Goal: Task Accomplishment & Management: Manage account settings

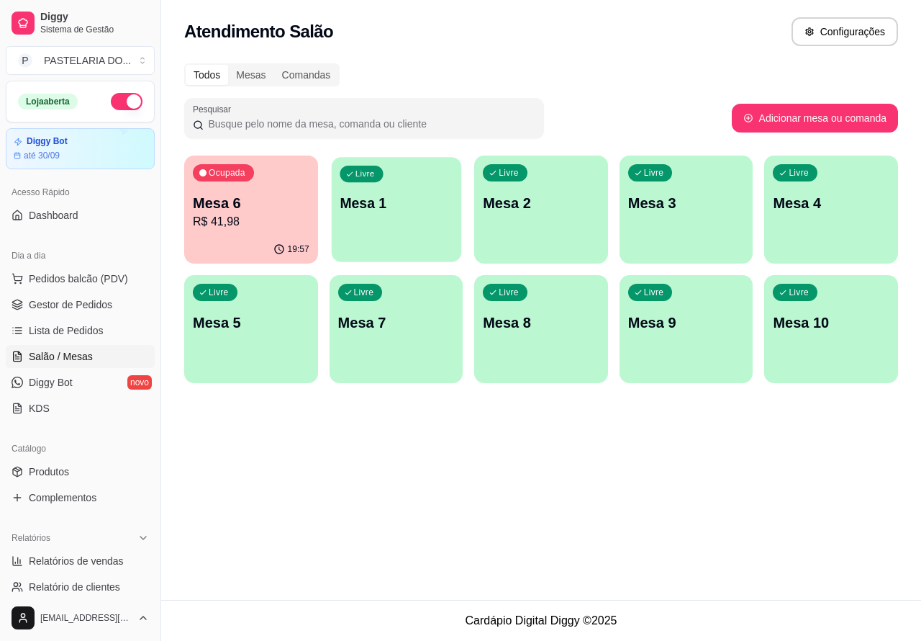
click at [392, 199] on p "Mesa 1" at bounding box center [396, 203] width 113 height 19
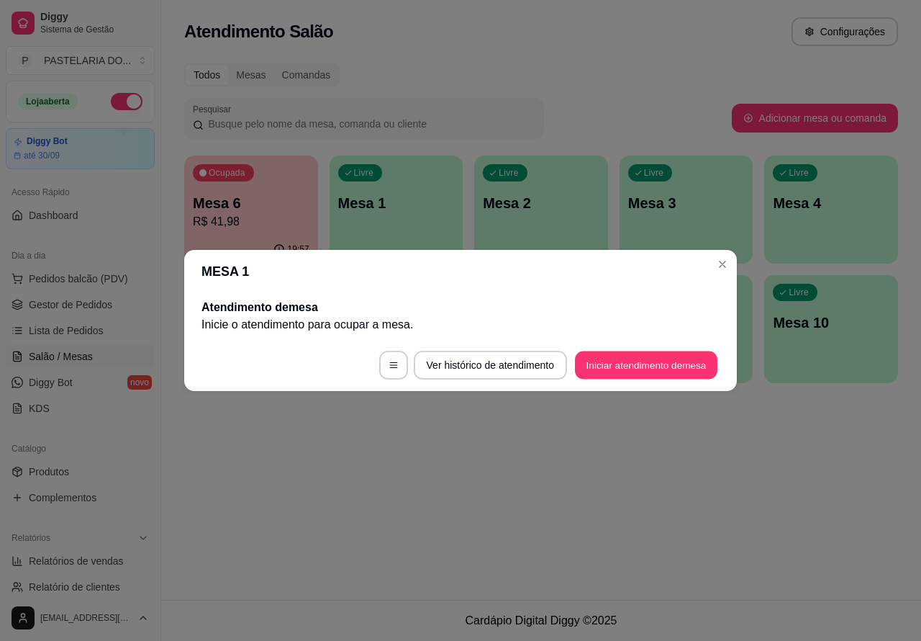
click at [634, 369] on button "Iniciar atendimento de mesa" at bounding box center [646, 365] width 143 height 28
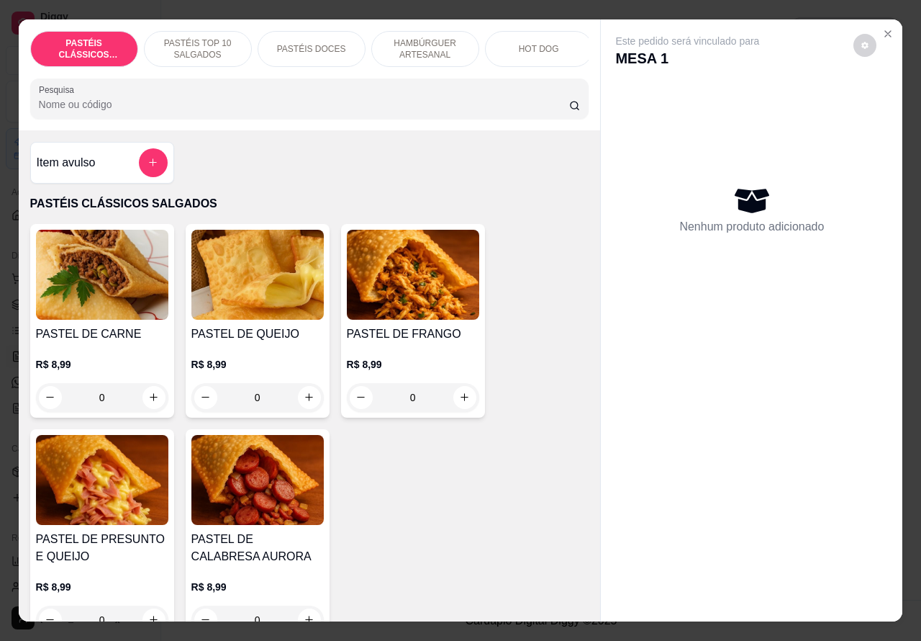
click at [423, 37] on p "HAMBÚRGUER ARTESANAL" at bounding box center [425, 48] width 83 height 23
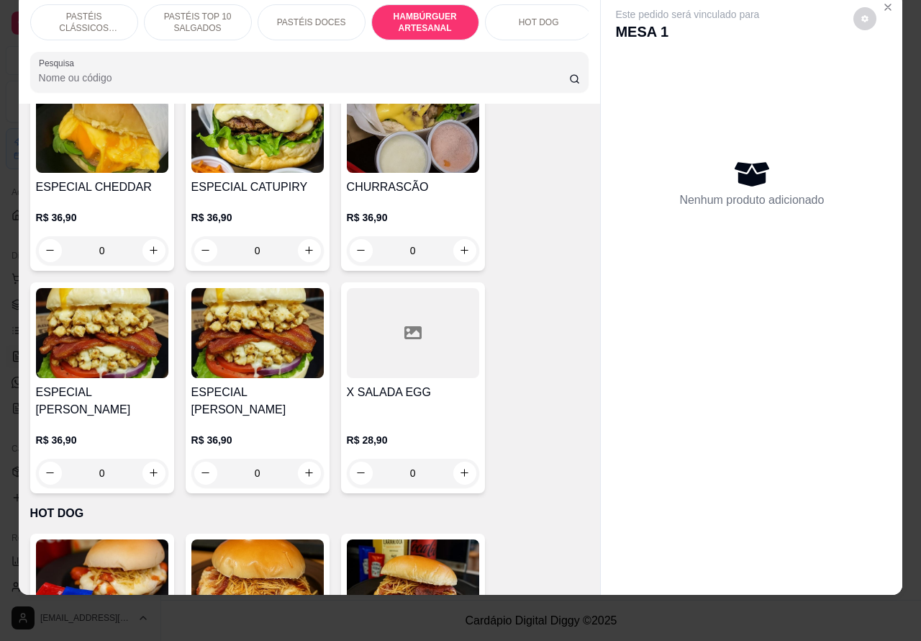
scroll to position [3450, 0]
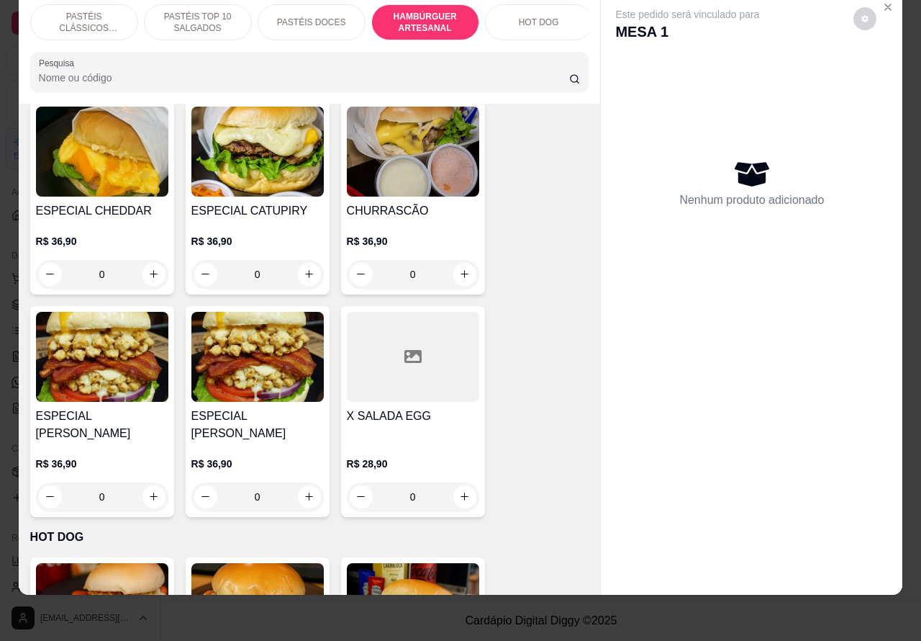
click at [451, 260] on div "0" at bounding box center [413, 274] width 132 height 29
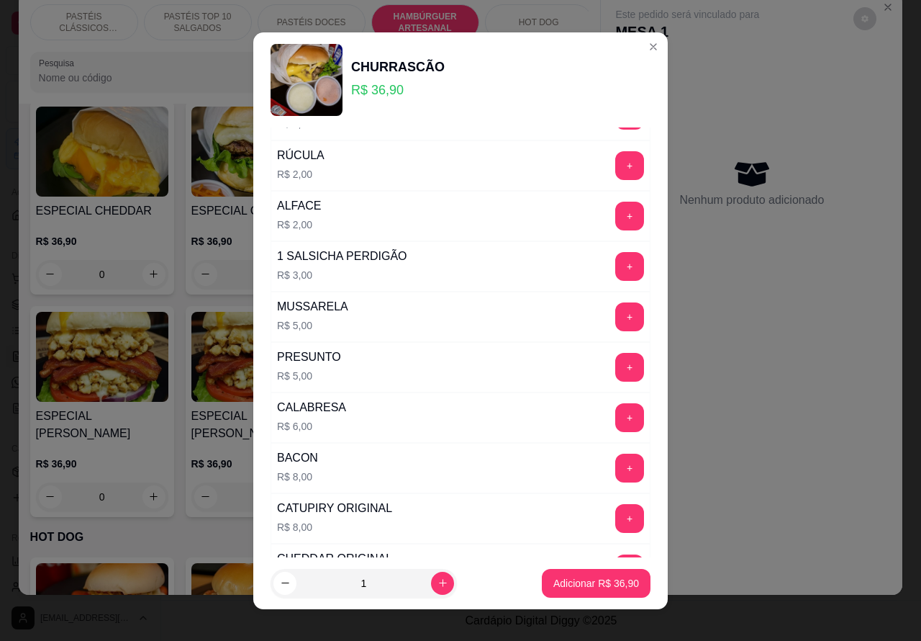
scroll to position [390, 0]
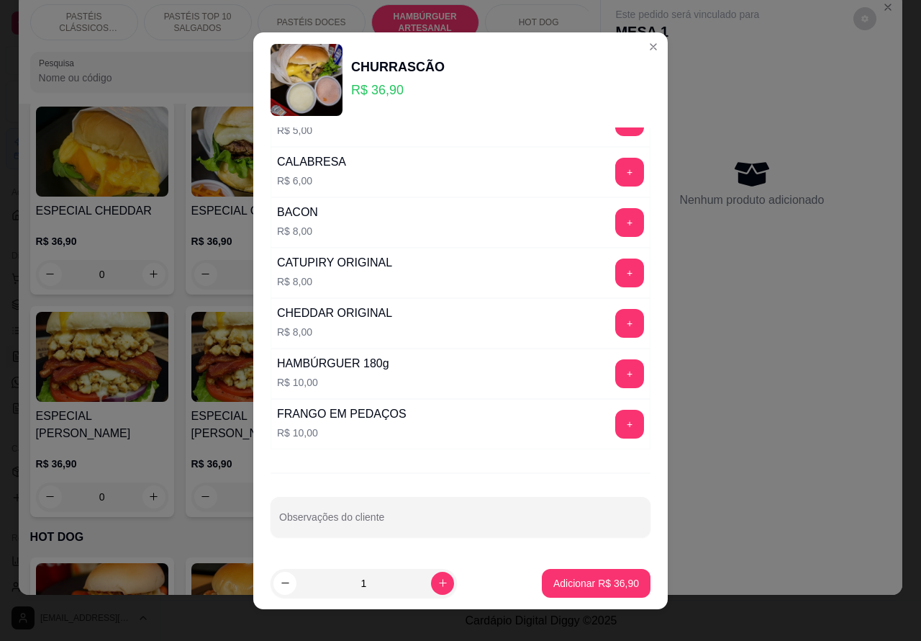
click at [423, 520] on input "Observações do cliente" at bounding box center [460, 522] width 363 height 14
type input "cortar ao meio"
click at [579, 582] on p "Adicionar R$ 36,90" at bounding box center [597, 583] width 86 height 14
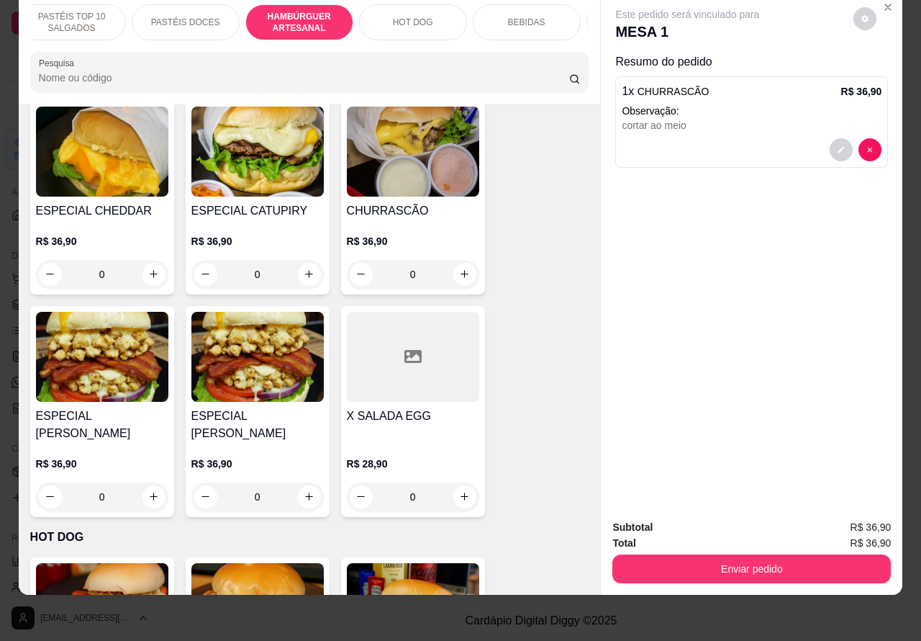
scroll to position [0, 231]
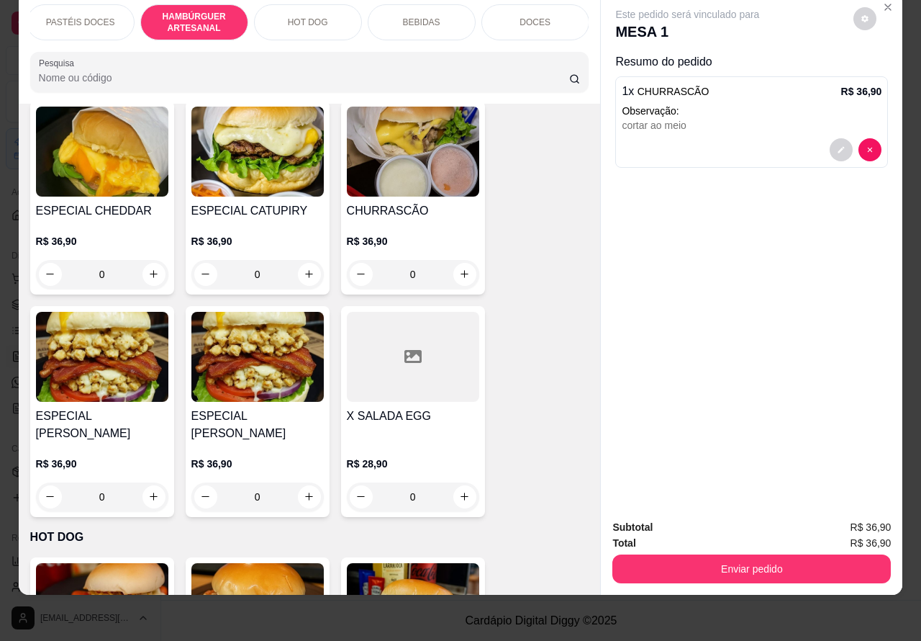
click at [425, 17] on p "BEBIDAS" at bounding box center [421, 23] width 37 height 12
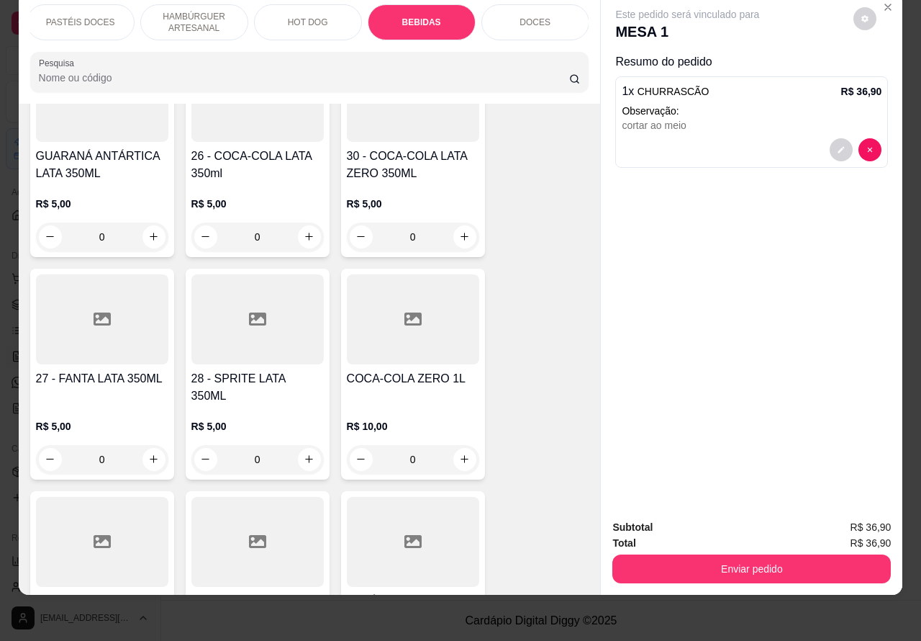
scroll to position [4201, 0]
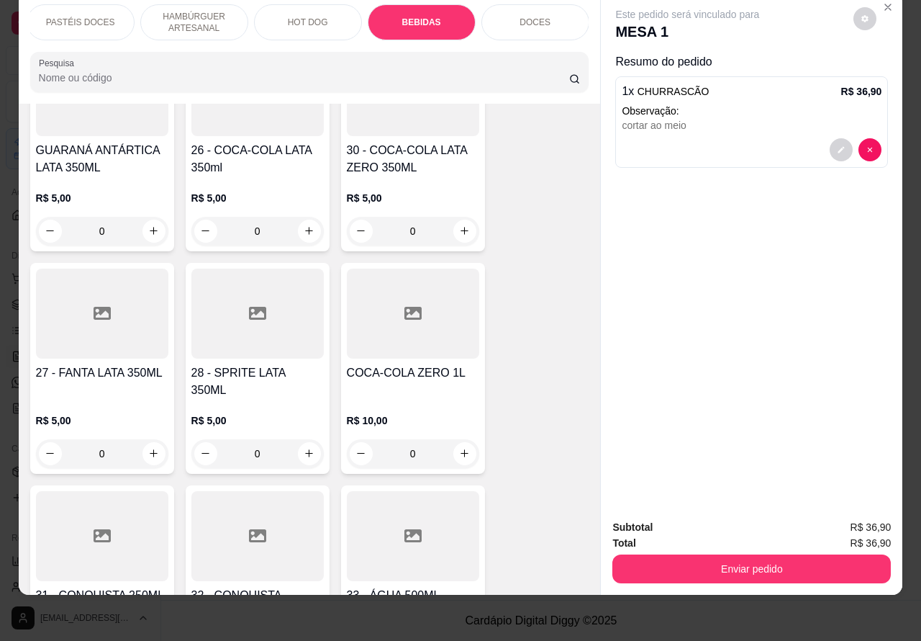
click at [305, 449] on icon "increase-product-quantity" at bounding box center [309, 453] width 8 height 8
type input "1"
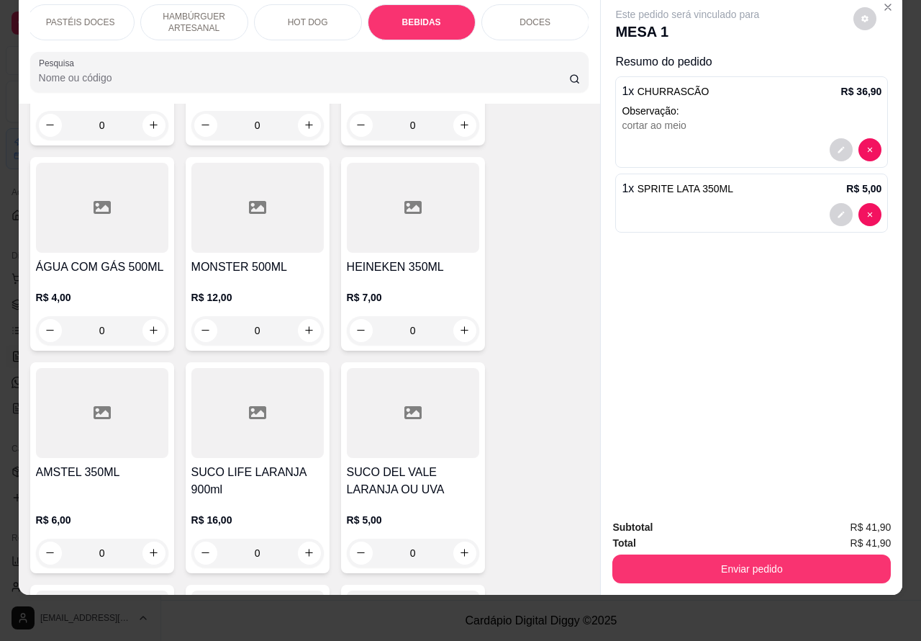
scroll to position [4813, 0]
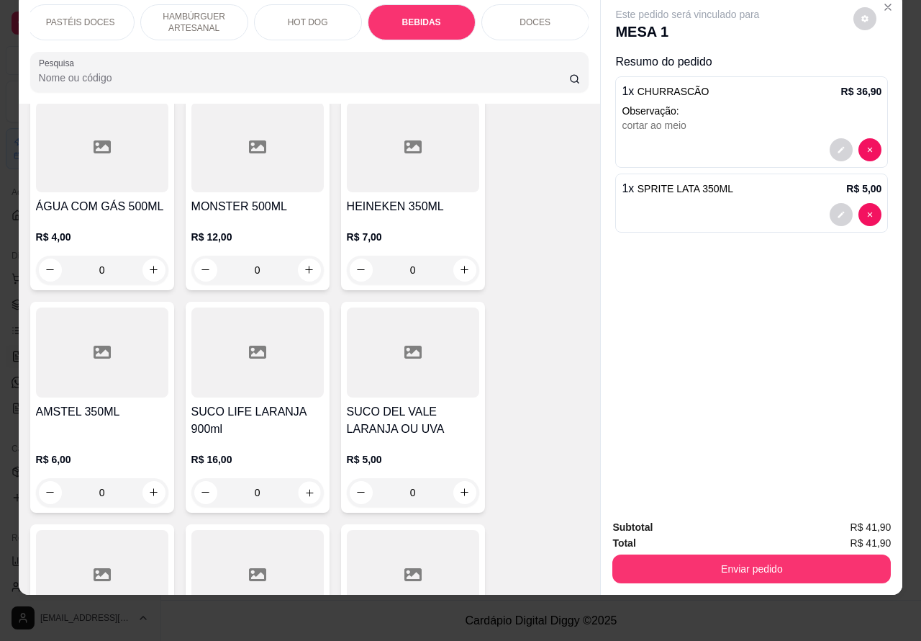
click at [304, 487] on icon "increase-product-quantity" at bounding box center [309, 492] width 11 height 11
type input "1"
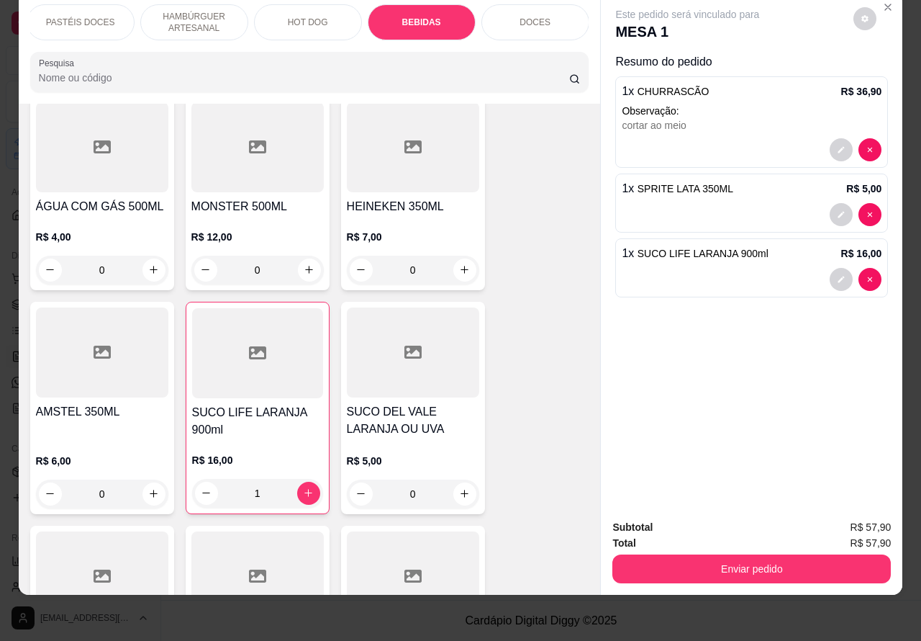
click at [785, 554] on button "Enviar pedido" at bounding box center [752, 568] width 279 height 29
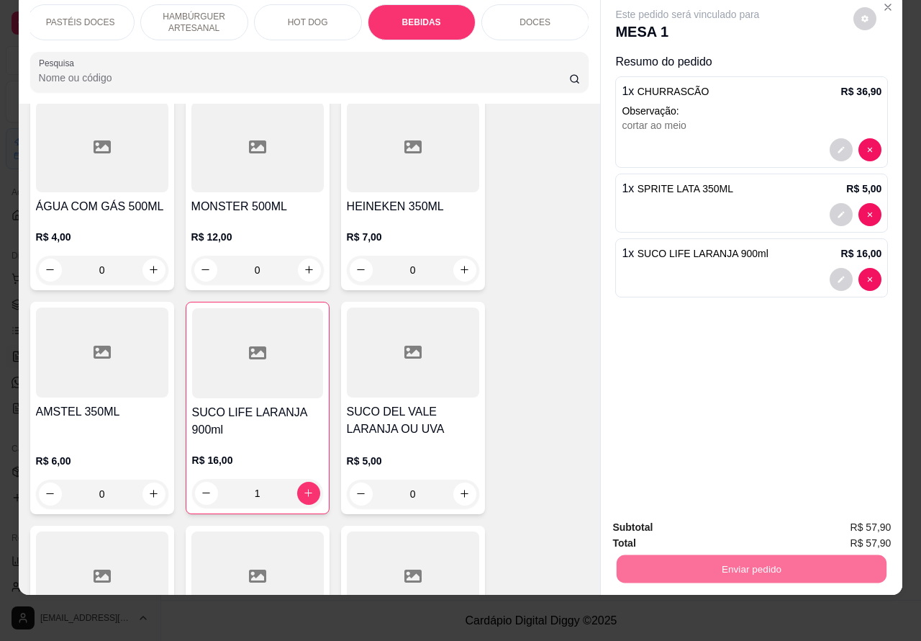
click at [720, 520] on button "Não registrar e enviar pedido" at bounding box center [703, 520] width 150 height 27
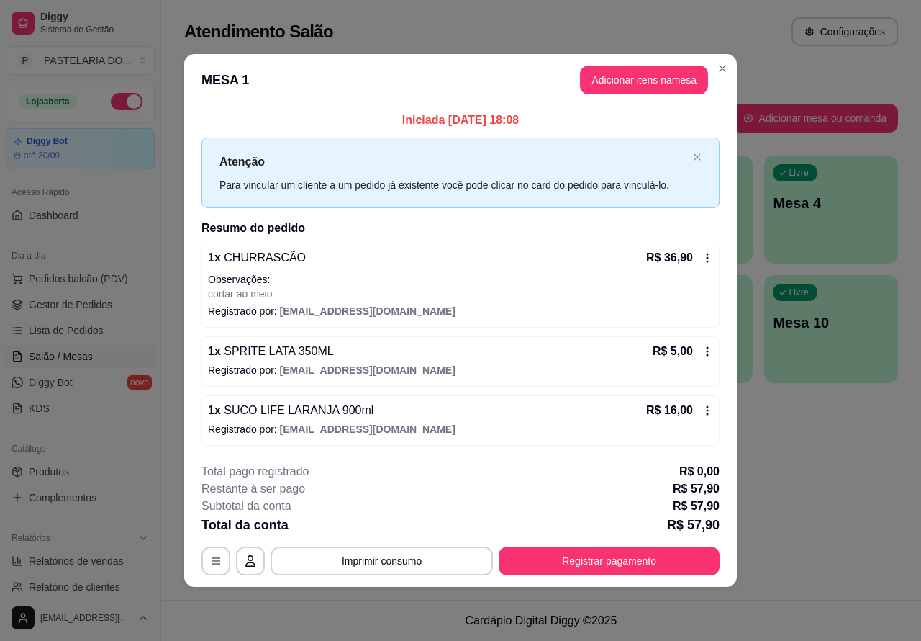
click at [325, 613] on footer "Cardápio Digital Diggy © 2025" at bounding box center [541, 620] width 760 height 41
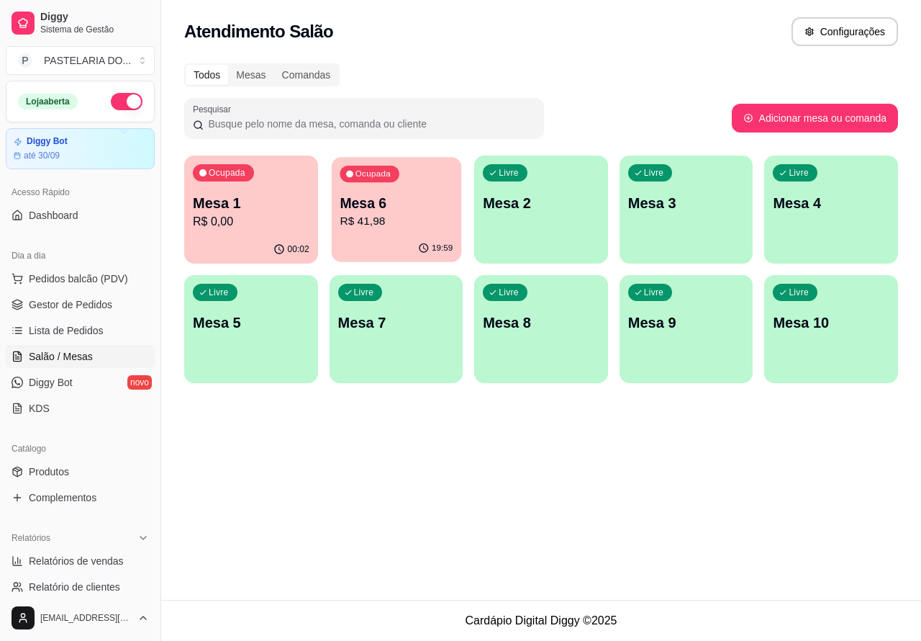
click at [412, 200] on p "Mesa 6" at bounding box center [396, 203] width 113 height 19
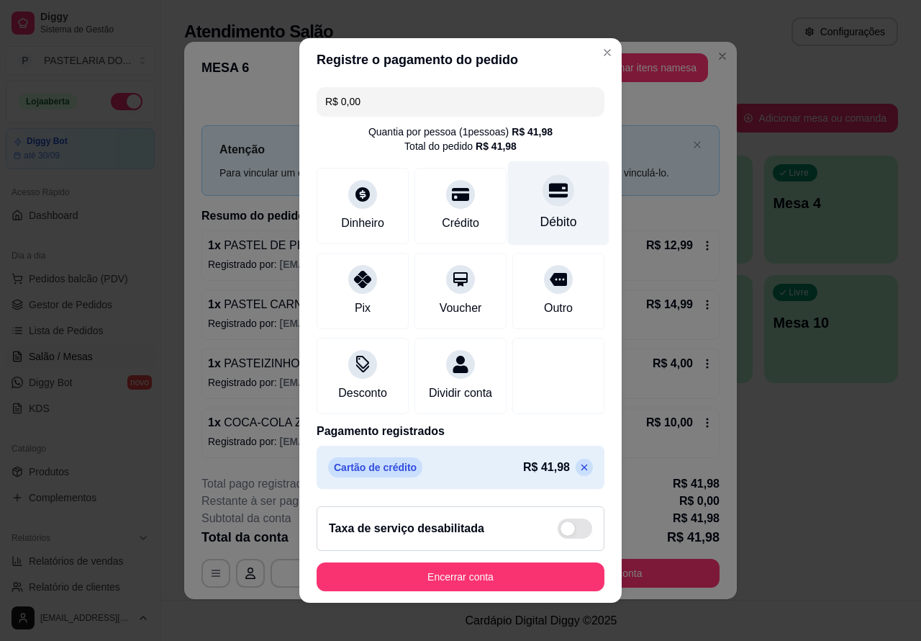
click at [549, 191] on icon at bounding box center [558, 190] width 19 height 19
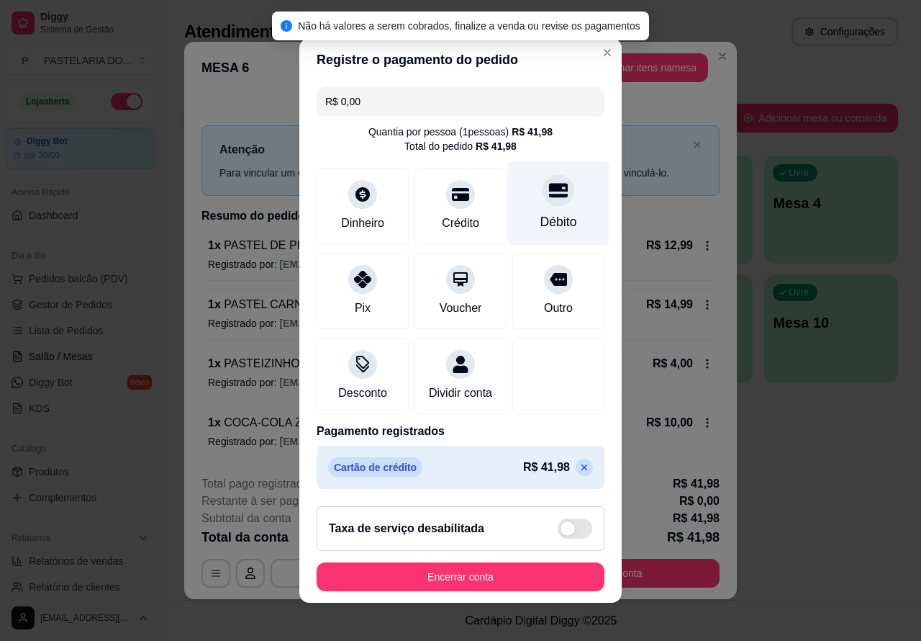
click at [510, 576] on button "Encerrar conta" at bounding box center [461, 576] width 288 height 29
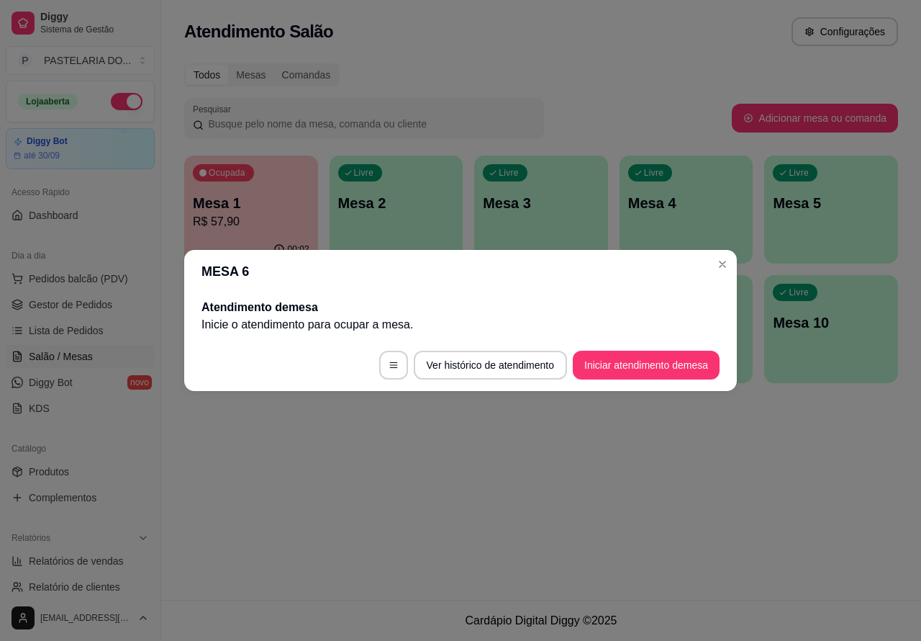
click at [688, 495] on div "Atendimento Salão Configurações Todos Mesas Comandas Pesquisar Adicionar mesa o…" at bounding box center [541, 300] width 760 height 600
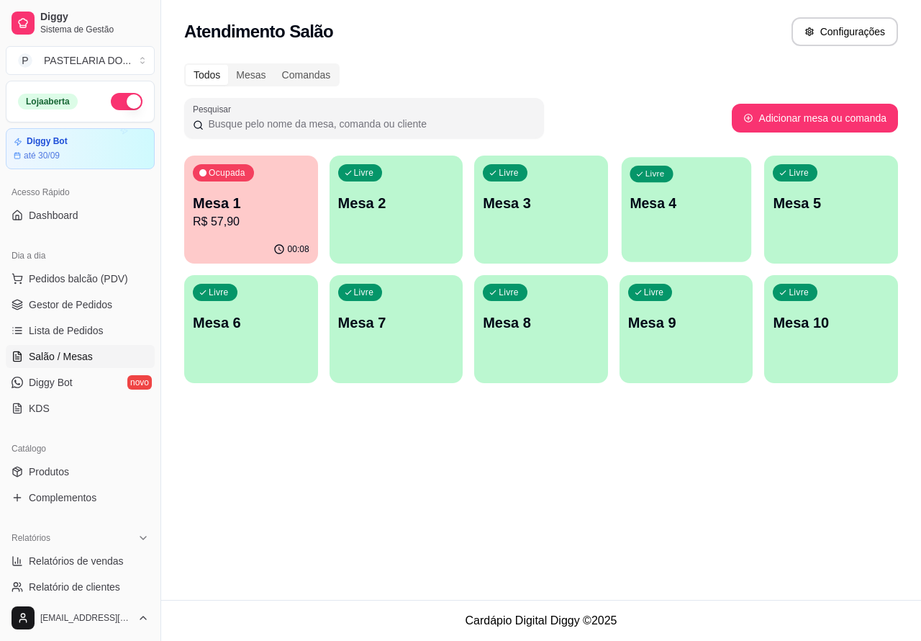
click at [686, 217] on div "Livre Mesa 4" at bounding box center [687, 201] width 130 height 88
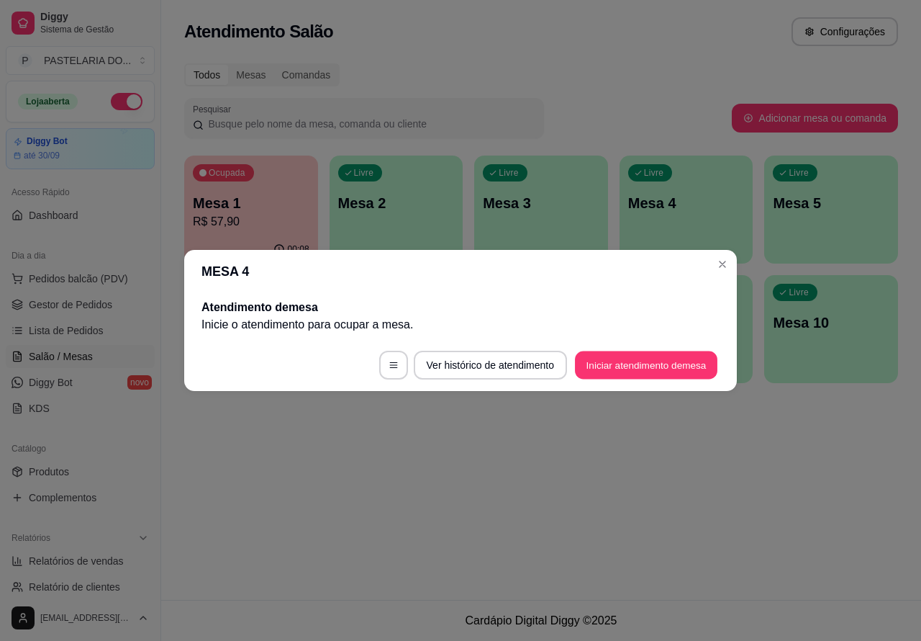
click at [642, 369] on button "Iniciar atendimento de mesa" at bounding box center [646, 365] width 143 height 28
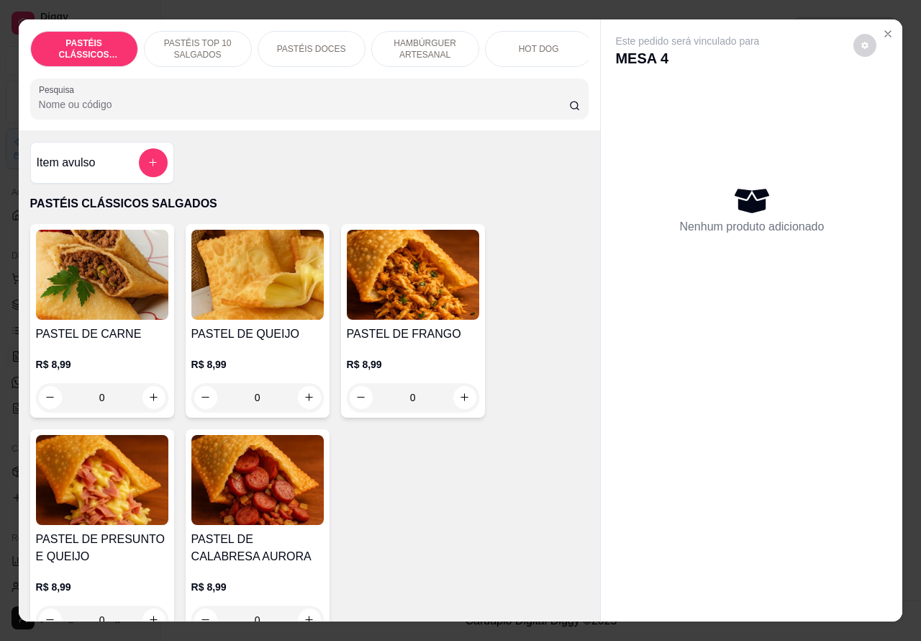
click at [186, 48] on p "PASTÉIS TOP 10 SALGADOS" at bounding box center [197, 48] width 83 height 23
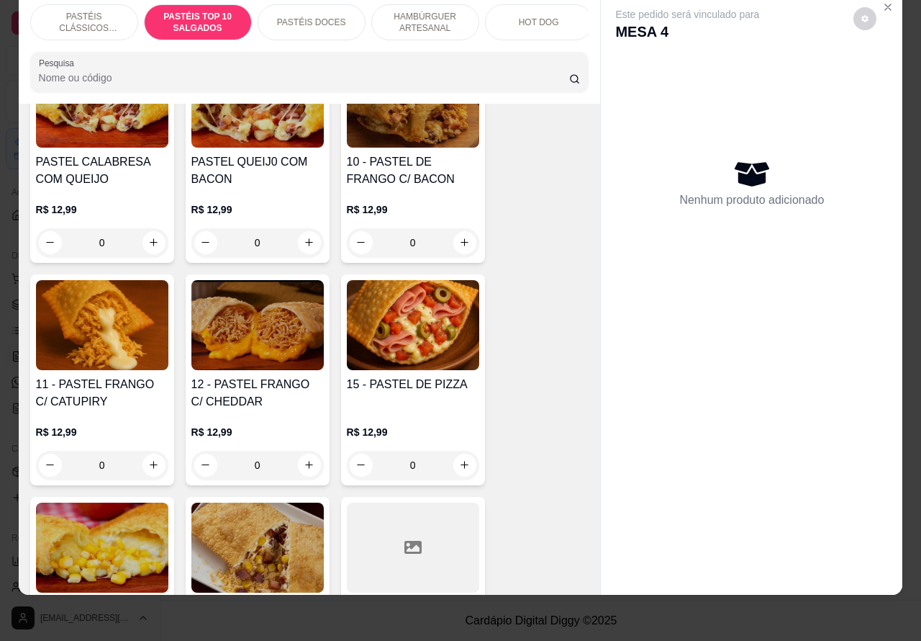
scroll to position [1271, 0]
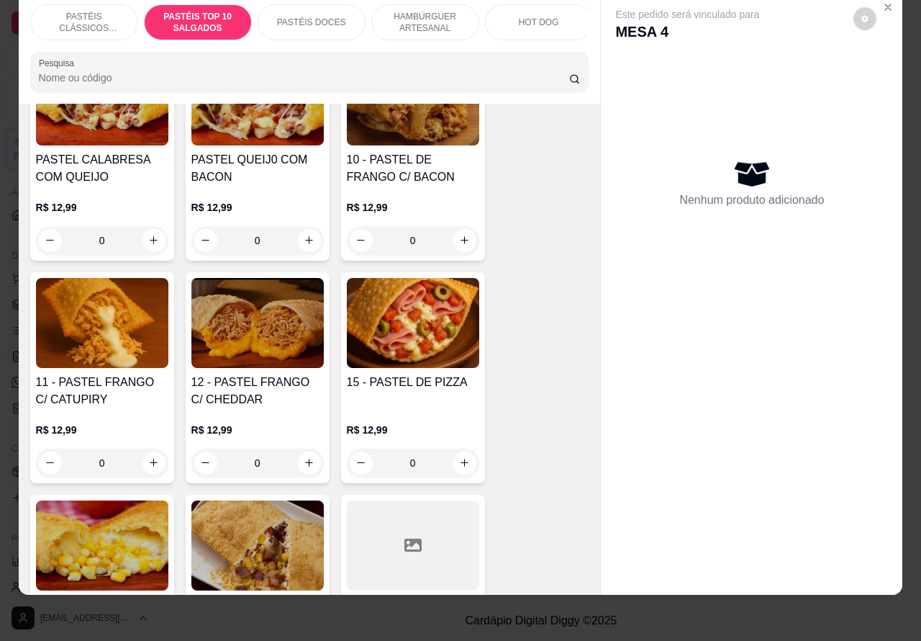
click at [138, 459] on div "0" at bounding box center [102, 462] width 132 height 29
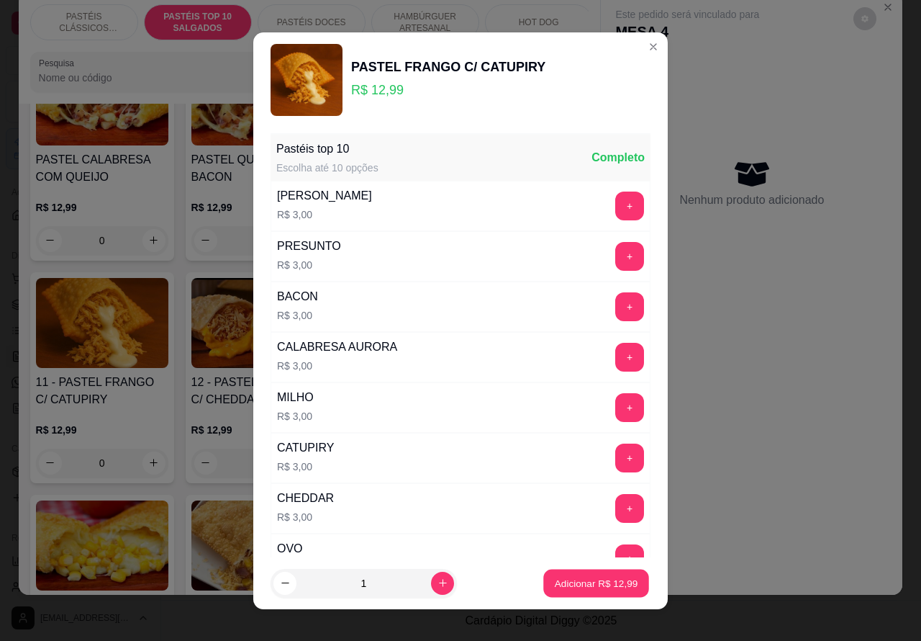
click at [592, 583] on p "Adicionar R$ 12,99" at bounding box center [596, 583] width 83 height 14
type input "1"
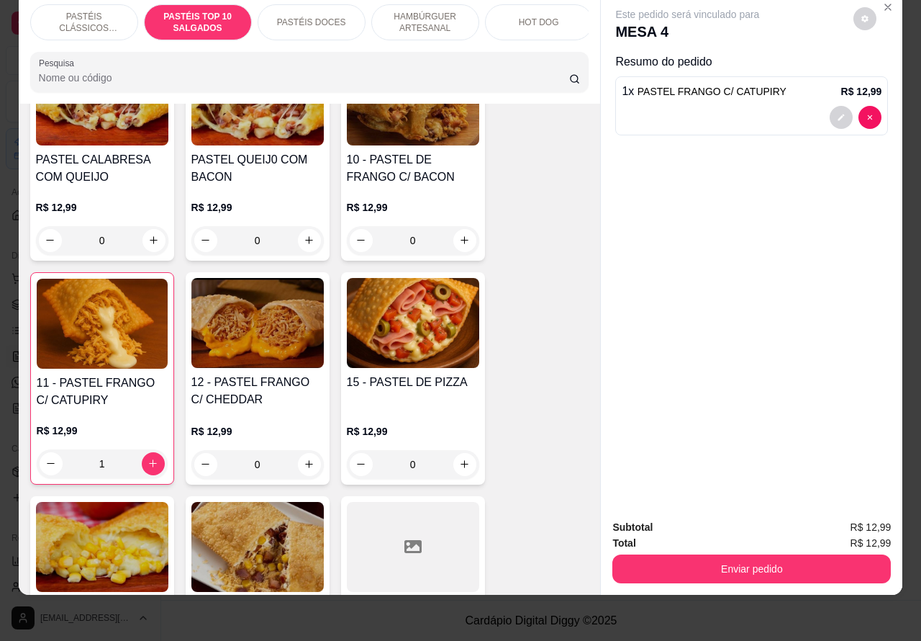
click at [454, 248] on div "0" at bounding box center [413, 240] width 132 height 29
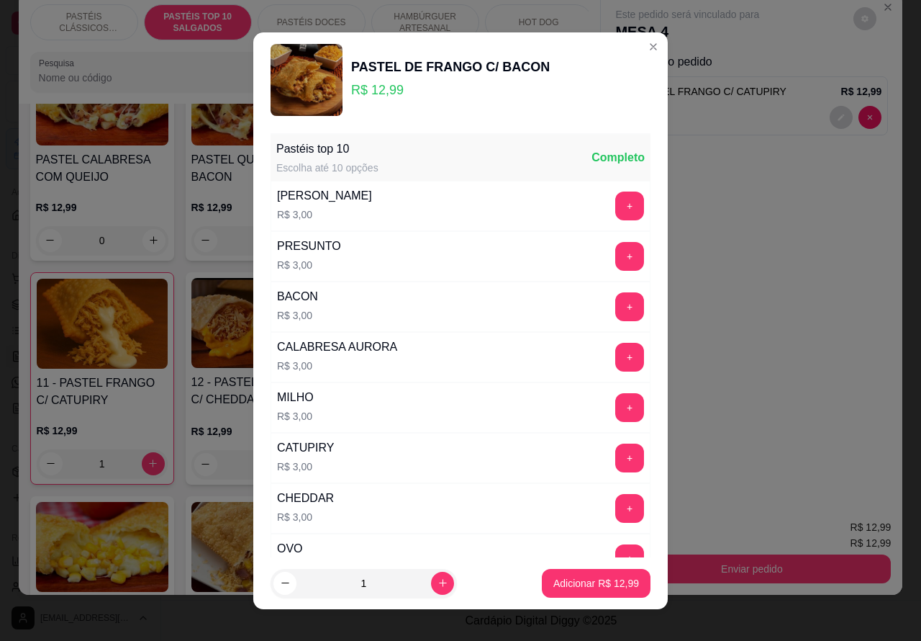
click at [574, 583] on p "Adicionar R$ 12,99" at bounding box center [597, 583] width 86 height 14
type input "1"
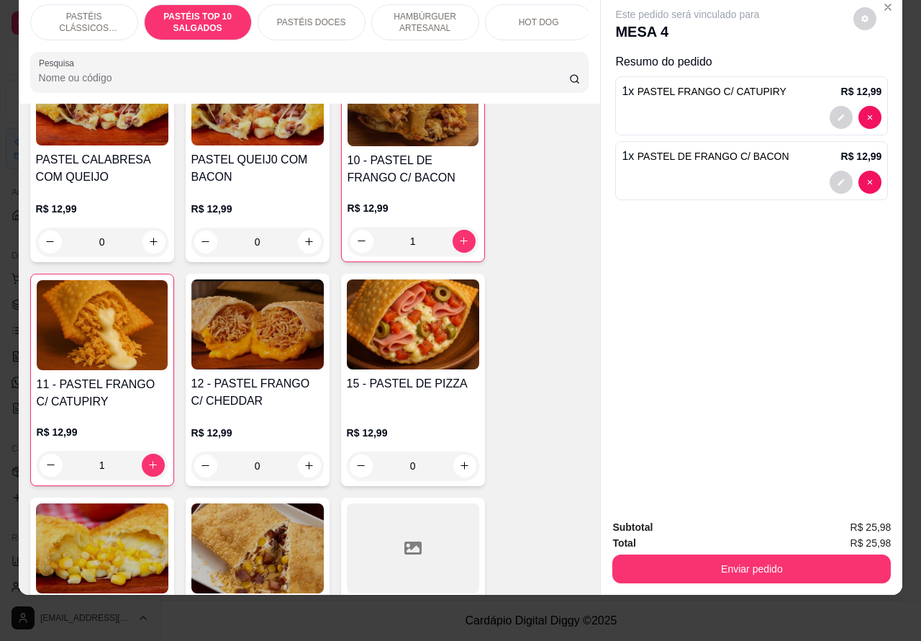
click at [319, 17] on p "PASTÉIS DOCES" at bounding box center [311, 23] width 69 height 12
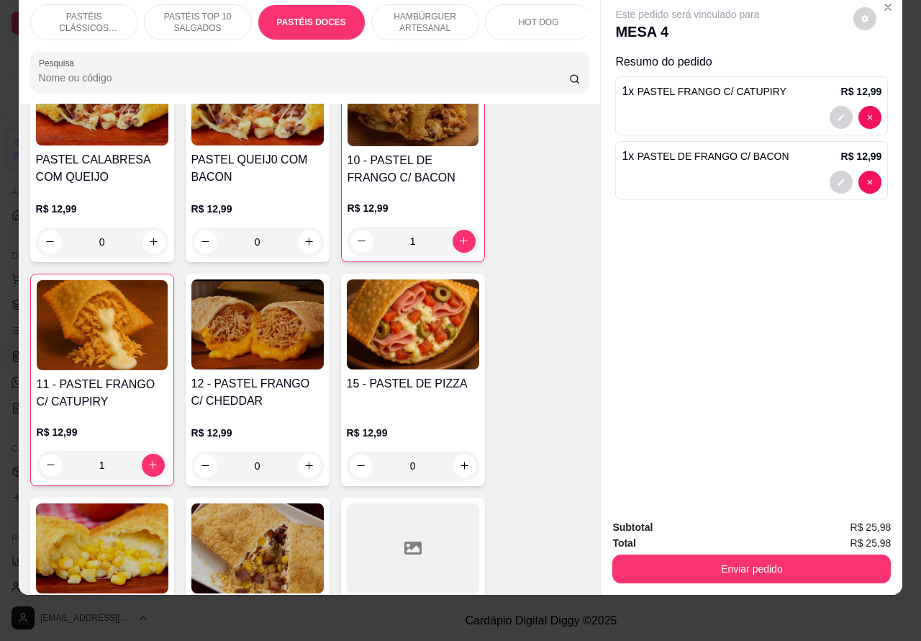
scroll to position [2110, 0]
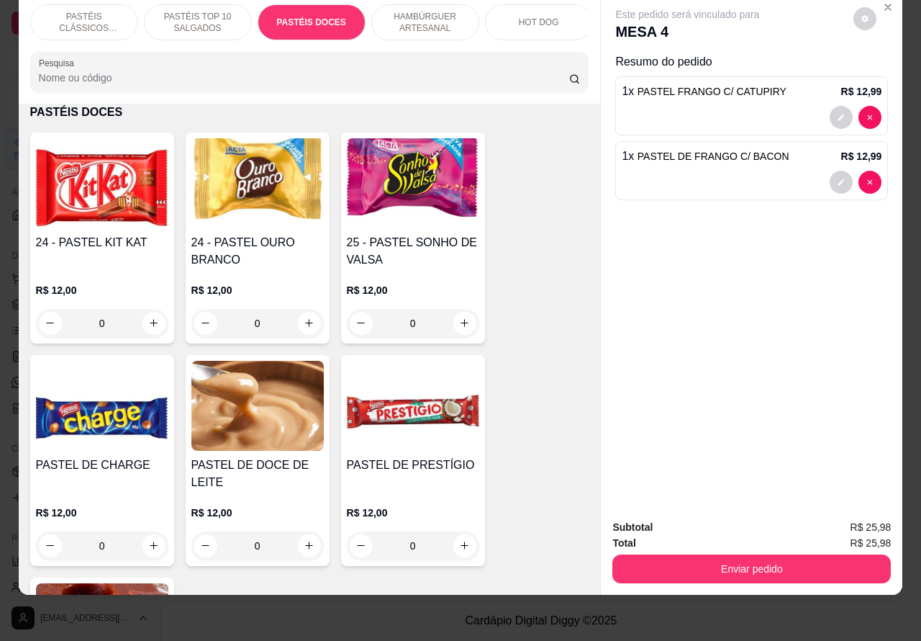
click at [304, 545] on icon "increase-product-quantity" at bounding box center [309, 545] width 11 height 11
type input "1"
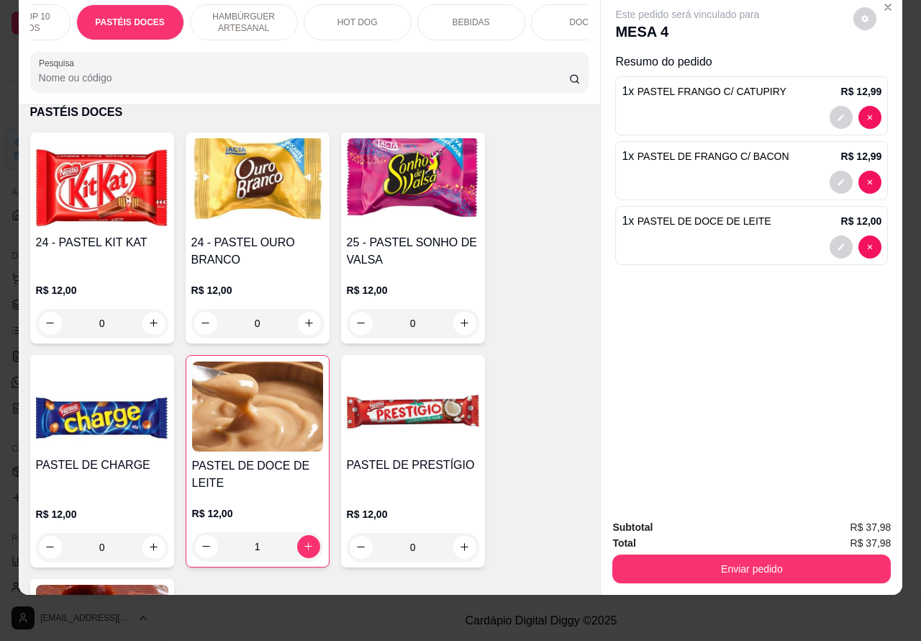
scroll to position [0, 184]
click at [470, 17] on p "BEBIDAS" at bounding box center [468, 23] width 37 height 12
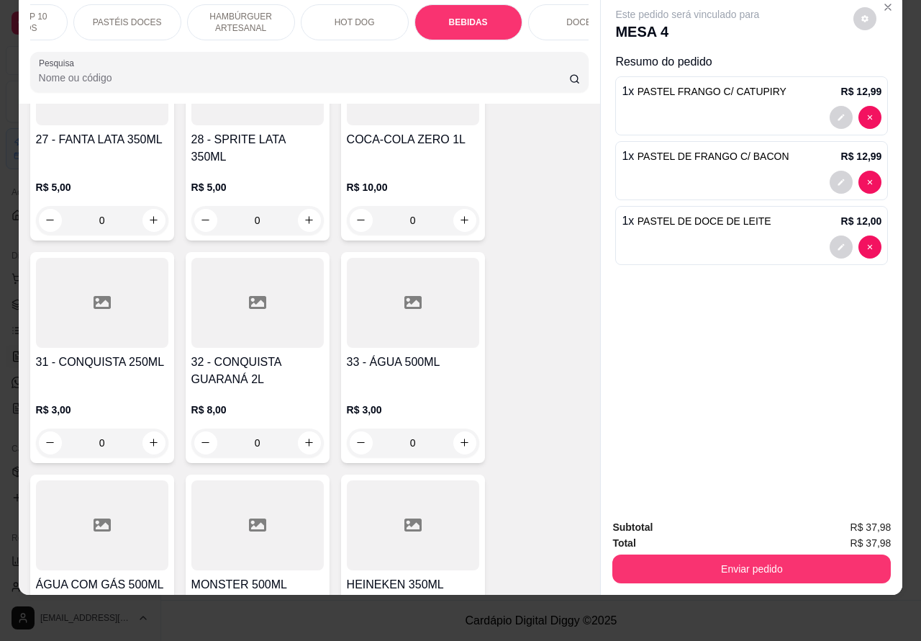
scroll to position [4439, 0]
click at [304, 436] on icon "increase-product-quantity" at bounding box center [309, 441] width 11 height 11
type input "1"
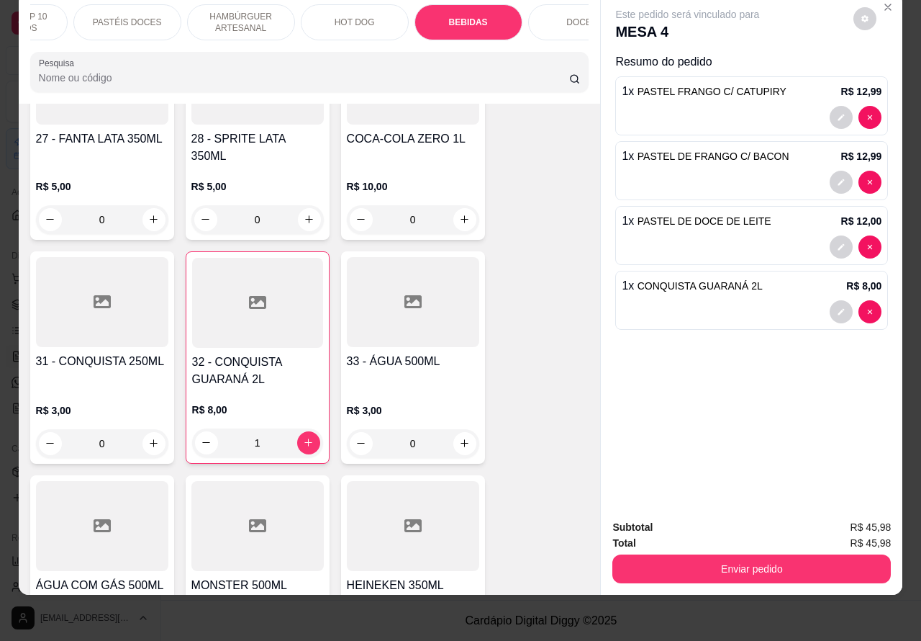
scroll to position [0, 0]
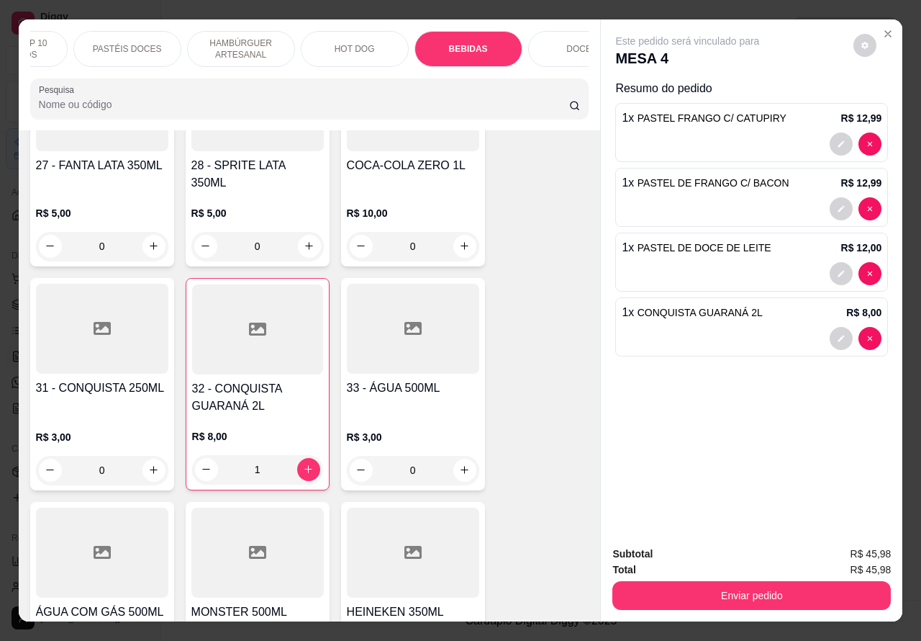
click at [763, 592] on button "Enviar pedido" at bounding box center [752, 595] width 279 height 29
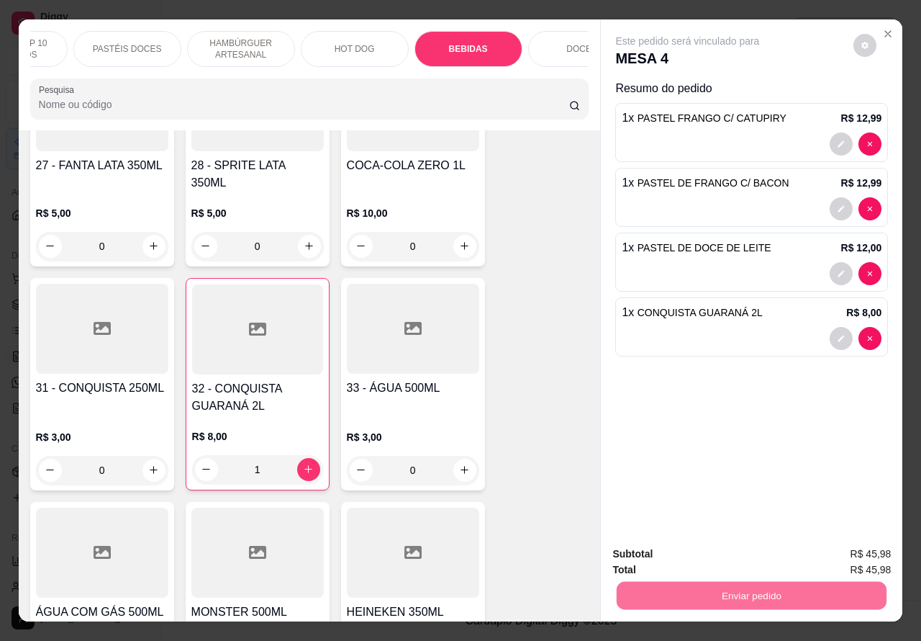
click at [715, 551] on button "Não registrar e enviar pedido" at bounding box center [703, 553] width 150 height 27
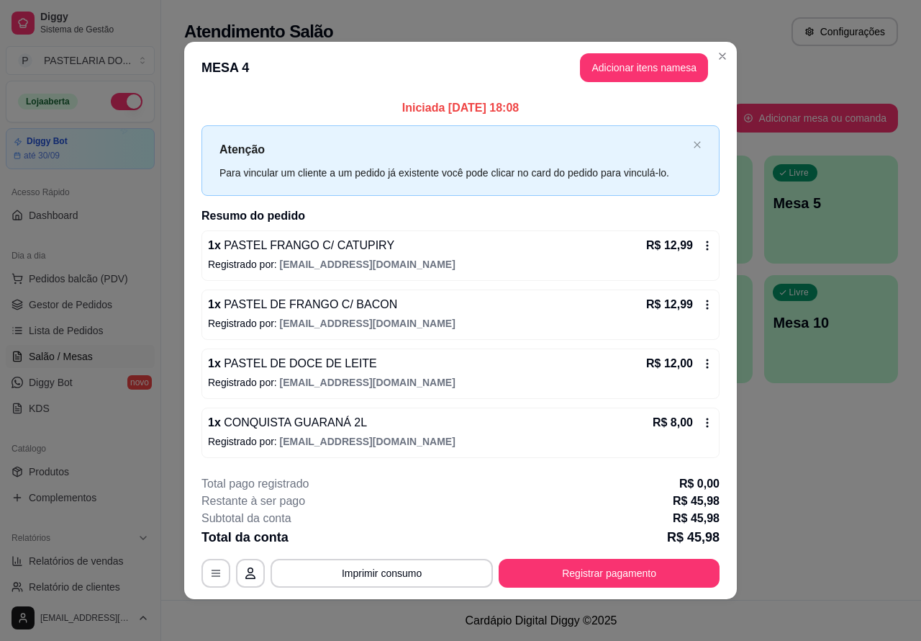
click at [826, 516] on div "Atendimento Salão Configurações Todos Mesas Comandas Pesquisar Adicionar mesa o…" at bounding box center [541, 300] width 760 height 600
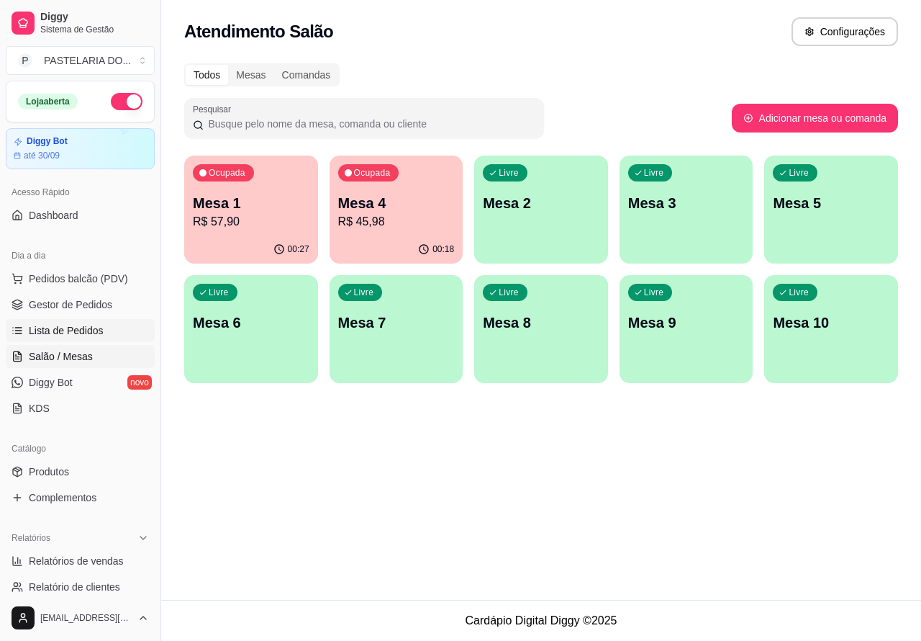
click at [73, 326] on span "Lista de Pedidos" at bounding box center [66, 330] width 75 height 14
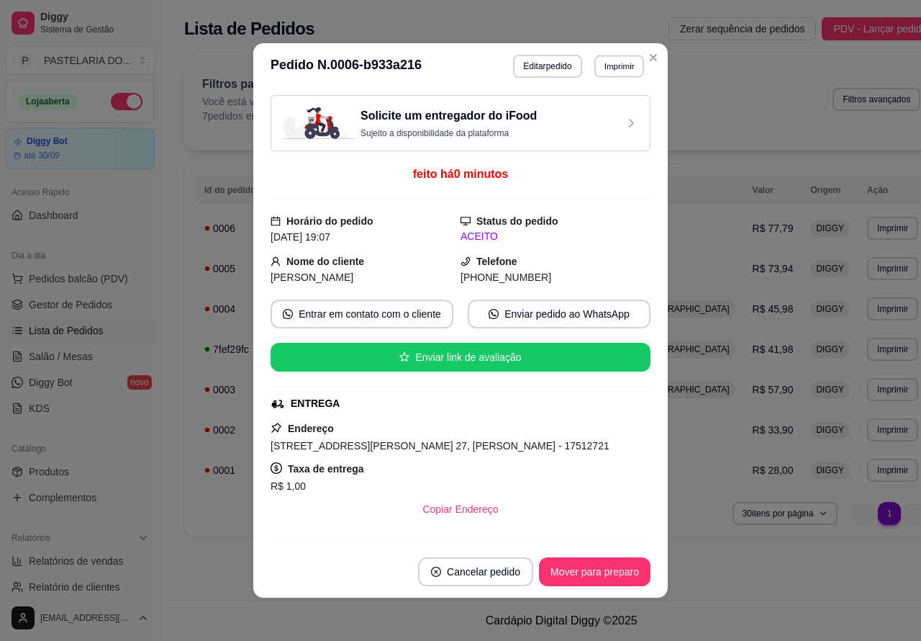
click at [616, 66] on button "Imprimir" at bounding box center [620, 66] width 50 height 22
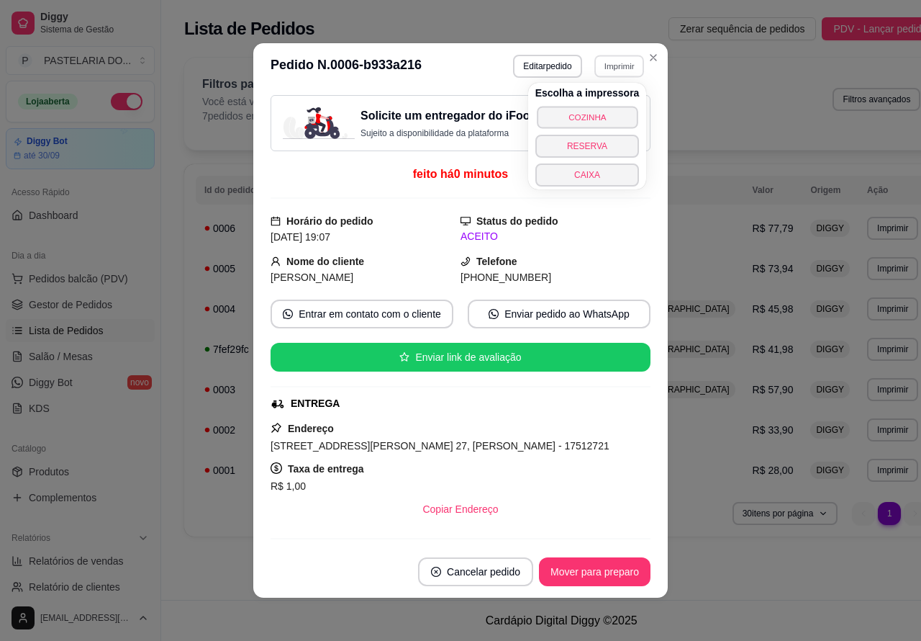
click at [599, 117] on button "COZINHA" at bounding box center [587, 117] width 101 height 22
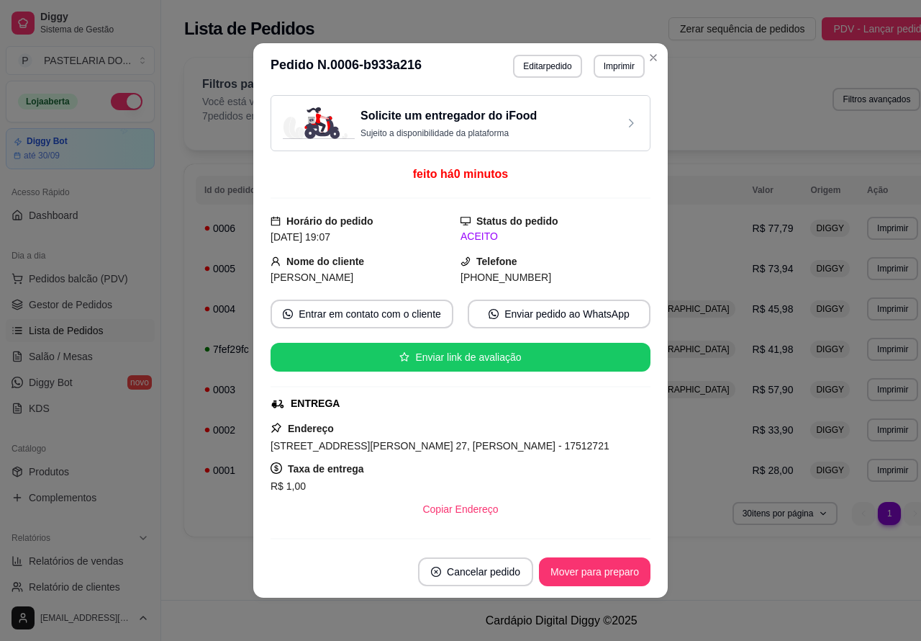
click at [744, 569] on div "**********" at bounding box center [561, 300] width 800 height 600
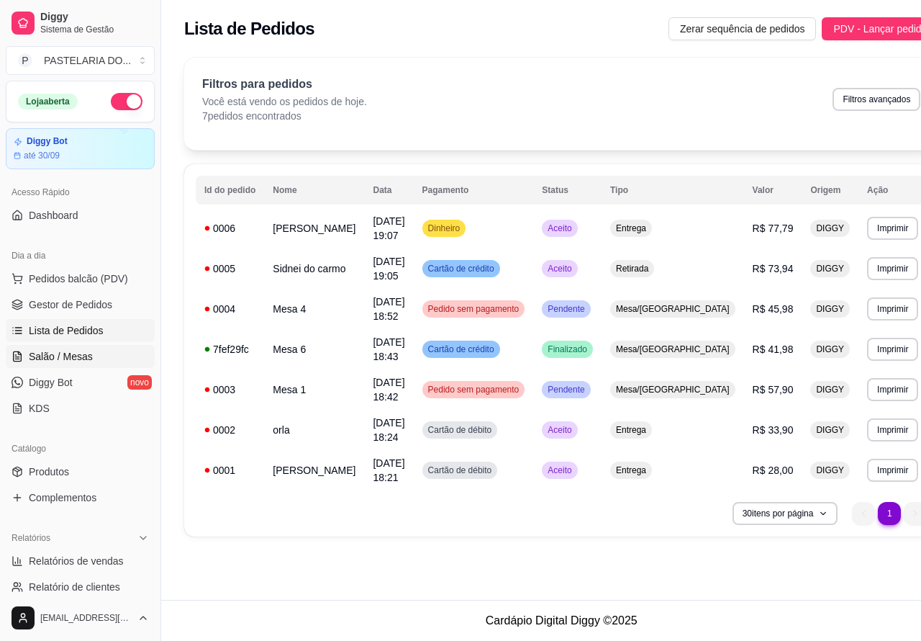
click at [65, 355] on span "Salão / Mesas" at bounding box center [61, 356] width 64 height 14
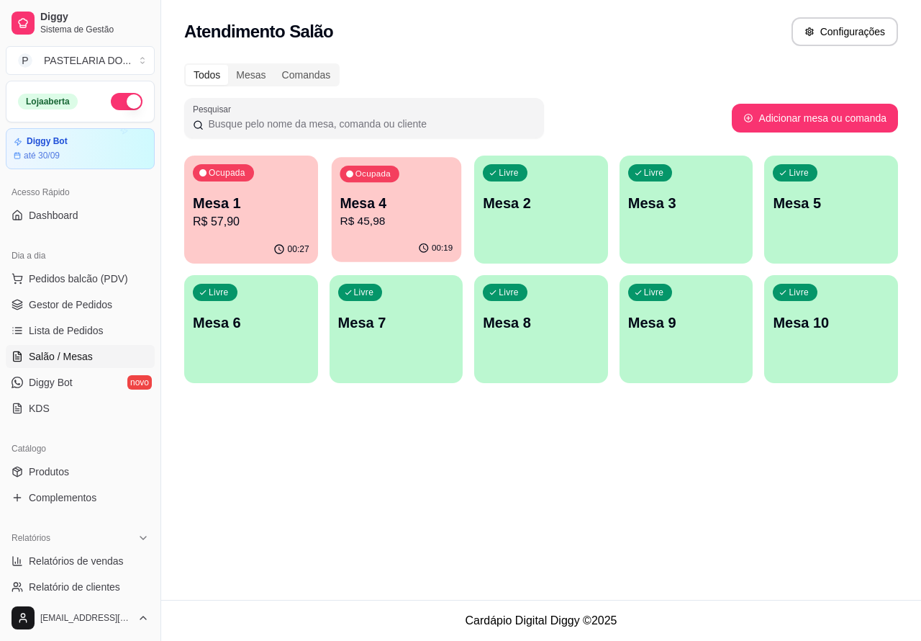
click at [408, 206] on p "Mesa 4" at bounding box center [396, 203] width 113 height 19
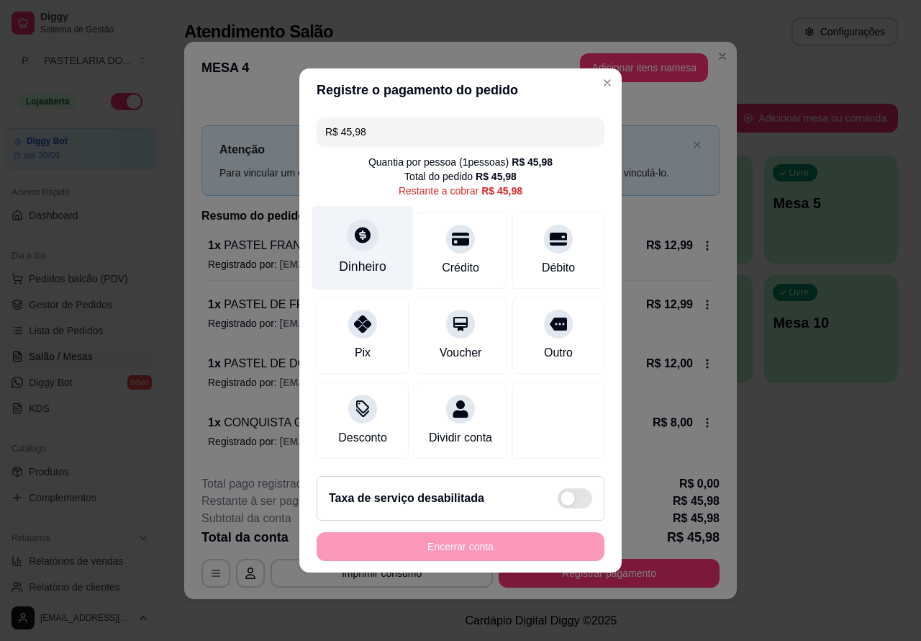
click at [361, 232] on icon at bounding box center [362, 234] width 19 height 19
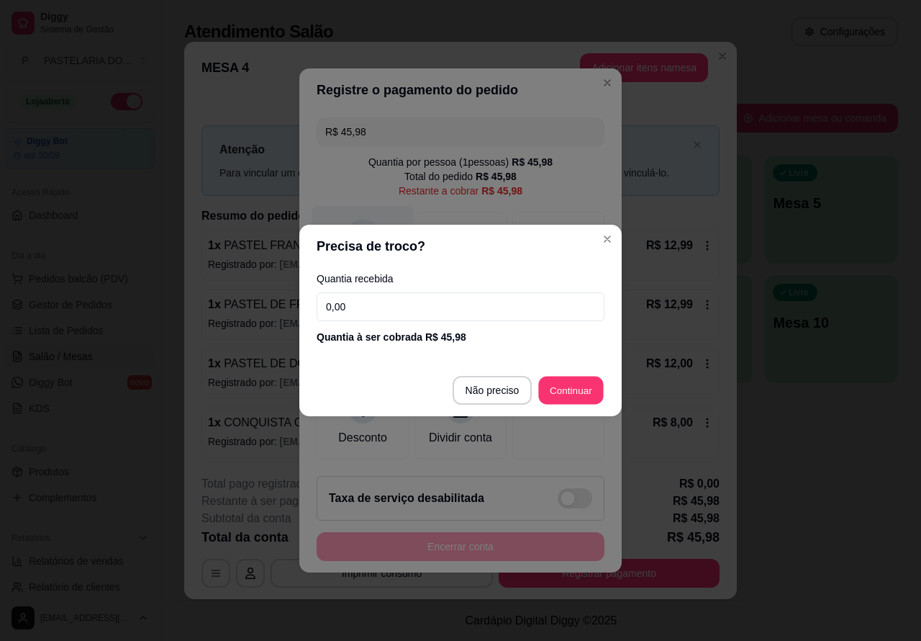
click at [571, 383] on div at bounding box center [558, 420] width 92 height 76
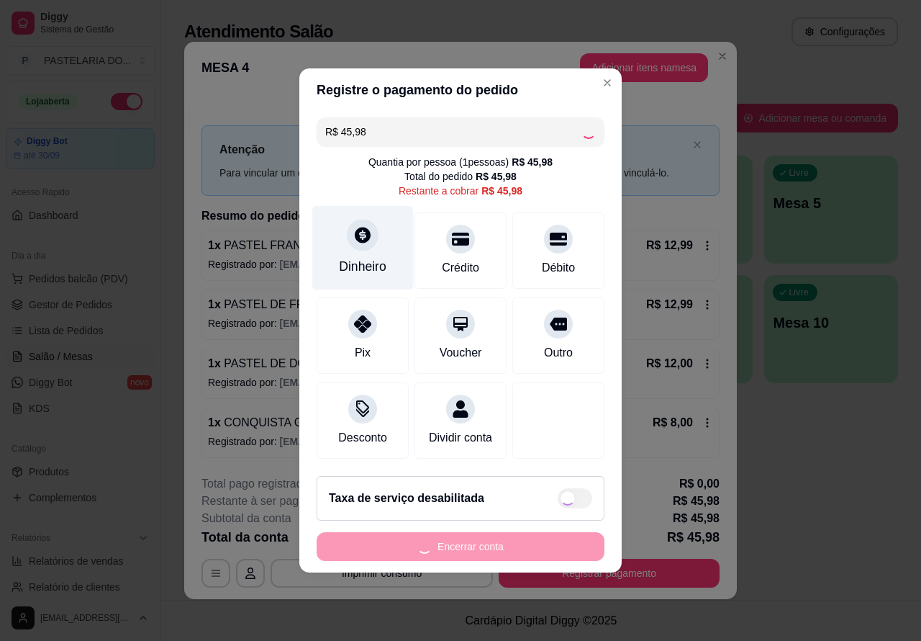
type input "R$ 0,00"
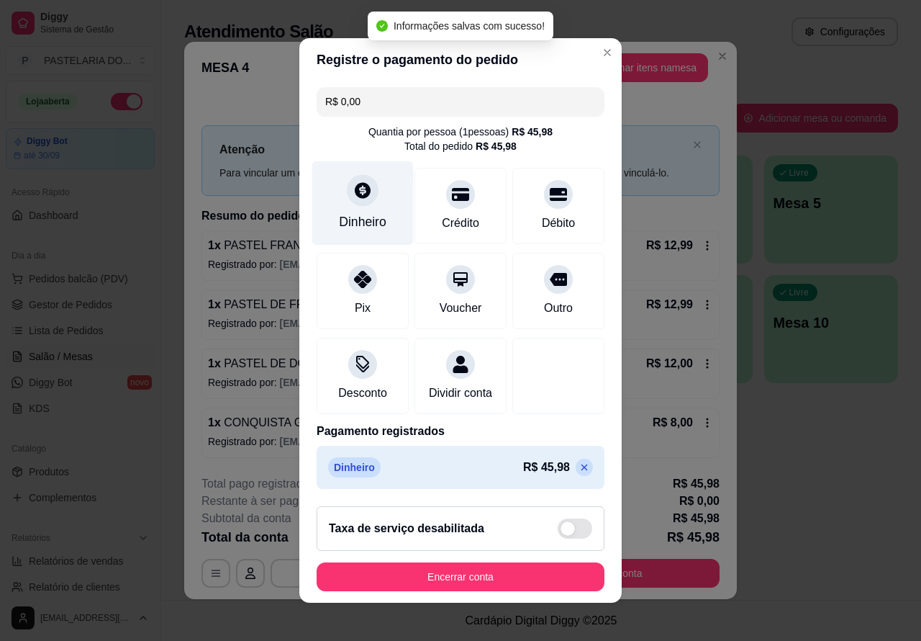
click at [526, 577] on button "Encerrar conta" at bounding box center [461, 576] width 288 height 29
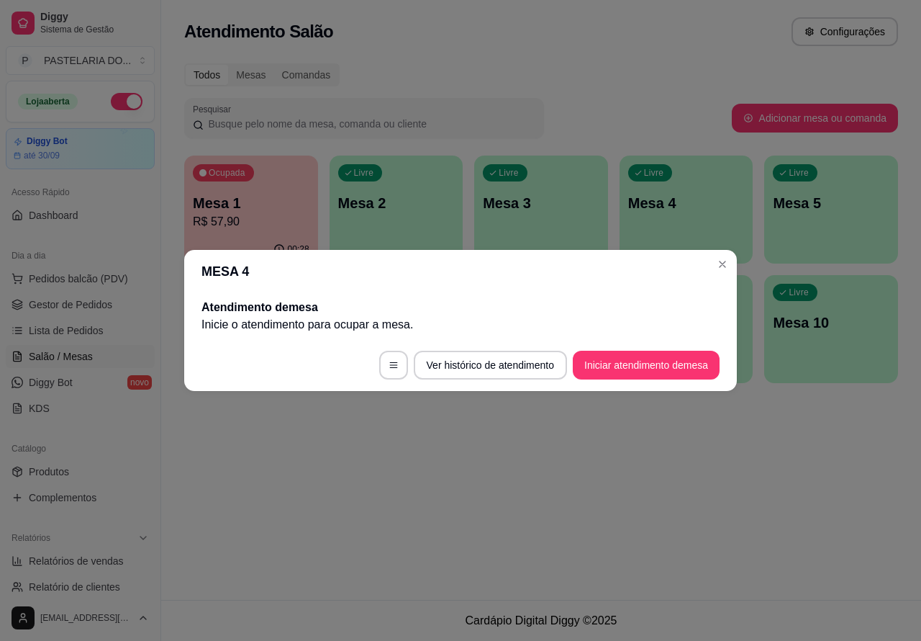
click at [631, 511] on div "Atendimento Salão Configurações Todos Mesas Comandas Pesquisar Adicionar mesa o…" at bounding box center [541, 300] width 760 height 600
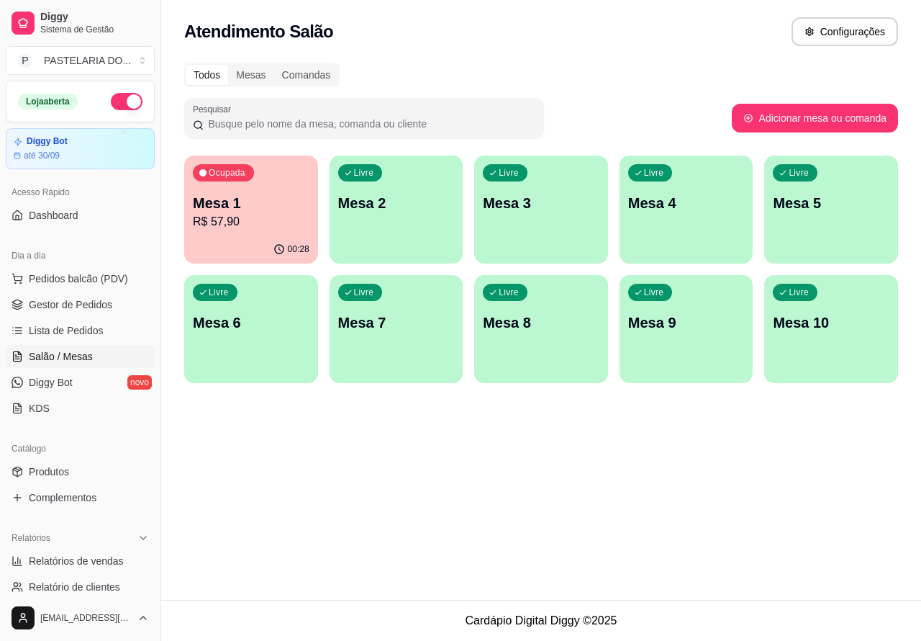
click at [260, 214] on p "R$ 57,90" at bounding box center [251, 221] width 117 height 17
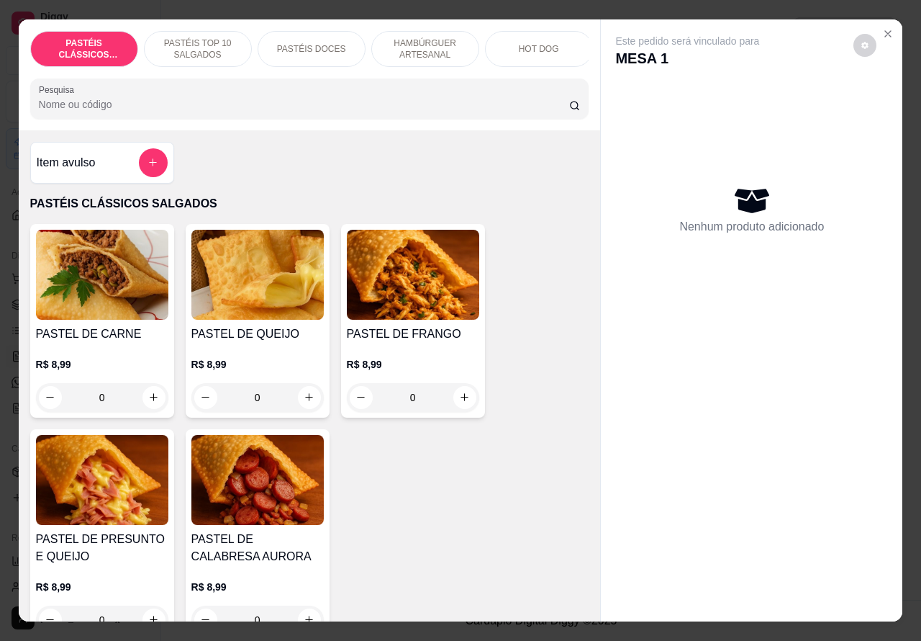
click at [428, 40] on p "HAMBÚRGUER ARTESANAL" at bounding box center [425, 48] width 83 height 23
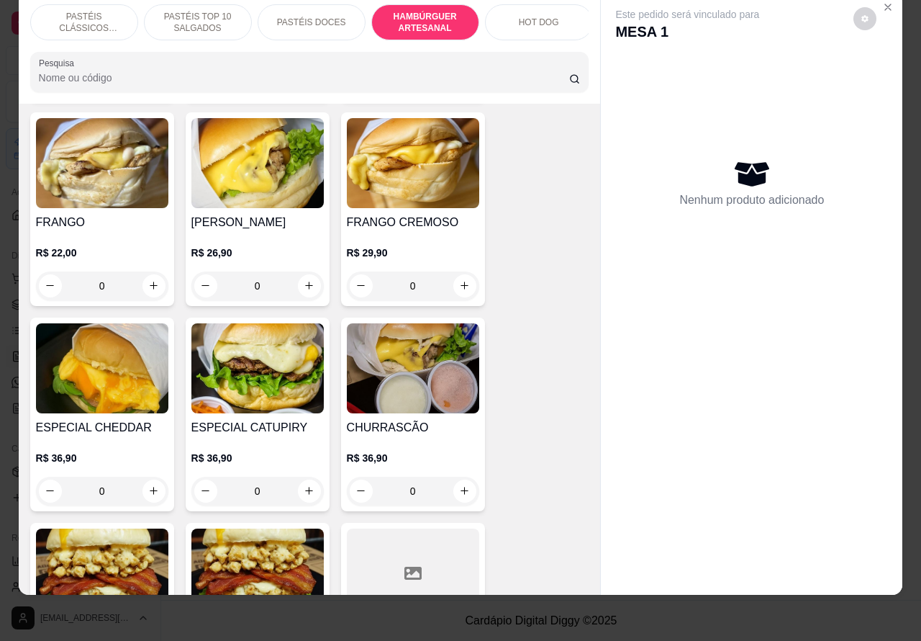
scroll to position [3236, 0]
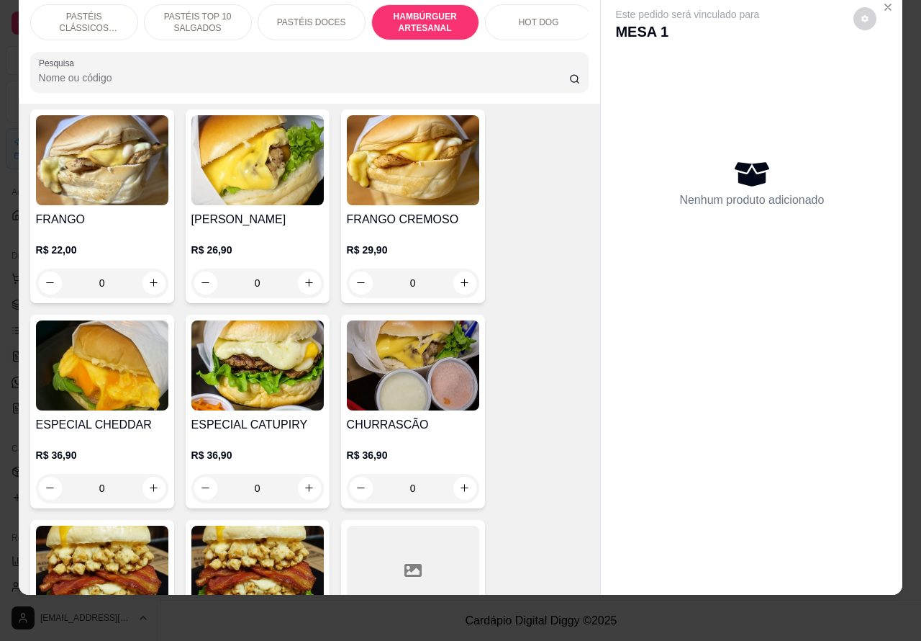
click at [454, 474] on div "0" at bounding box center [413, 488] width 132 height 29
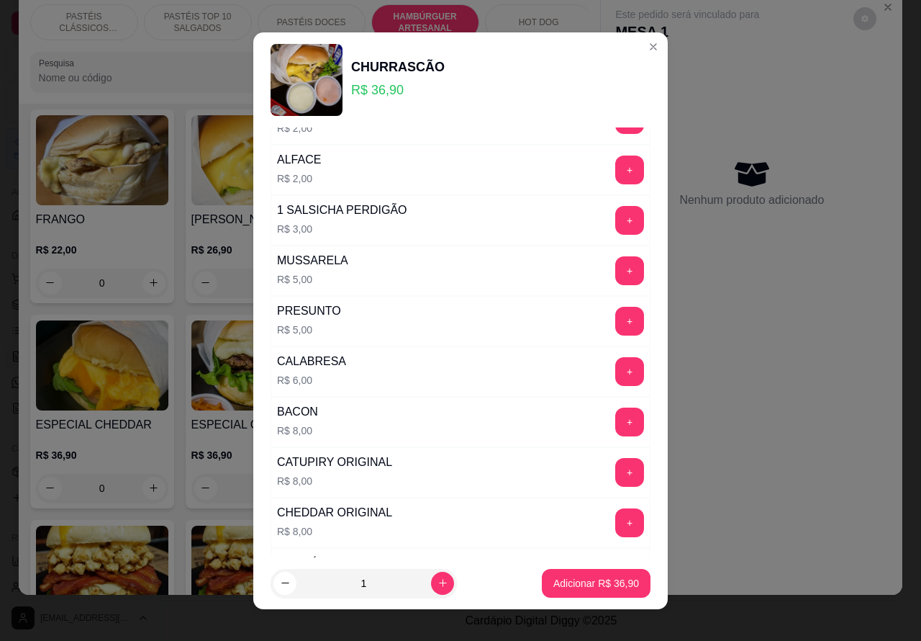
scroll to position [390, 0]
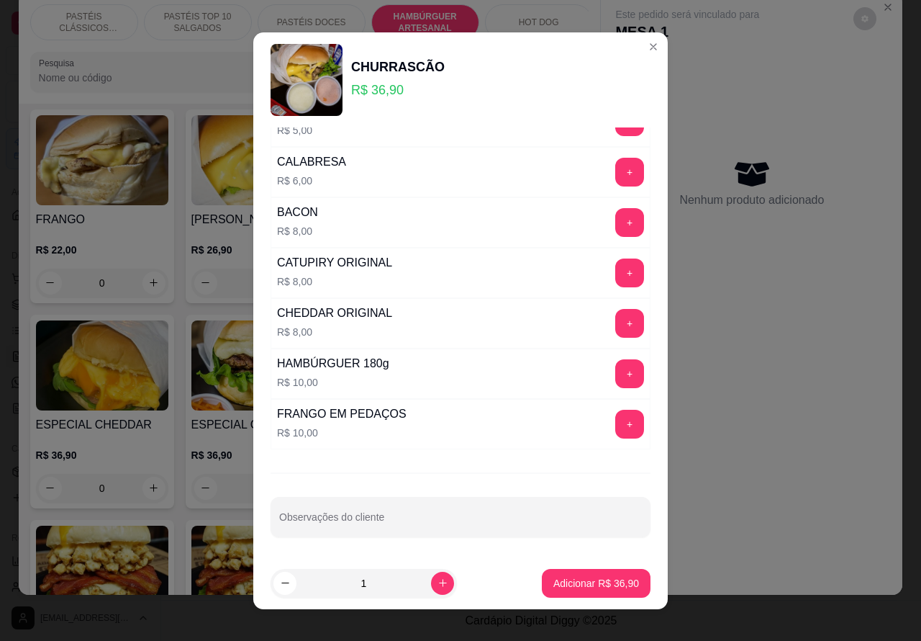
click at [436, 522] on input "Observações do cliente" at bounding box center [460, 522] width 363 height 14
type input "cortar ao meio"
click at [595, 580] on p "Adicionar R$ 36,90" at bounding box center [597, 583] width 86 height 14
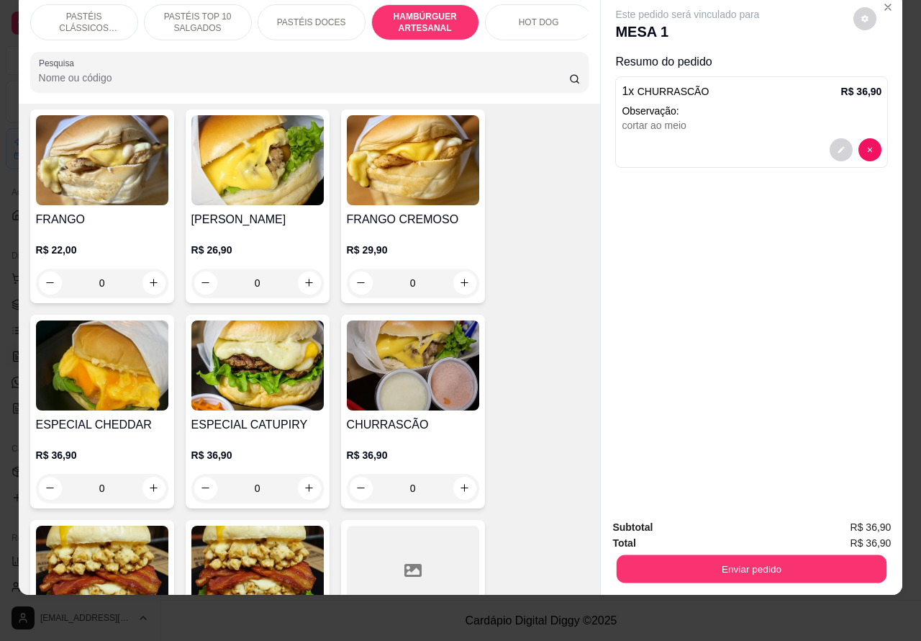
click at [780, 555] on button "Enviar pedido" at bounding box center [752, 569] width 270 height 28
click at [725, 516] on button "Não registrar e enviar pedido" at bounding box center [703, 520] width 150 height 27
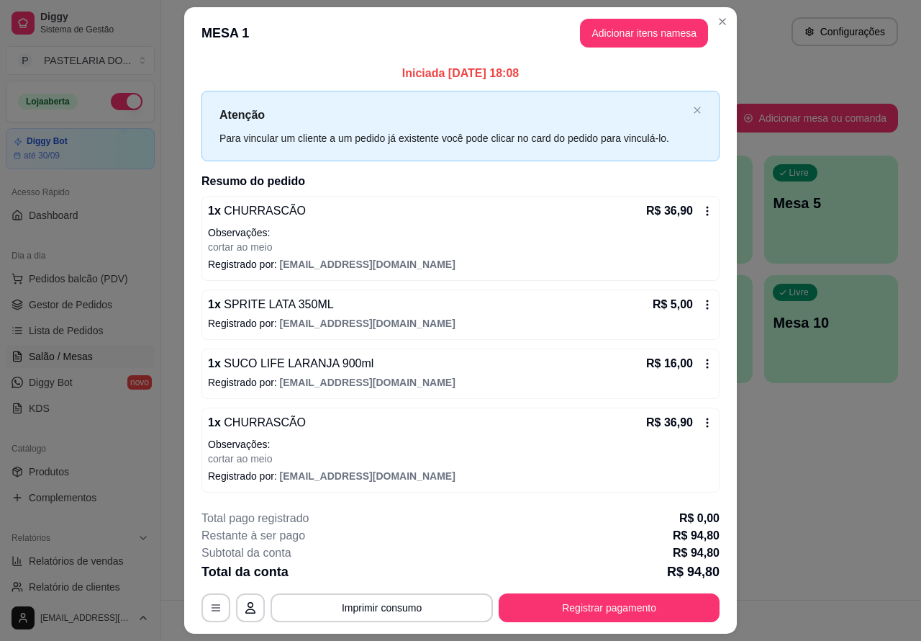
click at [846, 508] on div "Atendimento Salão Configurações Todos Mesas Comandas Pesquisar Adicionar mesa o…" at bounding box center [541, 300] width 760 height 600
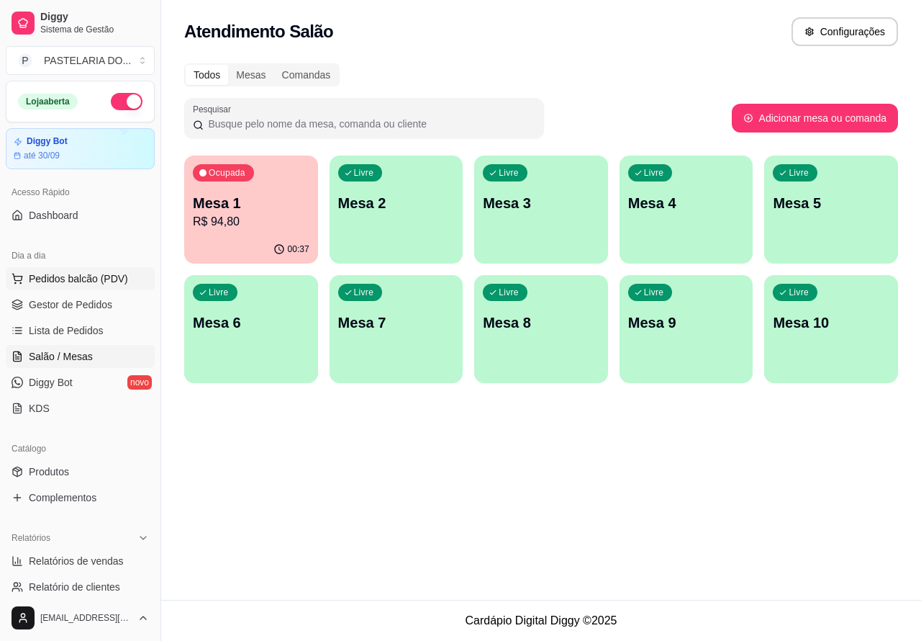
click at [92, 275] on span "Pedidos balcão (PDV)" at bounding box center [78, 278] width 99 height 14
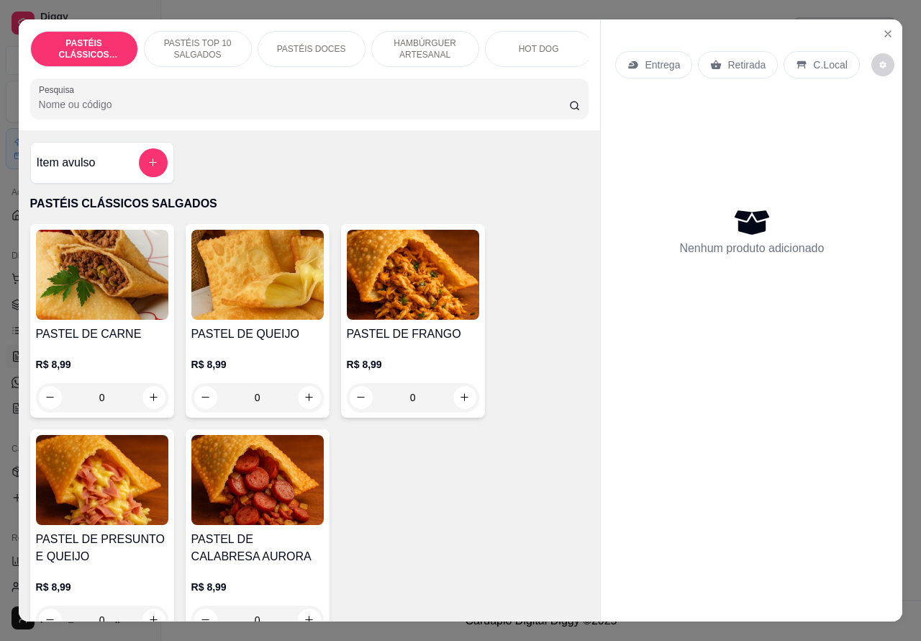
click at [654, 63] on p "Entrega" at bounding box center [662, 65] width 35 height 14
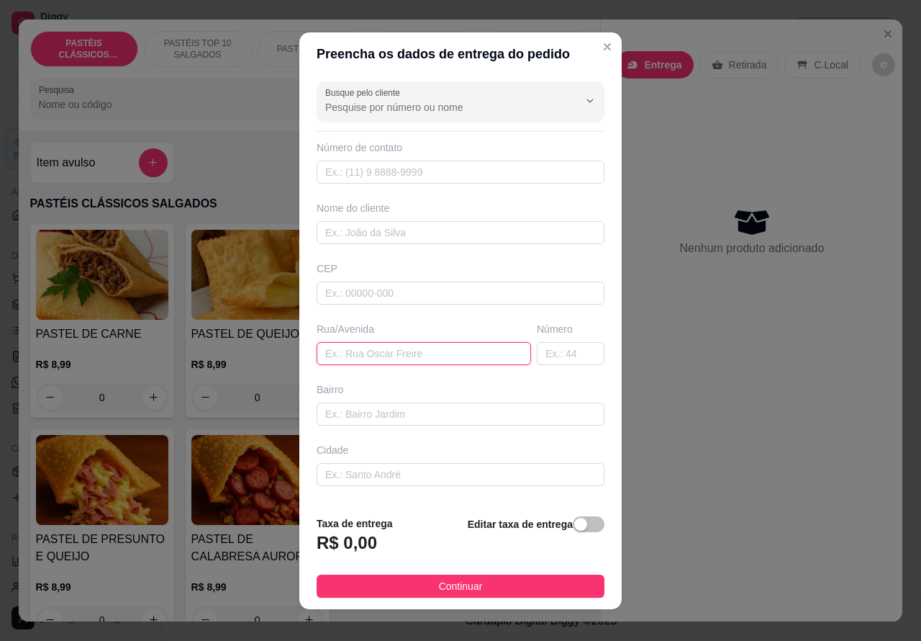
click at [396, 351] on input "text" at bounding box center [424, 353] width 214 height 23
type input "[STREET_ADDRESS][PERSON_NAME]"
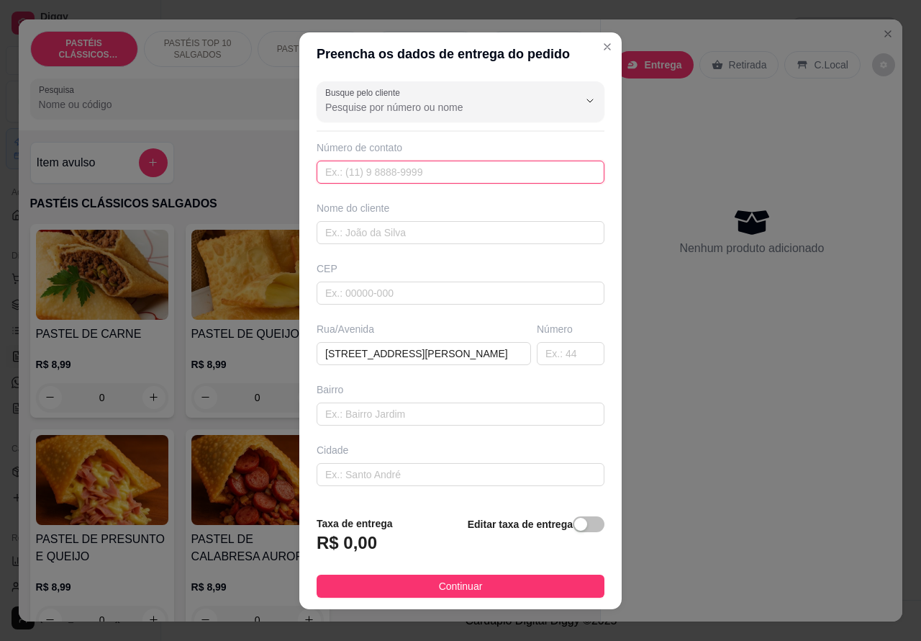
click at [387, 164] on input "text" at bounding box center [461, 172] width 288 height 23
type input "[PHONE_NUMBER]"
click at [573, 524] on span "button" at bounding box center [589, 524] width 32 height 16
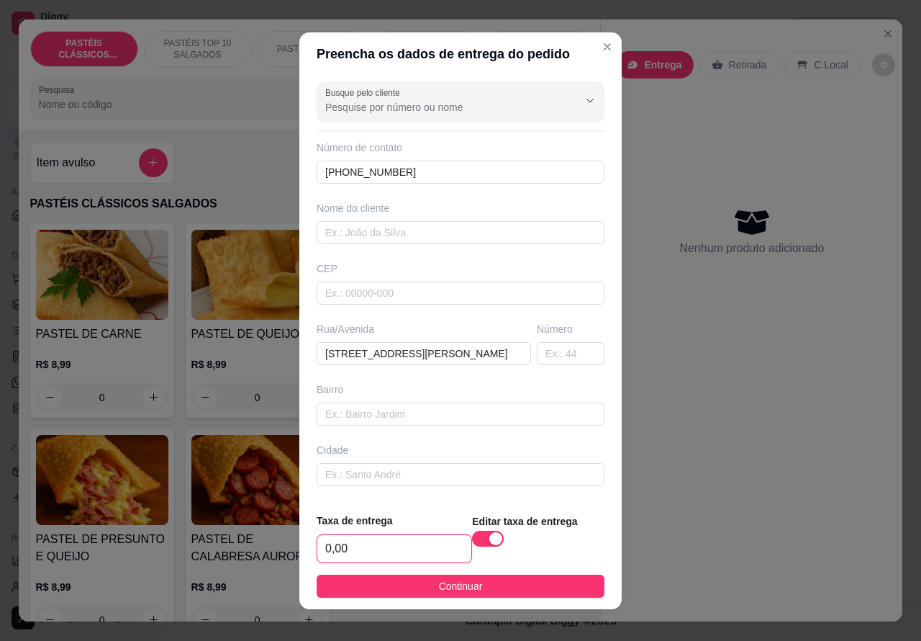
click at [328, 546] on input "0,00" at bounding box center [394, 548] width 154 height 27
type input "1,00"
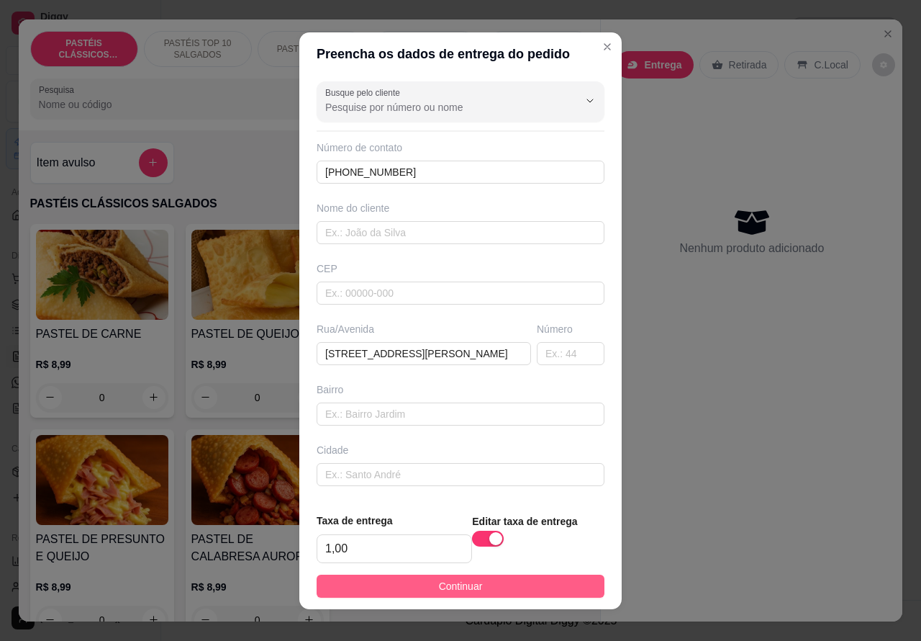
click at [476, 574] on button "Continuar" at bounding box center [461, 585] width 288 height 23
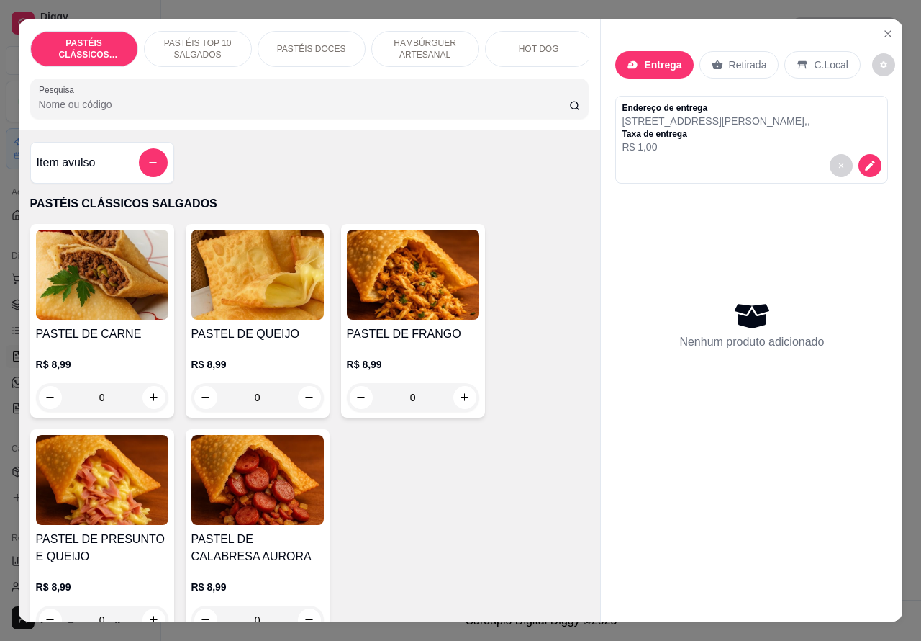
click at [148, 401] on icon "increase-product-quantity" at bounding box center [153, 397] width 11 height 11
type input "1"
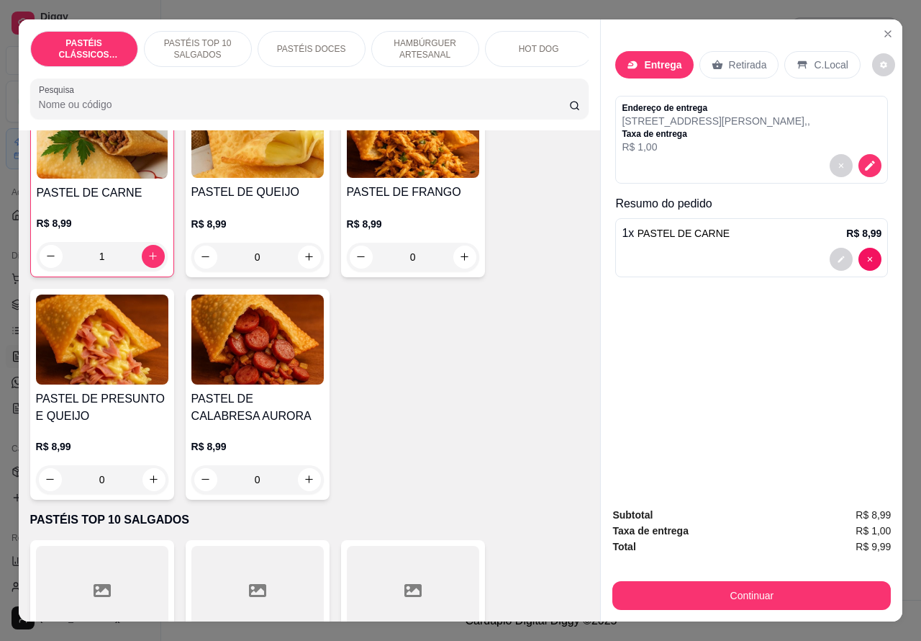
scroll to position [144, 0]
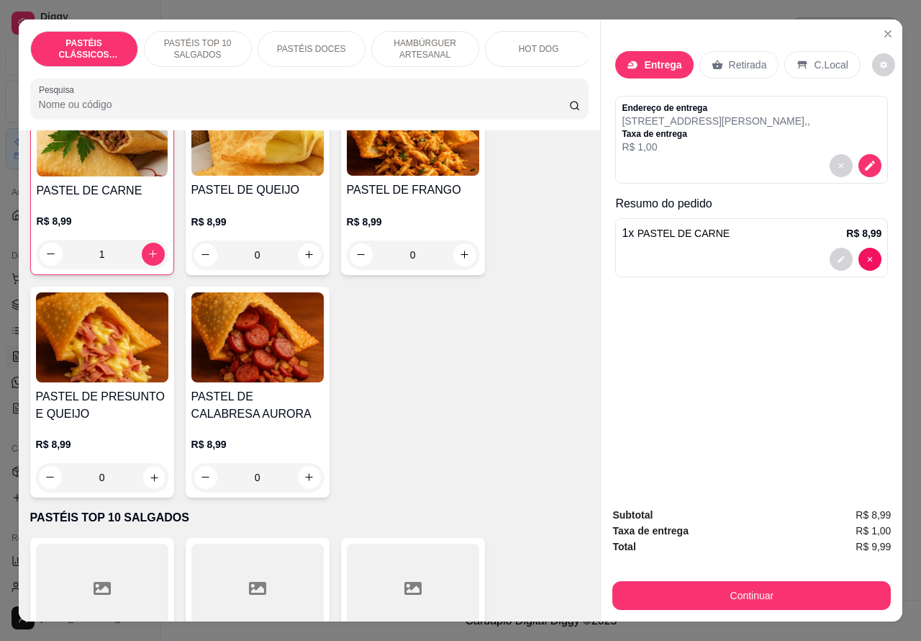
click at [150, 481] on icon "increase-product-quantity" at bounding box center [153, 477] width 7 height 7
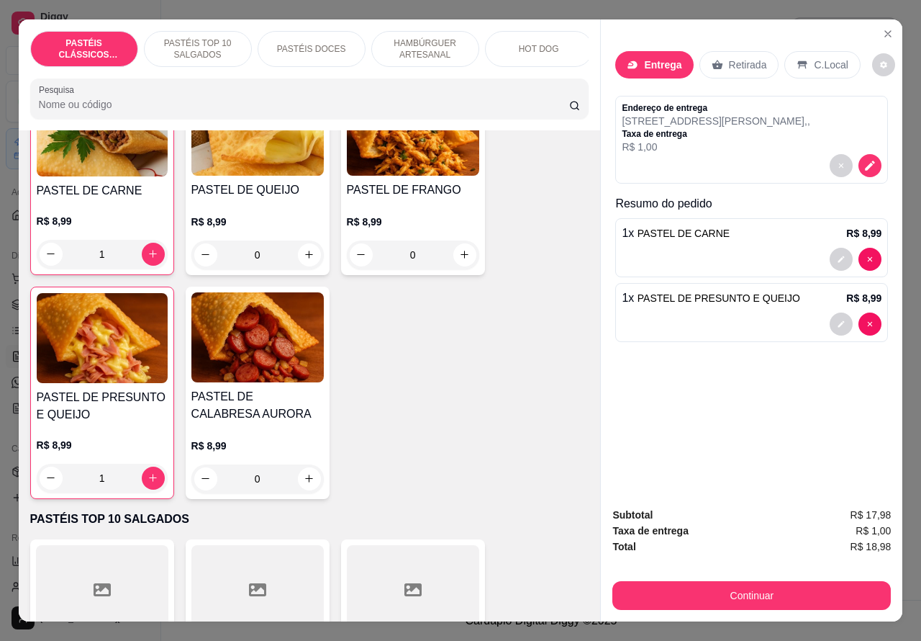
click at [148, 482] on icon "increase-product-quantity" at bounding box center [153, 477] width 11 height 11
type input "2"
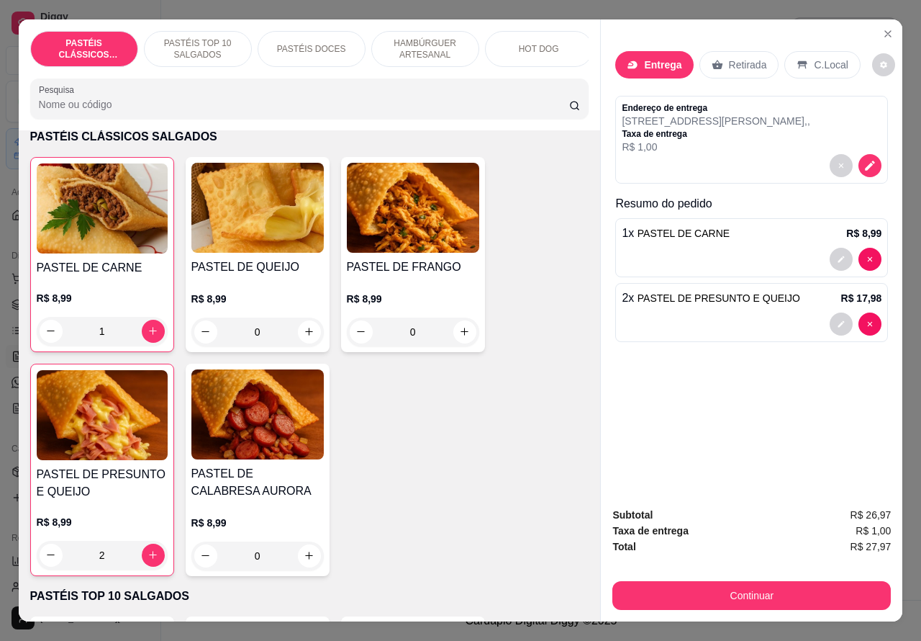
click at [325, 31] on div "PASTÉIS DOCES" at bounding box center [312, 49] width 108 height 36
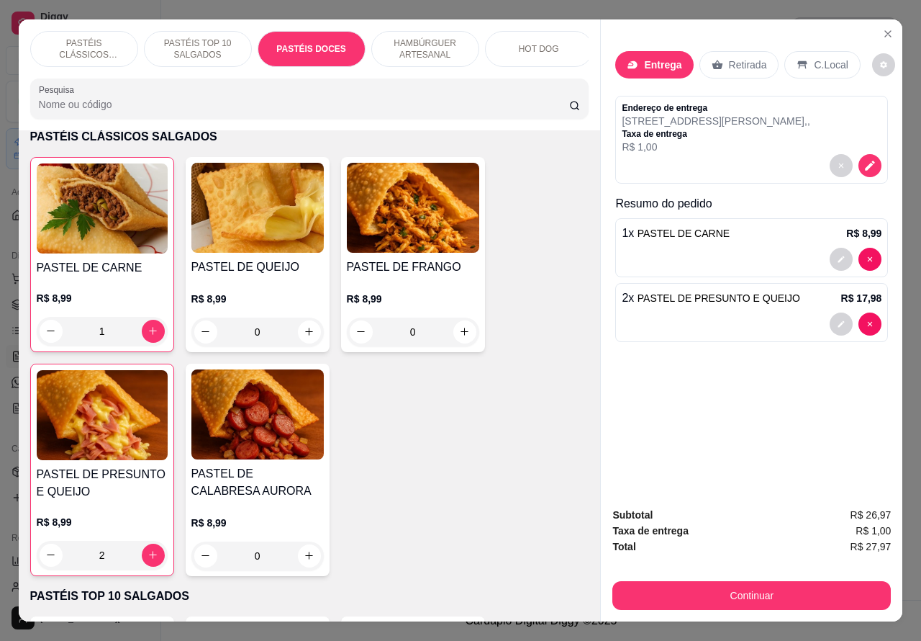
scroll to position [33, 0]
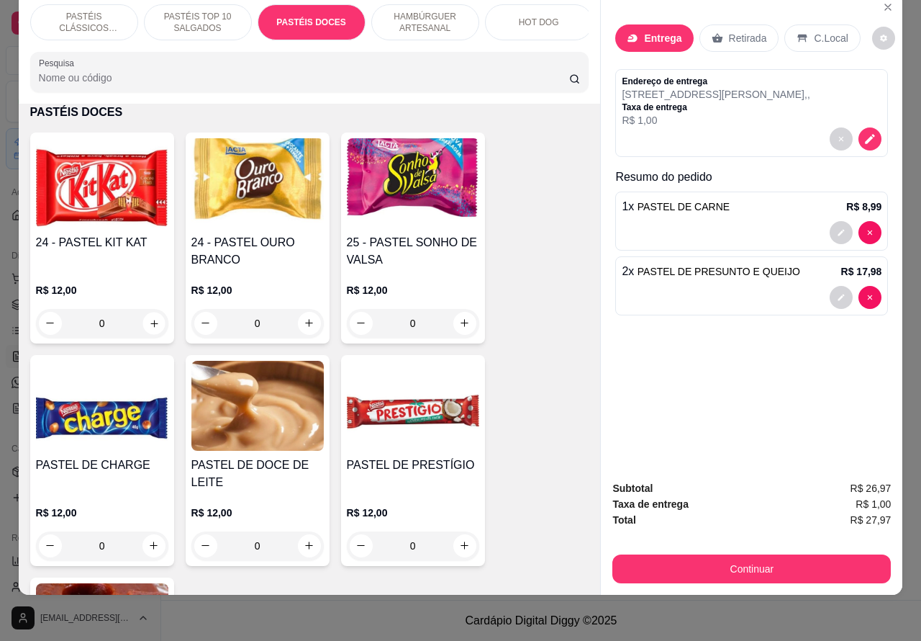
click at [148, 322] on icon "increase-product-quantity" at bounding box center [153, 322] width 11 height 11
type input "1"
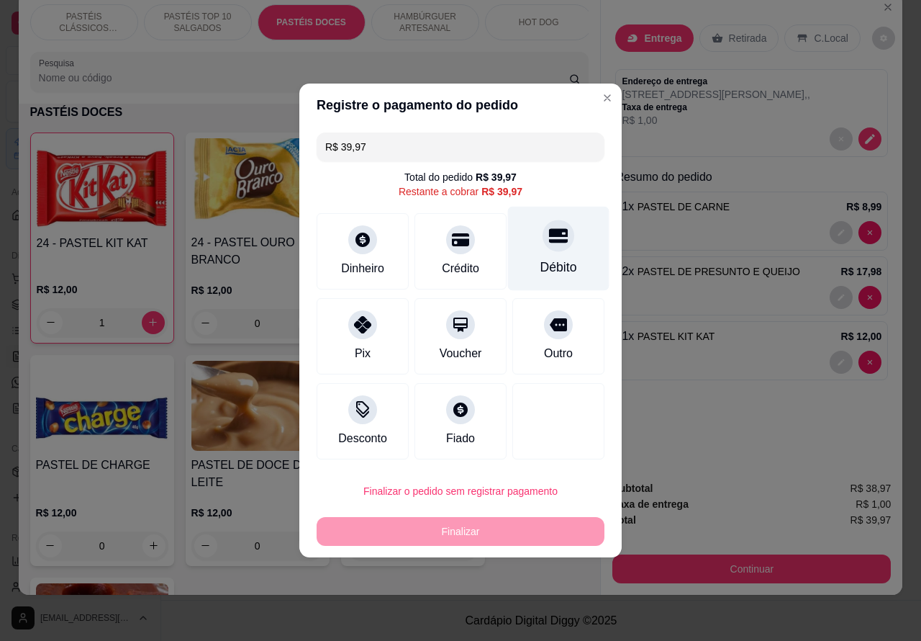
click at [552, 240] on icon at bounding box center [558, 235] width 19 height 19
type input "R$ 0,00"
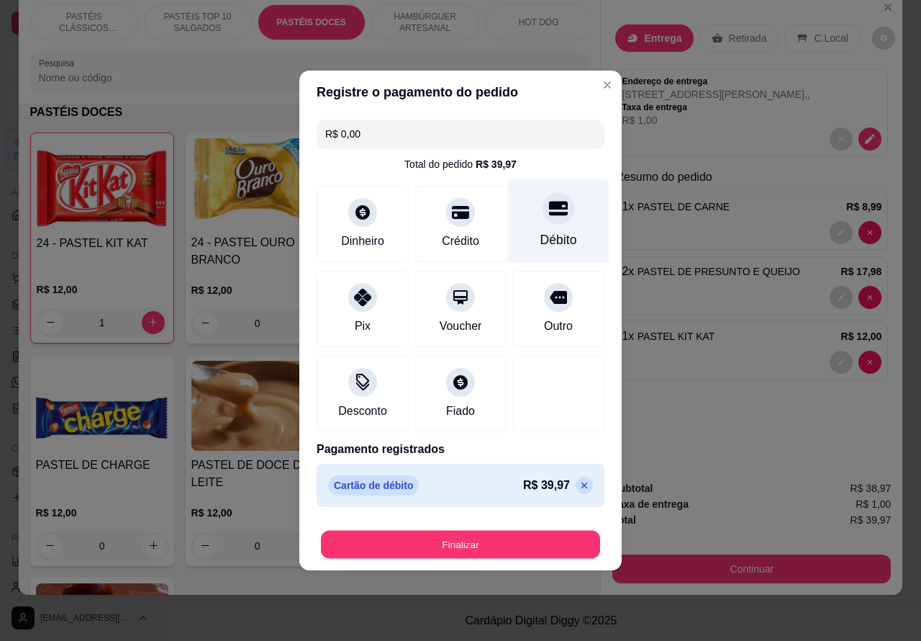
click at [456, 541] on button "Finalizar" at bounding box center [460, 544] width 279 height 28
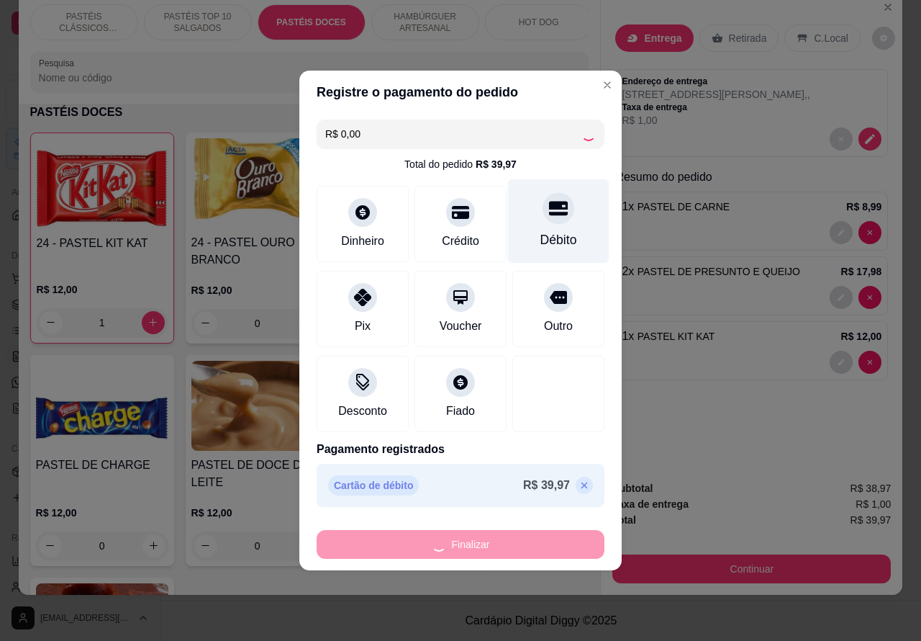
type input "0"
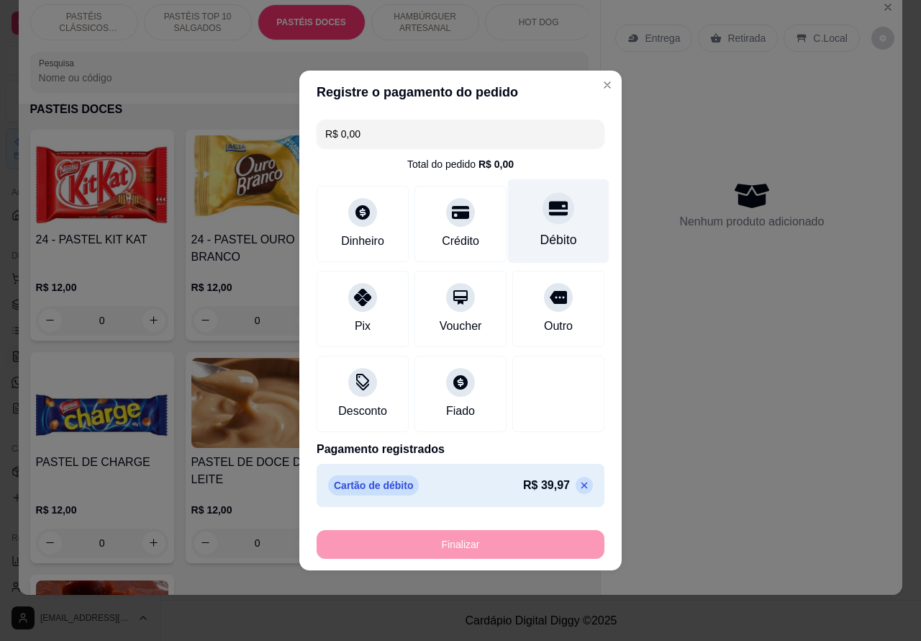
type input "-R$ 39,97"
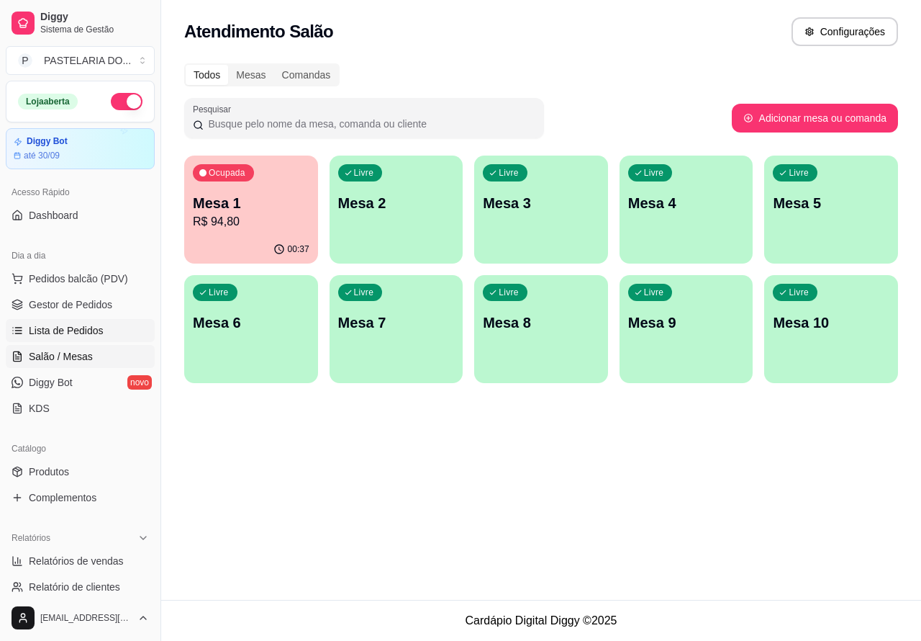
click at [77, 329] on span "Lista de Pedidos" at bounding box center [66, 330] width 75 height 14
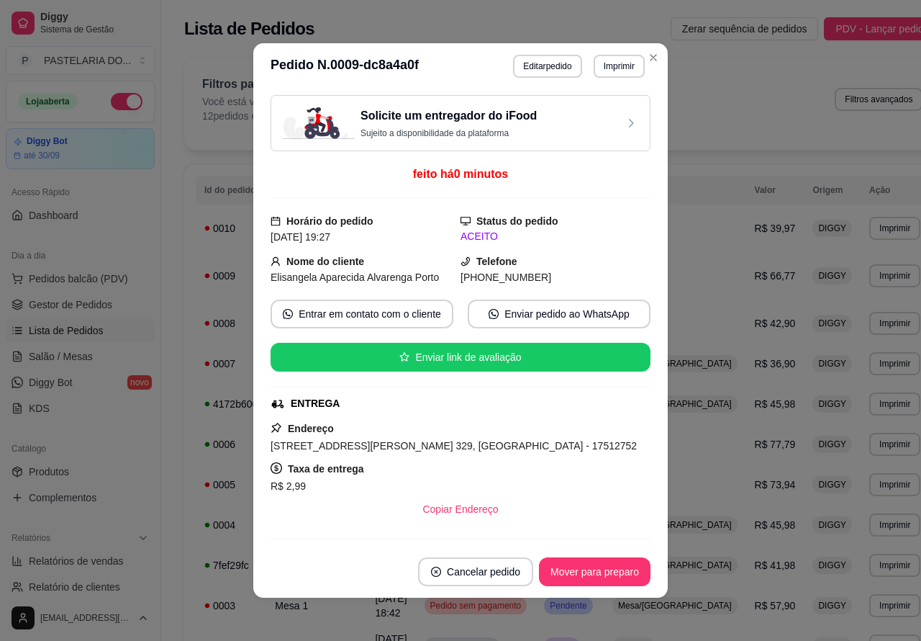
click at [616, 63] on button "Imprimir" at bounding box center [619, 66] width 51 height 23
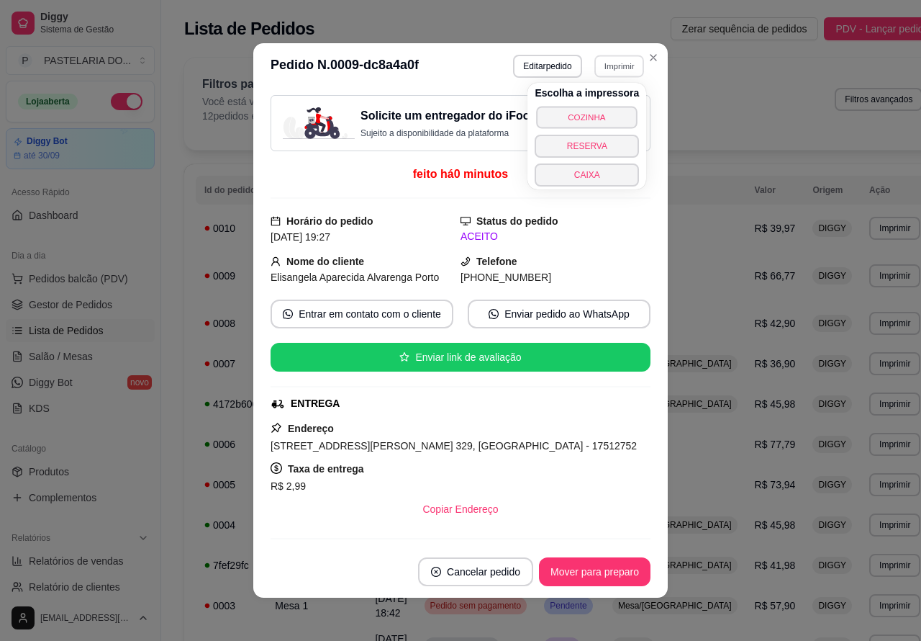
click at [600, 108] on button "COZINHA" at bounding box center [587, 117] width 101 height 22
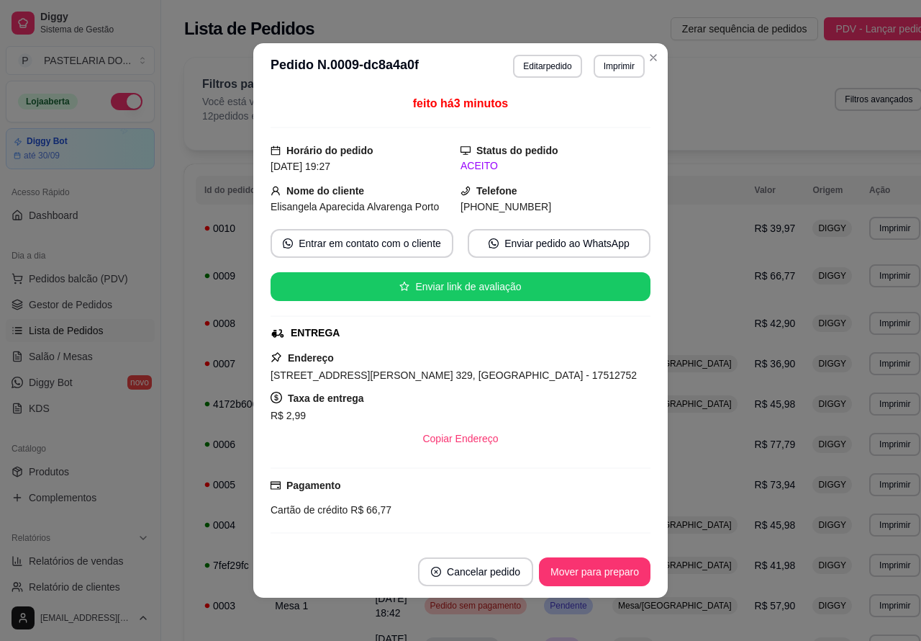
click at [187, 518] on div "**********" at bounding box center [562, 458] width 756 height 588
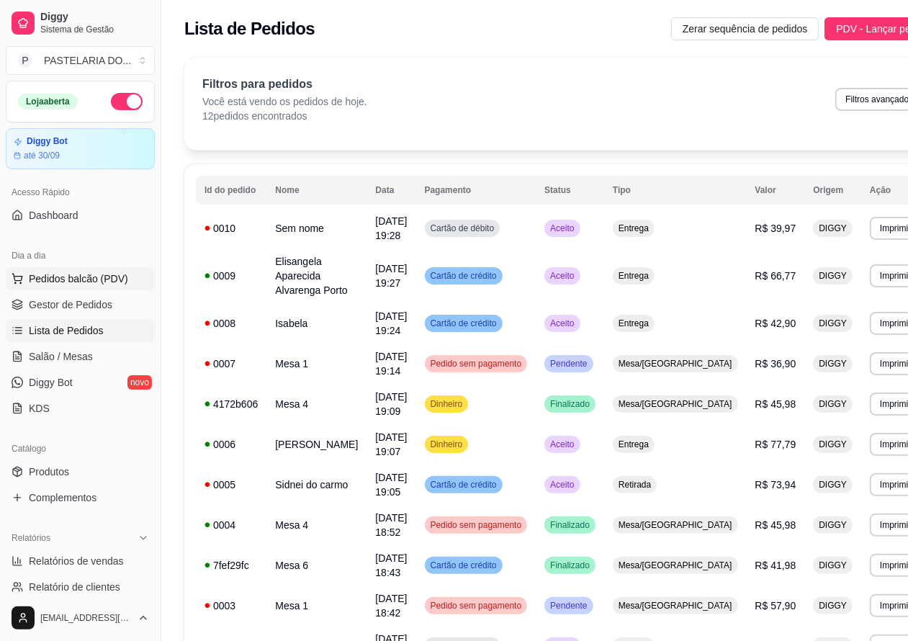
click at [83, 278] on span "Pedidos balcão (PDV)" at bounding box center [78, 278] width 99 height 14
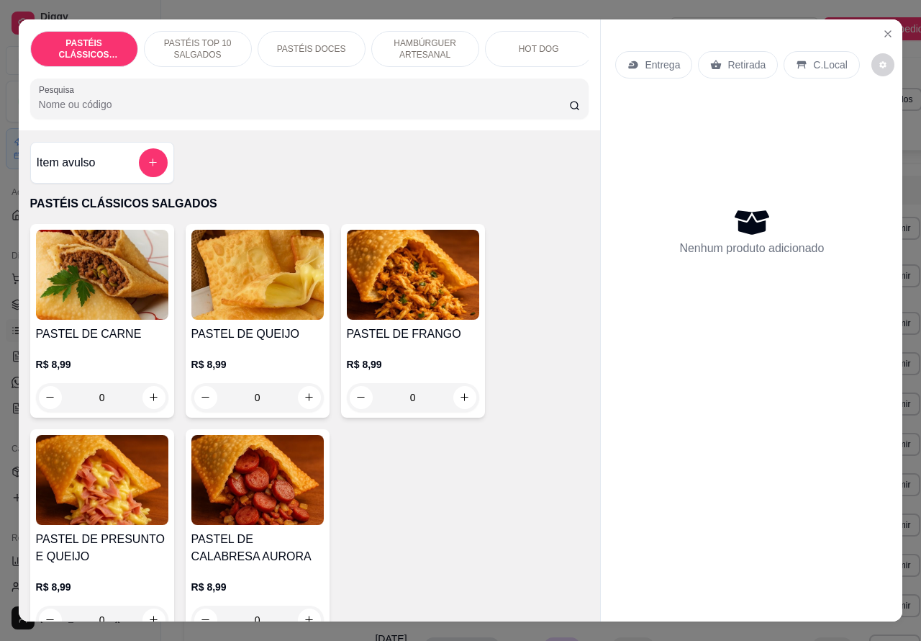
click at [735, 58] on p "Retirada" at bounding box center [747, 65] width 38 height 14
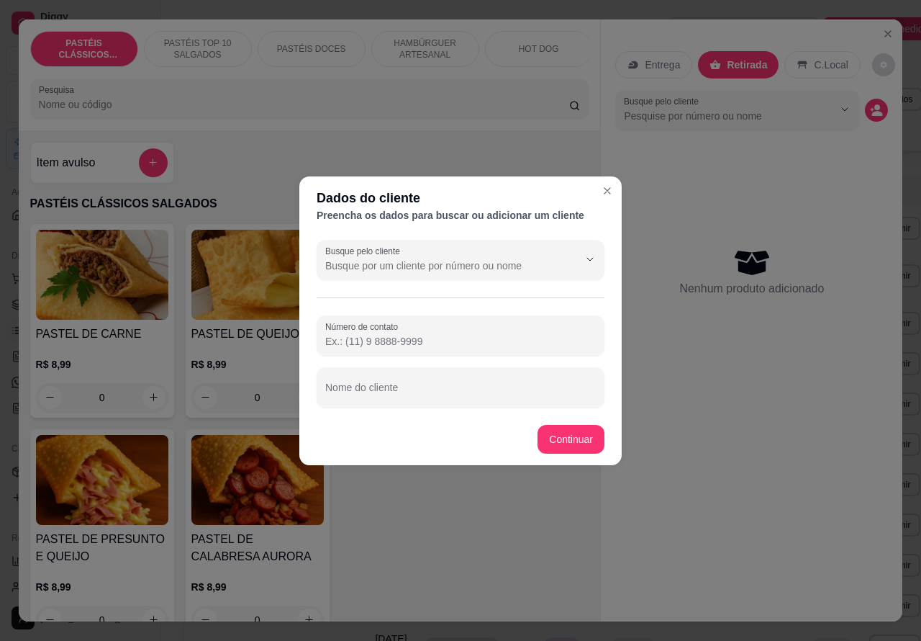
click at [438, 394] on input "Nome do cliente" at bounding box center [460, 393] width 271 height 14
type input "willian"
click at [393, 325] on label "Número de contato" at bounding box center [364, 326] width 78 height 12
click at [393, 334] on input "Número de contato" at bounding box center [460, 341] width 271 height 14
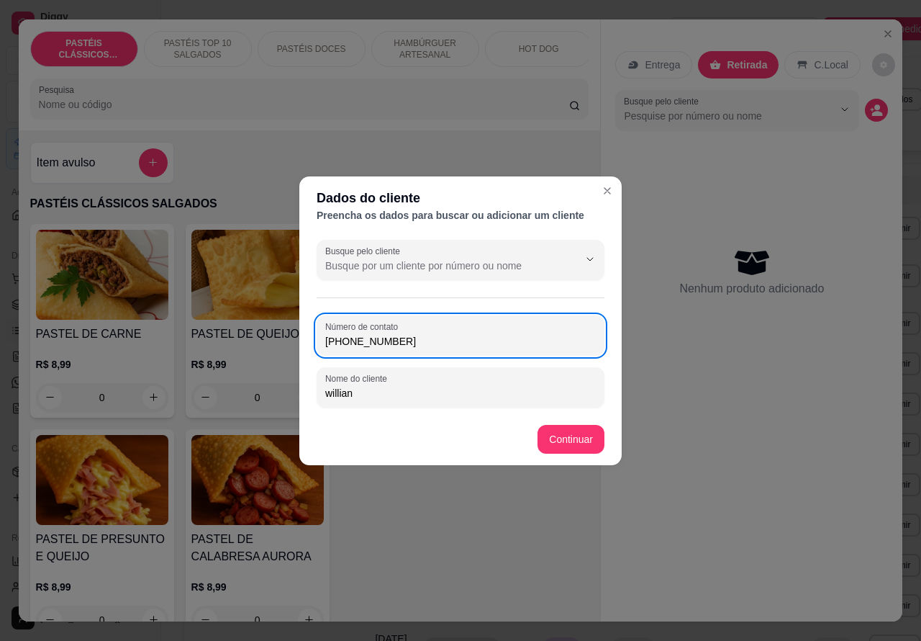
type input "[PHONE_NUMBER]"
click at [572, 437] on div "Item avulso PASTÉIS CLÁSSICOS SALGADOS PASTEL DE CARNE R$ 8,99 0 PASTEL DE QUEI…" at bounding box center [310, 376] width 582 height 492
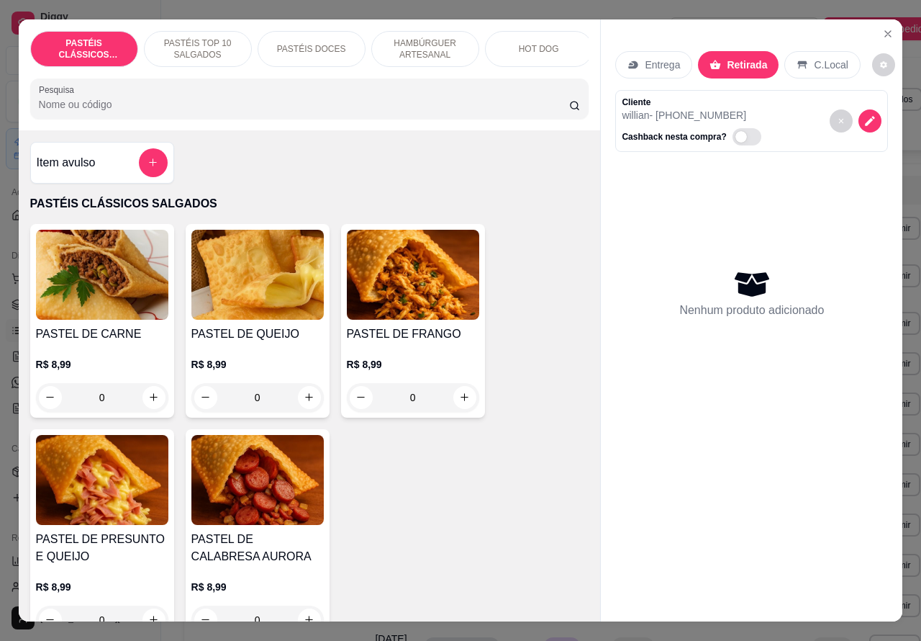
click at [425, 40] on p "HAMBÚRGUER ARTESANAL" at bounding box center [425, 48] width 83 height 23
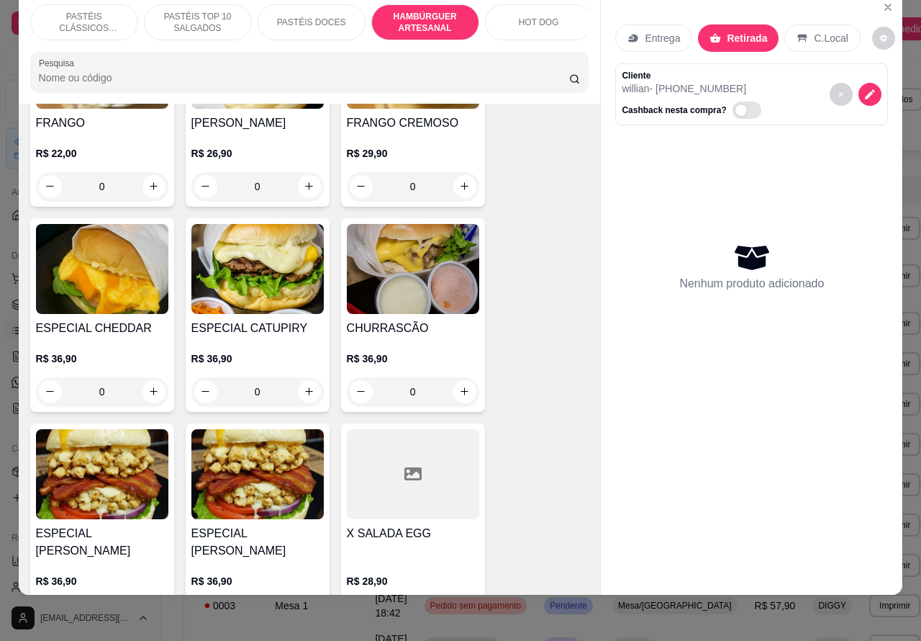
scroll to position [3398, 0]
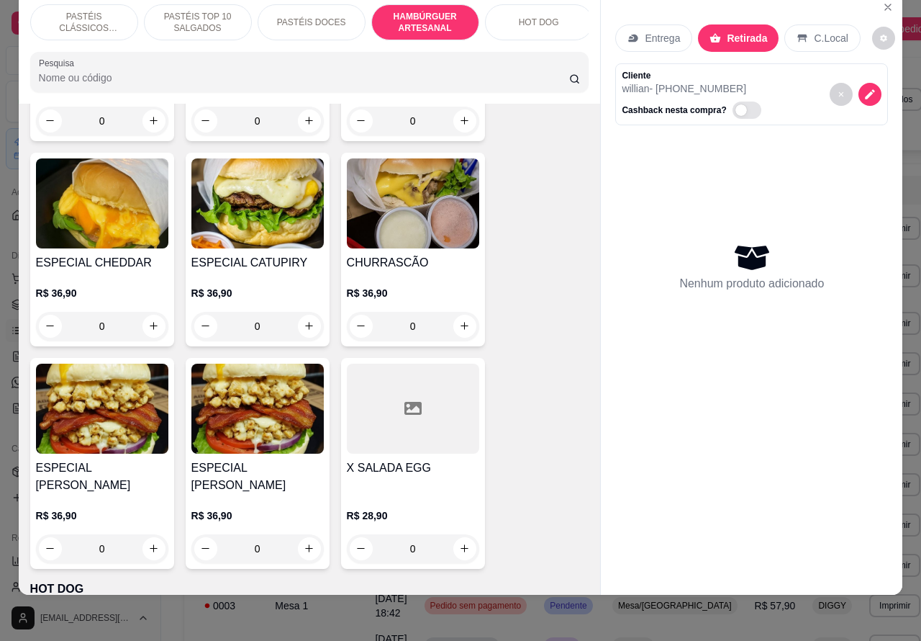
click at [456, 312] on div "0" at bounding box center [413, 326] width 132 height 29
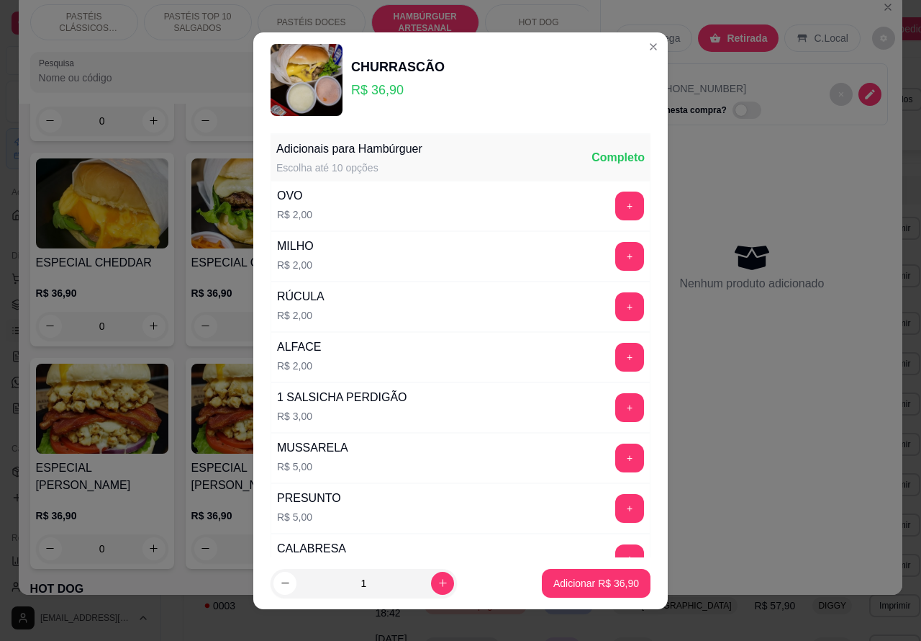
click at [595, 576] on p "Adicionar R$ 36,90" at bounding box center [597, 583] width 86 height 14
type input "1"
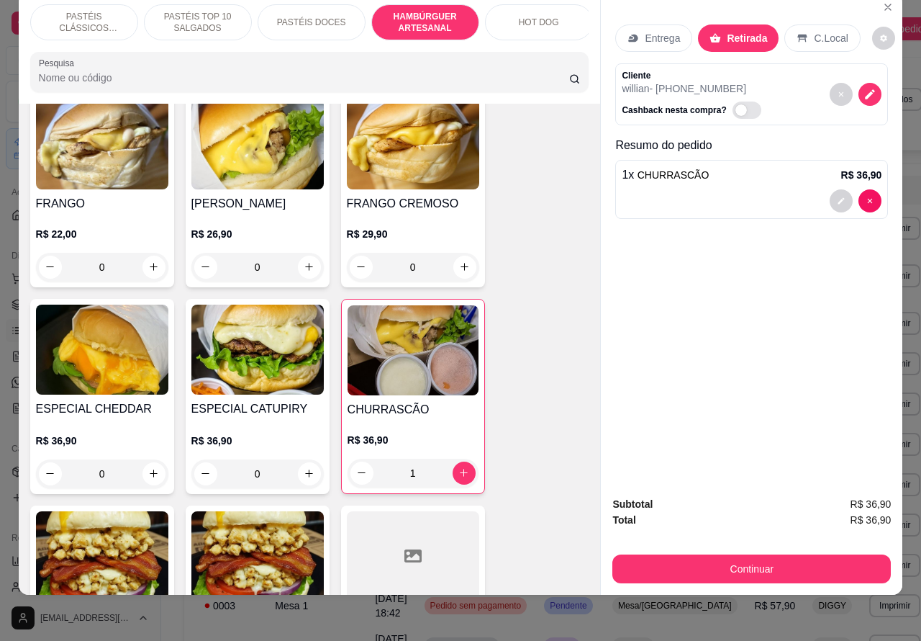
scroll to position [3251, 0]
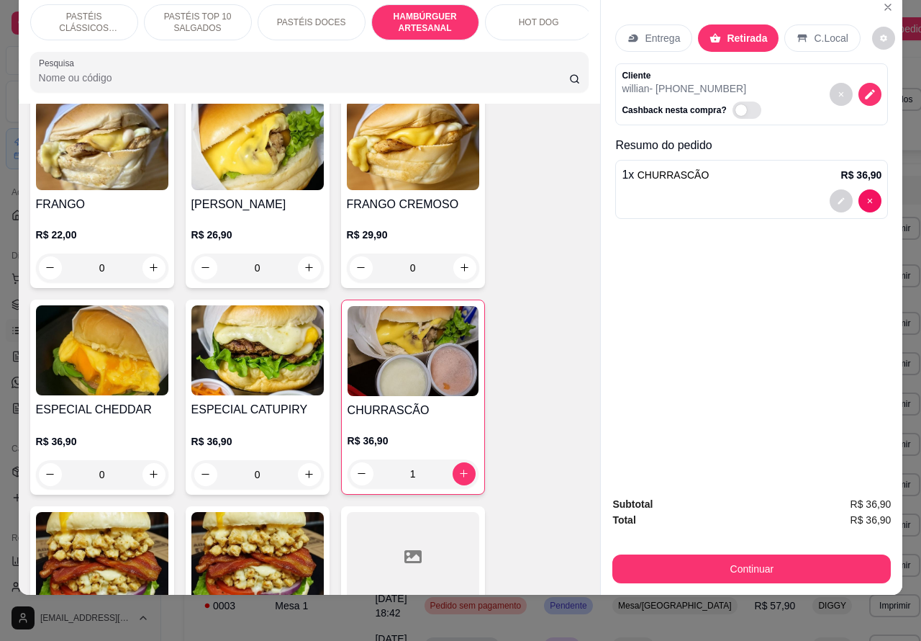
click at [310, 253] on div "0" at bounding box center [257, 267] width 132 height 29
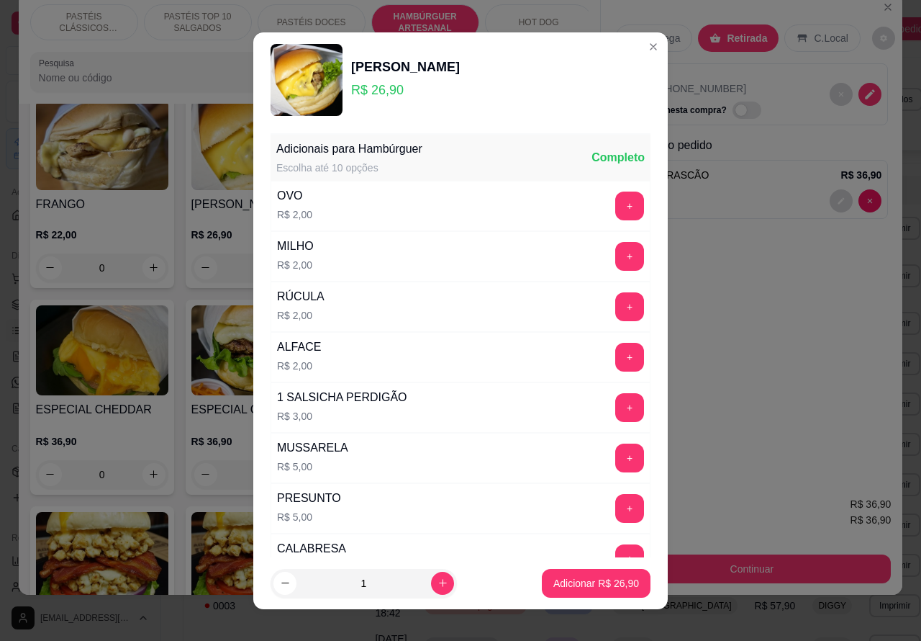
click at [587, 583] on p "Adicionar R$ 26,90" at bounding box center [597, 583] width 86 height 14
type input "1"
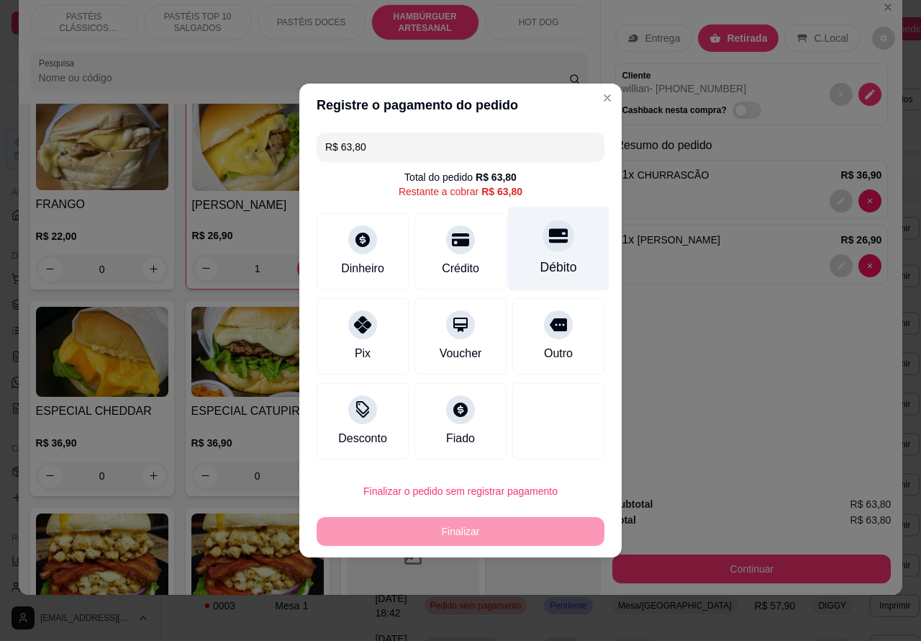
click at [558, 245] on div at bounding box center [559, 236] width 32 height 32
type input "R$ 0,00"
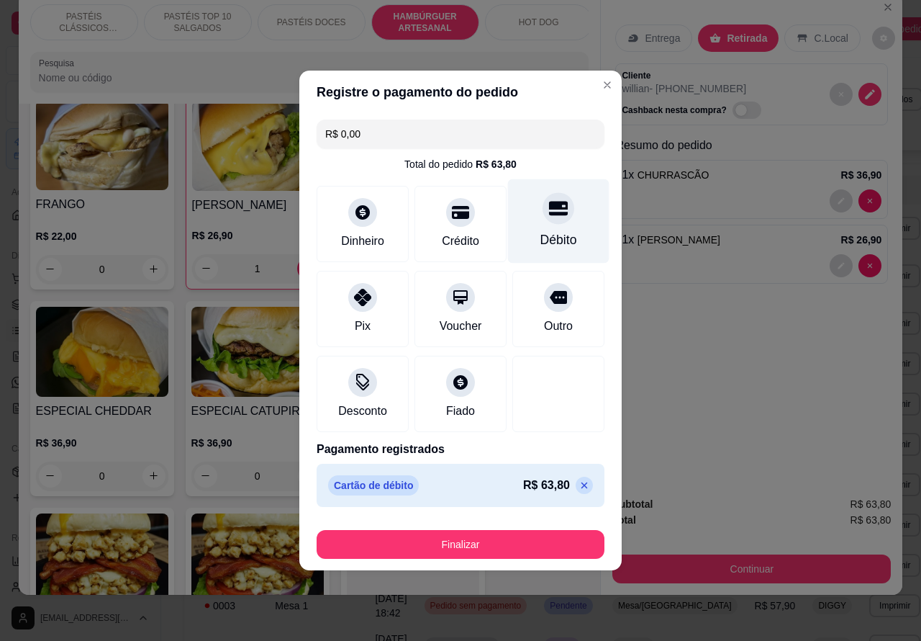
click at [515, 535] on button "Finalizar" at bounding box center [461, 544] width 288 height 29
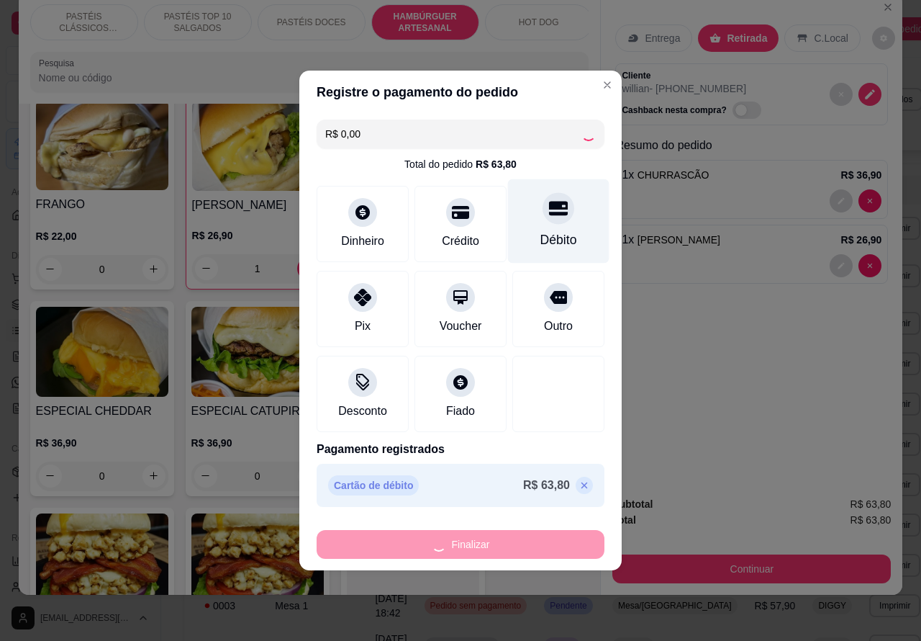
type input "0"
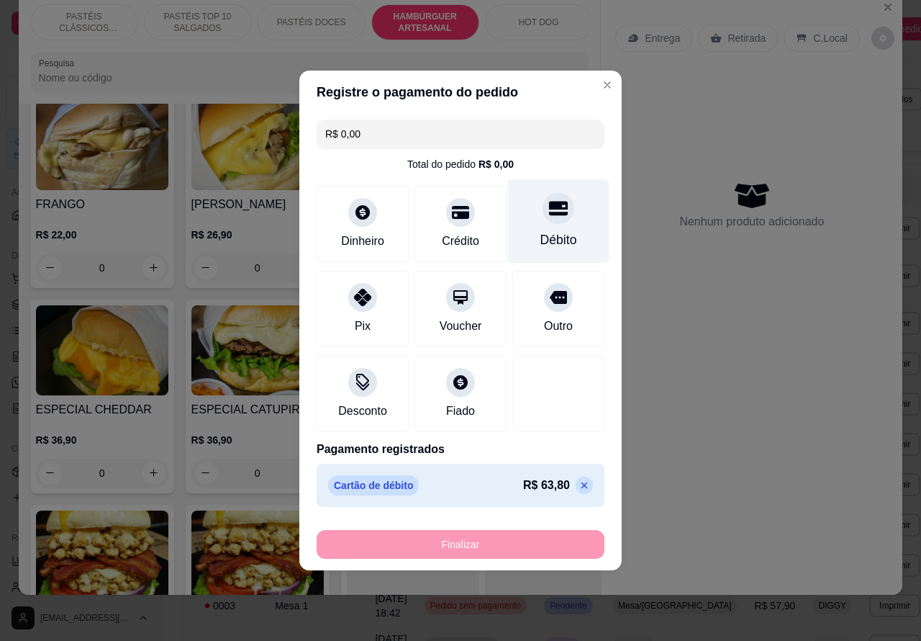
type input "-R$ 63,80"
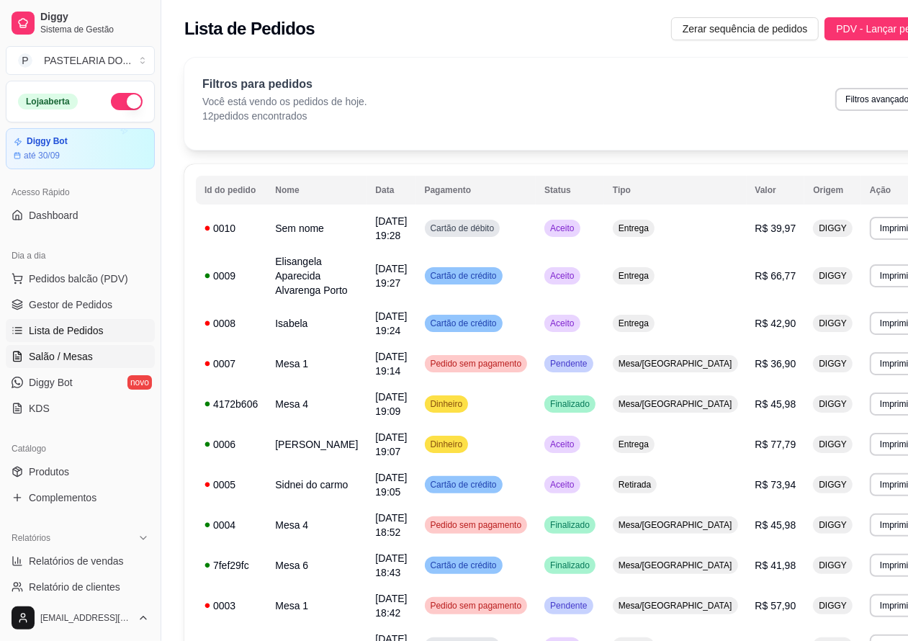
click at [73, 355] on span "Salão / Mesas" at bounding box center [61, 356] width 64 height 14
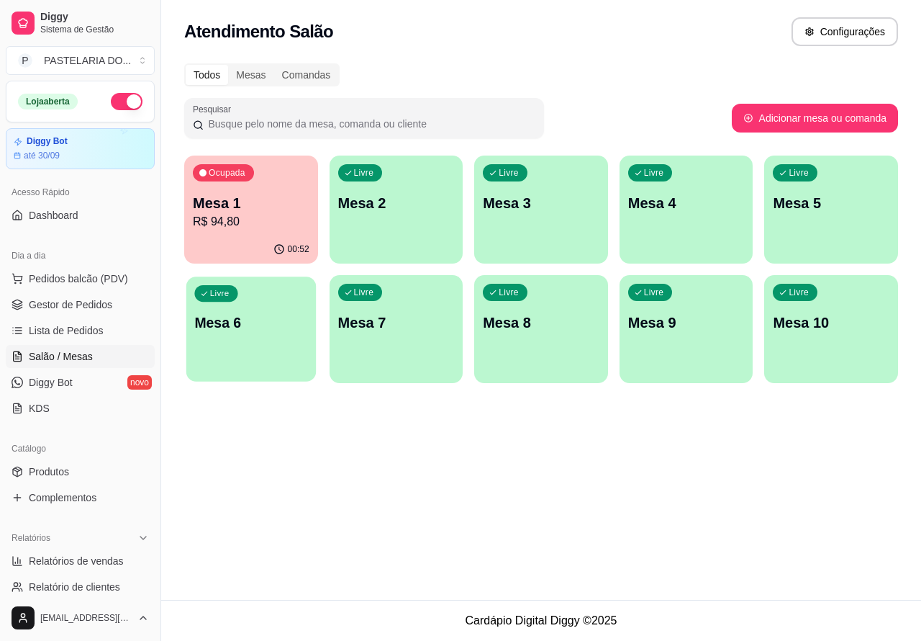
click at [263, 337] on div "Livre Mesa 6" at bounding box center [251, 320] width 130 height 88
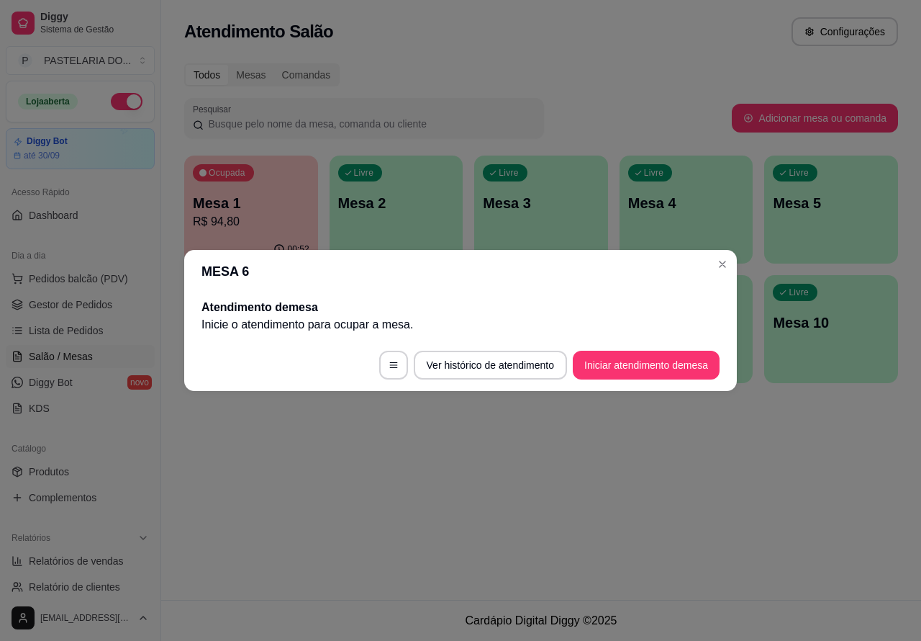
click at [666, 363] on button "Iniciar atendimento de mesa" at bounding box center [646, 365] width 147 height 29
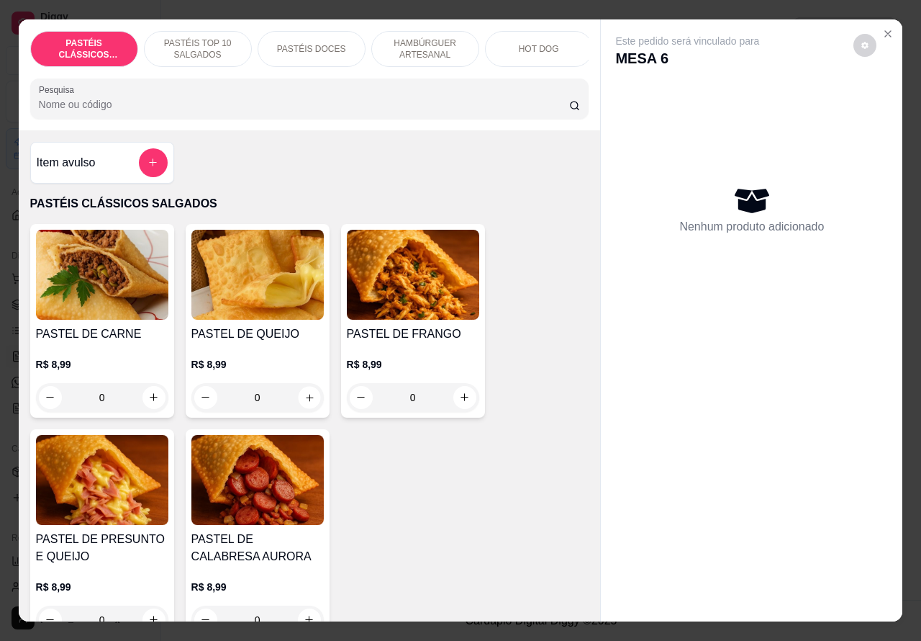
click at [304, 402] on icon "increase-product-quantity" at bounding box center [309, 397] width 11 height 11
type input "1"
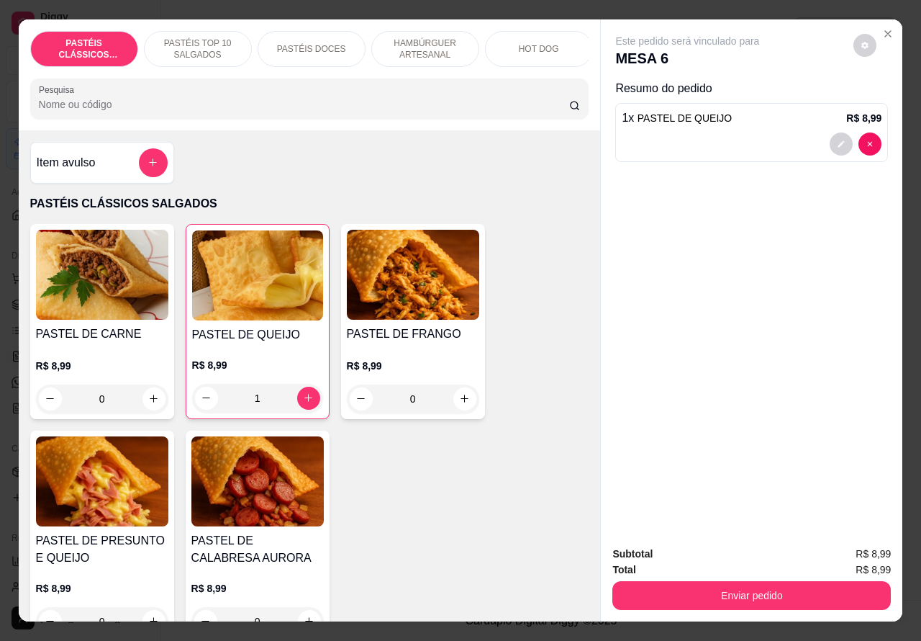
click at [435, 40] on p "HAMBÚRGUER ARTESANAL" at bounding box center [425, 48] width 83 height 23
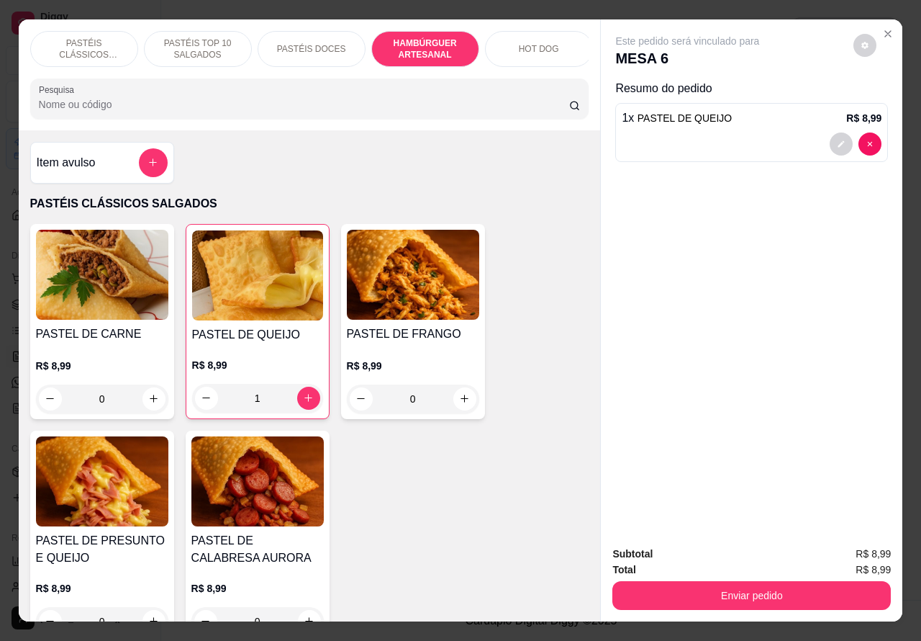
scroll to position [33, 0]
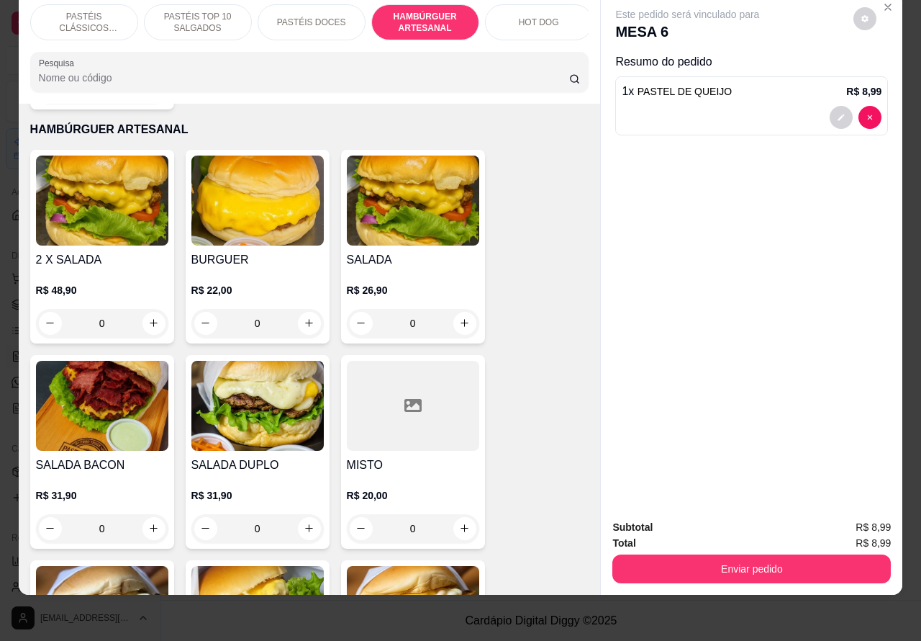
click at [317, 17] on p "PASTÉIS DOCES" at bounding box center [311, 23] width 69 height 12
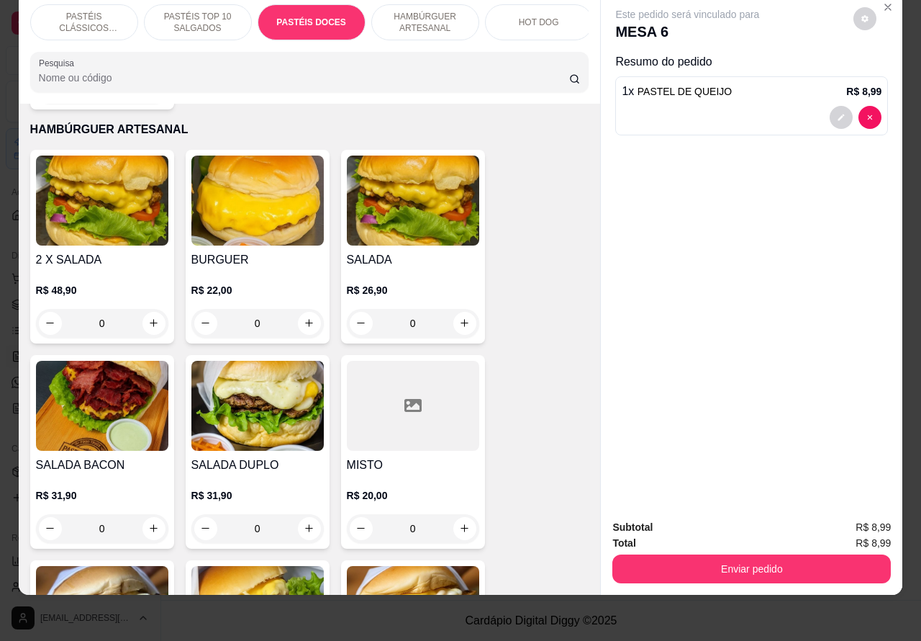
scroll to position [2108, 0]
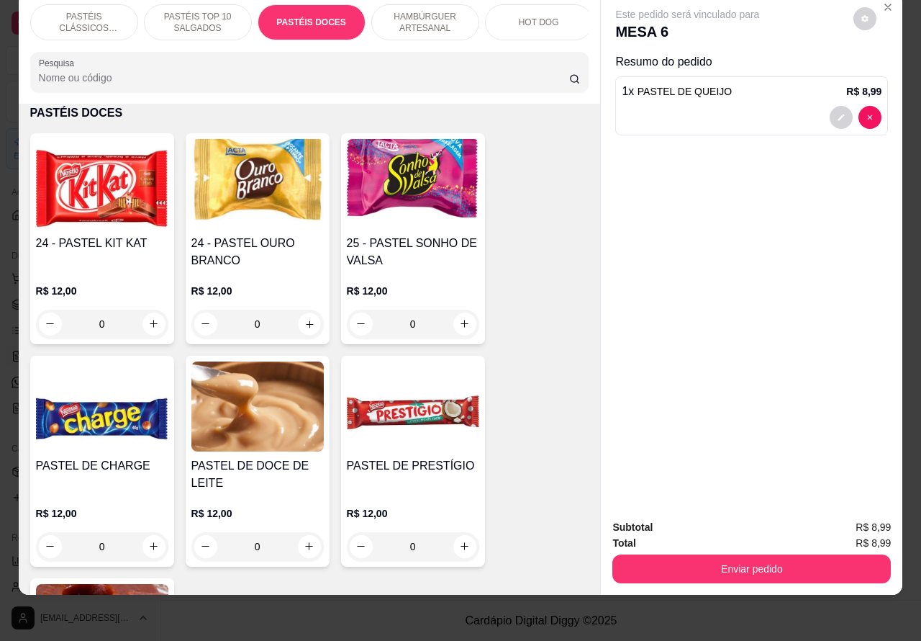
click at [304, 322] on icon "increase-product-quantity" at bounding box center [309, 323] width 11 height 11
type input "1"
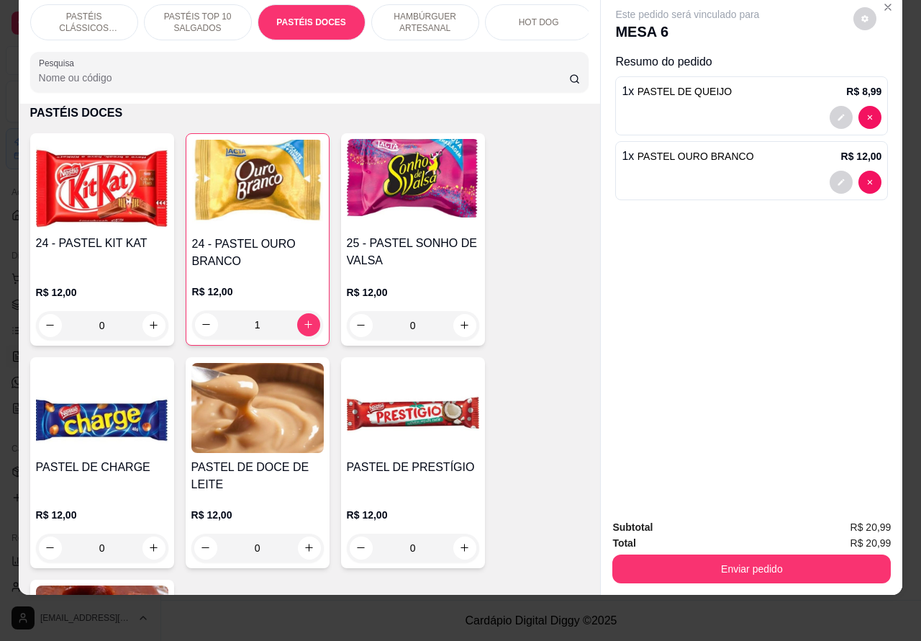
click at [418, 18] on p "HAMBÚRGUER ARTESANAL" at bounding box center [425, 22] width 83 height 23
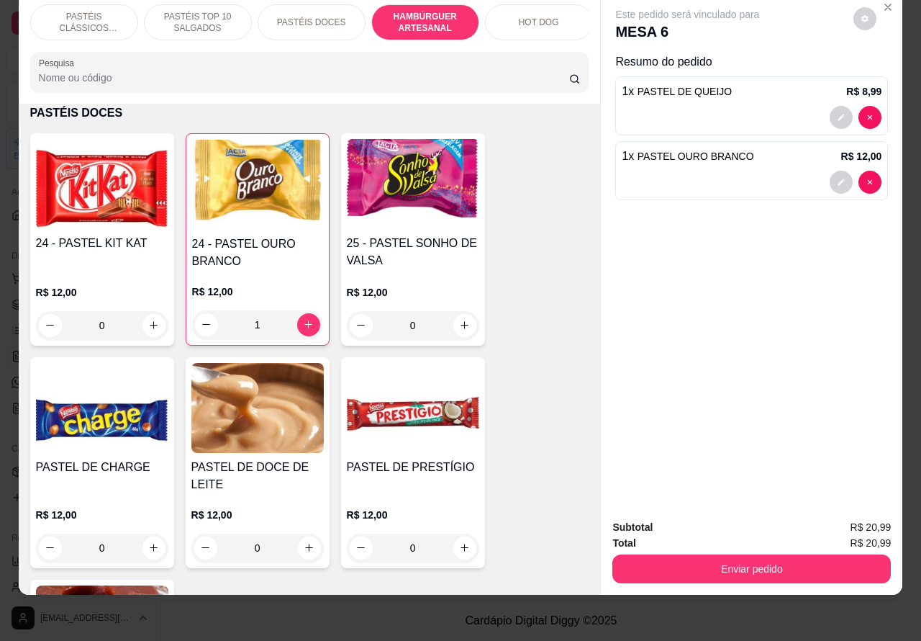
scroll to position [2789, 0]
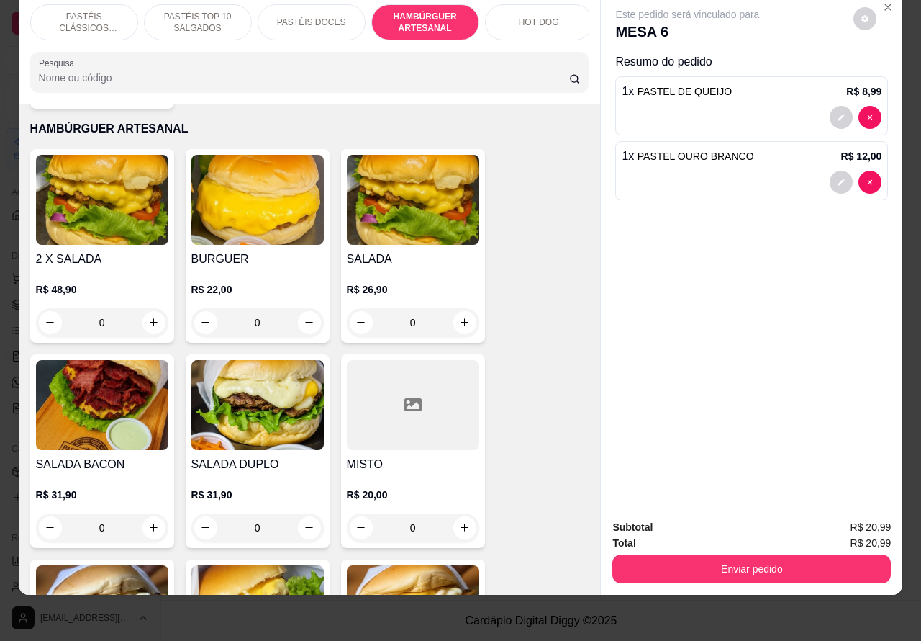
click at [455, 308] on div "0" at bounding box center [413, 322] width 132 height 29
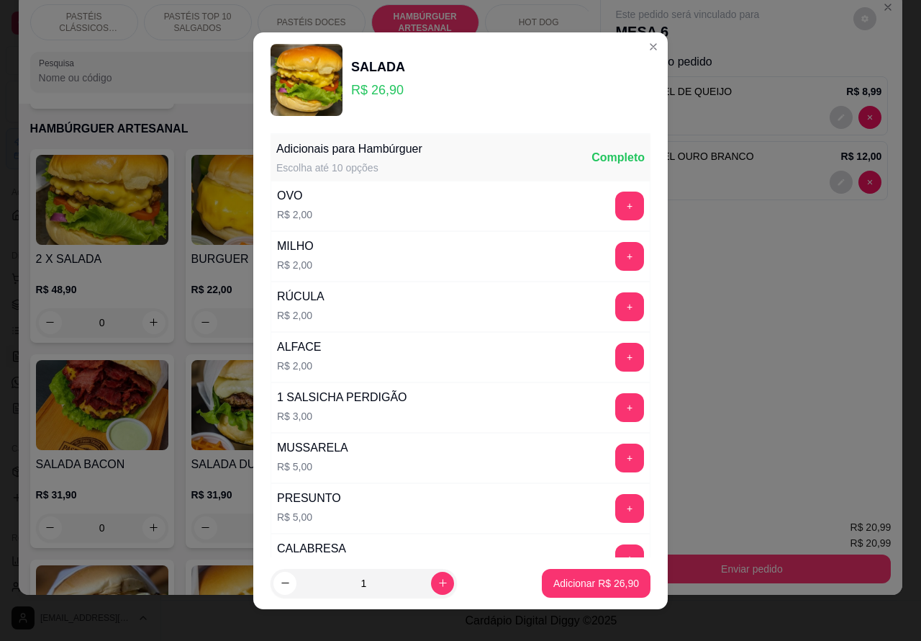
scroll to position [340, 0]
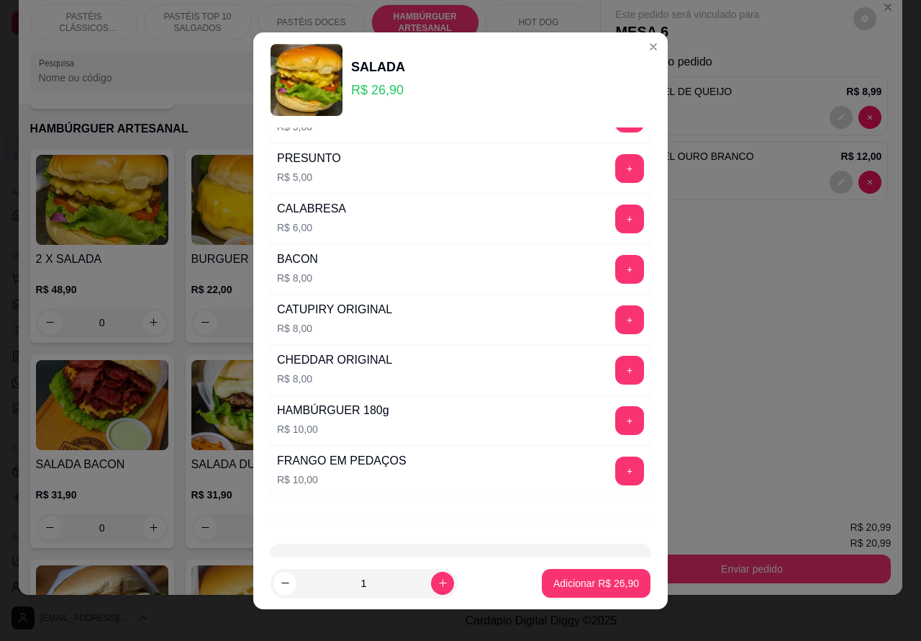
click at [418, 530] on div "Adicionais para Hambúrguer Escolha até 10 opções Completo OVO R$ 2,00 + MILHO R…" at bounding box center [460, 342] width 415 height 430
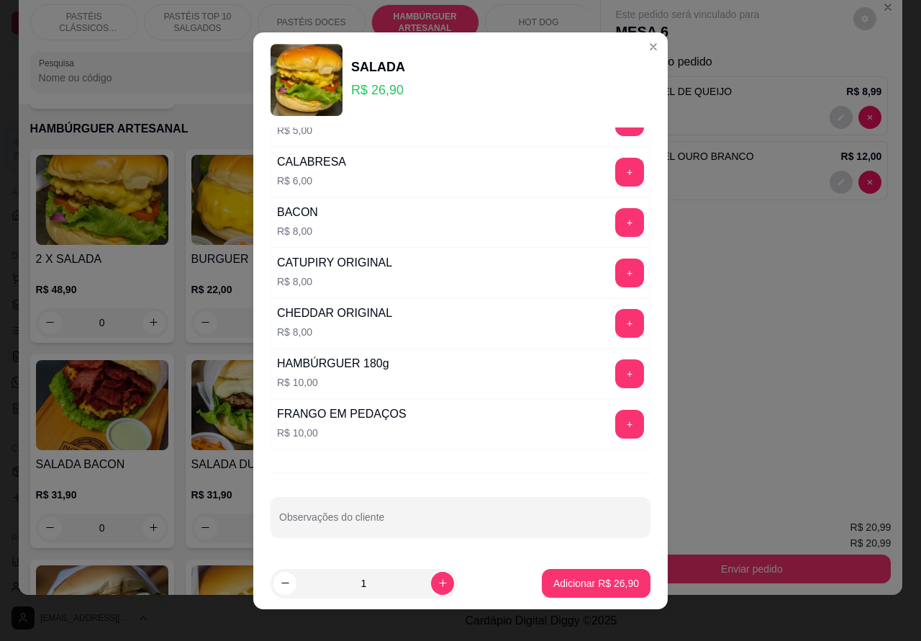
click at [466, 524] on input "Observações do cliente" at bounding box center [460, 522] width 363 height 14
type input "SEM CEBOLA>>>>>>>>>>>"
click at [570, 582] on p "Adicionar R$ 26,90" at bounding box center [597, 583] width 86 height 14
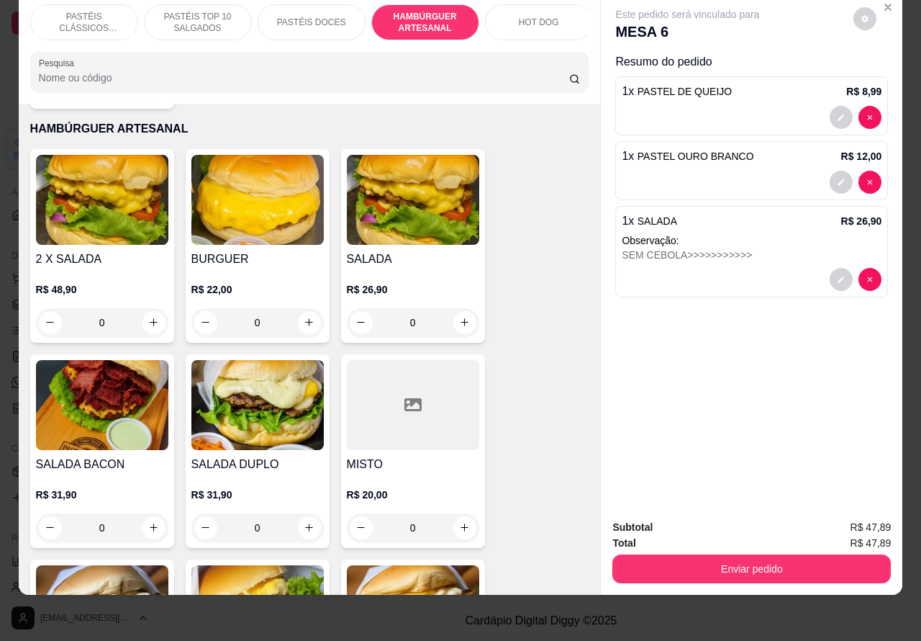
click at [537, 17] on p "HOT DOG" at bounding box center [539, 23] width 40 height 12
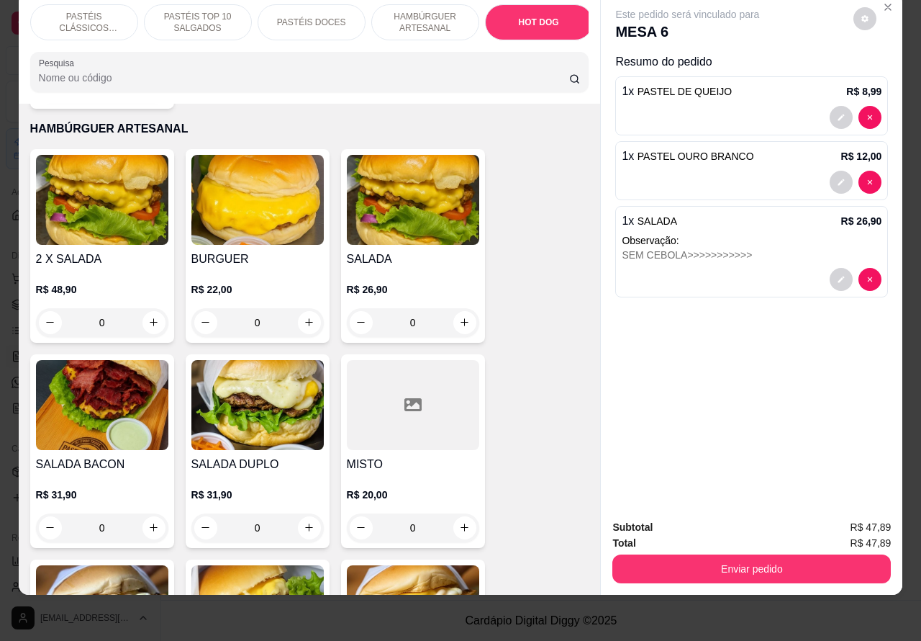
scroll to position [3860, 0]
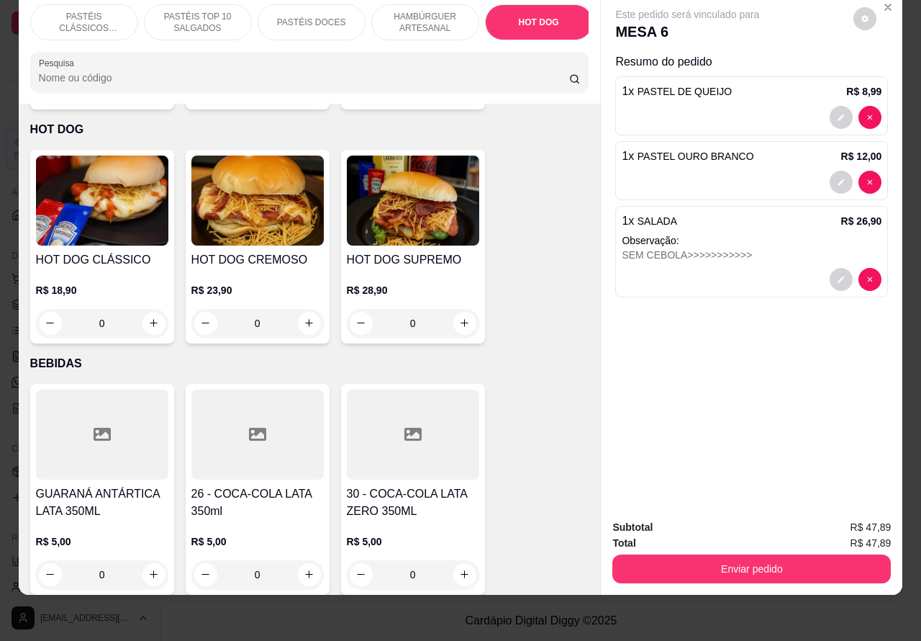
click at [145, 309] on div "0" at bounding box center [102, 323] width 132 height 29
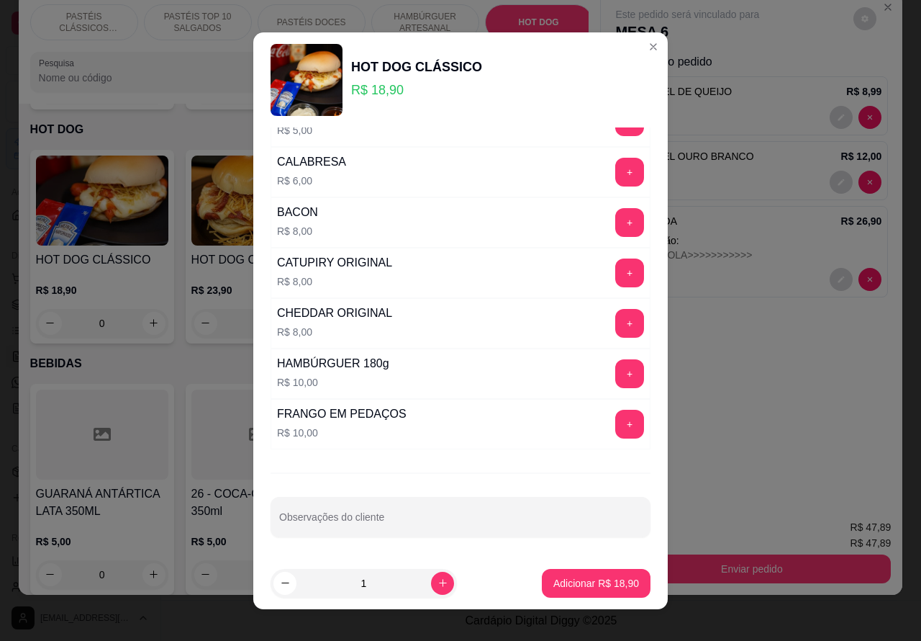
scroll to position [390, 0]
click at [443, 520] on input "Observações do cliente" at bounding box center [460, 522] width 363 height 14
type input "TIRAR MOSTARDA>>>>>>>>>>>>>"
click at [574, 577] on p "Adicionar R$ 18,90" at bounding box center [597, 583] width 86 height 14
click at [525, 523] on input "TIRAR MOSTARDA>>>>>>>>>>>>>" at bounding box center [460, 522] width 363 height 14
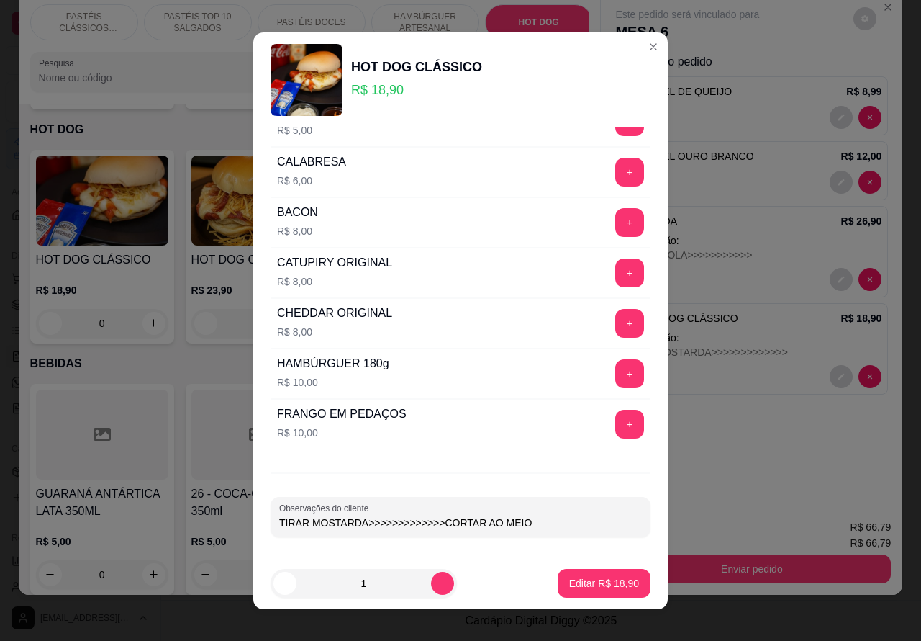
type input "TIRAR MOSTARDA>>>>>>>>>>>>>CORTAR AO MEIO"
click at [609, 573] on button "Editar R$ 18,90" at bounding box center [604, 583] width 90 height 28
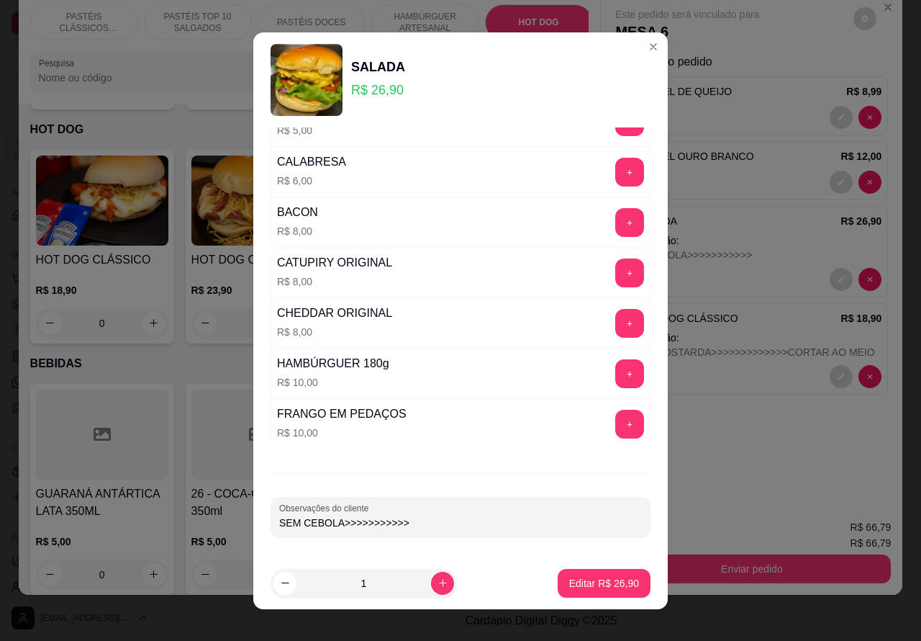
click at [507, 523] on input "SEM CEBOLA>>>>>>>>>>>" at bounding box center [460, 522] width 363 height 14
type input "SEM CEBOLA>>>>>>>>>>>CORTAR AO MEIO"
click at [580, 582] on p "Editar R$ 26,90" at bounding box center [604, 583] width 68 height 14
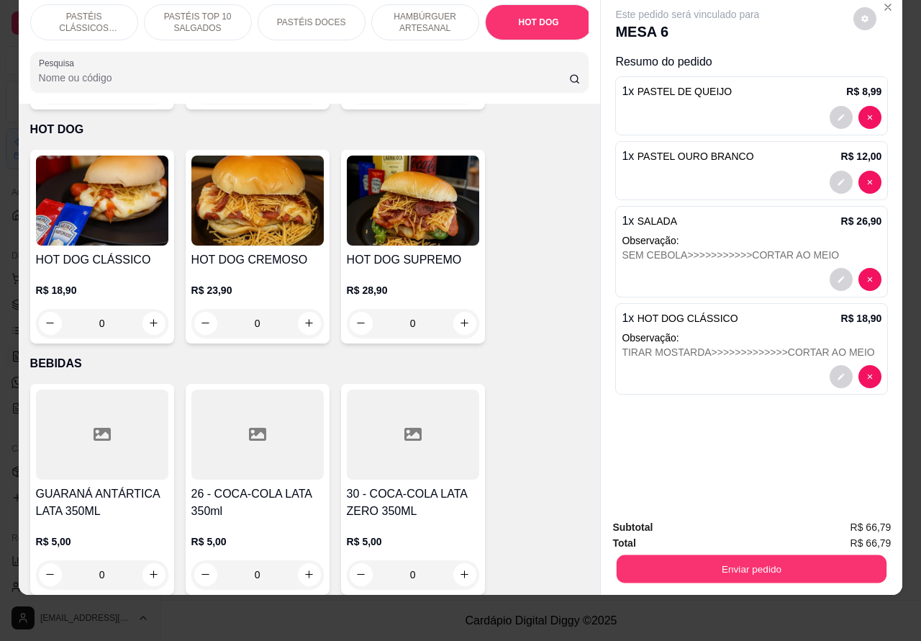
click at [776, 555] on button "Enviar pedido" at bounding box center [752, 569] width 270 height 28
click at [711, 518] on button "Não registrar e enviar pedido" at bounding box center [703, 520] width 150 height 27
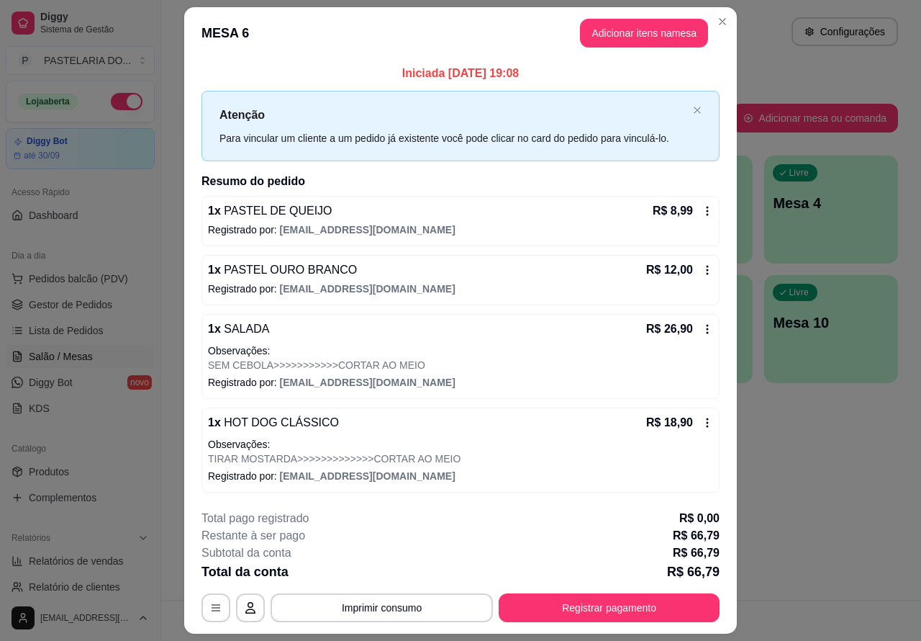
click at [842, 515] on div "Atendimento Salão Configurações Todos Mesas Comandas Pesquisar Adicionar mesa o…" at bounding box center [541, 300] width 760 height 600
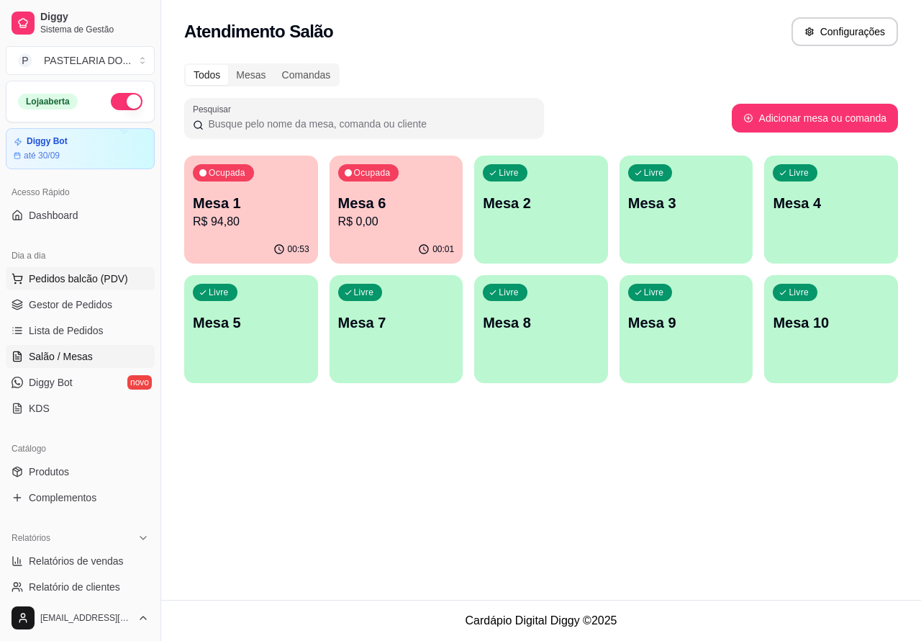
click at [81, 278] on span "Pedidos balcão (PDV)" at bounding box center [78, 278] width 99 height 14
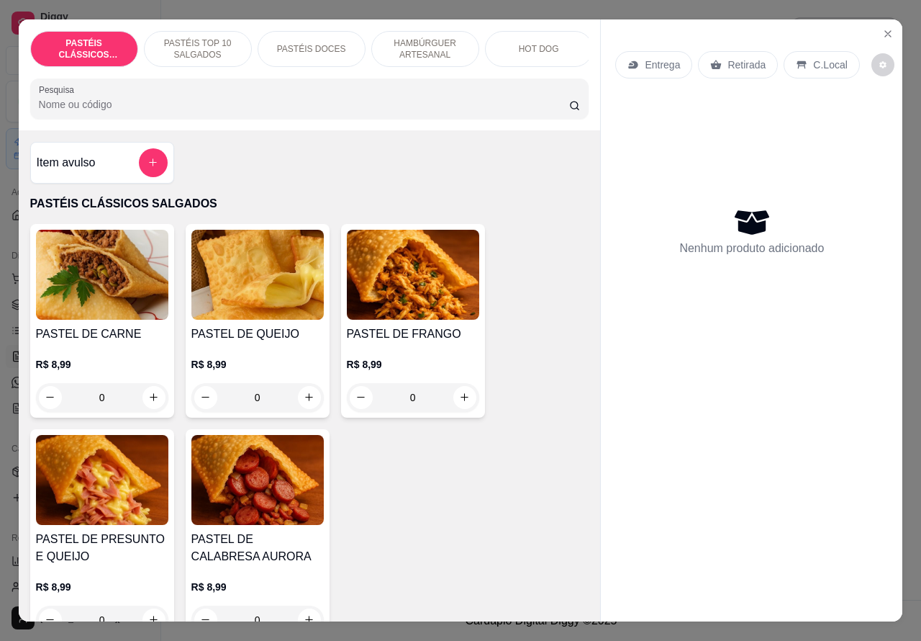
click at [736, 59] on p "Retirada" at bounding box center [747, 65] width 38 height 14
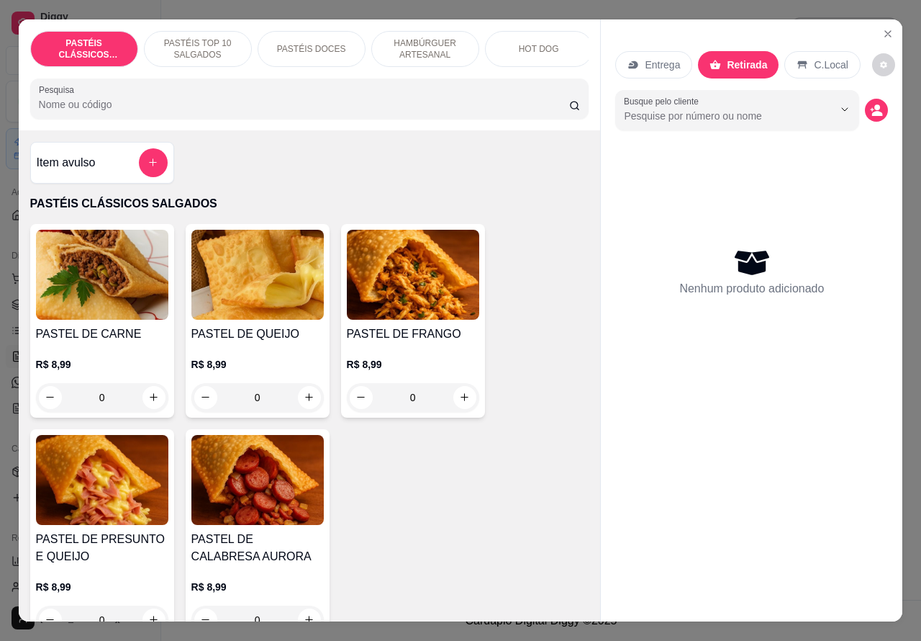
click at [885, 31] on icon "Close" at bounding box center [888, 34] width 6 height 6
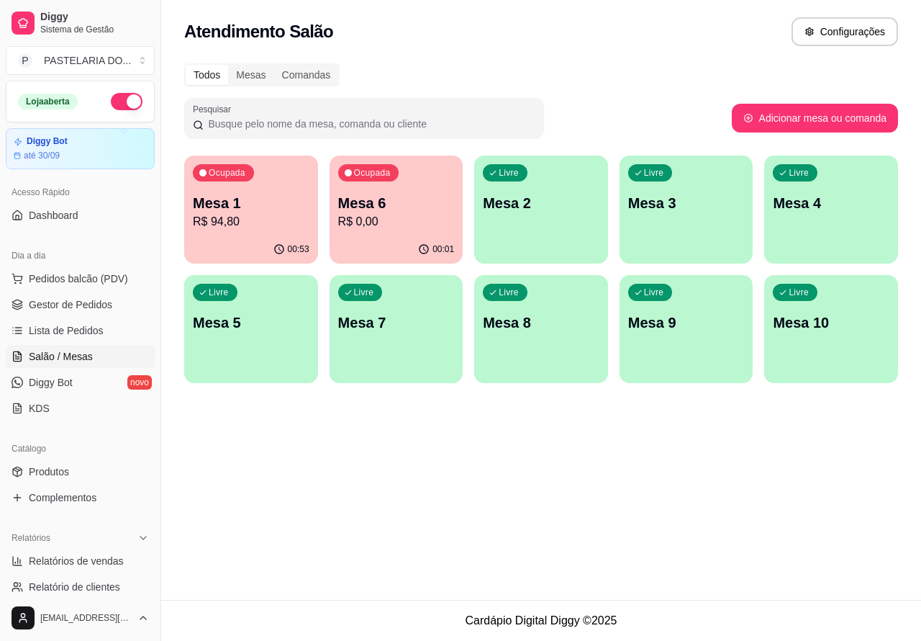
click at [410, 204] on p "Mesa 6" at bounding box center [396, 203] width 117 height 20
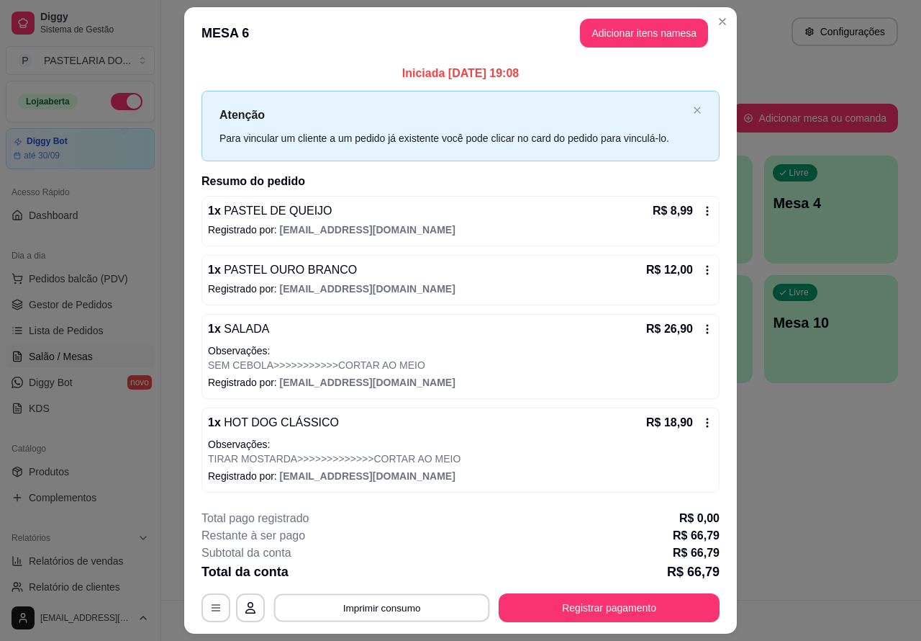
click at [394, 605] on button "Imprimir consumo" at bounding box center [382, 607] width 216 height 28
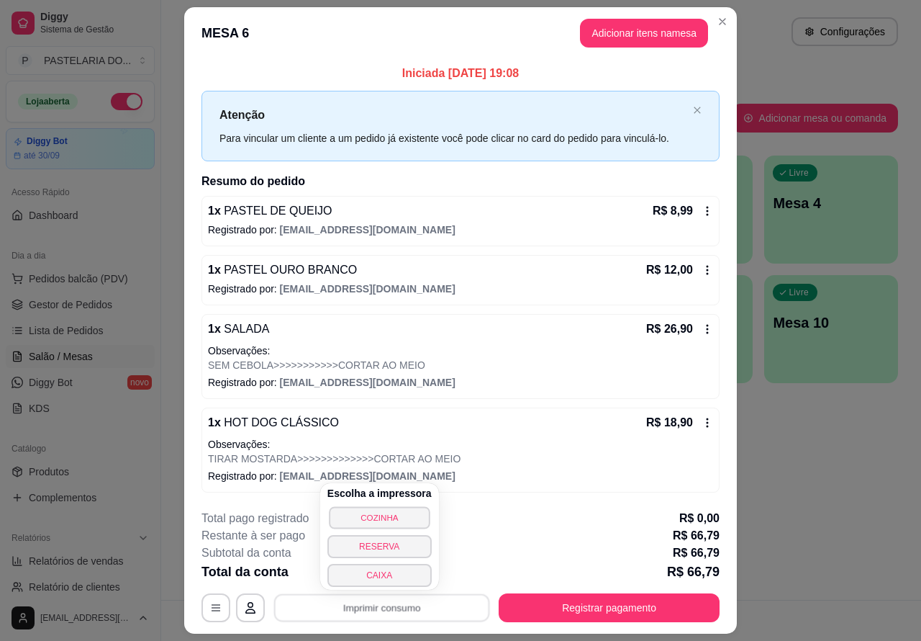
click at [380, 516] on button "COZINHA" at bounding box center [379, 517] width 101 height 22
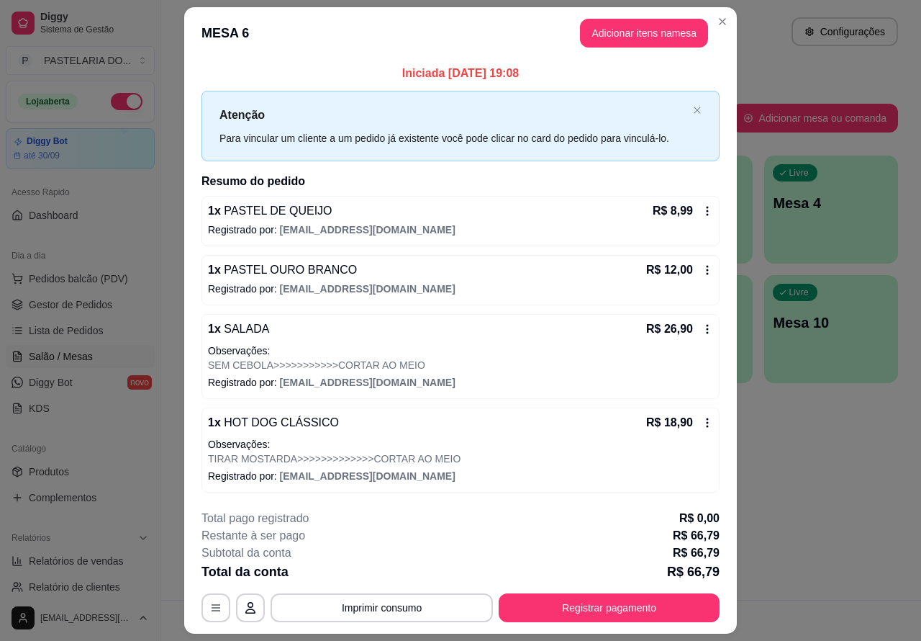
click at [843, 466] on div "Atendimento Salão Configurações Todos Mesas Comandas Pesquisar Adicionar mesa o…" at bounding box center [541, 300] width 760 height 600
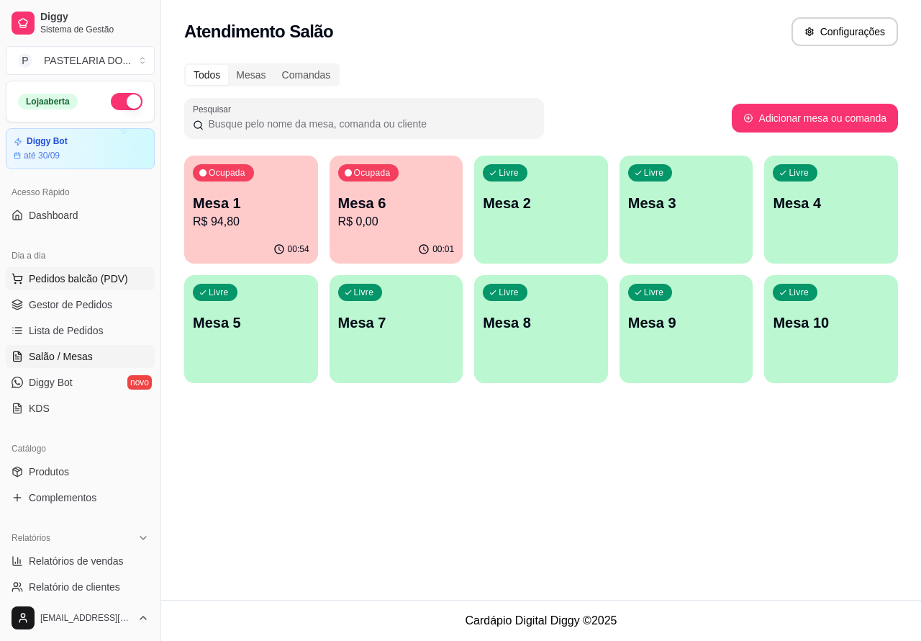
click at [87, 278] on span "Pedidos balcão (PDV)" at bounding box center [78, 278] width 99 height 14
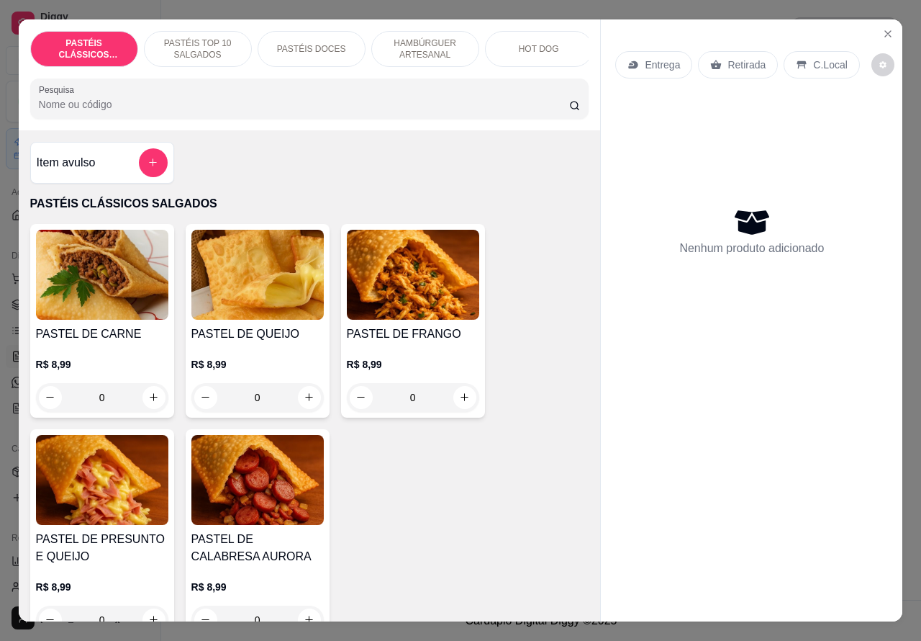
click at [735, 62] on p "Retirada" at bounding box center [747, 65] width 38 height 14
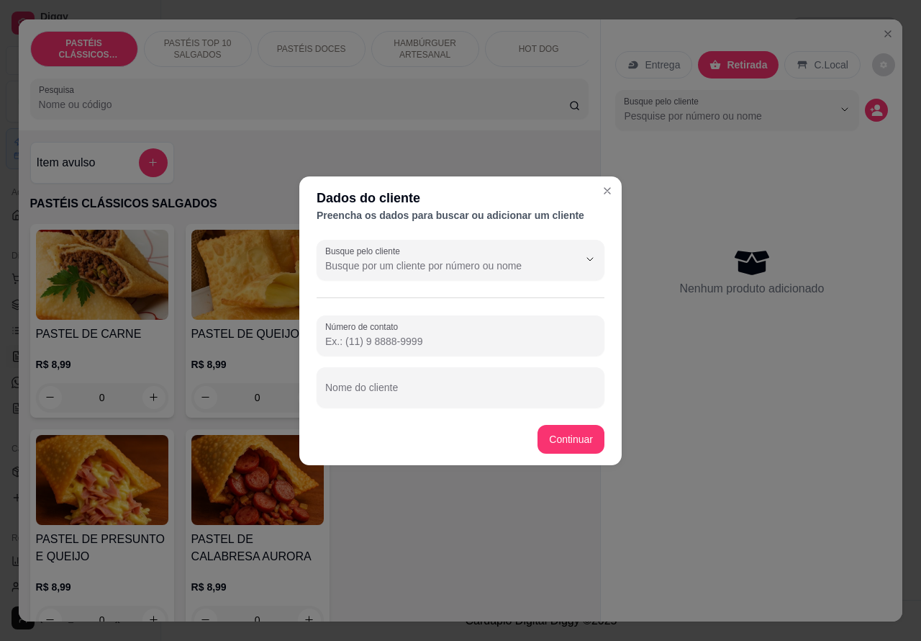
click at [481, 394] on input "Nome do cliente" at bounding box center [460, 393] width 271 height 14
type input "MEU NOME É [PERSON_NAME]"
click at [572, 435] on div "Item avulso PASTÉIS CLÁSSICOS SALGADOS PASTEL DE CARNE R$ 8,99 0 PASTEL DE QUEI…" at bounding box center [310, 376] width 582 height 492
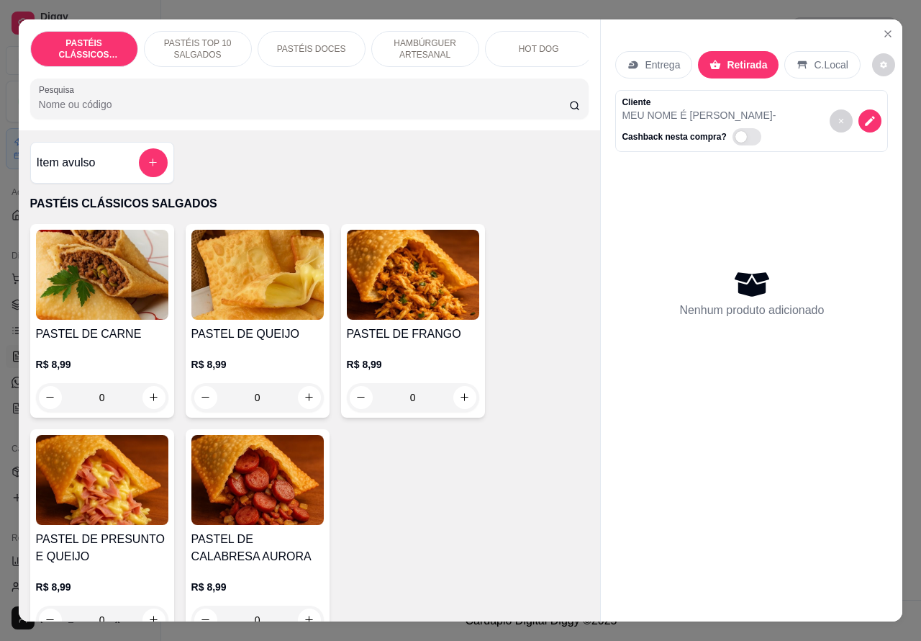
click at [530, 43] on p "HOT DOG" at bounding box center [539, 49] width 40 height 12
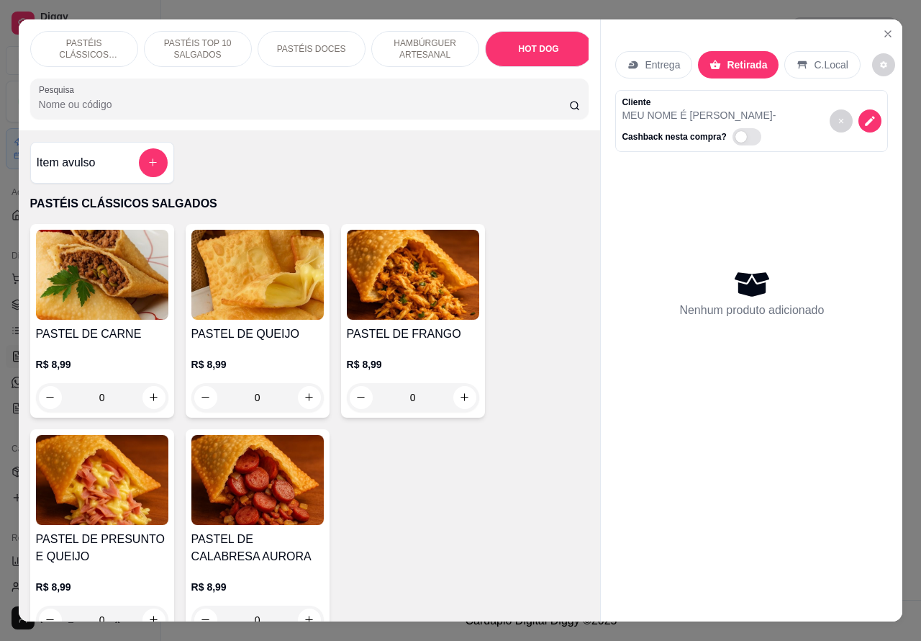
scroll to position [33, 0]
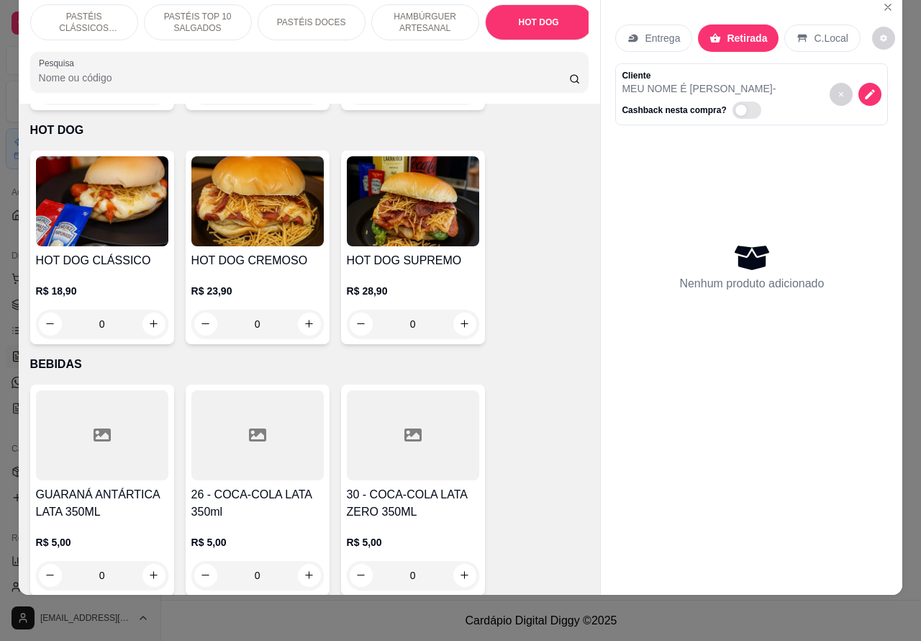
click at [144, 310] on div "0" at bounding box center [102, 324] width 132 height 29
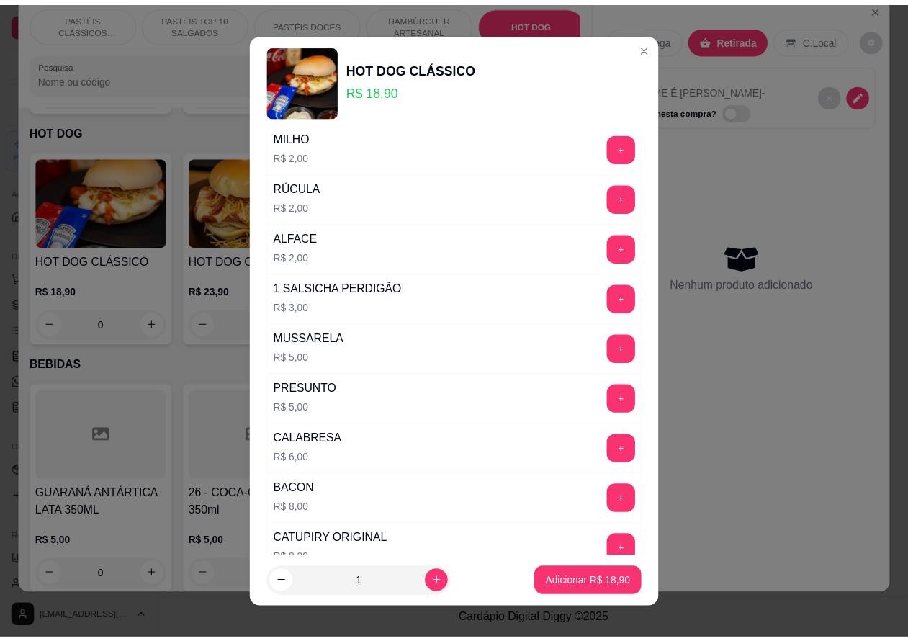
scroll to position [371, 0]
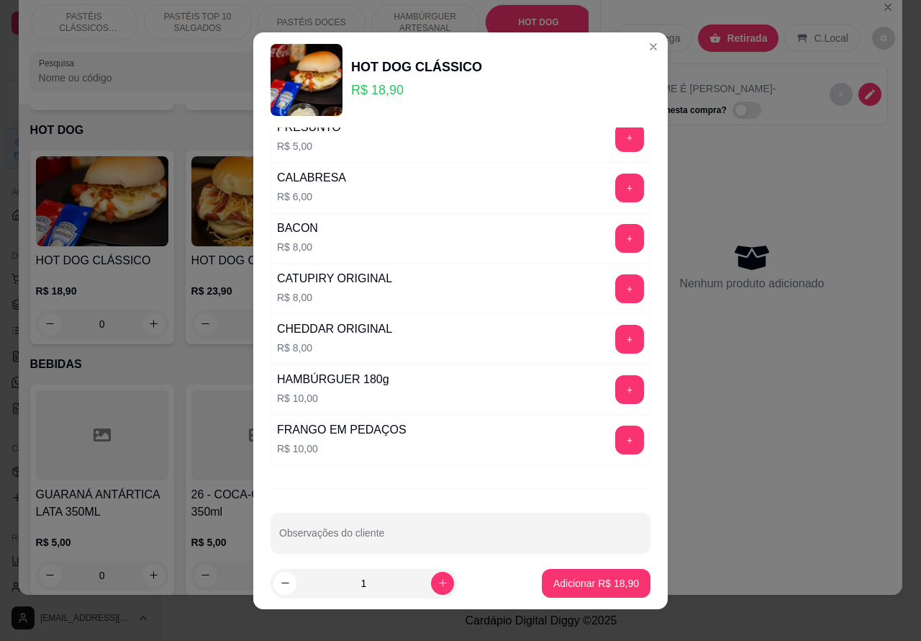
click at [472, 538] on input "Observações do cliente" at bounding box center [460, 538] width 363 height 14
click at [321, 536] on input "SEM ALFAXCE E SEM QUEIJO" at bounding box center [460, 538] width 363 height 14
type input "SEM ALFACE E SEM QUEIJO"
click at [562, 581] on p "Adicionar R$ 18,90" at bounding box center [596, 583] width 83 height 14
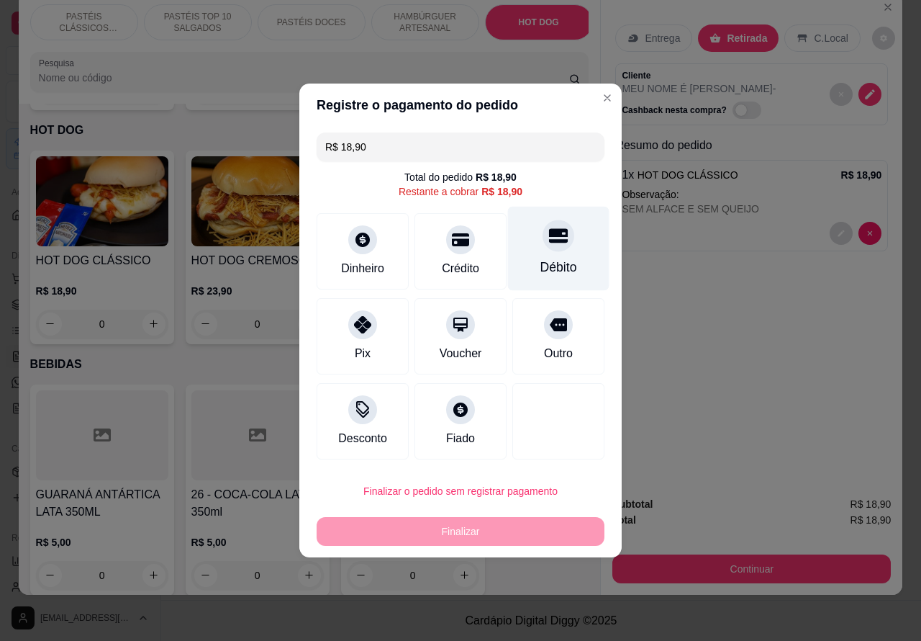
click at [566, 239] on div "Débito" at bounding box center [558, 249] width 101 height 84
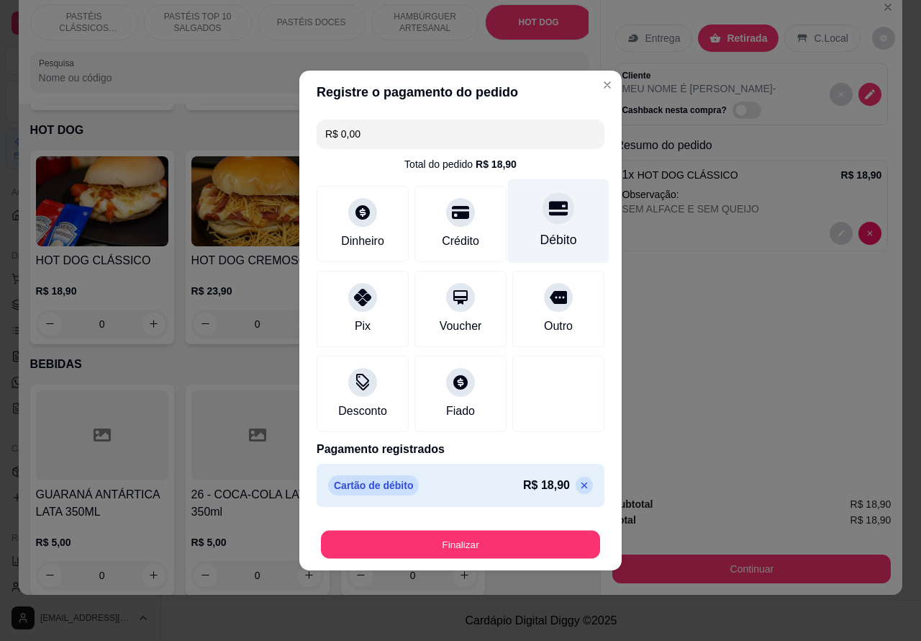
click at [504, 536] on button "Finalizar" at bounding box center [460, 544] width 279 height 28
click at [489, 530] on button "Finalizar" at bounding box center [460, 544] width 279 height 28
click at [502, 535] on button "Finalizar" at bounding box center [461, 544] width 288 height 29
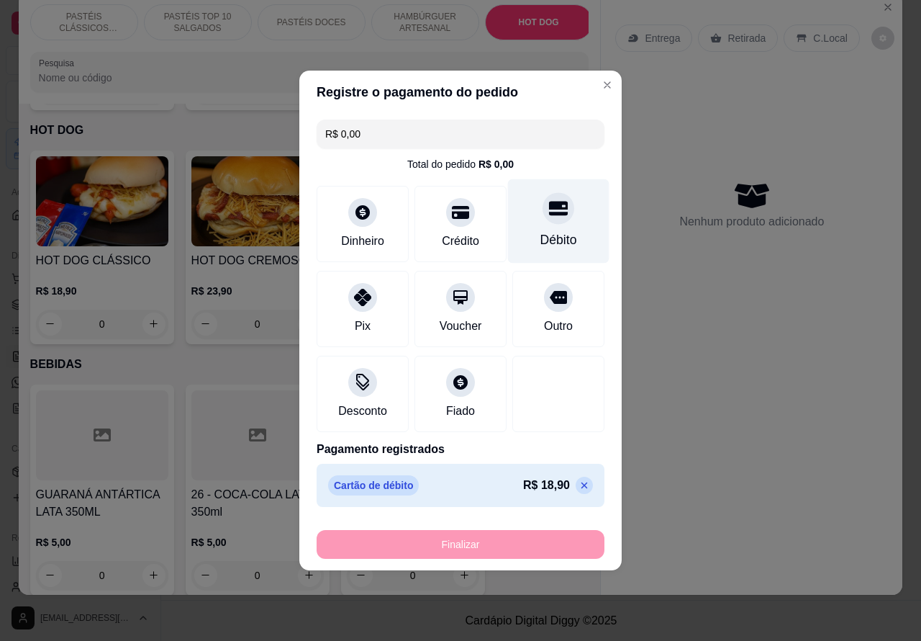
type input "-R$ 18,90"
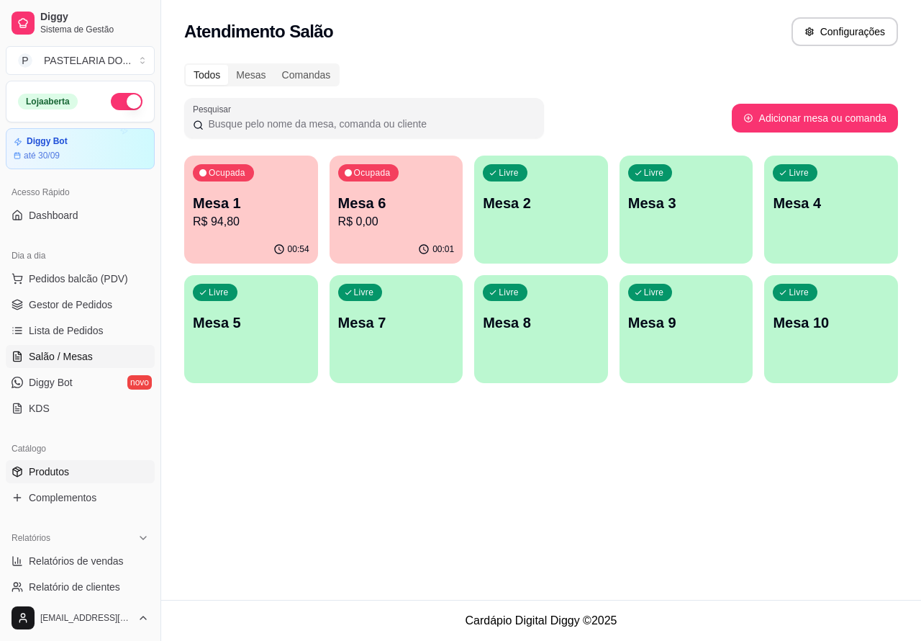
click at [53, 465] on span "Produtos" at bounding box center [49, 471] width 40 height 14
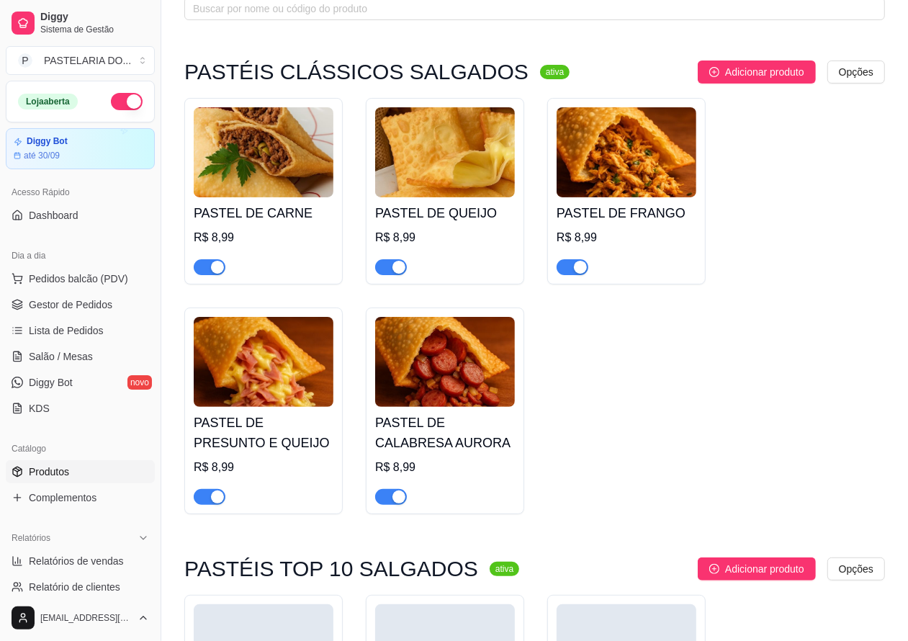
scroll to position [131, 0]
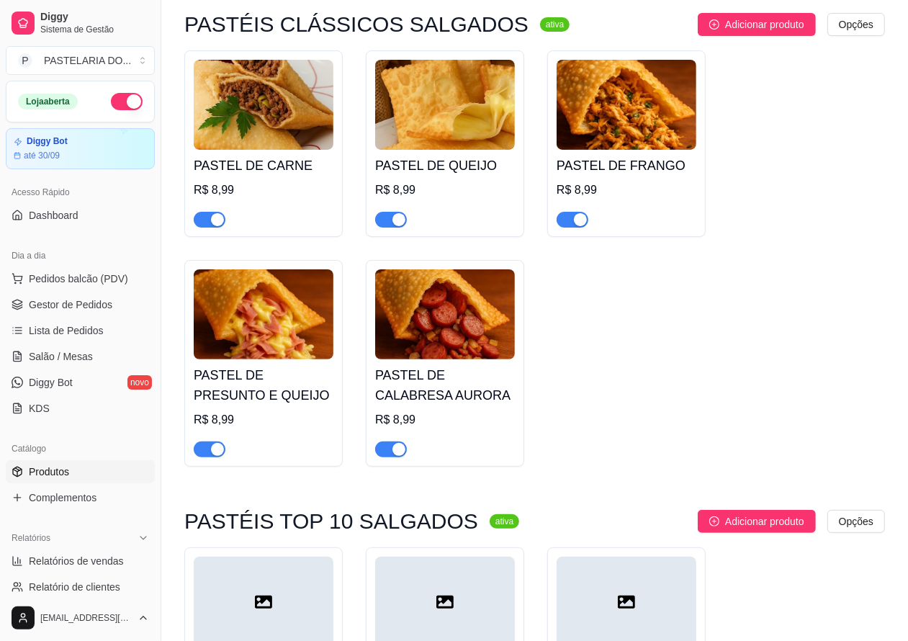
click at [566, 216] on span "button" at bounding box center [572, 220] width 32 height 16
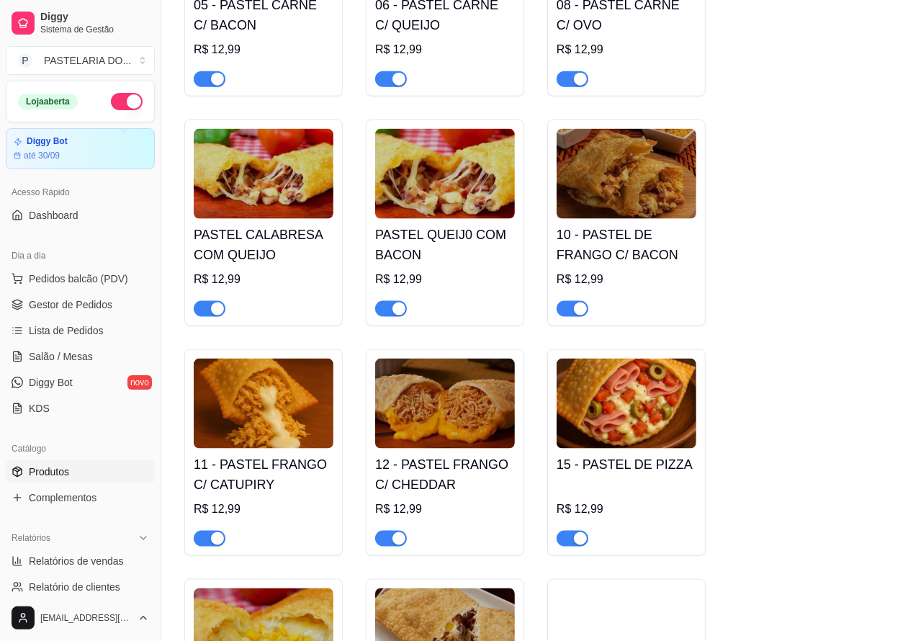
scroll to position [1262, 0]
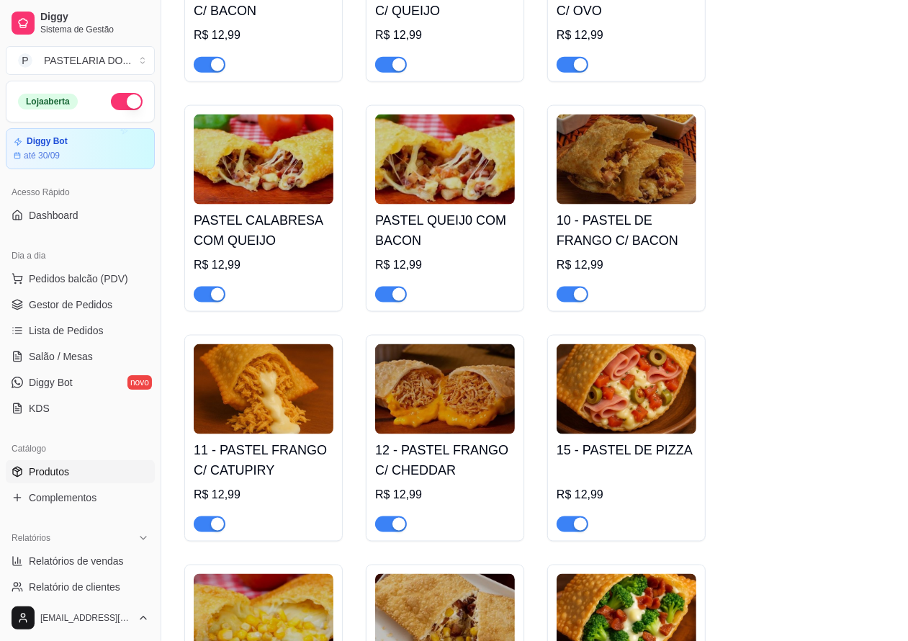
click at [556, 302] on span "button" at bounding box center [572, 294] width 32 height 16
click at [202, 526] on span "button" at bounding box center [210, 524] width 32 height 16
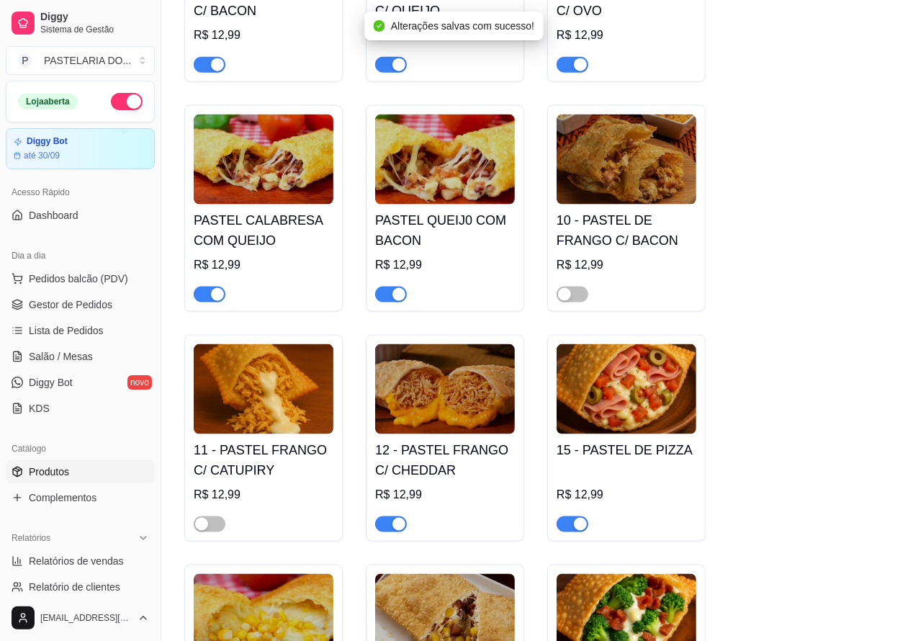
click at [385, 529] on span "button" at bounding box center [391, 524] width 32 height 16
click at [559, 532] on span "button" at bounding box center [572, 524] width 32 height 16
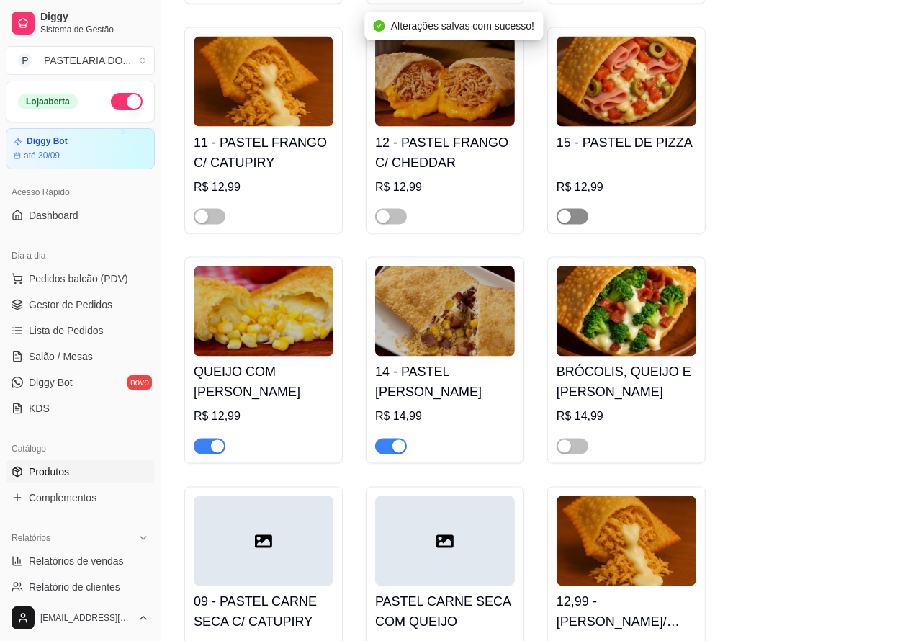
scroll to position [1574, 0]
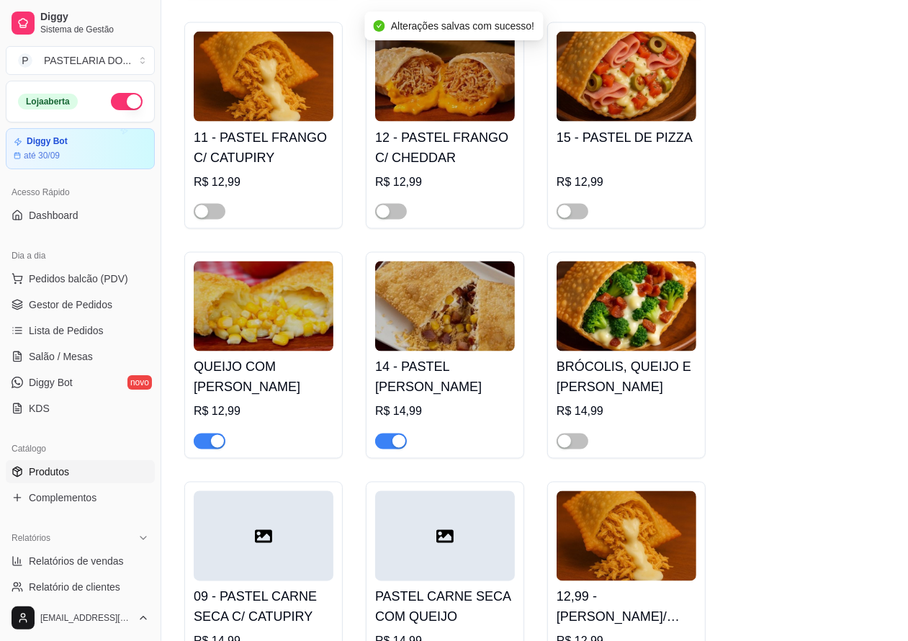
click at [380, 448] on span "button" at bounding box center [391, 441] width 32 height 16
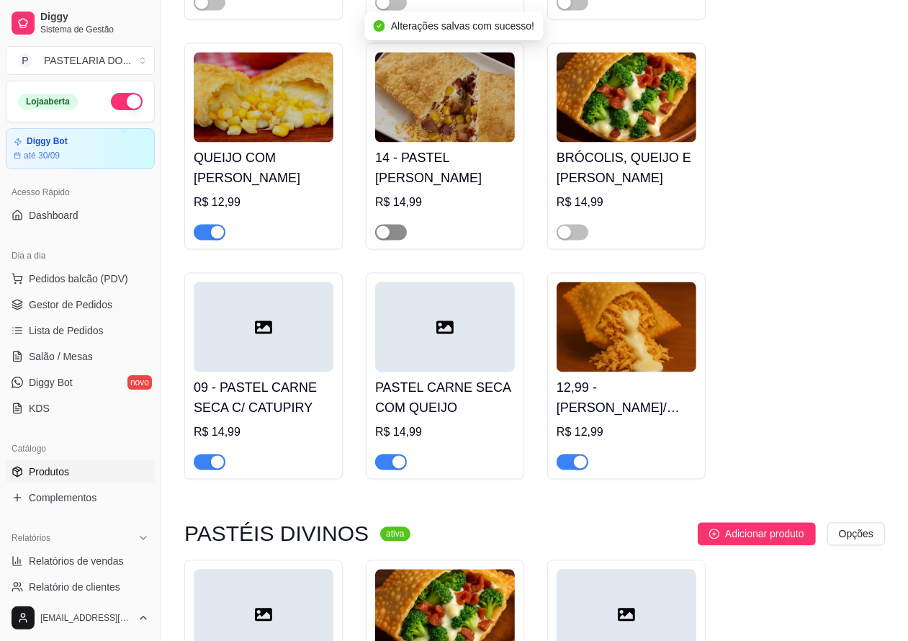
scroll to position [1792, 0]
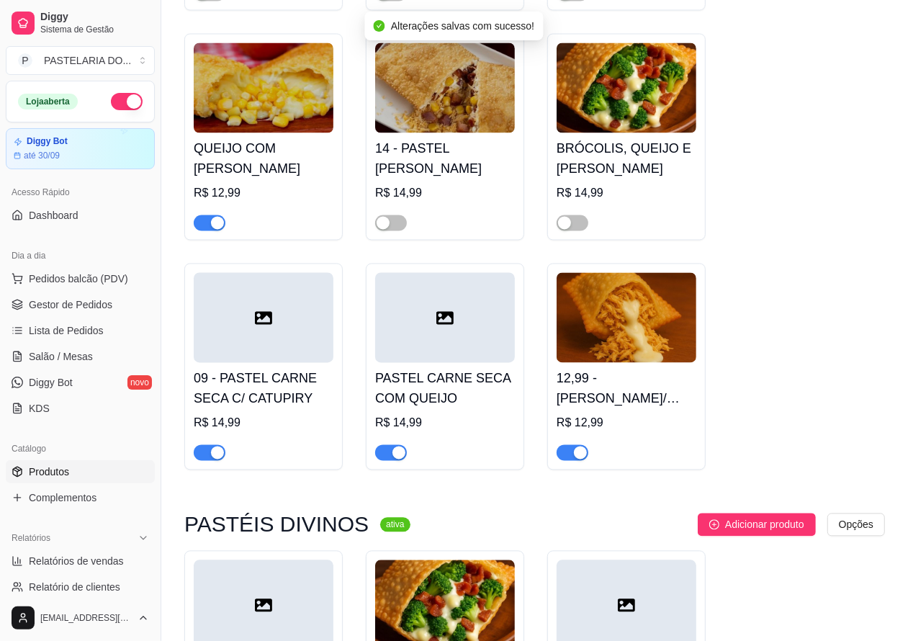
click at [569, 459] on span "button" at bounding box center [572, 453] width 32 height 16
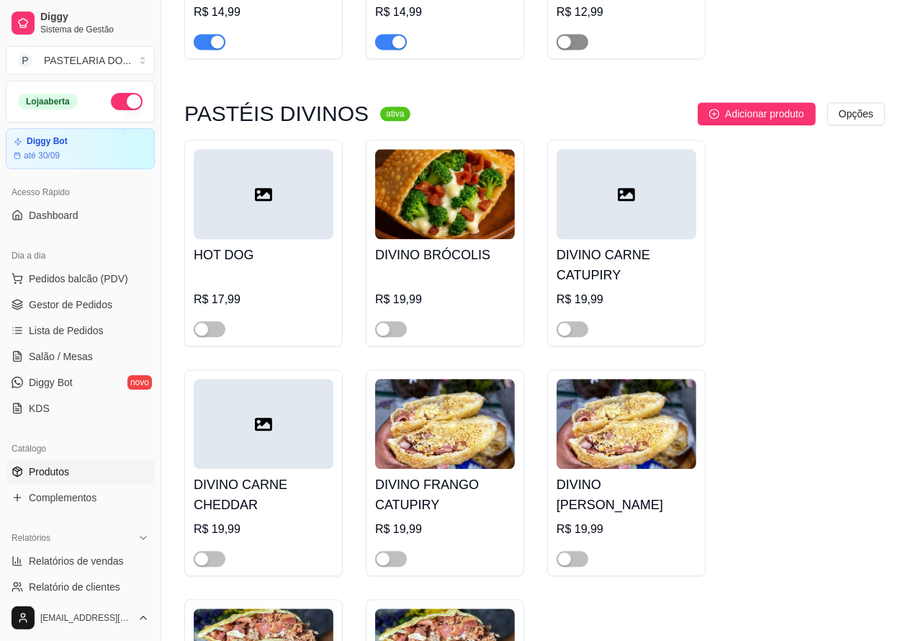
scroll to position [2215, 0]
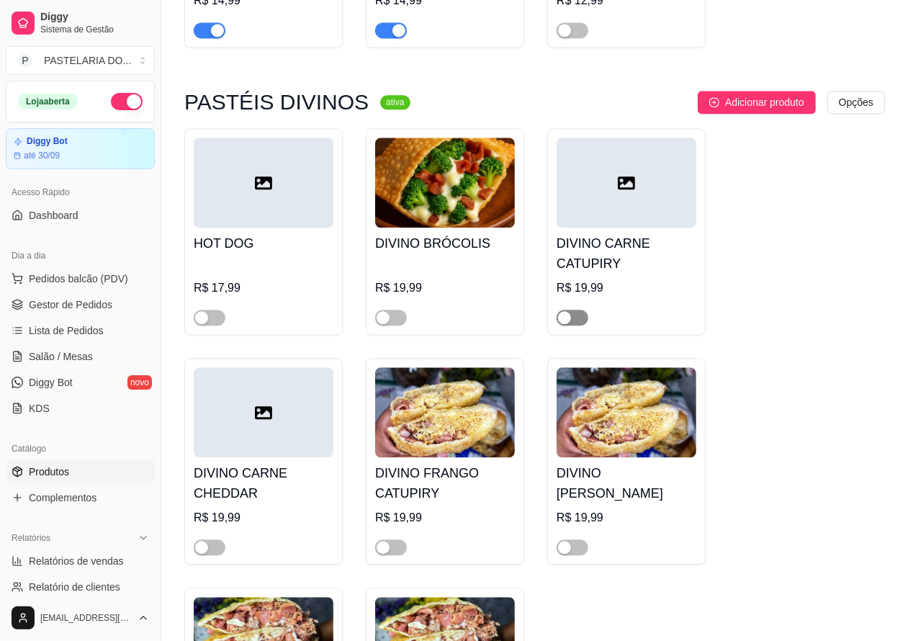
click at [582, 325] on span "button" at bounding box center [572, 318] width 32 height 16
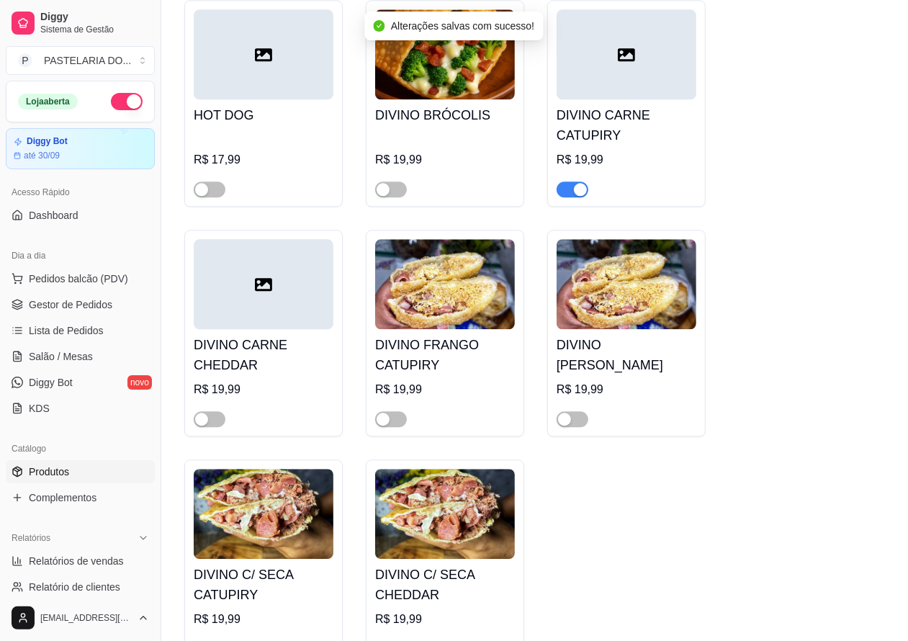
scroll to position [2350, 0]
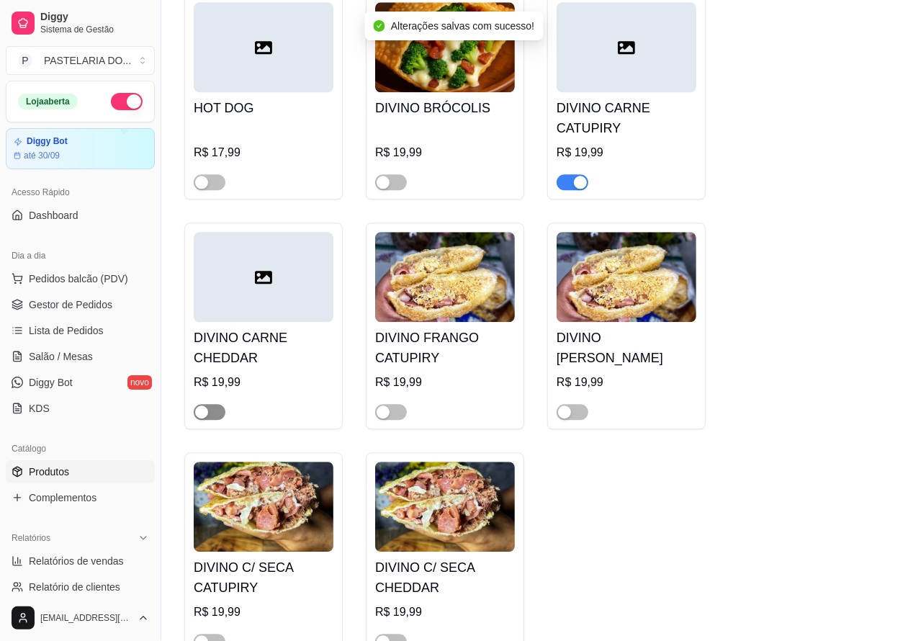
click at [218, 420] on span "button" at bounding box center [210, 412] width 32 height 16
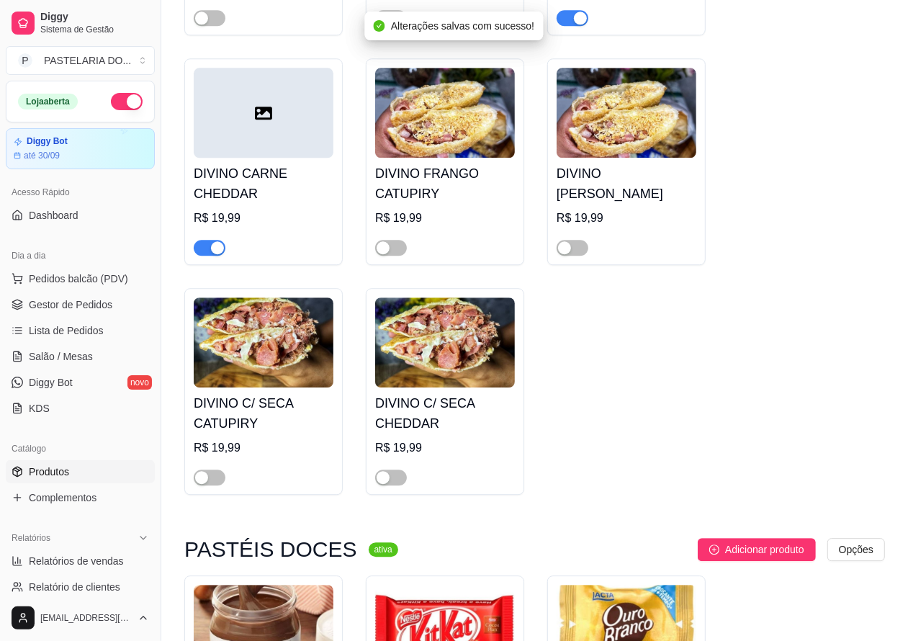
scroll to position [2518, 0]
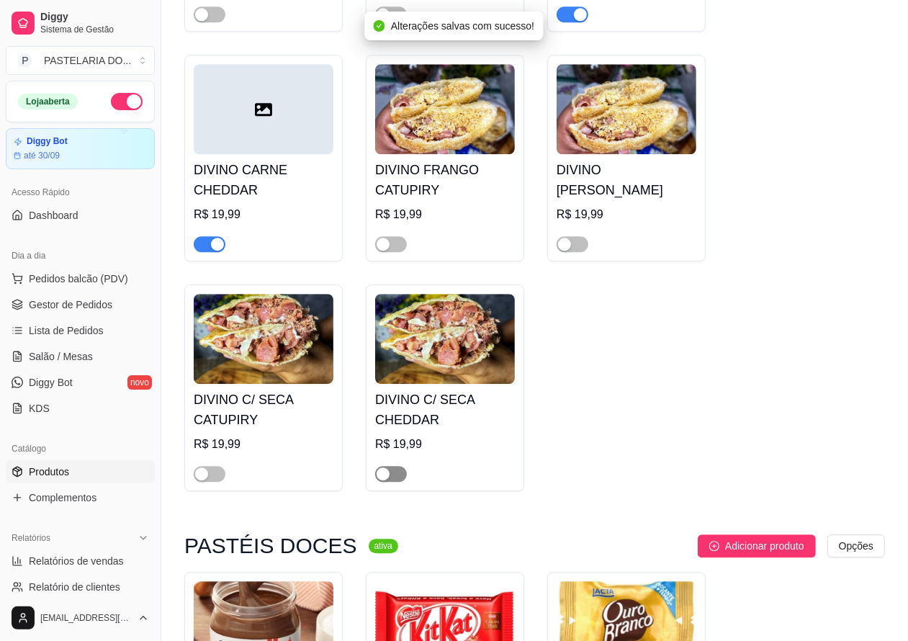
click at [397, 482] on span "button" at bounding box center [391, 474] width 32 height 16
click at [213, 482] on span "button" at bounding box center [210, 474] width 32 height 16
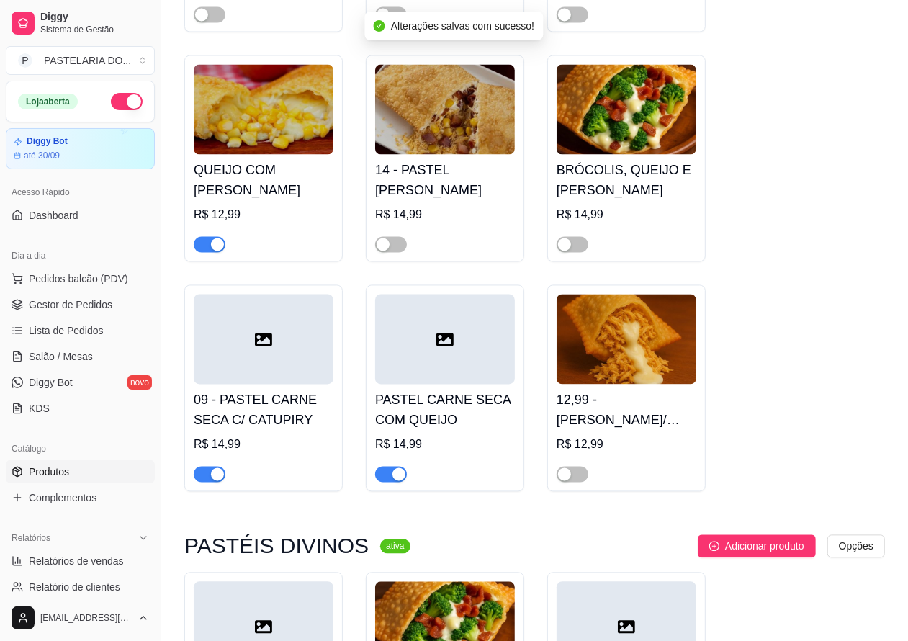
scroll to position [1736, 0]
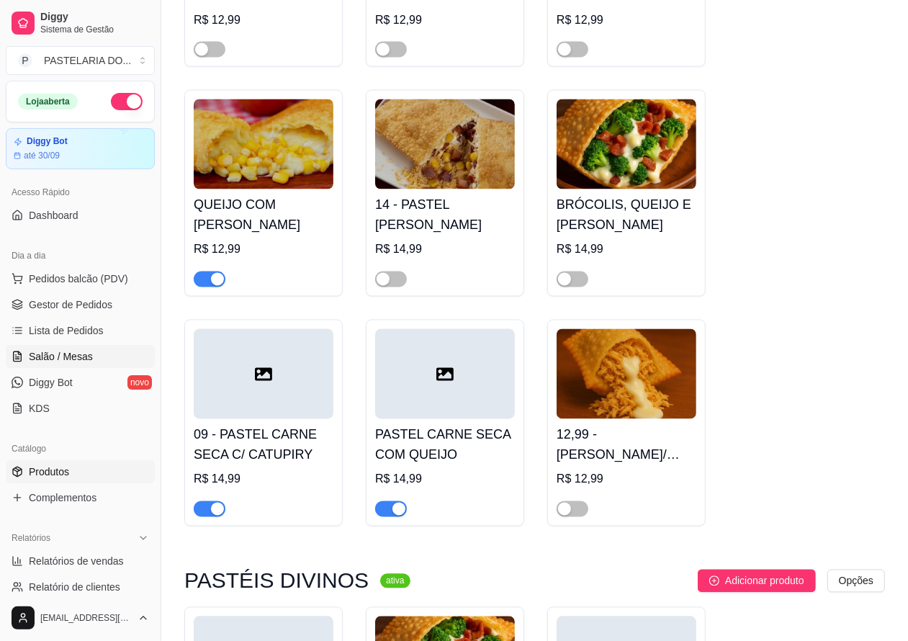
click at [68, 355] on span "Salão / Mesas" at bounding box center [61, 356] width 64 height 14
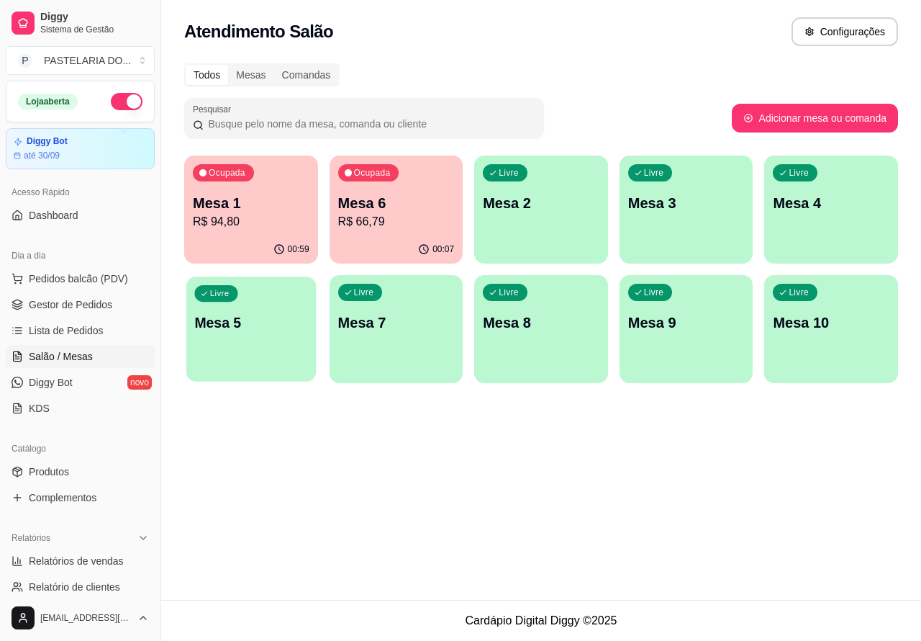
click at [256, 335] on div "Livre Mesa 5" at bounding box center [251, 320] width 130 height 88
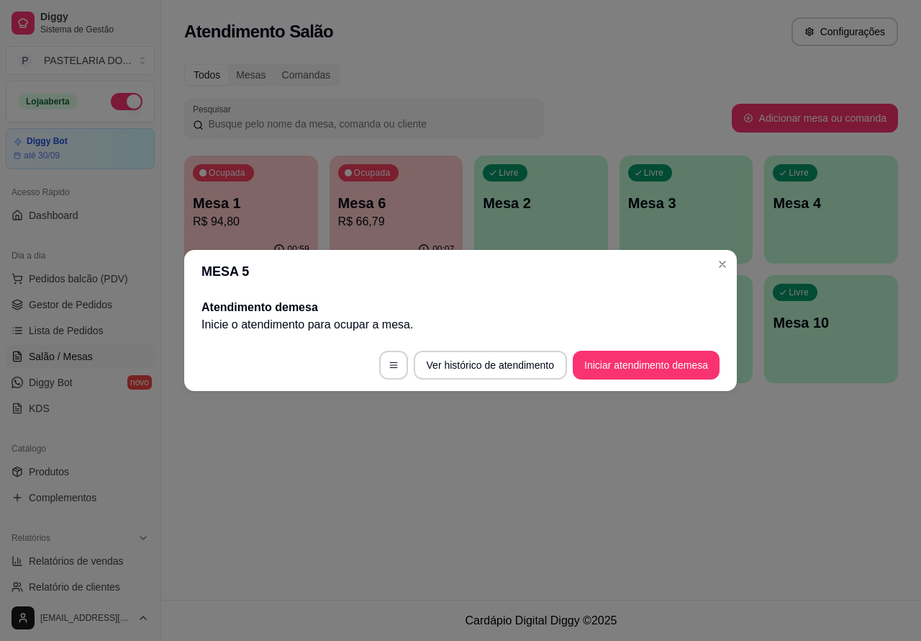
click at [664, 361] on button "Iniciar atendimento de mesa" at bounding box center [646, 365] width 147 height 29
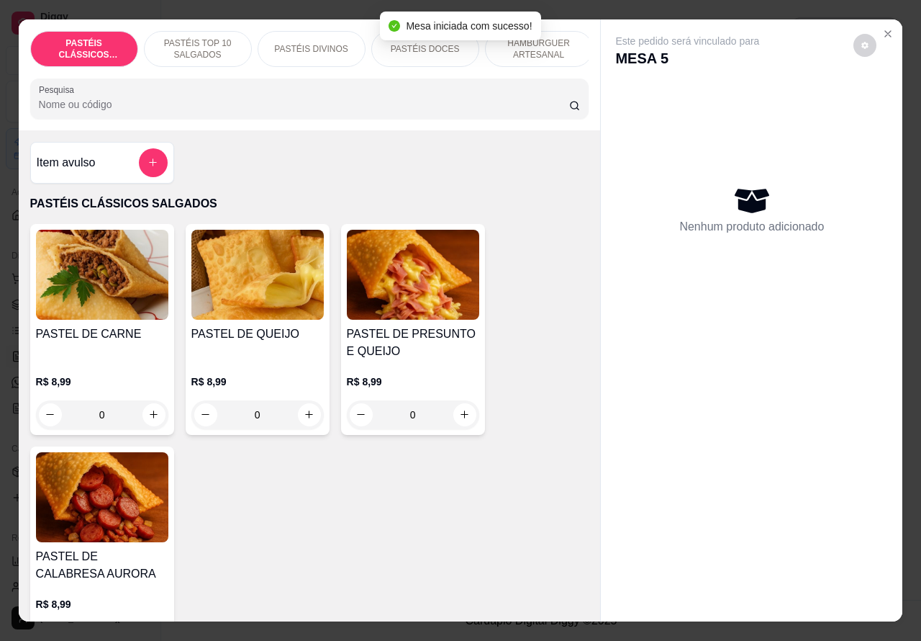
click at [194, 37] on p "PASTÉIS TOP 10 SALGADOS" at bounding box center [197, 48] width 83 height 23
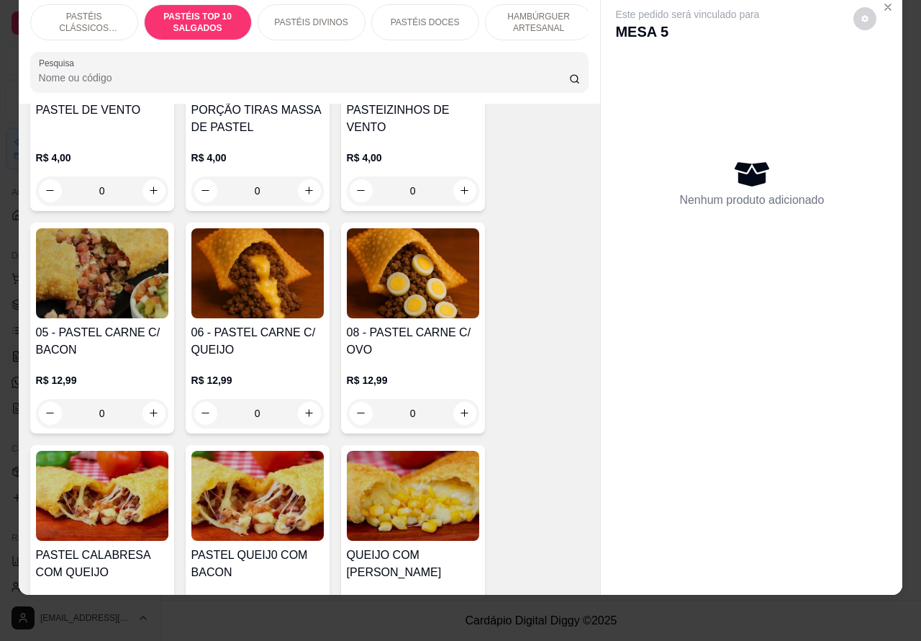
scroll to position [902, 0]
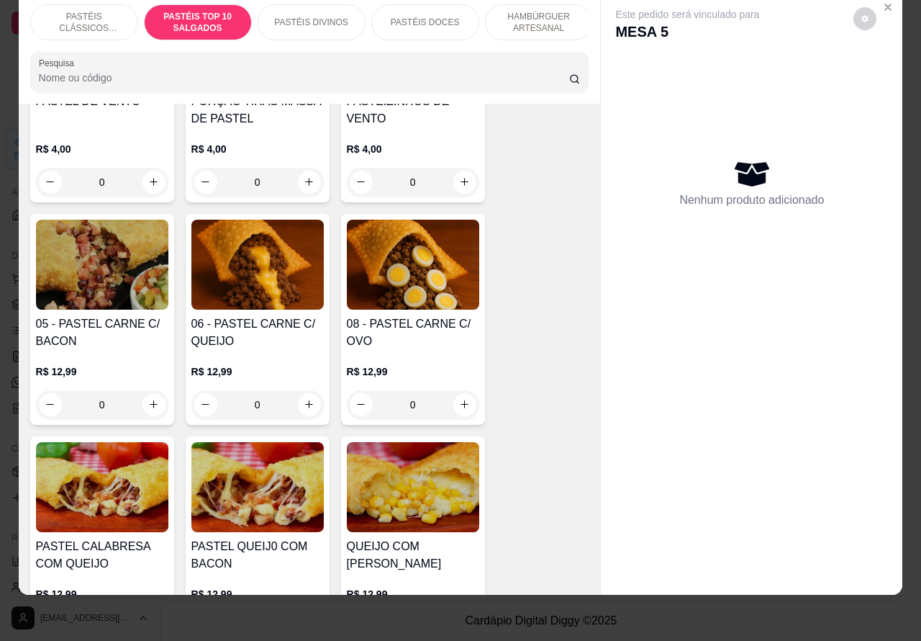
click at [301, 402] on div "0" at bounding box center [257, 404] width 132 height 29
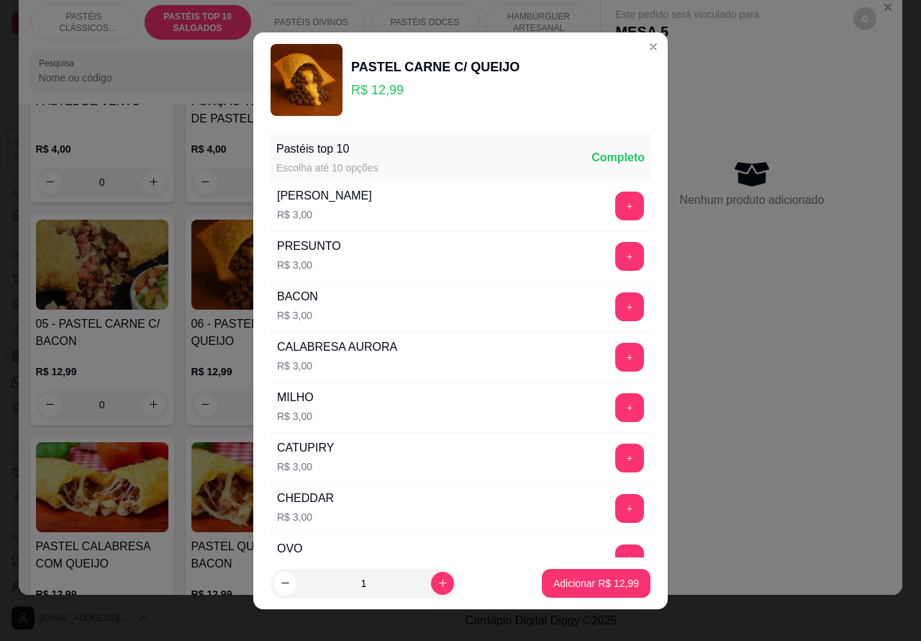
click at [574, 577] on p "Adicionar R$ 12,99" at bounding box center [597, 583] width 86 height 14
type input "1"
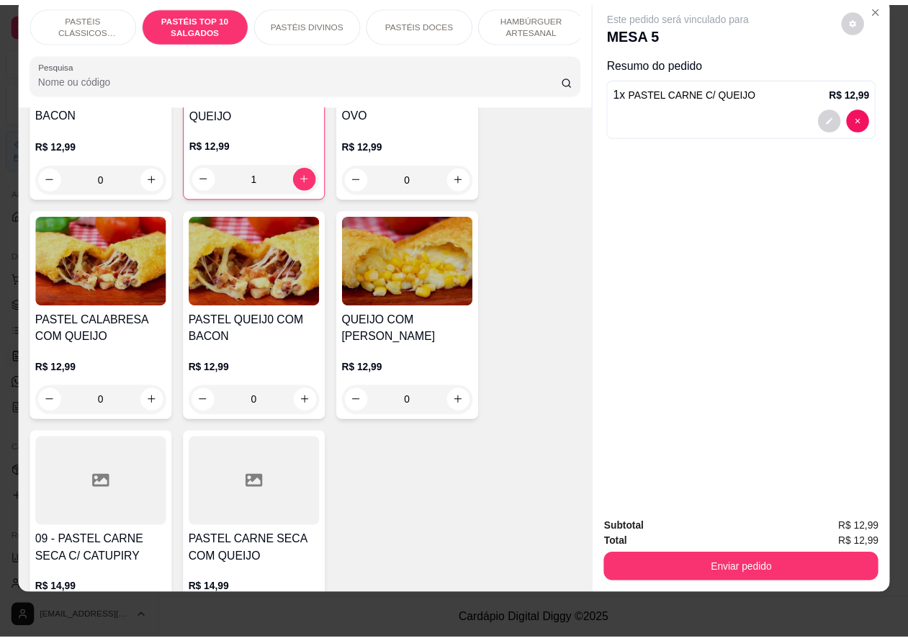
scroll to position [0, 0]
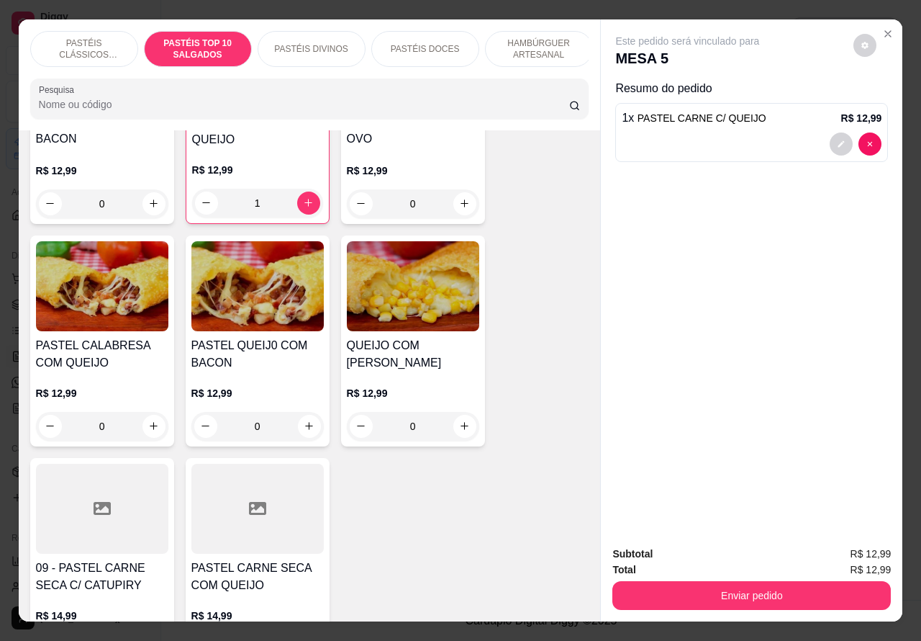
click at [885, 31] on icon "Close" at bounding box center [888, 34] width 6 height 6
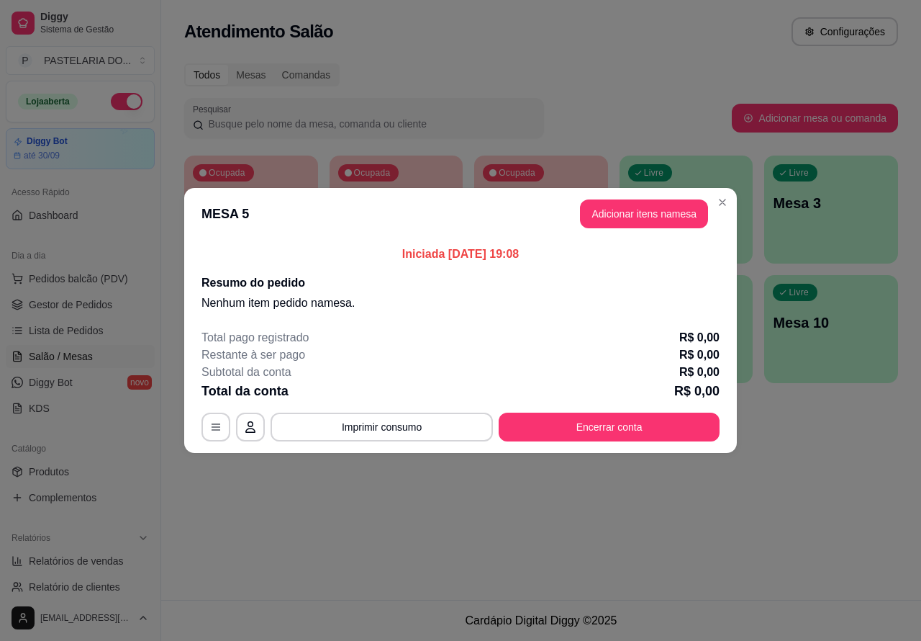
click at [726, 198] on p "Mesa 2" at bounding box center [686, 203] width 117 height 20
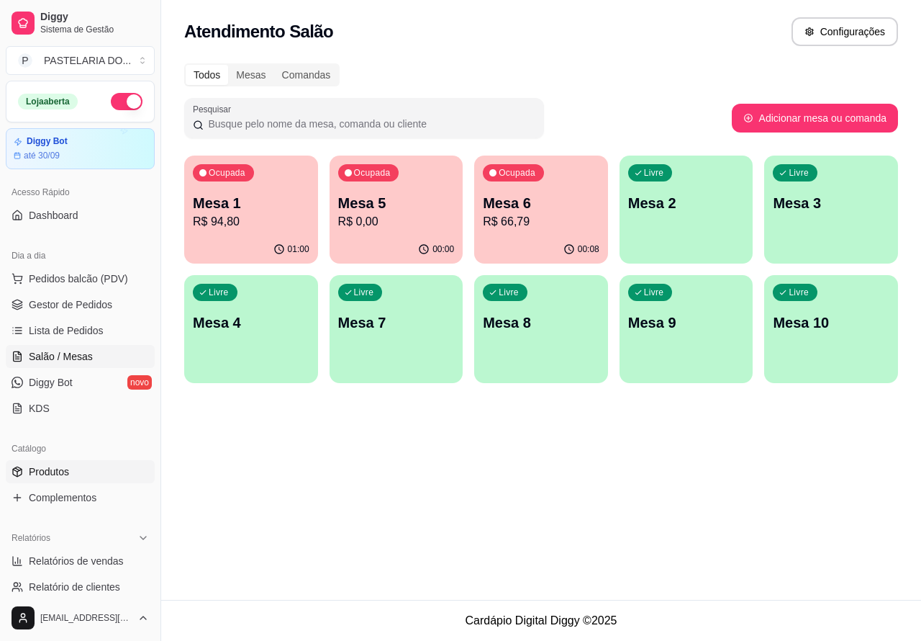
click at [44, 468] on span "Produtos" at bounding box center [49, 471] width 40 height 14
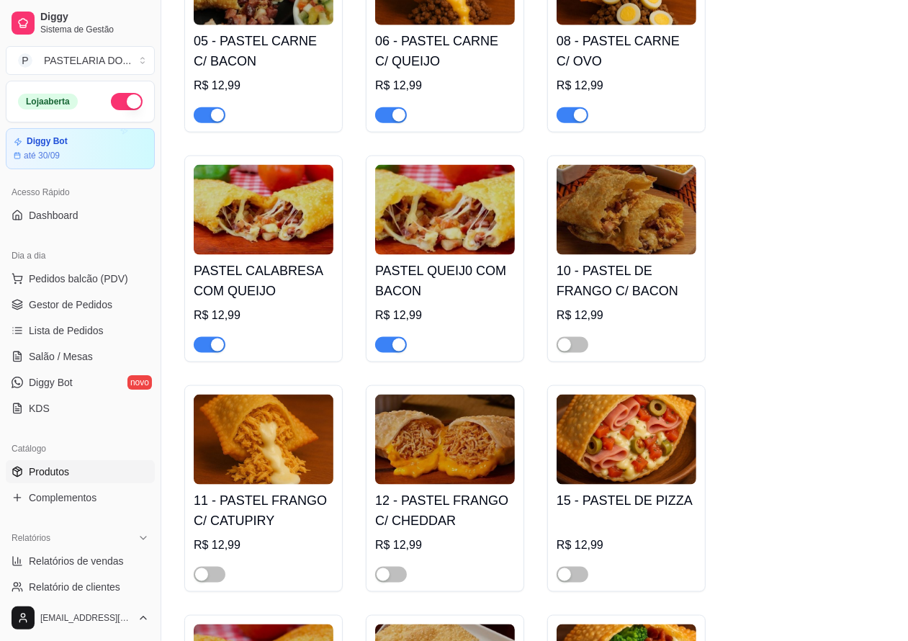
scroll to position [1213, 0]
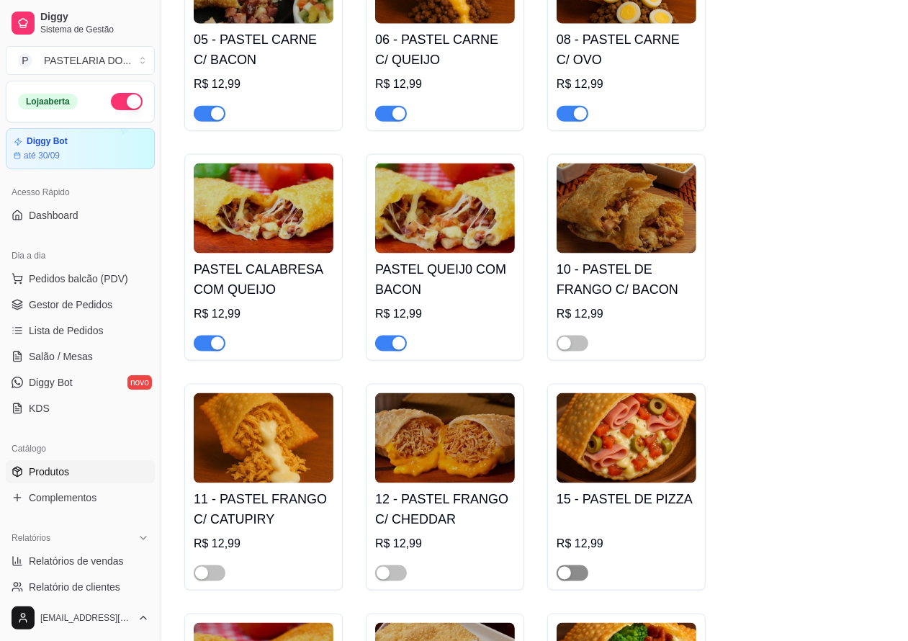
click at [564, 579] on div "button" at bounding box center [564, 572] width 13 height 13
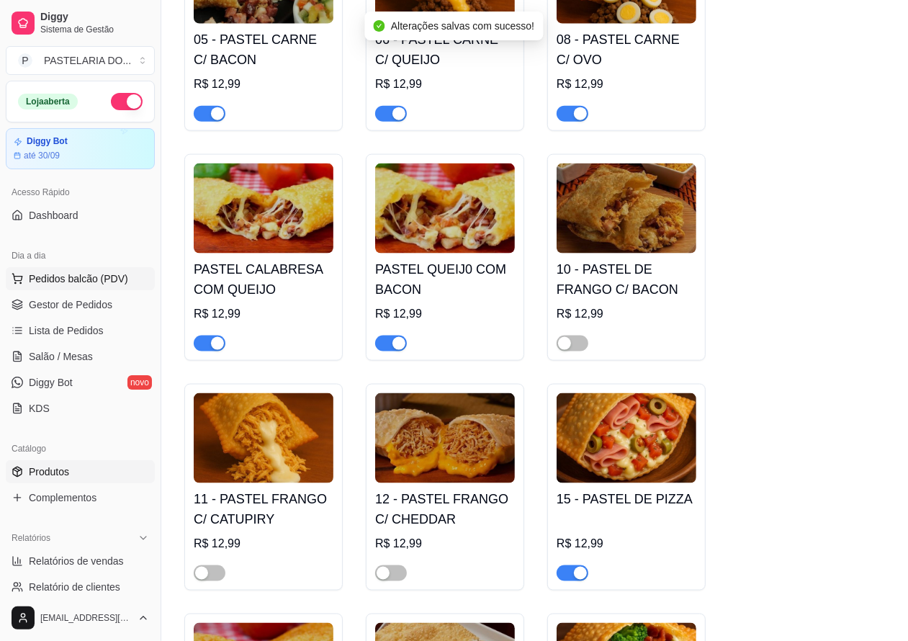
click at [76, 278] on span "Pedidos balcão (PDV)" at bounding box center [78, 278] width 99 height 14
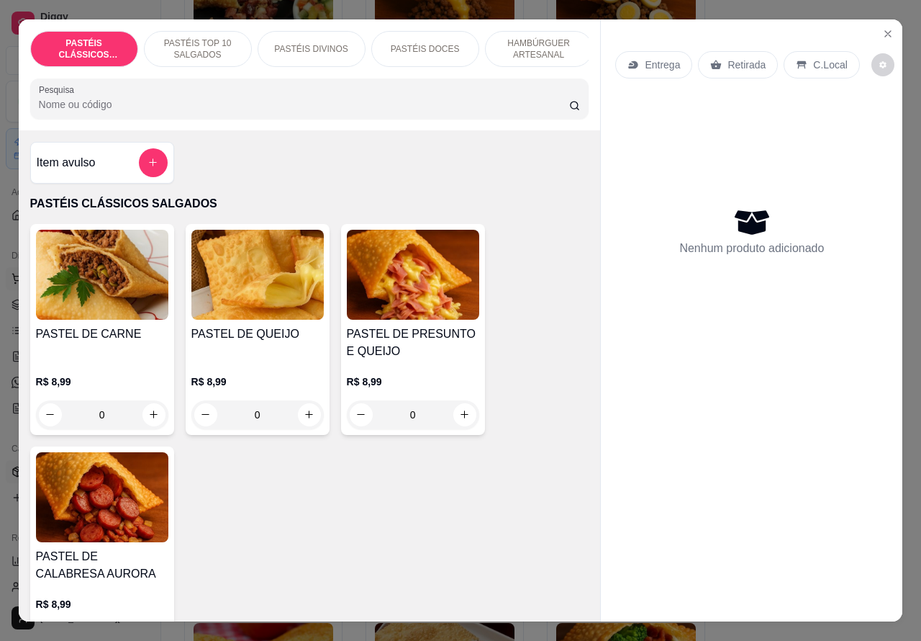
click at [882, 28] on icon "Close" at bounding box center [888, 34] width 12 height 12
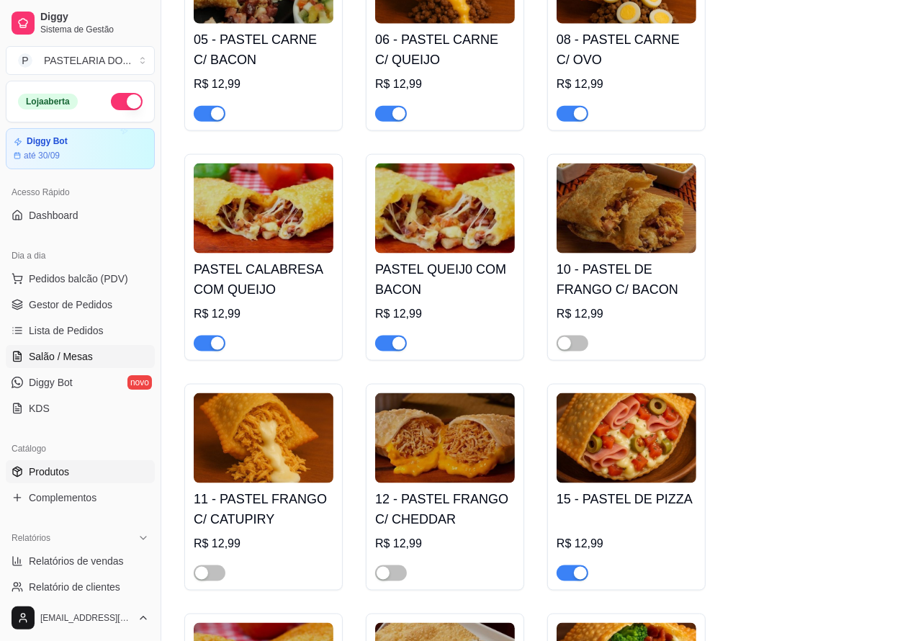
click at [62, 354] on span "Salão / Mesas" at bounding box center [61, 356] width 64 height 14
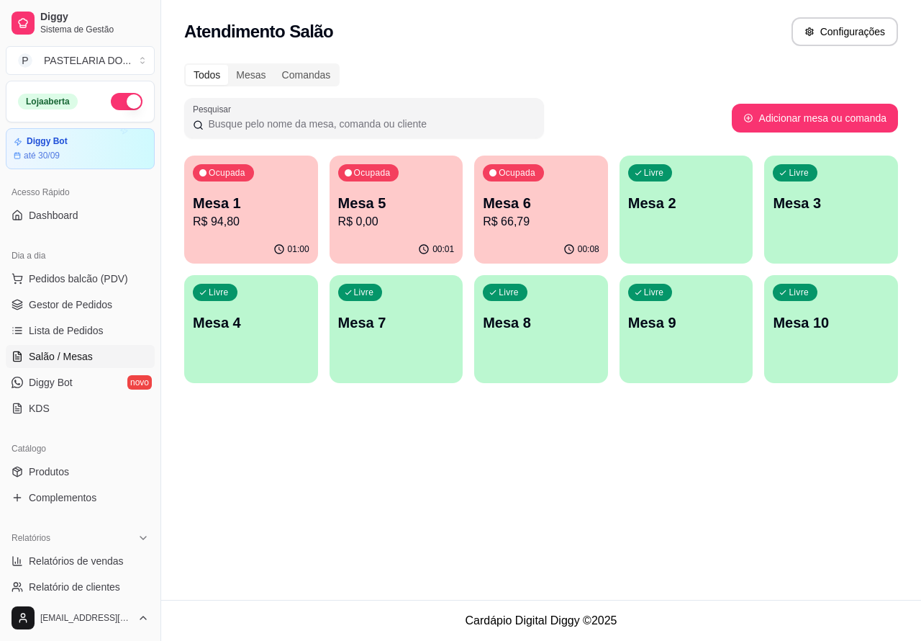
click at [403, 209] on p "Mesa 5" at bounding box center [396, 203] width 117 height 20
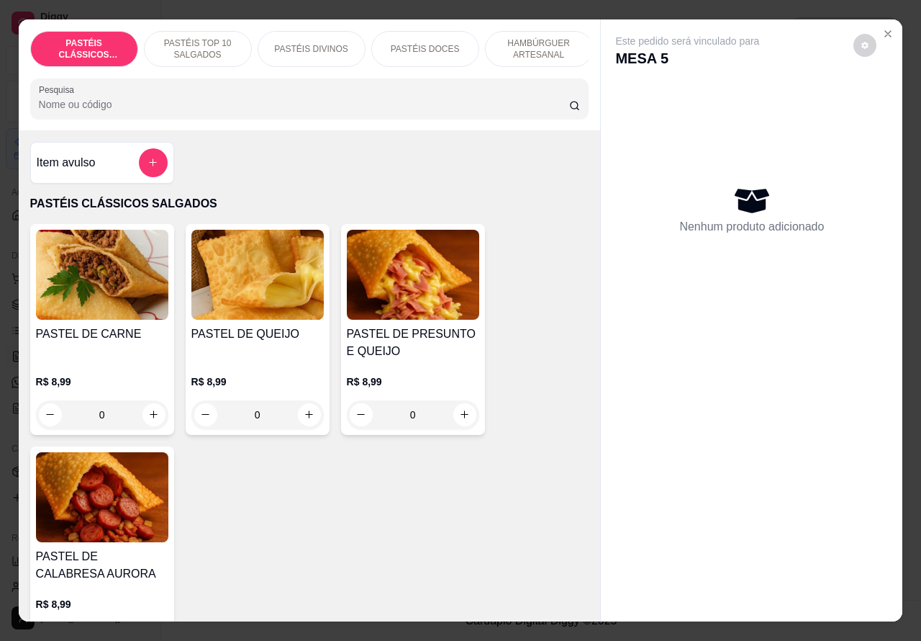
click at [189, 38] on p "PASTÉIS TOP 10 SALGADOS" at bounding box center [197, 48] width 83 height 23
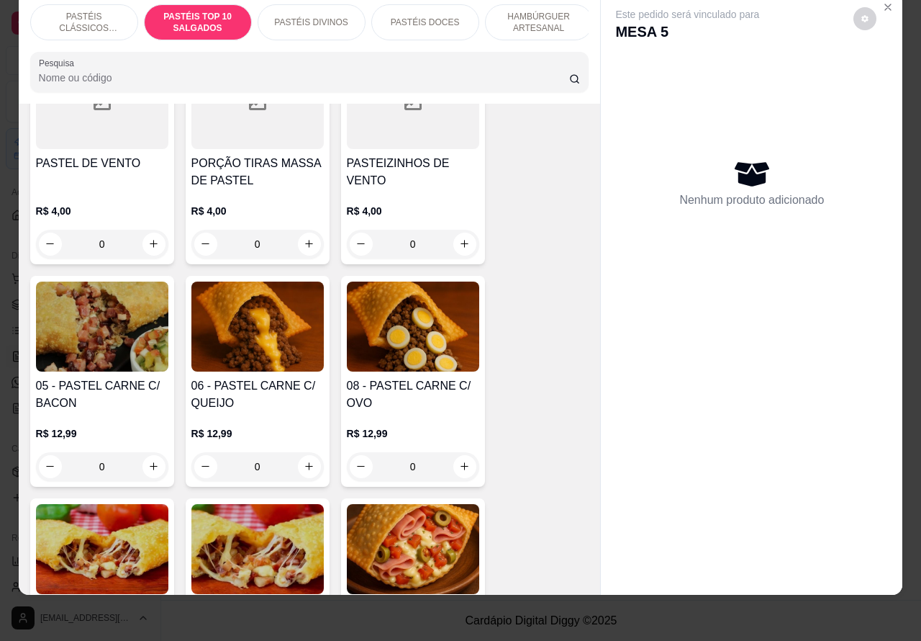
scroll to position [934, 0]
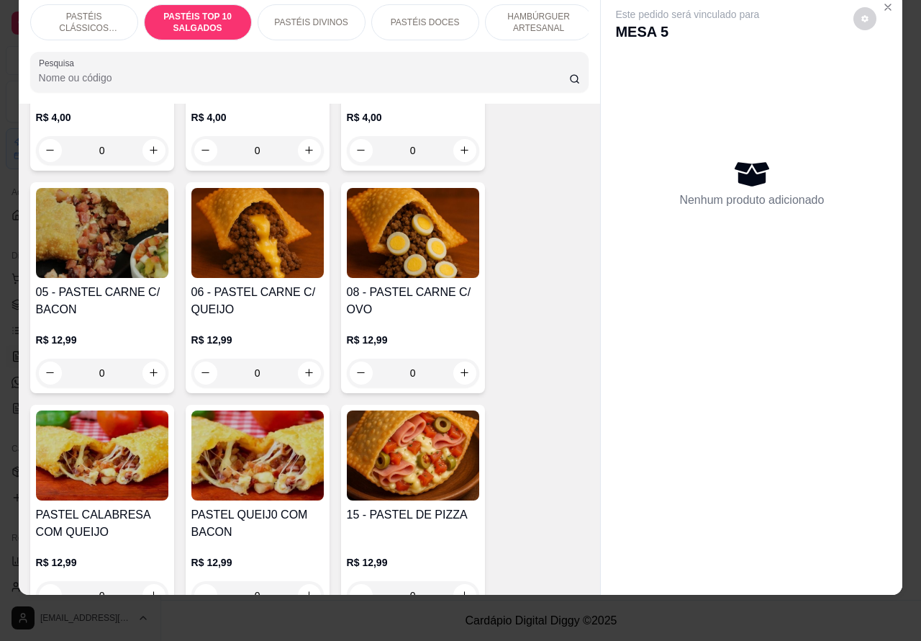
click at [293, 367] on div "0" at bounding box center [257, 372] width 132 height 29
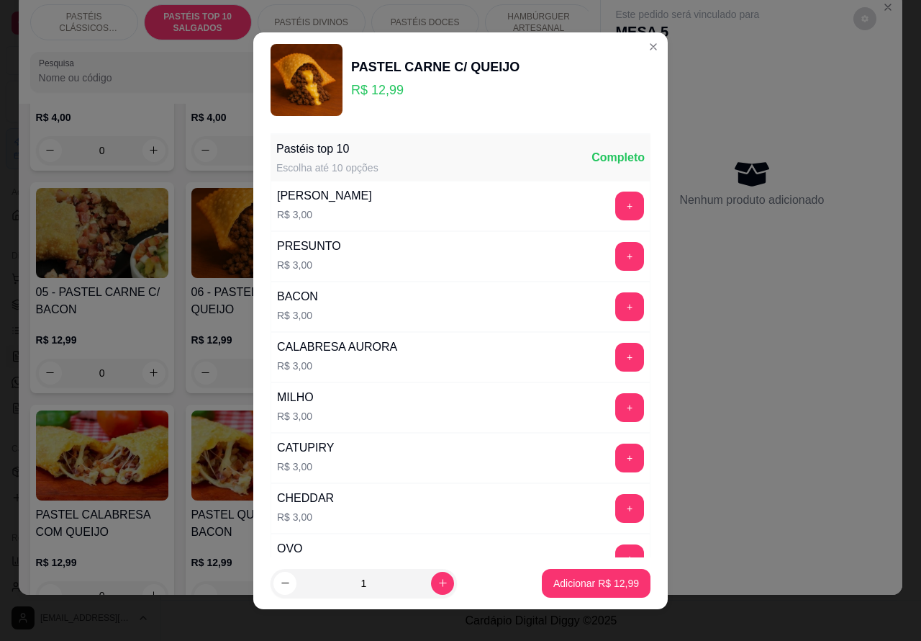
click at [570, 585] on p "Adicionar R$ 12,99" at bounding box center [597, 583] width 86 height 14
type input "1"
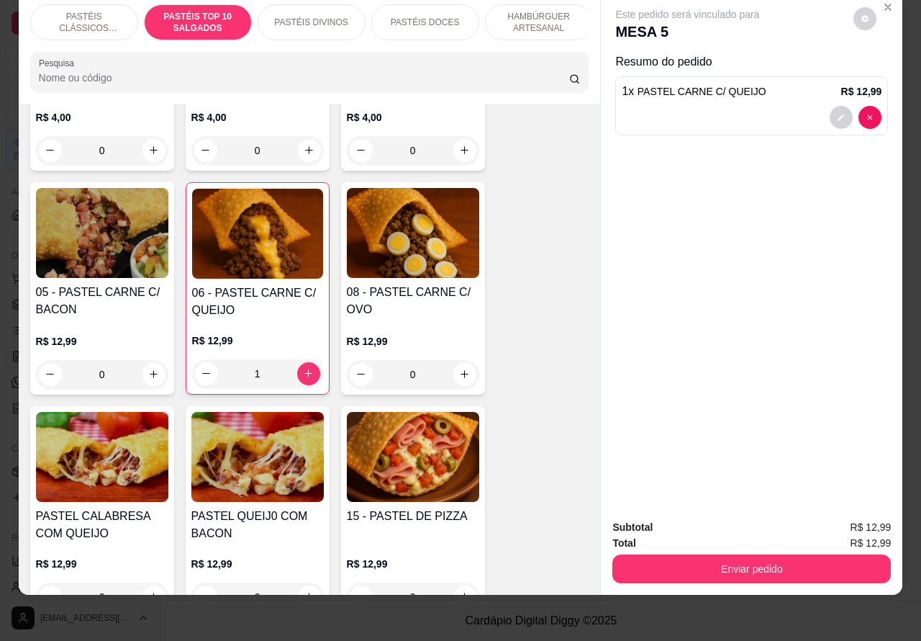
scroll to position [1022, 0]
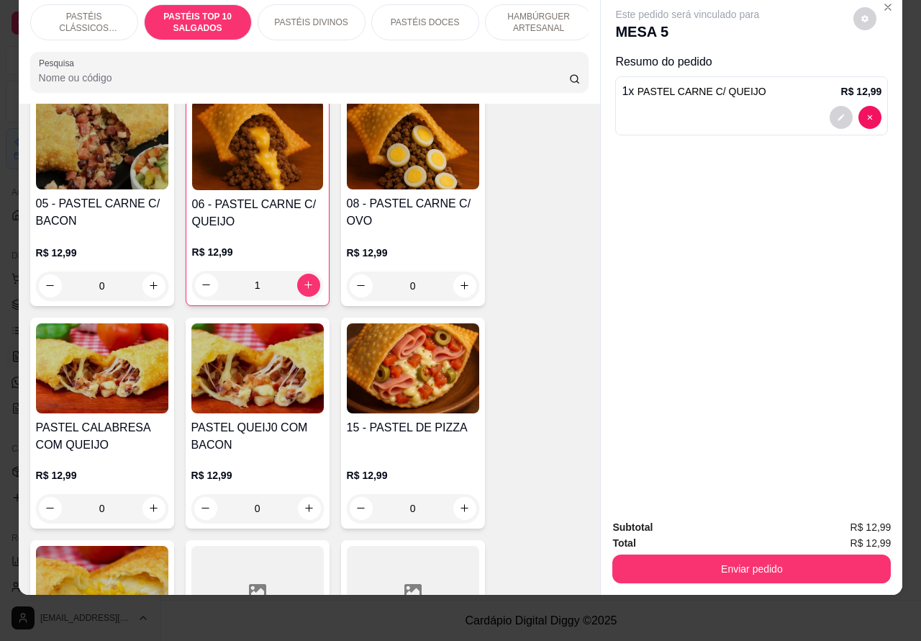
click at [451, 512] on div "0" at bounding box center [413, 508] width 132 height 29
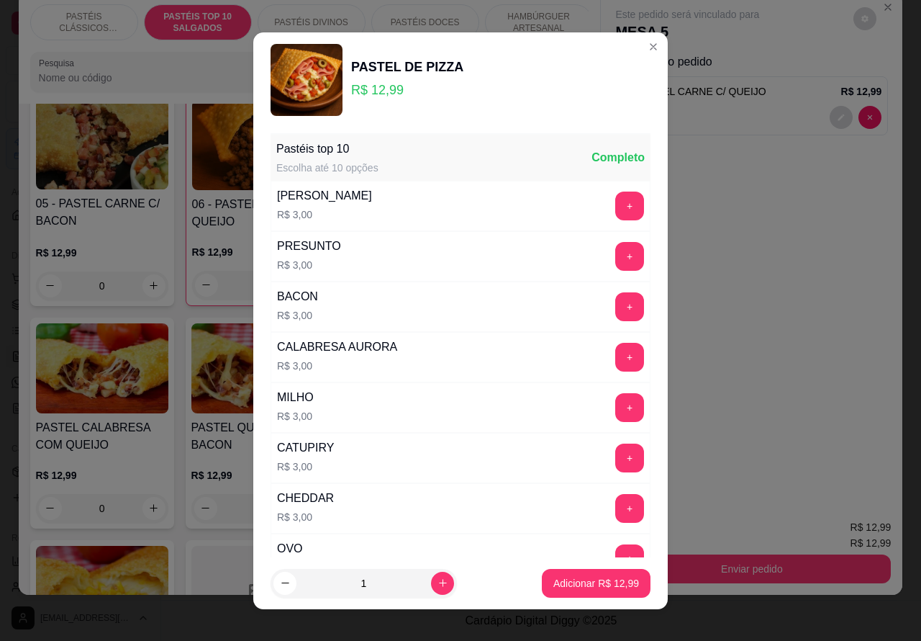
click at [563, 576] on p "Adicionar R$ 12,99" at bounding box center [597, 583] width 86 height 14
type input "1"
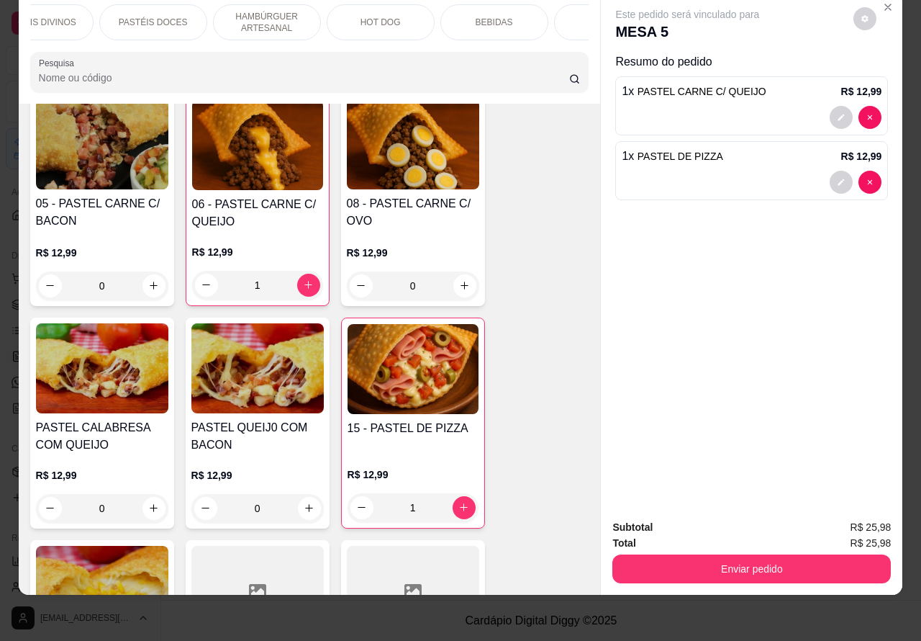
scroll to position [0, 294]
click at [474, 17] on p "BEBIDAS" at bounding box center [472, 23] width 37 height 12
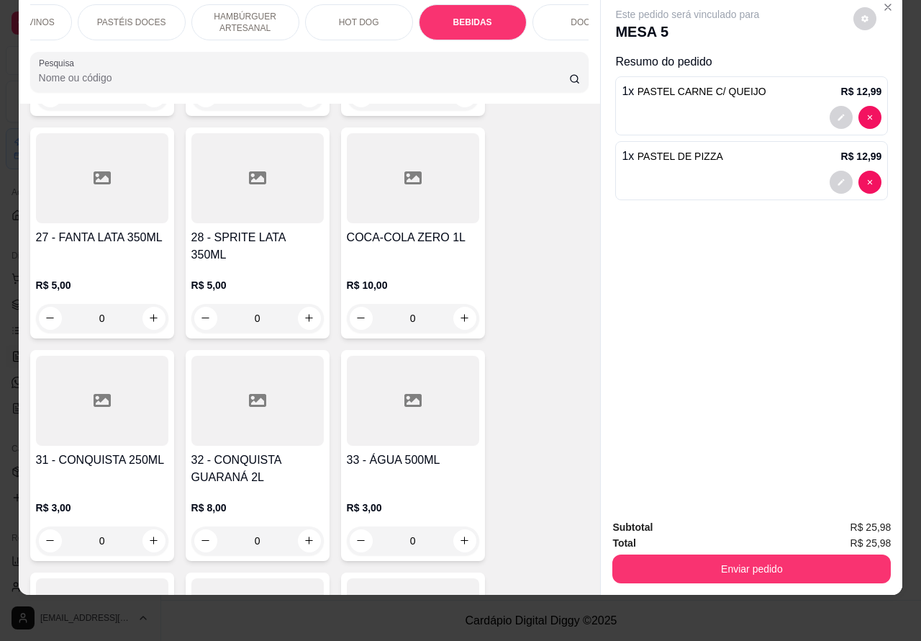
scroll to position [4395, 0]
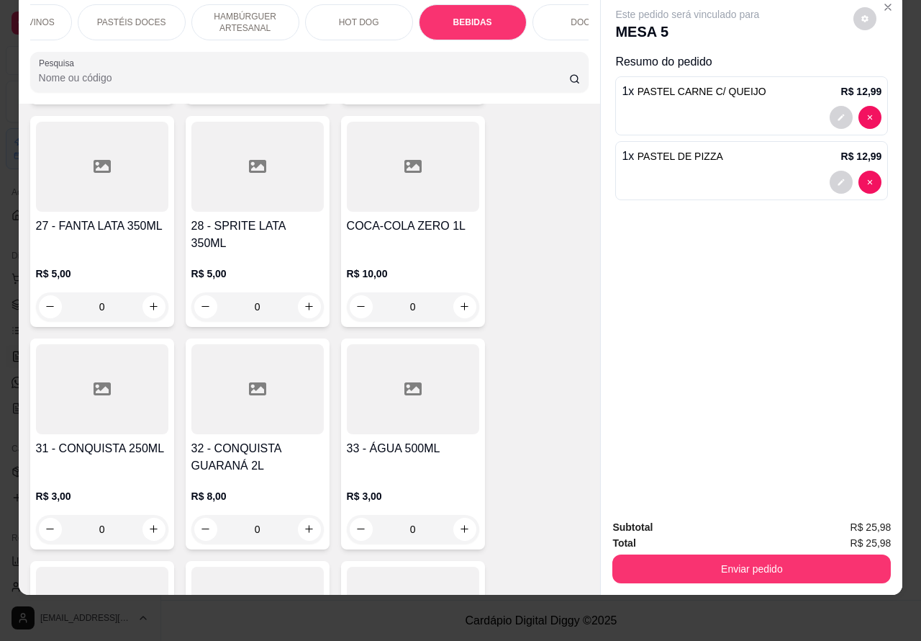
click at [459, 301] on icon "increase-product-quantity" at bounding box center [464, 306] width 11 height 11
type input "1"
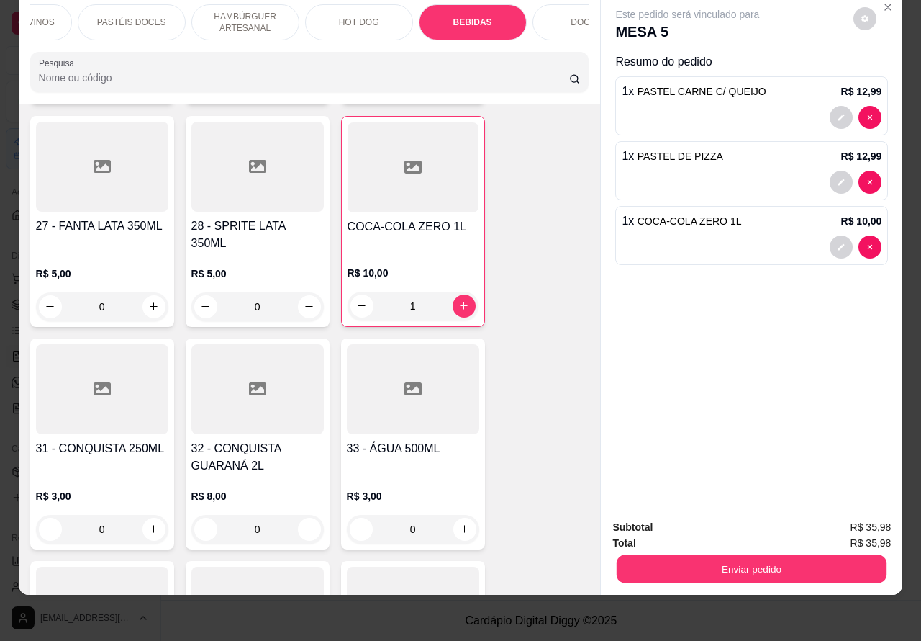
click at [744, 555] on button "Enviar pedido" at bounding box center [752, 569] width 270 height 28
click at [713, 517] on button "Não registrar e enviar pedido" at bounding box center [703, 520] width 145 height 27
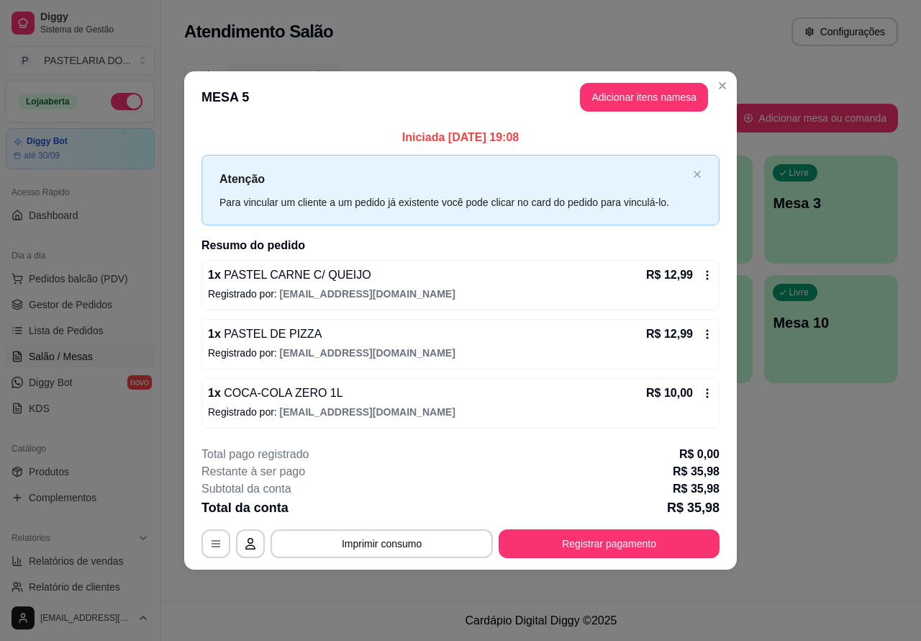
click at [846, 505] on div "Atendimento Salão Configurações Todos Mesas Comandas Pesquisar Adicionar mesa o…" at bounding box center [541, 300] width 760 height 600
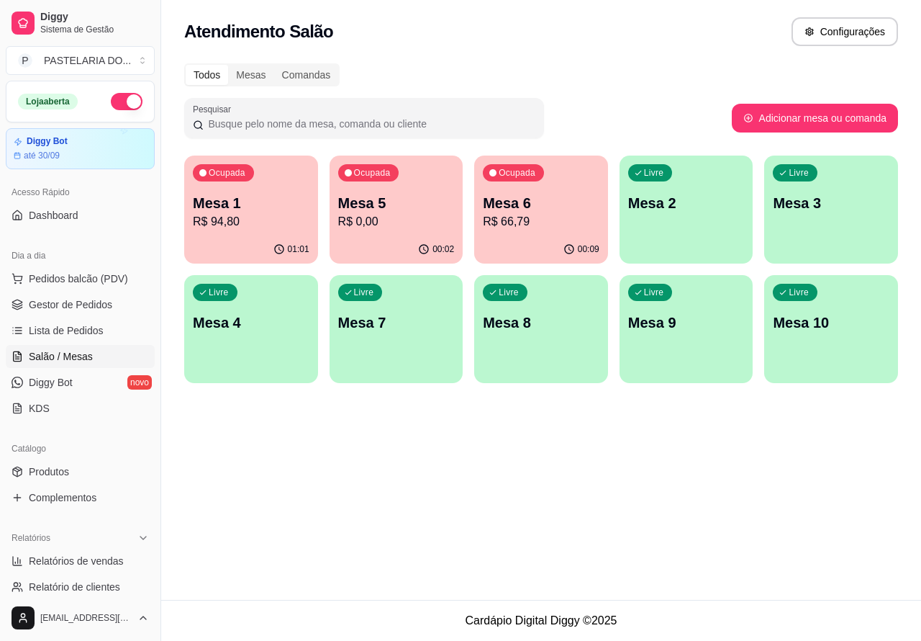
click at [71, 353] on span "Salão / Mesas" at bounding box center [61, 356] width 64 height 14
click at [264, 206] on p "Mesa 1" at bounding box center [250, 203] width 113 height 19
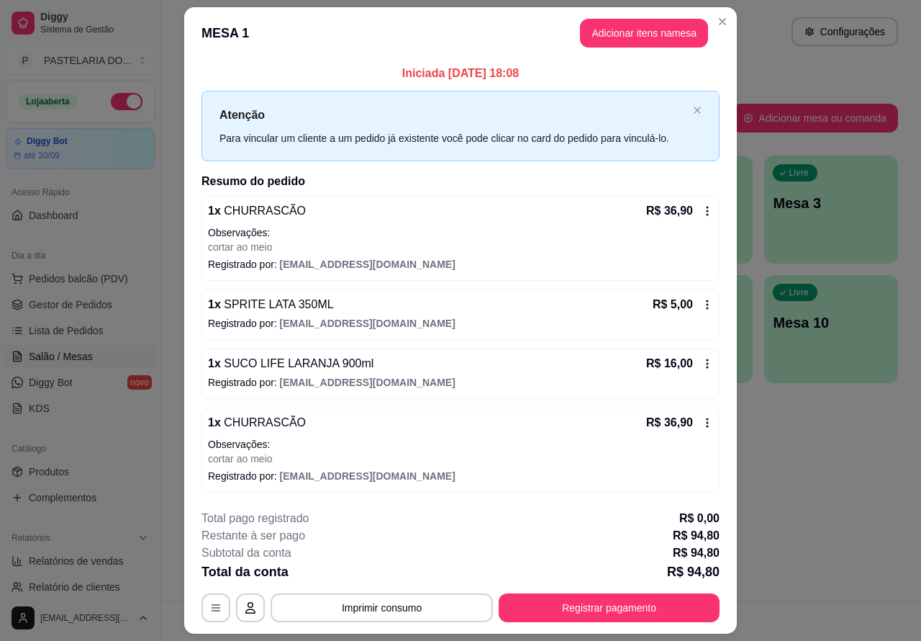
click at [412, 601] on button "Imprimir consumo" at bounding box center [382, 607] width 222 height 29
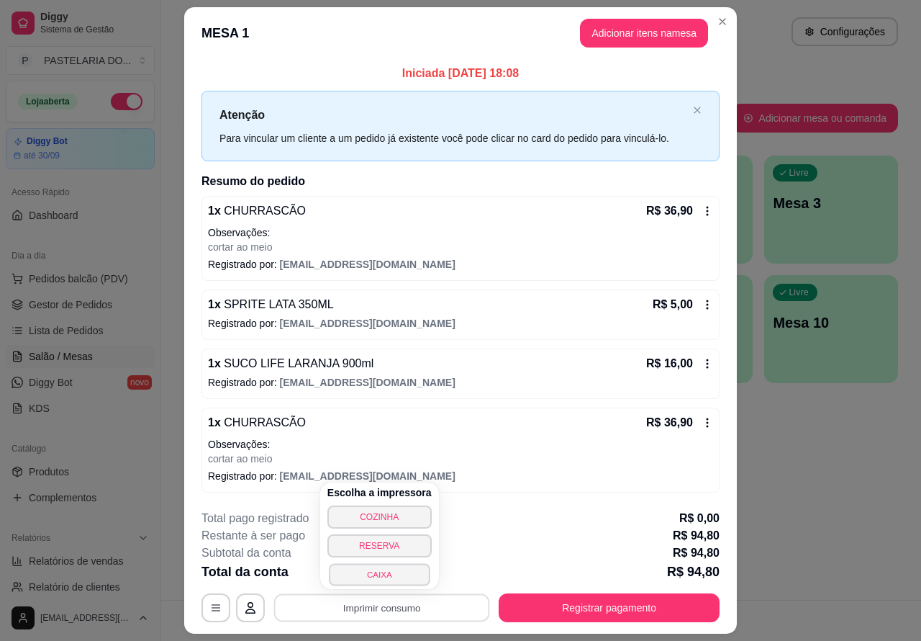
click at [384, 567] on button "CAIXA" at bounding box center [379, 574] width 101 height 22
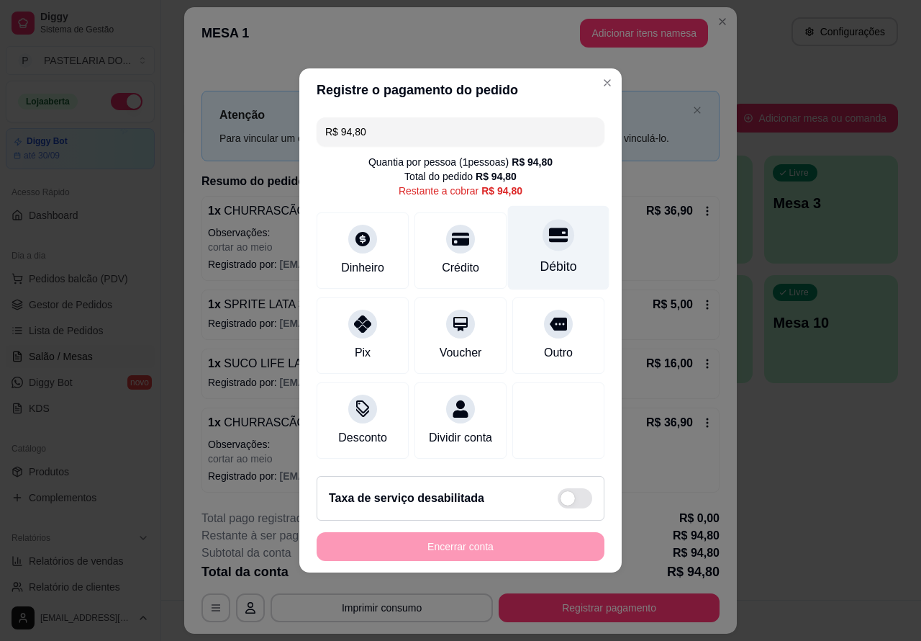
click at [560, 234] on div at bounding box center [559, 235] width 32 height 32
type input "R$ 0,00"
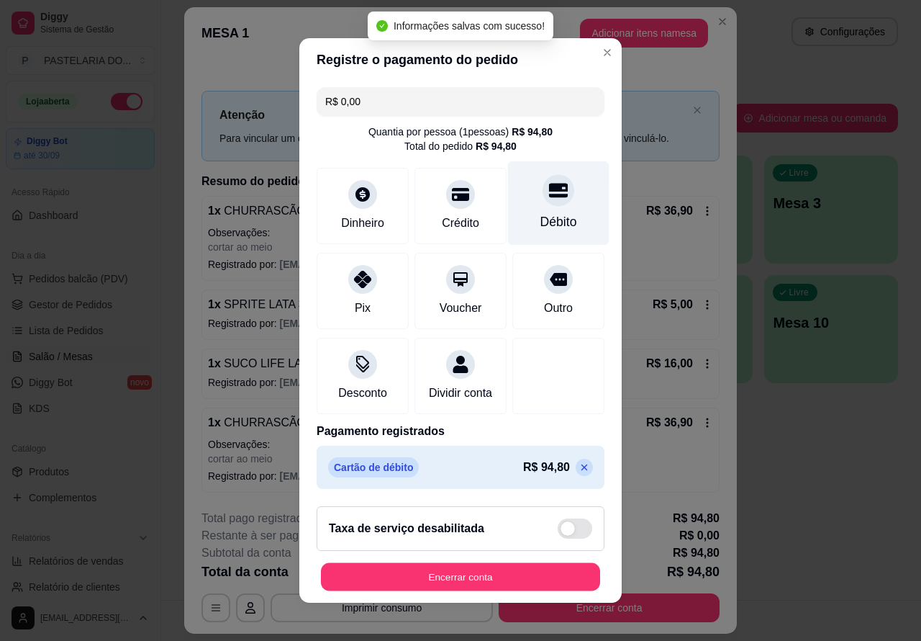
click at [501, 572] on button "Encerrar conta" at bounding box center [460, 577] width 279 height 28
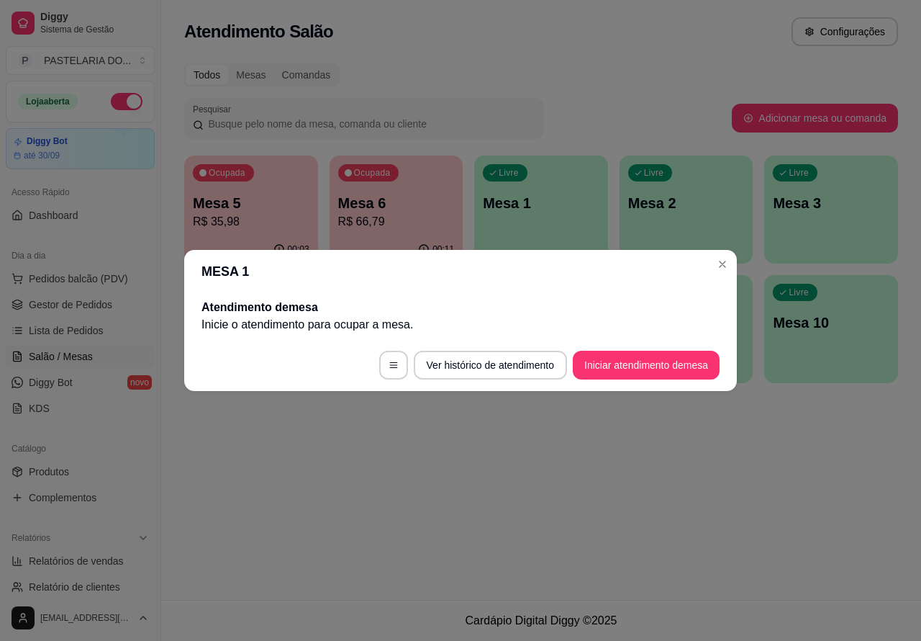
click at [720, 263] on div "Ocupada Mesa 5 R$ 35,98 00:03 Ocupada Mesa 6 R$ 66,79 00:11 Livre Mesa 1 Livre …" at bounding box center [541, 268] width 714 height 227
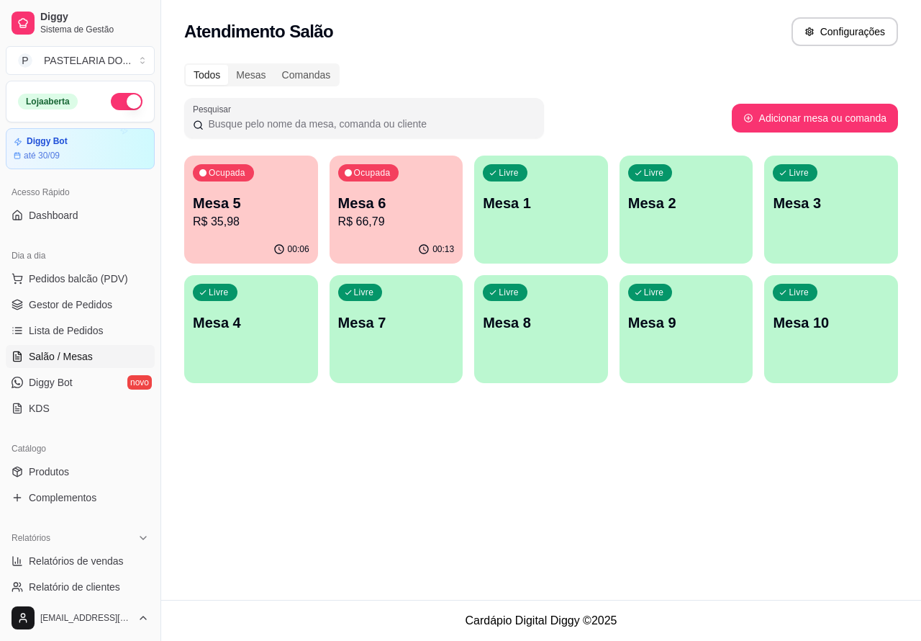
click at [833, 207] on p "Mesa 3" at bounding box center [831, 203] width 117 height 20
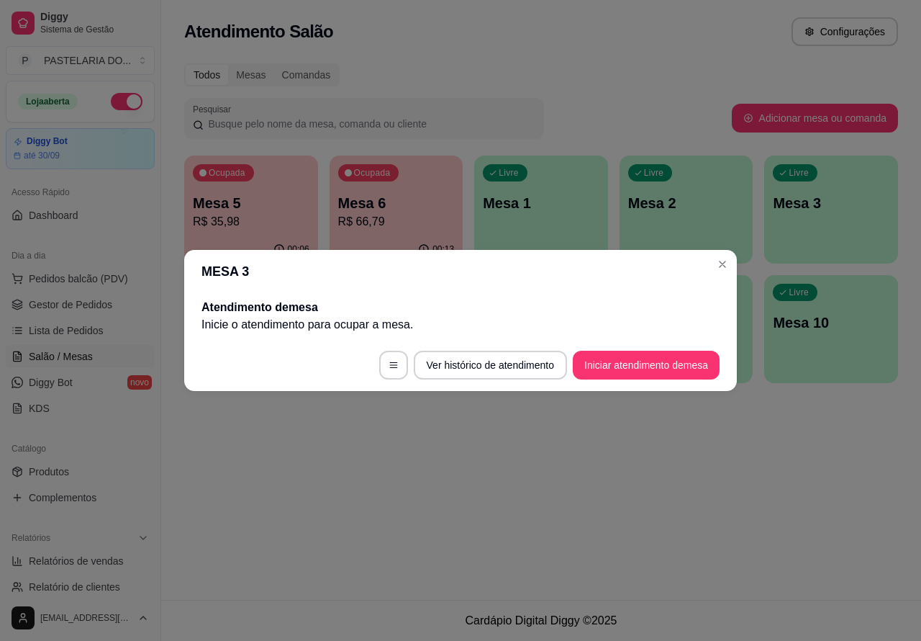
click at [656, 361] on button "Iniciar atendimento de mesa" at bounding box center [646, 365] width 147 height 29
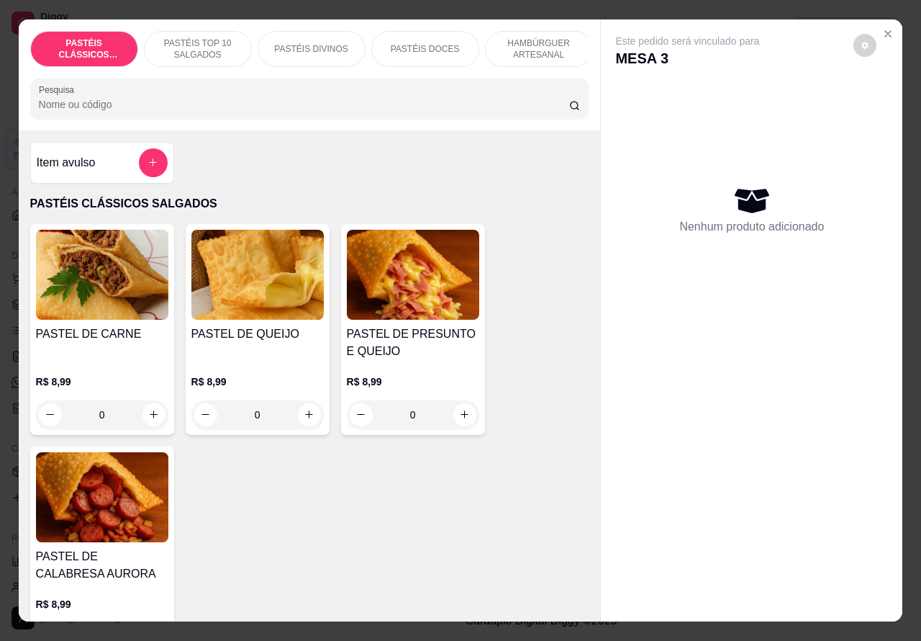
click at [530, 37] on p "HAMBÚRGUER ARTESANAL" at bounding box center [538, 48] width 83 height 23
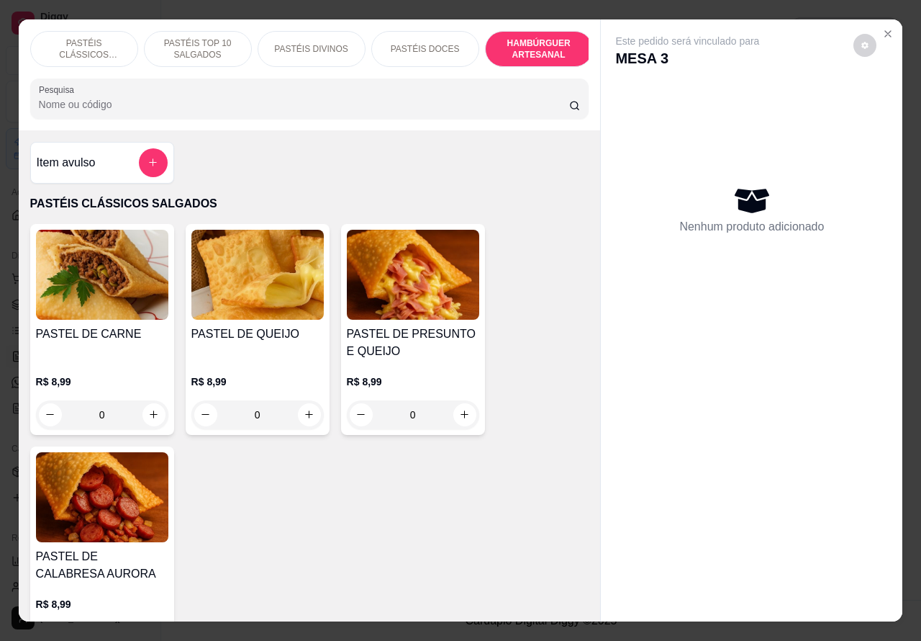
scroll to position [33, 0]
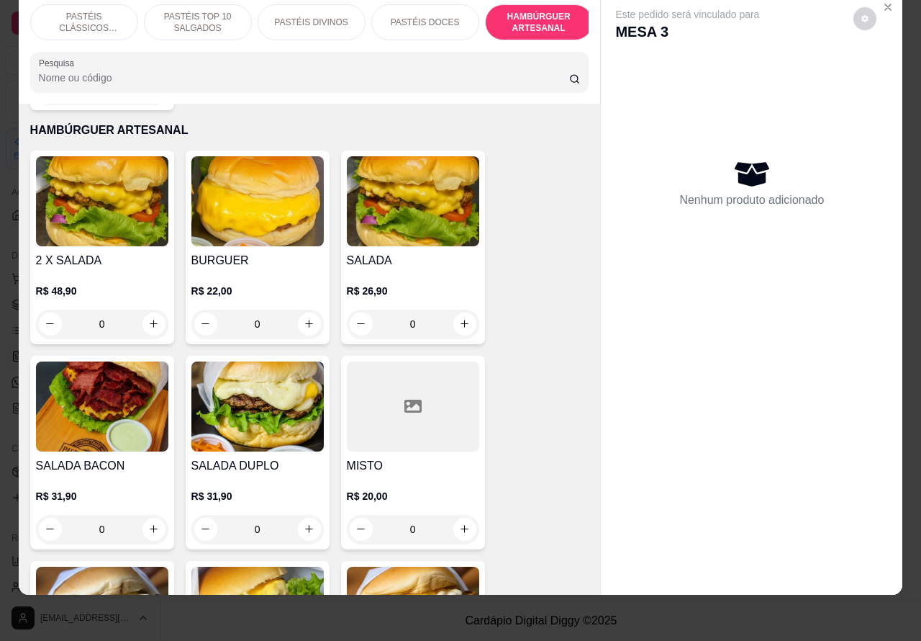
click at [295, 310] on div "0" at bounding box center [257, 324] width 132 height 29
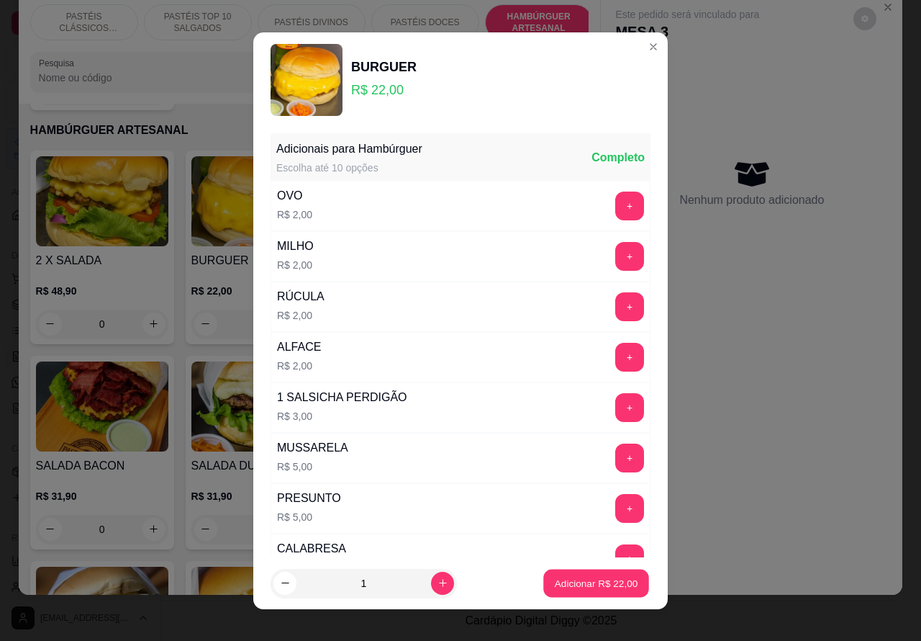
click at [577, 584] on p "Adicionar R$ 22,00" at bounding box center [596, 583] width 83 height 14
type input "1"
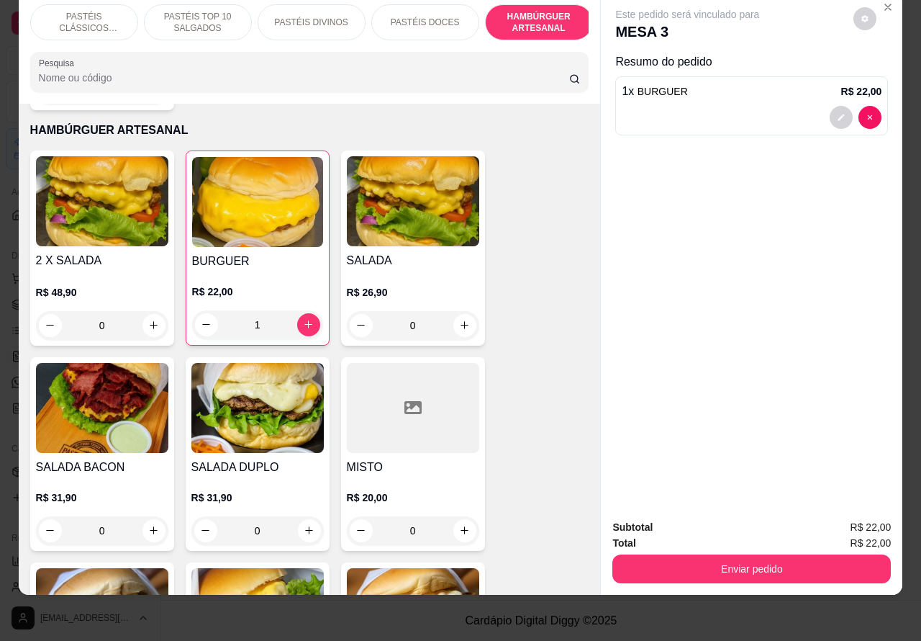
click at [297, 516] on div "0" at bounding box center [257, 530] width 132 height 29
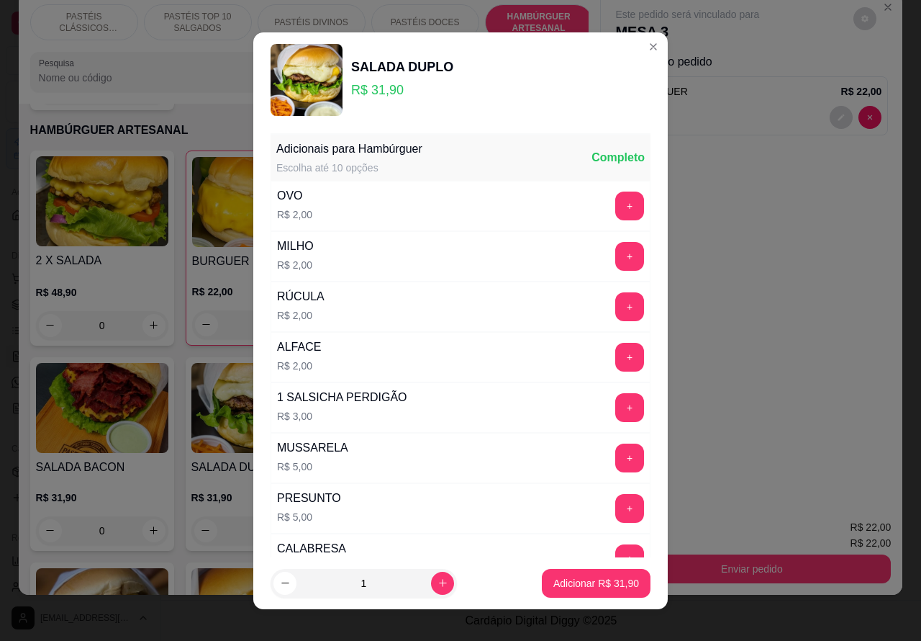
click at [596, 587] on p "Adicionar R$ 31,90" at bounding box center [597, 583] width 86 height 14
type input "1"
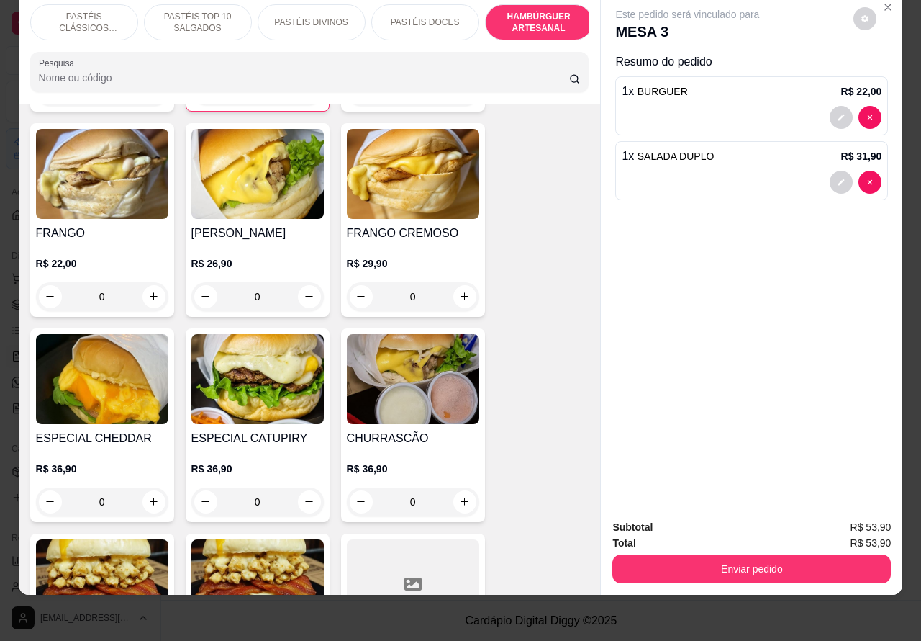
scroll to position [3329, 0]
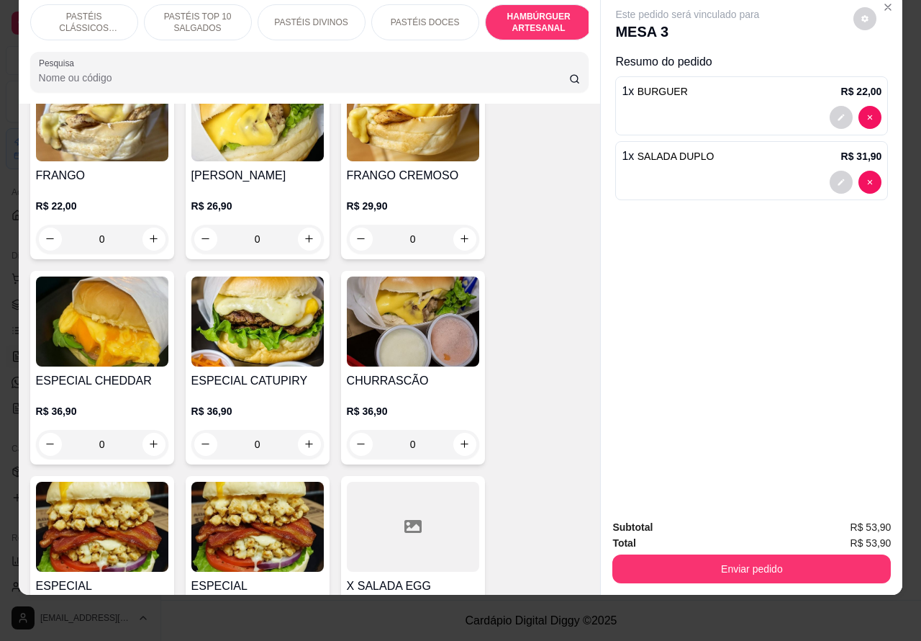
click at [453, 430] on div "0" at bounding box center [413, 444] width 132 height 29
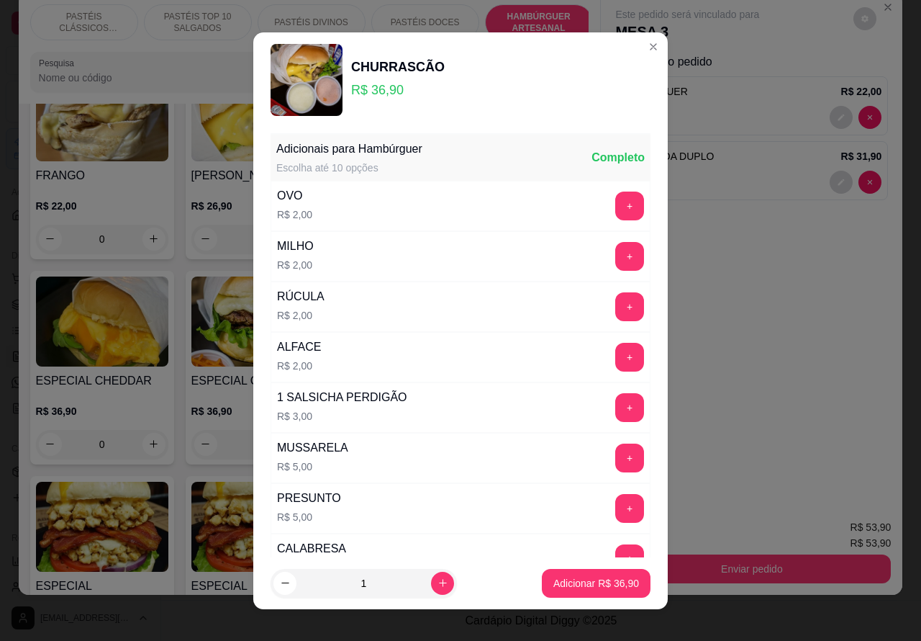
click at [615, 203] on button "+" at bounding box center [629, 205] width 29 height 29
click at [616, 254] on button "+" at bounding box center [630, 256] width 28 height 28
click at [569, 580] on p "Adicionar R$ 40,90" at bounding box center [597, 583] width 86 height 14
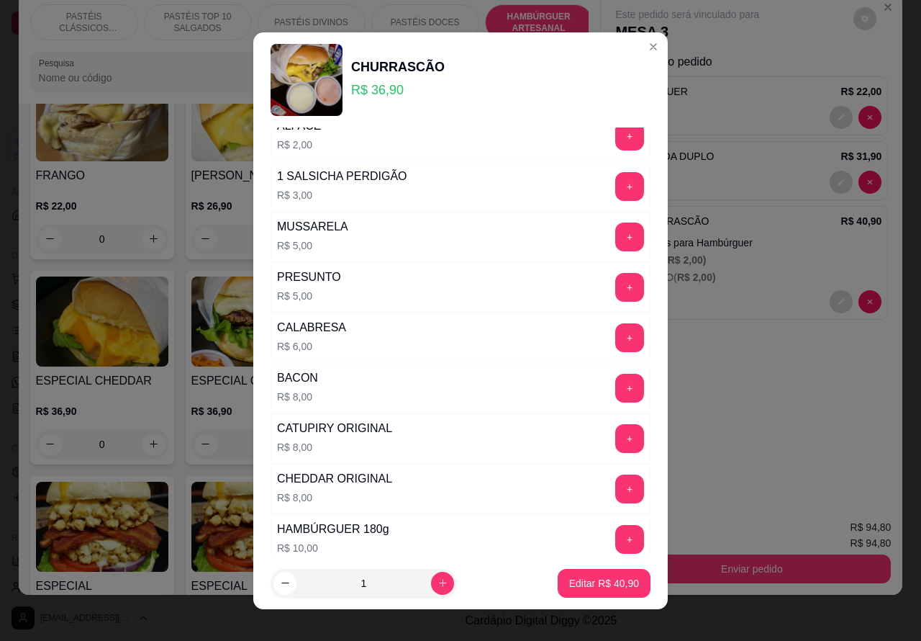
scroll to position [390, 0]
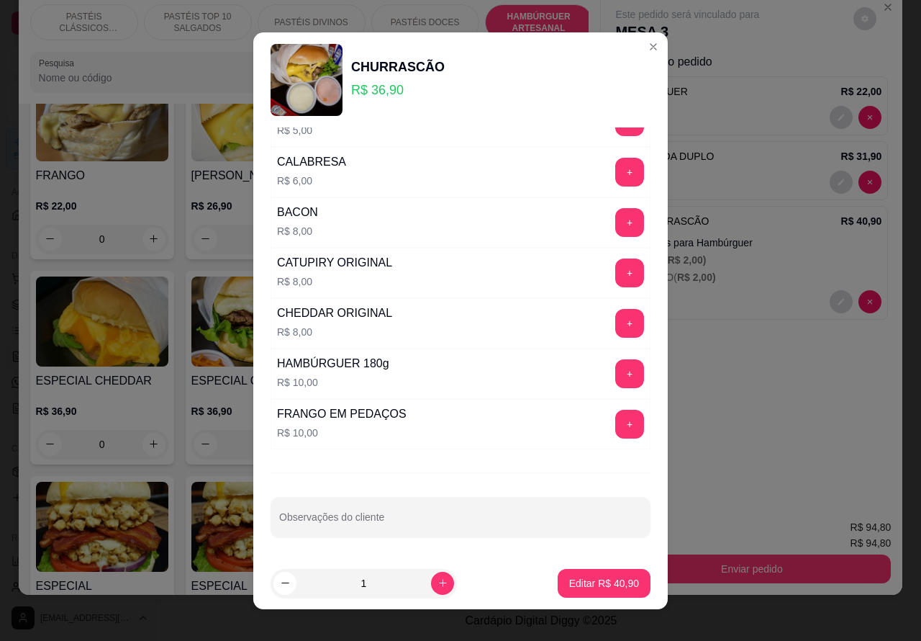
click at [425, 523] on input "Observações do cliente" at bounding box center [460, 522] width 363 height 14
type input "bem passado"
click at [594, 574] on button "Editar R$ 40,90" at bounding box center [604, 583] width 93 height 29
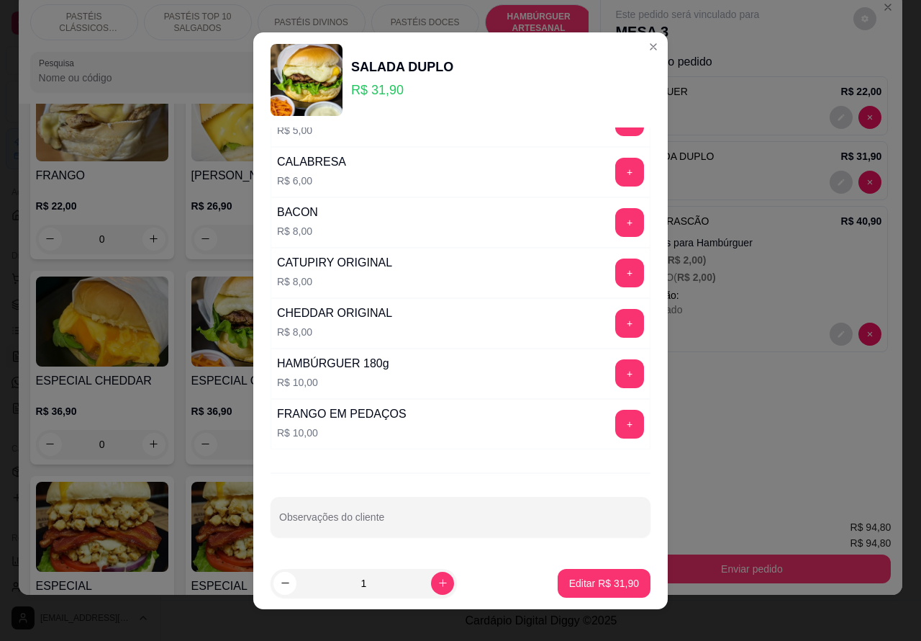
click at [457, 520] on input "Observações do cliente" at bounding box center [460, 522] width 363 height 14
type input "bem passado"
click at [592, 580] on p "Editar R$ 31,90" at bounding box center [604, 583] width 70 height 14
type input "0"
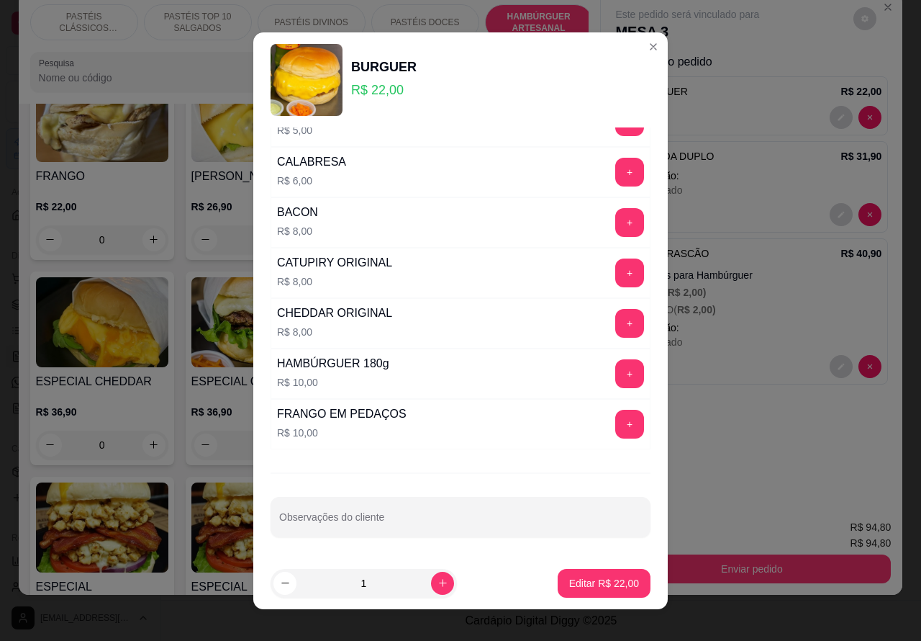
click at [477, 520] on input "Observações do cliente" at bounding box center [460, 522] width 363 height 14
type input "bem passado"
click at [595, 577] on p "Editar R$ 22,00" at bounding box center [604, 583] width 68 height 14
type input "0"
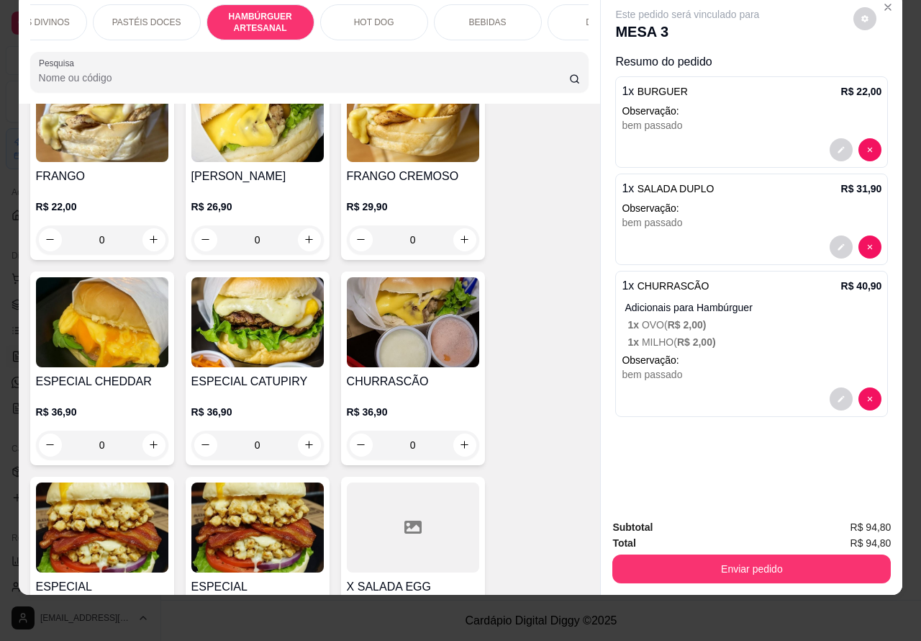
scroll to position [0, 282]
click at [479, 17] on p "BEBIDAS" at bounding box center [484, 23] width 37 height 12
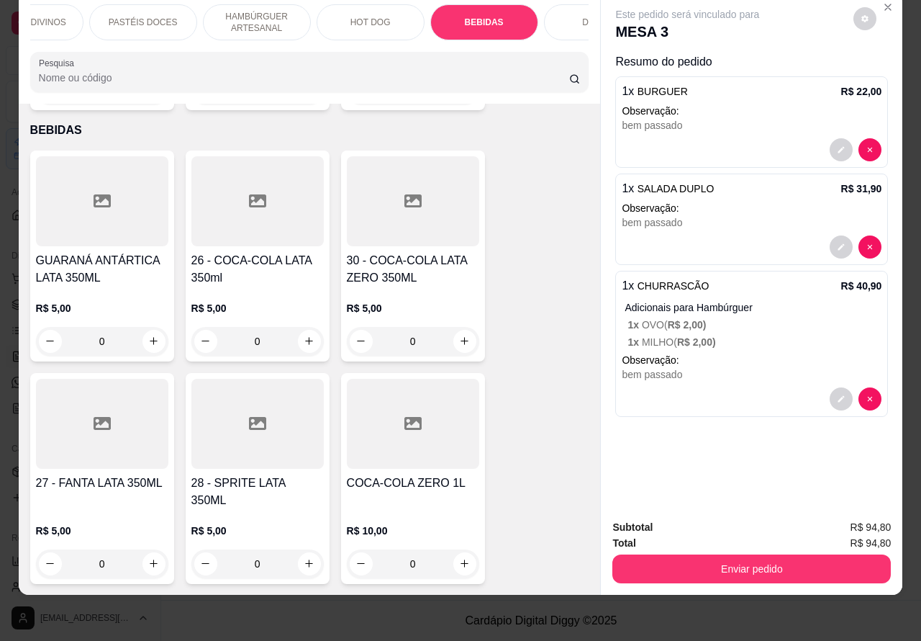
scroll to position [4216, 0]
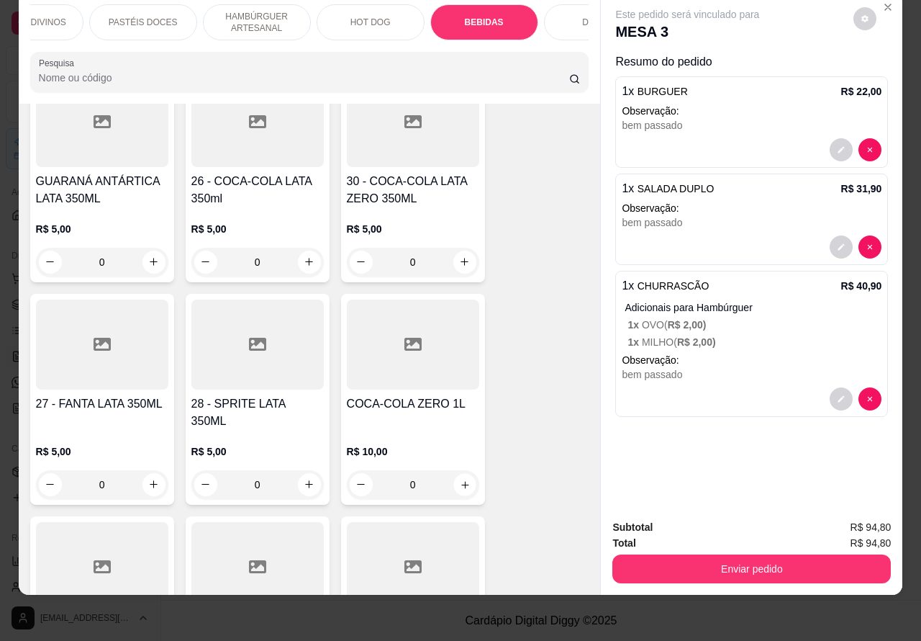
click at [459, 479] on icon "increase-product-quantity" at bounding box center [464, 484] width 11 height 11
type input "1"
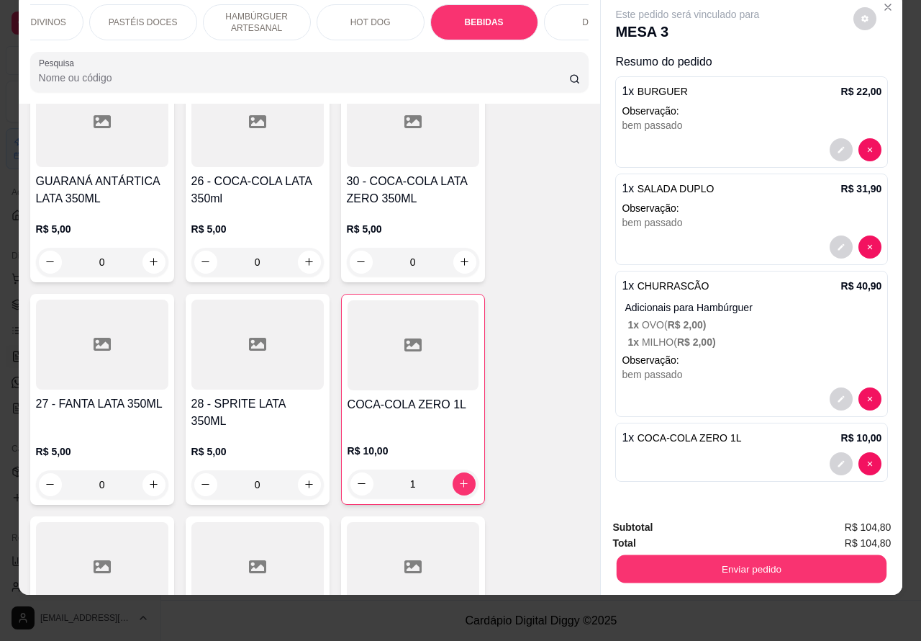
click at [774, 555] on button "Enviar pedido" at bounding box center [752, 569] width 270 height 28
click at [720, 515] on button "Não registrar e enviar pedido" at bounding box center [703, 520] width 145 height 27
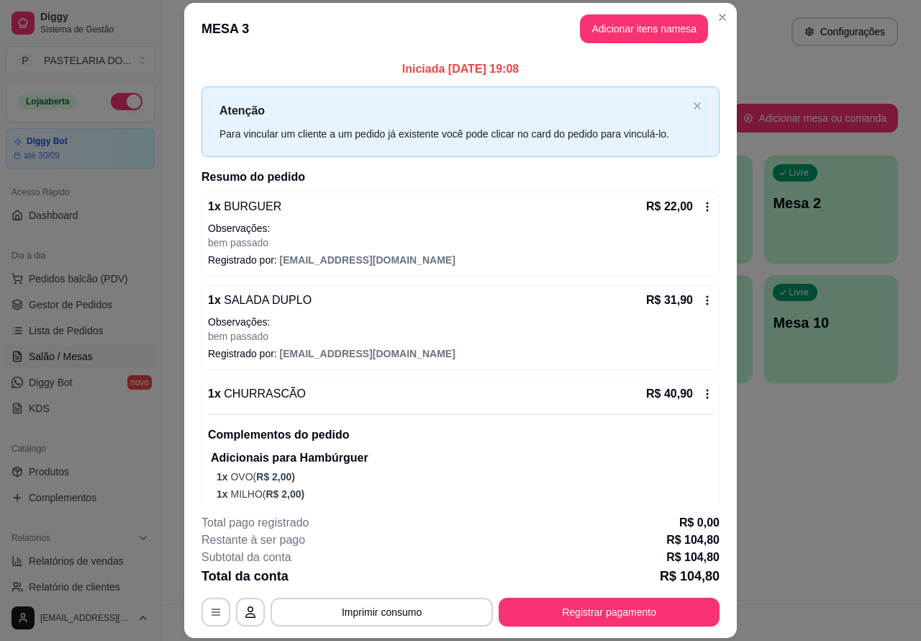
click at [817, 554] on div "Atendimento Salão Configurações Todos Mesas Comandas Pesquisar Adicionar mesa o…" at bounding box center [541, 300] width 760 height 600
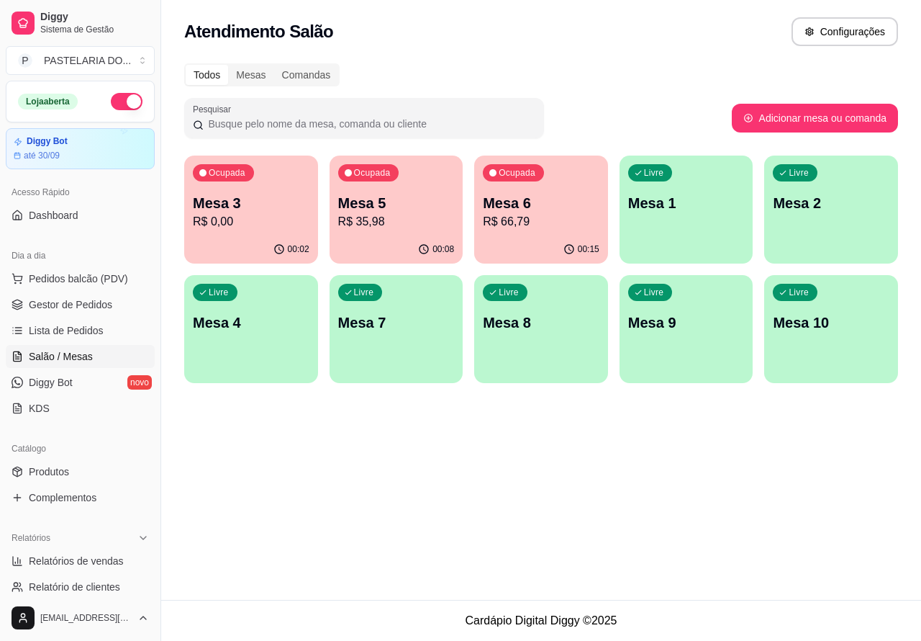
click at [824, 209] on p "Mesa 2" at bounding box center [831, 203] width 117 height 20
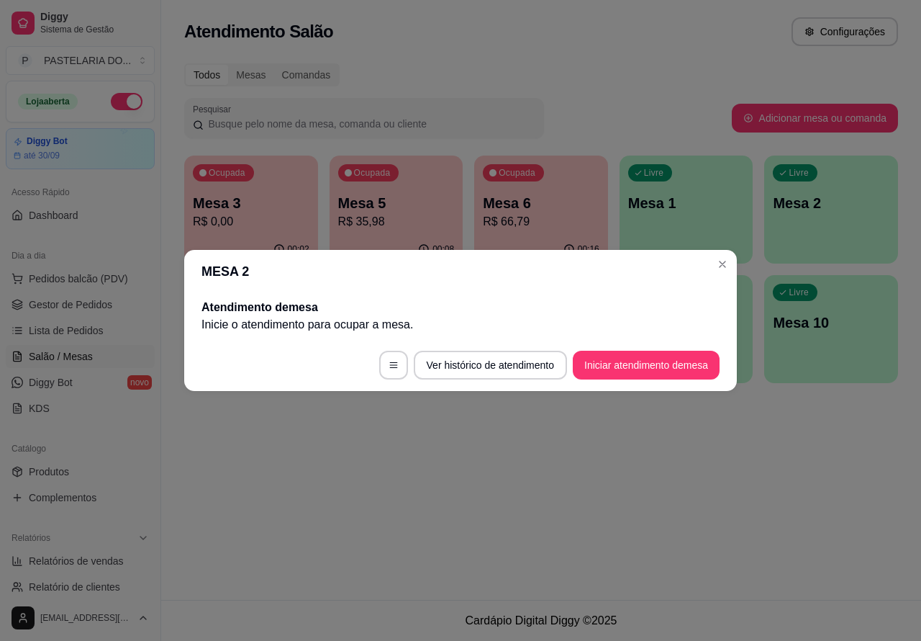
click at [645, 362] on button "Iniciar atendimento de mesa" at bounding box center [646, 365] width 147 height 29
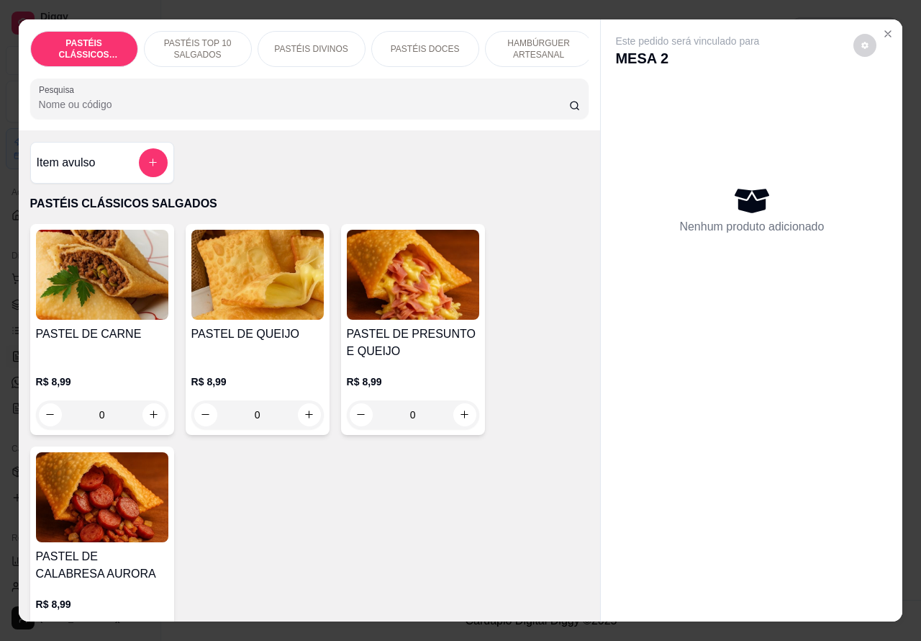
click at [189, 37] on p "PASTÉIS TOP 10 SALGADOS" at bounding box center [197, 48] width 83 height 23
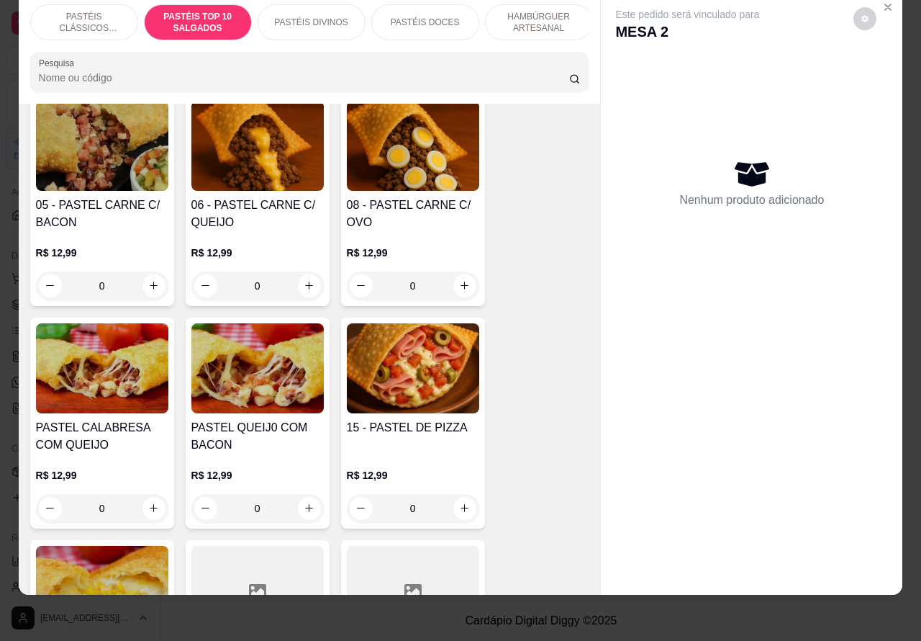
scroll to position [1028, 0]
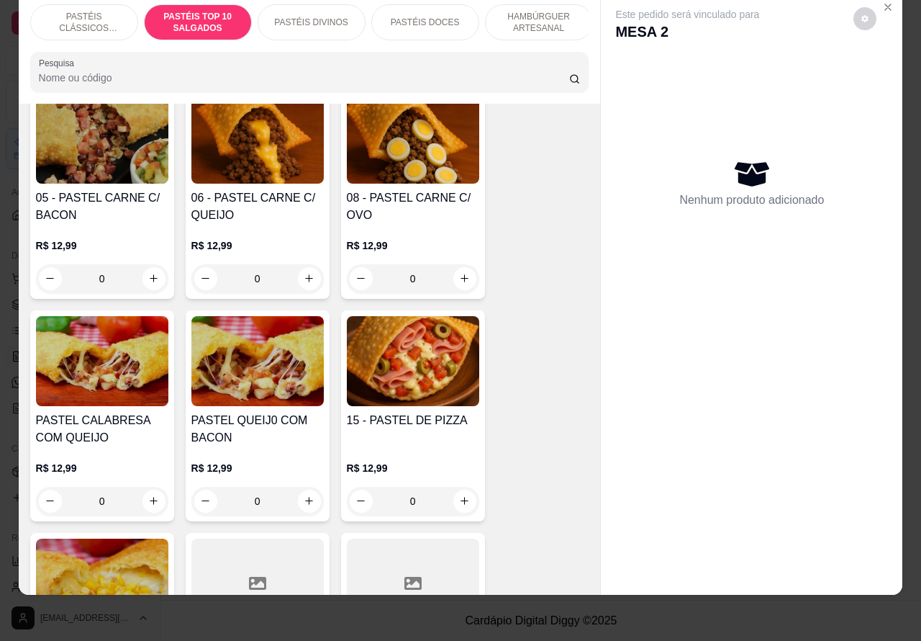
click at [84, 11] on p "PASTÉIS CLÁSSICOS SALGADOS" at bounding box center [83, 22] width 83 height 23
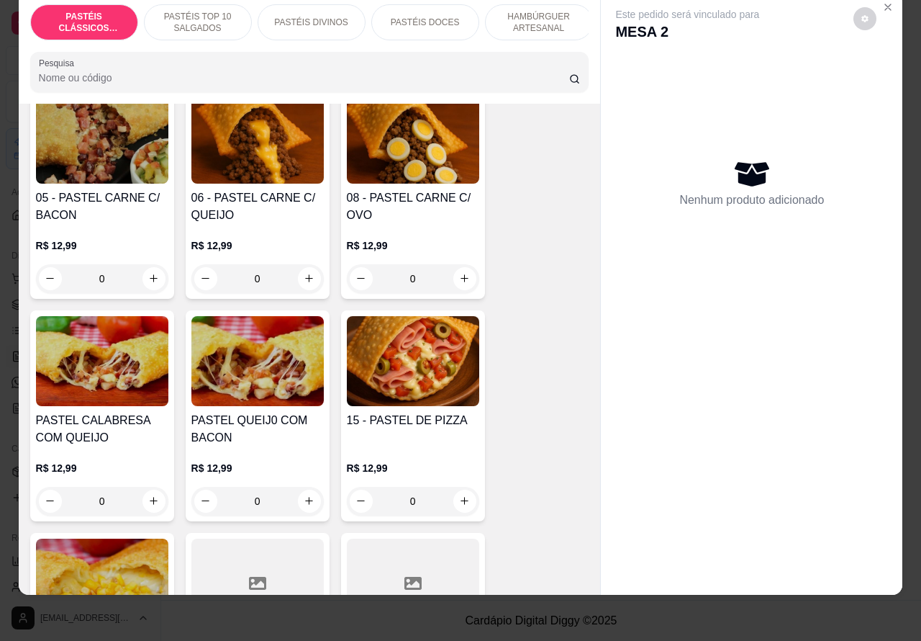
scroll to position [65, 0]
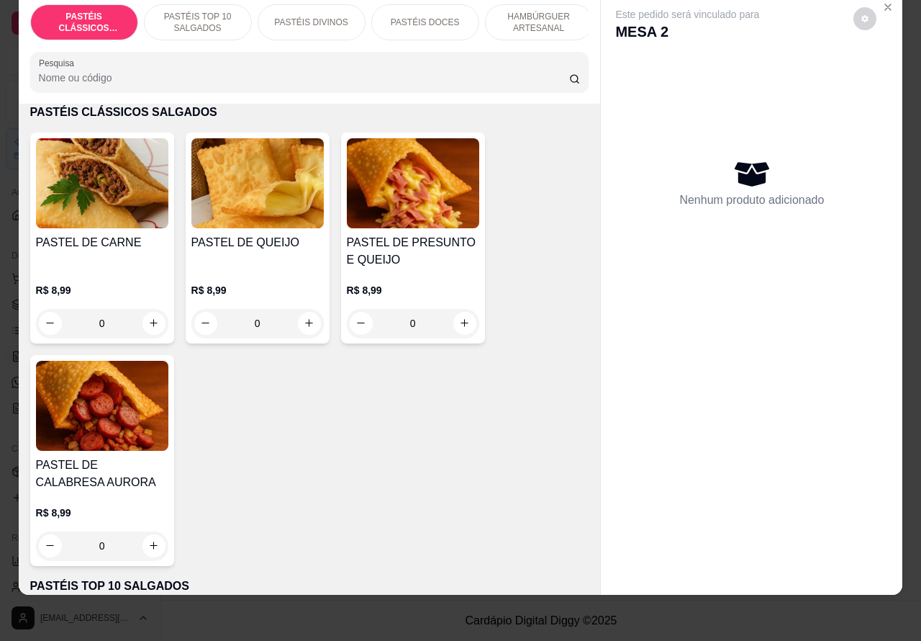
click at [193, 11] on p "PASTÉIS TOP 10 SALGADOS" at bounding box center [197, 22] width 83 height 23
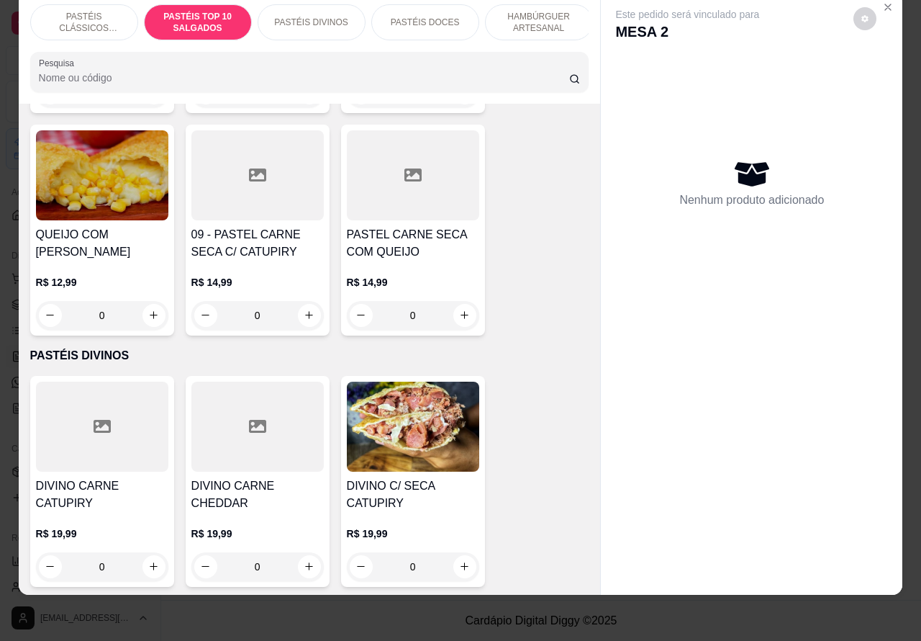
scroll to position [1465, 0]
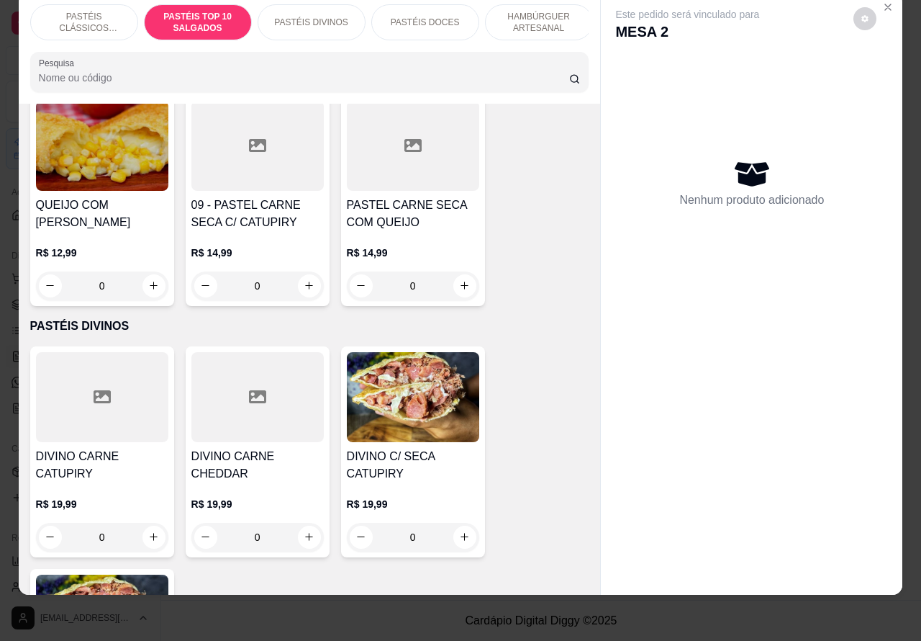
click at [297, 286] on div "0" at bounding box center [257, 285] width 132 height 29
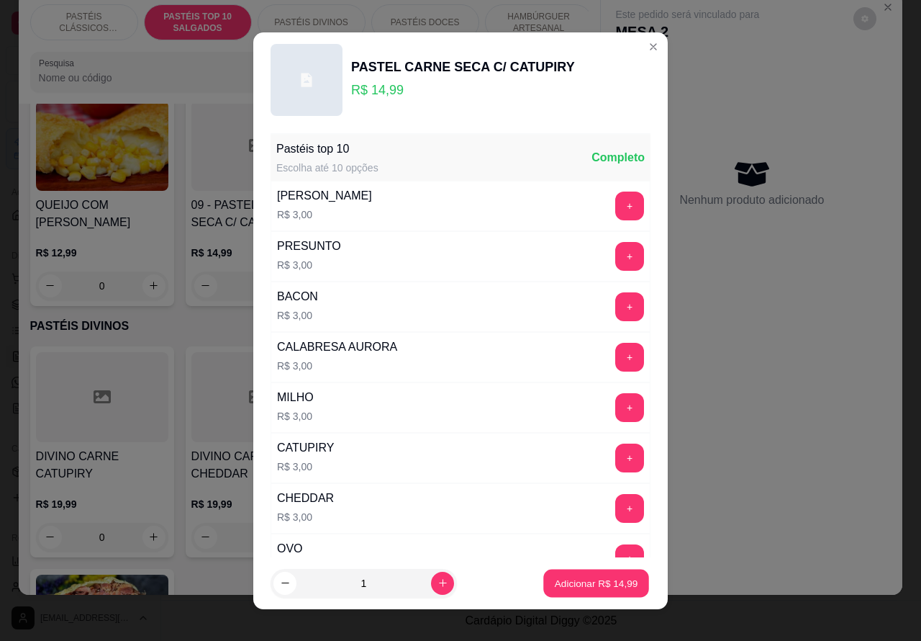
click at [592, 574] on button "Adicionar R$ 14,99" at bounding box center [596, 583] width 106 height 28
type input "1"
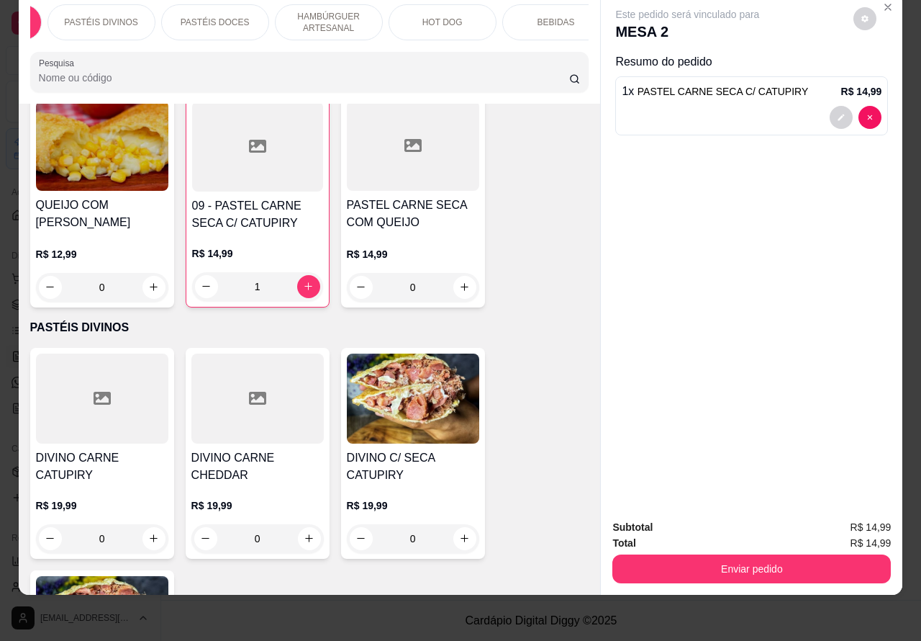
scroll to position [0, 250]
click at [515, 17] on p "BEBIDAS" at bounding box center [515, 23] width 37 height 12
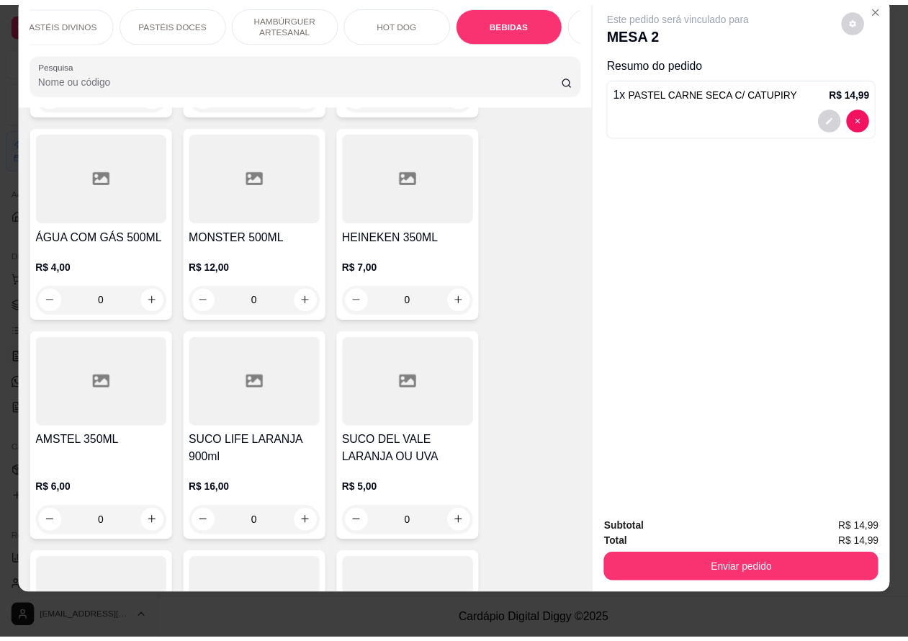
scroll to position [4851, 0]
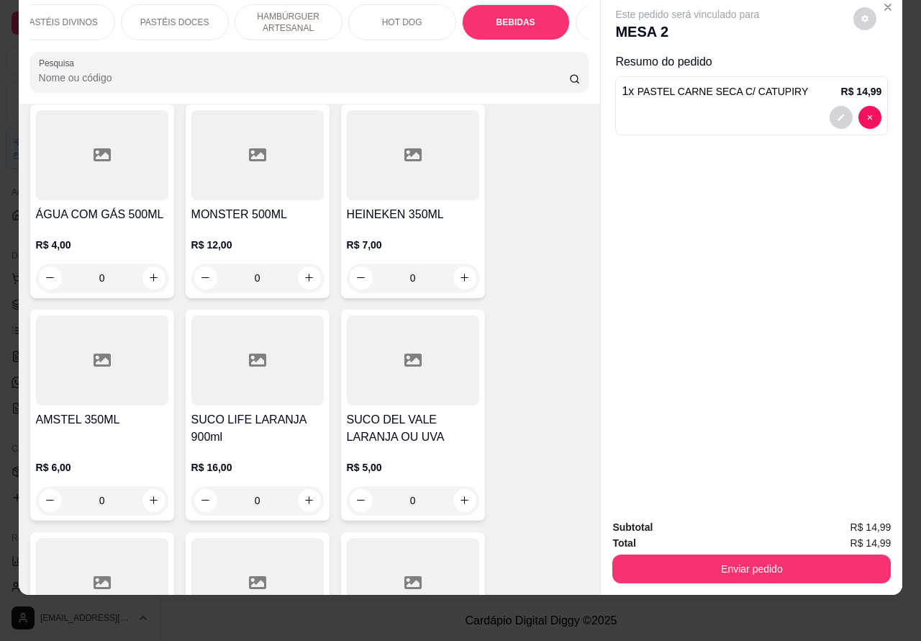
click at [304, 494] on icon "increase-product-quantity" at bounding box center [309, 499] width 11 height 11
type input "1"
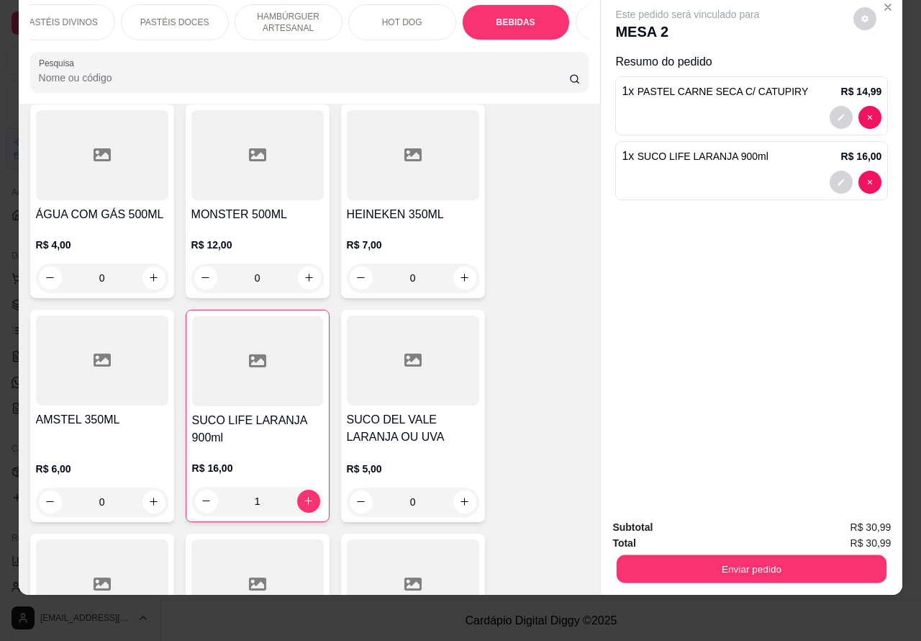
click at [752, 555] on button "Enviar pedido" at bounding box center [752, 569] width 270 height 28
click at [700, 513] on button "Não registrar e enviar pedido" at bounding box center [703, 520] width 150 height 27
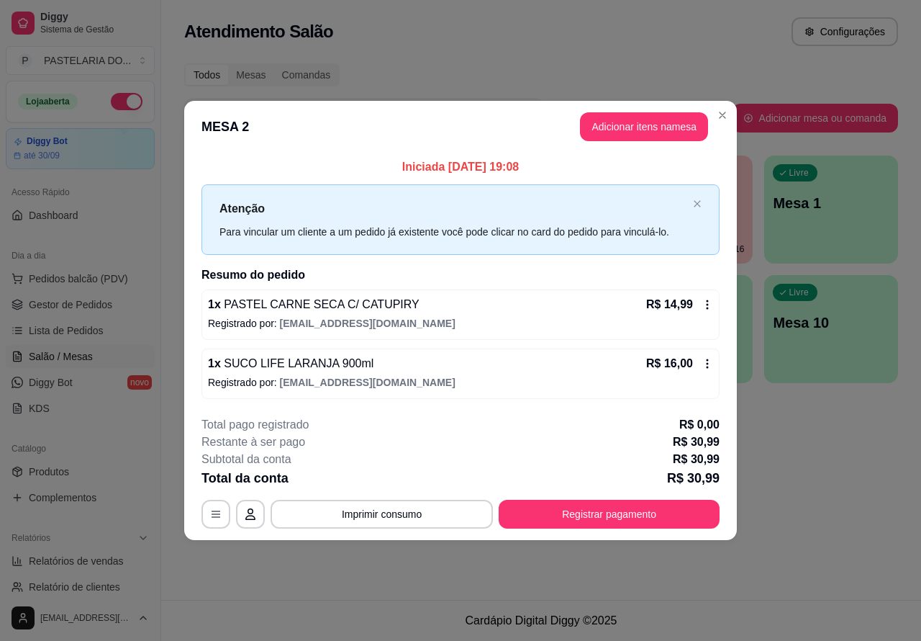
click at [811, 527] on div "Atendimento Salão Configurações Todos Mesas Comandas Pesquisar Adicionar mesa o…" at bounding box center [541, 300] width 760 height 600
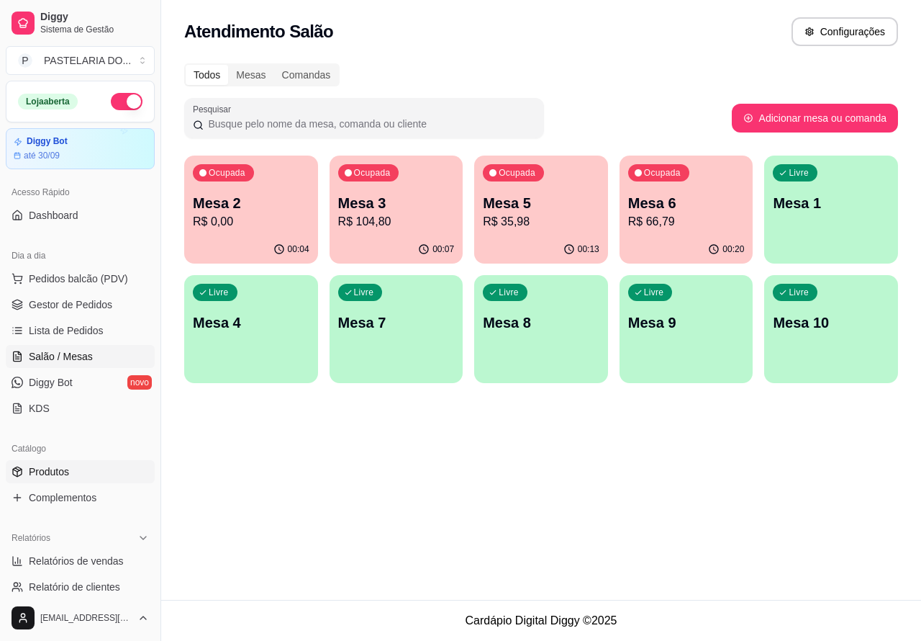
click at [52, 470] on span "Produtos" at bounding box center [49, 471] width 40 height 14
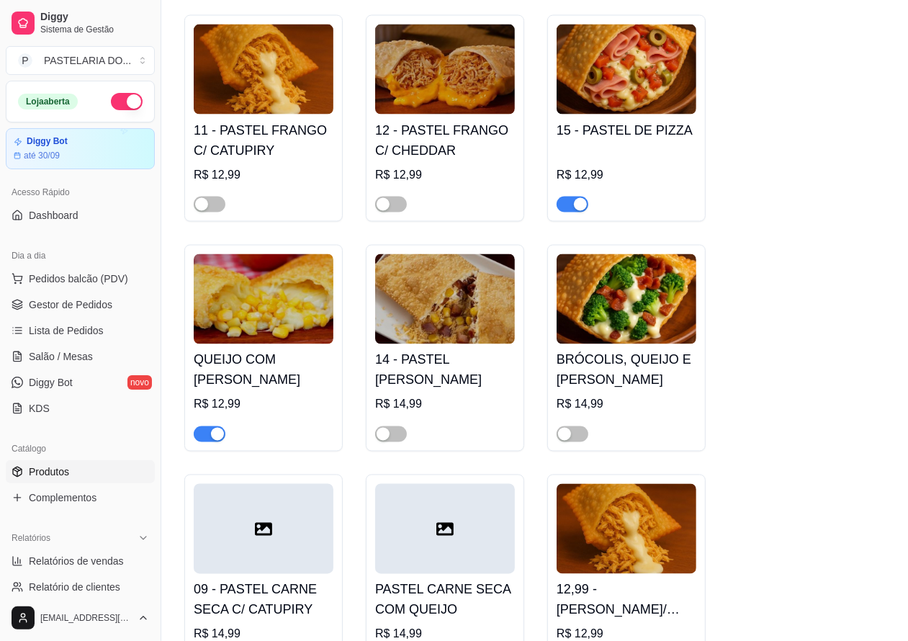
scroll to position [1588, 0]
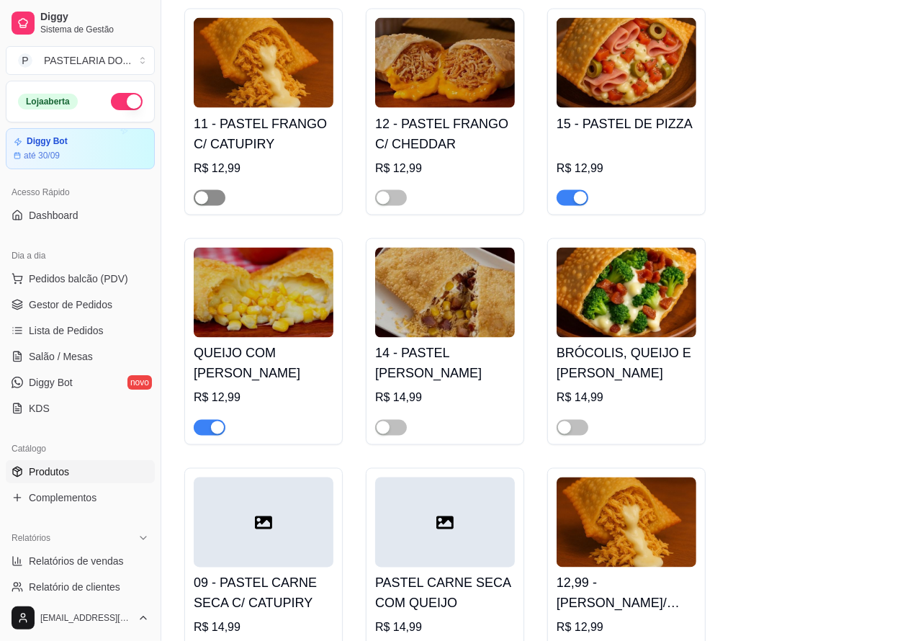
click at [220, 202] on span "button" at bounding box center [210, 198] width 32 height 16
click at [65, 360] on span "Salão / Mesas" at bounding box center [61, 356] width 64 height 14
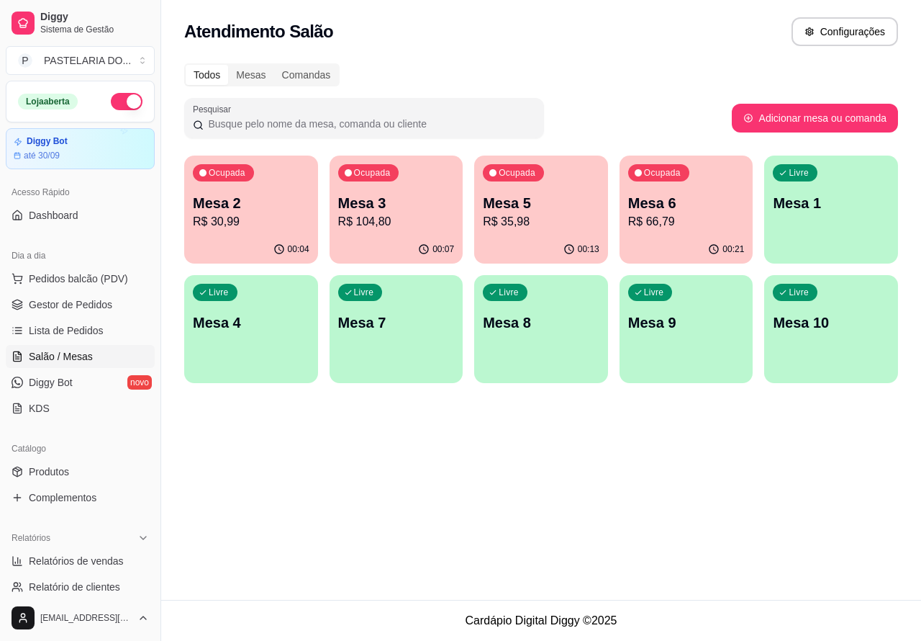
click at [250, 205] on p "Mesa 2" at bounding box center [251, 203] width 117 height 20
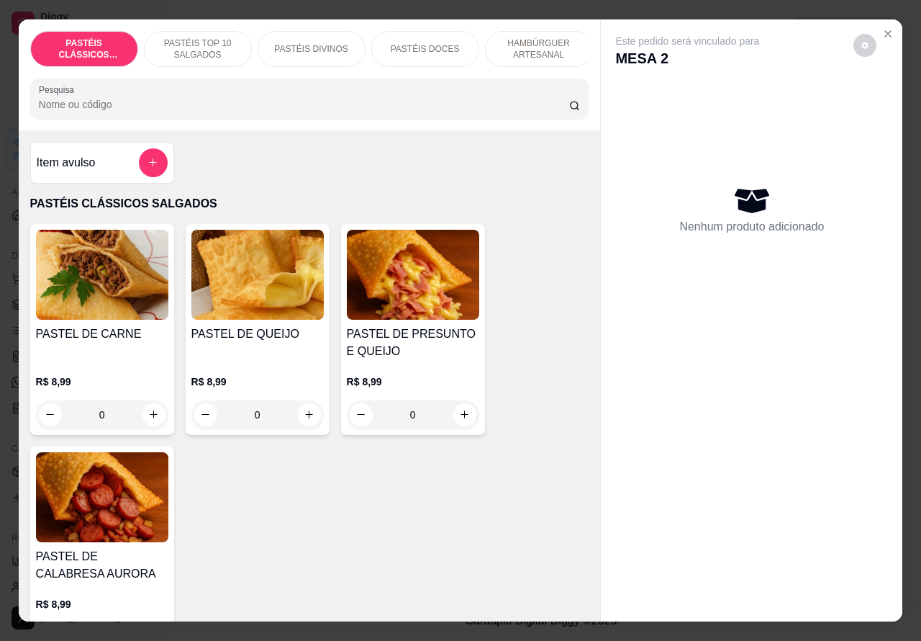
click at [188, 40] on p "PASTÉIS TOP 10 SALGADOS" at bounding box center [197, 48] width 83 height 23
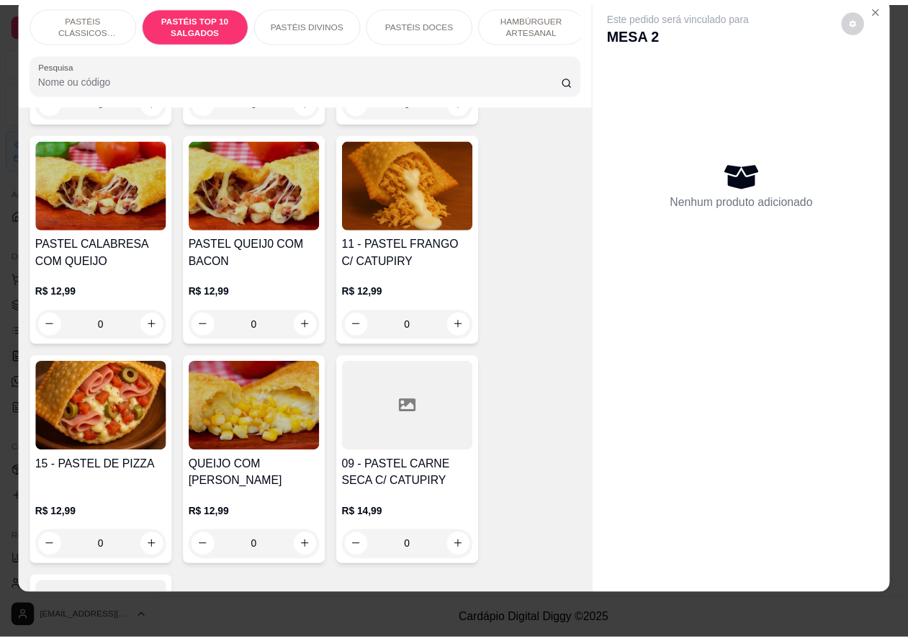
scroll to position [1200, 0]
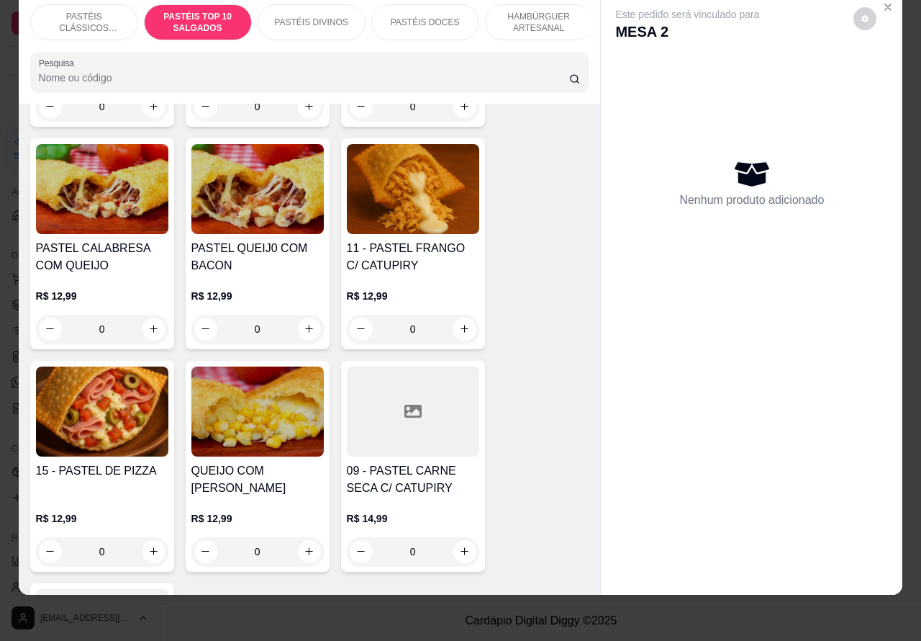
click at [451, 329] on div "0" at bounding box center [413, 329] width 132 height 29
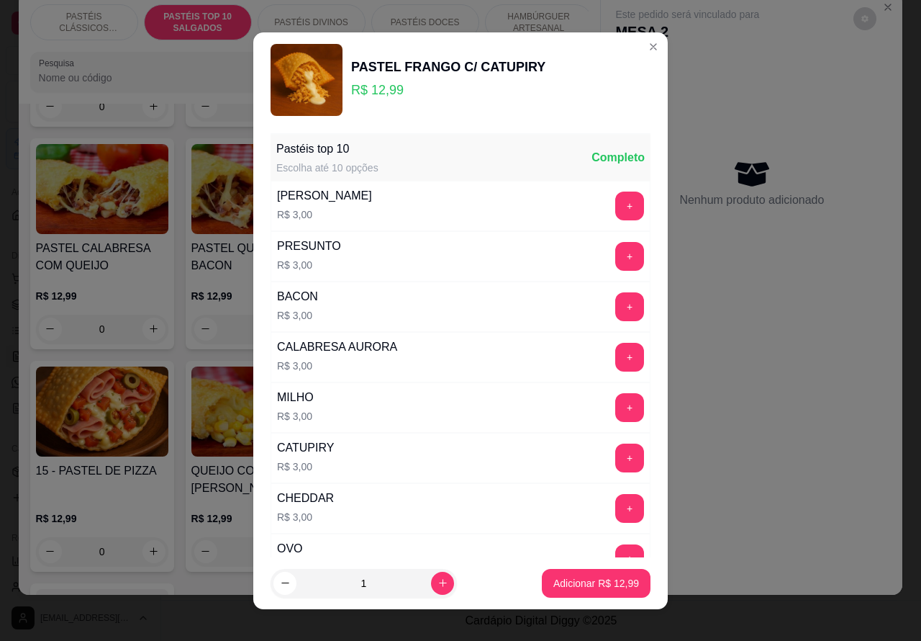
click at [579, 581] on p "Adicionar R$ 12,99" at bounding box center [597, 583] width 86 height 14
type input "1"
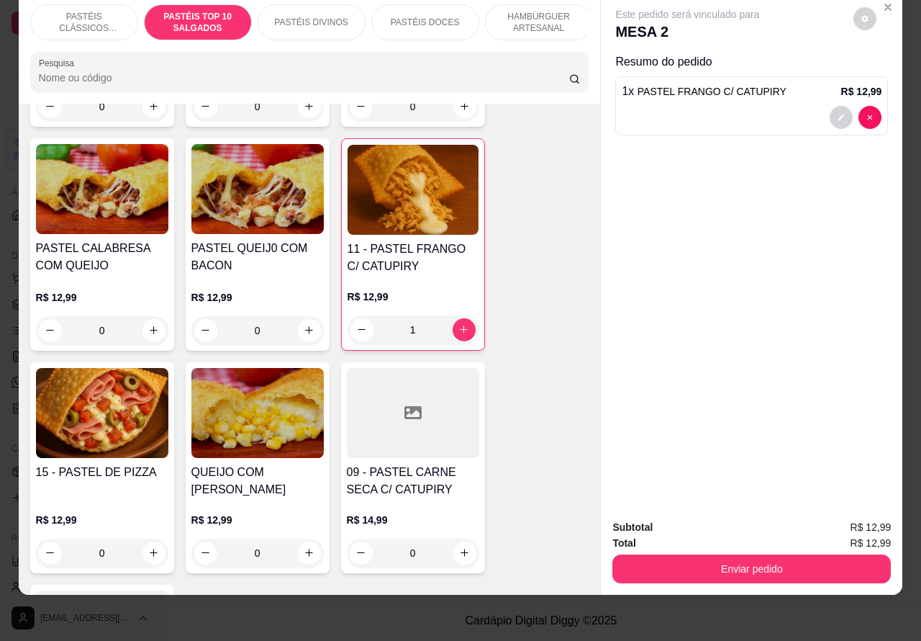
click at [733, 554] on button "Enviar pedido" at bounding box center [752, 568] width 279 height 29
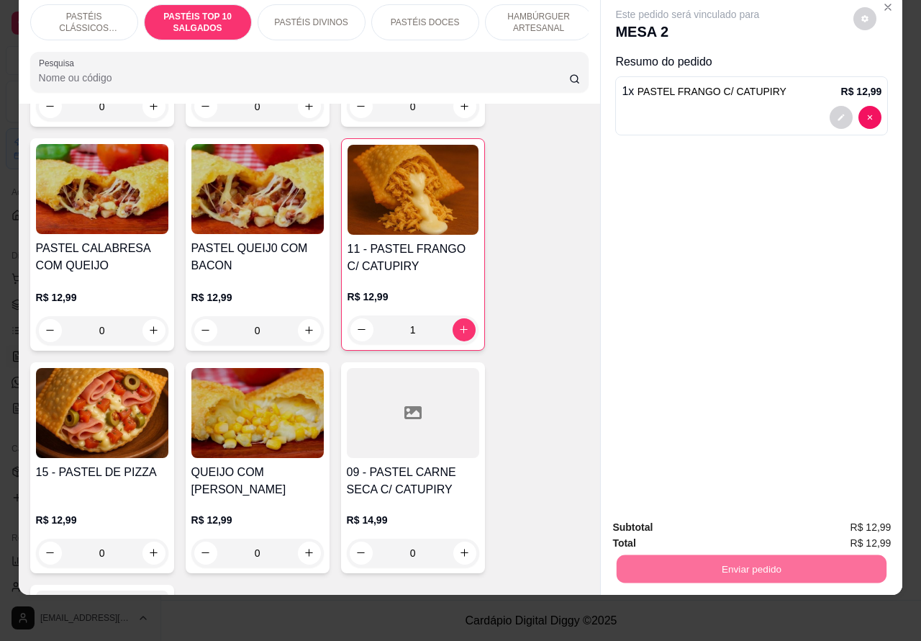
click at [721, 512] on button "Não registrar e enviar pedido" at bounding box center [703, 520] width 150 height 27
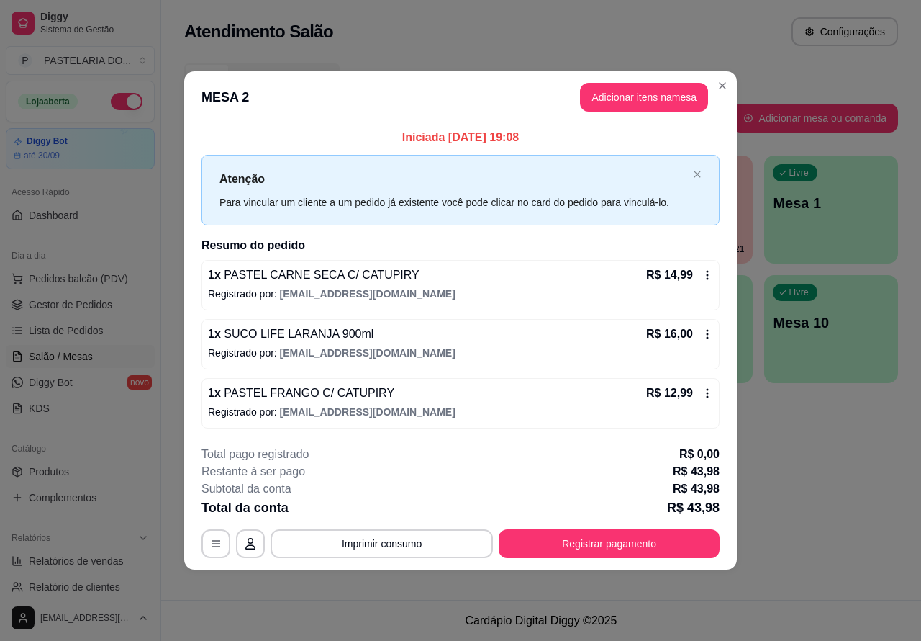
click at [722, 85] on div "Todos Mesas Comandas" at bounding box center [541, 74] width 714 height 23
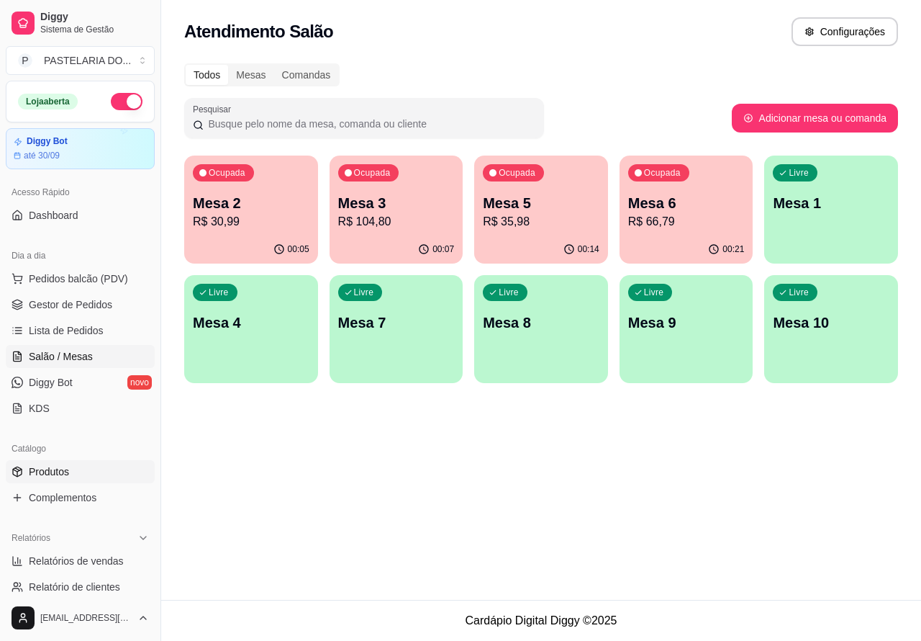
click at [47, 469] on span "Produtos" at bounding box center [49, 471] width 40 height 14
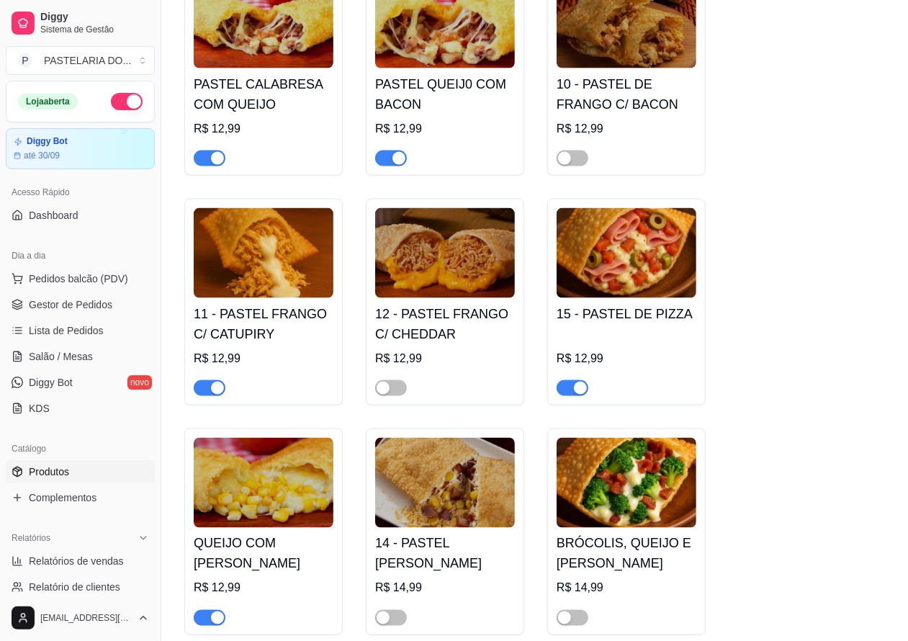
scroll to position [1401, 0]
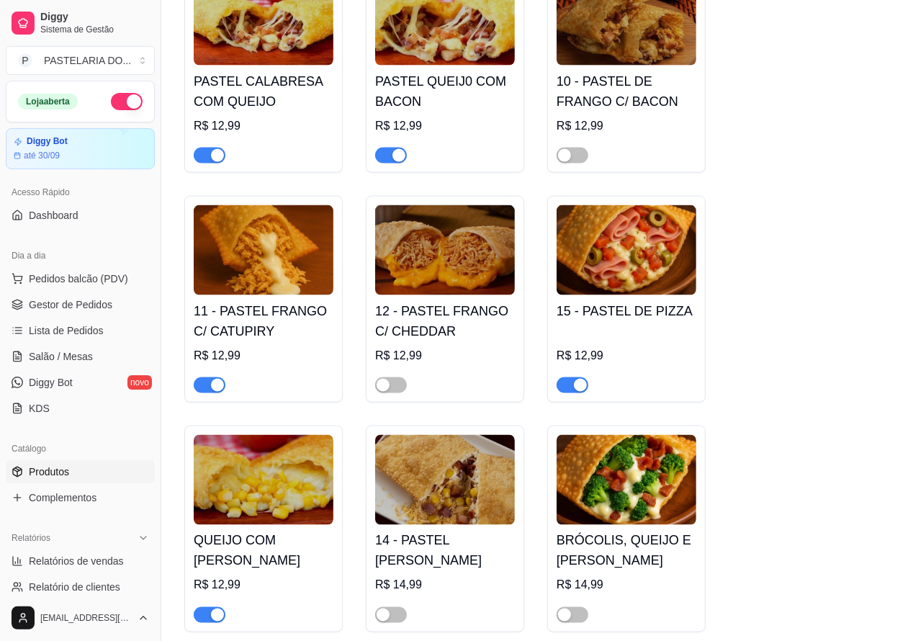
click at [202, 389] on span "button" at bounding box center [210, 385] width 32 height 16
click at [73, 351] on span "Salão / Mesas" at bounding box center [61, 356] width 64 height 14
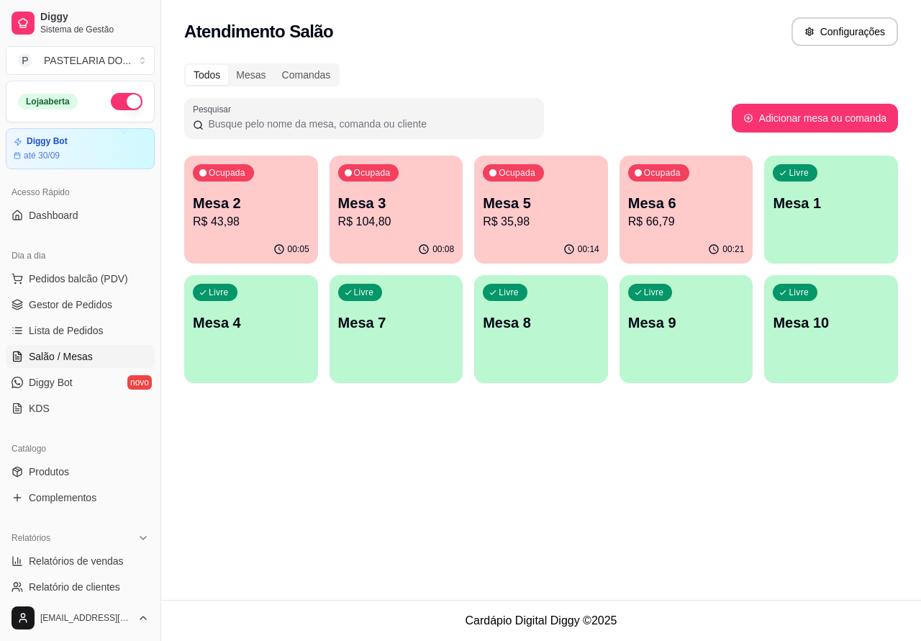
click at [238, 209] on p "Mesa 2" at bounding box center [251, 203] width 117 height 20
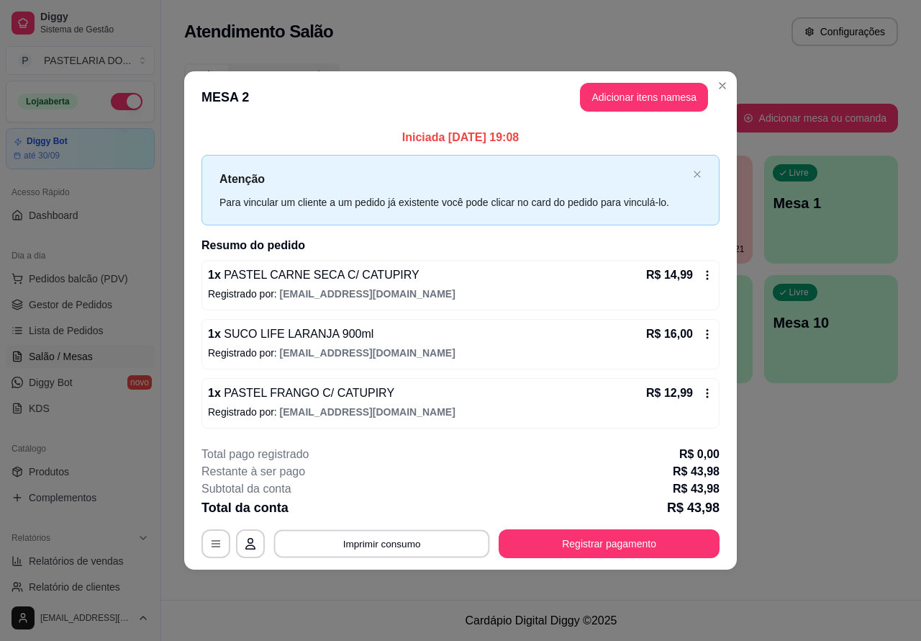
click at [397, 542] on button "Imprimir consumo" at bounding box center [382, 543] width 216 height 28
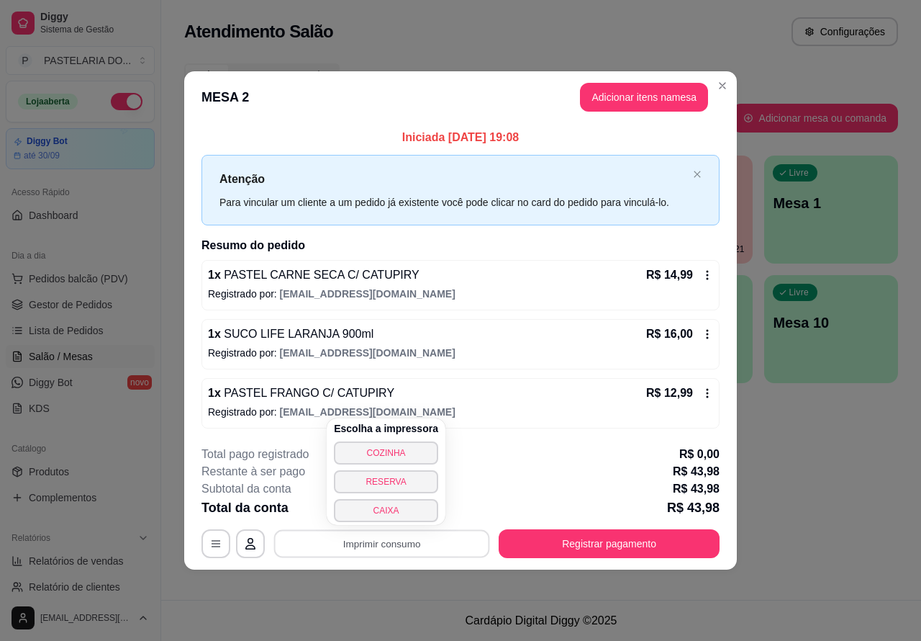
click at [392, 505] on button "CAIXA" at bounding box center [386, 510] width 104 height 23
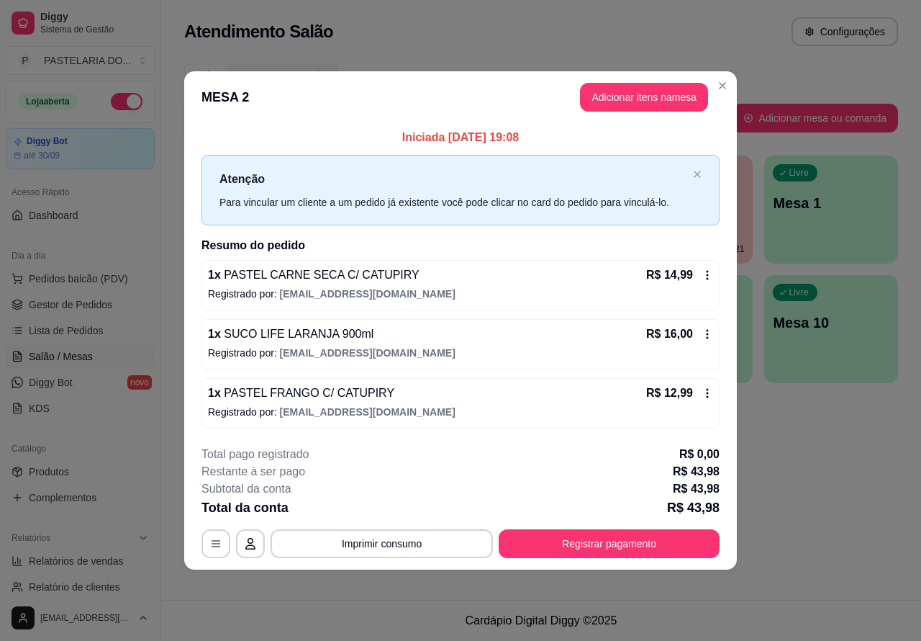
click at [857, 499] on div "Atendimento Salão Configurações Todos Mesas Comandas Pesquisar Adicionar mesa o…" at bounding box center [541, 300] width 760 height 600
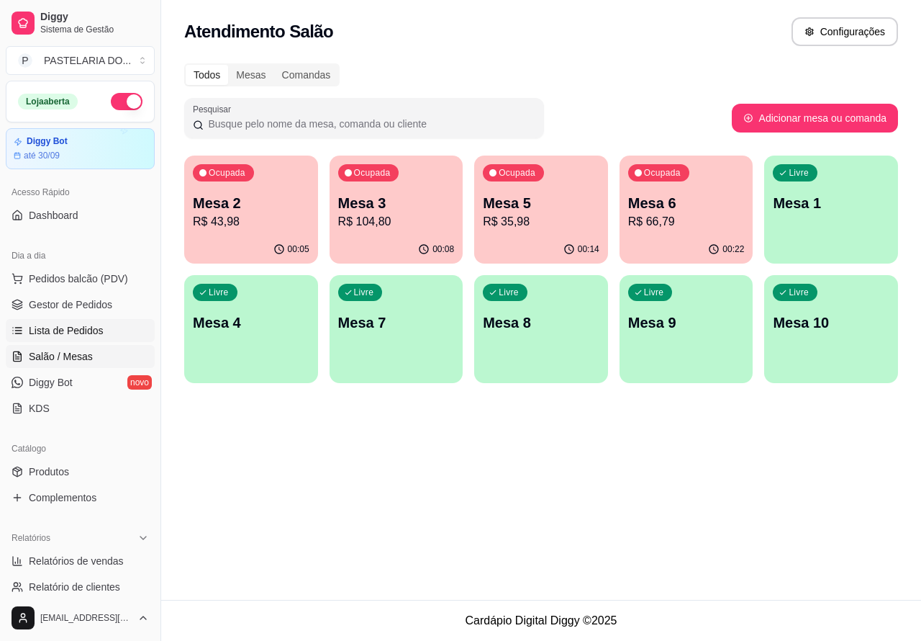
click at [73, 326] on span "Lista de Pedidos" at bounding box center [66, 330] width 75 height 14
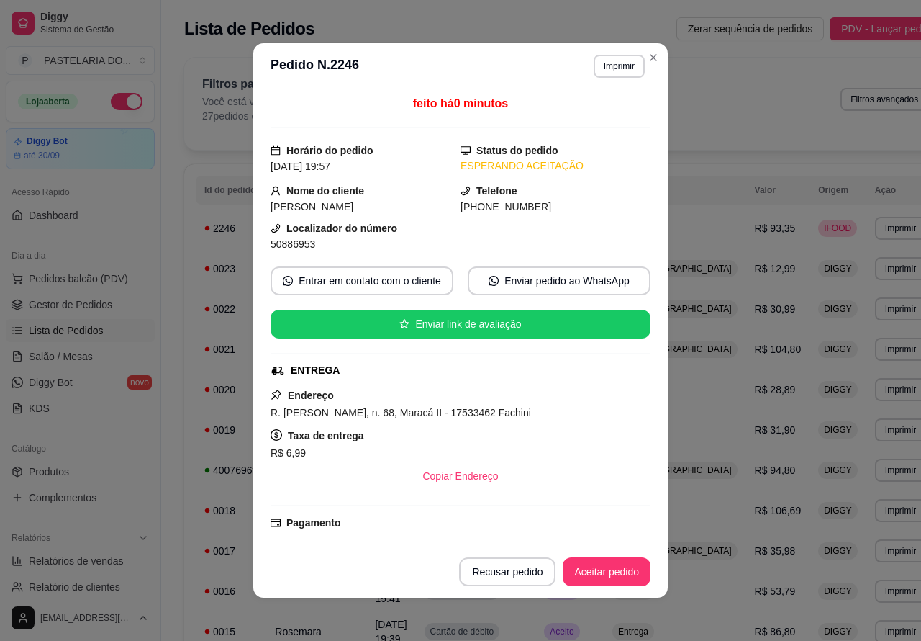
click at [606, 63] on button "Imprimir" at bounding box center [619, 66] width 51 height 23
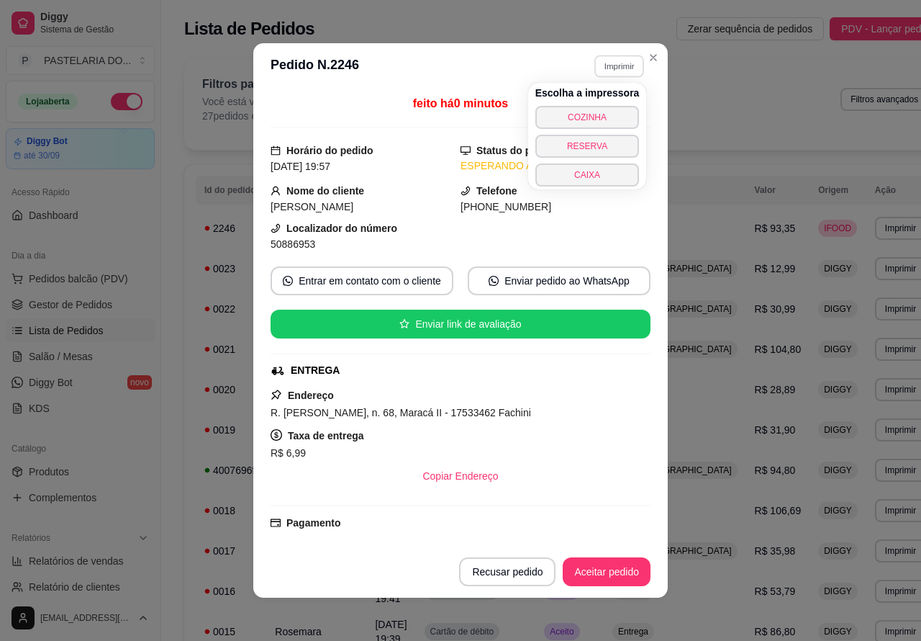
click at [603, 114] on button "COZINHA" at bounding box center [588, 117] width 104 height 23
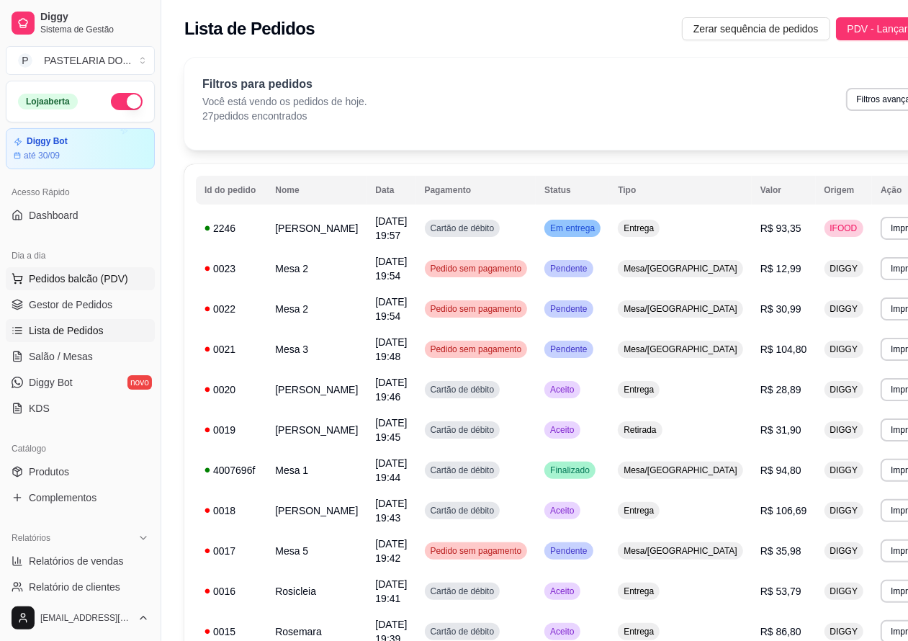
click at [84, 278] on span "Pedidos balcão (PDV)" at bounding box center [78, 278] width 99 height 14
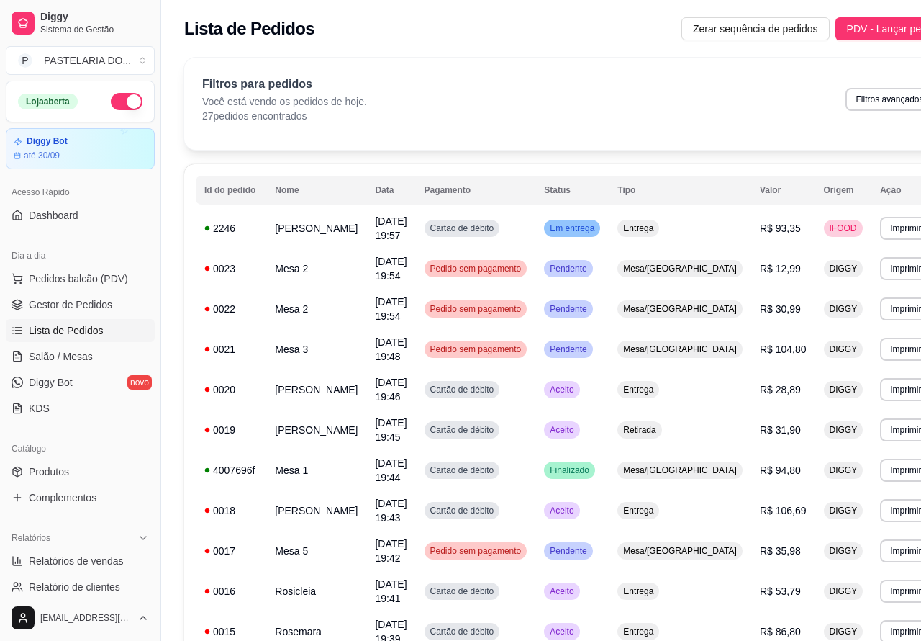
click at [74, 279] on img at bounding box center [102, 275] width 132 height 90
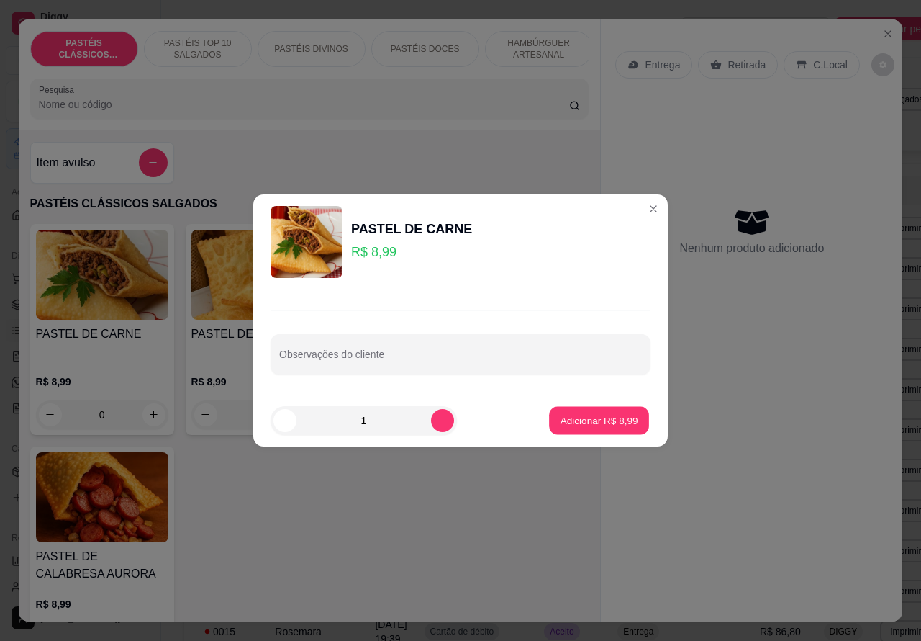
click at [592, 416] on p "Adicionar R$ 8,99" at bounding box center [599, 420] width 78 height 14
type input "1"
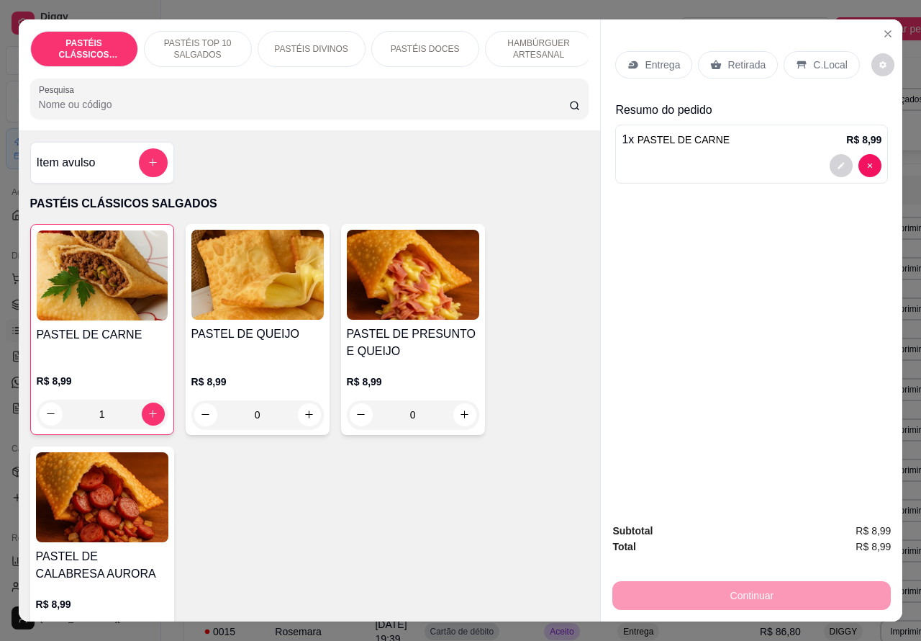
click at [304, 420] on icon "increase-product-quantity" at bounding box center [309, 414] width 11 height 11
click at [305, 418] on icon "increase-product-quantity" at bounding box center [309, 414] width 8 height 8
type input "1"
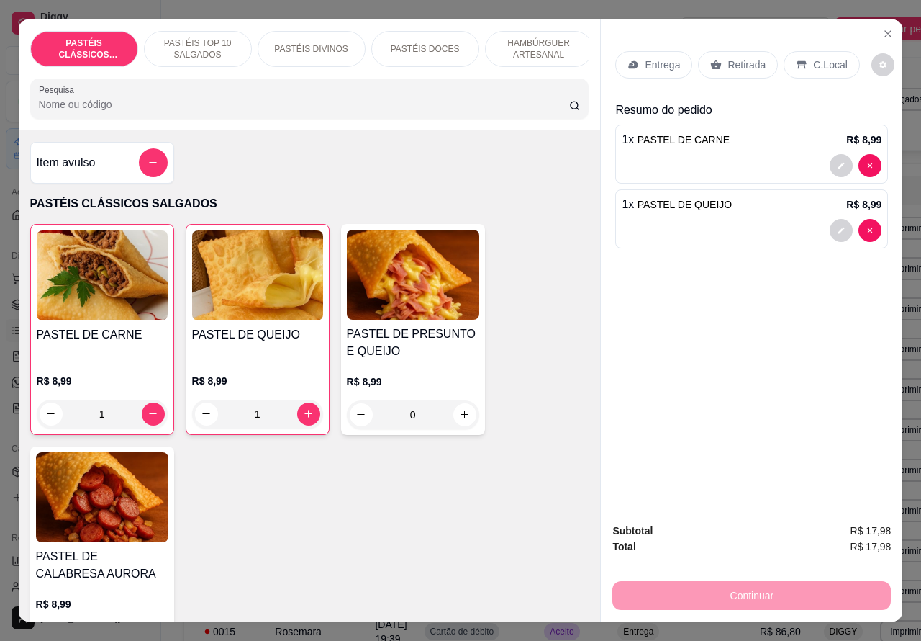
click at [732, 58] on p "Retirada" at bounding box center [747, 65] width 38 height 14
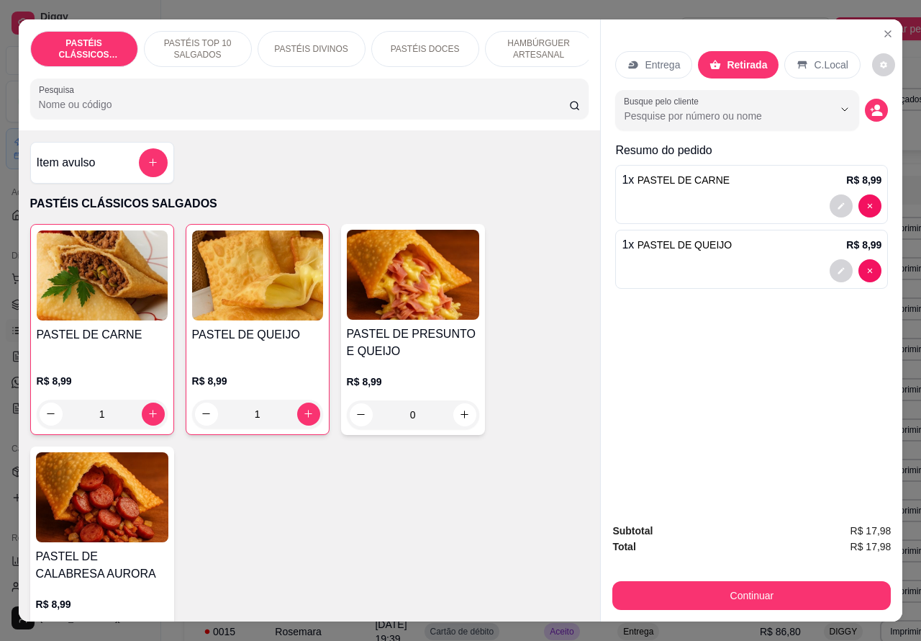
click at [656, 58] on p "Entrega" at bounding box center [662, 65] width 35 height 14
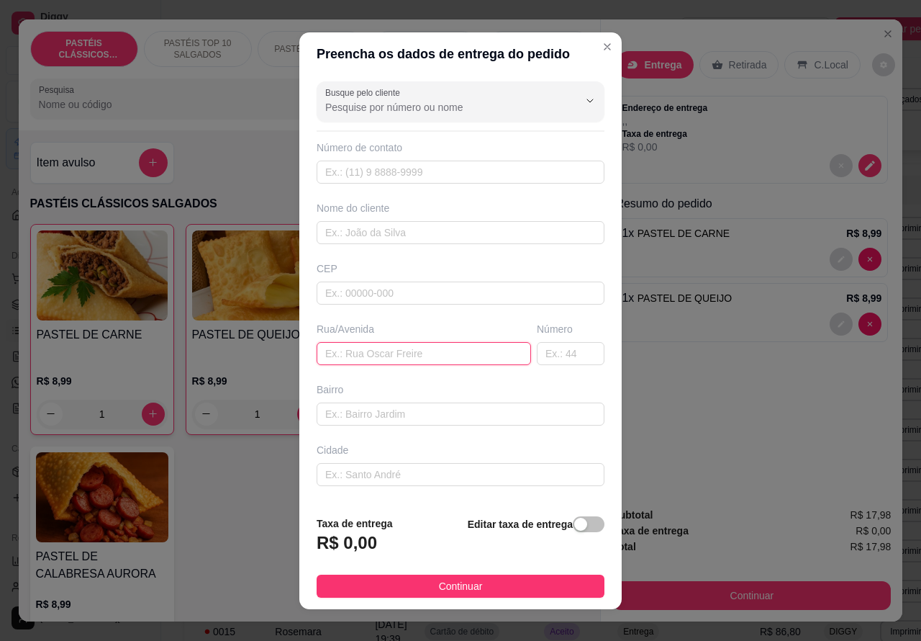
click at [379, 350] on input "text" at bounding box center [424, 353] width 214 height 23
click at [354, 353] on input "[PERSON_NAME]" at bounding box center [424, 353] width 214 height 23
click at [354, 350] on input "[PERSON_NAME]" at bounding box center [424, 353] width 214 height 23
click at [361, 349] on input "[PERSON_NAME]" at bounding box center [424, 353] width 214 height 23
click at [421, 355] on input "[PERSON_NAME]" at bounding box center [424, 353] width 214 height 23
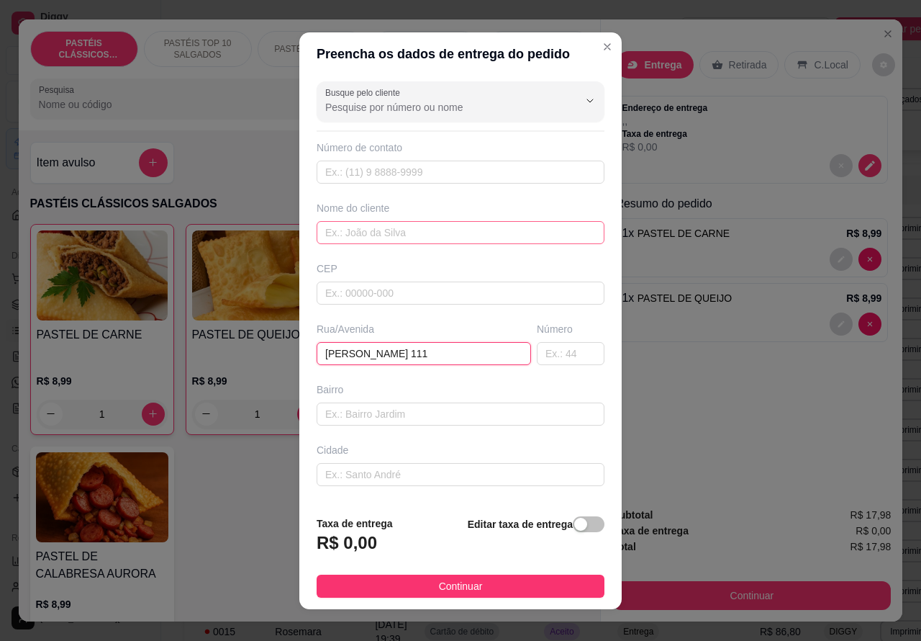
type input "[PERSON_NAME] 111"
click at [380, 227] on input "text" at bounding box center [461, 232] width 288 height 23
type input "[PERSON_NAME]"
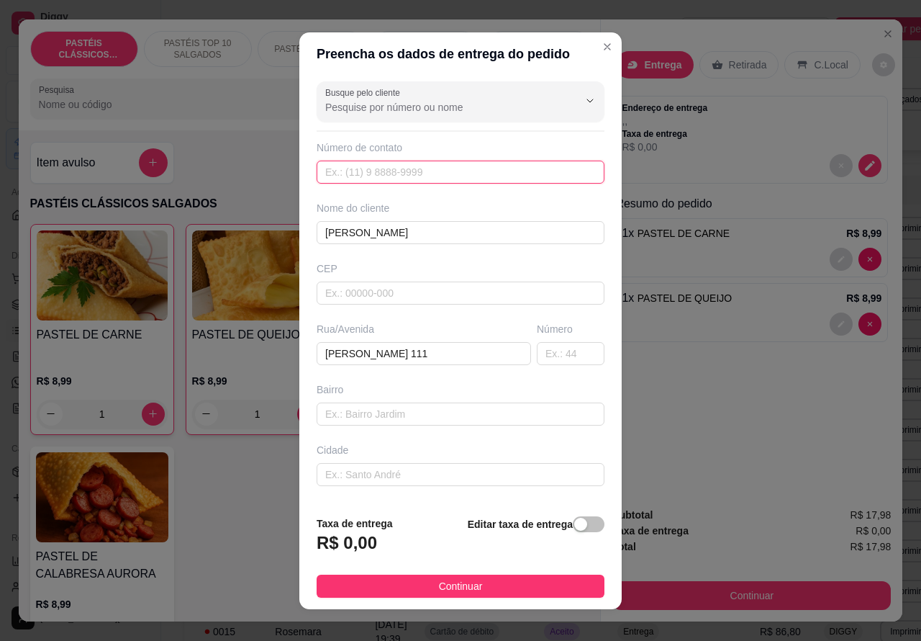
click at [389, 168] on input "text" at bounding box center [461, 172] width 288 height 23
type input "[PHONE_NUMBER]"
click at [573, 523] on span "button" at bounding box center [589, 524] width 32 height 16
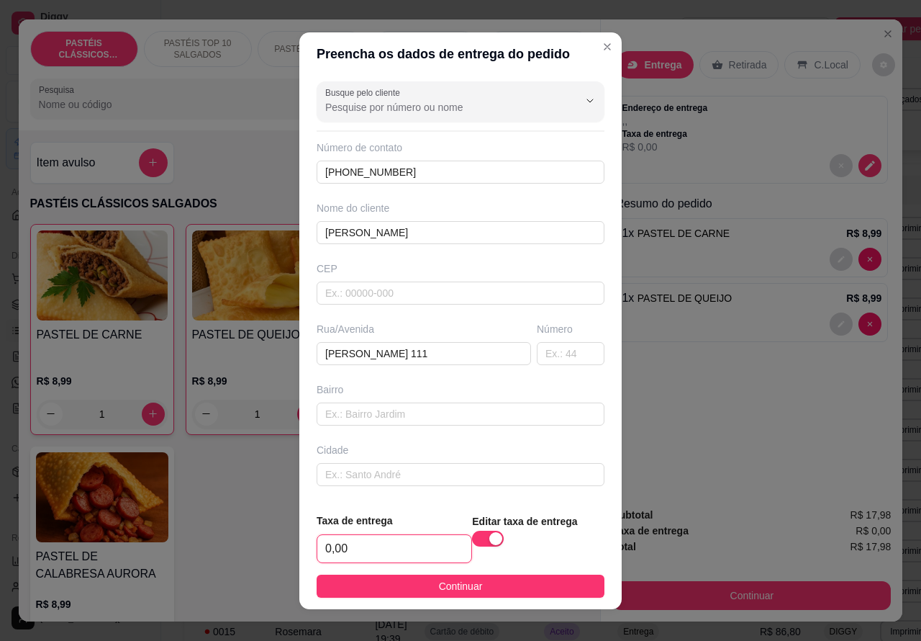
click at [322, 544] on input "0,00" at bounding box center [394, 548] width 154 height 27
type input "1,00"
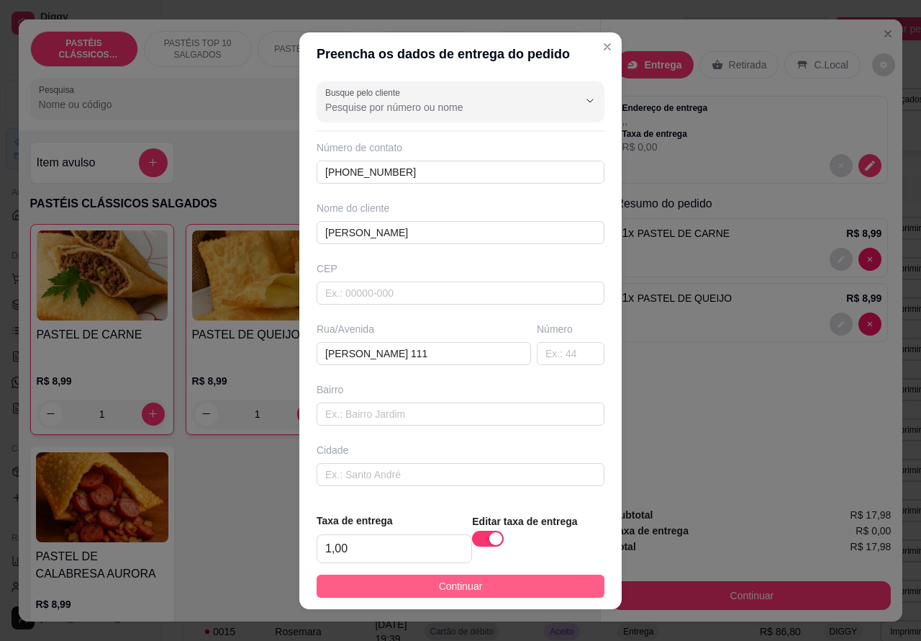
click at [465, 584] on span "Continuar" at bounding box center [461, 586] width 44 height 16
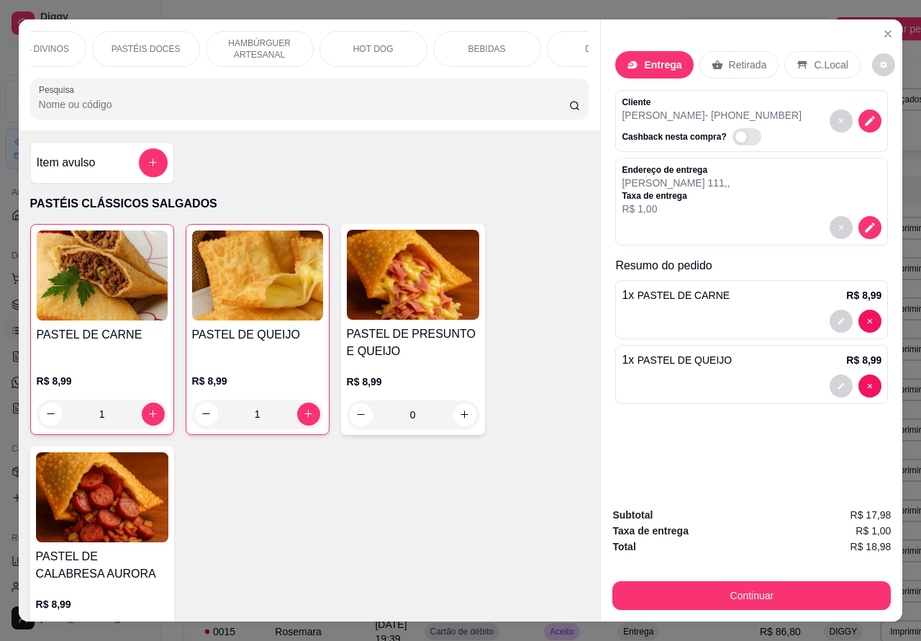
scroll to position [0, 281]
click at [487, 43] on p "BEBIDAS" at bounding box center [485, 49] width 37 height 12
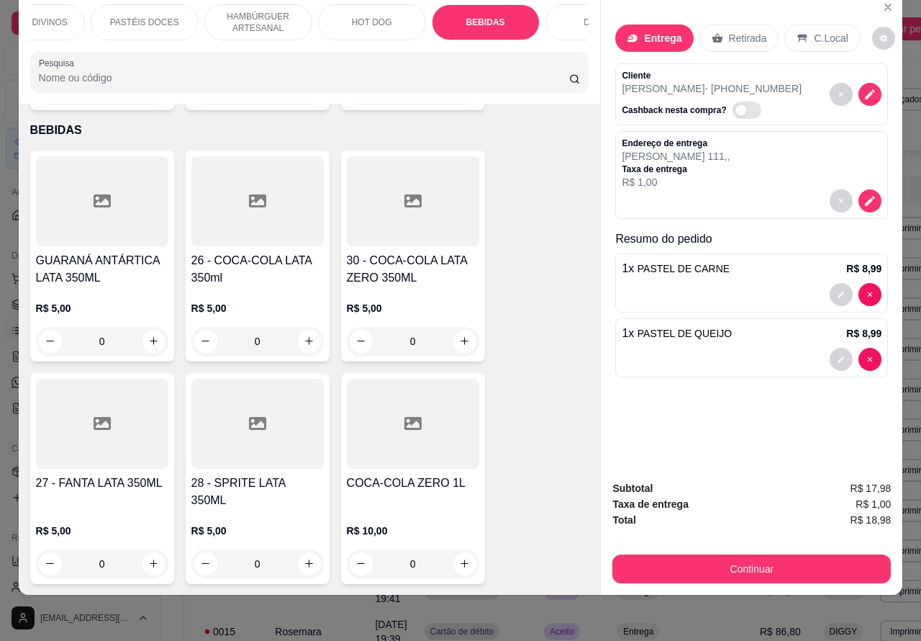
click at [459, 335] on icon "increase-product-quantity" at bounding box center [464, 340] width 11 height 11
type input "1"
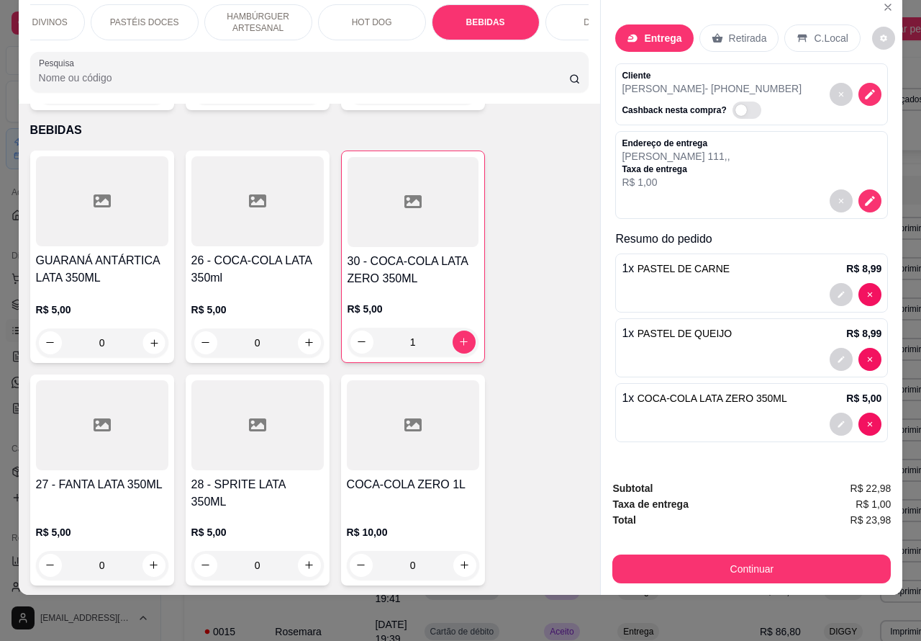
click at [150, 339] on icon "increase-product-quantity" at bounding box center [153, 342] width 7 height 7
type input "1"
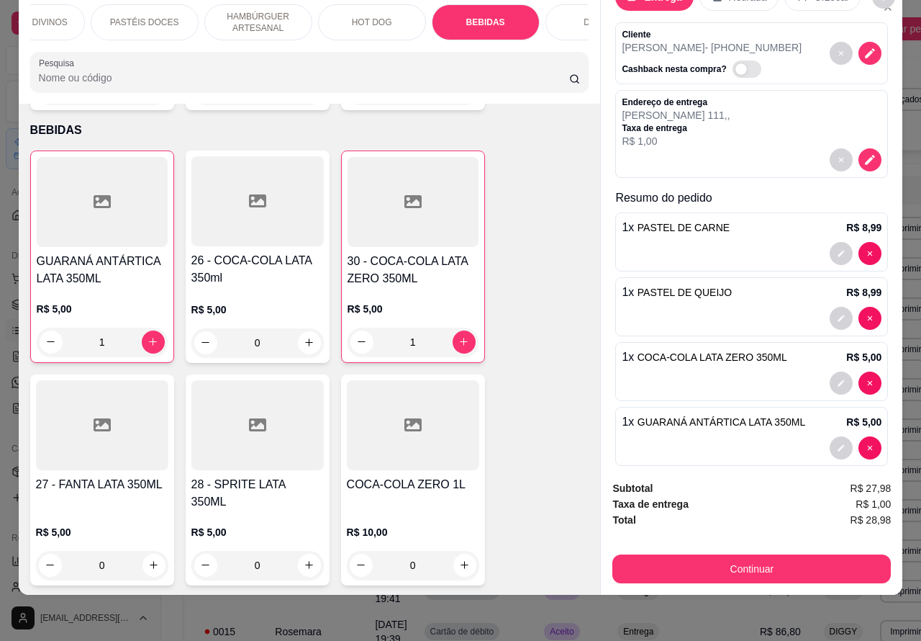
scroll to position [60, 0]
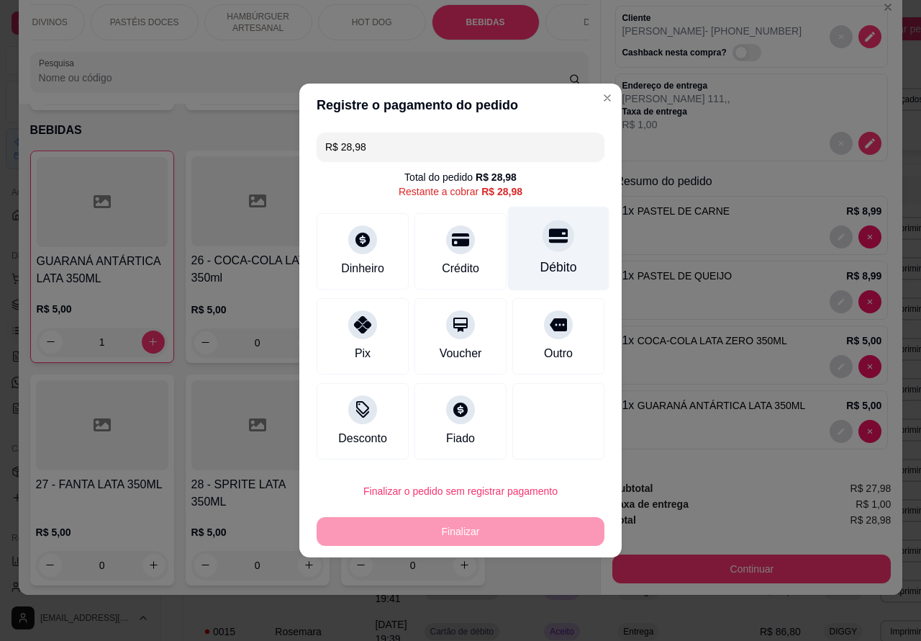
click at [562, 254] on div "Débito" at bounding box center [558, 249] width 101 height 84
type input "R$ 0,00"
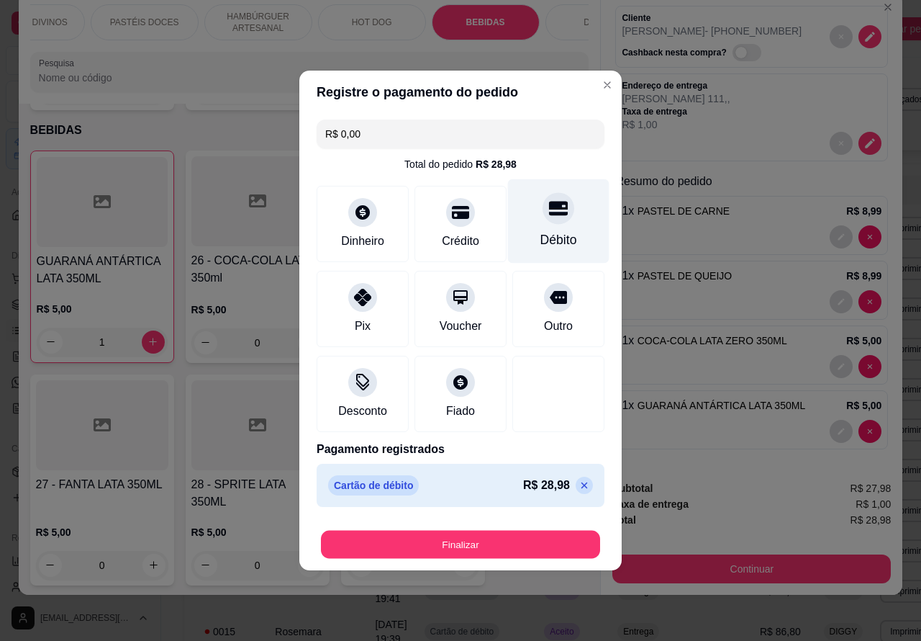
click at [509, 533] on button "Finalizar" at bounding box center [460, 544] width 279 height 28
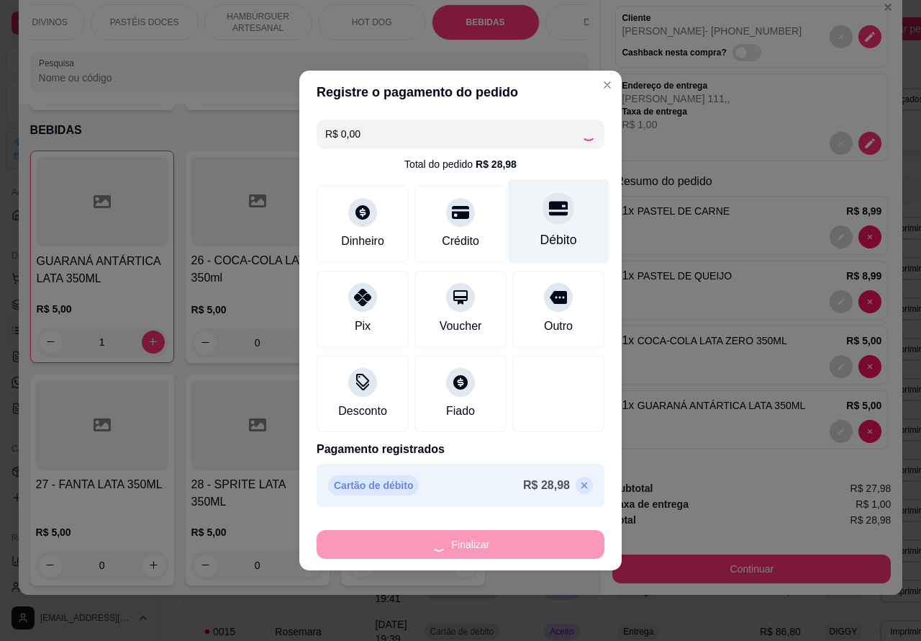
type input "0"
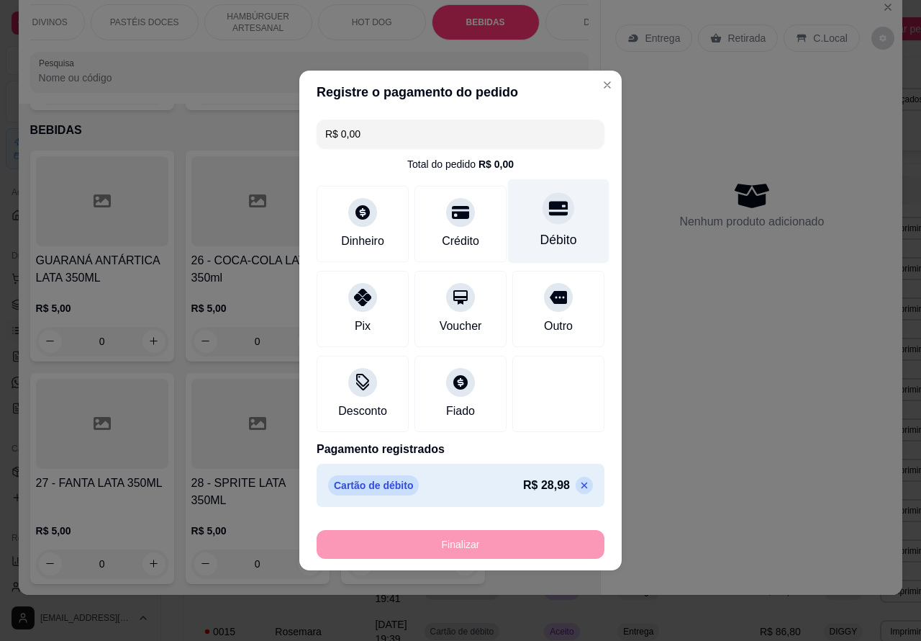
type input "-R$ 28,98"
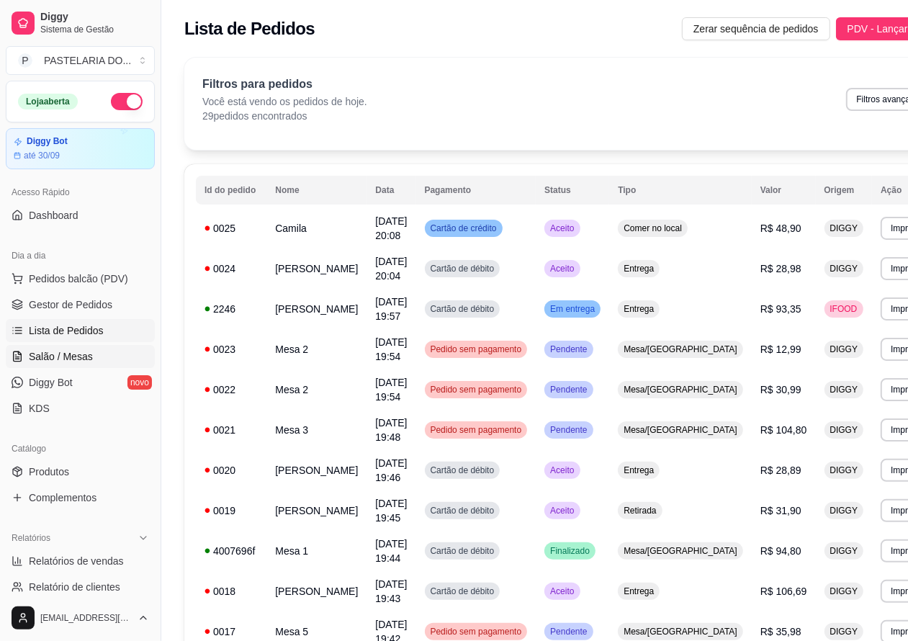
click at [72, 353] on span "Salão / Mesas" at bounding box center [61, 356] width 64 height 14
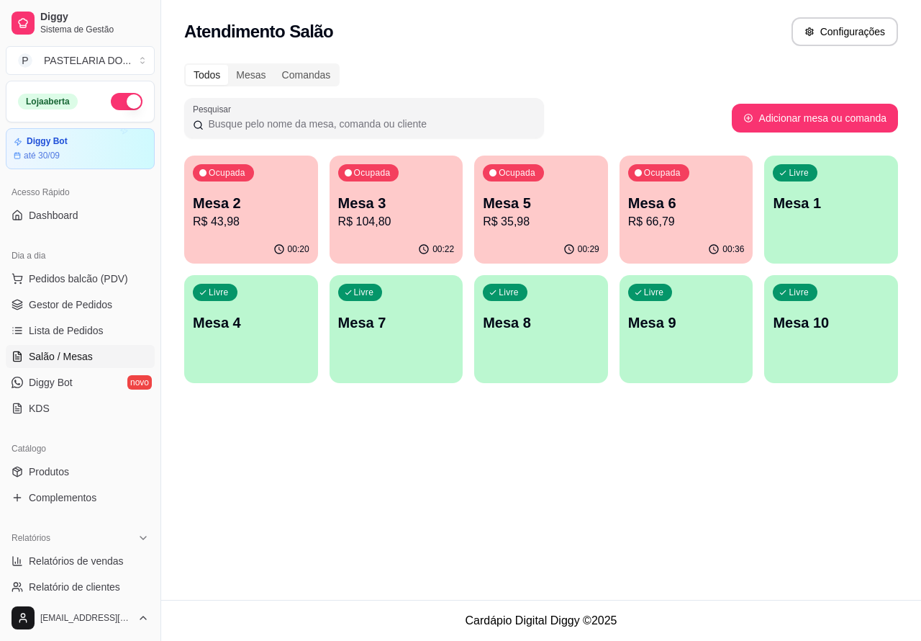
click at [692, 333] on div "Livre Mesa 9" at bounding box center [687, 320] width 134 height 91
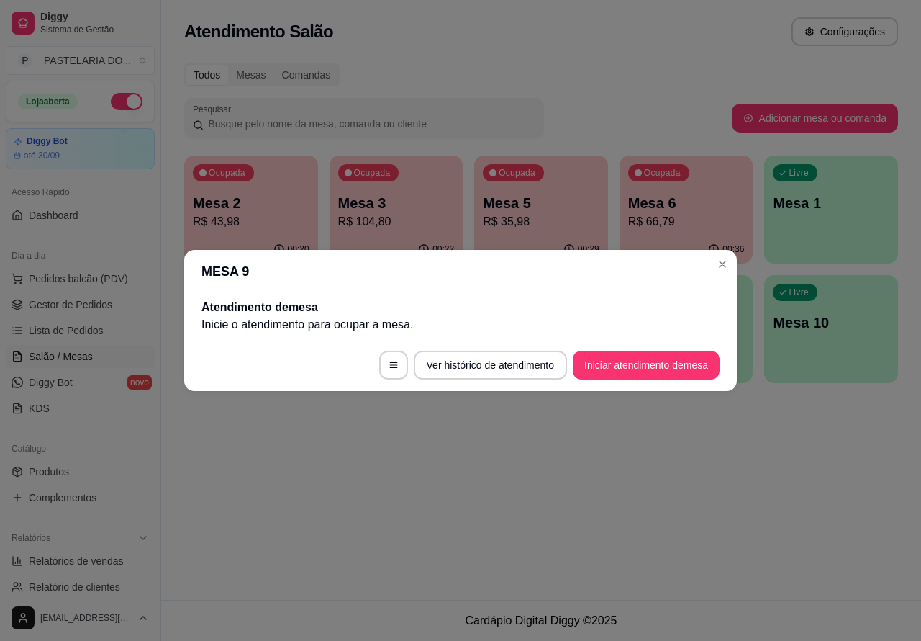
click at [646, 360] on button "Iniciar atendimento de mesa" at bounding box center [646, 365] width 147 height 29
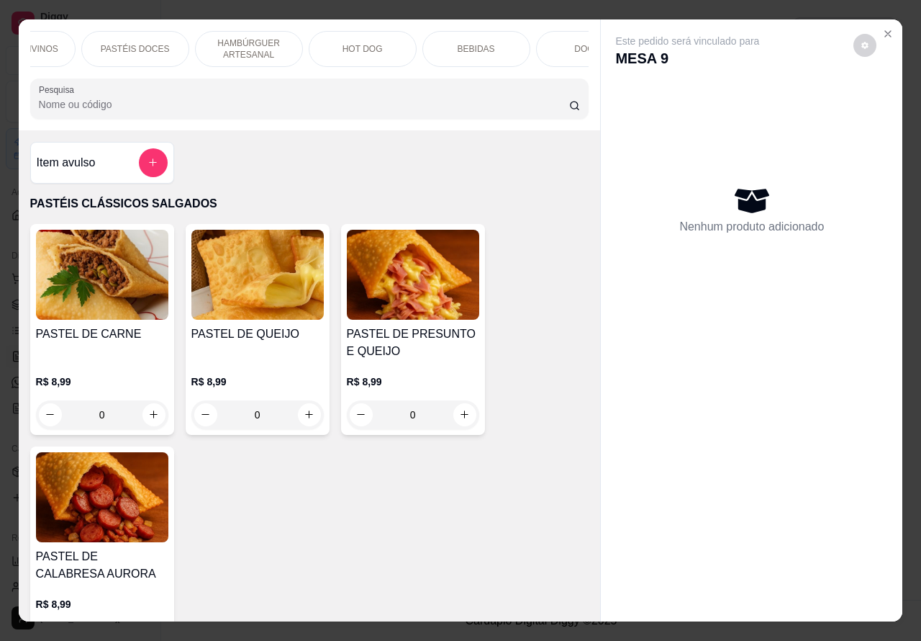
scroll to position [0, 345]
click at [426, 44] on p "BEBIDAS" at bounding box center [421, 49] width 37 height 12
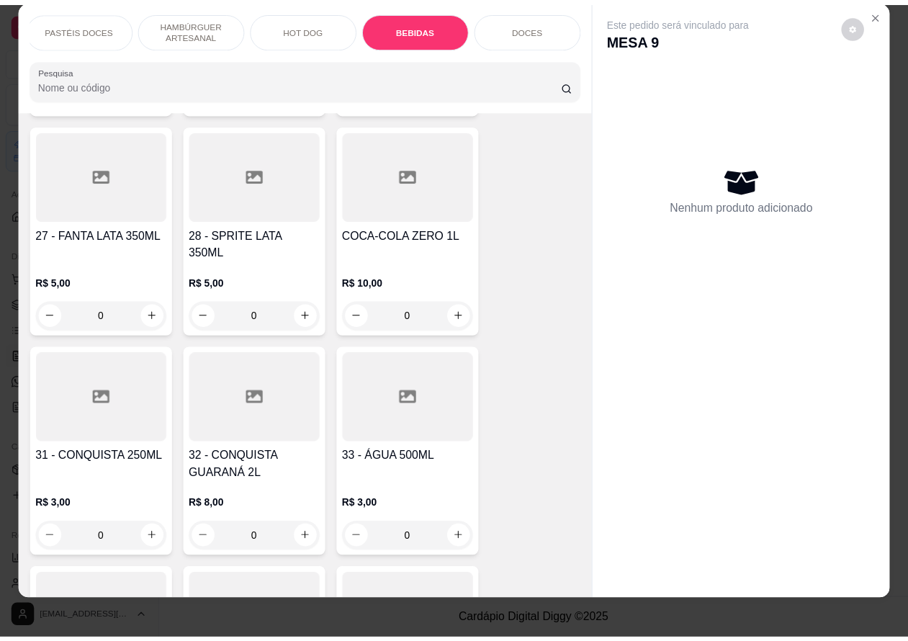
scroll to position [19, 0]
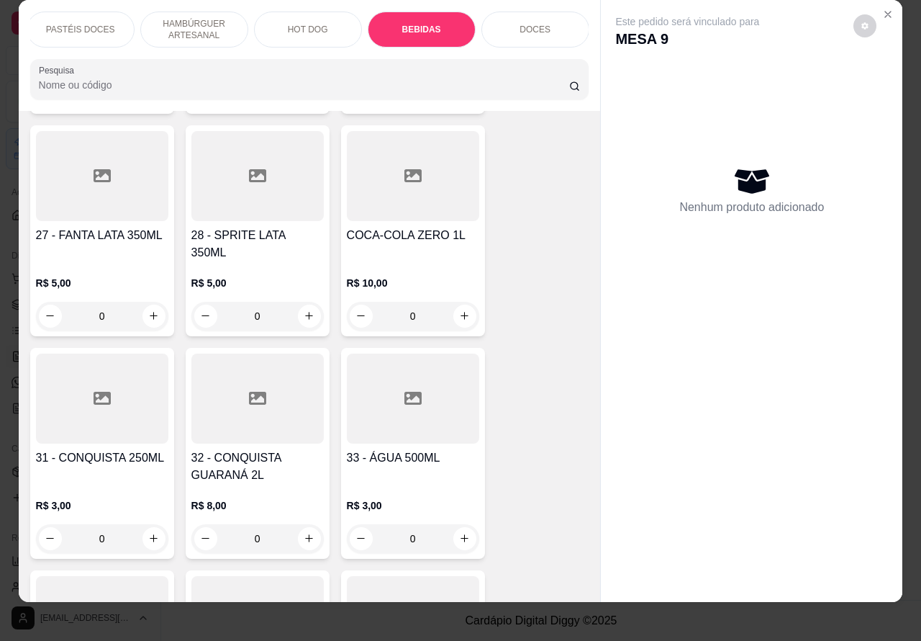
click at [885, 12] on icon "Close" at bounding box center [888, 15] width 6 height 6
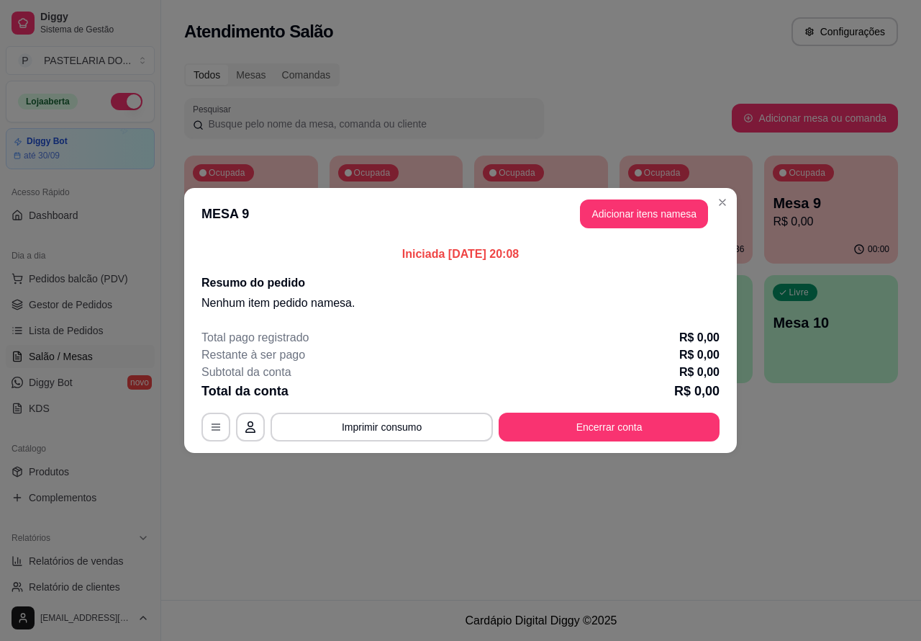
click at [351, 491] on div "Atendimento Salão Configurações Todos Mesas Comandas Pesquisar Adicionar mesa o…" at bounding box center [541, 300] width 760 height 600
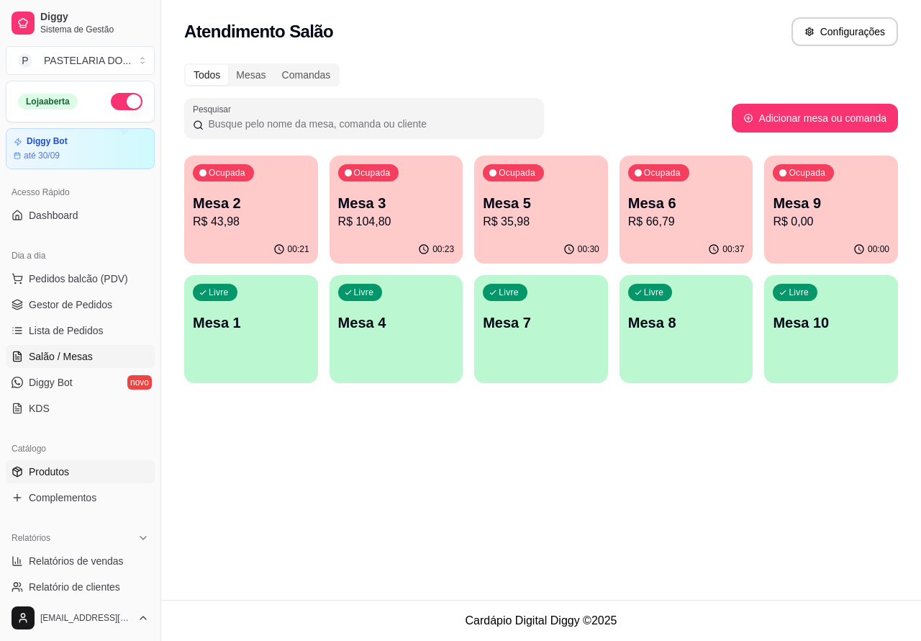
click at [44, 468] on span "Produtos" at bounding box center [49, 471] width 40 height 14
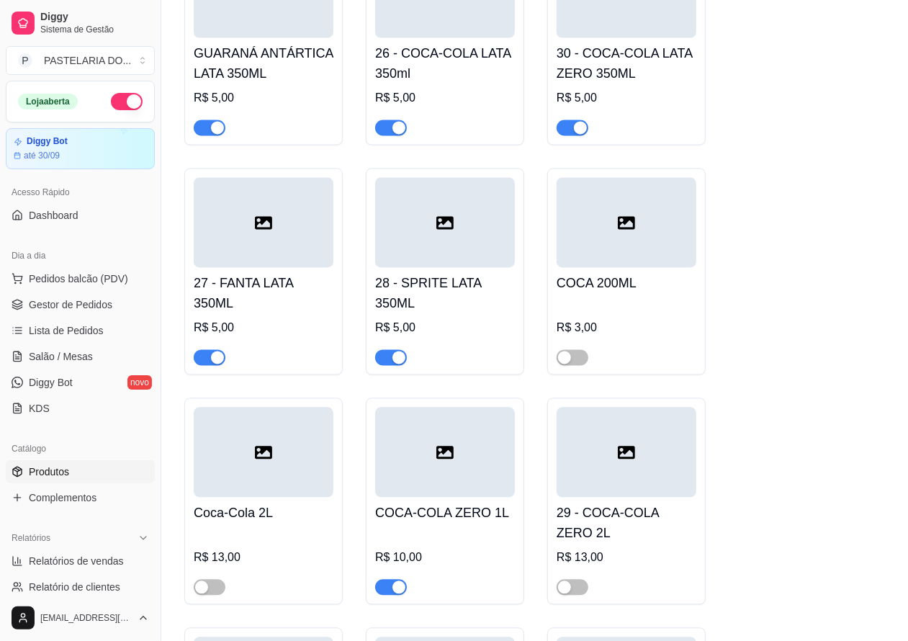
scroll to position [5521, 0]
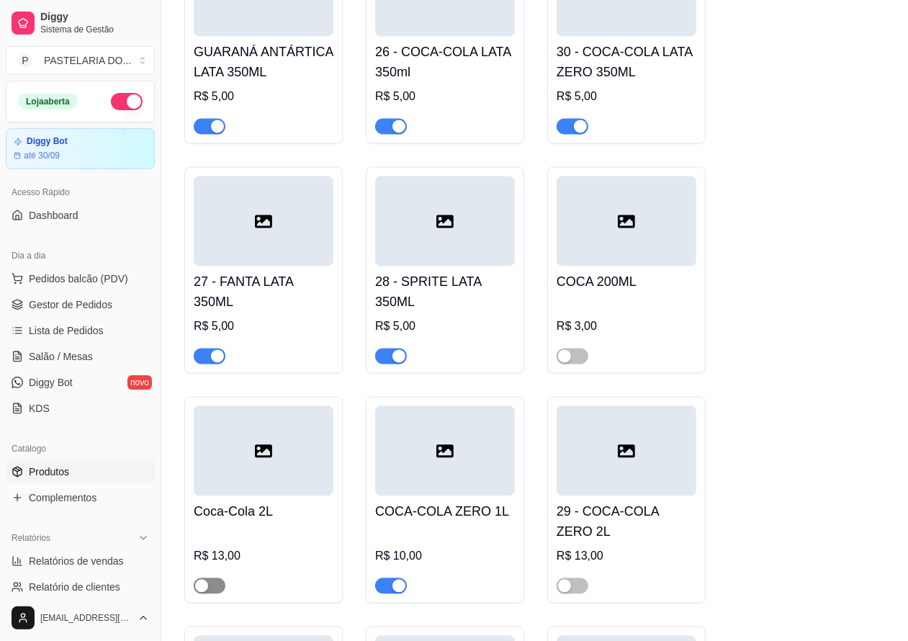
click at [222, 593] on span "button" at bounding box center [210, 585] width 32 height 16
click at [83, 272] on span "Pedidos balcão (PDV)" at bounding box center [78, 278] width 99 height 14
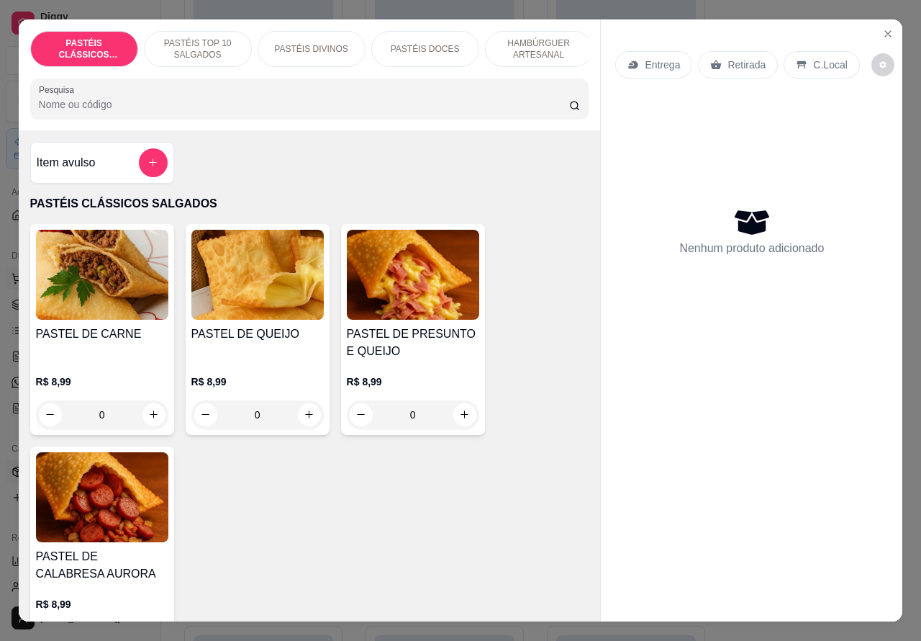
click at [885, 28] on icon "Close" at bounding box center [888, 34] width 12 height 12
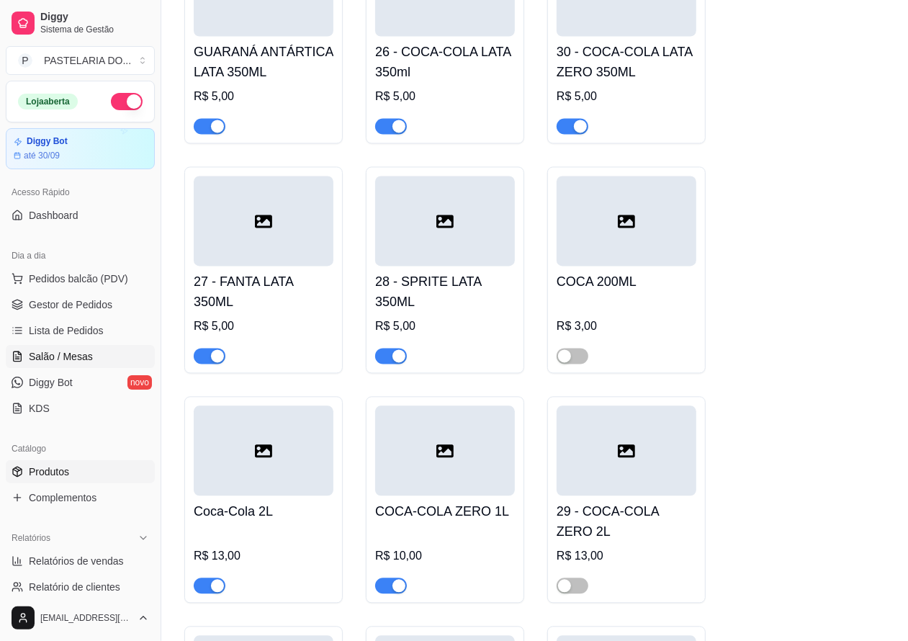
click at [67, 349] on span "Salão / Mesas" at bounding box center [61, 356] width 64 height 14
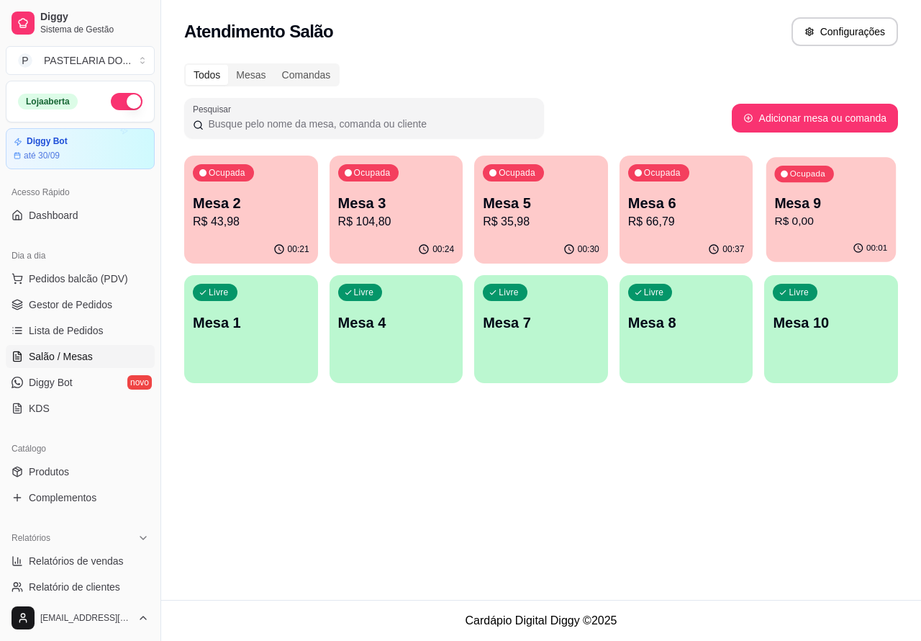
click at [821, 224] on p "R$ 0,00" at bounding box center [831, 221] width 113 height 17
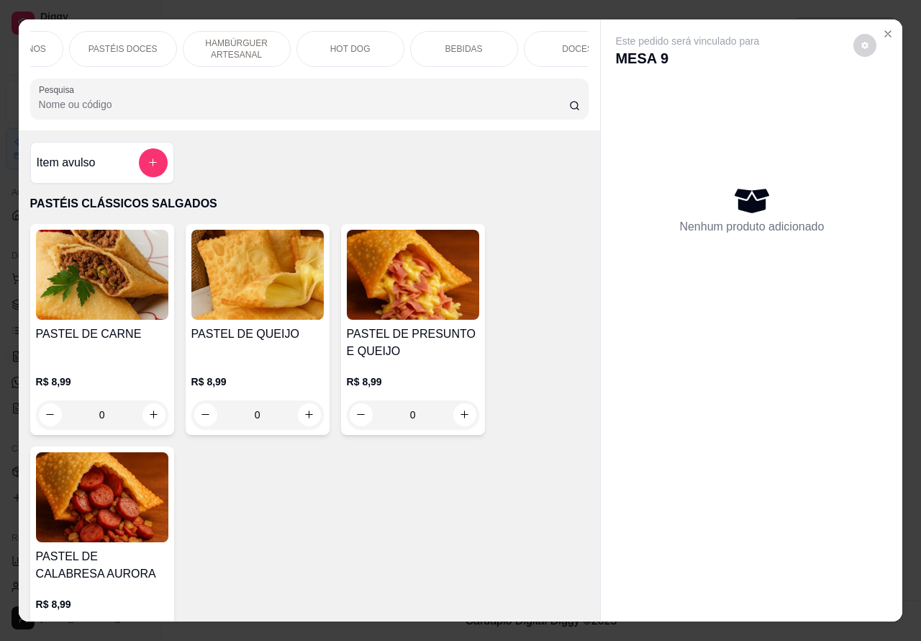
scroll to position [0, 303]
click at [469, 48] on p "BEBIDAS" at bounding box center [463, 49] width 37 height 12
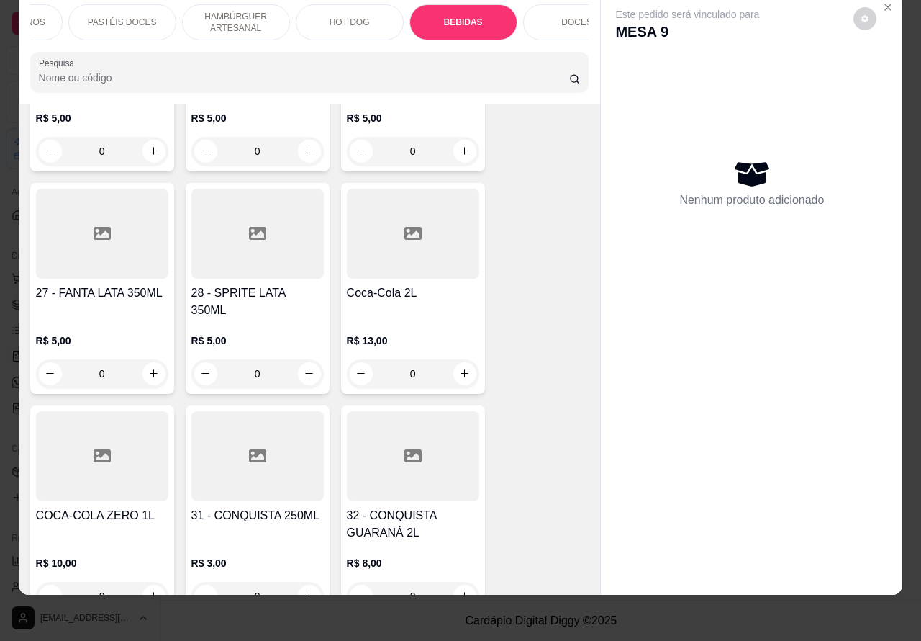
scroll to position [4328, 0]
click at [461, 366] on icon "increase-product-quantity" at bounding box center [464, 371] width 11 height 11
type input "1"
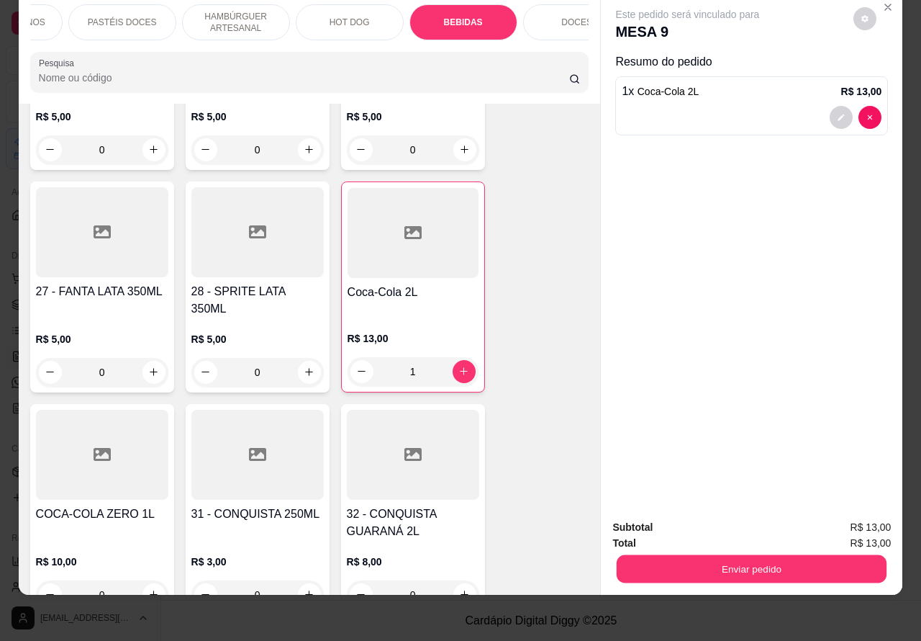
click at [782, 555] on button "Enviar pedido" at bounding box center [752, 569] width 270 height 28
click at [697, 518] on button "Não registrar e enviar pedido" at bounding box center [703, 520] width 145 height 27
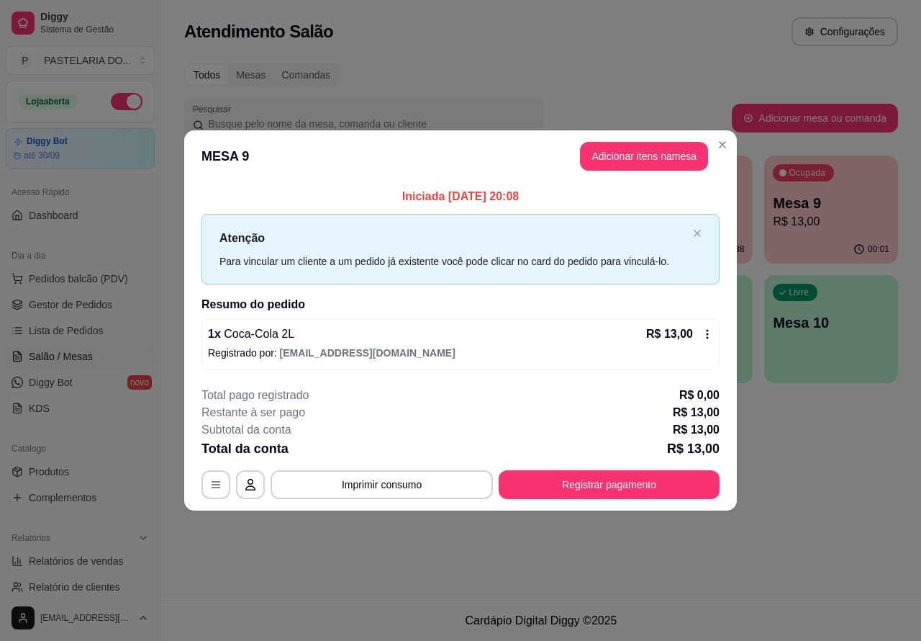
click at [754, 544] on div "Atendimento Salão Configurações Todos Mesas Comandas Pesquisar Adicionar mesa o…" at bounding box center [541, 300] width 760 height 600
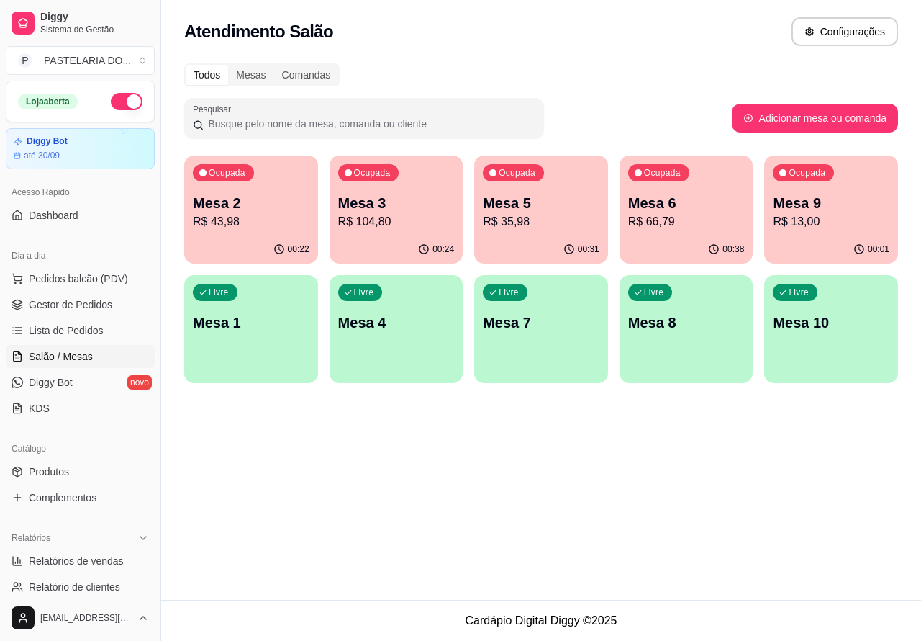
click at [536, 196] on p "Mesa 5" at bounding box center [541, 203] width 117 height 20
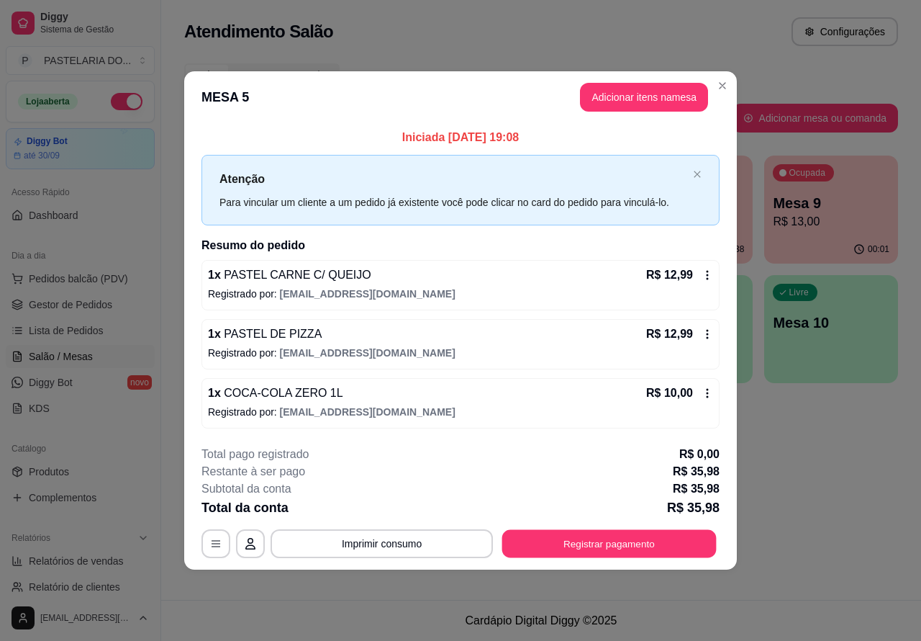
click at [652, 534] on button "Registrar pagamento" at bounding box center [609, 543] width 214 height 28
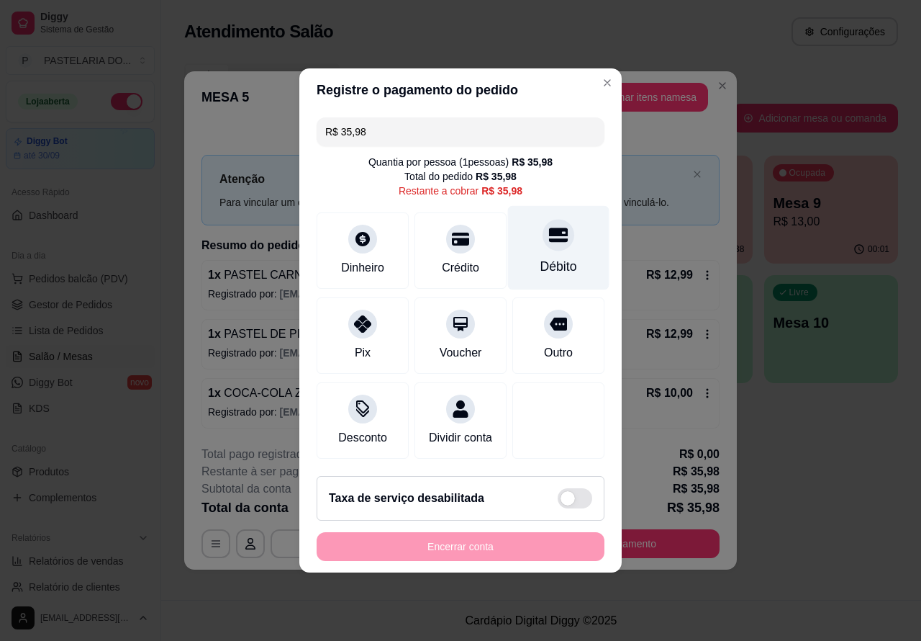
click at [551, 238] on icon at bounding box center [558, 234] width 19 height 19
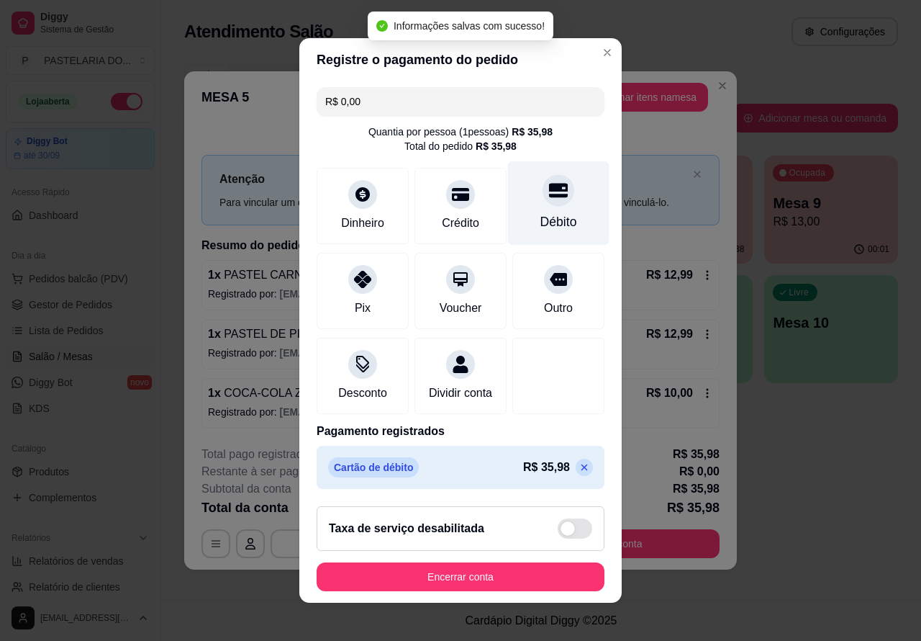
type input "R$ 0,00"
click at [538, 574] on button "Encerrar conta" at bounding box center [461, 576] width 288 height 29
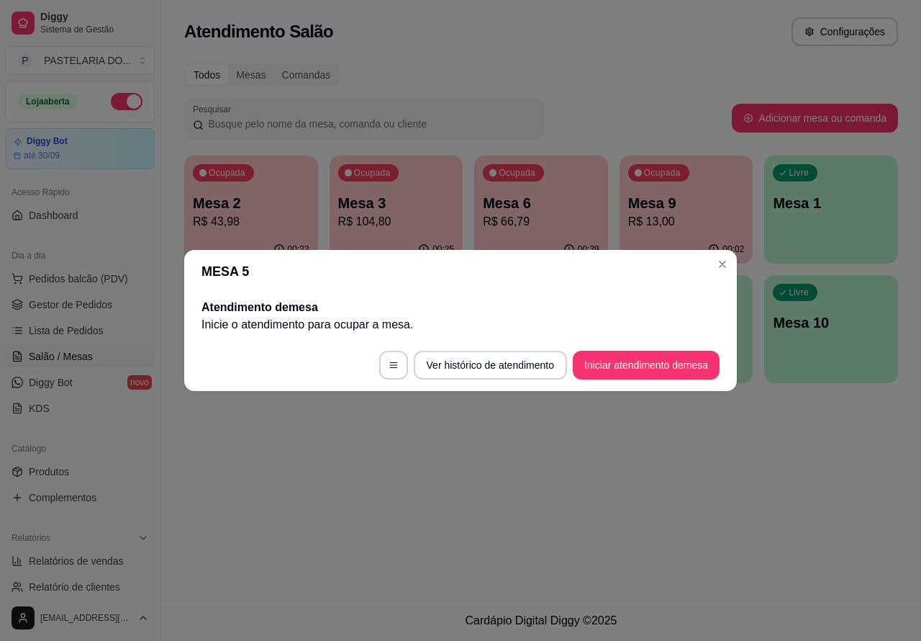
click at [569, 488] on div "Atendimento Salão Configurações Todos Mesas Comandas Pesquisar Adicionar mesa o…" at bounding box center [541, 300] width 760 height 600
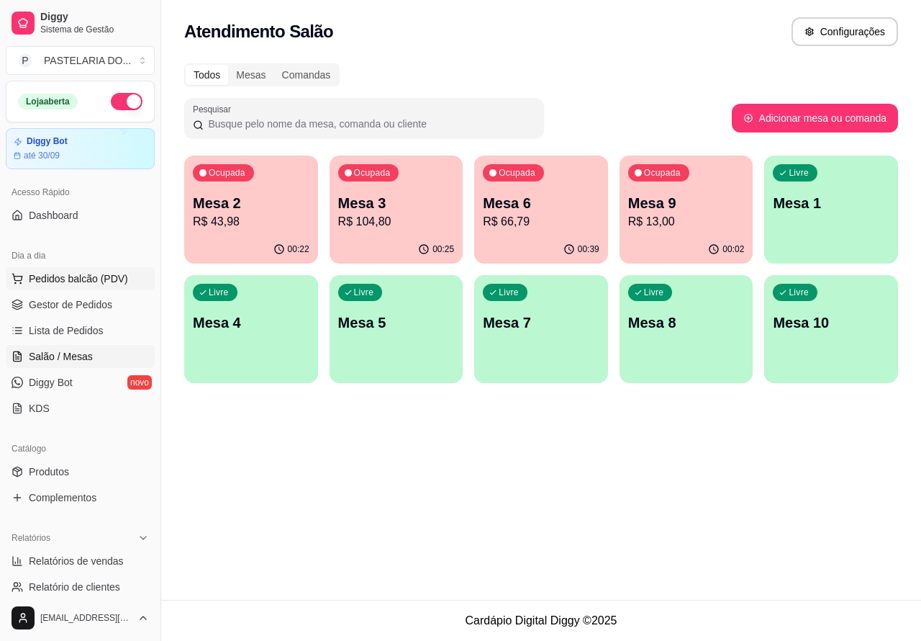
click at [83, 275] on span "Pedidos balcão (PDV)" at bounding box center [78, 278] width 99 height 14
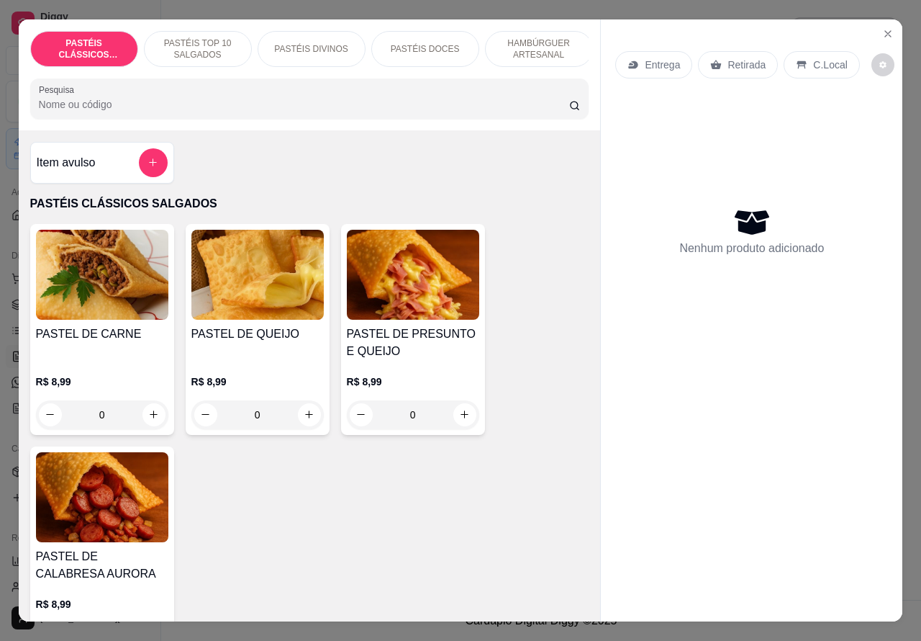
click at [729, 58] on p "Retirada" at bounding box center [747, 65] width 38 height 14
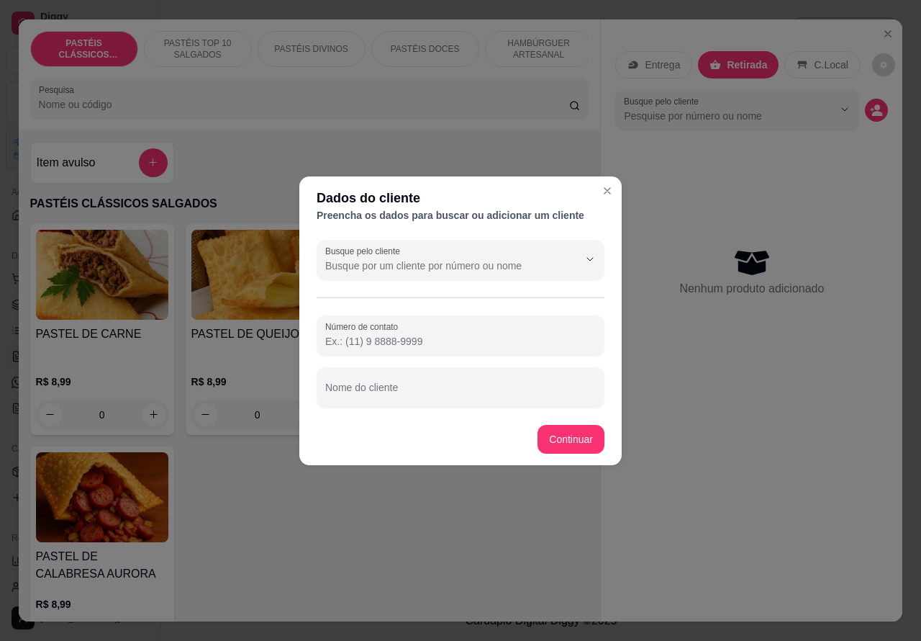
click at [423, 390] on input "Nome do cliente" at bounding box center [460, 393] width 271 height 14
type input "meu nome é [PERSON_NAME] parte 2"
click at [573, 438] on div "Item avulso PASTÉIS CLÁSSICOS SALGADOS PASTEL DE CARNE R$ 8,99 0 PASTEL DE QUEI…" at bounding box center [310, 376] width 582 height 492
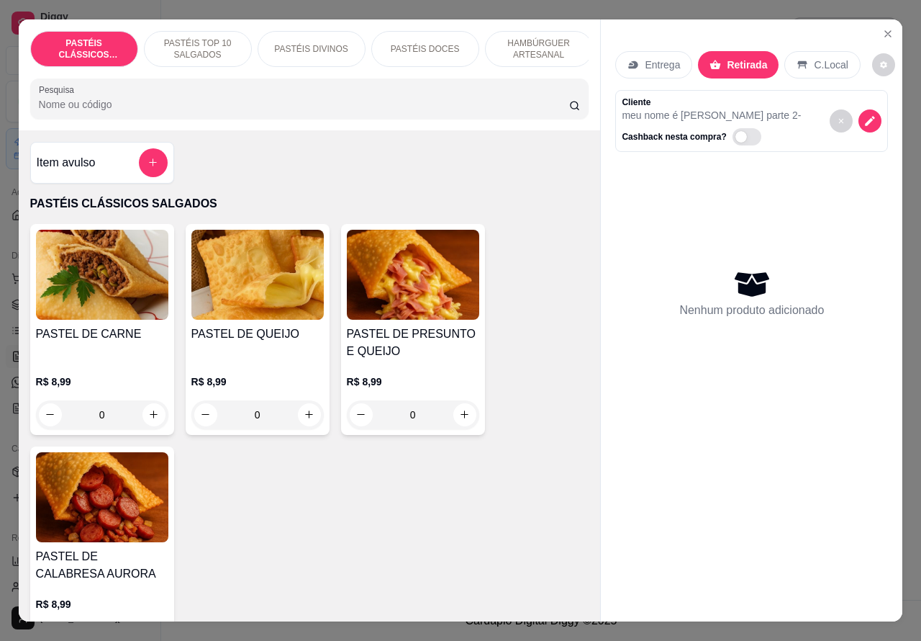
click at [530, 48] on p "HAMBÚRGUER ARTESANAL" at bounding box center [538, 48] width 83 height 23
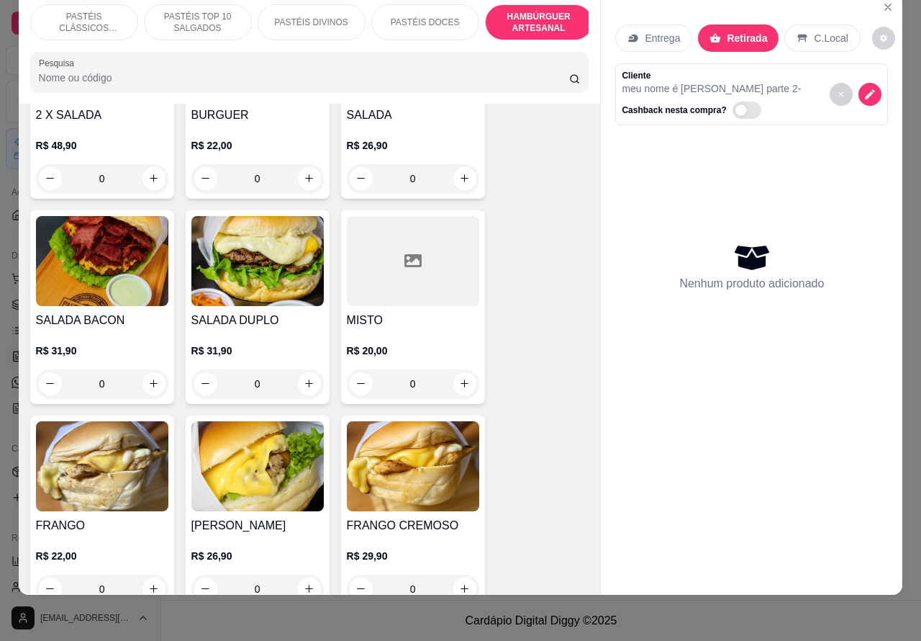
scroll to position [2974, 0]
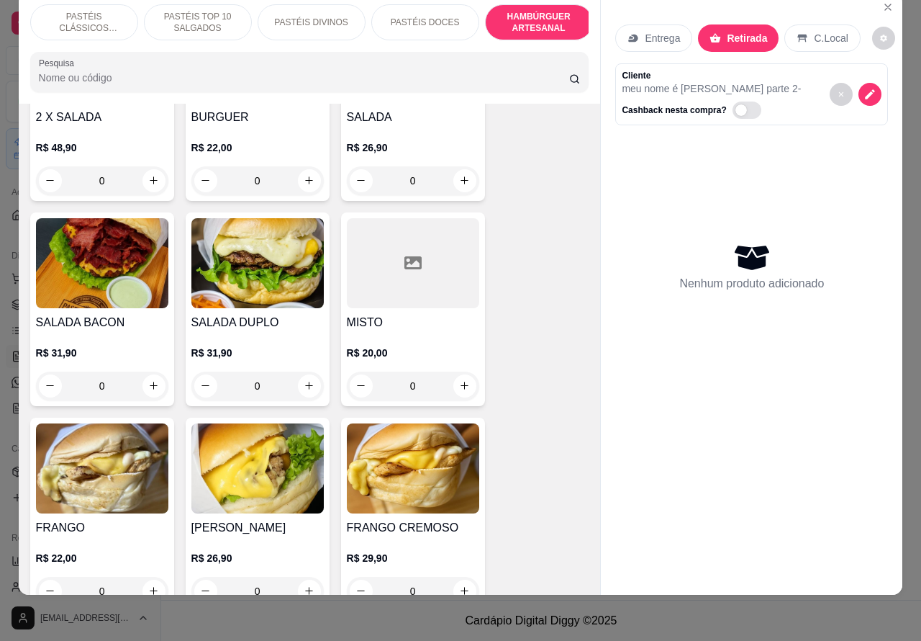
click at [148, 371] on div "0" at bounding box center [102, 385] width 132 height 29
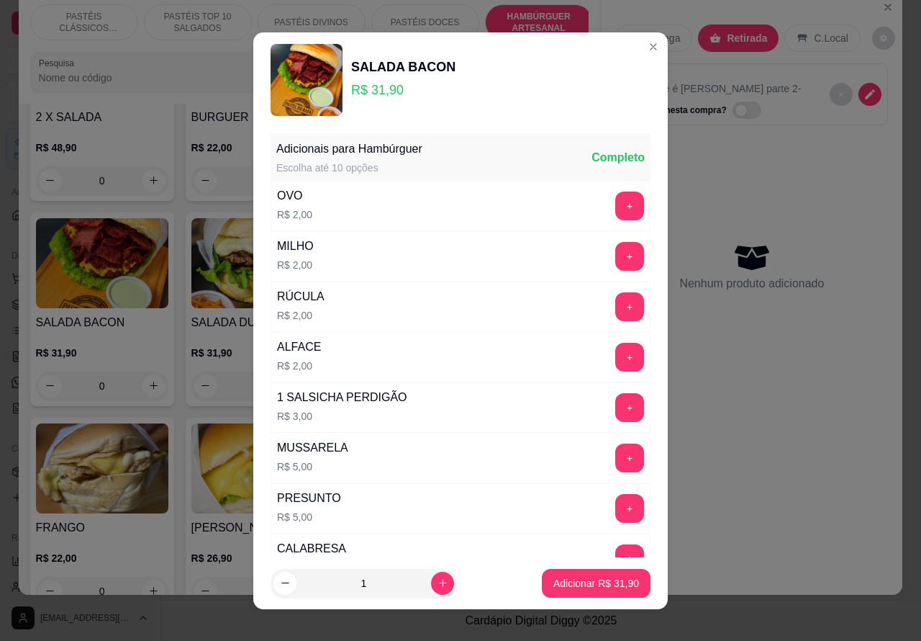
click at [569, 574] on button "Adicionar R$ 31,90" at bounding box center [596, 583] width 109 height 29
type input "1"
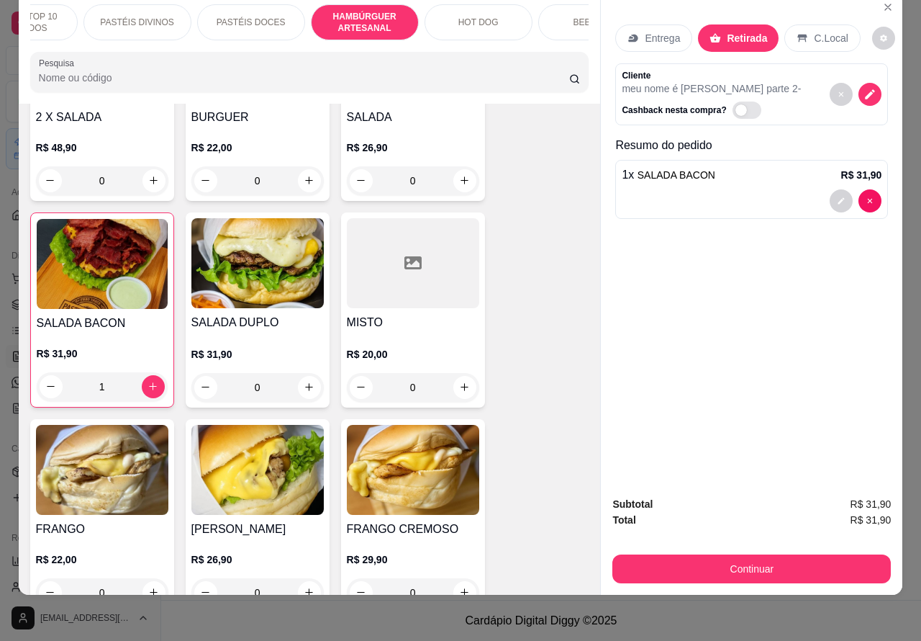
scroll to position [0, 187]
click at [464, 17] on p "HOT DOG" at bounding box center [466, 23] width 40 height 12
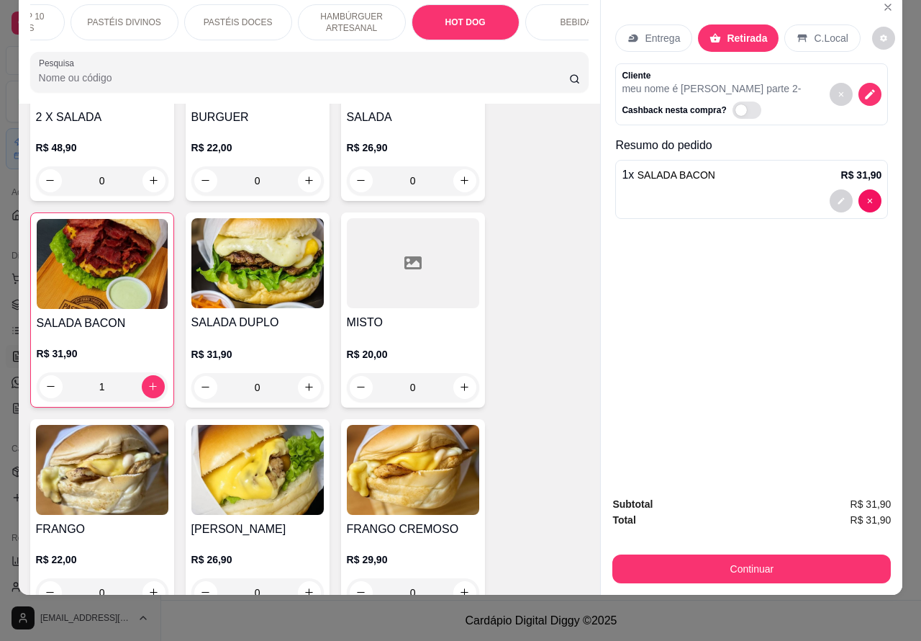
scroll to position [3905, 0]
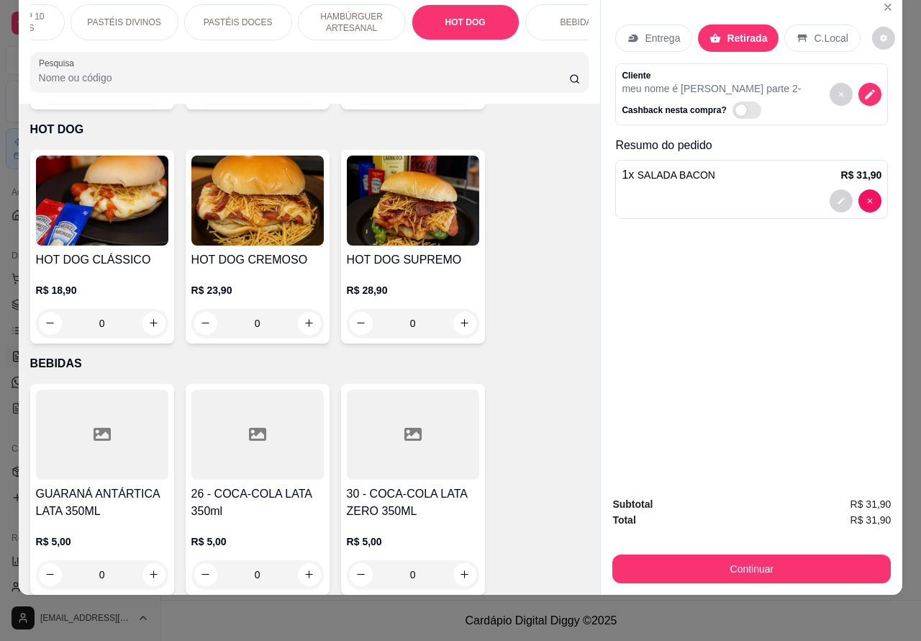
click at [153, 309] on div "0" at bounding box center [102, 323] width 132 height 29
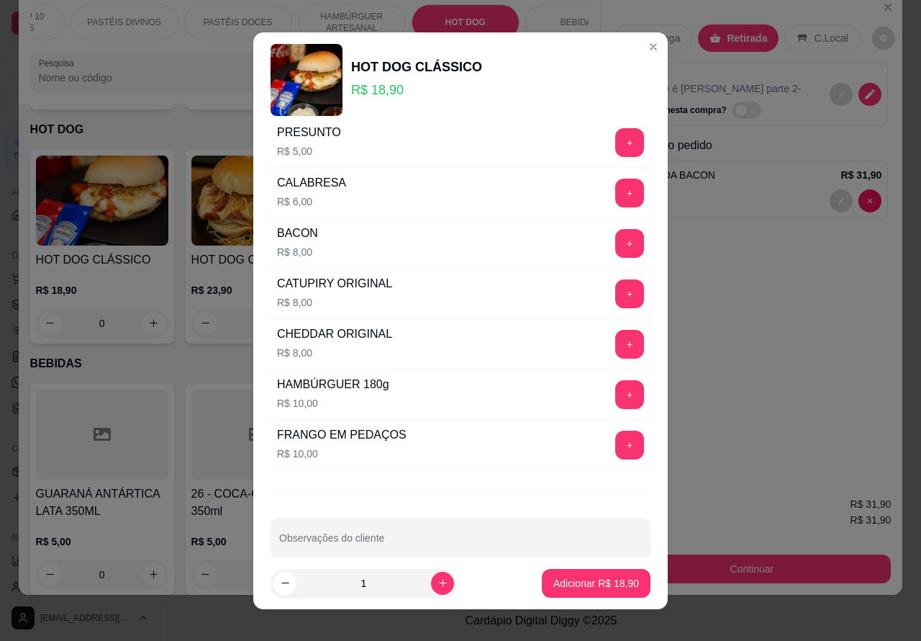
scroll to position [390, 0]
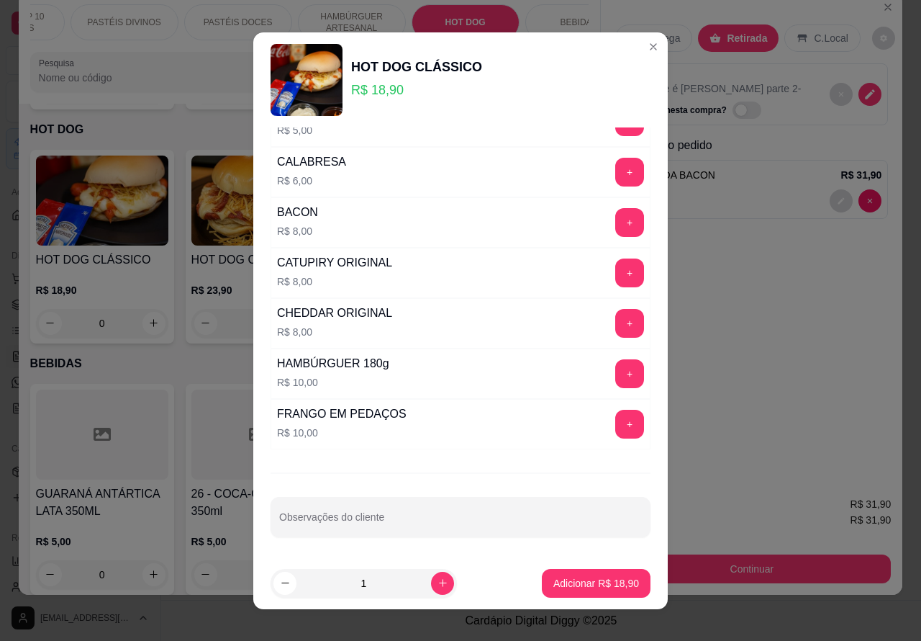
click at [470, 522] on input "Observações do cliente" at bounding box center [460, 522] width 363 height 14
type input "sem alface, sem mussarela e sem [GEOGRAPHIC_DATA]"
click at [570, 587] on p "Adicionar R$ 18,90" at bounding box center [596, 583] width 83 height 14
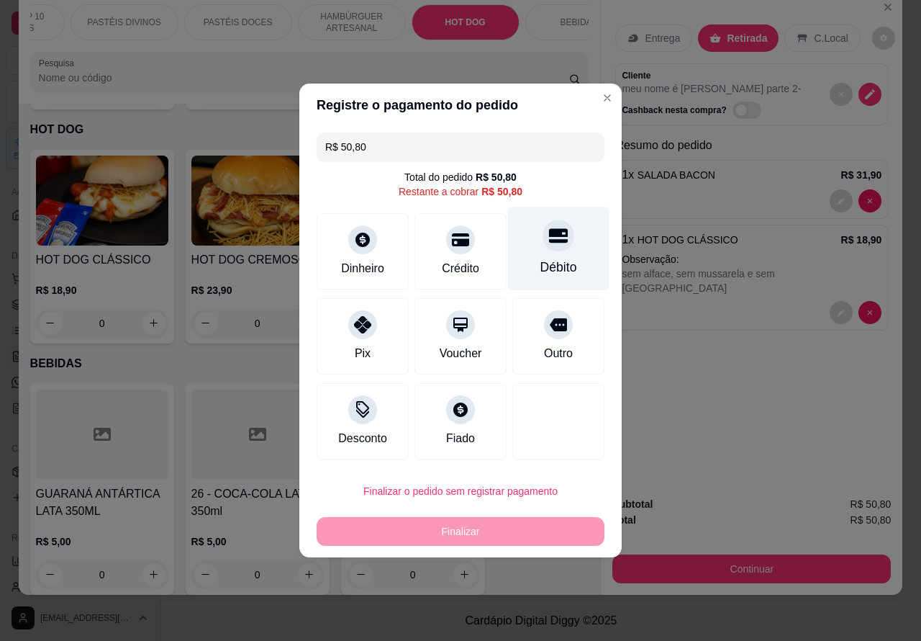
click at [552, 250] on div at bounding box center [559, 236] width 32 height 32
type input "R$ 0,00"
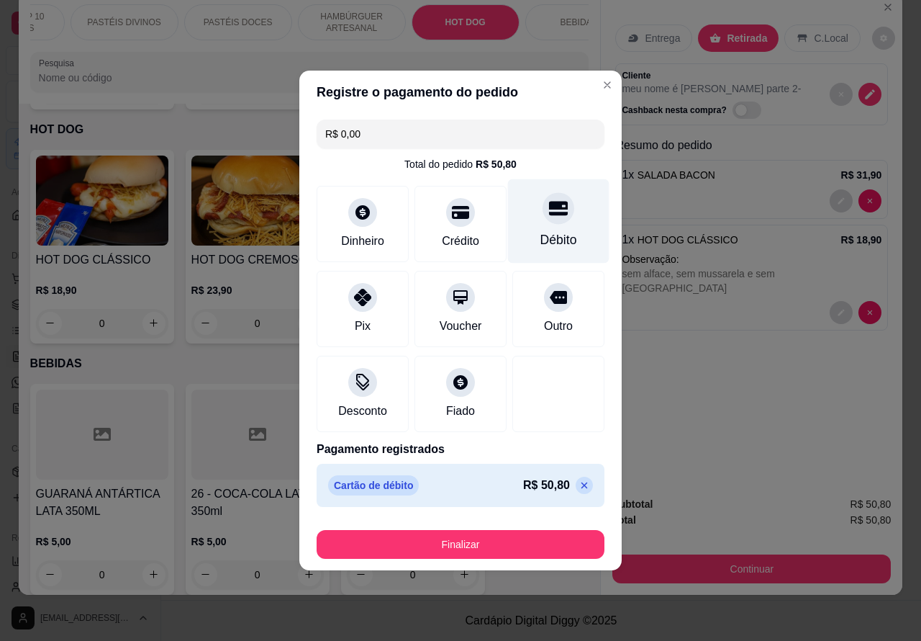
click at [505, 541] on button "Finalizar" at bounding box center [461, 544] width 288 height 29
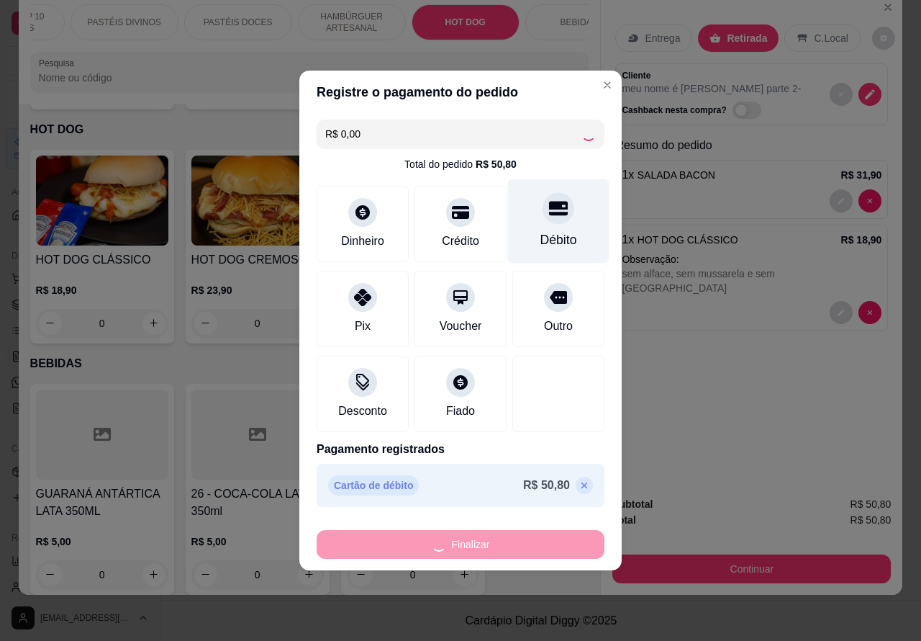
type input "0"
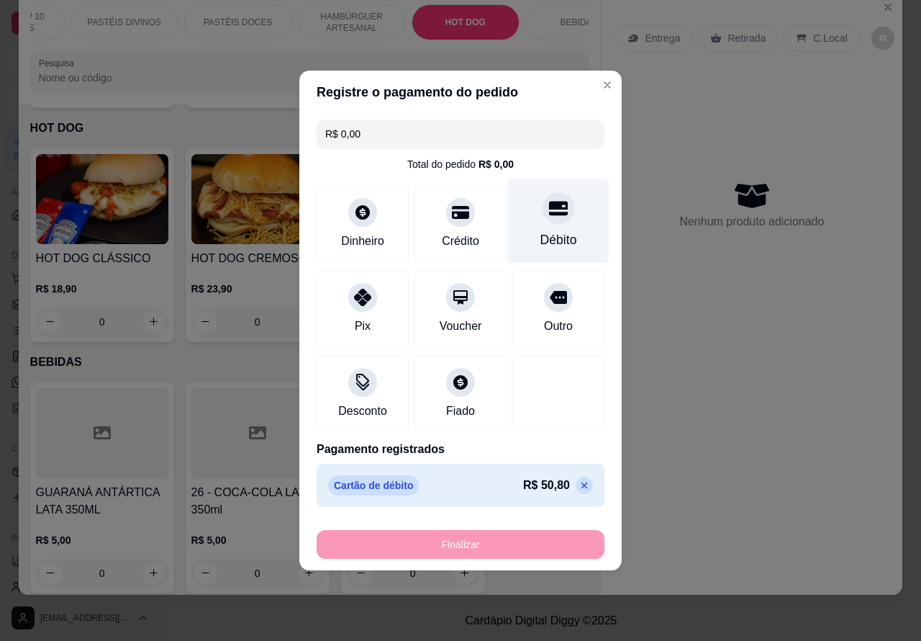
type input "-R$ 50,80"
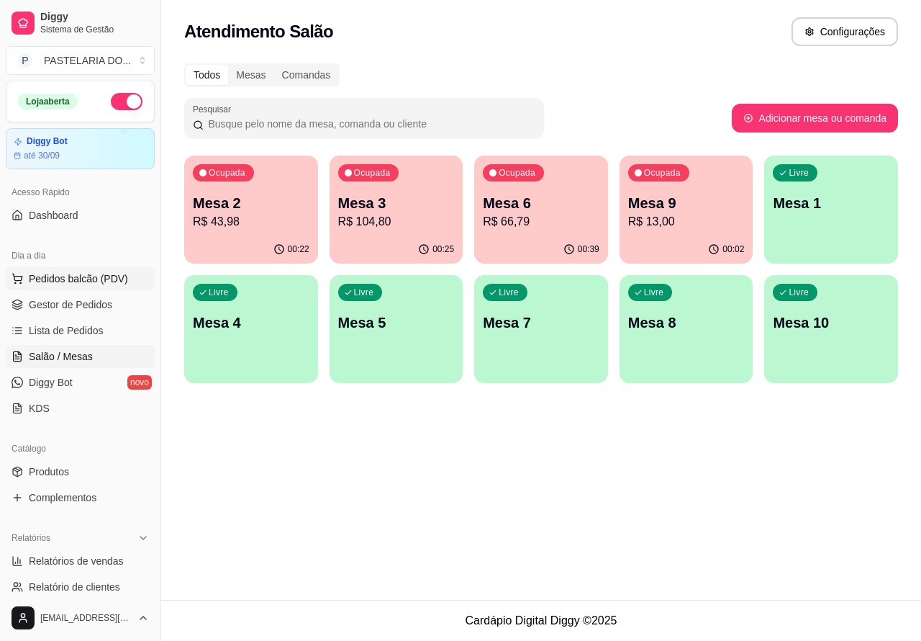
click at [74, 277] on span "Pedidos balcão (PDV)" at bounding box center [78, 278] width 99 height 14
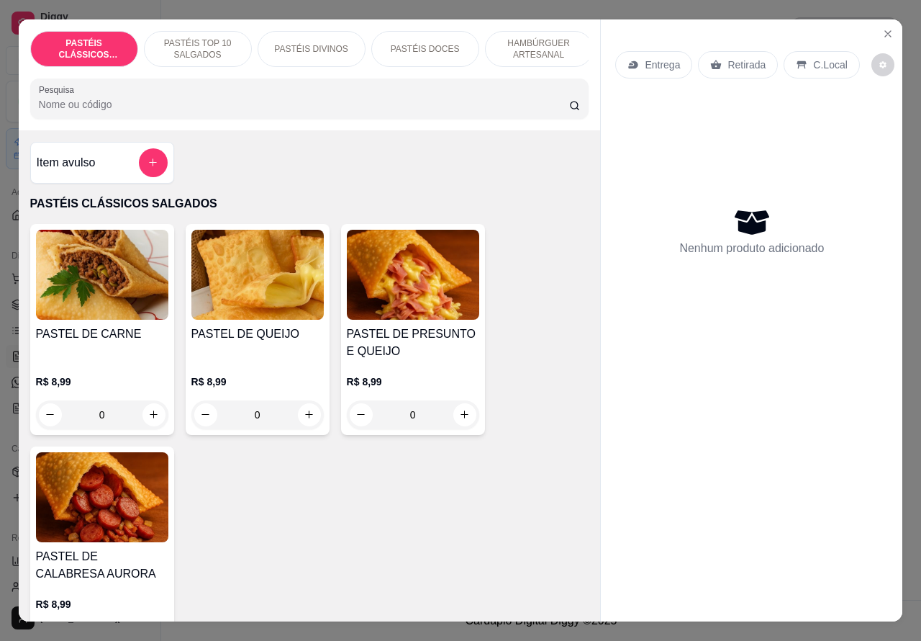
click at [541, 37] on p "HAMBÚRGUER ARTESANAL" at bounding box center [538, 48] width 83 height 23
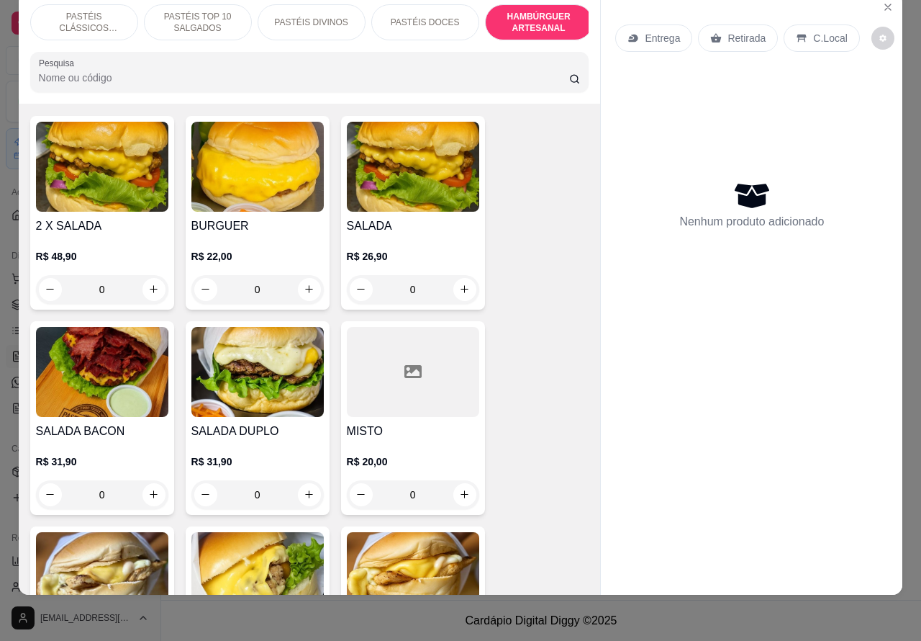
scroll to position [2865, 0]
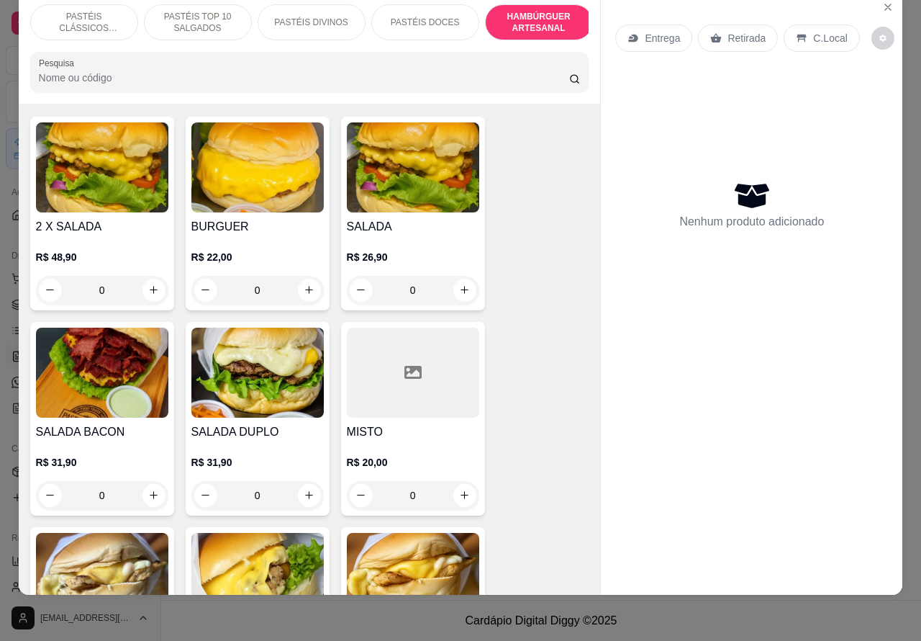
click at [296, 481] on div "0" at bounding box center [257, 495] width 132 height 29
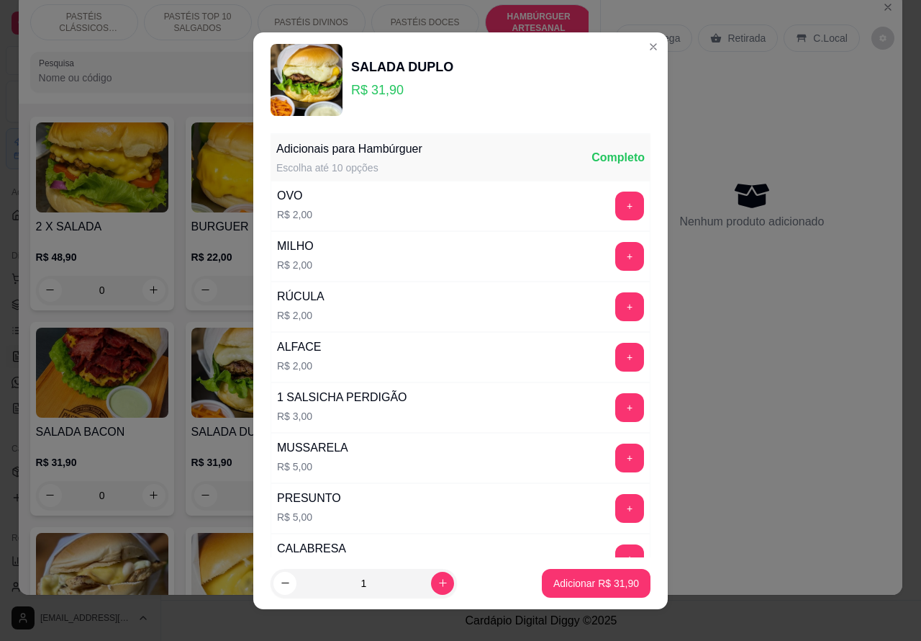
click at [566, 583] on p "Adicionar R$ 31,90" at bounding box center [597, 583] width 86 height 14
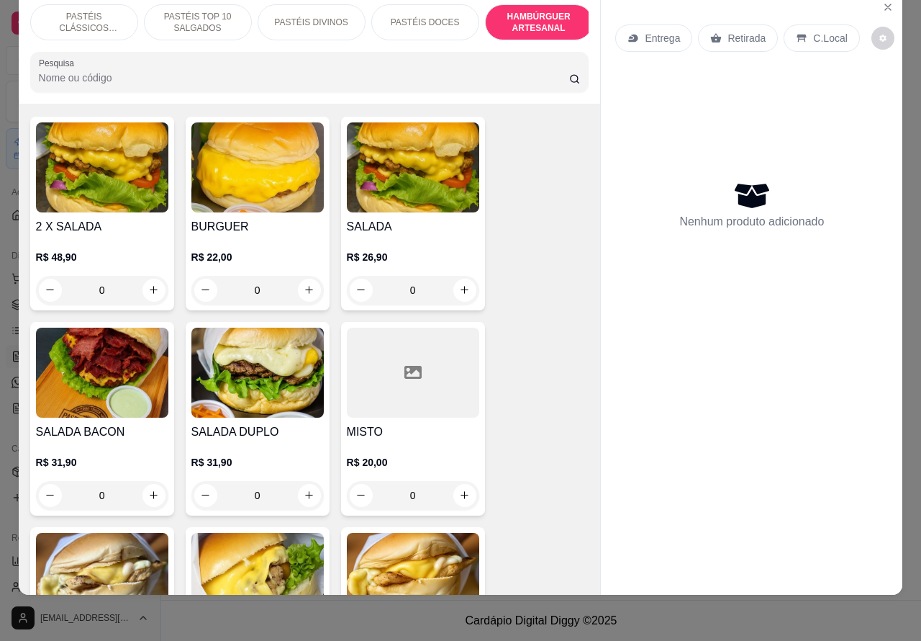
click at [297, 481] on div "0" at bounding box center [257, 495] width 132 height 29
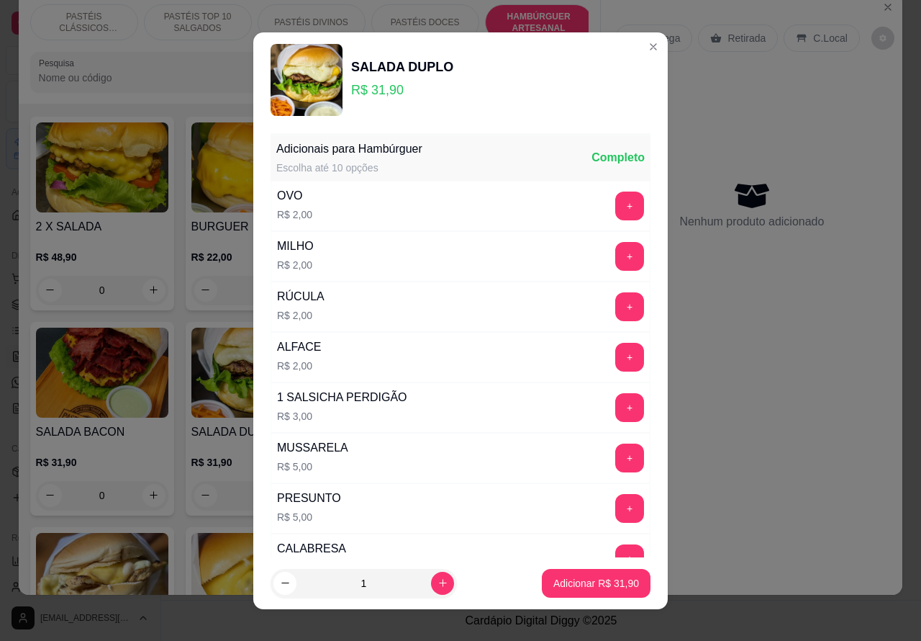
click at [571, 591] on button "Adicionar R$ 31,90" at bounding box center [596, 583] width 109 height 29
type input "1"
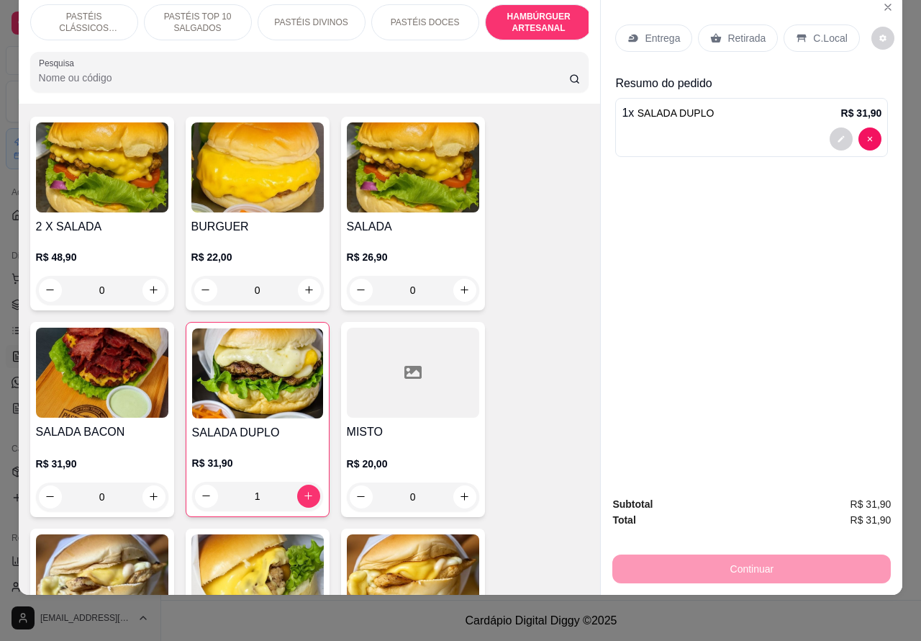
click at [732, 31] on p "Retirada" at bounding box center [747, 38] width 38 height 14
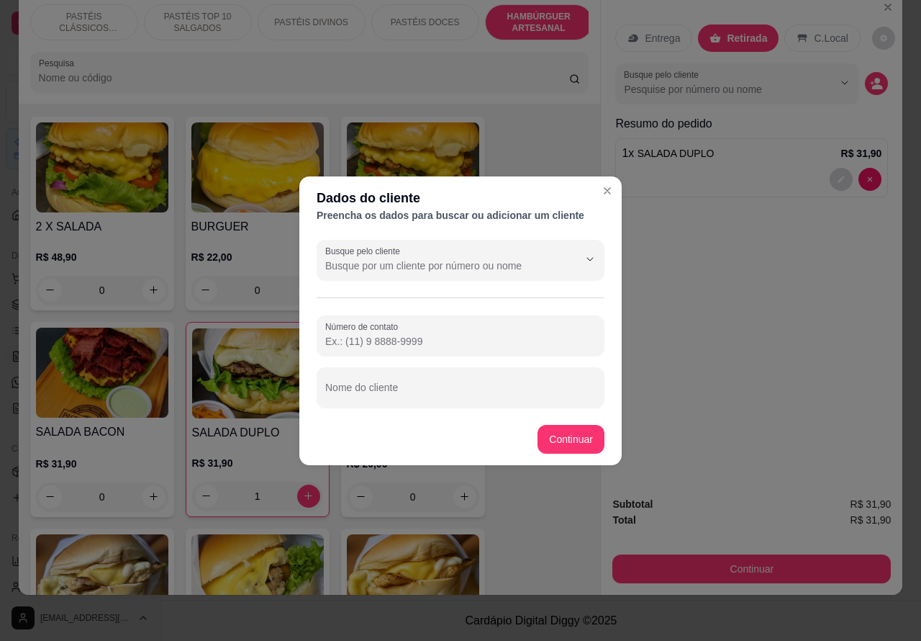
click at [507, 389] on input "Nome do cliente" at bounding box center [460, 393] width 271 height 14
type input "lidia"
click at [570, 443] on div "Item avulso PASTÉIS CLÁSSICOS SALGADOS PASTEL DE CARNE R$ 8,99 0 PASTEL DE QUEI…" at bounding box center [310, 350] width 582 height 492
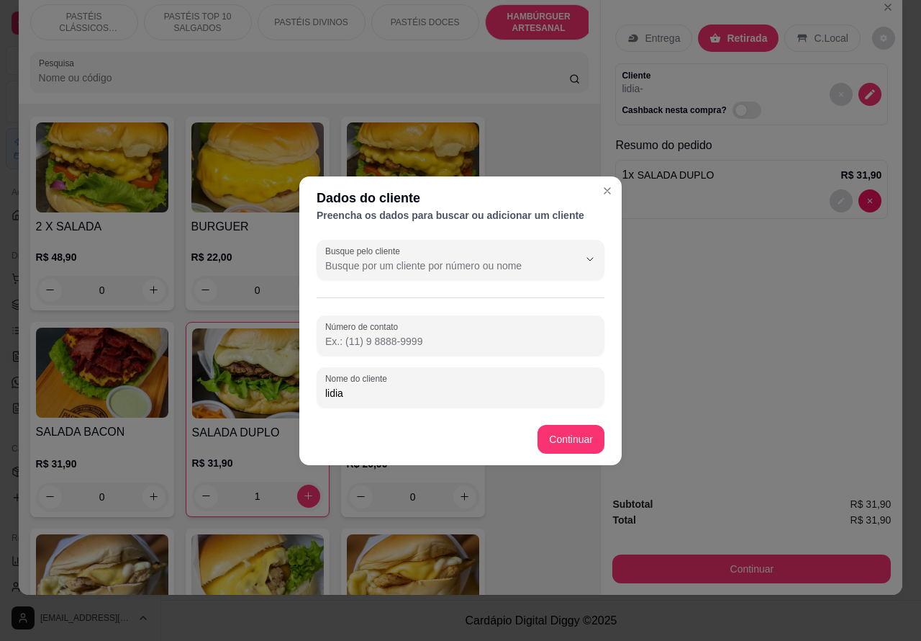
click at [383, 326] on label "Número de contato" at bounding box center [364, 326] width 78 height 12
click at [383, 334] on input "Número de contato" at bounding box center [460, 341] width 271 height 14
type input "1"
click at [562, 438] on div "2 X SALADA R$ 48,90 0 BURGUER R$ 22,00 0 SALADA R$ 26,90 0 SALADA BACON R$ 31,9…" at bounding box center [309, 633] width 559 height 1033
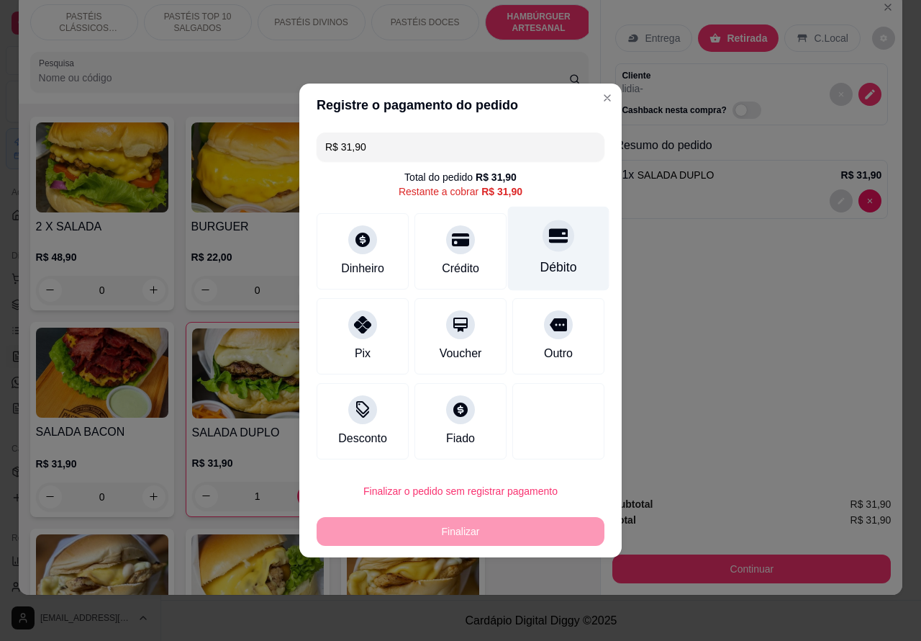
click at [544, 251] on div at bounding box center [559, 236] width 32 height 32
type input "R$ 0,00"
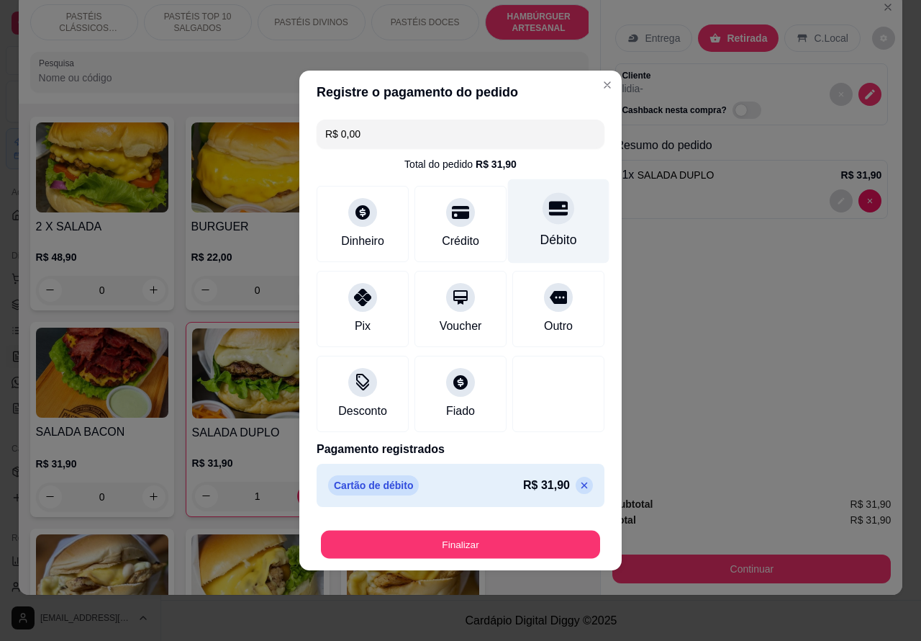
click at [540, 541] on button "Finalizar" at bounding box center [460, 544] width 279 height 28
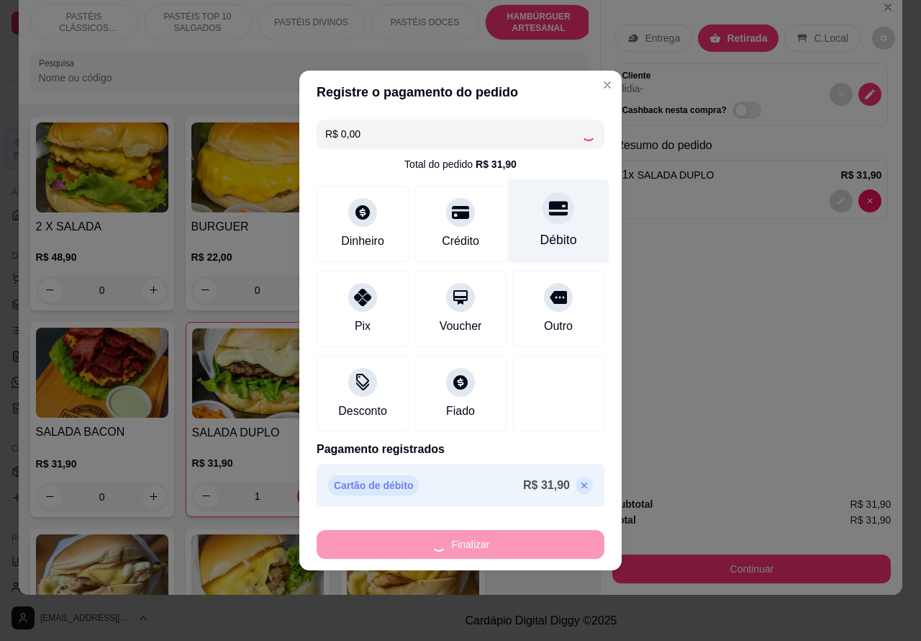
type input "0"
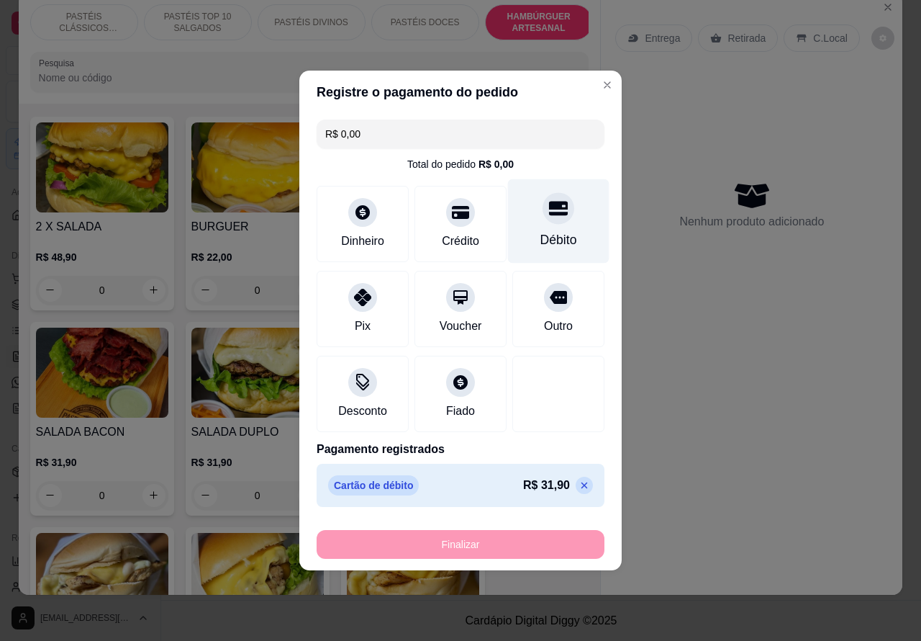
type input "-R$ 31,90"
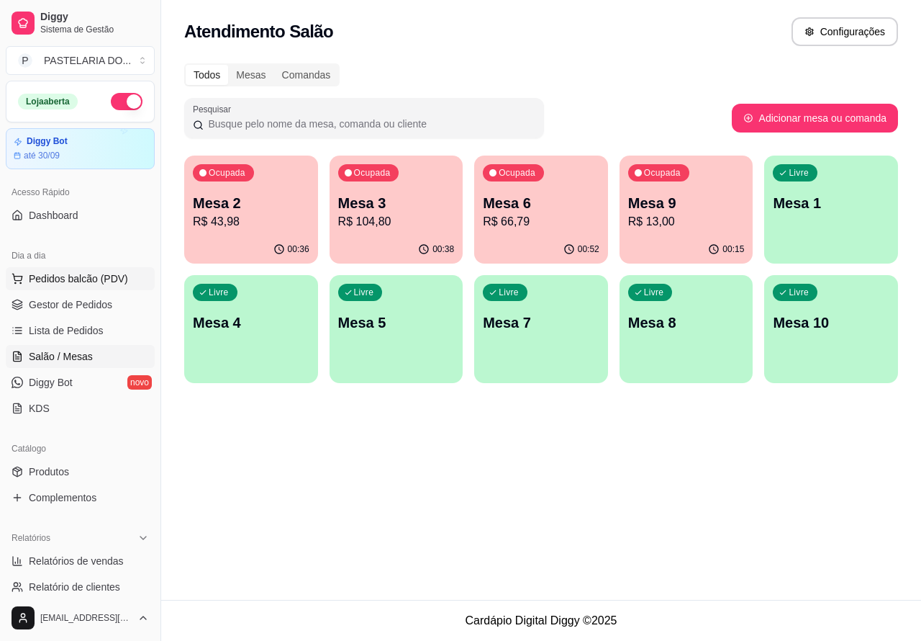
click at [86, 271] on span "Pedidos balcão (PDV)" at bounding box center [78, 278] width 99 height 14
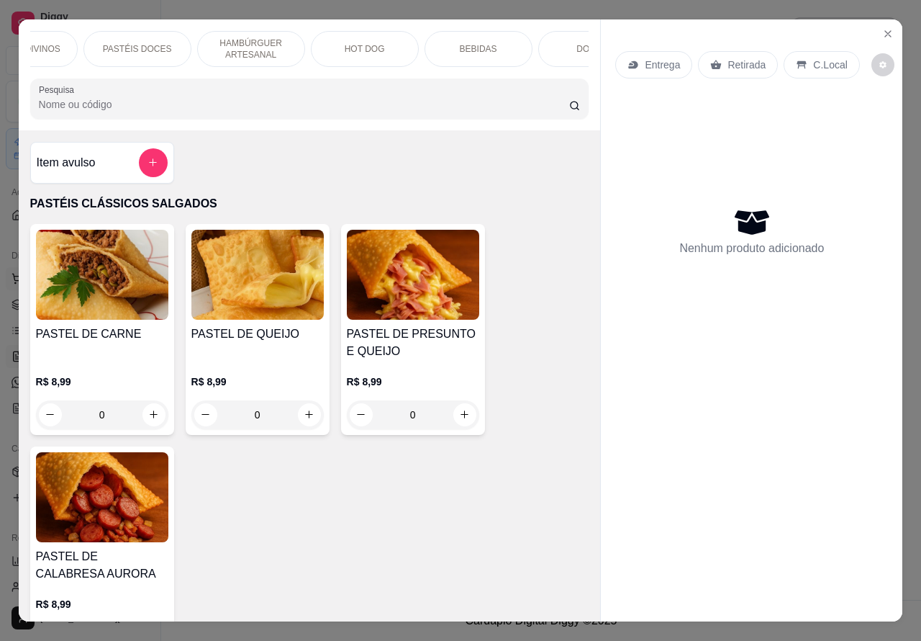
scroll to position [0, 290]
click at [469, 47] on p "BEBIDAS" at bounding box center [476, 49] width 37 height 12
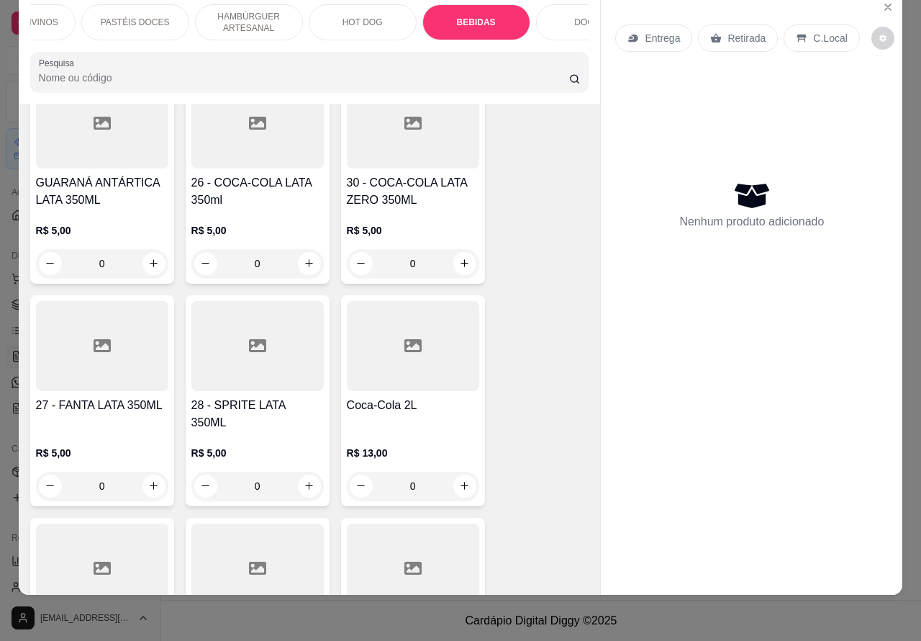
scroll to position [4227, 0]
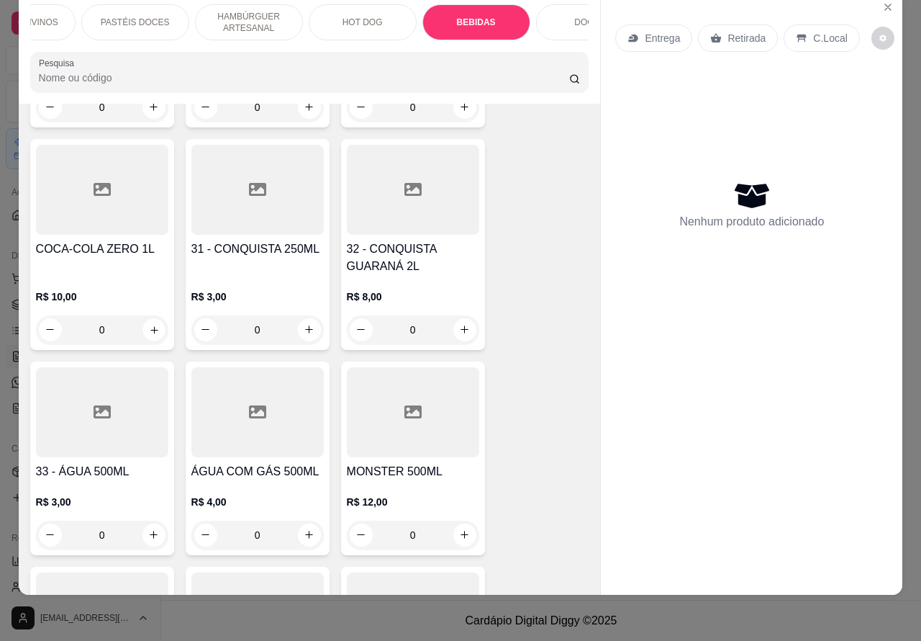
click at [148, 324] on icon "increase-product-quantity" at bounding box center [153, 329] width 11 height 11
type input "1"
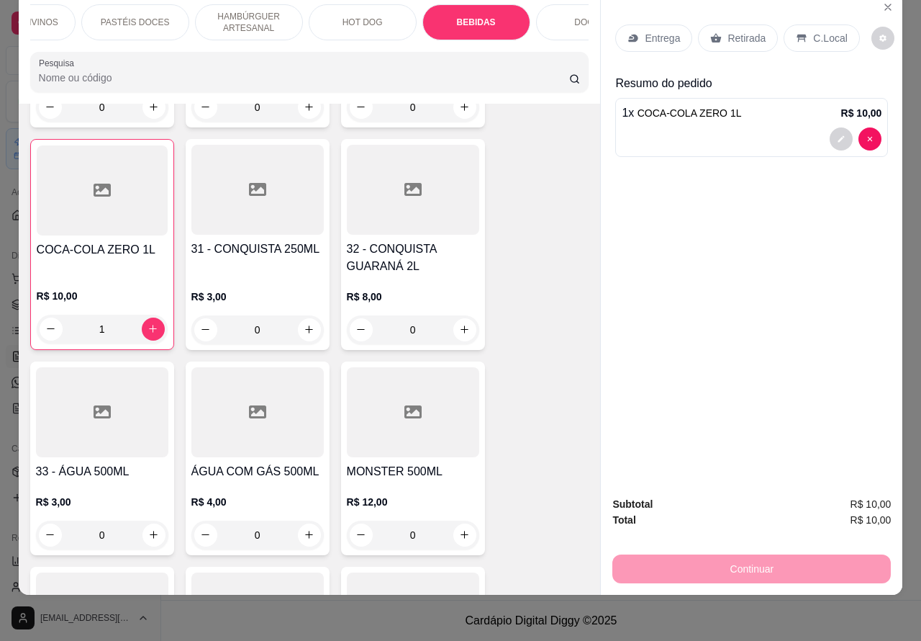
scroll to position [4594, 0]
click at [736, 31] on p "Retirada" at bounding box center [747, 38] width 38 height 14
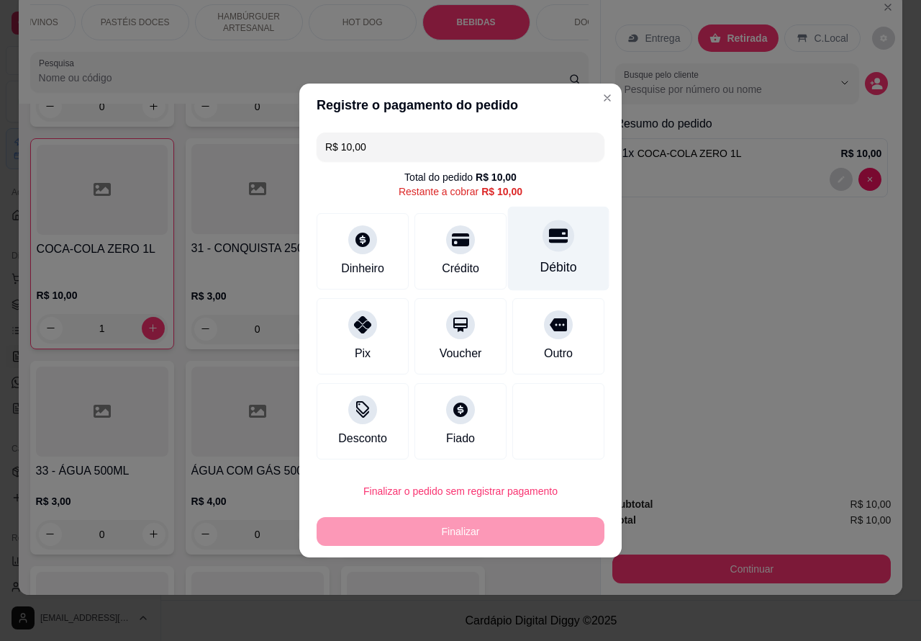
click at [549, 242] on icon at bounding box center [558, 235] width 19 height 19
type input "R$ 0,00"
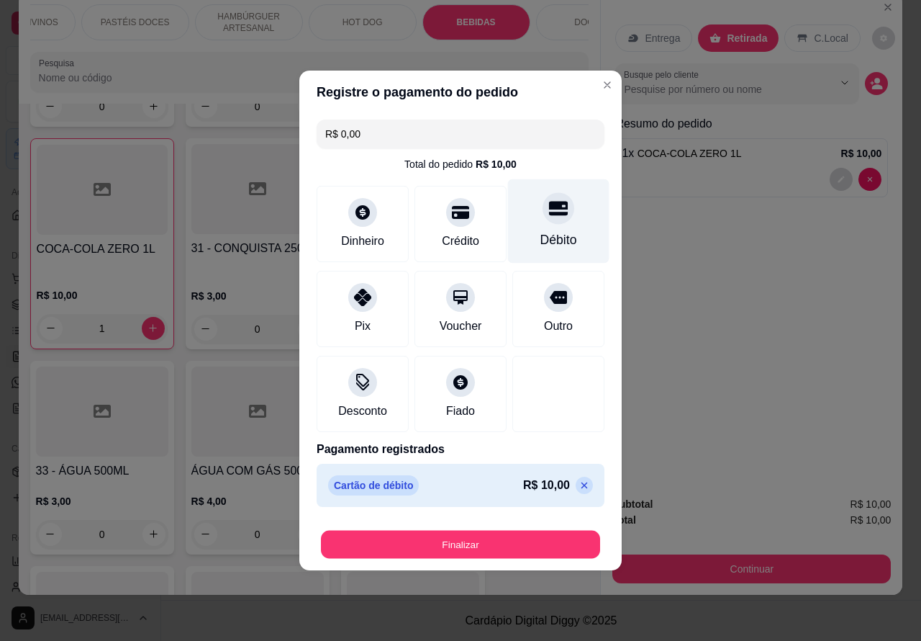
click at [515, 541] on button "Finalizar" at bounding box center [460, 544] width 279 height 28
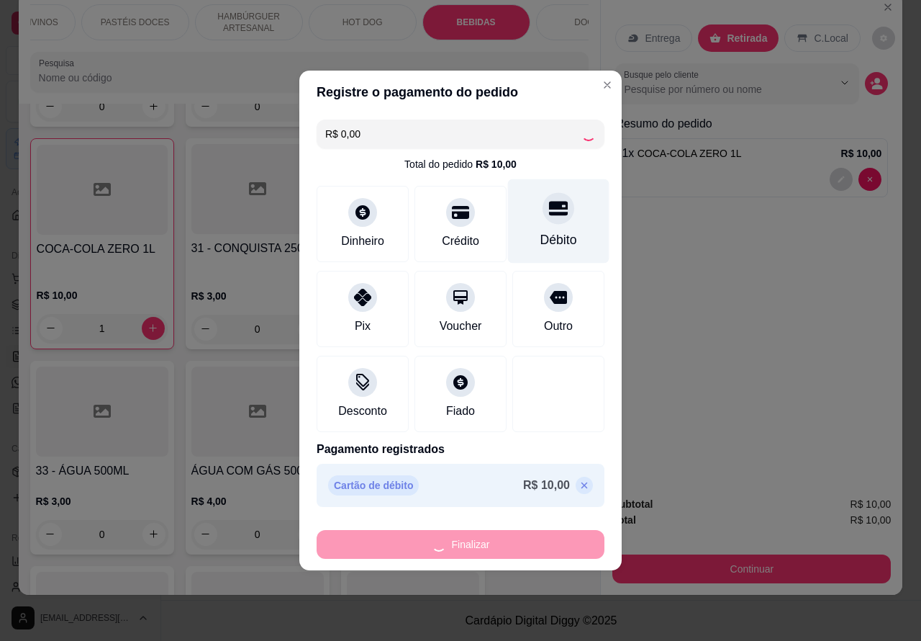
type input "0"
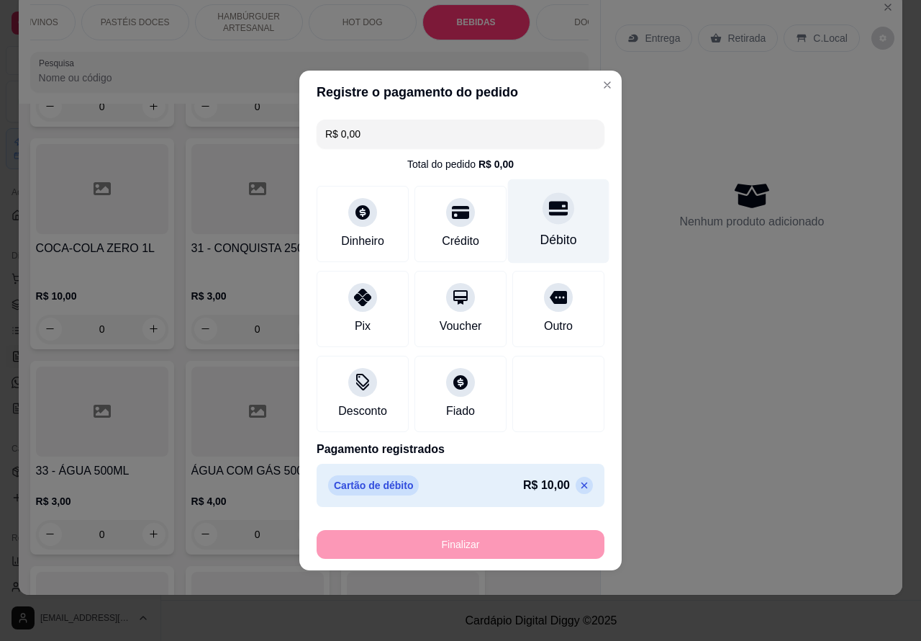
type input "-R$ 10,00"
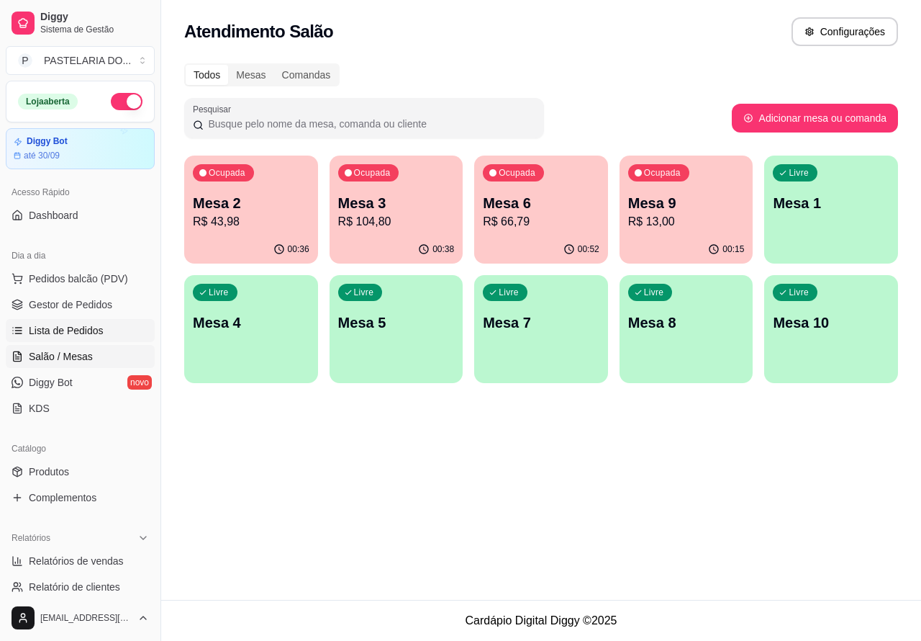
click at [72, 329] on span "Lista de Pedidos" at bounding box center [66, 330] width 75 height 14
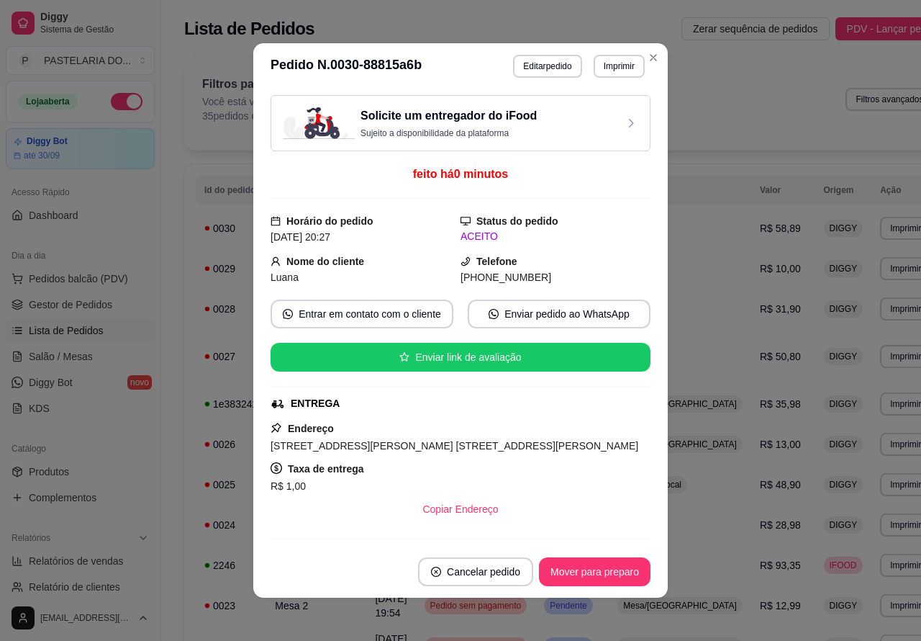
click at [610, 69] on button "Imprimir" at bounding box center [619, 66] width 51 height 23
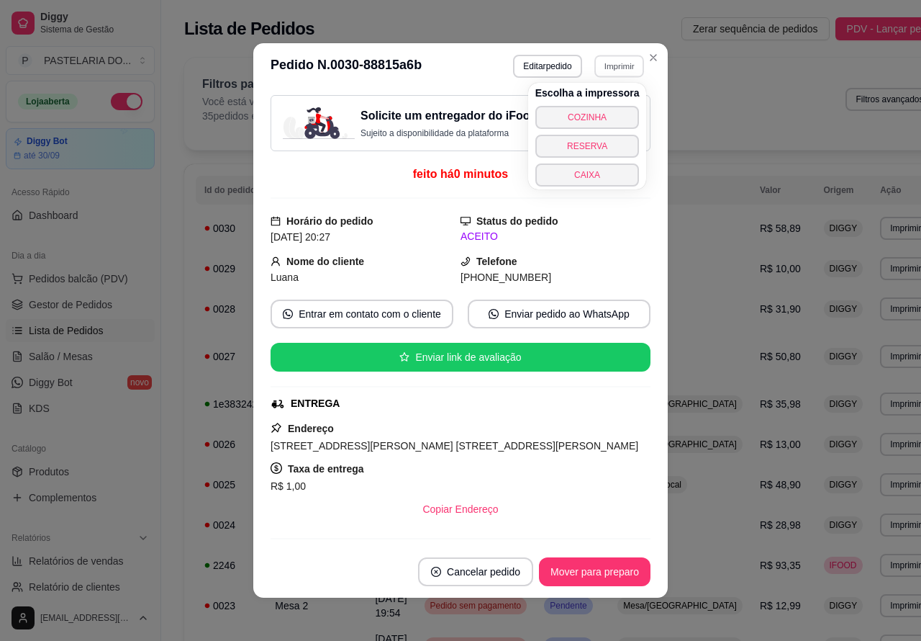
click at [598, 112] on button "COZINHA" at bounding box center [588, 117] width 104 height 23
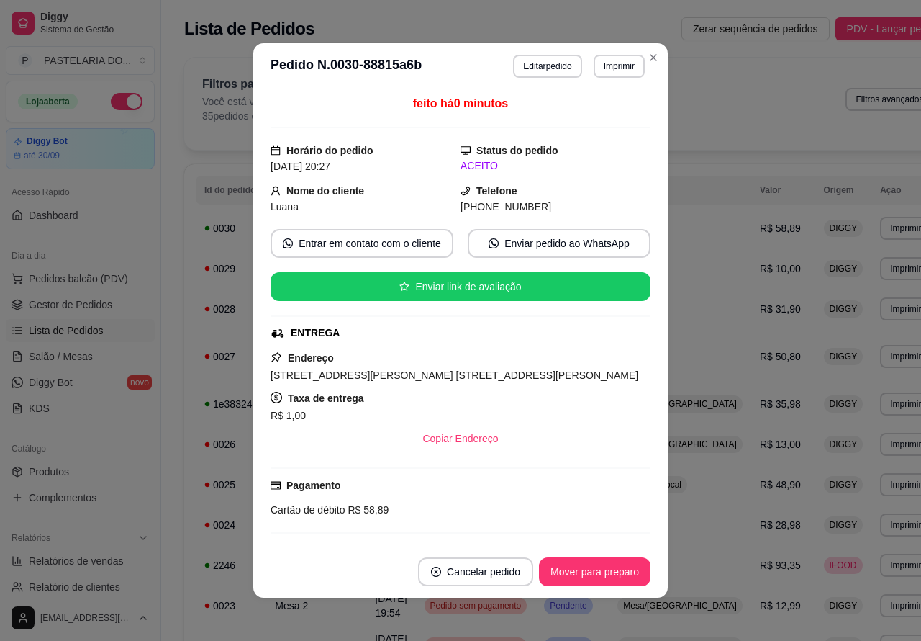
click at [646, 58] on div "Filtros para pedidos Você está vendo os pedidos de hoje. 35 pedidos encontrados…" at bounding box center [568, 104] width 768 height 92
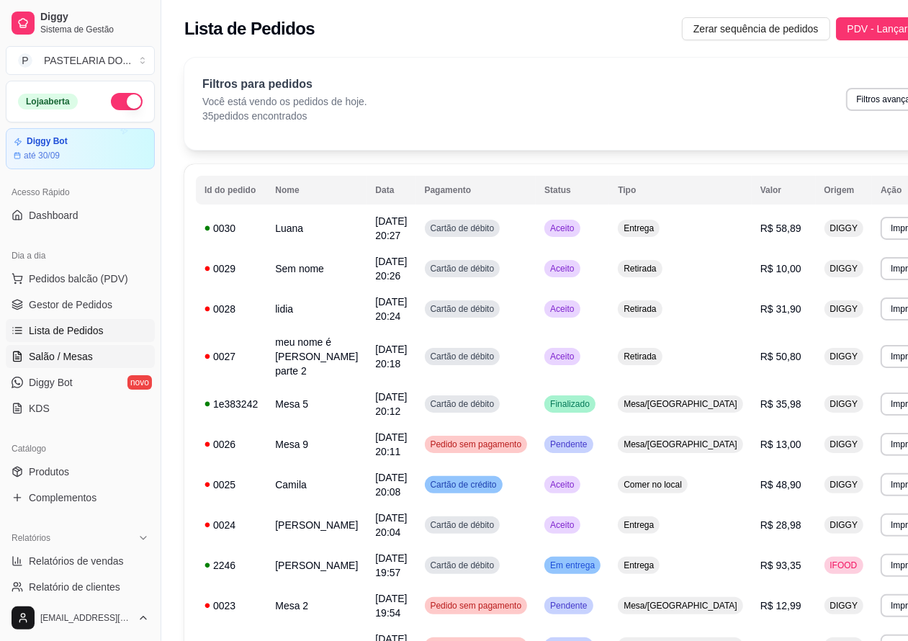
click at [71, 353] on span "Salão / Mesas" at bounding box center [61, 356] width 64 height 14
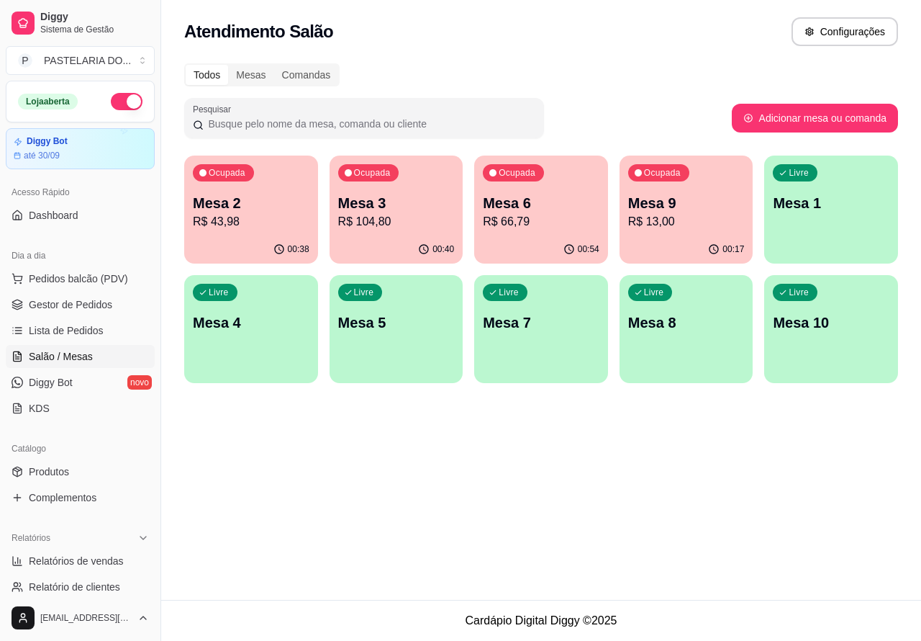
click at [542, 216] on p "R$ 66,79" at bounding box center [541, 221] width 117 height 17
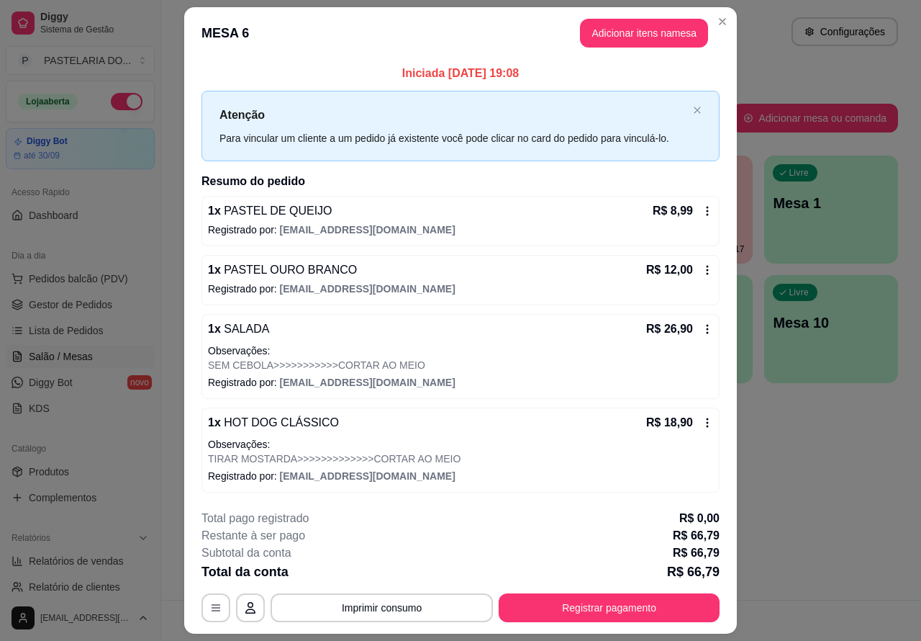
scroll to position [40, 0]
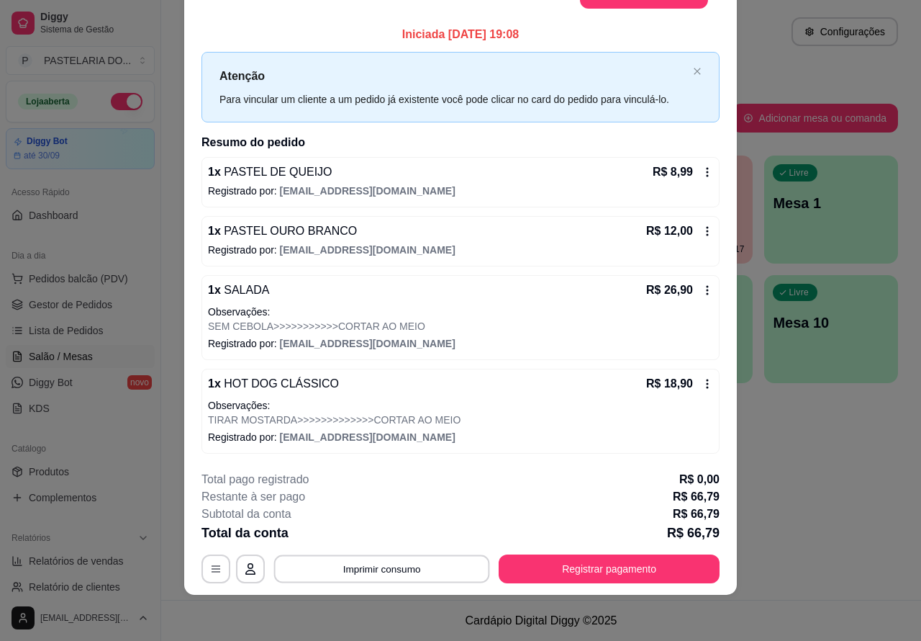
click at [386, 567] on button "Imprimir consumo" at bounding box center [382, 568] width 216 height 28
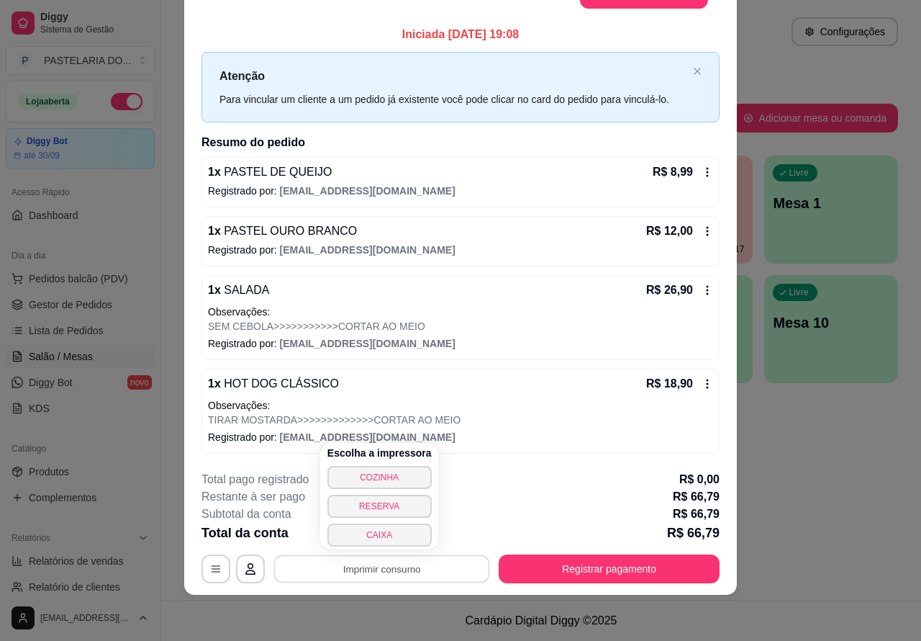
click at [379, 535] on button "CAIXA" at bounding box center [379, 534] width 104 height 23
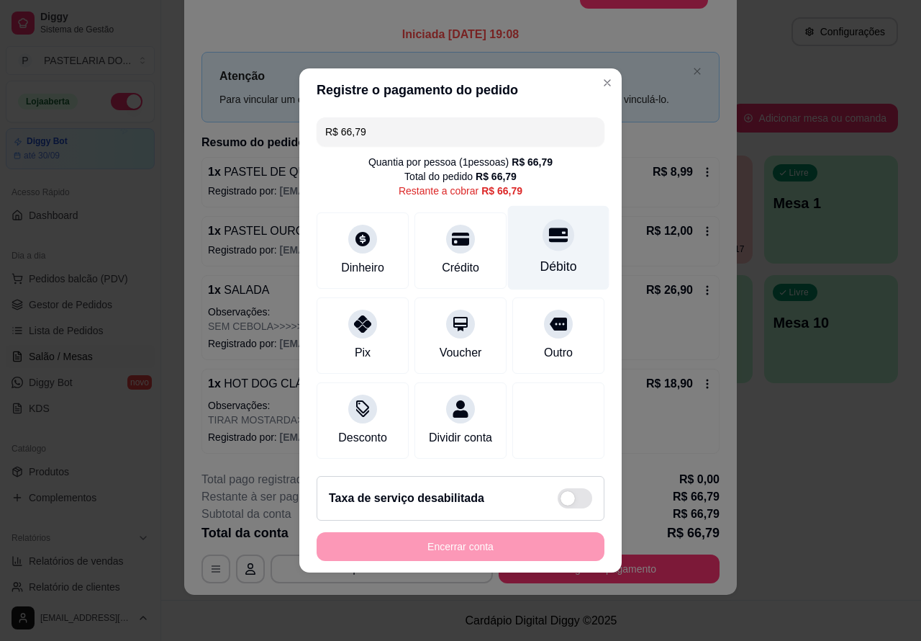
click at [558, 221] on div at bounding box center [559, 235] width 32 height 32
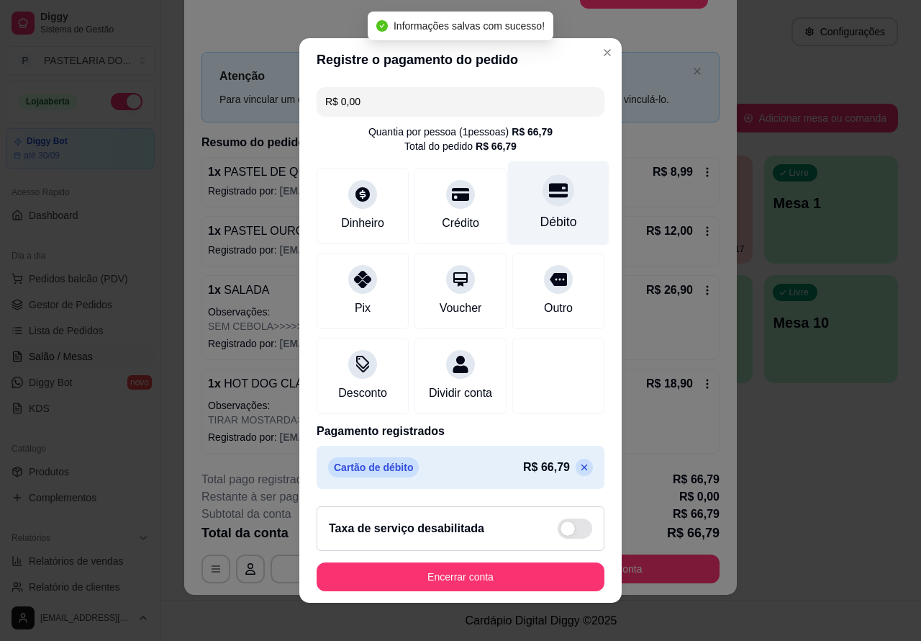
type input "R$ 0,00"
click at [499, 589] on button "Encerrar conta" at bounding box center [461, 576] width 288 height 29
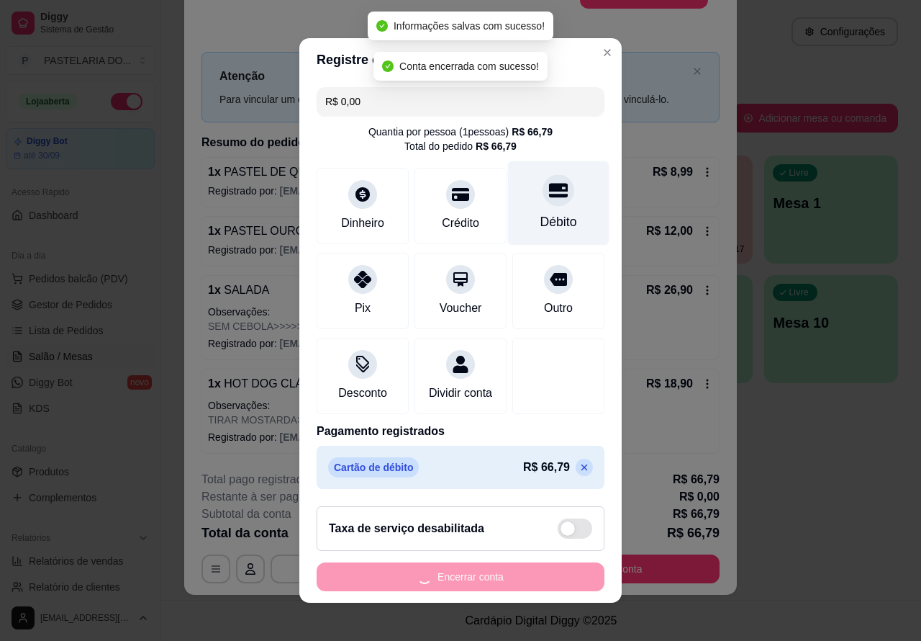
scroll to position [0, 0]
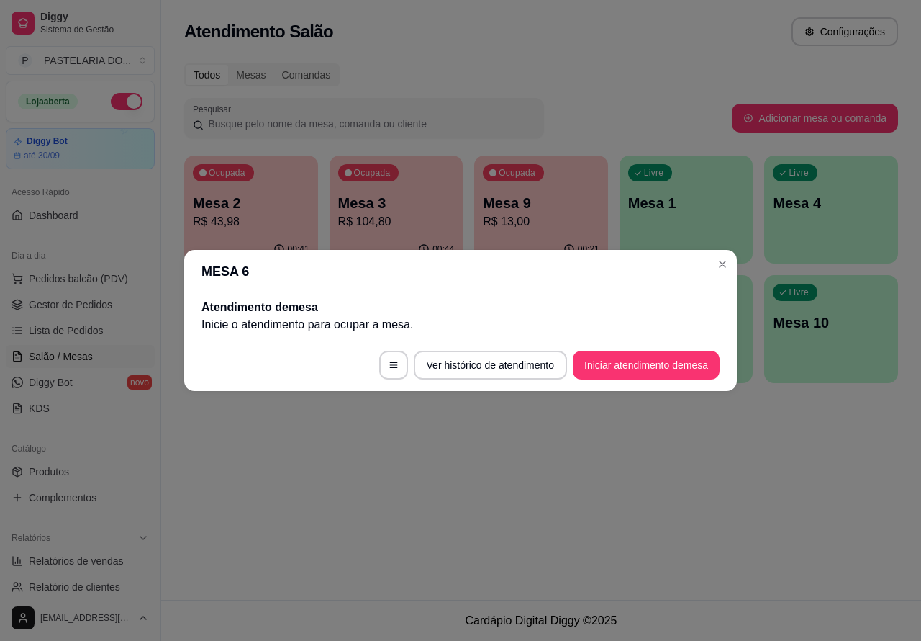
click at [670, 506] on div "Atendimento Salão Configurações Todos Mesas Comandas Pesquisar Adicionar mesa o…" at bounding box center [541, 300] width 760 height 600
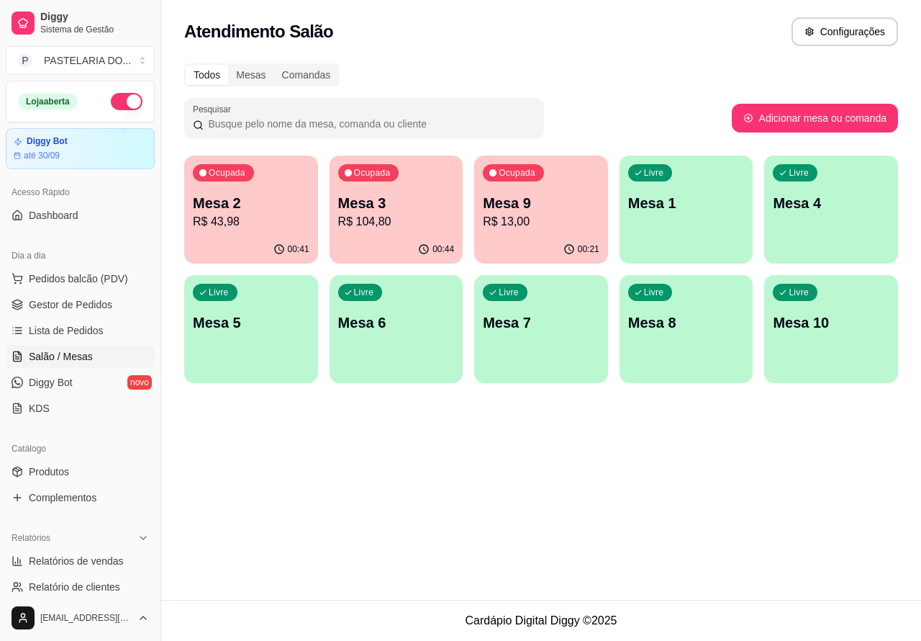
click at [396, 207] on p "Mesa 3" at bounding box center [396, 203] width 117 height 20
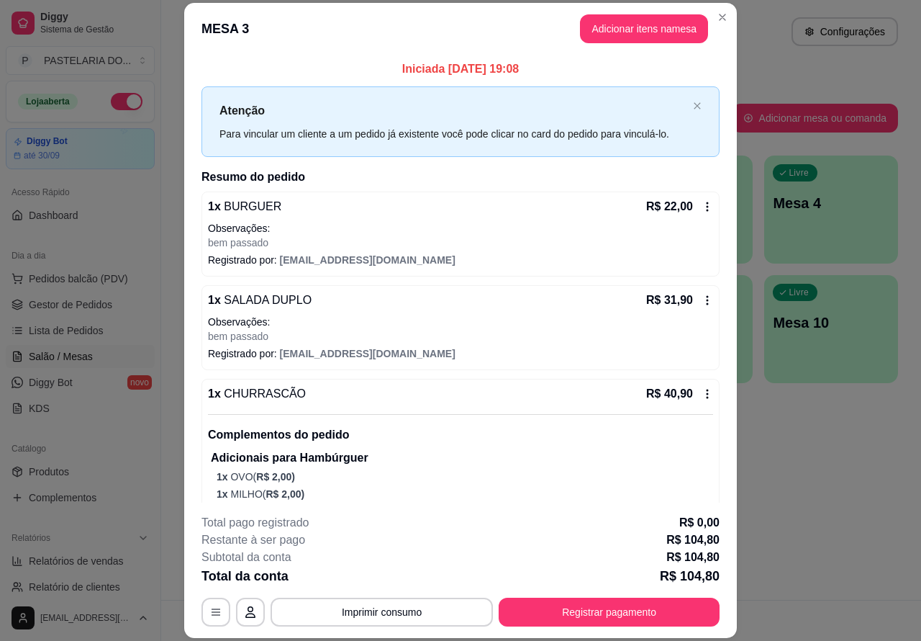
click at [810, 522] on div "Atendimento Salão Configurações Todos Mesas Comandas Pesquisar Adicionar mesa o…" at bounding box center [541, 300] width 760 height 600
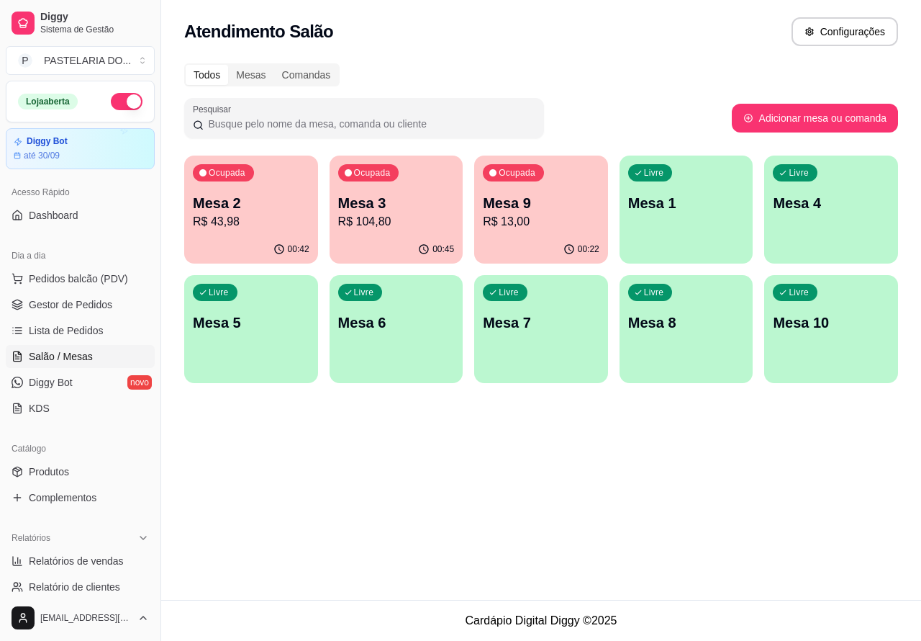
click at [259, 214] on p "R$ 43,98" at bounding box center [251, 221] width 117 height 17
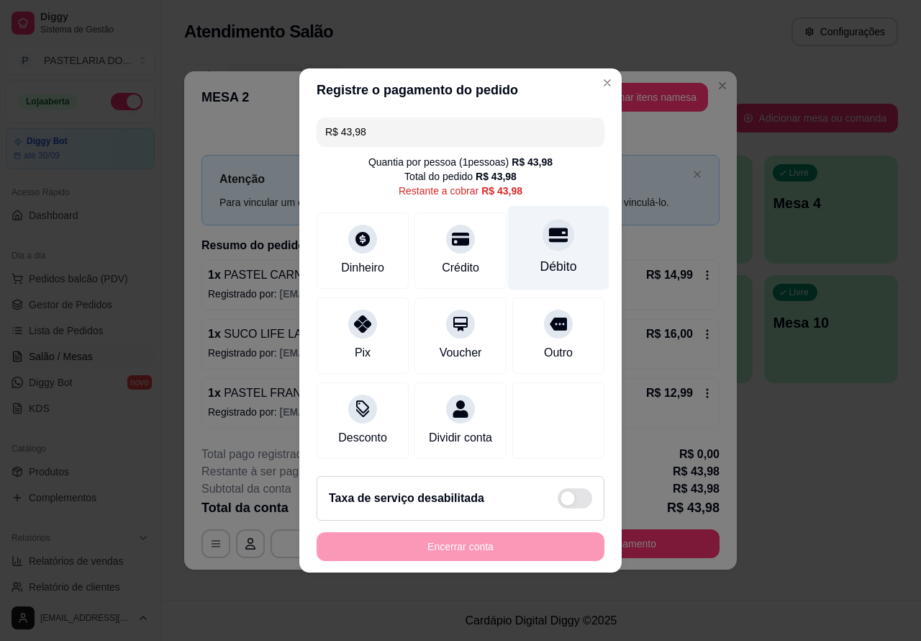
click at [551, 247] on div "Débito" at bounding box center [558, 248] width 101 height 84
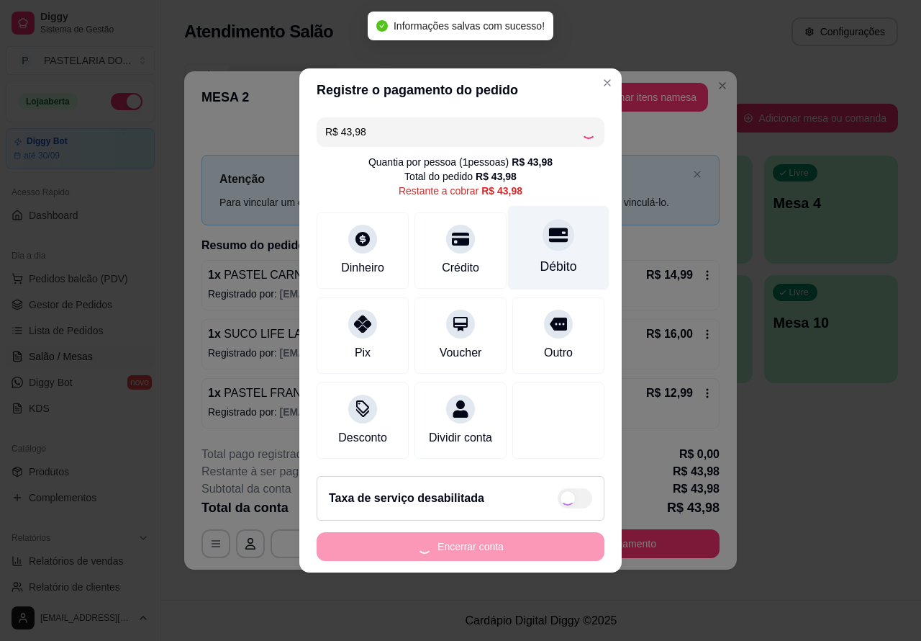
type input "R$ 0,00"
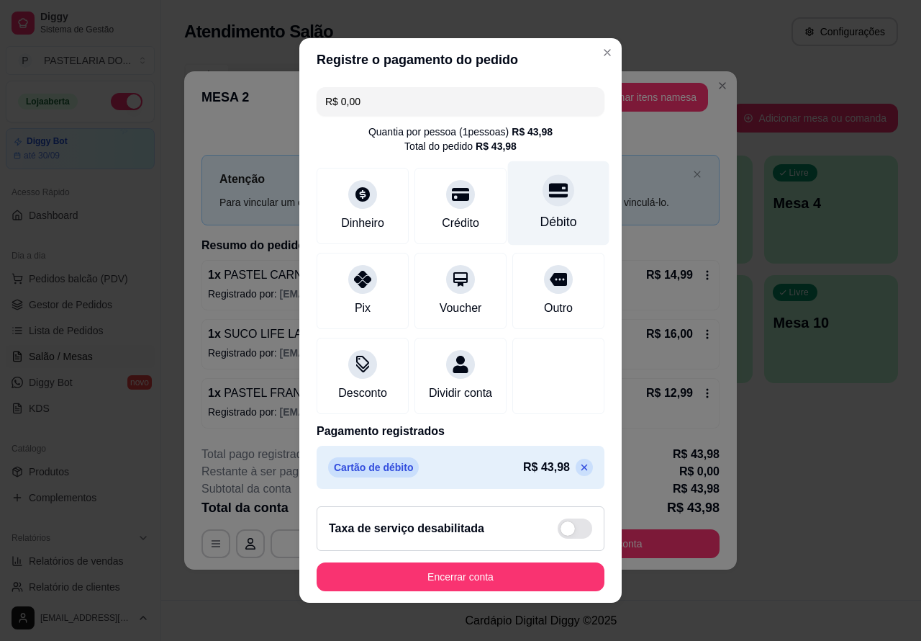
click at [469, 580] on button "Encerrar conta" at bounding box center [461, 576] width 288 height 29
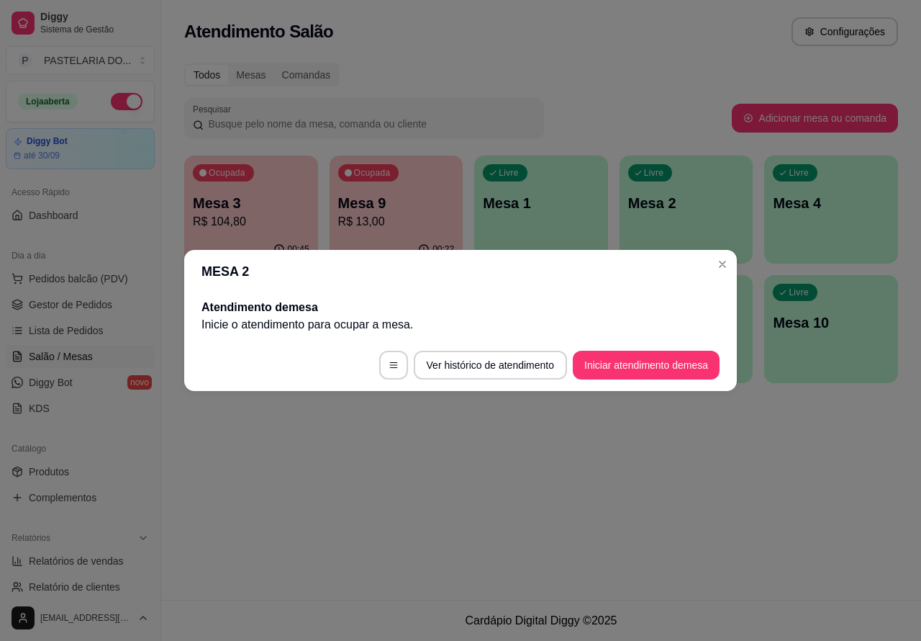
click at [635, 487] on div "Atendimento Salão Configurações Todos Mesas Comandas Pesquisar Adicionar mesa o…" at bounding box center [541, 300] width 760 height 600
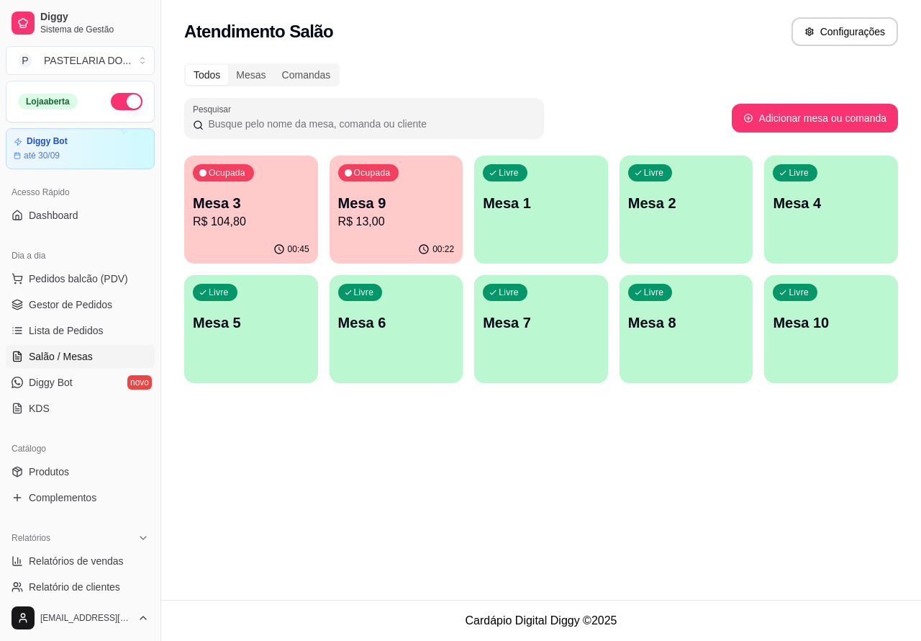
click at [235, 329] on p "Mesa 5" at bounding box center [251, 322] width 117 height 20
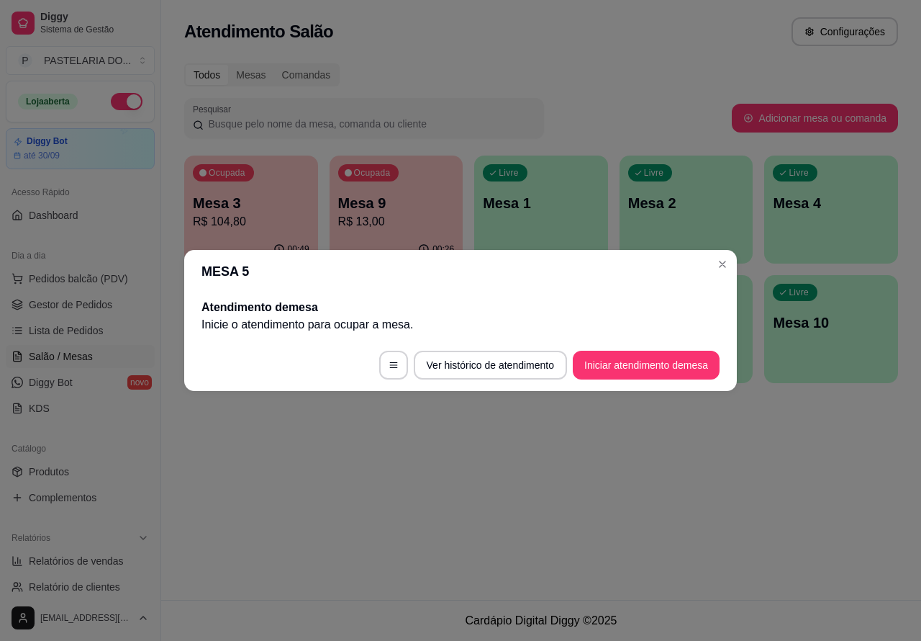
click at [657, 358] on button "Iniciar atendimento de mesa" at bounding box center [646, 365] width 147 height 29
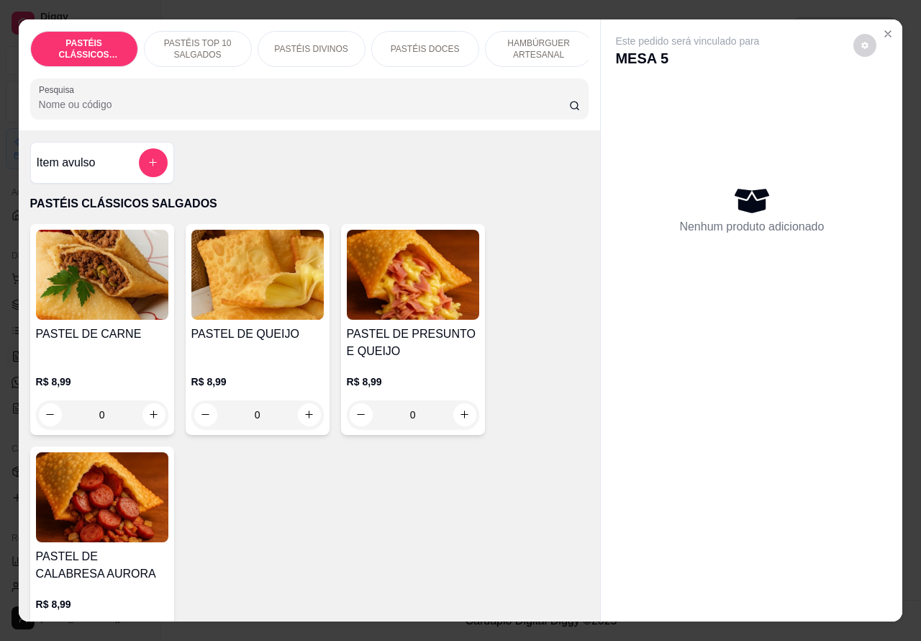
click at [531, 37] on p "HAMBÚRGUER ARTESANAL" at bounding box center [538, 48] width 83 height 23
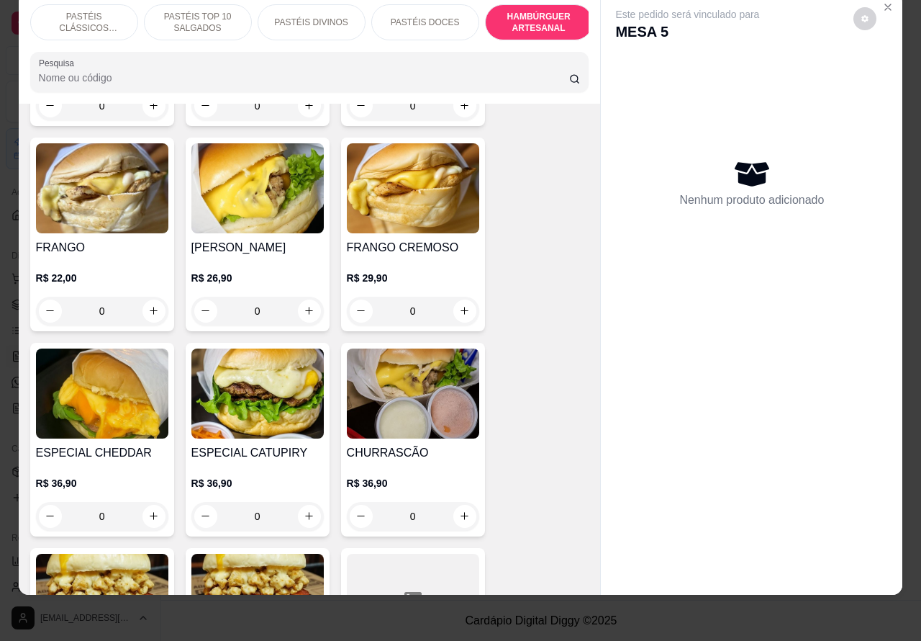
scroll to position [3272, 0]
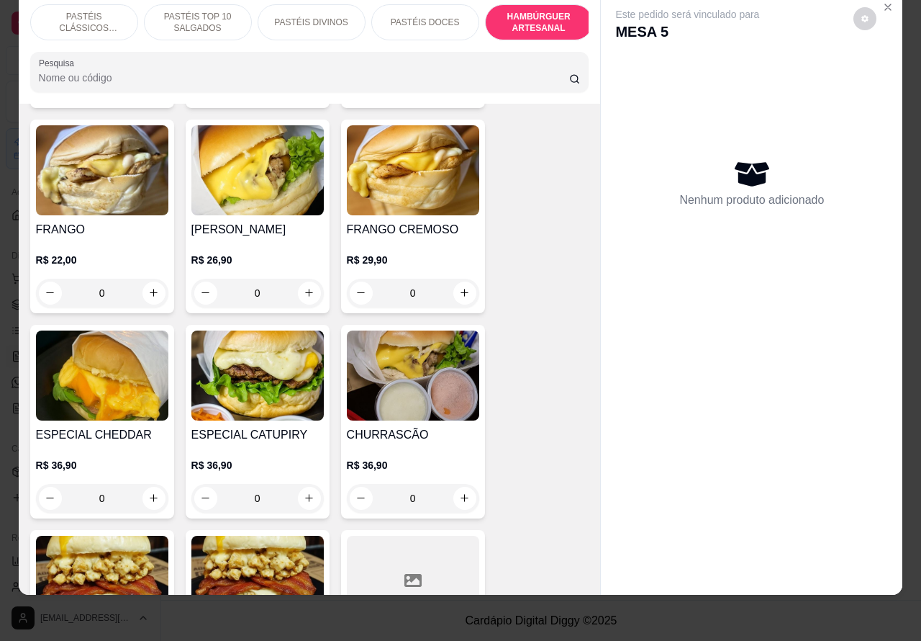
click at [143, 484] on div "0" at bounding box center [102, 498] width 132 height 29
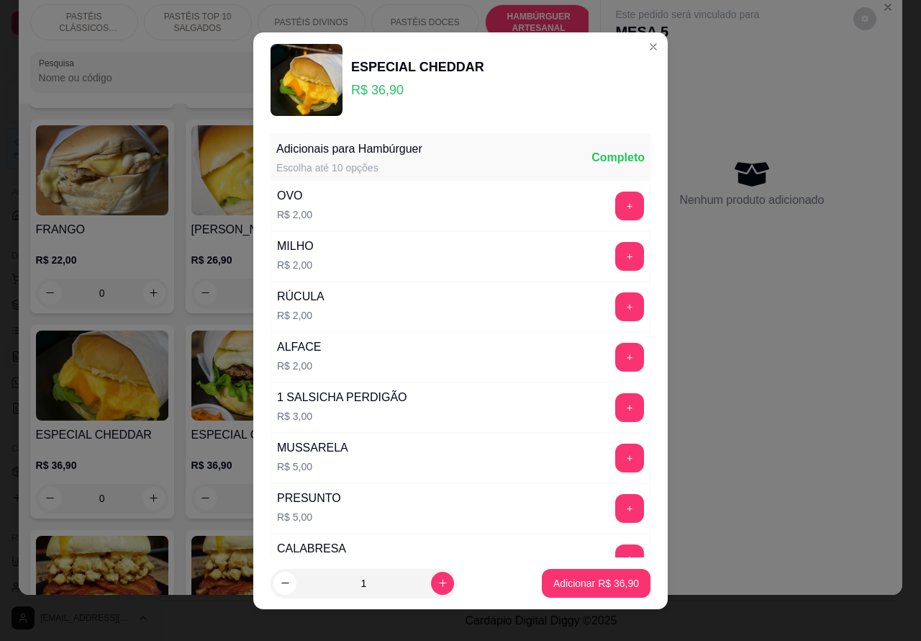
click at [438, 579] on icon "increase-product-quantity" at bounding box center [443, 582] width 11 height 11
type input "2"
click at [572, 585] on p "Adicionar R$ 73,80" at bounding box center [597, 583] width 86 height 14
type input "2"
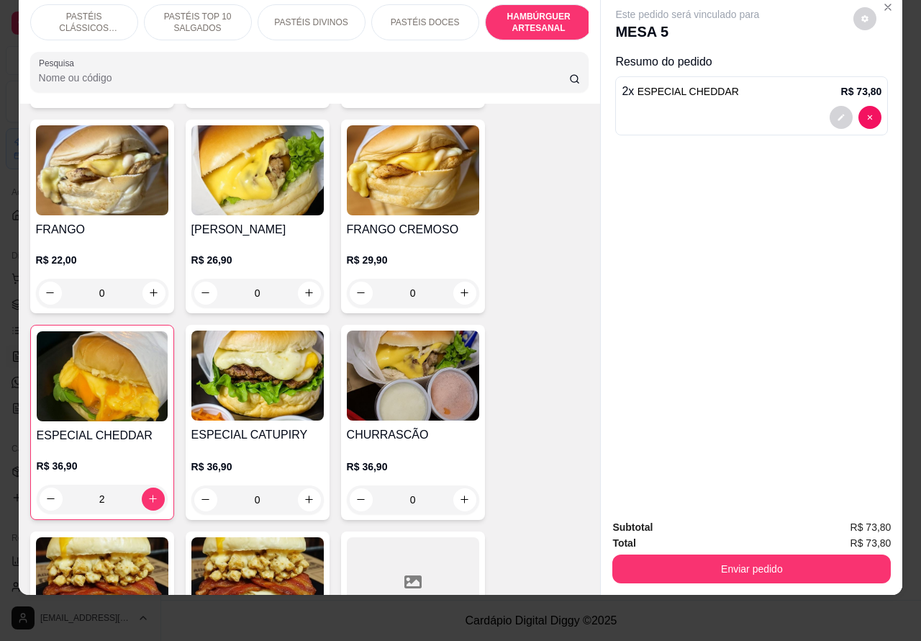
click at [83, 14] on p "PASTÉIS CLÁSSICOS SALGADOS" at bounding box center [83, 22] width 83 height 23
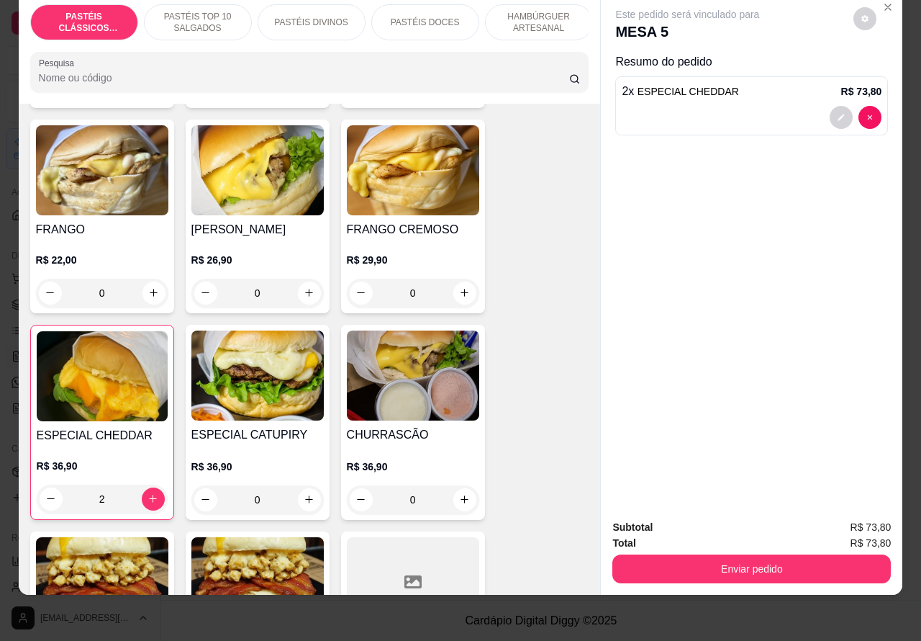
scroll to position [65, 0]
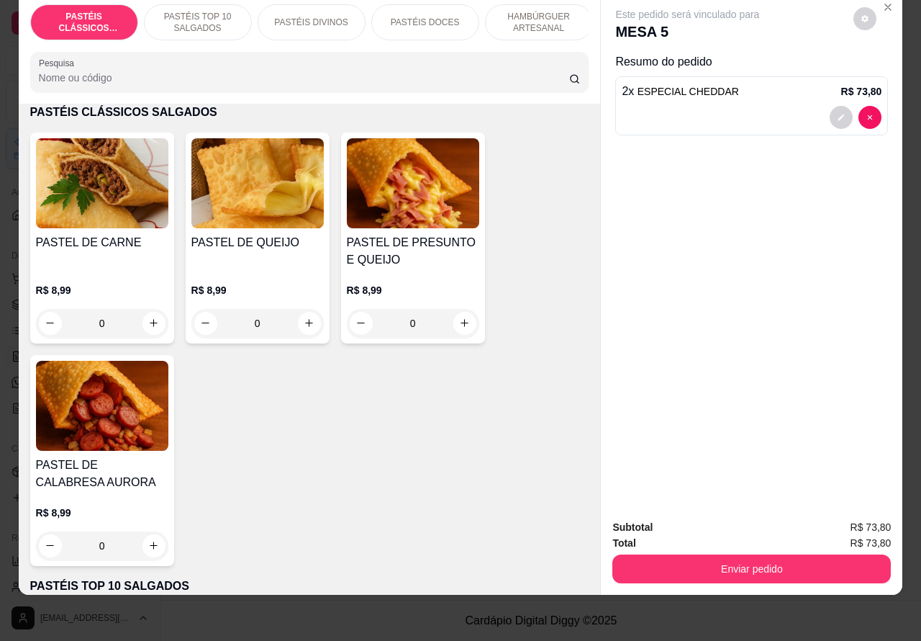
click at [304, 318] on icon "increase-product-quantity" at bounding box center [309, 322] width 11 height 11
type input "1"
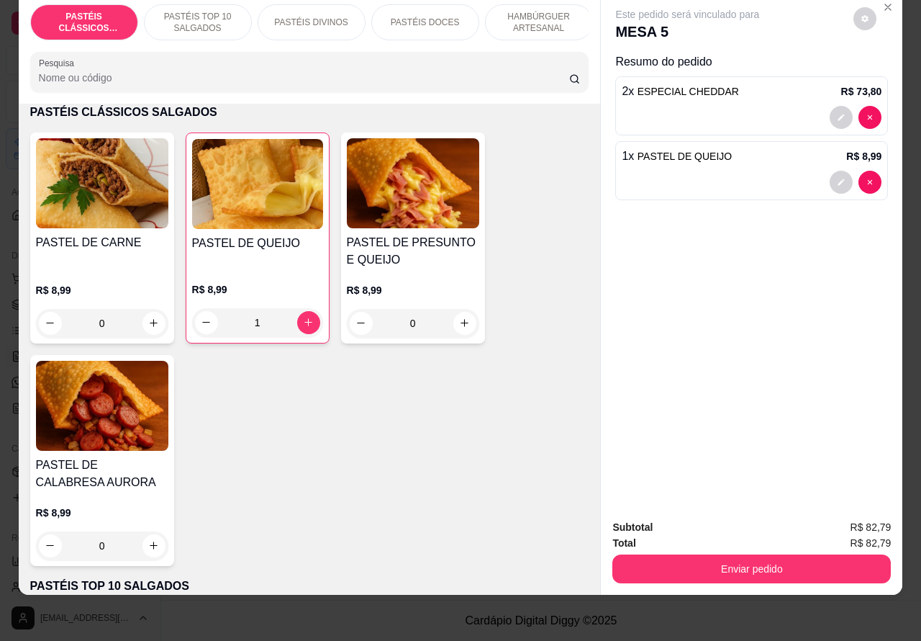
click at [148, 325] on icon "increase-product-quantity" at bounding box center [153, 322] width 11 height 11
type input "1"
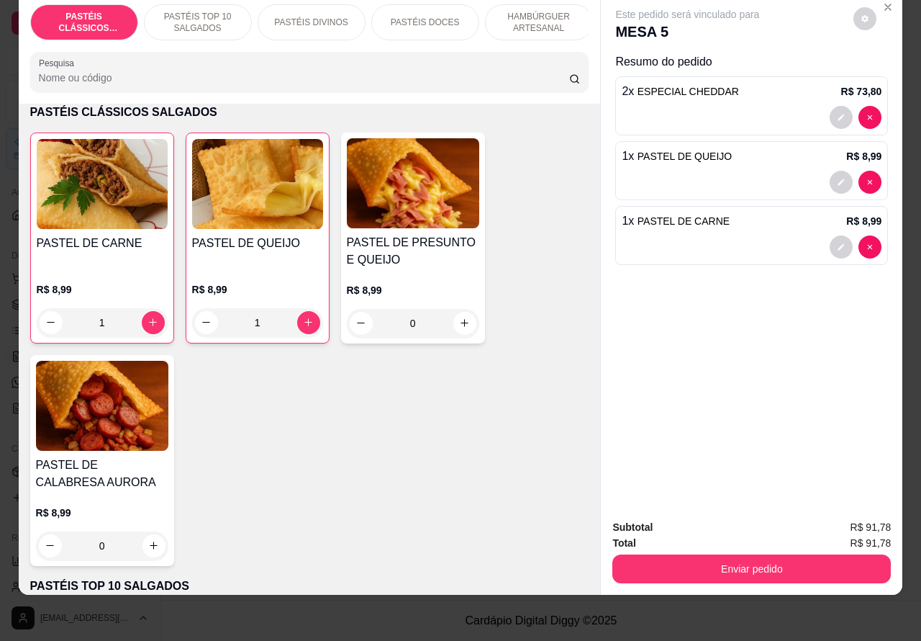
click at [188, 11] on p "PASTÉIS TOP 10 SALGADOS" at bounding box center [197, 22] width 83 height 23
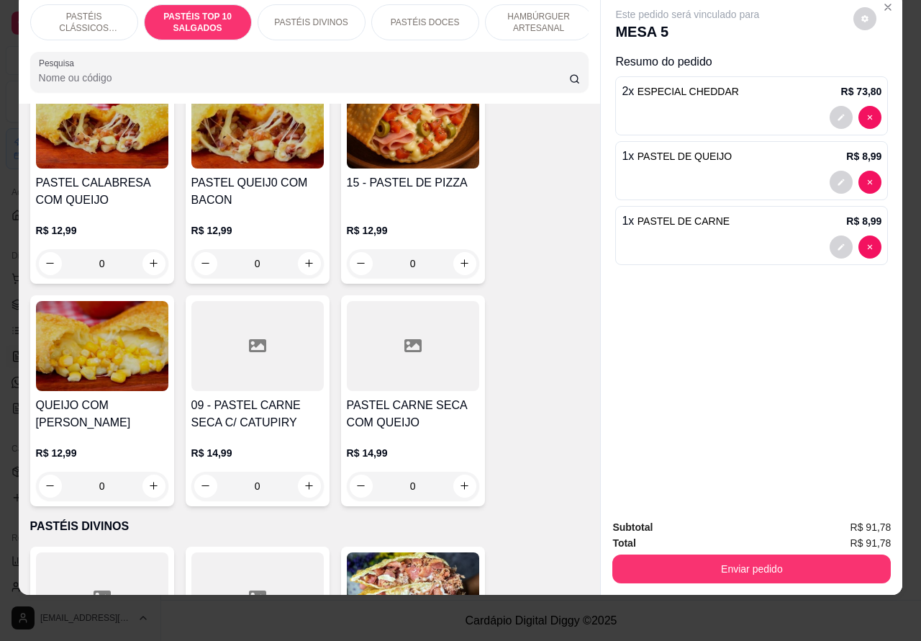
scroll to position [1270, 0]
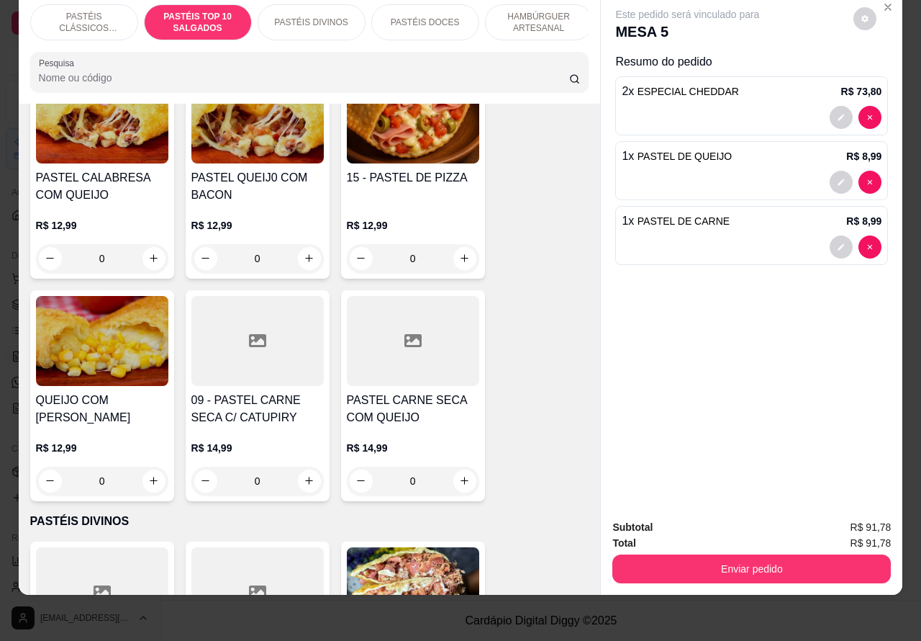
click at [459, 480] on icon "increase-product-quantity" at bounding box center [464, 480] width 11 height 11
type input "1"
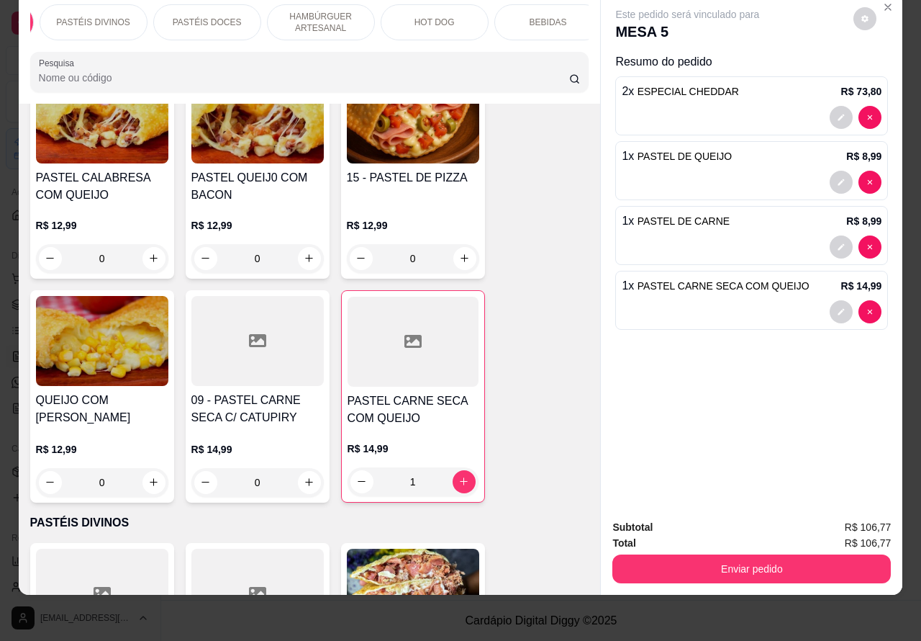
scroll to position [0, 259]
click at [502, 17] on p "BEBIDAS" at bounding box center [507, 23] width 37 height 12
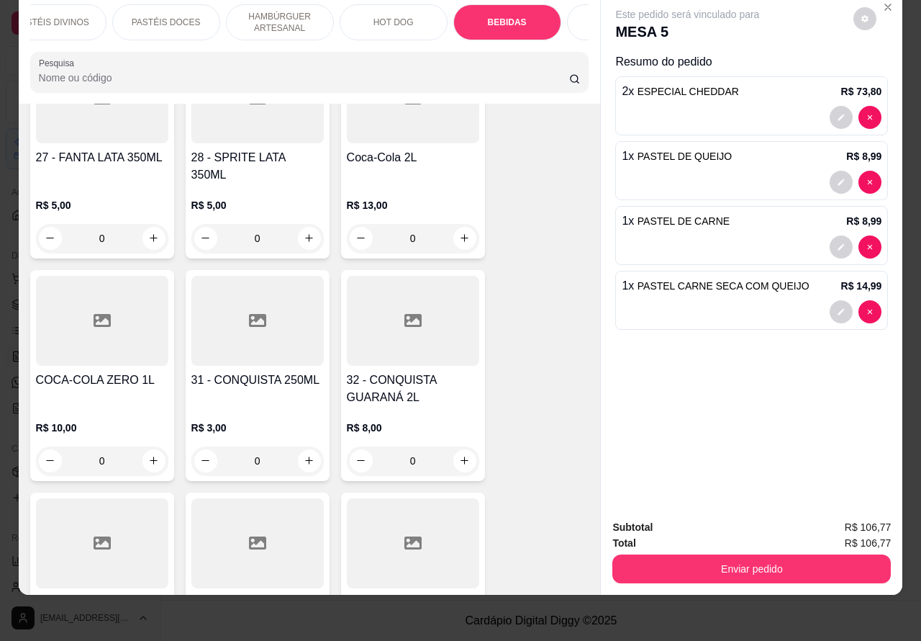
scroll to position [4479, 0]
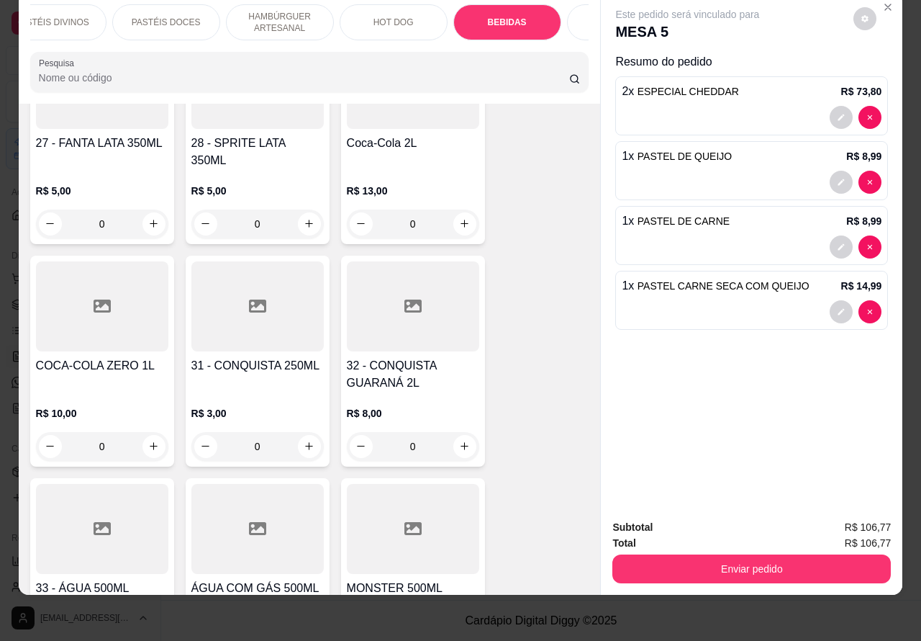
click at [459, 218] on icon "increase-product-quantity" at bounding box center [464, 223] width 11 height 11
type input "1"
click at [717, 554] on button "Enviar pedido" at bounding box center [752, 568] width 279 height 29
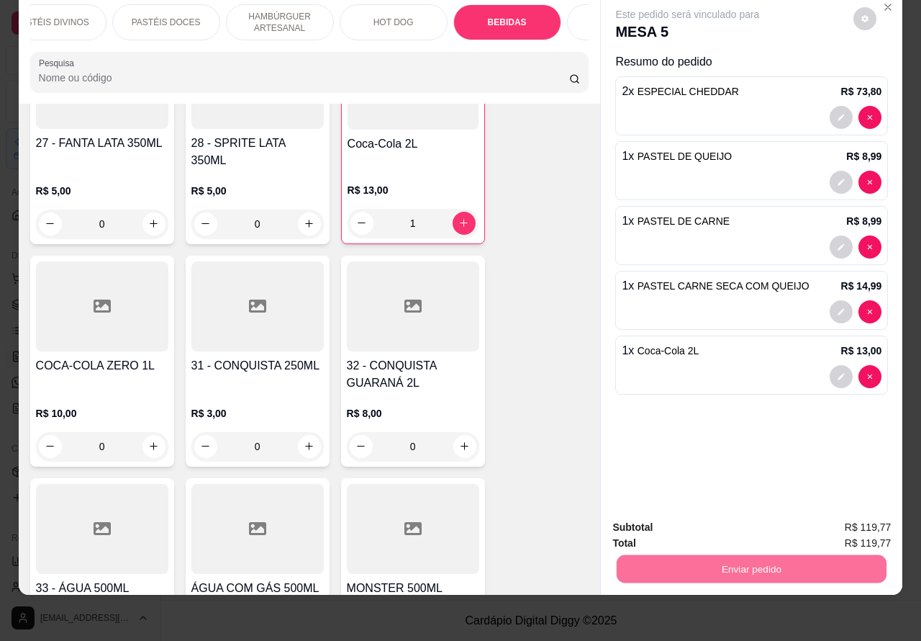
click at [692, 515] on button "Não registrar e enviar pedido" at bounding box center [703, 520] width 150 height 27
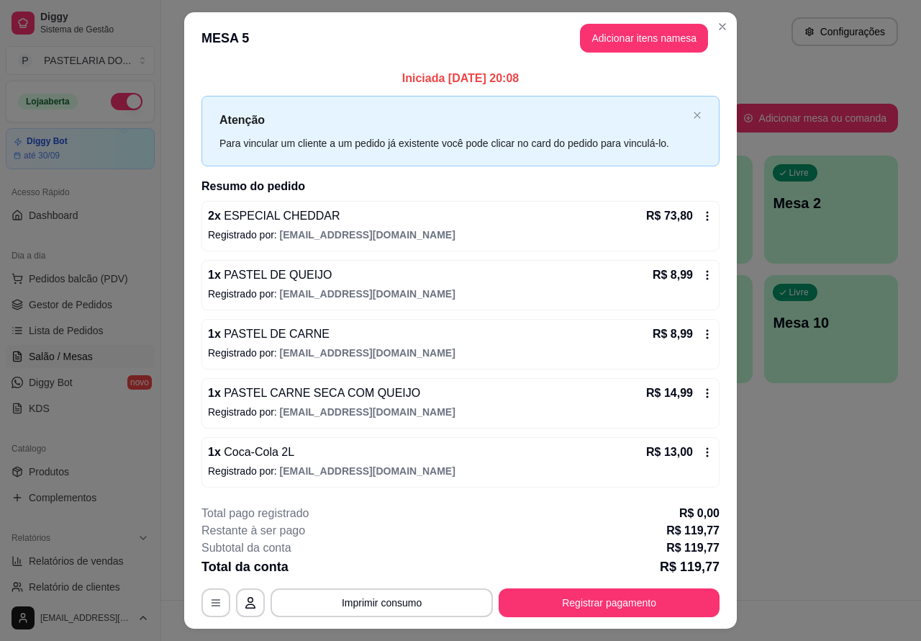
click at [70, 330] on span "Lista de Pedidos" at bounding box center [66, 330] width 75 height 14
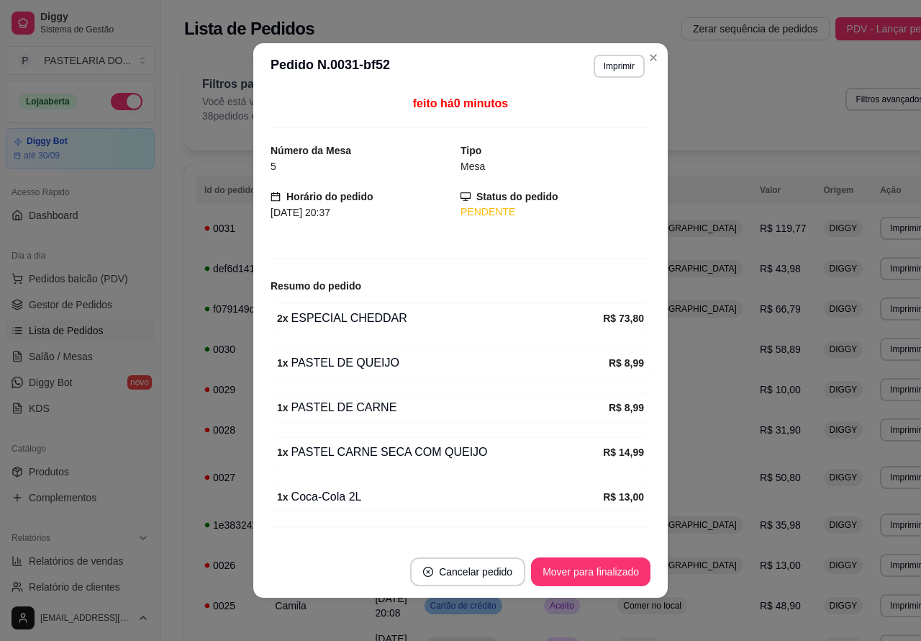
click at [612, 60] on button "Imprimir" at bounding box center [619, 66] width 51 height 23
click at [609, 69] on button "Imprimir" at bounding box center [619, 66] width 51 height 23
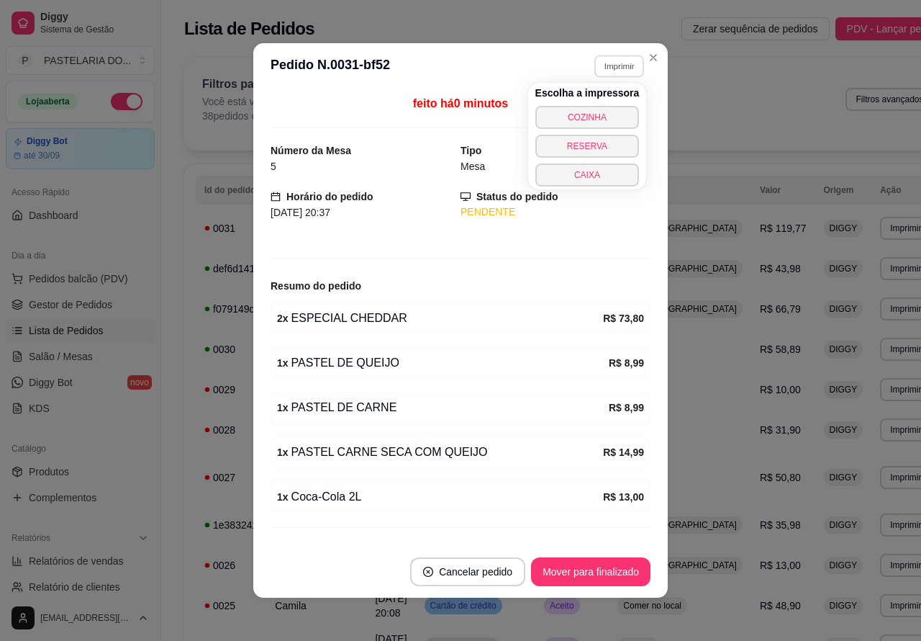
click at [605, 109] on button "COZINHA" at bounding box center [588, 117] width 104 height 23
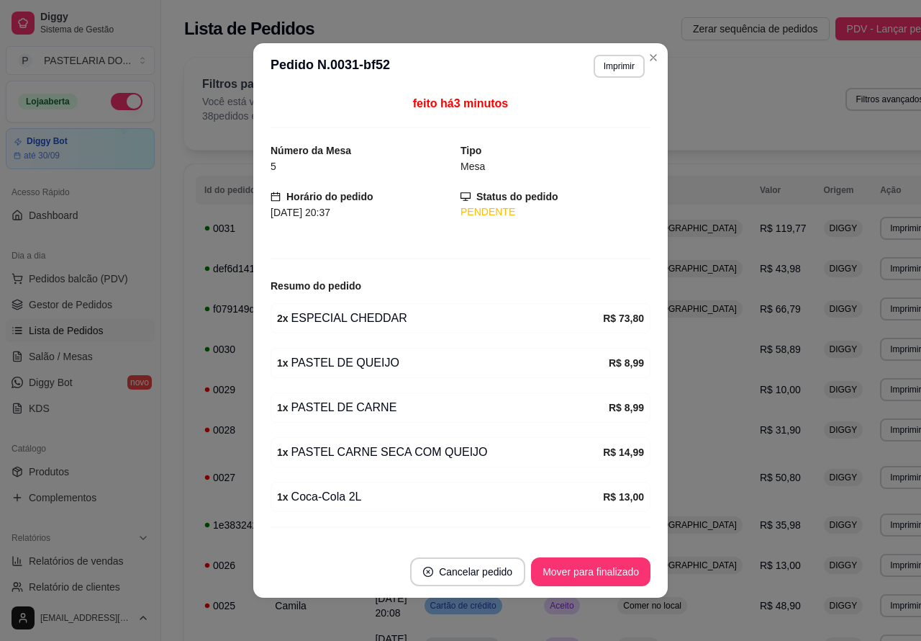
click at [72, 347] on link "Salão / Mesas" at bounding box center [80, 356] width 149 height 23
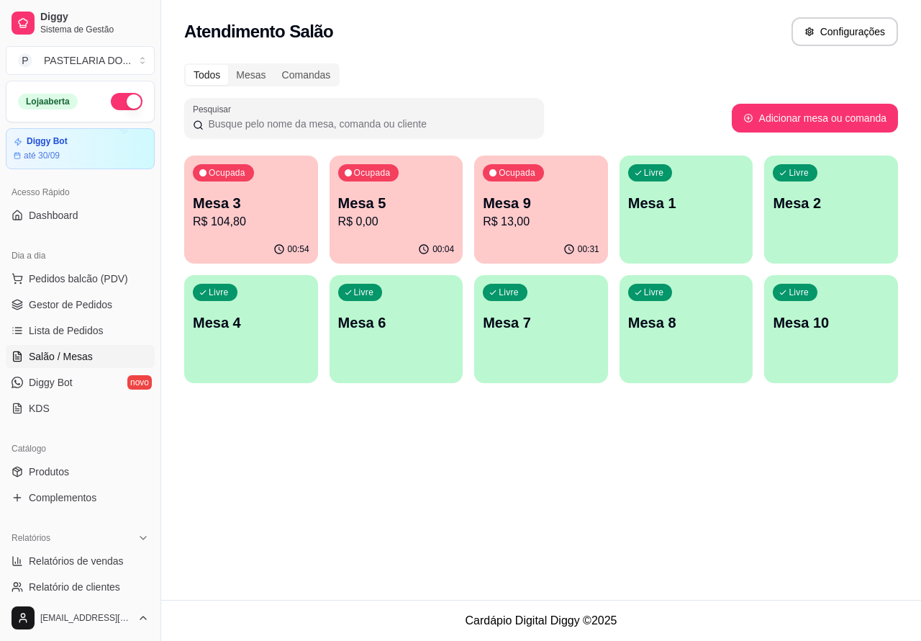
click at [69, 357] on span "Salão / Mesas" at bounding box center [61, 356] width 64 height 14
click at [695, 321] on p "Mesa 8" at bounding box center [686, 322] width 117 height 20
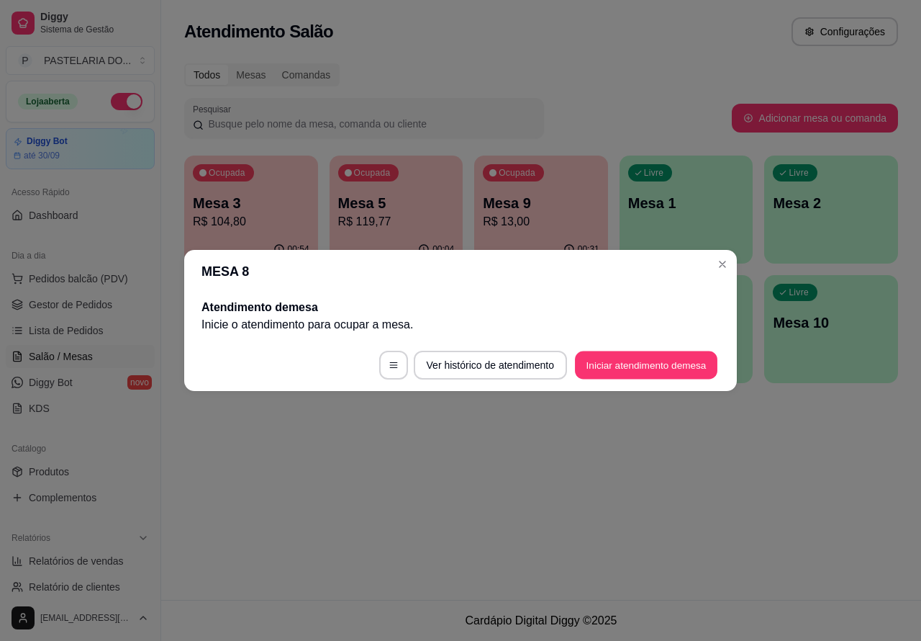
click at [666, 363] on button "Iniciar atendimento de mesa" at bounding box center [646, 365] width 143 height 28
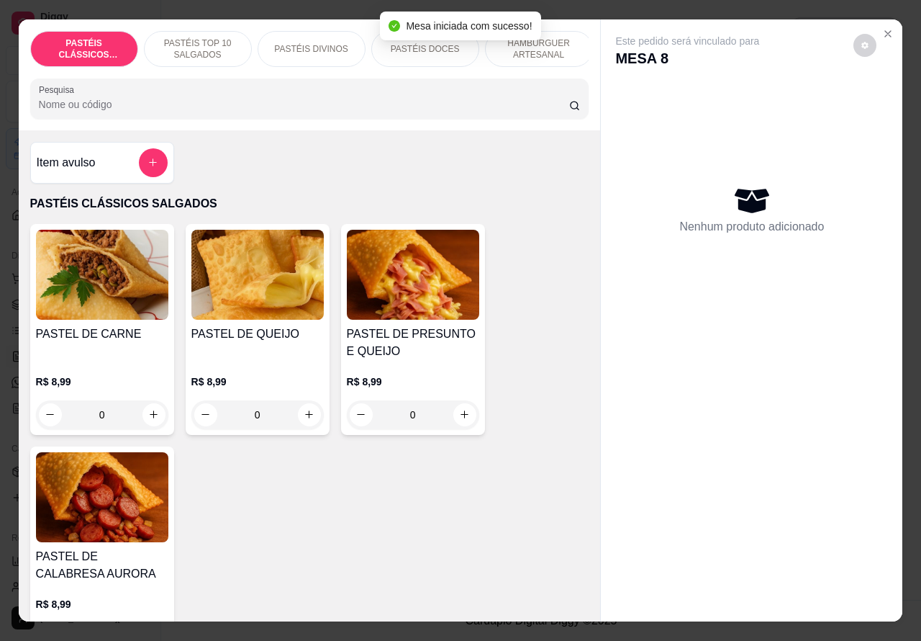
click at [552, 44] on p "HAMBÚRGUER ARTESANAL" at bounding box center [538, 48] width 83 height 23
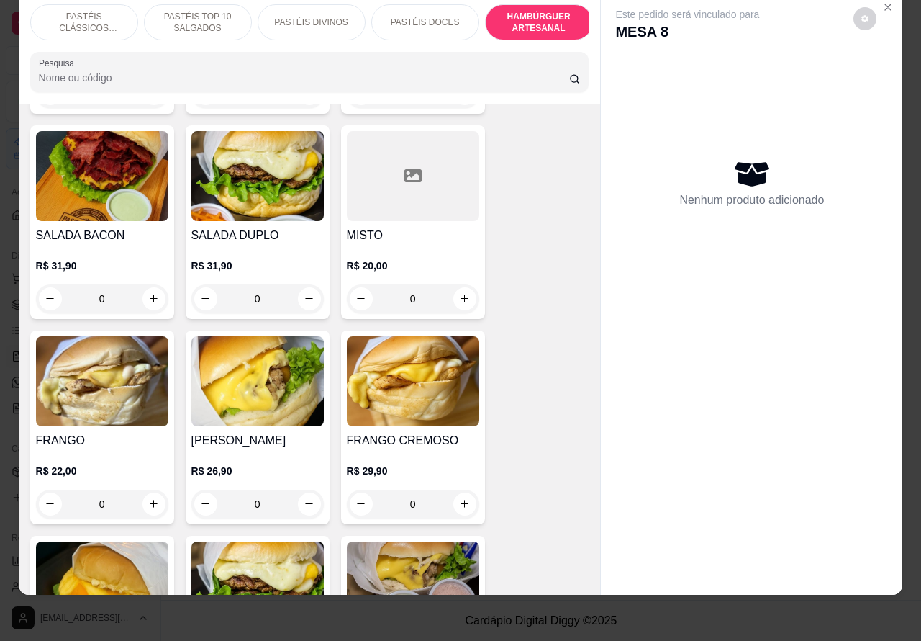
scroll to position [3063, 0]
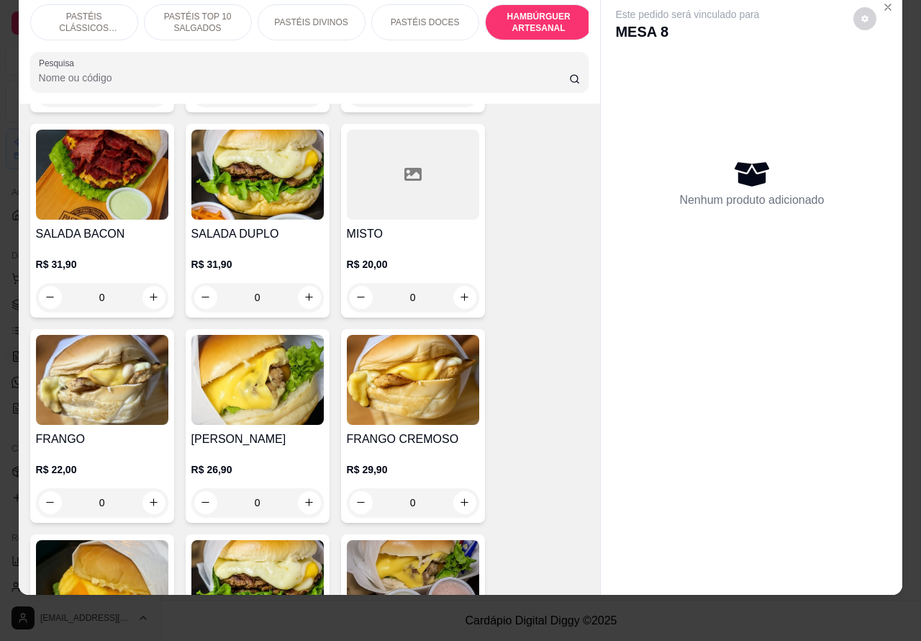
click at [153, 283] on div "0" at bounding box center [102, 297] width 132 height 29
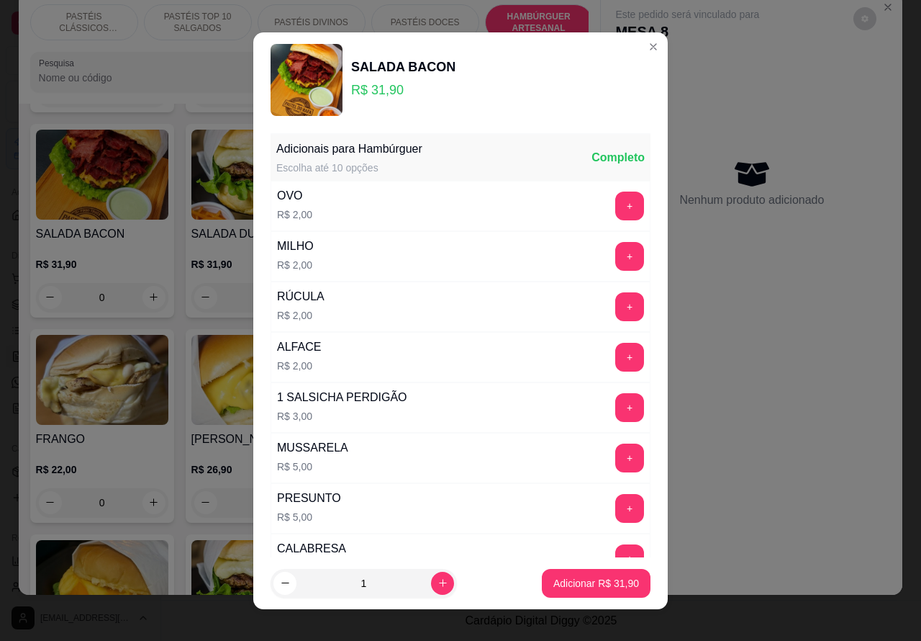
click at [589, 584] on p "Adicionar R$ 31,90" at bounding box center [597, 583] width 86 height 14
type input "1"
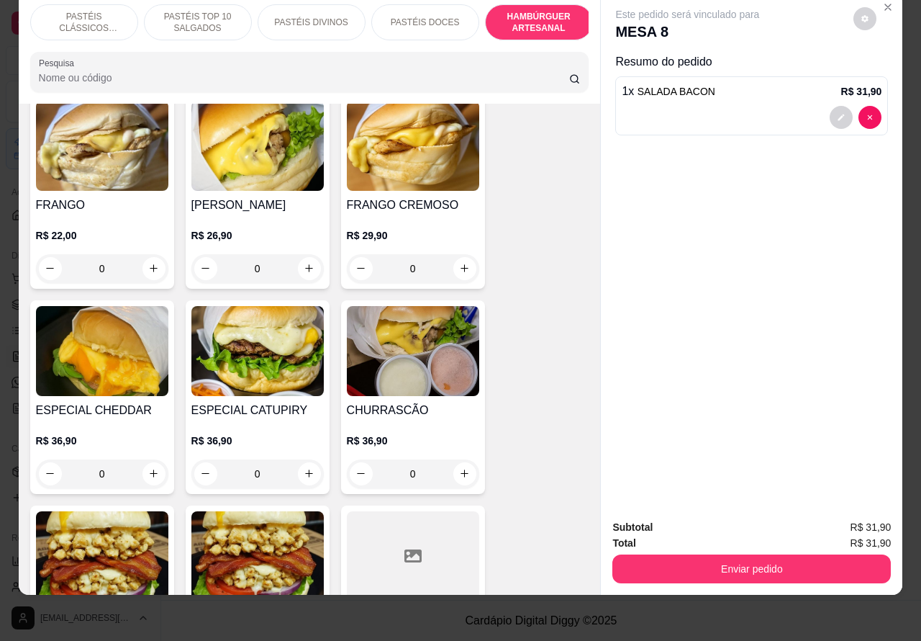
scroll to position [3304, 0]
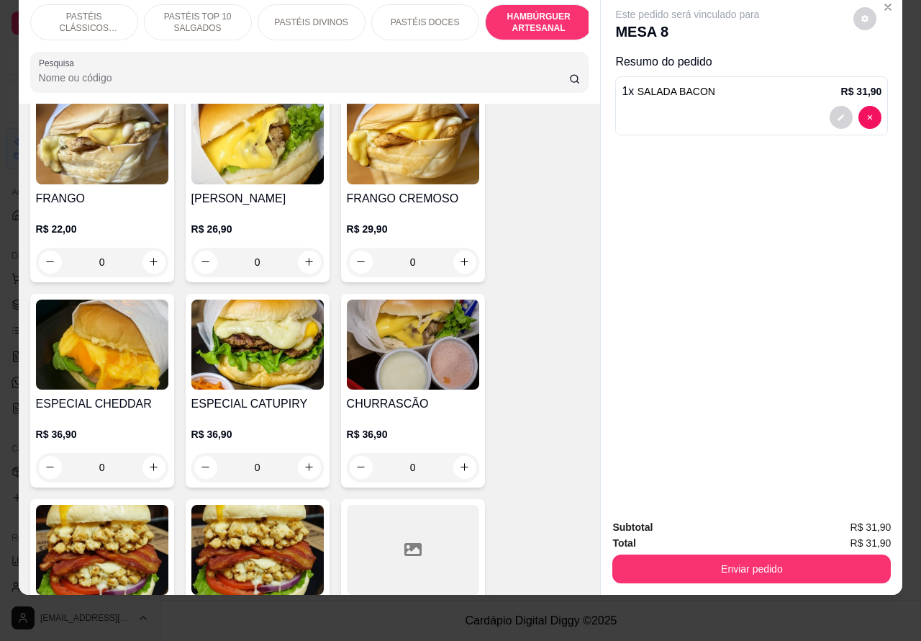
click at [292, 453] on div "0" at bounding box center [257, 467] width 132 height 29
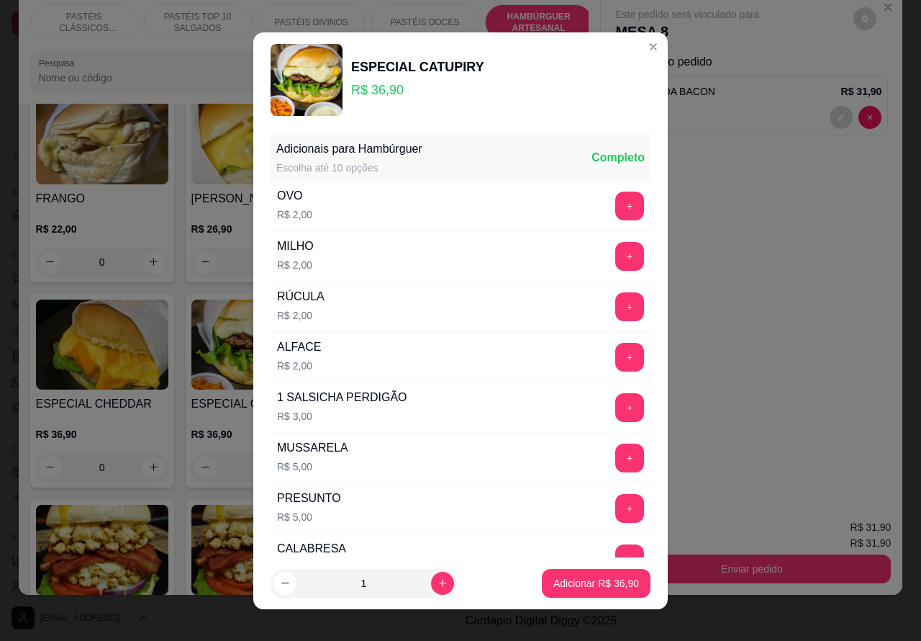
click at [561, 580] on p "Adicionar R$ 36,90" at bounding box center [597, 583] width 86 height 14
type input "1"
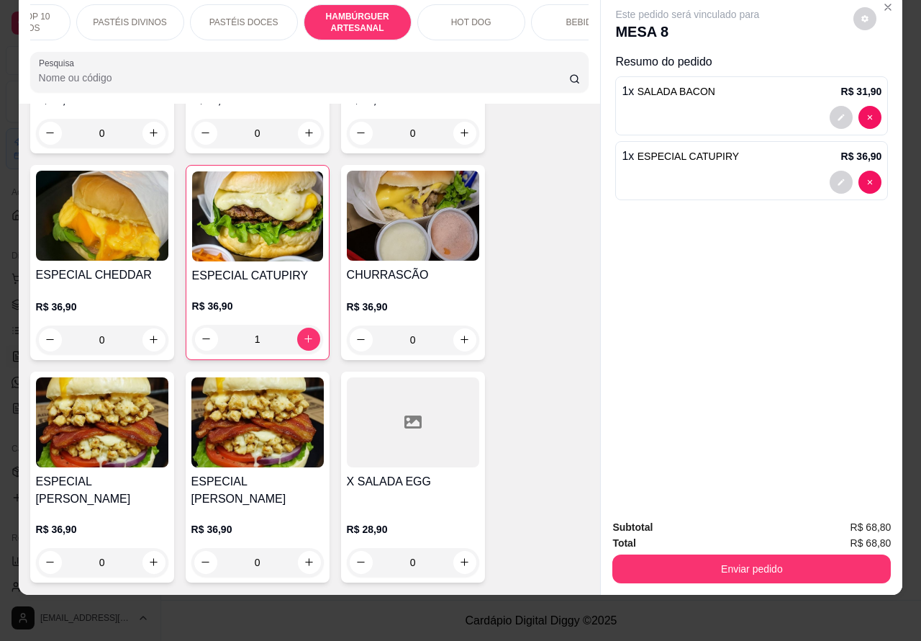
scroll to position [0, 205]
click at [552, 17] on p "BEBIDAS" at bounding box center [561, 23] width 37 height 12
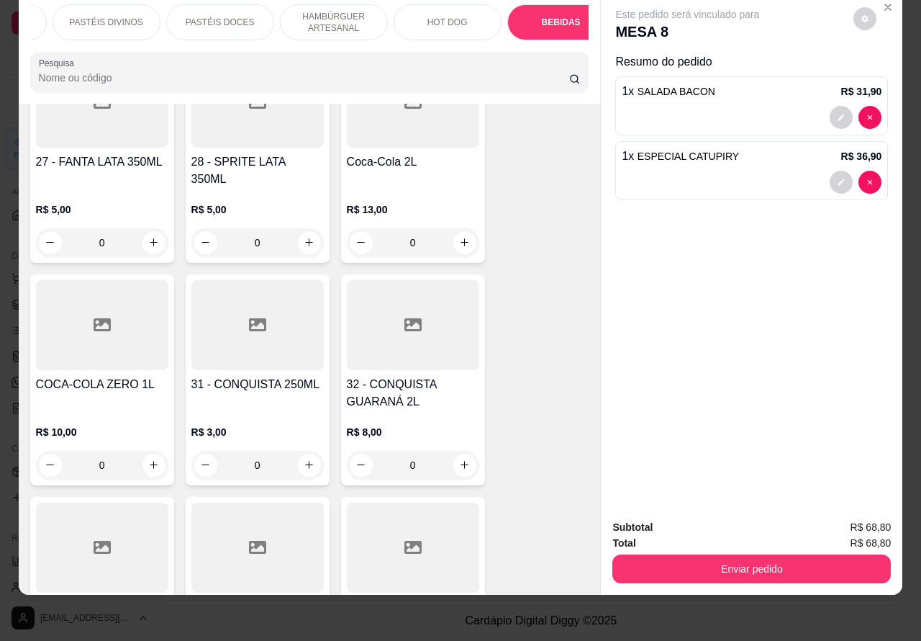
scroll to position [4436, 0]
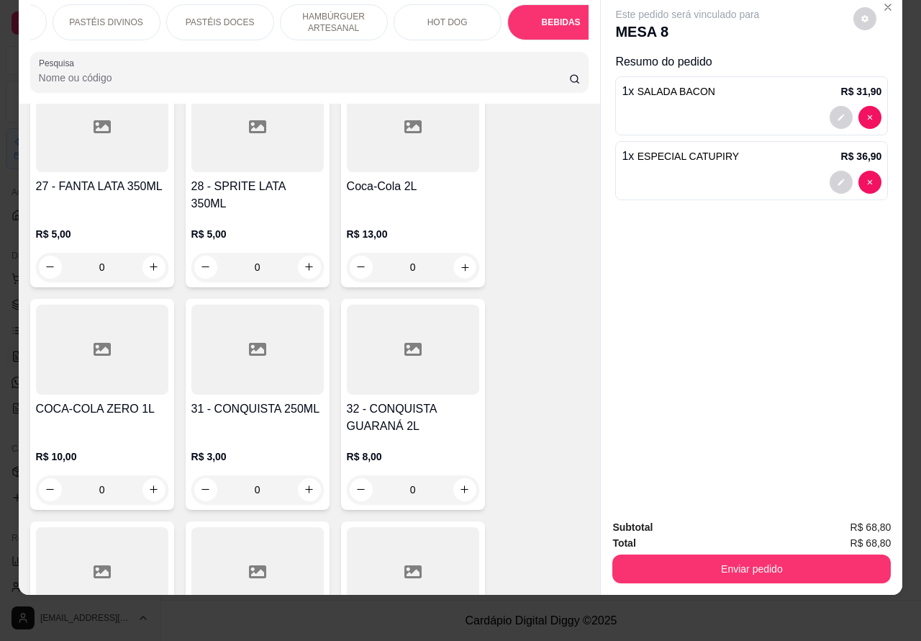
click at [459, 261] on icon "increase-product-quantity" at bounding box center [464, 266] width 11 height 11
type input "1"
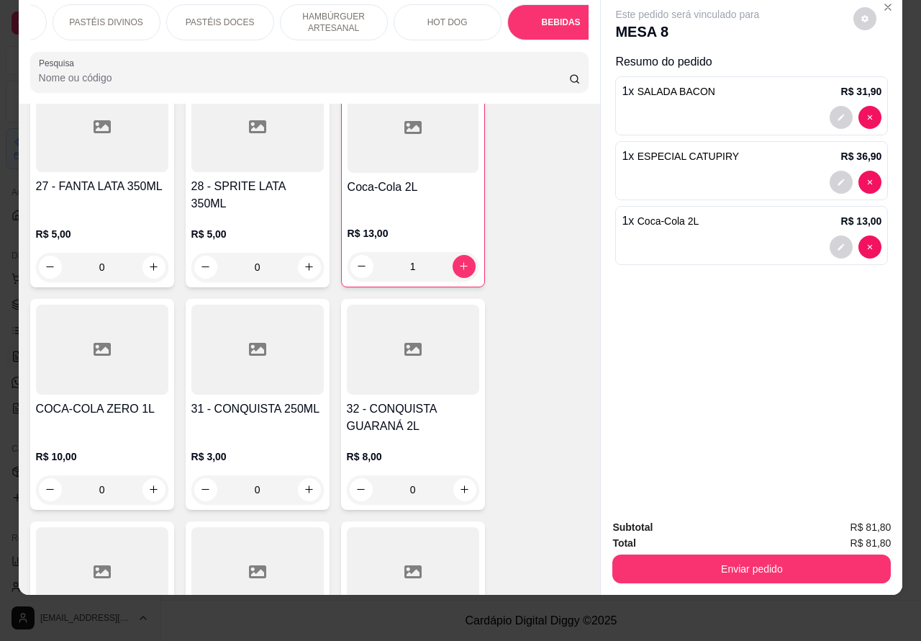
scroll to position [0, 0]
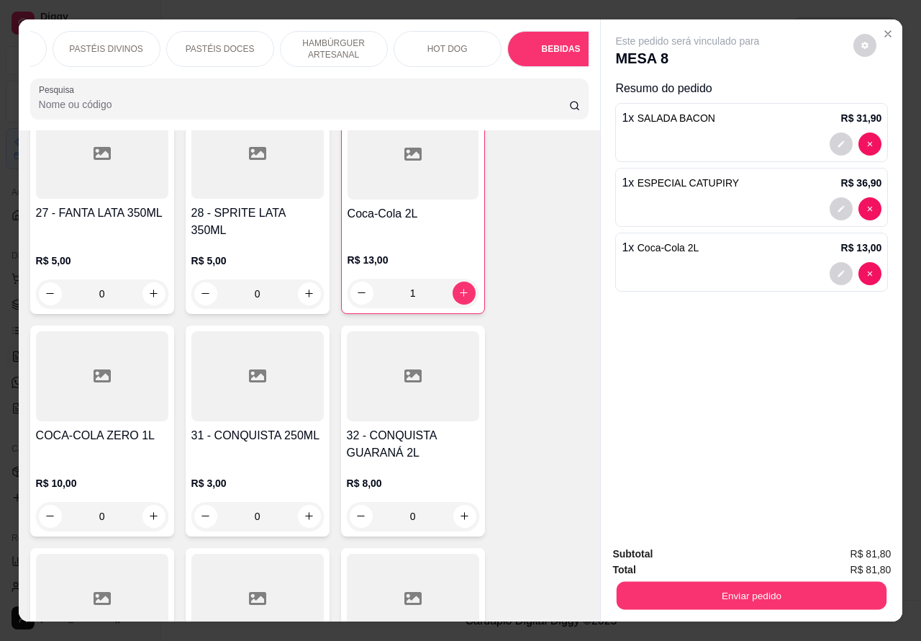
click at [754, 587] on button "Enviar pedido" at bounding box center [752, 596] width 270 height 28
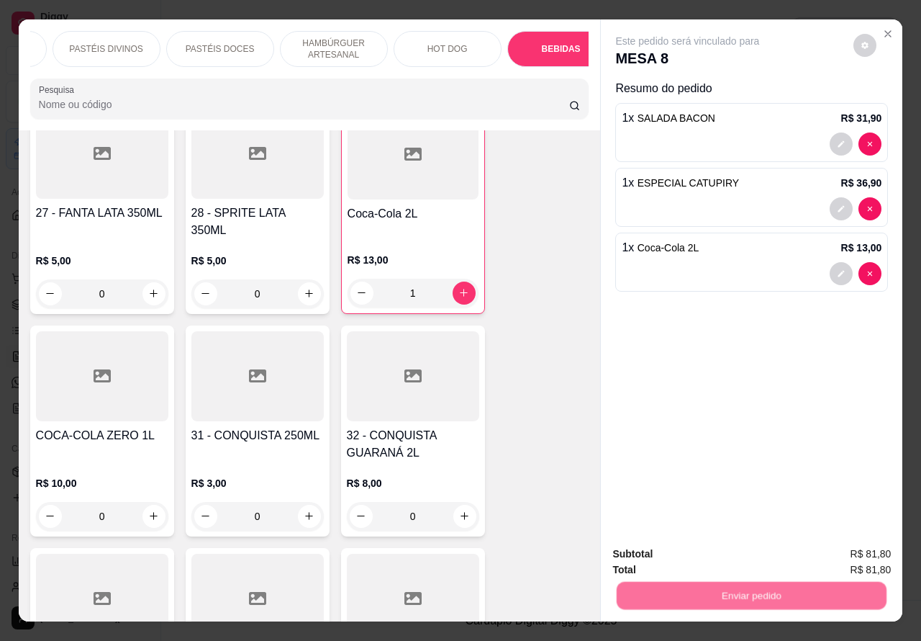
click at [693, 551] on button "Não registrar e enviar pedido" at bounding box center [703, 553] width 150 height 27
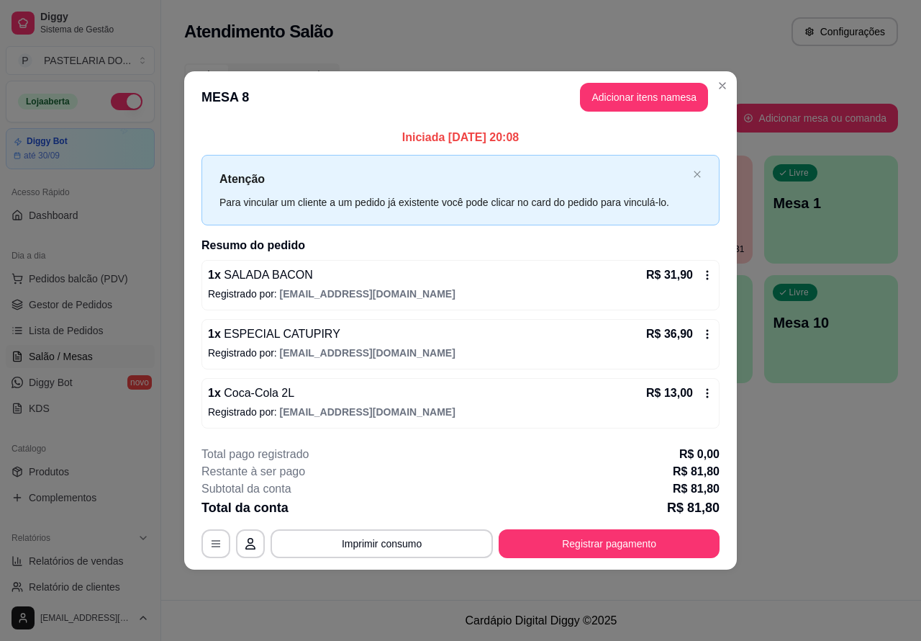
click at [220, 610] on footer "Cardápio Digital Diggy © 2025" at bounding box center [541, 620] width 760 height 41
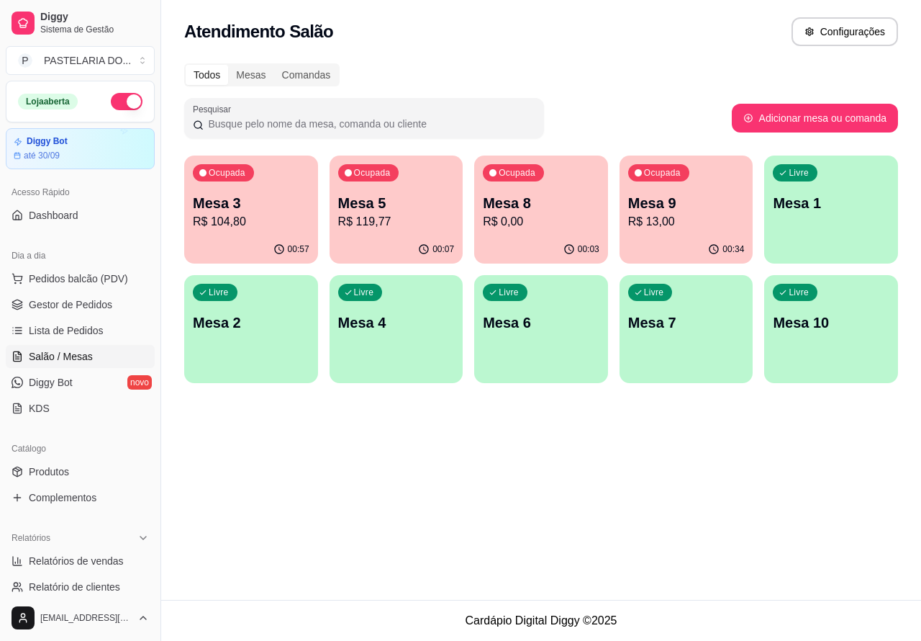
click at [548, 325] on p "Mesa 6" at bounding box center [541, 322] width 117 height 20
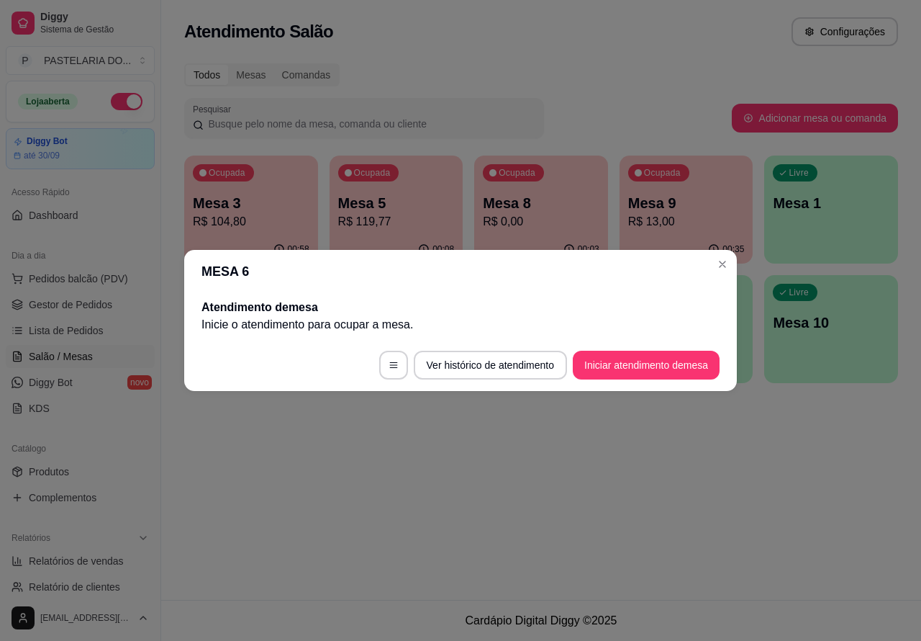
click at [646, 358] on button "Iniciar atendimento de mesa" at bounding box center [646, 365] width 147 height 29
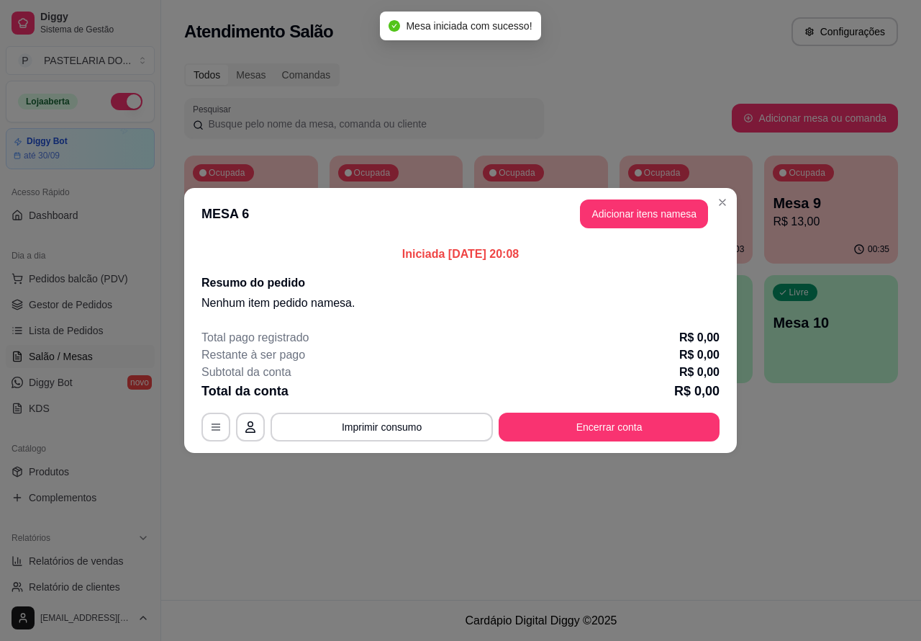
click at [664, 211] on div "Nenhum produto adicionado" at bounding box center [760, 205] width 281 height 291
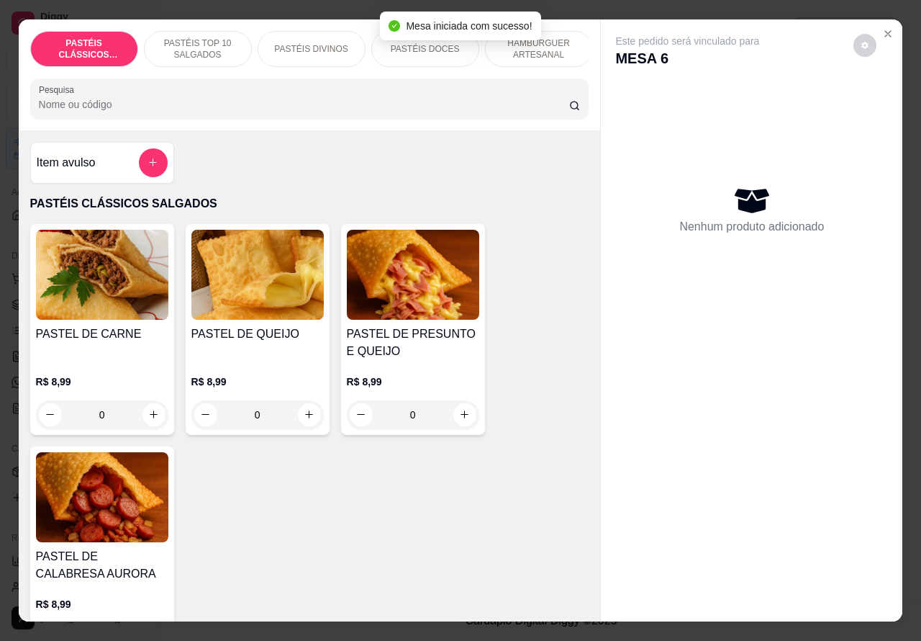
click at [558, 44] on p "HAMBÚRGUER ARTESANAL" at bounding box center [538, 48] width 83 height 23
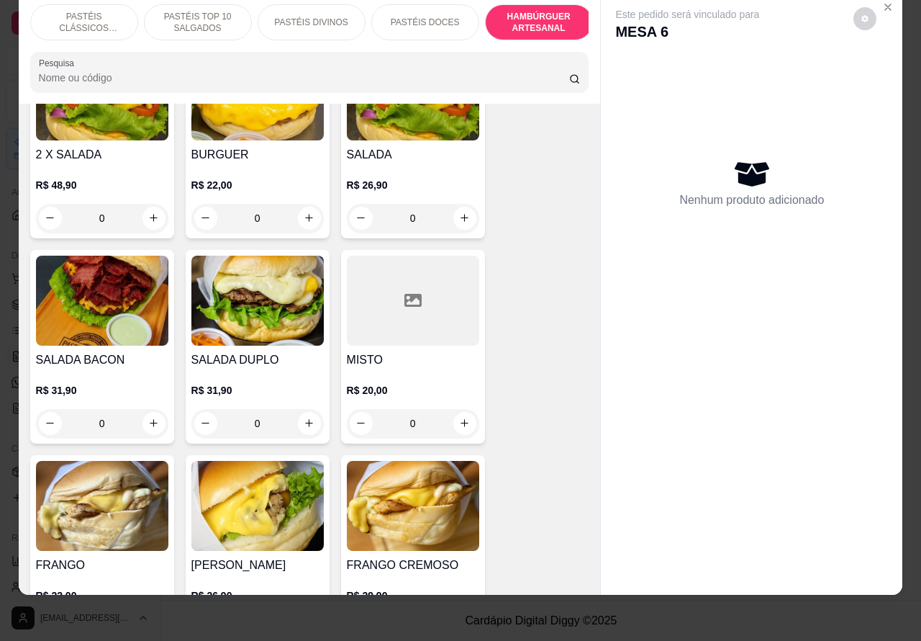
scroll to position [2937, 0]
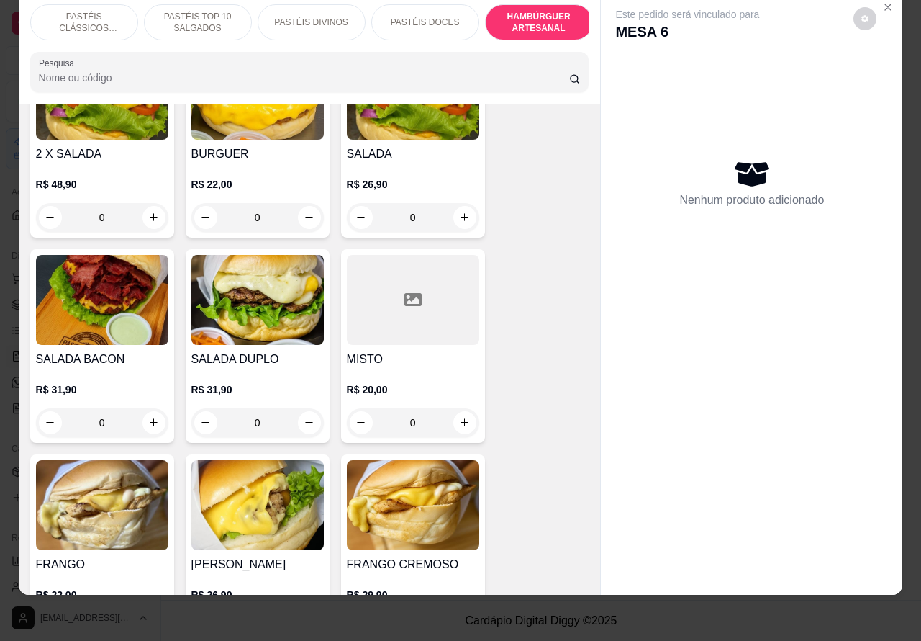
click at [459, 203] on div "0" at bounding box center [413, 217] width 132 height 29
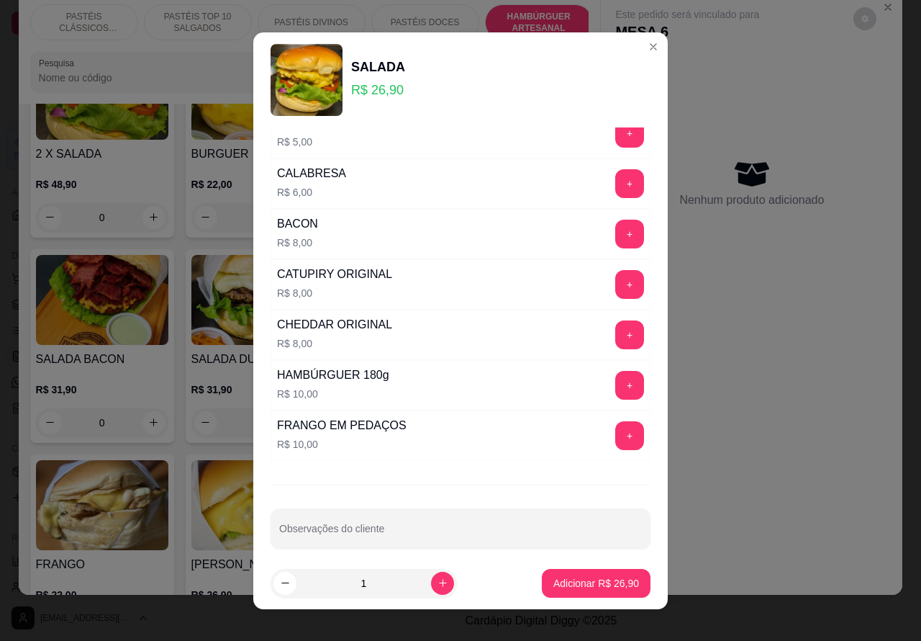
scroll to position [390, 0]
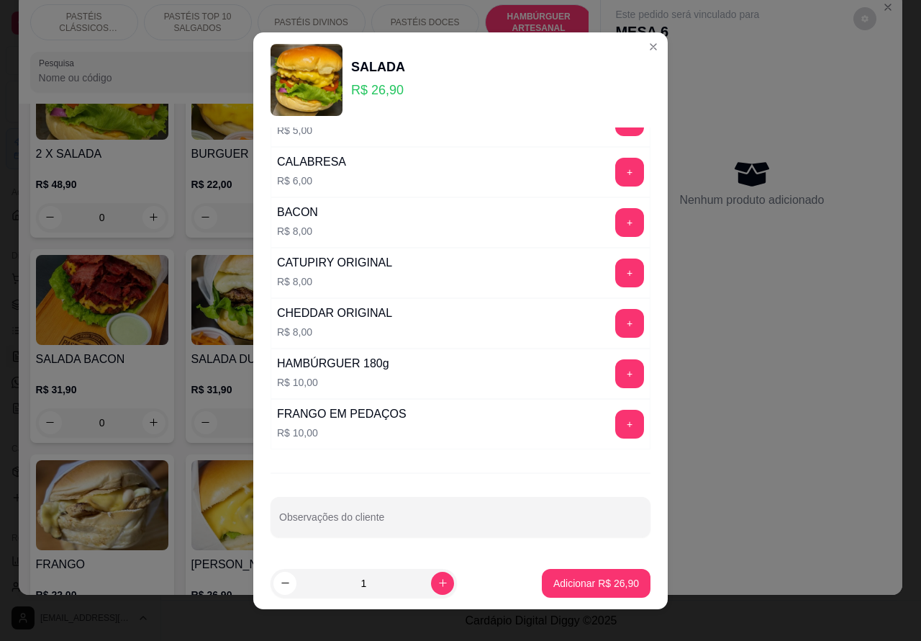
click at [422, 516] on input "Observações do cliente" at bounding box center [460, 522] width 363 height 14
type input "cortada ao meio"
click at [579, 582] on p "Adicionar R$ 26,90" at bounding box center [597, 583] width 86 height 14
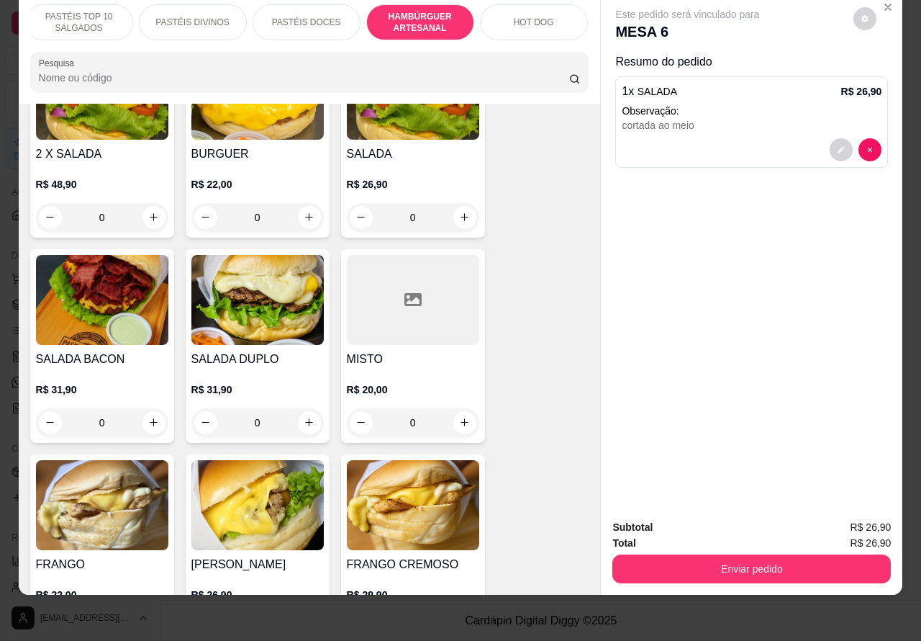
scroll to position [0, 195]
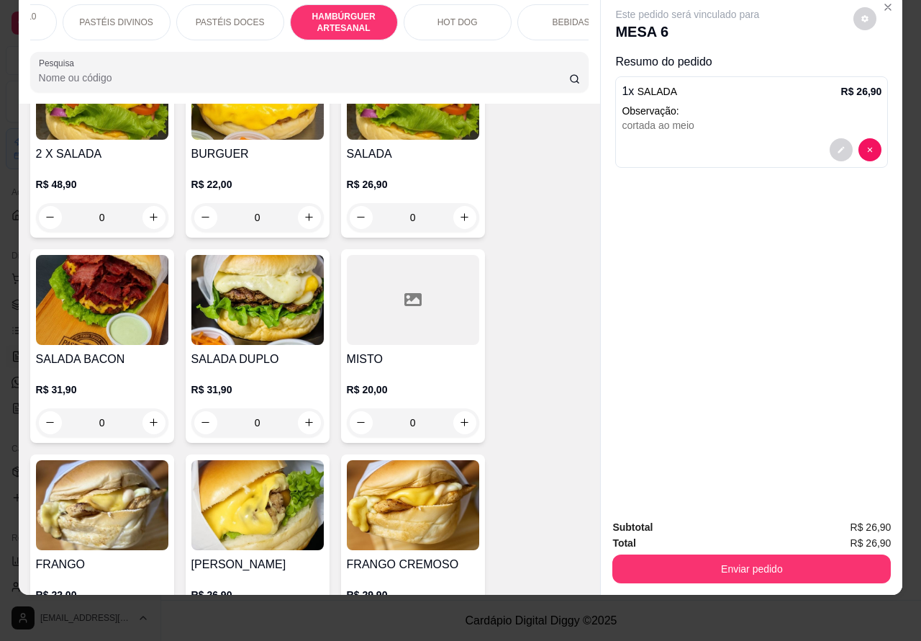
click at [572, 17] on p "BEBIDAS" at bounding box center [571, 23] width 37 height 12
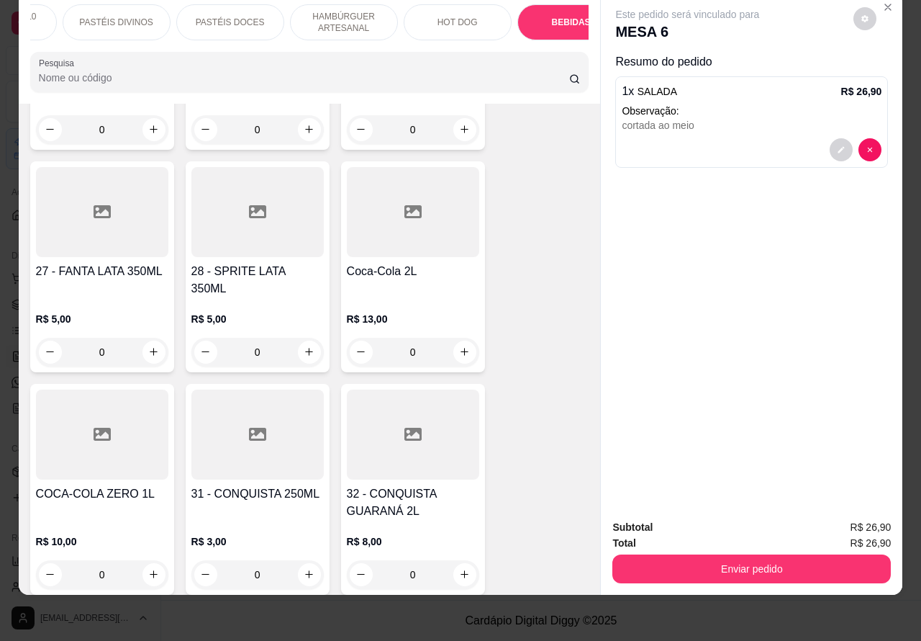
scroll to position [4358, 0]
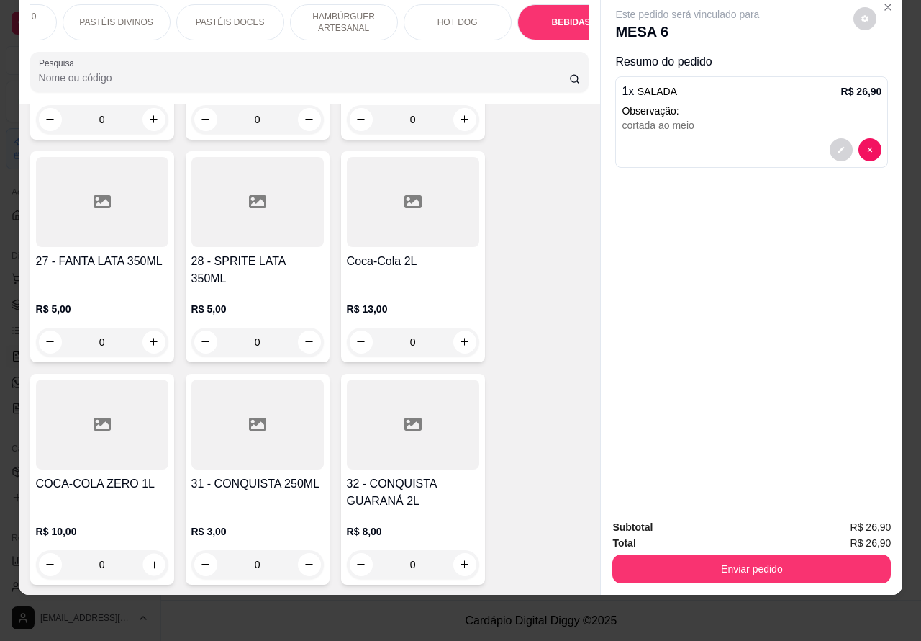
click at [148, 559] on icon "increase-product-quantity" at bounding box center [153, 564] width 11 height 11
type input "1"
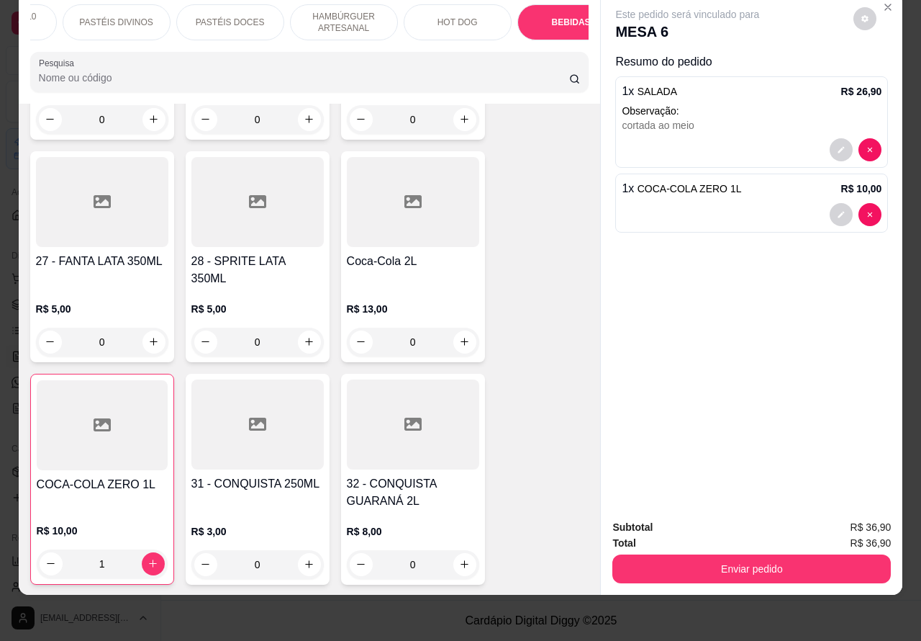
click at [864, 135] on div "Este pedido será vinculado para MESA 6 Resumo do pedido 1 x SALADA R$ 26,90 Obs…" at bounding box center [752, 250] width 302 height 515
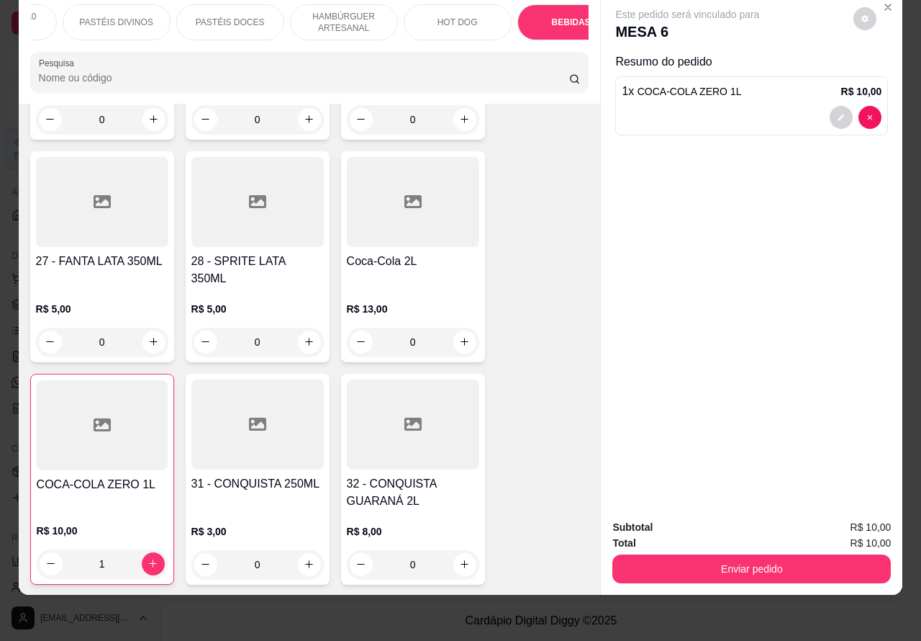
click at [345, 12] on p "HAMBÚRGUER ARTESANAL" at bounding box center [343, 22] width 83 height 23
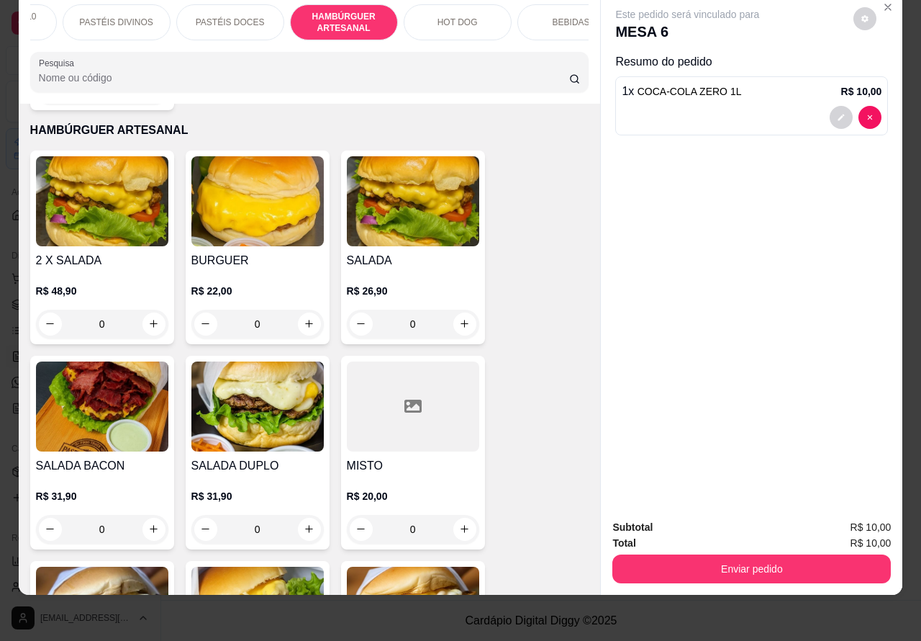
scroll to position [2901, 0]
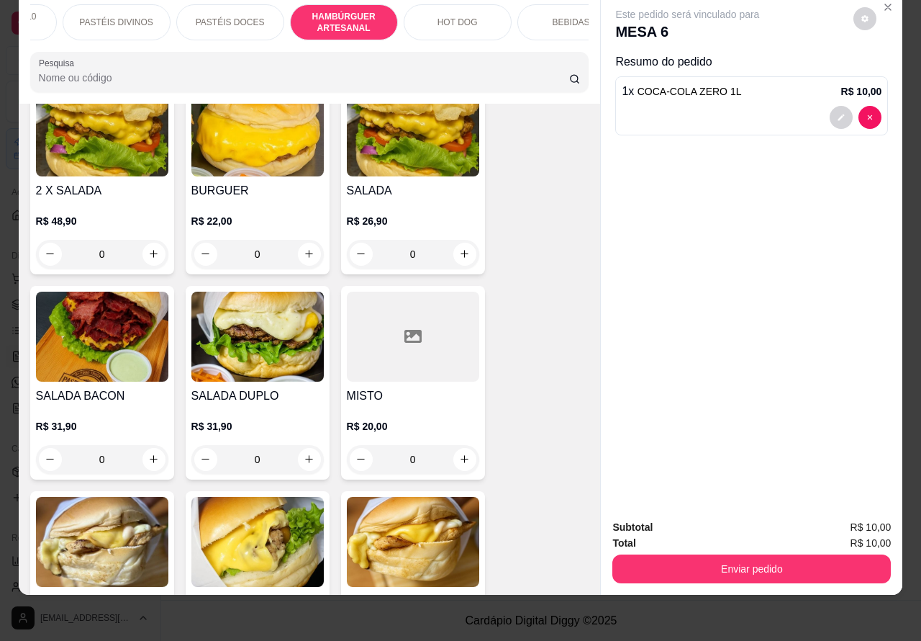
click at [141, 445] on div "0" at bounding box center [102, 459] width 132 height 29
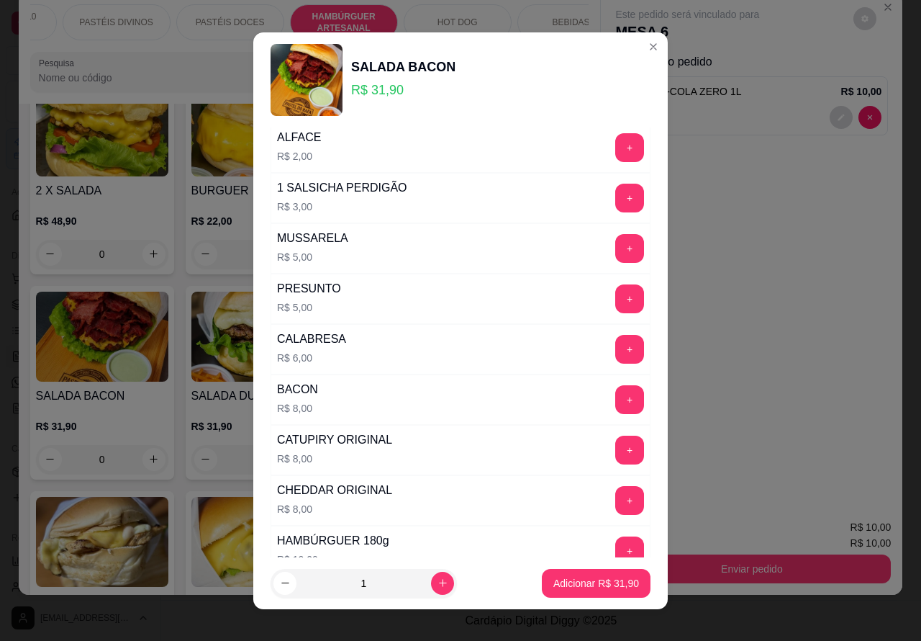
scroll to position [390, 0]
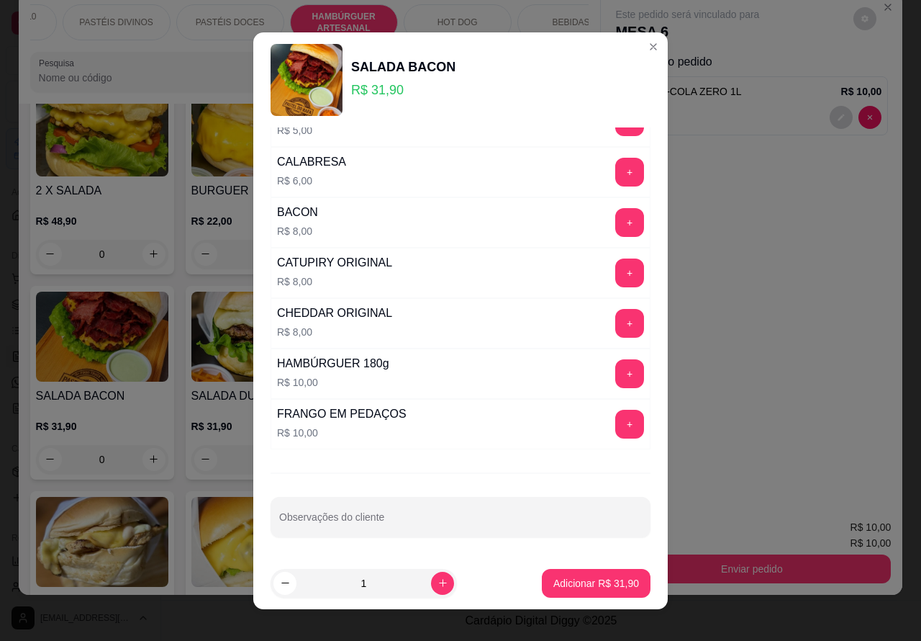
click at [444, 516] on input "Observações do cliente" at bounding box center [460, 522] width 363 height 14
type input "x"
type input "cortado ao meio"
click at [565, 583] on p "Adicionar R$ 31,90" at bounding box center [596, 583] width 83 height 14
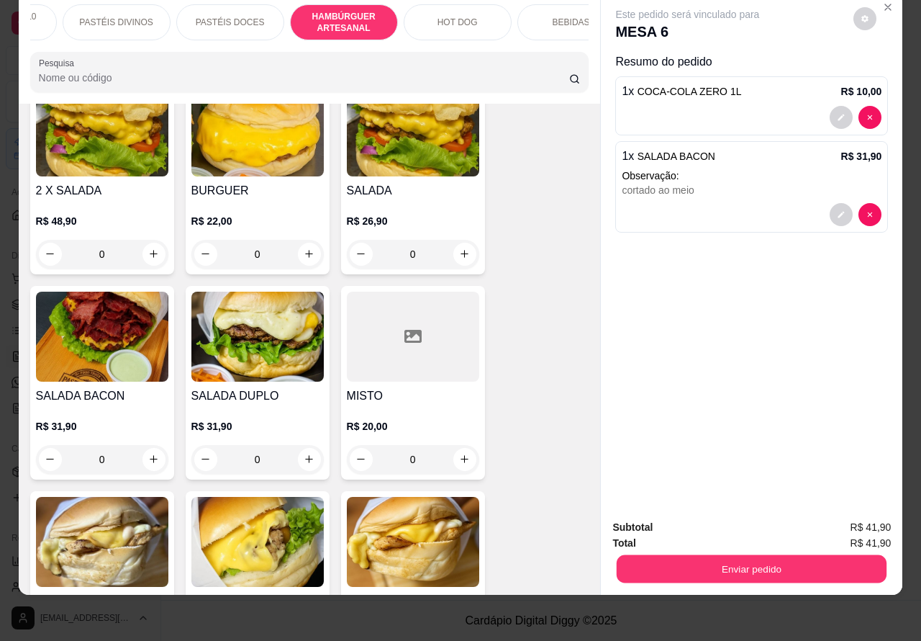
click at [764, 555] on button "Enviar pedido" at bounding box center [752, 569] width 270 height 28
click at [692, 519] on button "Não registrar e enviar pedido" at bounding box center [703, 520] width 150 height 27
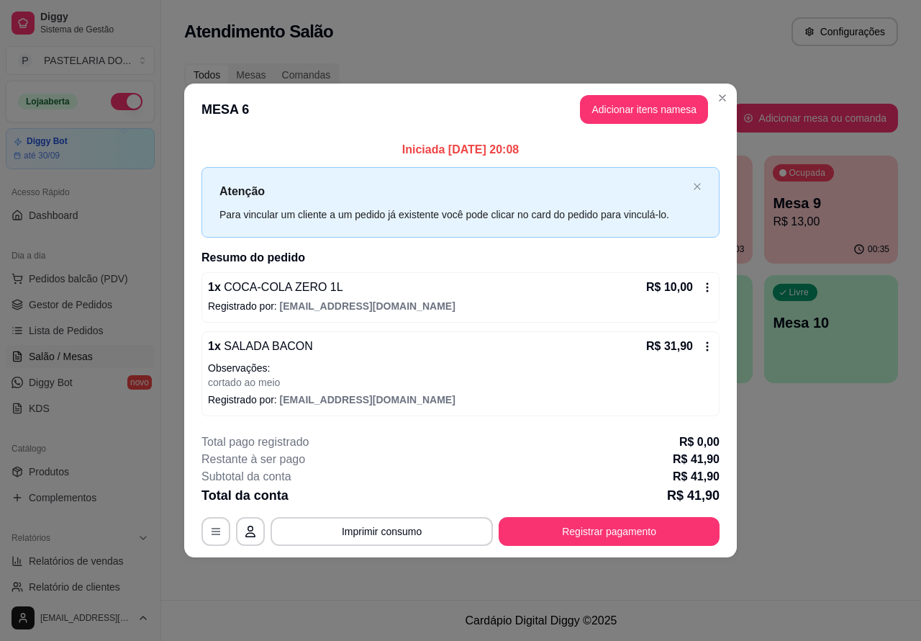
click at [869, 493] on div "Atendimento Salão Configurações Todos Mesas Comandas Pesquisar Adicionar mesa o…" at bounding box center [541, 300] width 760 height 600
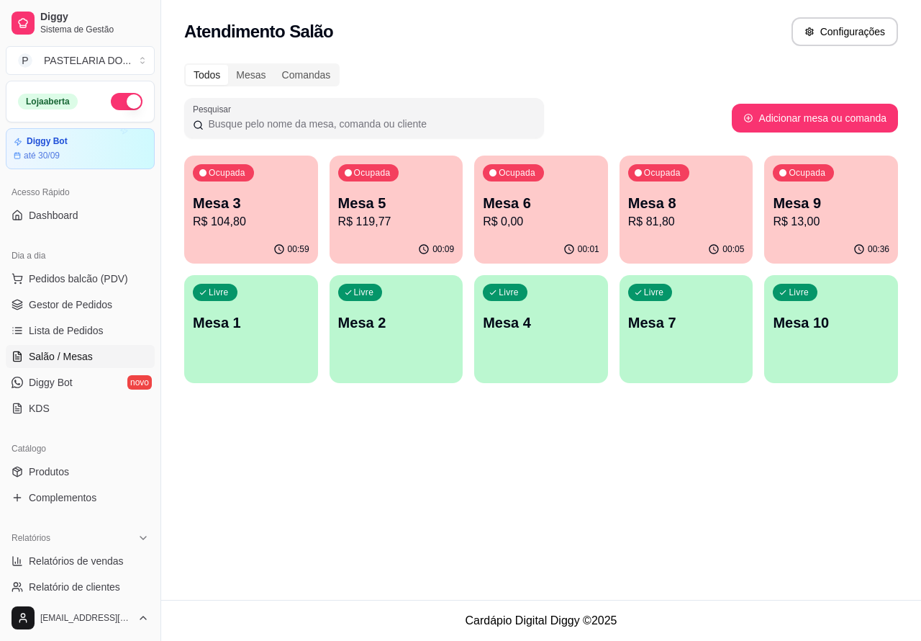
click at [562, 209] on p "Mesa 6" at bounding box center [541, 203] width 117 height 20
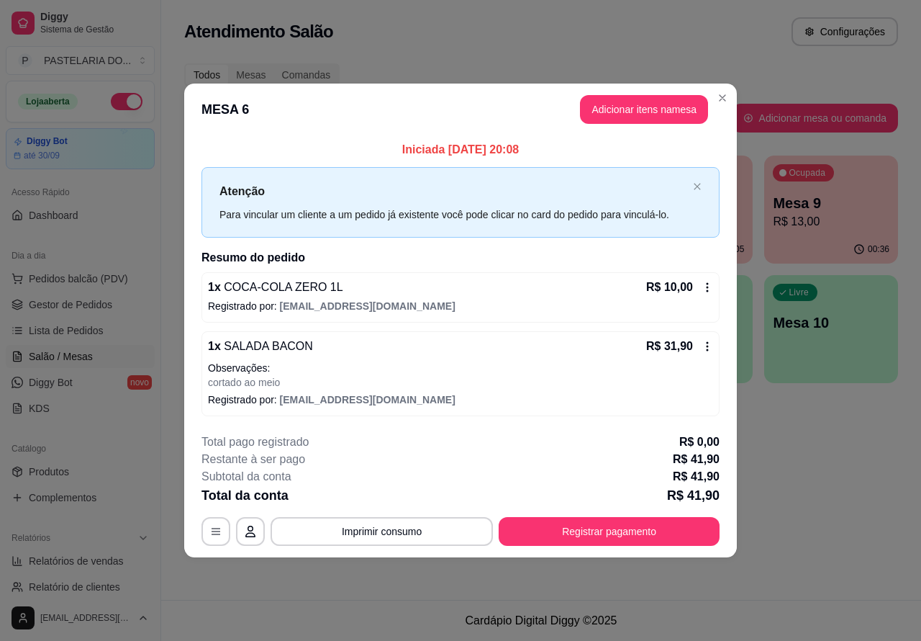
click at [858, 487] on div "Atendimento Salão Configurações Todos Mesas Comandas Pesquisar Adicionar mesa o…" at bounding box center [541, 300] width 760 height 600
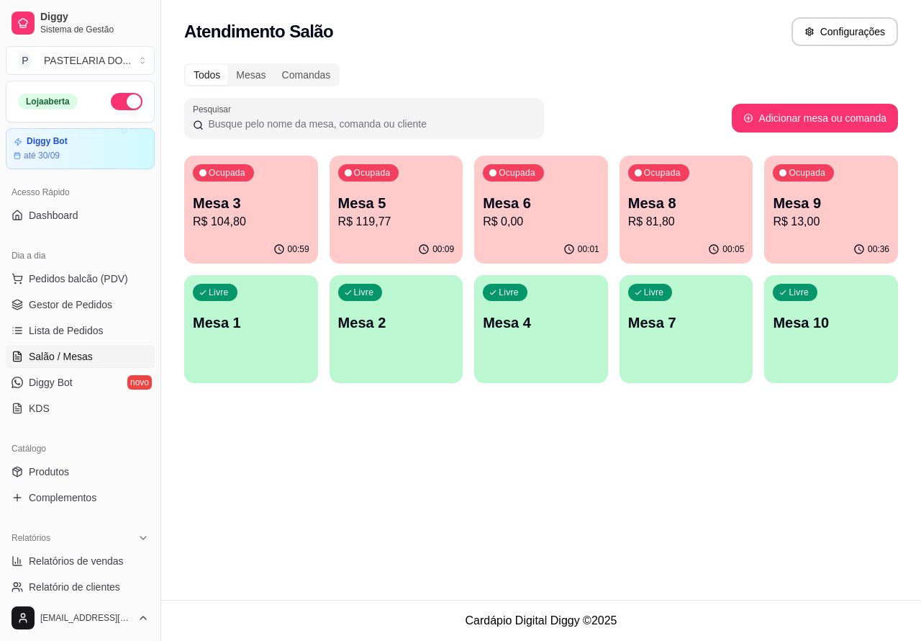
click at [258, 202] on p "Mesa 3" at bounding box center [251, 203] width 117 height 20
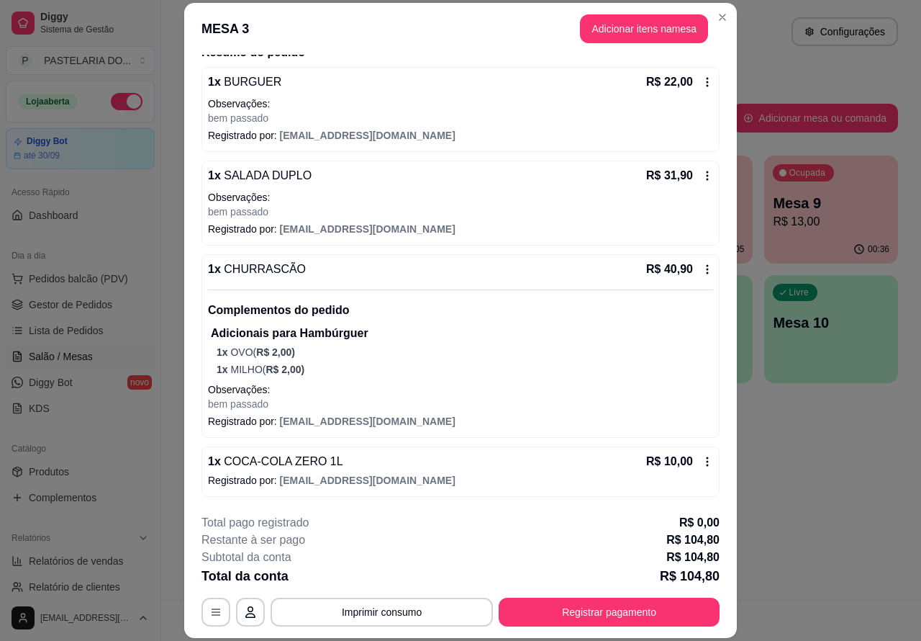
scroll to position [43, 0]
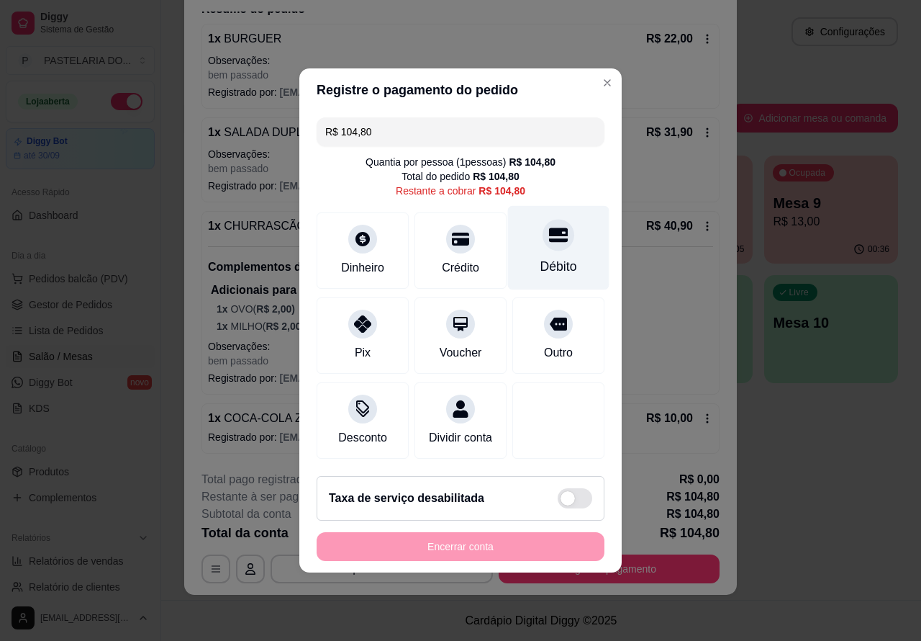
click at [549, 232] on icon at bounding box center [558, 234] width 19 height 19
type input "R$ 0,00"
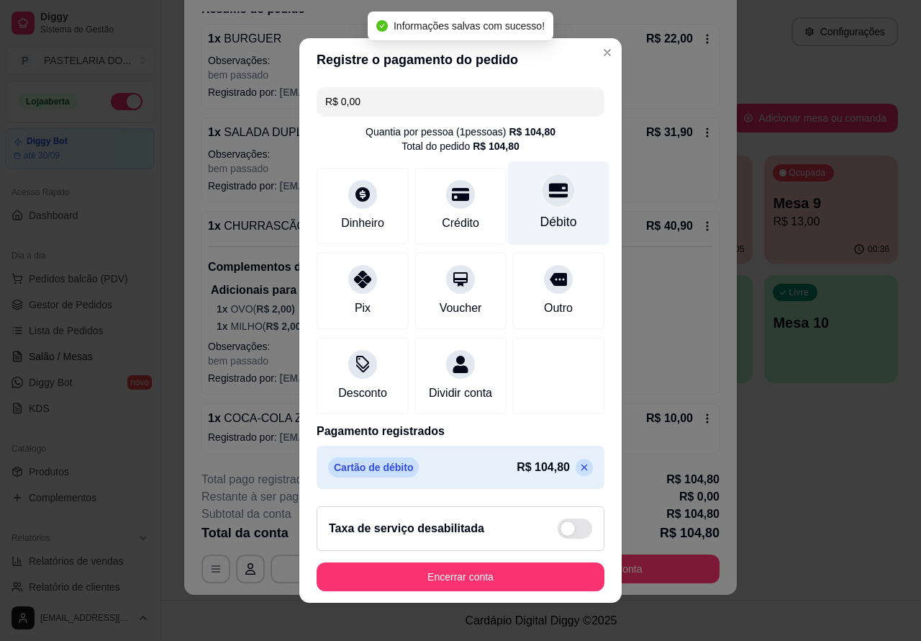
click at [487, 574] on button "Encerrar conta" at bounding box center [461, 576] width 288 height 29
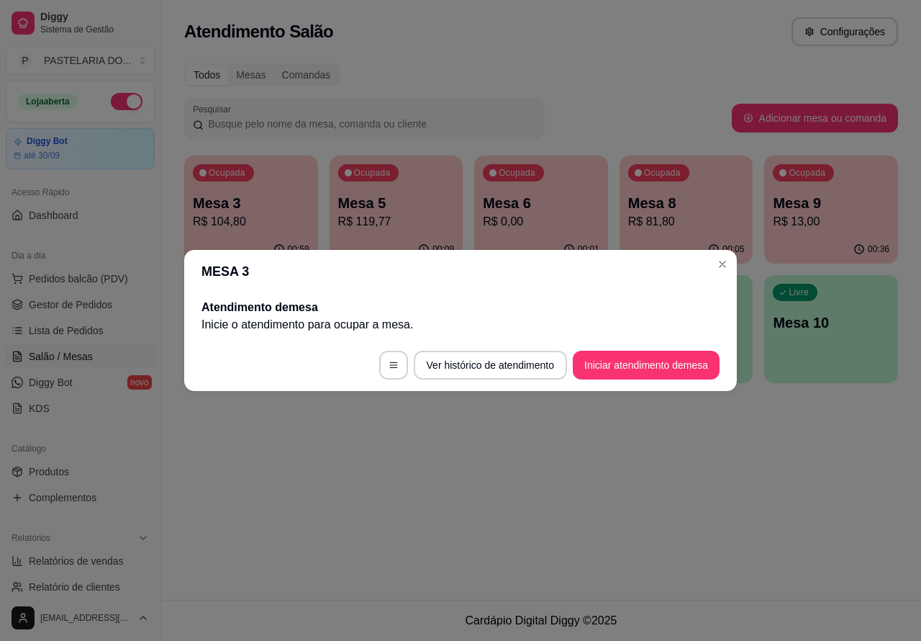
scroll to position [0, 0]
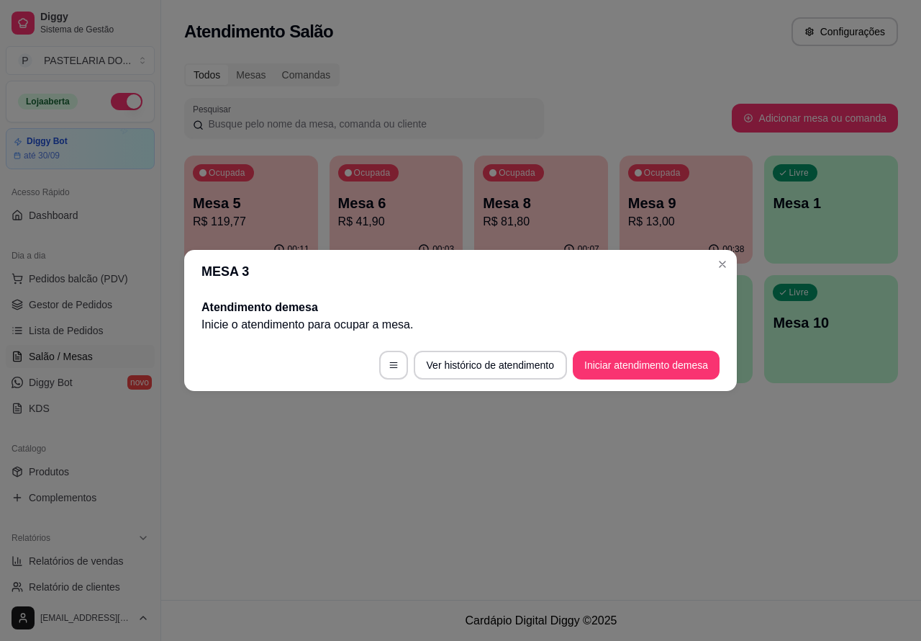
click at [594, 509] on div "Atendimento Salão Configurações Todos Mesas Comandas Pesquisar Adicionar mesa o…" at bounding box center [541, 300] width 760 height 600
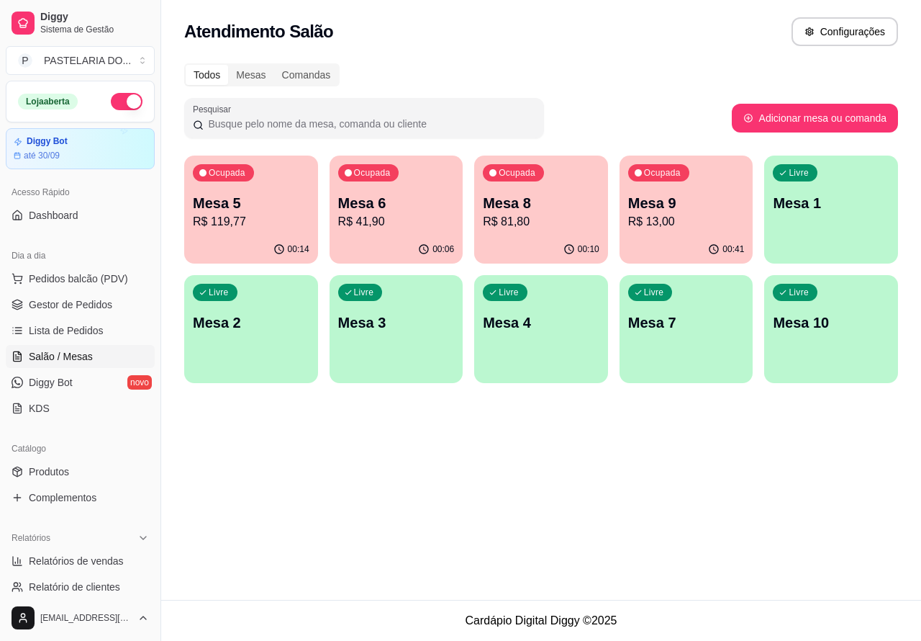
click at [264, 324] on p "Mesa 2" at bounding box center [251, 322] width 117 height 20
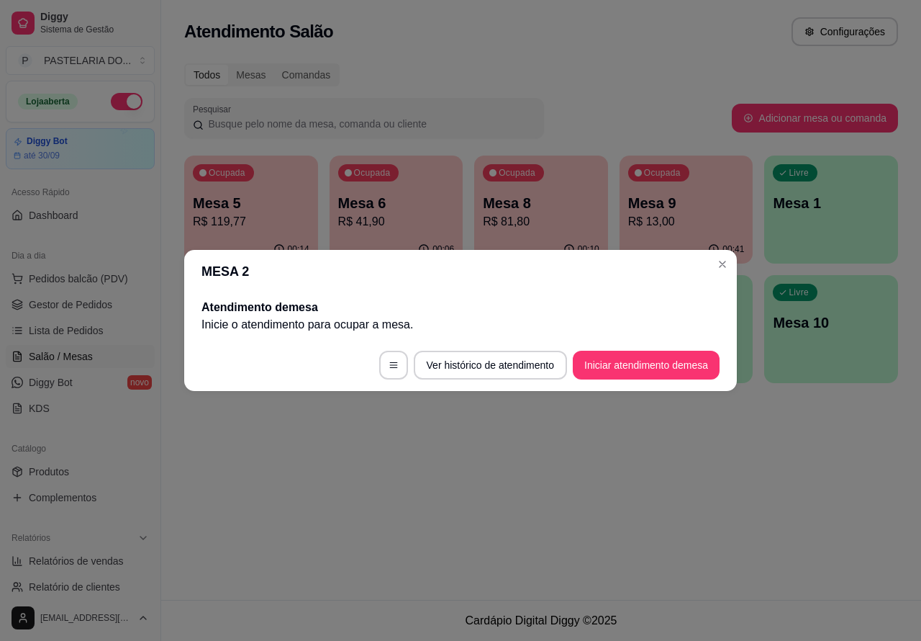
click at [646, 361] on button "Iniciar atendimento de mesa" at bounding box center [646, 365] width 147 height 29
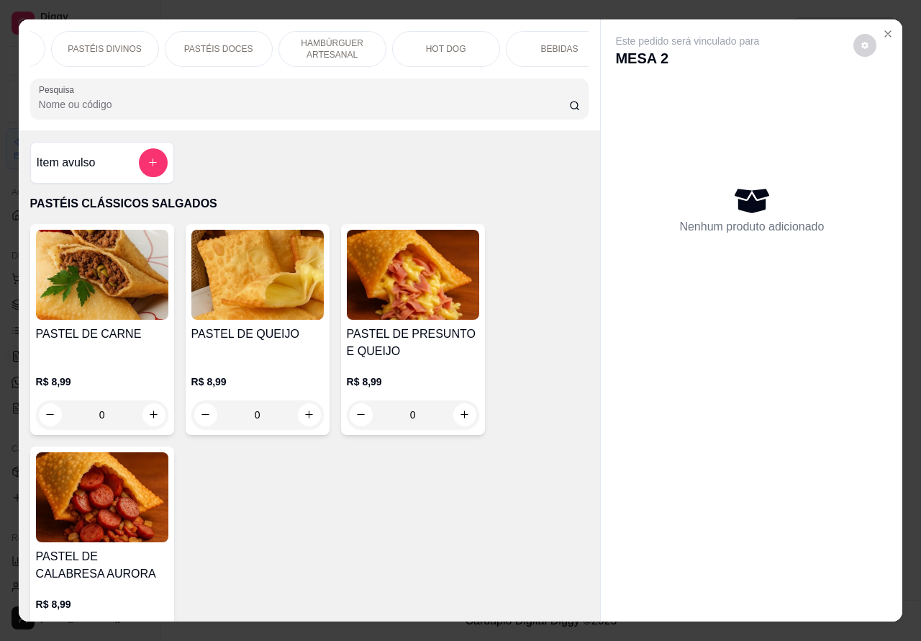
scroll to position [0, 268]
click at [391, 43] on p "HOT DOG" at bounding box center [385, 49] width 40 height 12
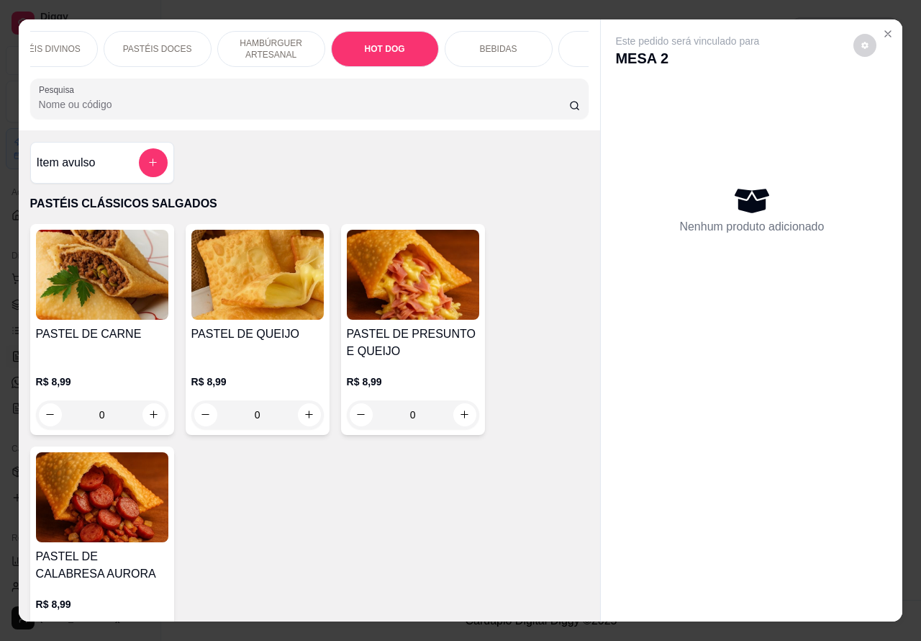
scroll to position [33, 0]
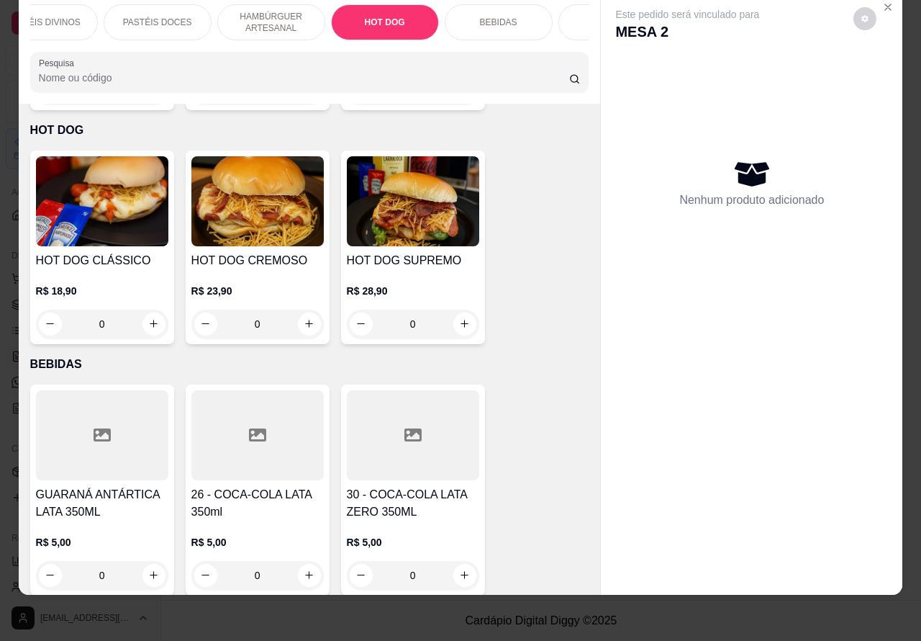
click at [153, 310] on div "0" at bounding box center [102, 324] width 132 height 29
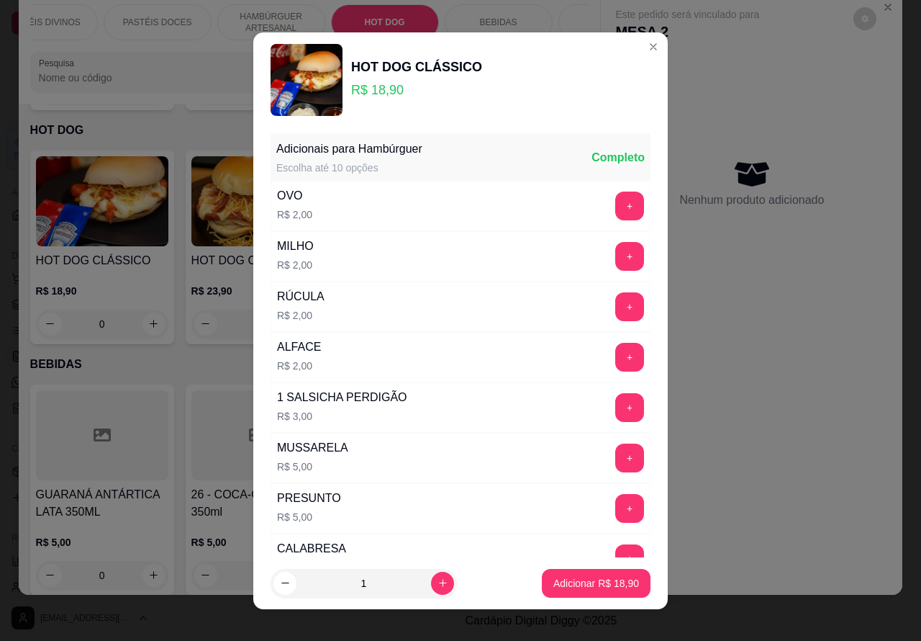
click at [438, 582] on icon "increase-product-quantity" at bounding box center [443, 582] width 11 height 11
type input "2"
click at [567, 584] on p "Adicionar R$ 37,80" at bounding box center [596, 583] width 83 height 14
type input "2"
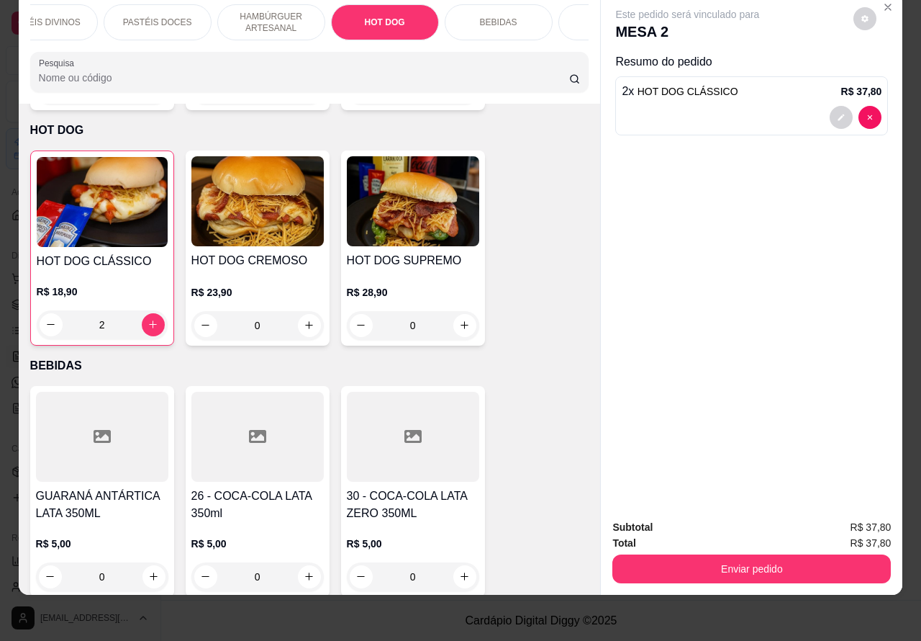
click at [259, 11] on p "HAMBÚRGUER ARTESANAL" at bounding box center [271, 22] width 83 height 23
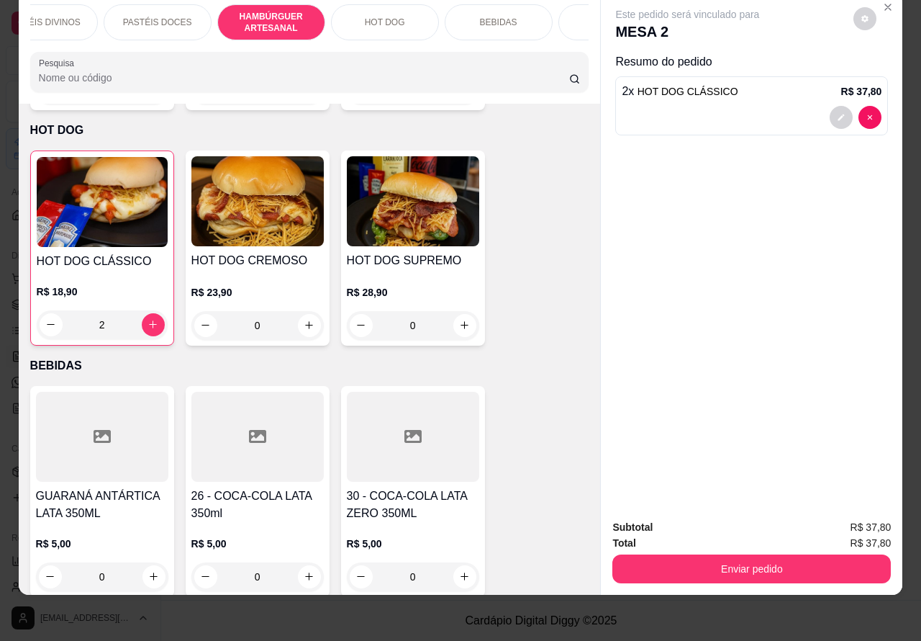
scroll to position [2831, 0]
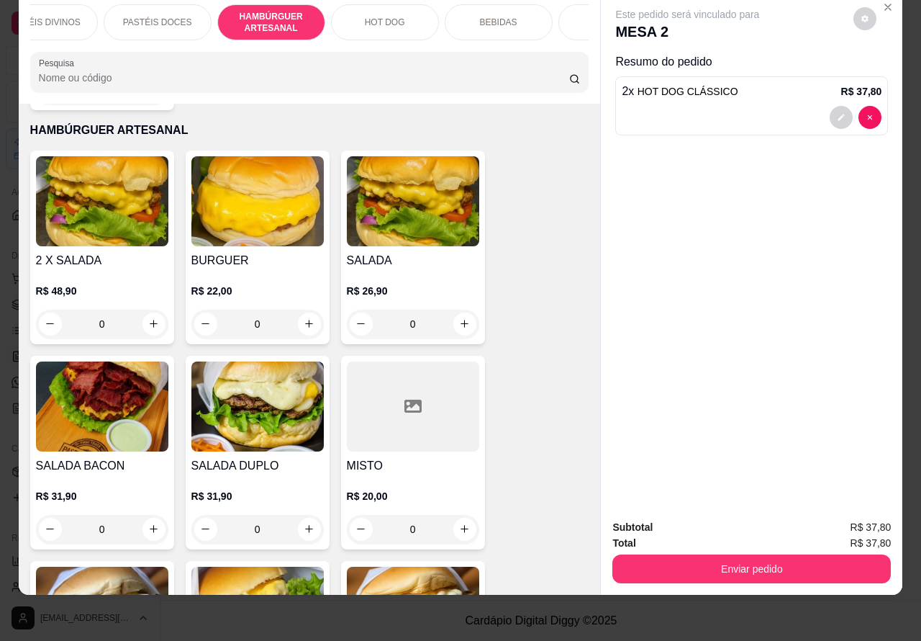
click at [469, 310] on div "0" at bounding box center [413, 324] width 132 height 29
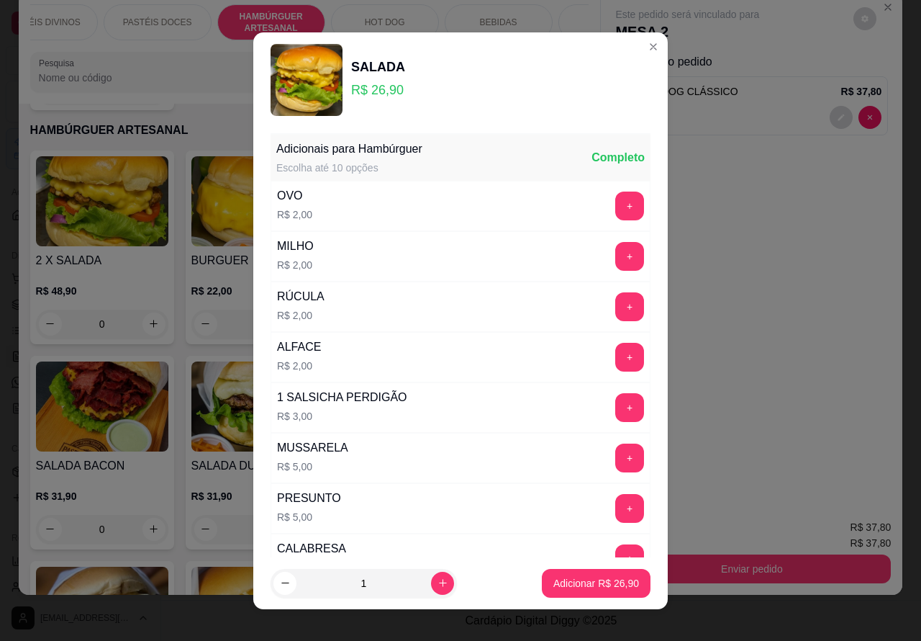
click at [577, 581] on p "Adicionar R$ 26,90" at bounding box center [597, 583] width 86 height 14
type input "1"
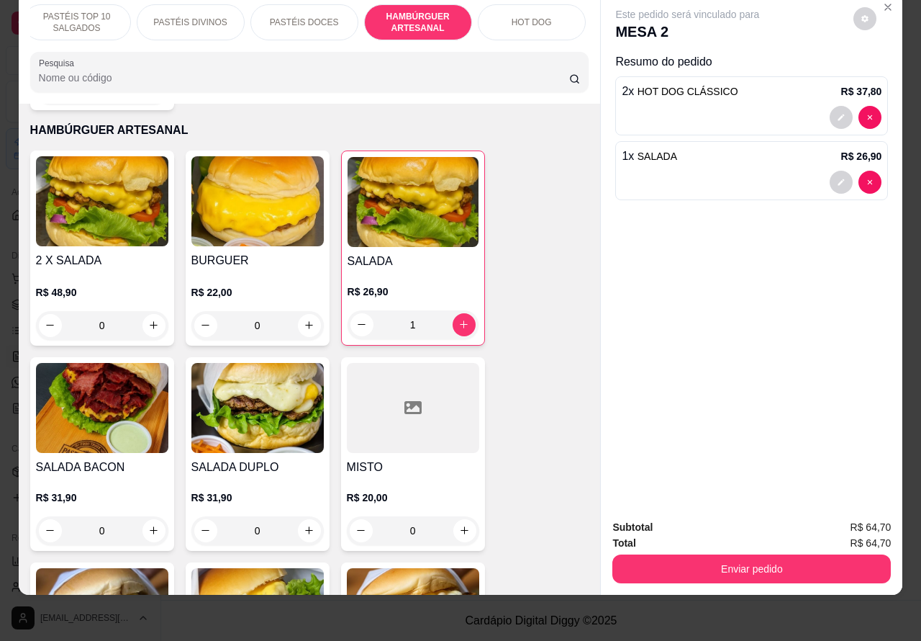
scroll to position [0, 0]
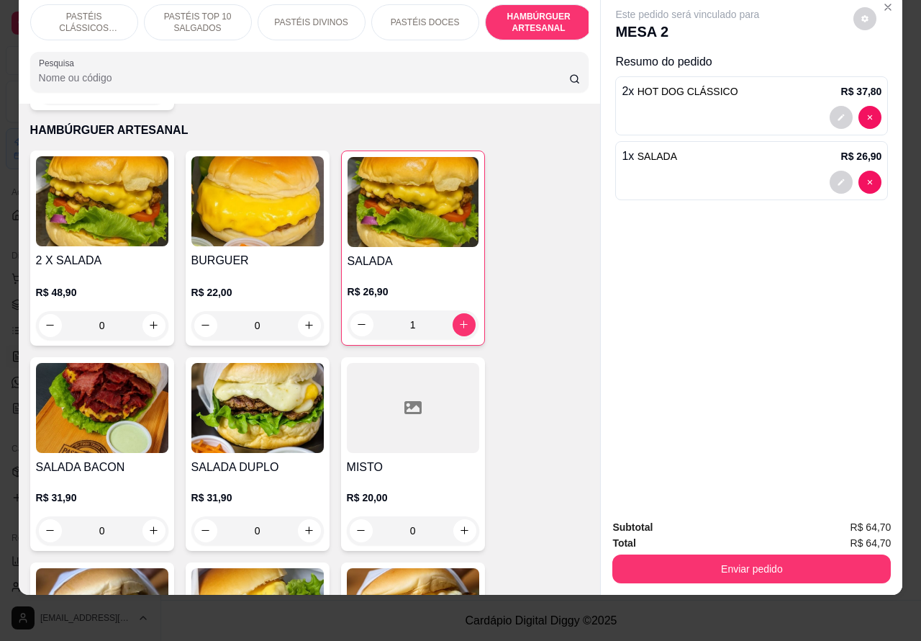
click at [73, 12] on p "PASTÉIS CLÁSSICOS SALGADOS" at bounding box center [83, 22] width 83 height 23
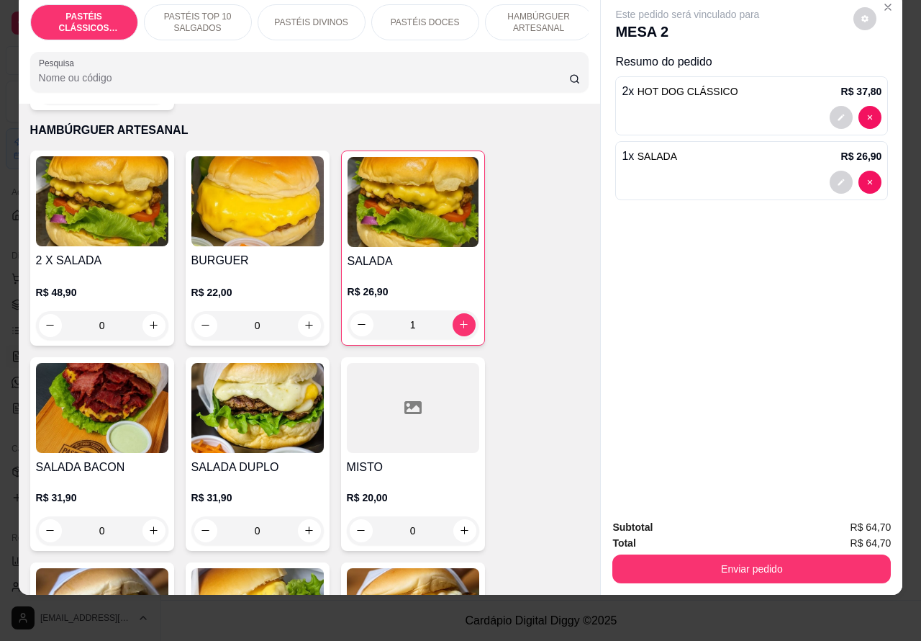
scroll to position [65, 0]
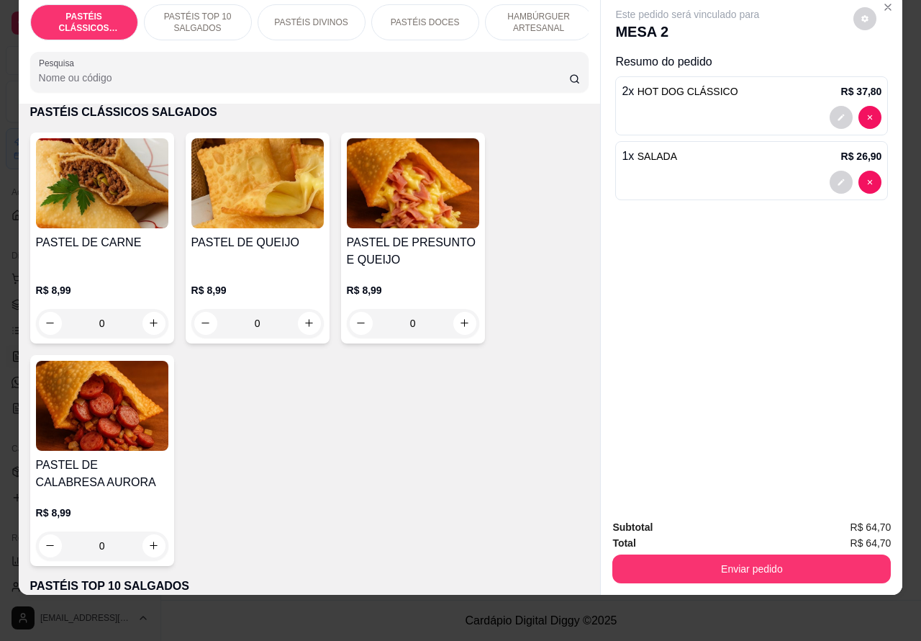
click at [200, 11] on p "PASTÉIS TOP 10 SALGADOS" at bounding box center [197, 22] width 83 height 23
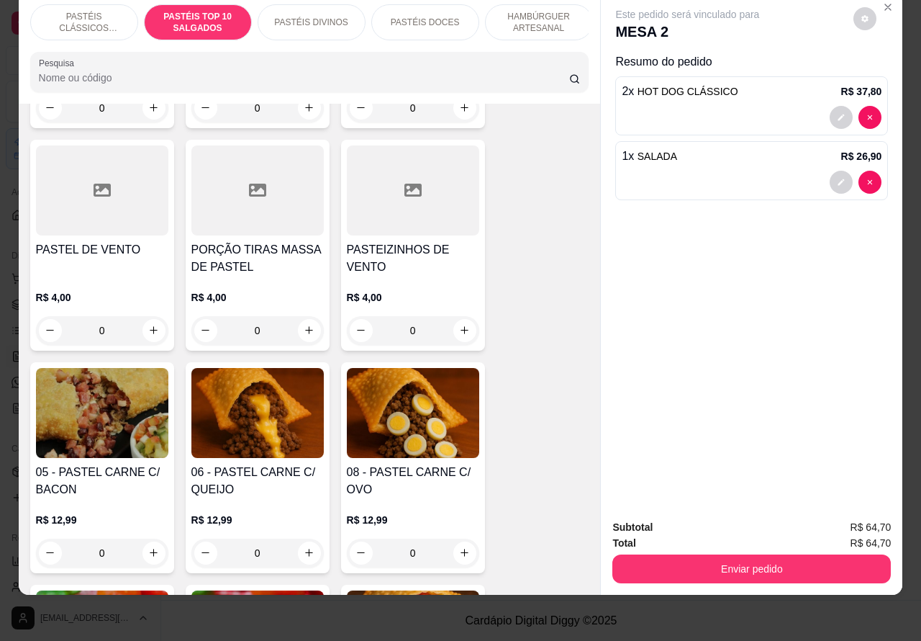
scroll to position [807, 0]
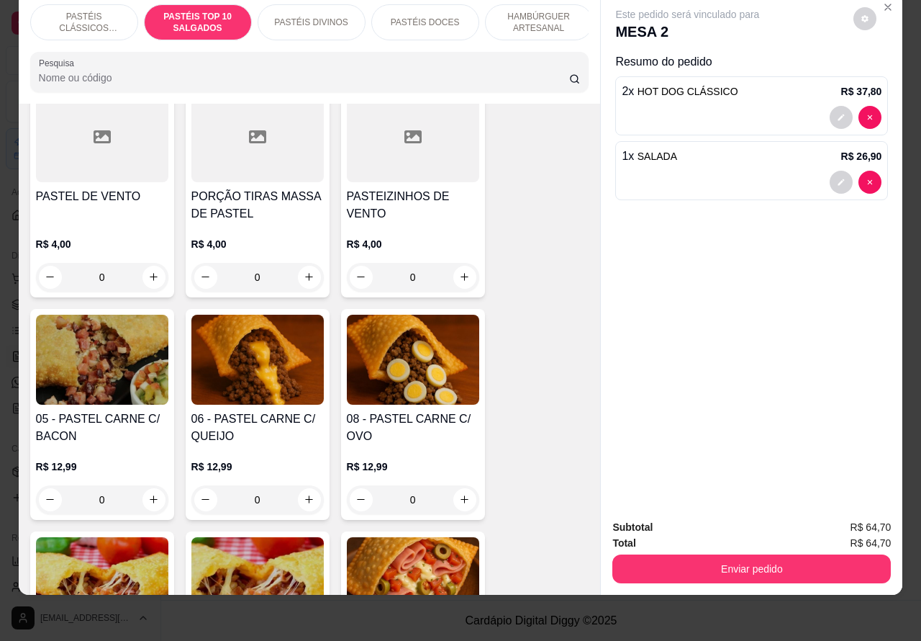
click at [450, 502] on div "0" at bounding box center [413, 499] width 132 height 29
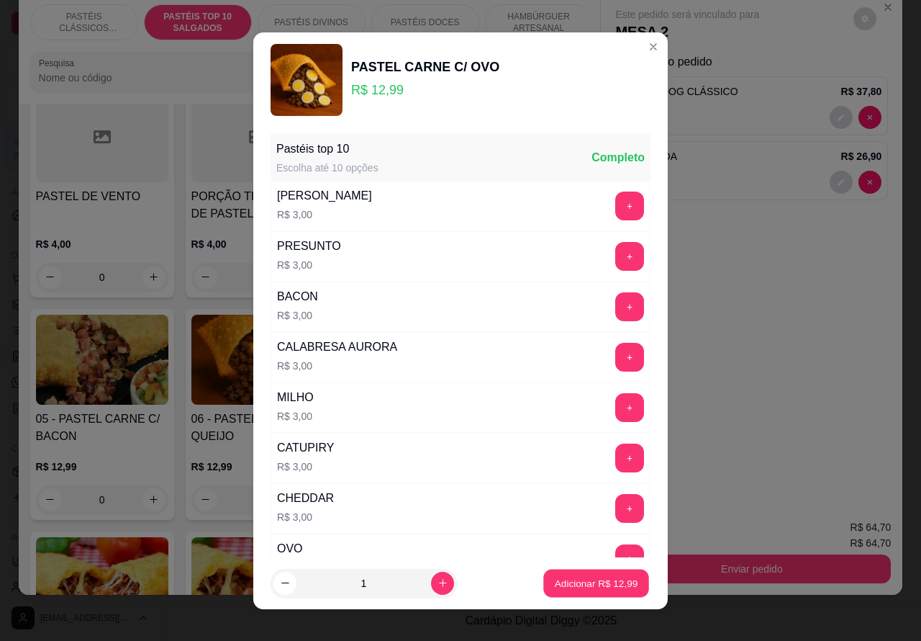
click at [579, 582] on p "Adicionar R$ 12,99" at bounding box center [596, 583] width 83 height 14
type input "1"
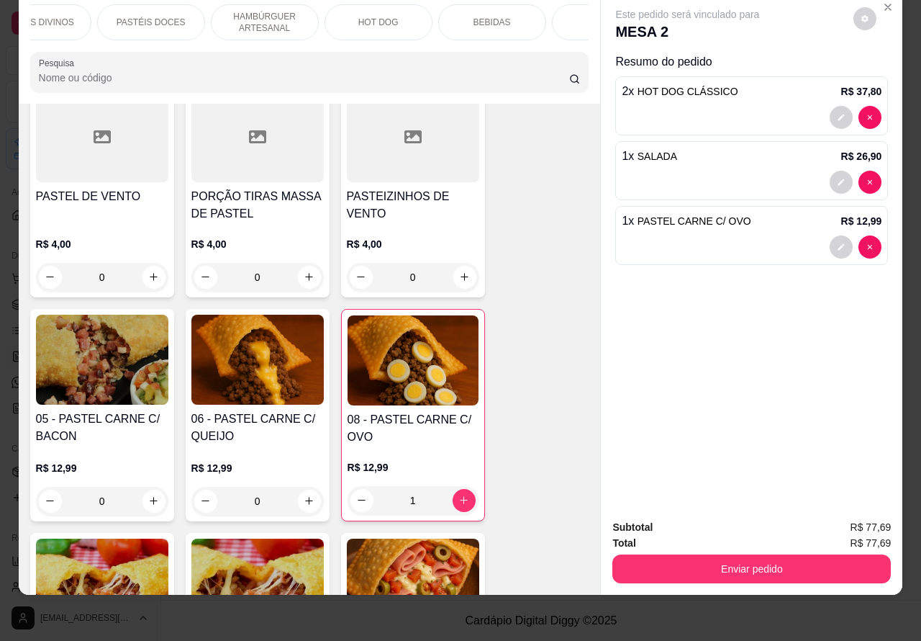
scroll to position [0, 276]
click at [481, 17] on p "BEBIDAS" at bounding box center [490, 23] width 37 height 12
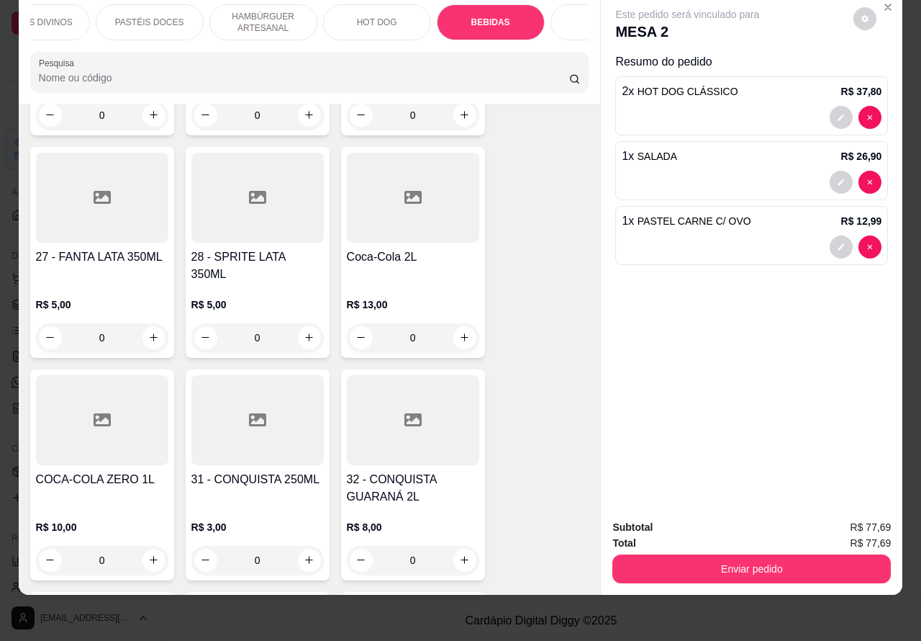
scroll to position [4432, 0]
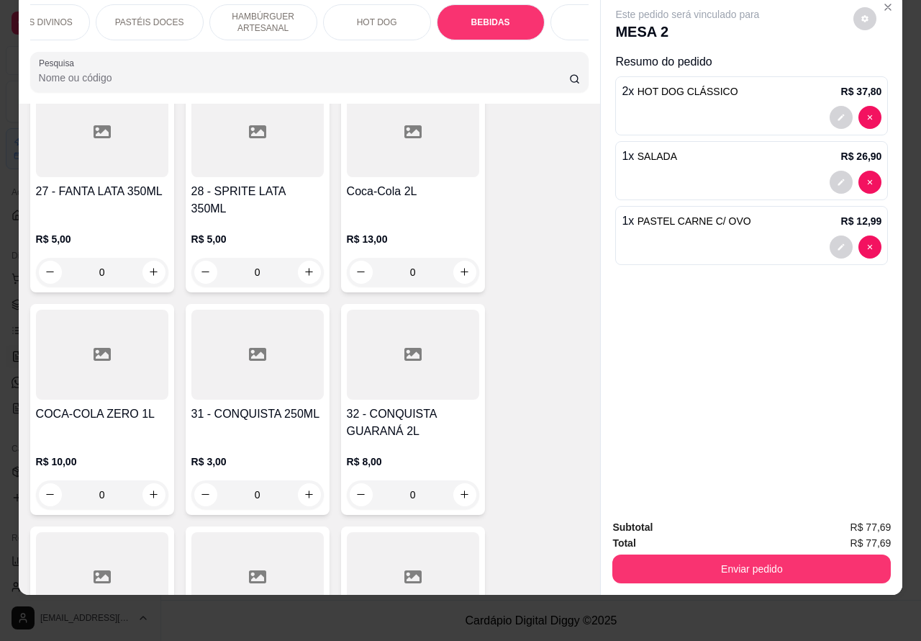
click at [150, 490] on icon "increase-product-quantity" at bounding box center [154, 494] width 8 height 8
type input "1"
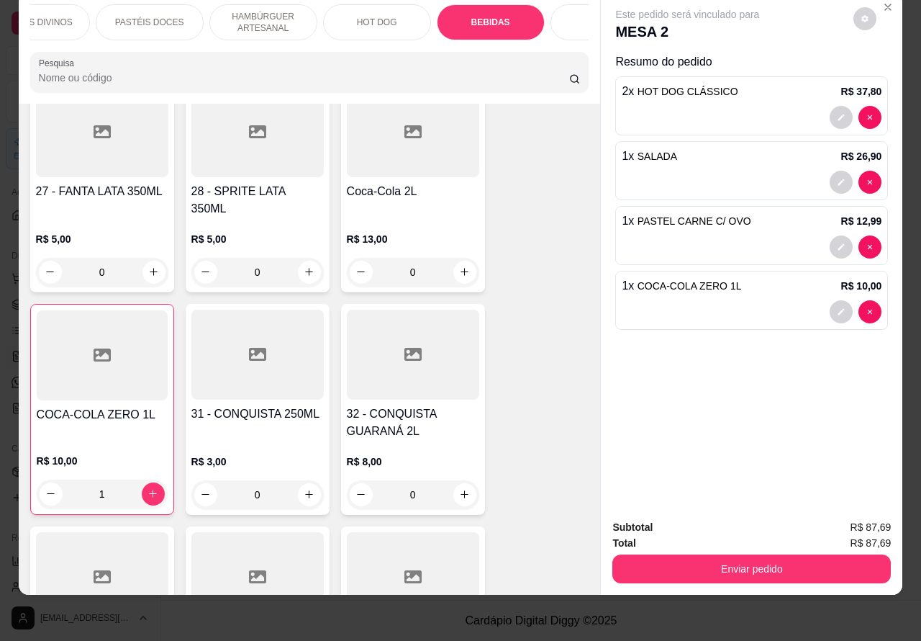
click at [763, 556] on button "Enviar pedido" at bounding box center [752, 568] width 279 height 29
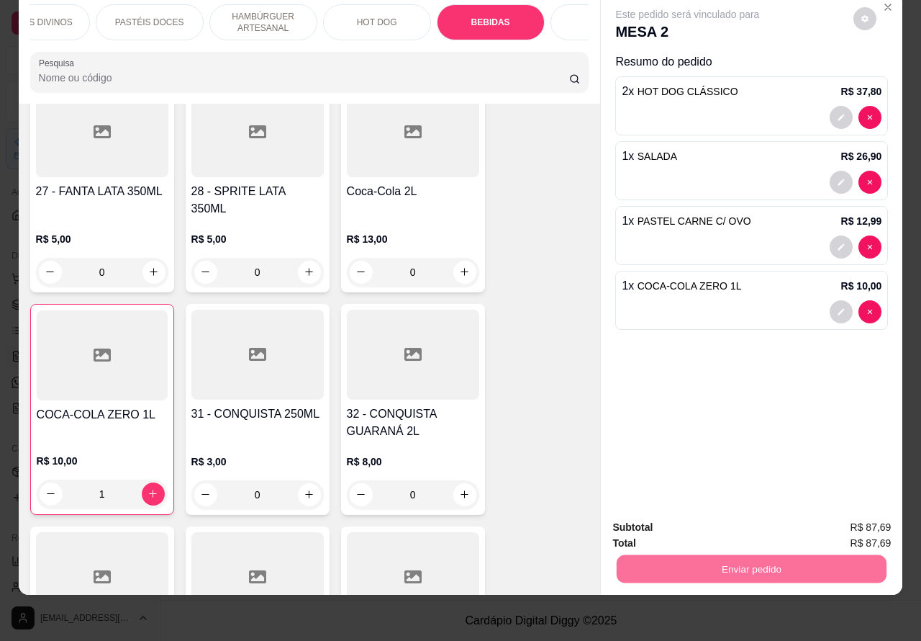
click at [704, 518] on button "Não registrar e enviar pedido" at bounding box center [703, 520] width 150 height 27
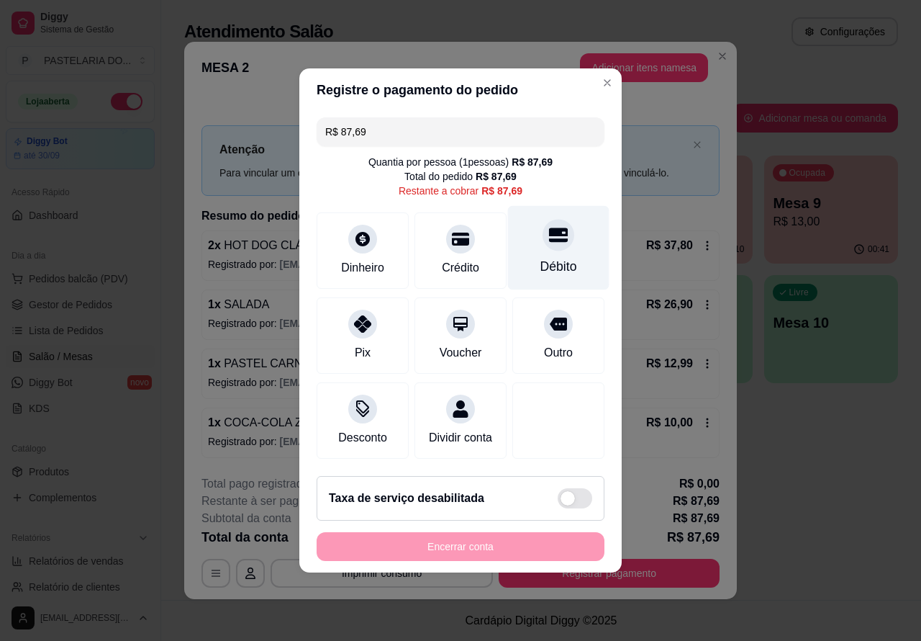
click at [546, 240] on div at bounding box center [559, 235] width 32 height 32
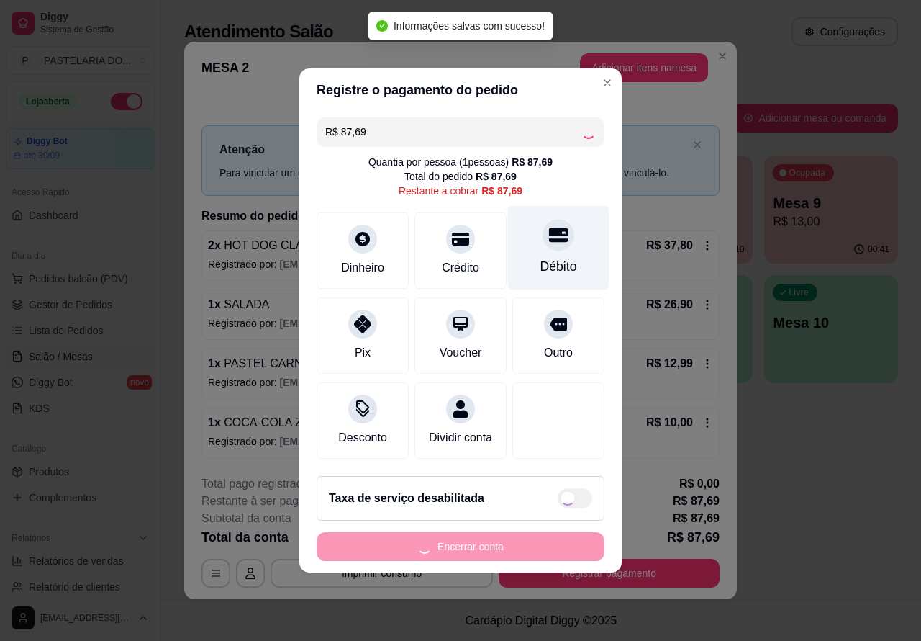
type input "R$ 0,00"
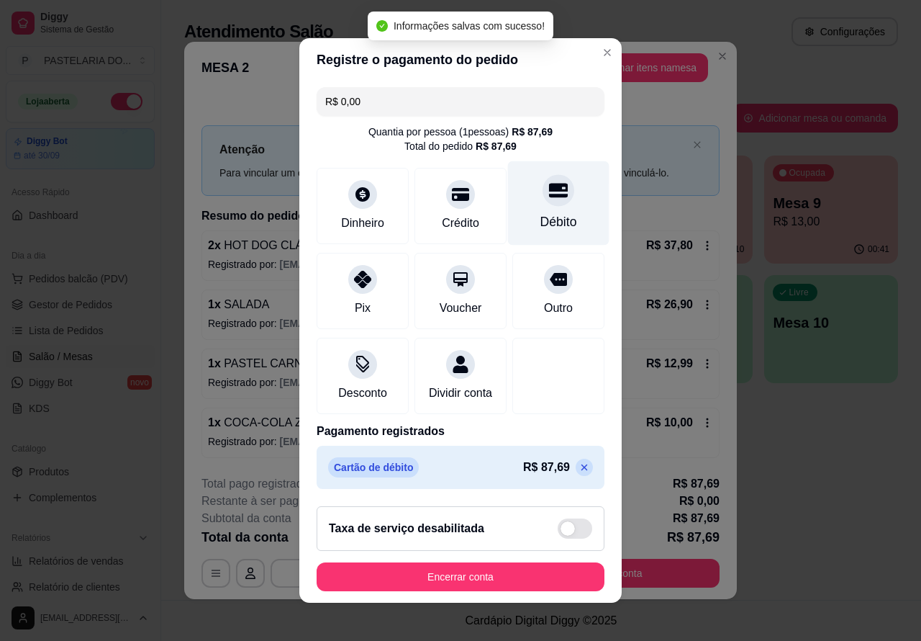
click at [475, 585] on button "Encerrar conta" at bounding box center [461, 576] width 288 height 29
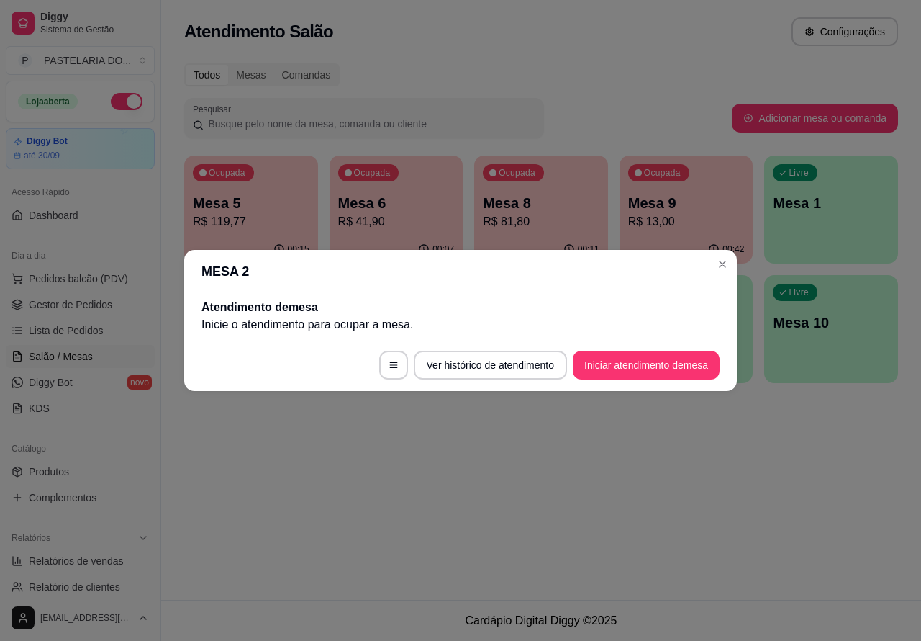
click at [423, 538] on div "Atendimento Salão Configurações Todos Mesas Comandas Pesquisar Adicionar mesa o…" at bounding box center [541, 300] width 760 height 600
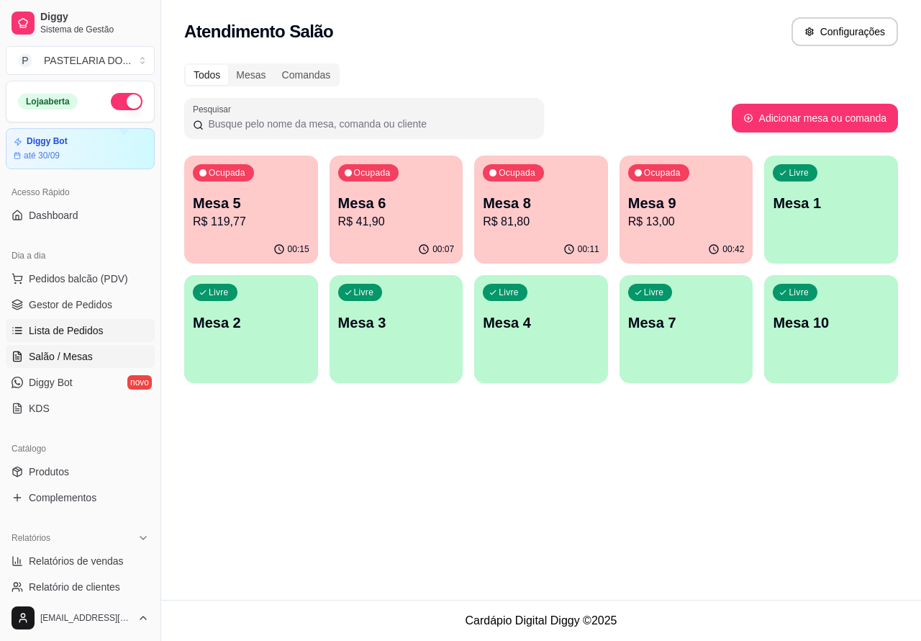
click at [70, 324] on span "Lista de Pedidos" at bounding box center [66, 330] width 75 height 14
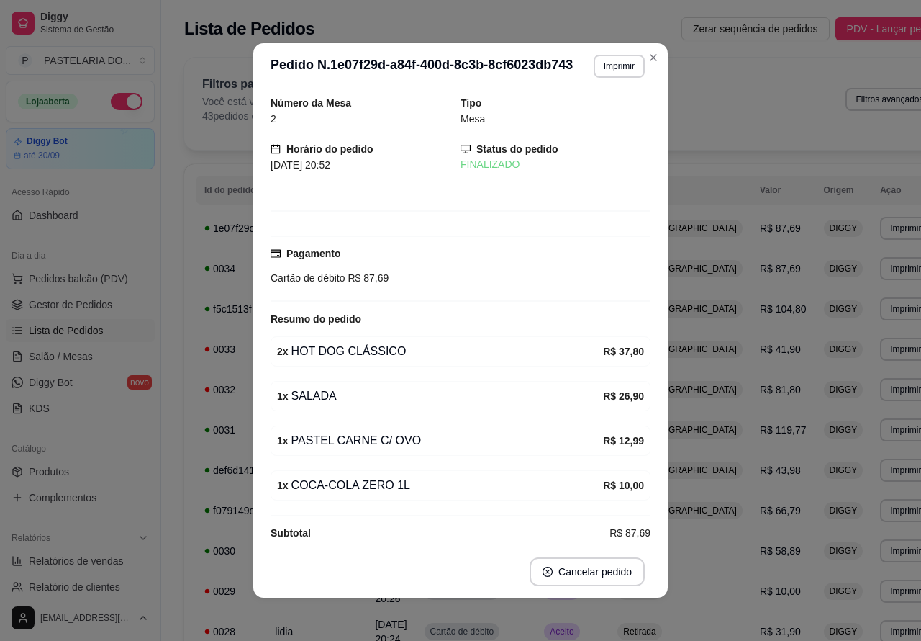
click at [620, 71] on button "Imprimir" at bounding box center [619, 66] width 51 height 23
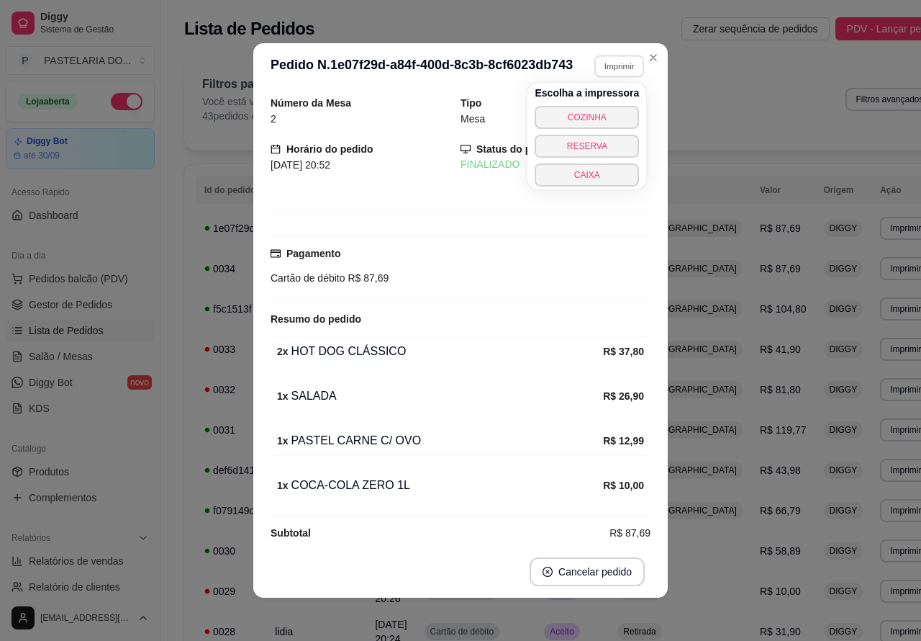
click at [605, 114] on button "COZINHA" at bounding box center [587, 117] width 104 height 23
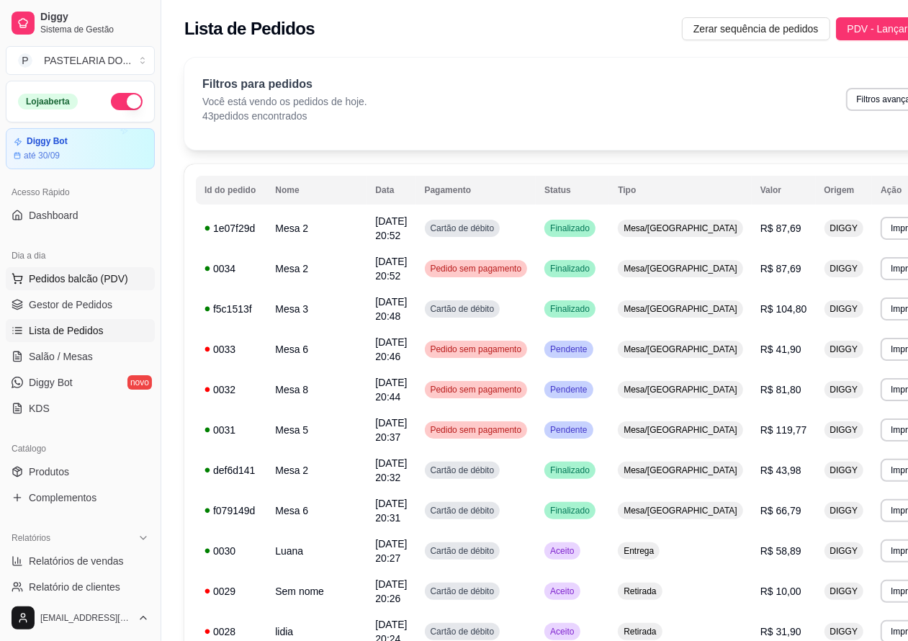
click at [91, 274] on span "Pedidos balcão (PDV)" at bounding box center [78, 278] width 99 height 14
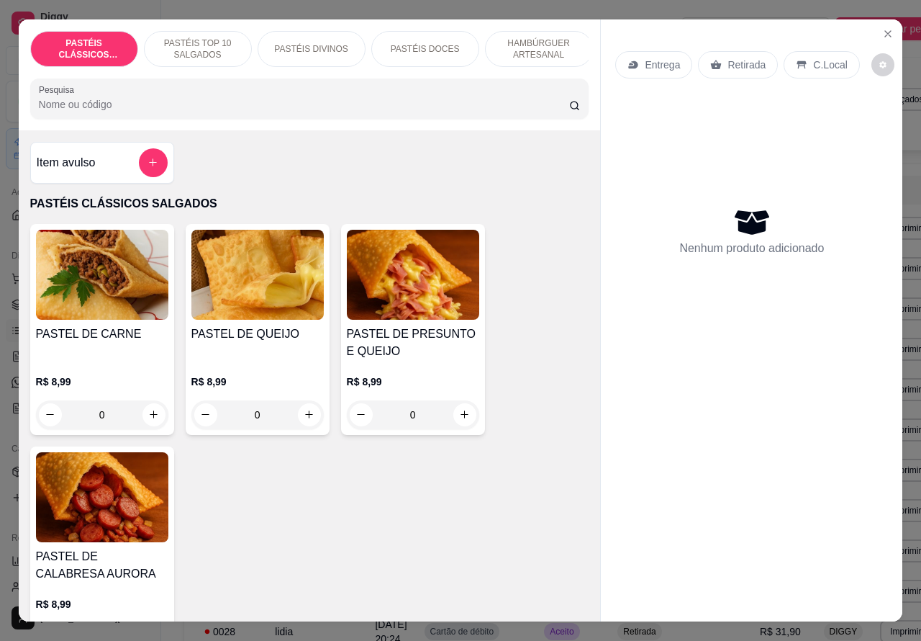
click at [734, 60] on p "Retirada" at bounding box center [747, 65] width 38 height 14
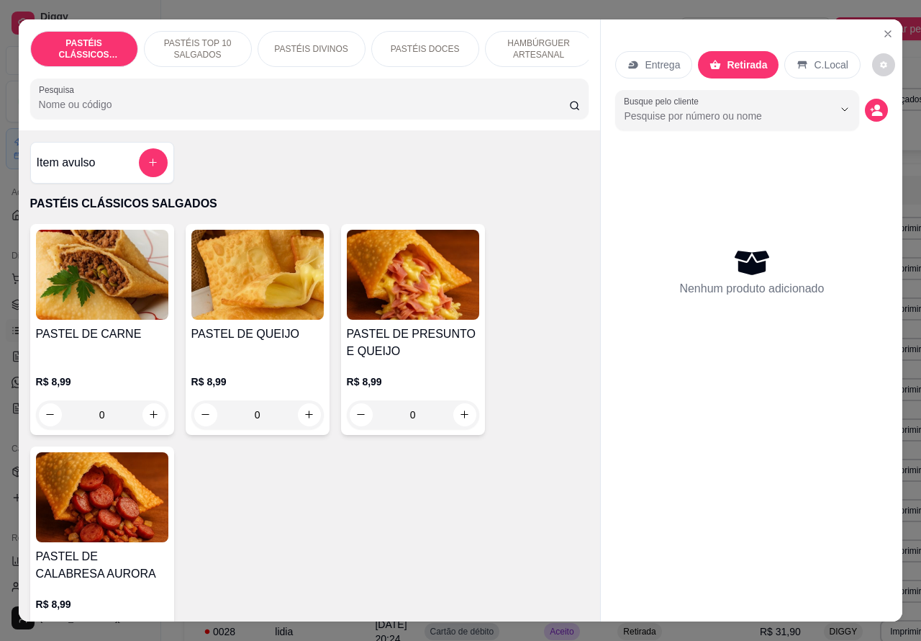
click at [535, 37] on p "HAMBÚRGUER ARTESANAL" at bounding box center [538, 48] width 83 height 23
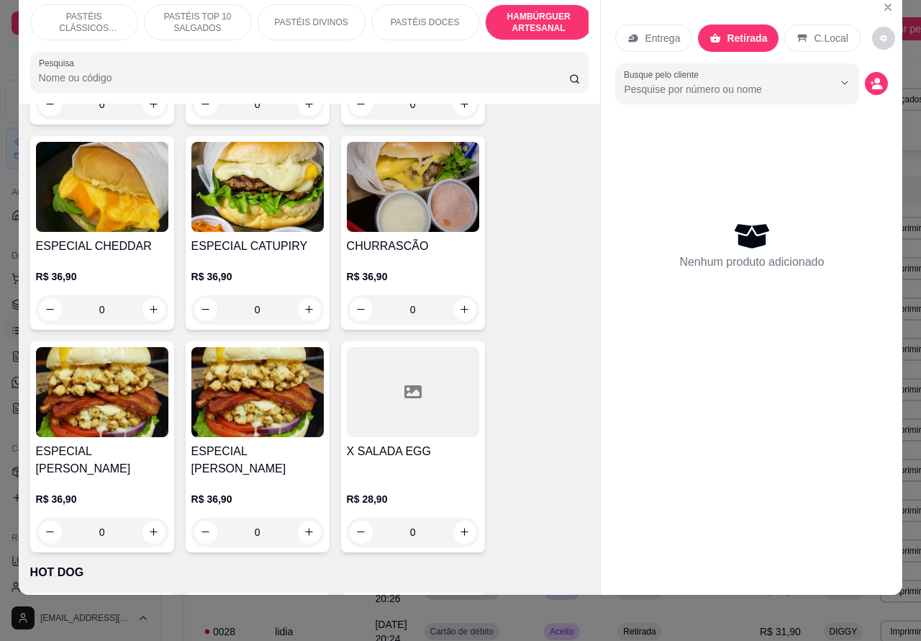
scroll to position [3369, 0]
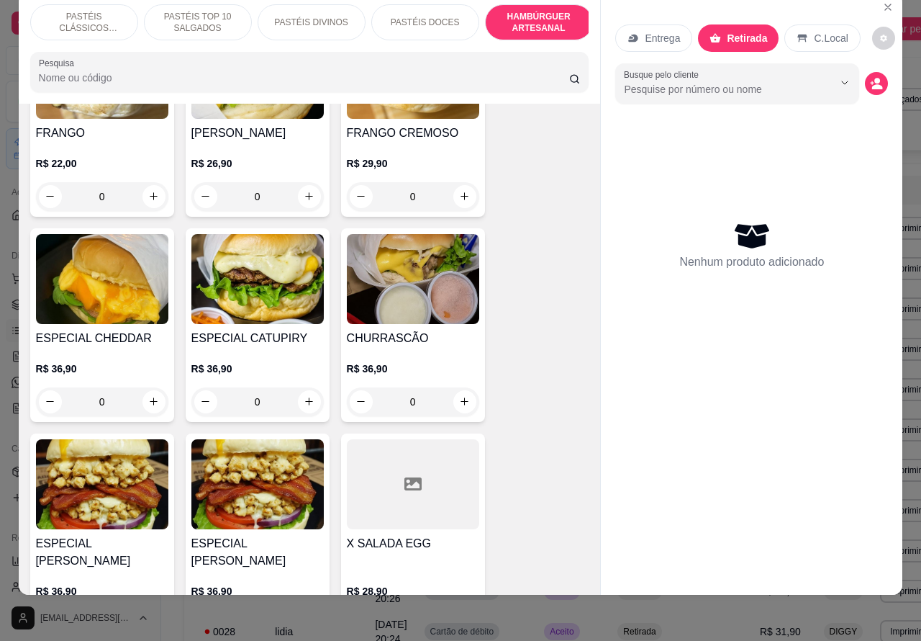
click at [451, 387] on div "0" at bounding box center [413, 401] width 132 height 29
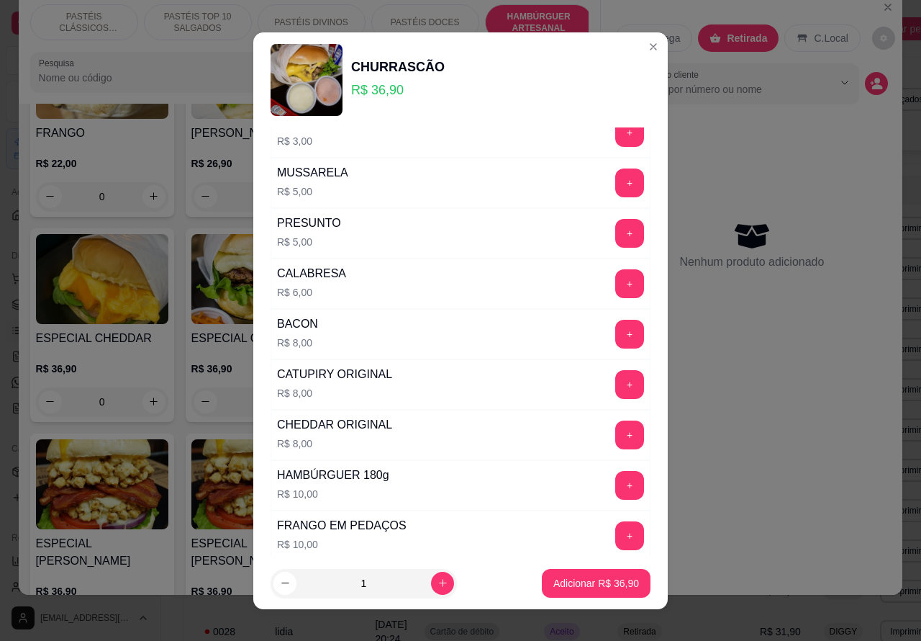
scroll to position [390, 0]
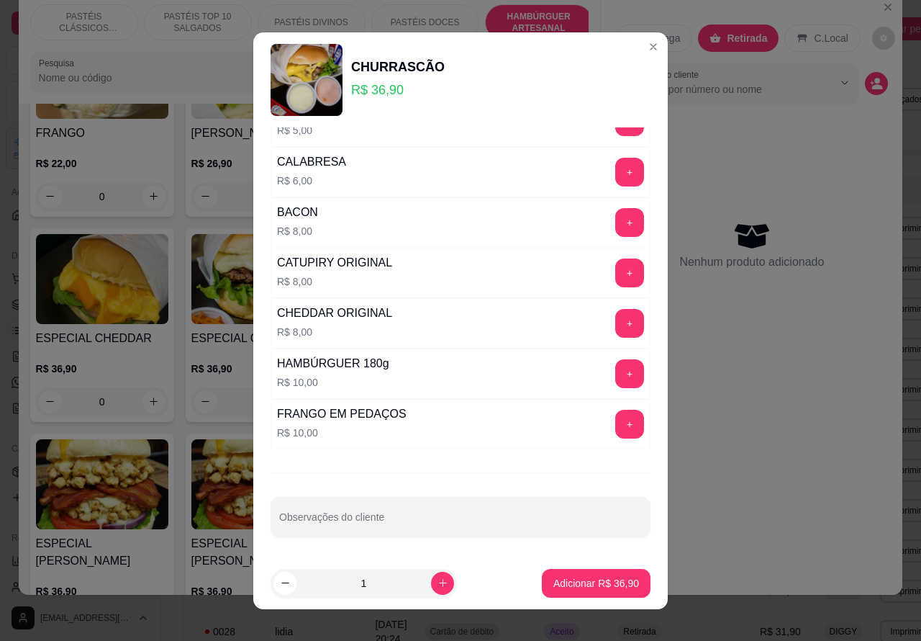
click at [443, 519] on input "Observações do cliente" at bounding box center [460, 522] width 363 height 14
type input "com rucula"
click at [560, 584] on p "Adicionar R$ 36,90" at bounding box center [596, 583] width 83 height 14
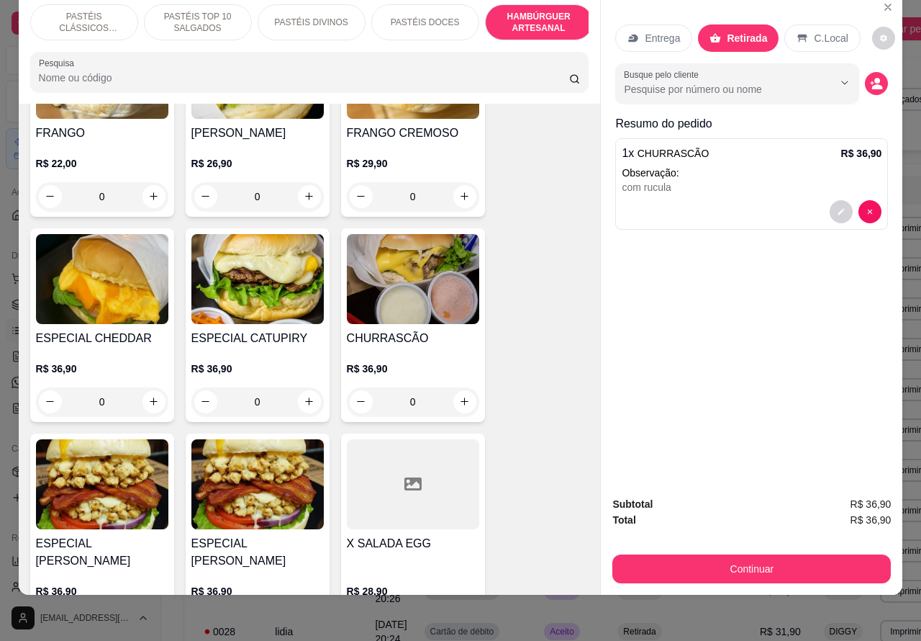
click at [417, 17] on p "PASTÉIS DOCES" at bounding box center [425, 23] width 69 height 12
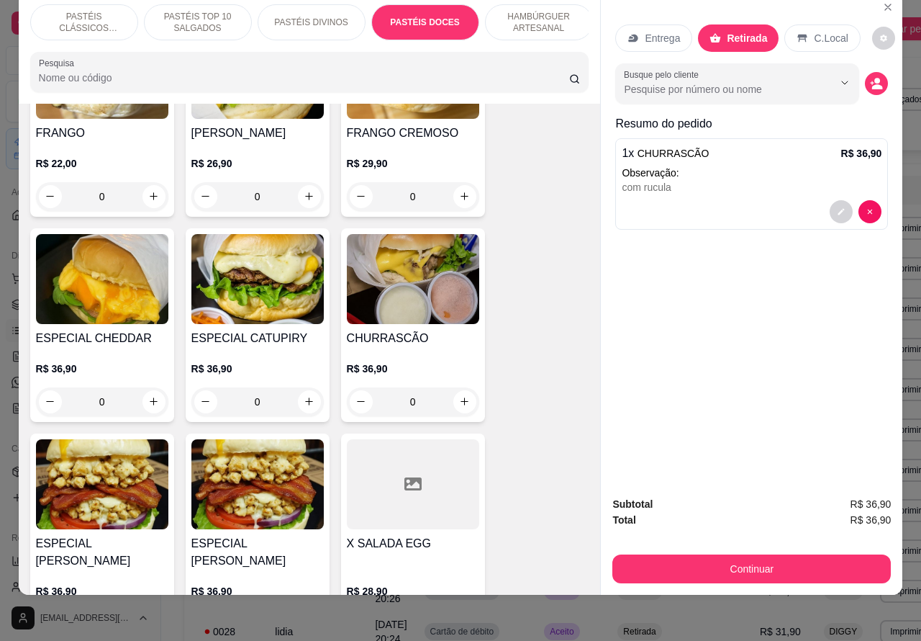
scroll to position [2153, 0]
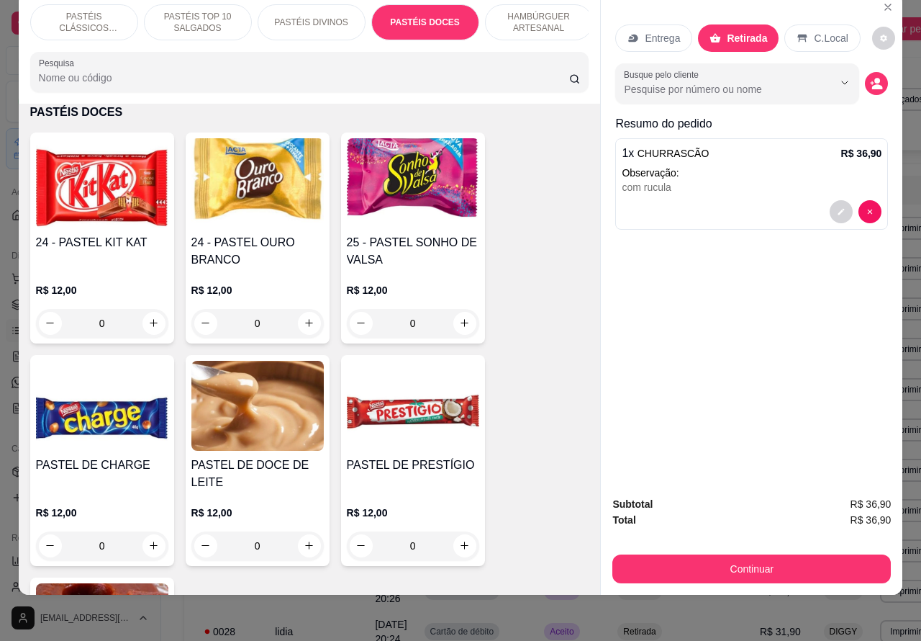
click at [304, 322] on icon "increase-product-quantity" at bounding box center [309, 322] width 11 height 11
type input "1"
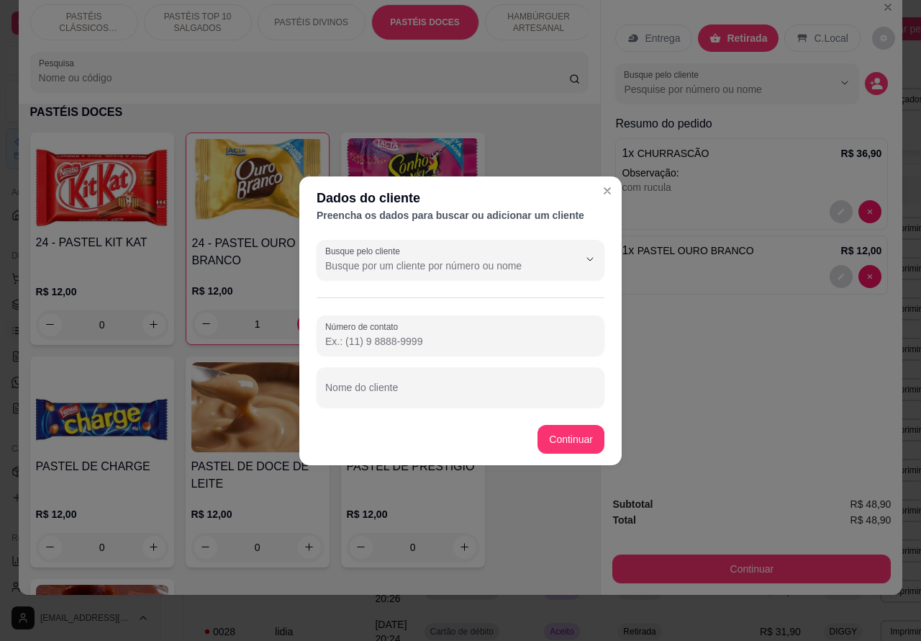
click at [472, 387] on input "Nome do cliente" at bounding box center [460, 393] width 271 height 14
type input "[PERSON_NAME] NO CARRO APGO"
click at [577, 438] on div "Item avulso PASTÉIS CLÁSSICOS SALGADOS PASTEL DE CARNE R$ 8,99 0 PASTEL DE QUEI…" at bounding box center [310, 350] width 582 height 492
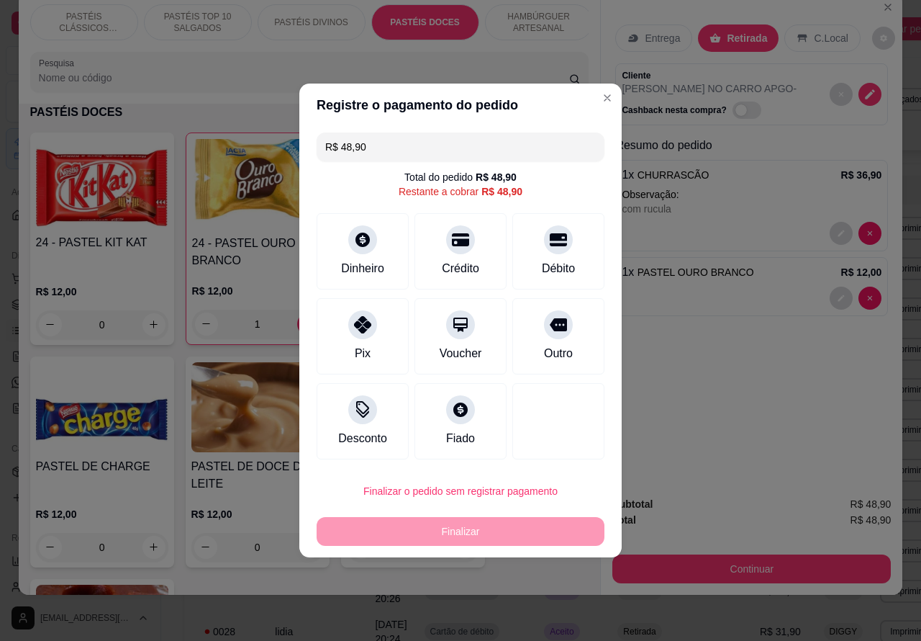
click at [475, 523] on div "Finalizar" at bounding box center [461, 531] width 288 height 29
click at [554, 243] on icon at bounding box center [558, 236] width 19 height 14
type input "R$ 0,00"
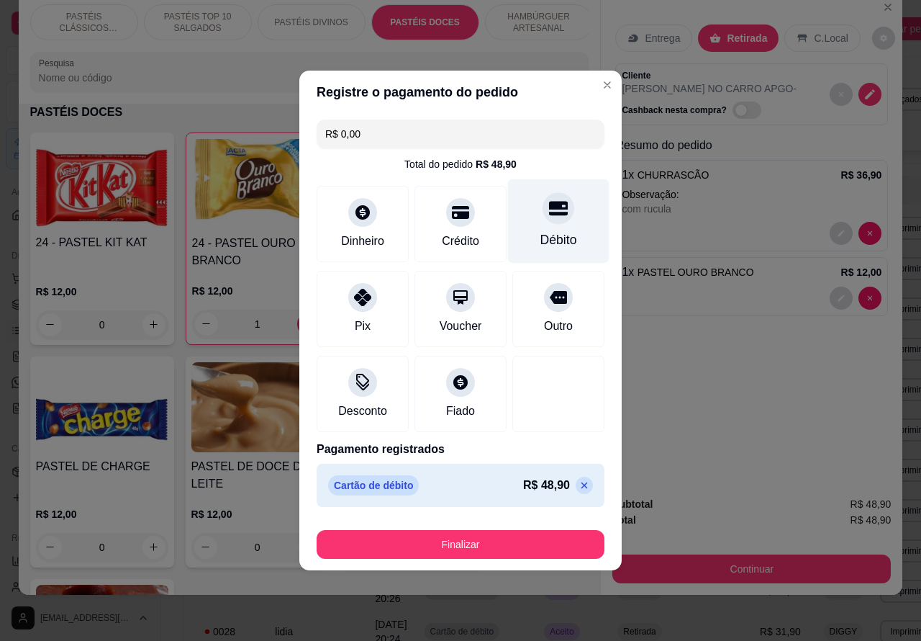
click at [530, 540] on button "Finalizar" at bounding box center [461, 544] width 288 height 29
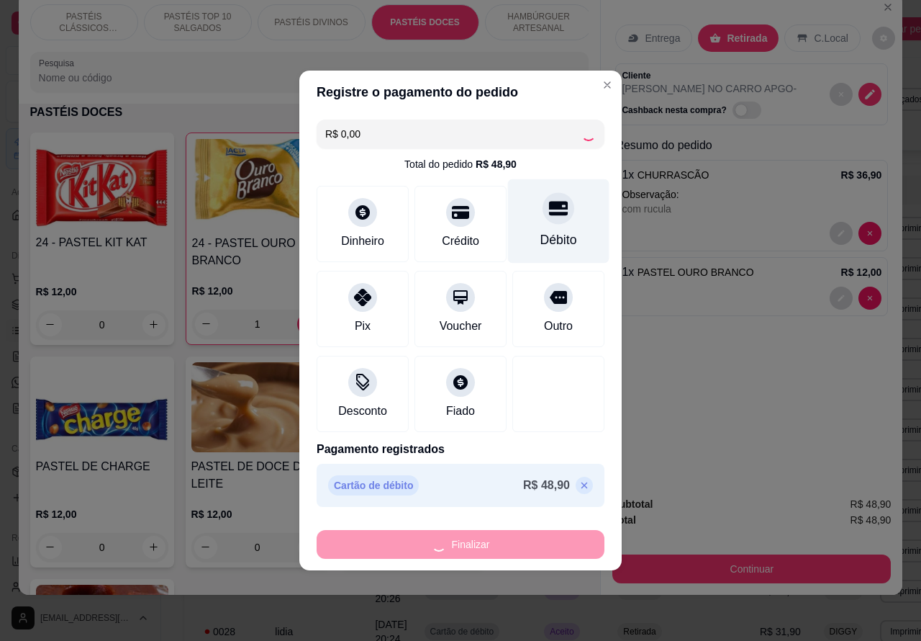
type input "0"
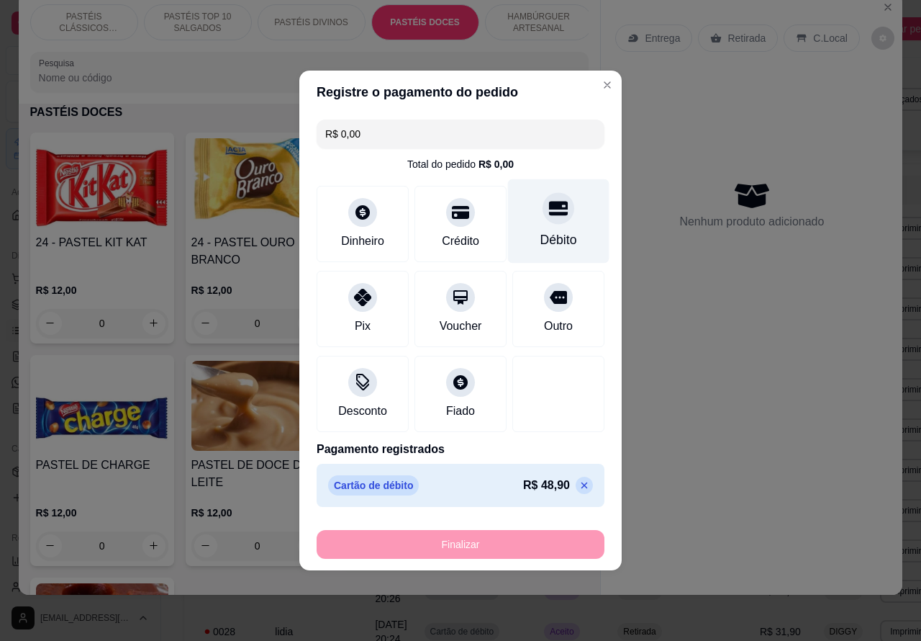
type input "-R$ 48,90"
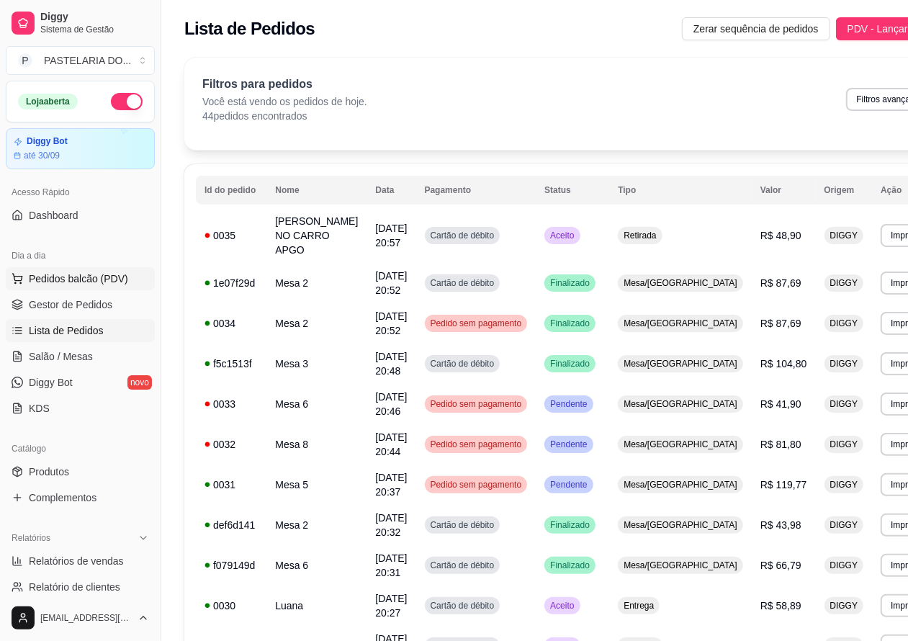
click at [96, 277] on span "Pedidos balcão (PDV)" at bounding box center [78, 278] width 99 height 14
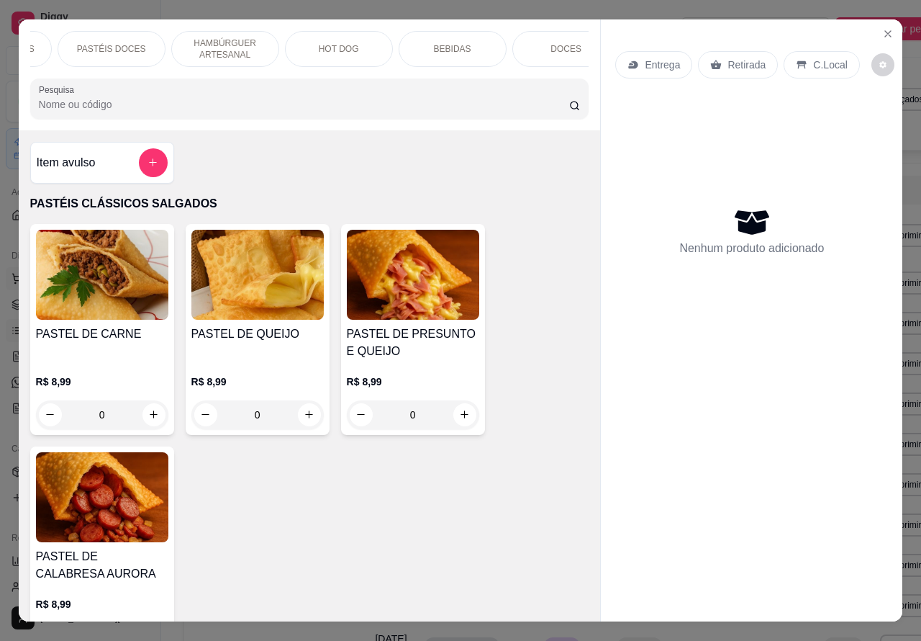
scroll to position [0, 317]
click at [452, 43] on p "BEBIDAS" at bounding box center [448, 49] width 37 height 12
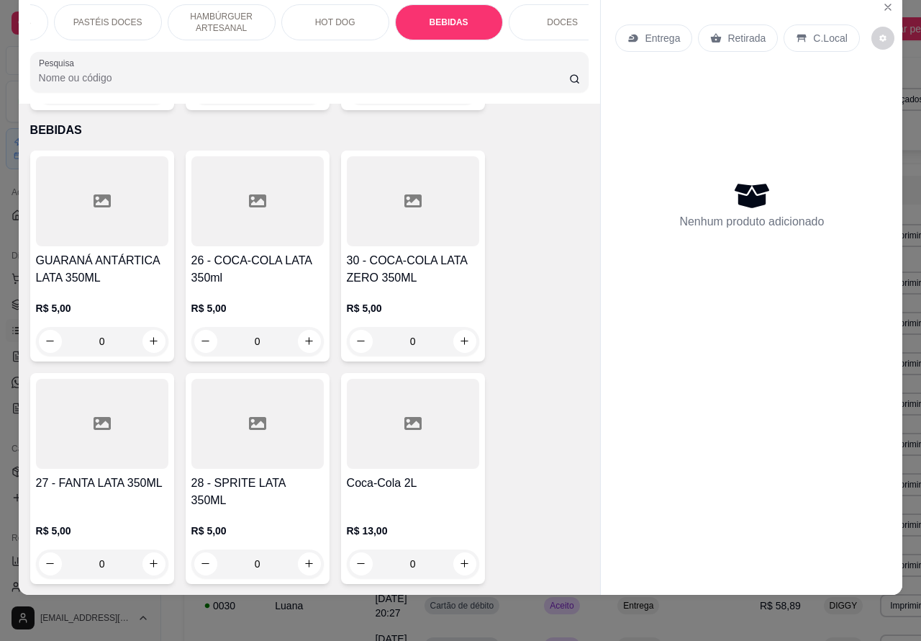
click at [304, 335] on icon "increase-product-quantity" at bounding box center [309, 340] width 11 height 11
type input "1"
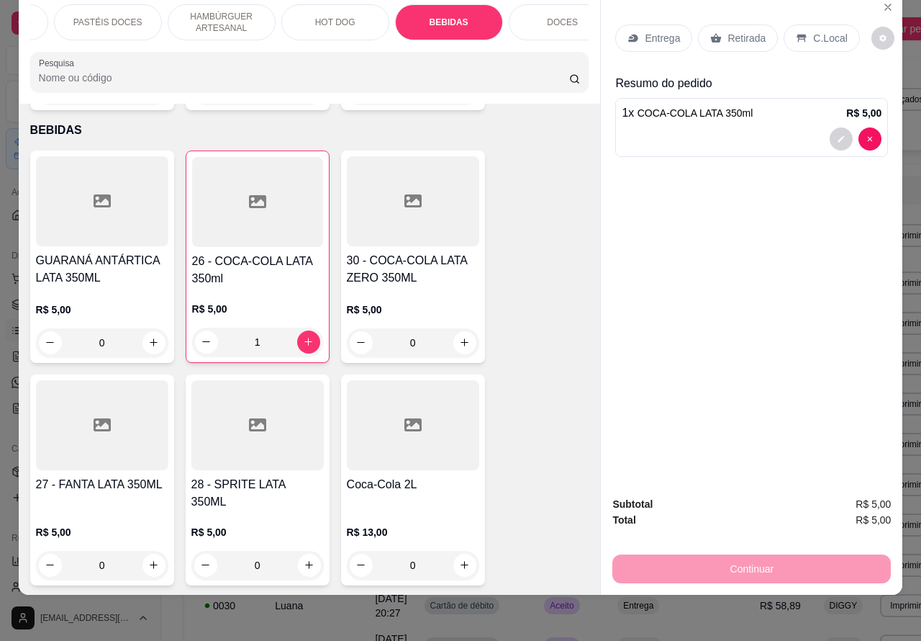
click at [741, 31] on p "Retirada" at bounding box center [747, 38] width 38 height 14
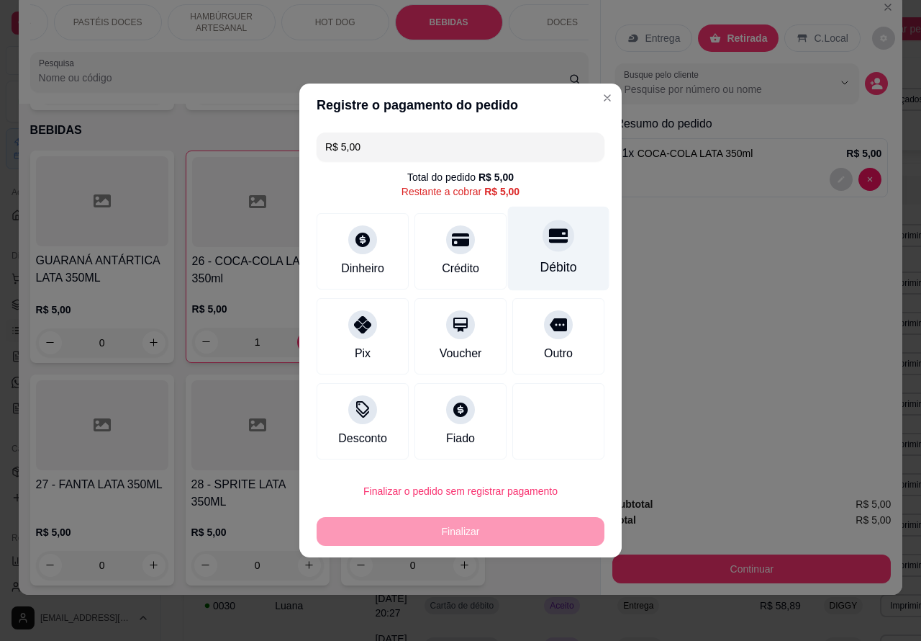
click at [549, 245] on icon at bounding box center [558, 235] width 19 height 19
type input "R$ 0,00"
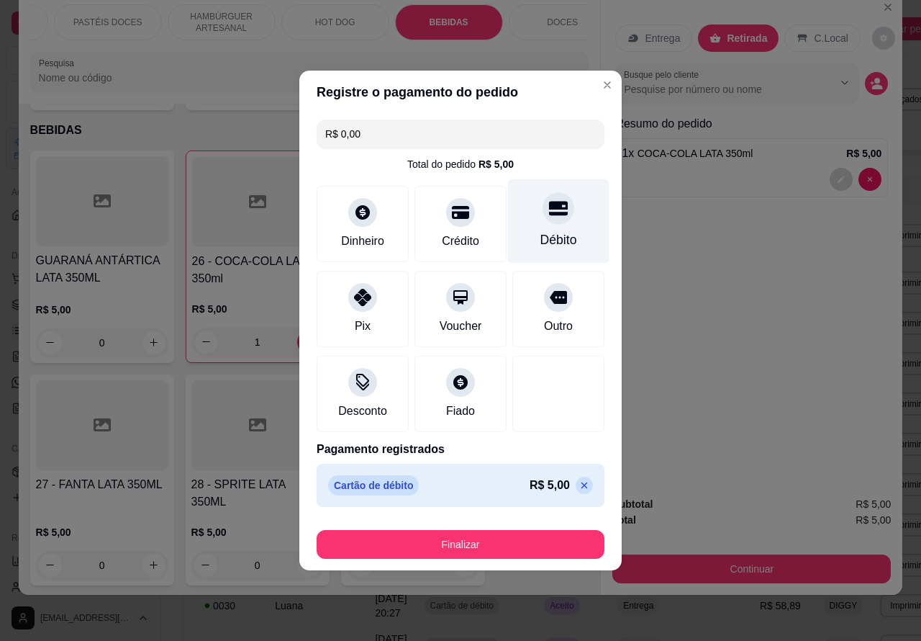
click at [515, 551] on button "Finalizar" at bounding box center [461, 544] width 288 height 29
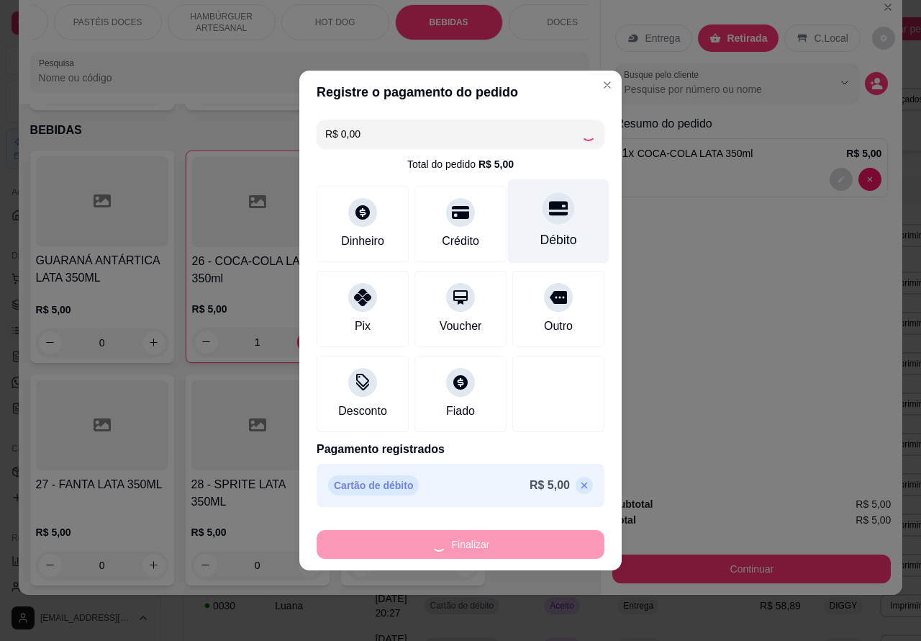
type input "0"
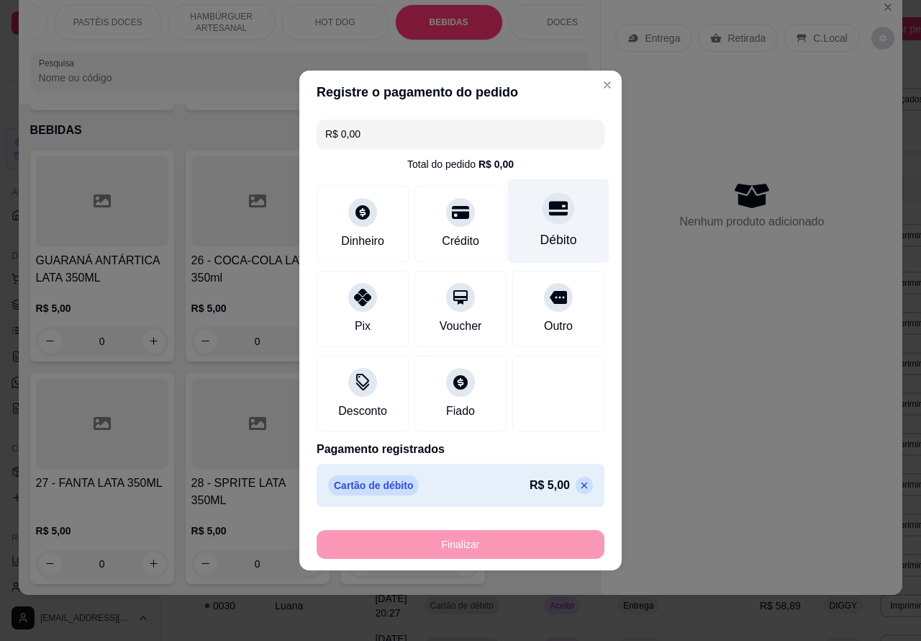
type input "-R$ 5,00"
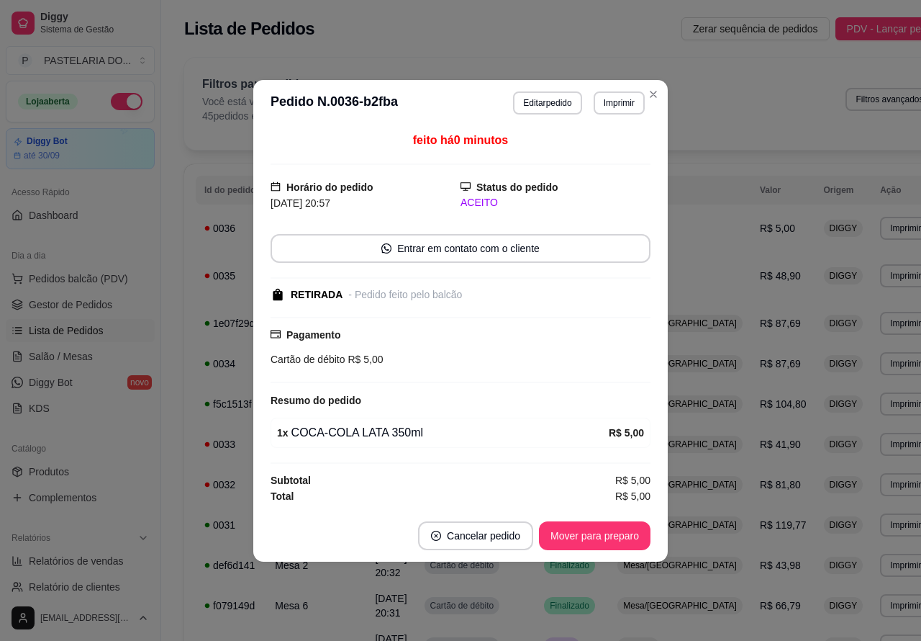
click at [227, 283] on div "0035" at bounding box center [230, 275] width 53 height 14
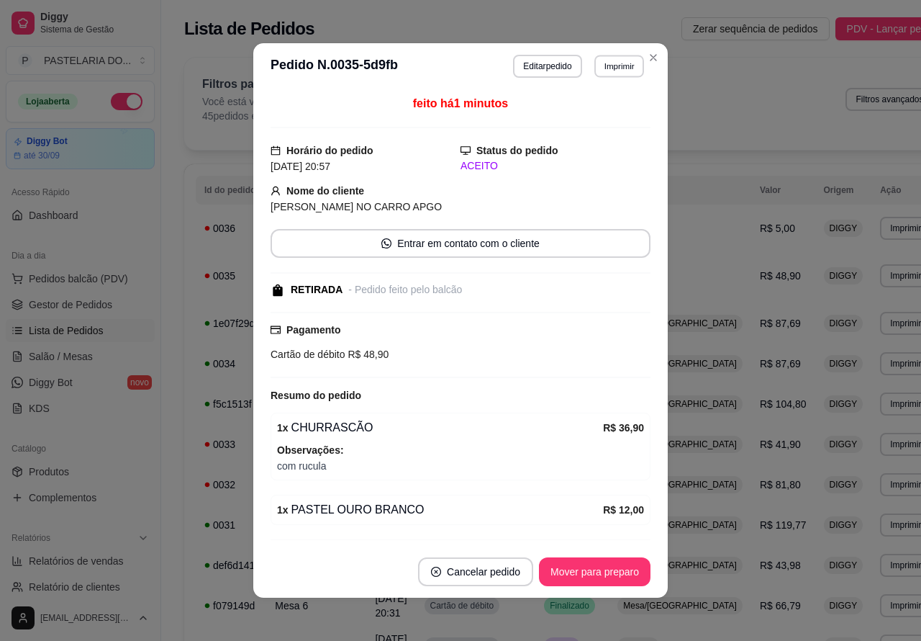
click at [613, 63] on button "Imprimir" at bounding box center [620, 66] width 50 height 22
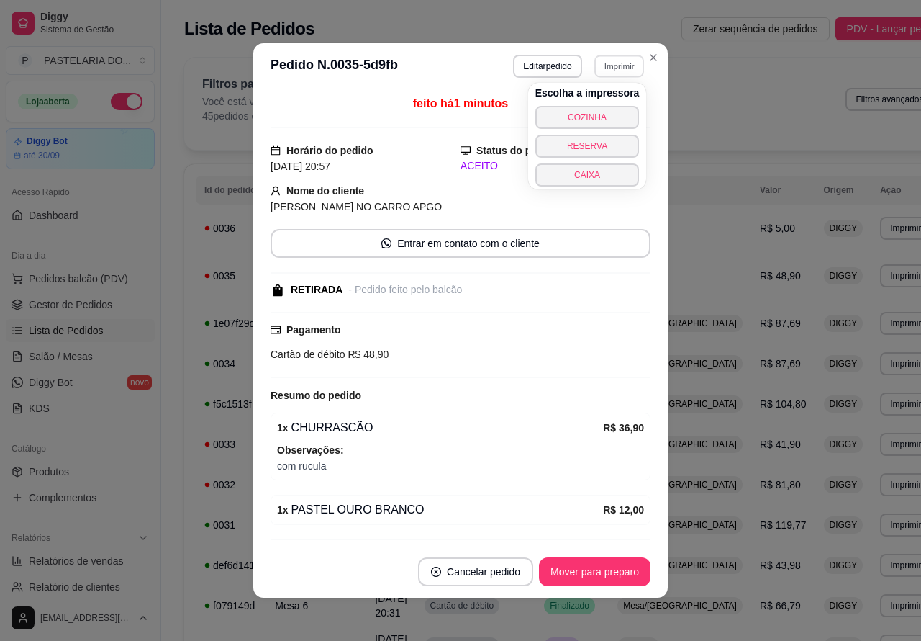
click at [597, 113] on button "COZINHA" at bounding box center [588, 117] width 104 height 23
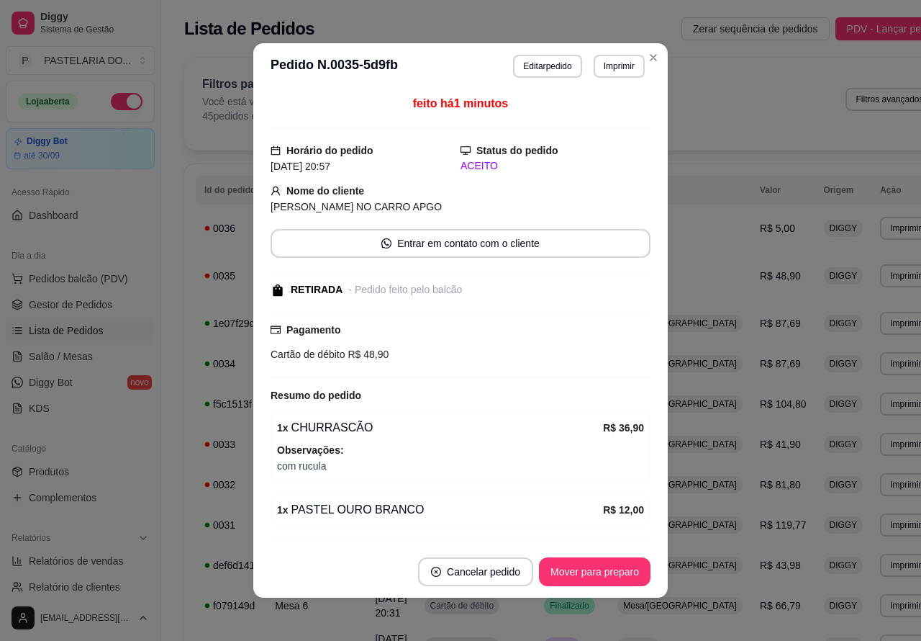
click at [164, 469] on button "Toggle Sidebar" at bounding box center [161, 320] width 12 height 641
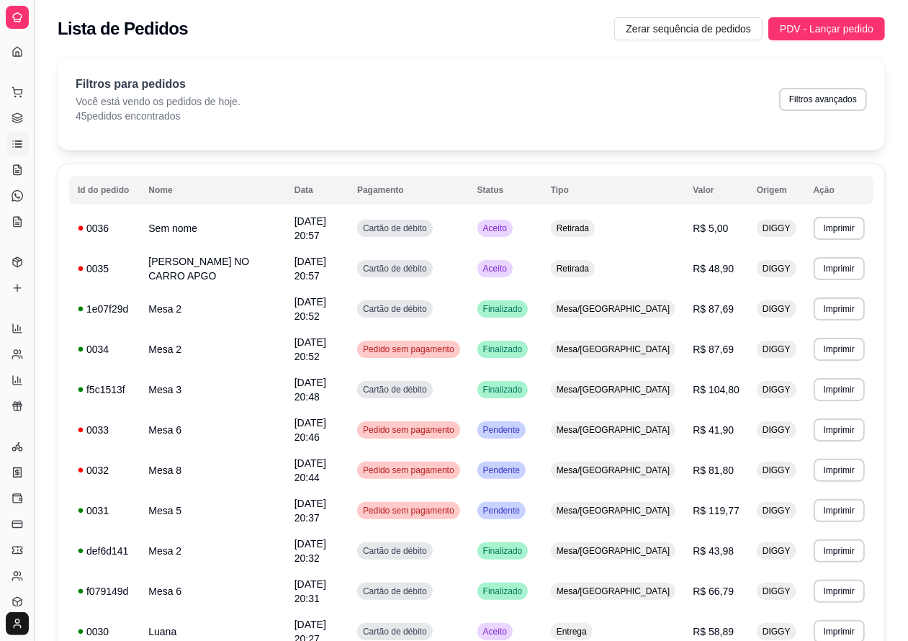
click at [34, 319] on button "Toggle Sidebar" at bounding box center [34, 320] width 12 height 641
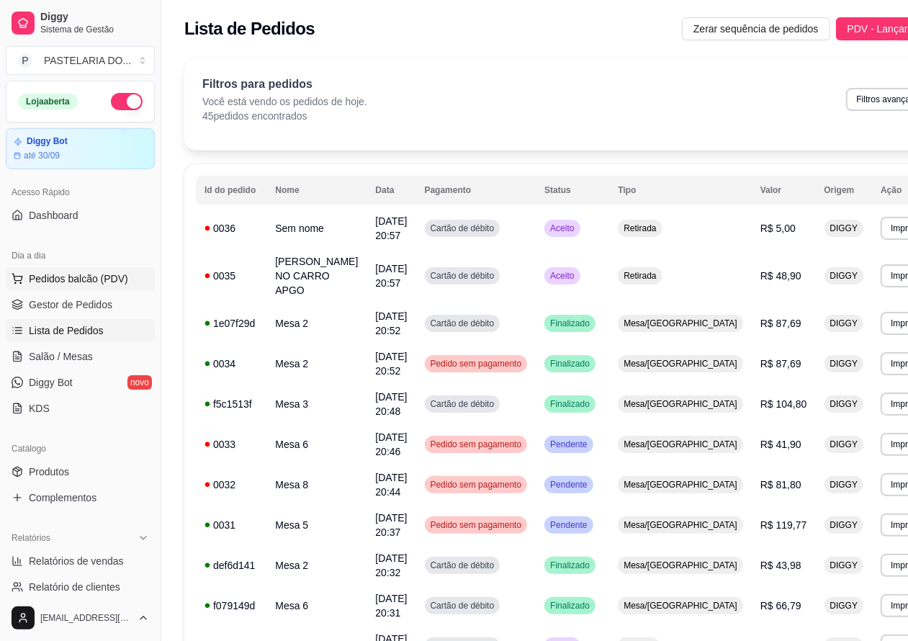
click at [74, 274] on span "Pedidos balcão (PDV)" at bounding box center [78, 278] width 99 height 14
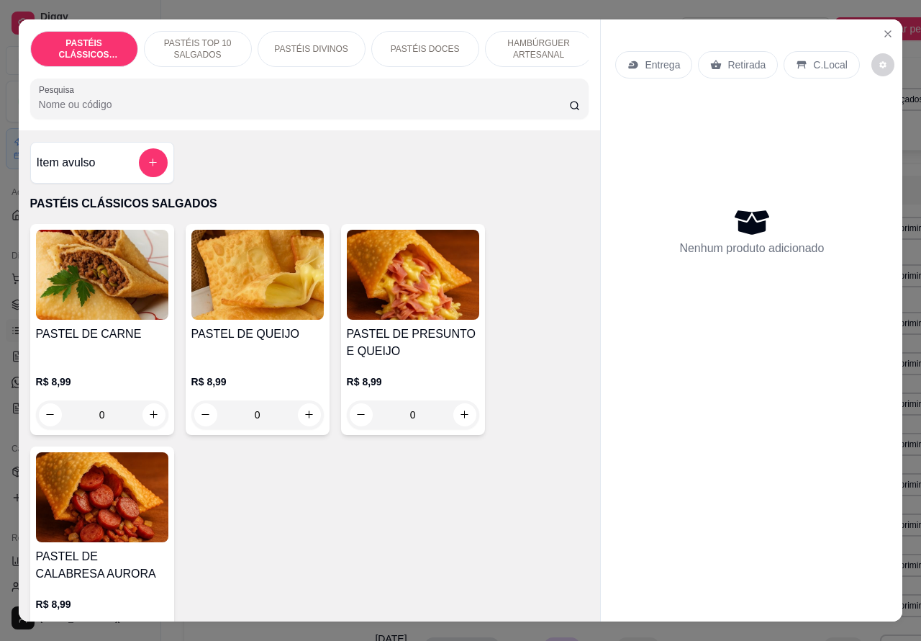
click at [745, 58] on p "Retirada" at bounding box center [747, 65] width 38 height 14
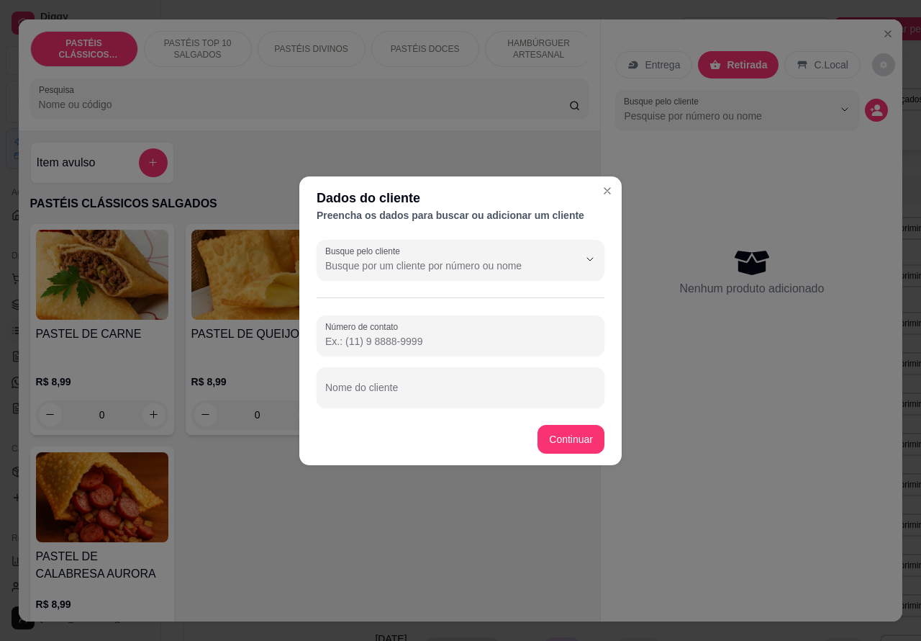
click at [466, 391] on input "Nome do cliente" at bounding box center [460, 393] width 271 height 14
type input "[PERSON_NAME]"
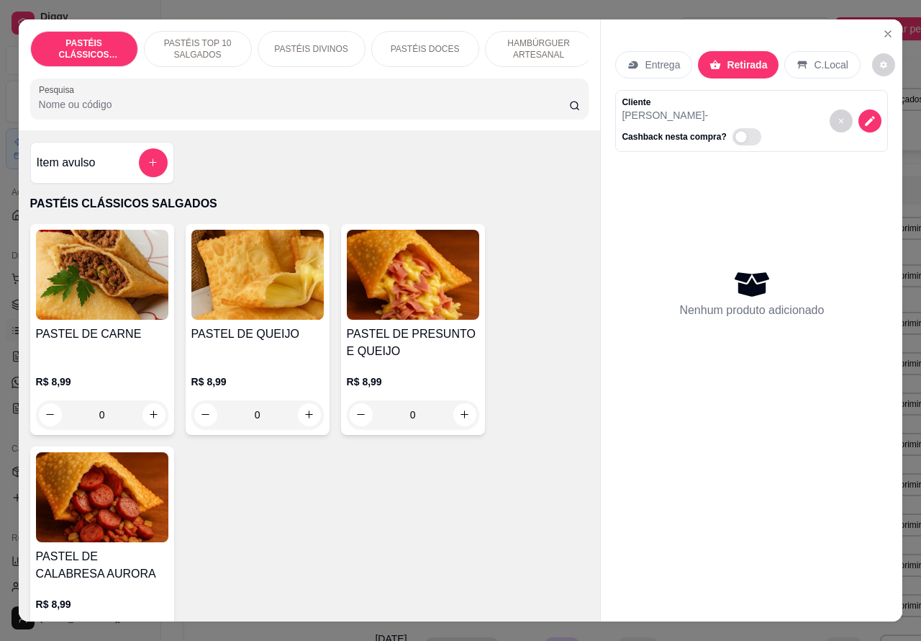
click at [527, 45] on p "HAMBÚRGUER ARTESANAL" at bounding box center [538, 48] width 83 height 23
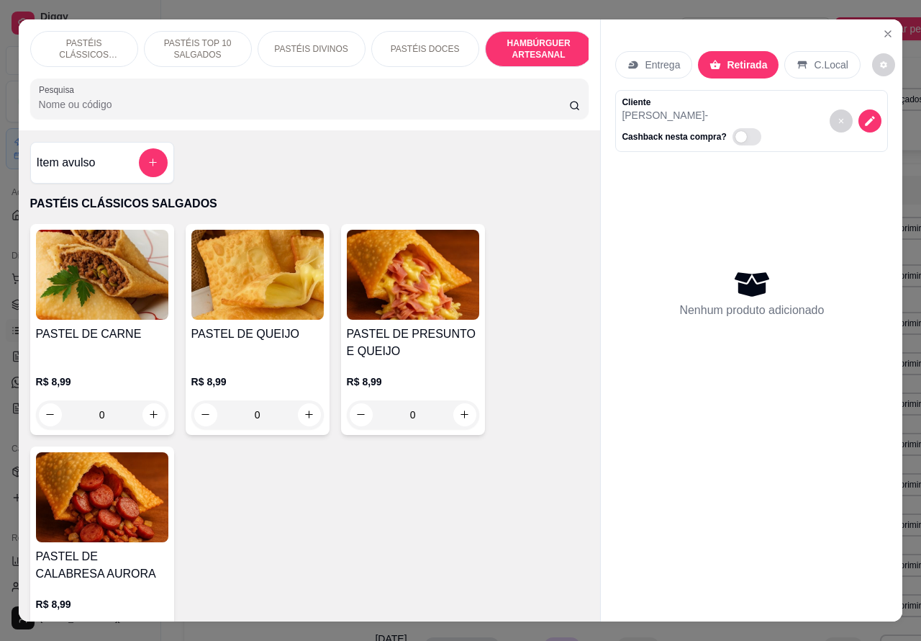
scroll to position [33, 0]
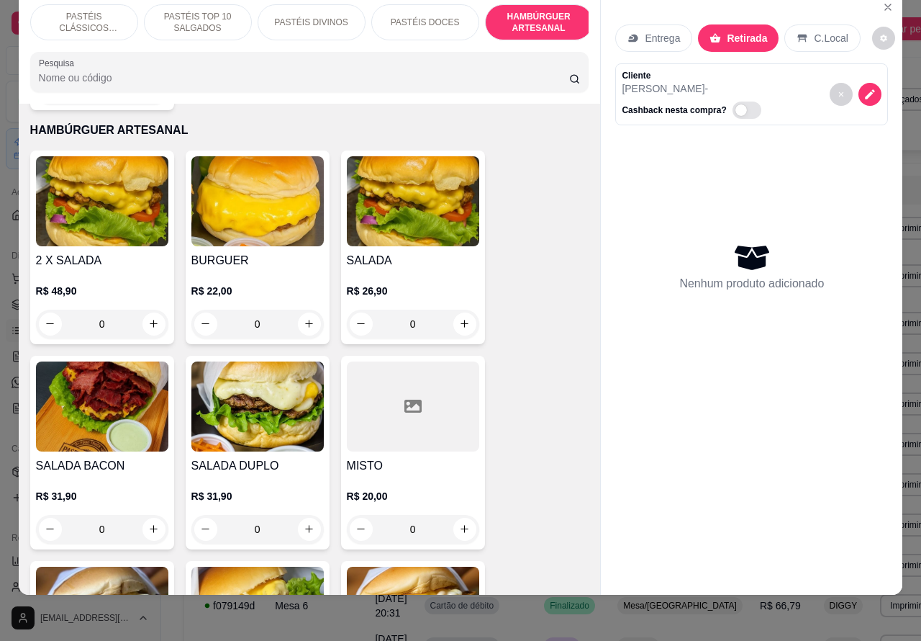
click at [145, 310] on div "0" at bounding box center [102, 324] width 132 height 29
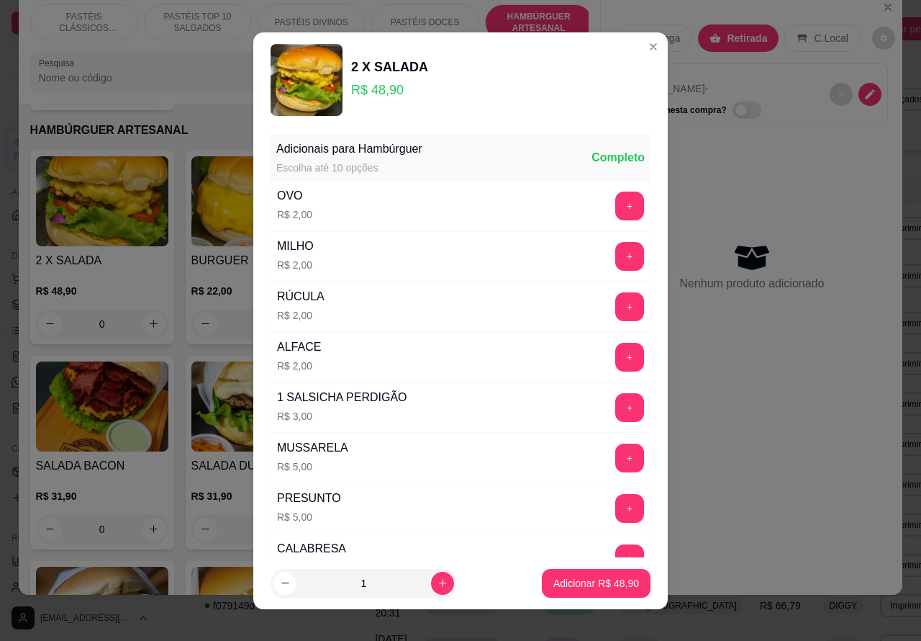
click at [579, 577] on p "Adicionar R$ 48,90" at bounding box center [597, 583] width 86 height 14
type input "1"
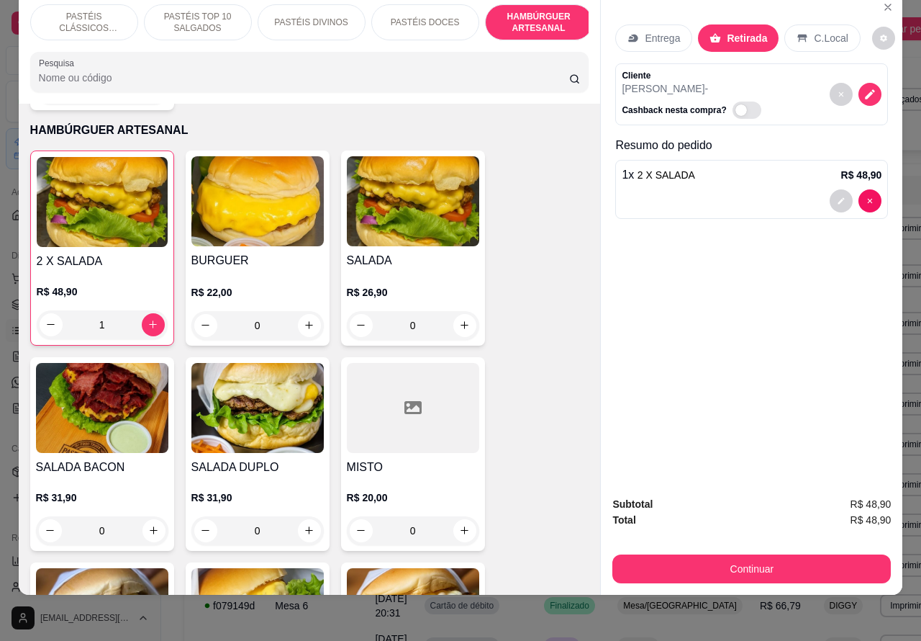
click at [452, 315] on div "0" at bounding box center [413, 325] width 132 height 29
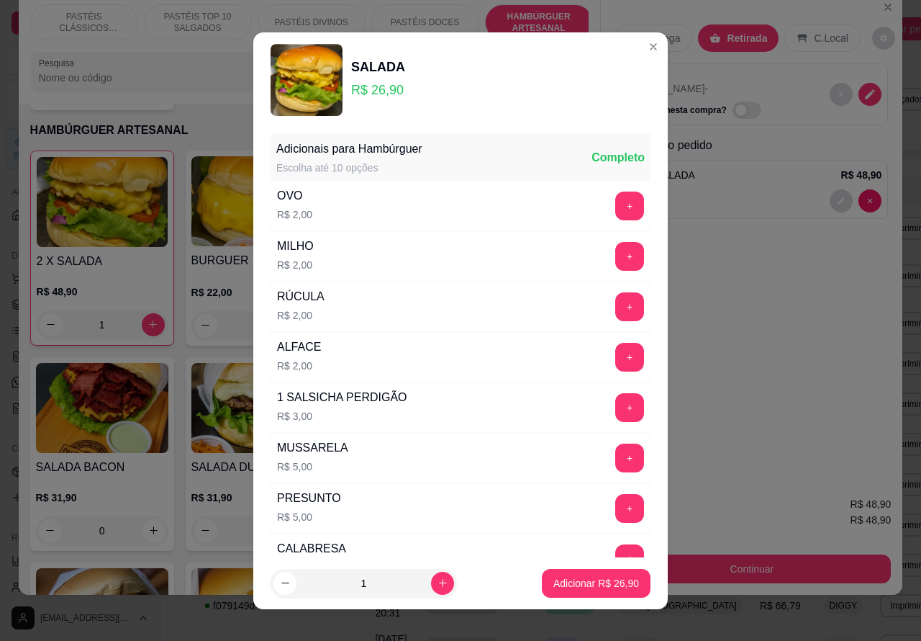
click at [579, 577] on p "Adicionar R$ 26,90" at bounding box center [597, 583] width 86 height 14
type input "1"
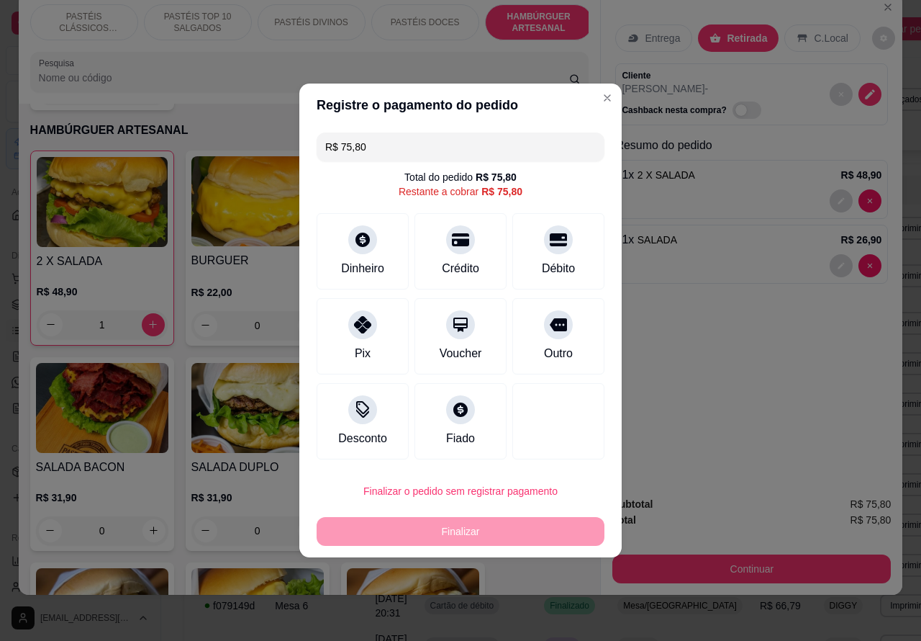
click at [763, 391] on div "Entrega Retirada C.Local Cliente [PERSON_NAME] nesta compra? Resumo do pedido 1…" at bounding box center [752, 239] width 302 height 492
click at [549, 243] on icon at bounding box center [558, 236] width 19 height 14
type input "R$ 0,00"
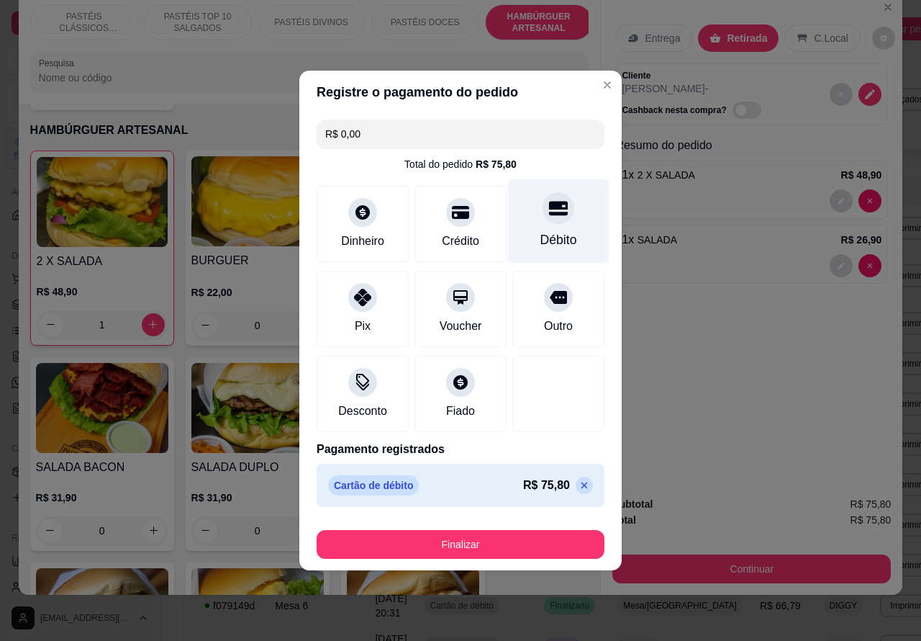
click at [493, 538] on button "Finalizar" at bounding box center [461, 544] width 288 height 29
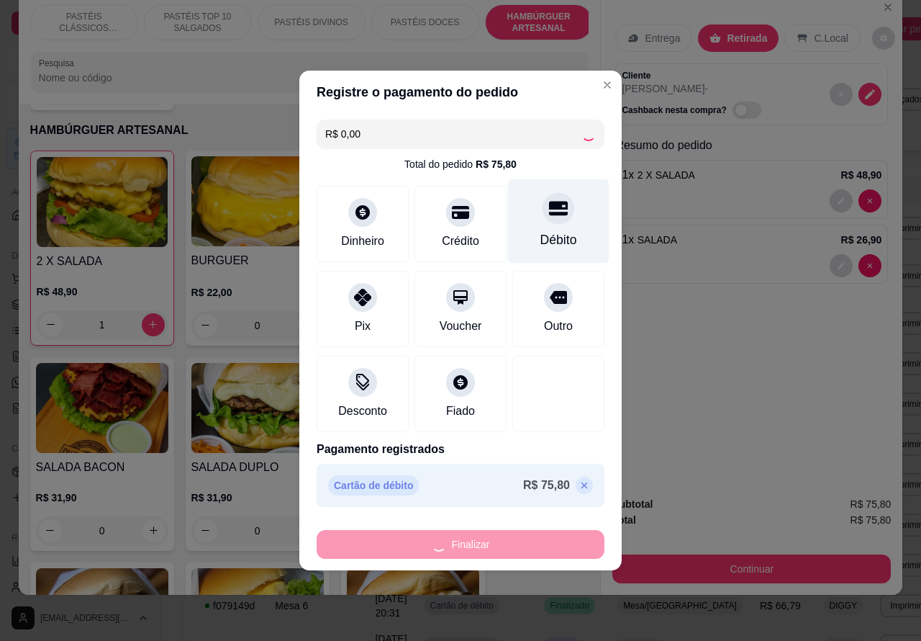
type input "0"
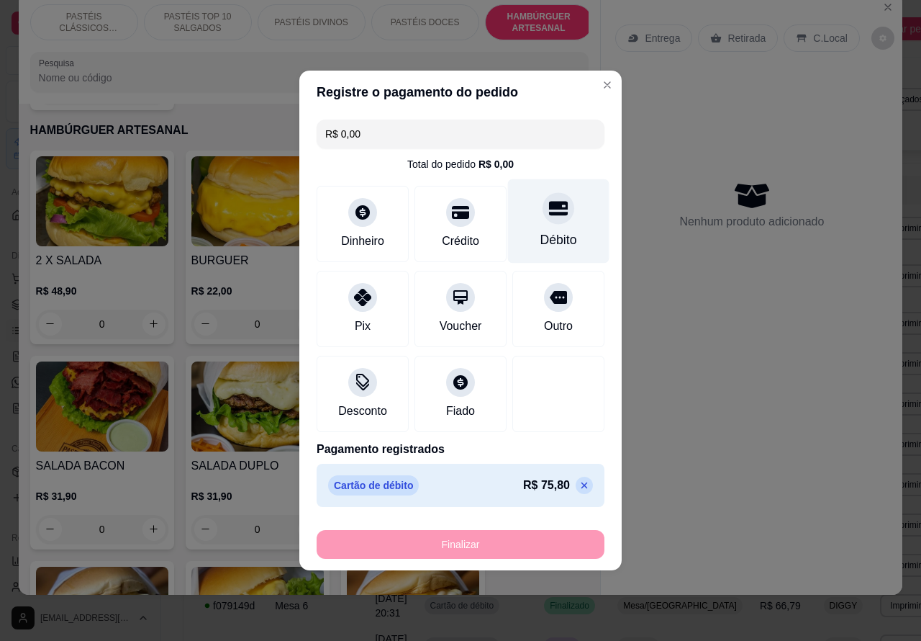
type input "-R$ 75,80"
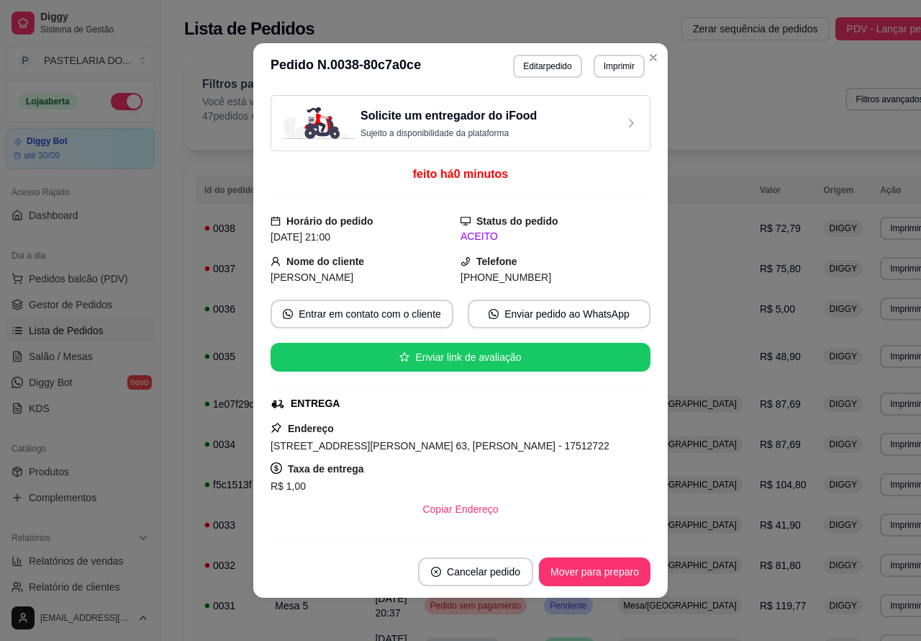
click at [613, 65] on button "Imprimir" at bounding box center [619, 66] width 51 height 23
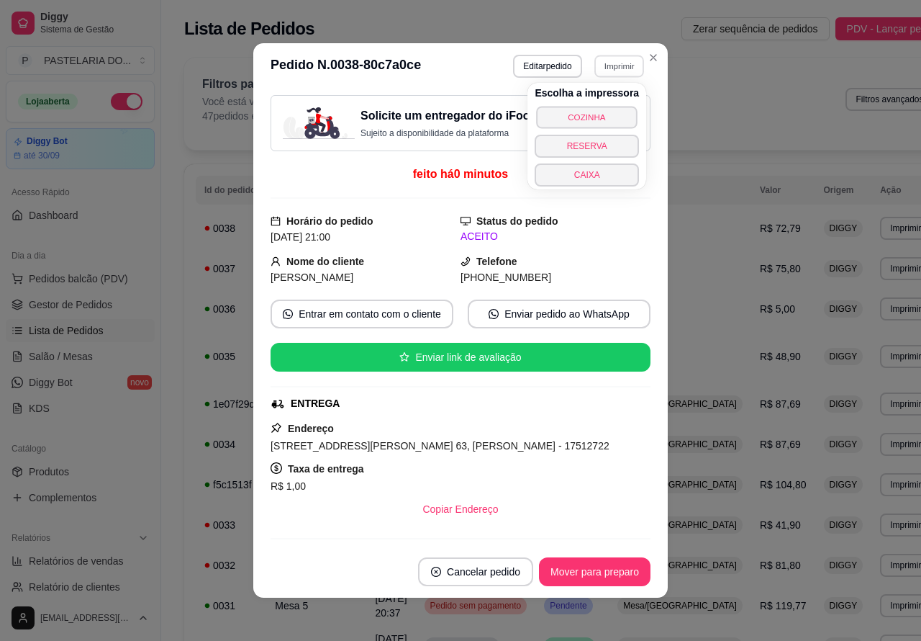
click at [595, 109] on button "COZINHA" at bounding box center [587, 117] width 101 height 22
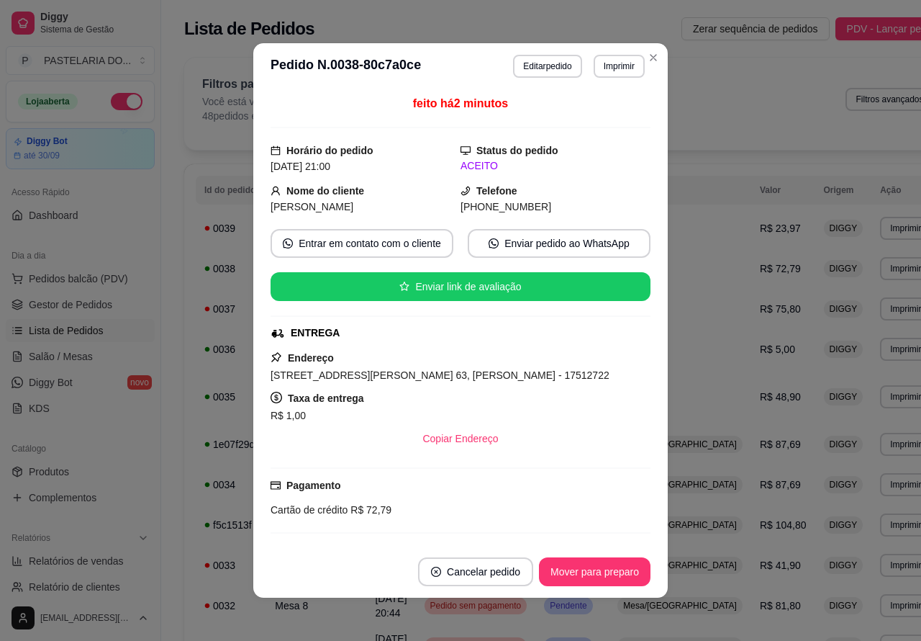
click at [73, 351] on span "Salão / Mesas" at bounding box center [61, 356] width 64 height 14
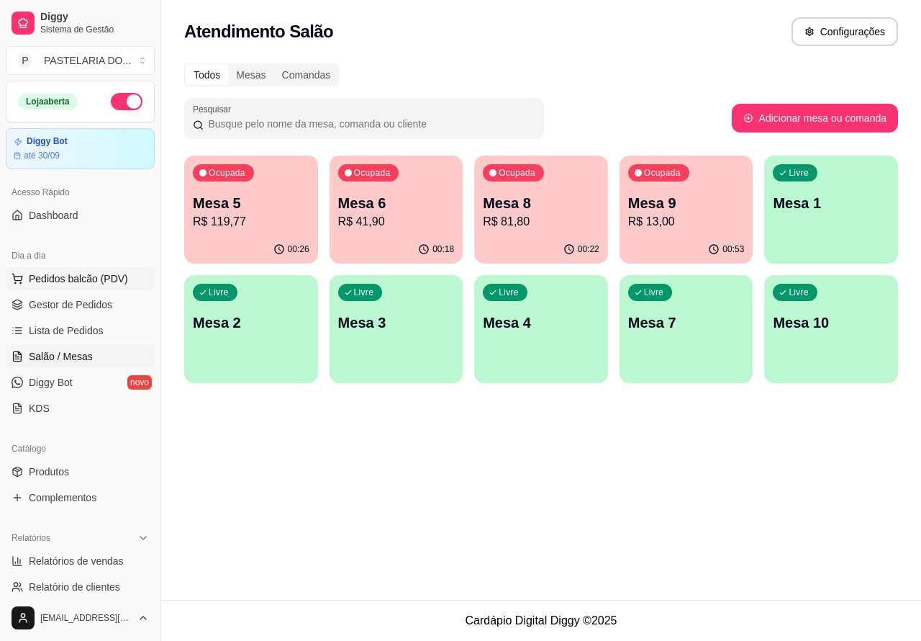
click at [90, 278] on span "Pedidos balcão (PDV)" at bounding box center [78, 278] width 99 height 14
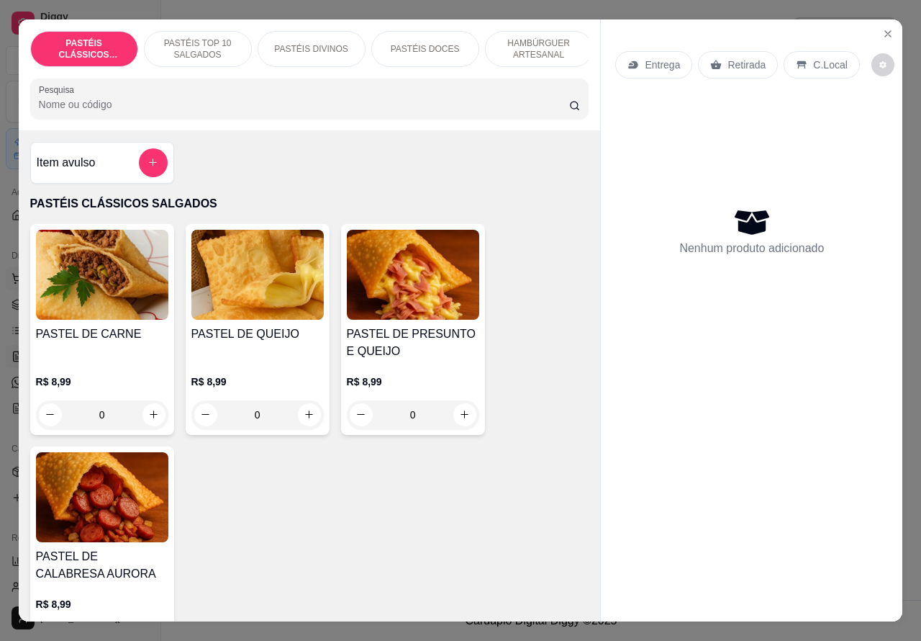
scroll to position [0, 145]
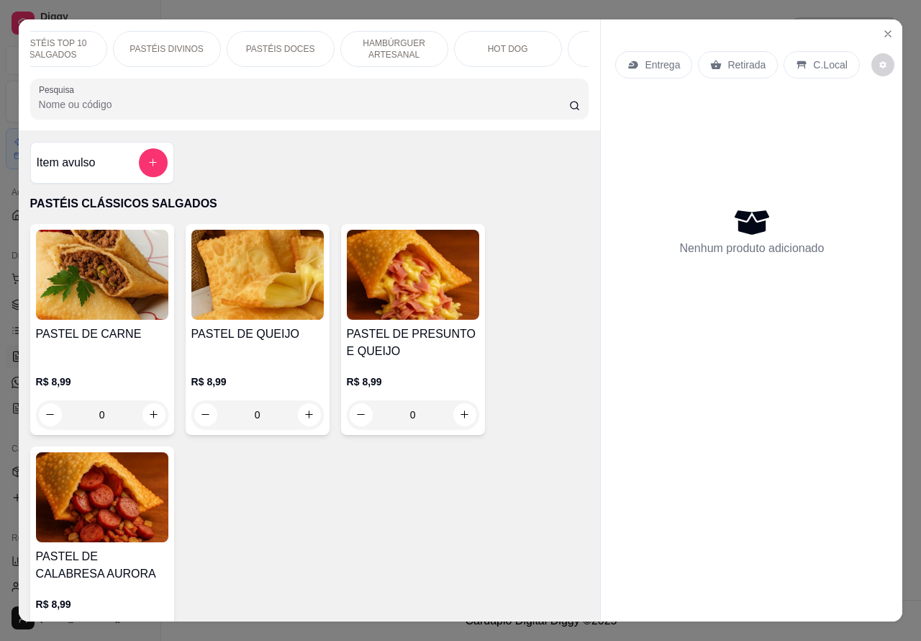
click at [504, 43] on p "HOT DOG" at bounding box center [508, 49] width 40 height 12
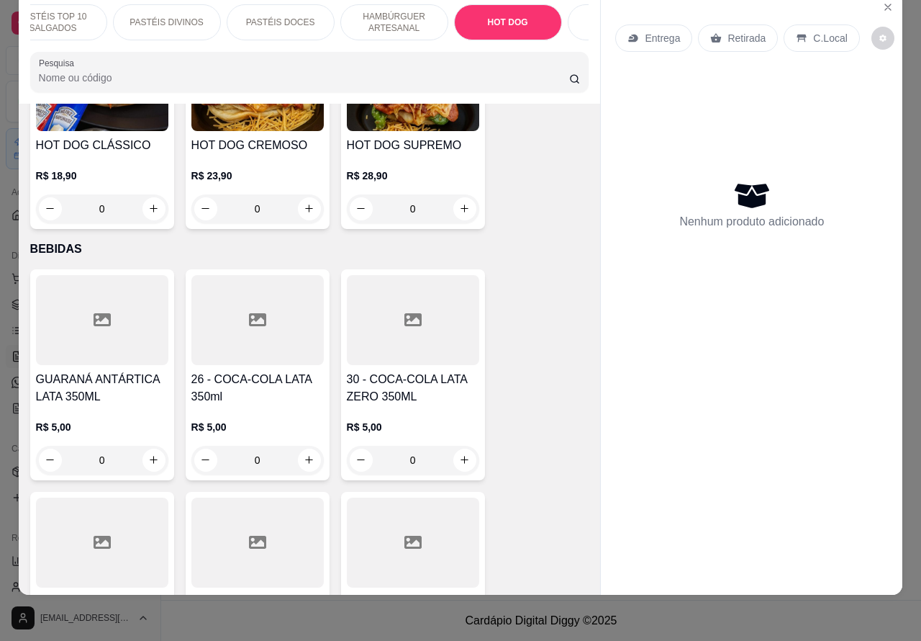
scroll to position [4021, 0]
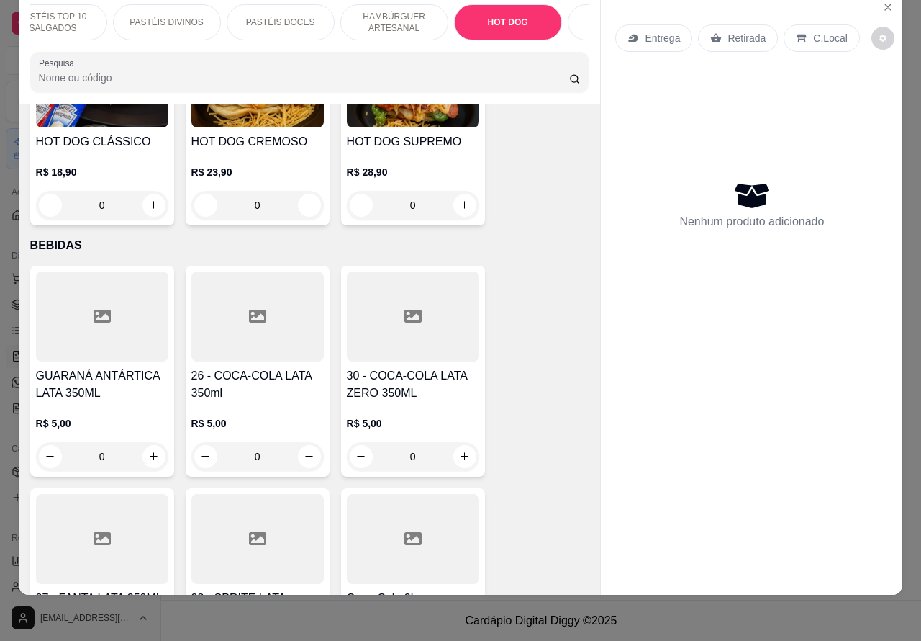
click at [149, 191] on div "0" at bounding box center [102, 205] width 132 height 29
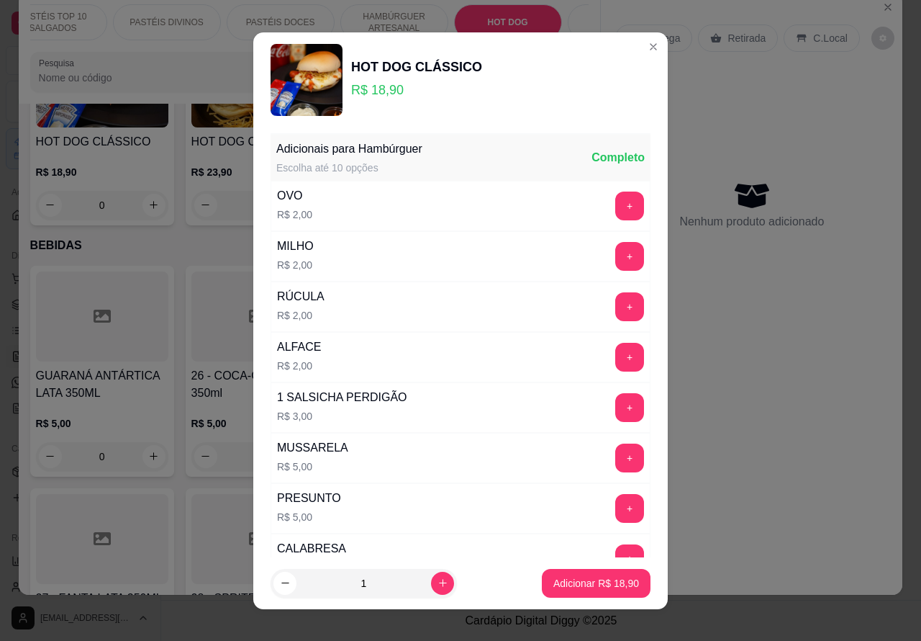
click at [438, 582] on icon "increase-product-quantity" at bounding box center [443, 582] width 11 height 11
type input "2"
click at [595, 576] on p "Adicionar R$ 37,80" at bounding box center [597, 583] width 86 height 14
type input "2"
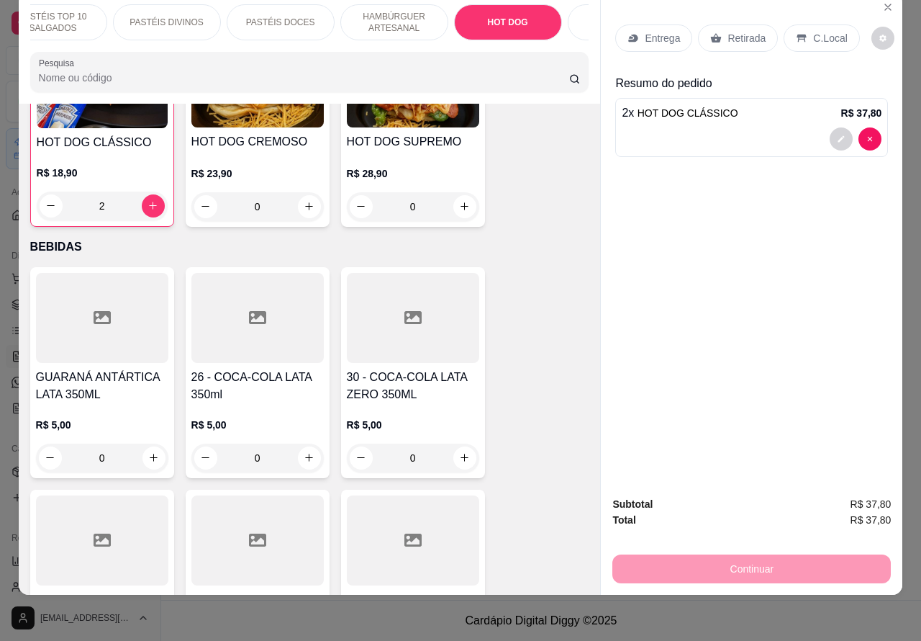
scroll to position [4022, 0]
click at [652, 31] on p "Entrega" at bounding box center [662, 38] width 35 height 14
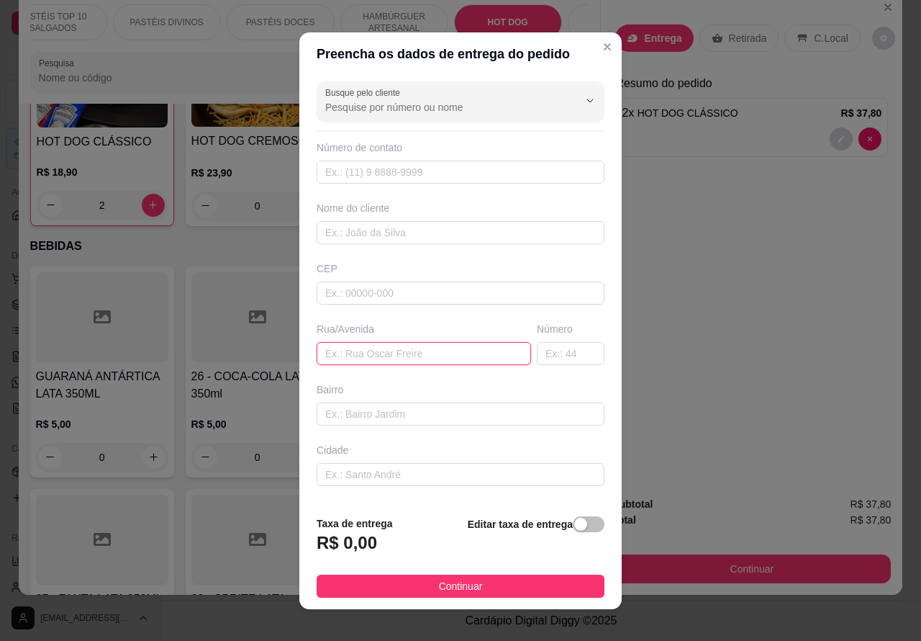
click at [402, 351] on input "text" at bounding box center [424, 353] width 214 height 23
type input "[PERSON_NAME] 48"
click at [582, 517] on div "Editar taxa de entrega" at bounding box center [536, 539] width 137 height 48
click at [345, 538] on h3 "R$ 0,00" at bounding box center [347, 542] width 60 height 23
click at [573, 523] on span "button" at bounding box center [589, 524] width 32 height 16
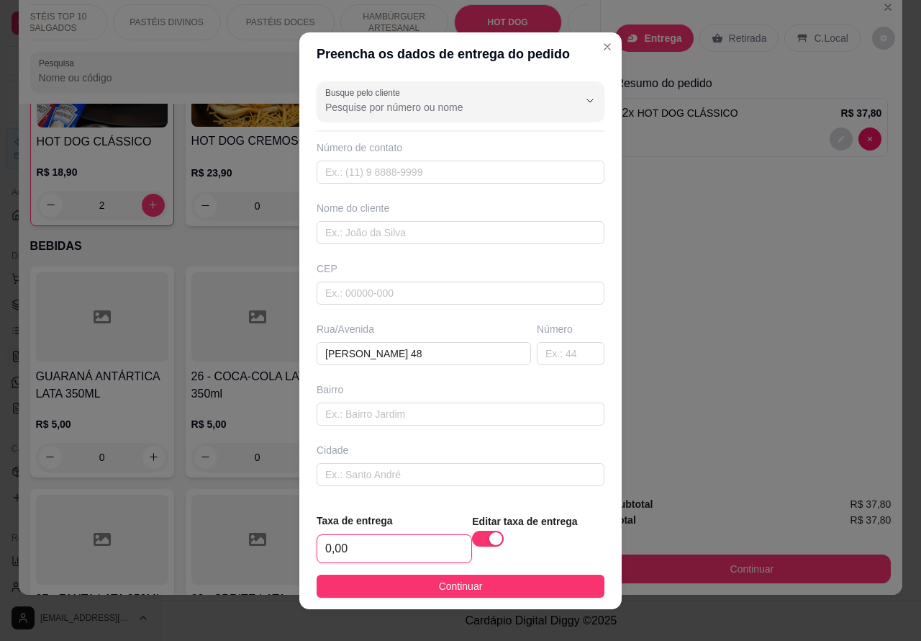
click at [328, 546] on input "0,00" at bounding box center [394, 548] width 154 height 27
type input "1,00"
click at [381, 170] on input "text" at bounding box center [461, 172] width 288 height 23
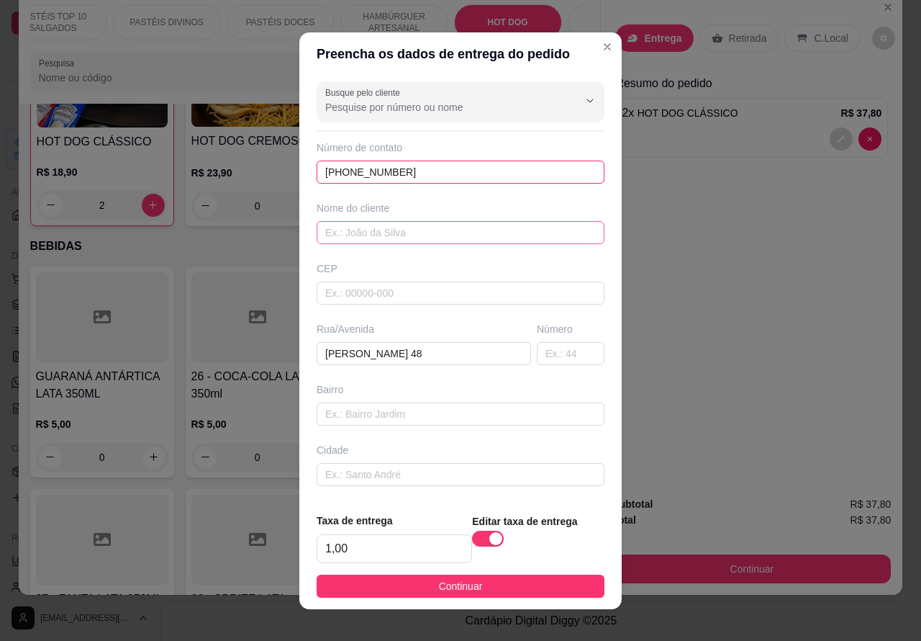
type input "[PHONE_NUMBER]"
click at [425, 230] on input "text" at bounding box center [461, 232] width 288 height 23
type input "EDER"
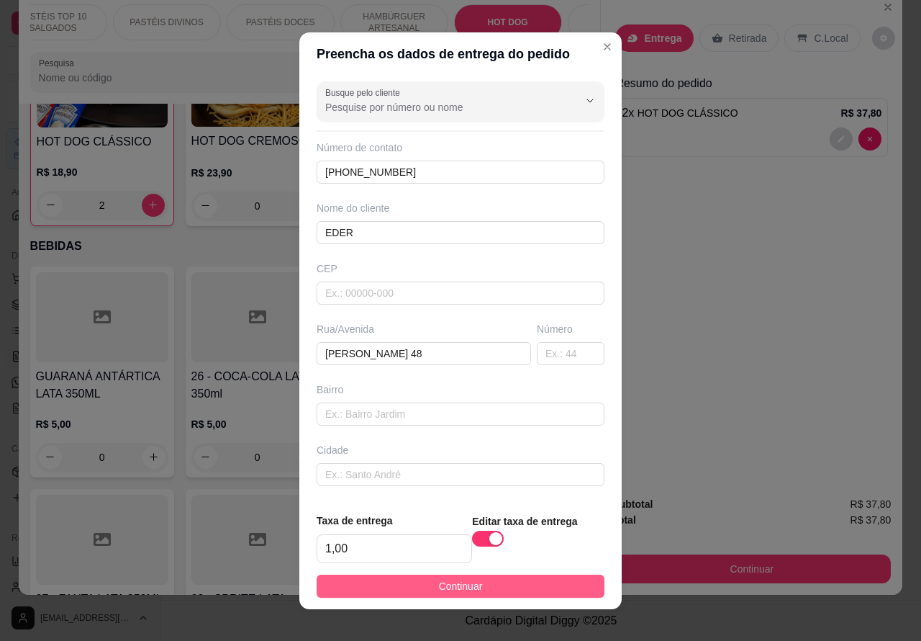
click at [477, 587] on button "Continuar" at bounding box center [461, 585] width 288 height 23
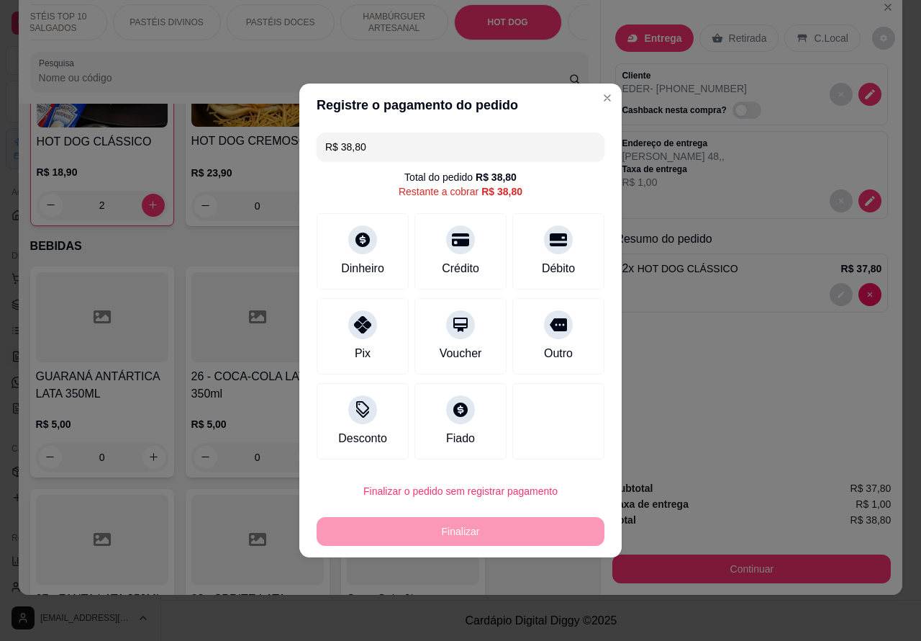
click at [790, 403] on div "Entrega Retirada C.Local Cliente EDER - [PHONE_NUMBER] Cashback nesta compra? E…" at bounding box center [752, 231] width 302 height 476
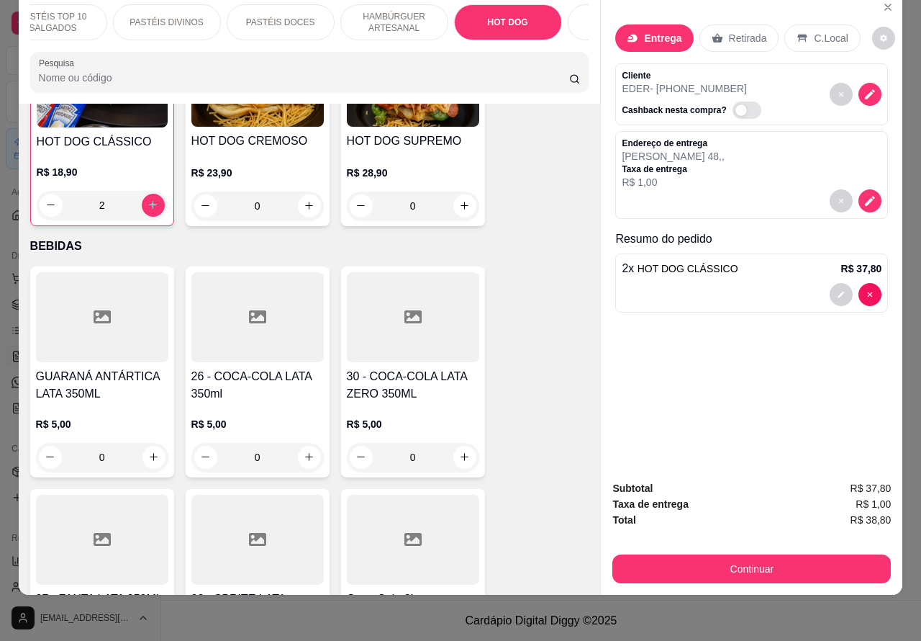
type input "0"
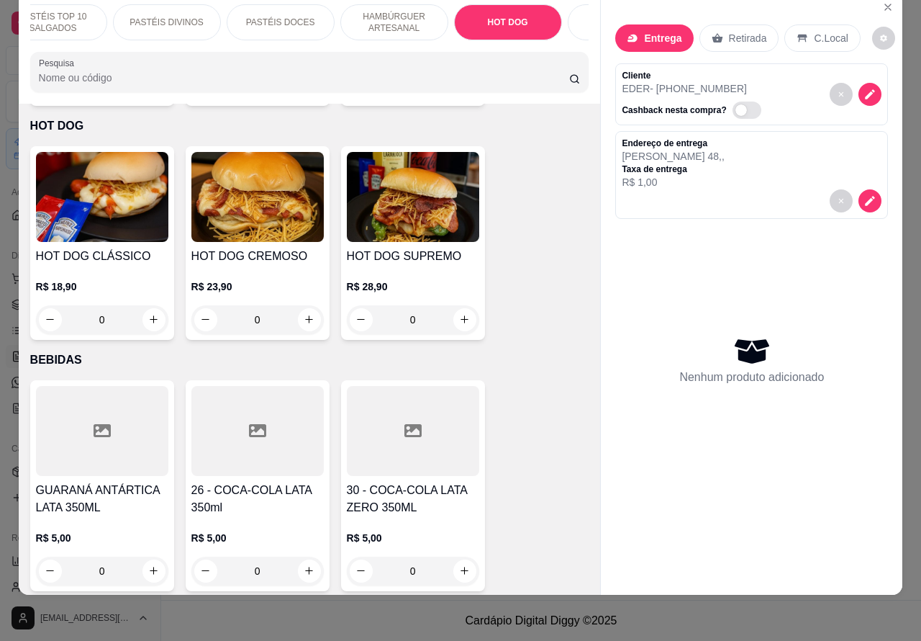
scroll to position [3901, 0]
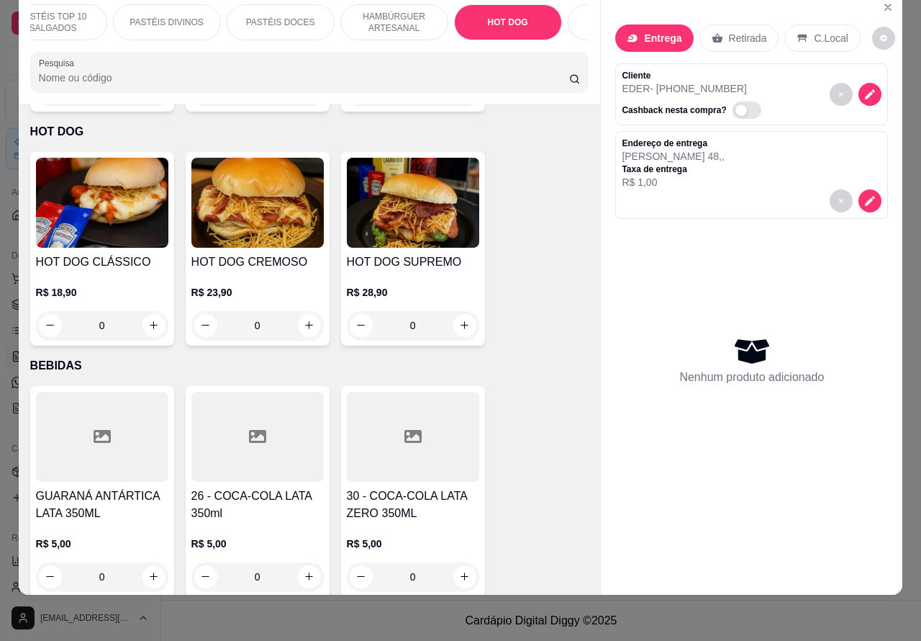
click at [466, 311] on div "0" at bounding box center [413, 325] width 132 height 29
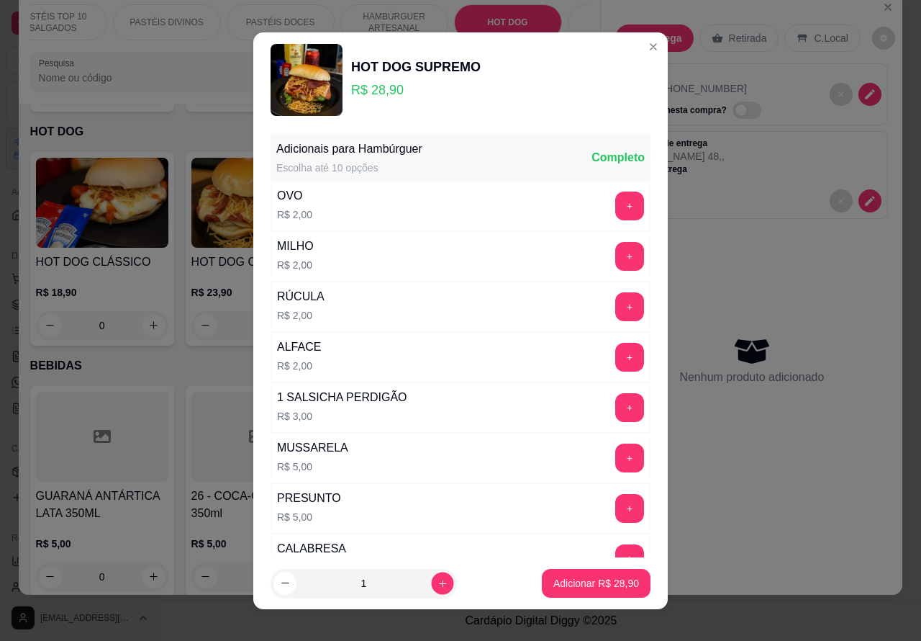
click at [438, 582] on icon "increase-product-quantity" at bounding box center [443, 582] width 11 height 11
type input "2"
click at [564, 579] on p "Adicionar R$ 57,80" at bounding box center [596, 583] width 83 height 14
type input "2"
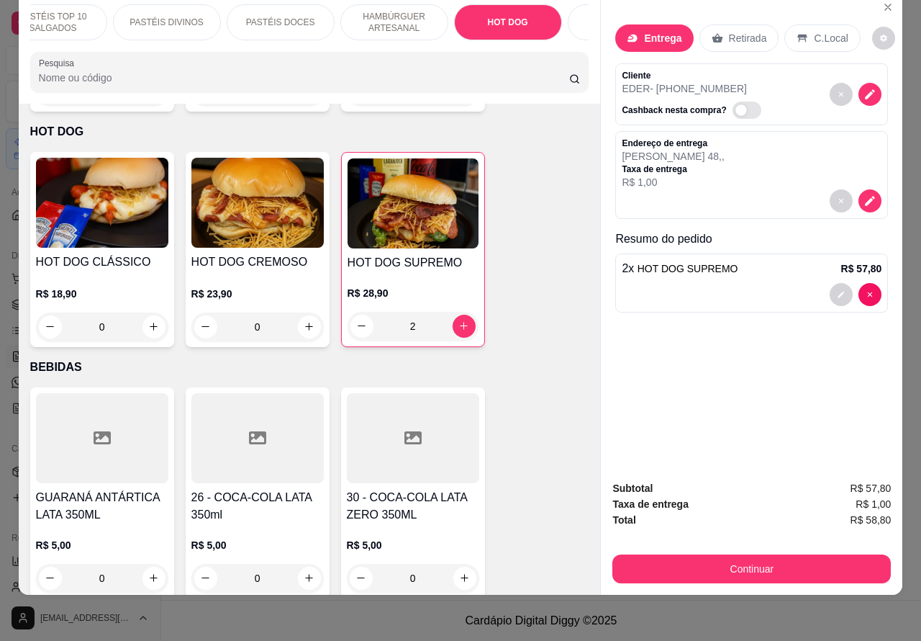
click at [731, 31] on p "Retirada" at bounding box center [748, 38] width 38 height 14
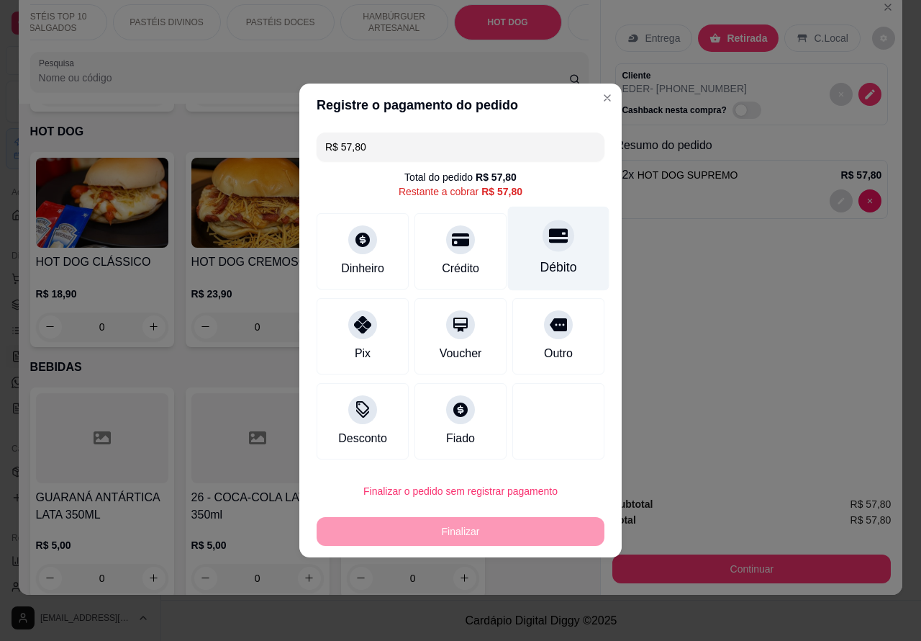
click at [549, 240] on icon at bounding box center [558, 235] width 19 height 19
type input "R$ 0,00"
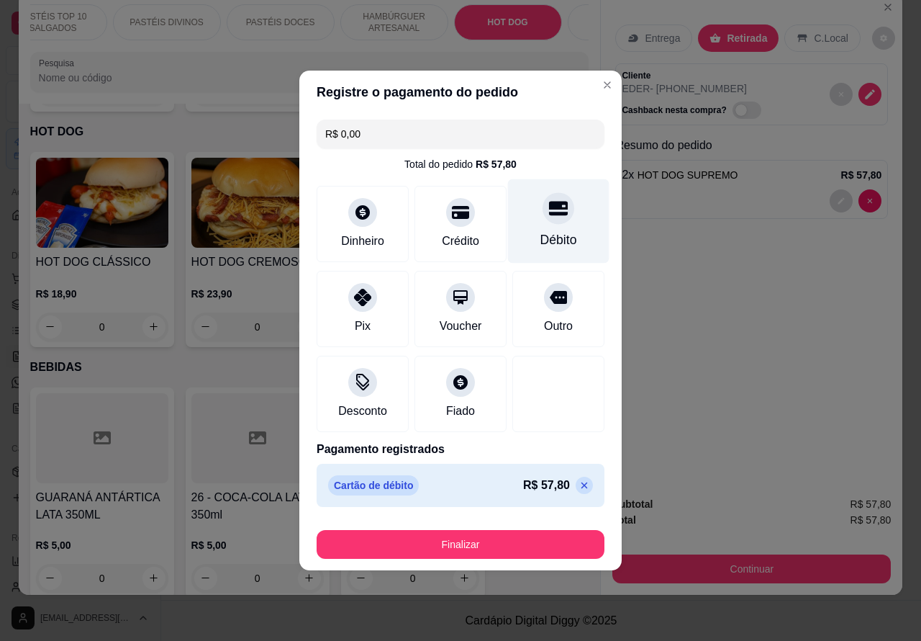
click at [523, 543] on button "Finalizar" at bounding box center [461, 544] width 288 height 29
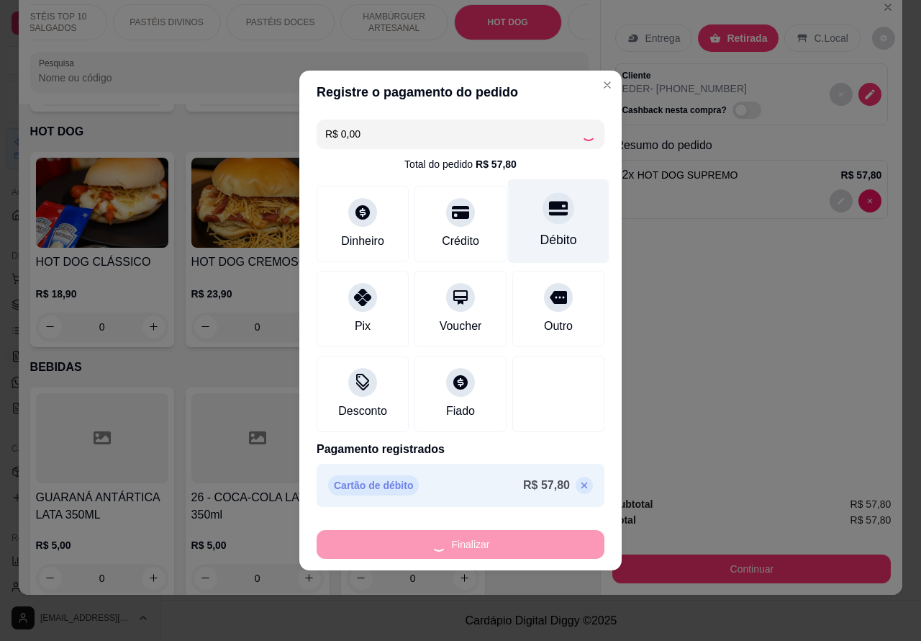
type input "0"
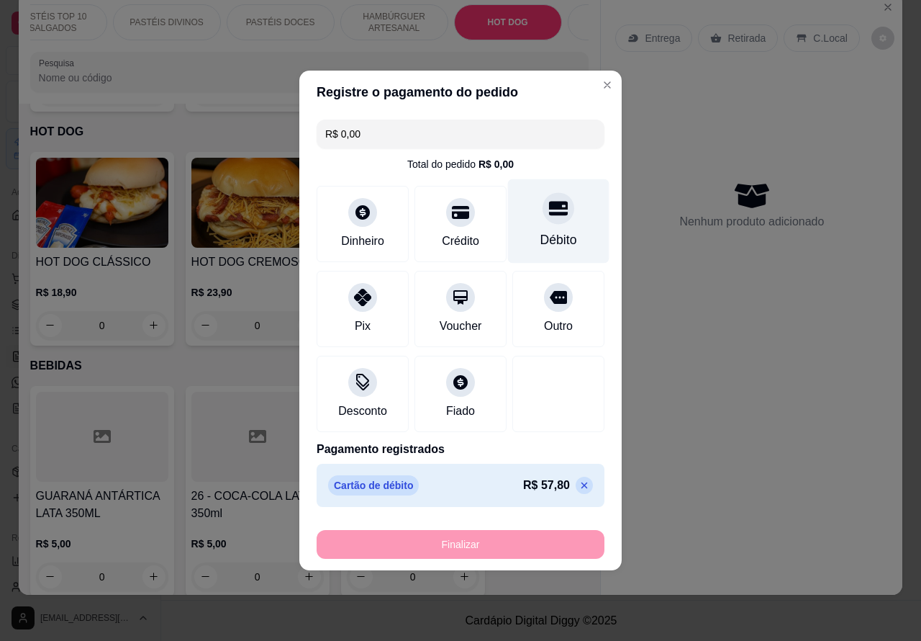
type input "-R$ 57,80"
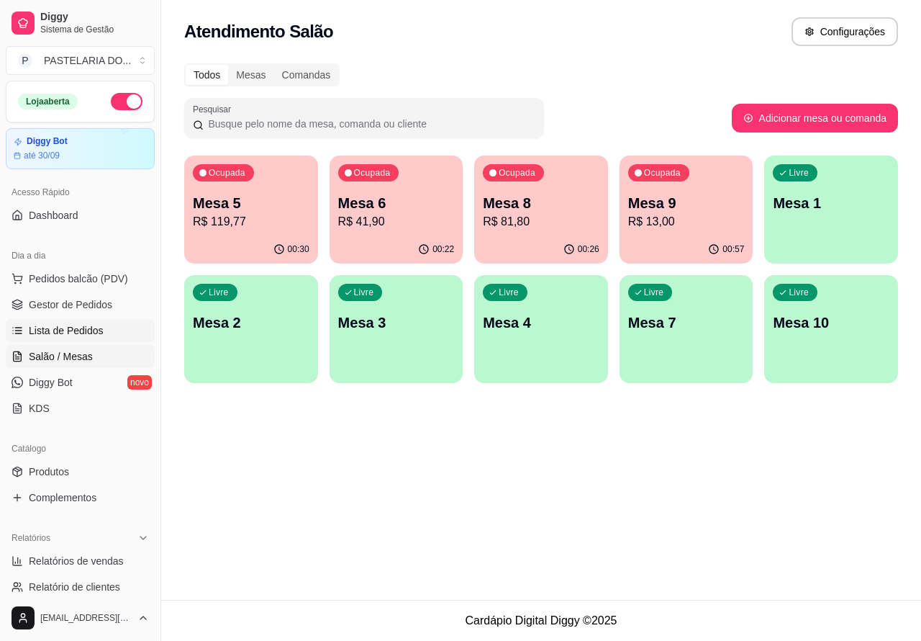
click at [70, 326] on span "Lista de Pedidos" at bounding box center [66, 330] width 75 height 14
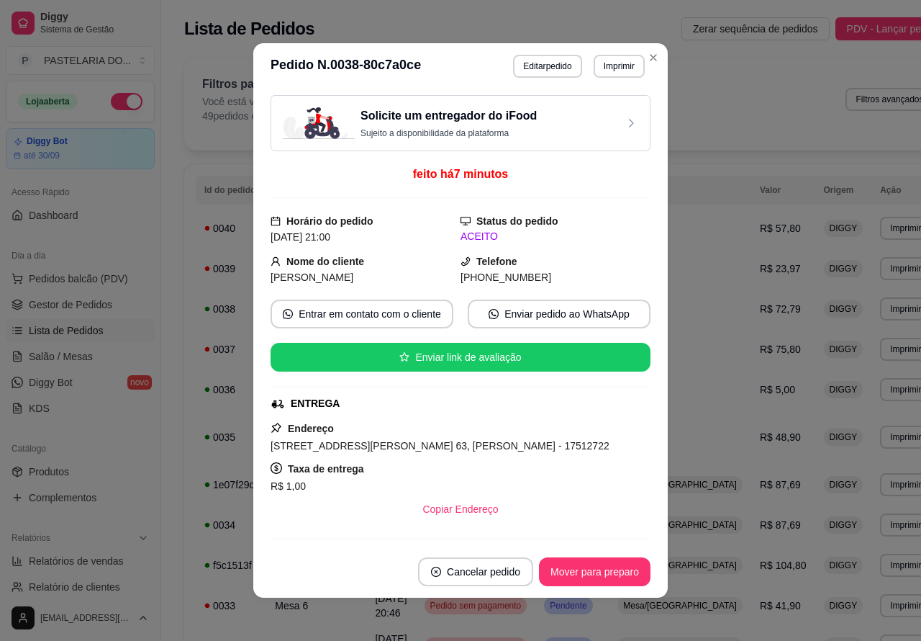
click at [609, 65] on button "Imprimir" at bounding box center [619, 66] width 51 height 23
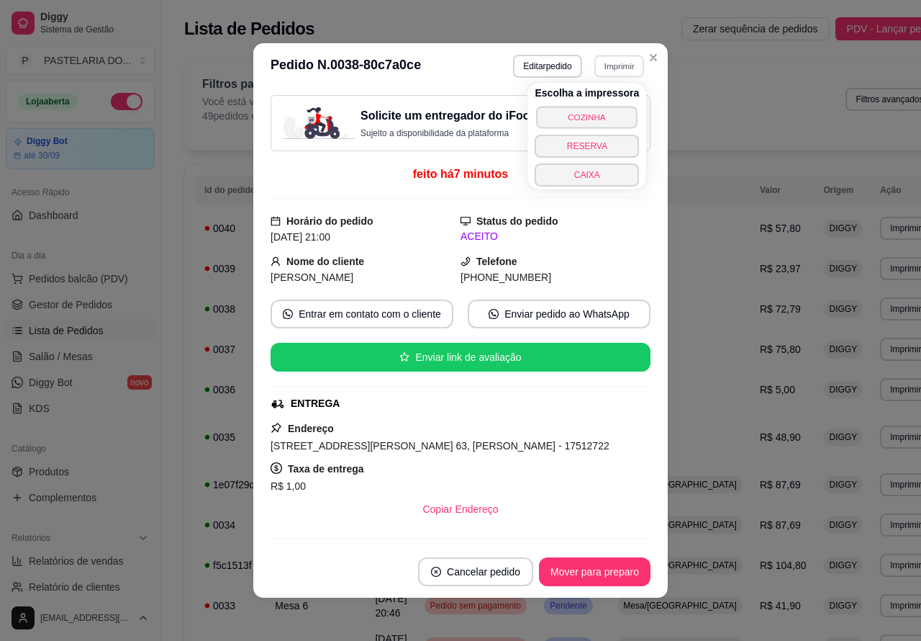
click at [596, 109] on button "COZINHA" at bounding box center [587, 117] width 101 height 22
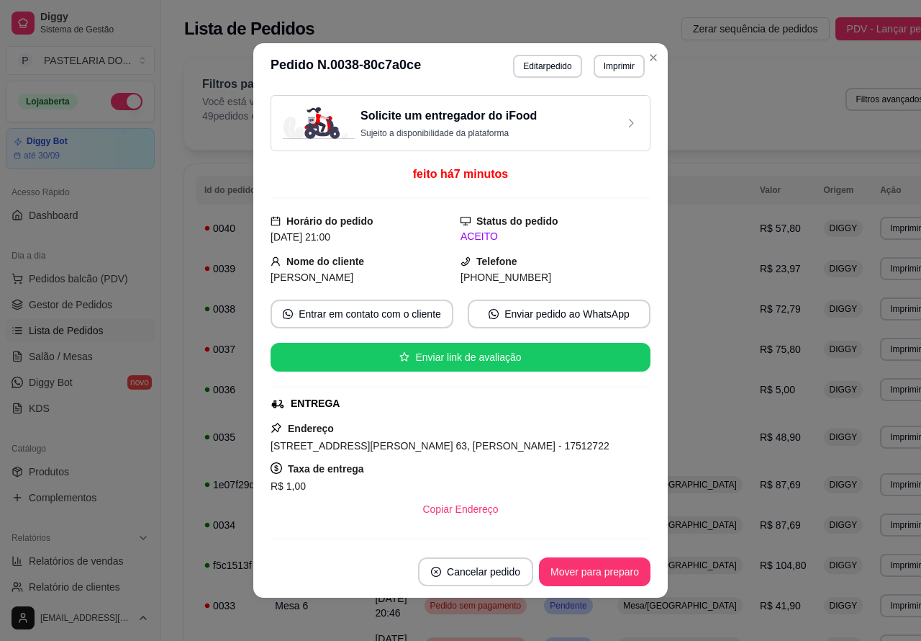
click at [99, 263] on div "Dia a dia" at bounding box center [80, 255] width 149 height 23
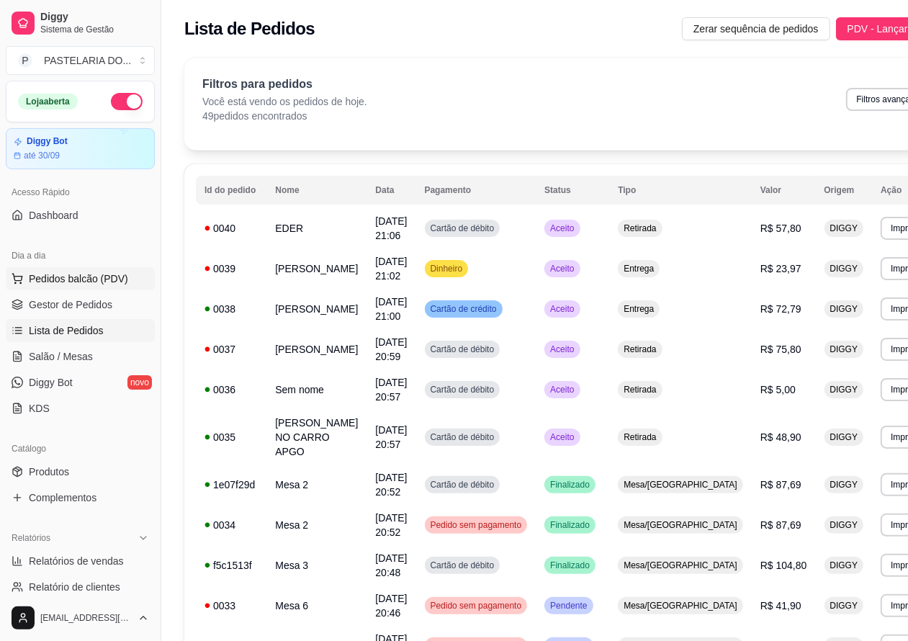
click at [83, 276] on span "Pedidos balcão (PDV)" at bounding box center [78, 278] width 99 height 14
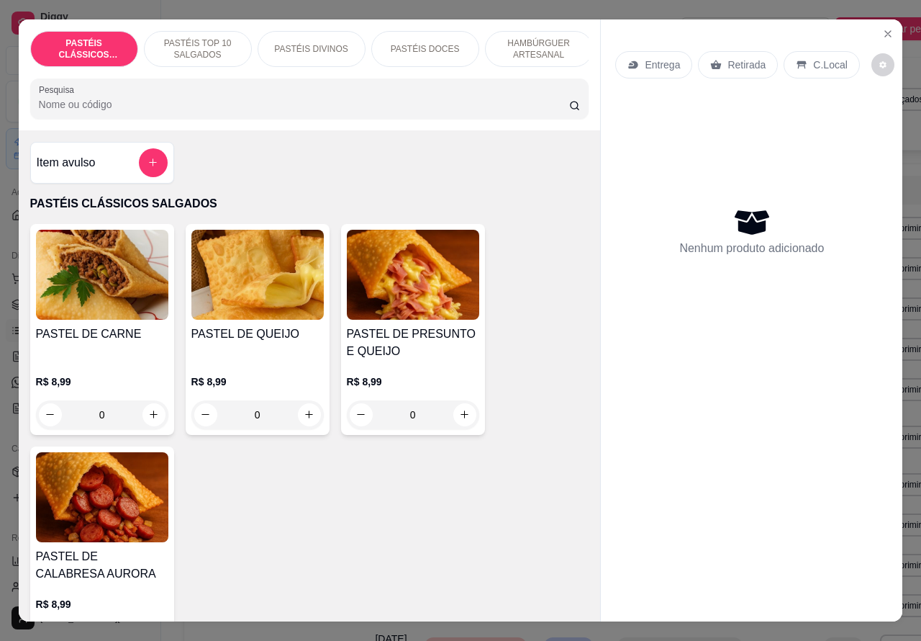
click at [757, 55] on div "Retirada" at bounding box center [738, 64] width 80 height 27
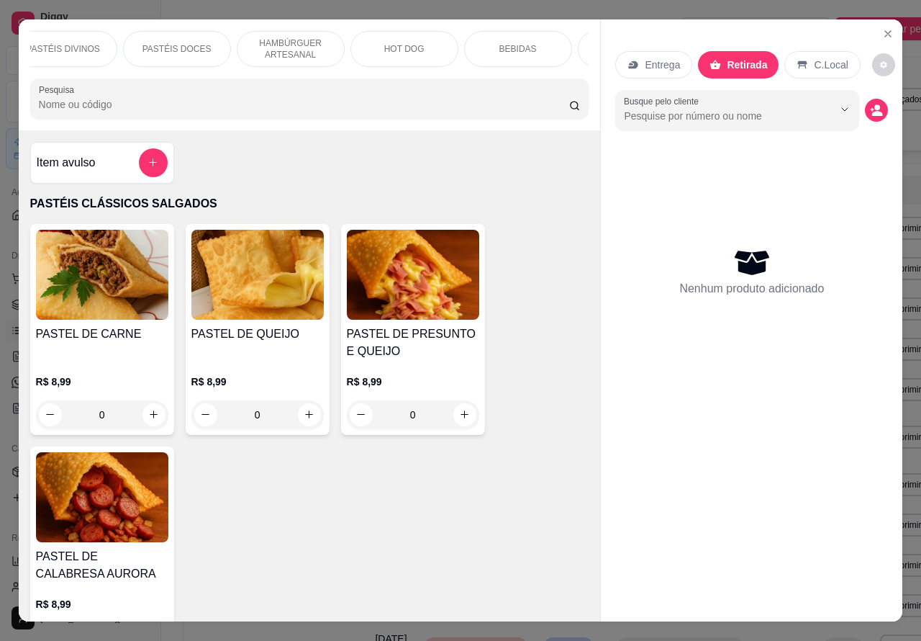
scroll to position [0, 299]
click at [474, 45] on p "BEBIDAS" at bounding box center [467, 49] width 37 height 12
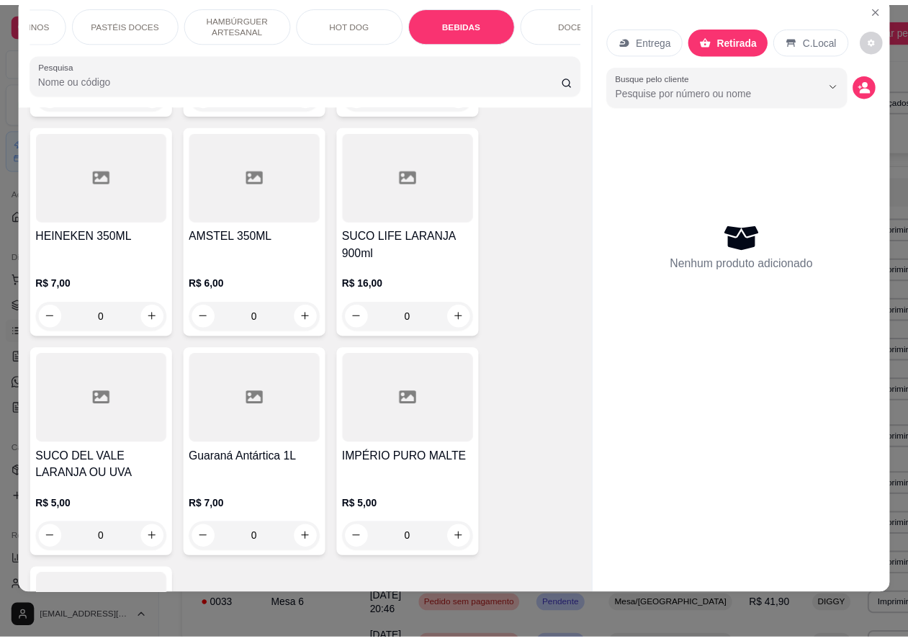
scroll to position [5043, 0]
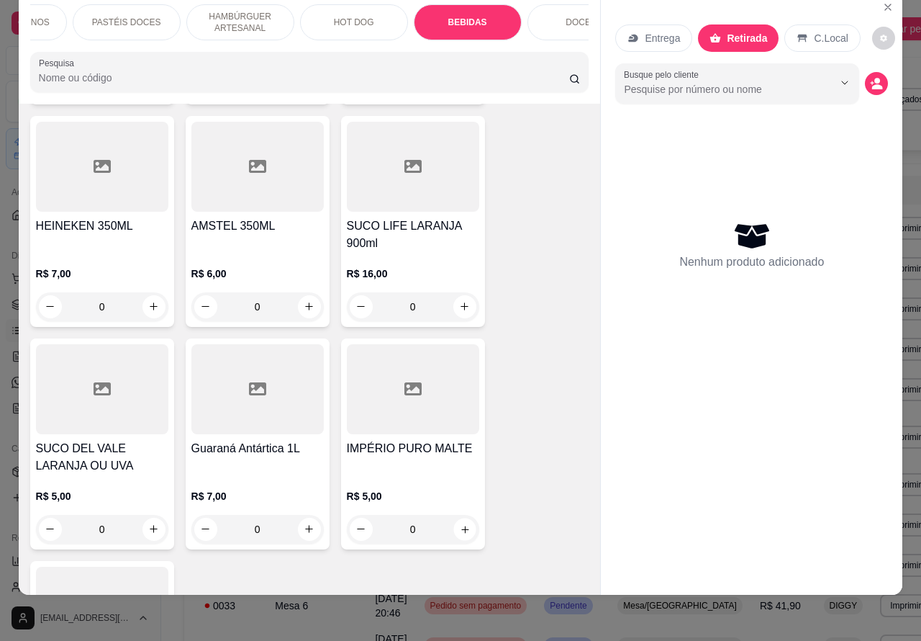
click at [461, 525] on icon "increase-product-quantity" at bounding box center [464, 528] width 7 height 7
type input "1"
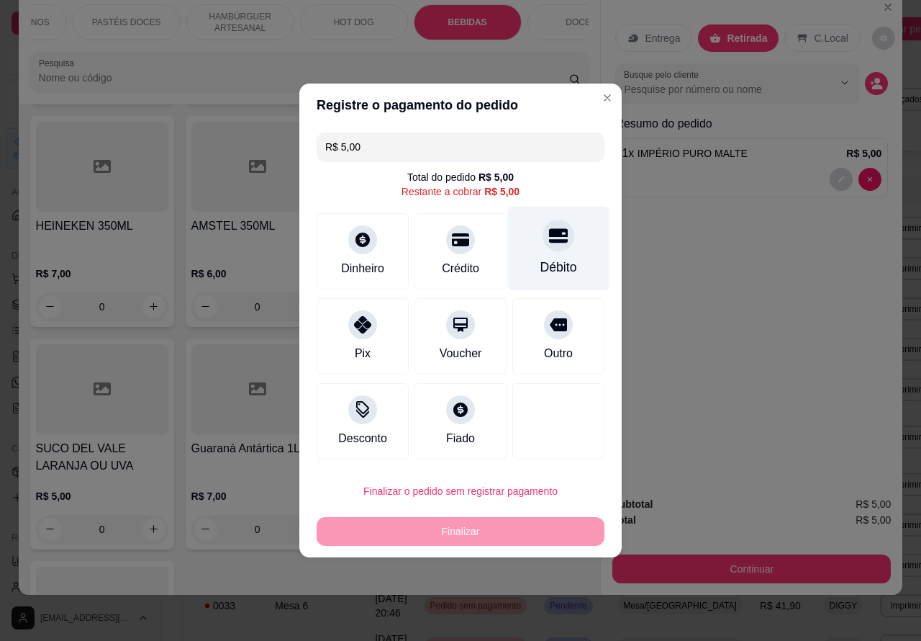
click at [549, 242] on icon at bounding box center [558, 235] width 19 height 19
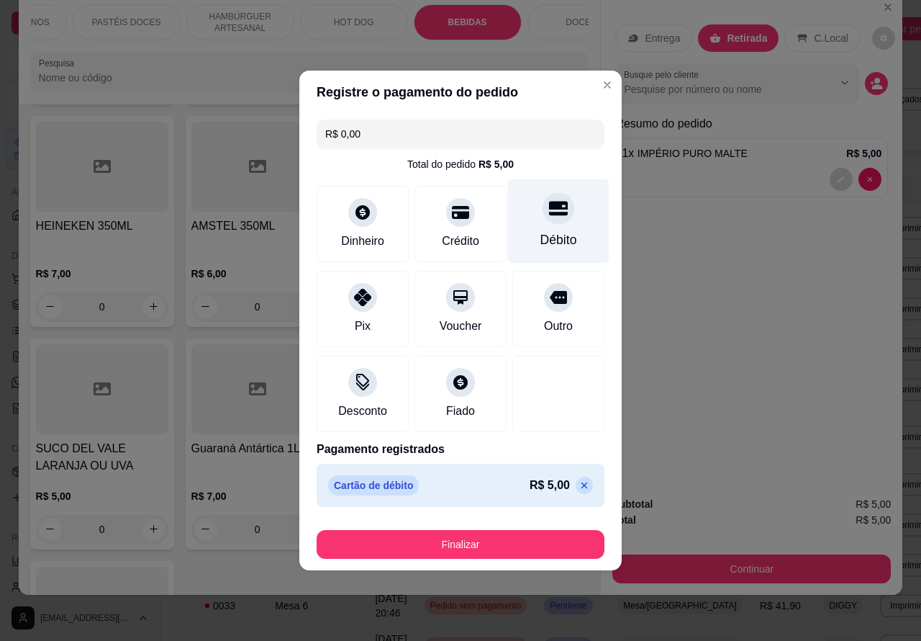
type input "R$ 0,00"
click at [537, 541] on button "Finalizar" at bounding box center [461, 544] width 288 height 29
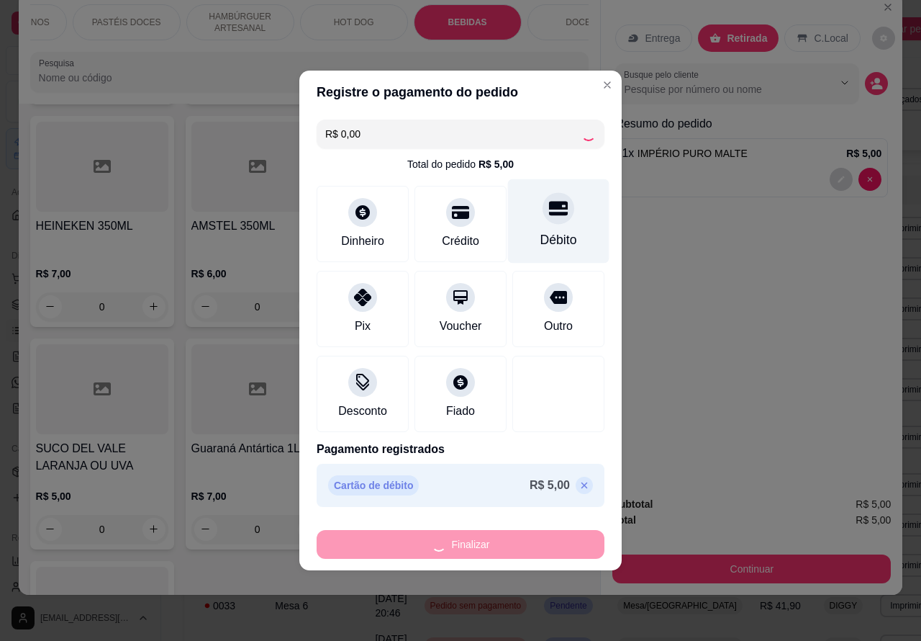
type input "0"
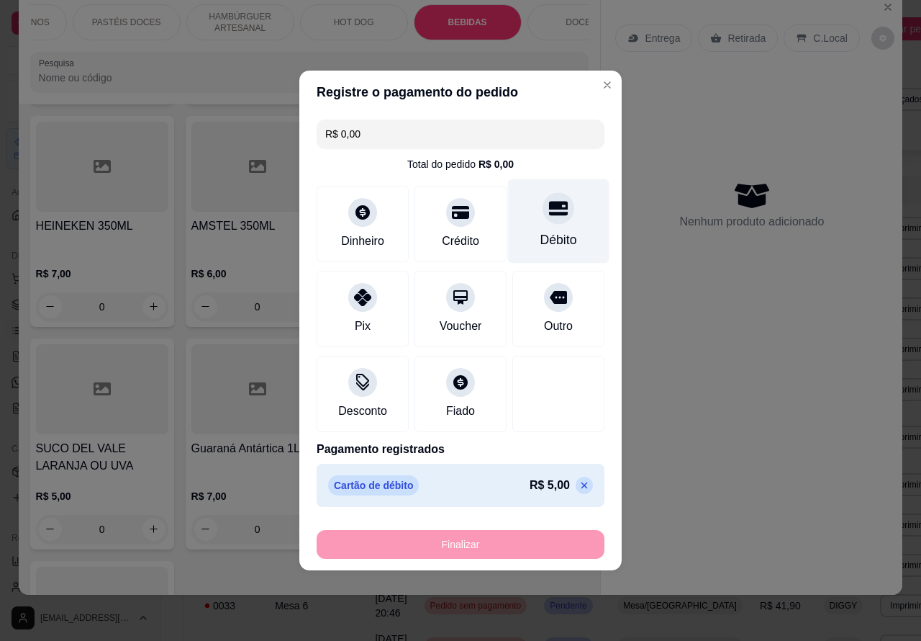
type input "-R$ 5,00"
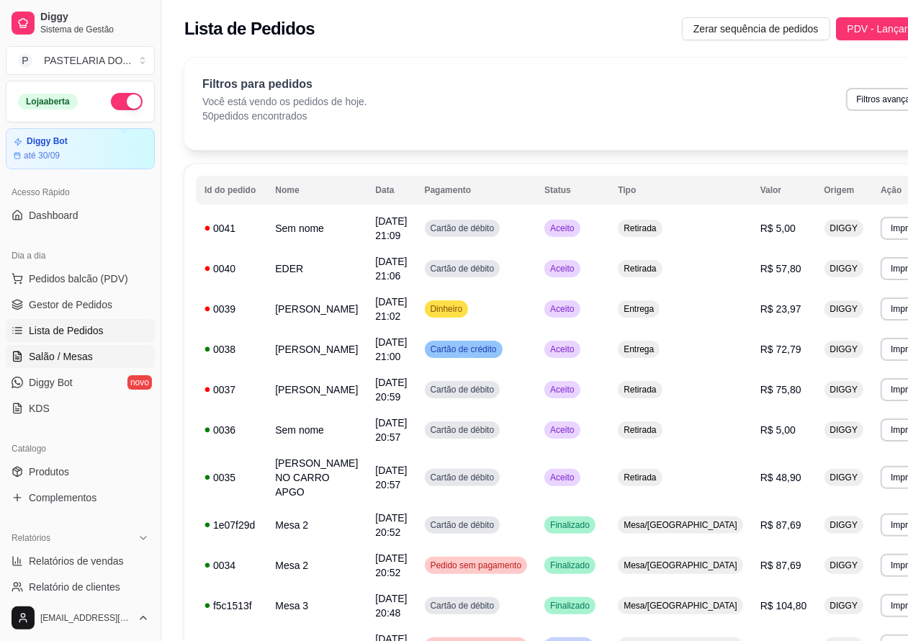
click at [65, 355] on span "Salão / Mesas" at bounding box center [61, 356] width 64 height 14
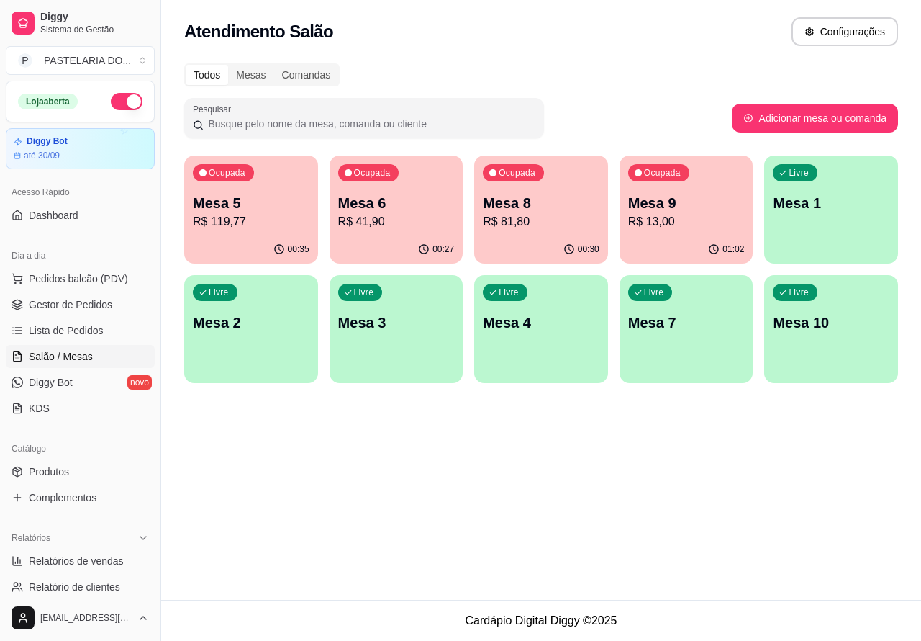
click at [407, 198] on p "Mesa 6" at bounding box center [396, 203] width 117 height 20
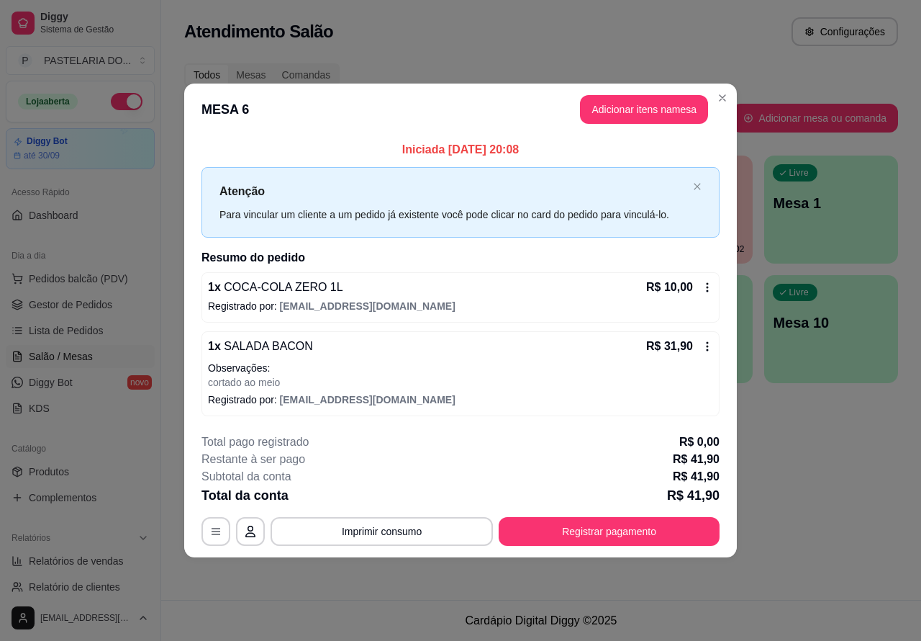
click at [353, 587] on div "Atendimento Salão Configurações Todos Mesas Comandas Pesquisar Adicionar mesa o…" at bounding box center [541, 300] width 760 height 600
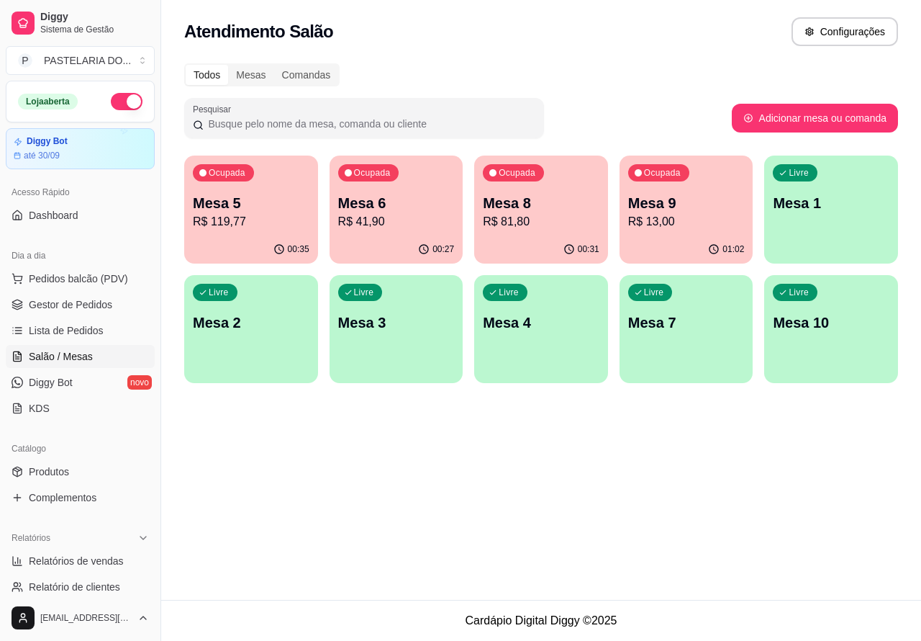
click at [410, 200] on p "Mesa 6" at bounding box center [396, 203] width 117 height 20
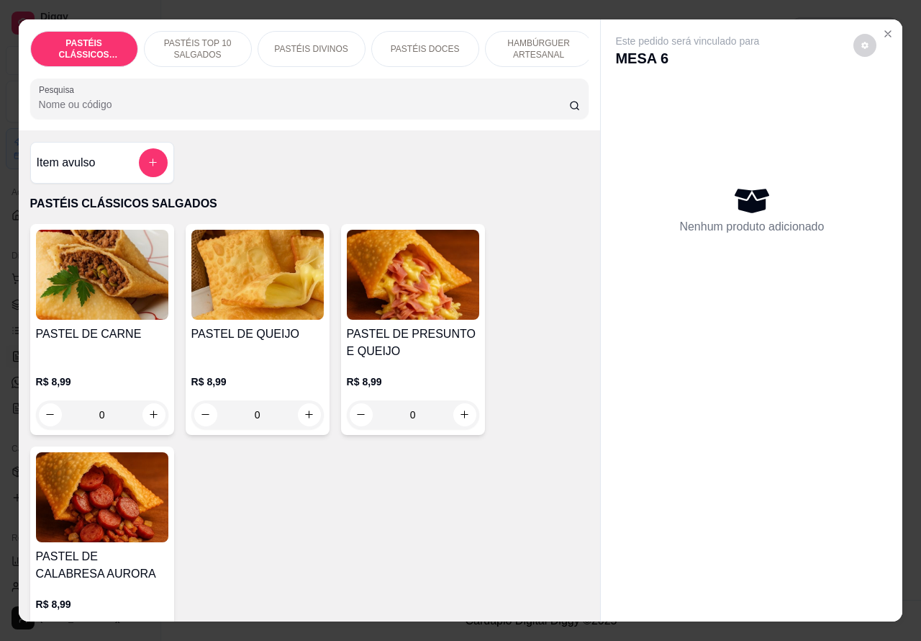
click at [305, 418] on icon "increase-product-quantity" at bounding box center [309, 414] width 8 height 8
type input "1"
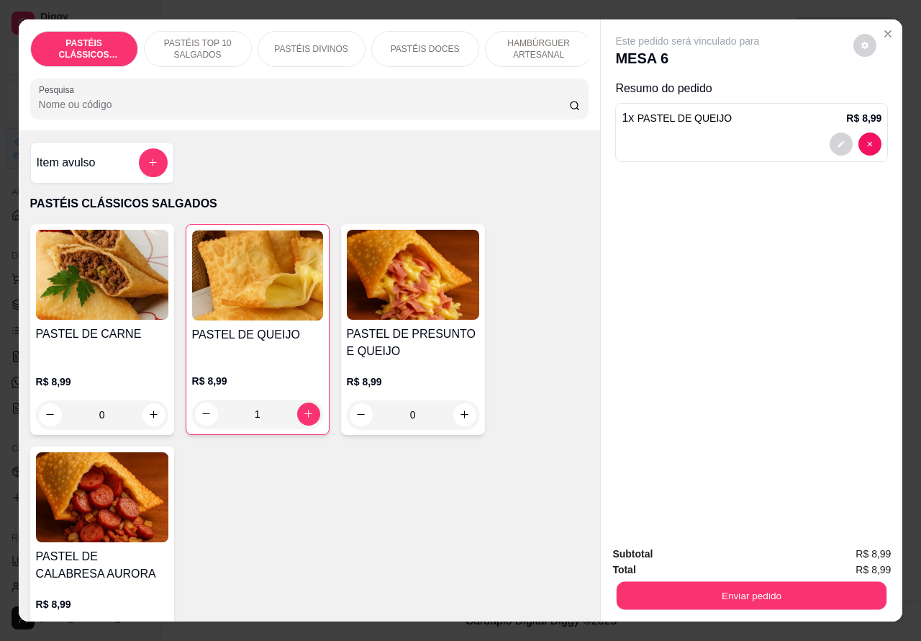
click at [747, 588] on button "Enviar pedido" at bounding box center [752, 596] width 270 height 28
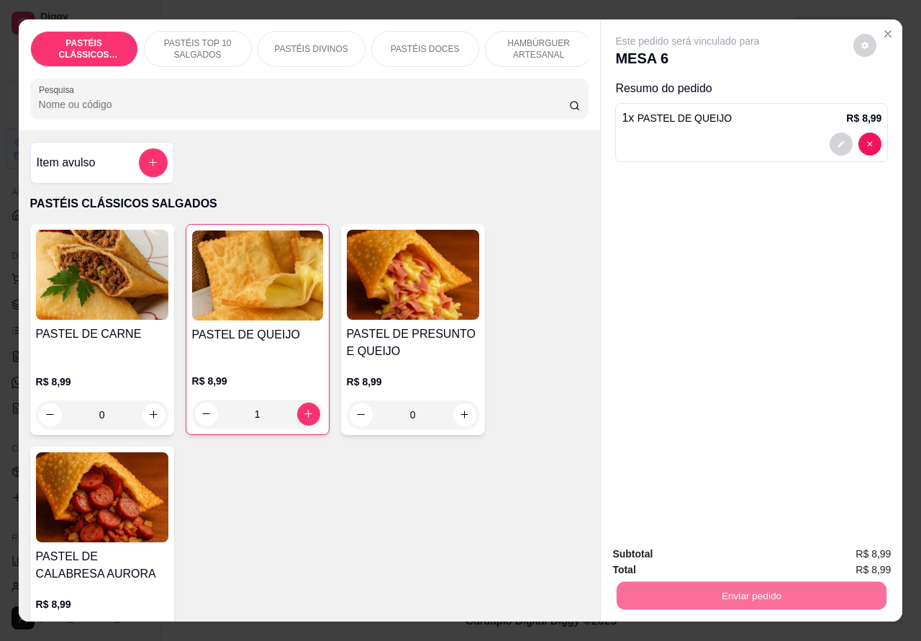
click at [842, 545] on button "Sim, quero registrar" at bounding box center [840, 553] width 104 height 27
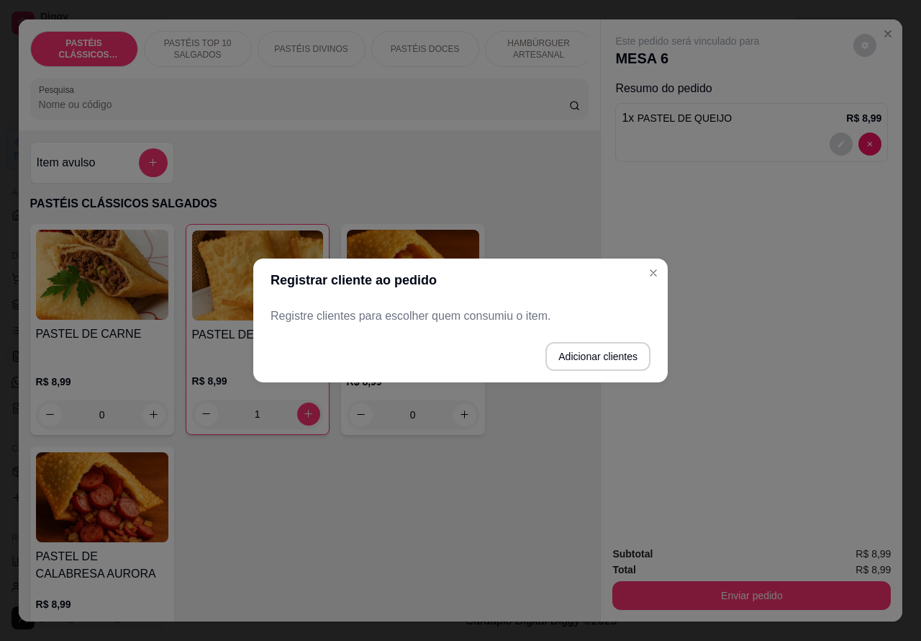
click at [662, 270] on button "Close" at bounding box center [653, 272] width 23 height 23
click at [660, 272] on button "Close" at bounding box center [653, 272] width 23 height 23
click at [657, 267] on div "Este pedido será vinculado para MESA 6 Resumo do pedido 1 x PASTEL DE QUEIJO R$…" at bounding box center [752, 276] width 302 height 515
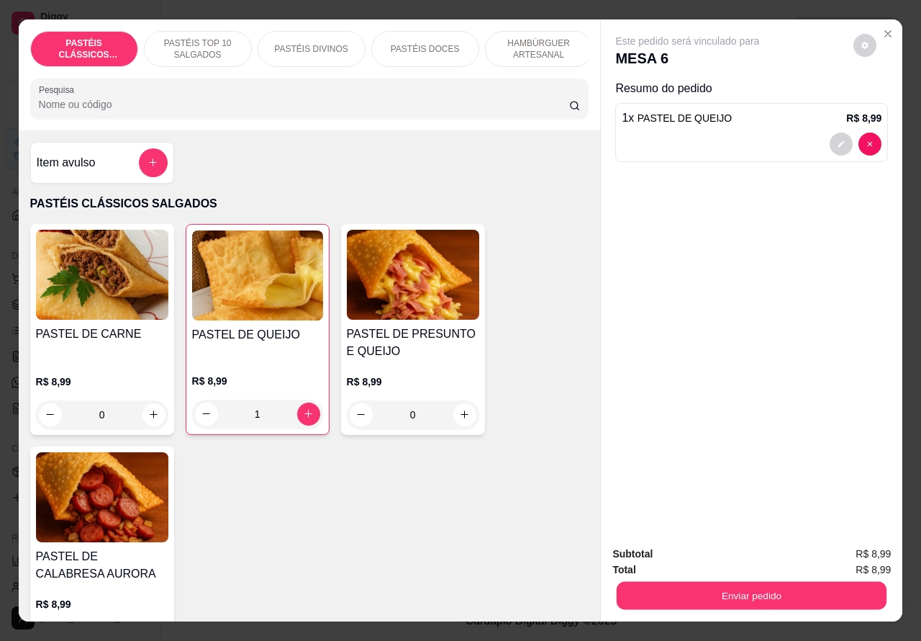
click at [686, 588] on button "Enviar pedido" at bounding box center [752, 596] width 270 height 28
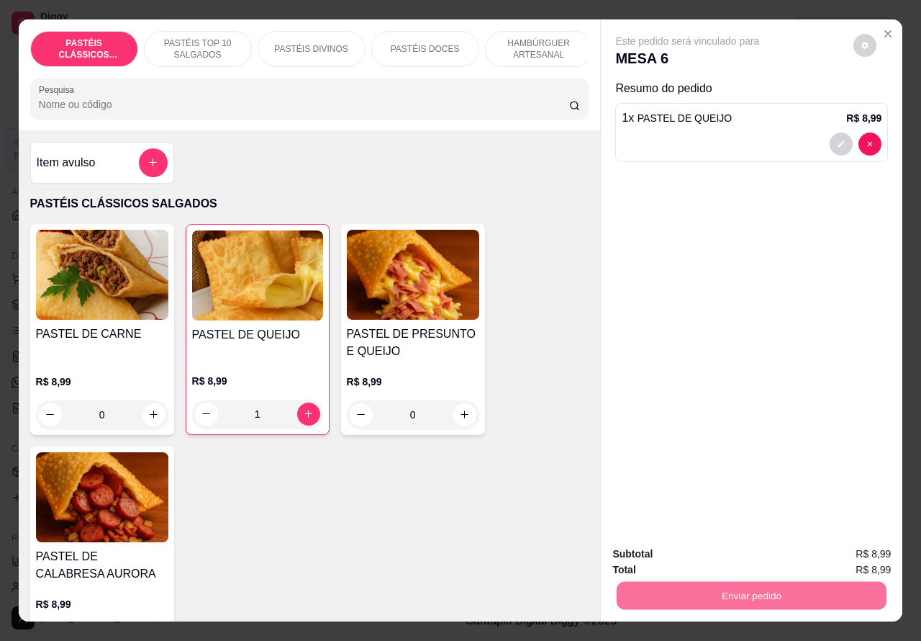
click at [672, 548] on button "Não registrar e enviar pedido" at bounding box center [703, 553] width 150 height 27
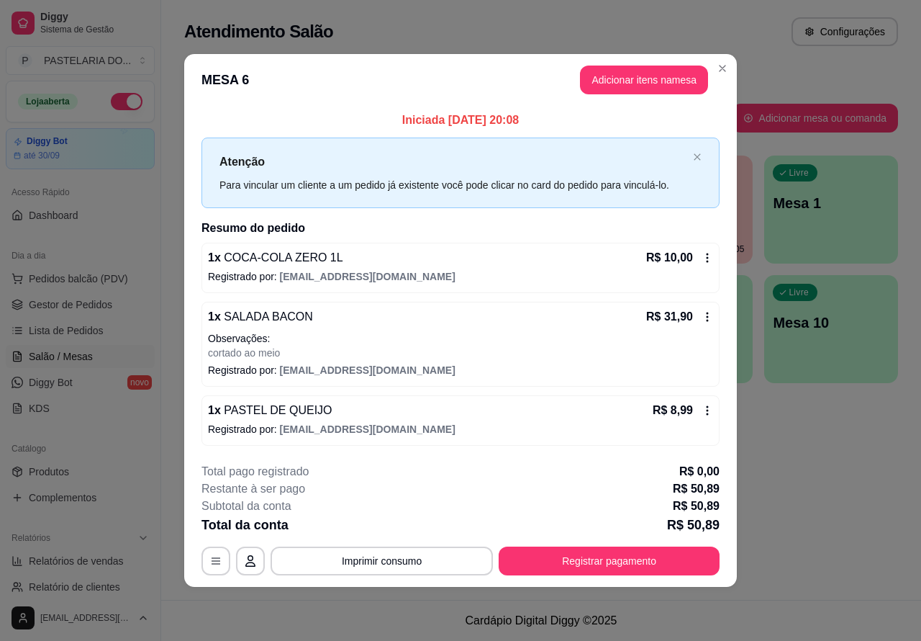
click at [782, 609] on footer "Cardápio Digital Diggy © 2025" at bounding box center [541, 620] width 760 height 41
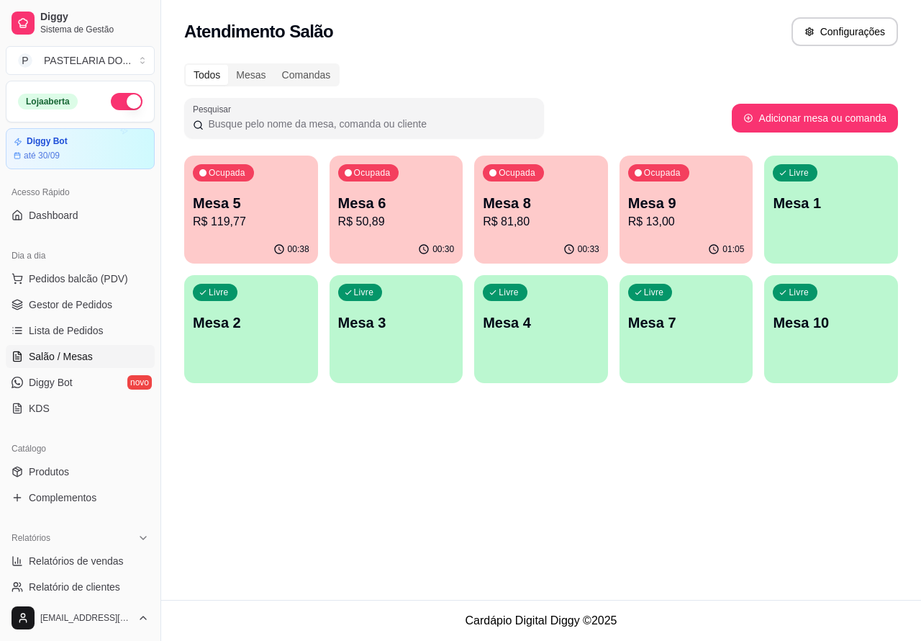
click at [254, 209] on p "Mesa 5" at bounding box center [251, 203] width 117 height 20
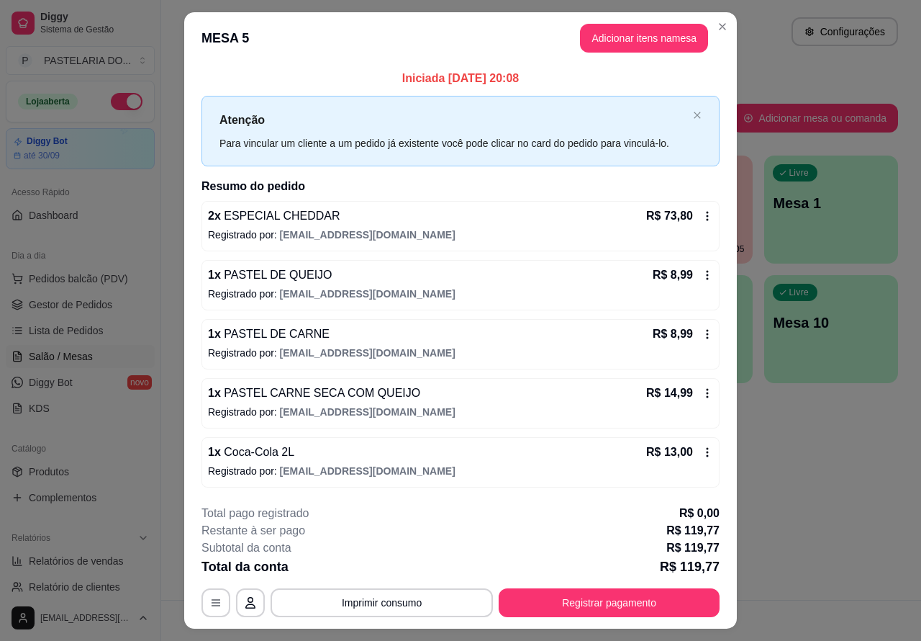
click at [376, 605] on button "Imprimir consumo" at bounding box center [382, 602] width 222 height 29
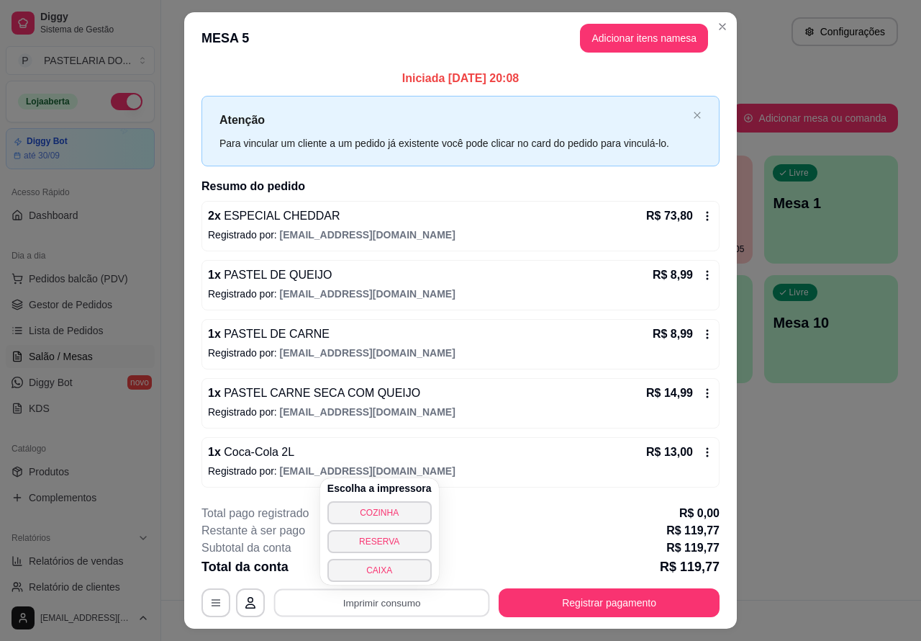
click at [382, 570] on button "CAIXA" at bounding box center [379, 570] width 104 height 23
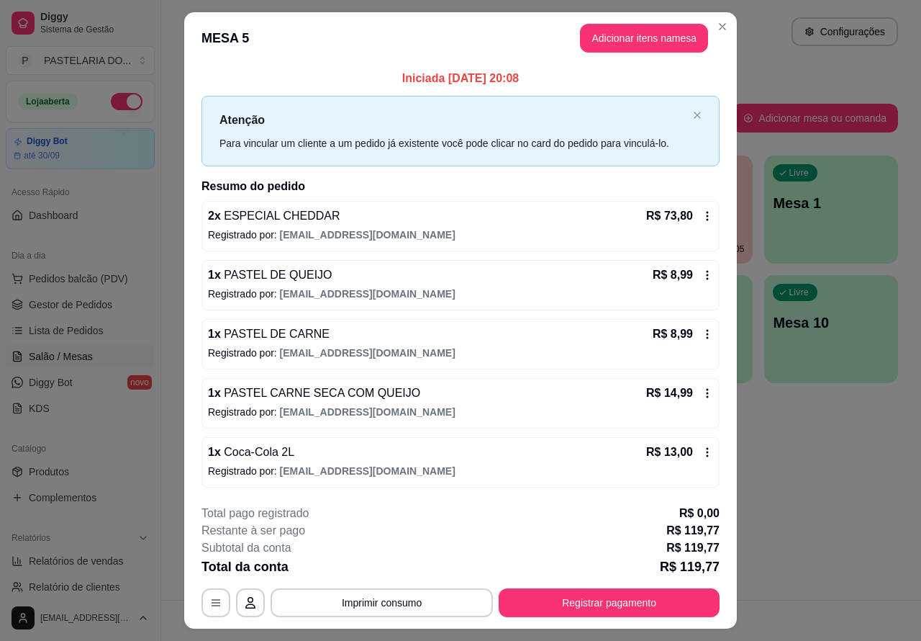
click at [849, 463] on div "Atendimento Salão Configurações Todos Mesas Comandas Pesquisar Adicionar mesa o…" at bounding box center [541, 300] width 760 height 600
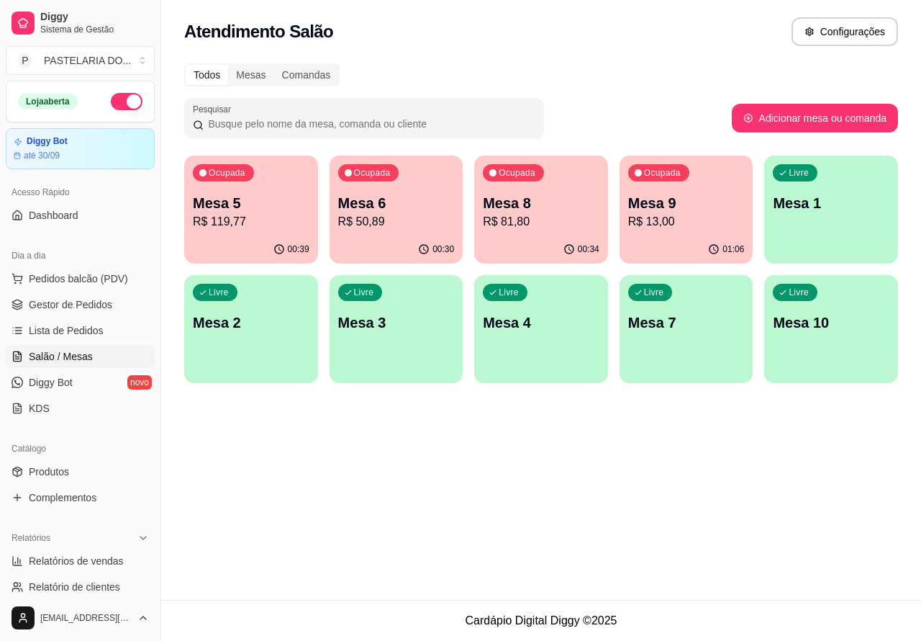
click at [252, 204] on p "Mesa 5" at bounding box center [251, 203] width 117 height 20
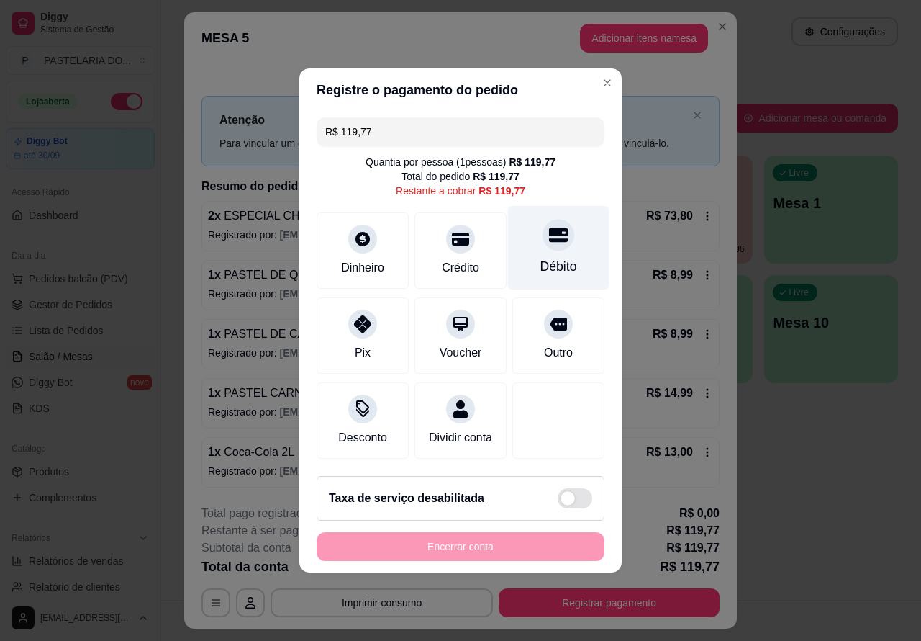
click at [549, 229] on icon at bounding box center [558, 235] width 19 height 14
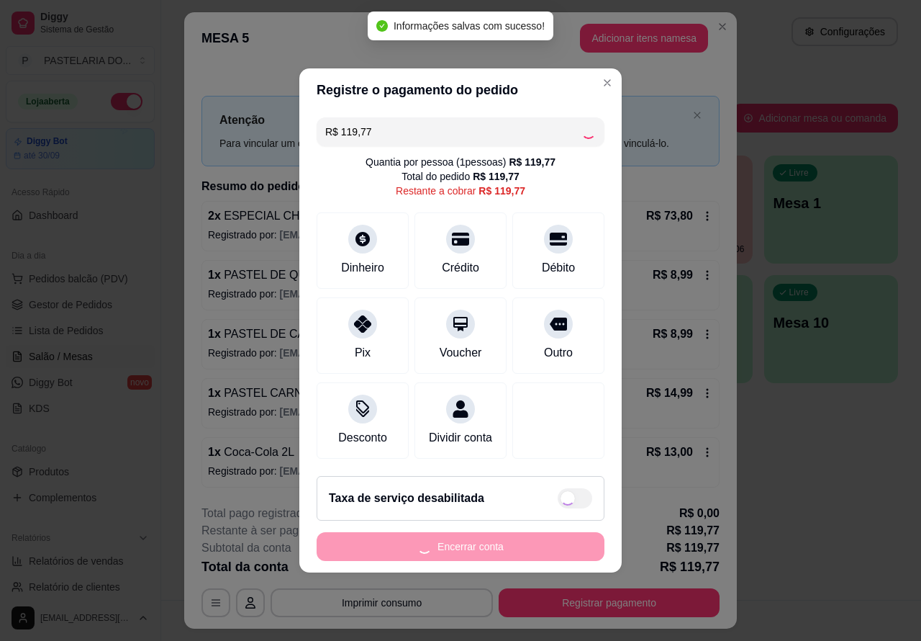
click at [545, 549] on div "Encerrar conta" at bounding box center [461, 546] width 288 height 29
type input "R$ 0,00"
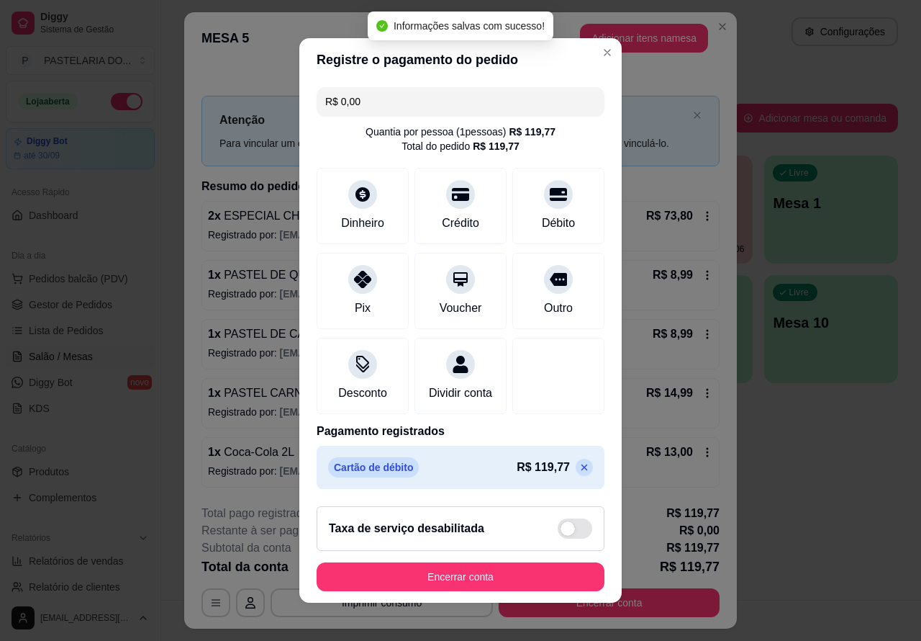
click at [486, 591] on button "Encerrar conta" at bounding box center [461, 576] width 288 height 29
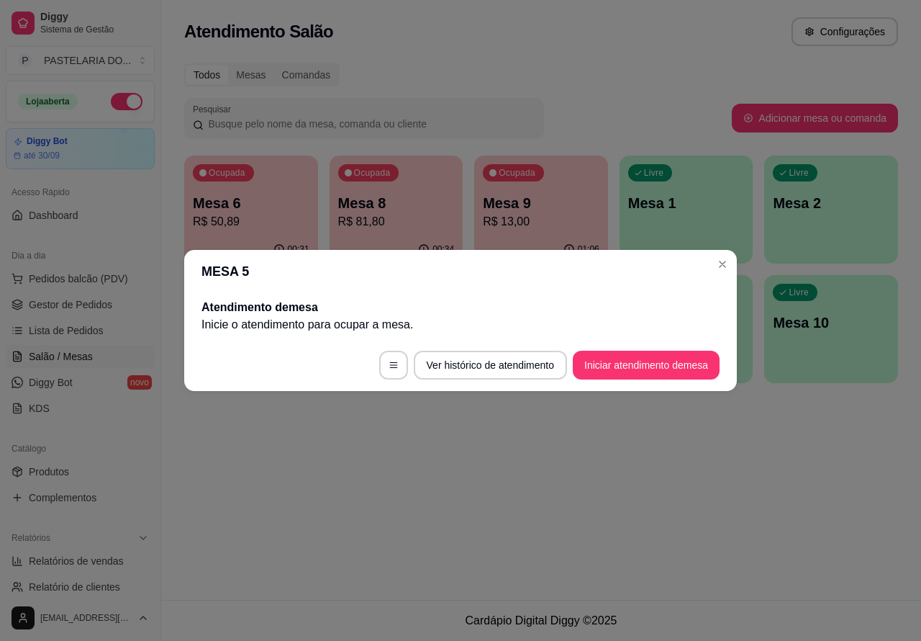
click at [642, 501] on div "Atendimento Salão Configurações Todos Mesas Comandas Pesquisar Adicionar mesa o…" at bounding box center [541, 300] width 760 height 600
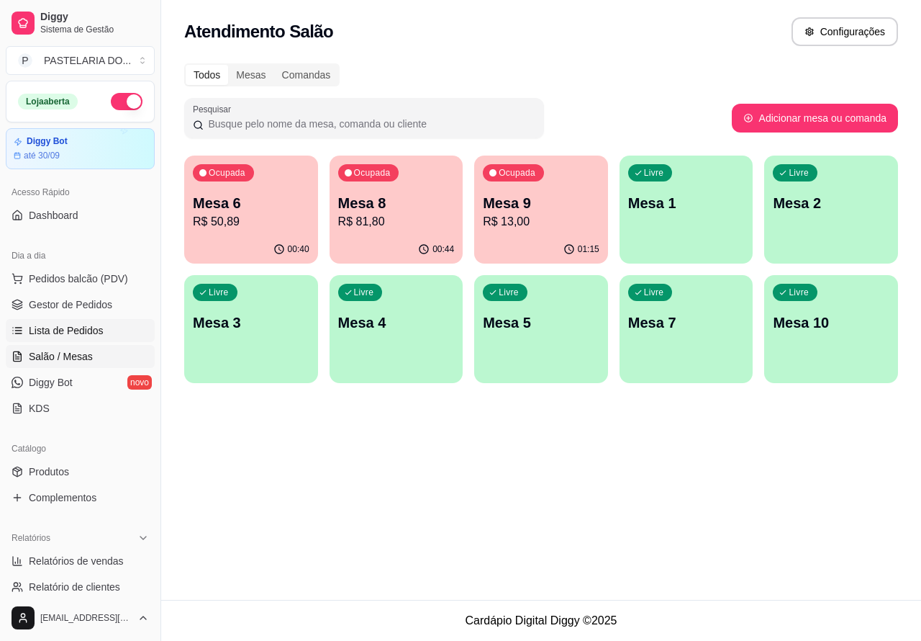
click at [83, 326] on span "Lista de Pedidos" at bounding box center [66, 330] width 75 height 14
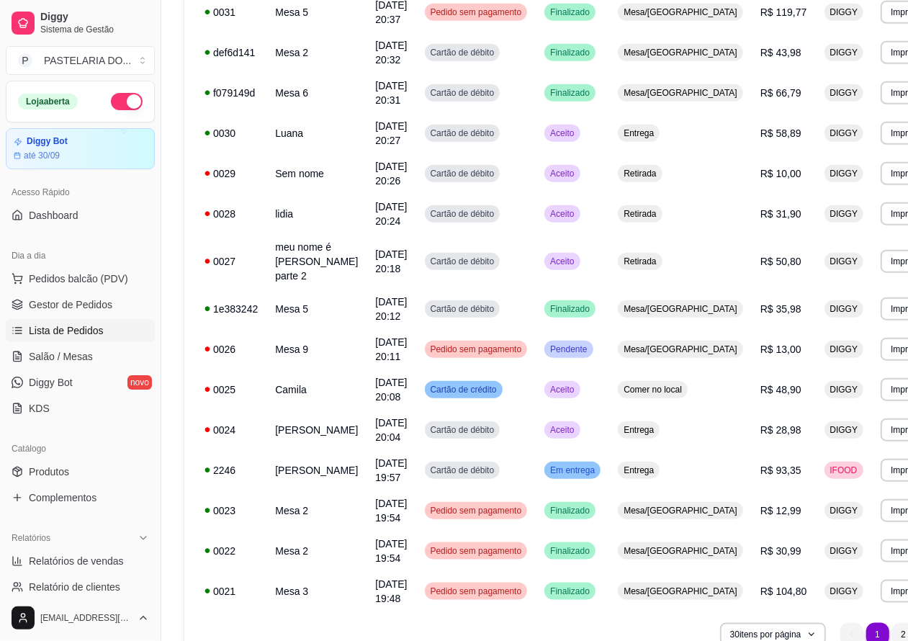
scroll to position [909, 0]
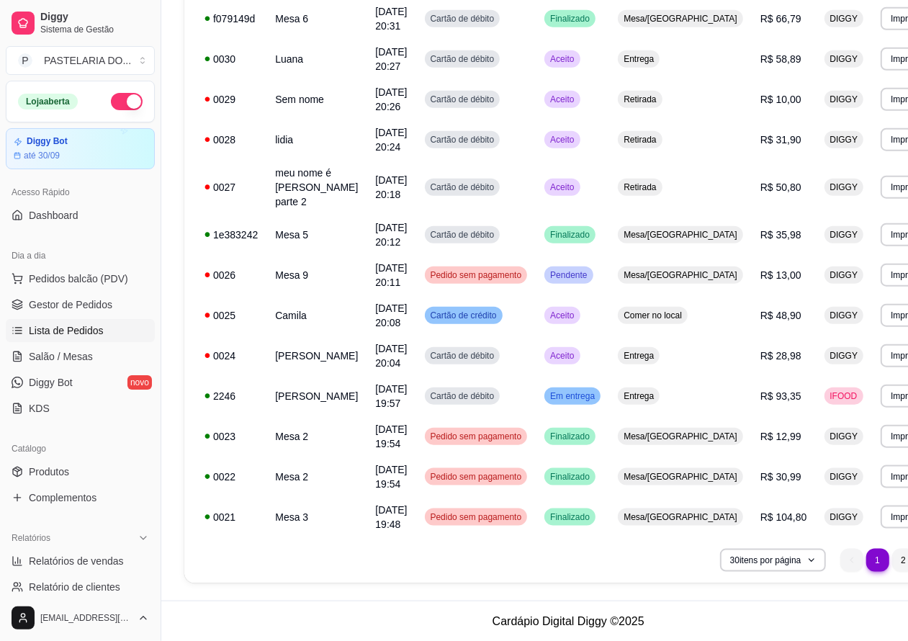
click at [892, 559] on li "2" at bounding box center [903, 559] width 23 height 23
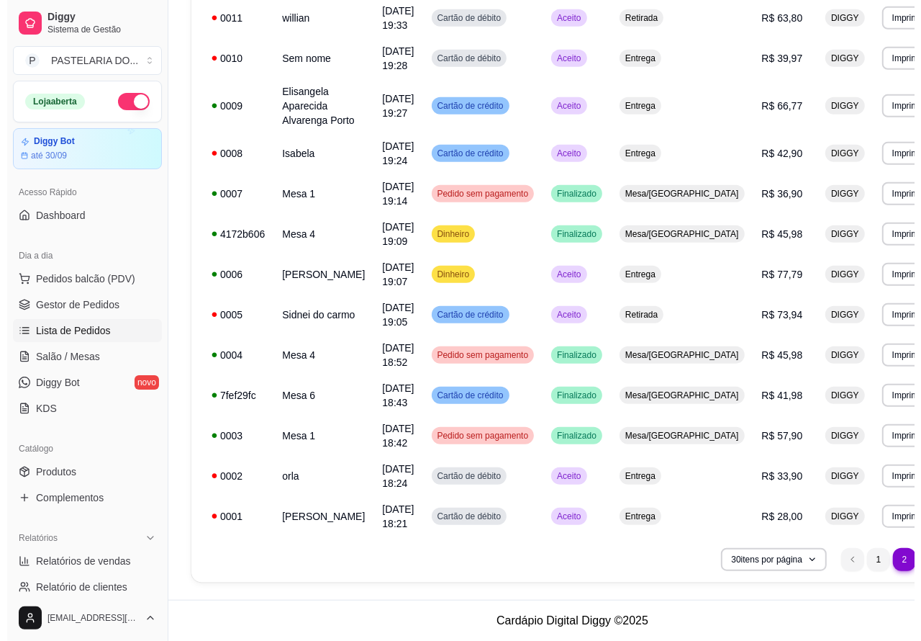
scroll to position [628, 0]
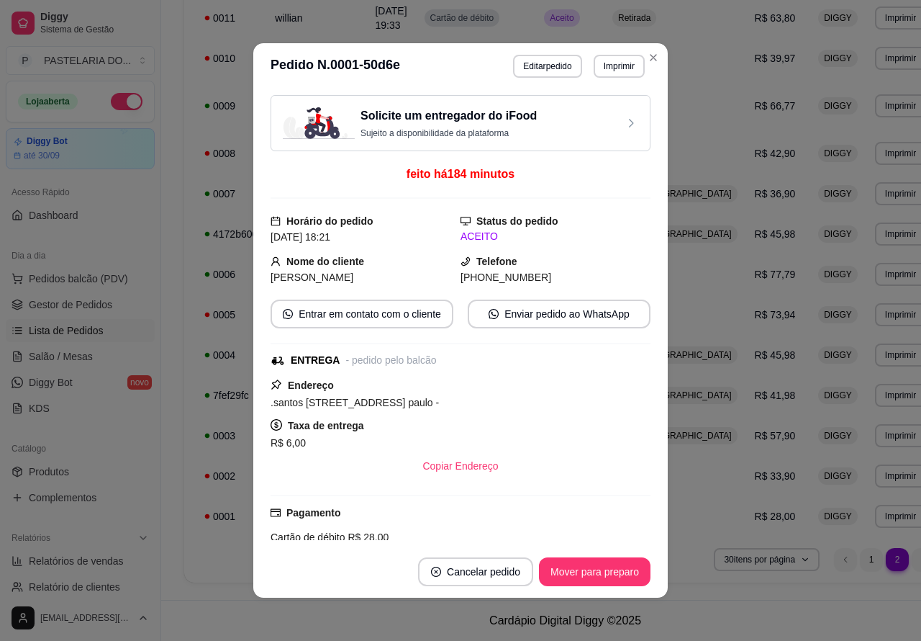
click at [596, 566] on button "Mover para preparo" at bounding box center [595, 571] width 112 height 29
click at [600, 566] on button "Mover para entrega" at bounding box center [595, 572] width 108 height 28
click at [595, 569] on button "Mover para finalizado" at bounding box center [590, 571] width 119 height 29
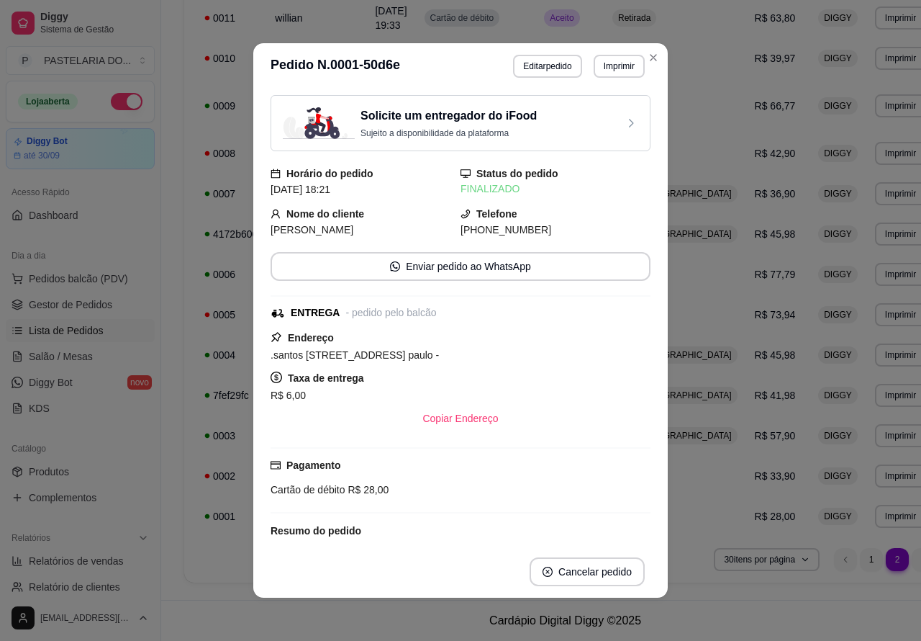
click at [746, 473] on td "R$ 33,90" at bounding box center [778, 476] width 64 height 40
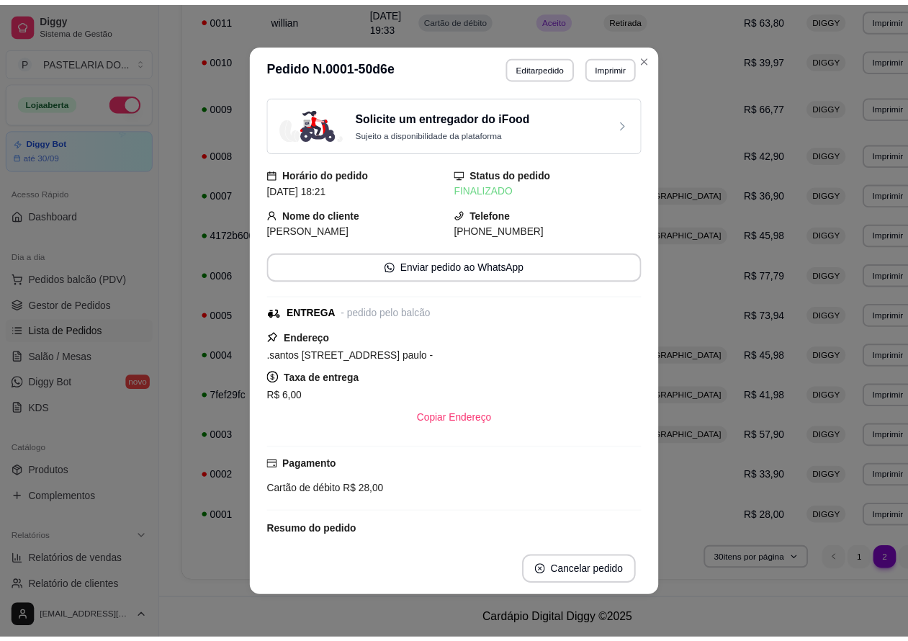
scroll to position [613, 0]
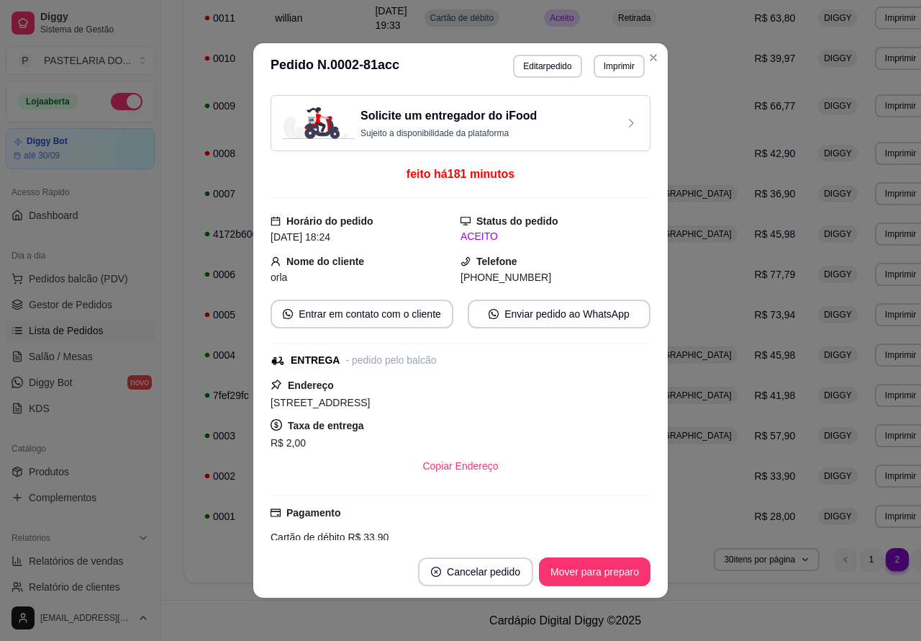
click at [600, 567] on button "Mover para preparo" at bounding box center [595, 571] width 112 height 29
click at [602, 565] on button "Mover para entrega" at bounding box center [595, 572] width 108 height 28
click at [602, 574] on button "Mover para finalizado" at bounding box center [591, 572] width 116 height 28
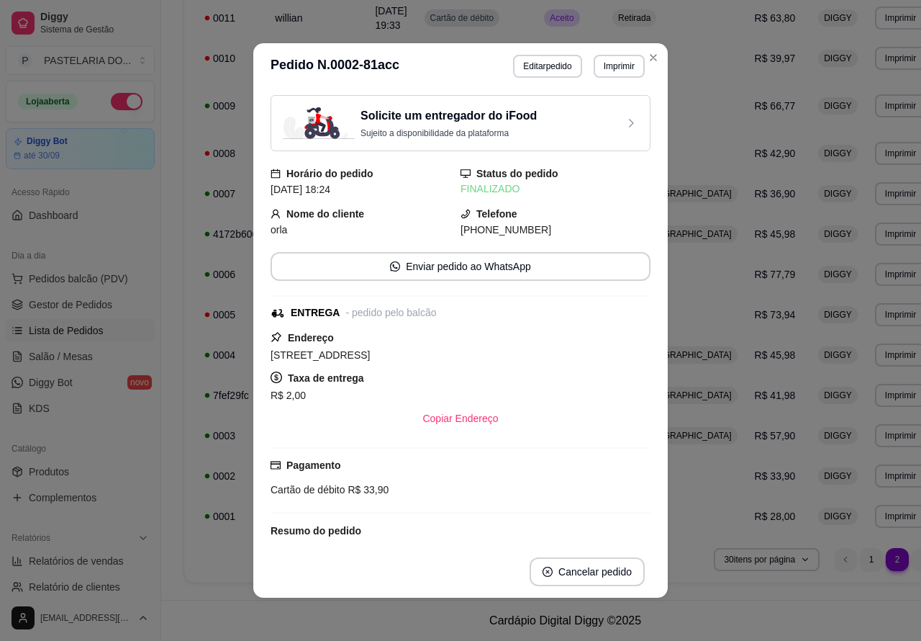
click at [887, 505] on div "**********" at bounding box center [565, 18] width 808 height 1164
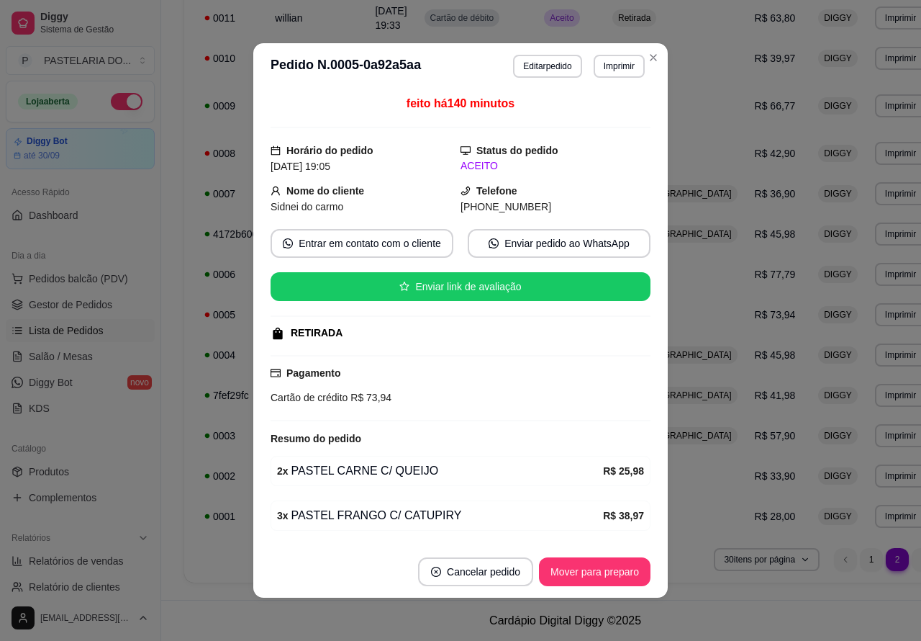
click at [595, 569] on button "Mover para preparo" at bounding box center [595, 571] width 112 height 29
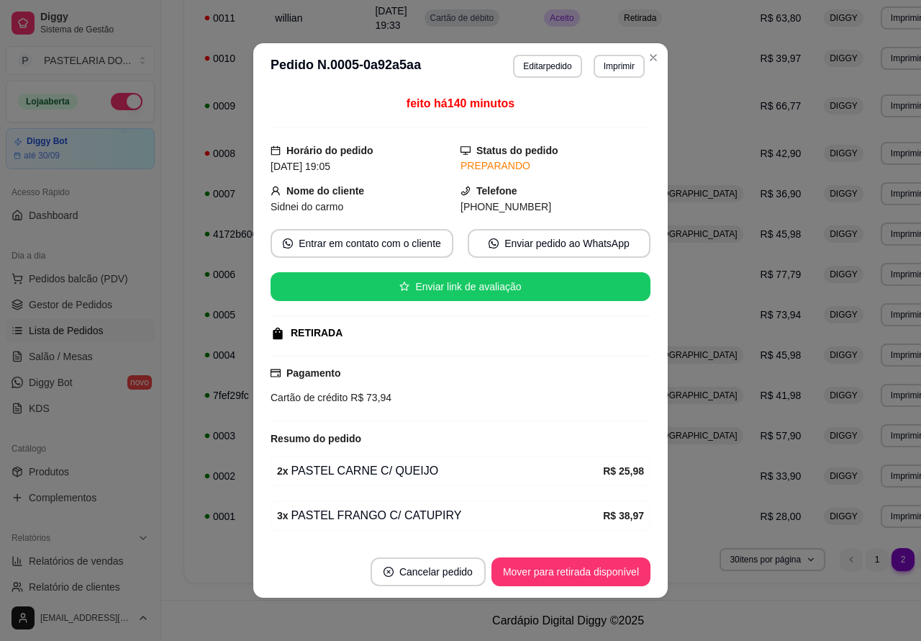
click at [591, 565] on button "Mover para retirada disponível" at bounding box center [571, 571] width 159 height 29
click at [594, 566] on button "Mover para finalizado" at bounding box center [590, 571] width 119 height 29
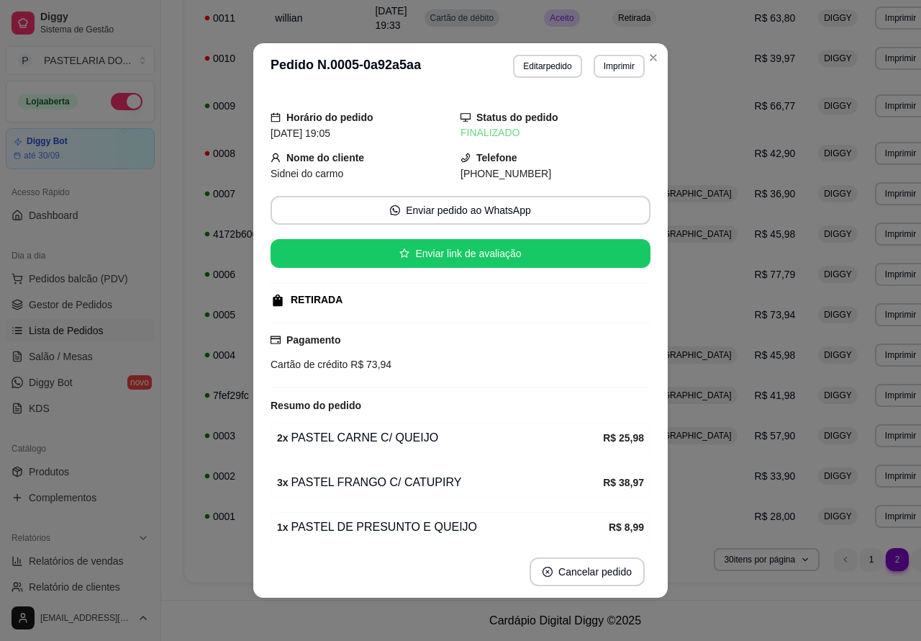
click at [894, 392] on div "**********" at bounding box center [565, 18] width 808 height 1164
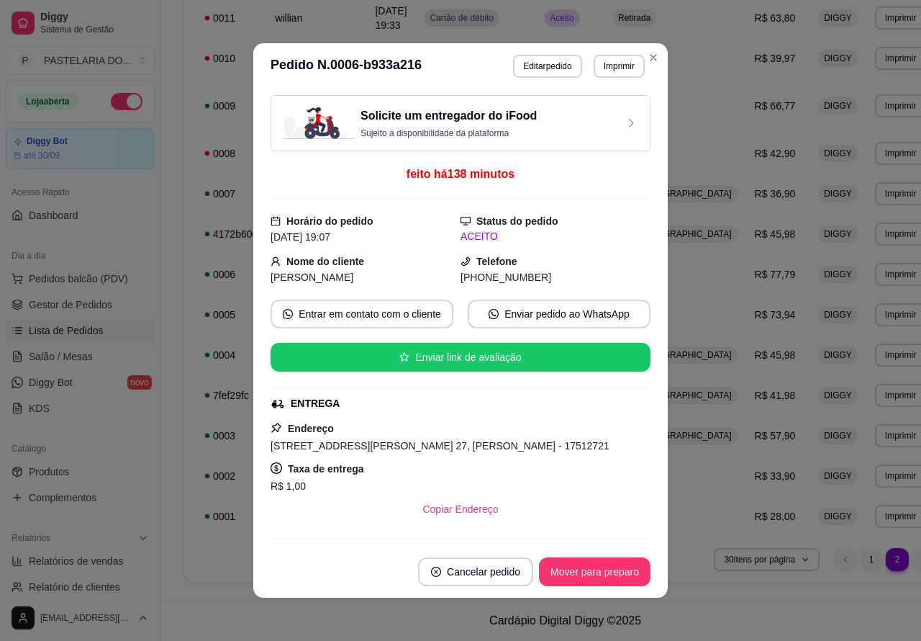
click at [602, 570] on button "Mover para preparo" at bounding box center [595, 571] width 112 height 29
click at [602, 567] on button "Mover para entrega" at bounding box center [595, 571] width 111 height 29
click at [602, 574] on button "Mover para finalizado" at bounding box center [590, 571] width 119 height 29
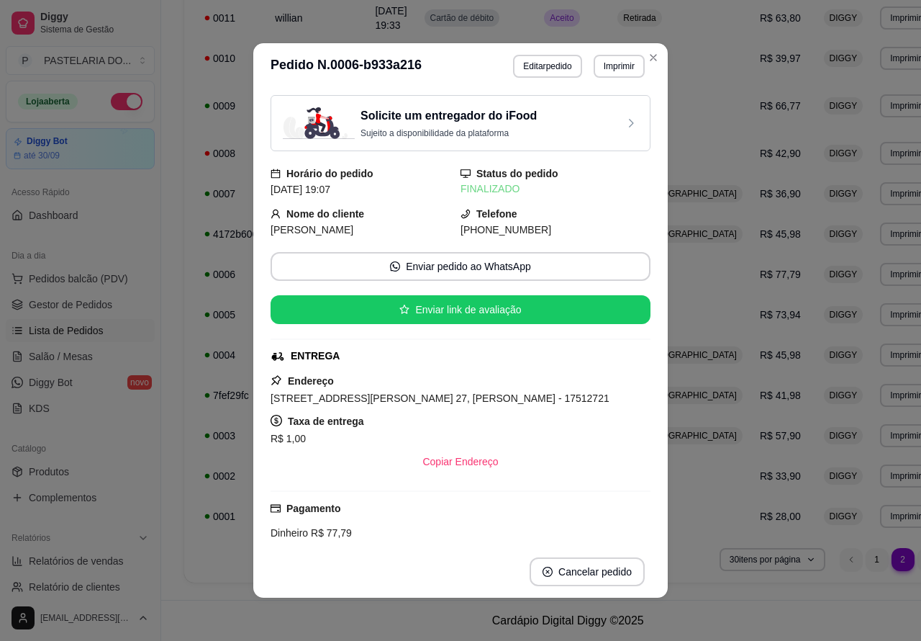
click at [893, 372] on div "**********" at bounding box center [568, 18] width 814 height 1164
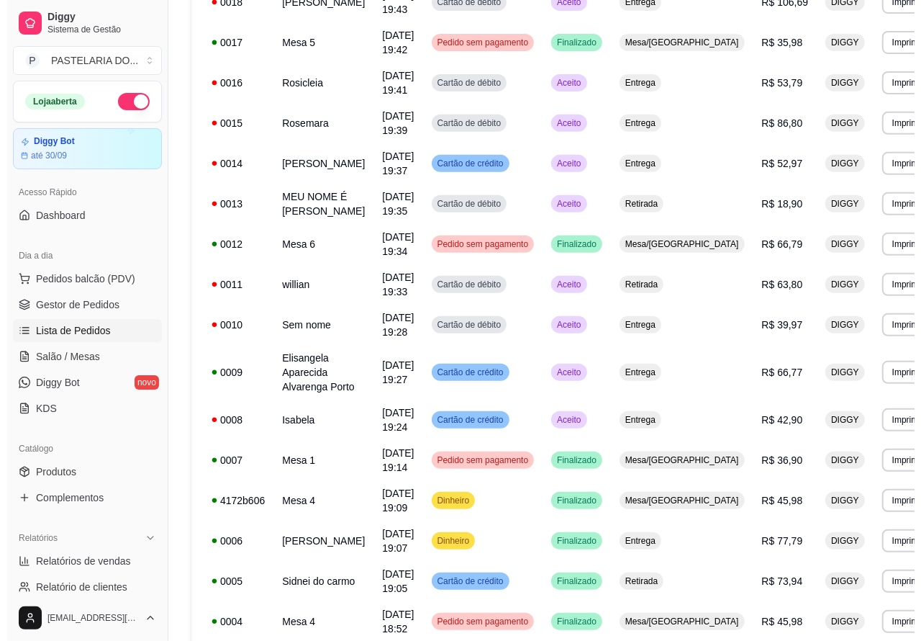
scroll to position [278, 0]
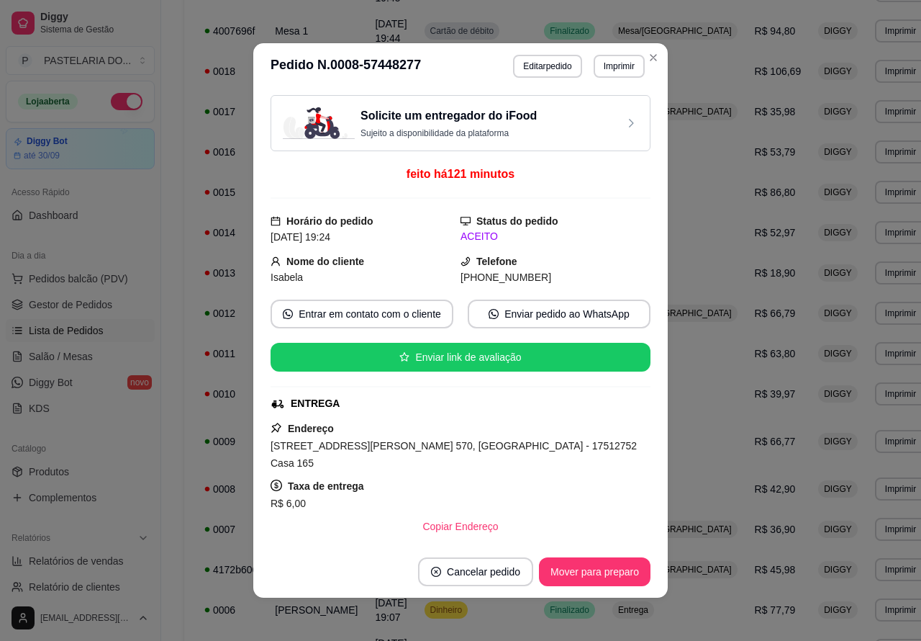
click at [607, 566] on button "Mover para preparo" at bounding box center [595, 571] width 112 height 29
click at [607, 565] on button "Mover para entrega" at bounding box center [595, 572] width 108 height 28
click at [597, 565] on button "Mover para finalizado" at bounding box center [590, 571] width 119 height 29
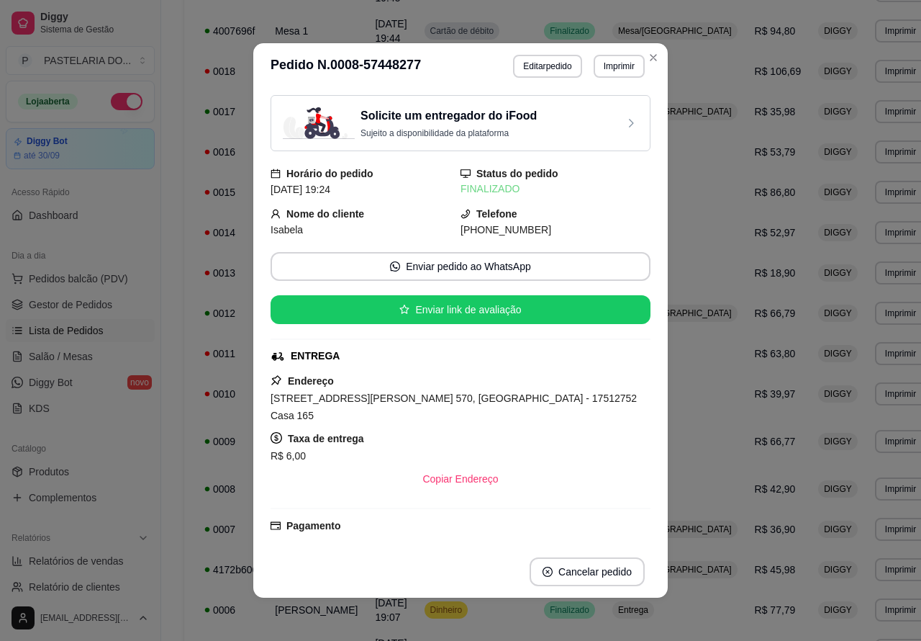
click at [890, 364] on div "**********" at bounding box center [565, 353] width 808 height 1164
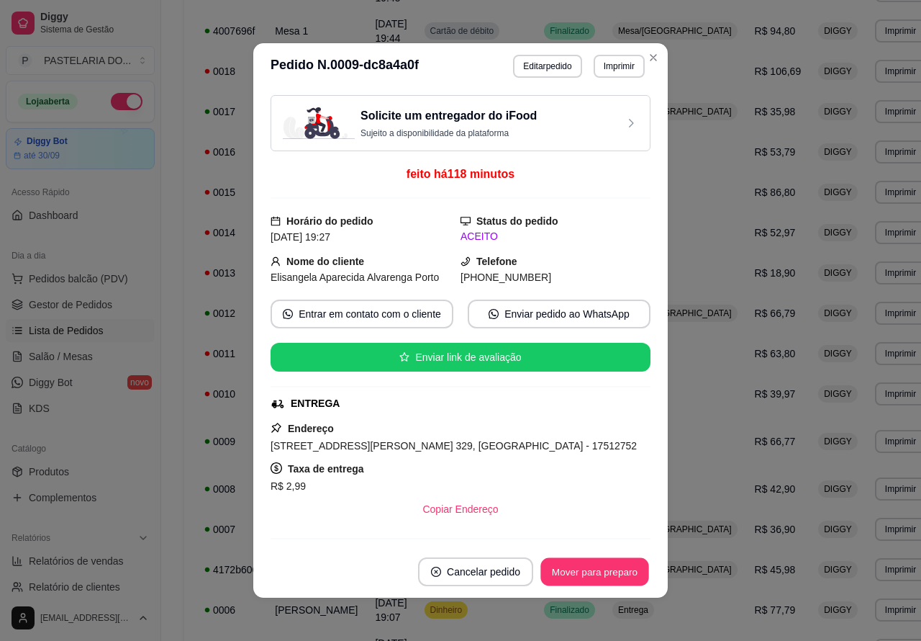
click at [620, 563] on button "Mover para preparo" at bounding box center [595, 572] width 108 height 28
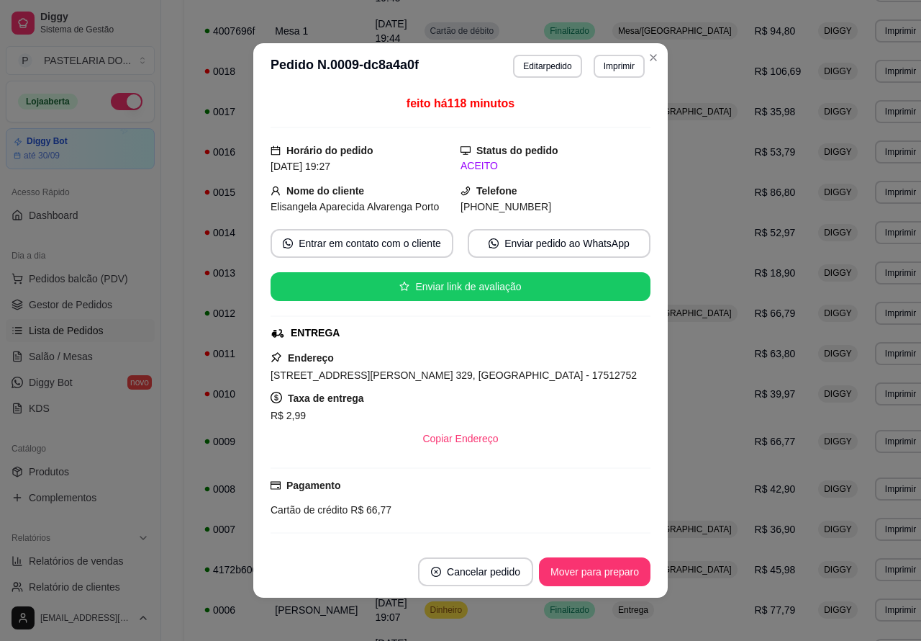
click at [166, 420] on button "Toggle Sidebar" at bounding box center [161, 320] width 12 height 641
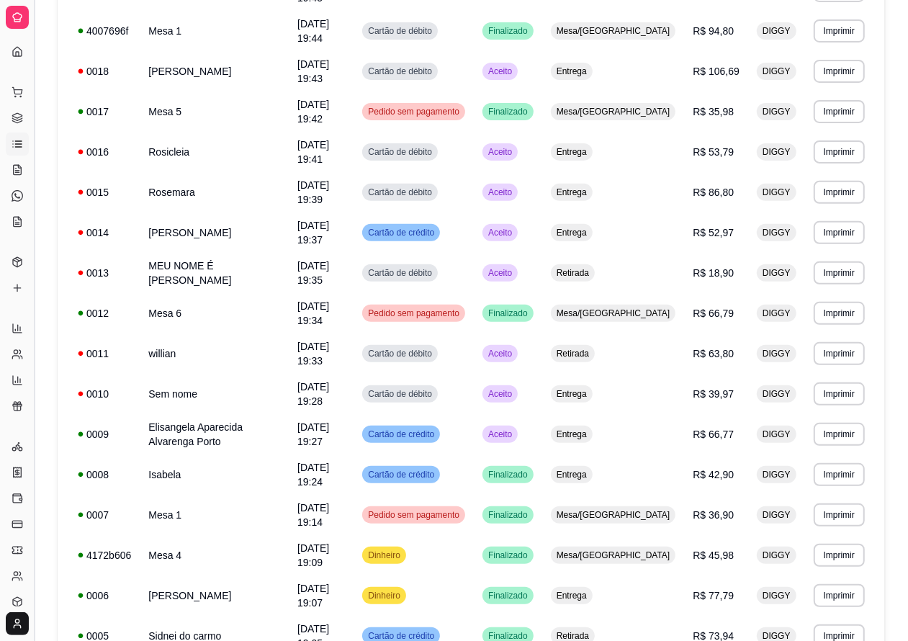
click at [34, 315] on button "Toggle Sidebar" at bounding box center [34, 320] width 12 height 641
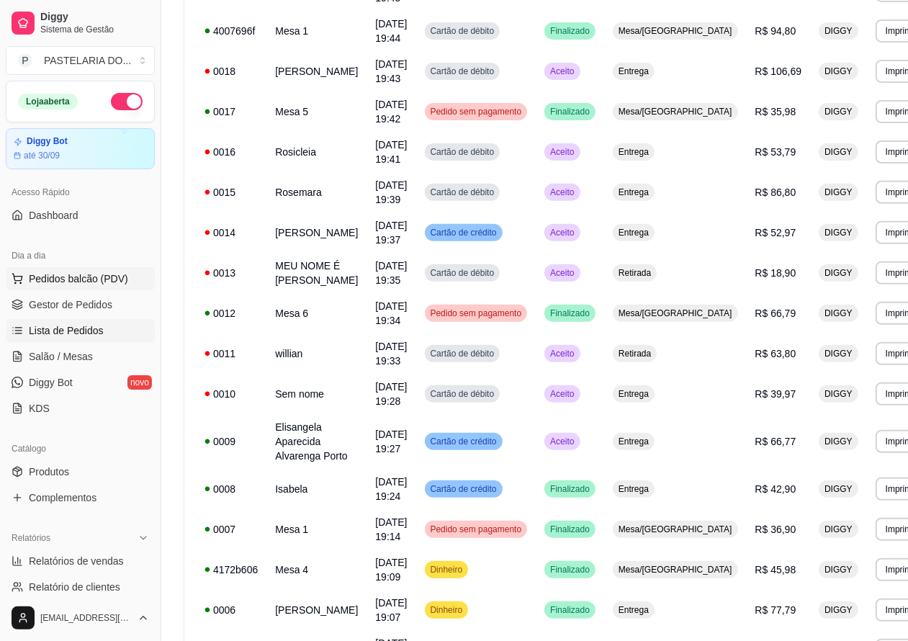
click at [87, 277] on span "Pedidos balcão (PDV)" at bounding box center [78, 278] width 99 height 14
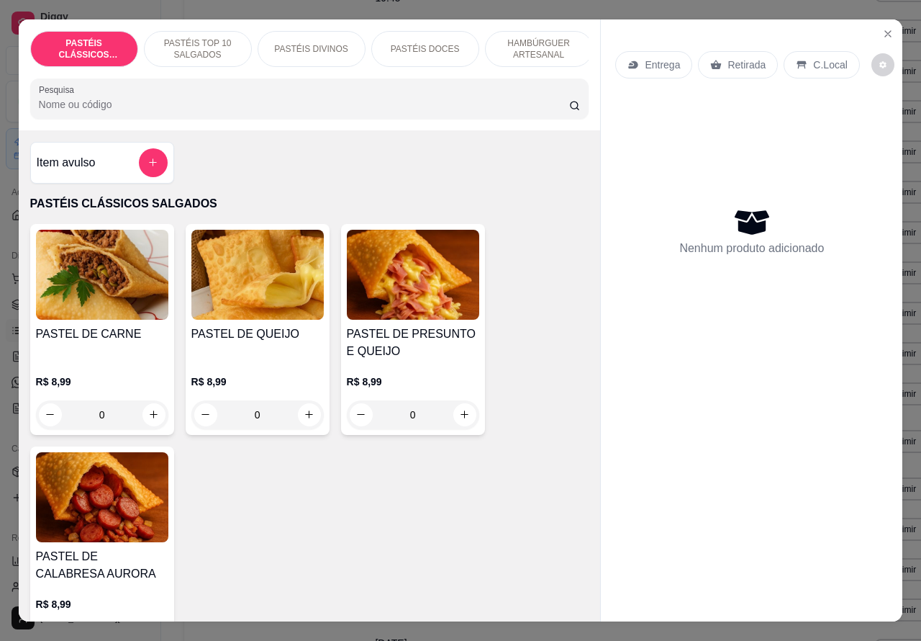
click at [736, 60] on p "Retirada" at bounding box center [747, 65] width 38 height 14
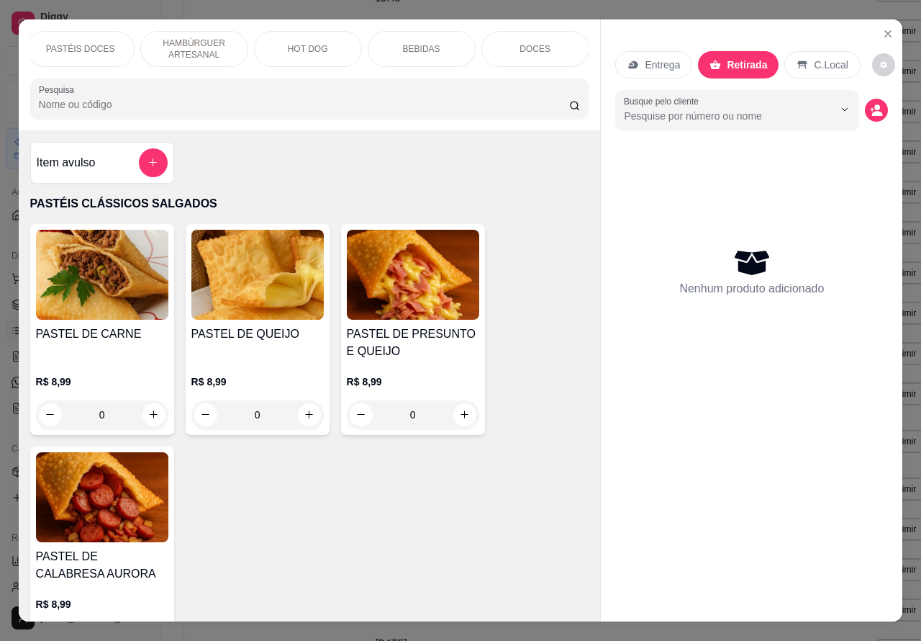
scroll to position [0, 344]
click at [534, 44] on p "DOCES" at bounding box center [535, 49] width 31 height 12
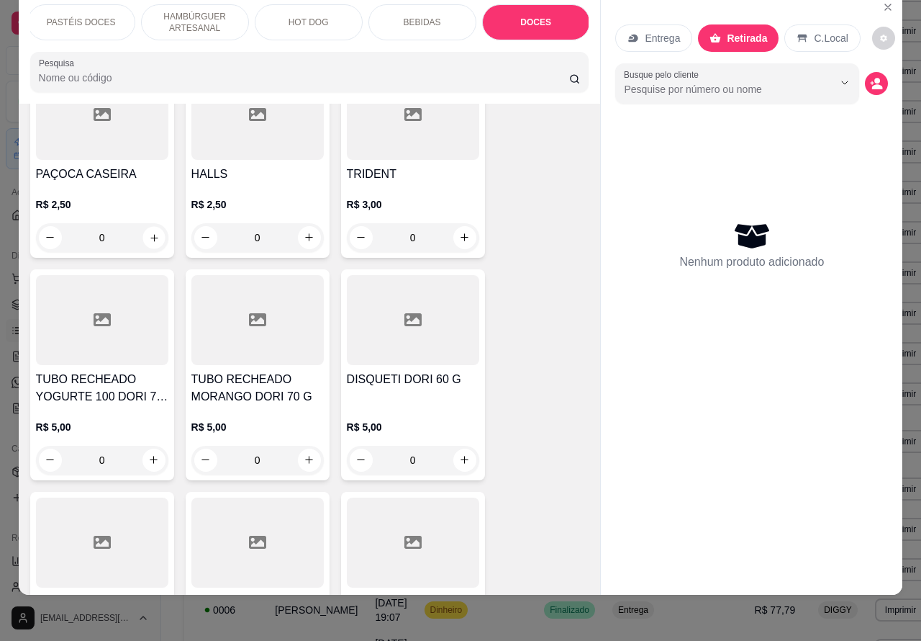
click at [148, 232] on icon "increase-product-quantity" at bounding box center [153, 237] width 11 height 11
type input "1"
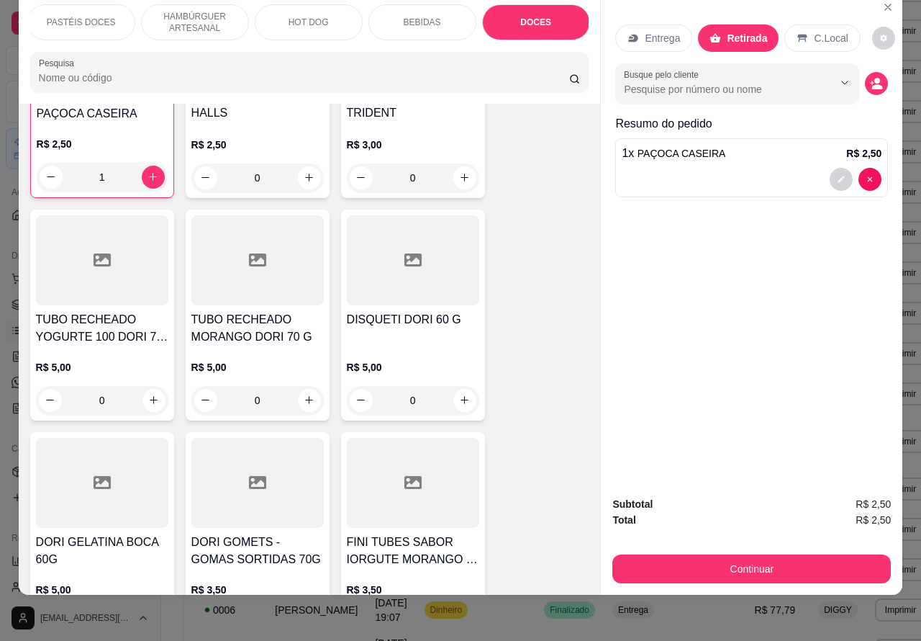
scroll to position [6077, 0]
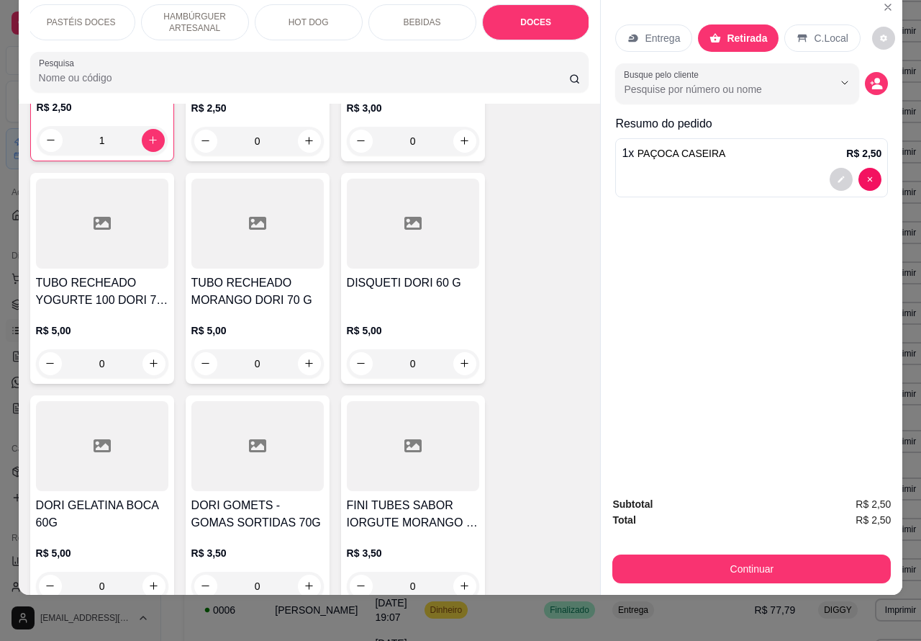
click at [304, 580] on icon "increase-product-quantity" at bounding box center [309, 585] width 11 height 11
type input "1"
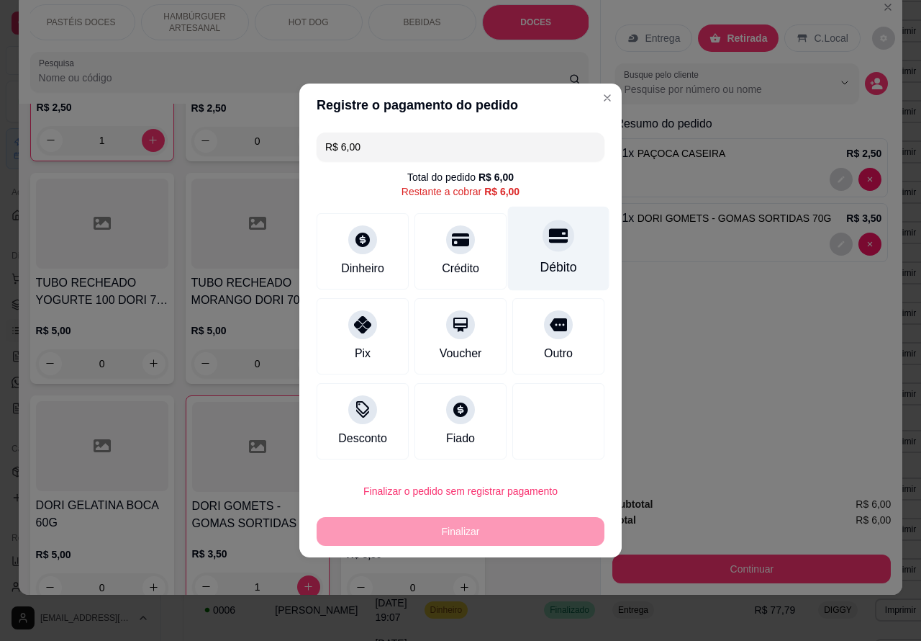
click at [561, 258] on div "Débito" at bounding box center [558, 249] width 101 height 84
type input "R$ 0,00"
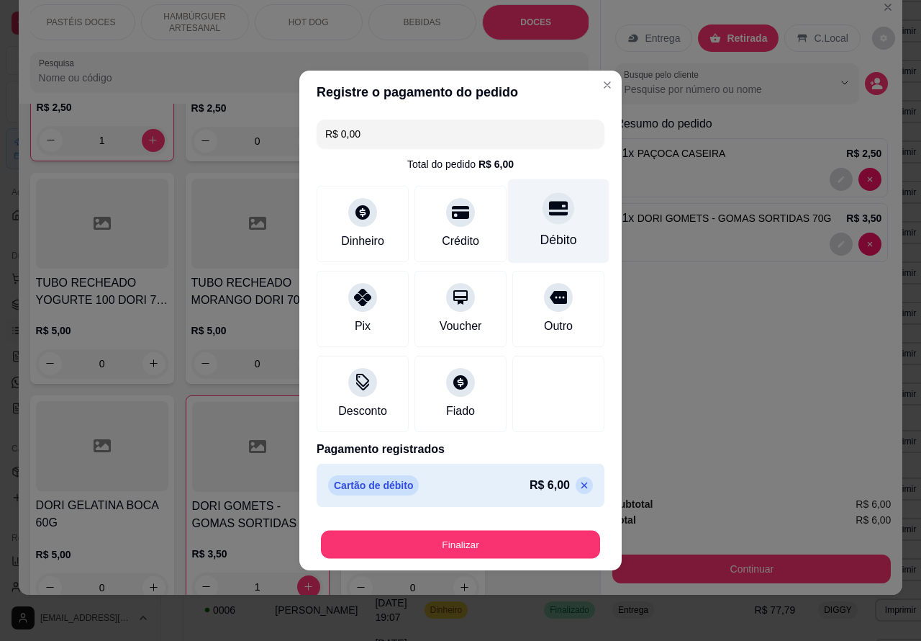
click at [505, 536] on button "Finalizar" at bounding box center [460, 544] width 279 height 28
click at [487, 541] on button "Finalizar" at bounding box center [461, 544] width 288 height 29
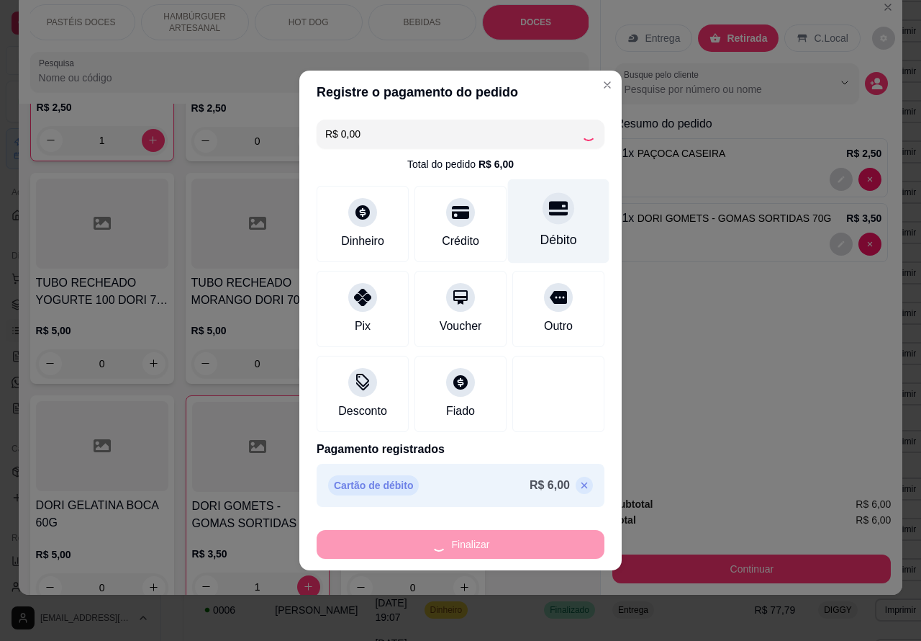
type input "0"
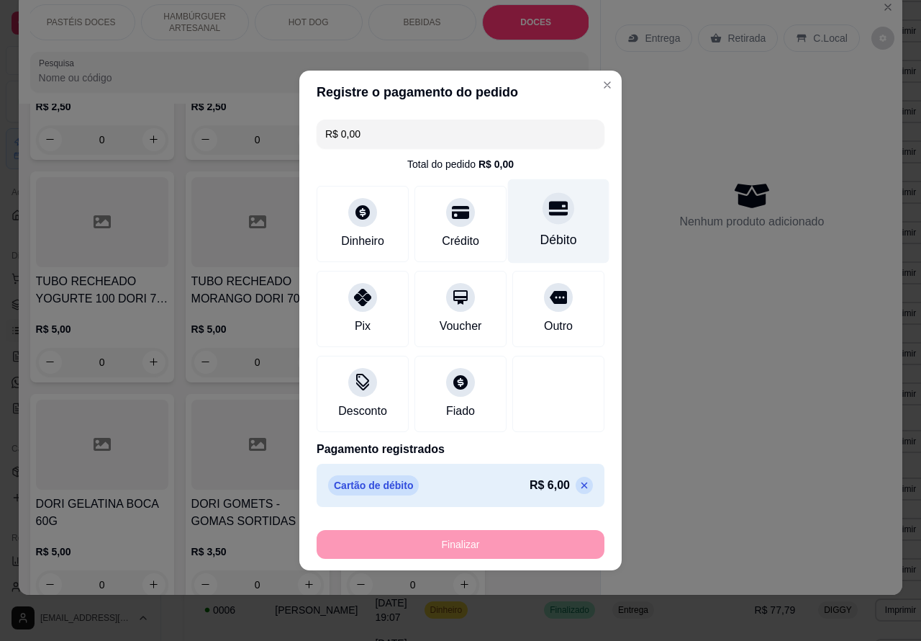
type input "-R$ 6,00"
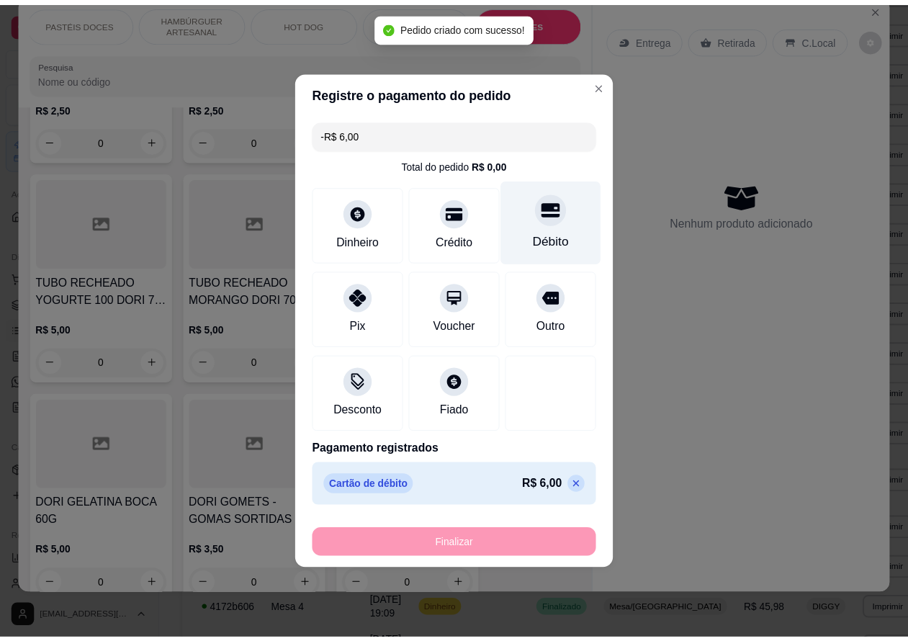
scroll to position [6076, 0]
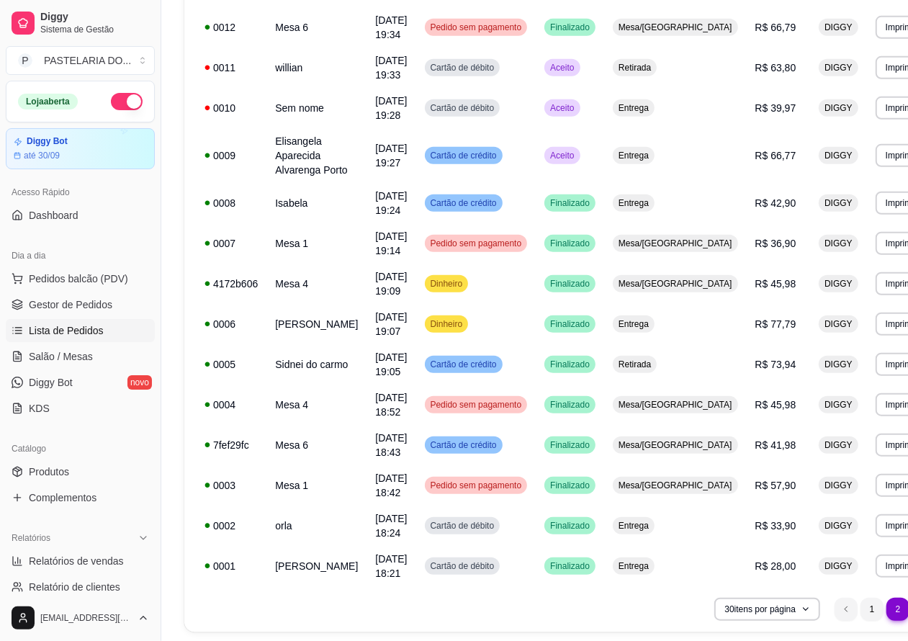
scroll to position [708, 0]
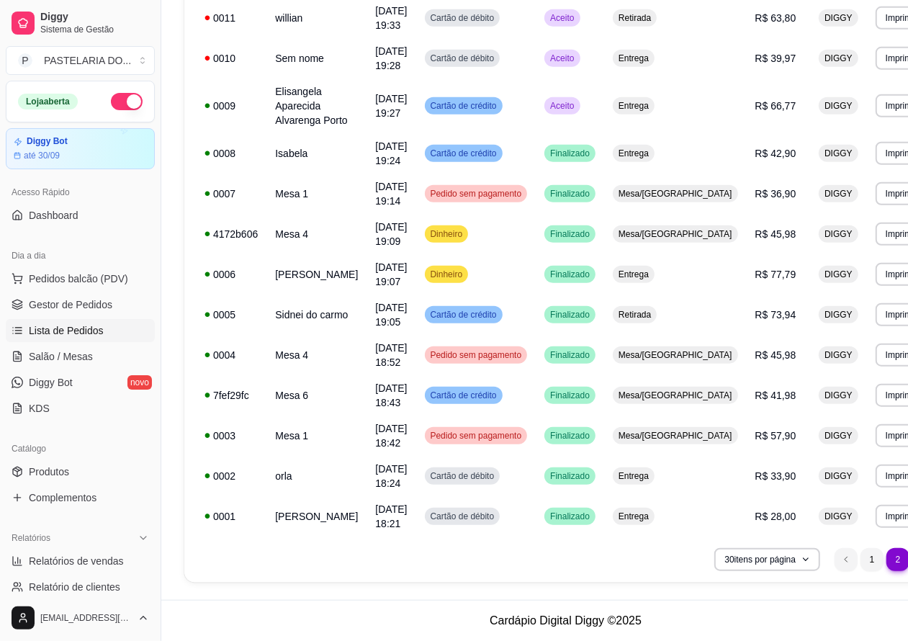
click at [860, 564] on li "1" at bounding box center [871, 559] width 23 height 23
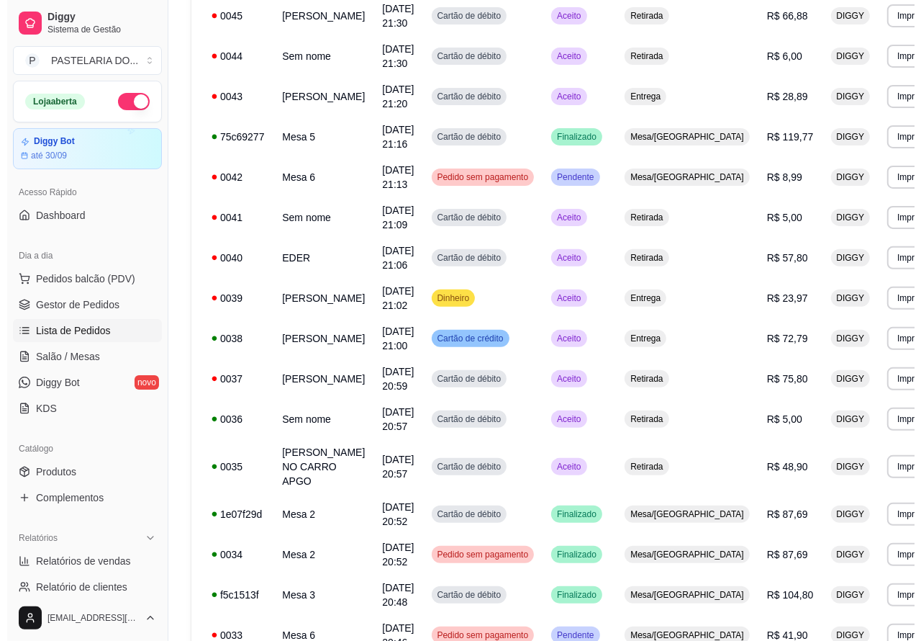
scroll to position [0, 0]
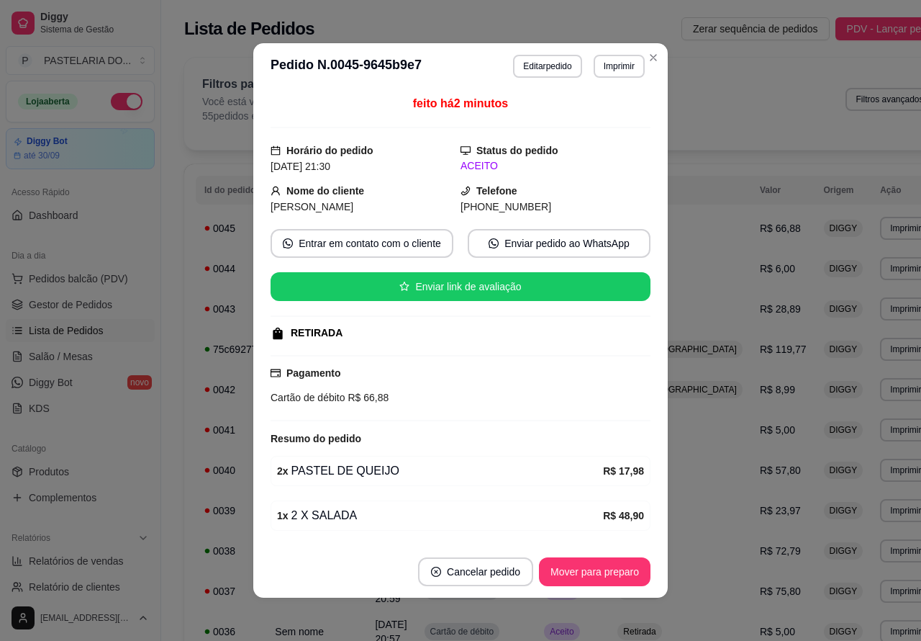
click at [623, 69] on button "Imprimir" at bounding box center [619, 66] width 51 height 23
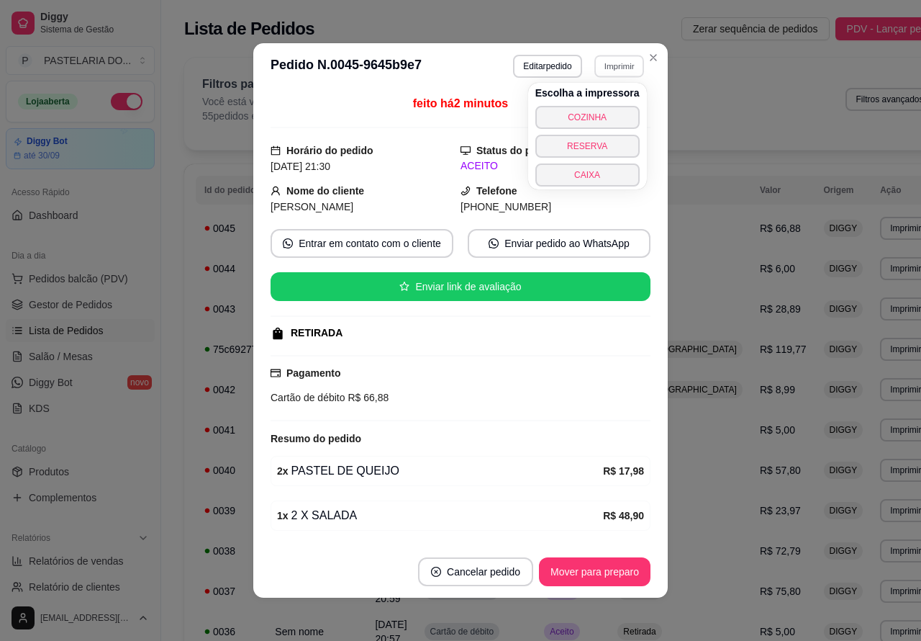
click at [596, 116] on button "COZINHA" at bounding box center [588, 117] width 104 height 23
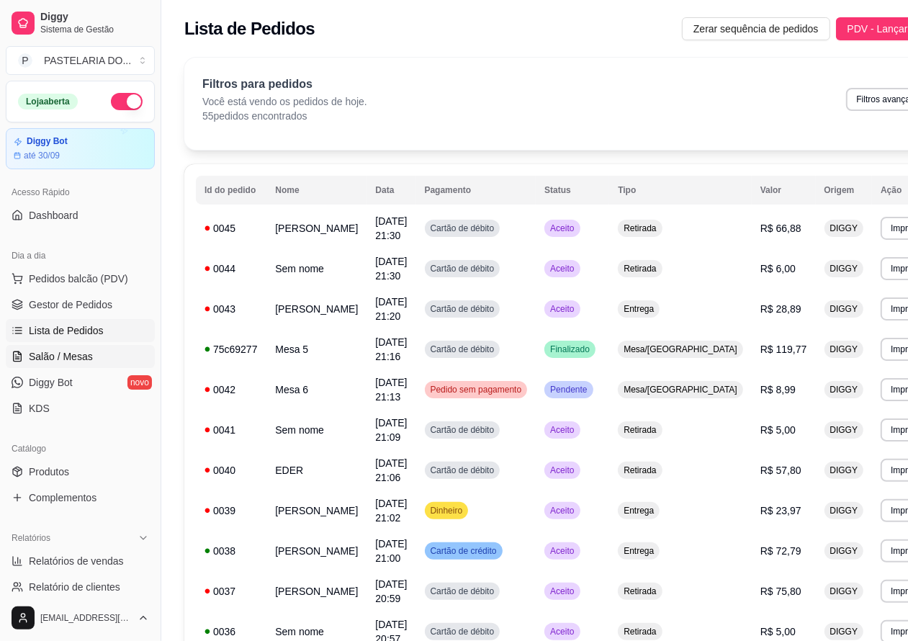
click at [78, 353] on span "Salão / Mesas" at bounding box center [61, 356] width 64 height 14
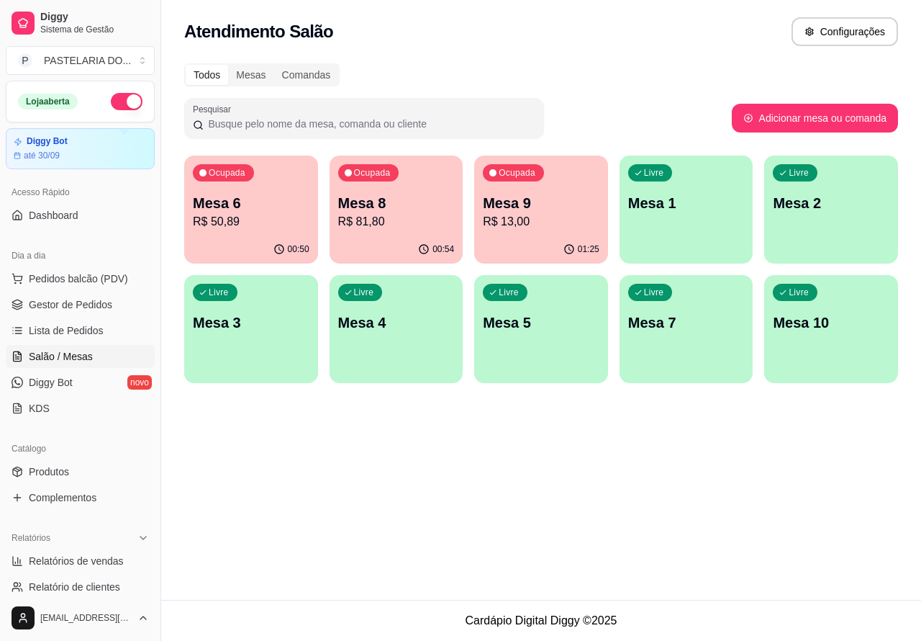
click at [264, 213] on p "R$ 50,89" at bounding box center [251, 221] width 117 height 17
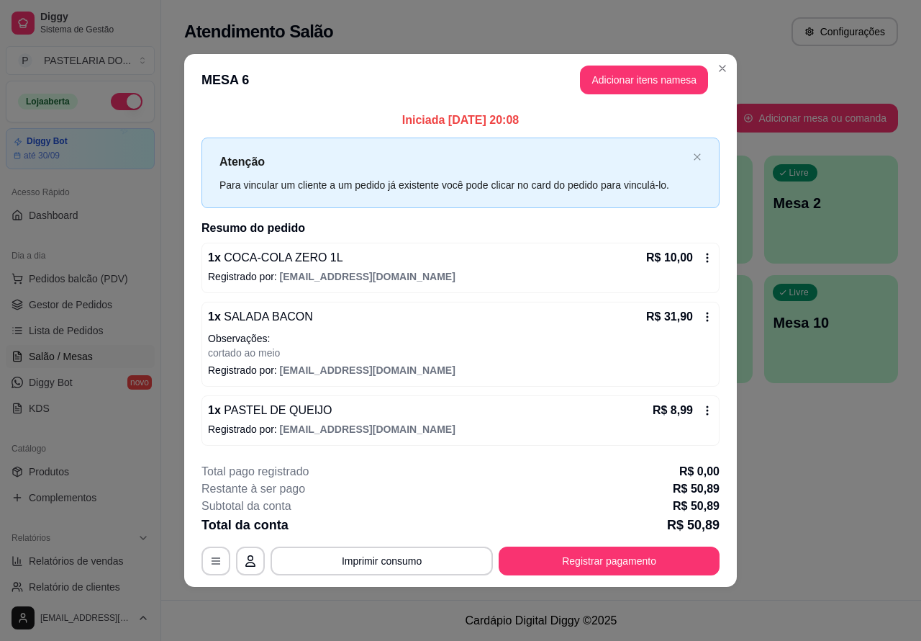
click at [417, 551] on button "Imprimir consumo" at bounding box center [382, 560] width 222 height 29
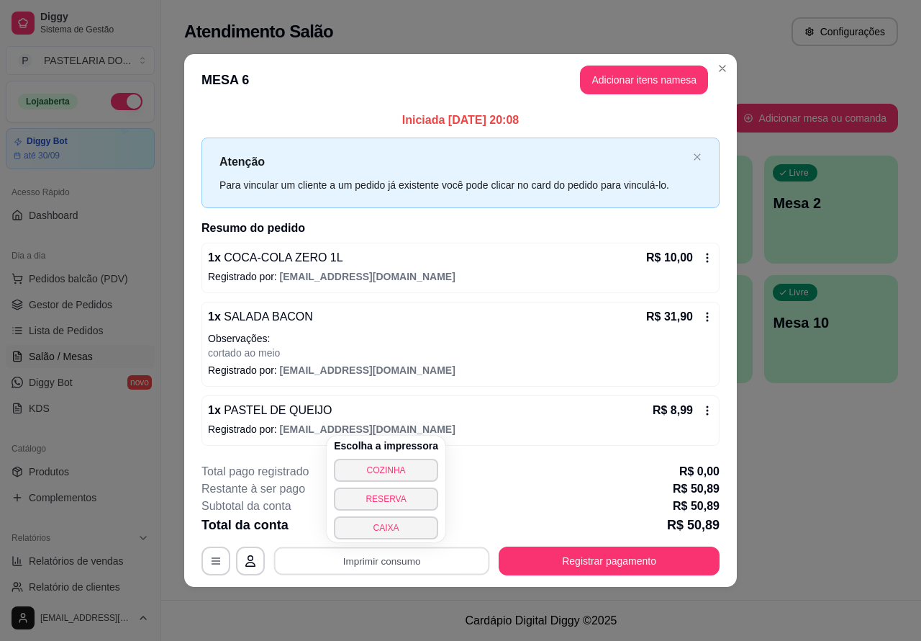
click at [394, 527] on button "CAIXA" at bounding box center [386, 527] width 104 height 23
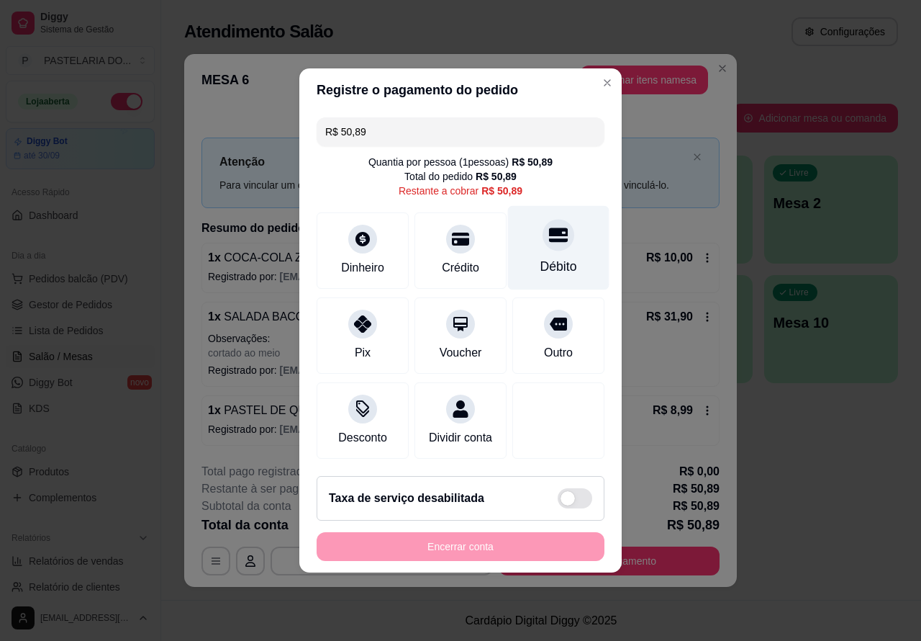
click at [566, 232] on div "Débito" at bounding box center [558, 248] width 101 height 84
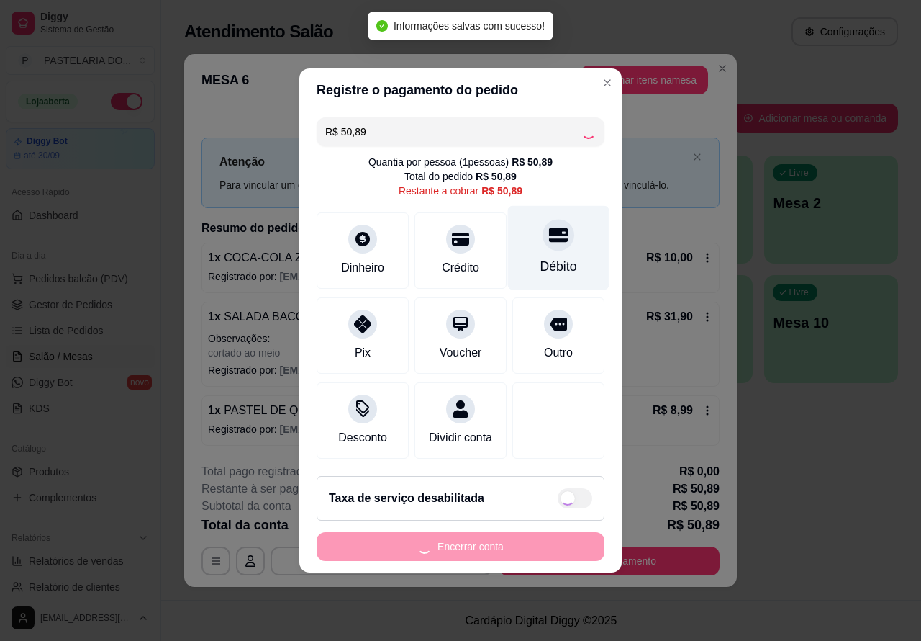
type input "R$ 0,00"
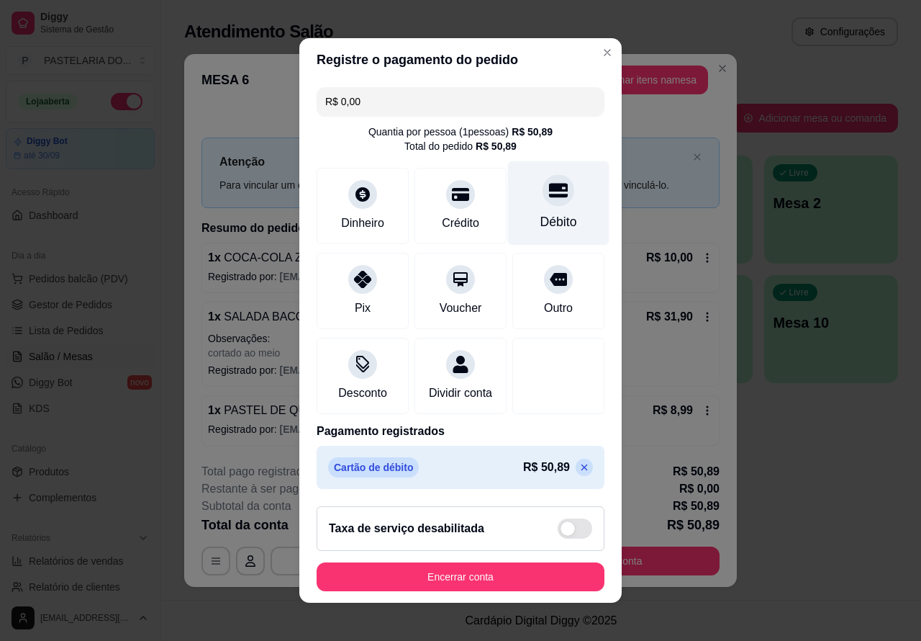
click at [495, 580] on button "Encerrar conta" at bounding box center [461, 576] width 288 height 29
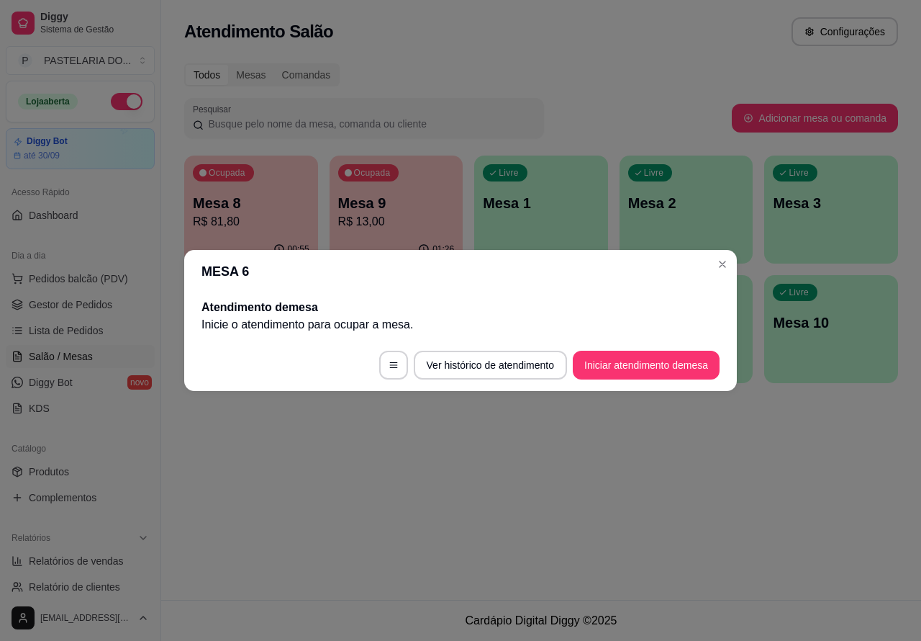
click at [472, 507] on div "Atendimento Salão Configurações Todos Mesas Comandas Pesquisar Adicionar mesa o…" at bounding box center [541, 300] width 760 height 600
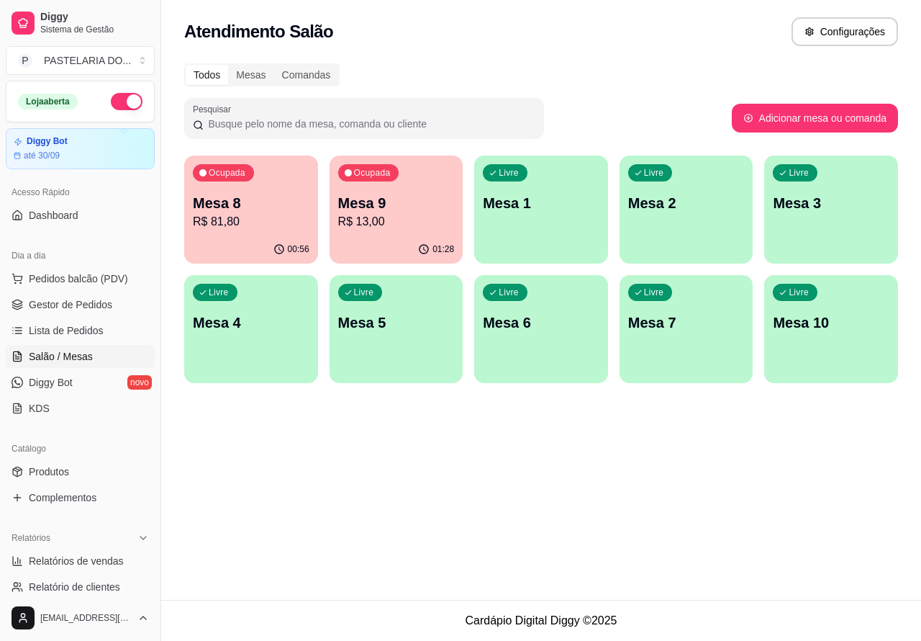
click at [261, 209] on p "Mesa 8" at bounding box center [251, 203] width 117 height 20
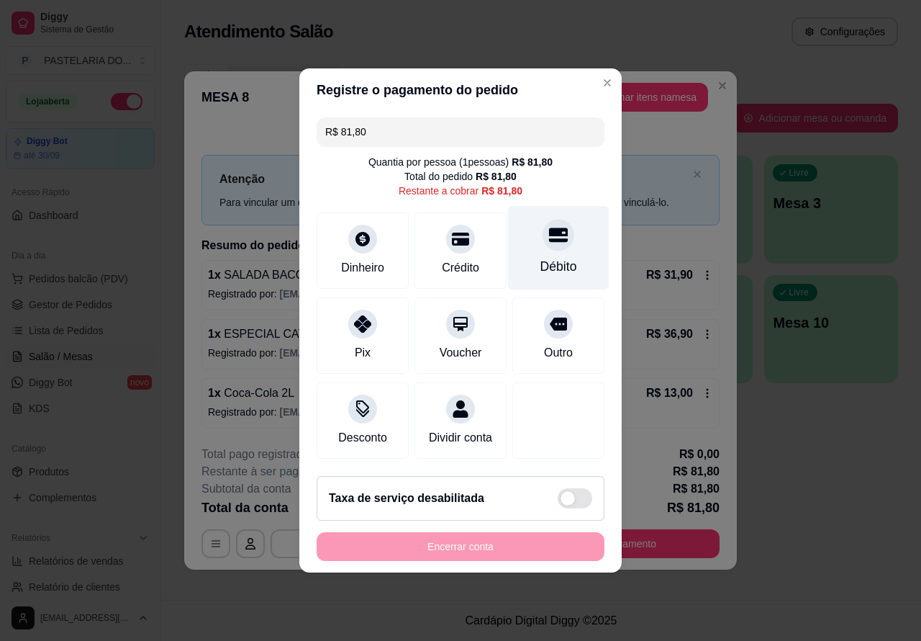
click at [549, 228] on icon at bounding box center [558, 235] width 19 height 14
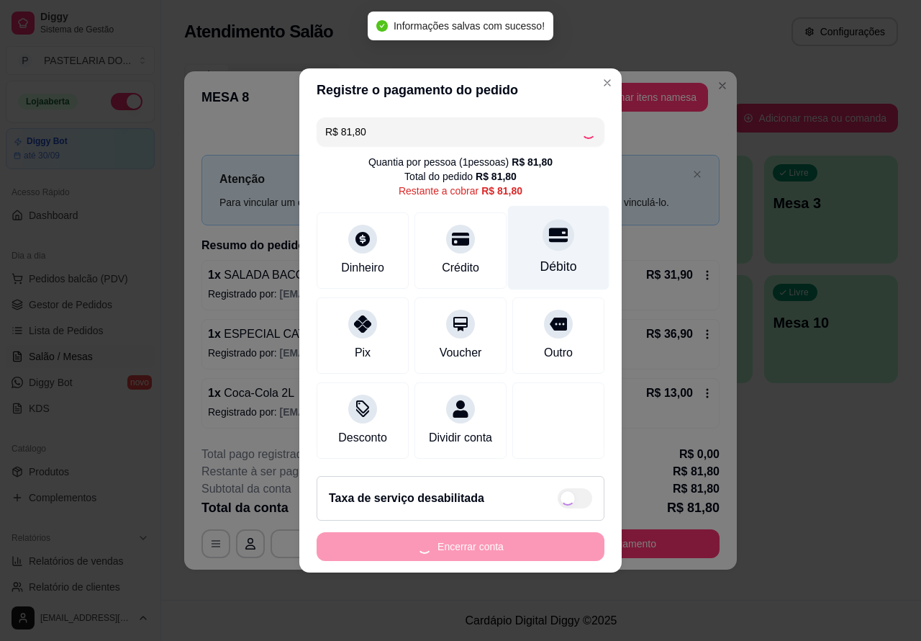
type input "R$ 0,00"
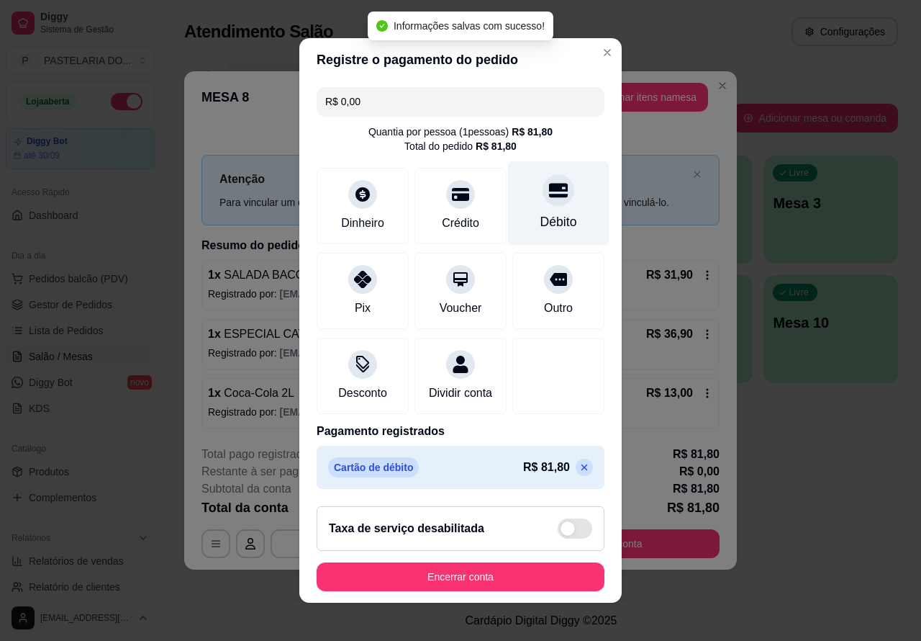
click at [505, 583] on button "Encerrar conta" at bounding box center [461, 576] width 288 height 29
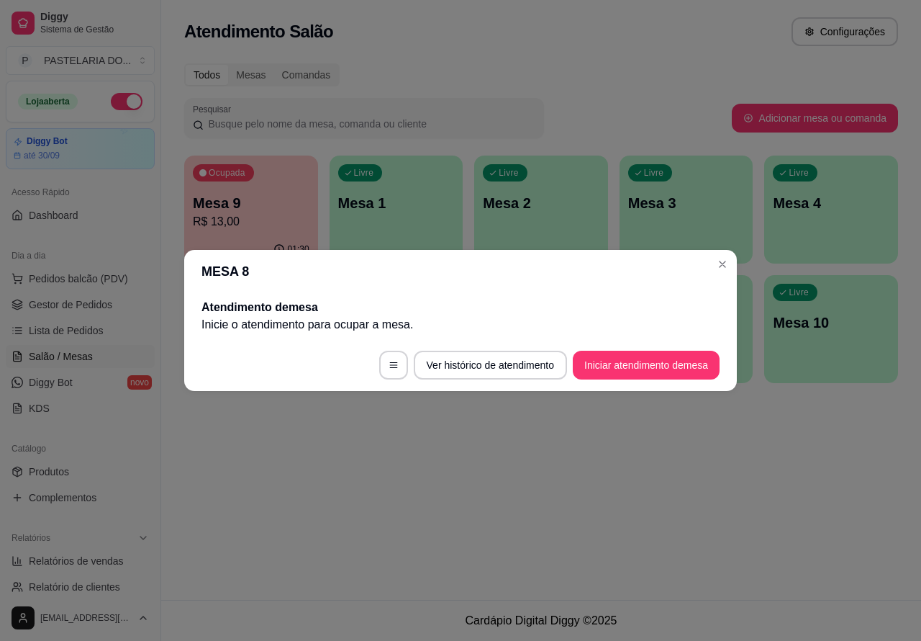
click at [613, 471] on div "Atendimento Salão Configurações Todos Mesas Comandas Pesquisar Adicionar mesa o…" at bounding box center [541, 300] width 760 height 600
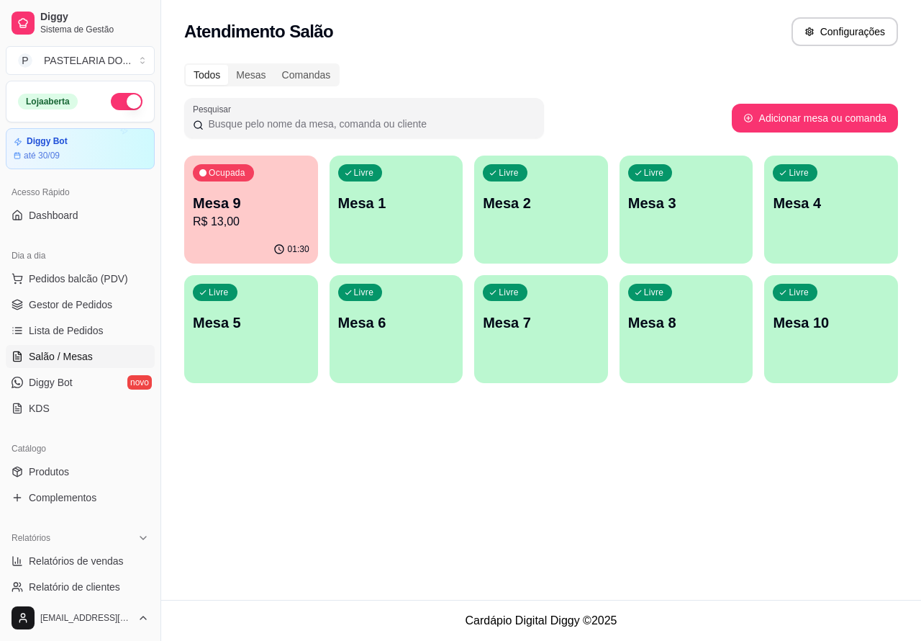
click at [260, 207] on p "Mesa 9" at bounding box center [251, 203] width 117 height 20
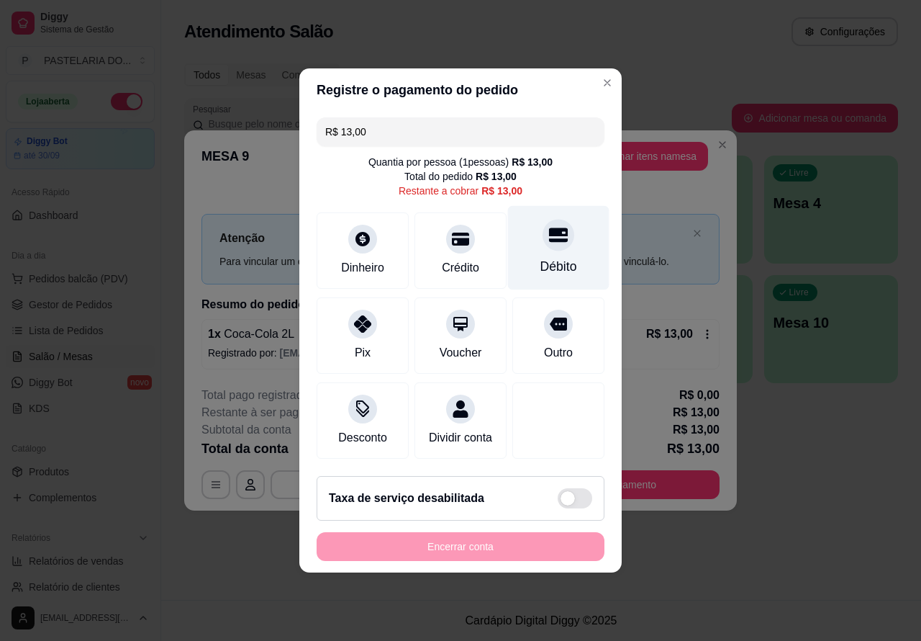
click at [551, 234] on icon at bounding box center [558, 235] width 19 height 14
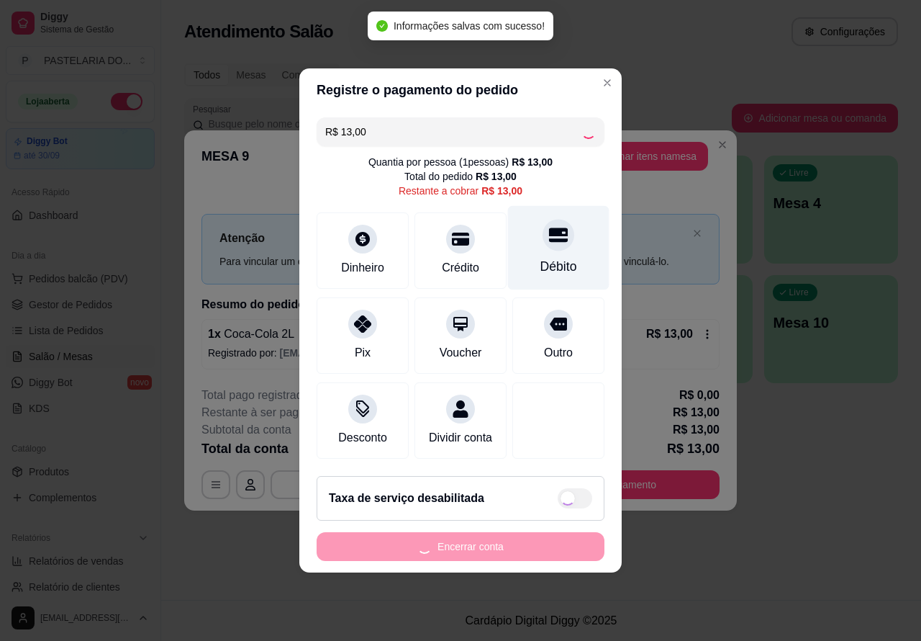
type input "R$ 0,00"
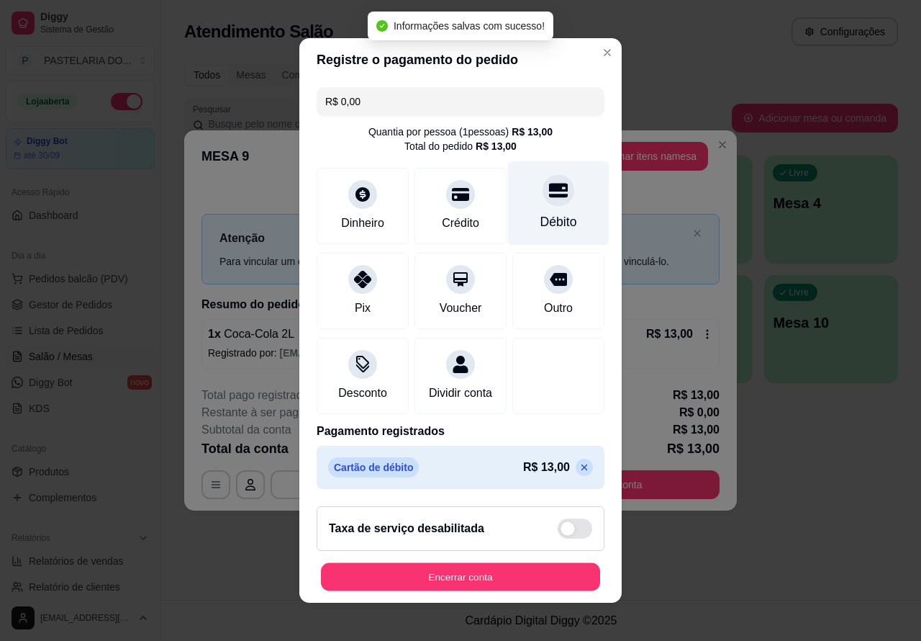
click at [447, 581] on button "Encerrar conta" at bounding box center [460, 577] width 279 height 28
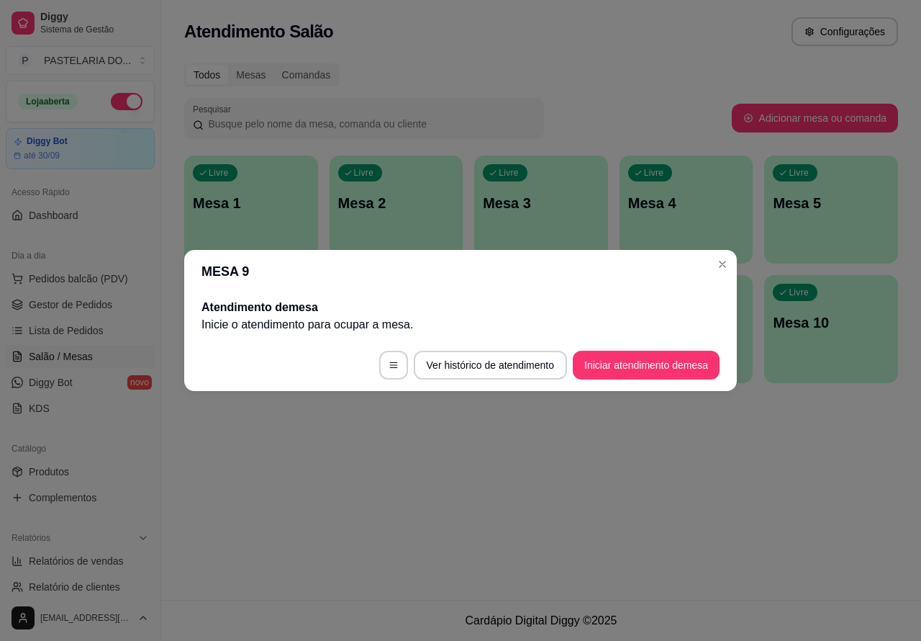
click at [512, 498] on div "Atendimento Salão Configurações Todos Mesas Comandas Pesquisar Adicionar mesa o…" at bounding box center [541, 300] width 760 height 600
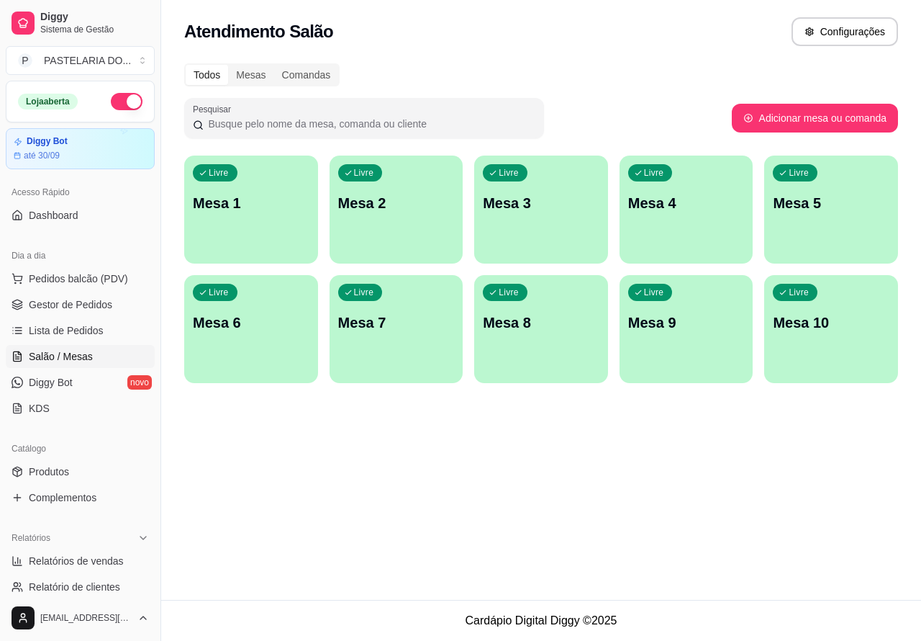
click at [541, 202] on p "Mesa 3" at bounding box center [541, 203] width 117 height 20
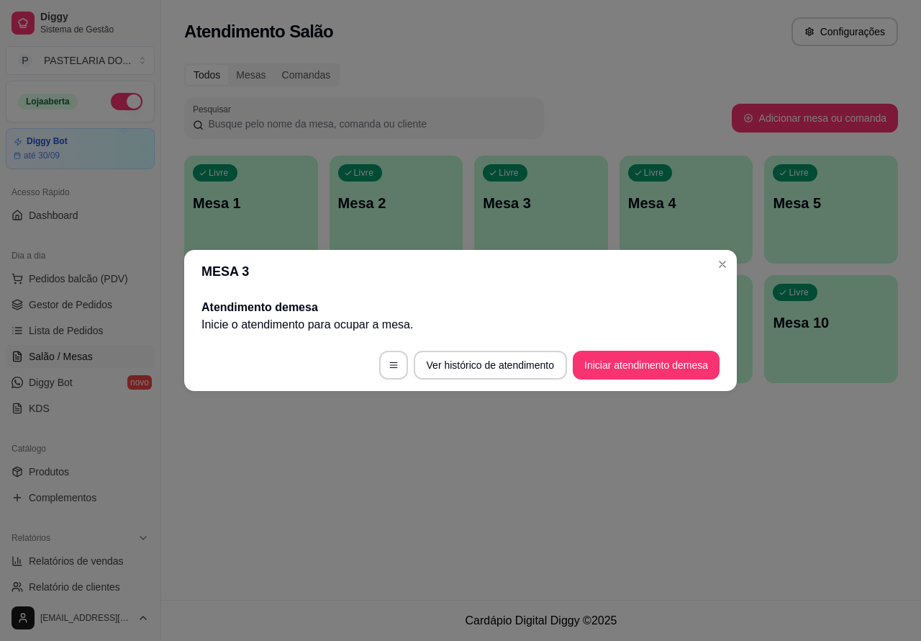
click at [660, 357] on button "Iniciar atendimento de mesa" at bounding box center [646, 365] width 147 height 29
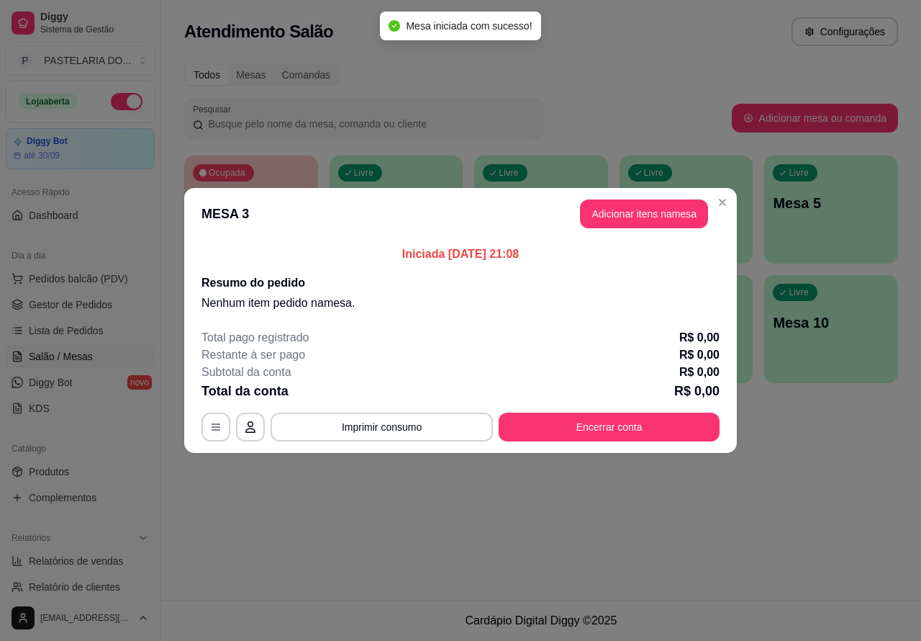
click at [662, 210] on div "Nenhum produto adicionado" at bounding box center [760, 205] width 281 height 291
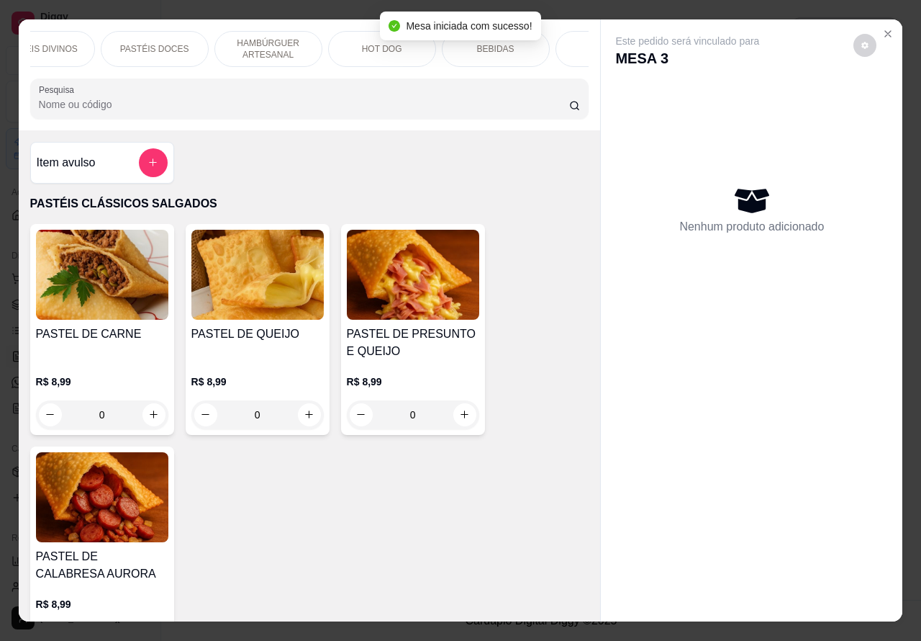
scroll to position [0, 345]
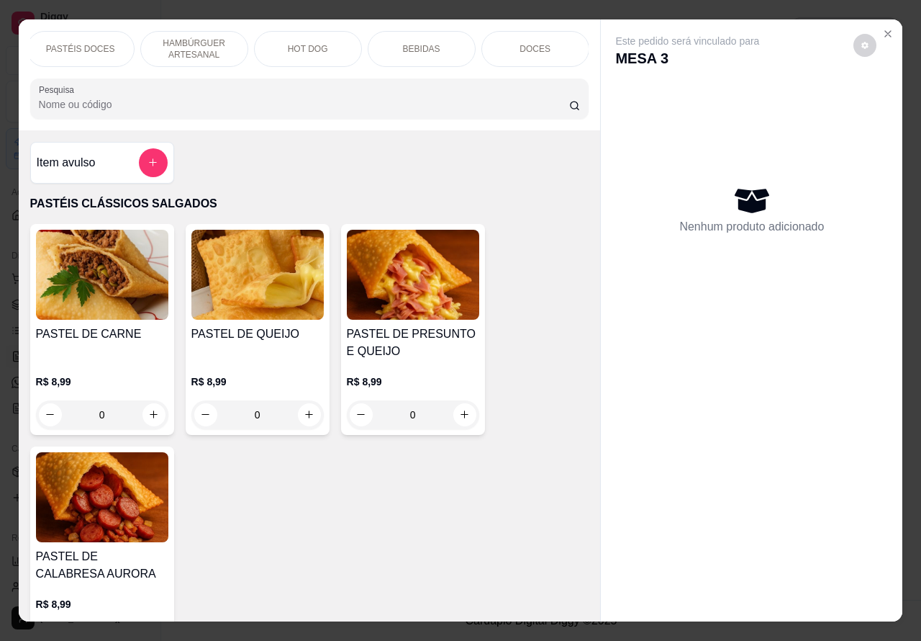
click at [407, 48] on p "BEBIDAS" at bounding box center [421, 49] width 37 height 12
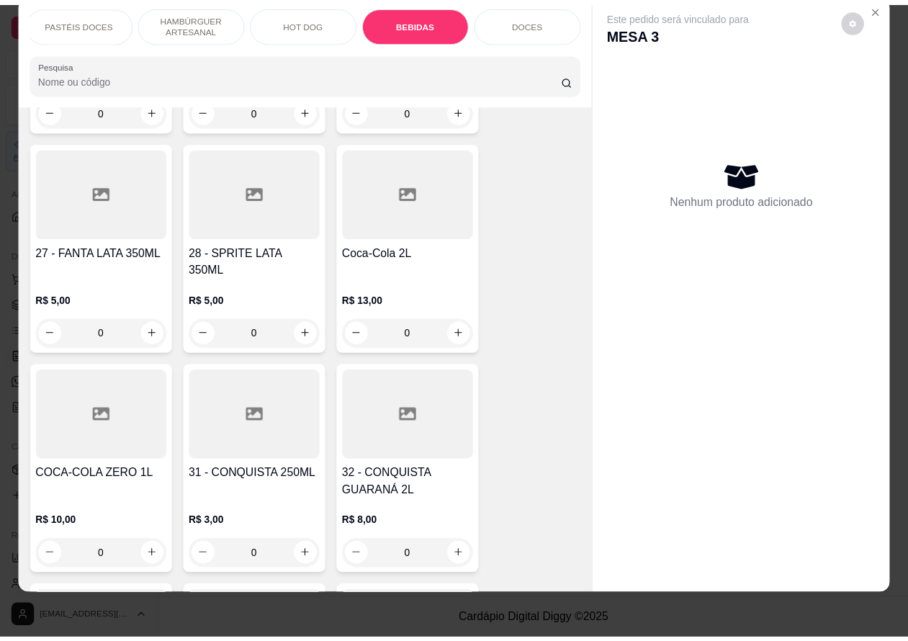
scroll to position [4378, 0]
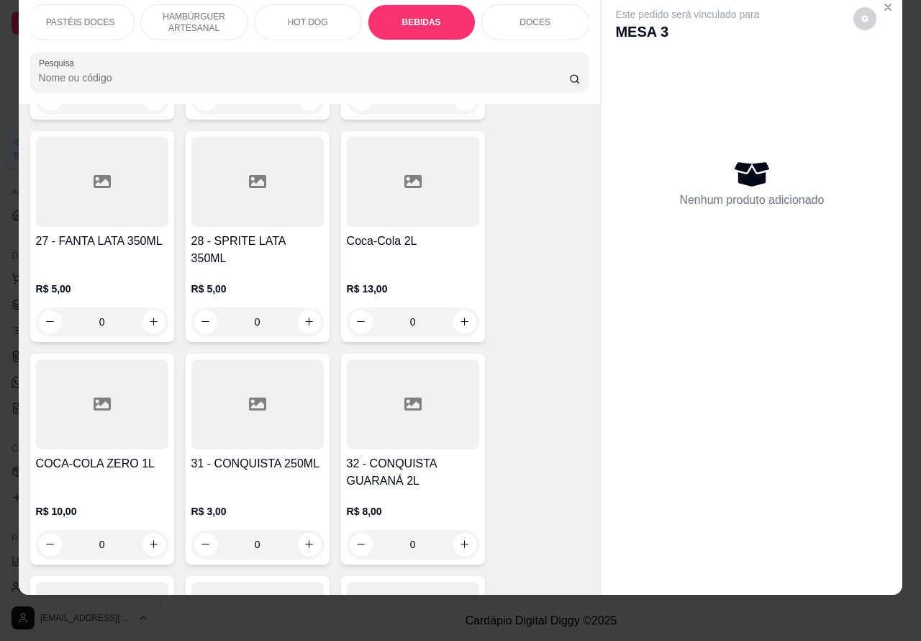
click at [461, 317] on icon "increase-product-quantity" at bounding box center [465, 321] width 8 height 8
type input "1"
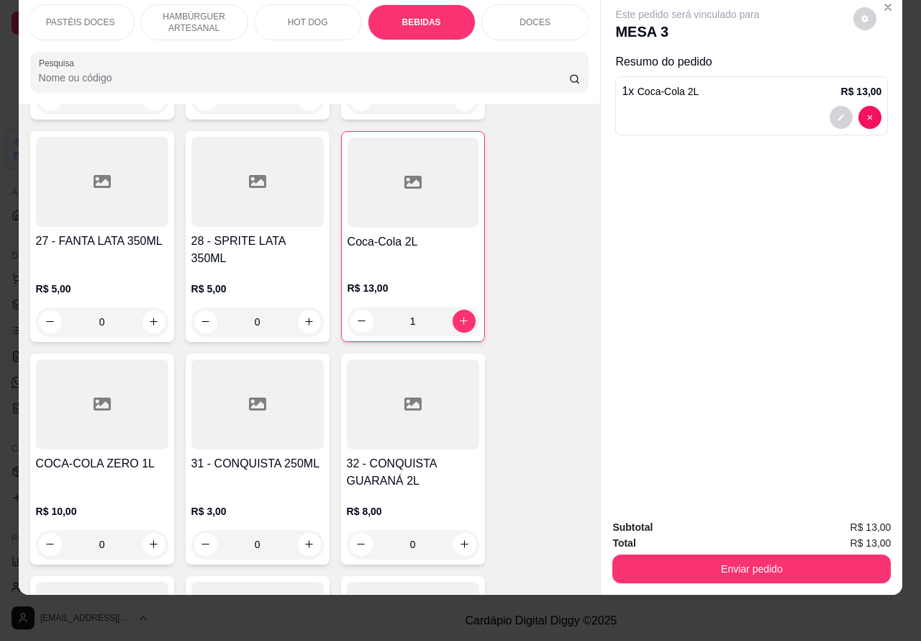
click at [746, 554] on button "Enviar pedido" at bounding box center [752, 568] width 279 height 29
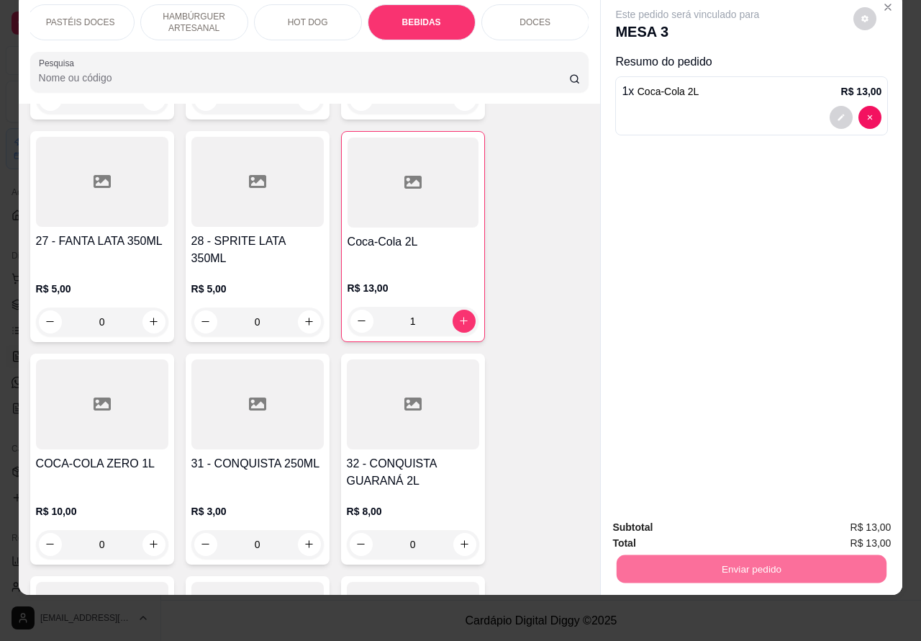
click at [713, 517] on button "Não registrar e enviar pedido" at bounding box center [703, 520] width 150 height 27
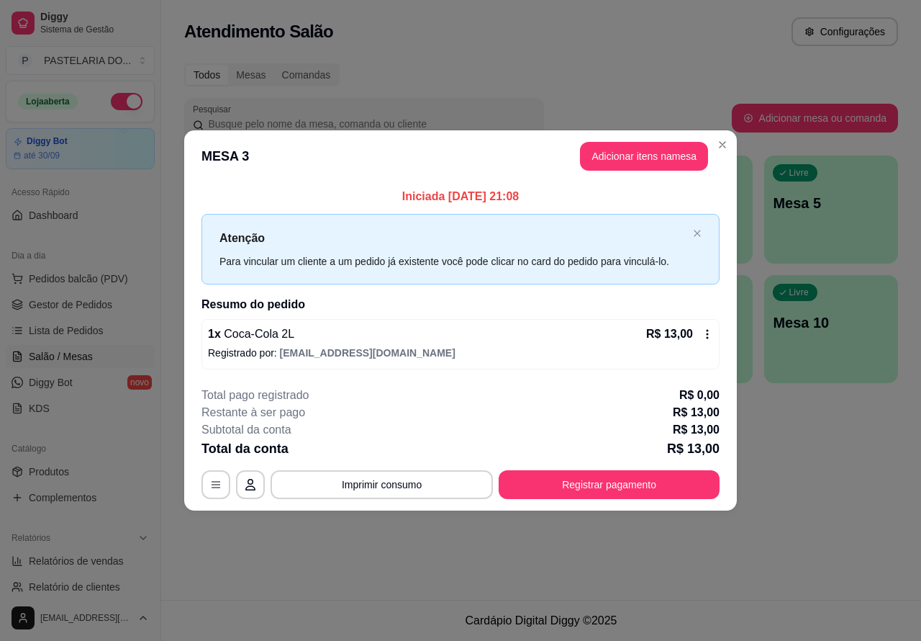
click at [817, 475] on div "Atendimento Salão Configurações Todos Mesas Comandas Pesquisar Adicionar mesa o…" at bounding box center [541, 300] width 760 height 600
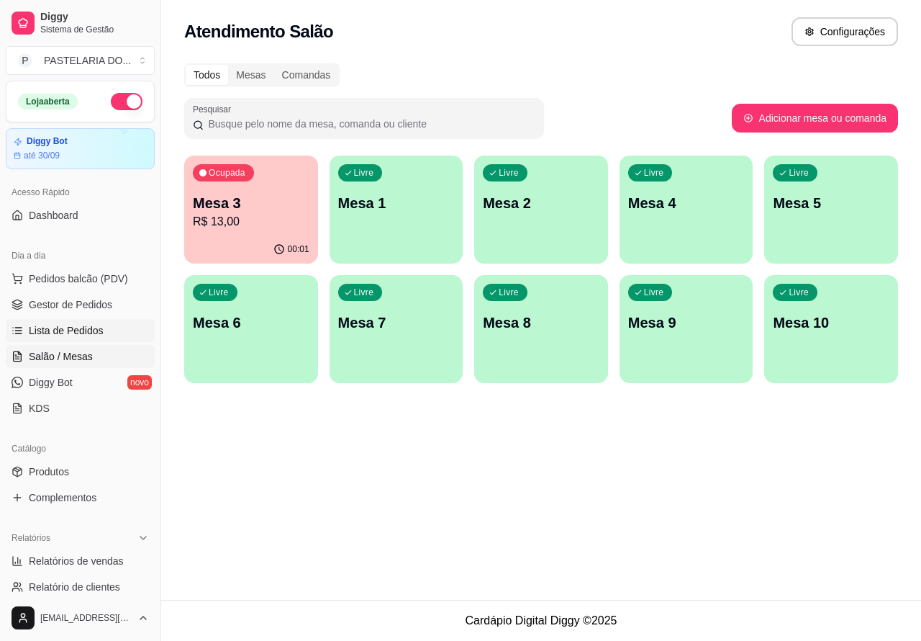
click at [78, 330] on span "Lista de Pedidos" at bounding box center [66, 330] width 75 height 14
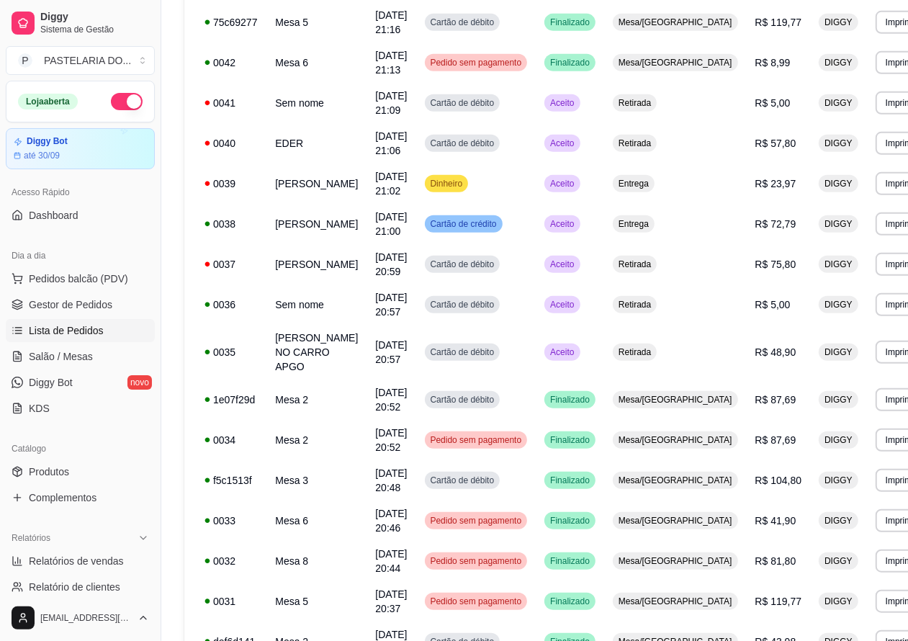
scroll to position [489, 0]
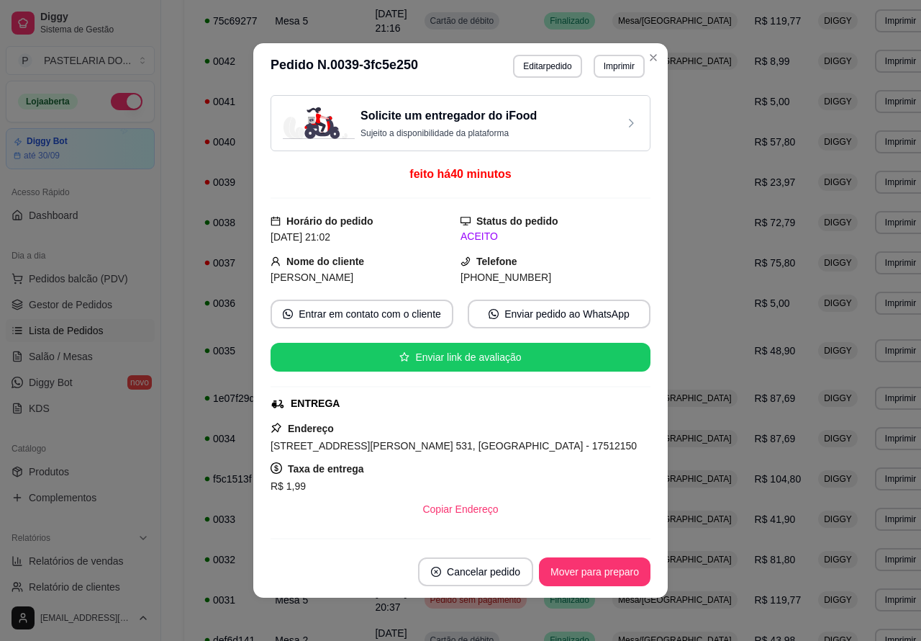
click at [623, 67] on button "Imprimir" at bounding box center [619, 66] width 51 height 23
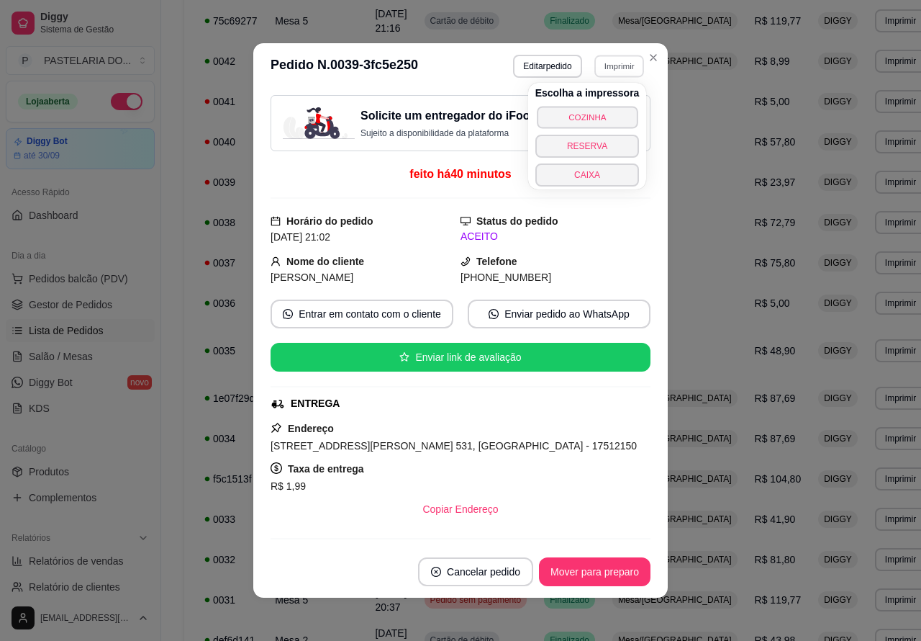
click at [606, 112] on button "COZINHA" at bounding box center [587, 117] width 101 height 22
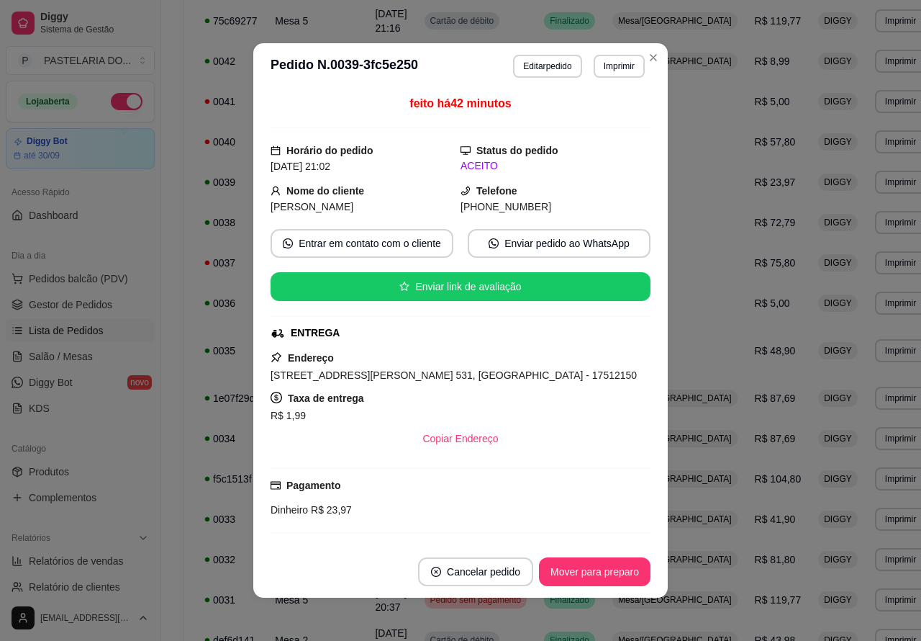
click at [168, 500] on div "**********" at bounding box center [565, 289] width 808 height 1460
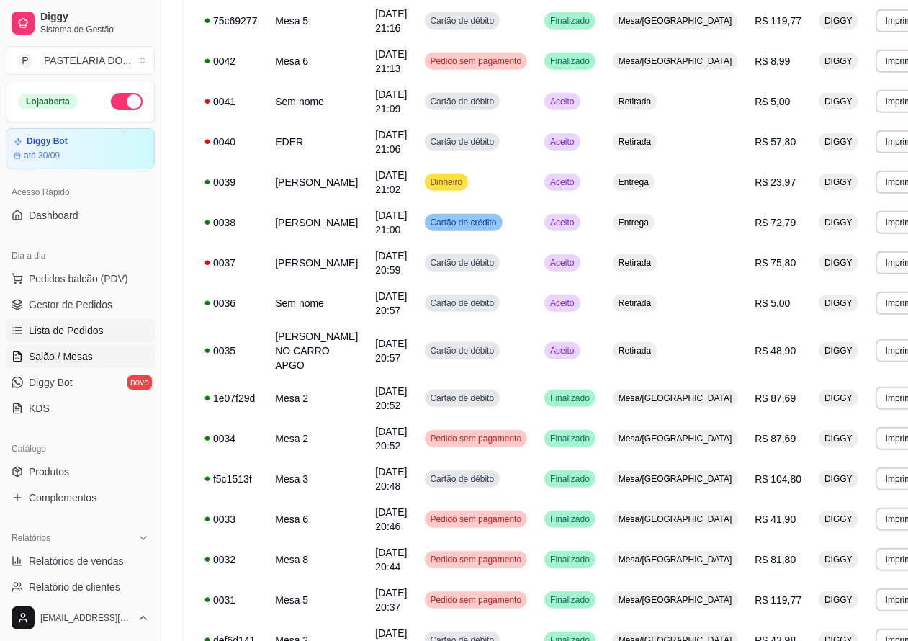
click at [74, 349] on span "Salão / Mesas" at bounding box center [61, 356] width 64 height 14
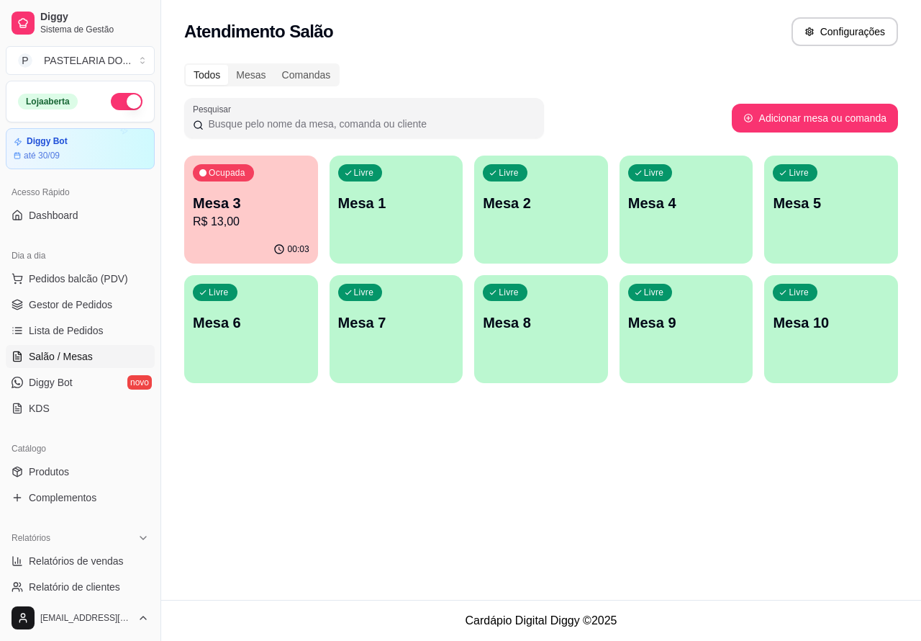
click at [281, 204] on p "Mesa 3" at bounding box center [251, 203] width 117 height 20
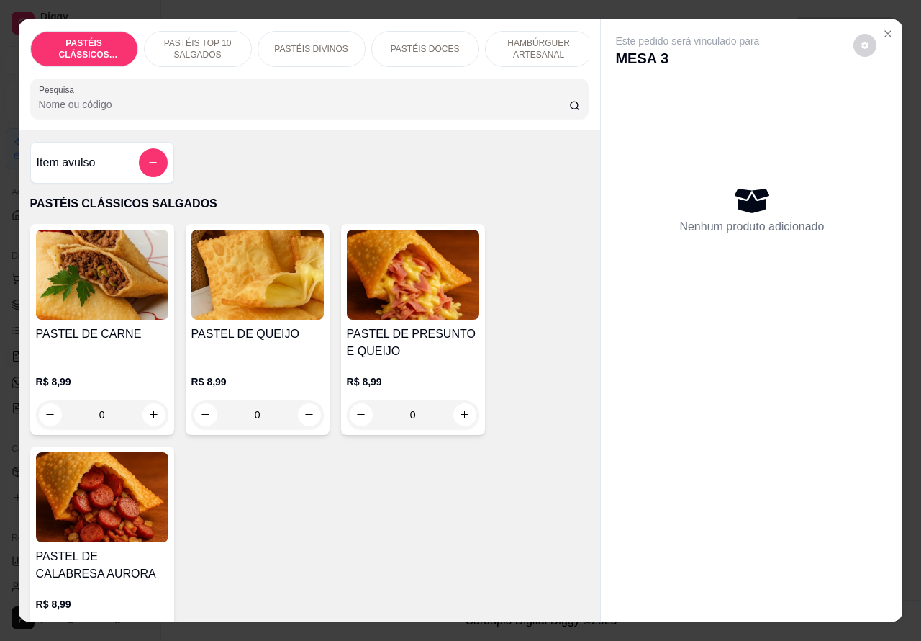
click at [531, 44] on p "HAMBÚRGUER ARTESANAL" at bounding box center [538, 48] width 83 height 23
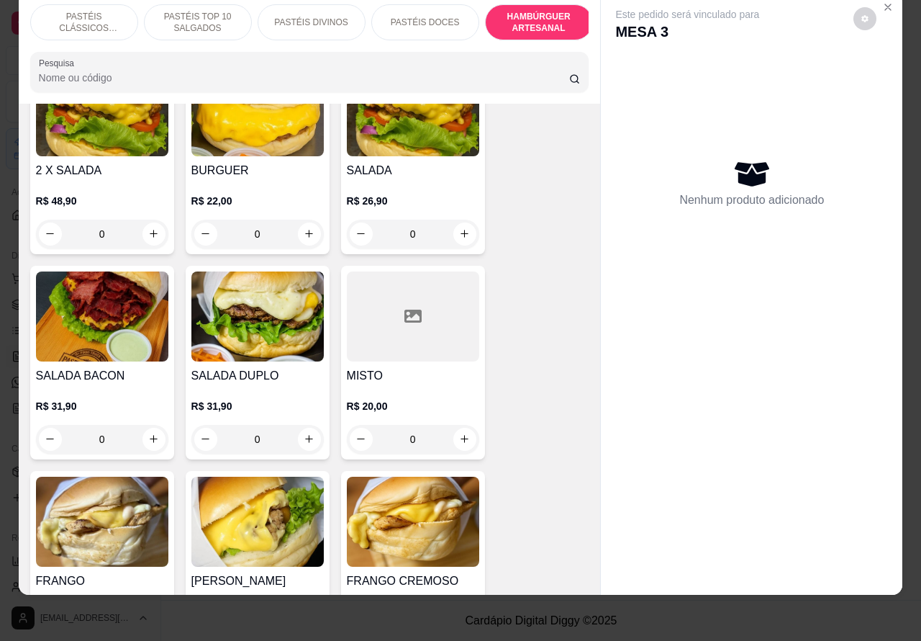
scroll to position [2862, 0]
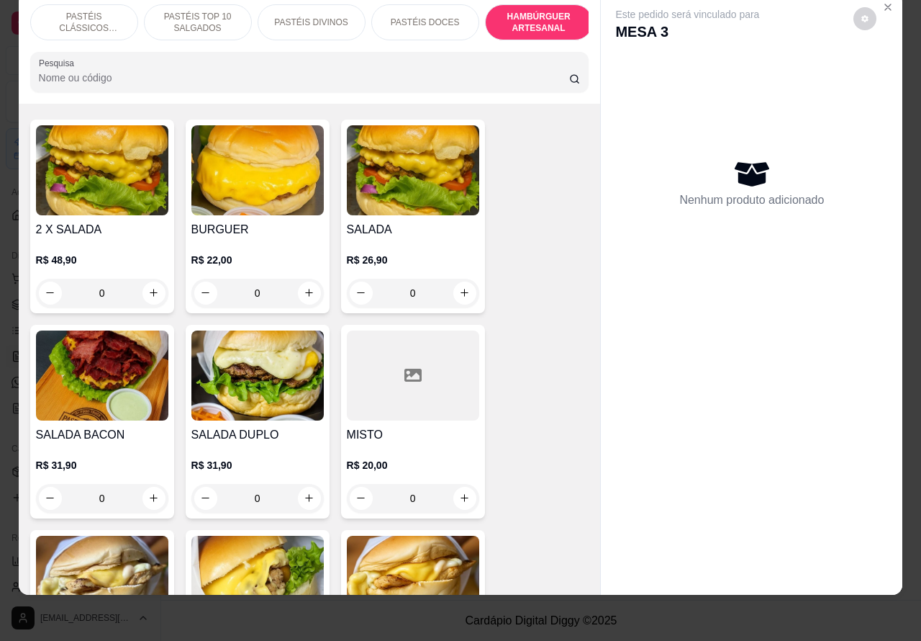
click at [455, 279] on div "0" at bounding box center [413, 293] width 132 height 29
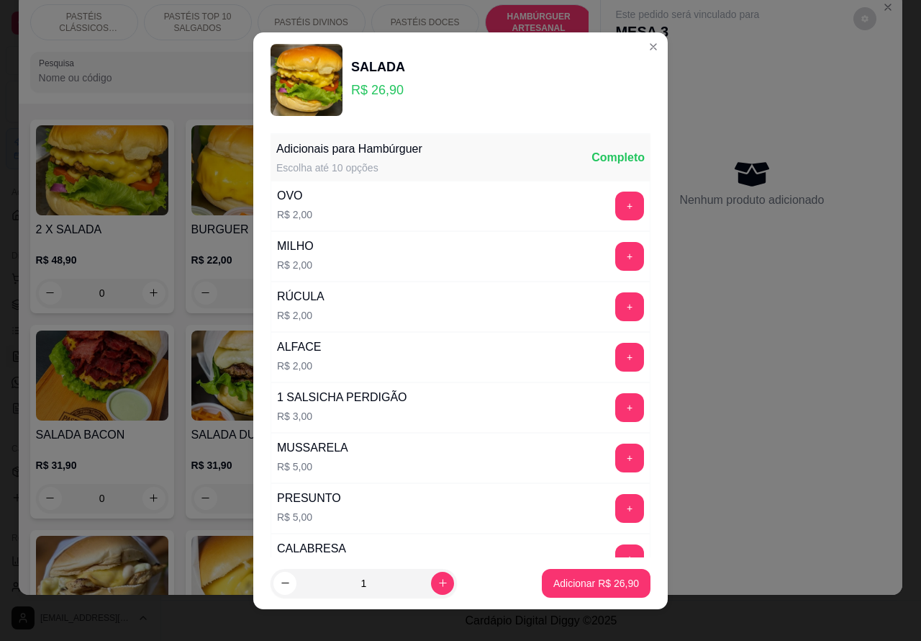
click at [615, 256] on button "+" at bounding box center [629, 256] width 29 height 29
click at [579, 582] on p "Adicionar R$ 28,90" at bounding box center [596, 583] width 83 height 14
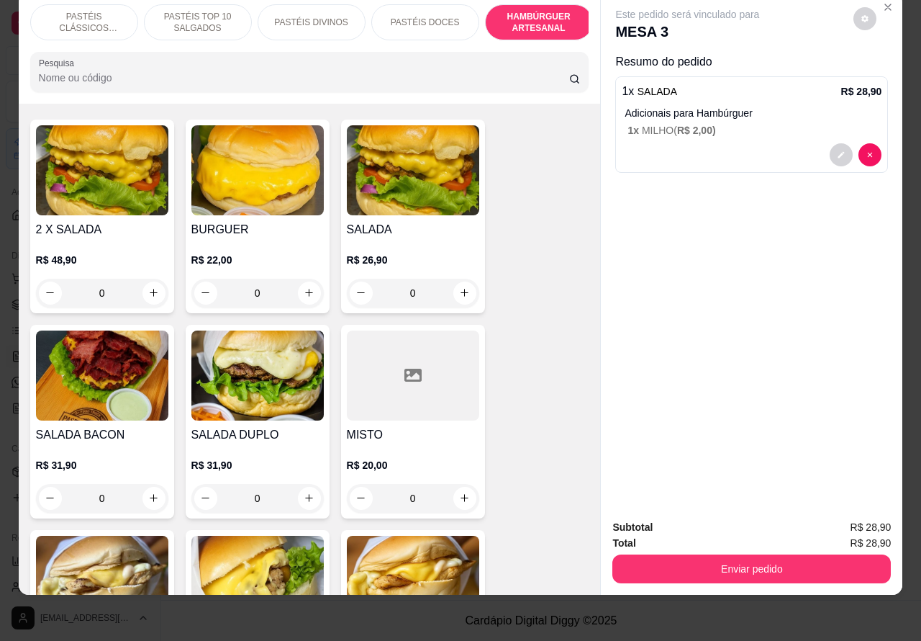
click at [297, 279] on div "0" at bounding box center [257, 293] width 132 height 29
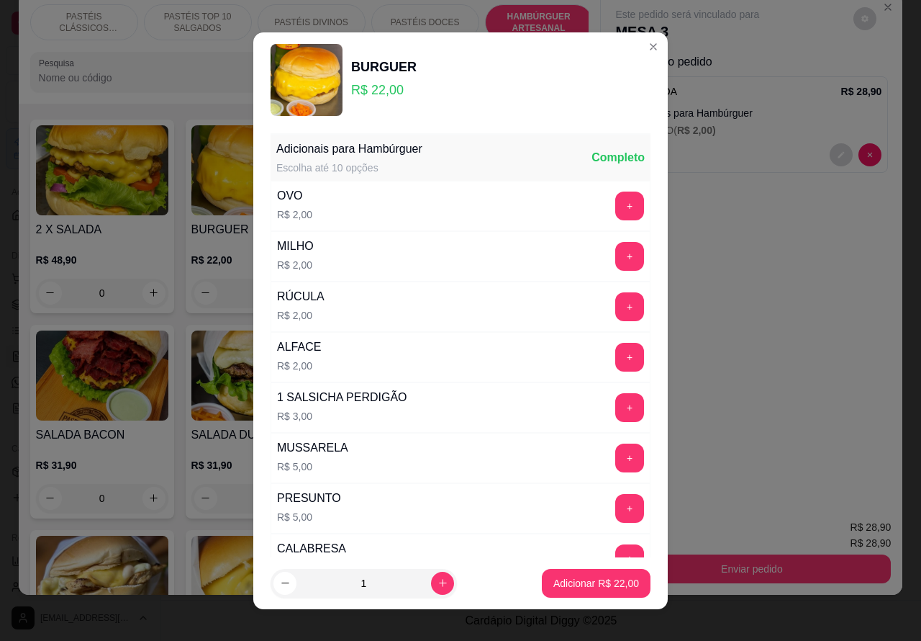
click at [615, 256] on button "+" at bounding box center [629, 256] width 29 height 29
click at [579, 582] on p "Adicionar R$ 24,00" at bounding box center [597, 583] width 86 height 14
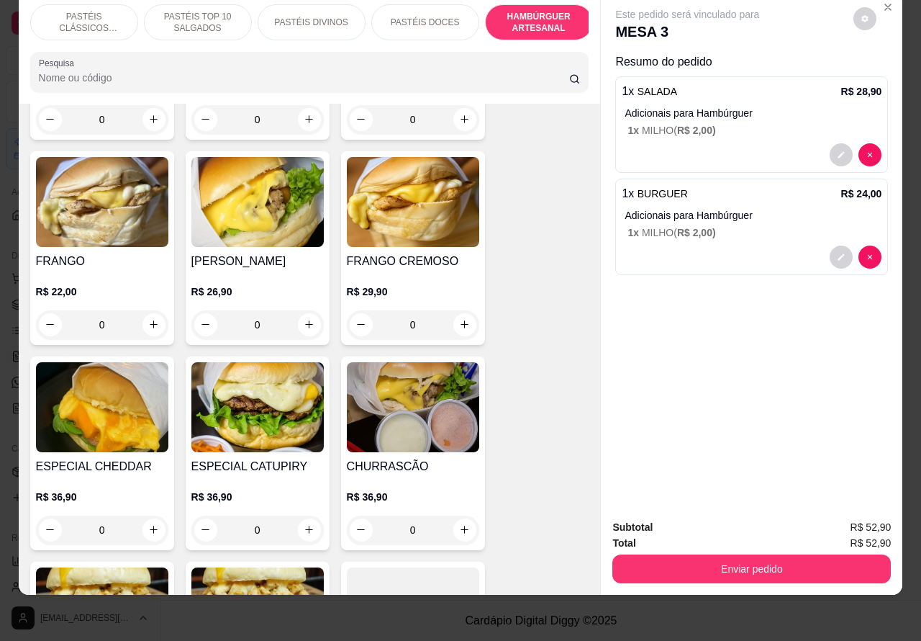
scroll to position [3262, 0]
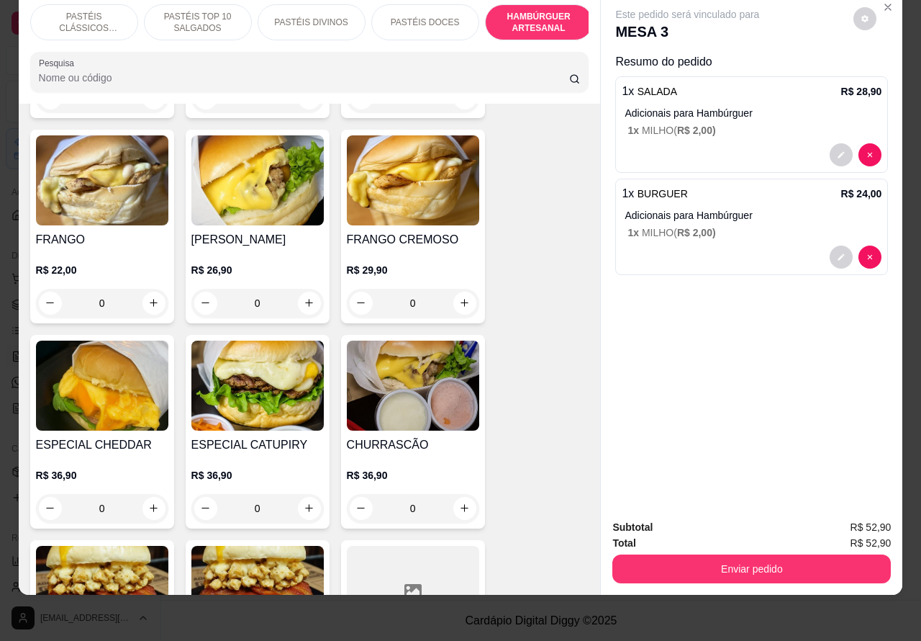
click at [457, 494] on div "0" at bounding box center [413, 508] width 132 height 29
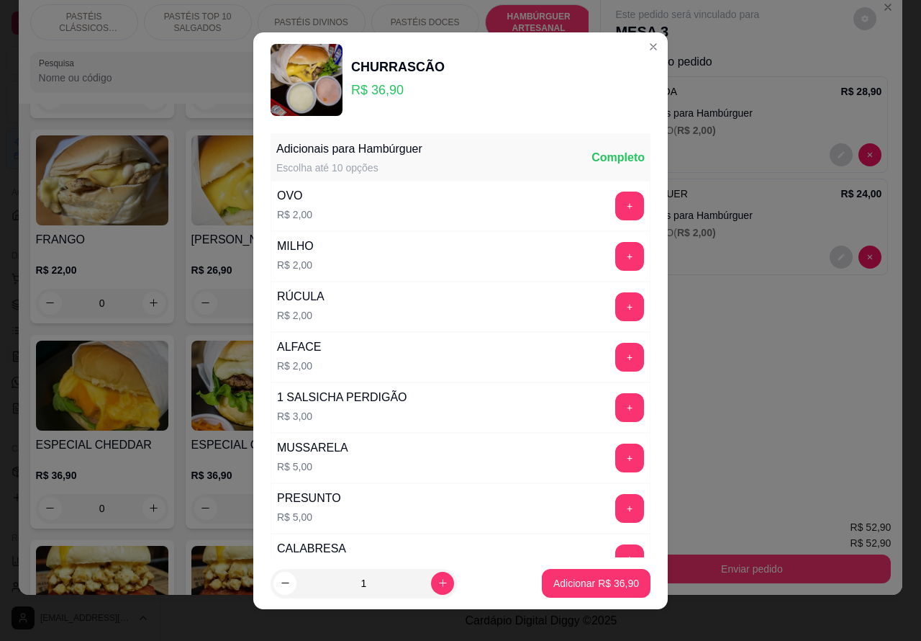
click at [579, 582] on p "Adicionar R$ 36,90" at bounding box center [597, 583] width 86 height 14
type input "1"
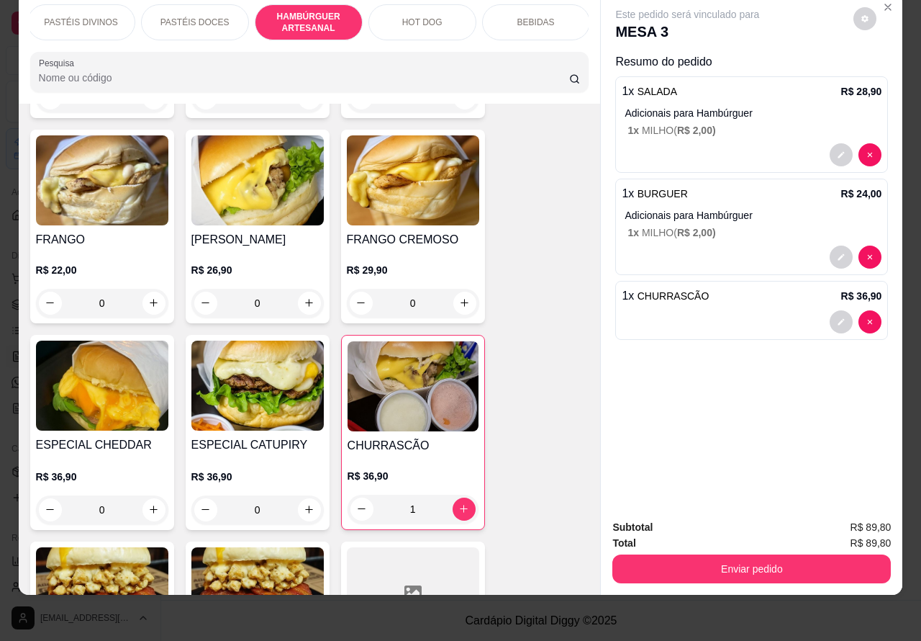
scroll to position [0, 306]
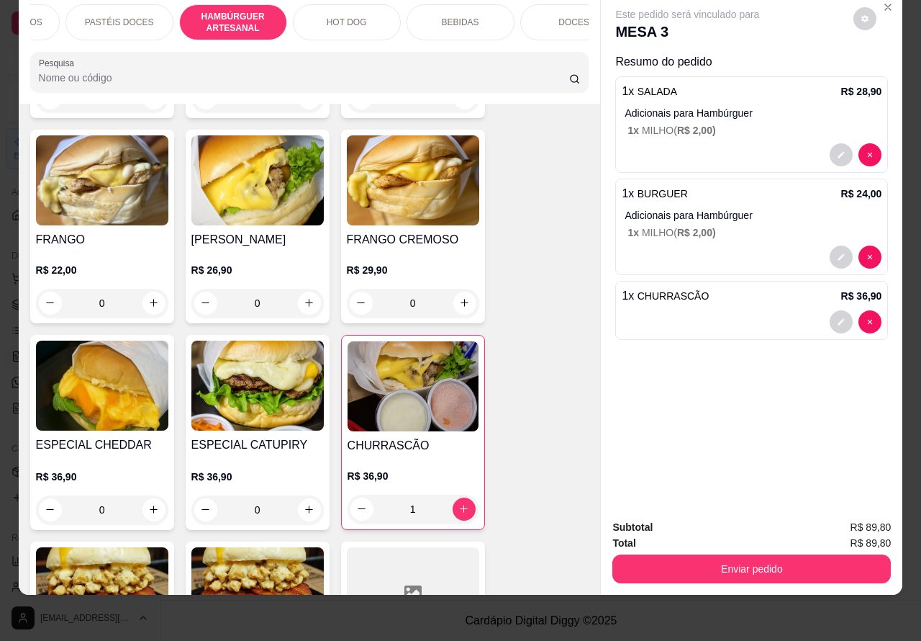
click at [458, 17] on p "BEBIDAS" at bounding box center [460, 23] width 37 height 12
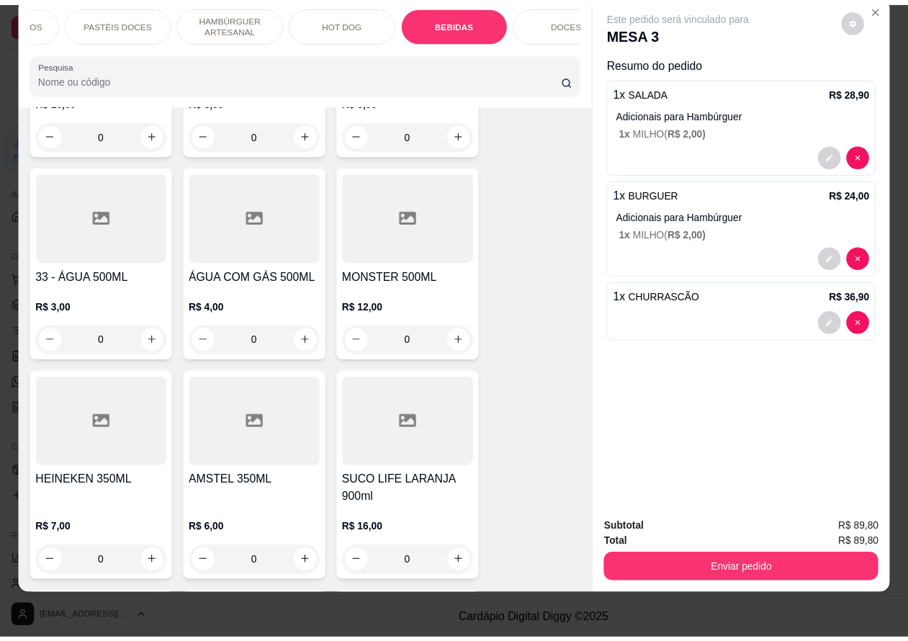
scroll to position [4831, 0]
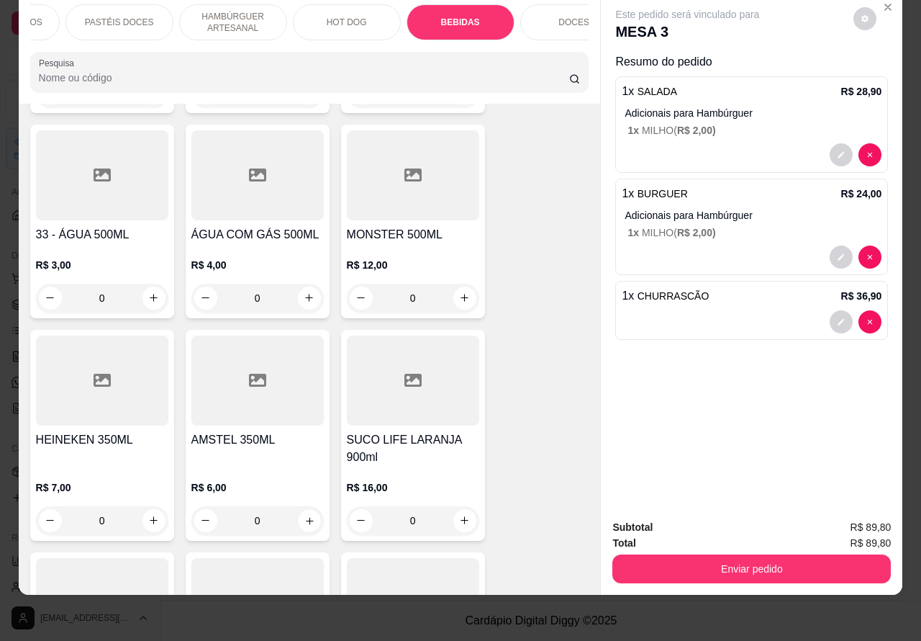
click at [306, 517] on icon "increase-product-quantity" at bounding box center [309, 520] width 7 height 7
type input "1"
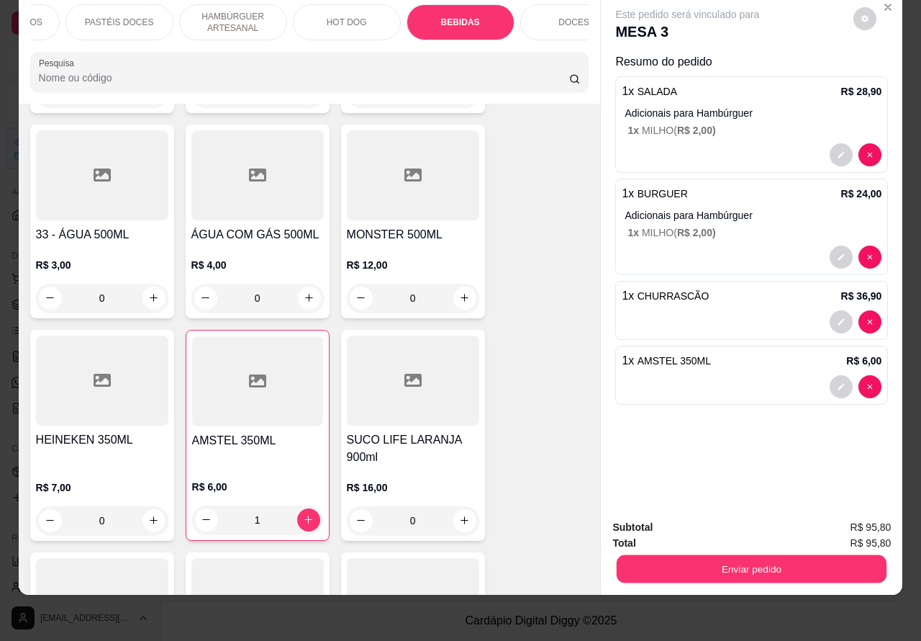
click at [751, 555] on button "Enviar pedido" at bounding box center [752, 569] width 270 height 28
click at [698, 515] on button "Não registrar e enviar pedido" at bounding box center [703, 520] width 150 height 27
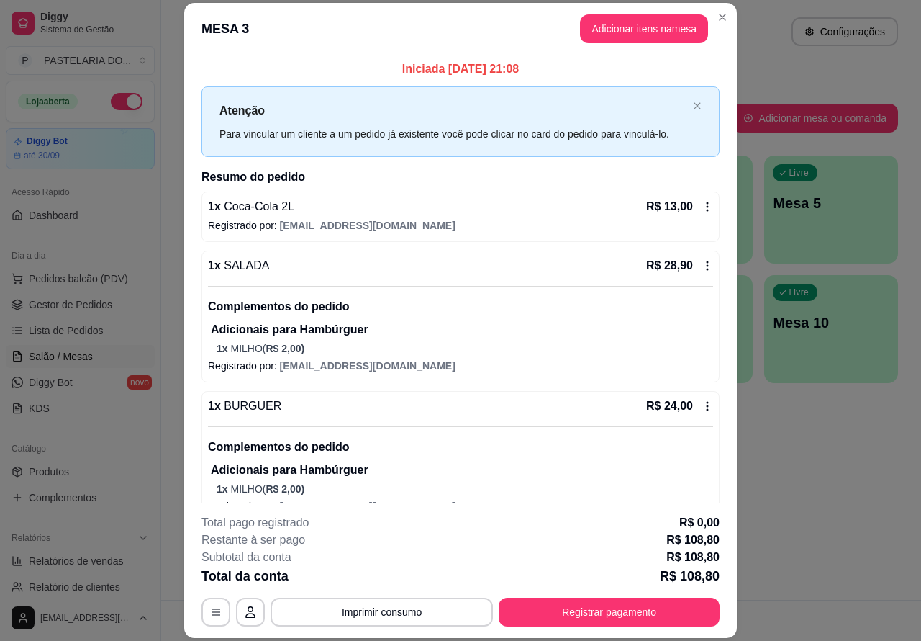
click at [884, 487] on div "Atendimento Salão Configurações Todos Mesas Comandas Pesquisar Adicionar mesa o…" at bounding box center [541, 300] width 760 height 600
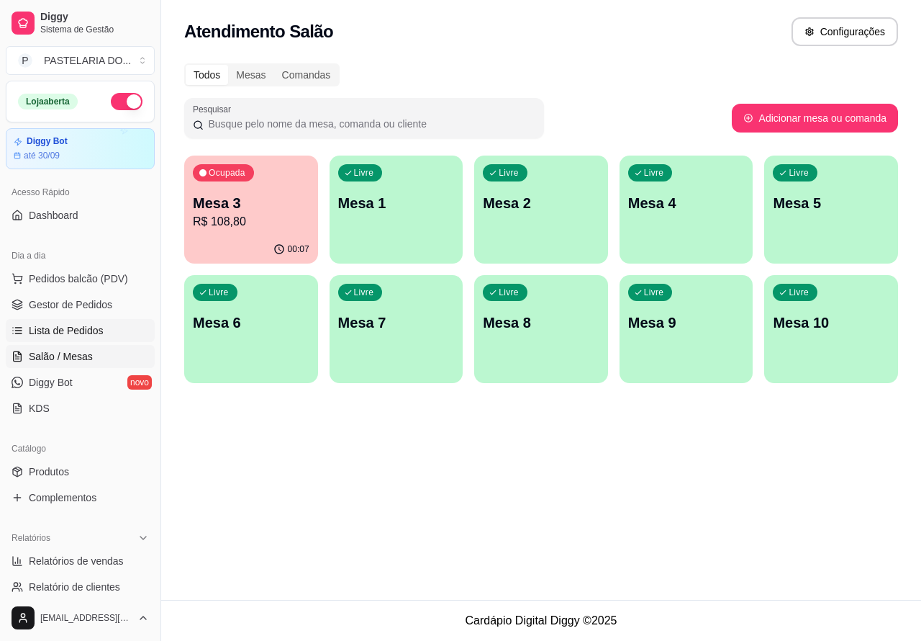
click at [74, 330] on span "Lista de Pedidos" at bounding box center [66, 330] width 75 height 14
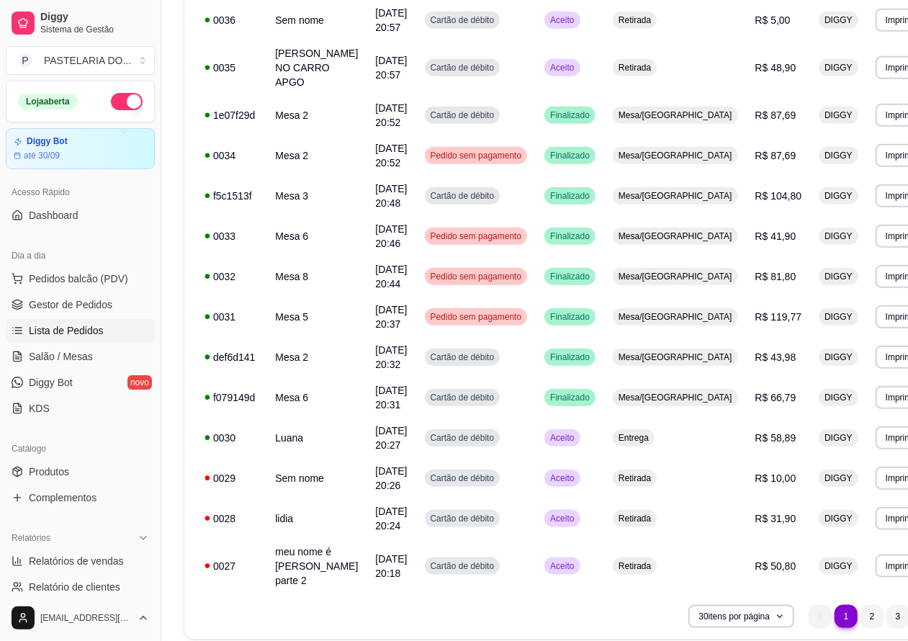
scroll to position [909, 0]
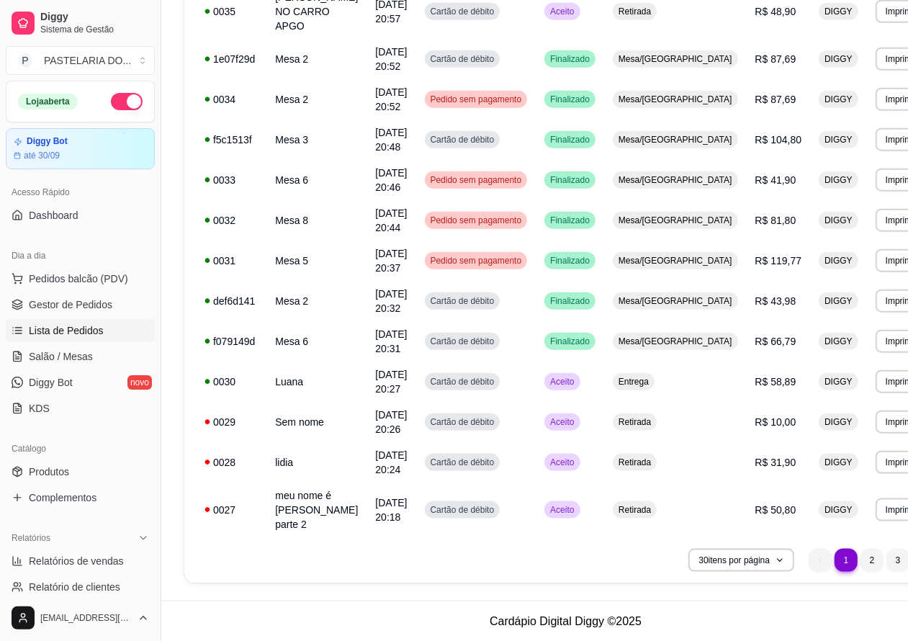
click at [886, 559] on li "3" at bounding box center [897, 559] width 23 height 23
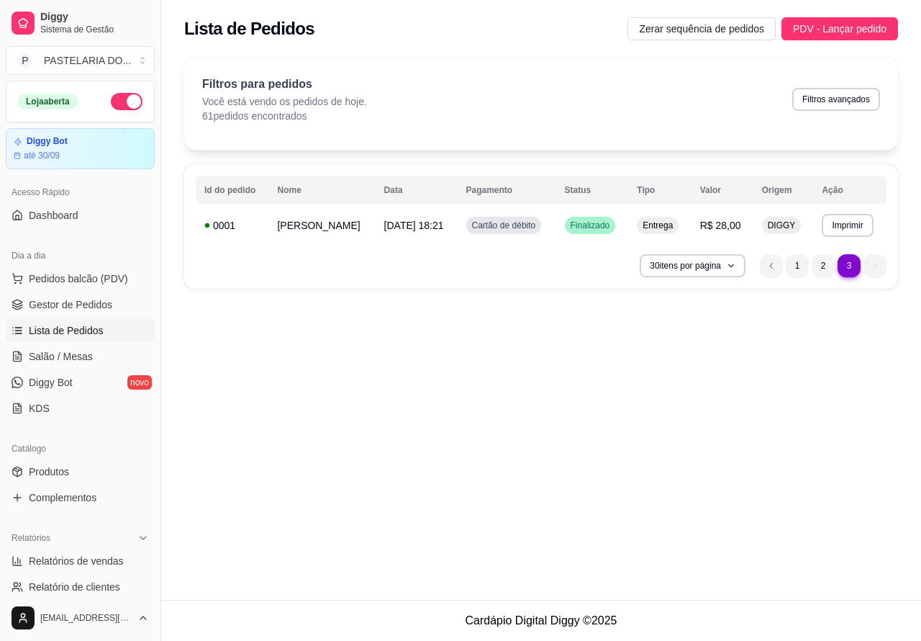
click at [822, 265] on li "2" at bounding box center [823, 265] width 23 height 23
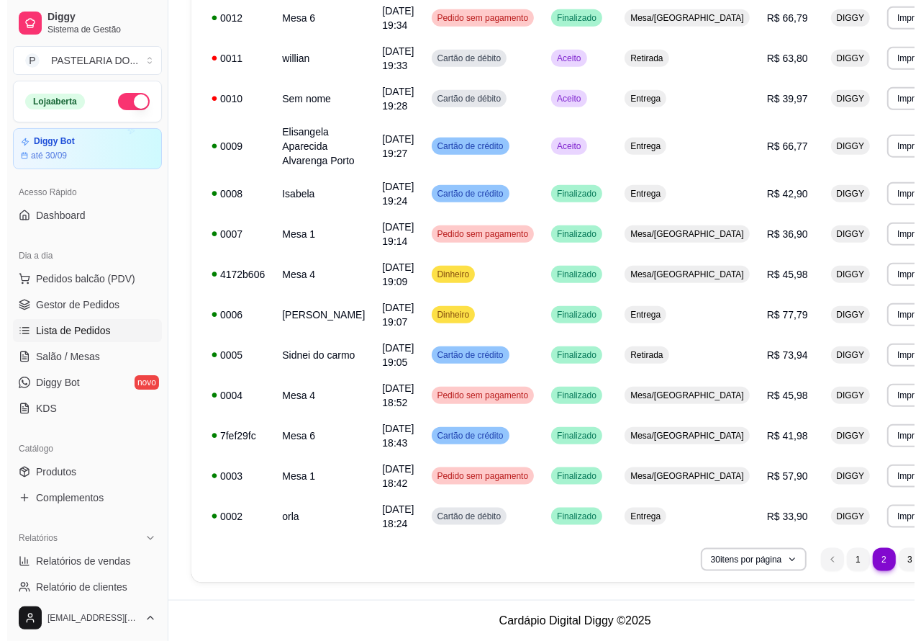
scroll to position [908, 0]
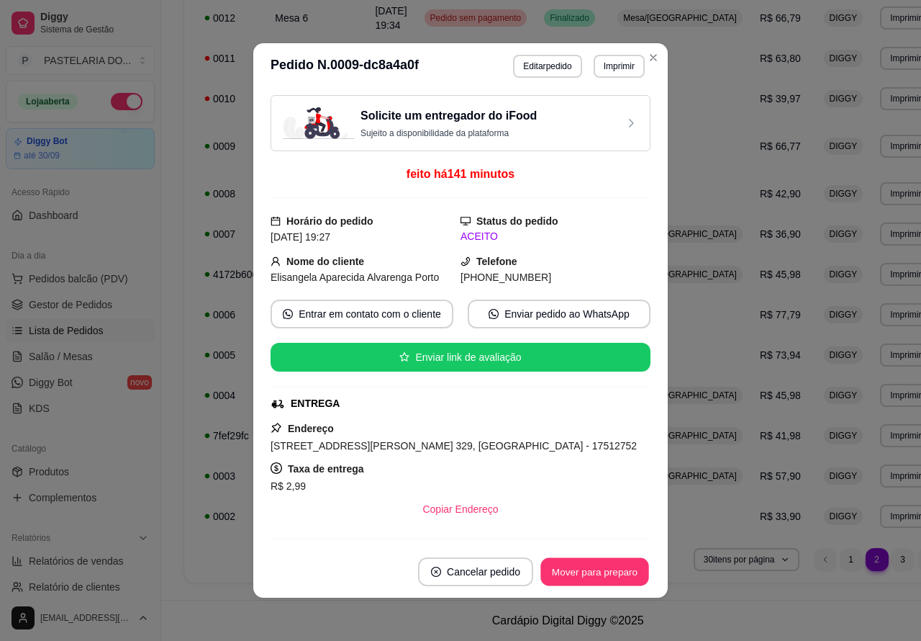
click at [602, 565] on button "Mover para preparo" at bounding box center [595, 572] width 108 height 28
click at [609, 569] on button "Mover para entrega" at bounding box center [595, 571] width 111 height 29
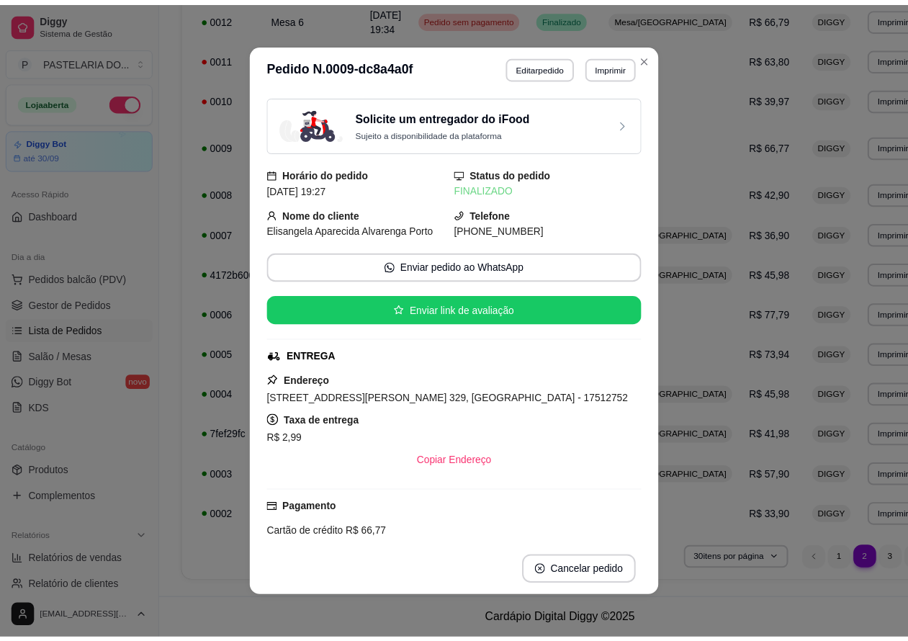
scroll to position [895, 0]
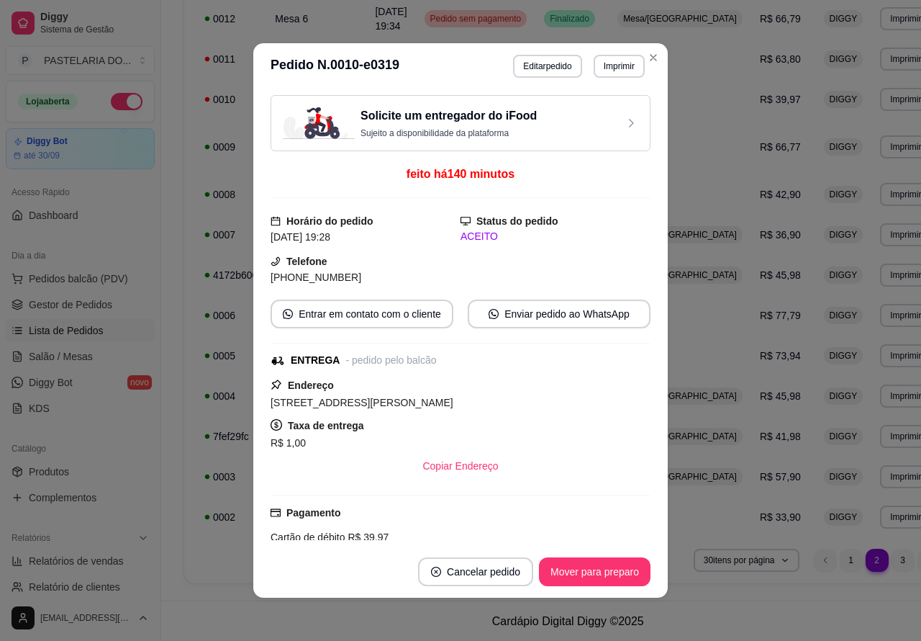
click at [595, 582] on button "Mover para preparo" at bounding box center [595, 571] width 112 height 29
click at [603, 570] on button "Mover para preparo" at bounding box center [595, 572] width 108 height 28
click at [602, 571] on div "Mover para preparo" at bounding box center [585, 571] width 132 height 29
click at [606, 567] on button "Mover para entrega" at bounding box center [595, 571] width 111 height 29
click at [605, 570] on button "Mover para finalizado" at bounding box center [590, 571] width 119 height 29
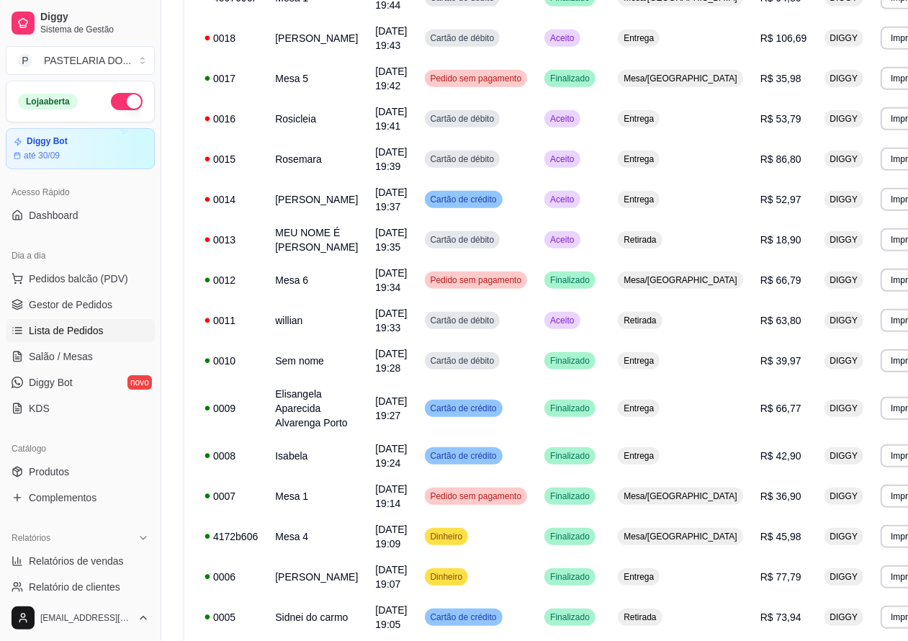
scroll to position [605, 0]
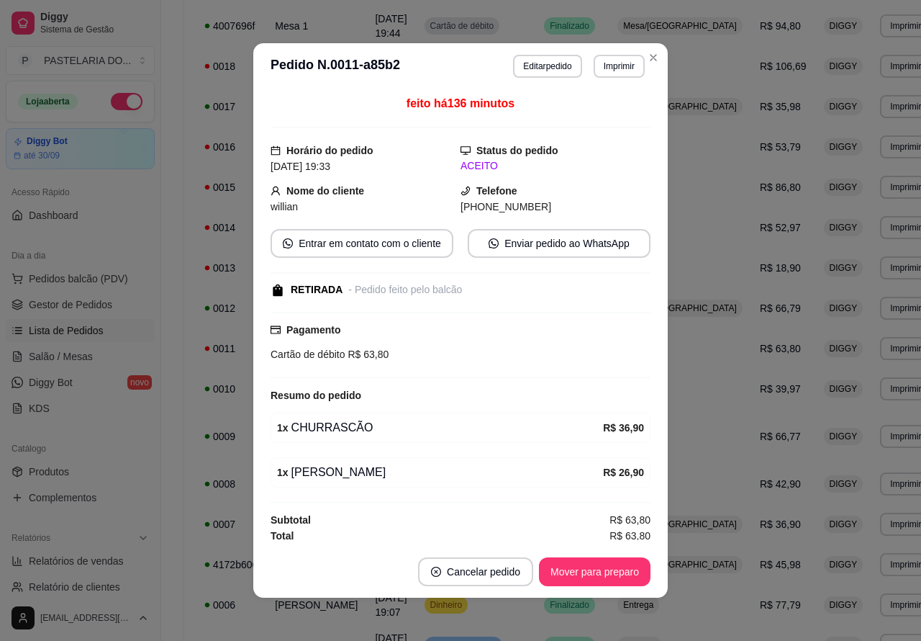
click at [601, 574] on button "Mover para preparo" at bounding box center [595, 571] width 112 height 29
click at [600, 571] on button "Mover para retirada disponível" at bounding box center [571, 572] width 154 height 28
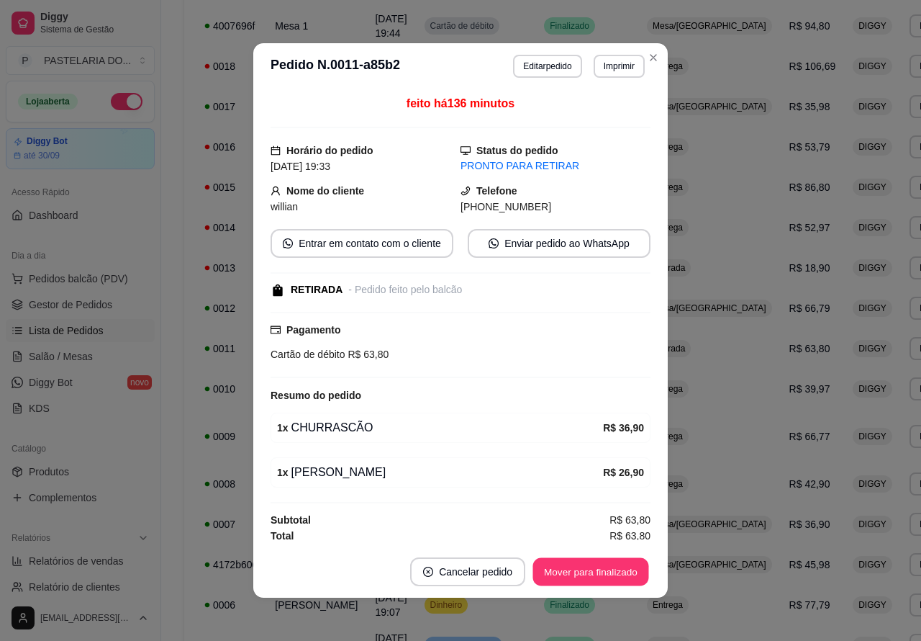
click at [603, 569] on button "Mover para finalizado" at bounding box center [591, 572] width 116 height 28
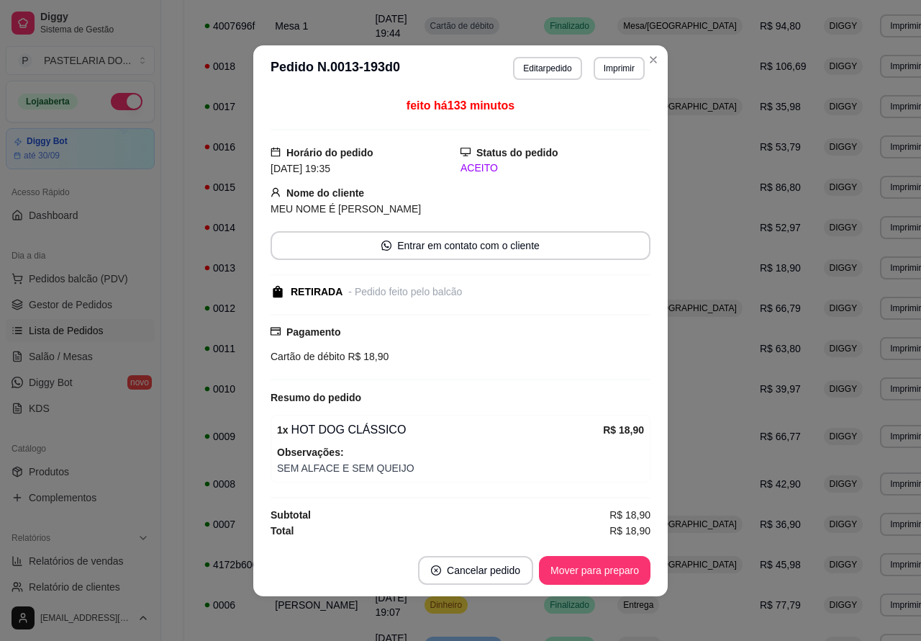
click at [607, 569] on button "Mover para preparo" at bounding box center [595, 570] width 112 height 29
click at [602, 564] on button "Mover para retirada disponível" at bounding box center [571, 570] width 159 height 29
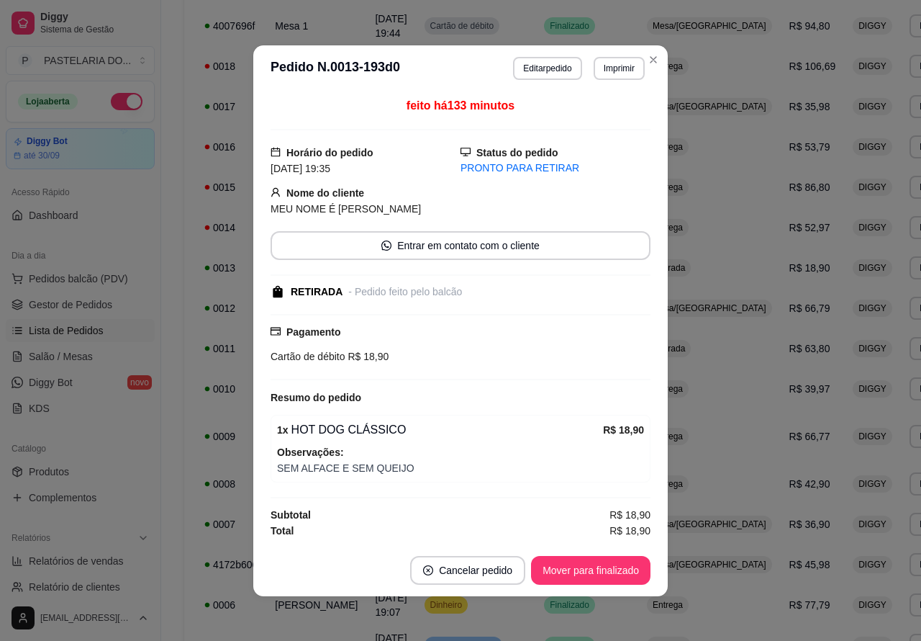
click at [605, 565] on button "Mover para finalizado" at bounding box center [590, 570] width 119 height 29
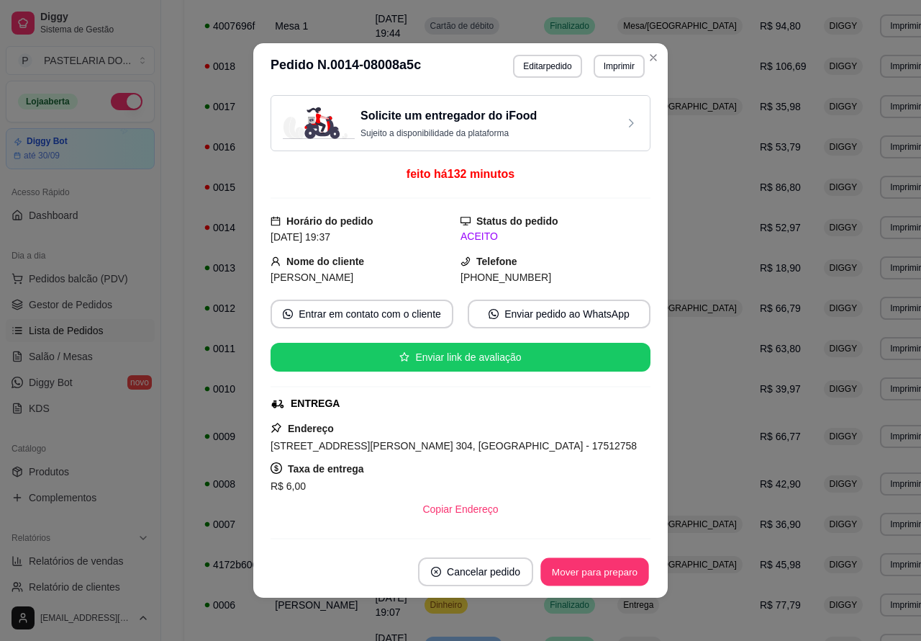
click at [598, 570] on button "Mover para preparo" at bounding box center [595, 572] width 108 height 28
click at [610, 570] on button "Mover para preparo" at bounding box center [595, 571] width 112 height 29
click at [608, 570] on button "Mover para entrega" at bounding box center [595, 572] width 108 height 28
click at [588, 577] on button "Mover para finalizado" at bounding box center [590, 571] width 119 height 29
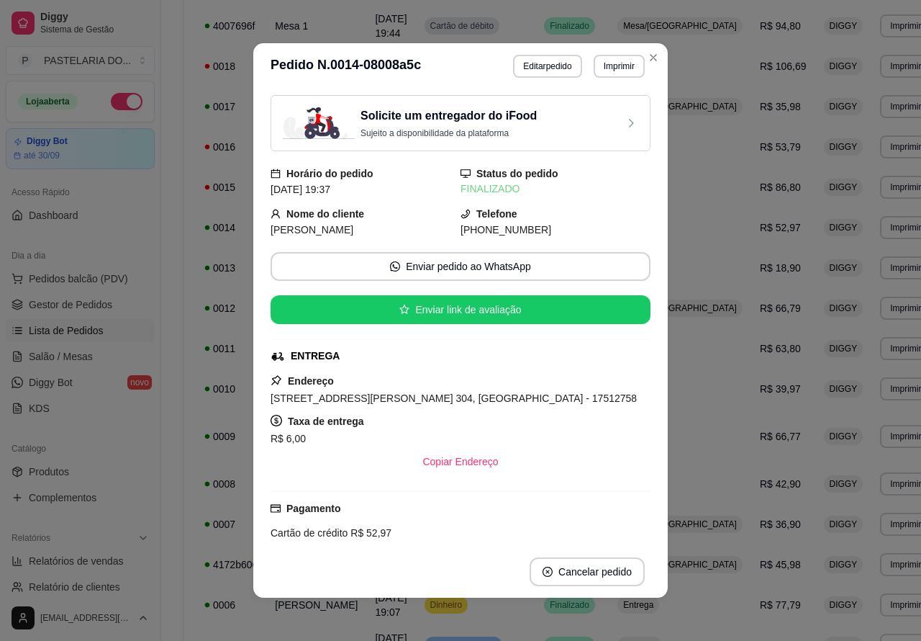
click at [904, 230] on div "**********" at bounding box center [568, 167] width 814 height 1446
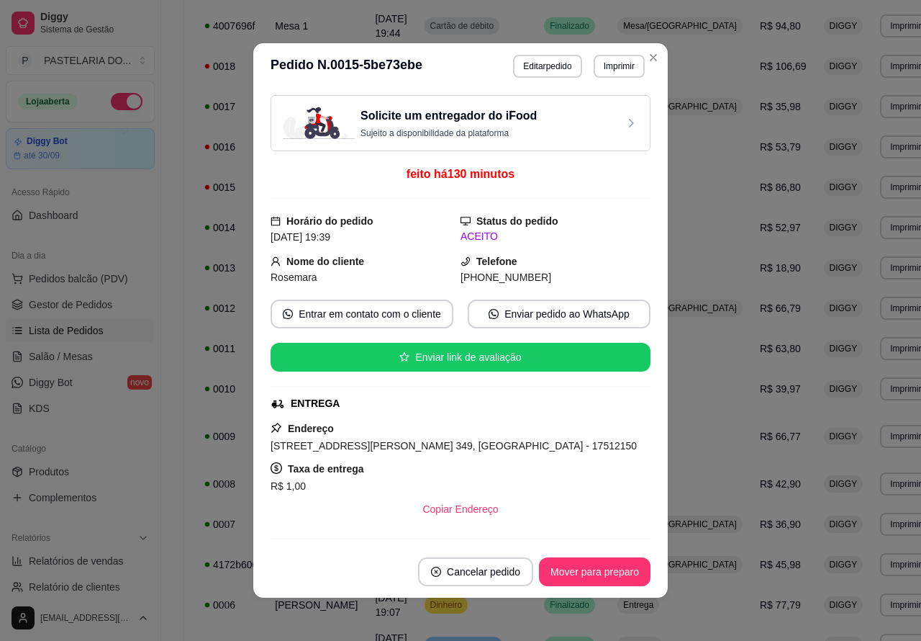
click at [601, 560] on button "Mover para preparo" at bounding box center [595, 571] width 112 height 29
click at [601, 565] on button "Mover para preparo" at bounding box center [595, 571] width 112 height 29
click at [598, 563] on button "Mover para entrega" at bounding box center [595, 571] width 111 height 29
click at [598, 566] on button "Mover para finalizado" at bounding box center [590, 571] width 119 height 29
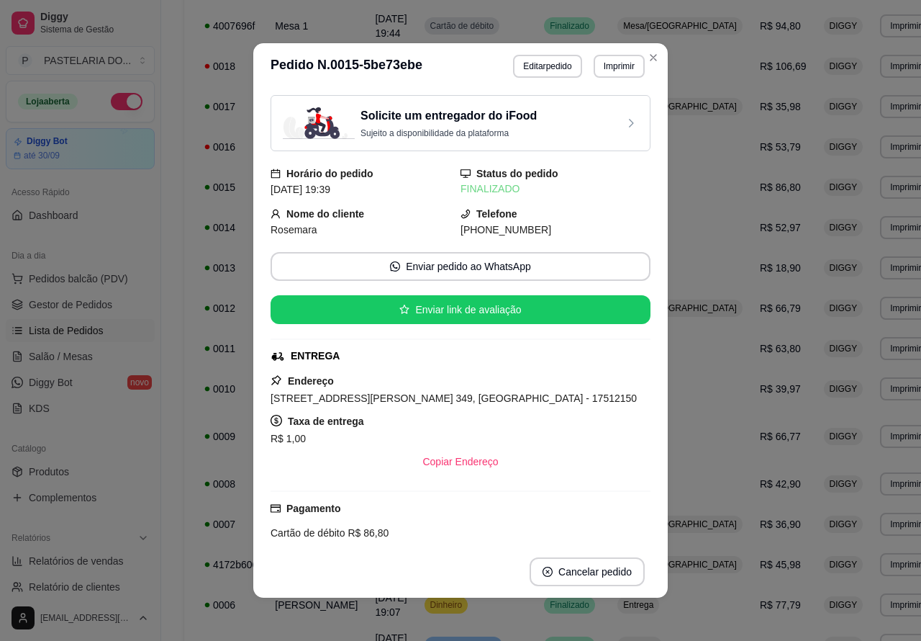
click at [900, 285] on div "**********" at bounding box center [568, 167] width 814 height 1446
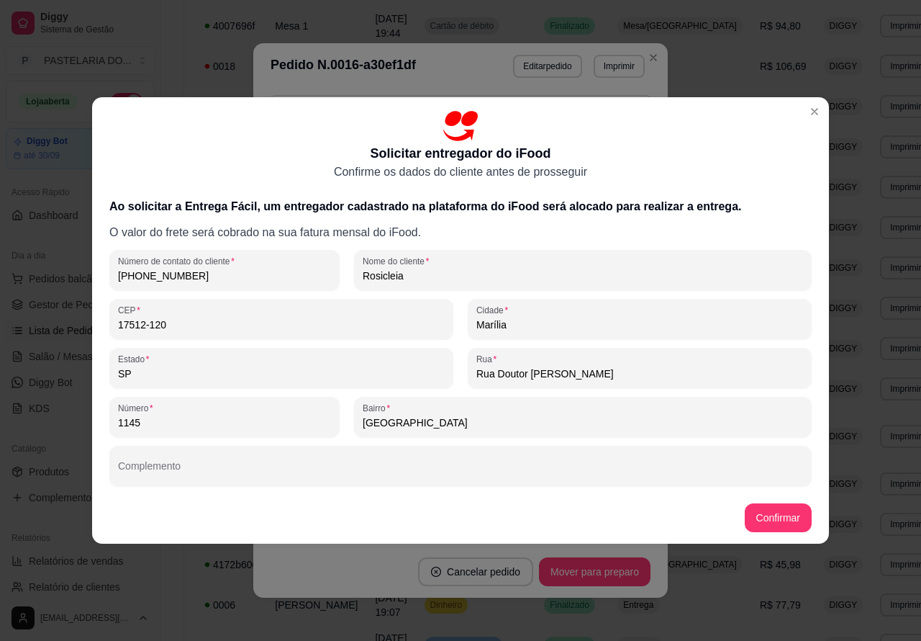
click at [891, 286] on div "**********" at bounding box center [460, 320] width 921 height 641
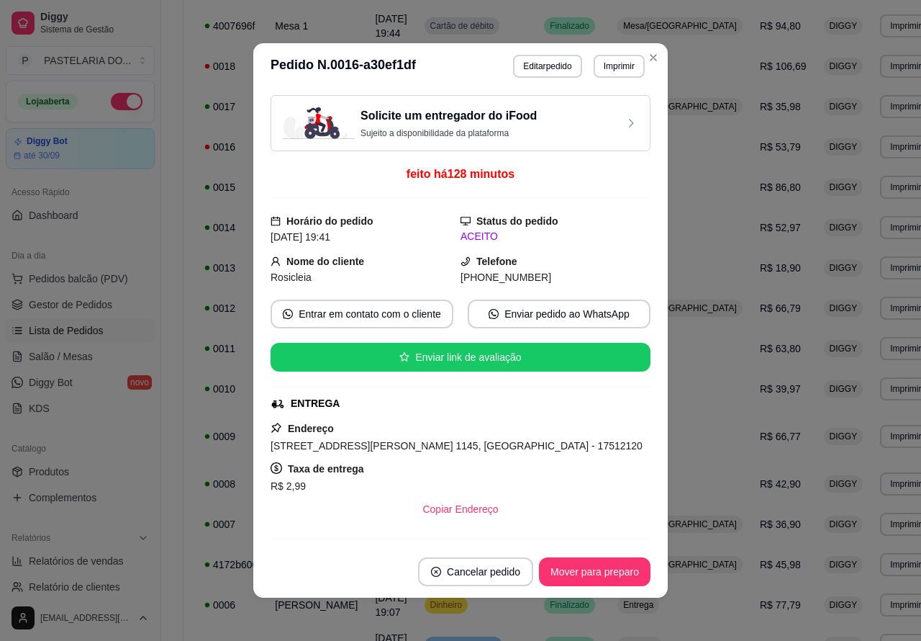
click at [605, 569] on button "Mover para preparo" at bounding box center [595, 571] width 112 height 29
click at [602, 566] on button "Mover para entrega" at bounding box center [595, 571] width 111 height 29
click at [607, 566] on button "Mover para finalizado" at bounding box center [591, 572] width 116 height 28
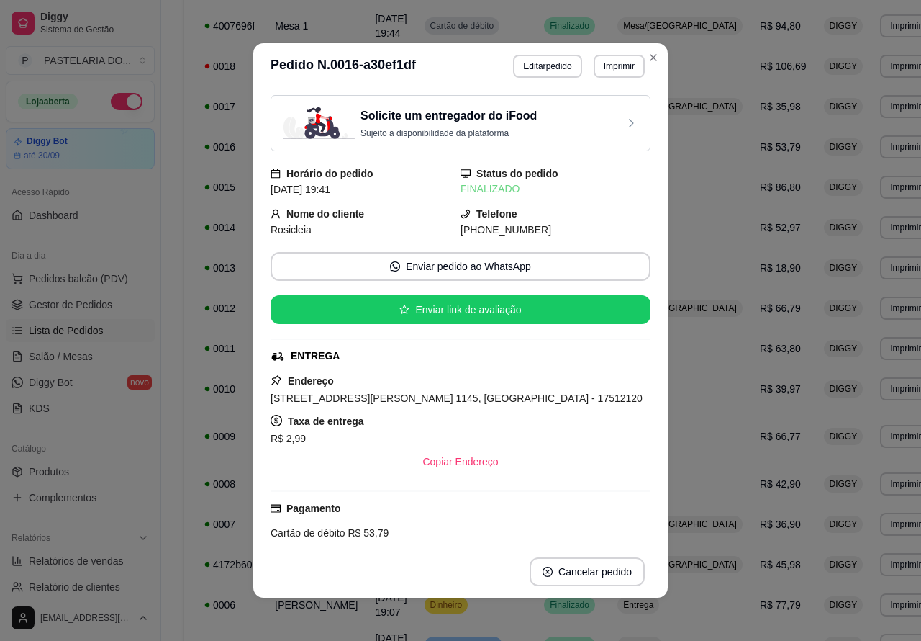
click at [902, 169] on div "**********" at bounding box center [568, 167] width 814 height 1446
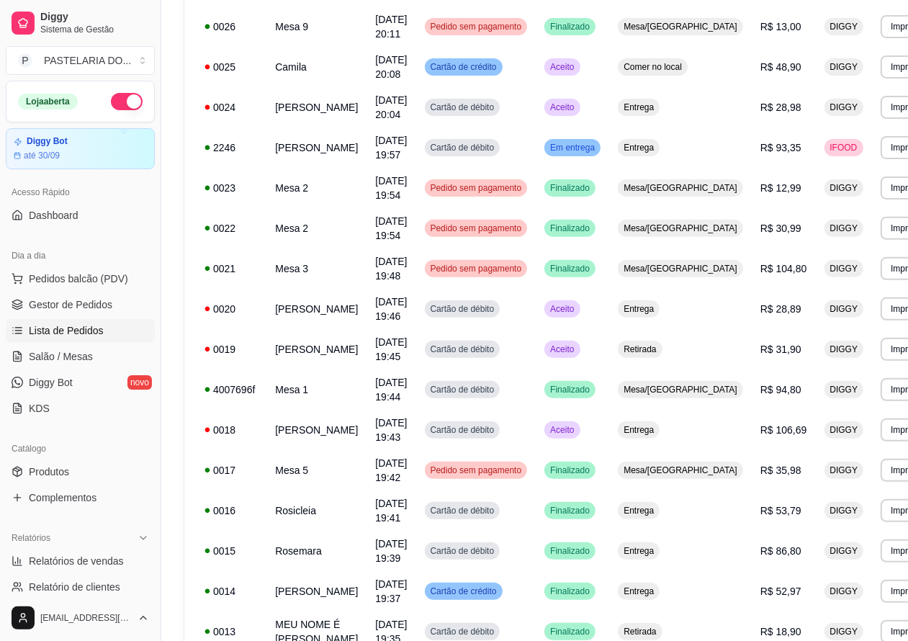
scroll to position [217, 0]
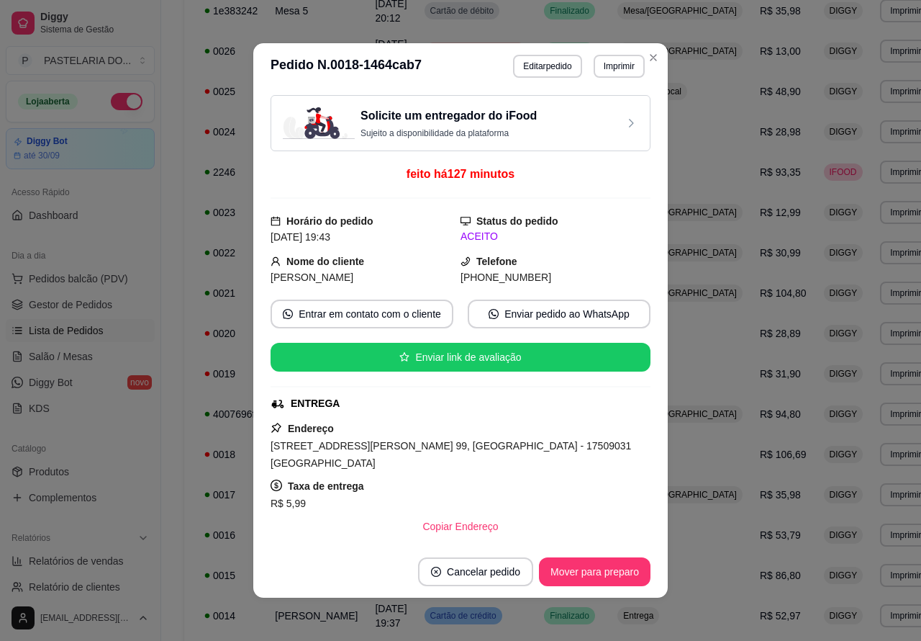
click at [605, 569] on button "Mover para preparo" at bounding box center [595, 571] width 112 height 29
click at [600, 569] on button "Mover para preparo" at bounding box center [595, 572] width 108 height 28
click at [600, 573] on button "Mover para entrega" at bounding box center [595, 572] width 108 height 28
click at [595, 567] on button "Mover para finalizado" at bounding box center [590, 571] width 119 height 29
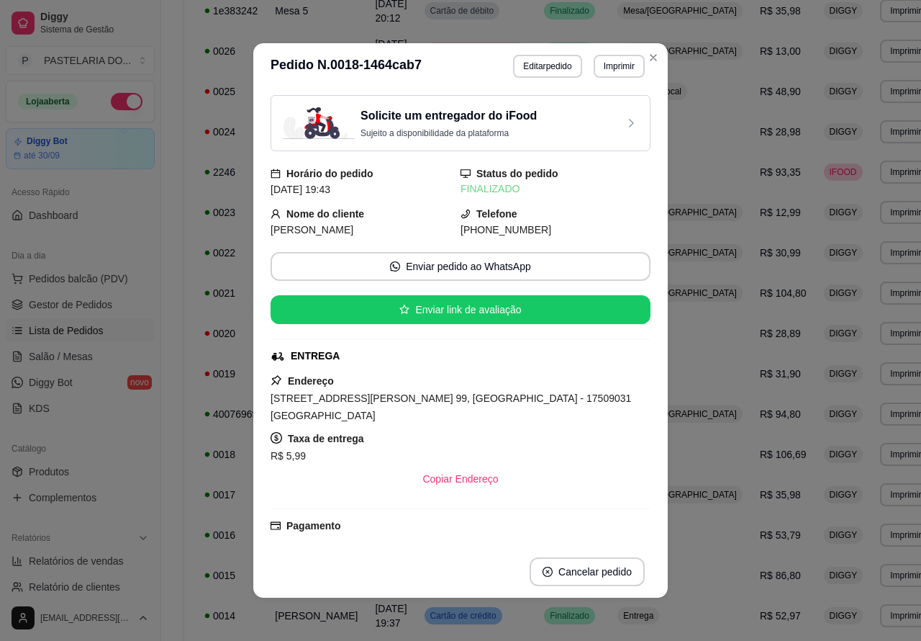
click at [887, 381] on div "**********" at bounding box center [568, 555] width 814 height 1446
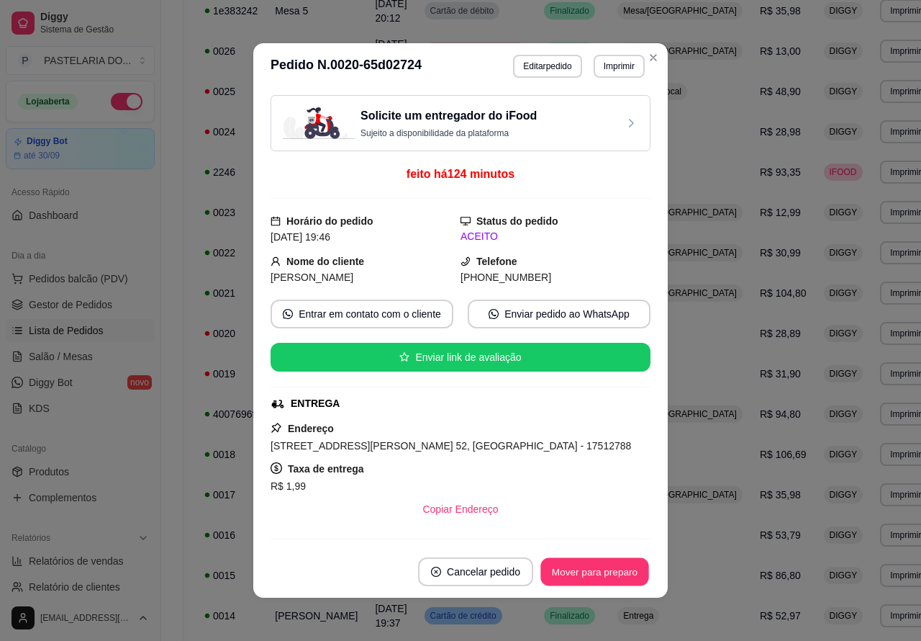
click at [591, 573] on button "Mover para preparo" at bounding box center [595, 572] width 108 height 28
click at [602, 571] on button "Mover para entrega" at bounding box center [595, 572] width 108 height 28
click at [602, 569] on button "Mover para finalizado" at bounding box center [591, 572] width 116 height 28
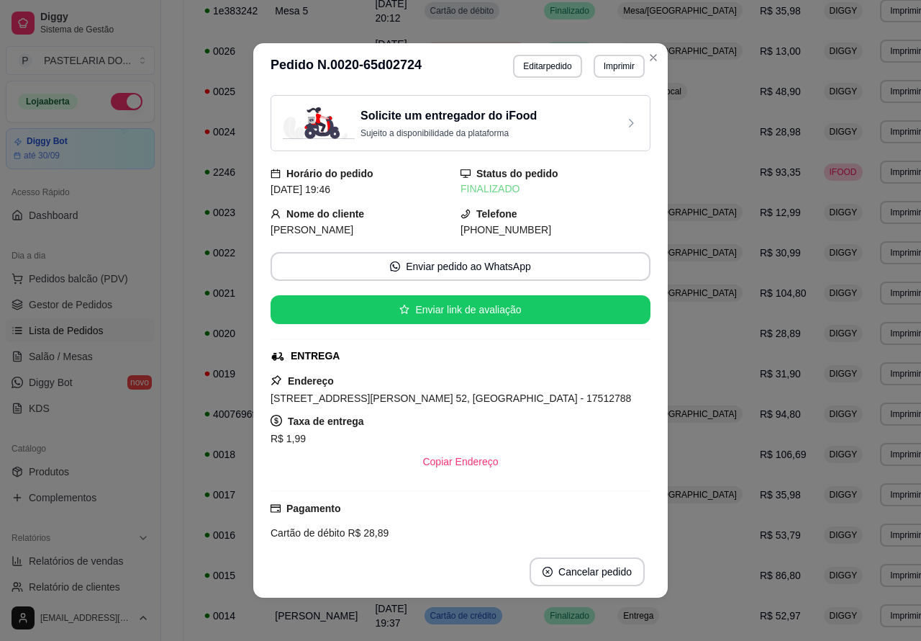
click at [889, 317] on div "**********" at bounding box center [568, 555] width 814 height 1446
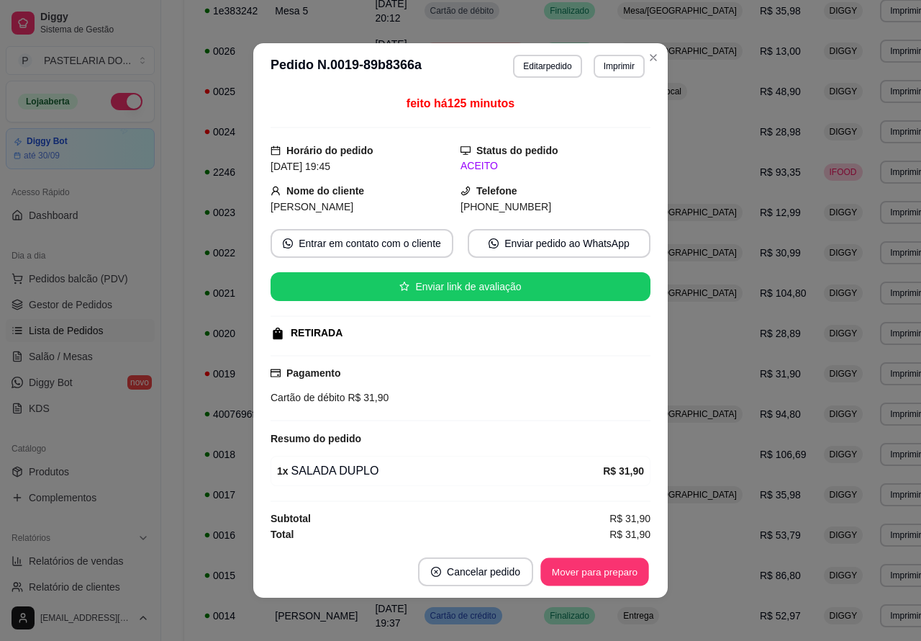
click at [594, 569] on button "Mover para preparo" at bounding box center [595, 572] width 108 height 28
click at [592, 570] on button "Mover para retirada disponível" at bounding box center [571, 571] width 159 height 29
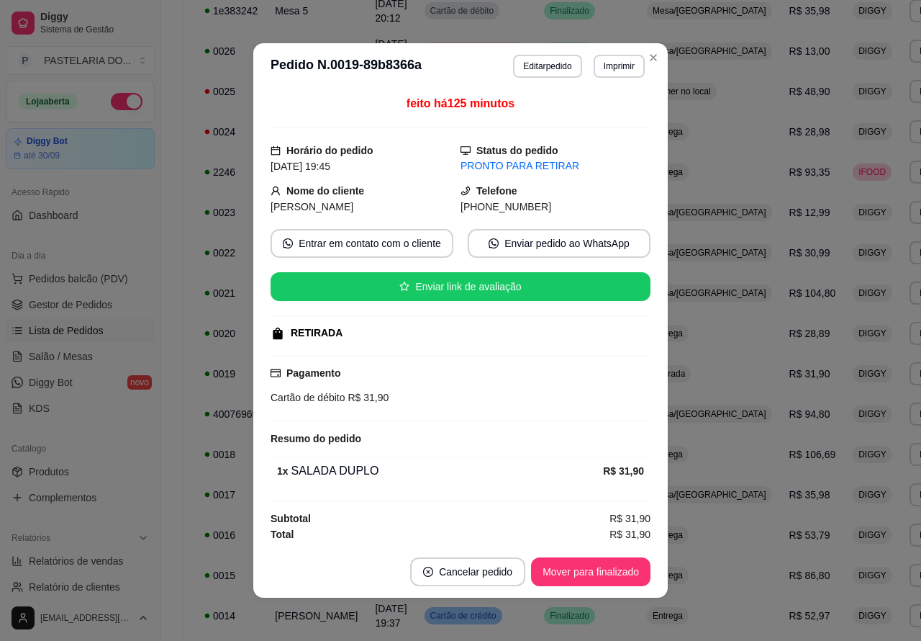
click at [601, 574] on button "Mover para finalizado" at bounding box center [590, 571] width 119 height 29
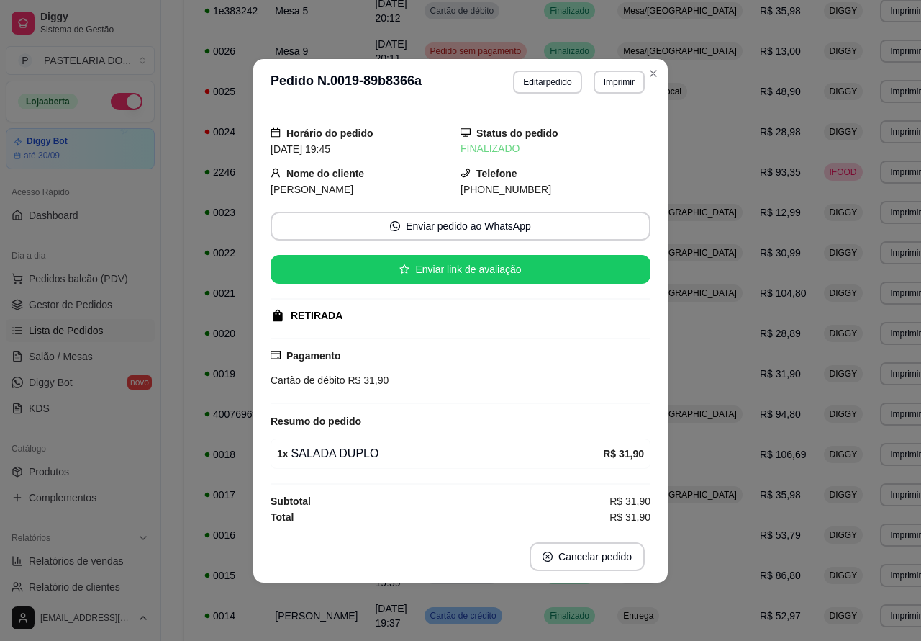
click at [902, 229] on div "**********" at bounding box center [568, 555] width 814 height 1446
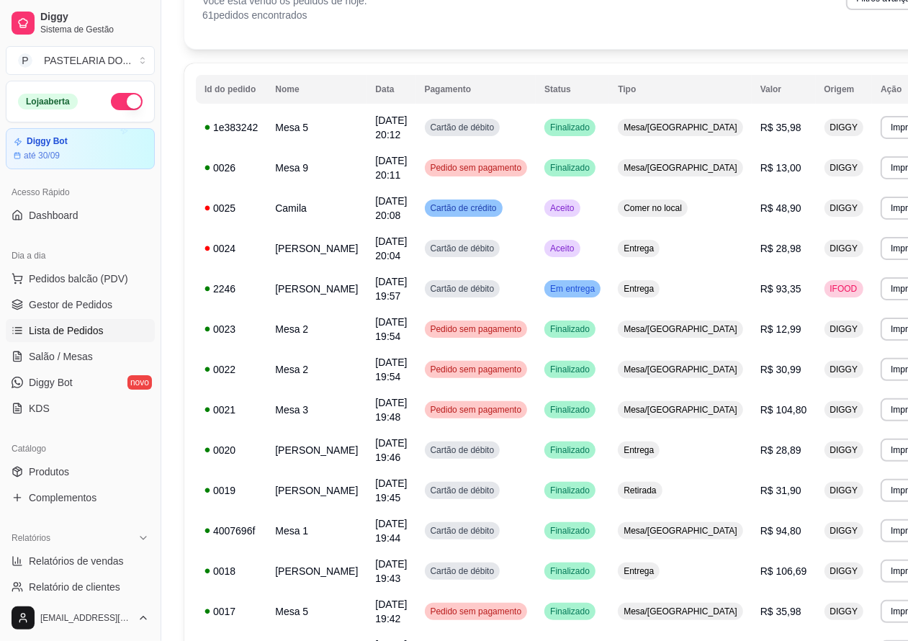
scroll to position [0, 0]
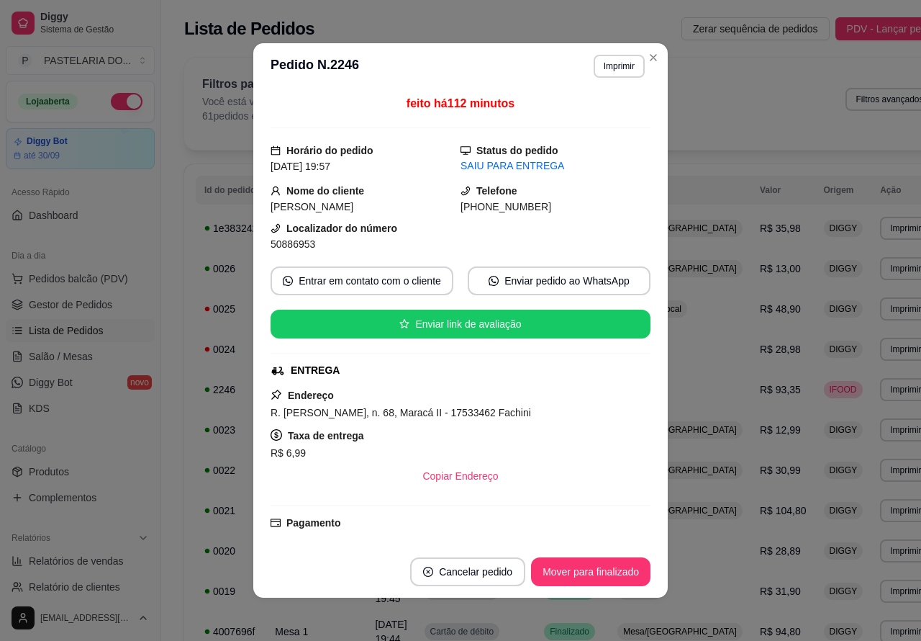
click at [587, 566] on button "Mover para finalizado" at bounding box center [590, 571] width 119 height 29
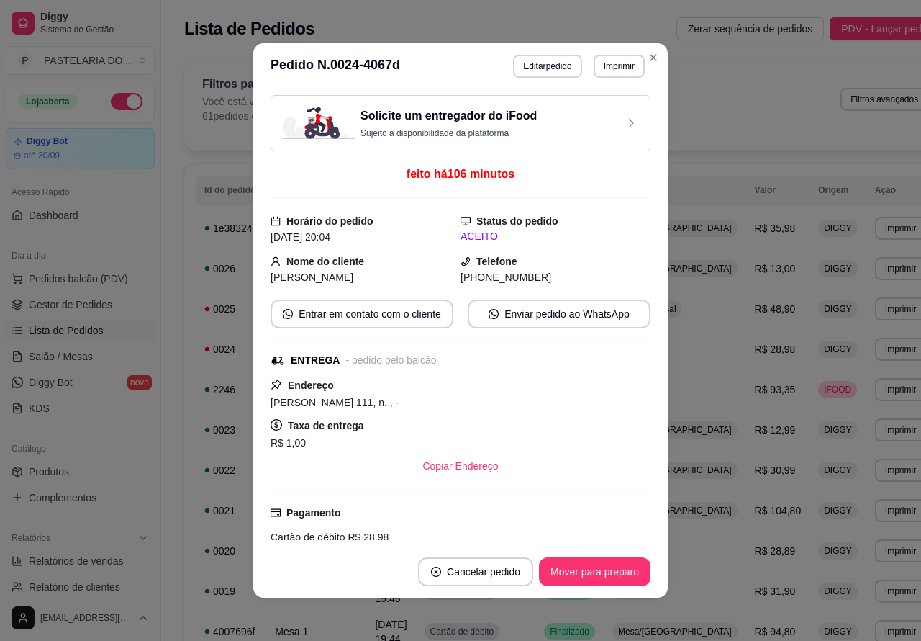
click at [601, 566] on button "Mover para preparo" at bounding box center [595, 571] width 112 height 29
click at [603, 569] on button "Mover para entrega" at bounding box center [595, 571] width 111 height 29
click at [597, 576] on button "Mover para finalizado" at bounding box center [590, 571] width 119 height 29
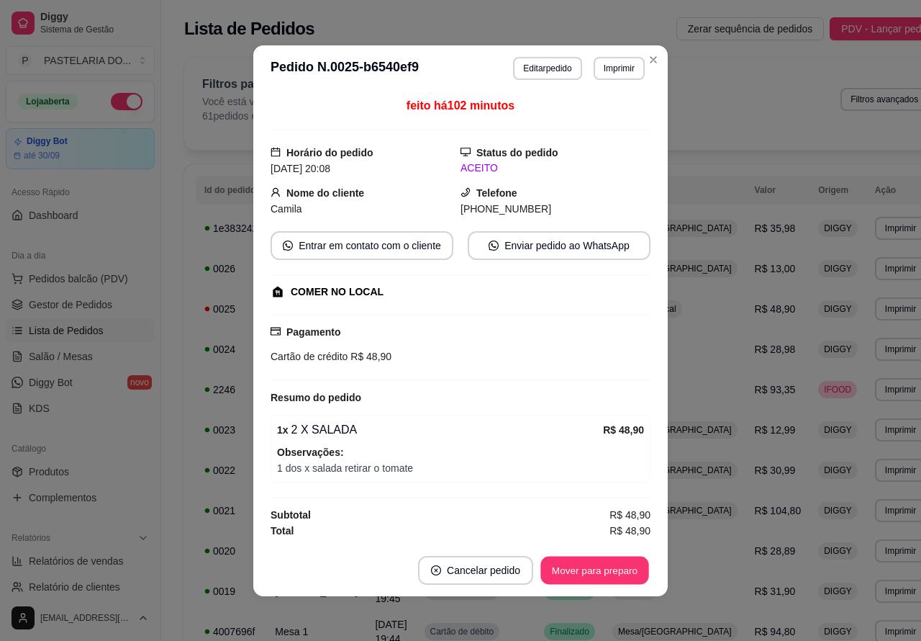
click at [576, 566] on button "Mover para preparo" at bounding box center [595, 570] width 108 height 28
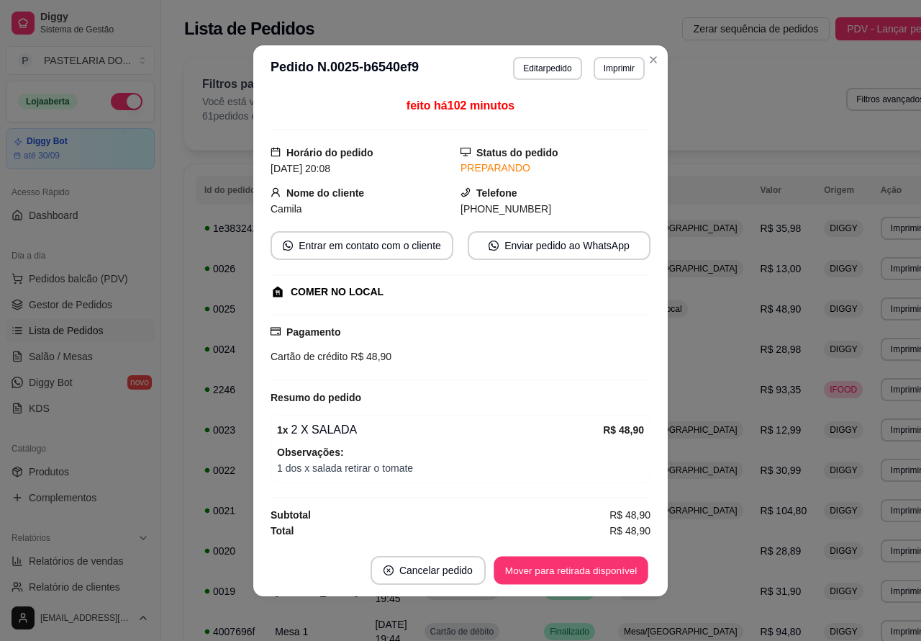
click at [600, 572] on button "Mover para retirada disponível" at bounding box center [571, 570] width 154 height 28
click at [603, 572] on button "Mover para finalizado" at bounding box center [590, 570] width 119 height 29
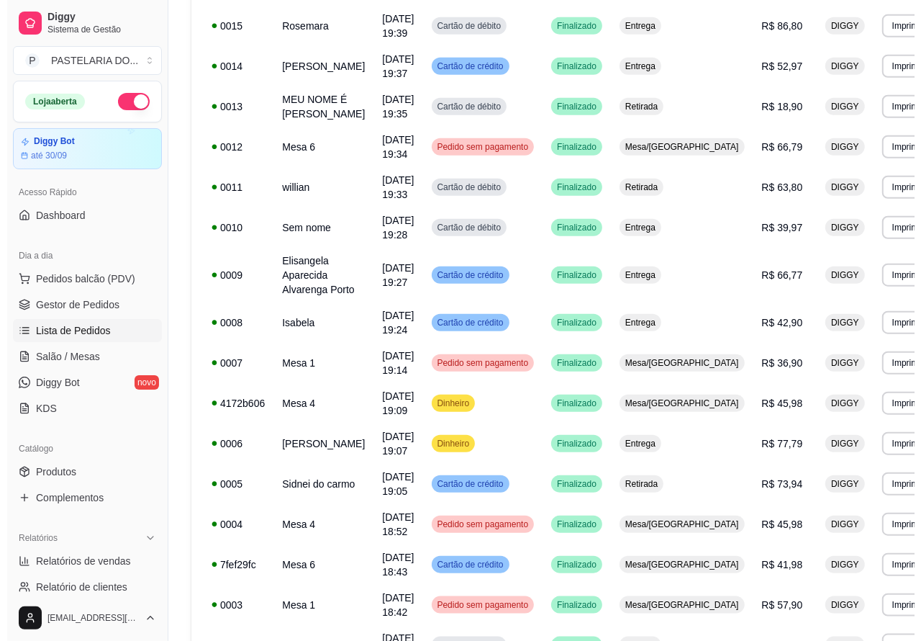
scroll to position [909, 0]
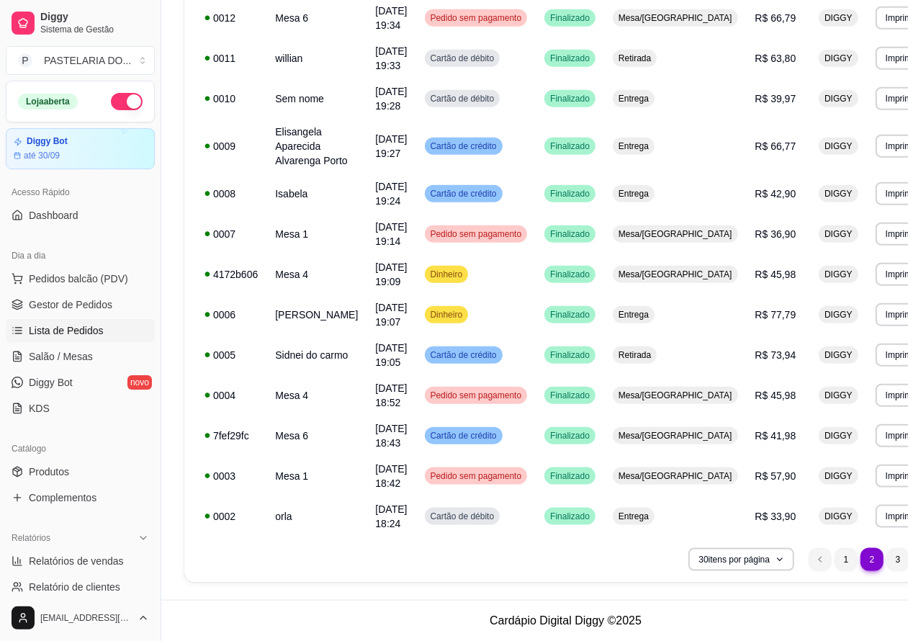
click at [834, 559] on li "1" at bounding box center [845, 559] width 23 height 23
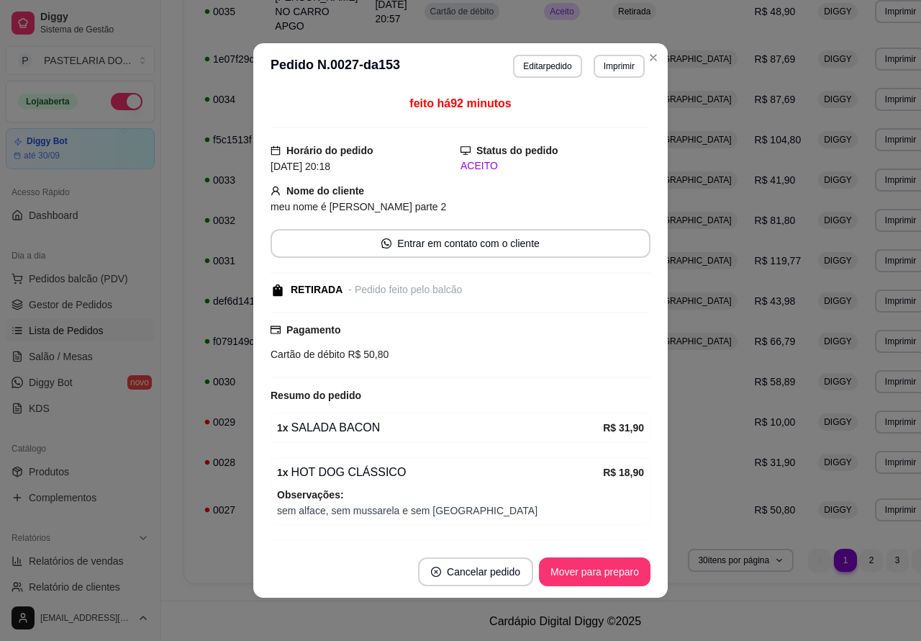
click at [595, 565] on button "Mover para preparo" at bounding box center [595, 571] width 112 height 29
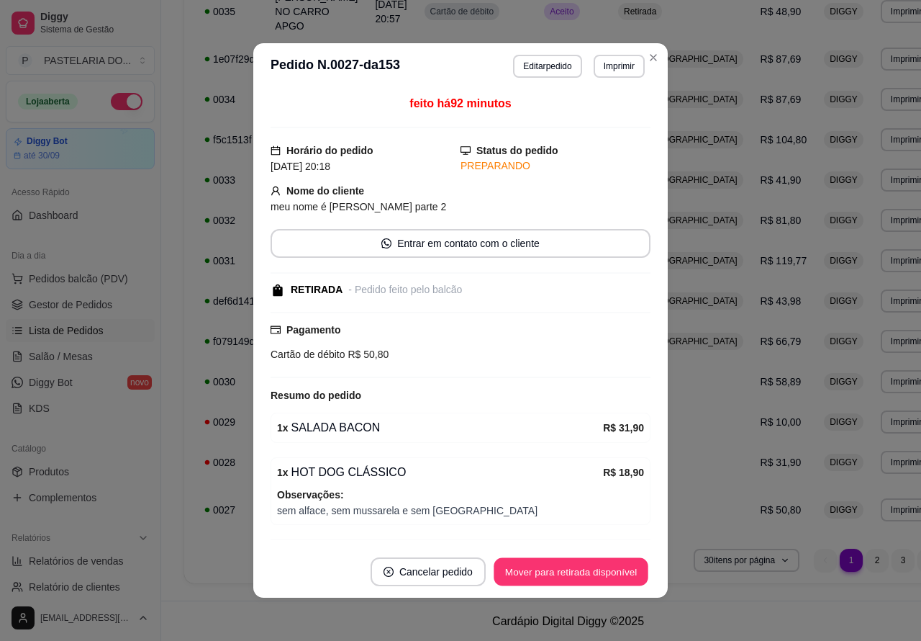
click at [577, 569] on button "Mover para retirada disponível" at bounding box center [571, 572] width 154 height 28
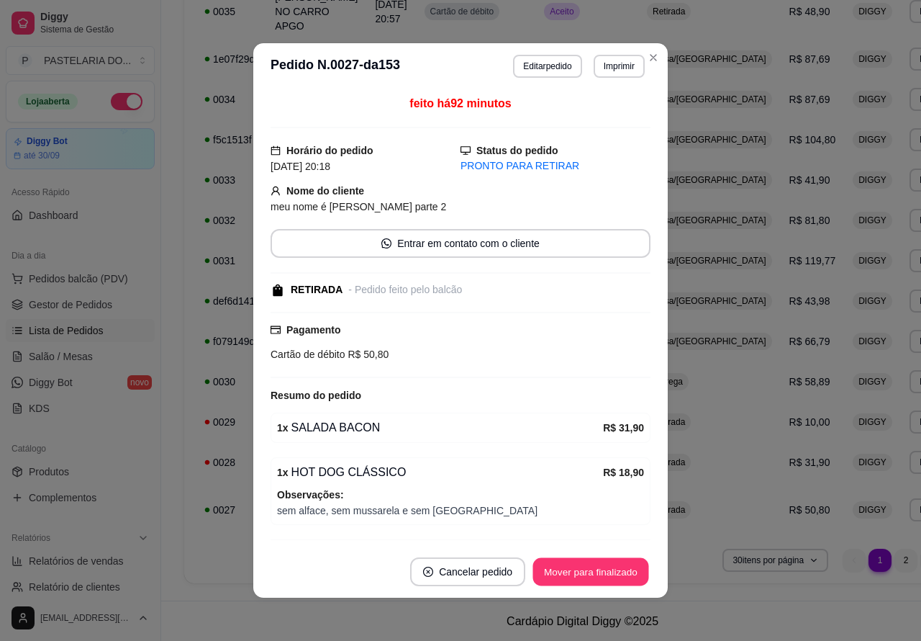
click at [612, 573] on button "Mover para finalizado" at bounding box center [591, 572] width 116 height 28
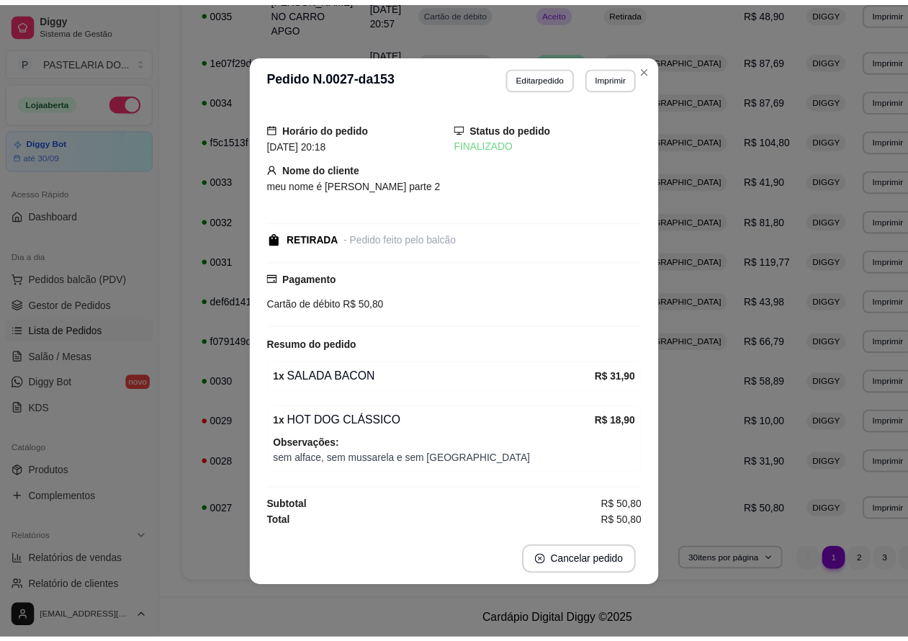
scroll to position [895, 0]
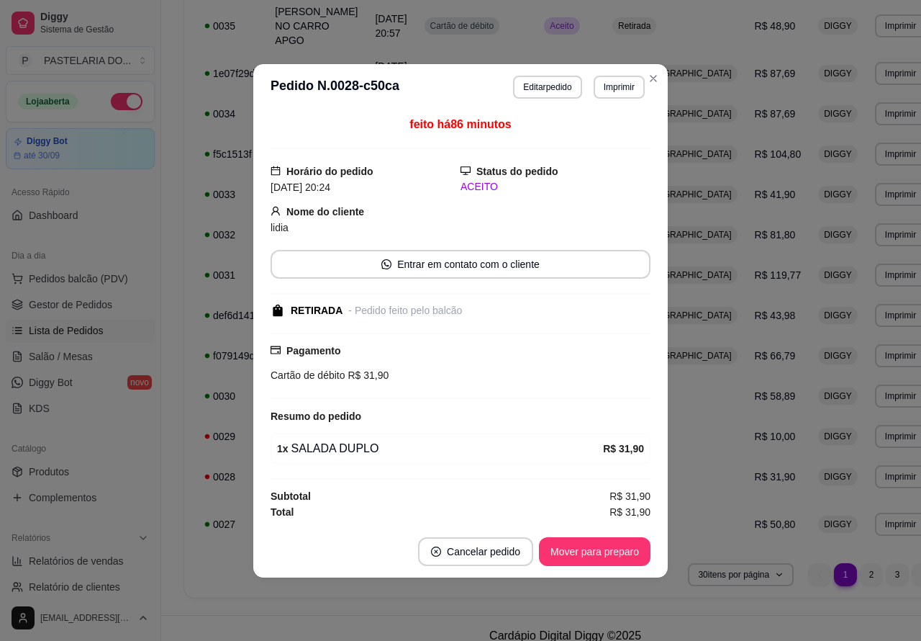
click at [602, 549] on button "Mover para preparo" at bounding box center [595, 551] width 112 height 29
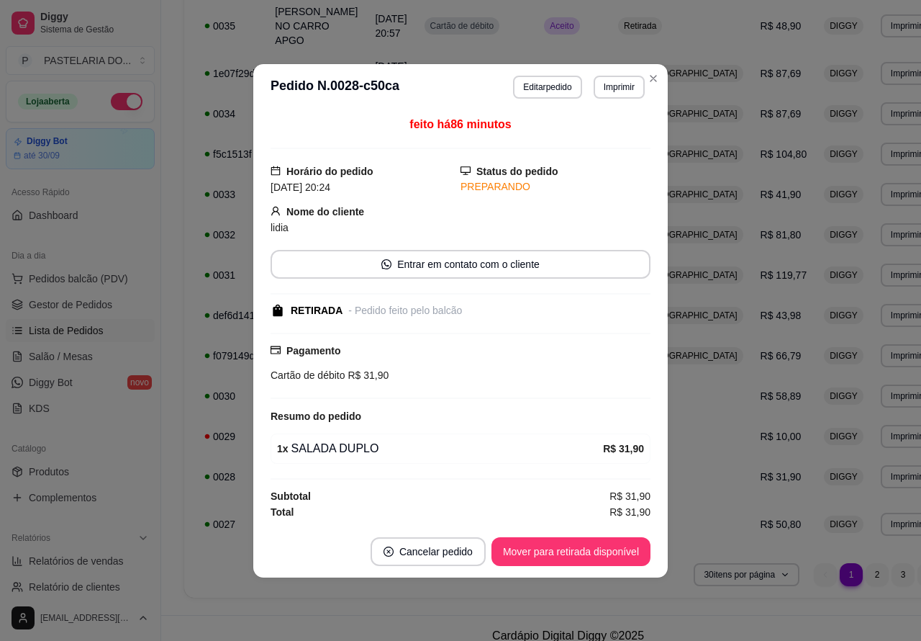
click at [592, 549] on button "Mover para retirada disponível" at bounding box center [571, 551] width 159 height 29
click at [597, 546] on button "Mover para finalizado" at bounding box center [590, 551] width 119 height 29
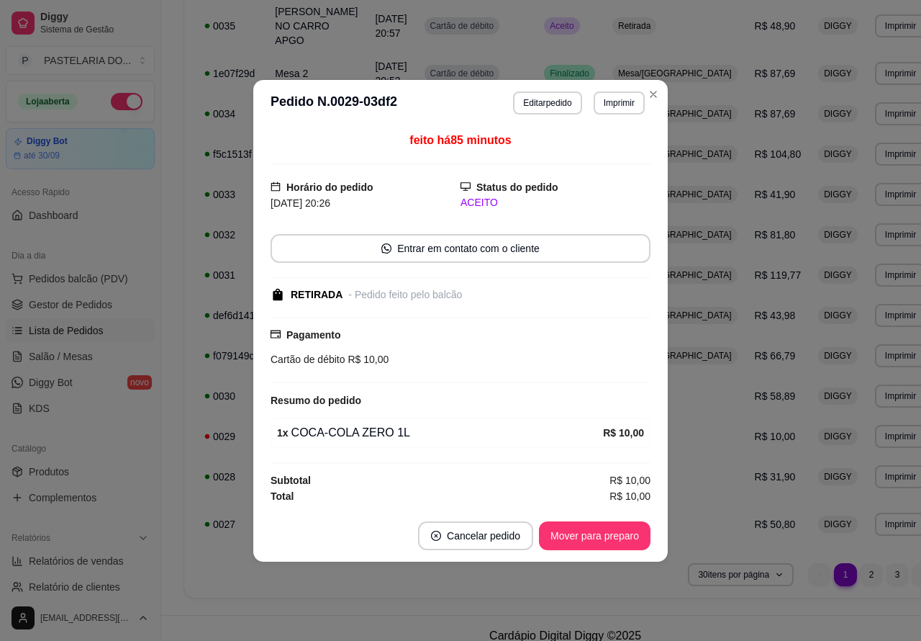
click at [606, 535] on button "Mover para preparo" at bounding box center [595, 535] width 112 height 29
click at [595, 536] on button "Mover para retirada disponível" at bounding box center [571, 535] width 154 height 28
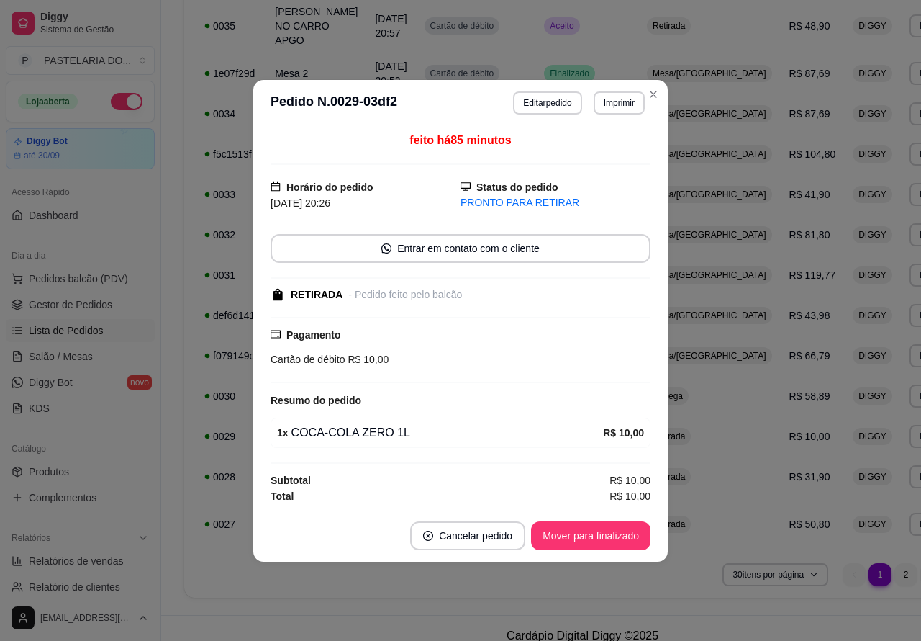
click at [599, 538] on button "Mover para finalizado" at bounding box center [590, 535] width 119 height 29
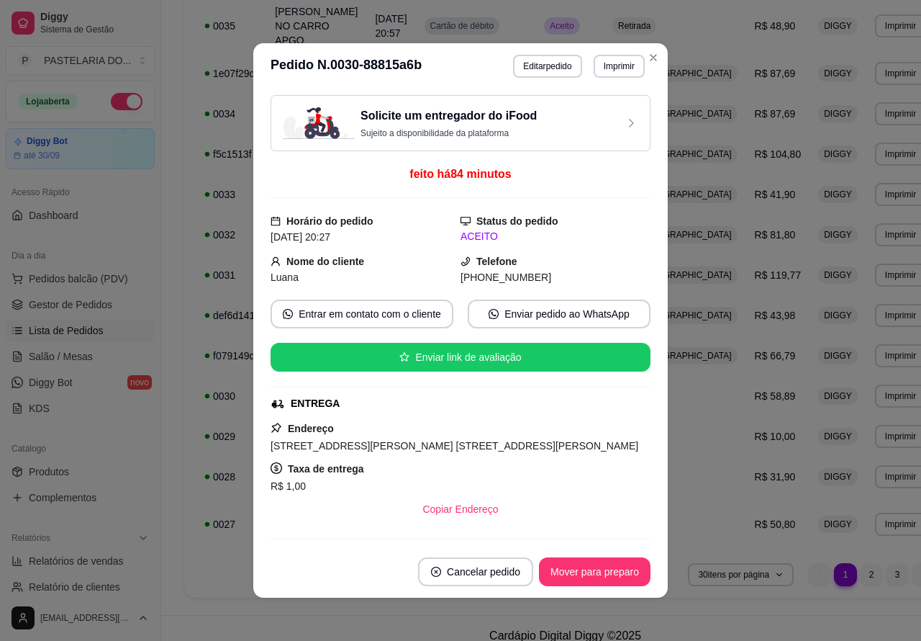
click at [574, 570] on button "Mover para preparo" at bounding box center [595, 571] width 112 height 29
click at [597, 571] on button "Mover para entrega" at bounding box center [595, 571] width 111 height 29
click at [602, 566] on button "Mover para finalizado" at bounding box center [591, 572] width 116 height 28
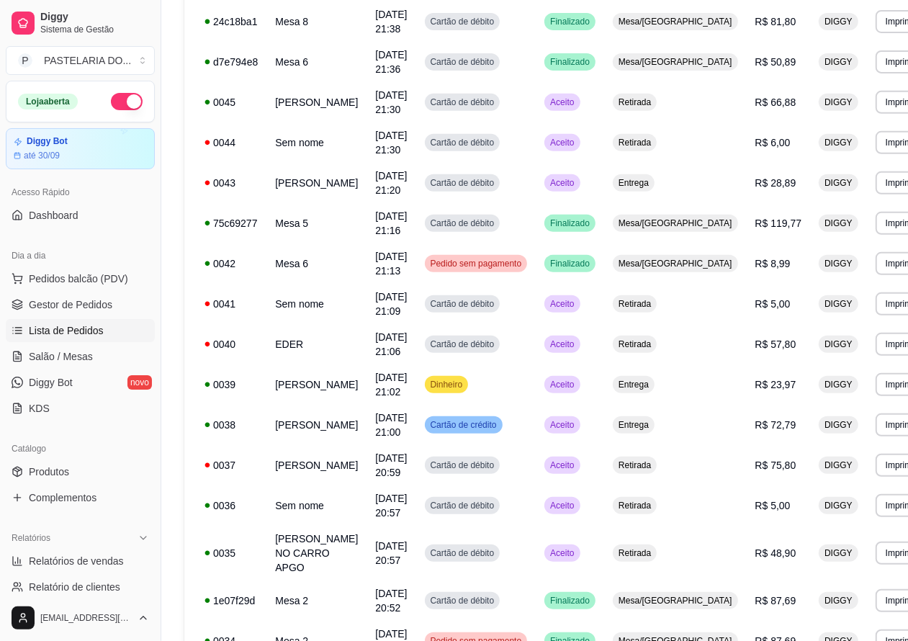
scroll to position [361, 0]
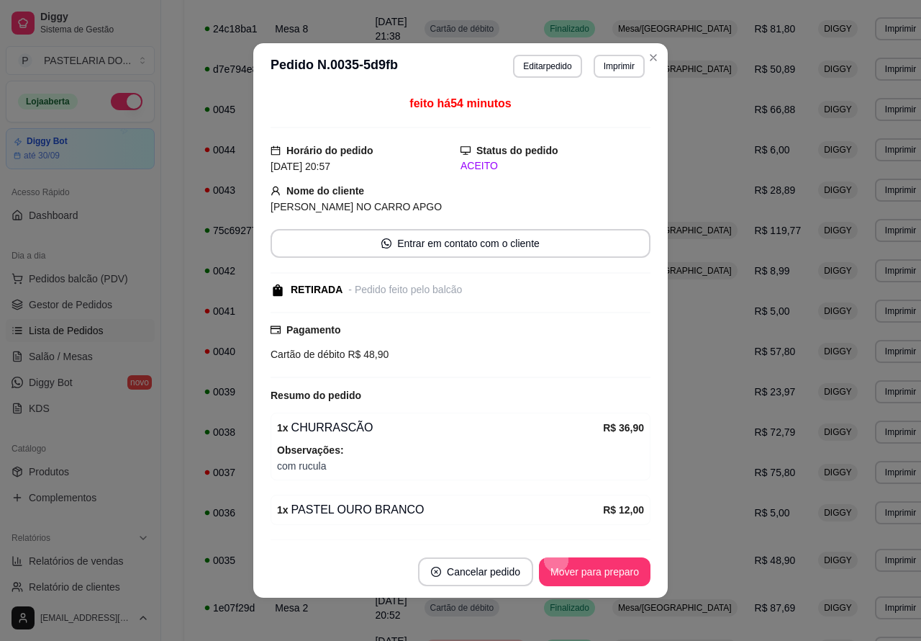
click at [592, 558] on button "Mover para preparo" at bounding box center [595, 571] width 112 height 29
click at [595, 570] on button "Mover para retirada disponível" at bounding box center [571, 571] width 159 height 29
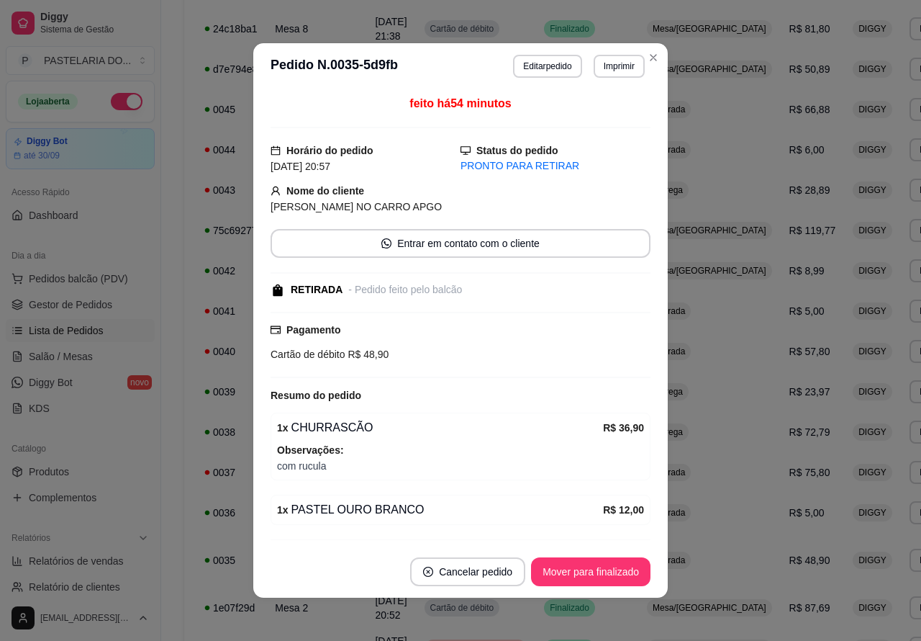
click at [602, 564] on button "Mover para finalizado" at bounding box center [590, 571] width 119 height 29
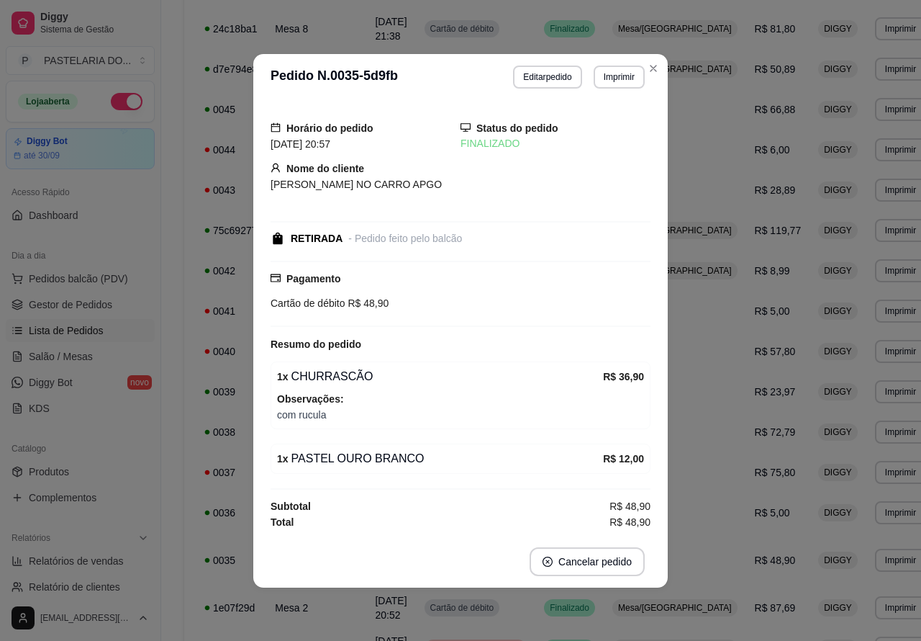
click at [882, 415] on div "**********" at bounding box center [565, 468] width 762 height 1328
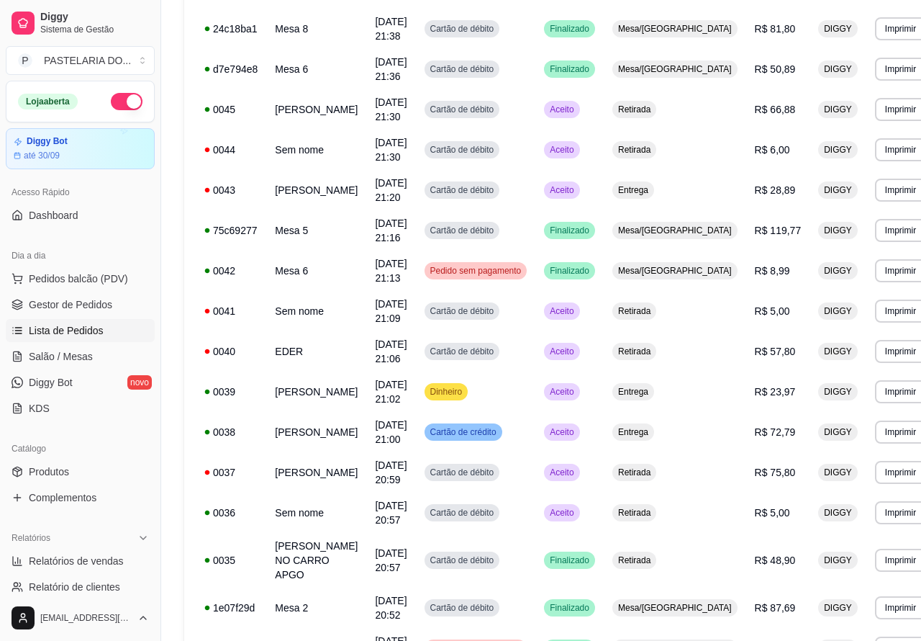
click at [600, 533] on button "Mover para preparo" at bounding box center [595, 535] width 112 height 29
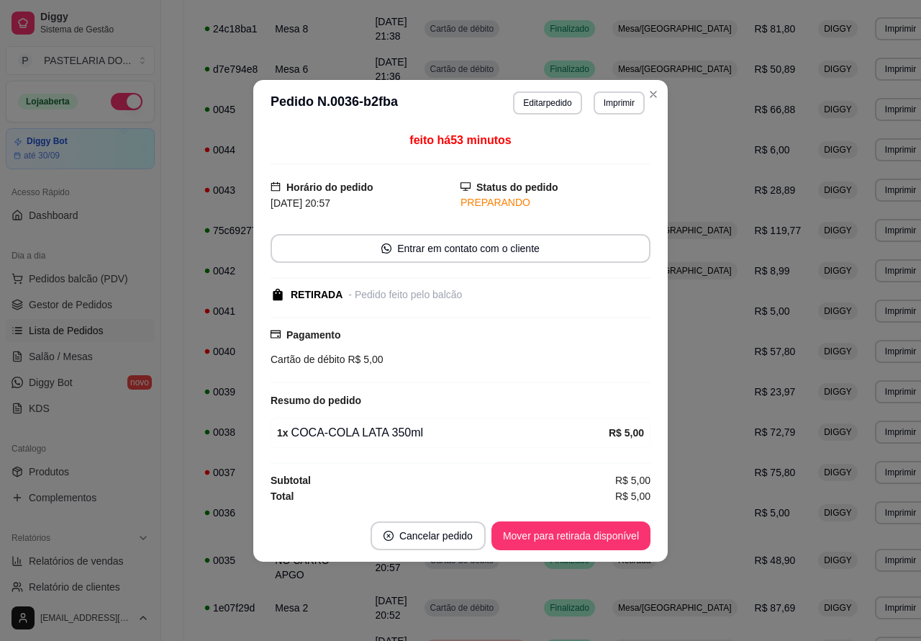
click at [617, 537] on button "Mover para retirada disponível" at bounding box center [571, 535] width 159 height 29
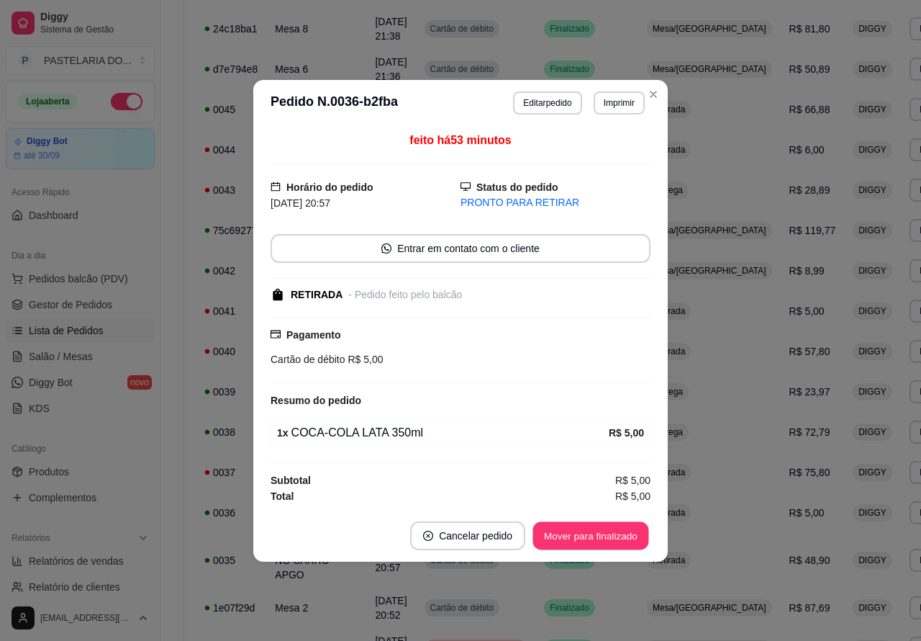
click at [588, 536] on button "Mover para finalizado" at bounding box center [591, 535] width 116 height 28
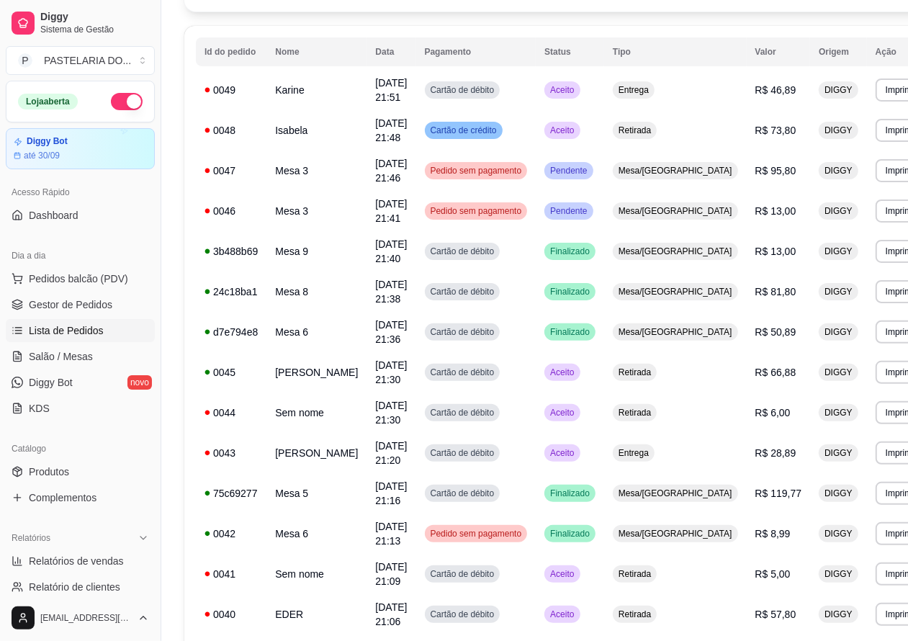
scroll to position [0, 0]
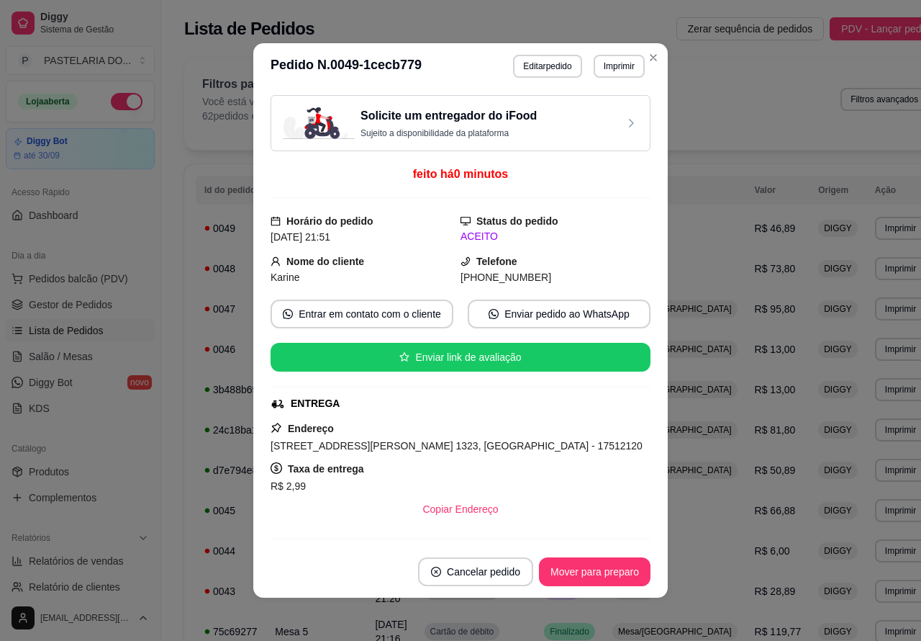
click at [610, 68] on button "Imprimir" at bounding box center [619, 66] width 51 height 23
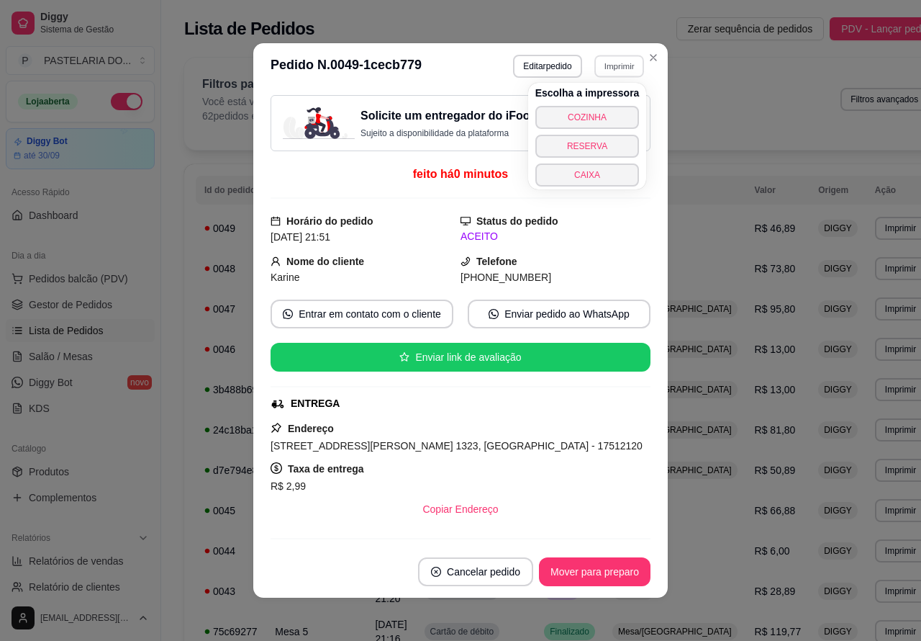
click at [601, 110] on button "COZINHA" at bounding box center [588, 117] width 104 height 23
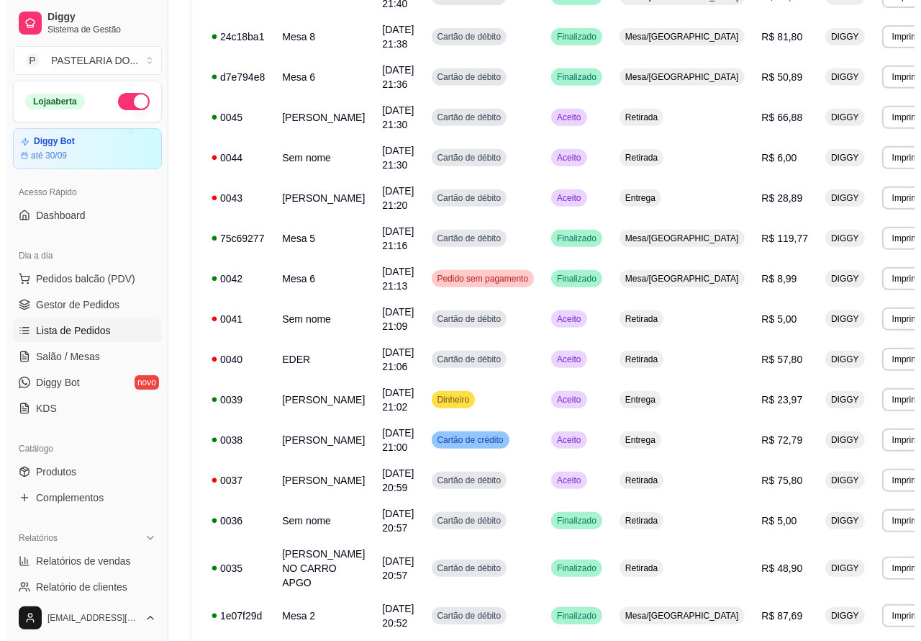
scroll to position [405, 0]
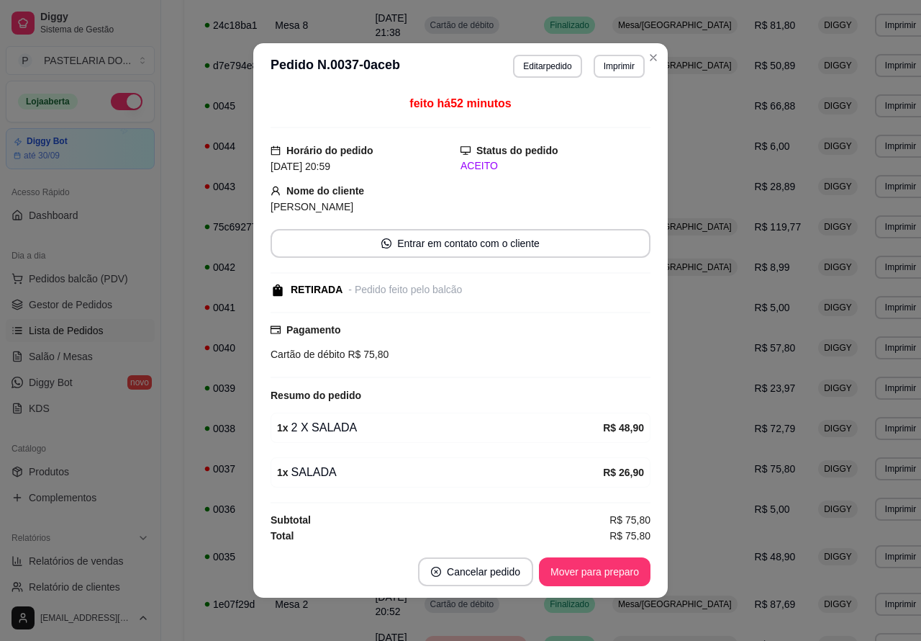
click at [603, 571] on button "Mover para preparo" at bounding box center [595, 571] width 112 height 29
click at [605, 566] on button "Mover para retirada disponível" at bounding box center [571, 572] width 154 height 28
click at [613, 569] on button "Mover para finalizado" at bounding box center [590, 571] width 119 height 29
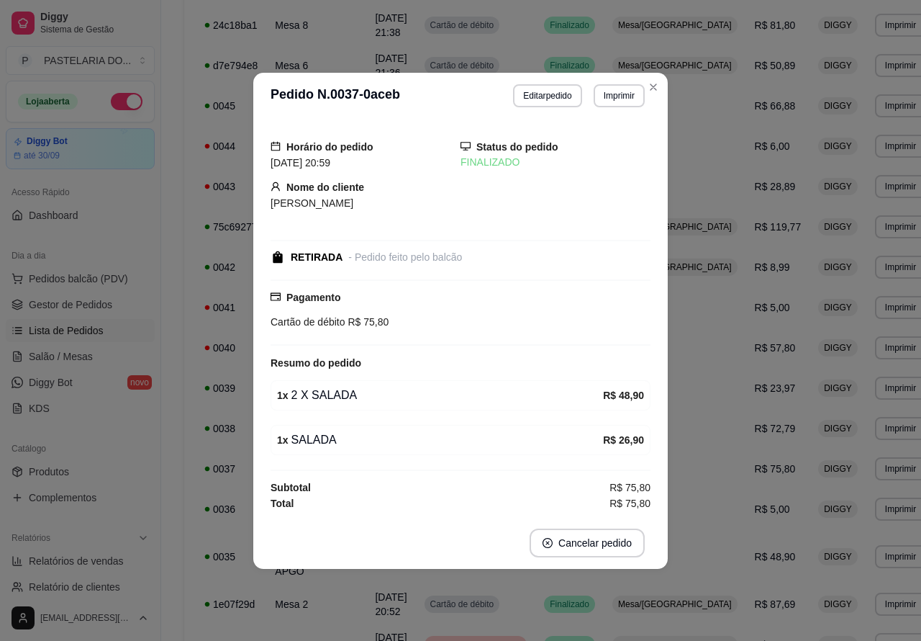
click at [191, 430] on div "**********" at bounding box center [565, 417] width 762 height 1314
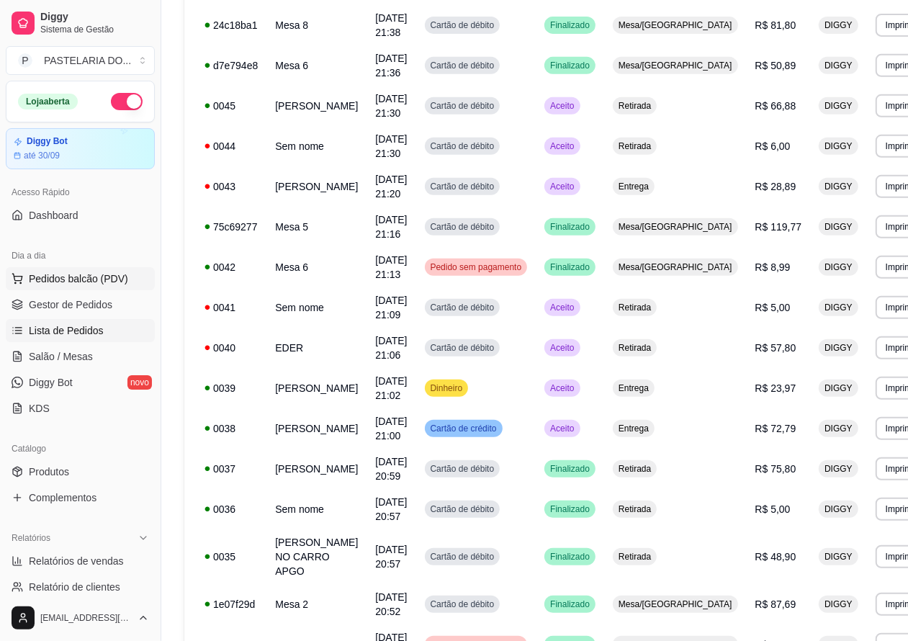
click at [73, 276] on span "Pedidos balcão (PDV)" at bounding box center [78, 278] width 99 height 14
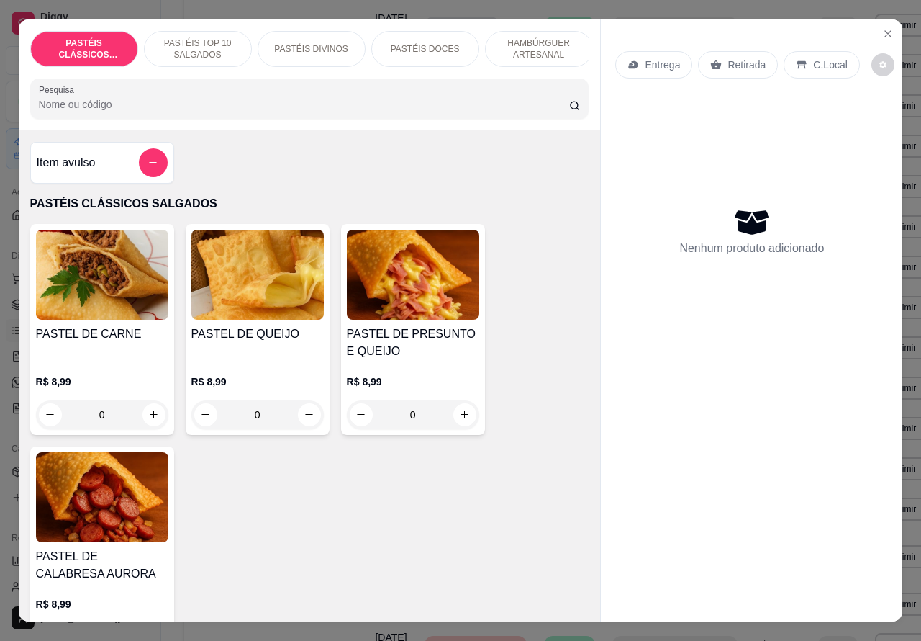
click at [736, 58] on p "Retirada" at bounding box center [747, 65] width 38 height 14
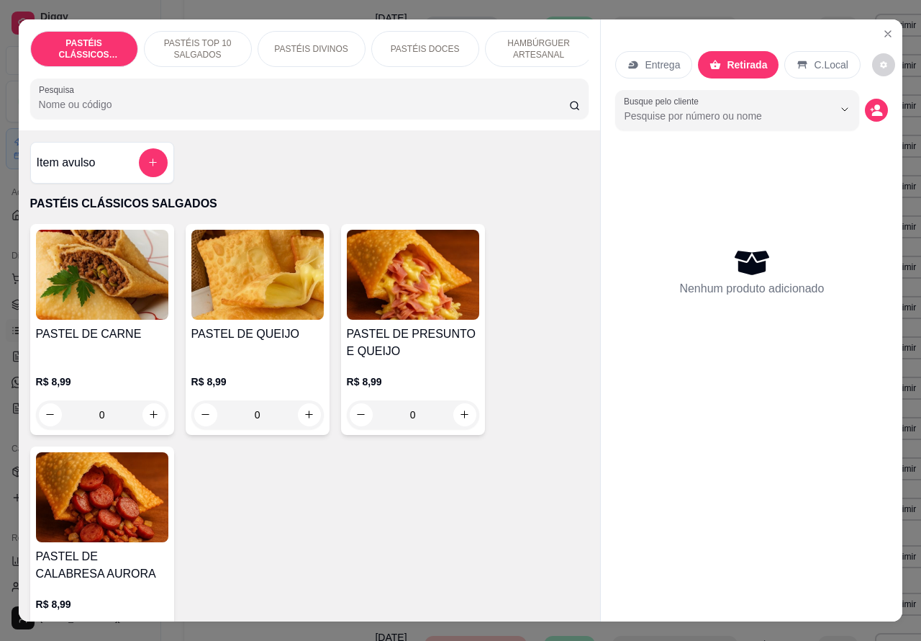
click at [541, 37] on p "HAMBÚRGUER ARTESANAL" at bounding box center [538, 48] width 83 height 23
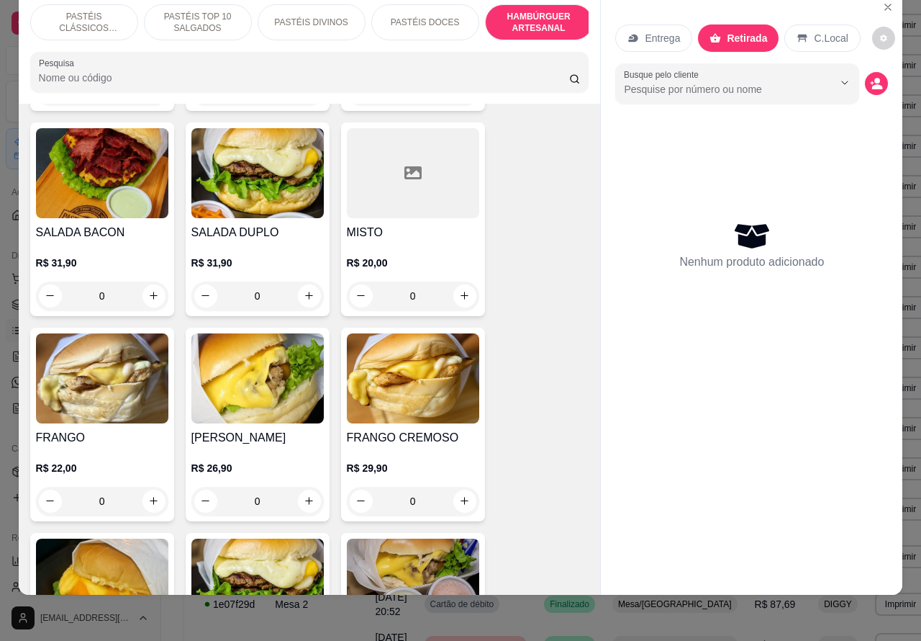
scroll to position [3068, 0]
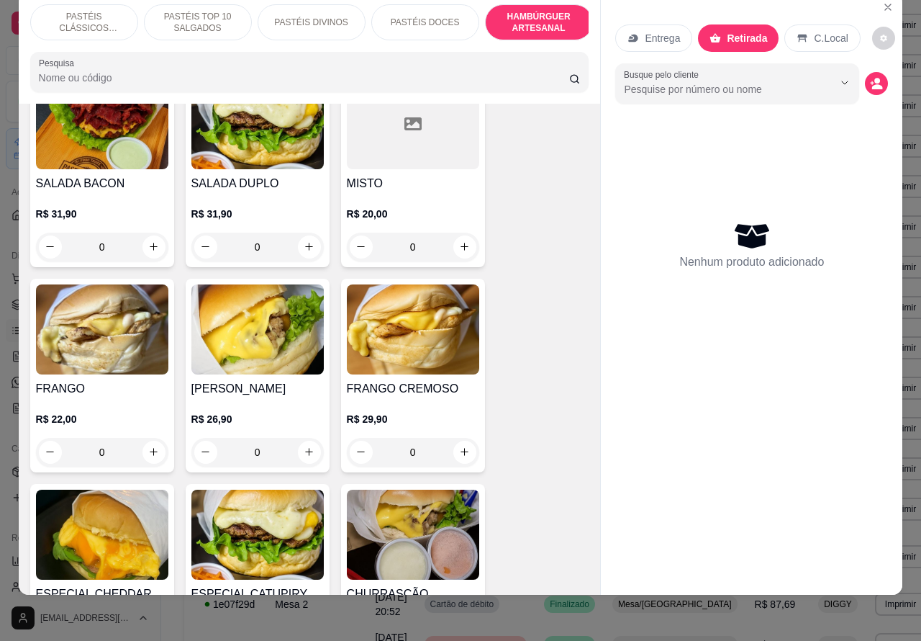
click at [505, 423] on div "2 X SALADA R$ 48,90 0 BURGUER R$ 22,00 0 SALADA R$ 26,90 0 SALADA BACON R$ 31,9…" at bounding box center [309, 383] width 559 height 1031
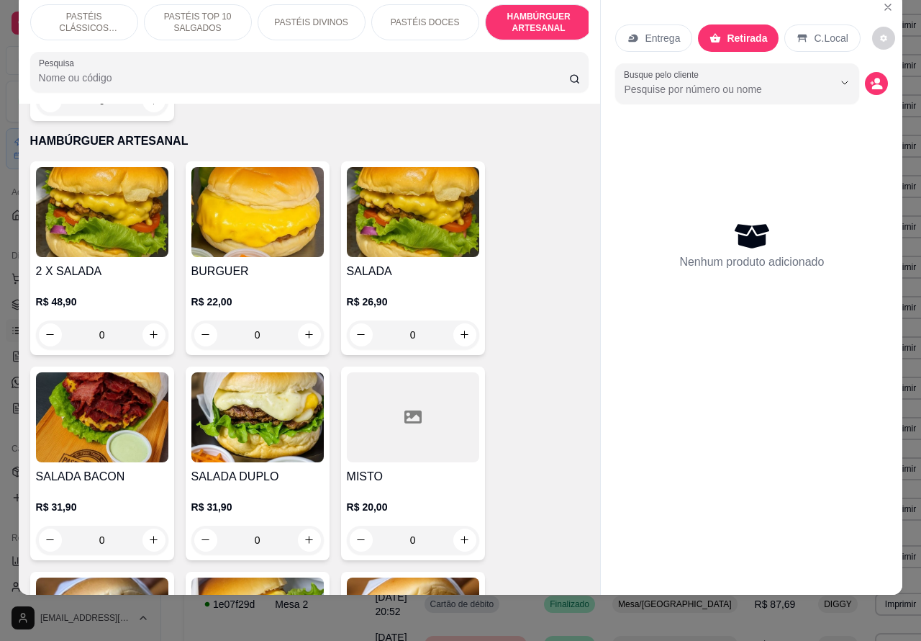
scroll to position [2811, 0]
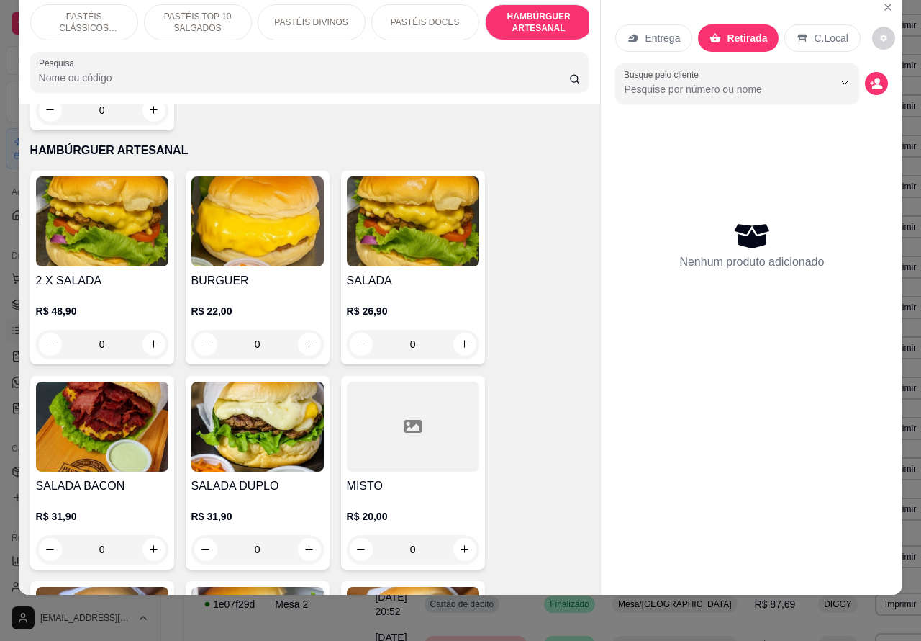
click at [140, 535] on div "0" at bounding box center [102, 549] width 132 height 29
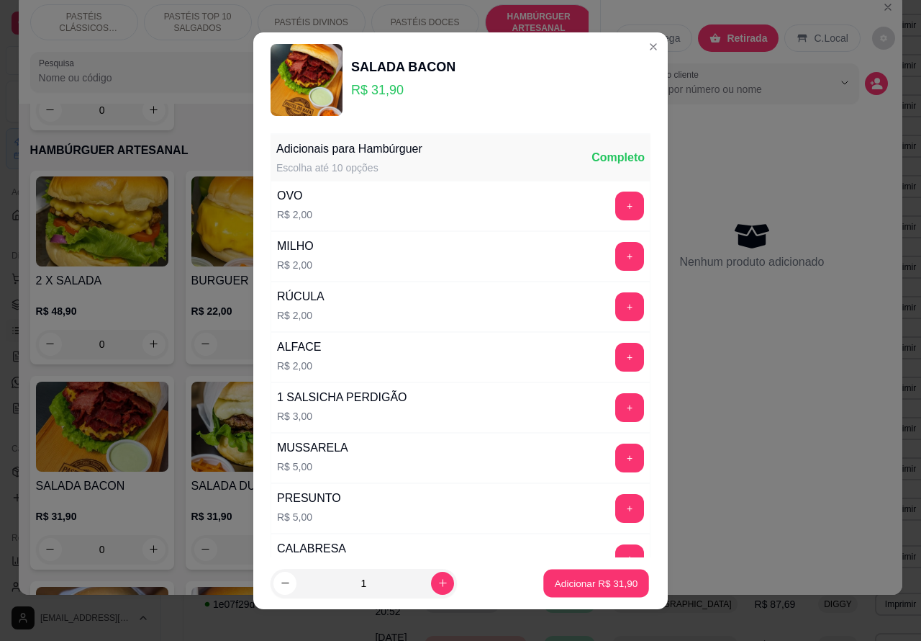
click at [578, 580] on p "Adicionar R$ 31,90" at bounding box center [596, 583] width 83 height 14
type input "1"
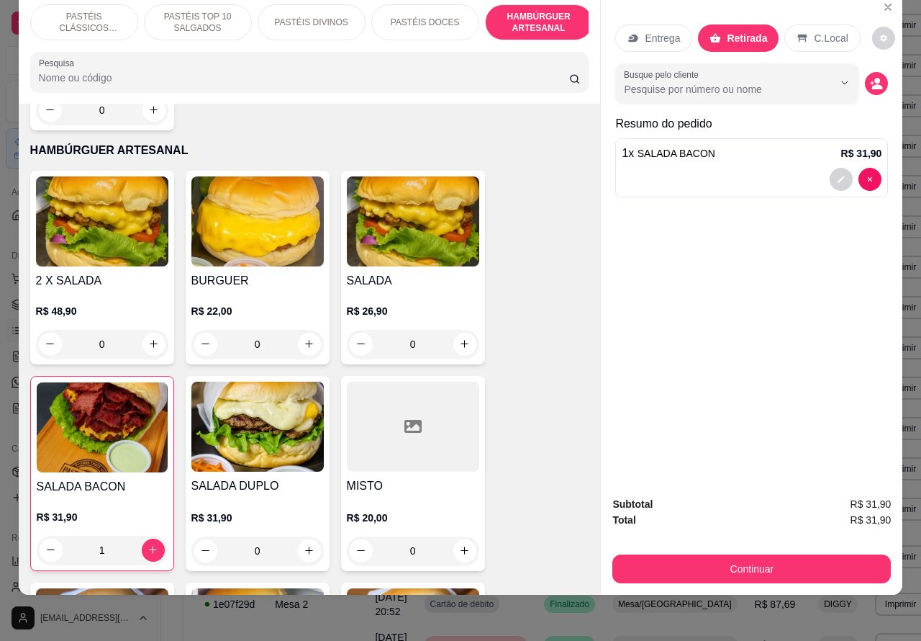
click at [193, 11] on p "PASTÉIS TOP 10 SALGADOS" at bounding box center [197, 22] width 83 height 23
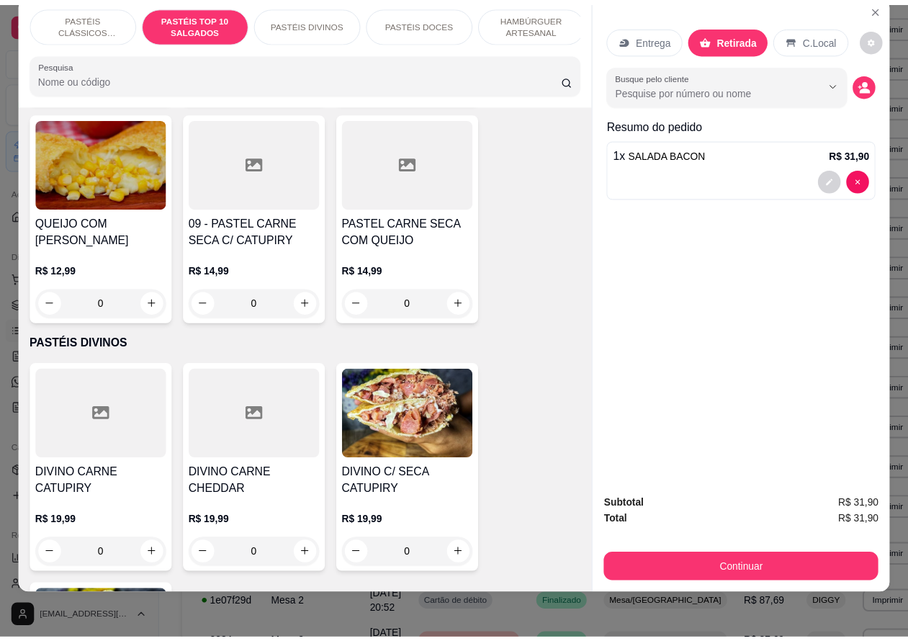
scroll to position [1451, 0]
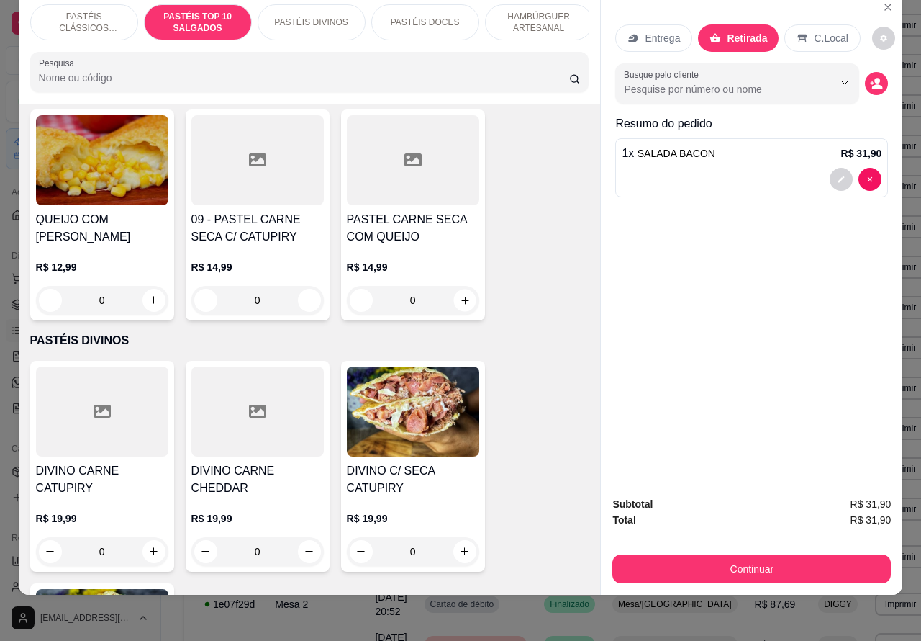
click at [459, 299] on icon "increase-product-quantity" at bounding box center [464, 299] width 11 height 11
type input "1"
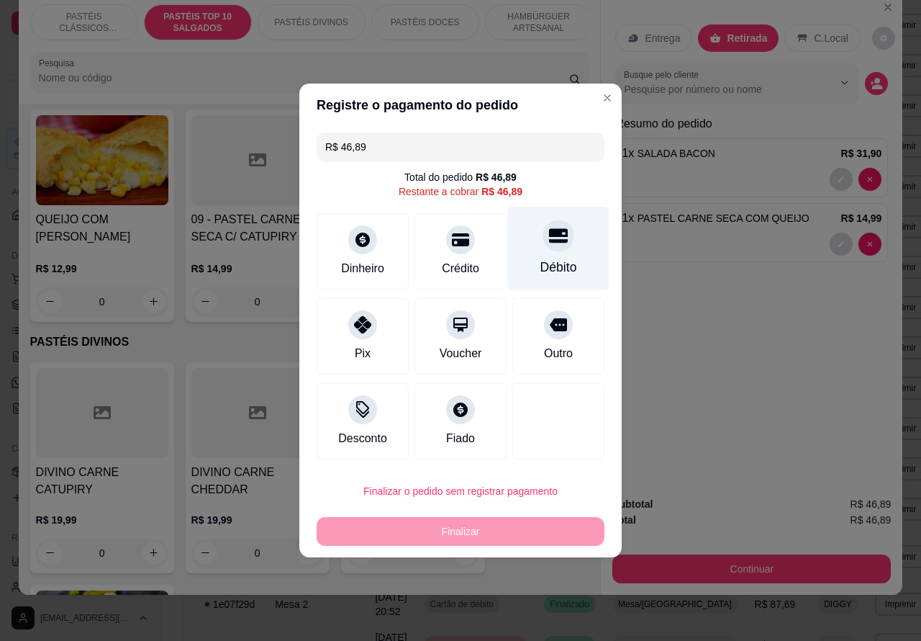
click at [549, 242] on icon at bounding box center [558, 235] width 19 height 19
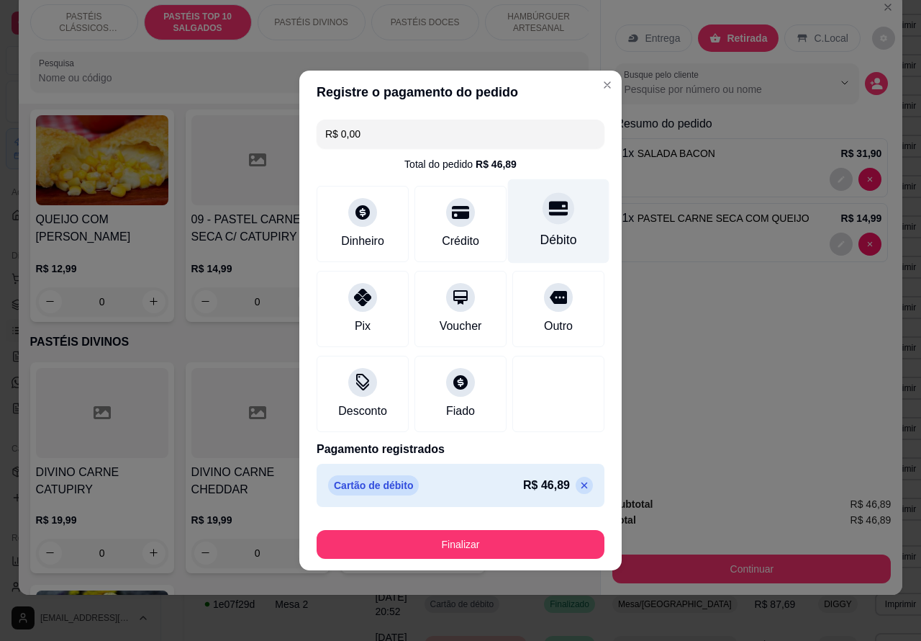
type input "R$ 0,00"
click at [490, 543] on button "Finalizar" at bounding box center [461, 544] width 288 height 29
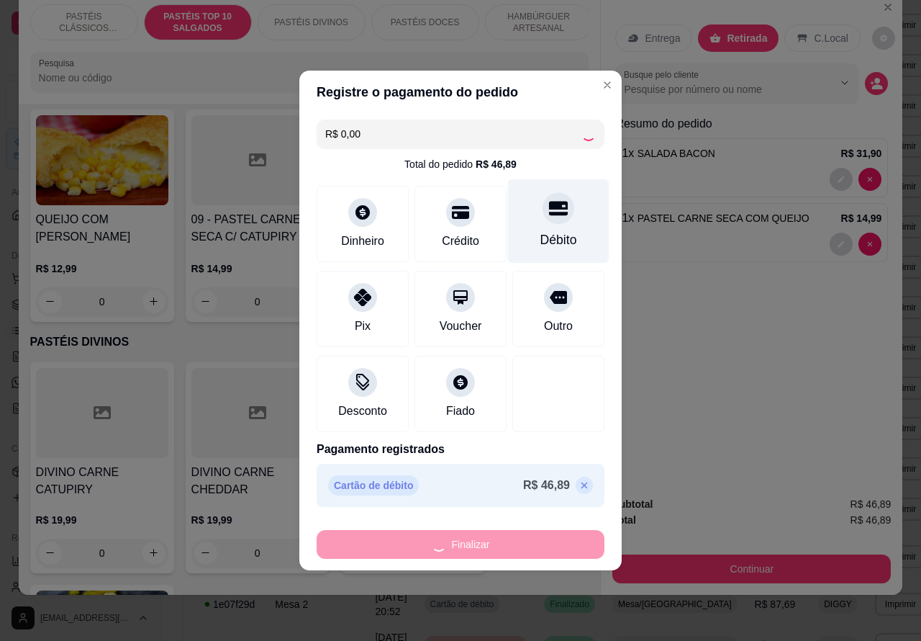
type input "0"
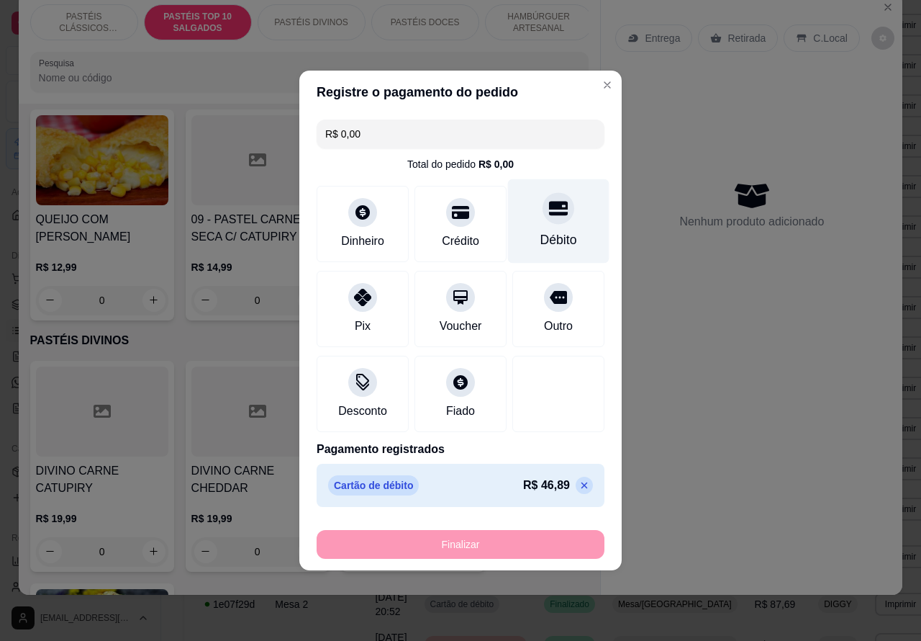
type input "-R$ 46,89"
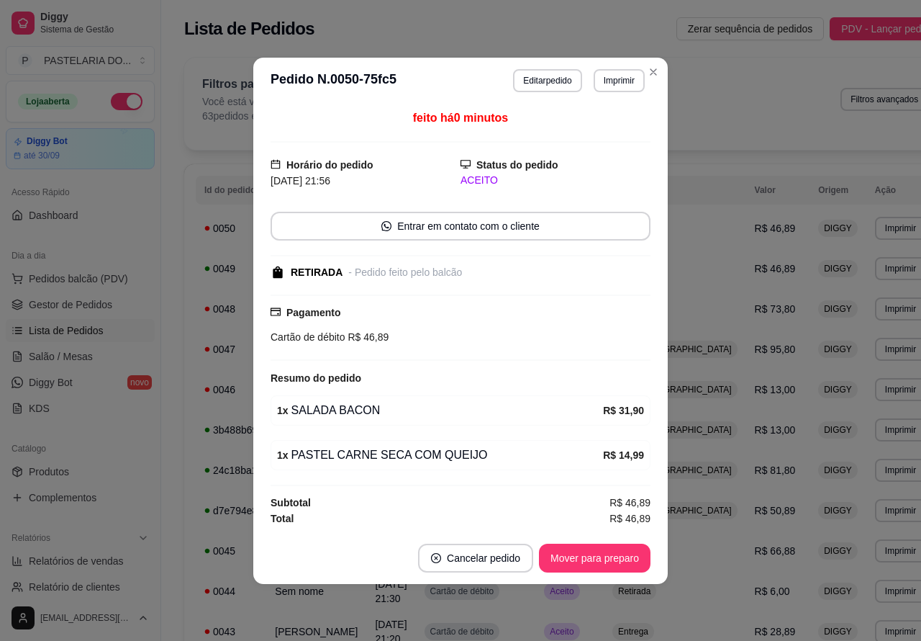
click at [627, 81] on button "Imprimir" at bounding box center [619, 80] width 51 height 23
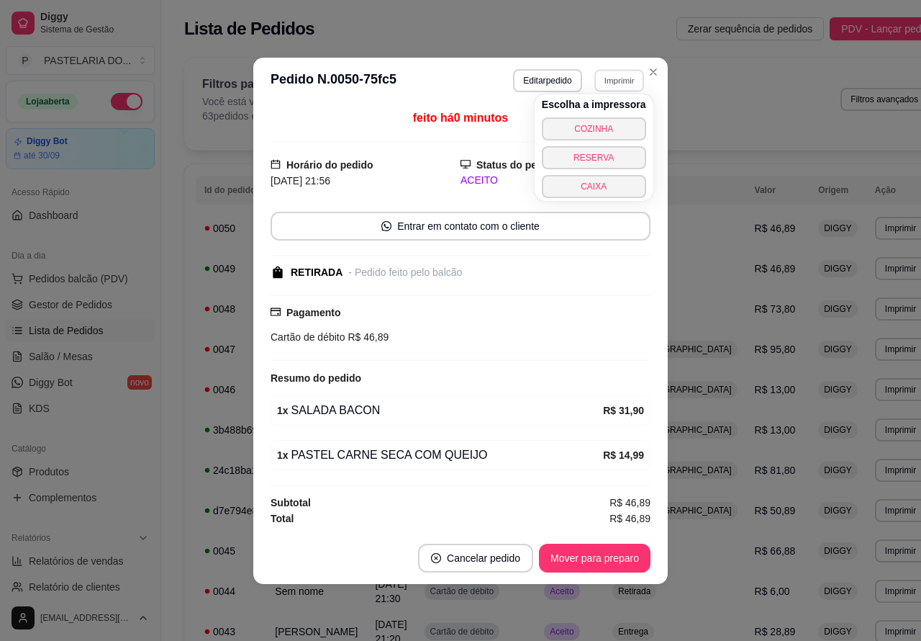
click at [595, 127] on button "COZINHA" at bounding box center [594, 128] width 104 height 23
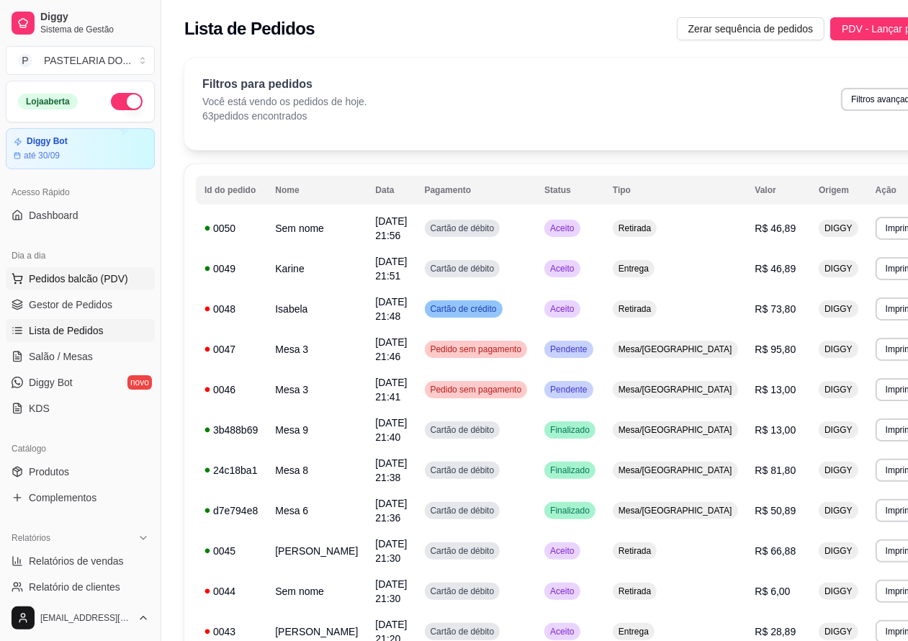
click at [81, 274] on span "Pedidos balcão (PDV)" at bounding box center [78, 278] width 99 height 14
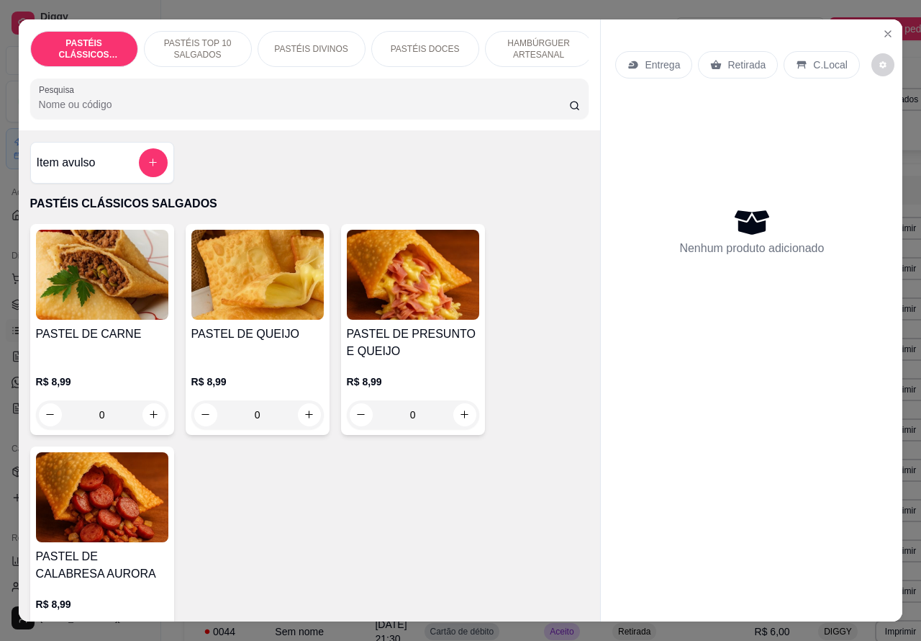
click at [733, 58] on p "Retirada" at bounding box center [747, 65] width 38 height 14
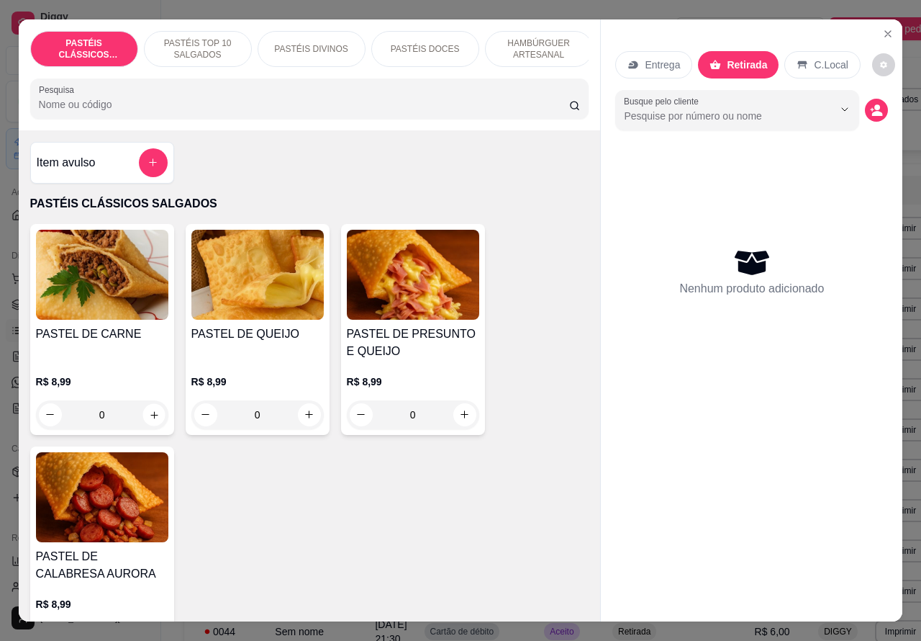
click at [150, 417] on icon "increase-product-quantity" at bounding box center [153, 414] width 7 height 7
type input "1"
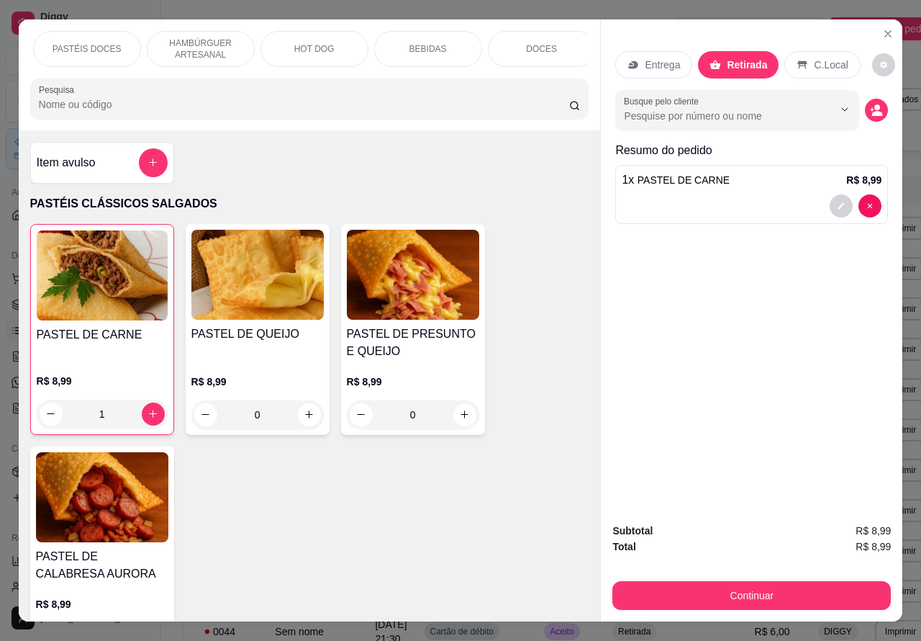
scroll to position [0, 340]
click at [430, 43] on p "BEBIDAS" at bounding box center [426, 49] width 37 height 12
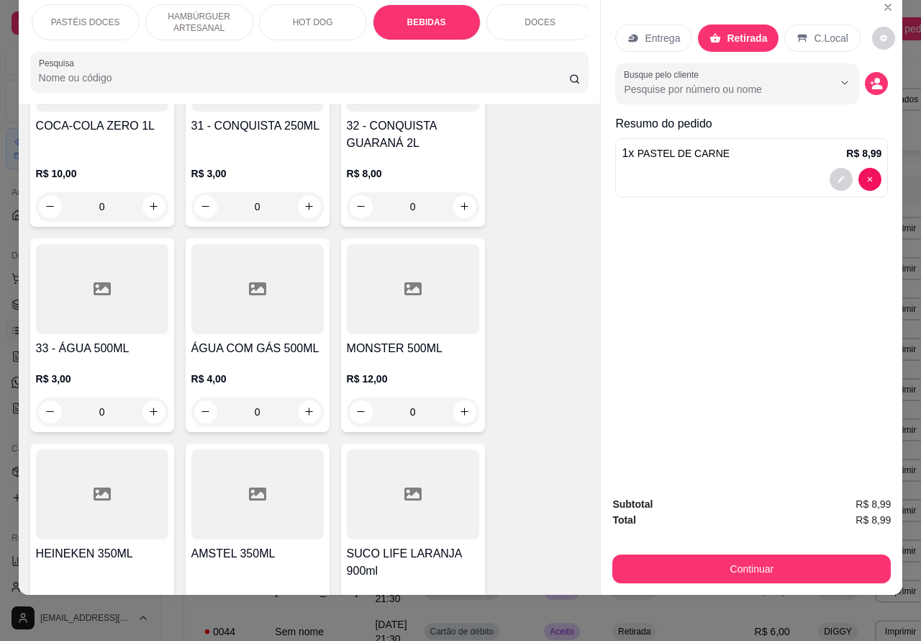
scroll to position [4842, 0]
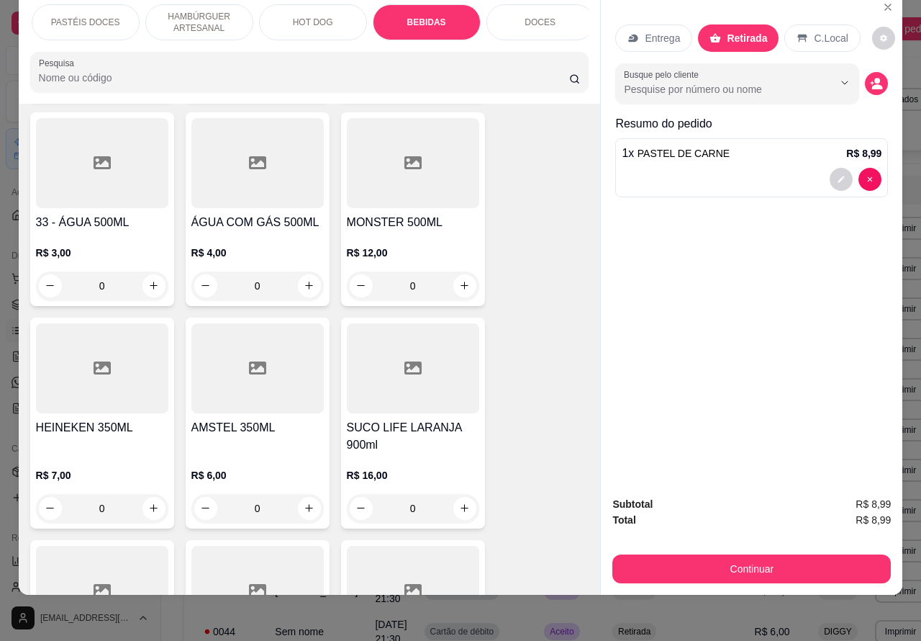
click at [148, 502] on icon "increase-product-quantity" at bounding box center [153, 507] width 11 height 11
type input "1"
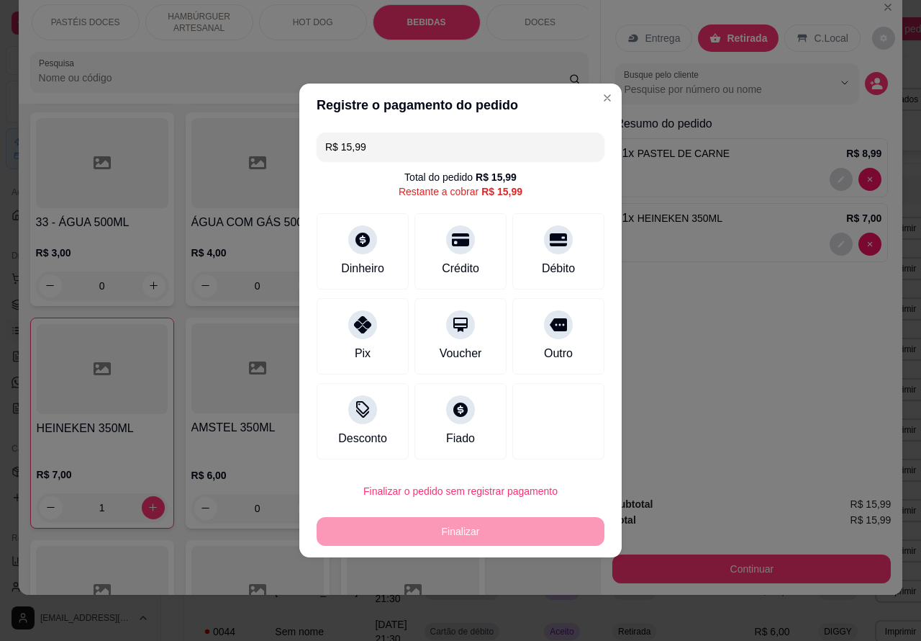
click at [732, 366] on div "Entrega Retirada C.Local Busque pelo cliente Resumo do pedido 1 x PASTEL DE CAR…" at bounding box center [752, 239] width 302 height 492
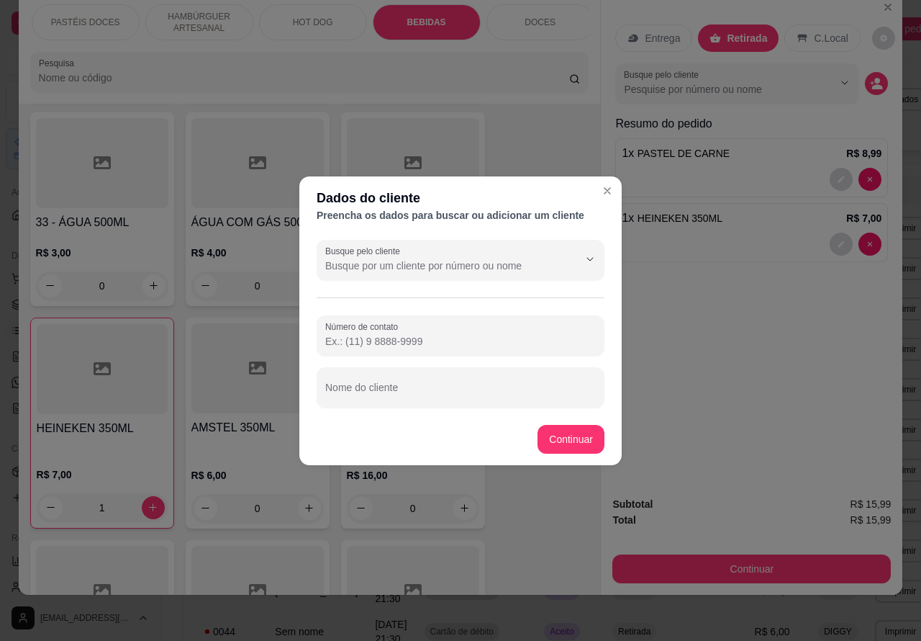
click at [425, 389] on input "Nome do cliente" at bounding box center [460, 393] width 271 height 14
type input "aguardando menininho"
click at [566, 437] on div "GUARANÁ ANTÁRTICA LATA 350ML R$ 5,00 0 26 - COCA-COLA LATA 350ml R$ 5,00 0 30 -…" at bounding box center [309, 200] width 559 height 1511
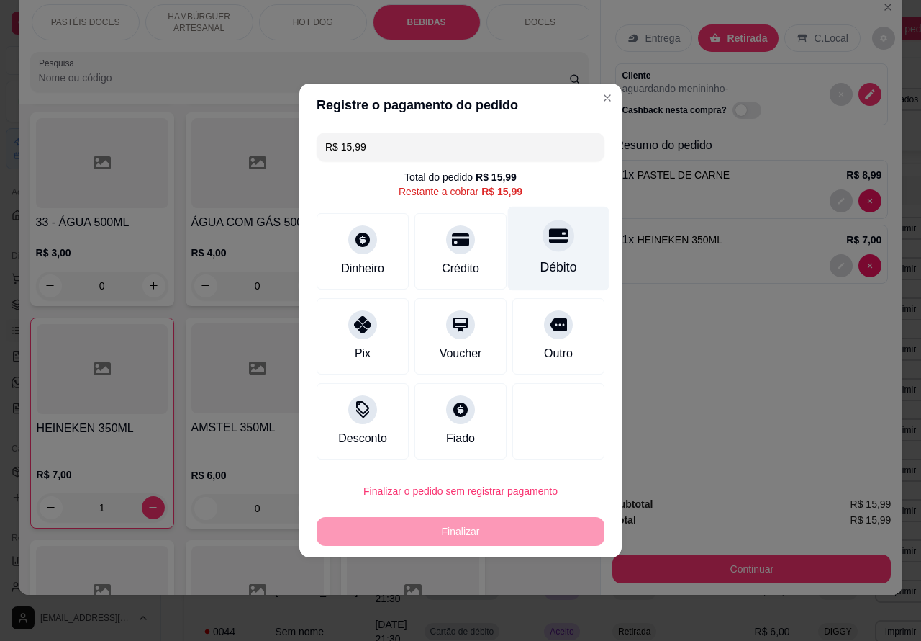
click at [559, 229] on div "Débito" at bounding box center [558, 249] width 101 height 84
type input "R$ 0,00"
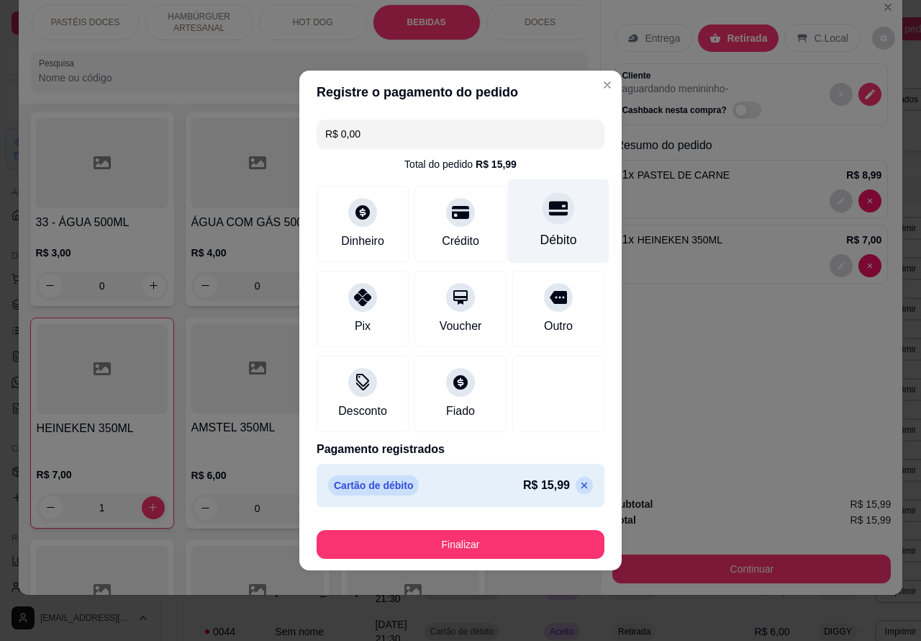
click at [507, 534] on button "Finalizar" at bounding box center [461, 544] width 288 height 29
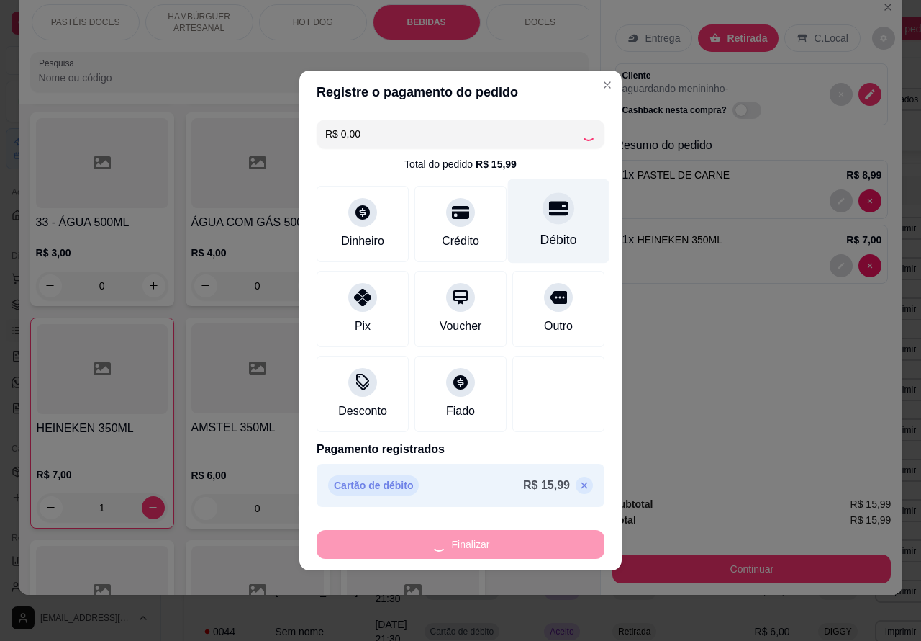
type input "0"
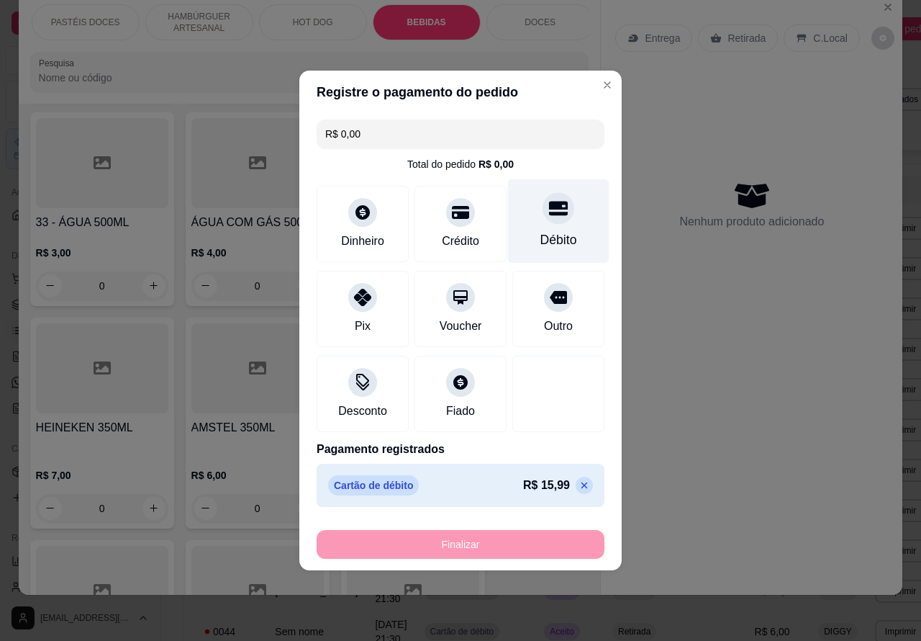
type input "-R$ 15,99"
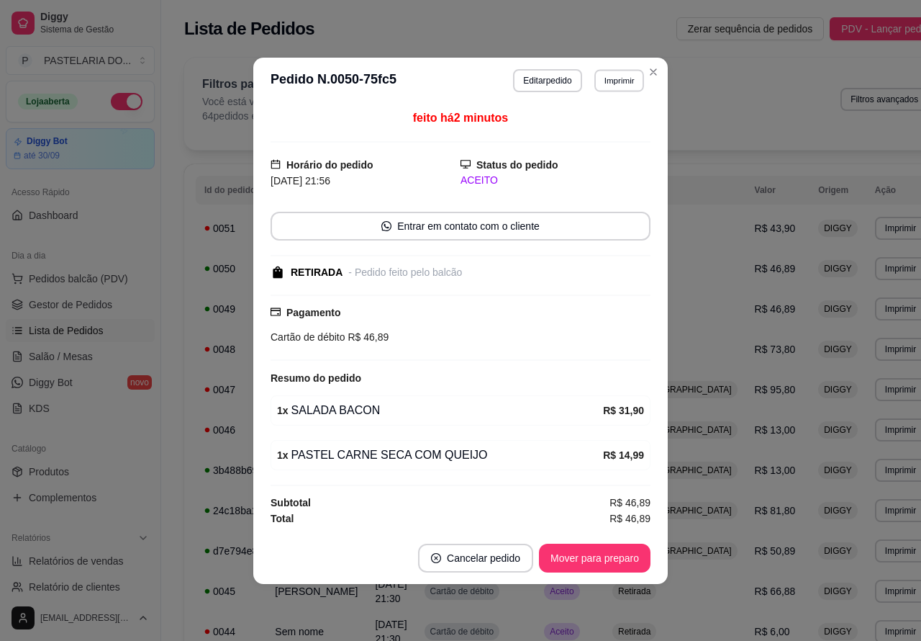
click at [613, 79] on button "Imprimir" at bounding box center [620, 80] width 50 height 22
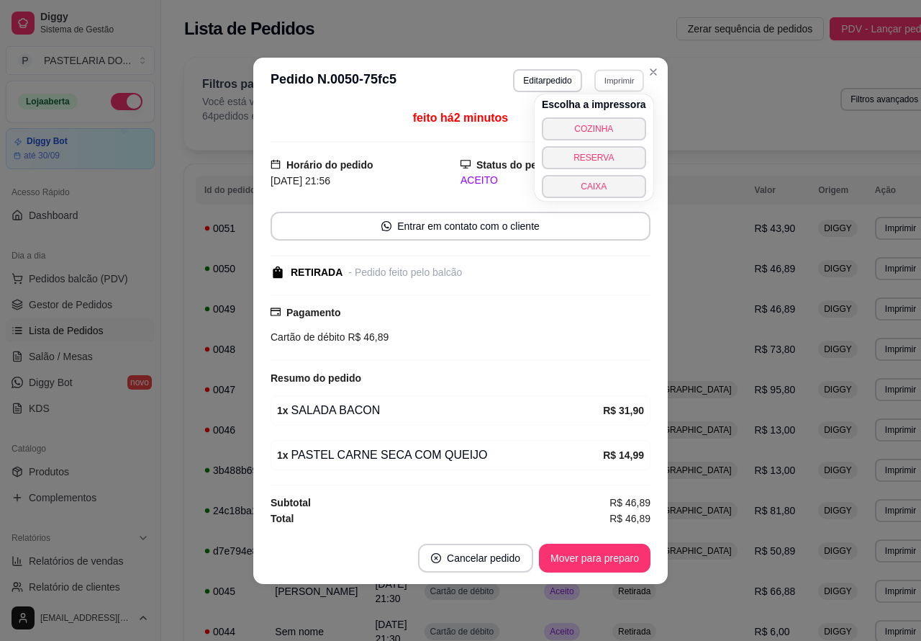
click at [598, 127] on button "COZINHA" at bounding box center [594, 128] width 104 height 23
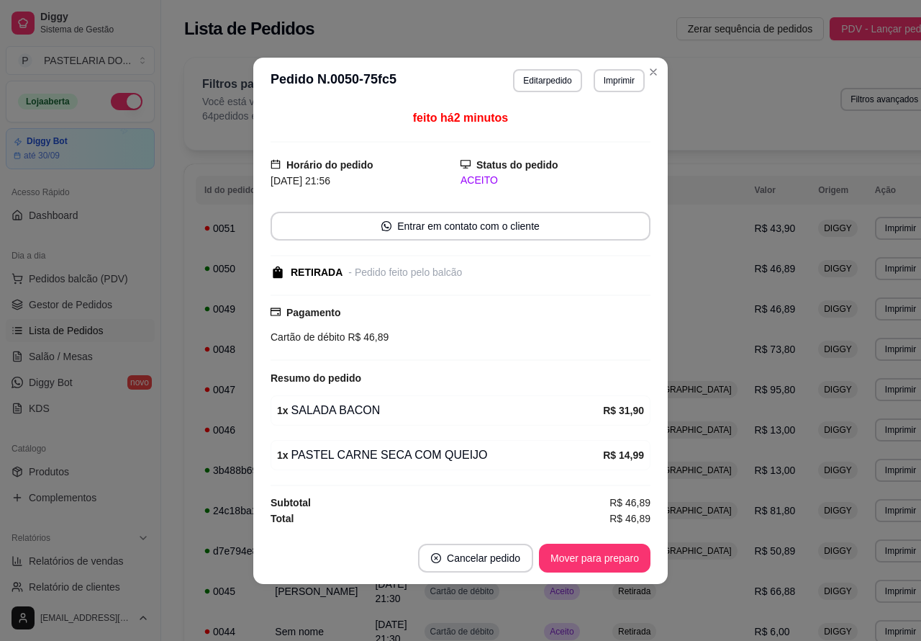
click at [225, 221] on div "0051" at bounding box center [230, 228] width 53 height 14
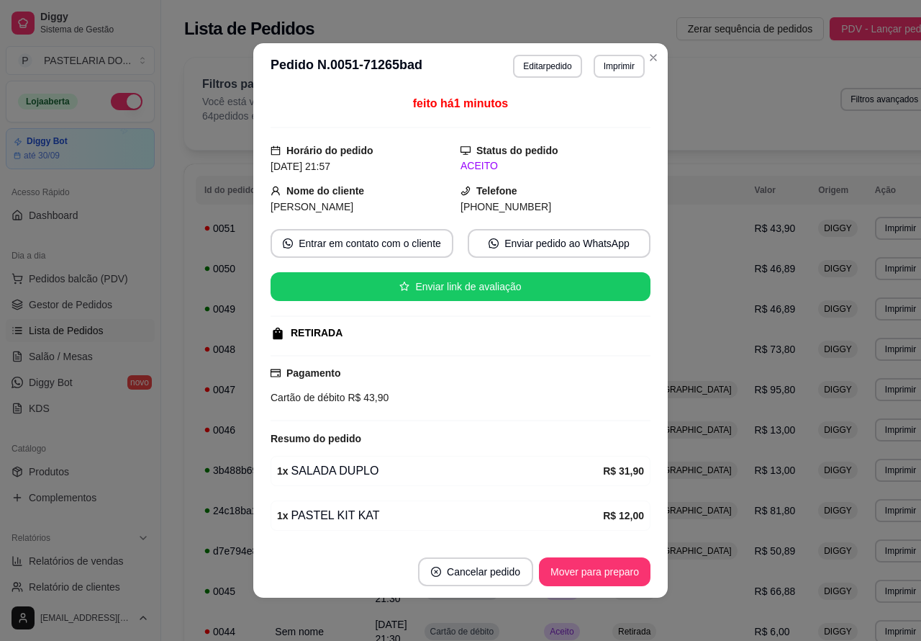
click at [609, 68] on button "Imprimir" at bounding box center [619, 66] width 51 height 23
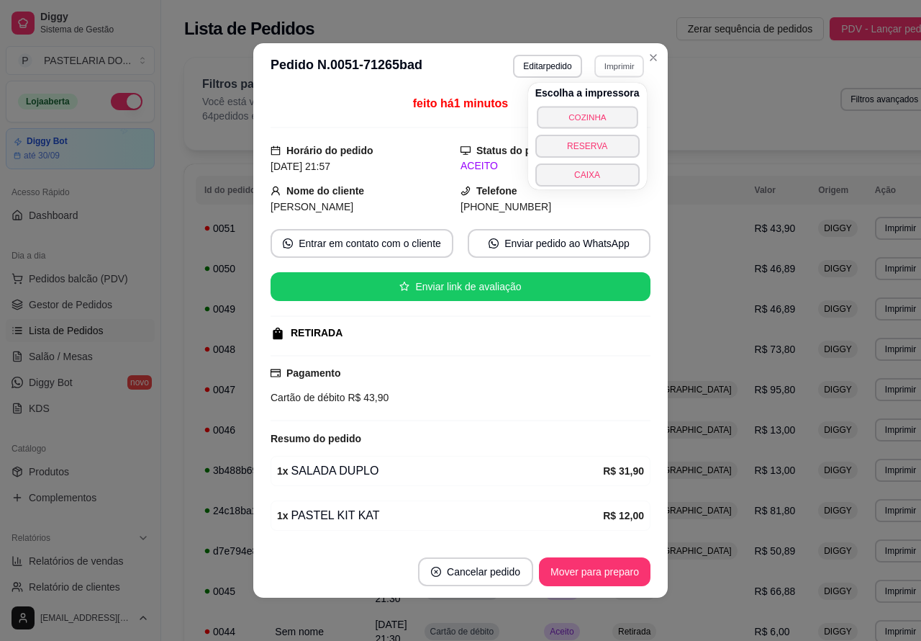
click at [602, 114] on button "COZINHA" at bounding box center [587, 117] width 101 height 22
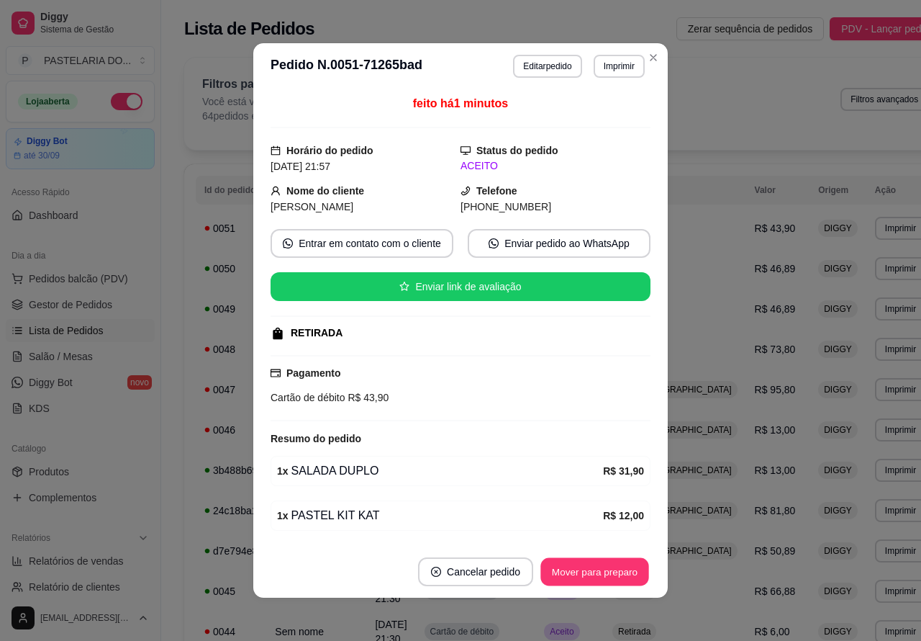
click at [617, 566] on button "Mover para preparo" at bounding box center [595, 572] width 108 height 28
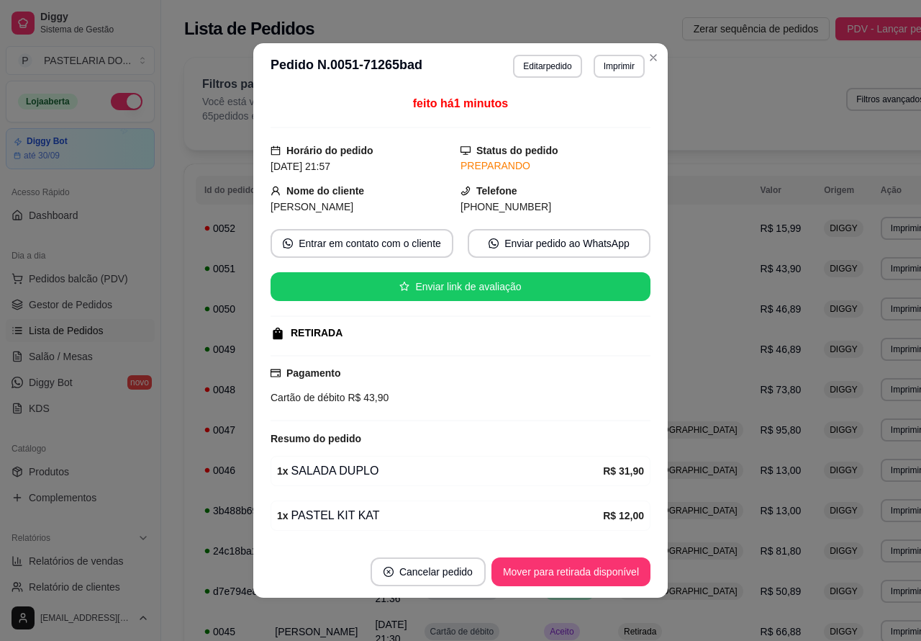
click at [166, 533] on button "Toggle Sidebar" at bounding box center [161, 320] width 12 height 641
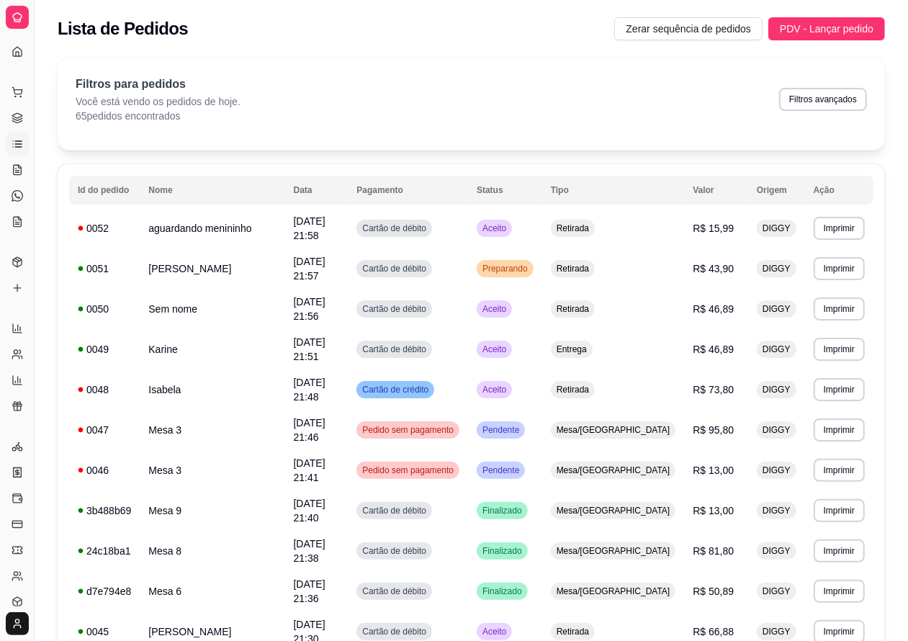
click at [72, 208] on td "0052" at bounding box center [104, 228] width 71 height 40
click at [37, 232] on button "Toggle Sidebar" at bounding box center [34, 320] width 12 height 641
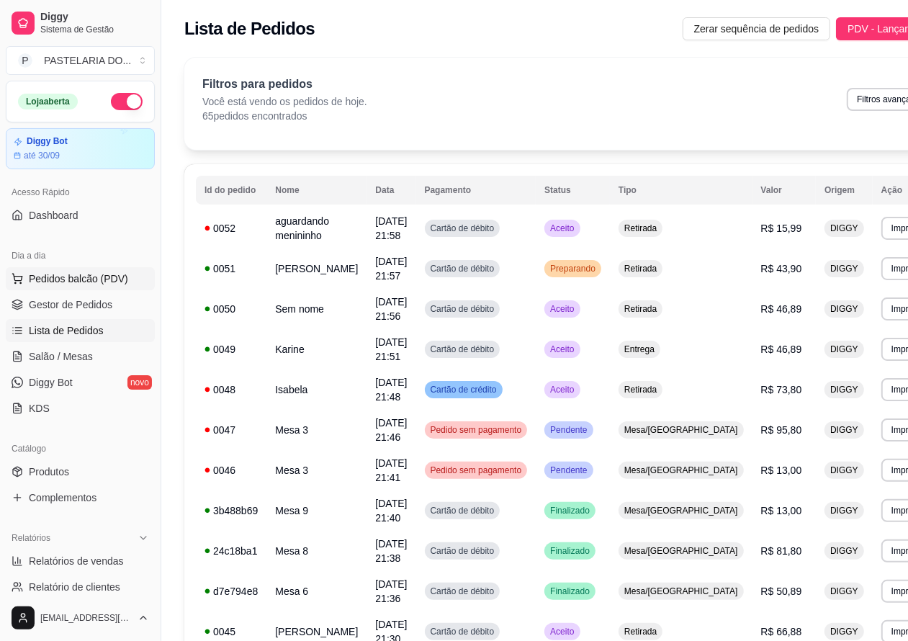
click at [94, 278] on span "Pedidos balcão (PDV)" at bounding box center [78, 278] width 99 height 14
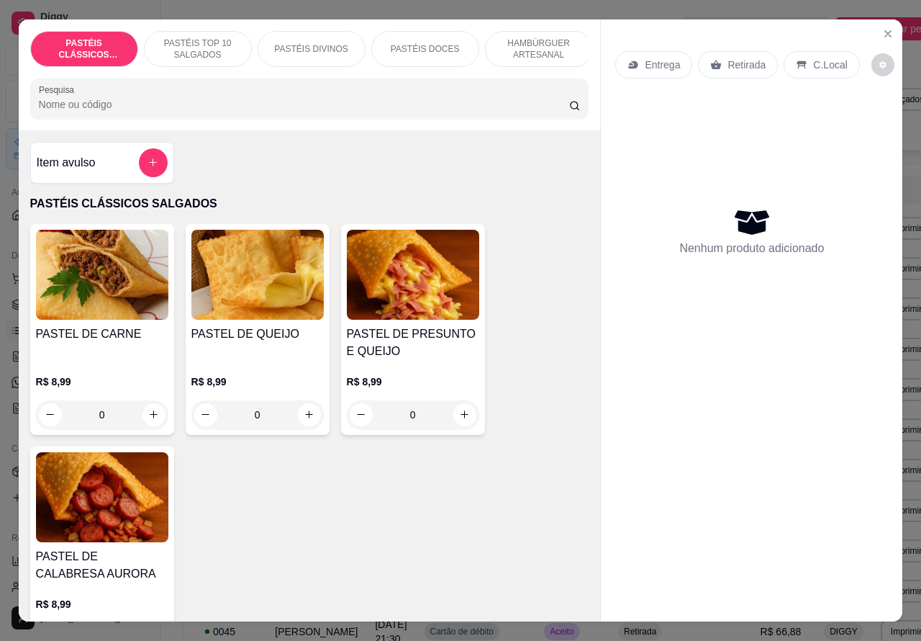
click at [739, 58] on p "Retirada" at bounding box center [747, 65] width 38 height 14
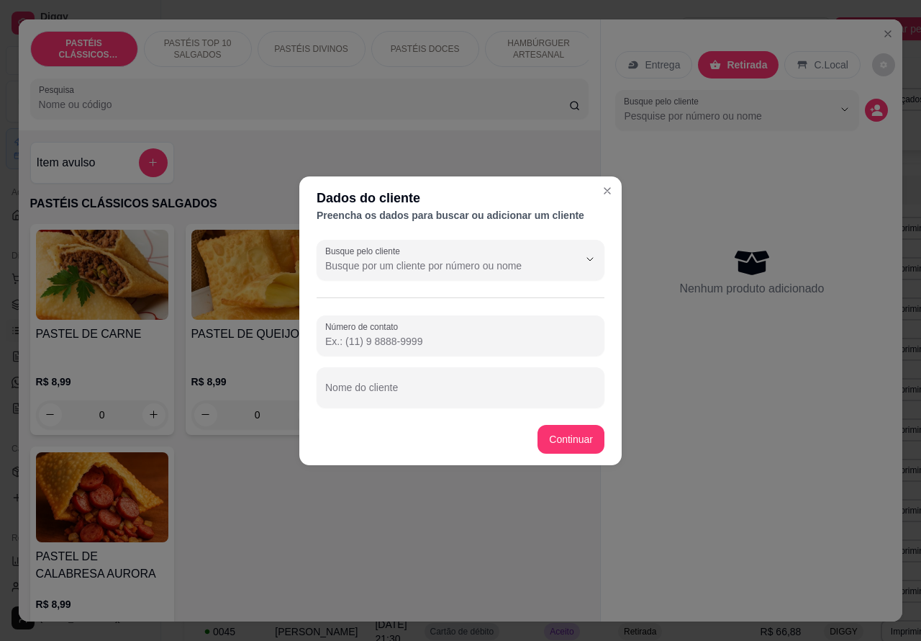
click at [426, 335] on input "Número de contato" at bounding box center [460, 341] width 271 height 14
paste input "[PHONE_NUMBER]"
type input "[PHONE_NUMBER]"
click at [458, 387] on input "Nome do cliente" at bounding box center [460, 393] width 271 height 14
type input "[PERSON_NAME]"
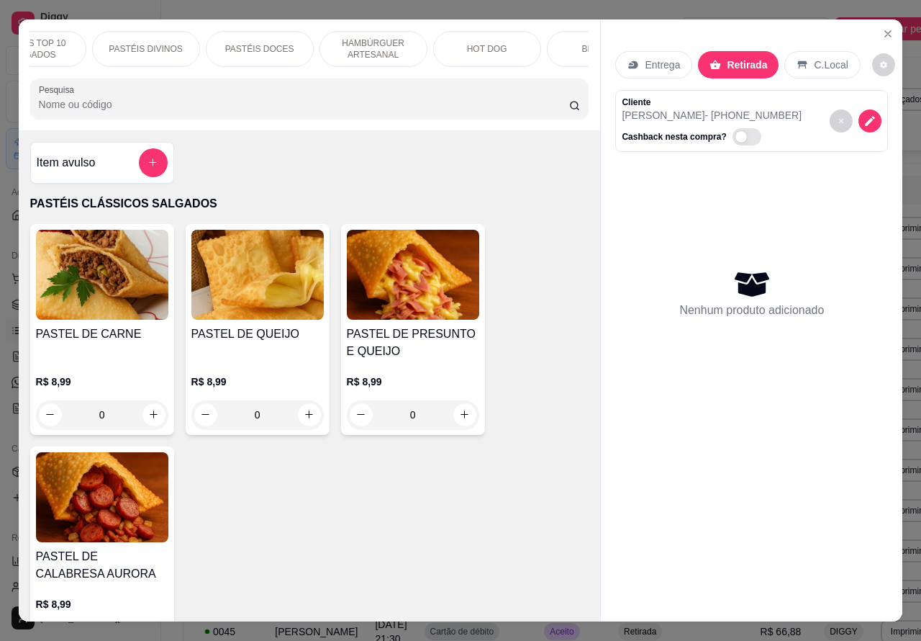
scroll to position [0, 166]
click at [504, 43] on div "HOT DOG" at bounding box center [487, 49] width 108 height 36
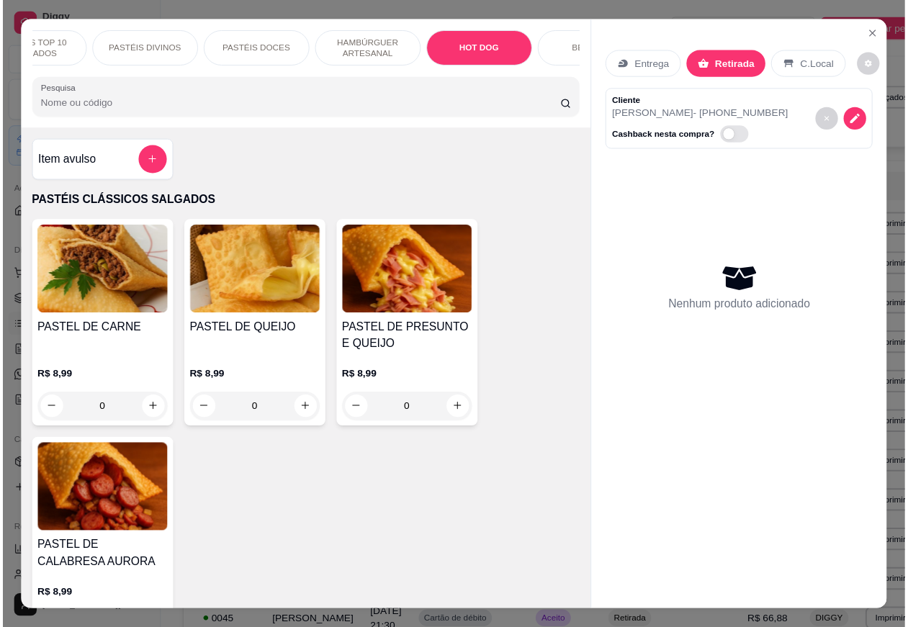
scroll to position [33, 0]
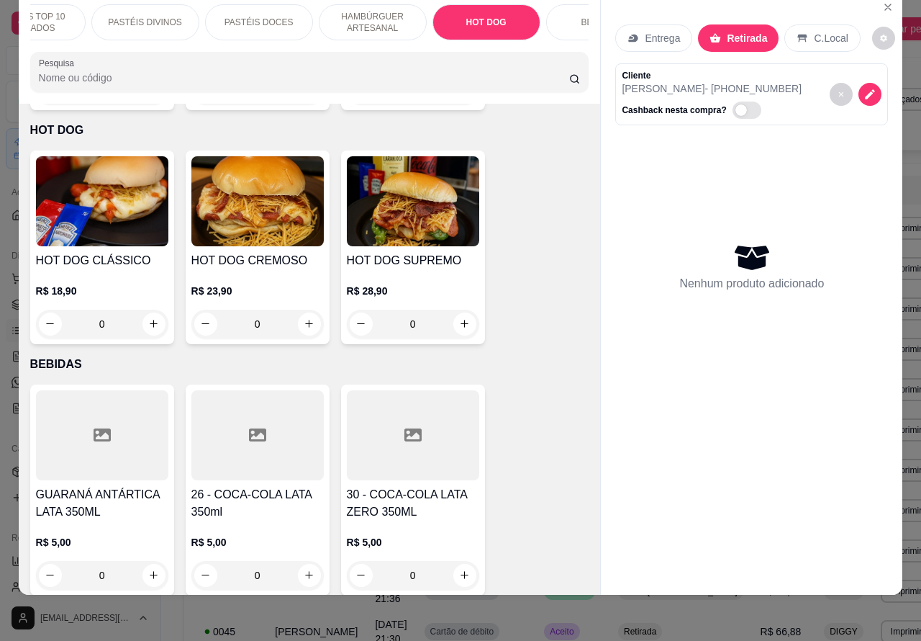
click at [302, 310] on div "0" at bounding box center [257, 324] width 132 height 29
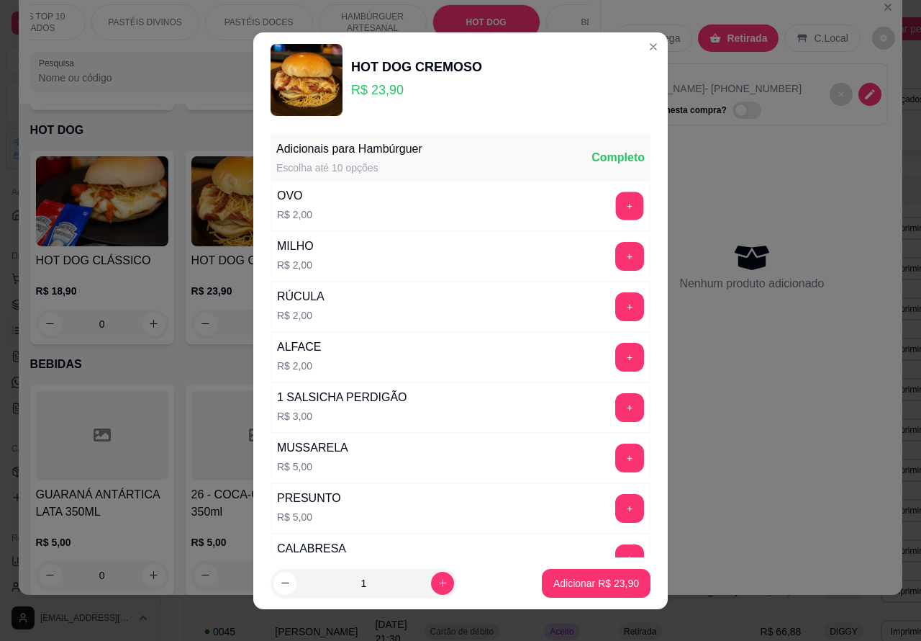
click at [616, 207] on button "+" at bounding box center [630, 205] width 28 height 28
click at [601, 577] on p "Adicionar R$ 27,90" at bounding box center [596, 583] width 83 height 14
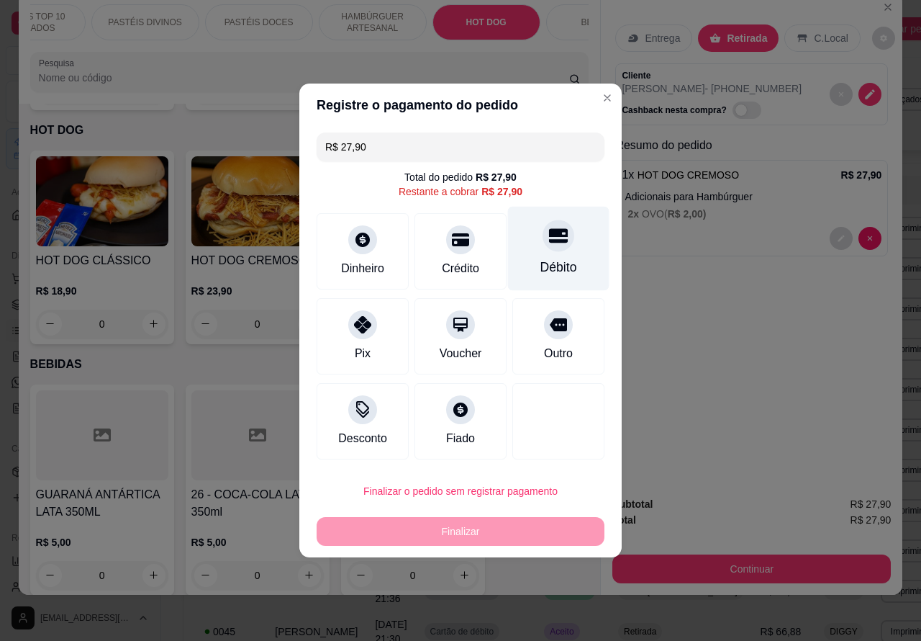
click at [559, 245] on div at bounding box center [559, 236] width 32 height 32
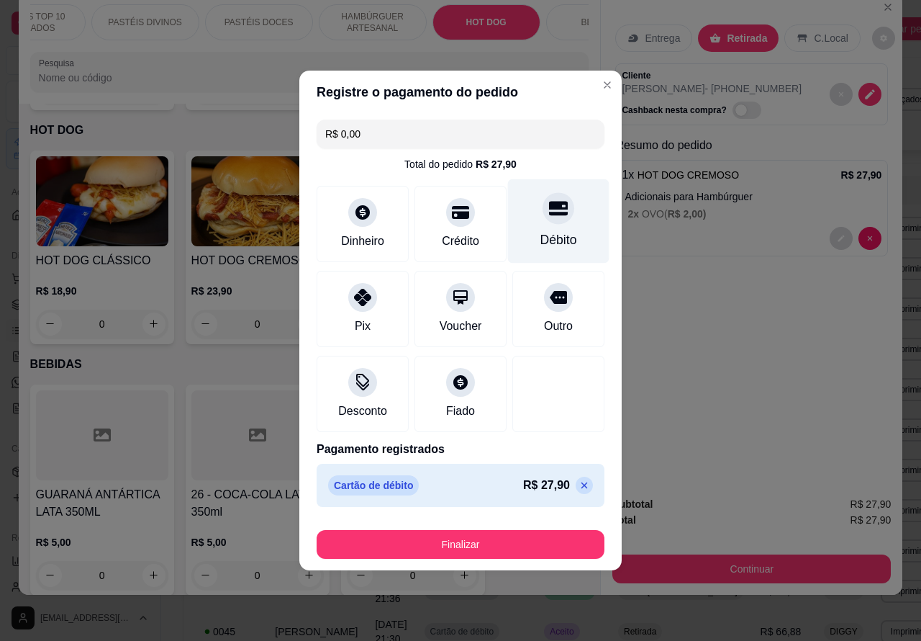
click at [531, 542] on button "Finalizar" at bounding box center [461, 544] width 288 height 29
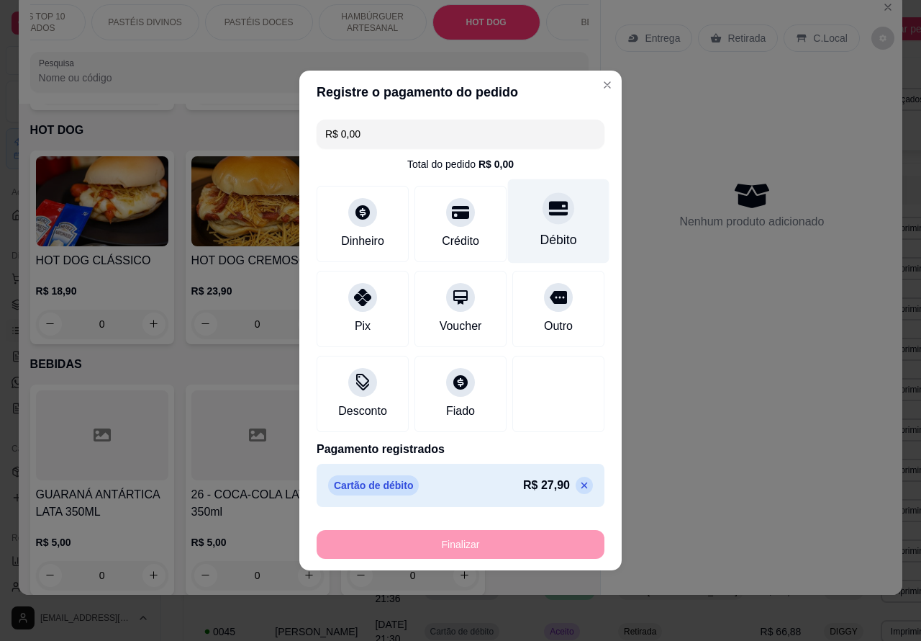
type input "-R$ 27,90"
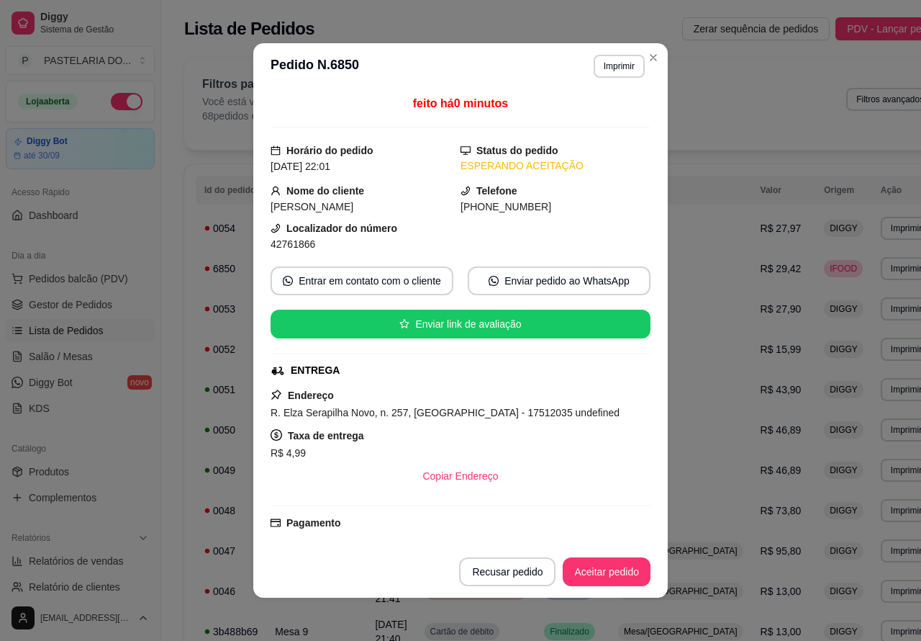
click at [609, 68] on button "Imprimir" at bounding box center [619, 66] width 51 height 23
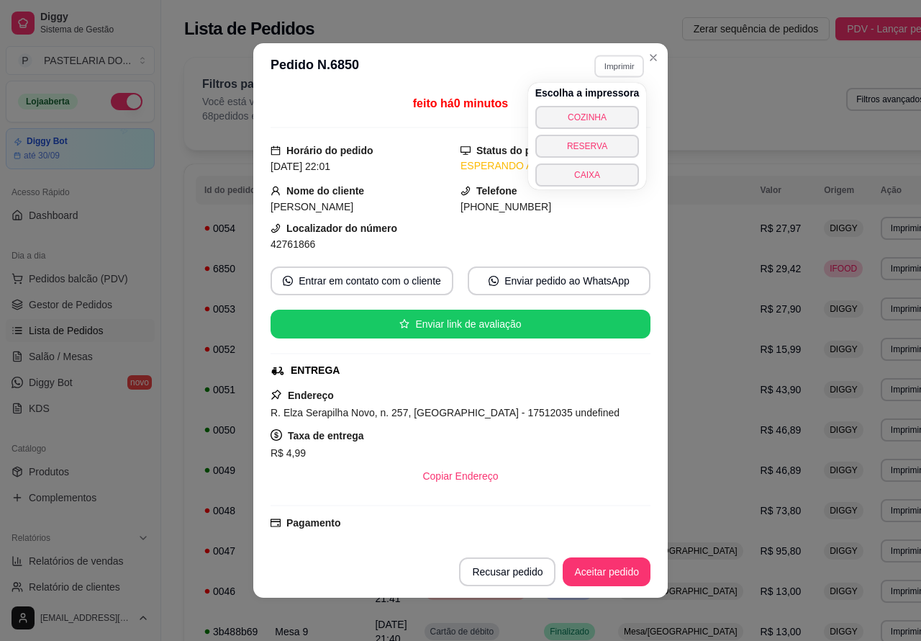
click at [605, 112] on button "COZINHA" at bounding box center [588, 117] width 104 height 23
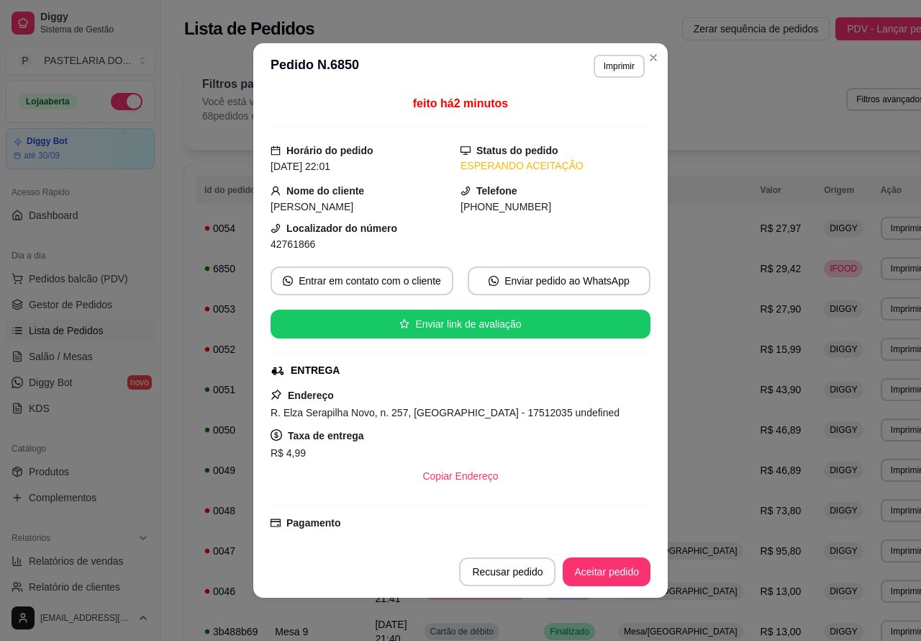
click at [607, 569] on button "Aceitar pedido" at bounding box center [607, 571] width 88 height 29
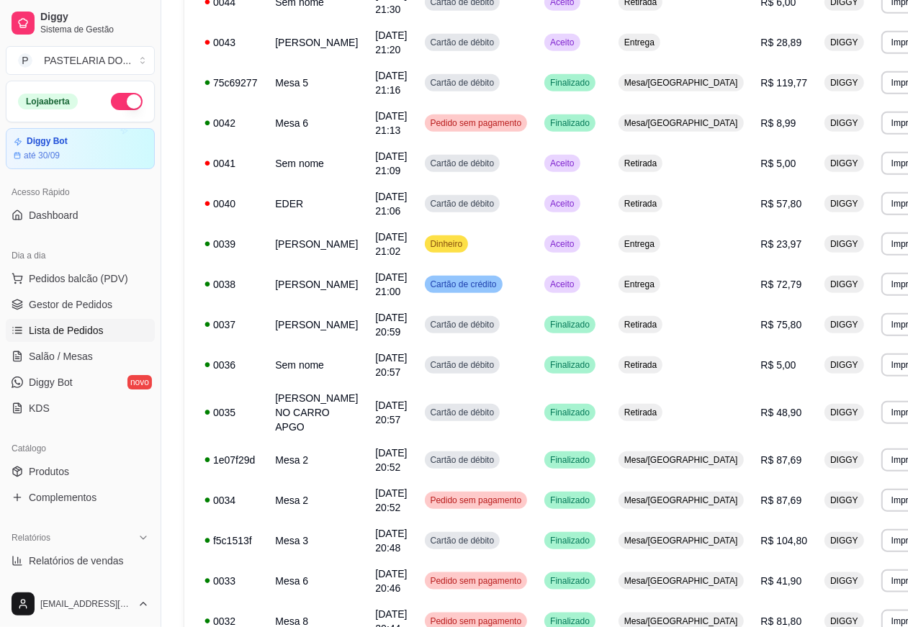
scroll to position [782, 0]
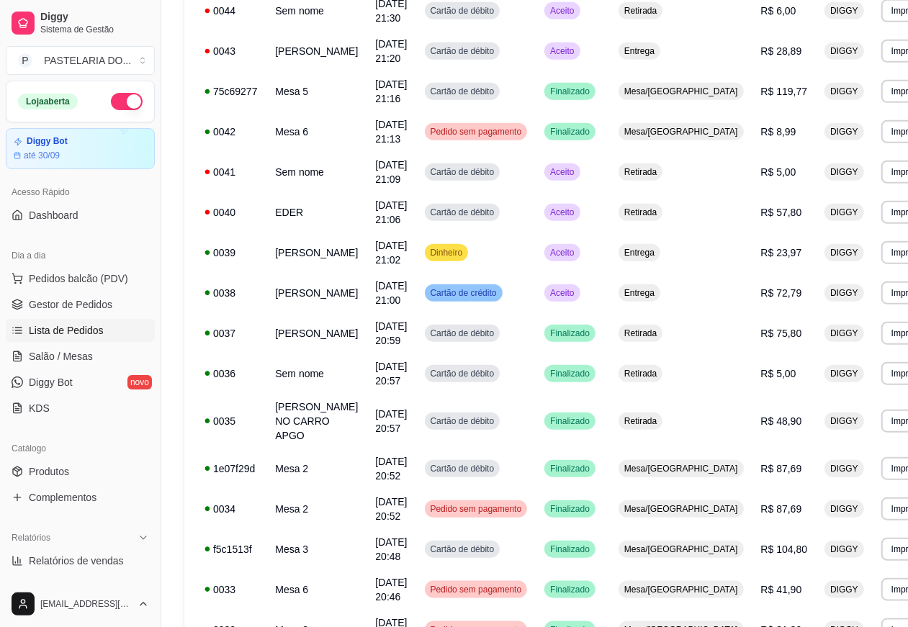
click at [564, 286] on button "Enviar link de avaliação" at bounding box center [454, 286] width 387 height 30
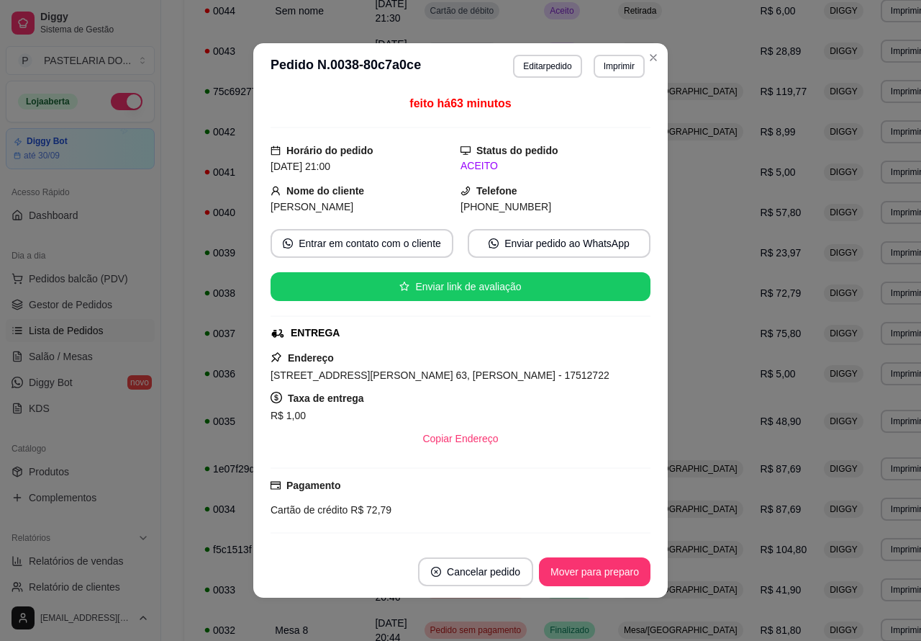
click at [605, 571] on button "Mover para preparo" at bounding box center [595, 571] width 112 height 29
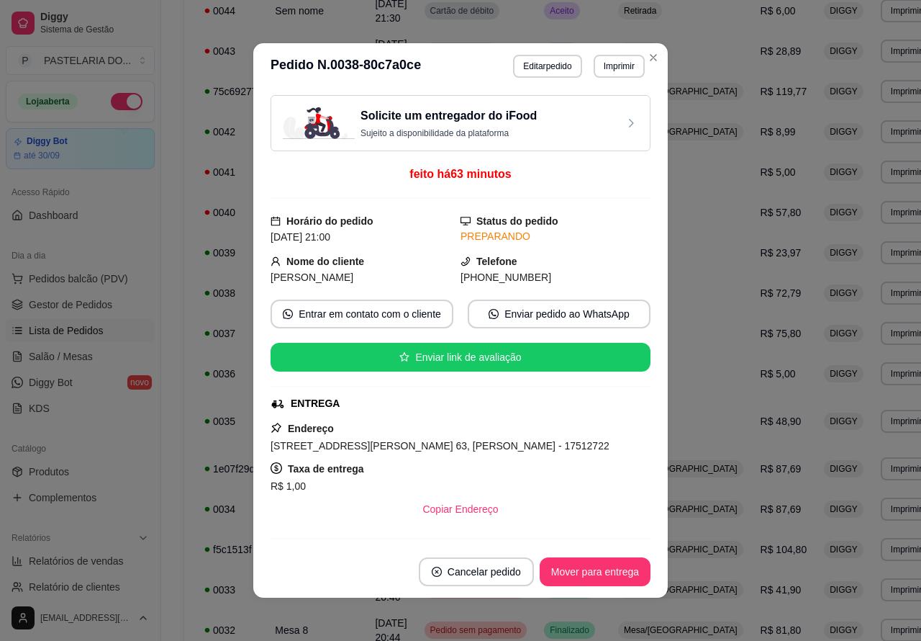
click at [601, 569] on button "Mover para entrega" at bounding box center [595, 571] width 111 height 29
click at [602, 572] on button "Mover para finalizado" at bounding box center [590, 571] width 119 height 29
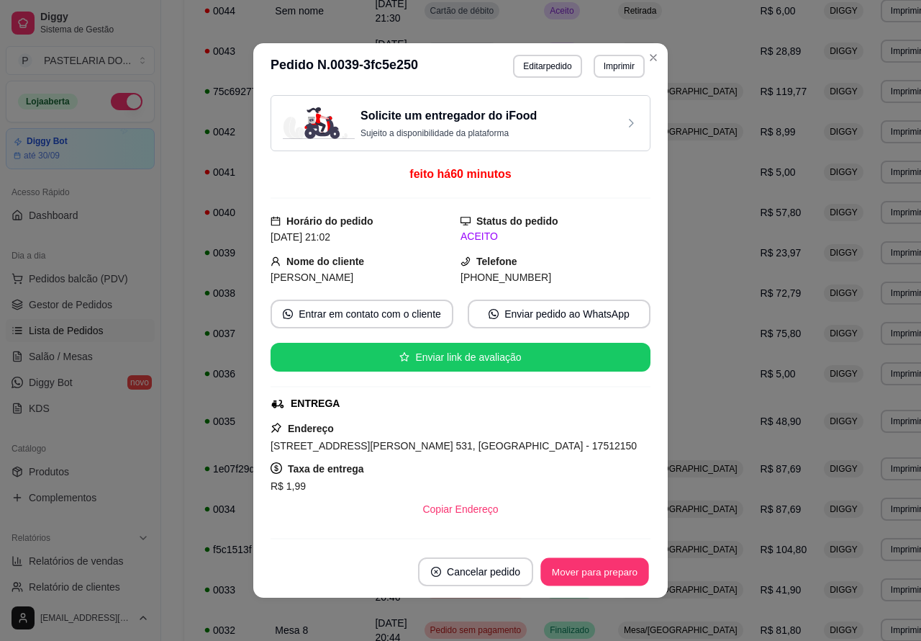
click at [592, 566] on button "Mover para preparo" at bounding box center [595, 572] width 108 height 28
click at [598, 570] on button "Mover para entrega" at bounding box center [595, 571] width 111 height 29
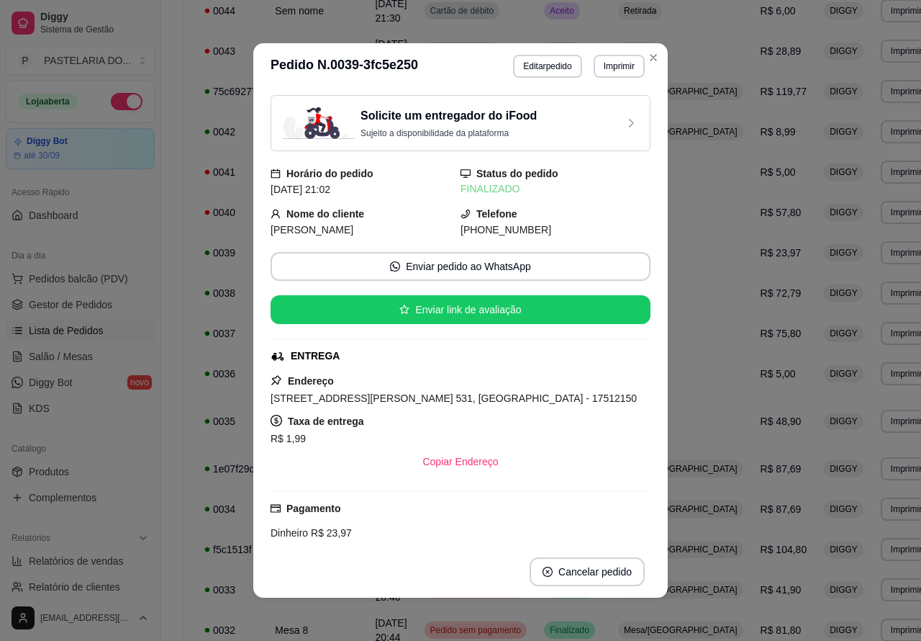
click at [883, 441] on div "**********" at bounding box center [568, 39] width 768 height 1314
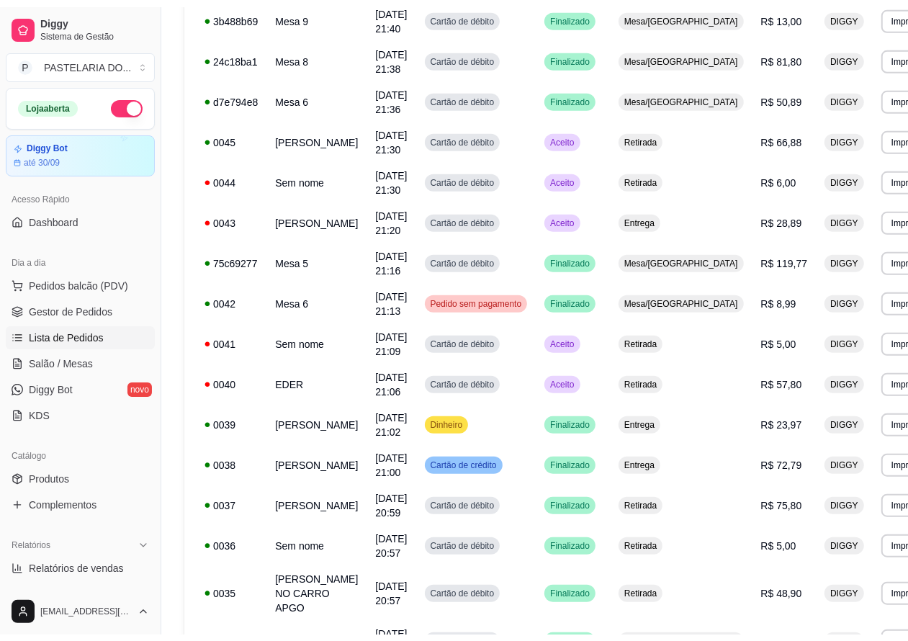
scroll to position [608, 0]
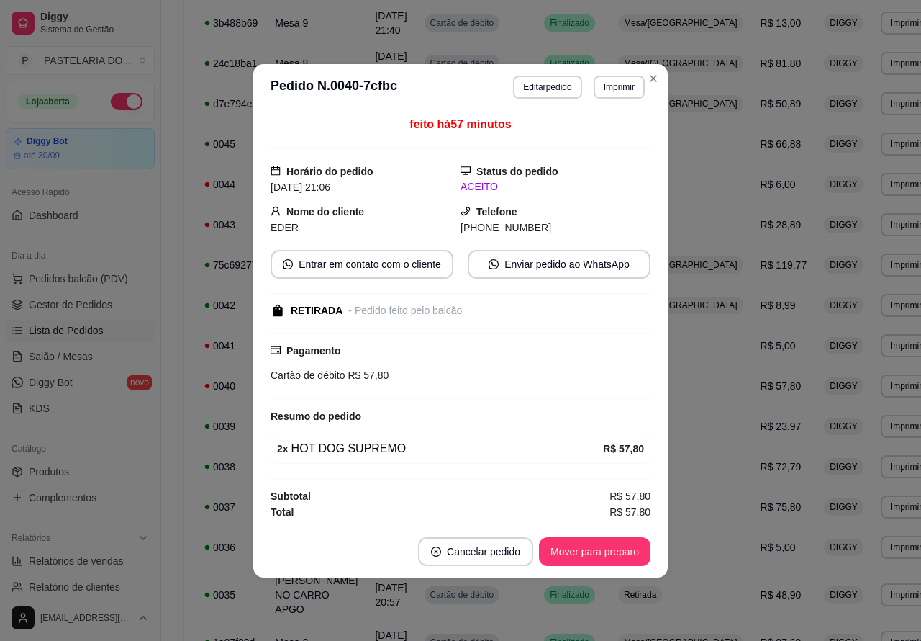
click at [589, 559] on button "Mover para preparo" at bounding box center [595, 551] width 112 height 29
click at [602, 553] on button "Mover para retirada disponível" at bounding box center [571, 551] width 159 height 29
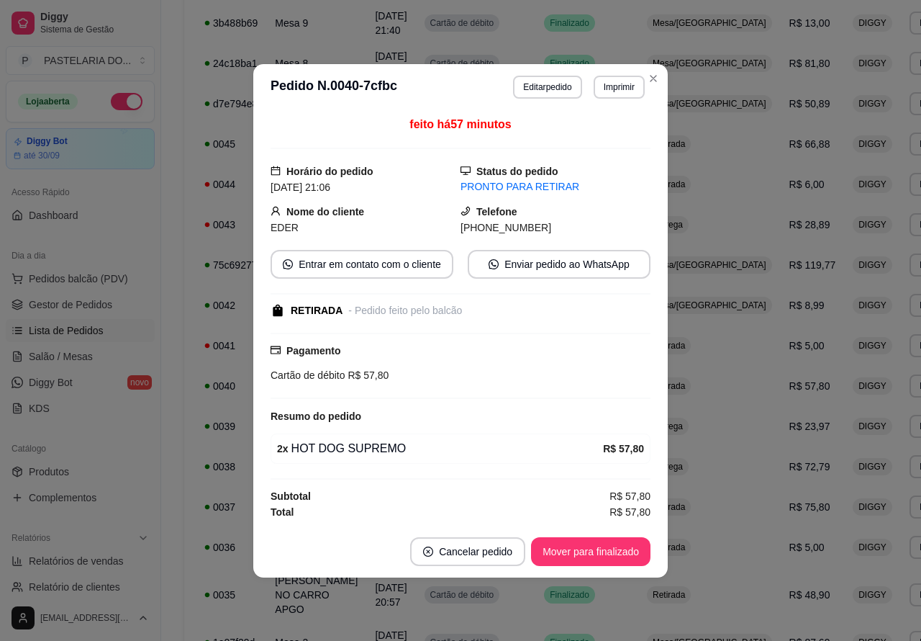
click at [602, 551] on button "Mover para finalizado" at bounding box center [590, 551] width 119 height 29
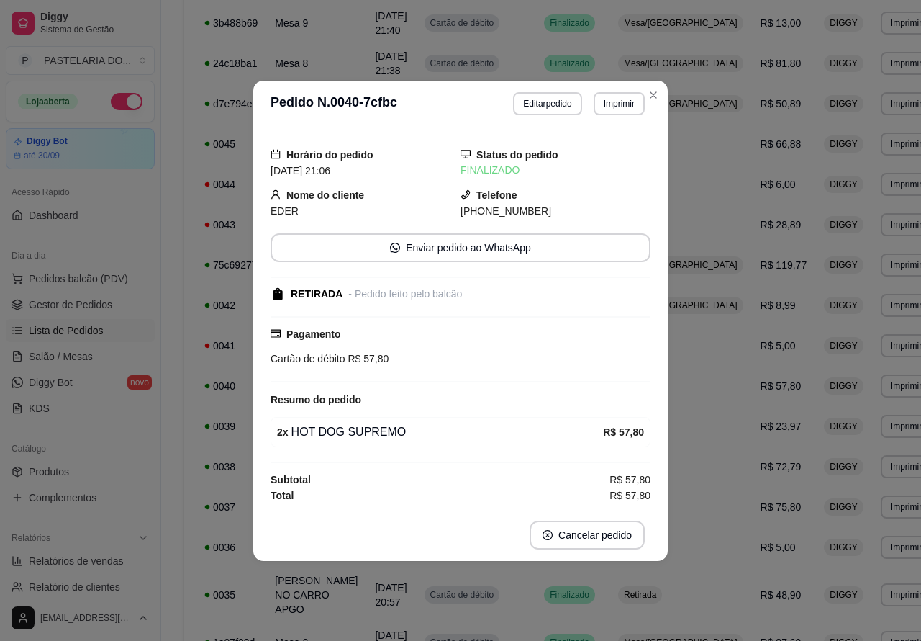
click at [182, 439] on div "**********" at bounding box center [568, 164] width 814 height 1446
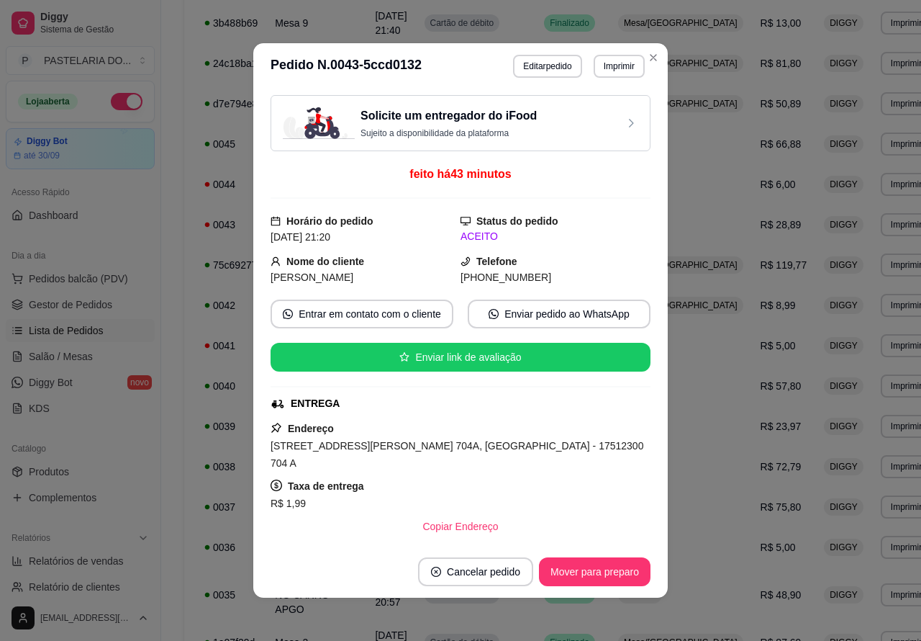
click at [598, 572] on button "Mover para preparo" at bounding box center [595, 571] width 112 height 29
click at [602, 567] on button "Mover para entrega" at bounding box center [595, 571] width 111 height 29
click at [606, 567] on button "Mover para finalizado" at bounding box center [591, 572] width 116 height 28
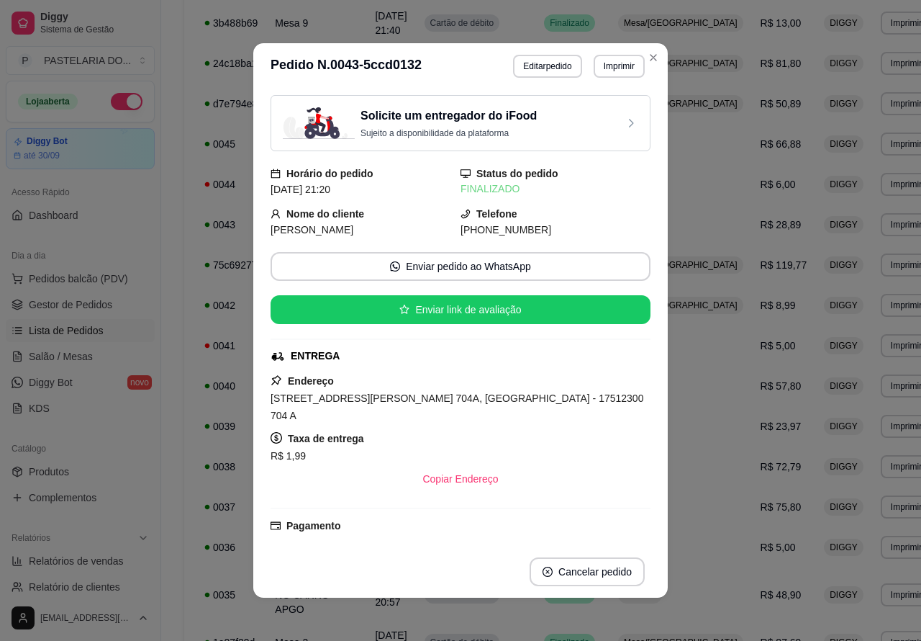
click at [164, 464] on button "Toggle Sidebar" at bounding box center [161, 320] width 12 height 641
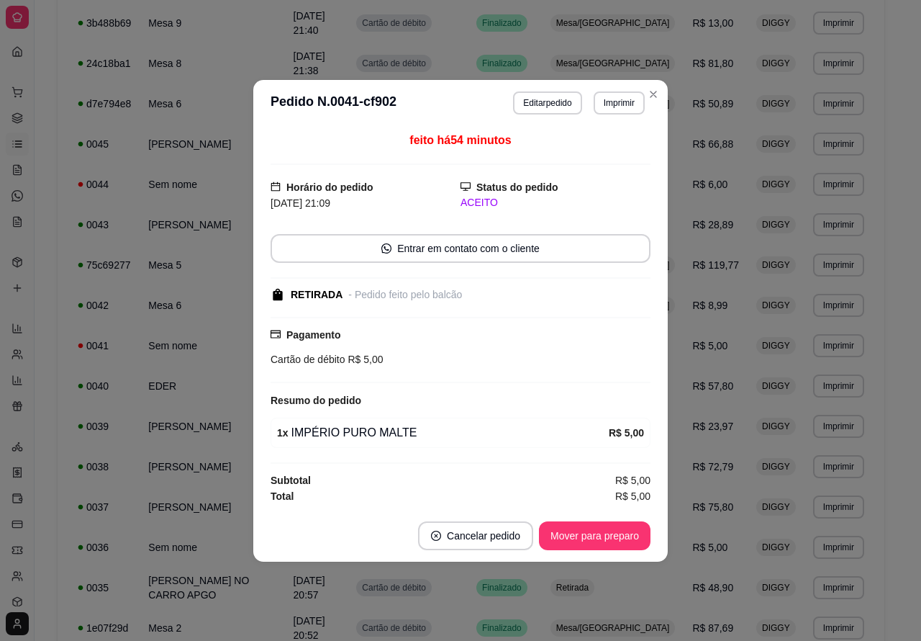
click at [588, 536] on button "Mover para preparo" at bounding box center [595, 535] width 112 height 29
click at [601, 538] on button "Mover para retirada disponível" at bounding box center [571, 535] width 159 height 29
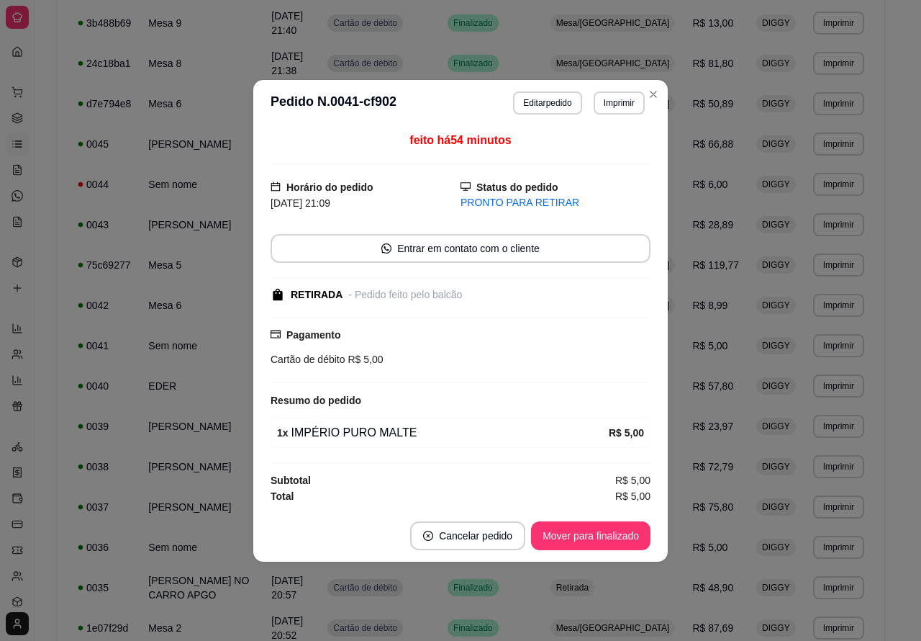
click at [613, 533] on button "Mover para finalizado" at bounding box center [590, 535] width 119 height 29
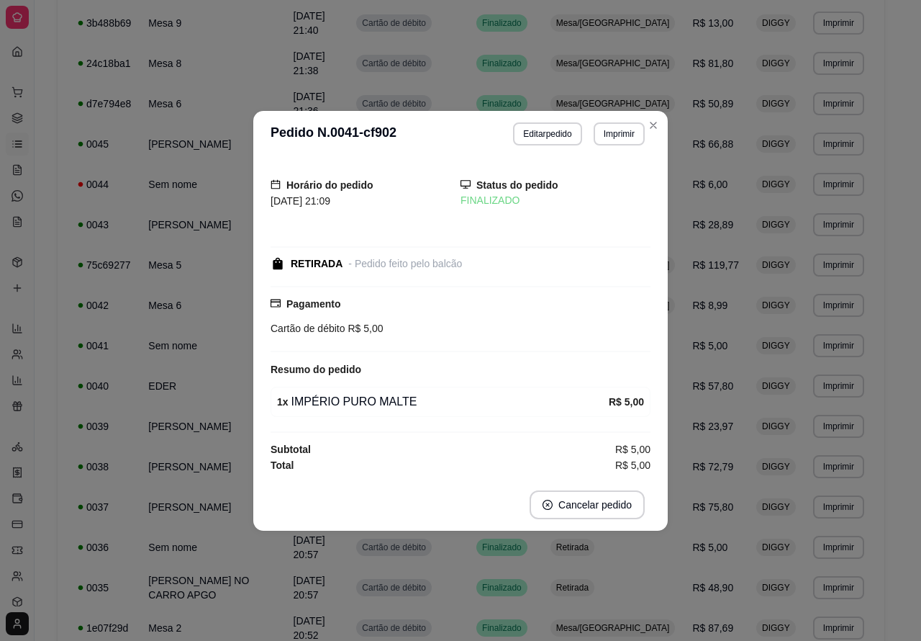
click at [900, 439] on div "**********" at bounding box center [471, 157] width 873 height 1432
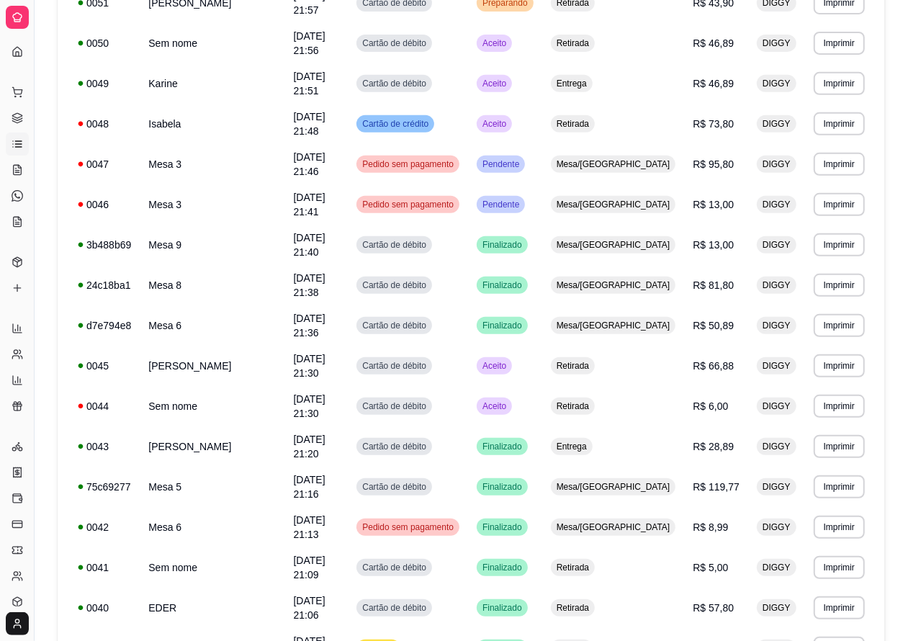
scroll to position [361, 0]
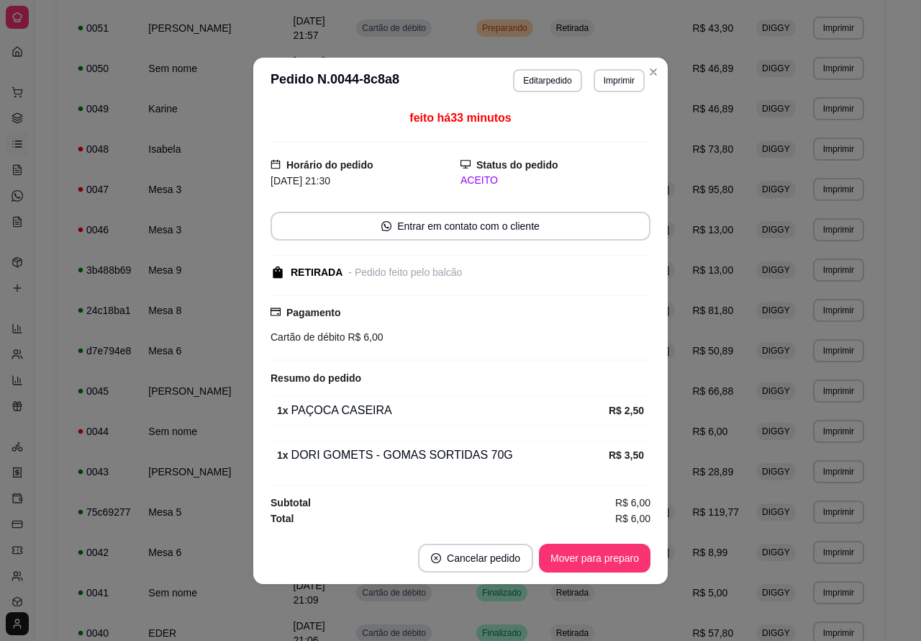
click at [579, 558] on button "Mover para preparo" at bounding box center [595, 557] width 112 height 29
click at [579, 561] on button "Mover para retirada disponível" at bounding box center [571, 557] width 159 height 29
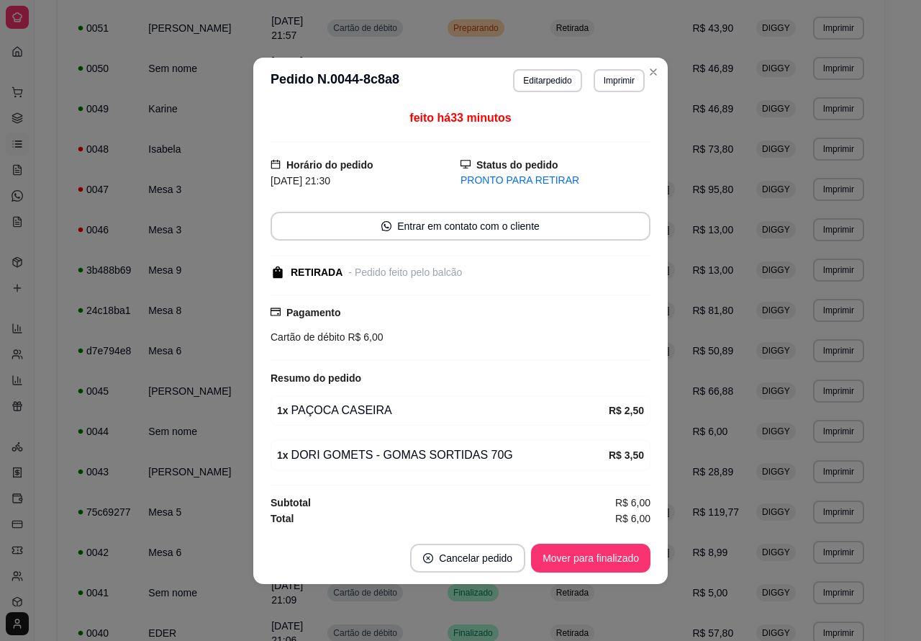
click at [591, 562] on button "Mover para finalizado" at bounding box center [590, 557] width 119 height 29
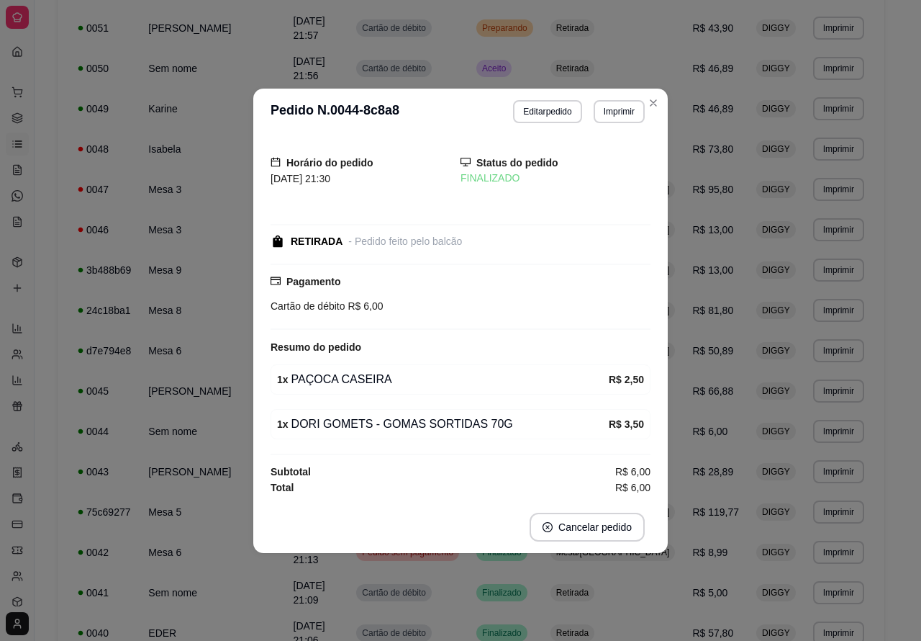
click at [898, 437] on div "**********" at bounding box center [471, 404] width 873 height 1432
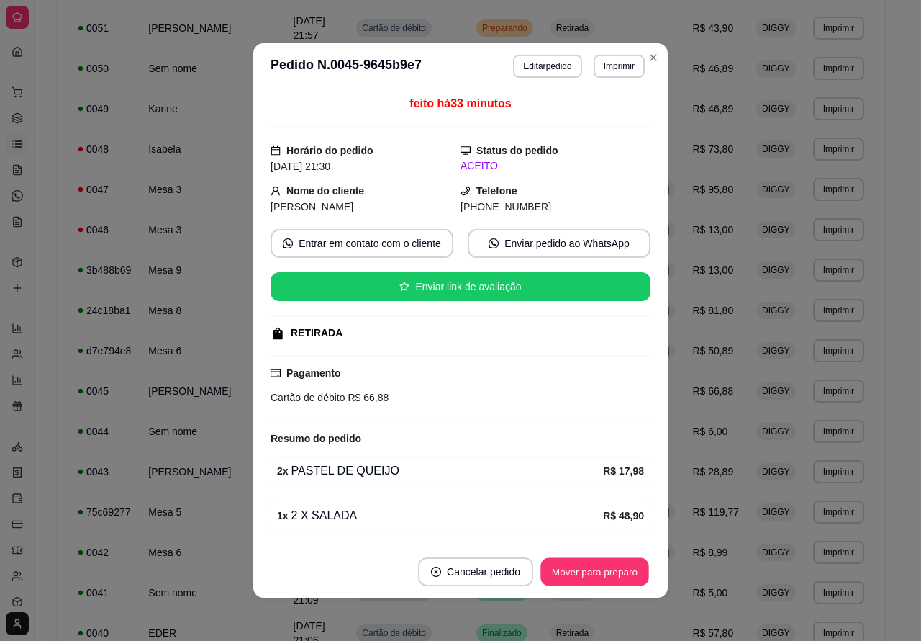
click at [595, 559] on button "Mover para preparo" at bounding box center [595, 572] width 108 height 28
click at [596, 569] on button "Mover para retirada disponível" at bounding box center [571, 572] width 154 height 28
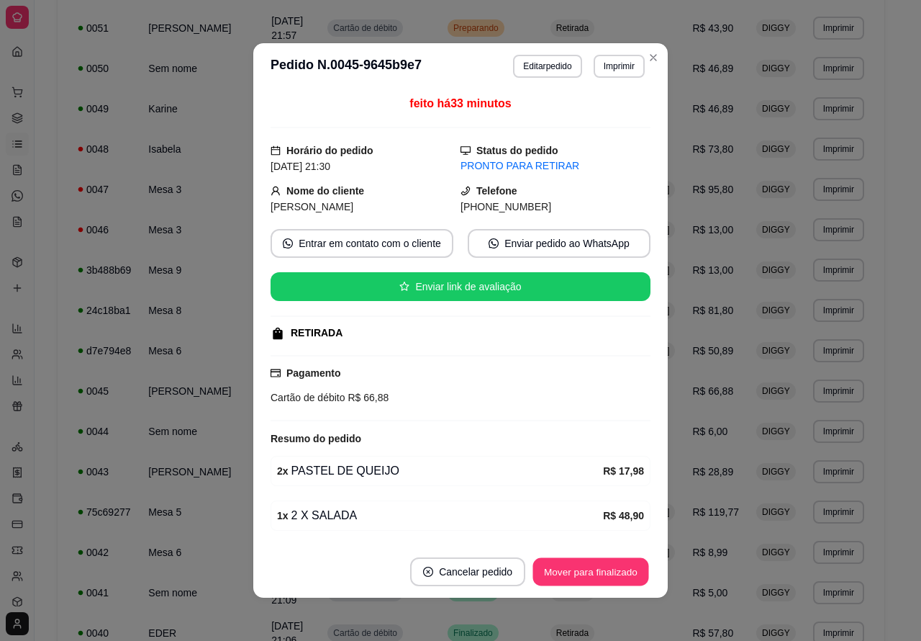
click at [602, 569] on button "Mover para finalizado" at bounding box center [591, 572] width 116 height 28
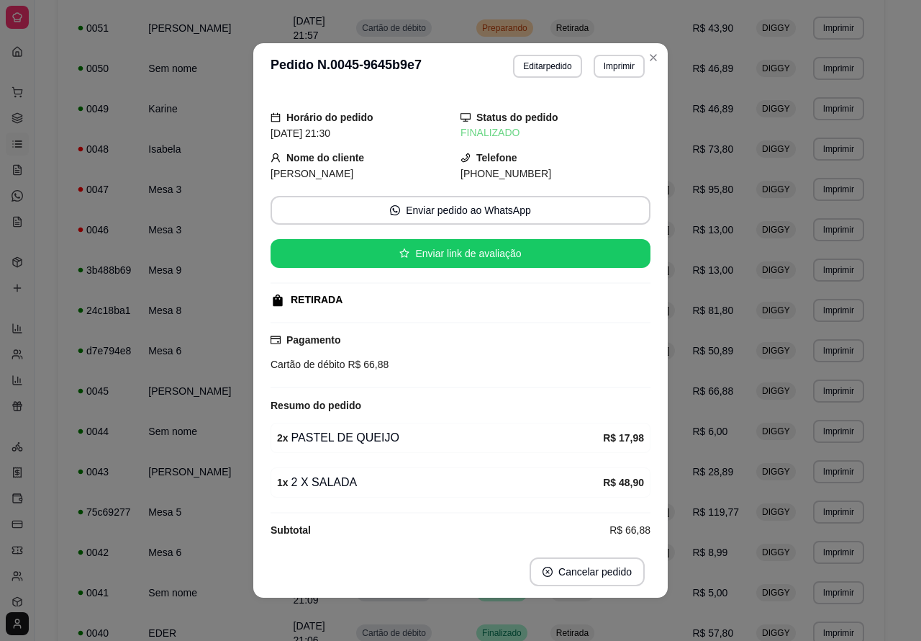
click at [890, 426] on div "**********" at bounding box center [471, 404] width 873 height 1432
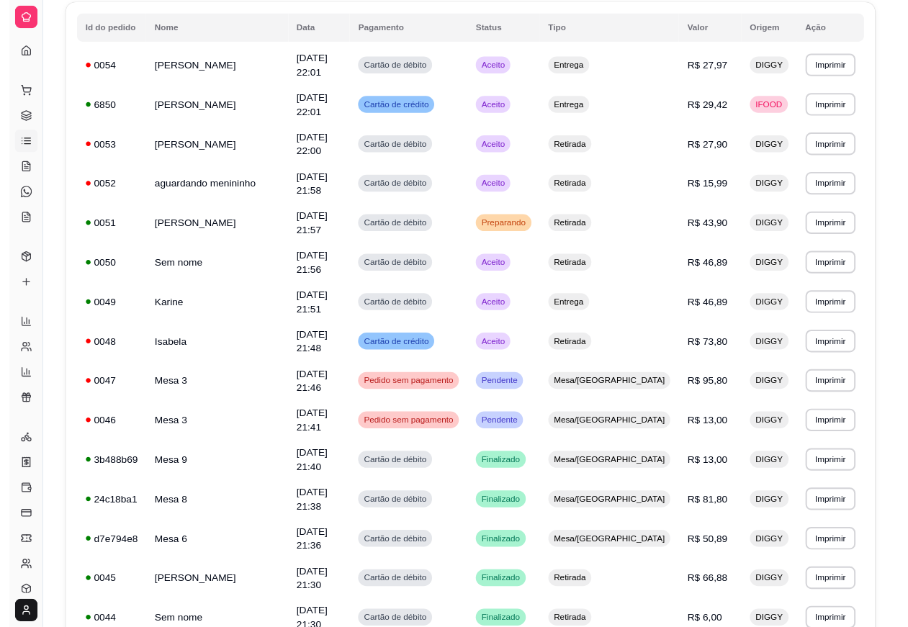
scroll to position [151, 0]
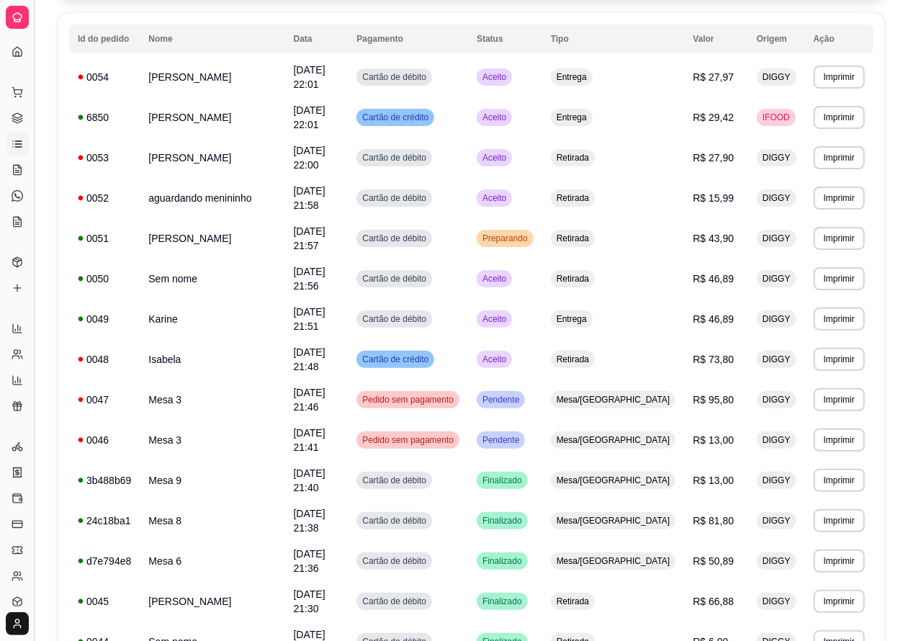
click at [37, 524] on button "Toggle Sidebar" at bounding box center [34, 320] width 12 height 641
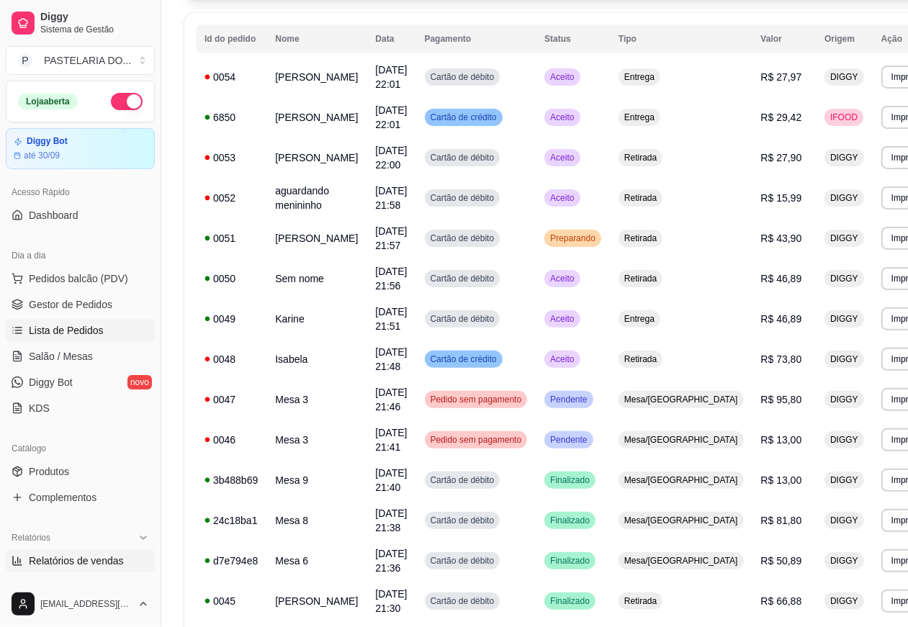
click at [90, 555] on span "Relatórios de vendas" at bounding box center [76, 561] width 95 height 14
select select "ALL"
select select "0"
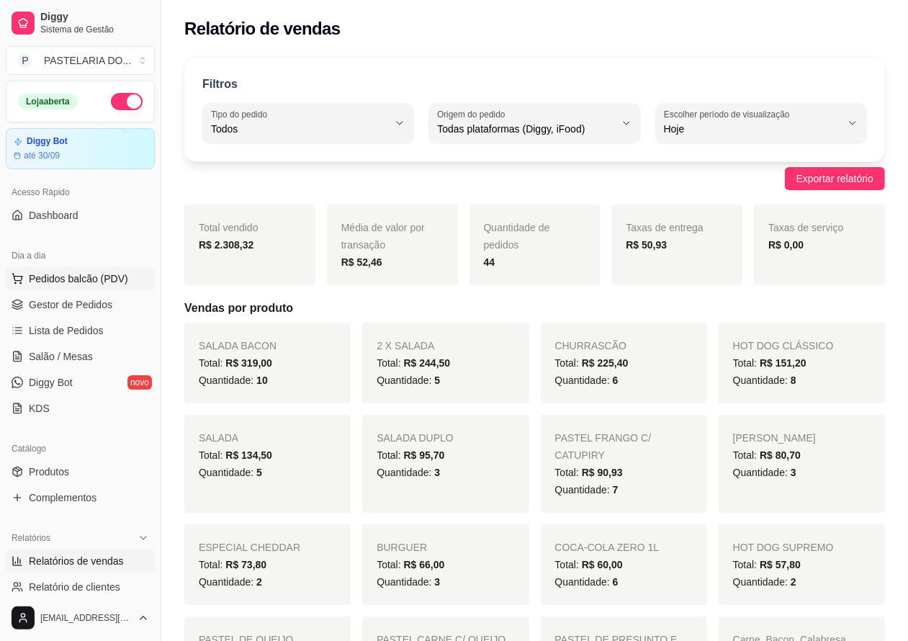
click at [83, 277] on span "Pedidos balcão (PDV)" at bounding box center [78, 278] width 99 height 14
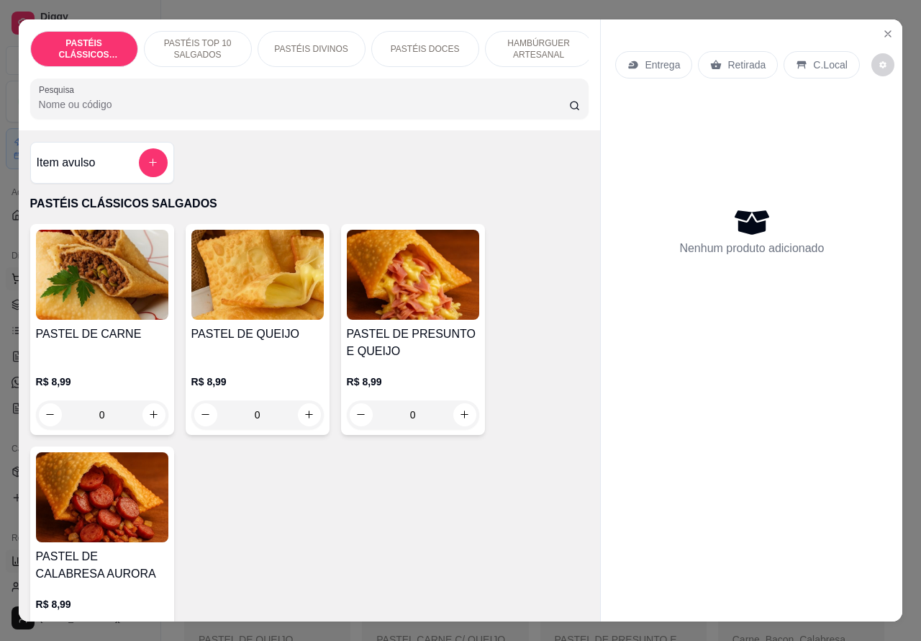
click at [885, 31] on icon "Close" at bounding box center [888, 34] width 6 height 6
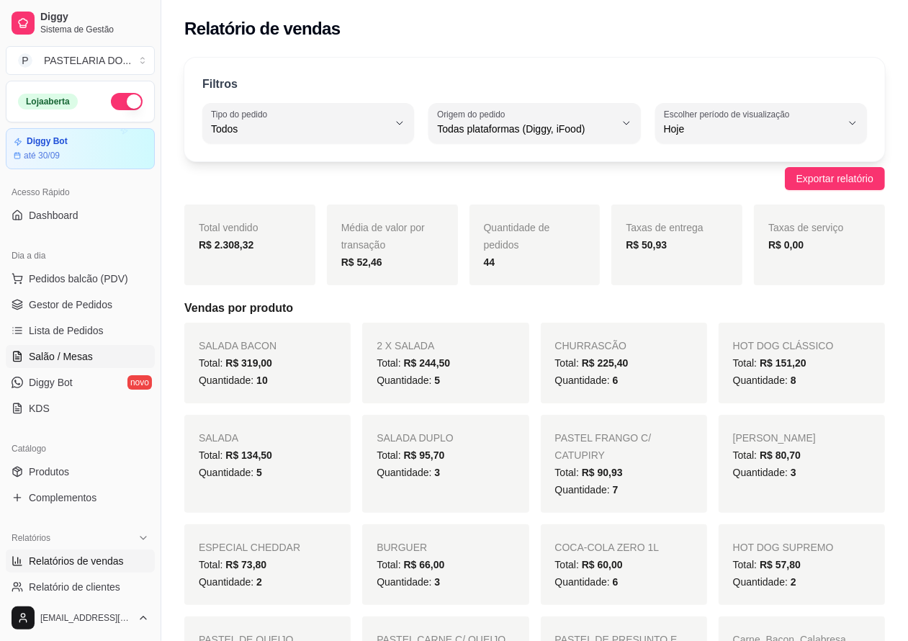
click at [66, 355] on span "Salão / Mesas" at bounding box center [61, 356] width 64 height 14
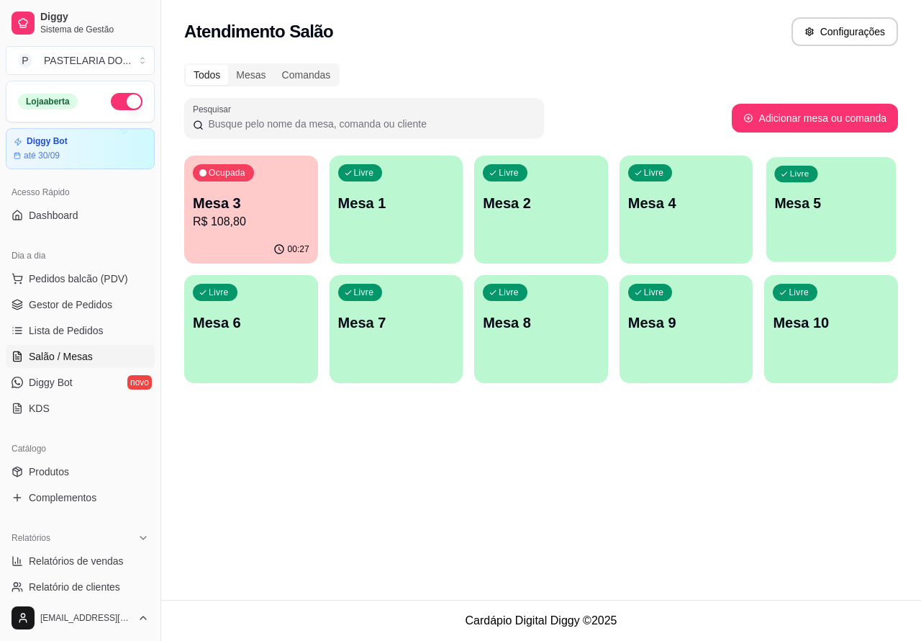
click at [846, 212] on p "Mesa 5" at bounding box center [831, 203] width 113 height 19
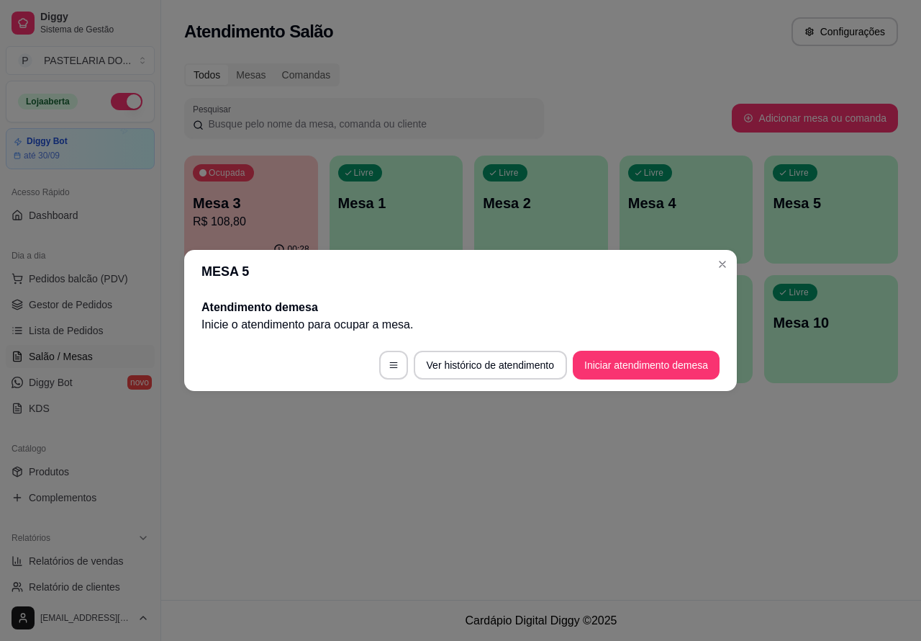
click at [661, 362] on button "Iniciar atendimento de mesa" at bounding box center [646, 365] width 147 height 29
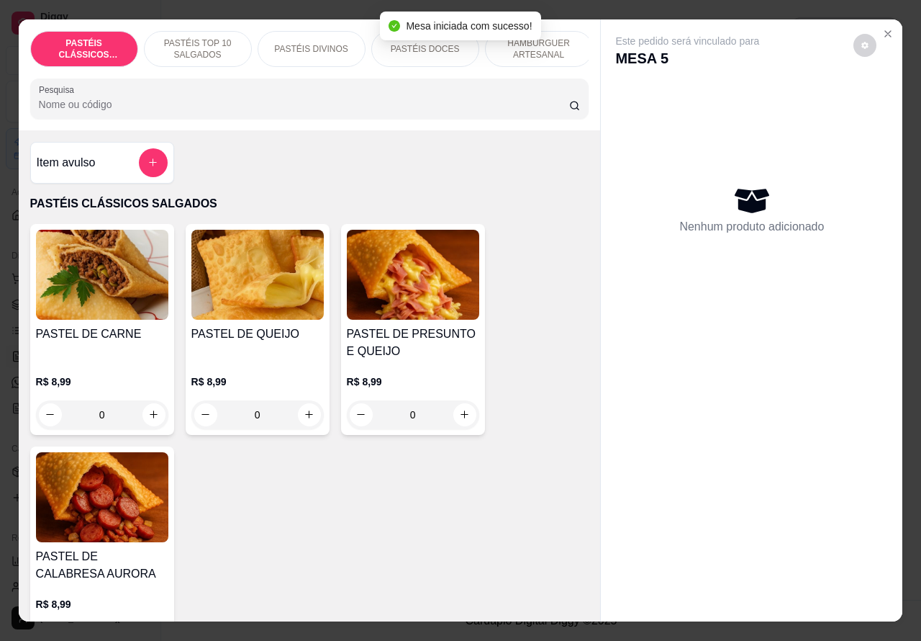
click at [572, 43] on p "HAMBÚRGUER ARTESANAL" at bounding box center [538, 48] width 83 height 23
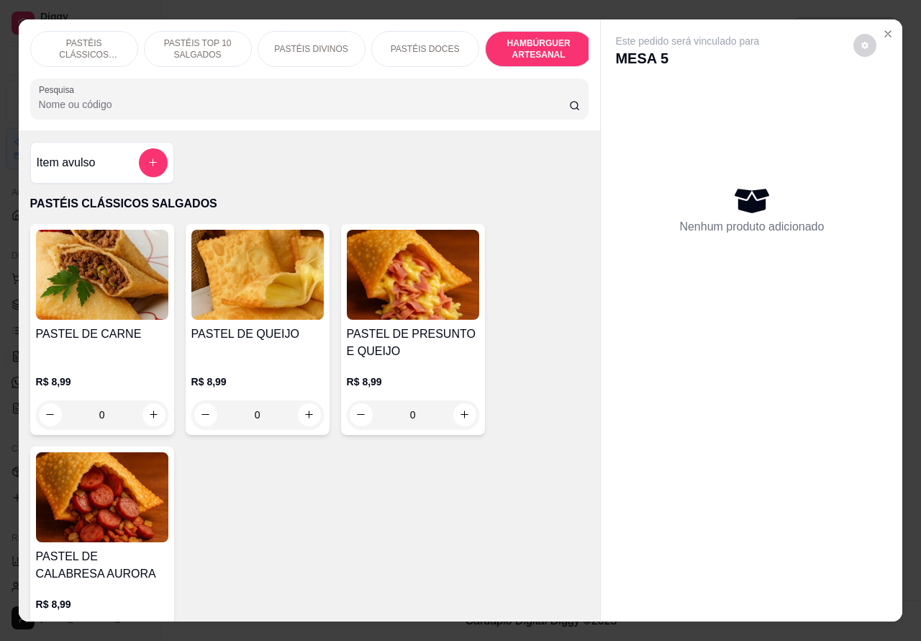
scroll to position [33, 0]
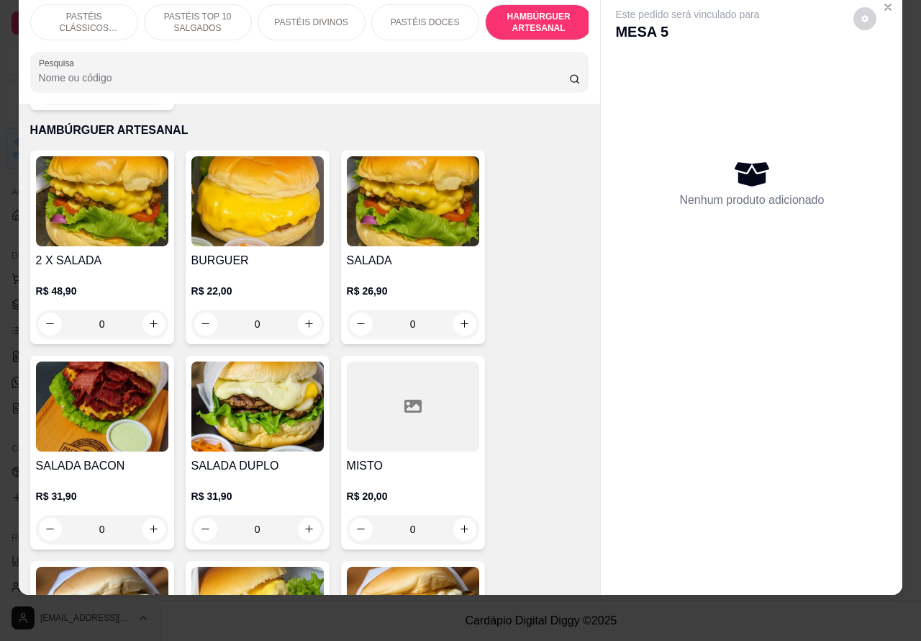
click at [155, 515] on div "0" at bounding box center [102, 529] width 132 height 29
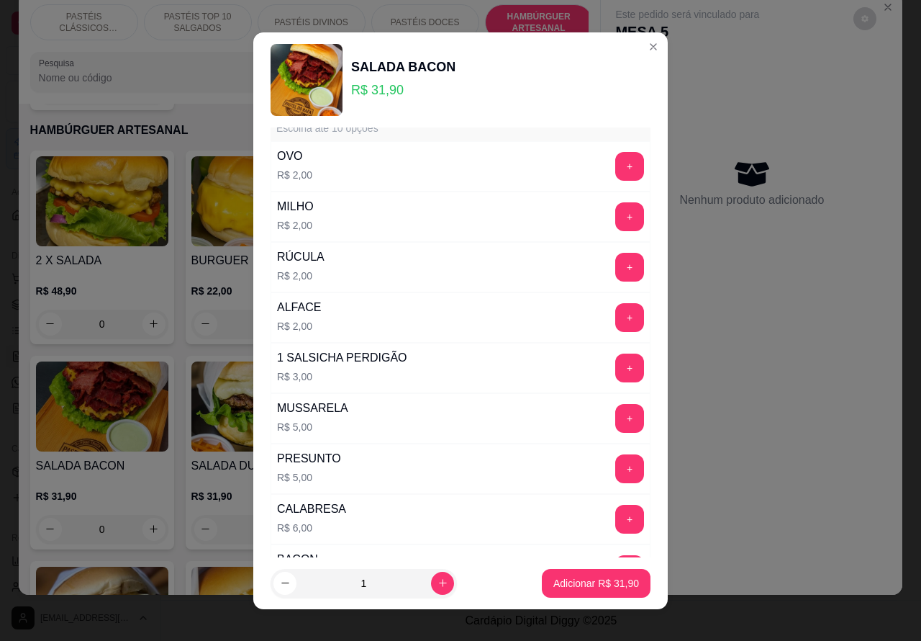
scroll to position [0, 0]
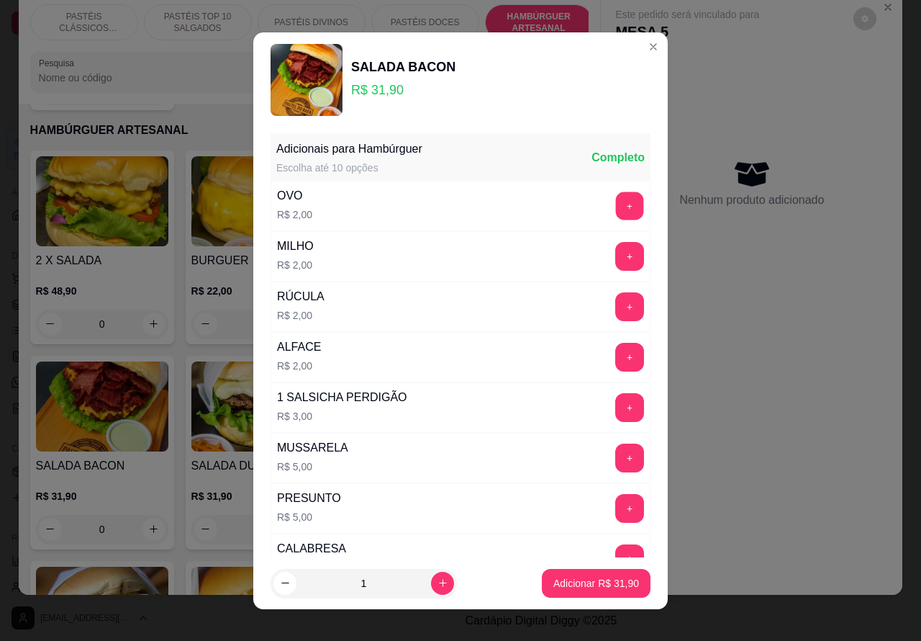
click at [616, 209] on button "+" at bounding box center [630, 205] width 28 height 28
click at [573, 583] on p "Adicionar R$ 33,90" at bounding box center [596, 583] width 83 height 14
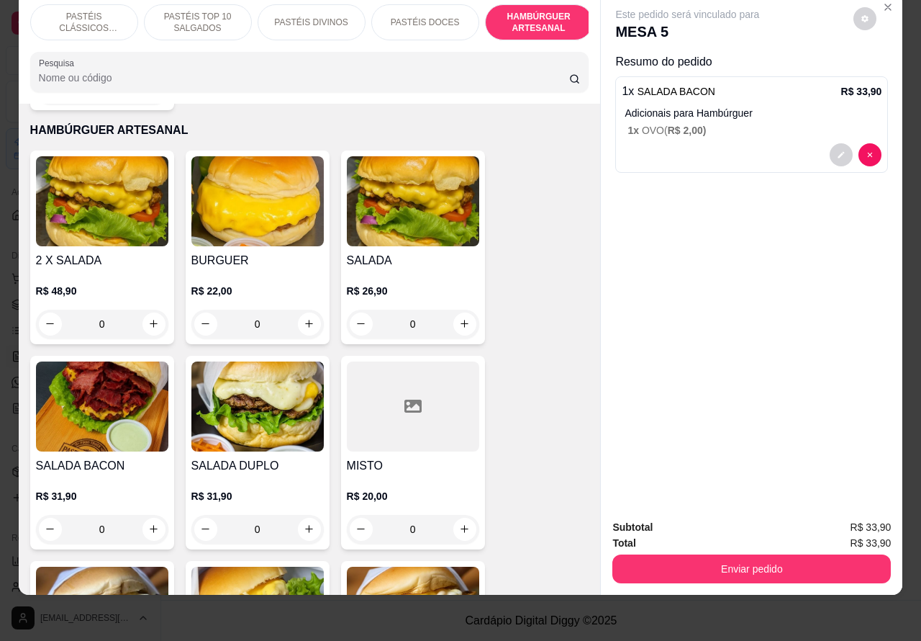
click at [153, 515] on div "0" at bounding box center [102, 529] width 132 height 29
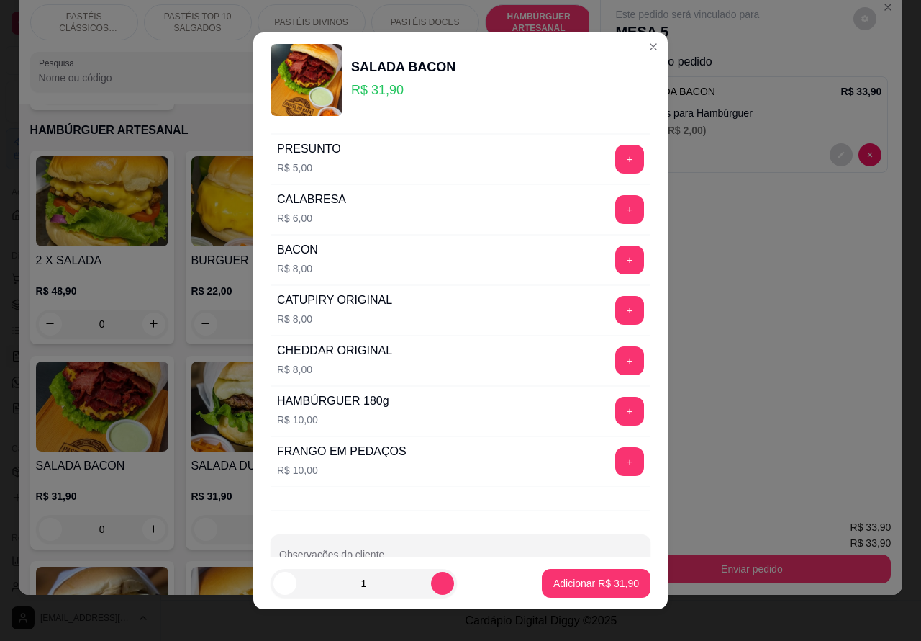
scroll to position [390, 0]
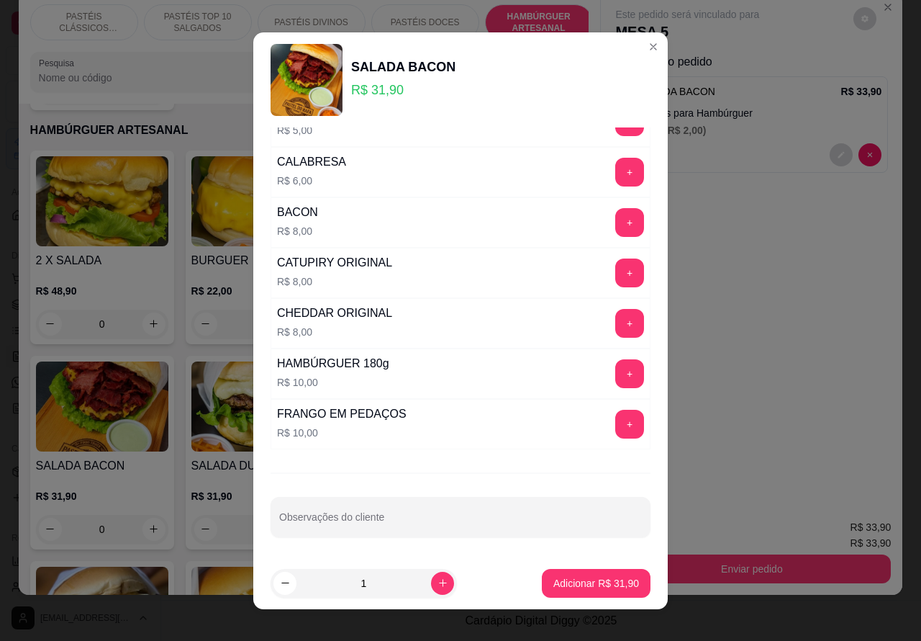
click at [415, 522] on input "Observações do cliente" at bounding box center [460, 522] width 363 height 14
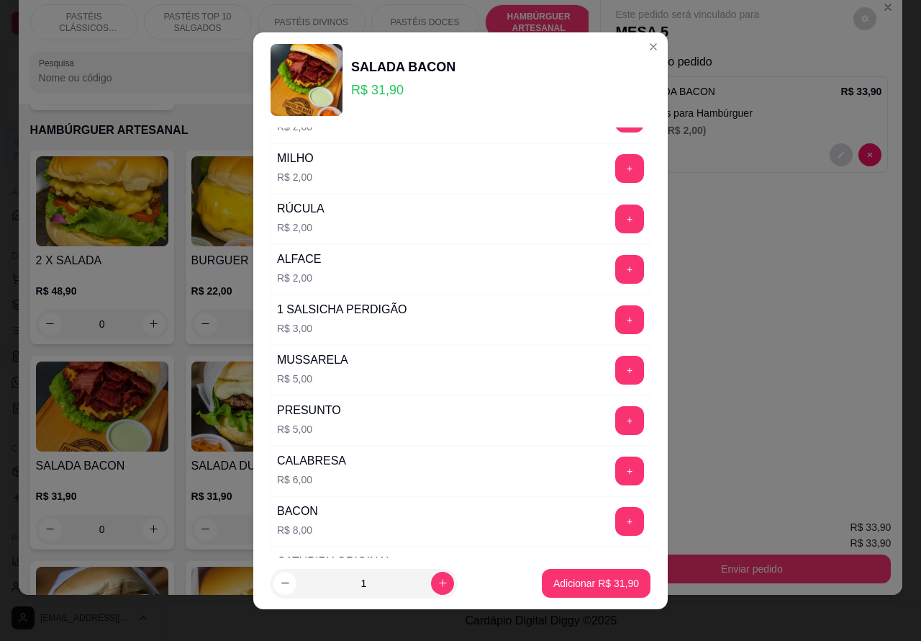
scroll to position [11, 0]
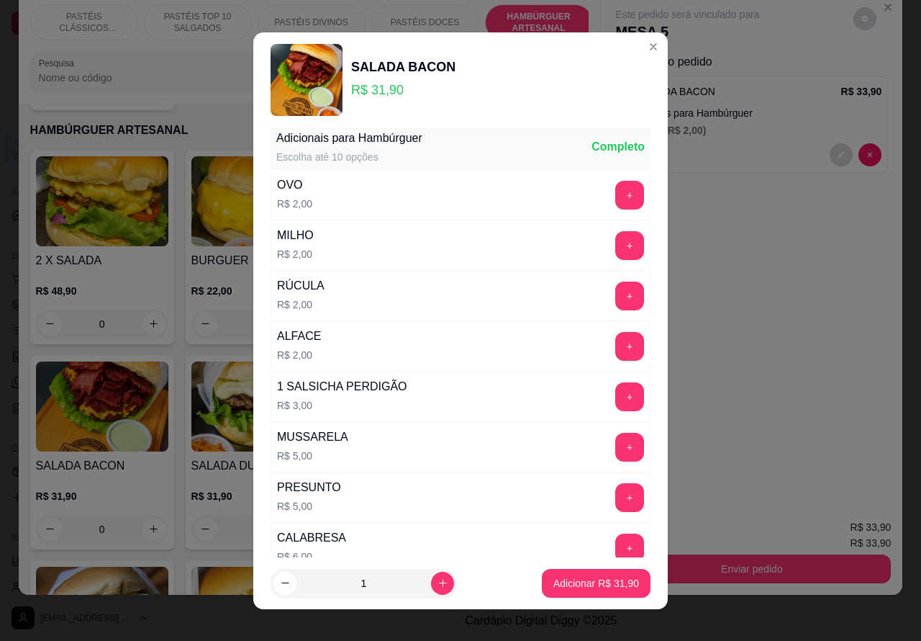
click at [615, 191] on button "+" at bounding box center [629, 195] width 29 height 29
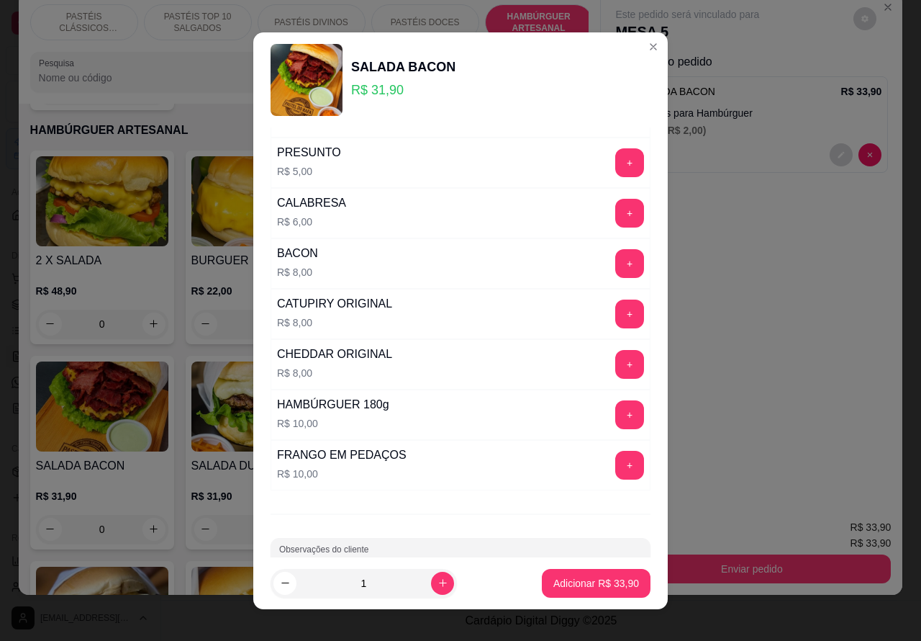
scroll to position [390, 0]
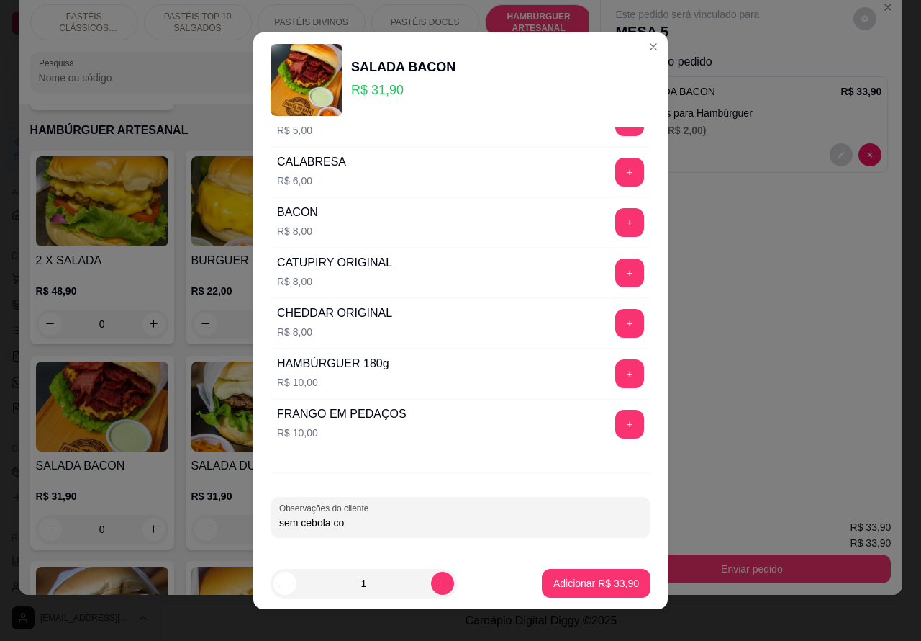
click at [355, 518] on input "sem cebola co" at bounding box center [460, 522] width 363 height 14
type input "sem cebola, ovo mal passado>>>>>>>>>>>>"
click at [579, 582] on p "Adicionar R$ 33,90" at bounding box center [597, 583] width 86 height 14
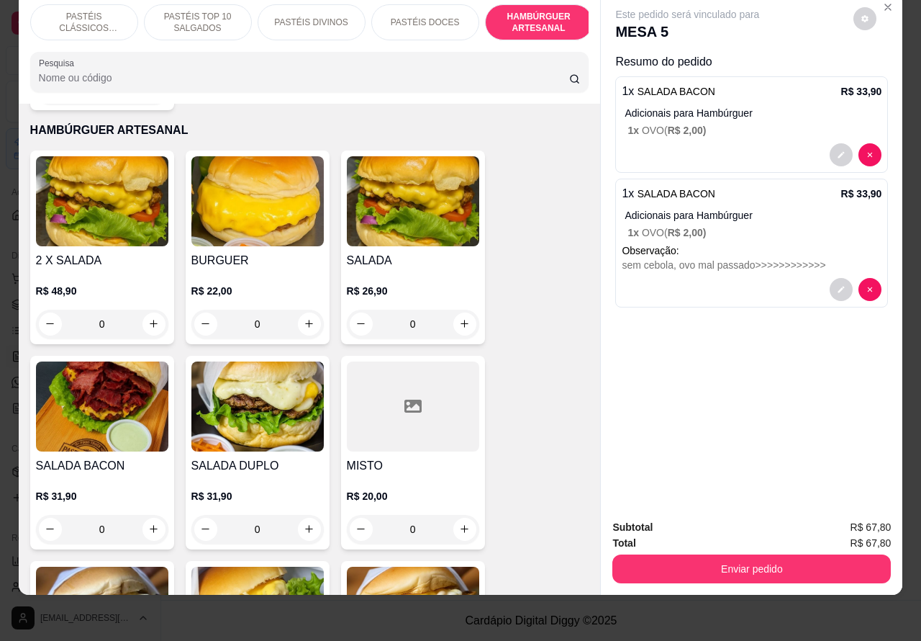
select select "ALL"
select select "0"
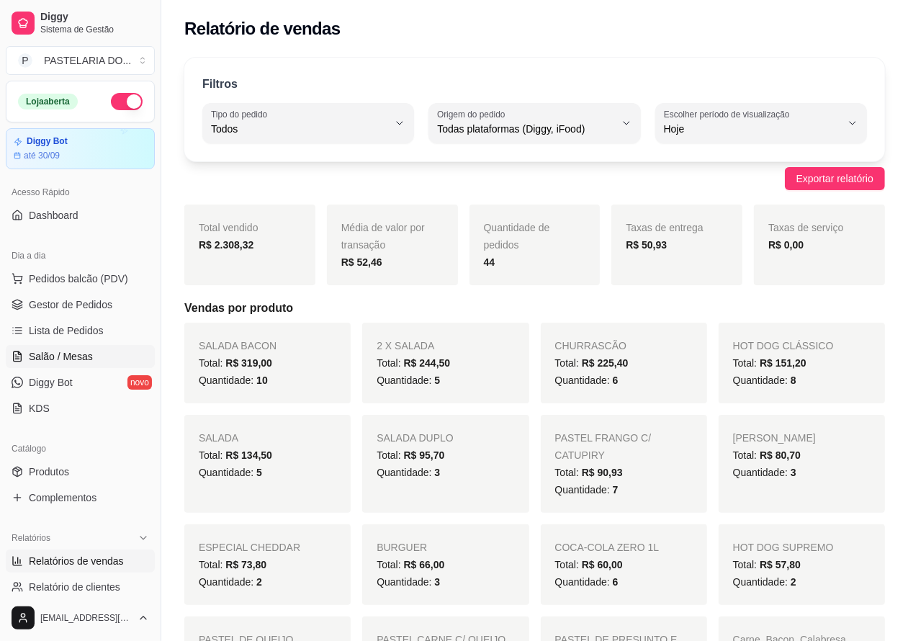
click at [79, 351] on span "Salão / Mesas" at bounding box center [61, 356] width 64 height 14
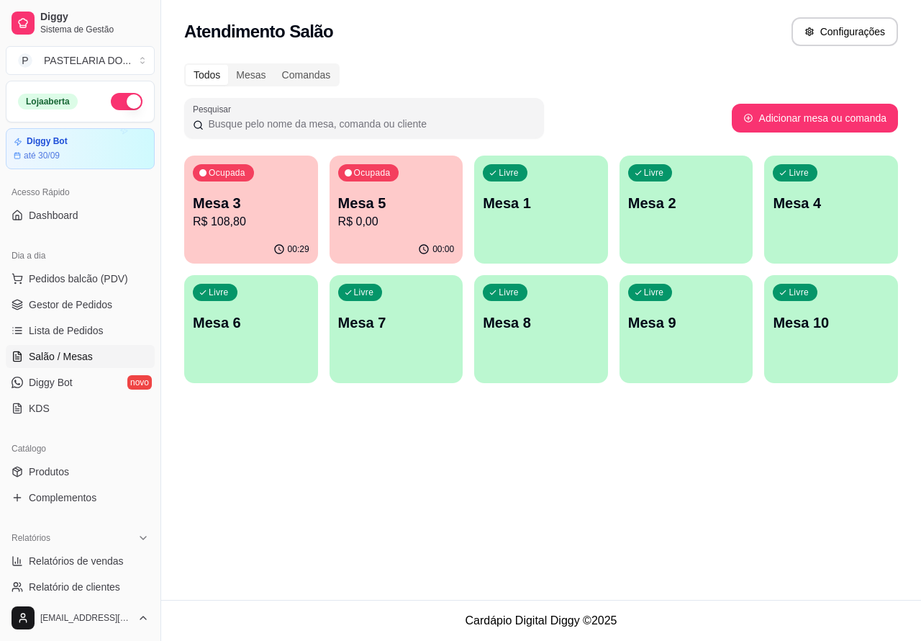
click at [405, 187] on div "Ocupada Mesa 5 R$ 0,00" at bounding box center [397, 195] width 134 height 80
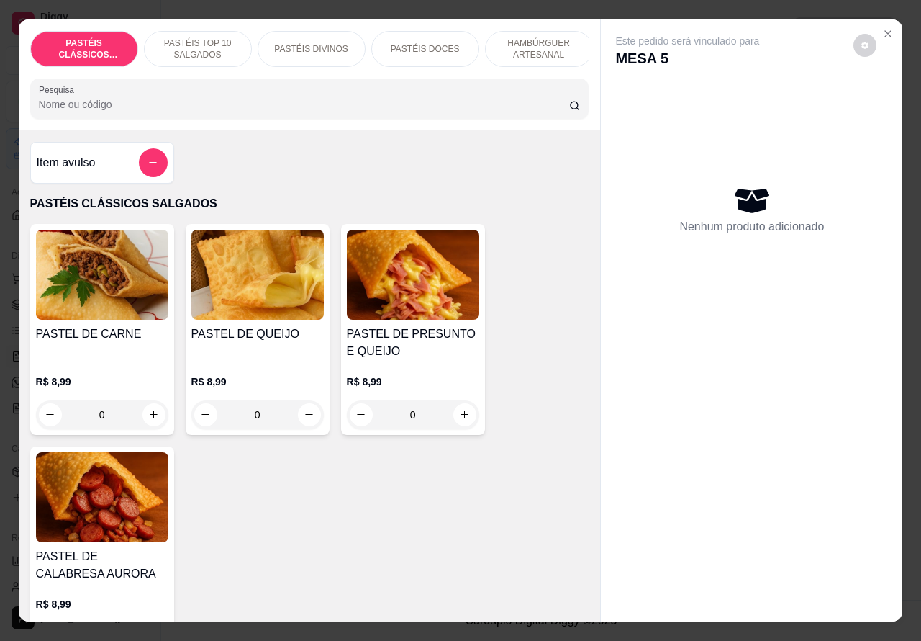
click at [538, 41] on p "HAMBÚRGUER ARTESANAL" at bounding box center [538, 48] width 83 height 23
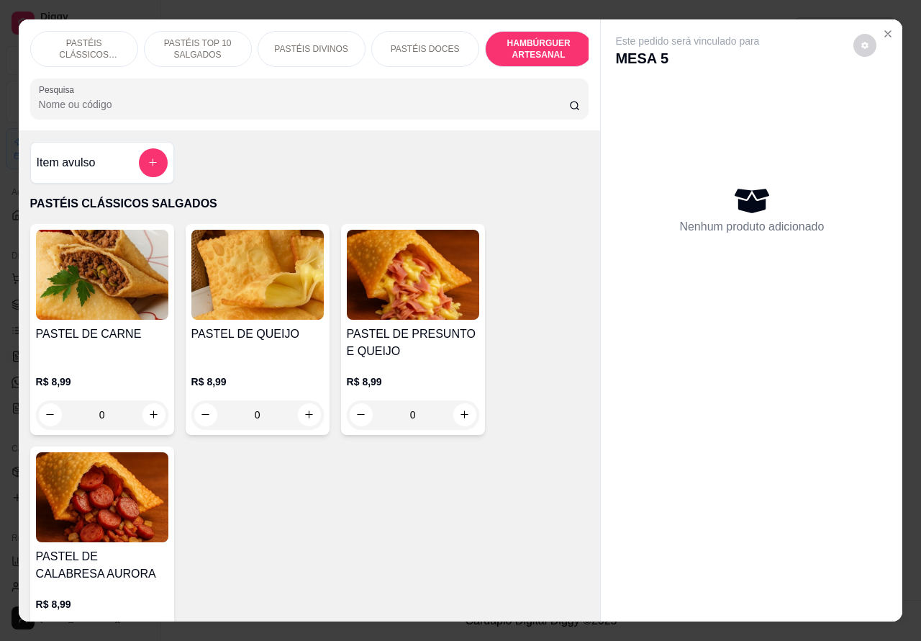
scroll to position [33, 0]
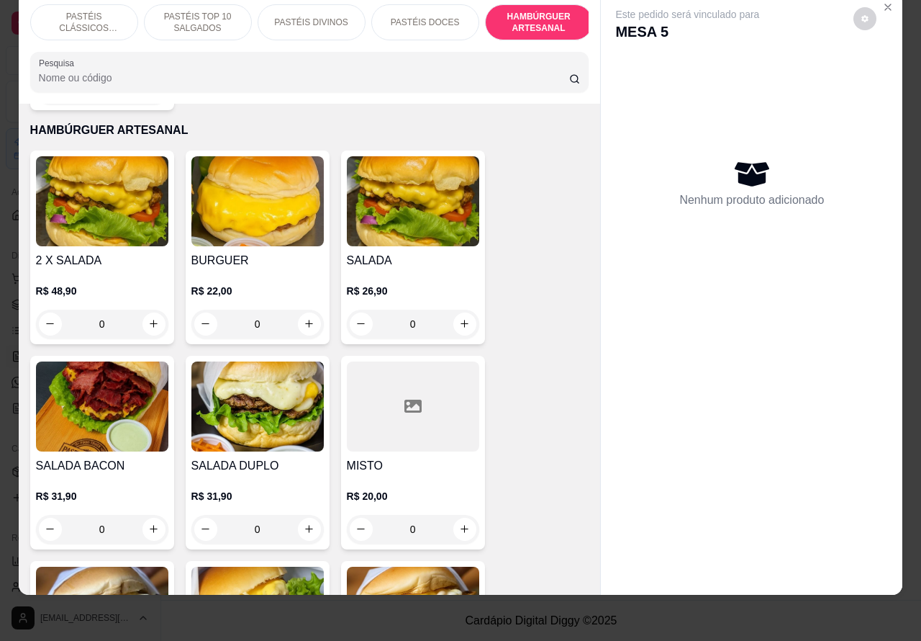
click at [145, 515] on div "0" at bounding box center [102, 529] width 132 height 29
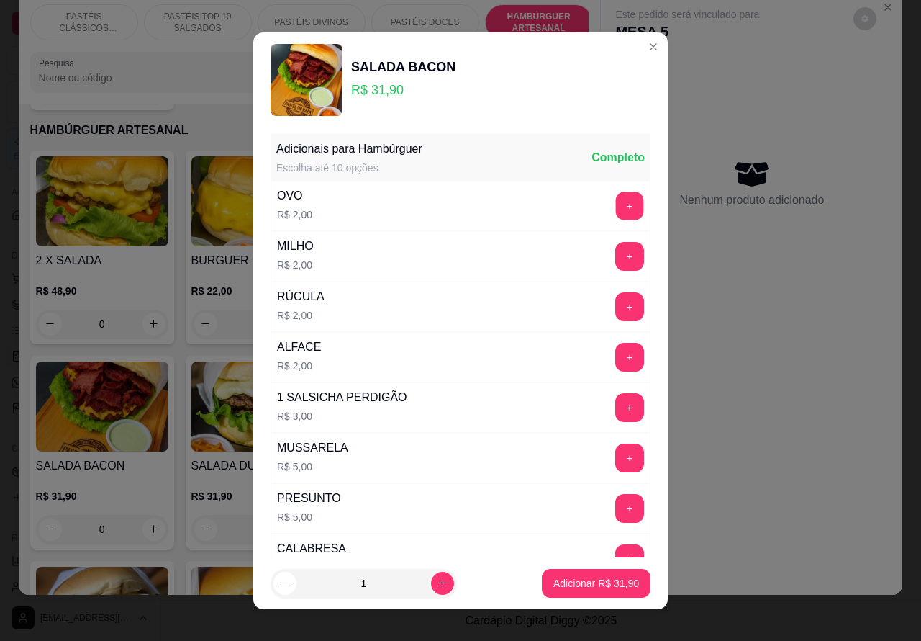
click at [616, 205] on button "+" at bounding box center [630, 205] width 28 height 28
click at [599, 581] on p "Adicionar R$ 33,90" at bounding box center [597, 583] width 86 height 14
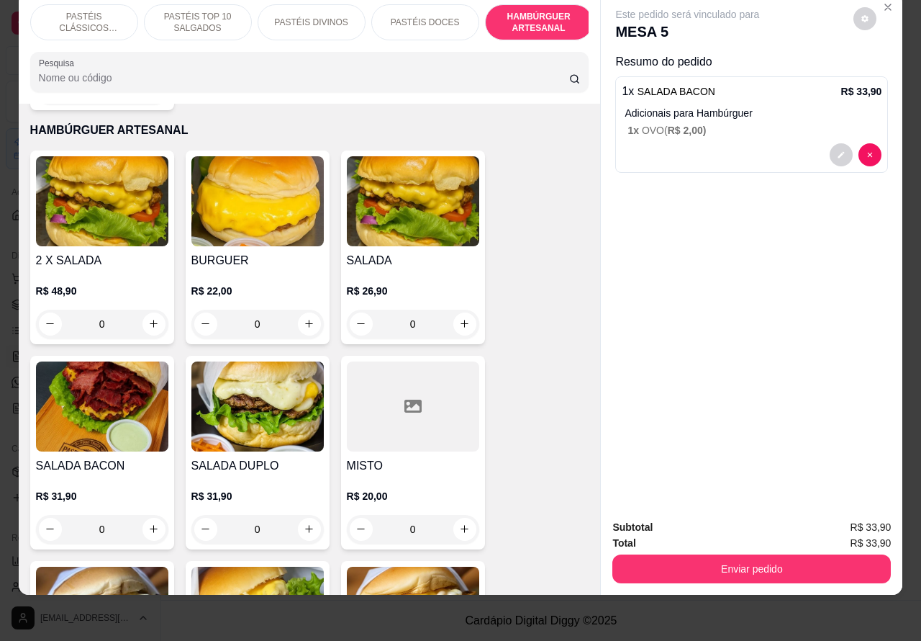
click at [146, 515] on div "0" at bounding box center [102, 529] width 132 height 29
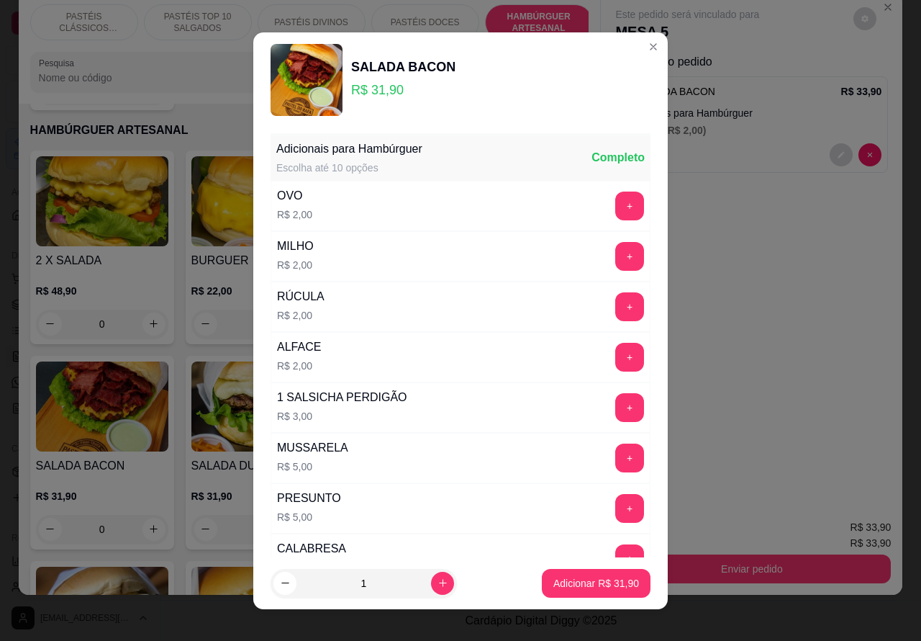
click at [615, 195] on button "+" at bounding box center [629, 205] width 29 height 29
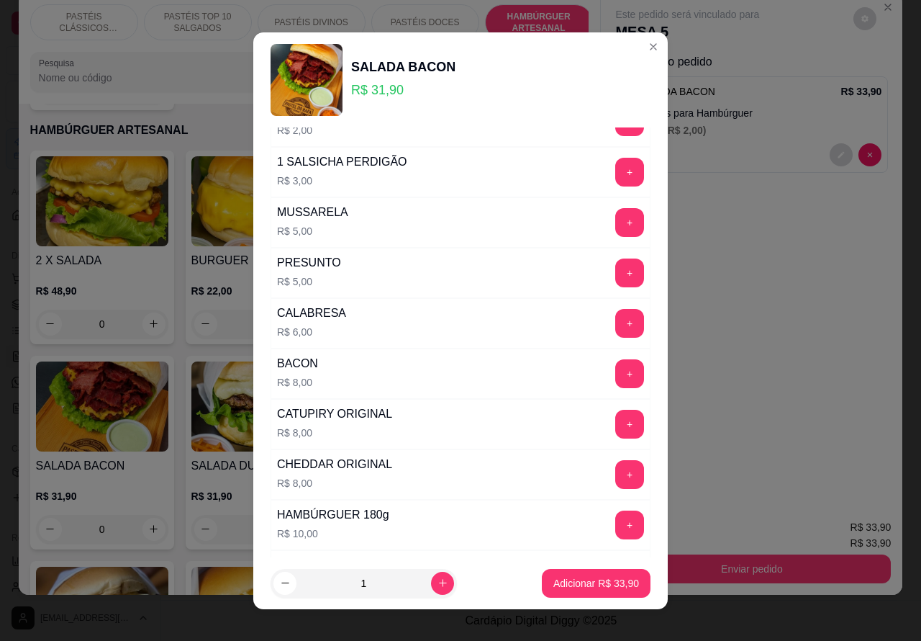
scroll to position [390, 0]
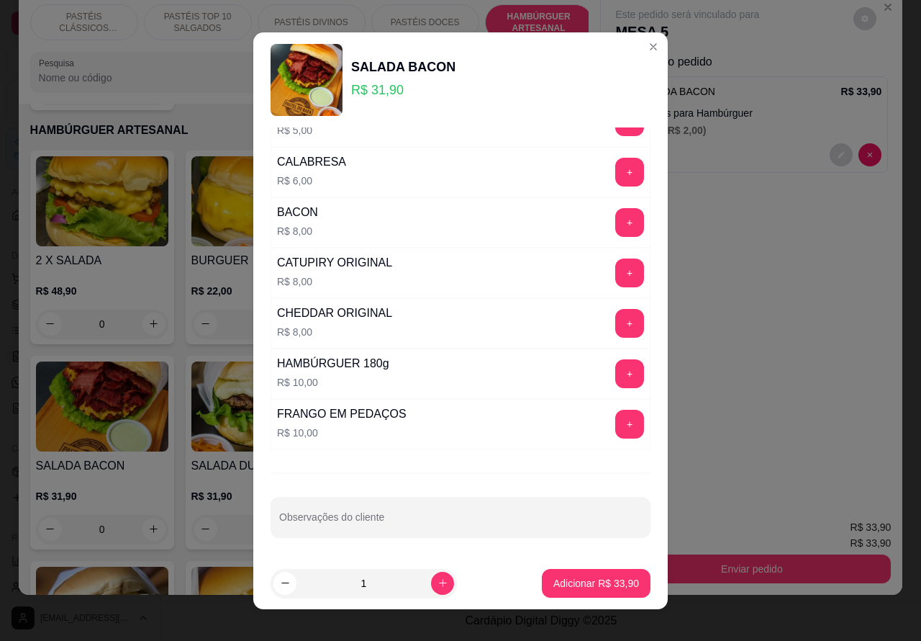
click at [412, 520] on input "Observações do cliente" at bounding box center [460, 522] width 363 height 14
type input "sem cebola e o vo mal passado"
click at [581, 583] on p "Adicionar R$ 33,90" at bounding box center [597, 583] width 86 height 14
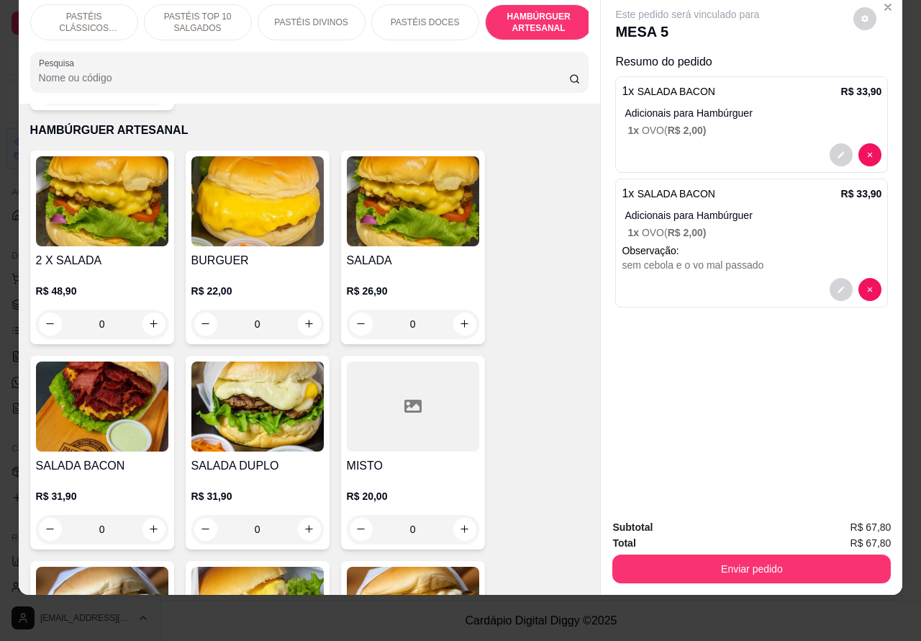
click at [199, 14] on p "PASTÉIS TOP 10 SALGADOS" at bounding box center [197, 22] width 83 height 23
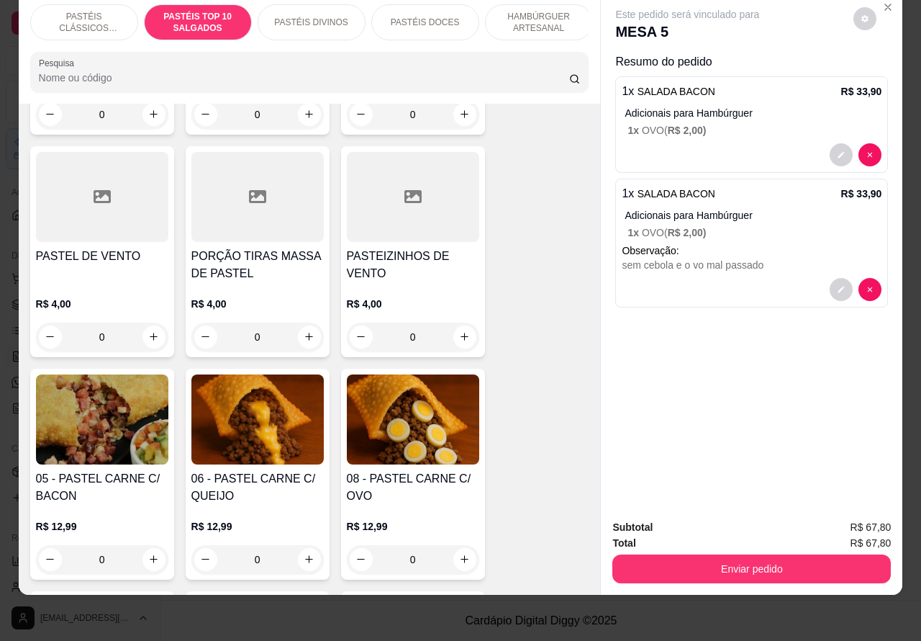
scroll to position [898, 0]
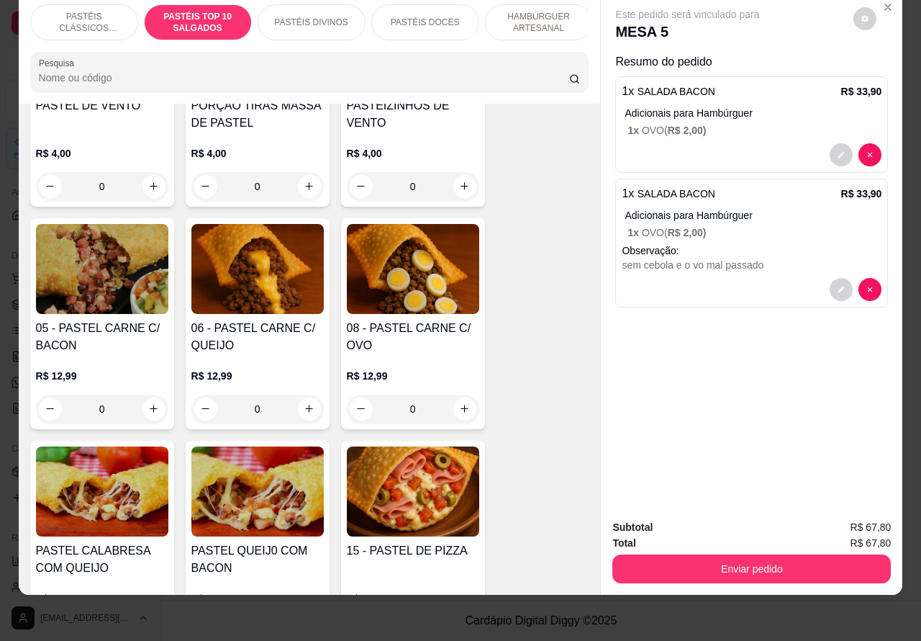
click at [296, 414] on div "0" at bounding box center [257, 408] width 132 height 29
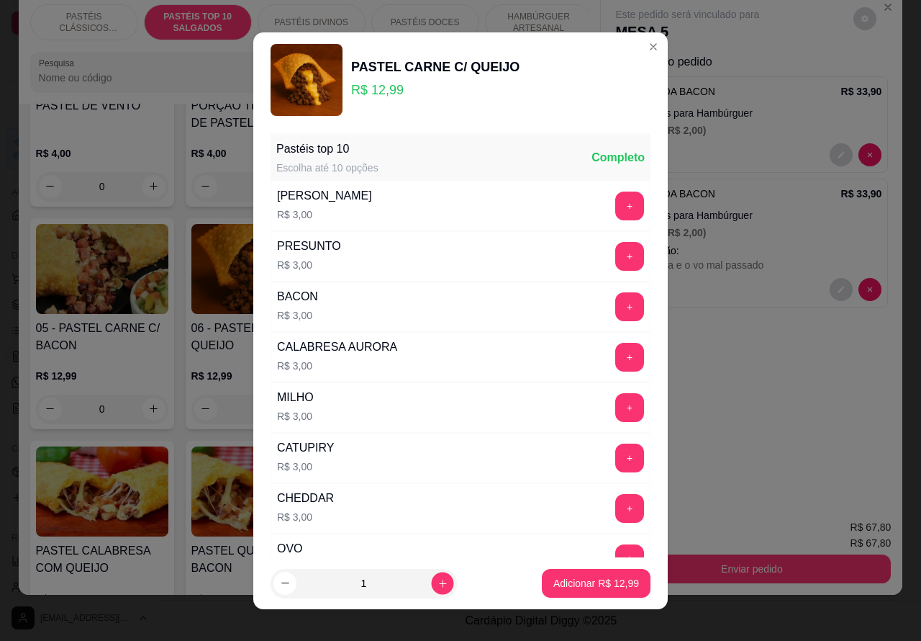
click at [438, 584] on icon "increase-product-quantity" at bounding box center [443, 582] width 11 height 11
type input "2"
click at [563, 587] on p "Adicionar R$ 25,98" at bounding box center [597, 583] width 86 height 14
type input "2"
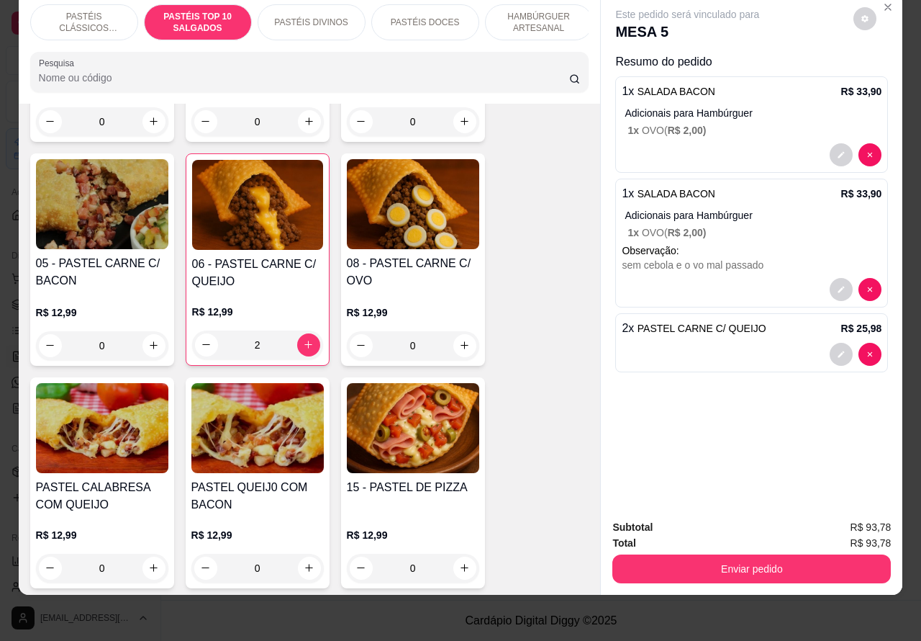
scroll to position [1049, 0]
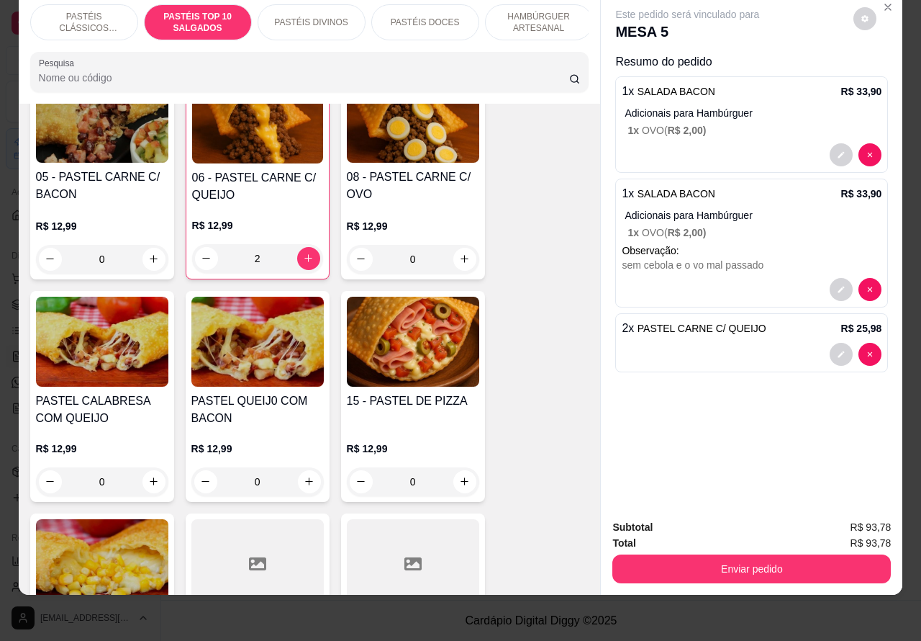
click at [458, 479] on div "0" at bounding box center [413, 481] width 132 height 29
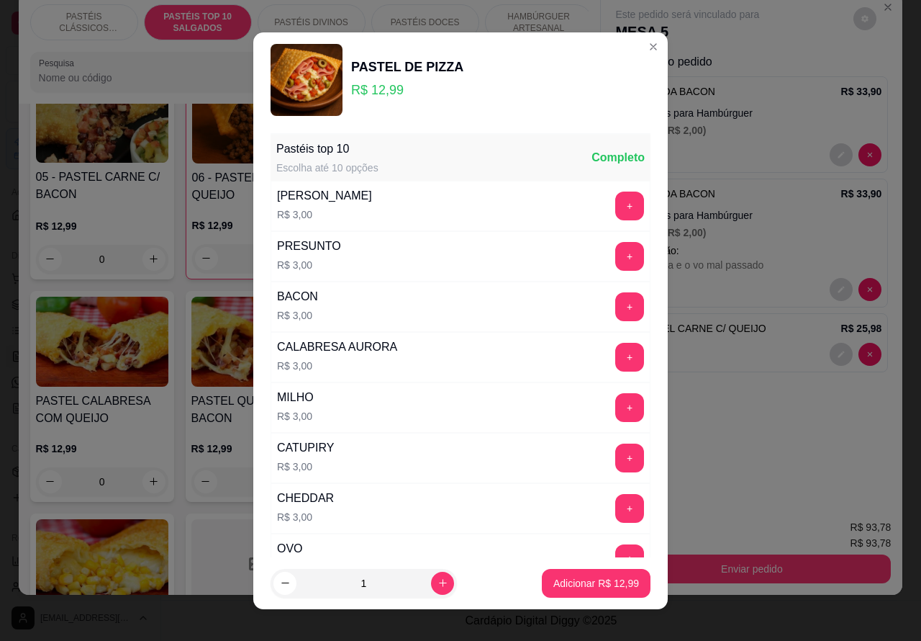
click at [591, 582] on p "Adicionar R$ 12,99" at bounding box center [597, 583] width 86 height 14
type input "1"
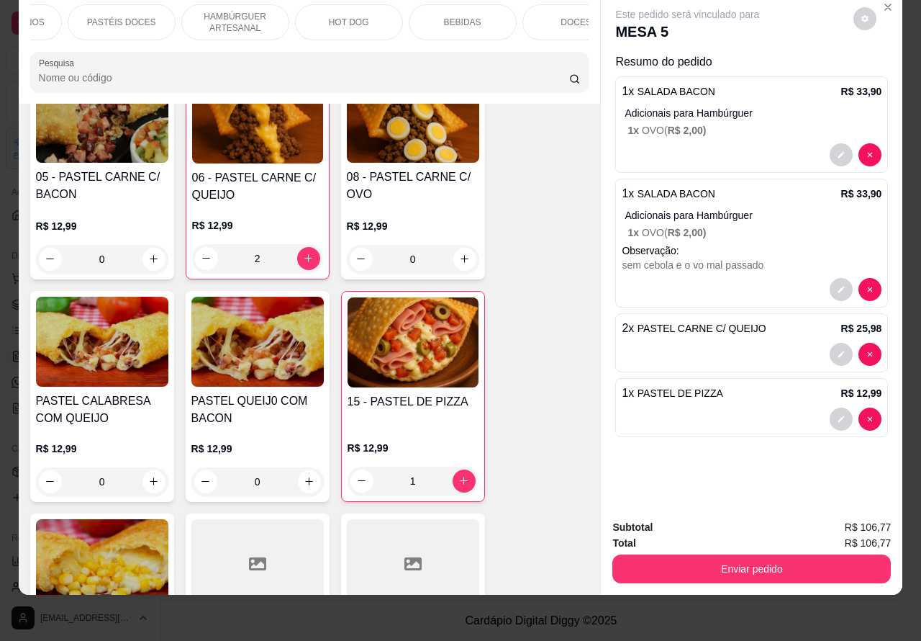
scroll to position [0, 317]
click at [451, 17] on p "BEBIDAS" at bounding box center [449, 23] width 37 height 12
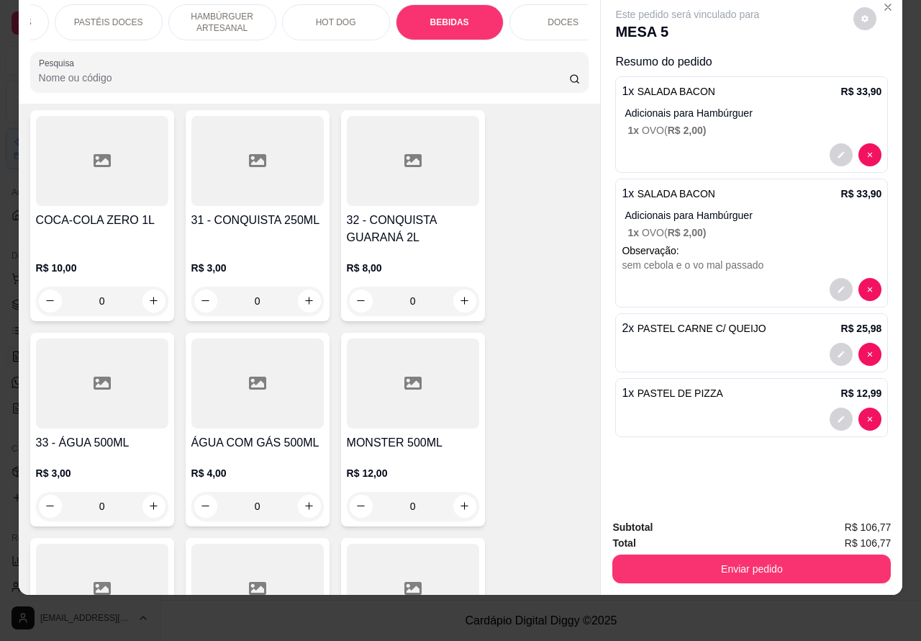
scroll to position [4640, 0]
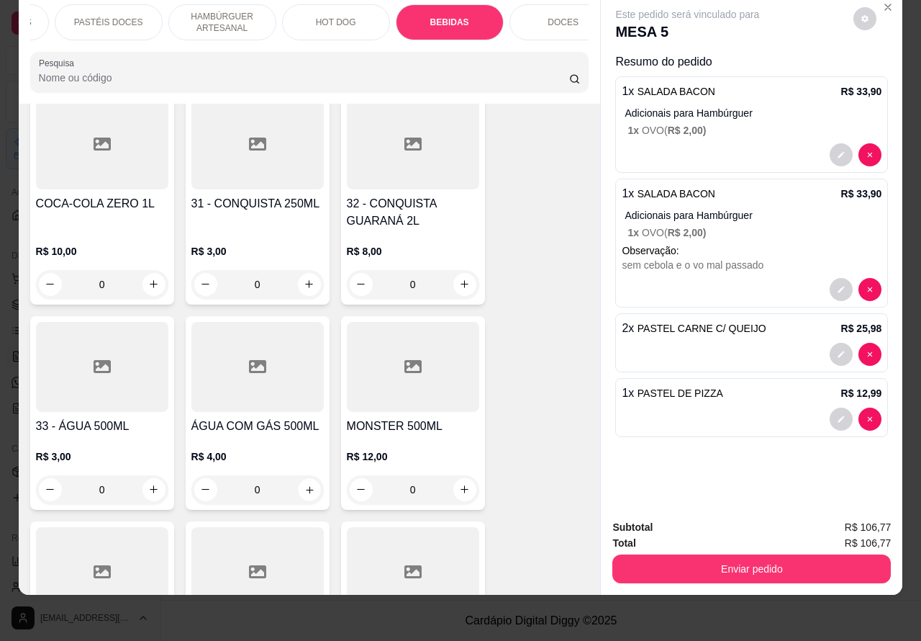
click at [306, 484] on icon "increase-product-quantity" at bounding box center [309, 489] width 11 height 11
click at [305, 485] on icon "increase-product-quantity" at bounding box center [309, 489] width 8 height 8
type input "1"
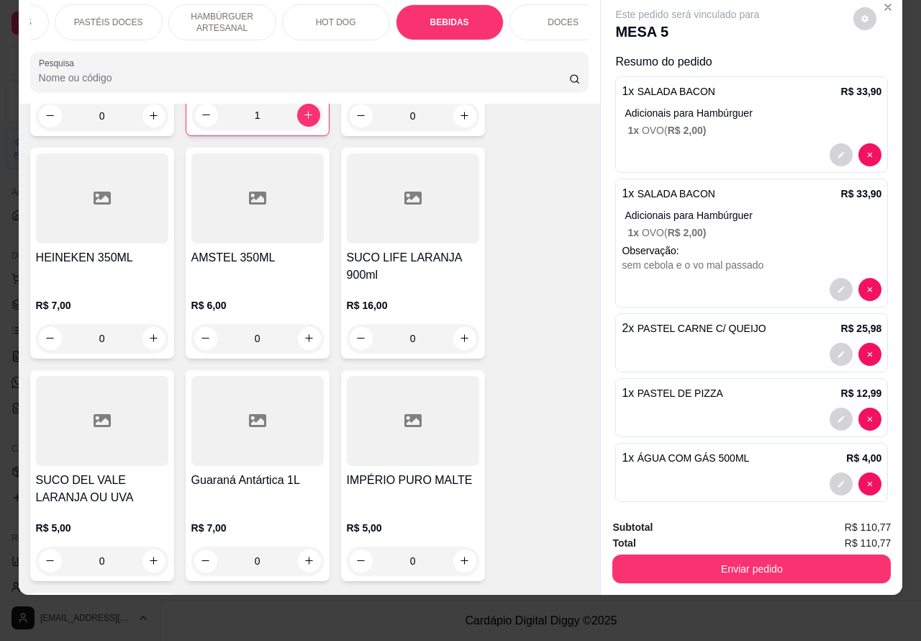
scroll to position [5017, 0]
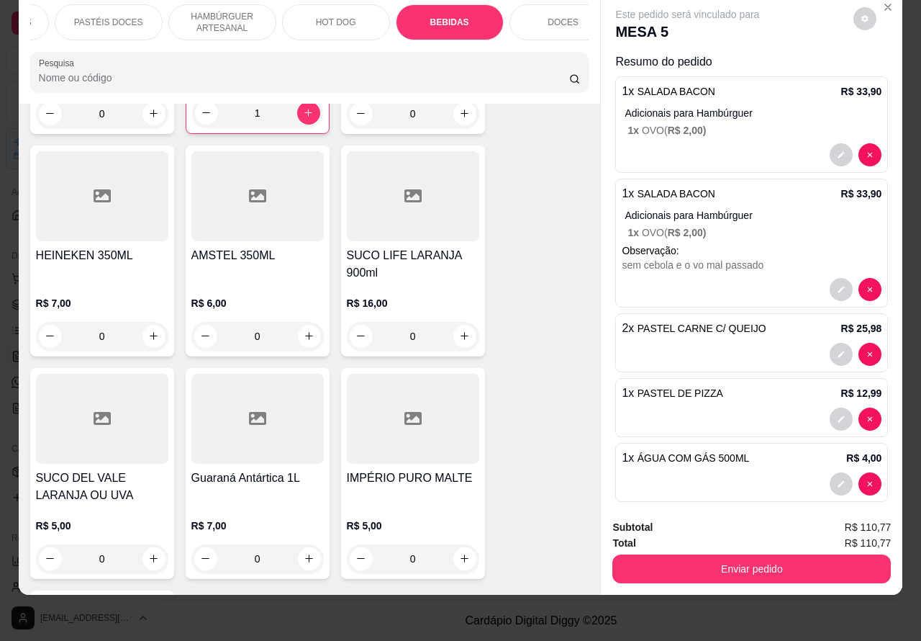
click at [459, 330] on icon "increase-product-quantity" at bounding box center [464, 335] width 11 height 11
type input "1"
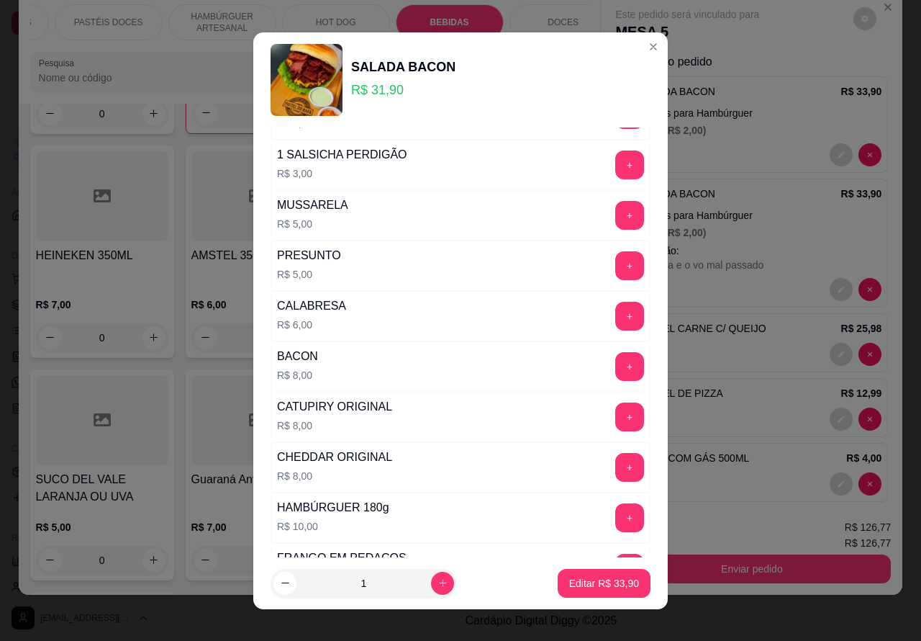
scroll to position [390, 0]
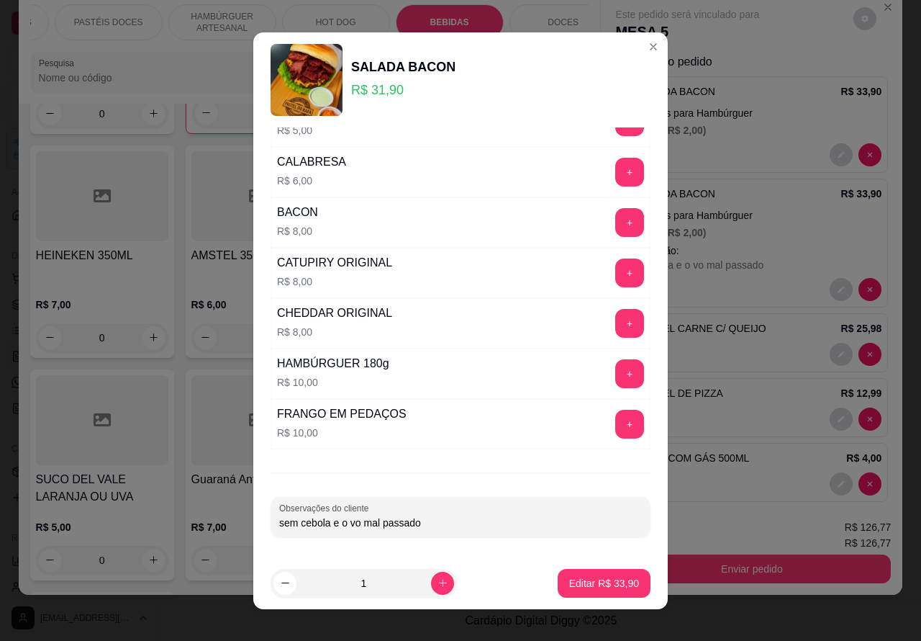
click at [342, 522] on input "sem cebola e o vo mal passado" at bounding box center [460, 522] width 363 height 14
type input "sem cebola e ovo mal passado"
click at [600, 581] on p "Editar R$ 33,90" at bounding box center [604, 583] width 70 height 14
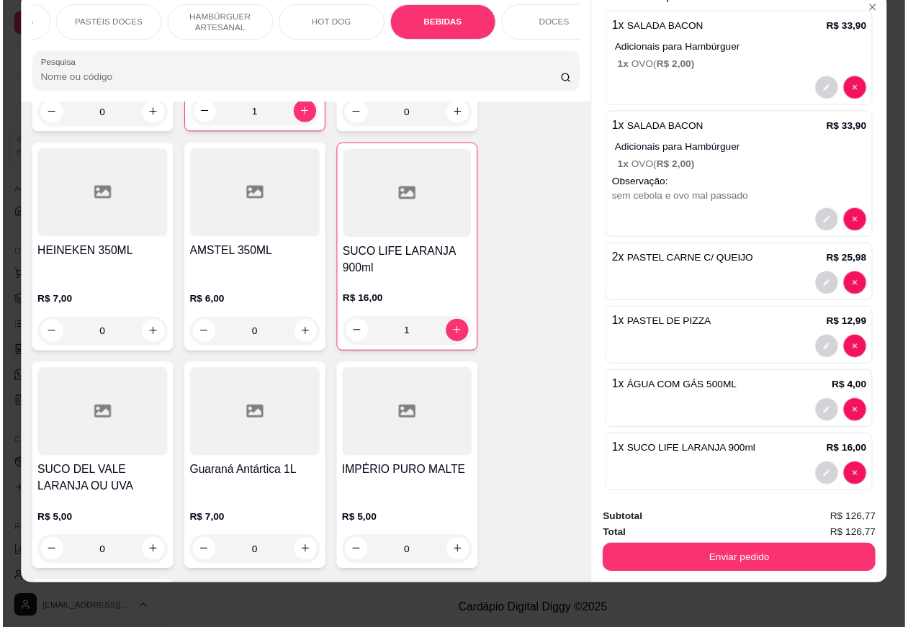
scroll to position [81, 0]
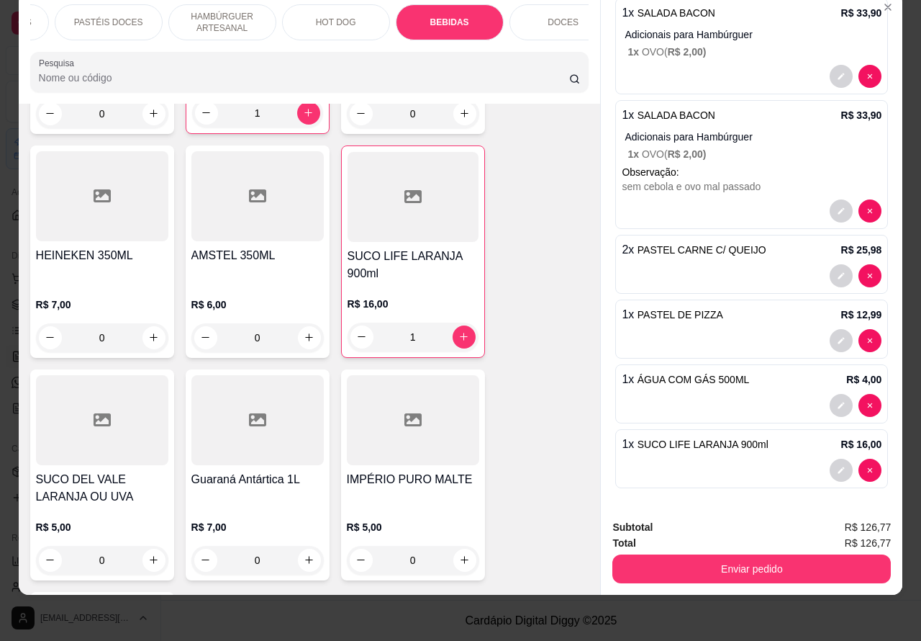
click at [760, 554] on button "Enviar pedido" at bounding box center [752, 568] width 279 height 29
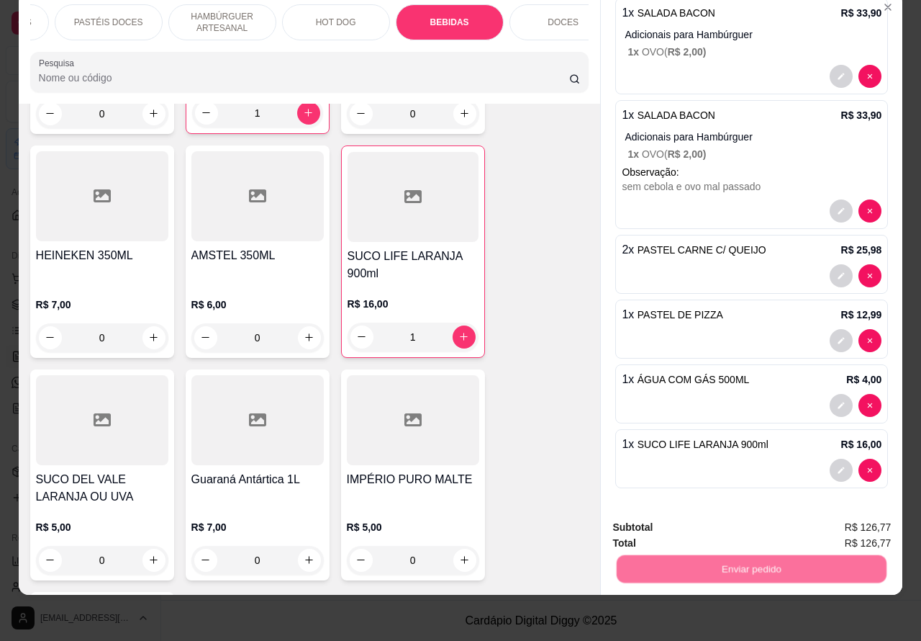
click at [686, 513] on button "Não registrar e enviar pedido" at bounding box center [703, 520] width 150 height 27
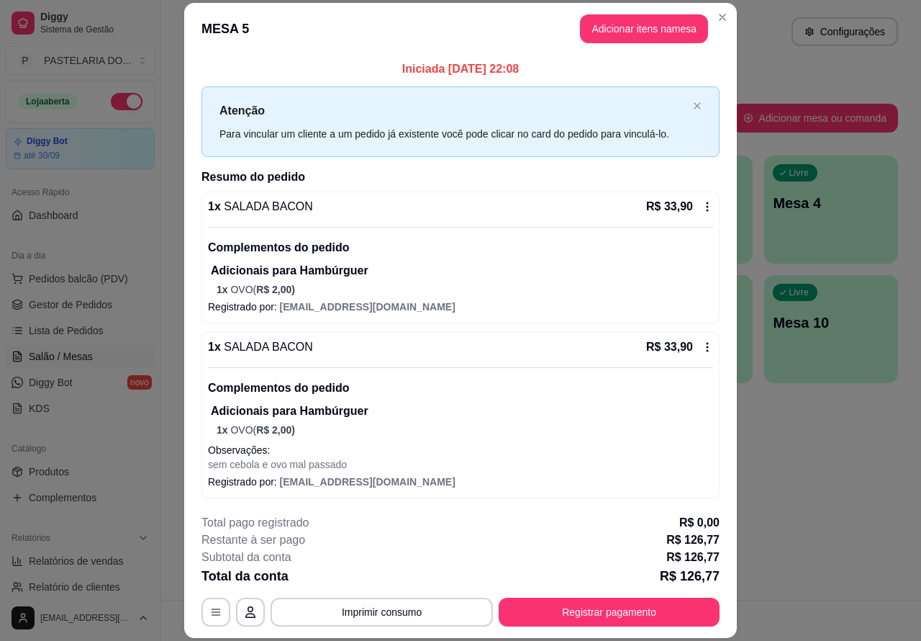
click at [900, 455] on div "Atendimento Salão Configurações Todos Mesas Comandas Pesquisar Adicionar mesa o…" at bounding box center [541, 300] width 760 height 600
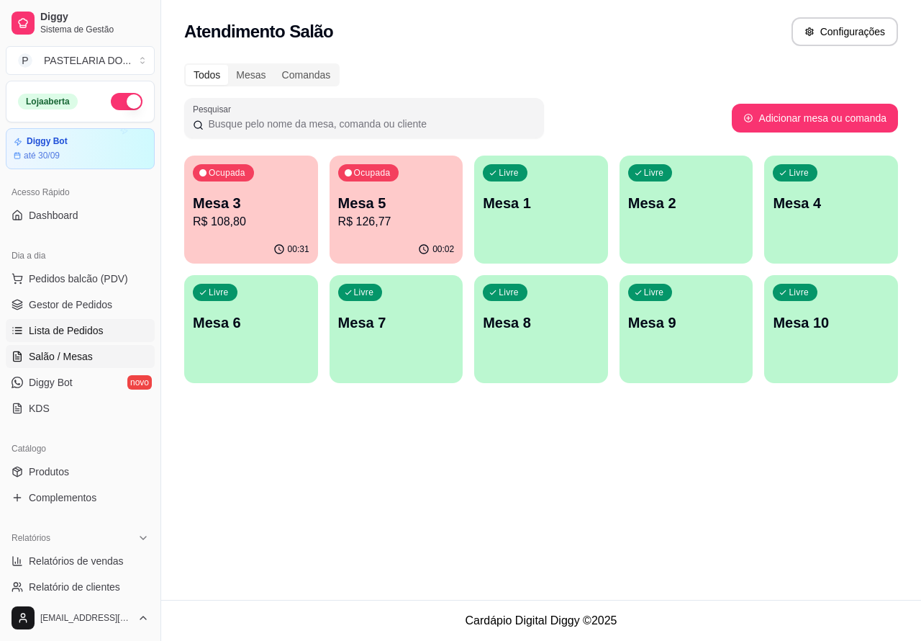
click at [76, 330] on span "Lista de Pedidos" at bounding box center [66, 330] width 75 height 14
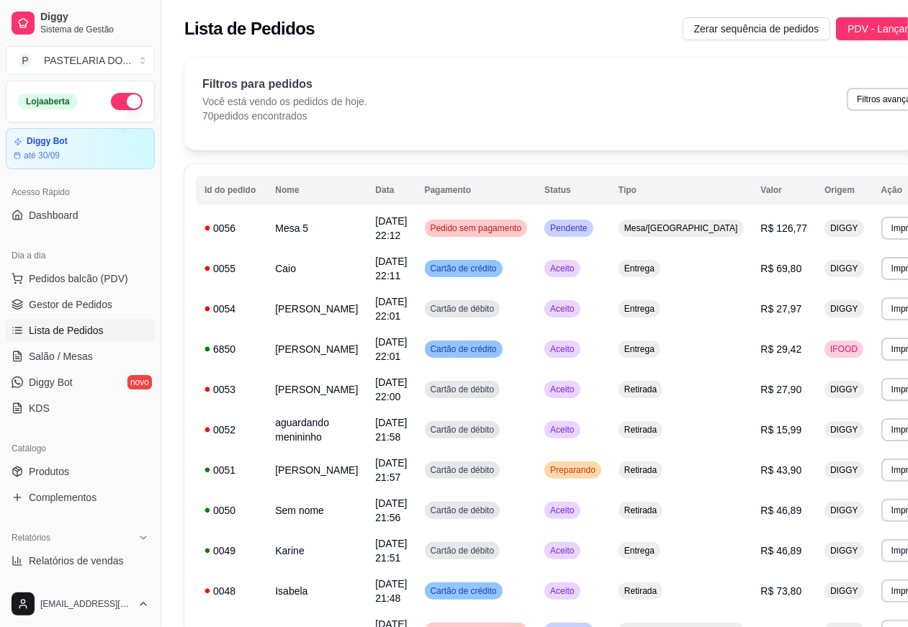
click at [292, 225] on div "feito há 1 minutos Número da Mesa 5 Tipo Mesa Horário do pedido [DATE] 22:12 St…" at bounding box center [454, 310] width 389 height 441
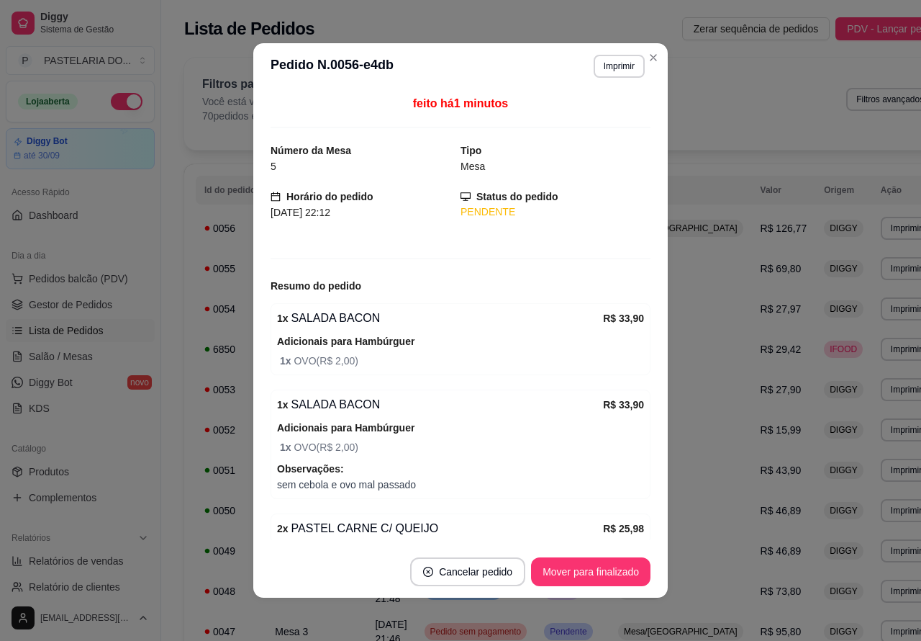
click at [613, 66] on button "Imprimir" at bounding box center [619, 66] width 51 height 23
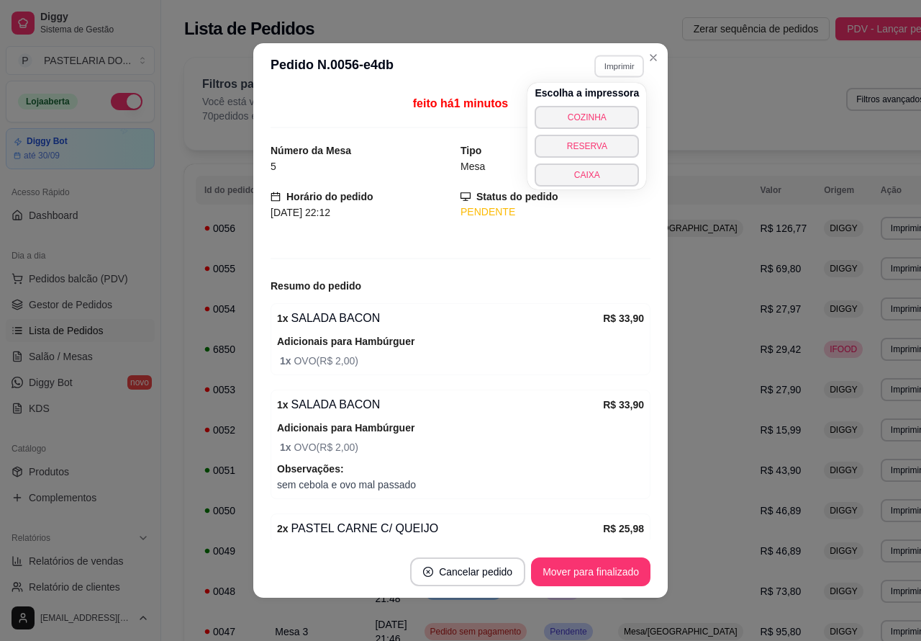
click at [601, 110] on button "COZINHA" at bounding box center [587, 117] width 104 height 23
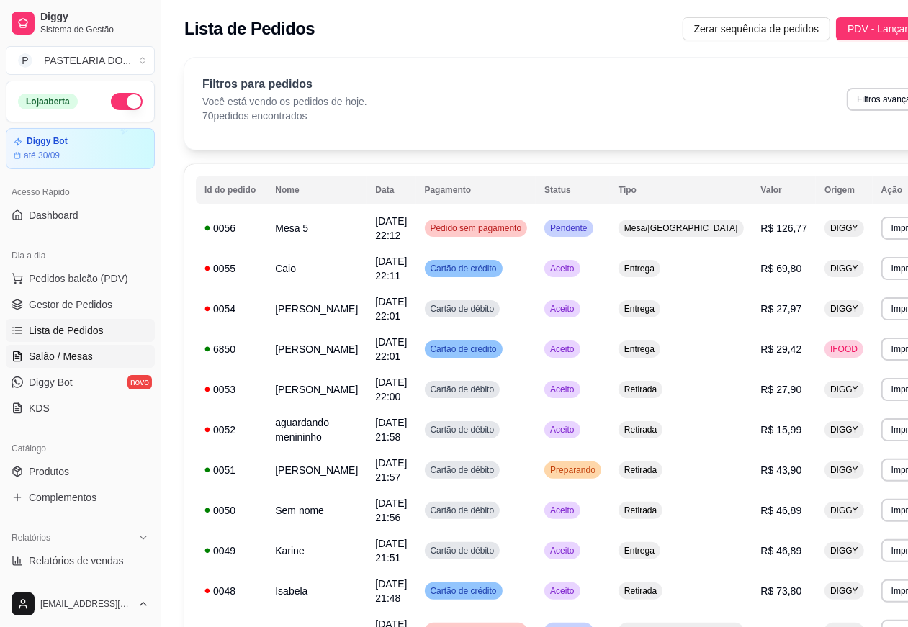
click at [67, 353] on span "Salão / Mesas" at bounding box center [61, 356] width 64 height 14
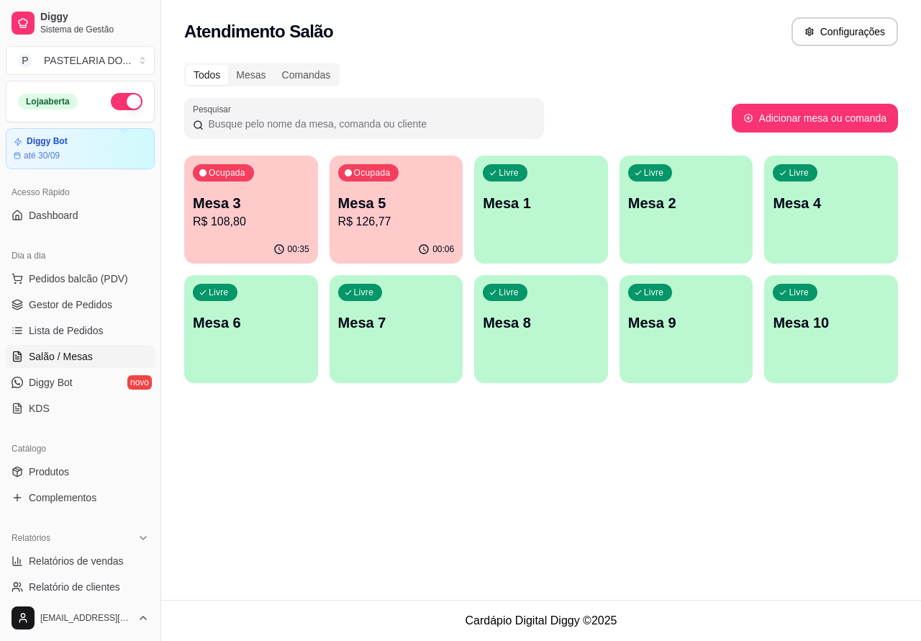
click at [248, 209] on p "Mesa 3" at bounding box center [251, 203] width 117 height 20
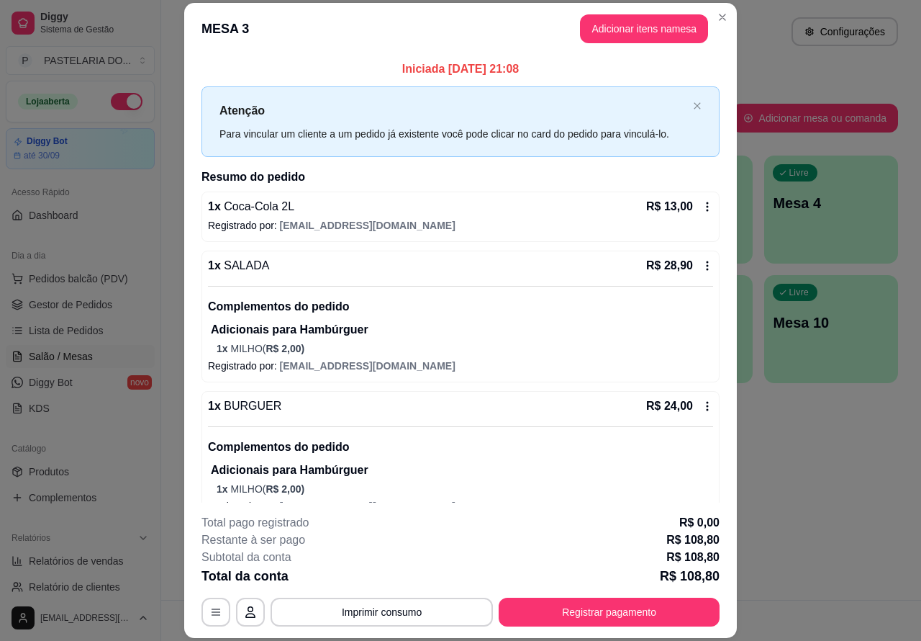
click at [393, 605] on button "Imprimir consumo" at bounding box center [382, 611] width 222 height 29
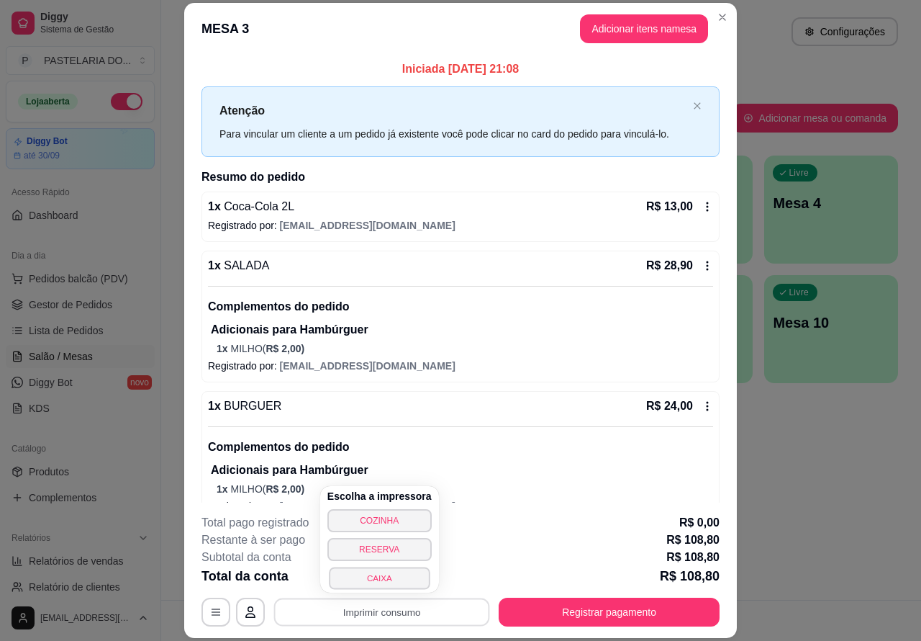
click at [389, 574] on button "CAIXA" at bounding box center [379, 577] width 101 height 22
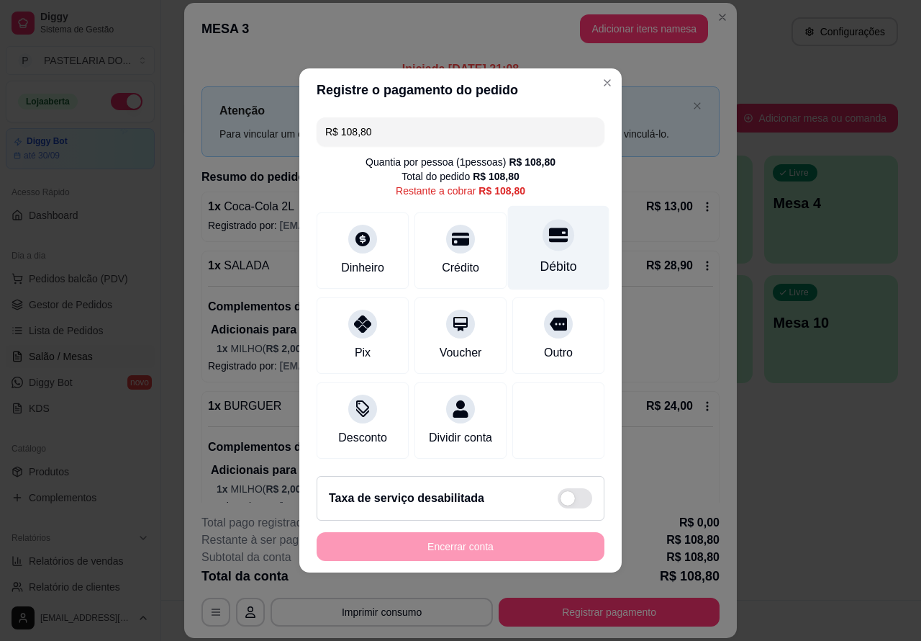
click at [543, 239] on div at bounding box center [559, 235] width 32 height 32
type input "R$ 0,00"
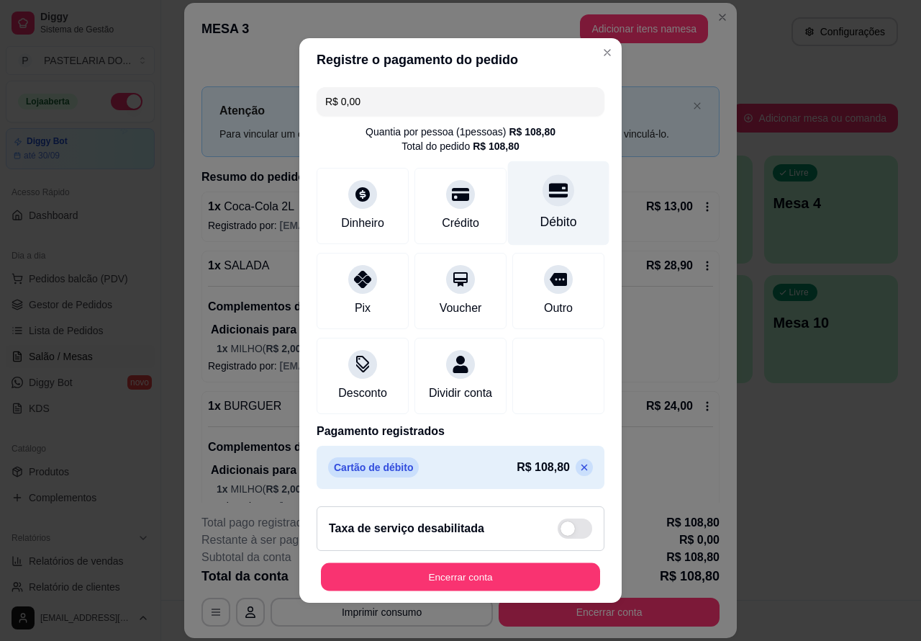
click at [468, 582] on button "Encerrar conta" at bounding box center [460, 577] width 279 height 28
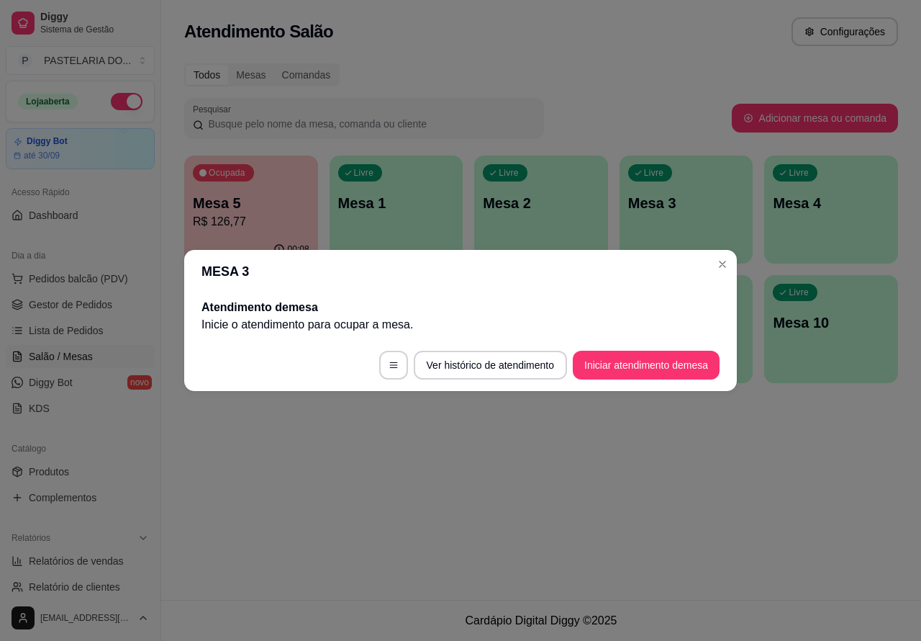
click at [538, 454] on div "Atendimento Salão Configurações Todos Mesas Comandas Pesquisar Adicionar mesa o…" at bounding box center [541, 300] width 760 height 600
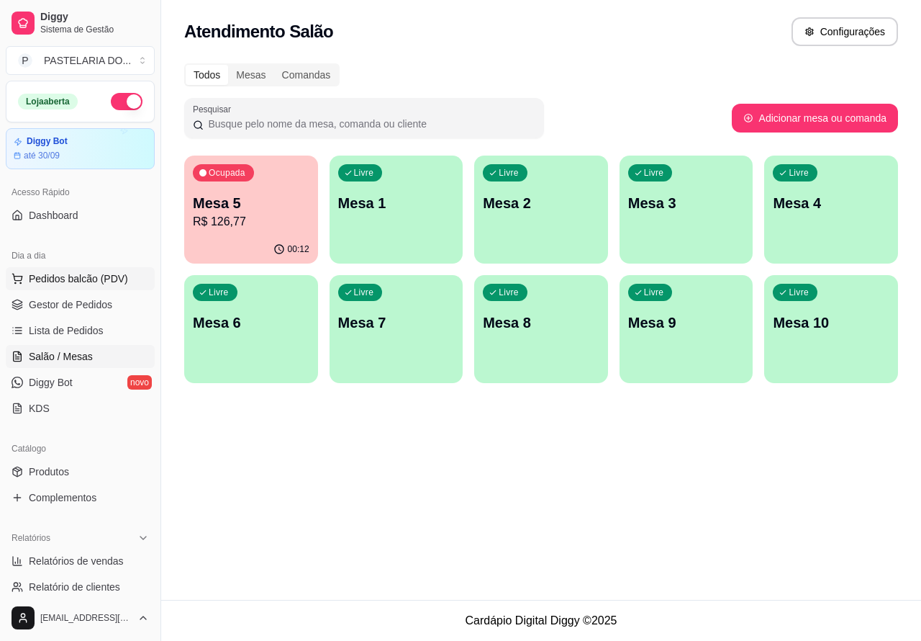
click at [96, 276] on span "Pedidos balcão (PDV)" at bounding box center [78, 278] width 99 height 14
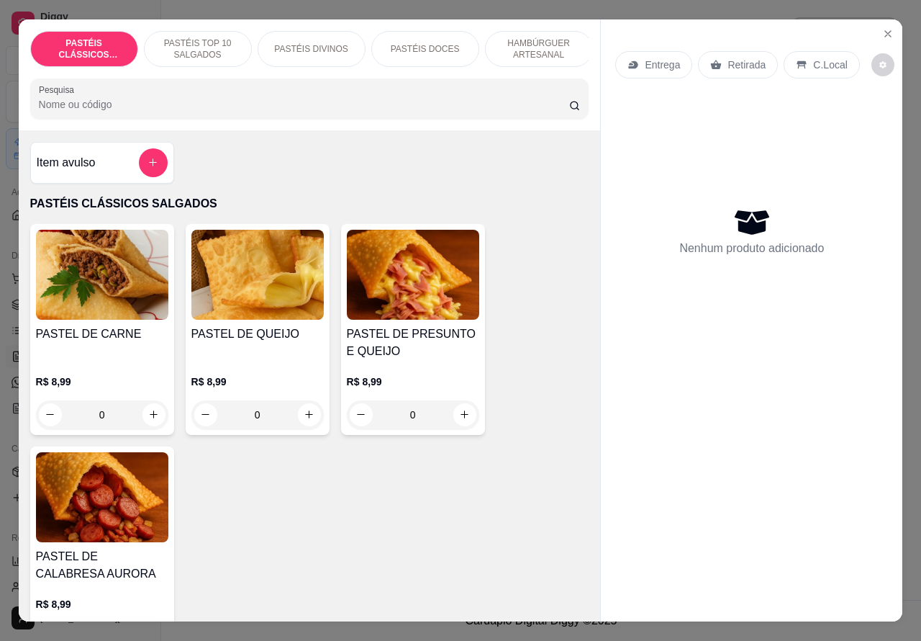
click at [740, 58] on p "Retirada" at bounding box center [747, 65] width 38 height 14
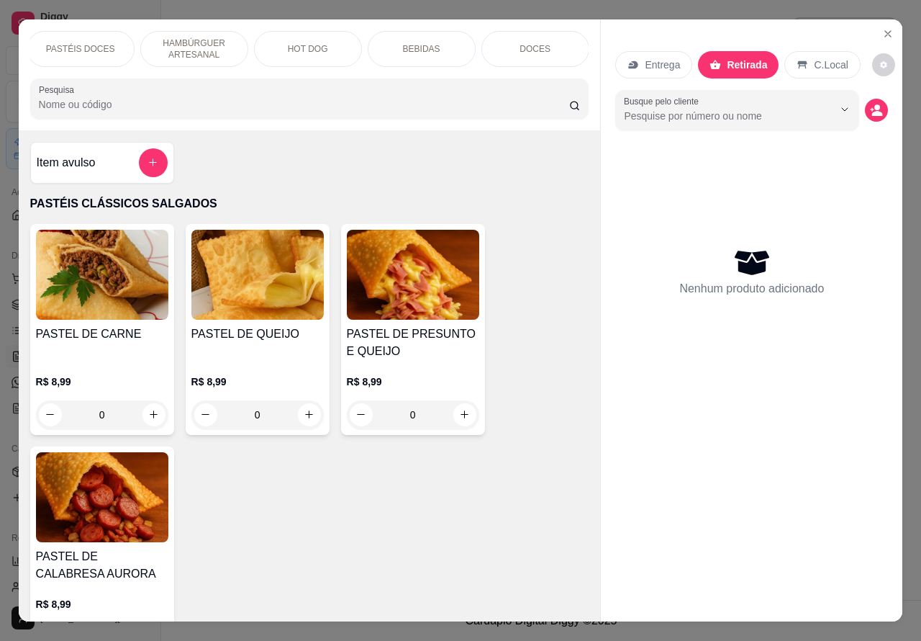
scroll to position [0, 5]
click at [412, 44] on p "BEBIDAS" at bounding box center [421, 49] width 37 height 12
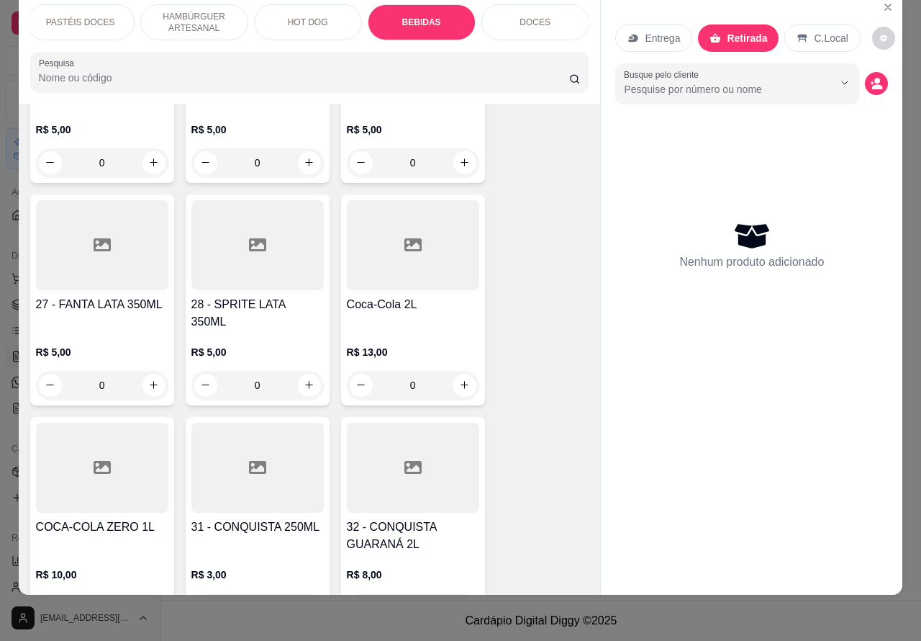
scroll to position [4320, 0]
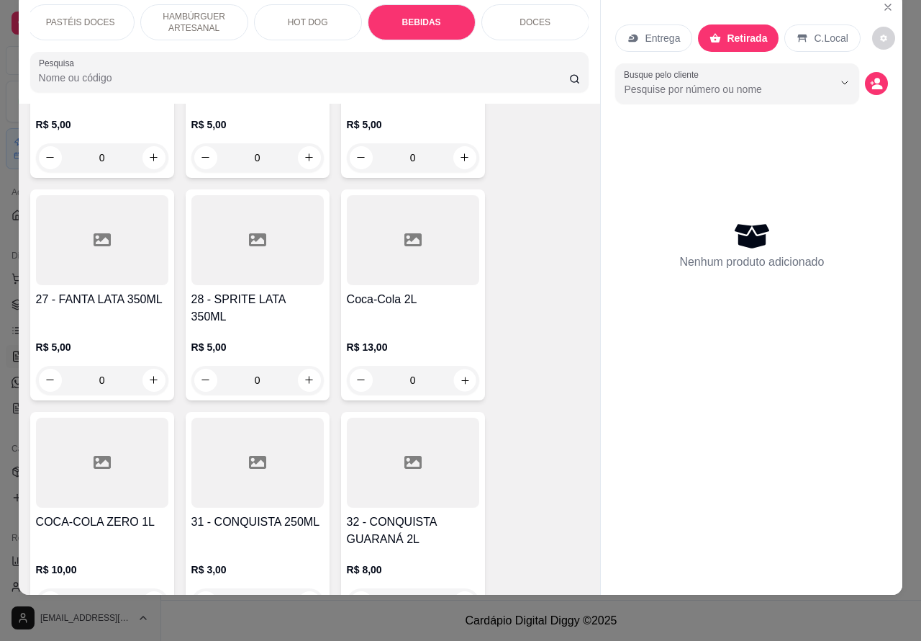
click at [459, 374] on icon "increase-product-quantity" at bounding box center [464, 379] width 11 height 11
type input "1"
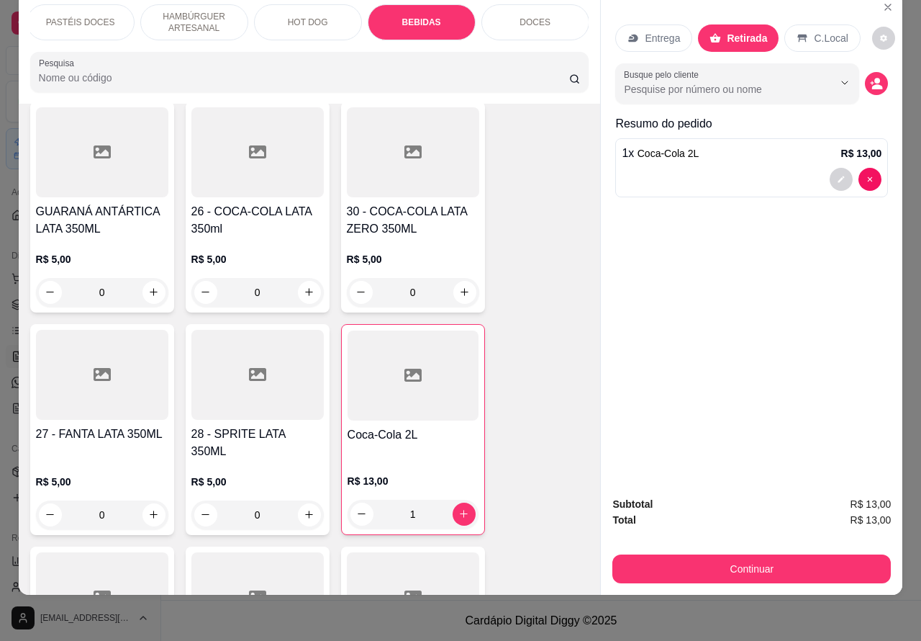
scroll to position [4147, 0]
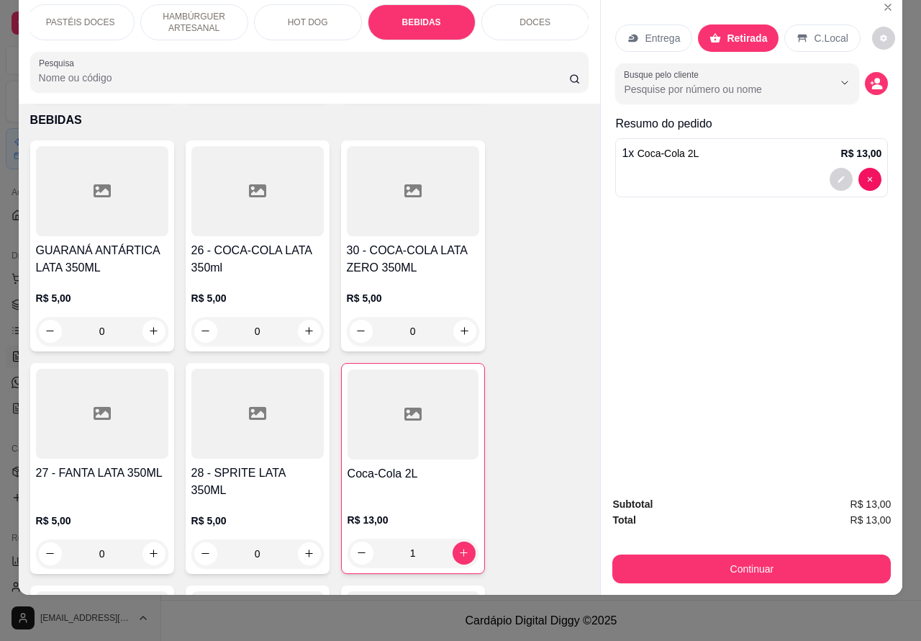
click at [459, 325] on icon "increase-product-quantity" at bounding box center [464, 330] width 11 height 11
type input "1"
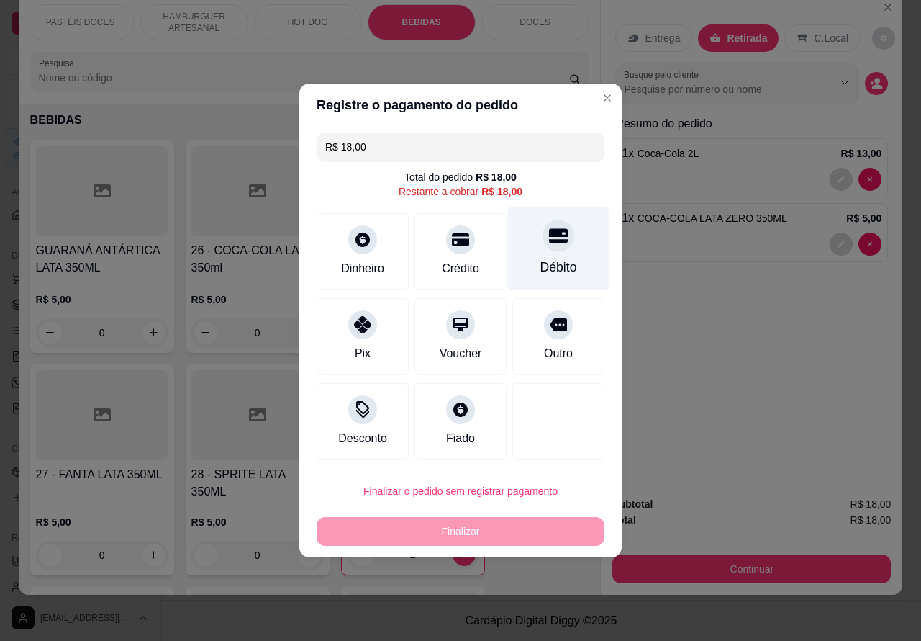
click at [551, 242] on icon at bounding box center [558, 235] width 19 height 19
type input "R$ 0,00"
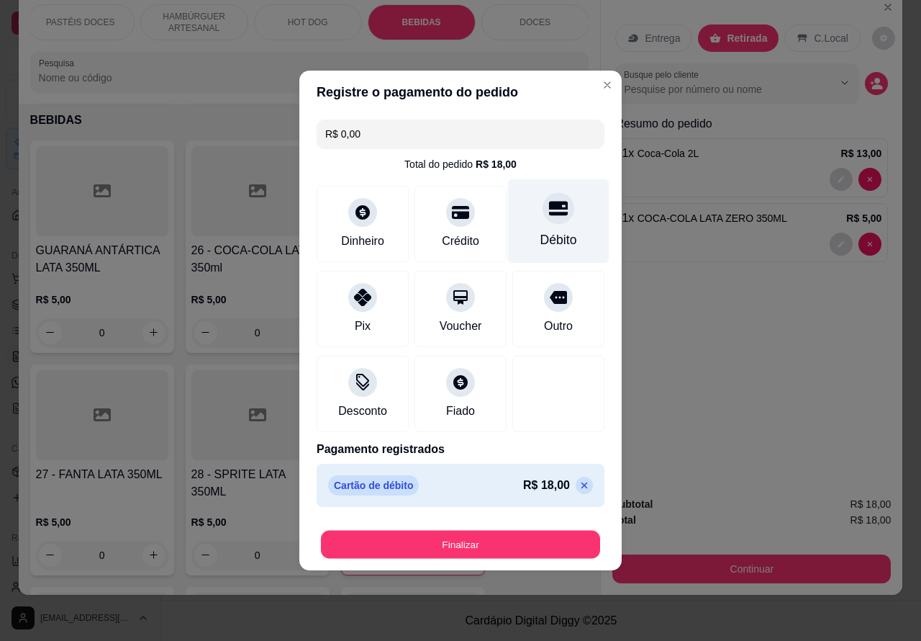
click at [499, 541] on button "Finalizar" at bounding box center [460, 544] width 279 height 28
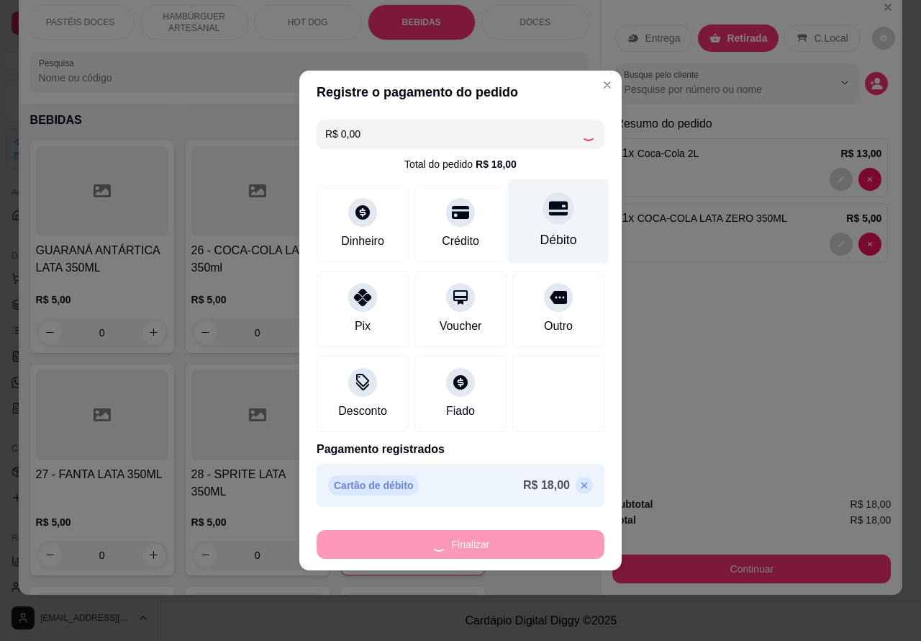
type input "0"
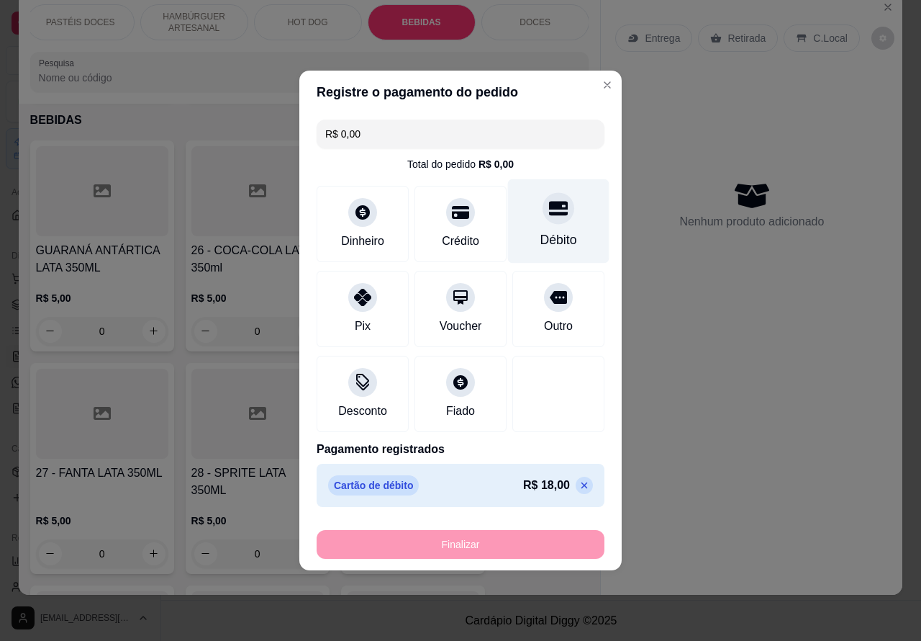
type input "-R$ 18,00"
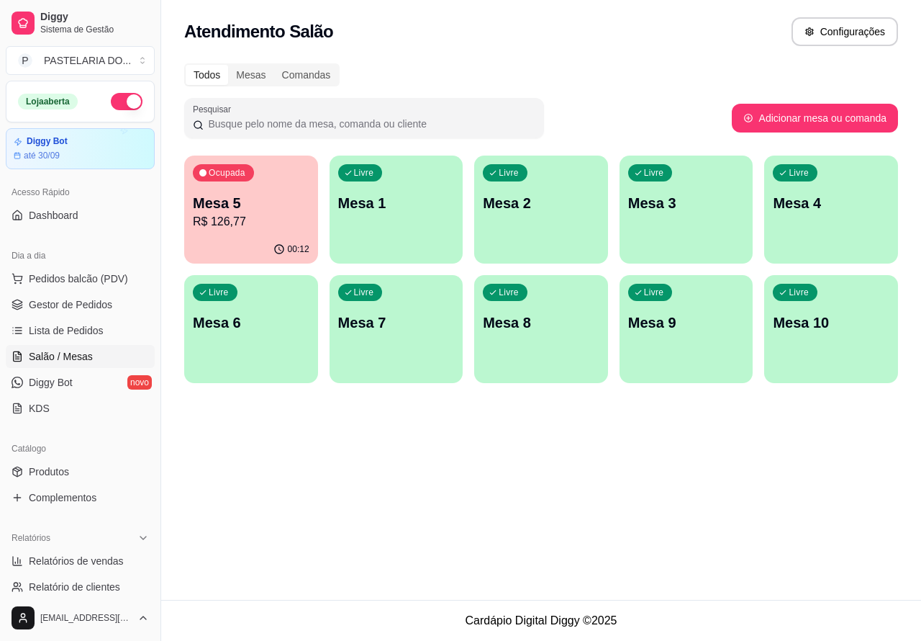
click at [541, 198] on p "Mesa 2" at bounding box center [541, 203] width 117 height 20
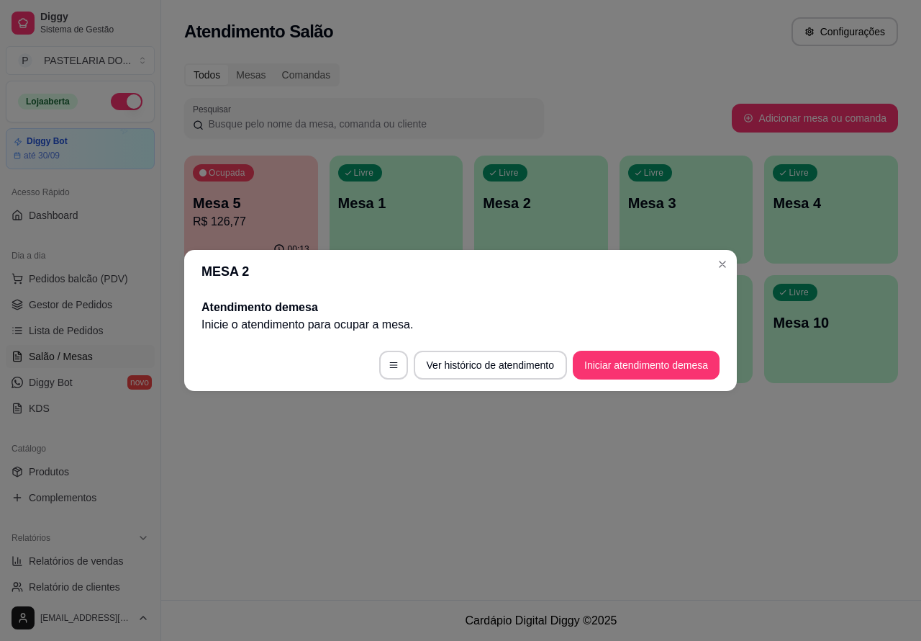
click at [652, 358] on button "Iniciar atendimento de mesa" at bounding box center [646, 365] width 147 height 29
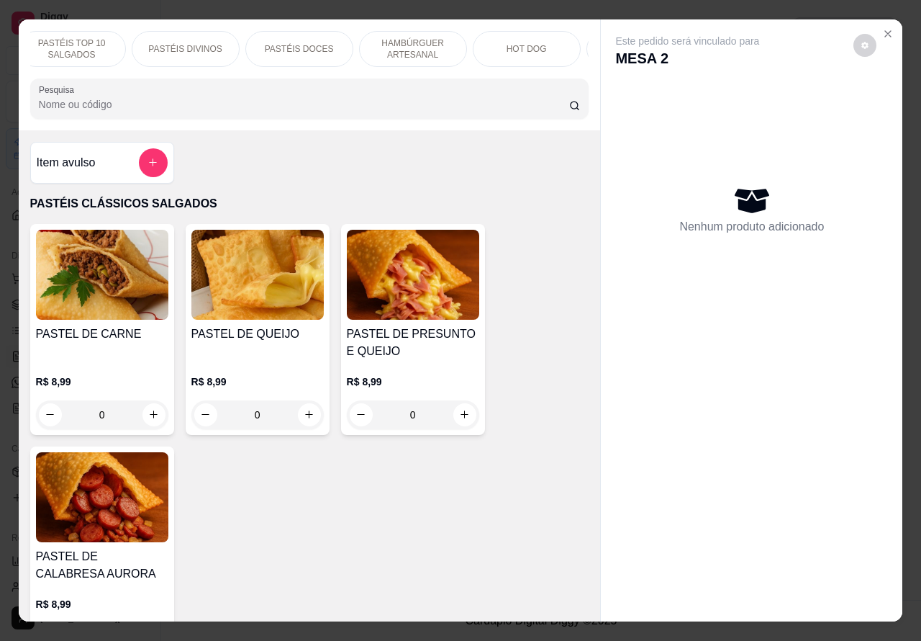
scroll to position [0, 127]
click at [512, 43] on p "HOT DOG" at bounding box center [525, 49] width 40 height 12
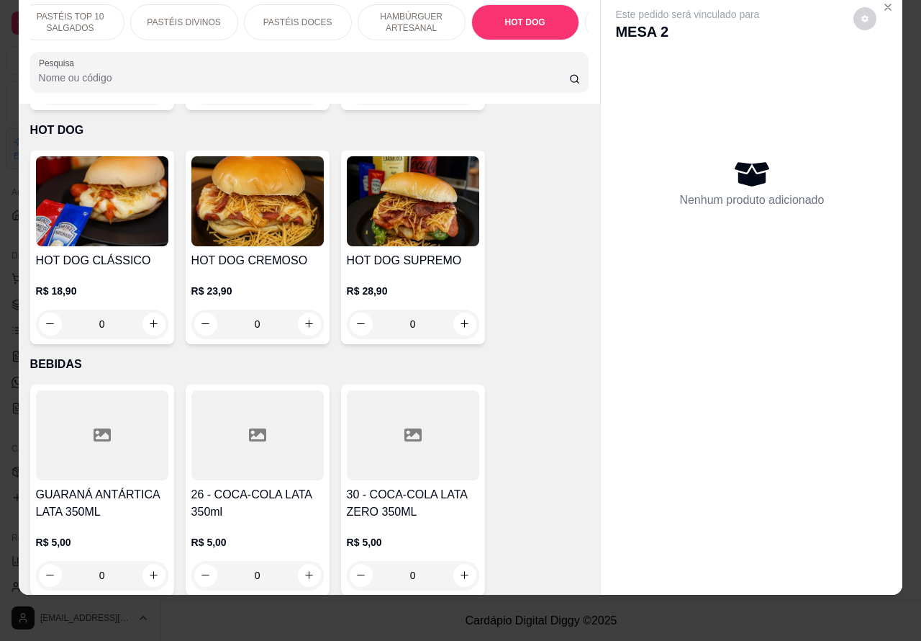
click at [297, 310] on div "0" at bounding box center [257, 324] width 132 height 29
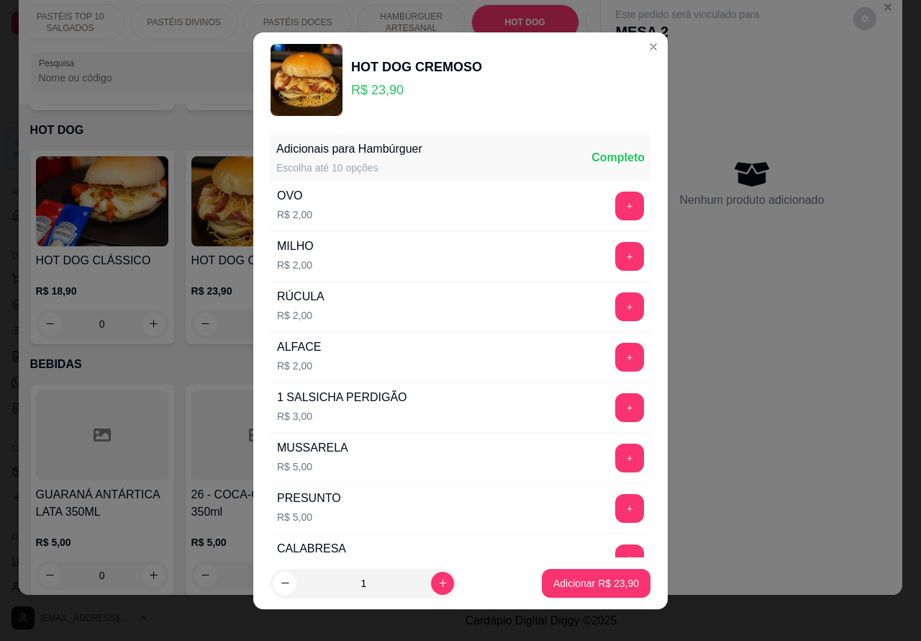
click at [592, 587] on p "Adicionar R$ 23,90" at bounding box center [597, 583] width 86 height 14
type input "1"
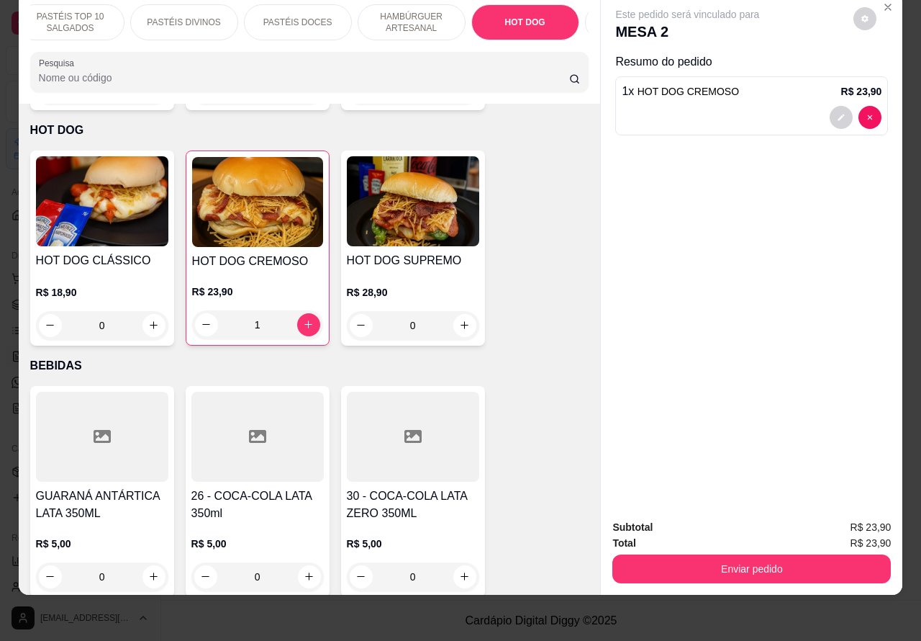
click at [410, 11] on p "HAMBÚRGUER ARTESANAL" at bounding box center [411, 22] width 83 height 23
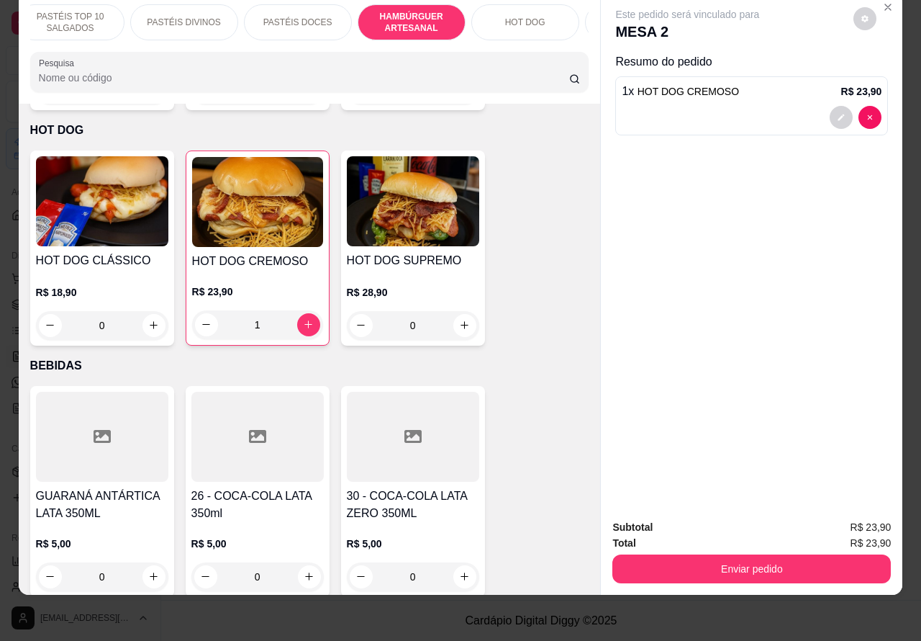
scroll to position [2831, 0]
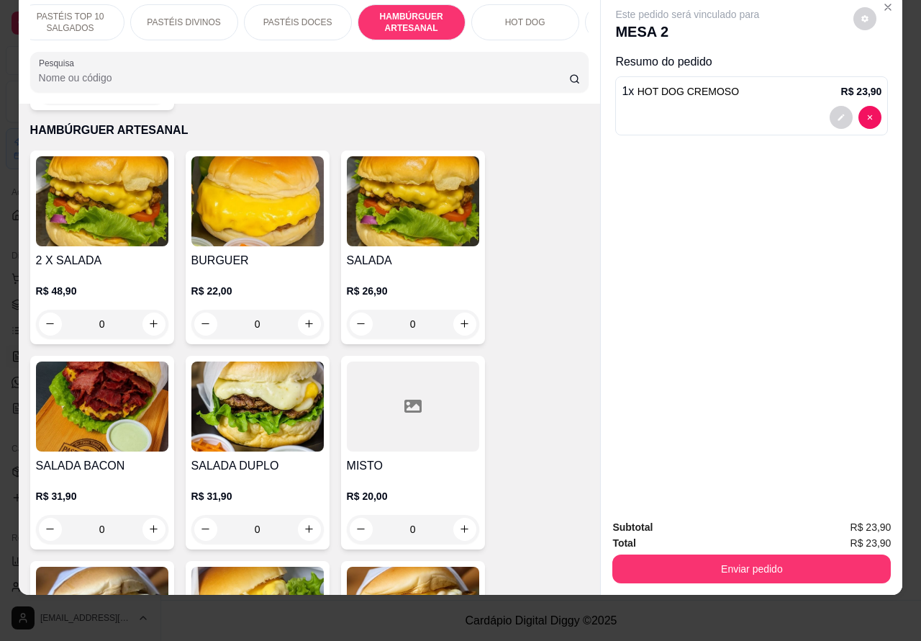
click at [145, 515] on div "0" at bounding box center [102, 529] width 132 height 29
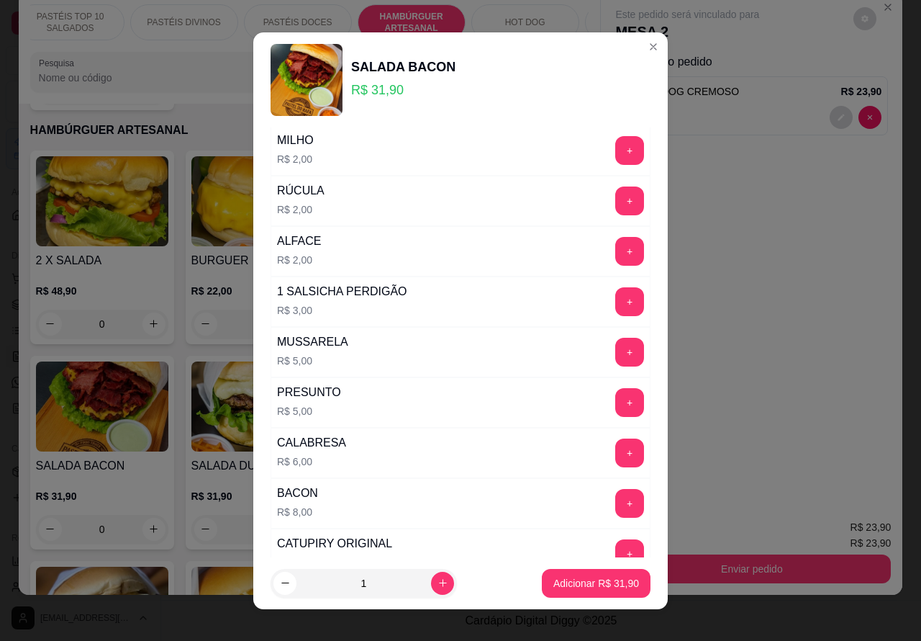
scroll to position [107, 0]
click at [615, 451] on button "+" at bounding box center [629, 452] width 29 height 29
click at [574, 582] on p "Adicionar R$ 37,90" at bounding box center [597, 583] width 86 height 14
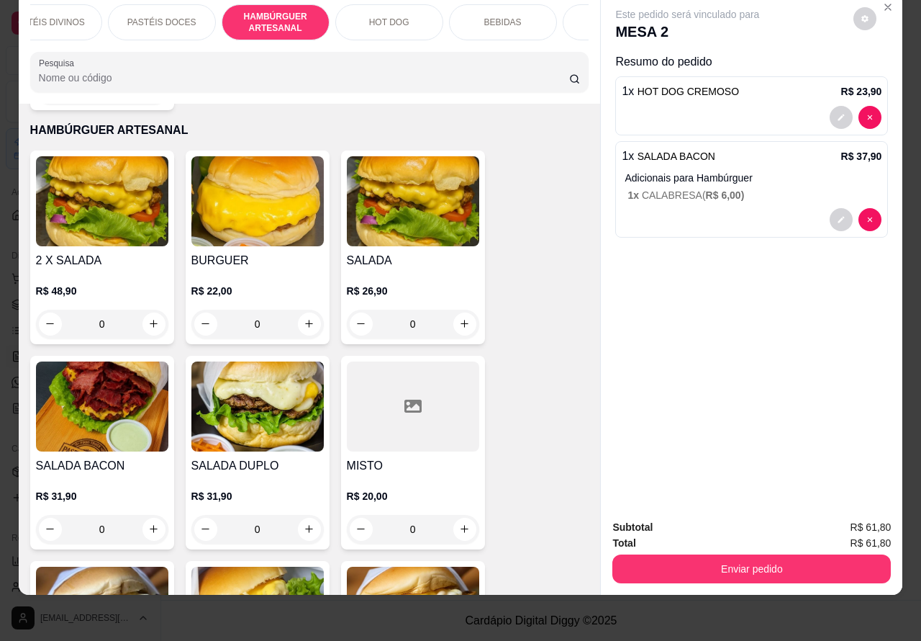
scroll to position [0, 345]
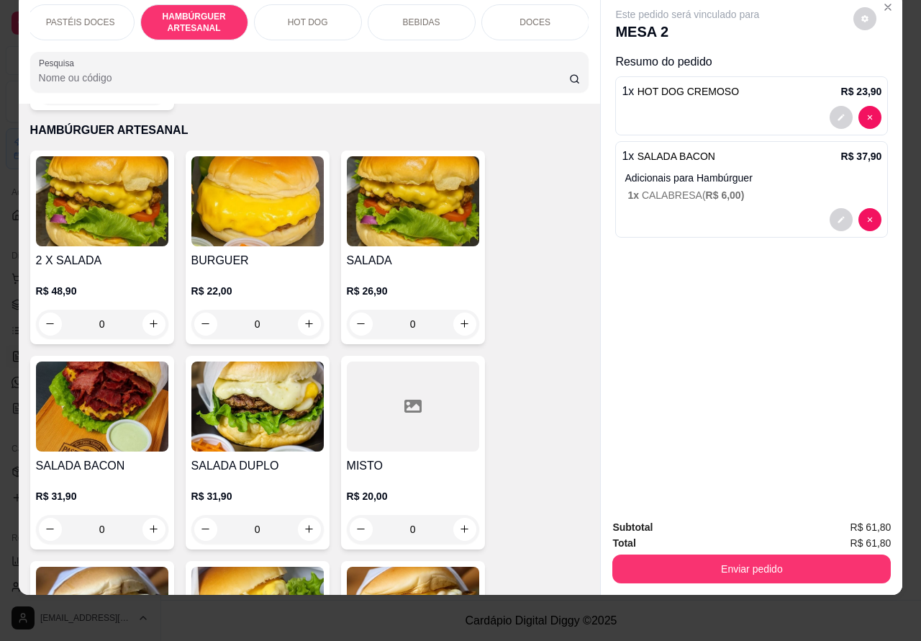
click at [418, 17] on p "BEBIDAS" at bounding box center [421, 23] width 37 height 12
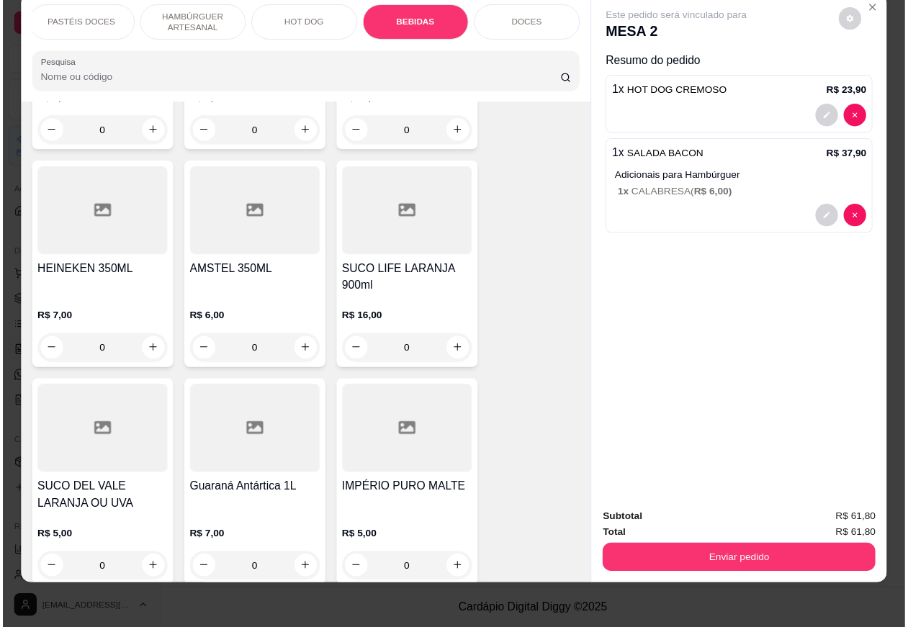
scroll to position [5011, 0]
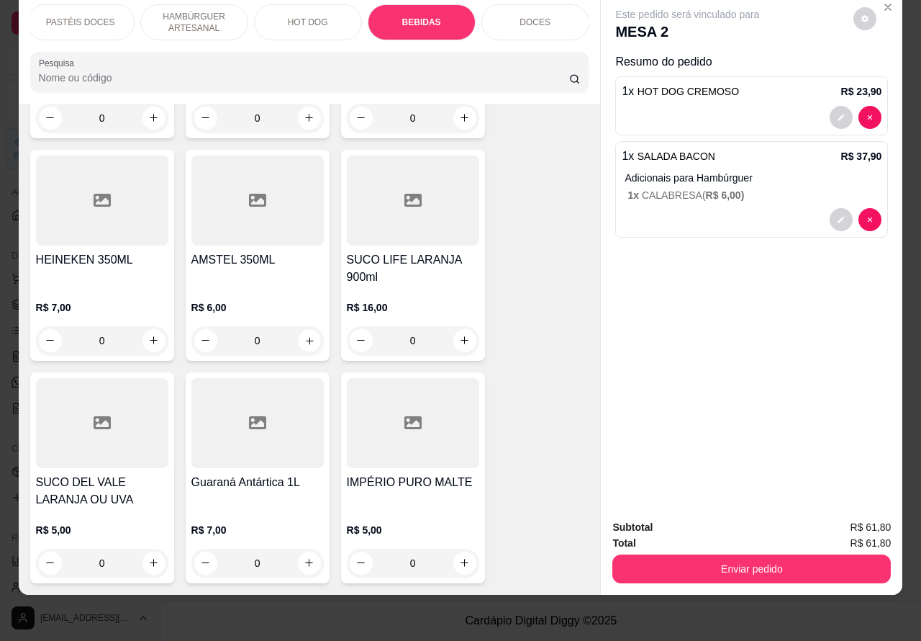
click at [306, 337] on icon "increase-product-quantity" at bounding box center [309, 340] width 7 height 7
type input "1"
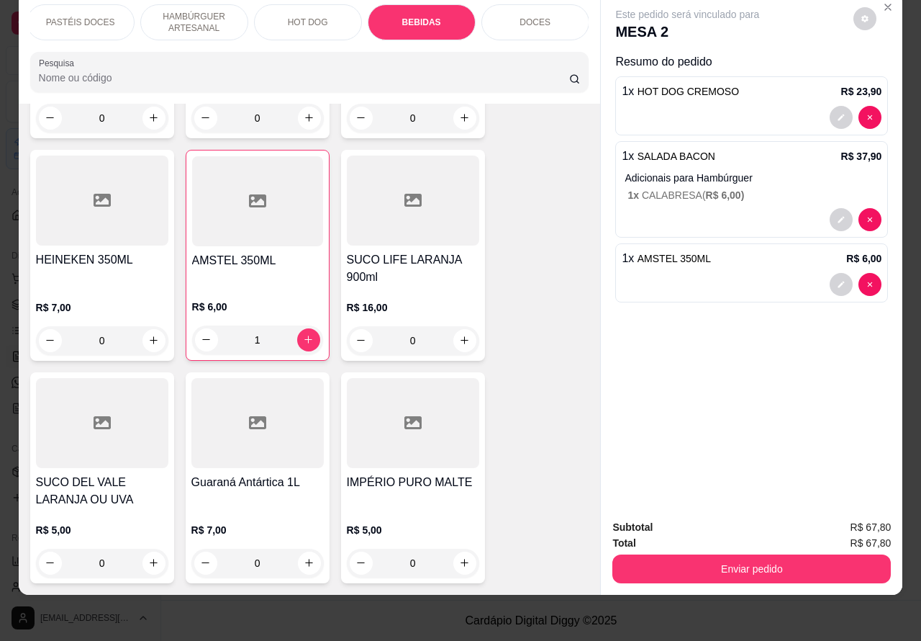
click at [753, 554] on button "Enviar pedido" at bounding box center [752, 568] width 279 height 29
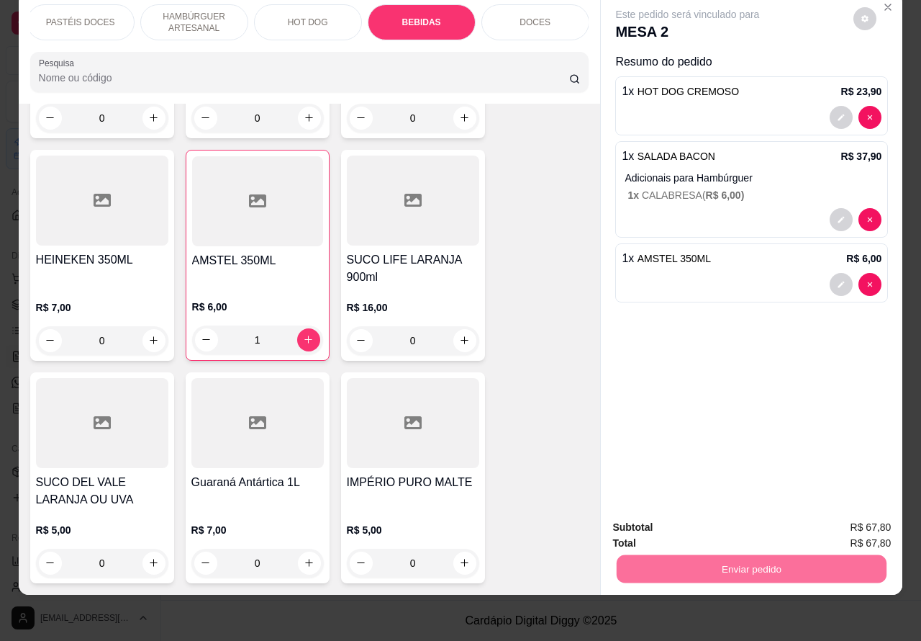
click at [711, 513] on button "Não registrar e enviar pedido" at bounding box center [703, 520] width 150 height 27
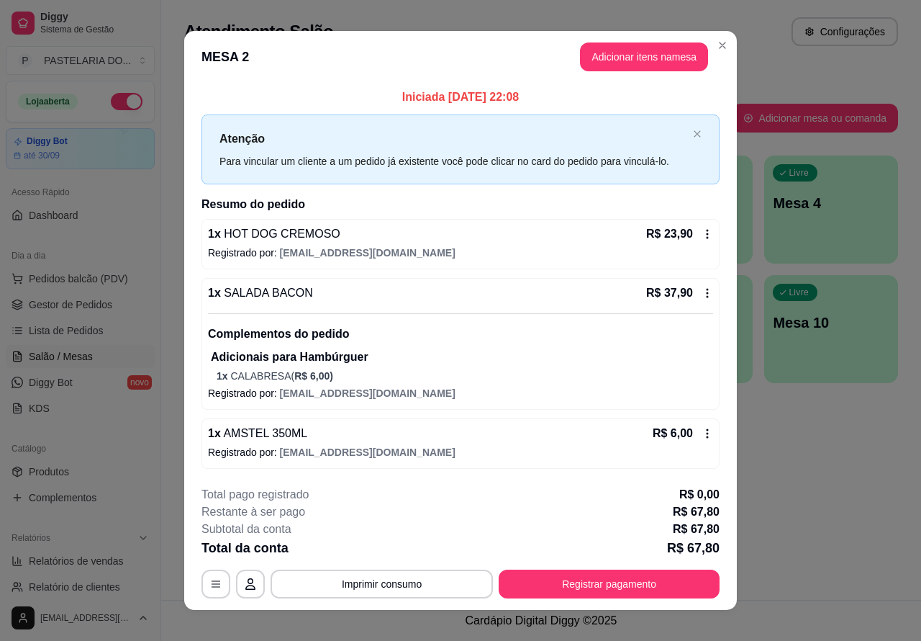
click at [848, 526] on div "Atendimento Salão Configurações Todos Mesas Comandas Pesquisar Adicionar mesa o…" at bounding box center [541, 300] width 760 height 600
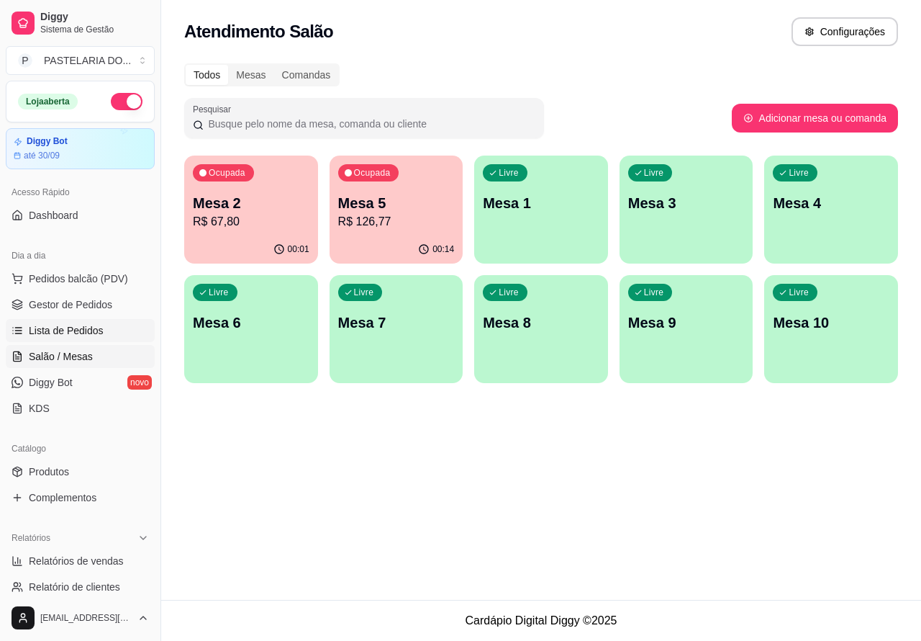
click at [74, 331] on span "Lista de Pedidos" at bounding box center [66, 330] width 75 height 14
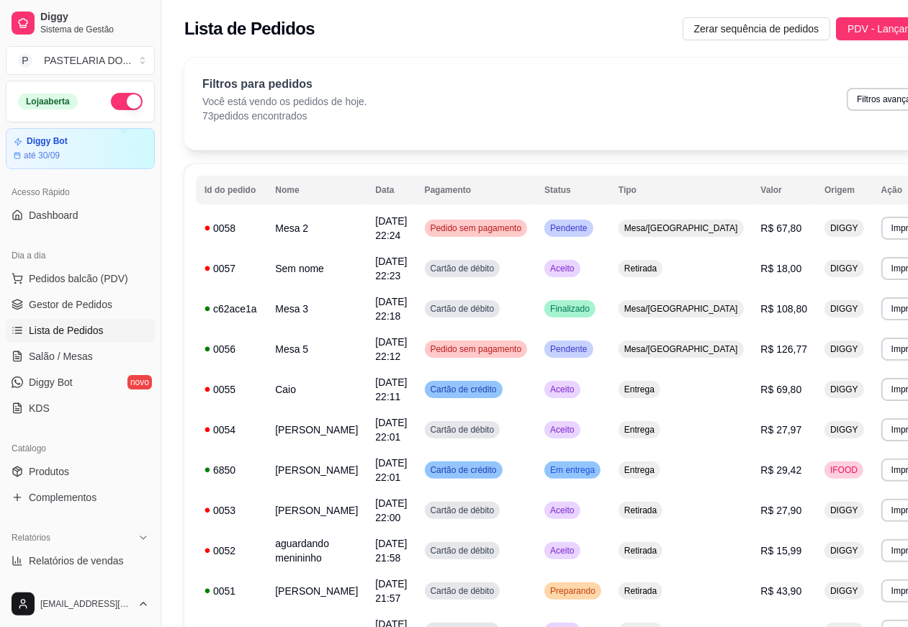
click at [66, 330] on span "Lista de Pedidos" at bounding box center [66, 330] width 75 height 14
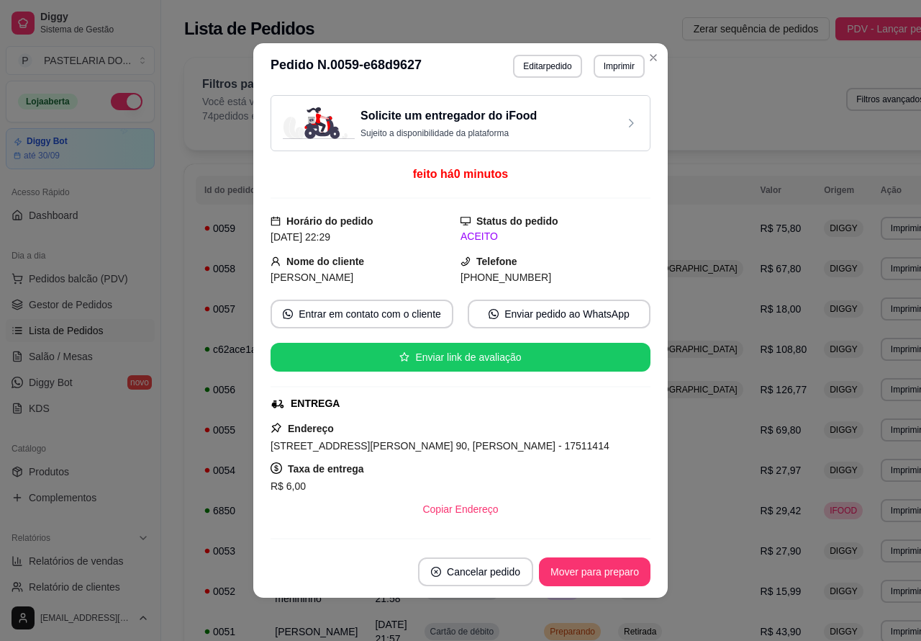
click at [614, 69] on button "Imprimir" at bounding box center [619, 66] width 51 height 23
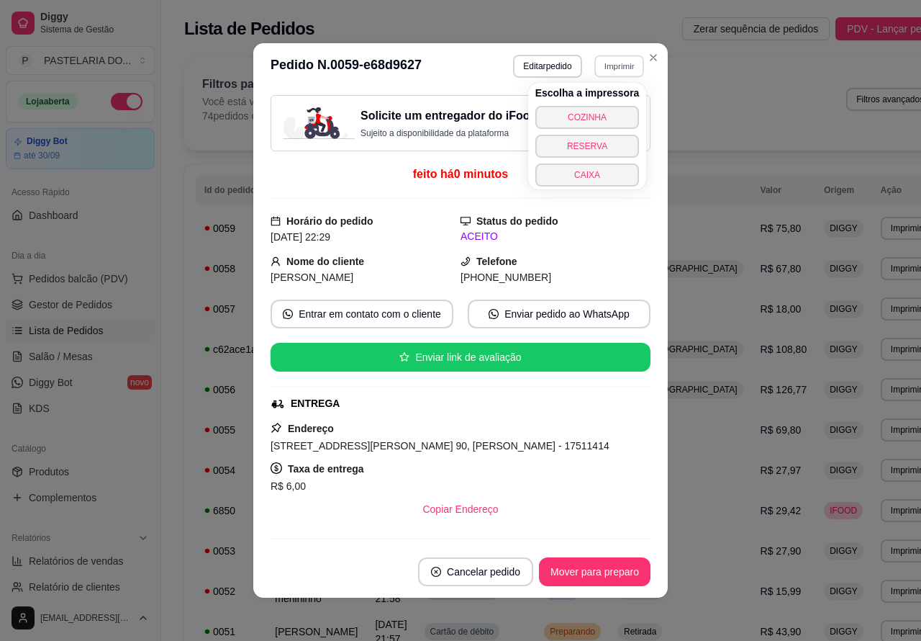
click at [599, 113] on button "COZINHA" at bounding box center [588, 117] width 104 height 23
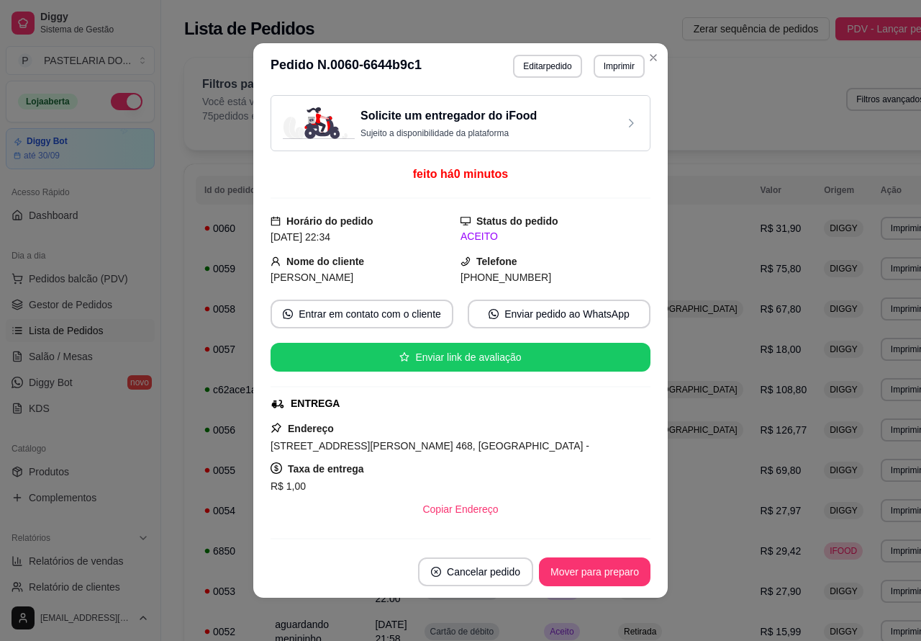
click at [609, 68] on button "Imprimir" at bounding box center [619, 66] width 51 height 23
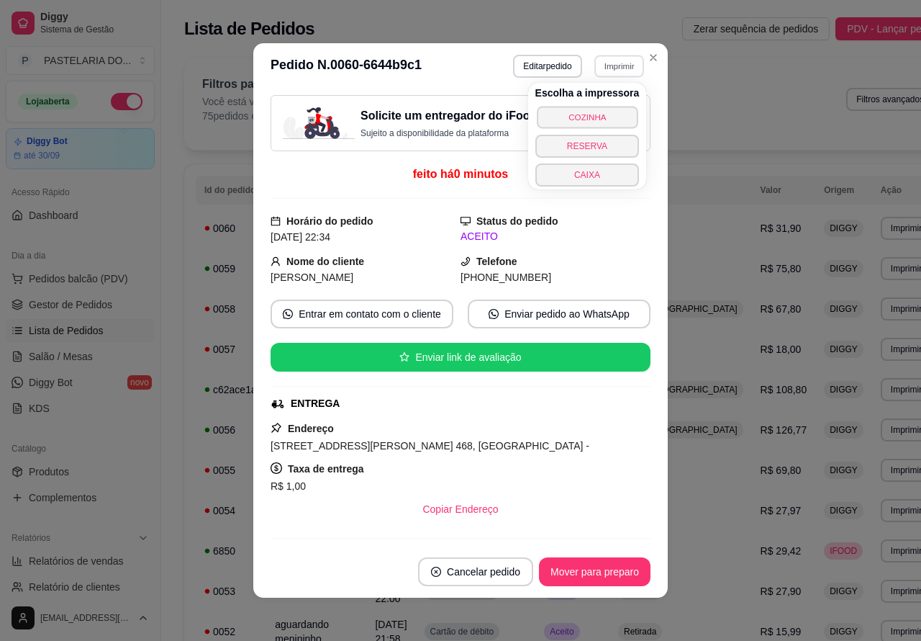
click at [595, 113] on button "COZINHA" at bounding box center [587, 117] width 101 height 22
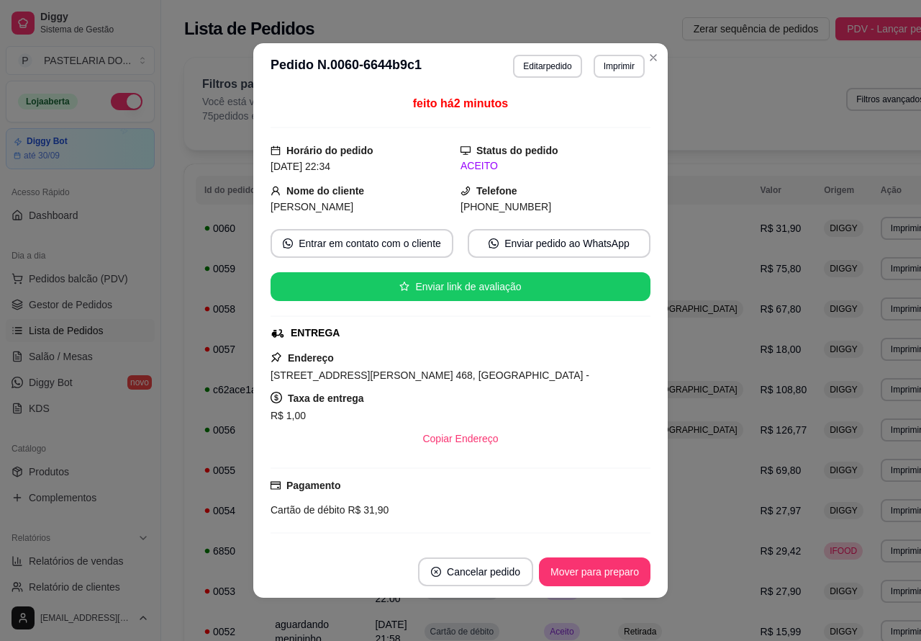
click at [166, 538] on button "Toggle Sidebar" at bounding box center [161, 320] width 12 height 641
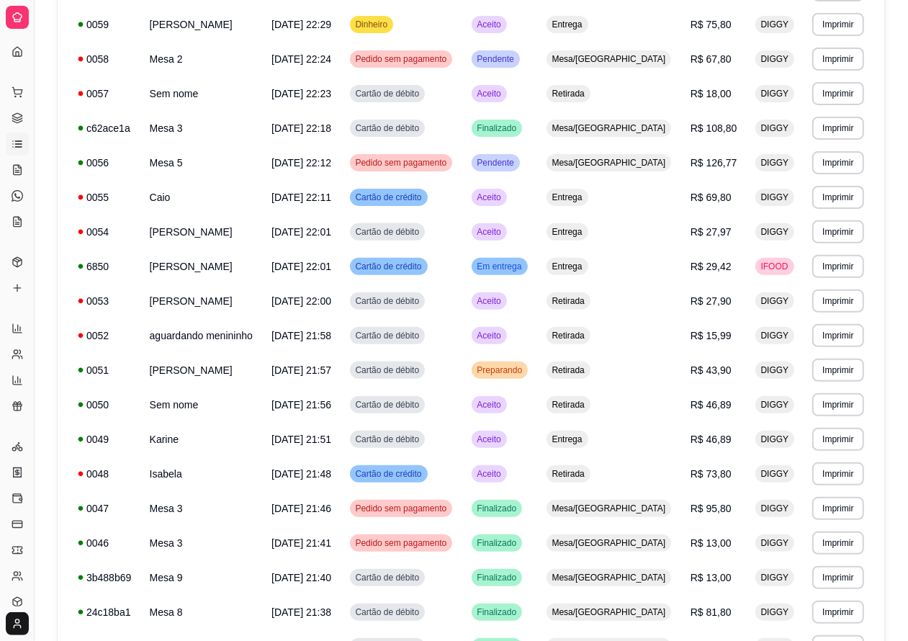
scroll to position [223, 0]
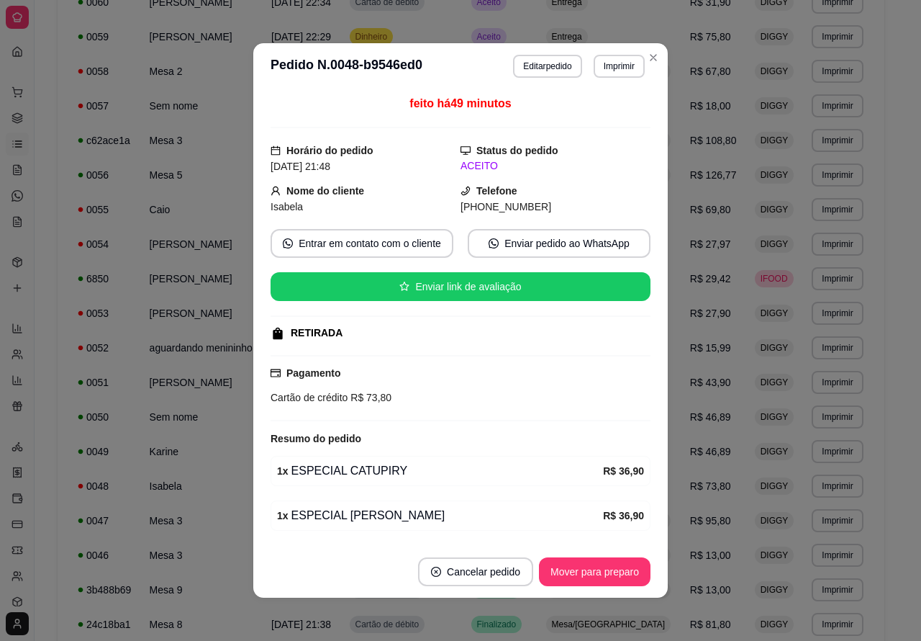
click at [599, 567] on button "Mover para preparo" at bounding box center [595, 571] width 112 height 29
click at [595, 567] on button "Mover para retirada disponível" at bounding box center [571, 572] width 154 height 28
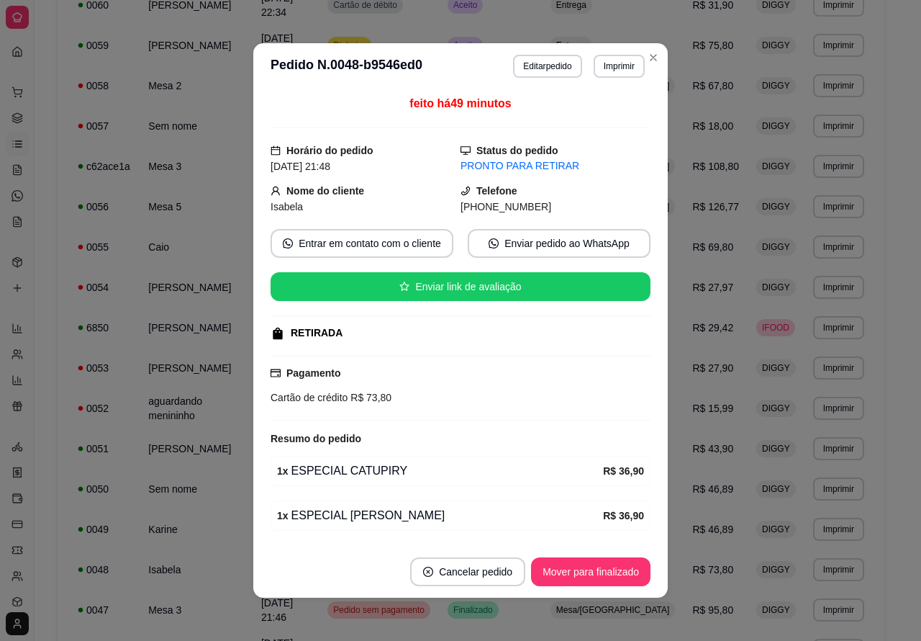
click at [578, 572] on button "Mover para finalizado" at bounding box center [590, 571] width 119 height 29
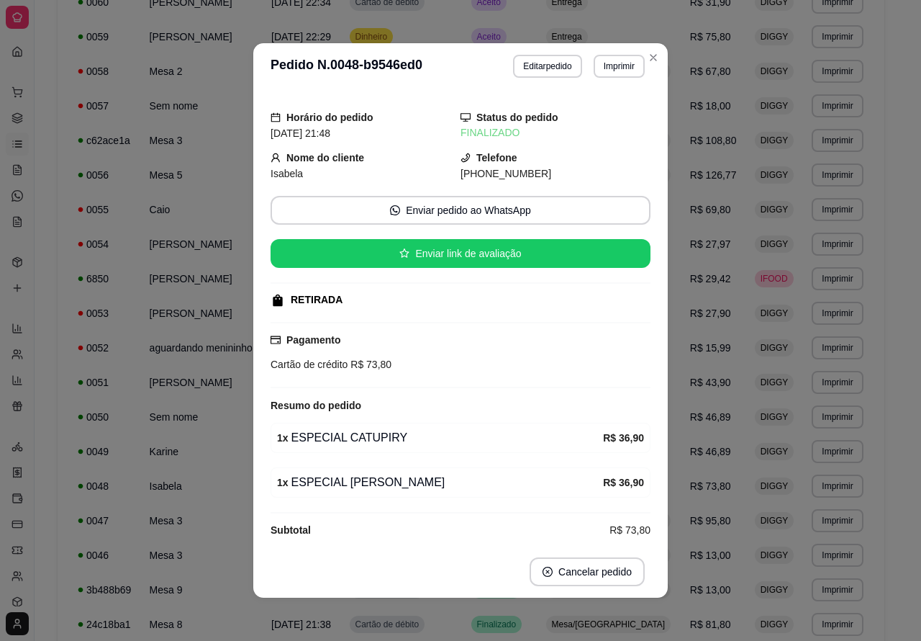
click at [886, 497] on div "**********" at bounding box center [471, 455] width 873 height 1259
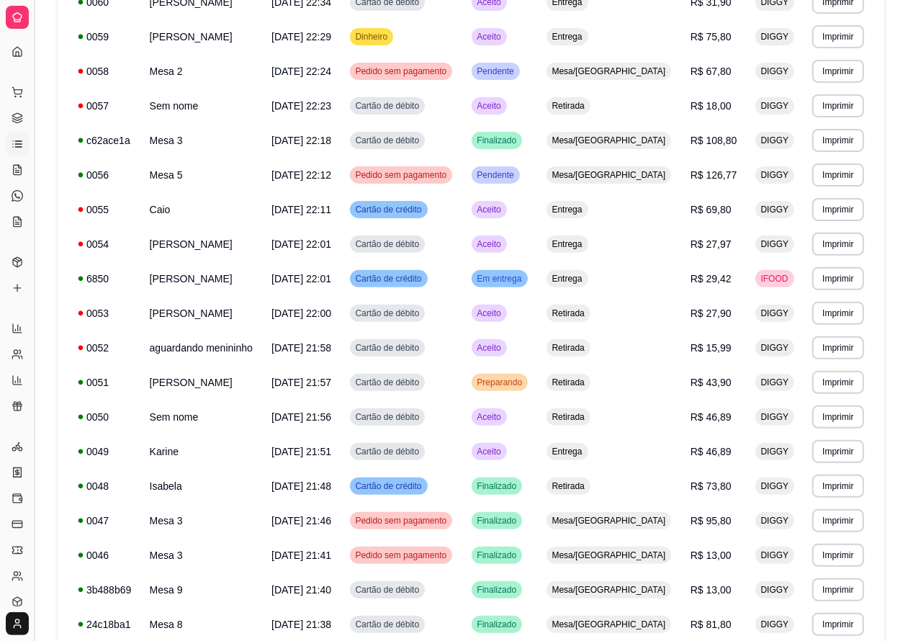
click at [34, 349] on button "Toggle Sidebar" at bounding box center [34, 320] width 12 height 641
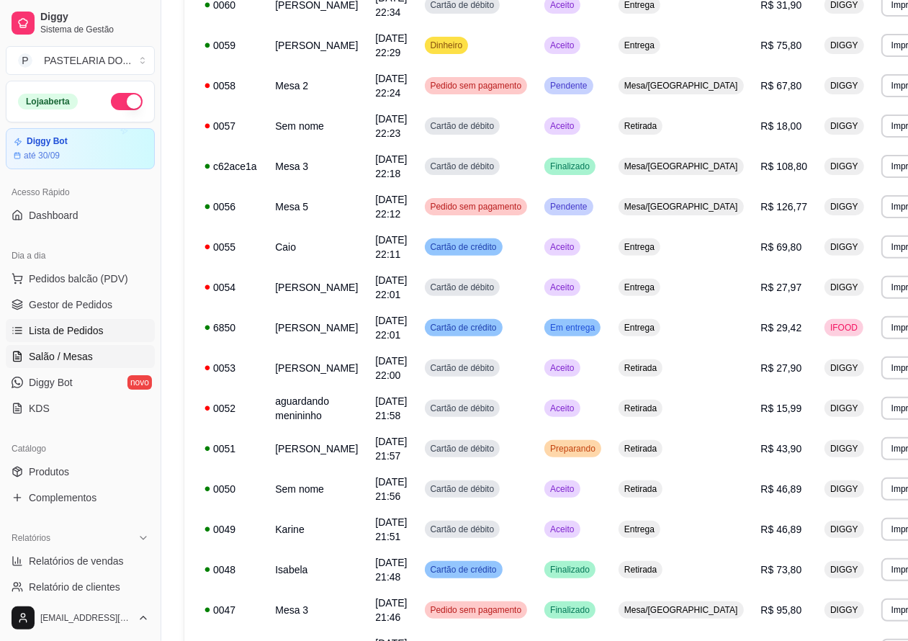
click at [76, 353] on span "Salão / Mesas" at bounding box center [61, 356] width 64 height 14
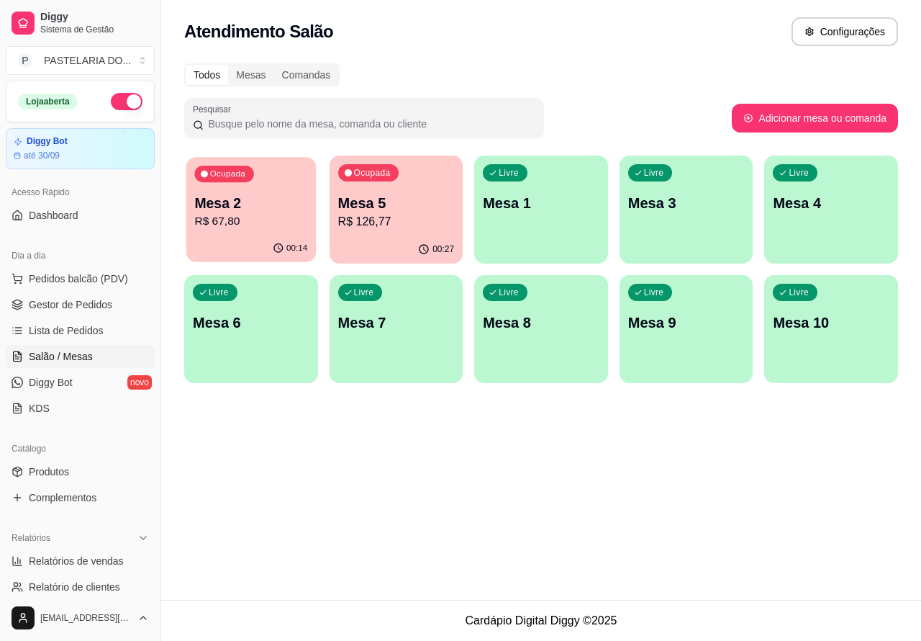
click at [268, 218] on p "R$ 67,80" at bounding box center [250, 221] width 113 height 17
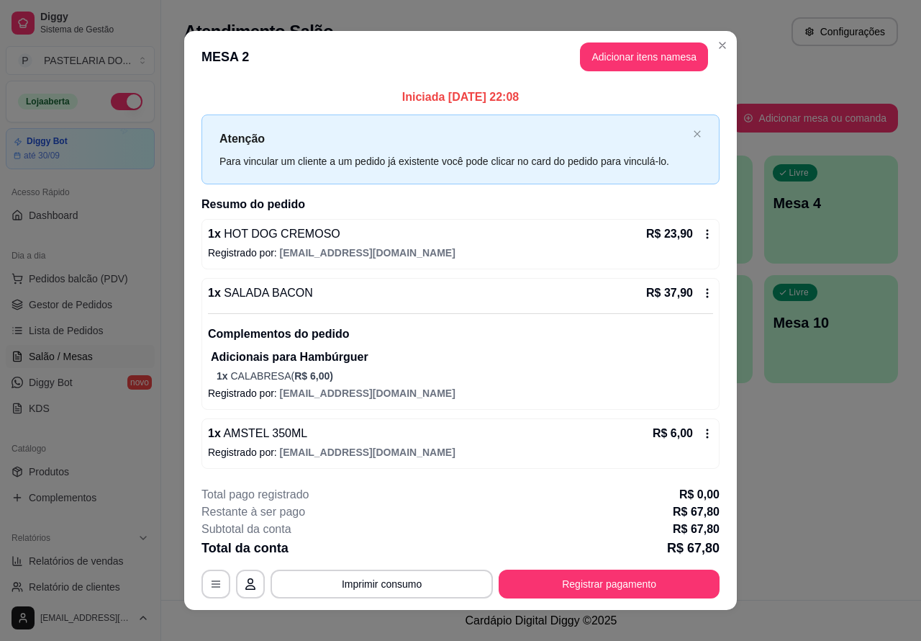
scroll to position [15, 0]
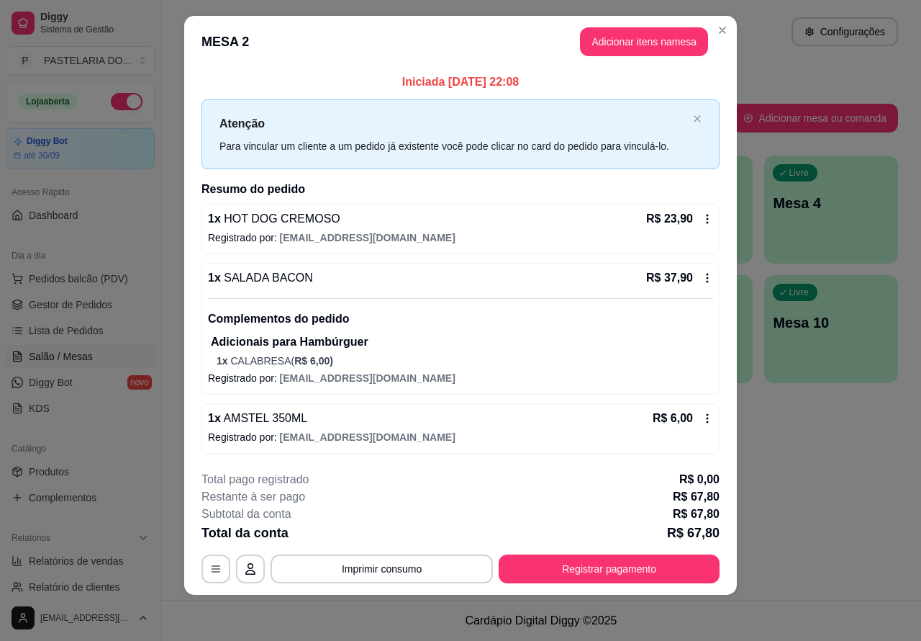
click at [664, 47] on p "MESA 2" at bounding box center [688, 57] width 145 height 20
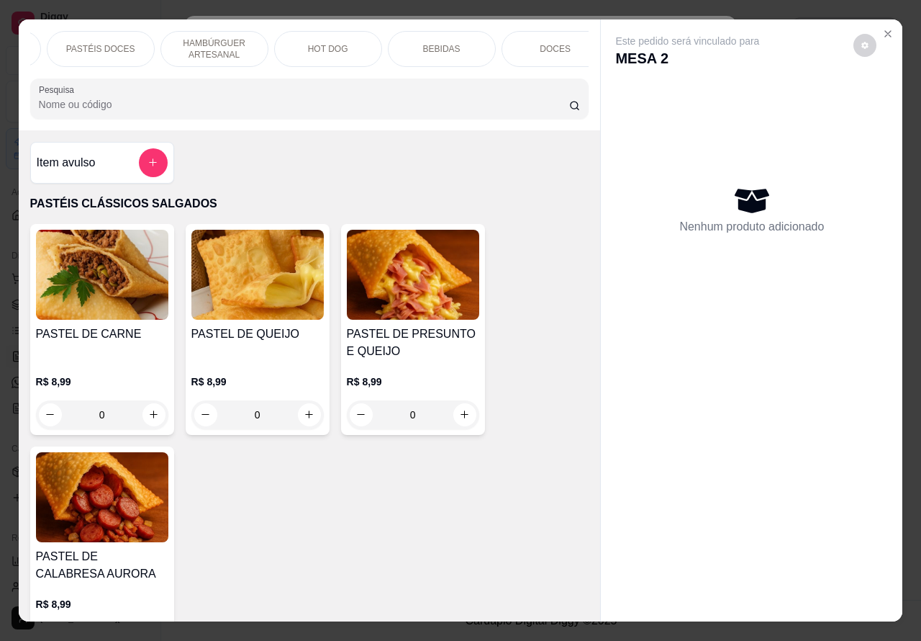
scroll to position [0, 328]
click at [448, 33] on div "BEBIDAS" at bounding box center [438, 49] width 108 height 36
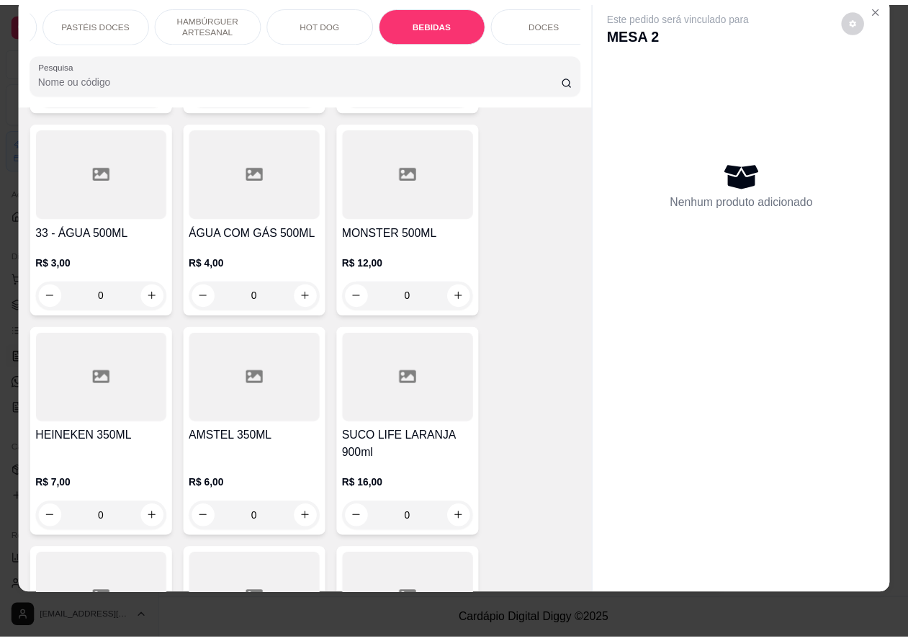
scroll to position [4835, 0]
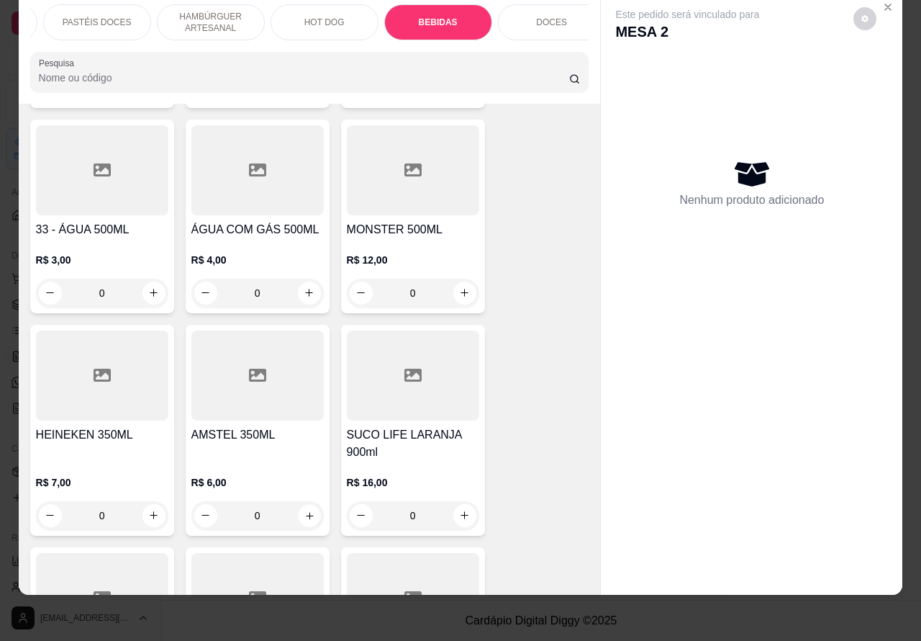
click at [304, 510] on icon "increase-product-quantity" at bounding box center [309, 515] width 11 height 11
type input "1"
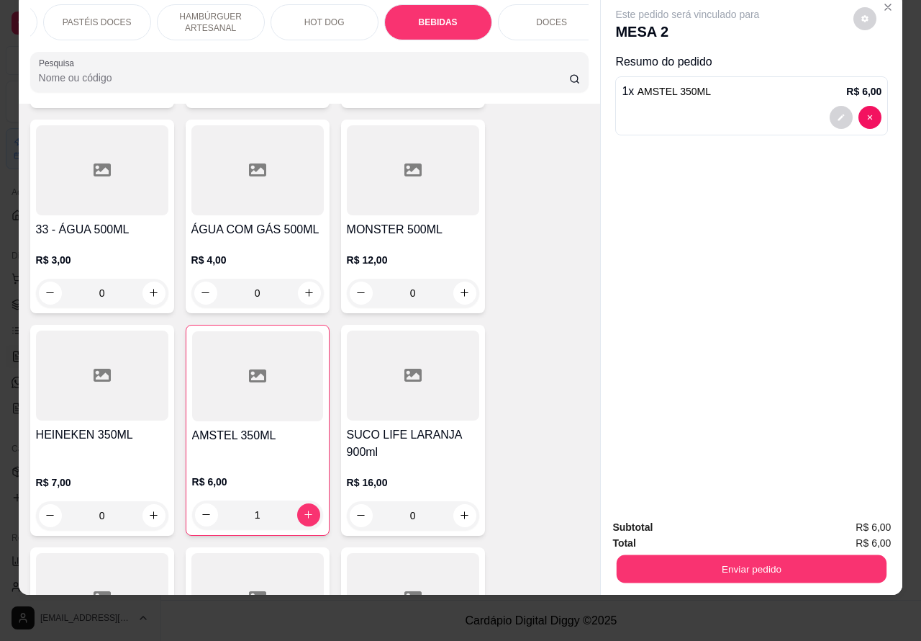
click at [691, 555] on button "Enviar pedido" at bounding box center [752, 569] width 270 height 28
click at [698, 523] on button "Não registrar e enviar pedido" at bounding box center [703, 520] width 145 height 27
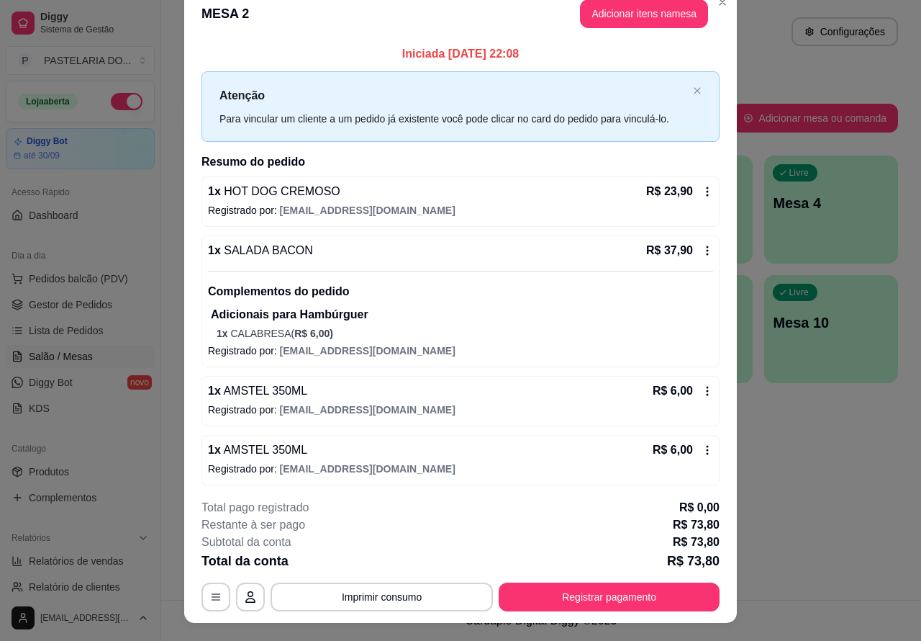
click at [843, 466] on div "Atendimento Salão Configurações Todos Mesas Comandas Pesquisar Adicionar mesa o…" at bounding box center [541, 300] width 760 height 600
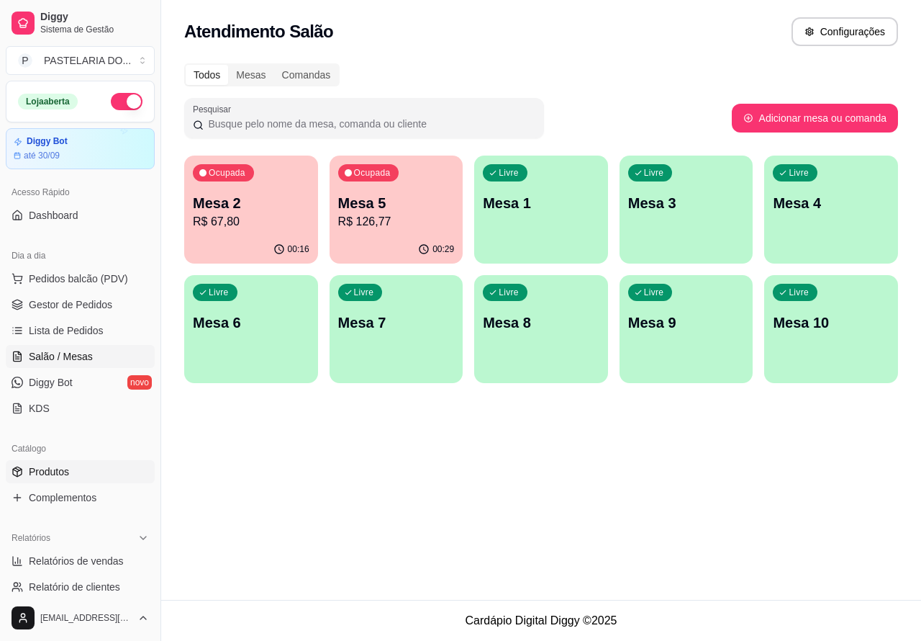
click at [58, 470] on span "Produtos" at bounding box center [49, 471] width 40 height 14
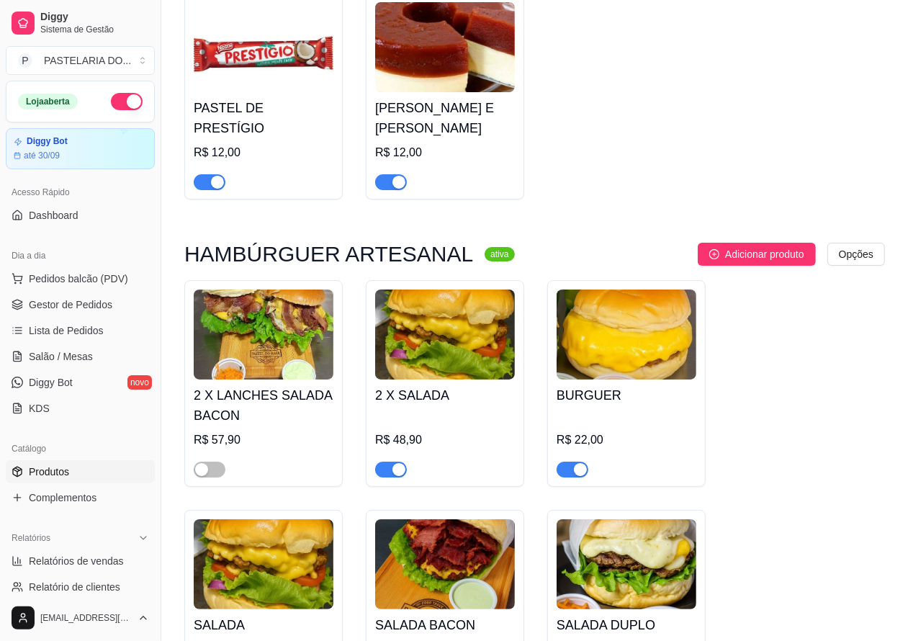
scroll to position [3556, 0]
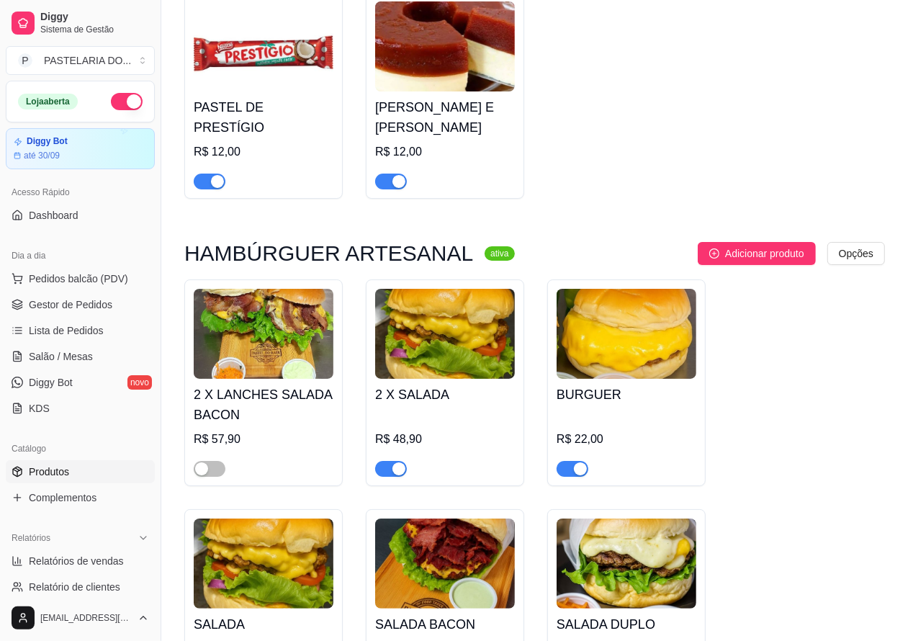
click at [560, 469] on span "button" at bounding box center [572, 469] width 32 height 16
click at [381, 471] on span "button" at bounding box center [391, 469] width 32 height 16
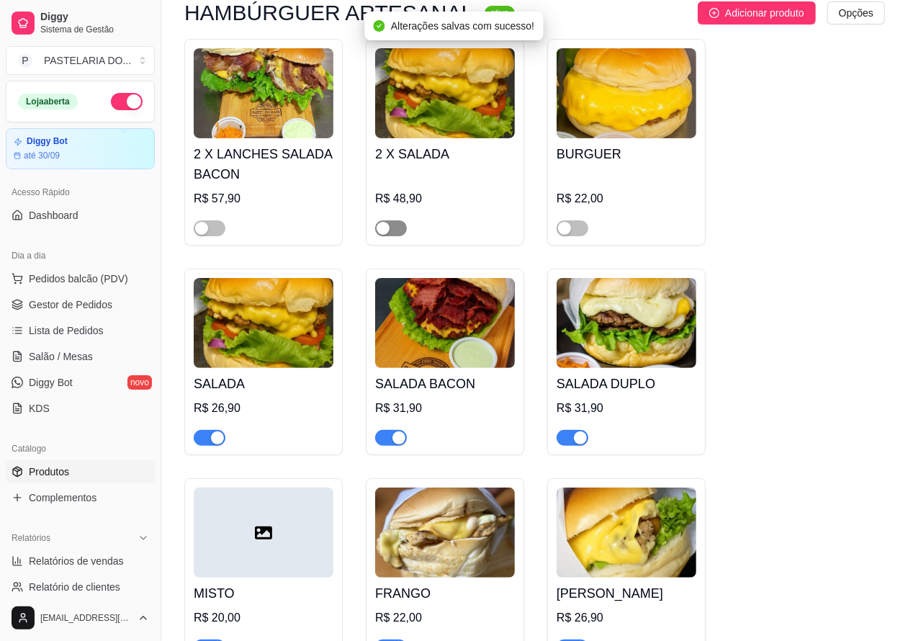
scroll to position [3798, 0]
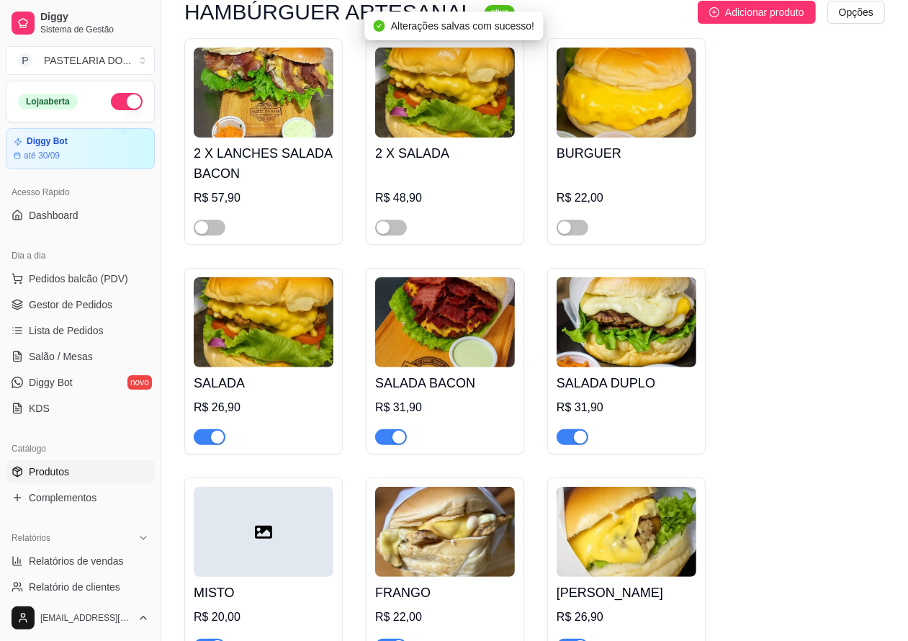
click at [199, 439] on span "button" at bounding box center [210, 437] width 32 height 16
click at [379, 439] on span "button" at bounding box center [391, 437] width 32 height 16
click at [569, 441] on span "button" at bounding box center [572, 437] width 32 height 16
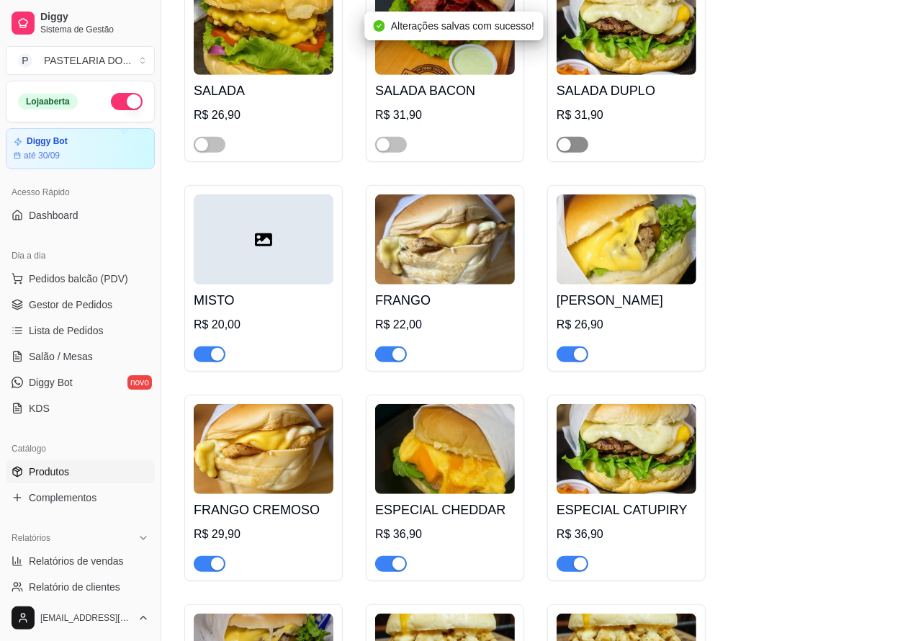
scroll to position [4090, 0]
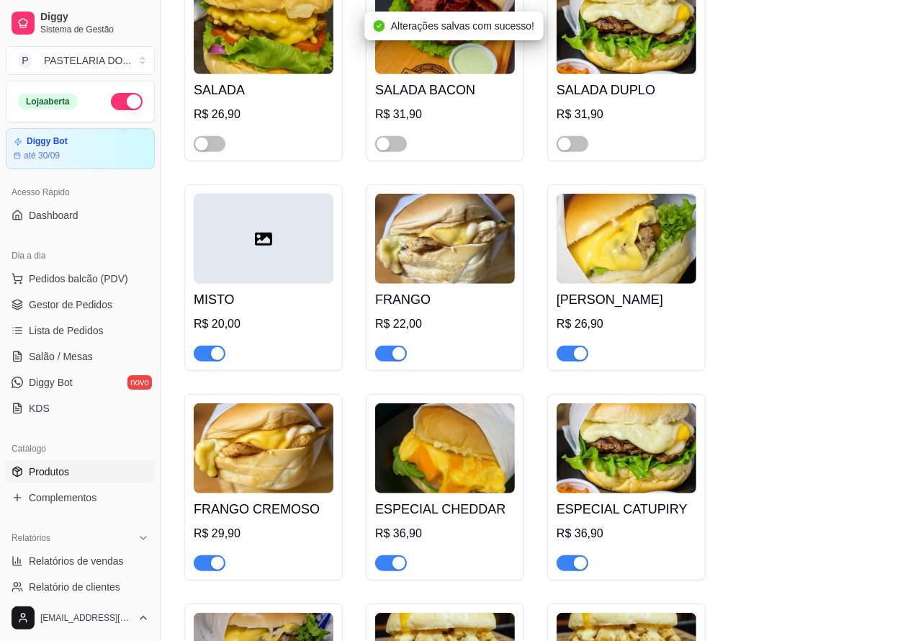
click at [203, 358] on span "button" at bounding box center [210, 353] width 32 height 16
click at [385, 357] on span "button" at bounding box center [391, 353] width 32 height 16
click at [566, 361] on span "button" at bounding box center [572, 353] width 32 height 16
click at [200, 565] on span "button" at bounding box center [210, 563] width 32 height 16
click at [384, 570] on span "button" at bounding box center [391, 563] width 32 height 16
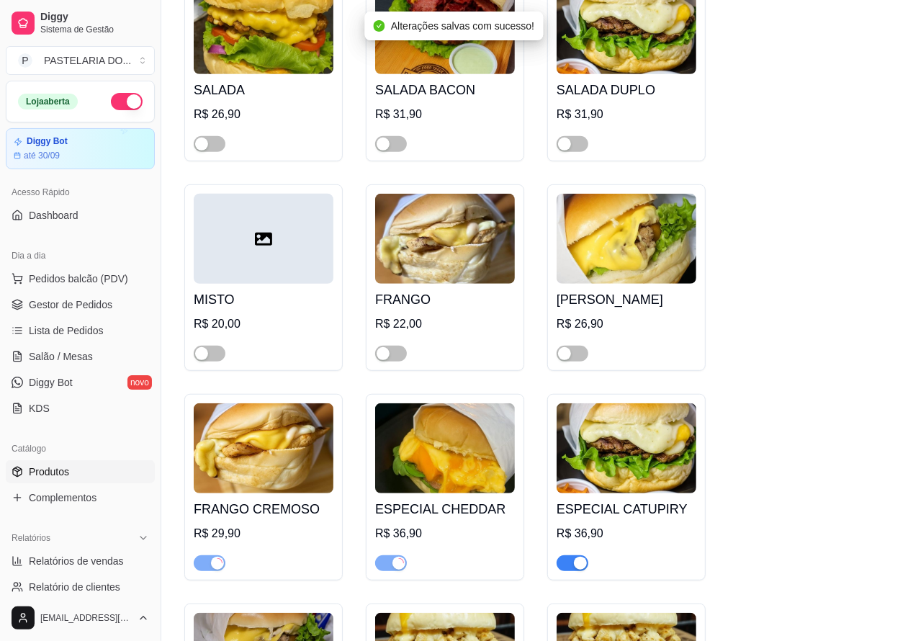
click at [564, 569] on span "button" at bounding box center [572, 563] width 32 height 16
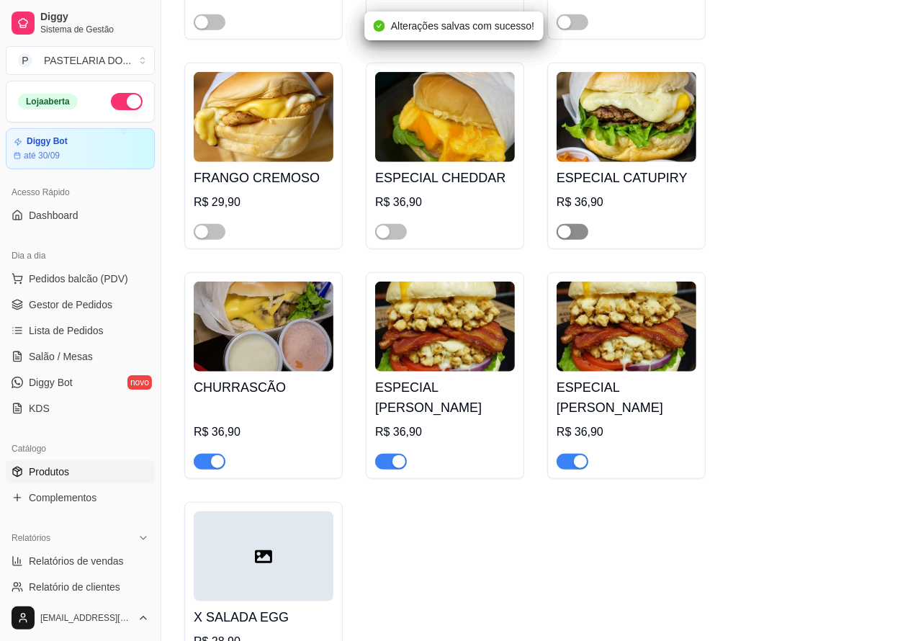
scroll to position [4424, 0]
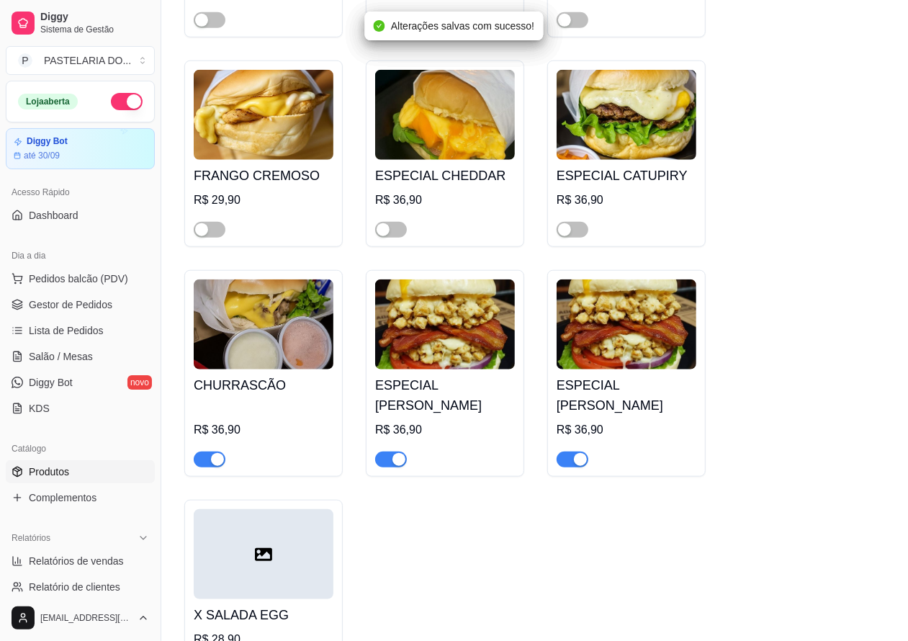
click at [199, 466] on span "button" at bounding box center [210, 459] width 32 height 16
click at [385, 467] on span "button" at bounding box center [391, 459] width 32 height 16
click at [569, 465] on span "button" at bounding box center [572, 459] width 32 height 16
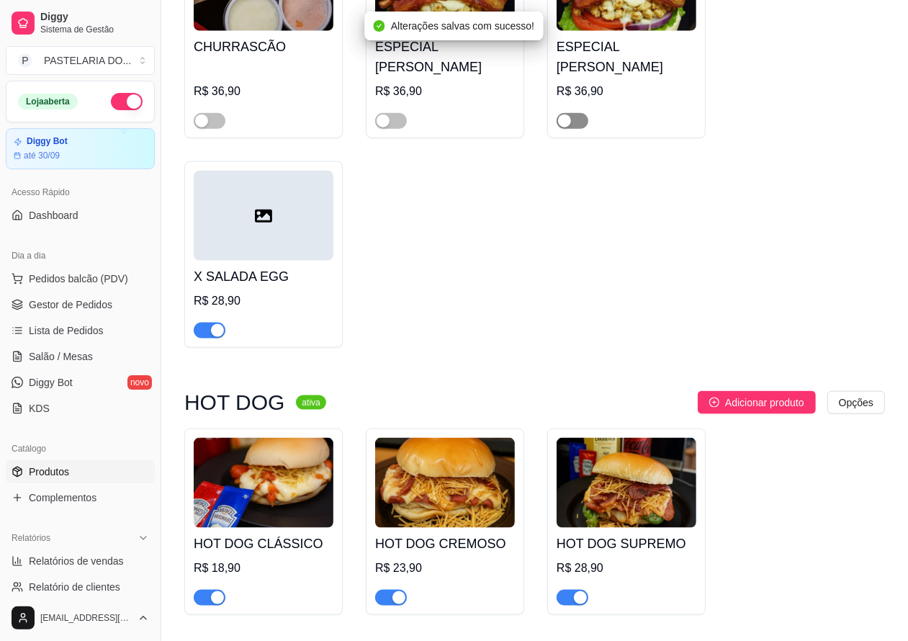
scroll to position [4763, 0]
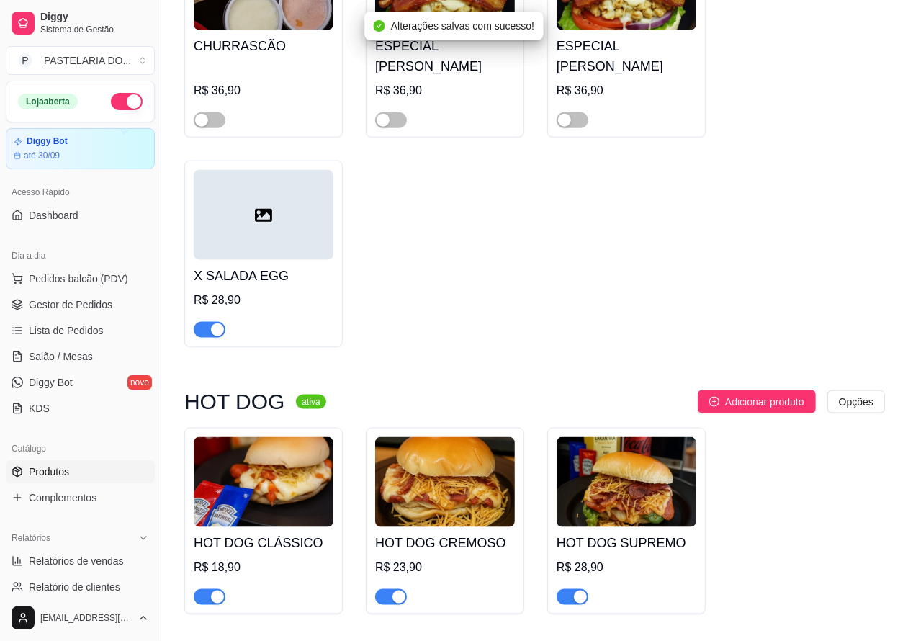
click at [202, 338] on span "button" at bounding box center [210, 330] width 32 height 16
click at [199, 603] on span "button" at bounding box center [210, 597] width 32 height 16
click at [389, 605] on span "button" at bounding box center [391, 597] width 32 height 16
click at [569, 605] on span "button" at bounding box center [572, 597] width 32 height 16
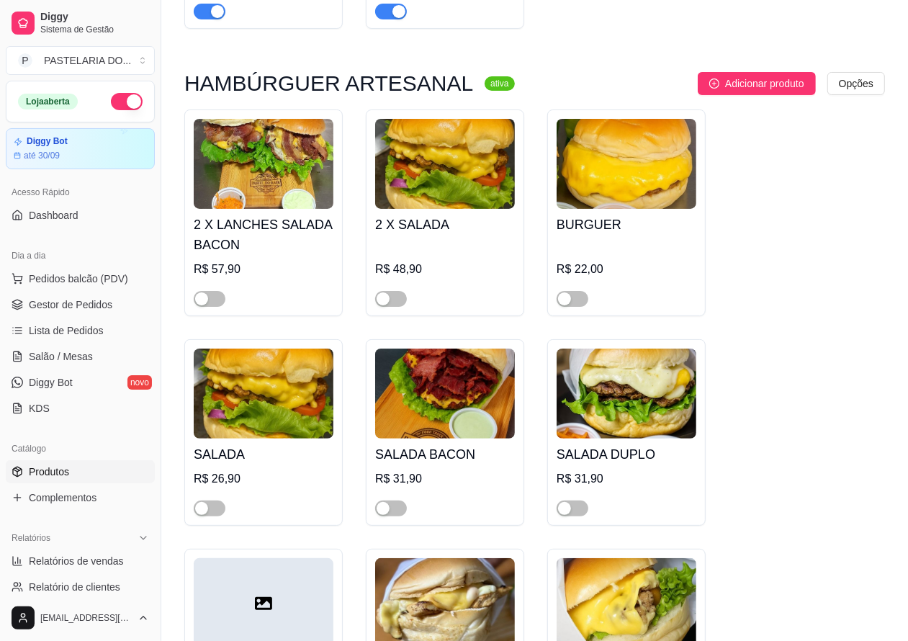
scroll to position [3736, 0]
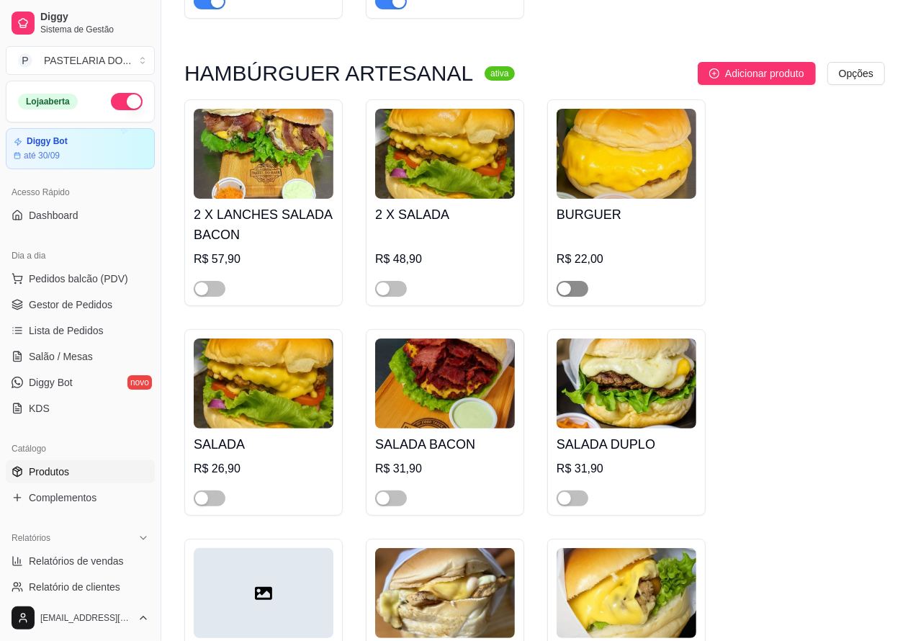
click at [564, 293] on div "button" at bounding box center [564, 288] width 13 height 13
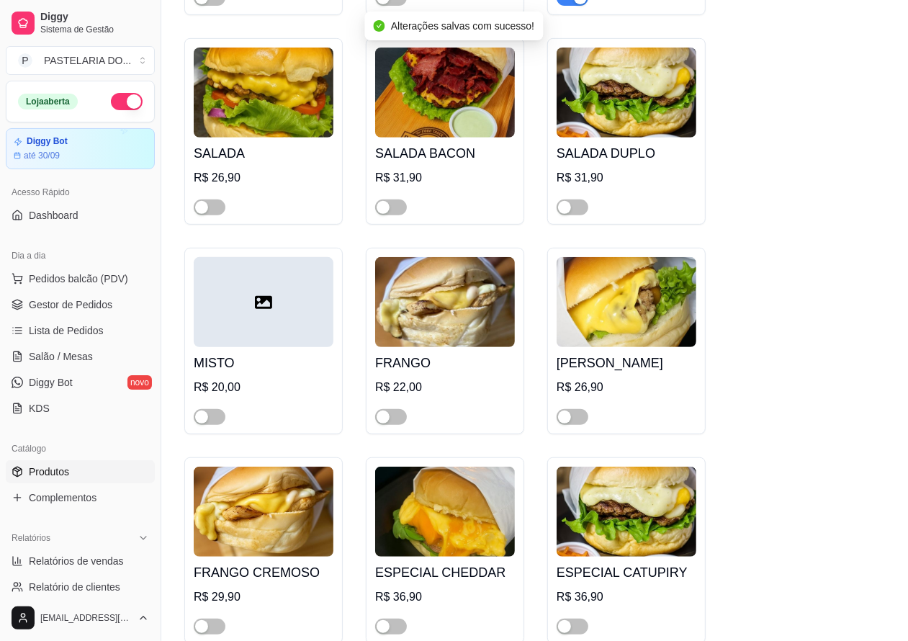
scroll to position [4053, 0]
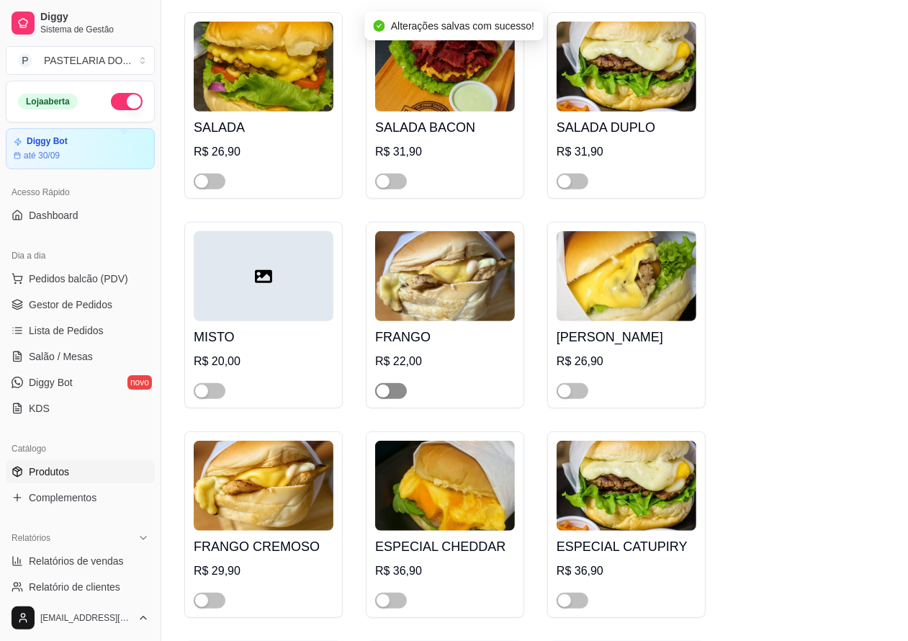
click at [400, 398] on span "button" at bounding box center [391, 391] width 32 height 16
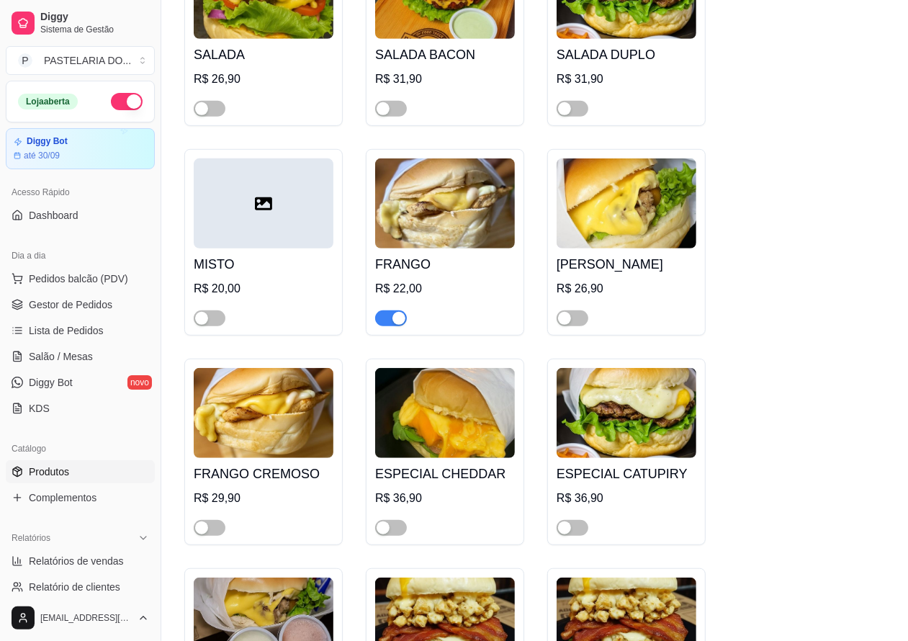
scroll to position [4173, 0]
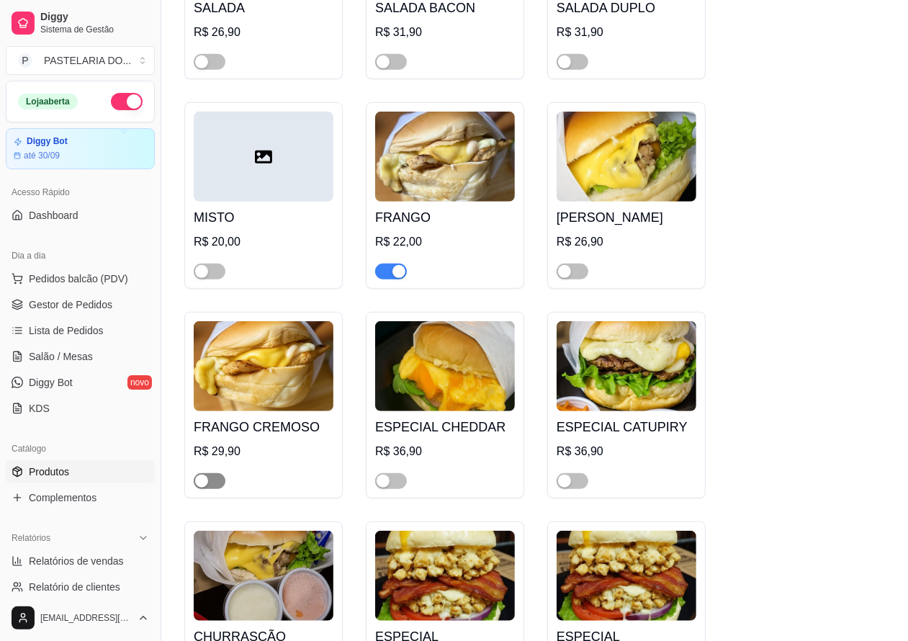
click at [217, 484] on span "button" at bounding box center [210, 481] width 32 height 16
click at [396, 484] on span "button" at bounding box center [391, 481] width 32 height 16
click at [581, 488] on span "button" at bounding box center [572, 481] width 32 height 16
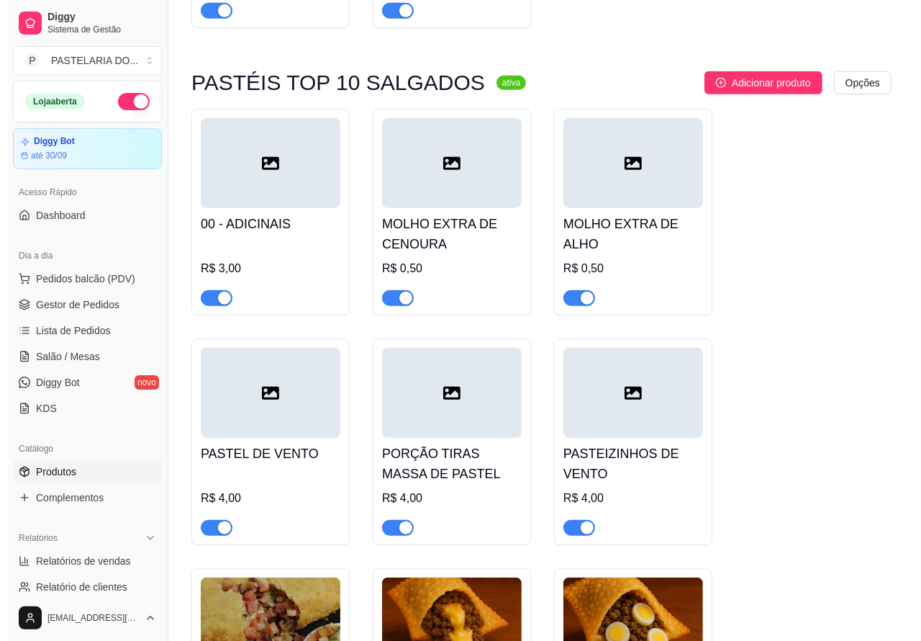
scroll to position [0, 0]
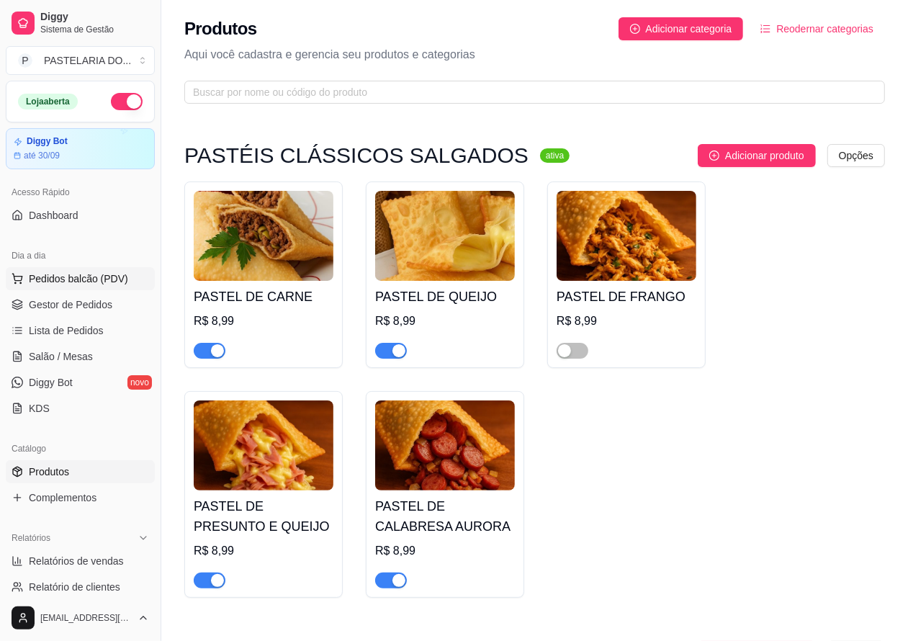
click at [77, 274] on span "Pedidos balcão (PDV)" at bounding box center [78, 278] width 99 height 14
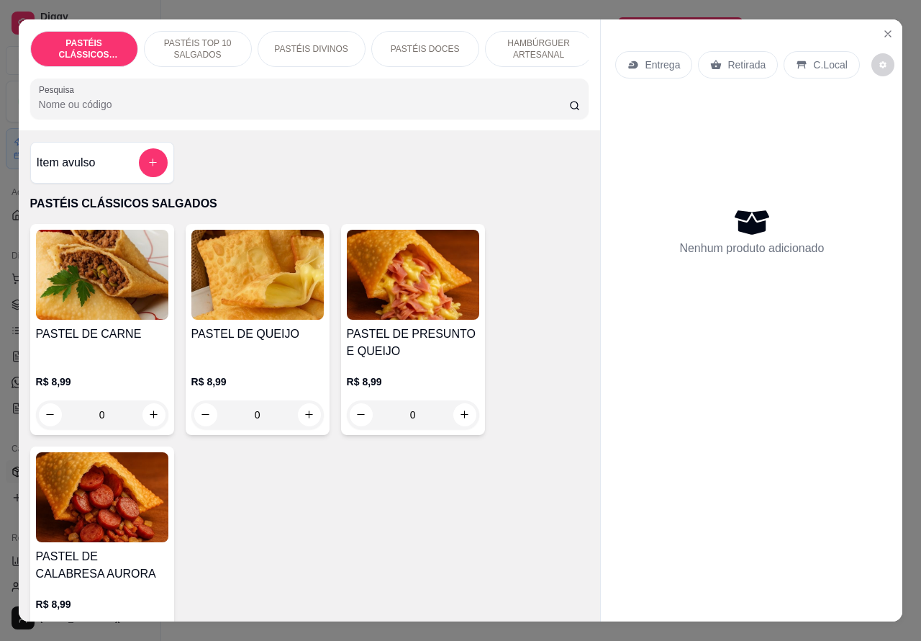
click at [728, 65] on div "Retirada" at bounding box center [738, 64] width 80 height 27
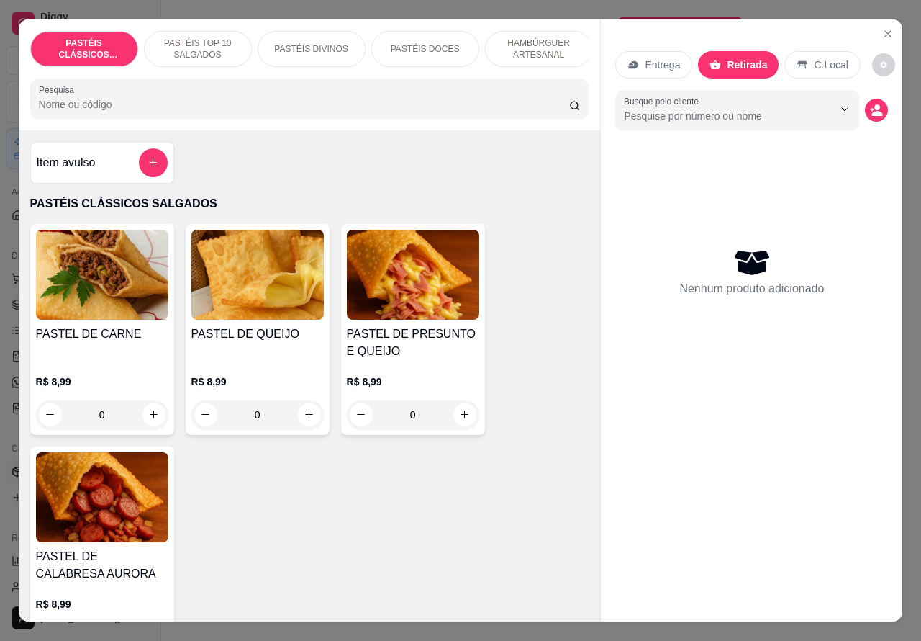
click at [875, 104] on icon "decrease-product-quantity" at bounding box center [876, 110] width 13 height 13
click at [875, 104] on circle "decrease-product-quantity" at bounding box center [878, 107] width 6 height 6
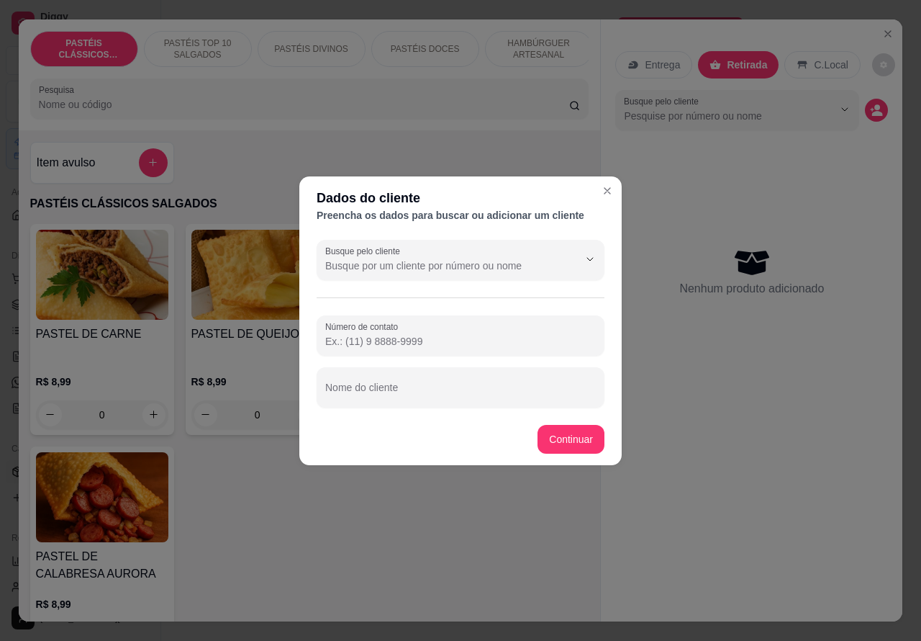
click at [448, 391] on input "Nome do cliente" at bounding box center [460, 393] width 271 height 14
type input "[PERSON_NAME]"
click at [412, 340] on input "Número de contato" at bounding box center [460, 341] width 271 height 14
paste input "[PHONE_NUMBER]"
type input "[PHONE_NUMBER]"
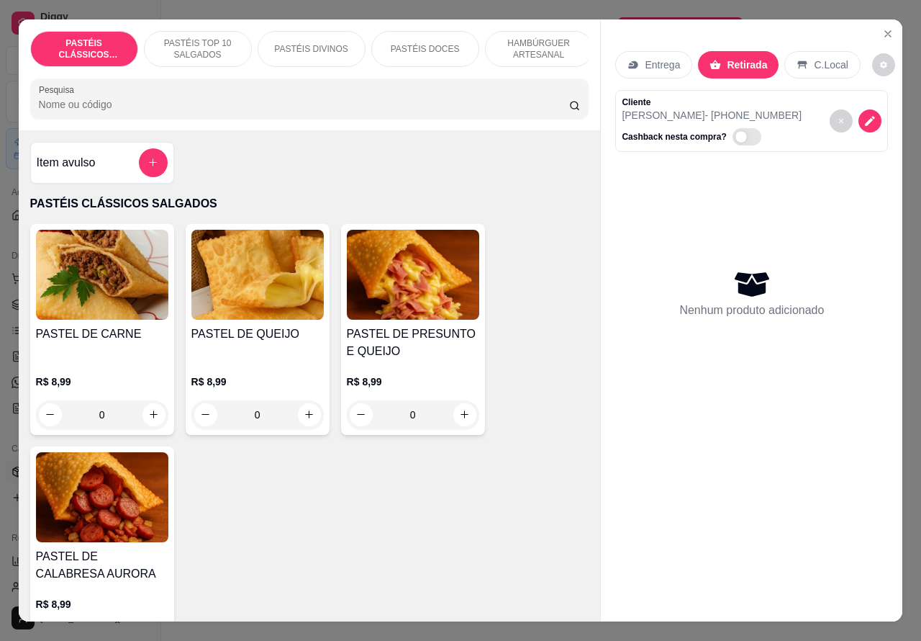
click at [429, 43] on p "PASTÉIS DOCES" at bounding box center [425, 49] width 69 height 12
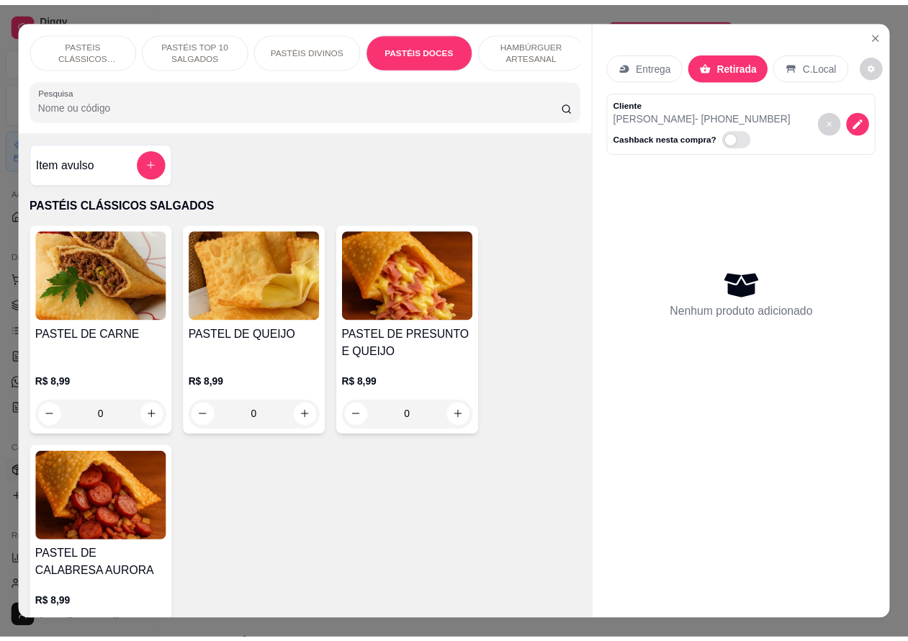
scroll to position [33, 0]
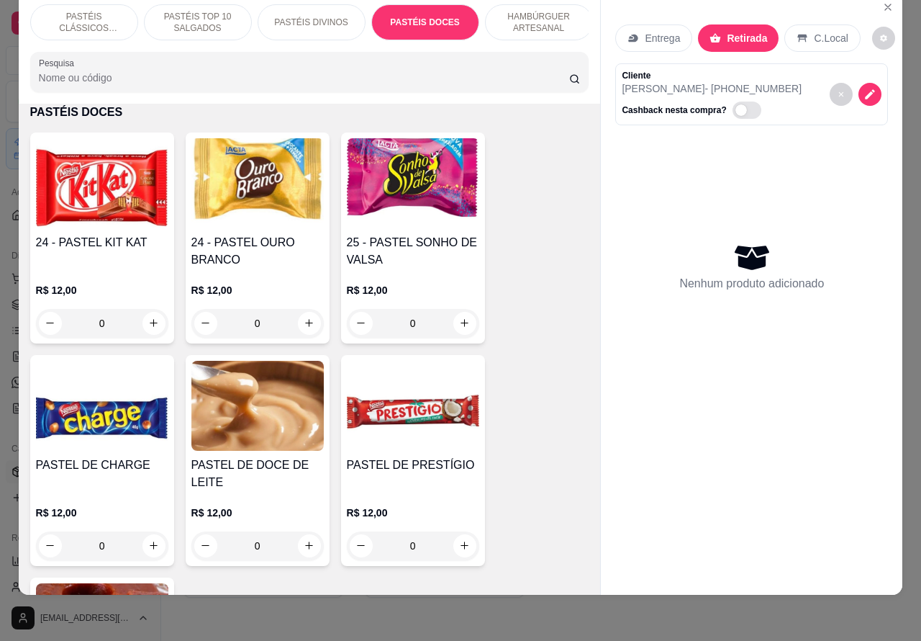
click at [149, 319] on icon "increase-product-quantity" at bounding box center [153, 322] width 11 height 11
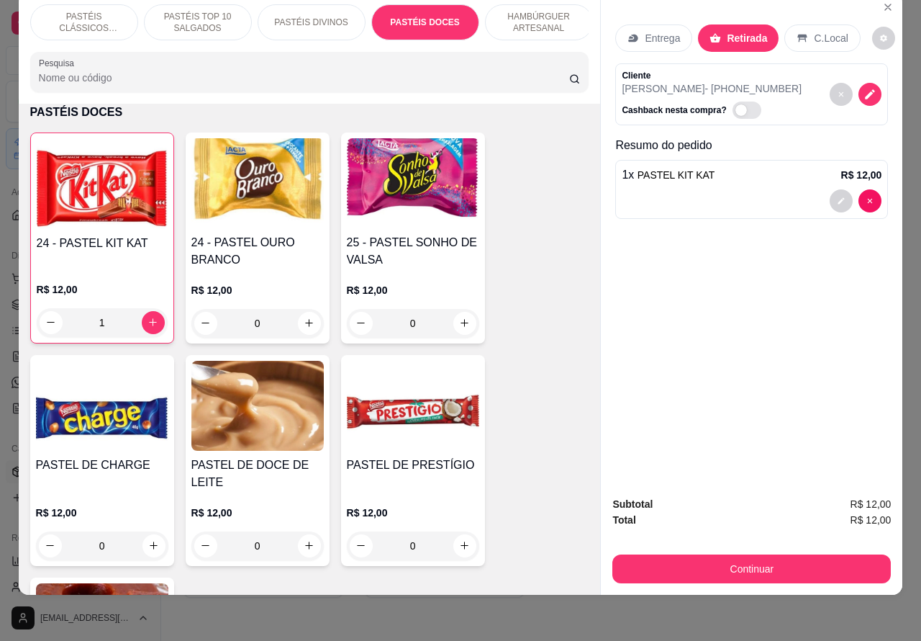
click at [149, 322] on icon "increase-product-quantity" at bounding box center [153, 322] width 8 height 8
type input "2"
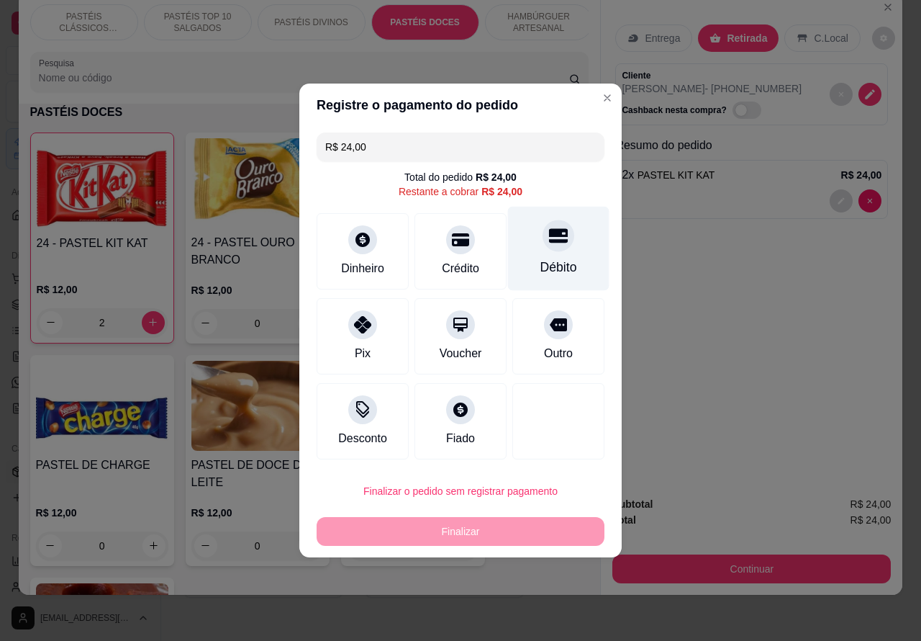
click at [551, 249] on div at bounding box center [559, 236] width 32 height 32
type input "R$ 0,00"
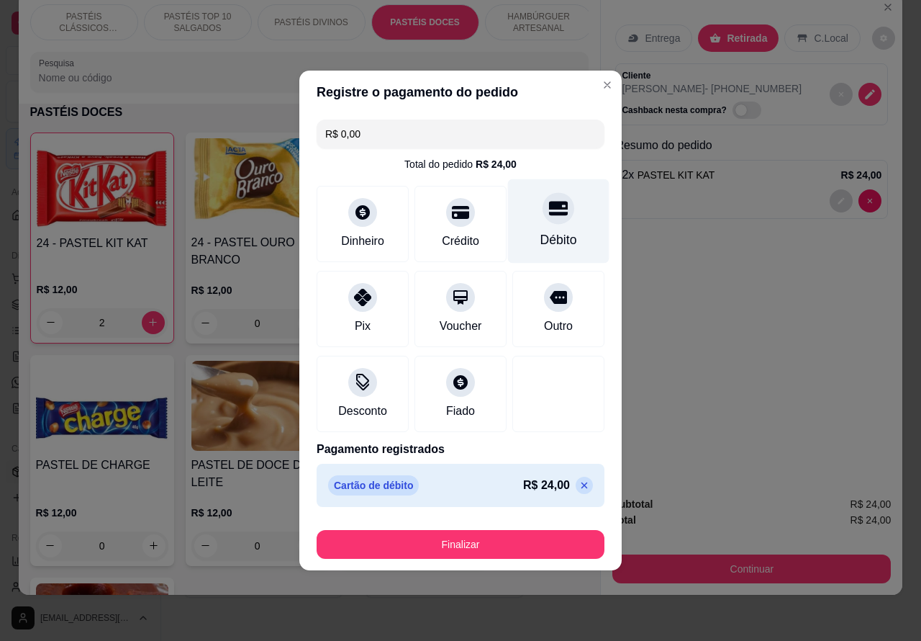
click at [533, 542] on button "Finalizar" at bounding box center [461, 544] width 288 height 29
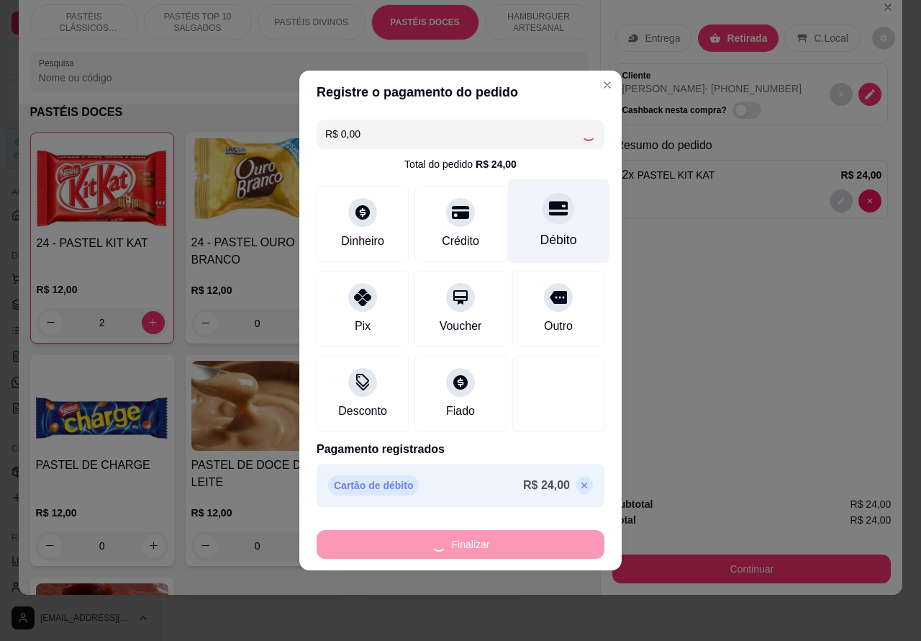
type input "0"
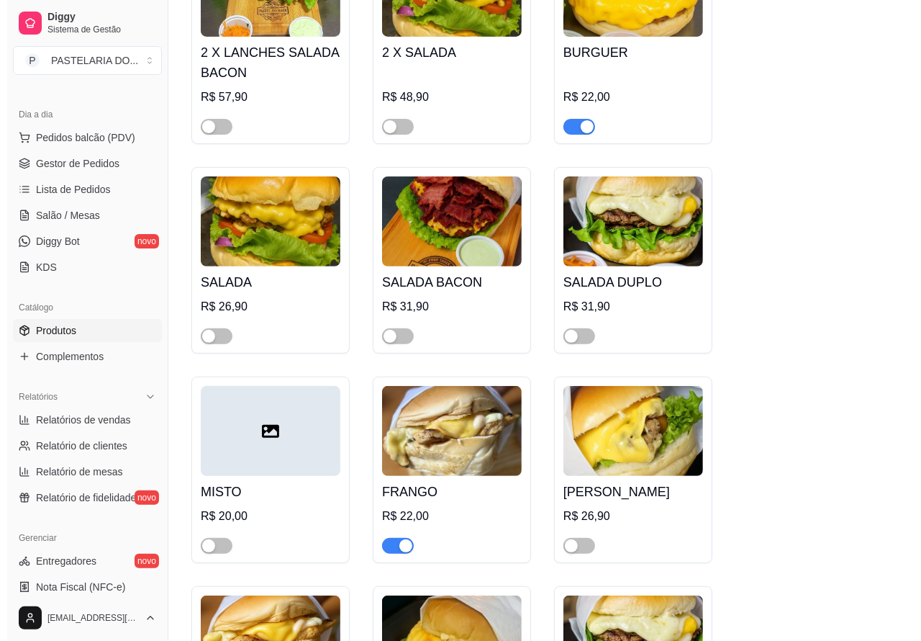
scroll to position [3902, 0]
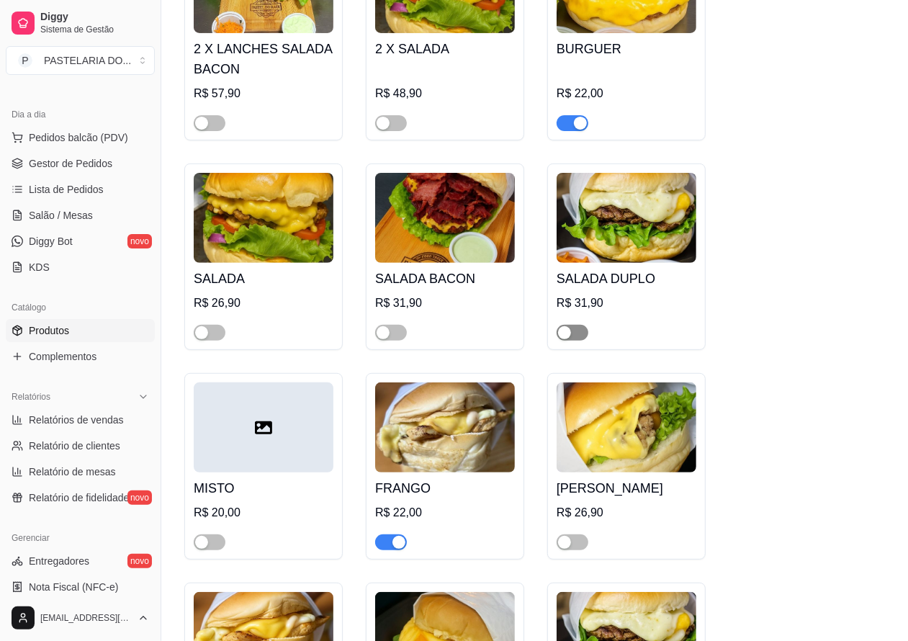
click at [581, 339] on span "button" at bounding box center [572, 333] width 32 height 16
click at [80, 134] on span "Pedidos balcão (PDV)" at bounding box center [78, 137] width 99 height 14
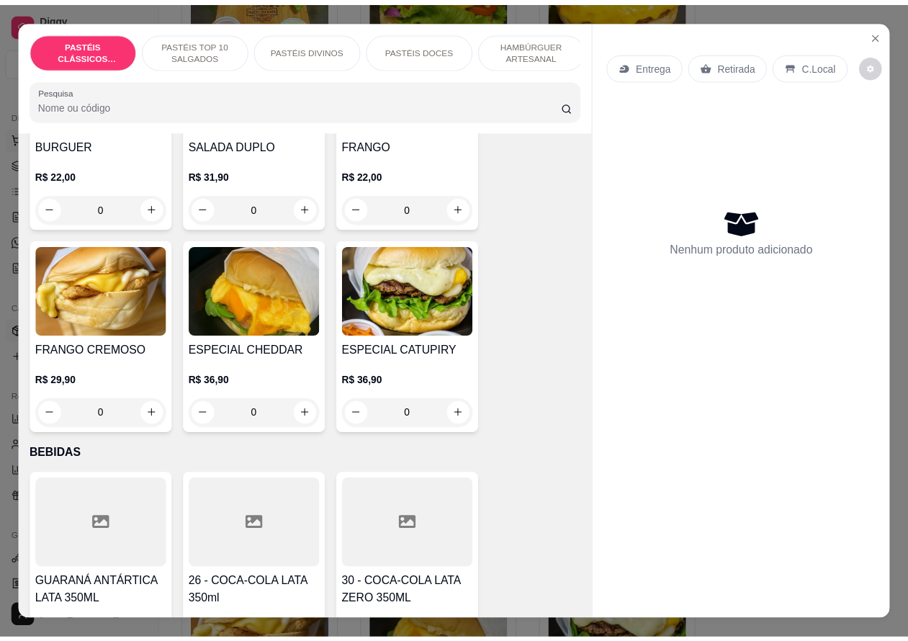
scroll to position [2885, 0]
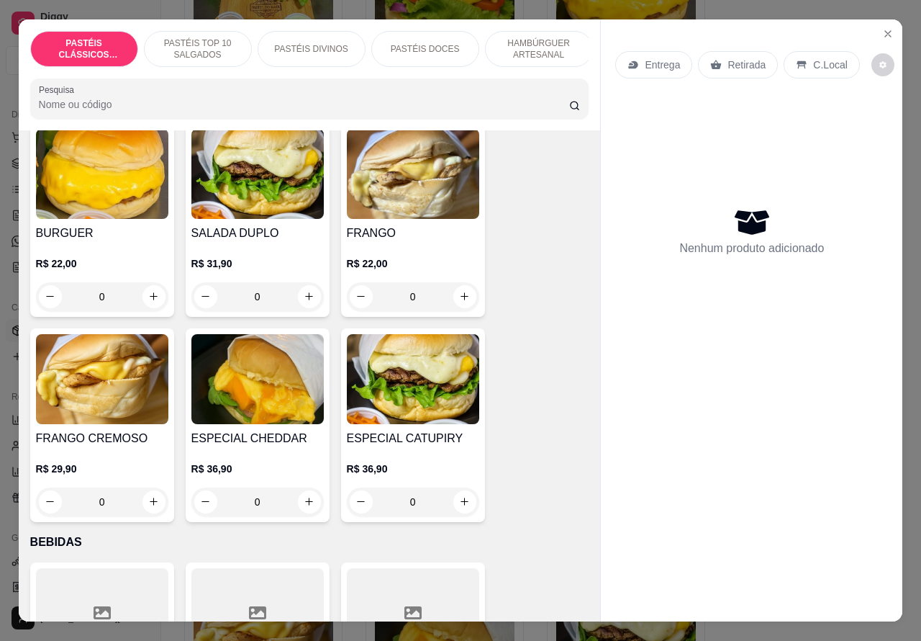
click at [299, 282] on div "0" at bounding box center [257, 296] width 132 height 29
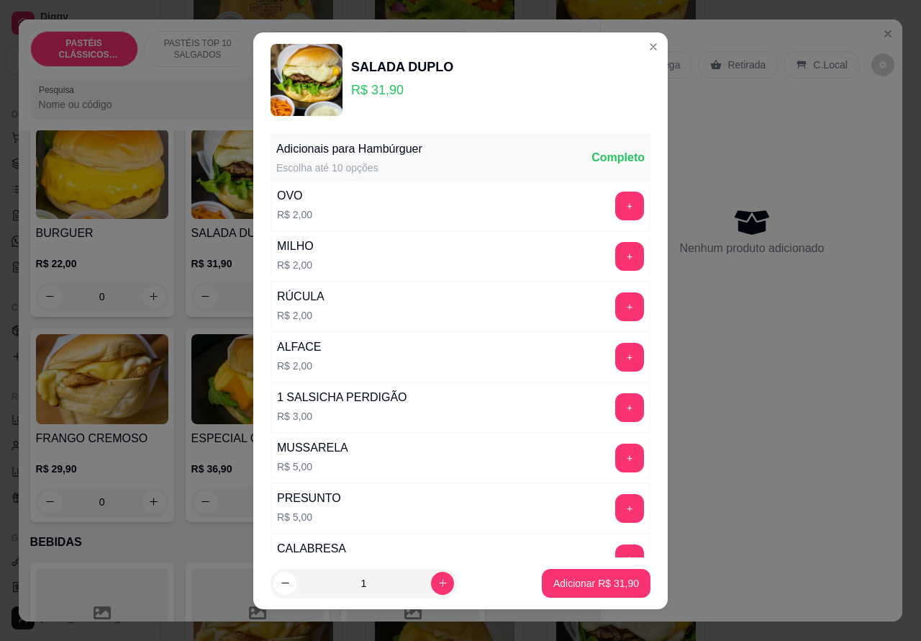
click at [592, 585] on p "Adicionar R$ 31,90" at bounding box center [597, 583] width 86 height 14
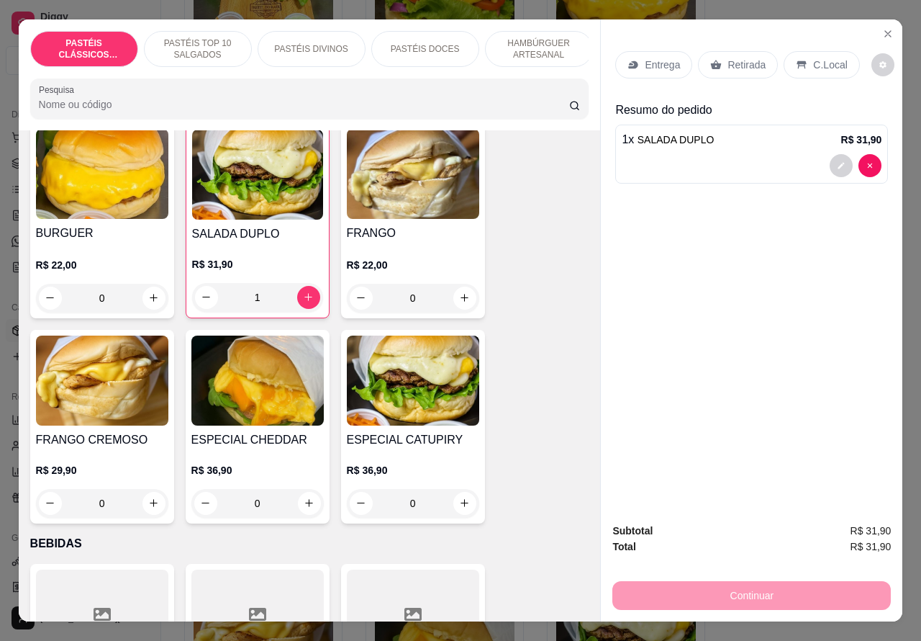
click at [882, 30] on icon "Close" at bounding box center [888, 34] width 12 height 12
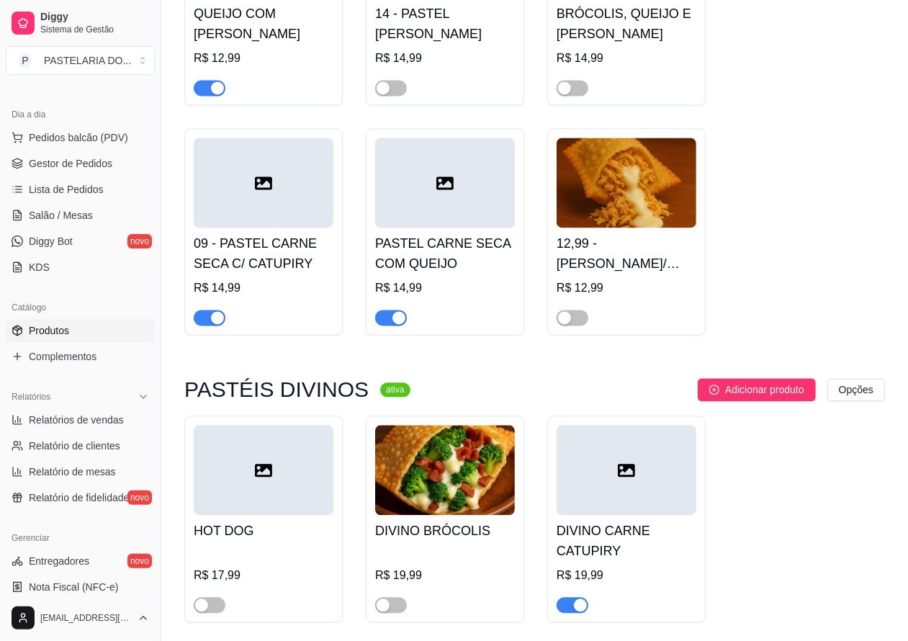
scroll to position [1927, 0]
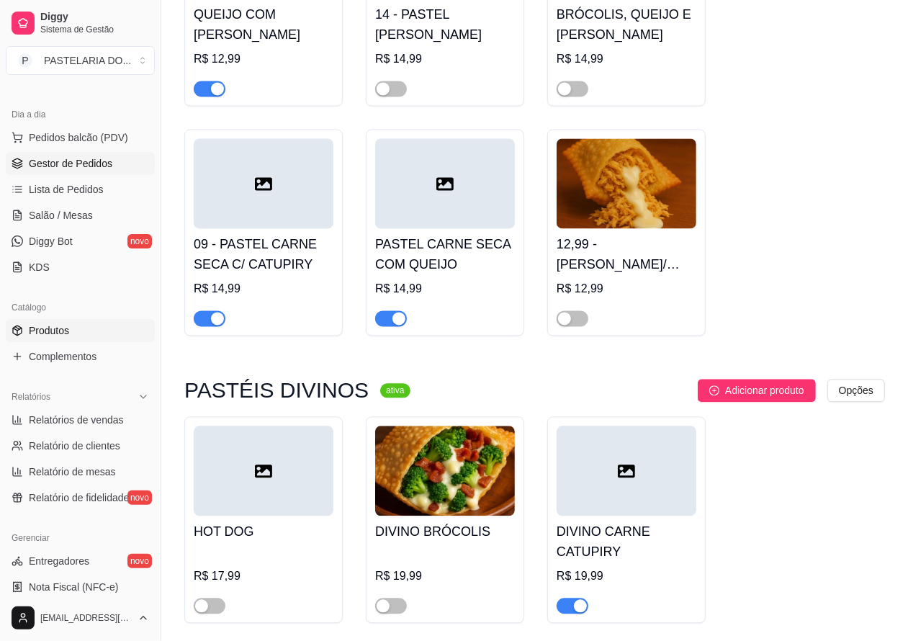
click at [68, 161] on span "Gestor de Pedidos" at bounding box center [70, 163] width 83 height 14
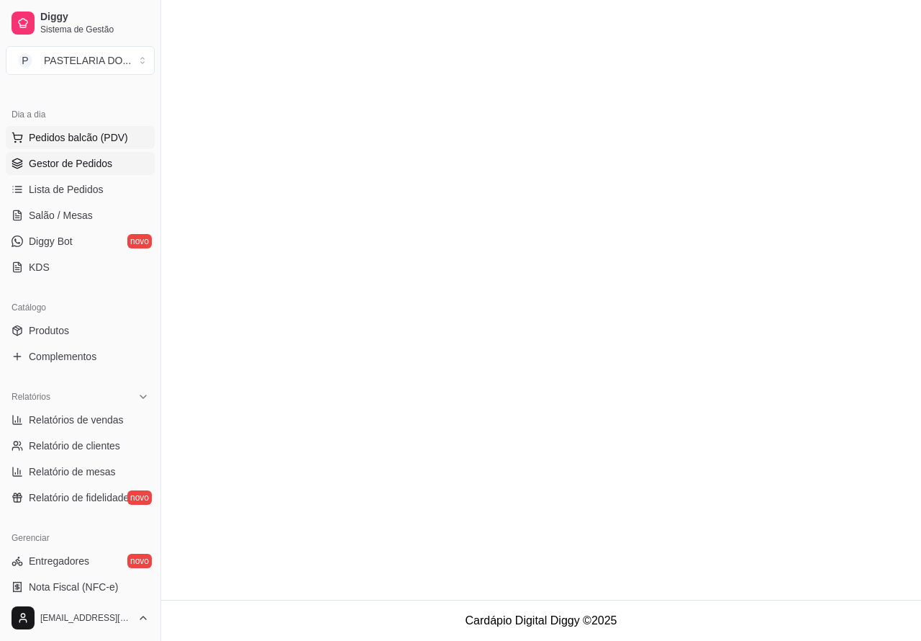
click at [86, 140] on span "Pedidos balcão (PDV)" at bounding box center [78, 137] width 99 height 14
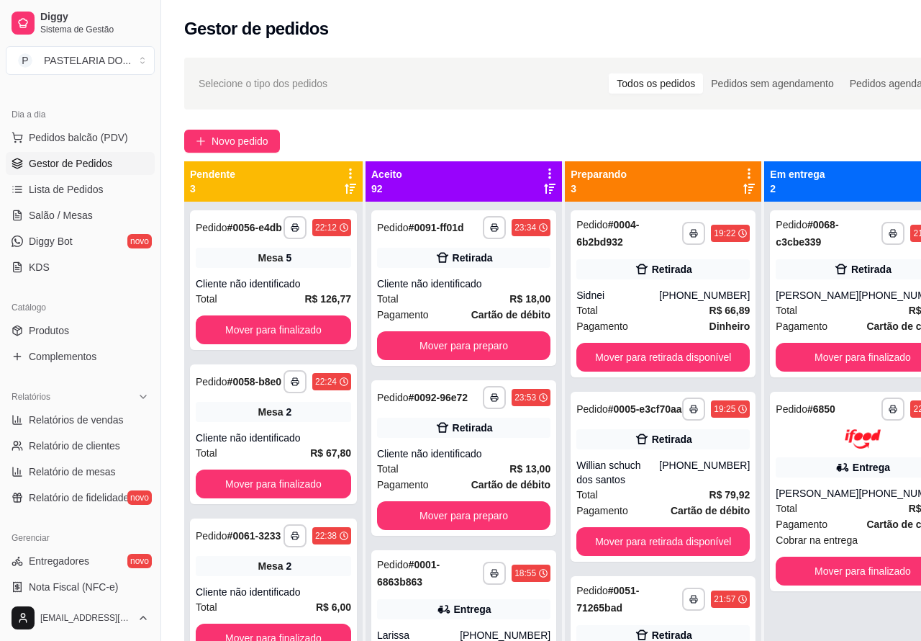
click at [745, 58] on p "Retirada" at bounding box center [747, 65] width 38 height 14
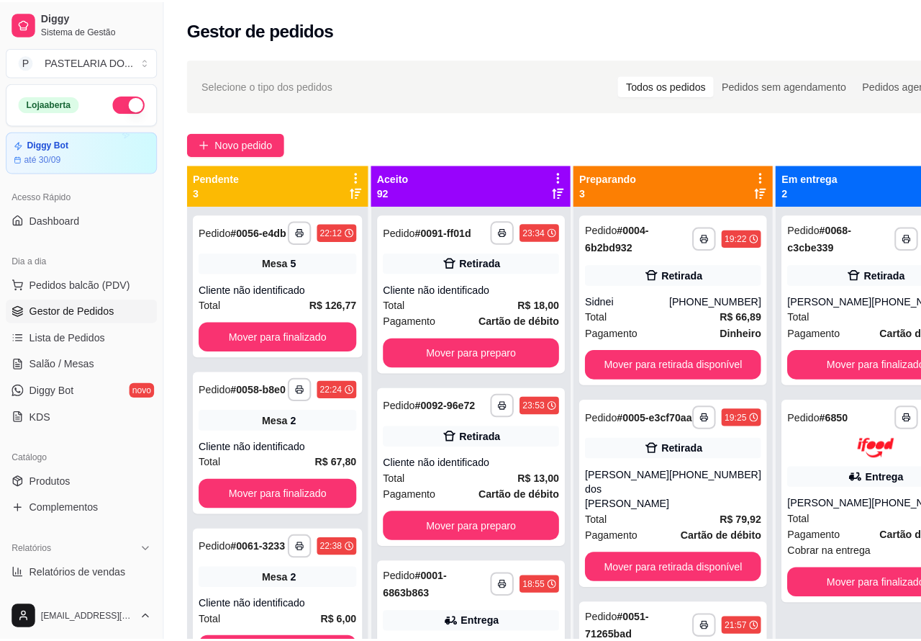
scroll to position [141, 0]
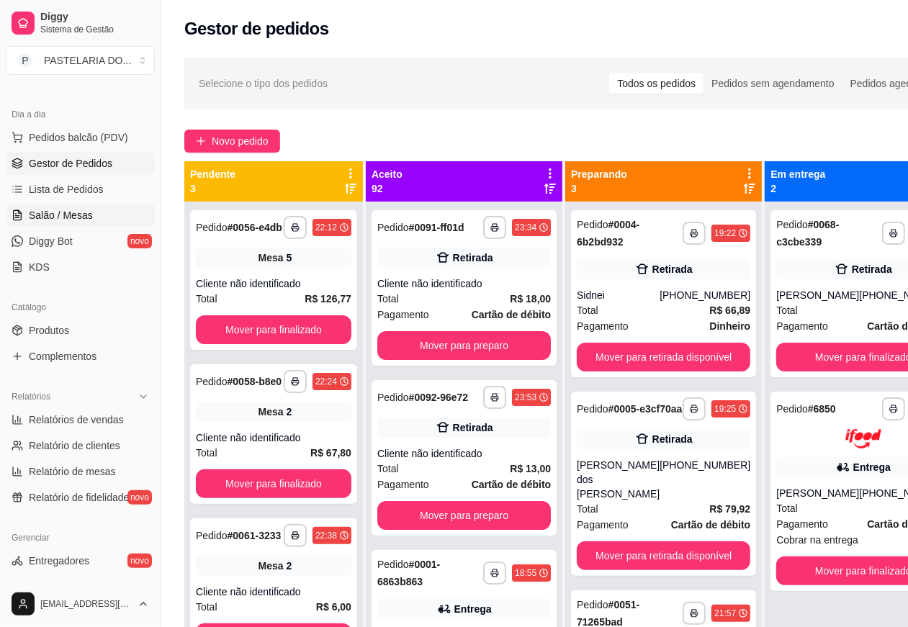
click at [65, 209] on span "Salão / Mesas" at bounding box center [61, 215] width 64 height 14
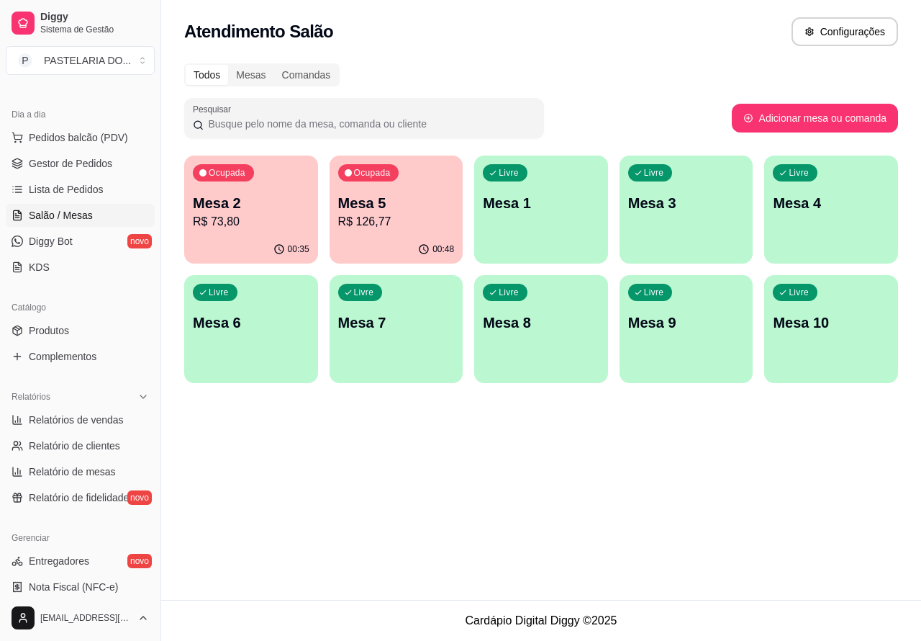
click at [543, 209] on p "Mesa 1" at bounding box center [541, 203] width 117 height 20
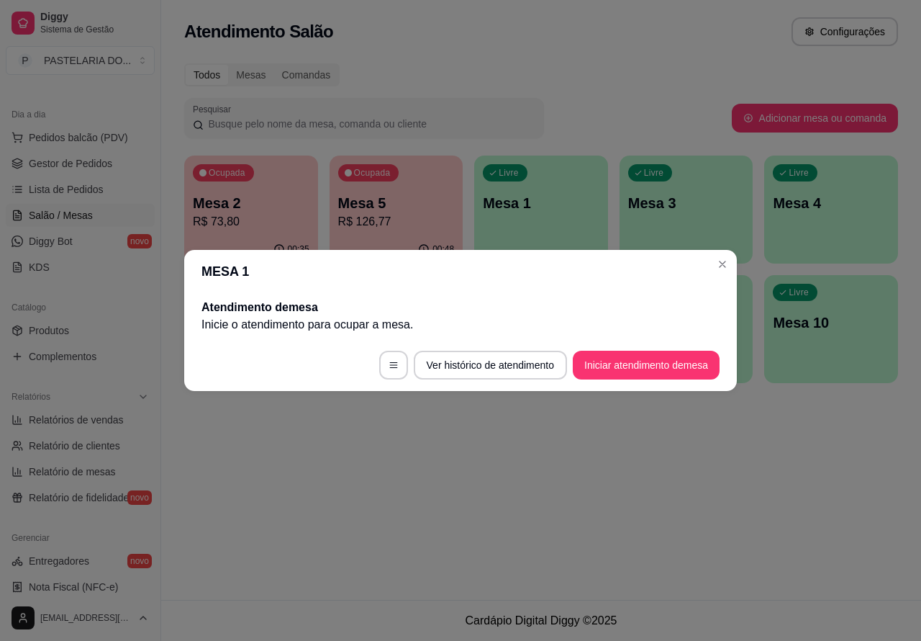
click at [667, 351] on button "Iniciar atendimento de mesa" at bounding box center [646, 365] width 147 height 29
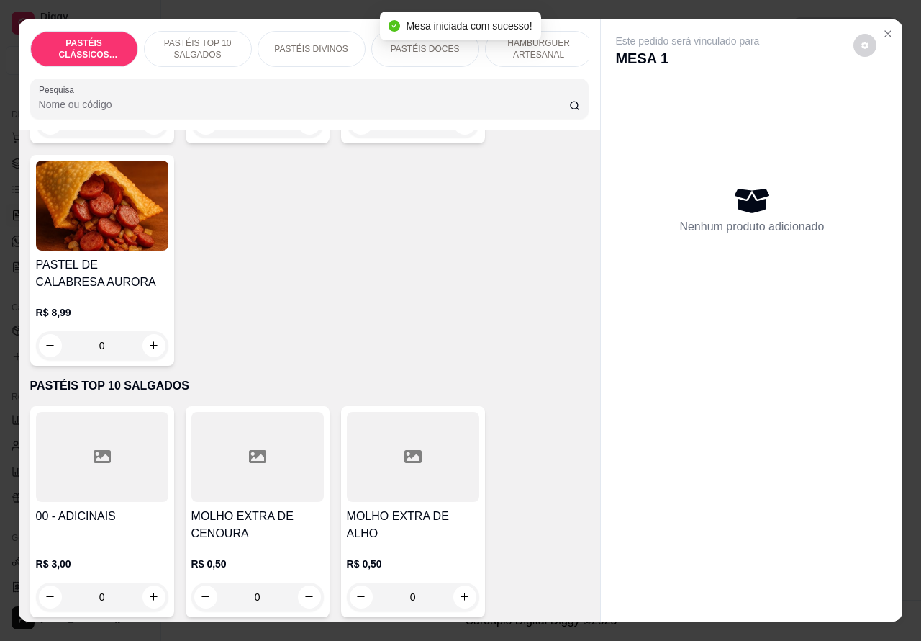
scroll to position [295, 0]
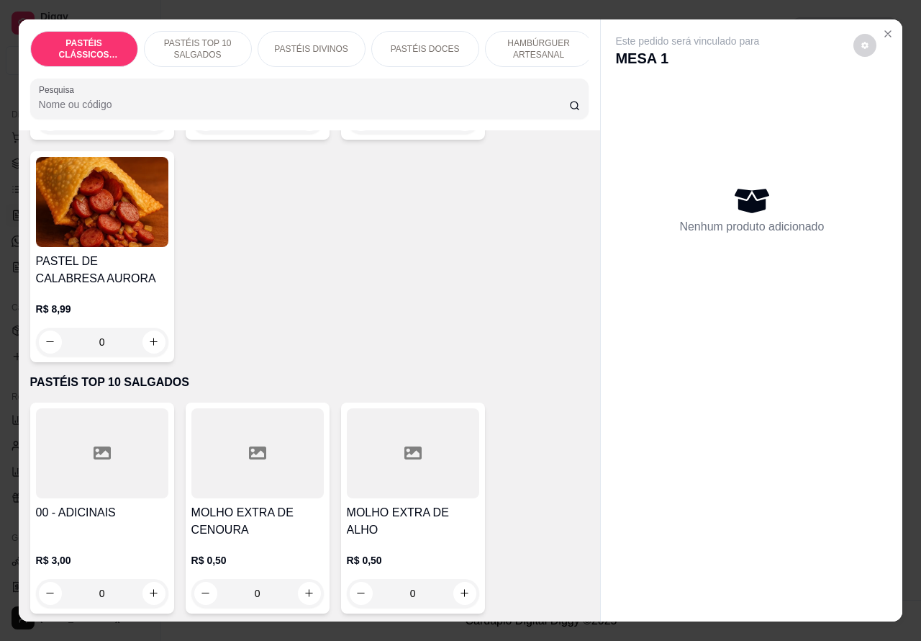
click at [200, 37] on p "PASTÉIS TOP 10 SALGADOS" at bounding box center [197, 48] width 83 height 23
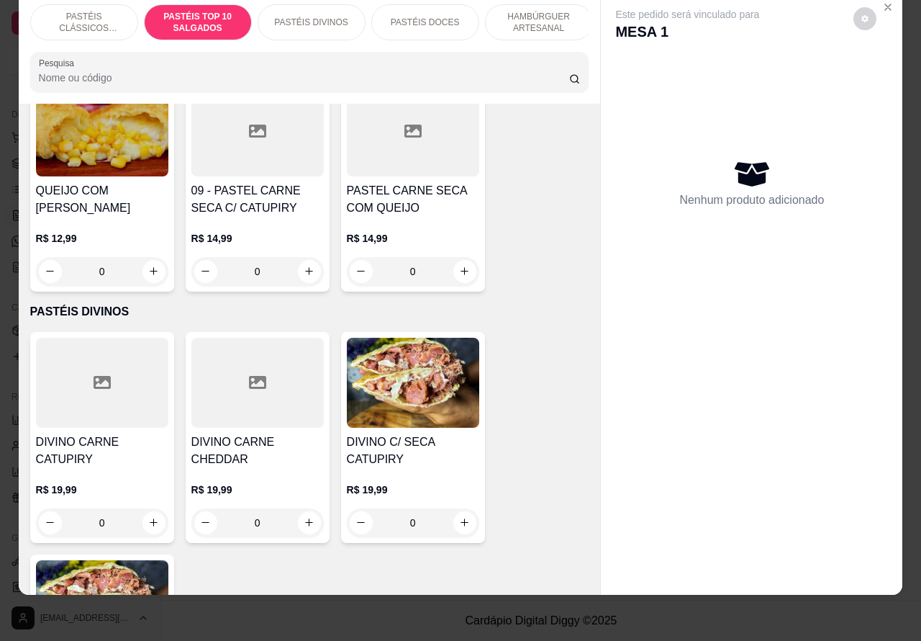
scroll to position [1481, 0]
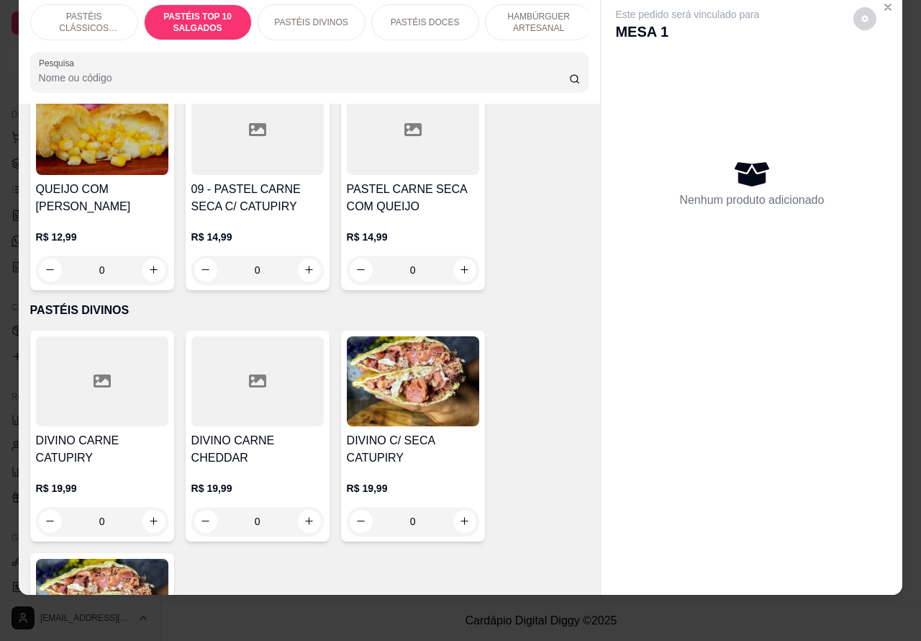
click at [146, 515] on div "0" at bounding box center [102, 521] width 132 height 29
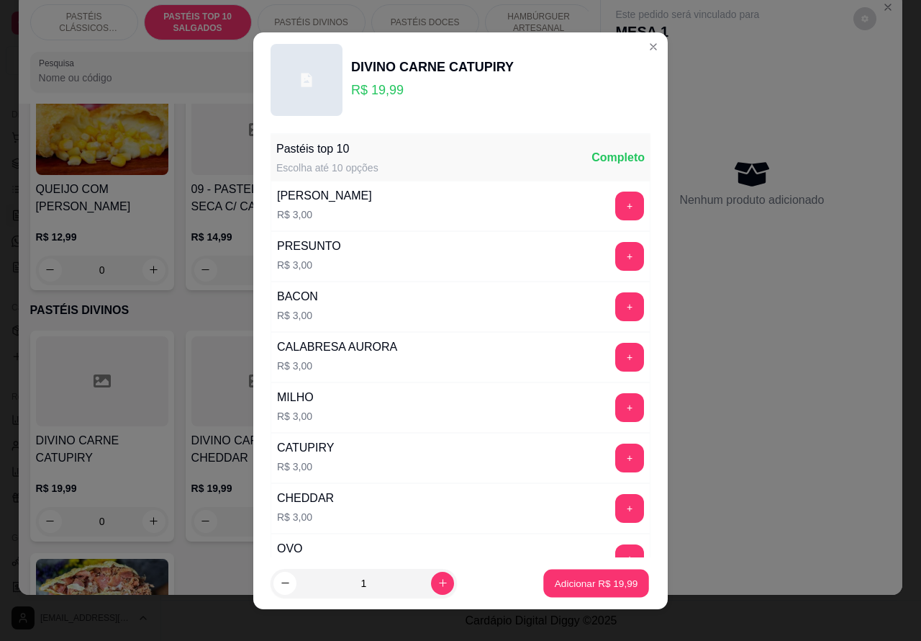
click at [574, 576] on p "Adicionar R$ 19,99" at bounding box center [596, 583] width 83 height 14
type input "1"
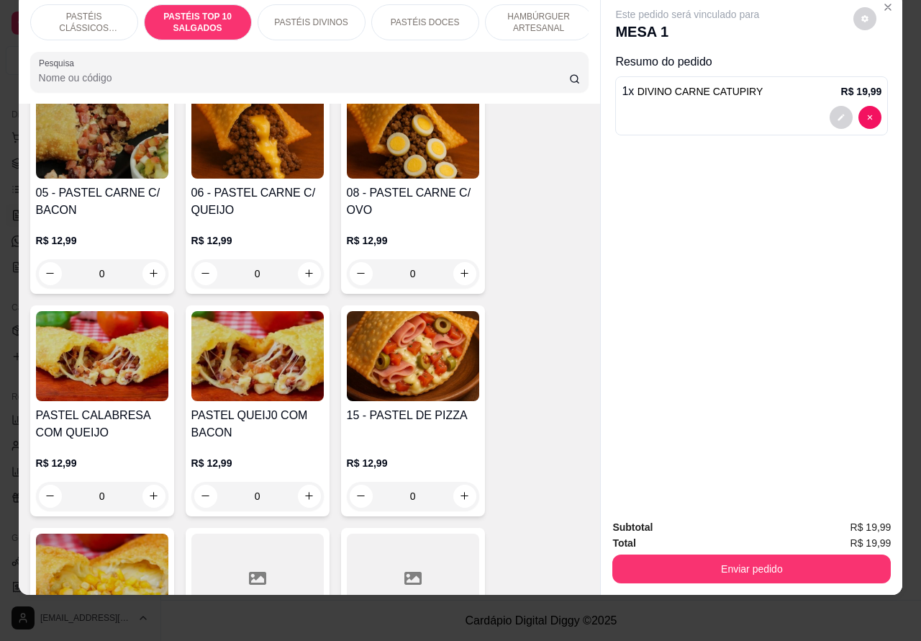
scroll to position [1017, 0]
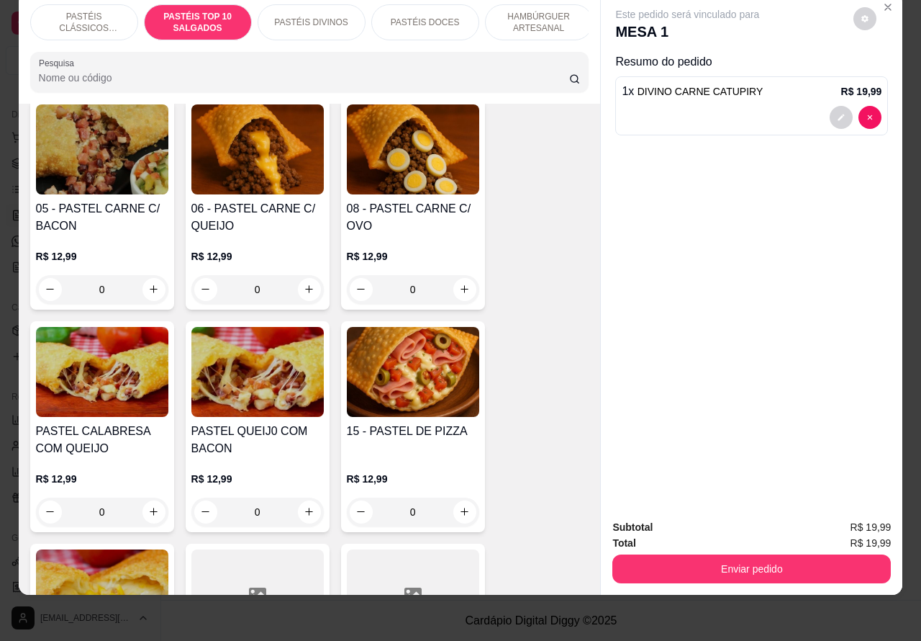
click at [297, 293] on div "0" at bounding box center [257, 289] width 132 height 29
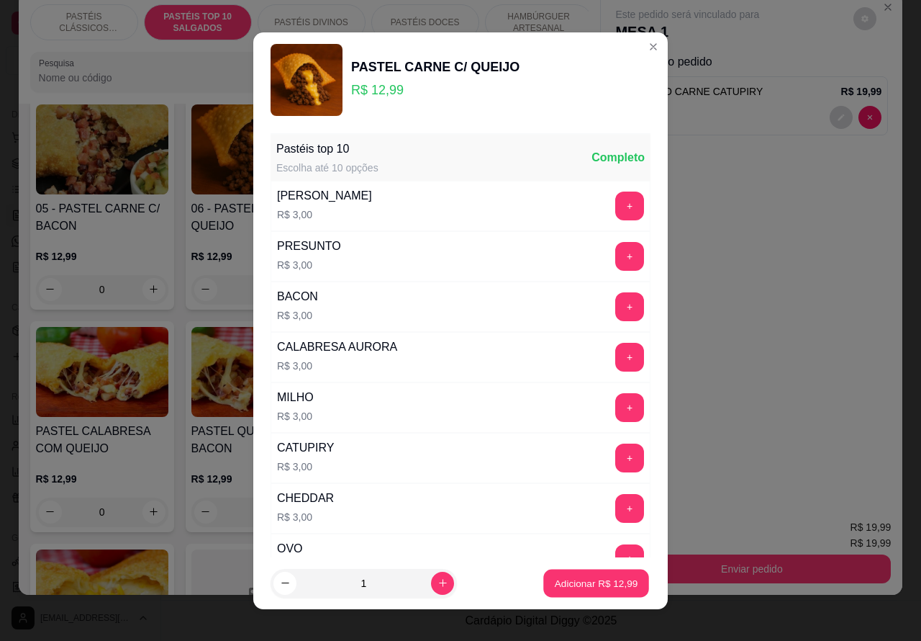
click at [576, 569] on div "Adicionar R$ 12,99" at bounding box center [596, 583] width 109 height 29
click at [563, 587] on p "Adicionar R$ 12,99" at bounding box center [597, 583] width 86 height 14
type input "1"
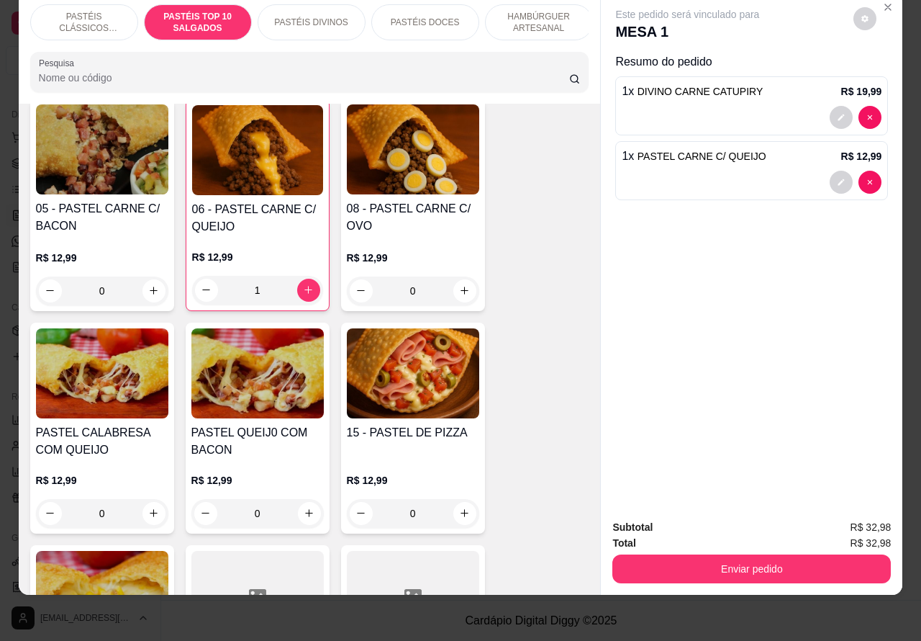
click at [76, 11] on p "PASTÉIS CLÁSSICOS SALGADOS" at bounding box center [83, 22] width 83 height 23
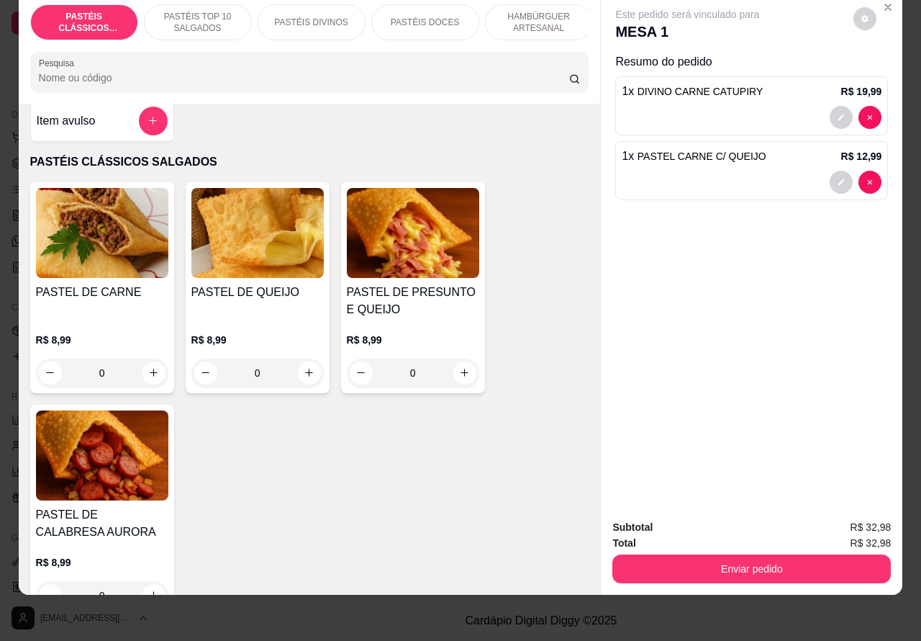
scroll to position [0, 0]
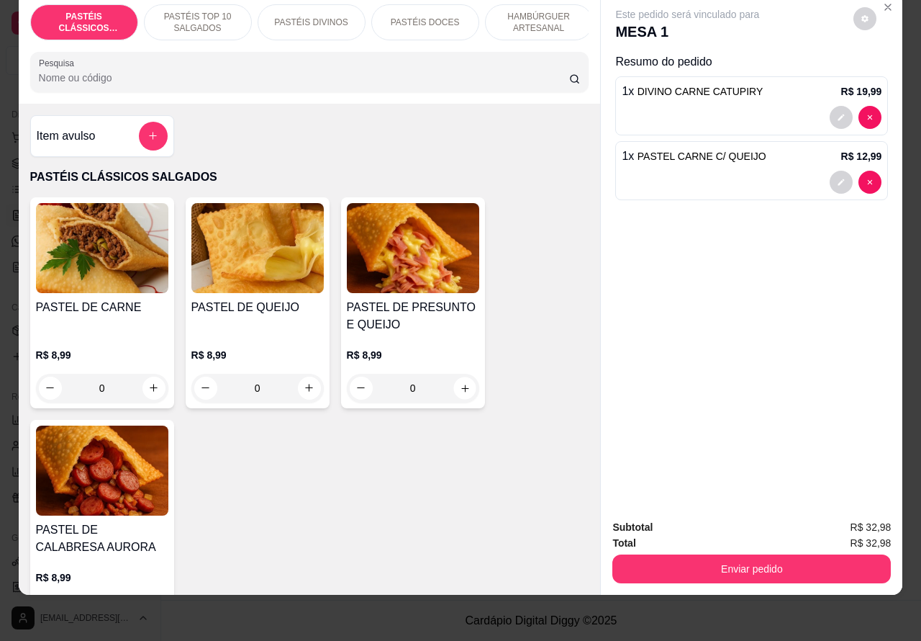
click at [459, 387] on icon "increase-product-quantity" at bounding box center [464, 387] width 11 height 11
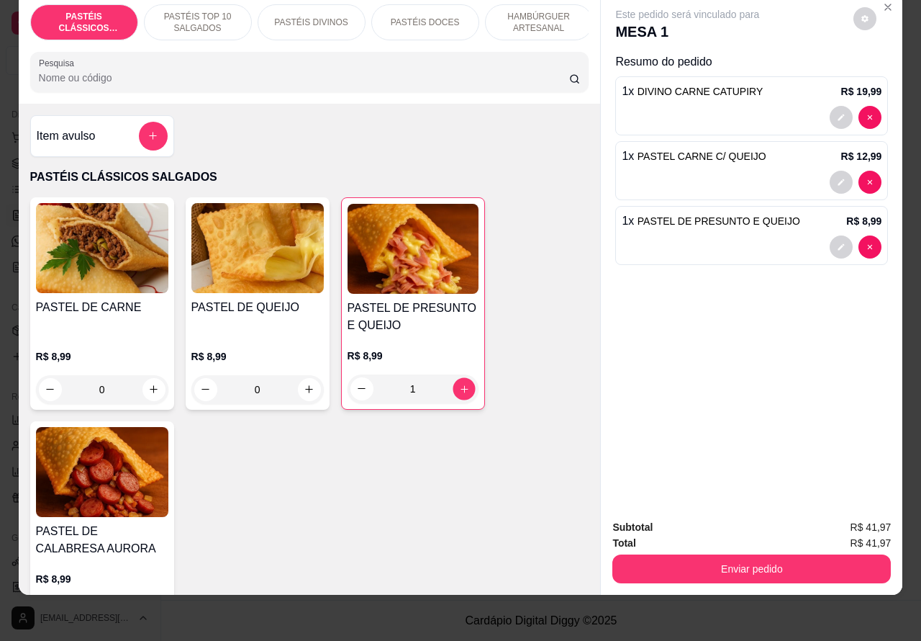
click at [458, 389] on icon "increase-product-quantity" at bounding box center [463, 388] width 11 height 11
type input "2"
click at [305, 389] on icon "increase-product-quantity" at bounding box center [309, 389] width 8 height 8
type input "1"
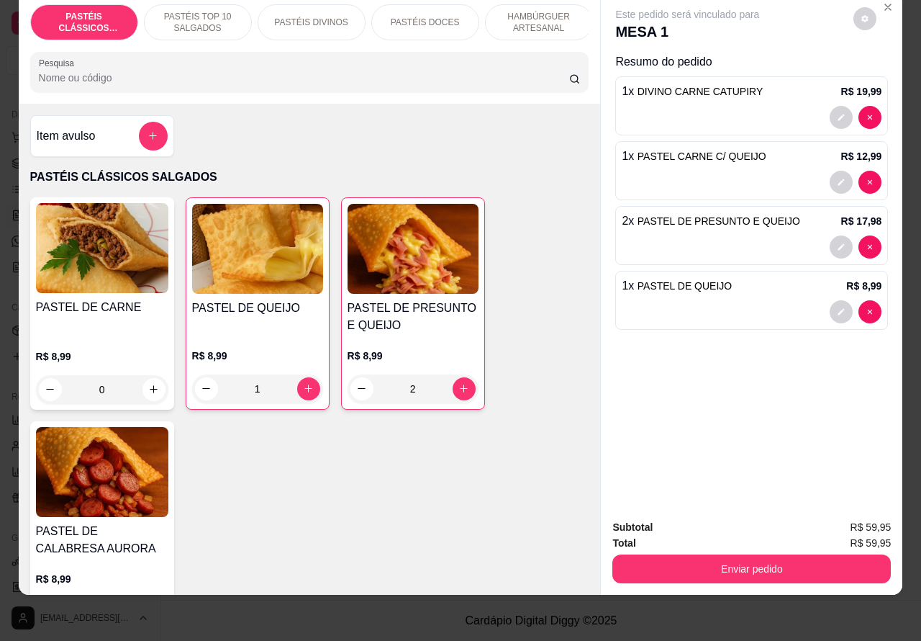
click at [868, 180] on icon "decrease-product-quantity" at bounding box center [870, 182] width 4 height 4
type input "0"
click at [193, 13] on p "PASTÉIS TOP 10 SALGADOS" at bounding box center [197, 22] width 83 height 23
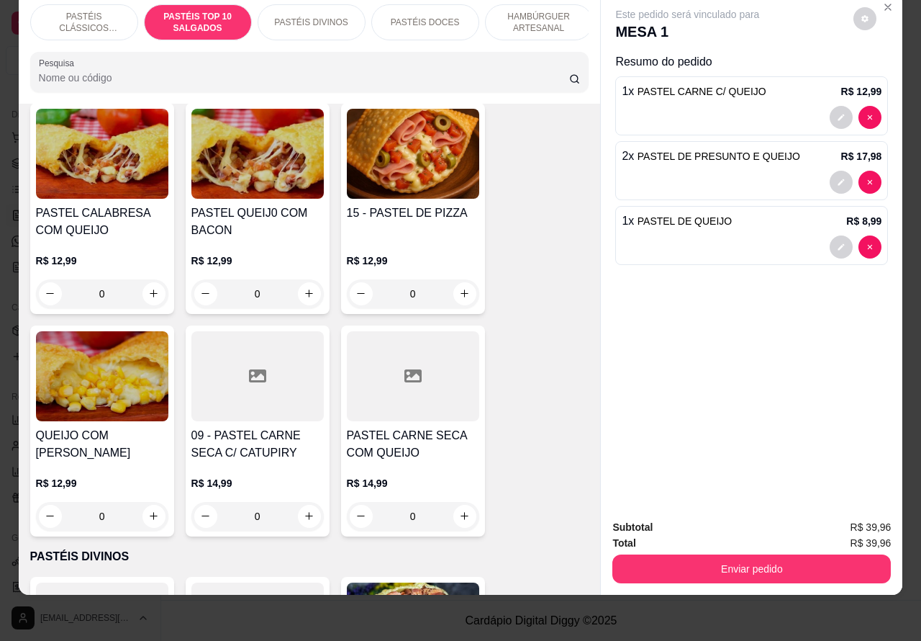
scroll to position [1244, 0]
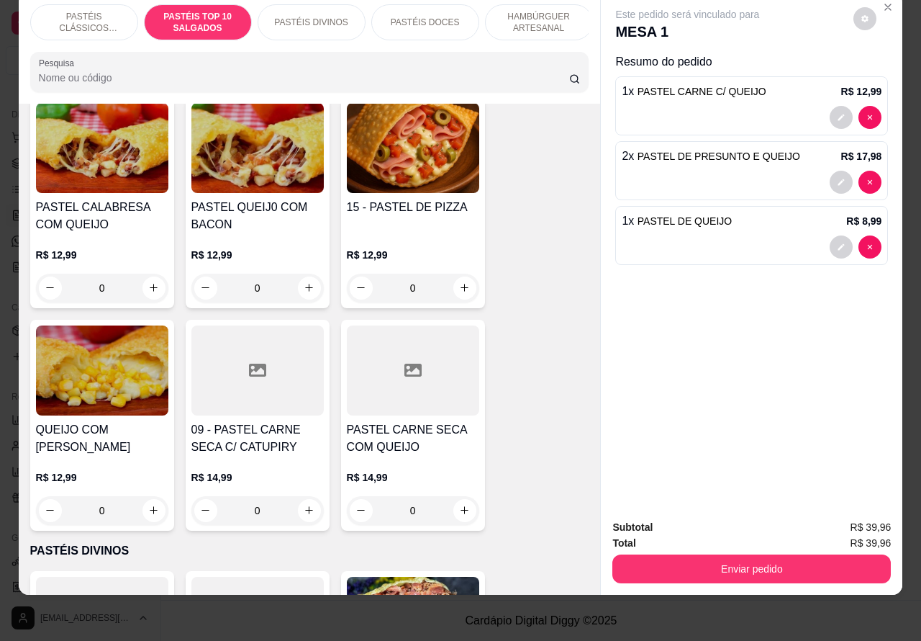
click at [302, 508] on div "0" at bounding box center [257, 510] width 132 height 29
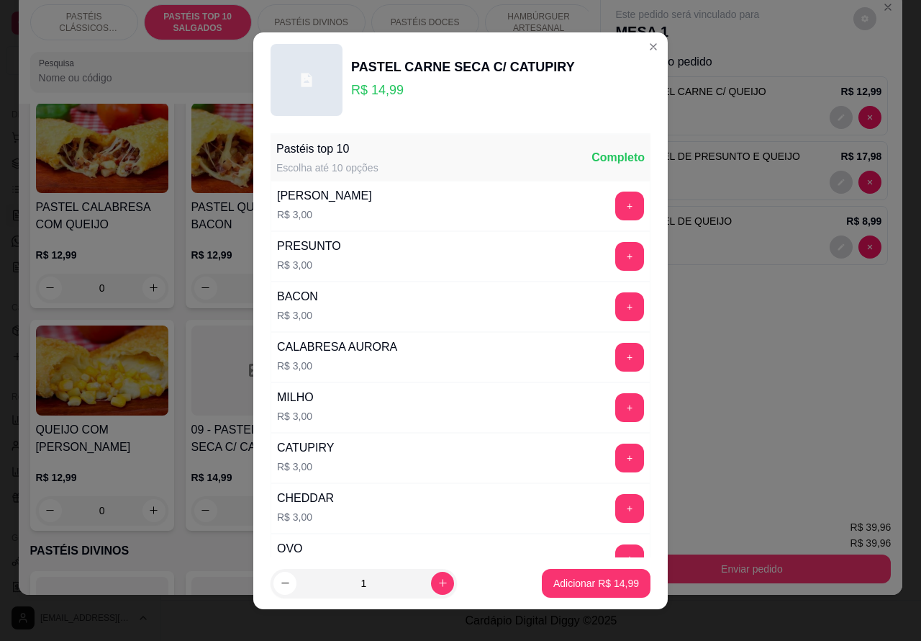
click at [590, 581] on p "Adicionar R$ 14,99" at bounding box center [597, 583] width 86 height 14
type input "1"
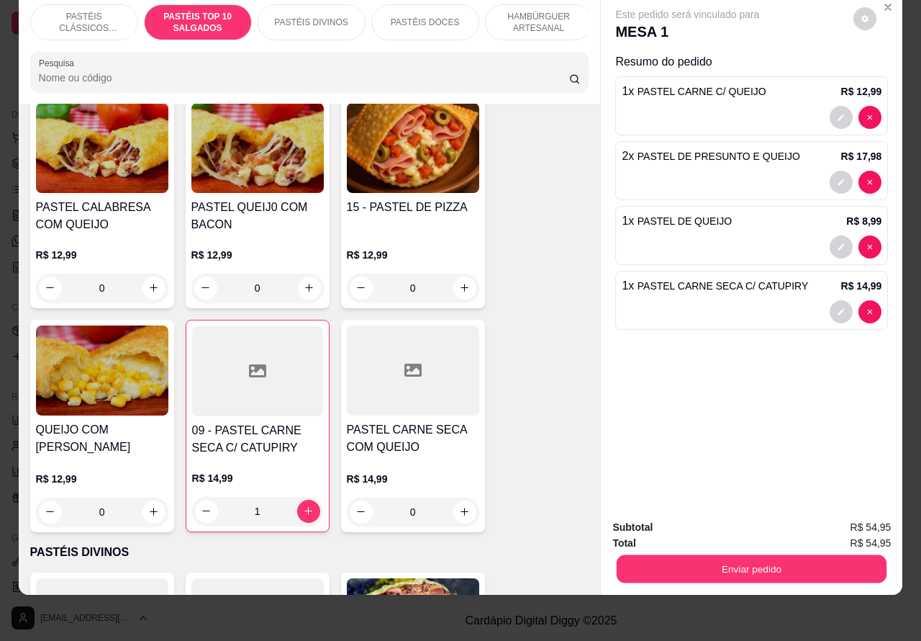
click at [751, 555] on button "Enviar pedido" at bounding box center [752, 569] width 270 height 28
click at [700, 524] on button "Não registrar e enviar pedido" at bounding box center [703, 520] width 145 height 27
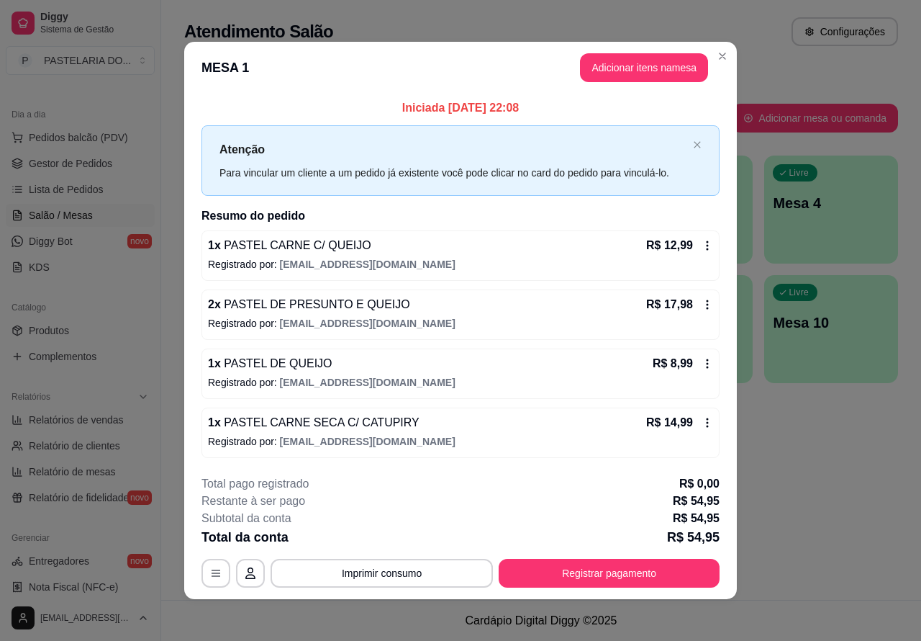
click at [849, 476] on div "Atendimento Salão Configurações Todos Mesas Comandas Pesquisar Adicionar mesa o…" at bounding box center [541, 300] width 760 height 600
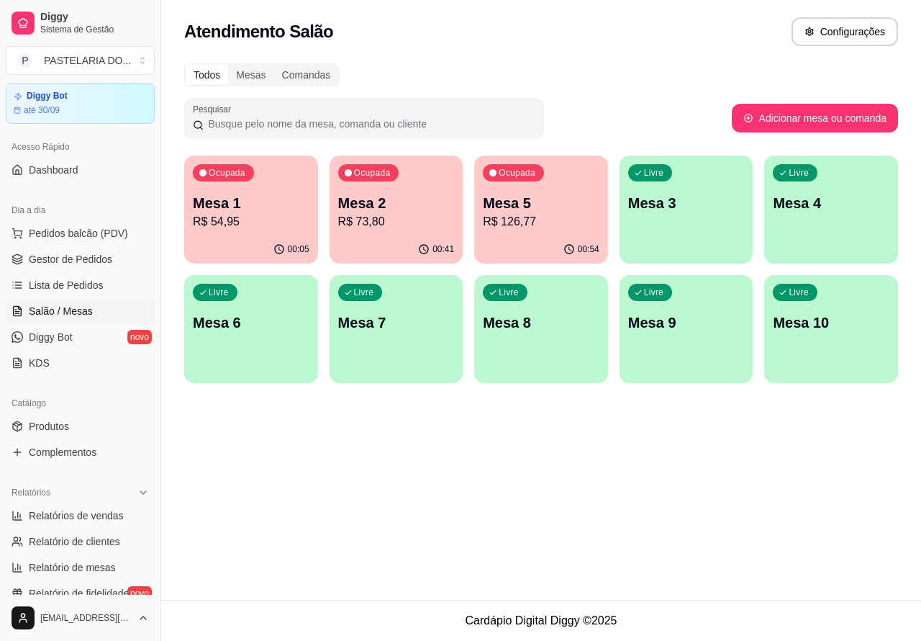
scroll to position [0, 0]
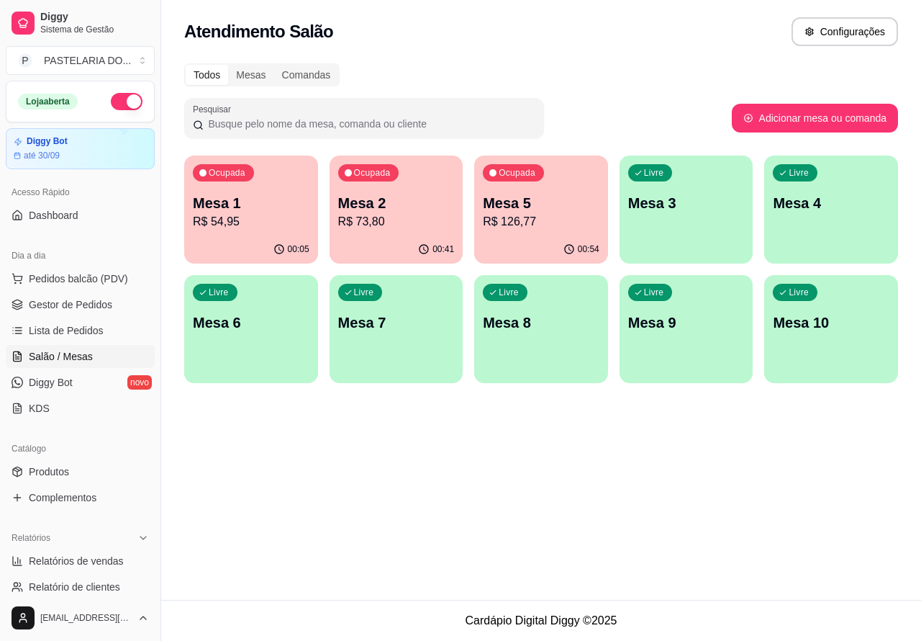
click at [111, 95] on button "button" at bounding box center [127, 101] width 32 height 17
click at [94, 274] on span "Pedidos balcão (PDV)" at bounding box center [78, 278] width 99 height 14
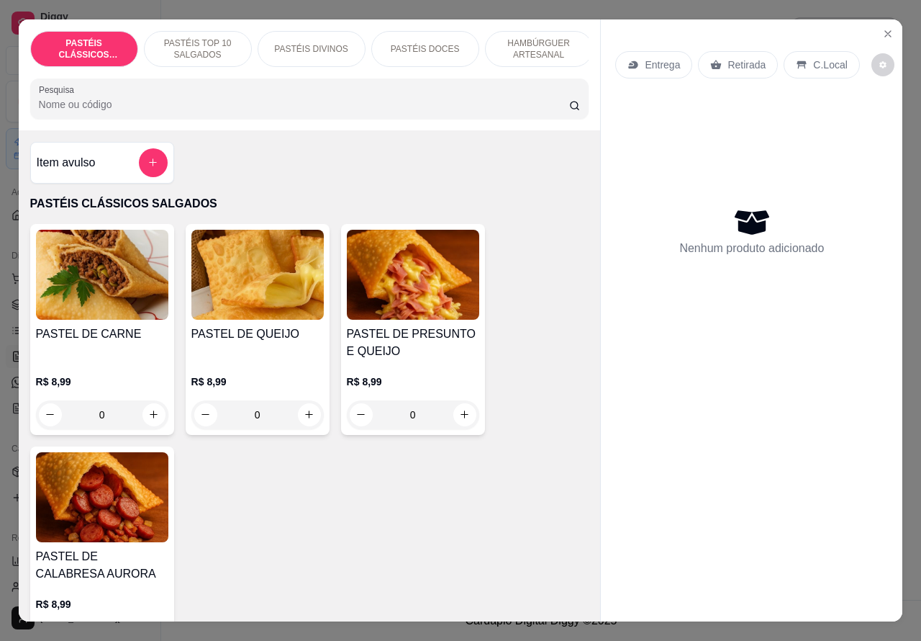
click at [655, 58] on p "Entrega" at bounding box center [662, 65] width 35 height 14
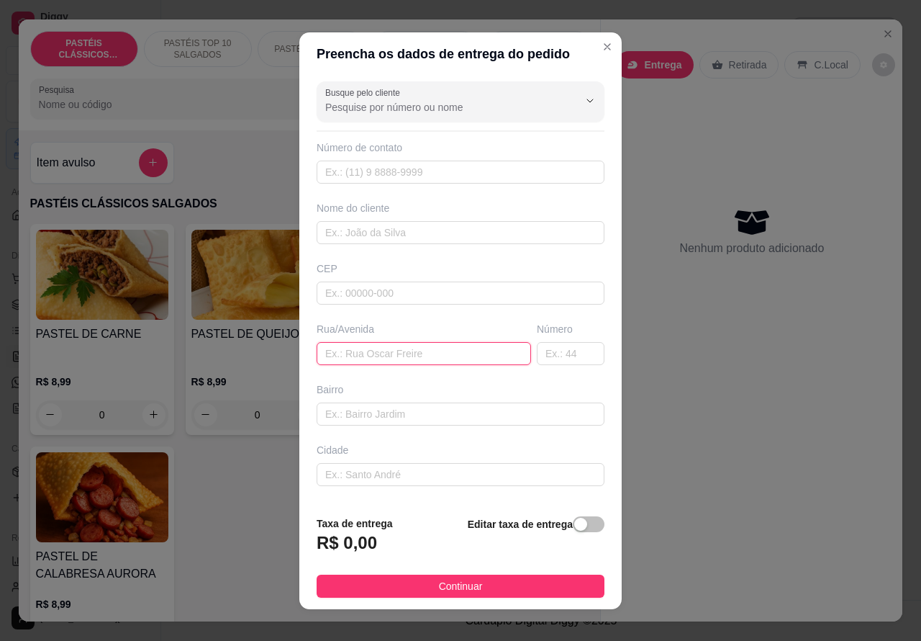
click at [407, 351] on input "text" at bounding box center [424, 353] width 214 height 23
paste input "Rua Benedita Maria de carvalho 31"
type input "Rua Benedita Maria de carvalho 31"
click at [573, 525] on span "button" at bounding box center [589, 524] width 32 height 16
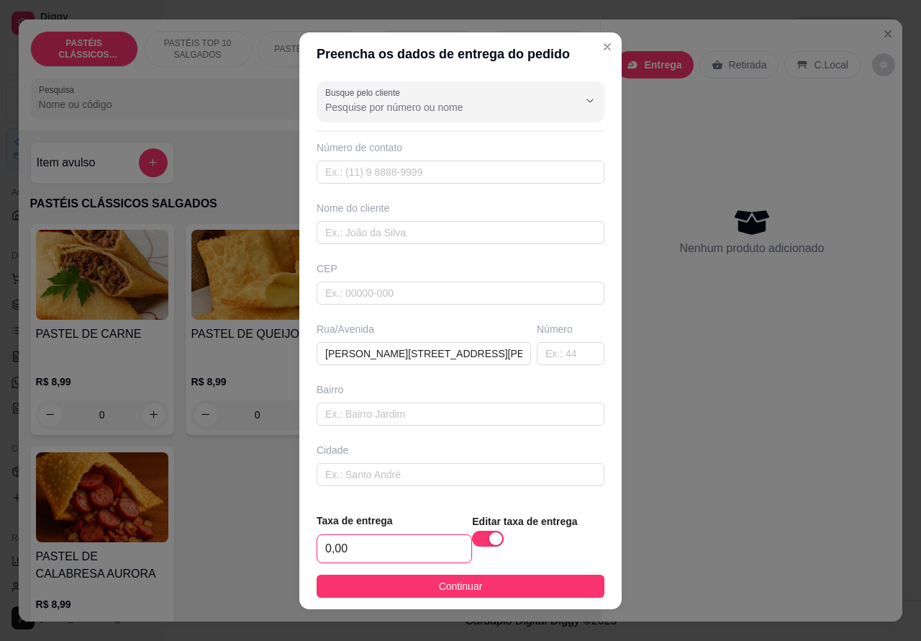
click at [320, 541] on input "0,00" at bounding box center [394, 548] width 154 height 27
click at [325, 544] on input "0,00" at bounding box center [394, 548] width 154 height 27
type input "1,00"
click at [383, 167] on input "text" at bounding box center [461, 172] width 288 height 23
paste input "(14) 99750-4985"
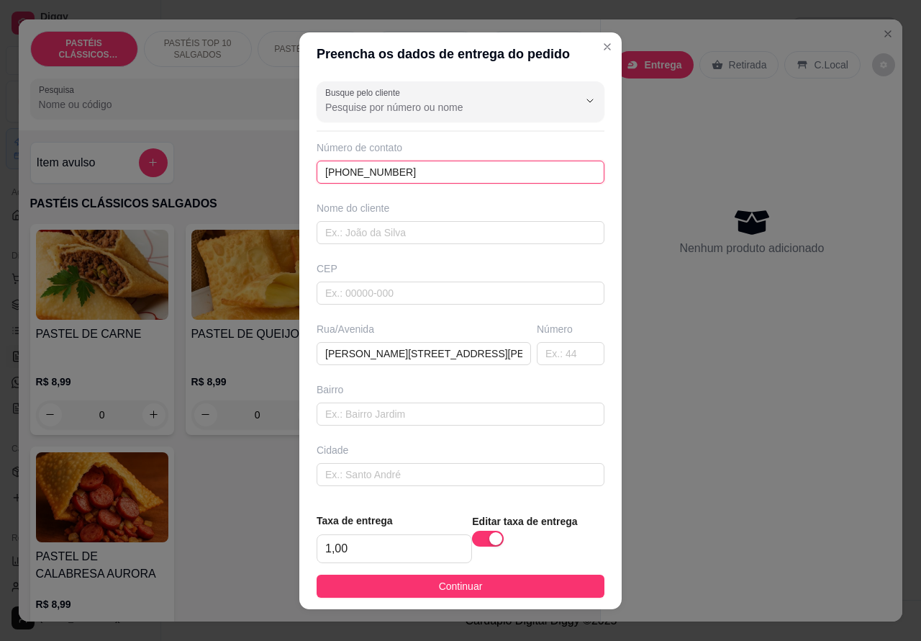
type input "(14) 99750-4985"
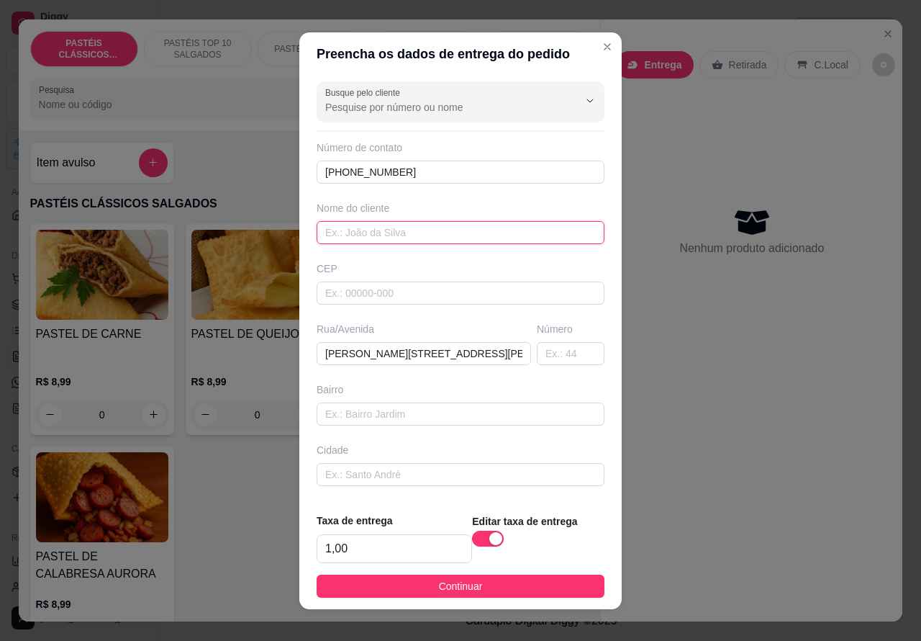
click at [419, 227] on input "text" at bounding box center [461, 232] width 288 height 23
type input "maycon"
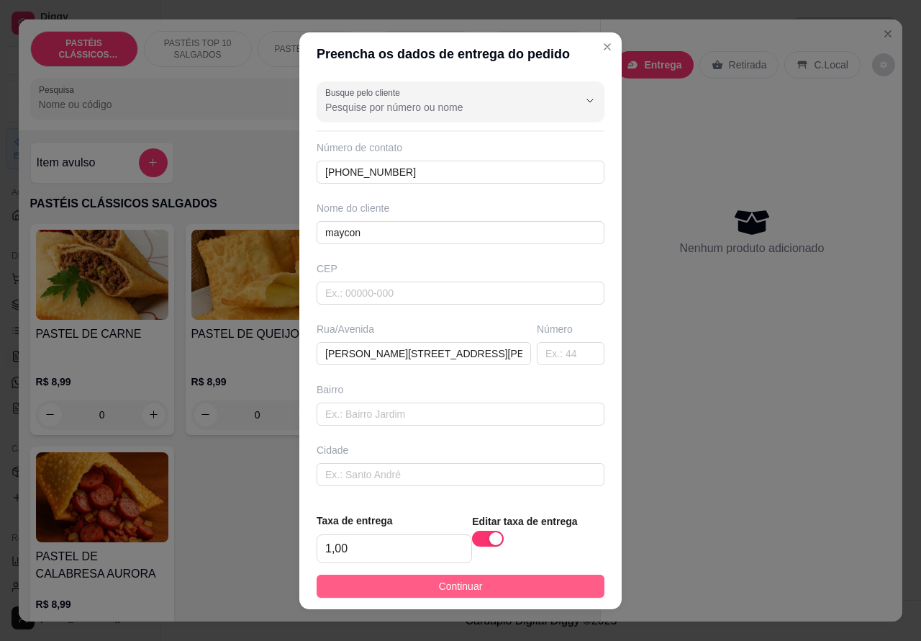
click at [504, 580] on button "Continuar" at bounding box center [461, 585] width 288 height 23
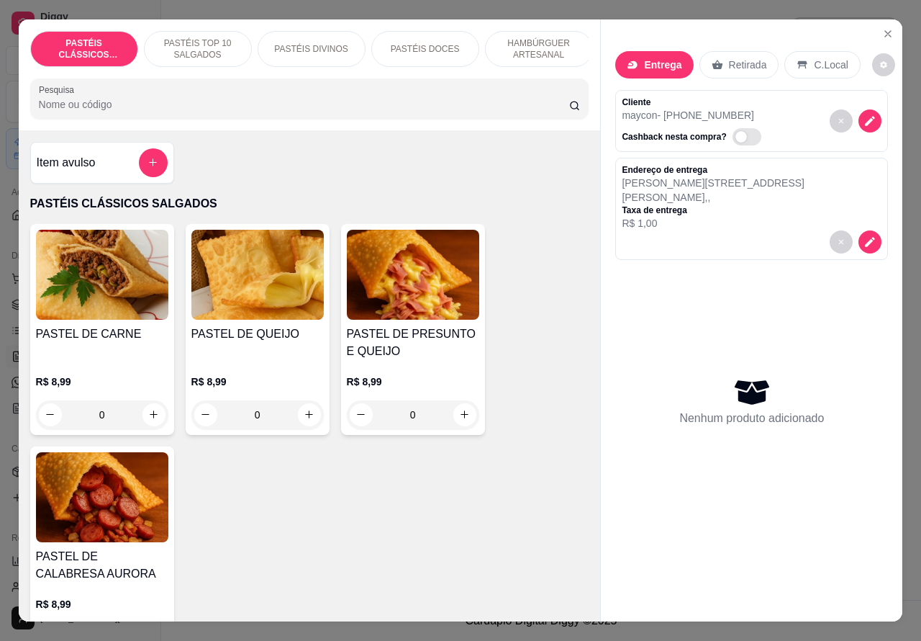
click at [540, 40] on p "HAMBÚRGUER ARTESANAL" at bounding box center [538, 48] width 83 height 23
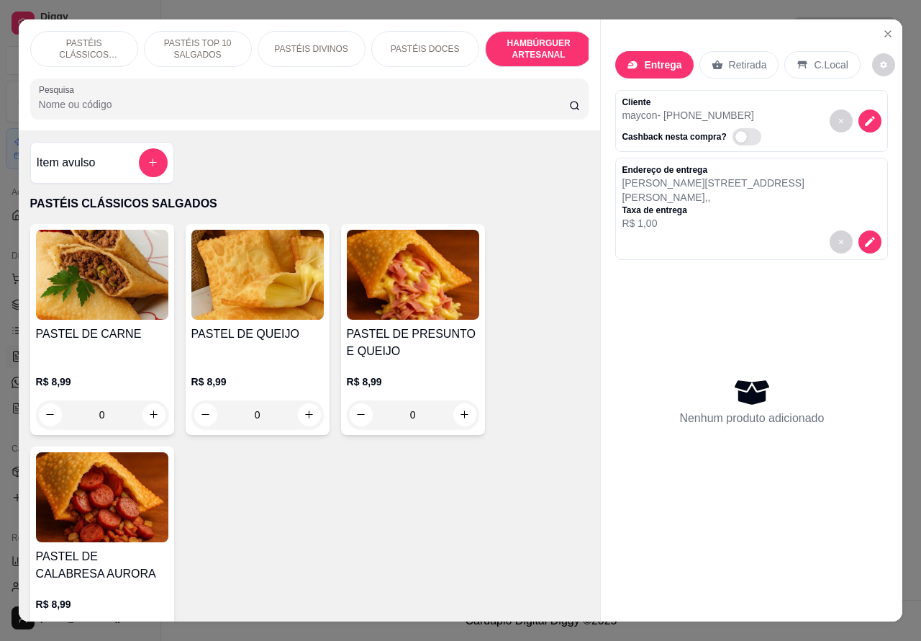
scroll to position [33, 0]
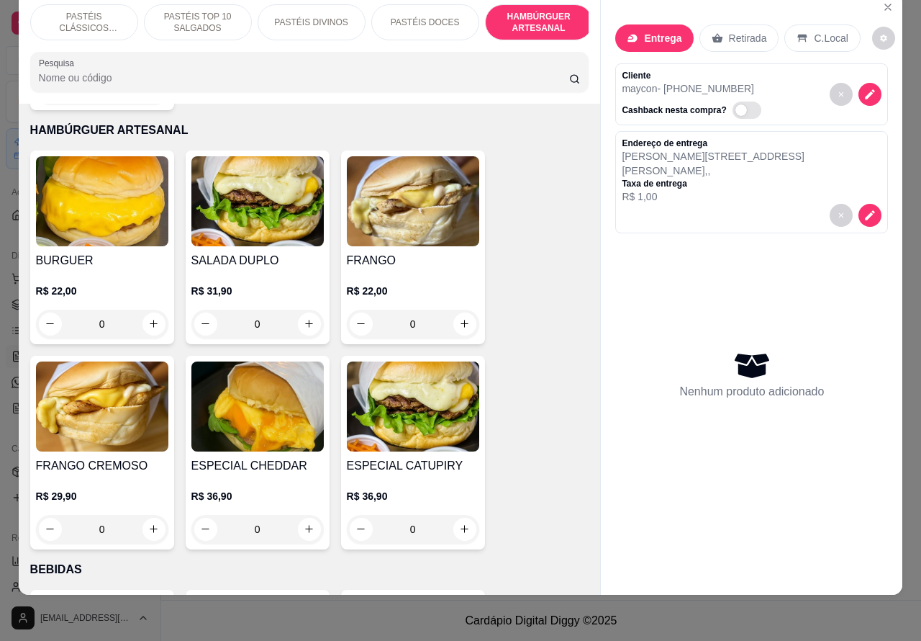
click at [310, 310] on div "0" at bounding box center [257, 324] width 132 height 29
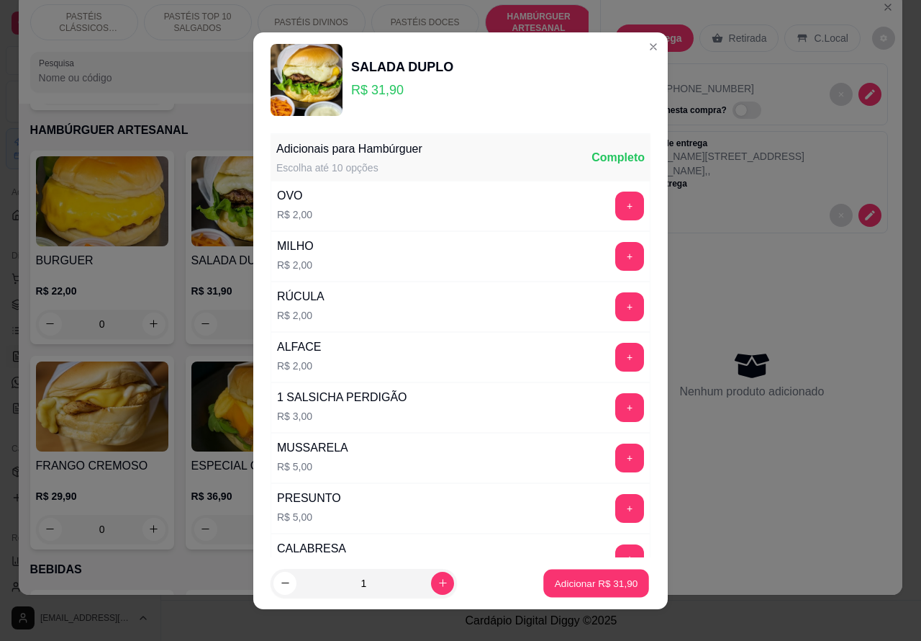
click at [567, 584] on p "Adicionar R$ 31,90" at bounding box center [596, 583] width 83 height 14
type input "1"
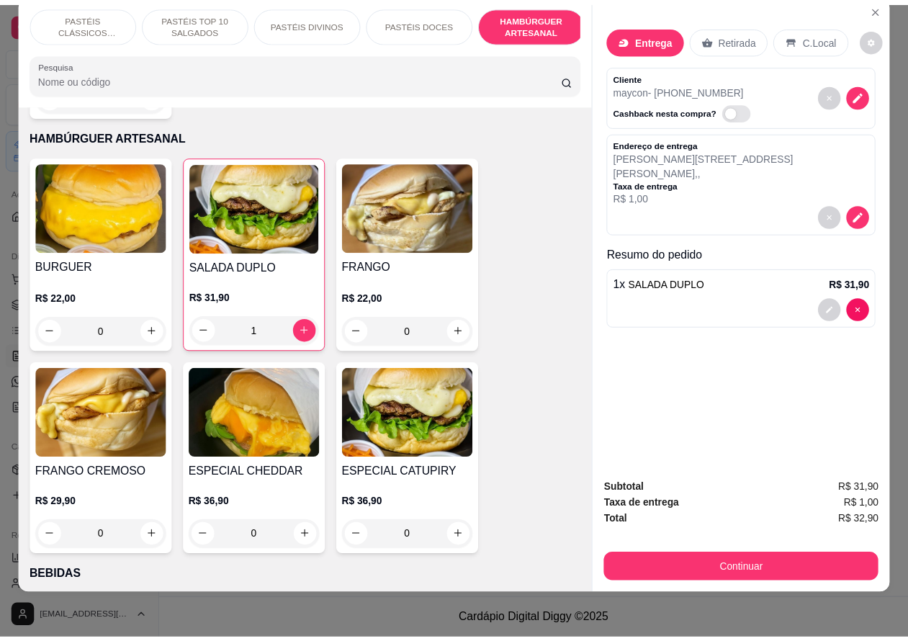
scroll to position [22, 0]
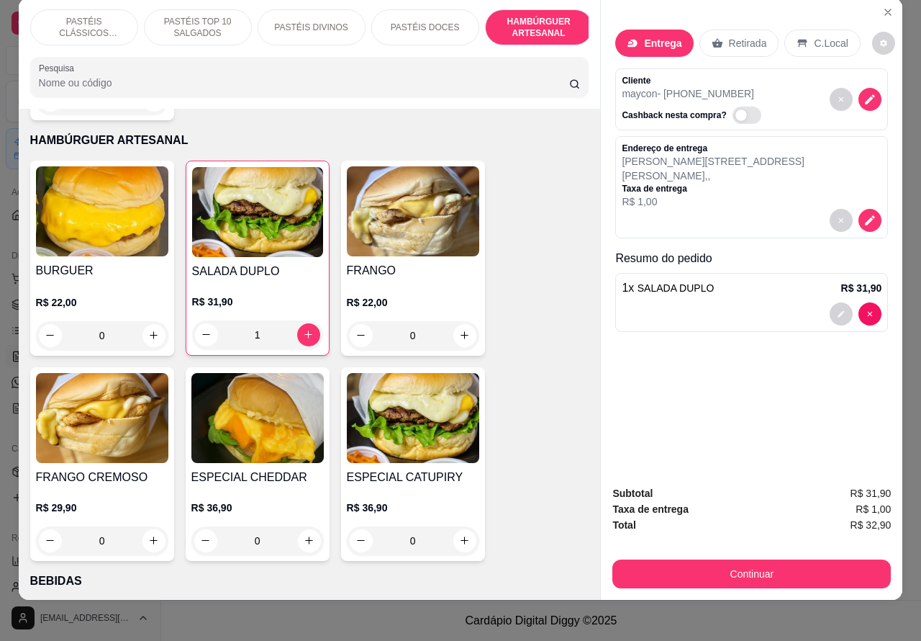
click at [887, 6] on icon "Close" at bounding box center [888, 12] width 12 height 12
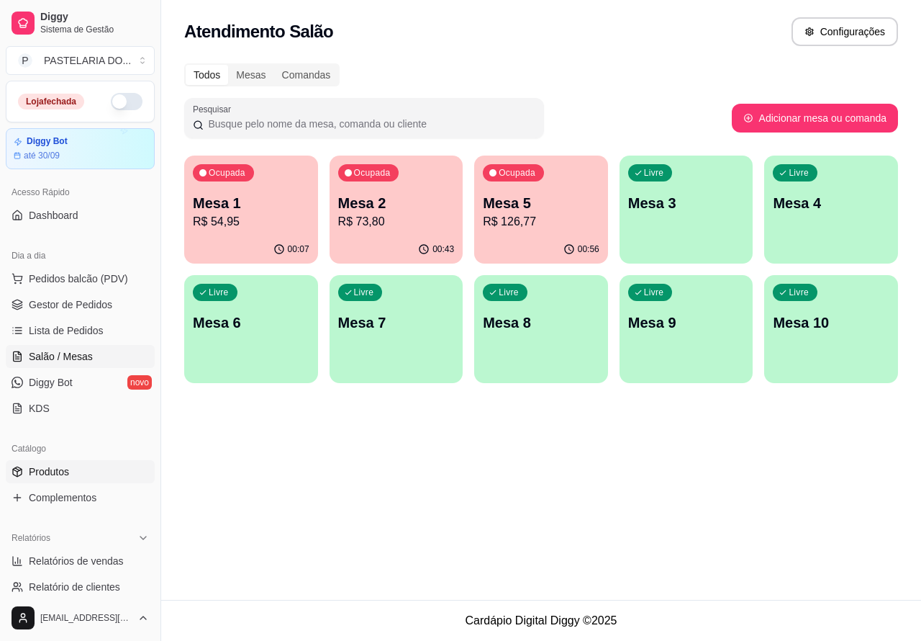
click at [62, 464] on span "Produtos" at bounding box center [49, 471] width 40 height 14
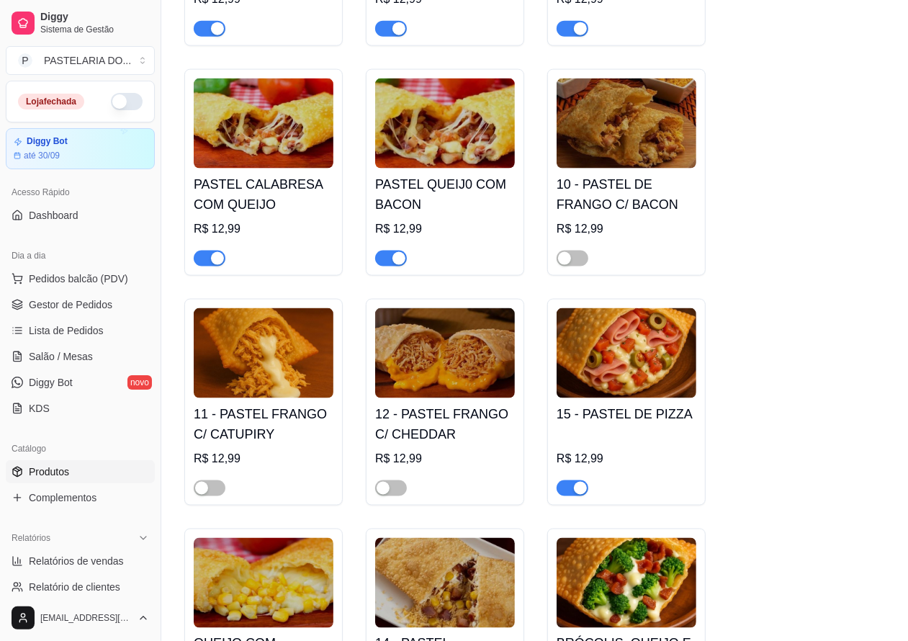
scroll to position [1299, 0]
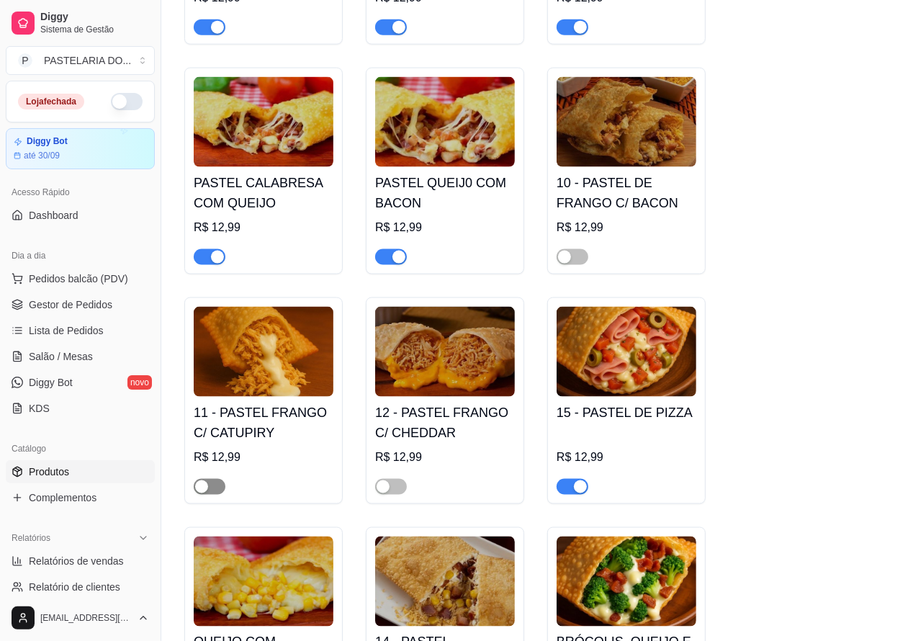
click at [223, 494] on span "button" at bounding box center [210, 487] width 32 height 16
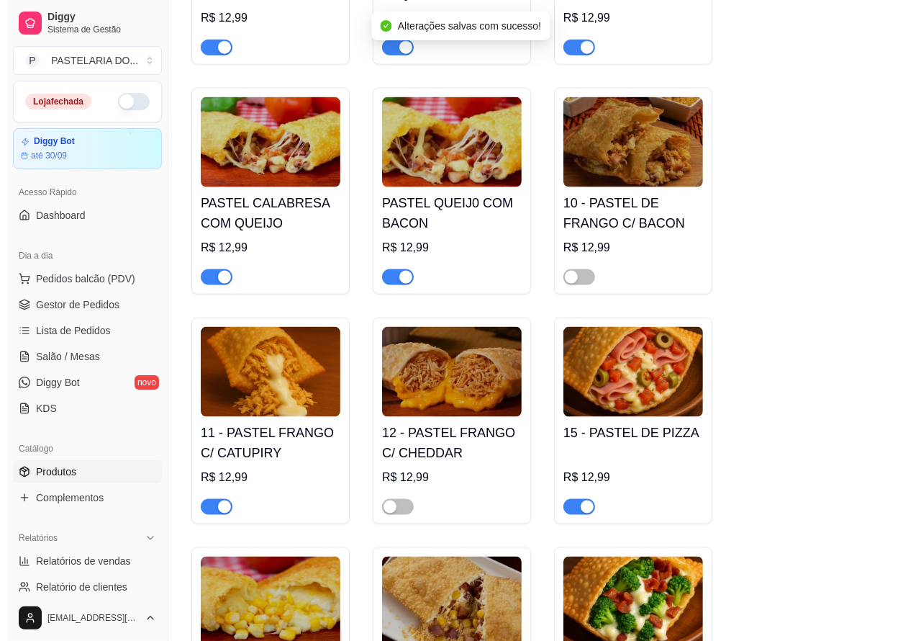
scroll to position [1521, 0]
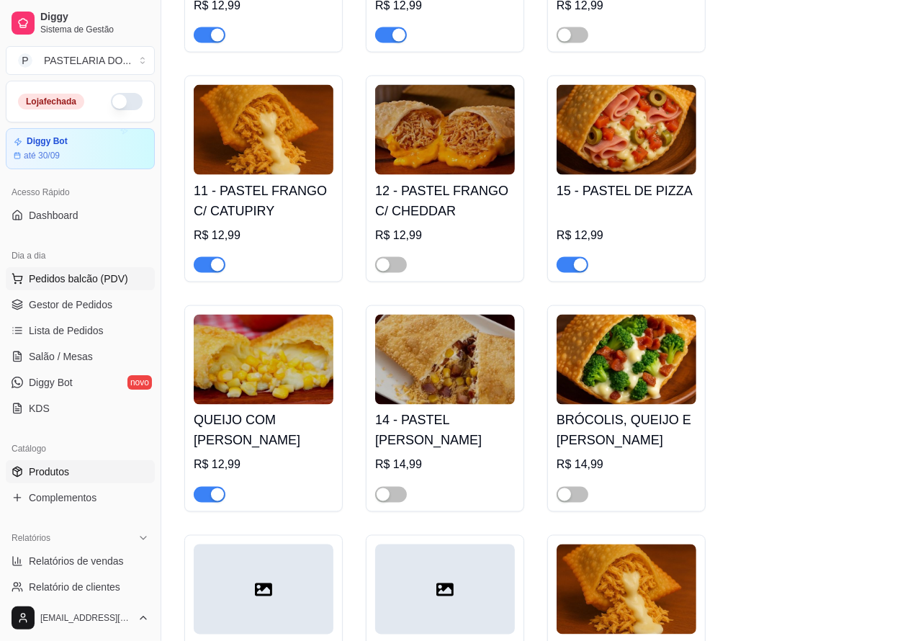
click at [81, 277] on span "Pedidos balcão (PDV)" at bounding box center [78, 278] width 99 height 14
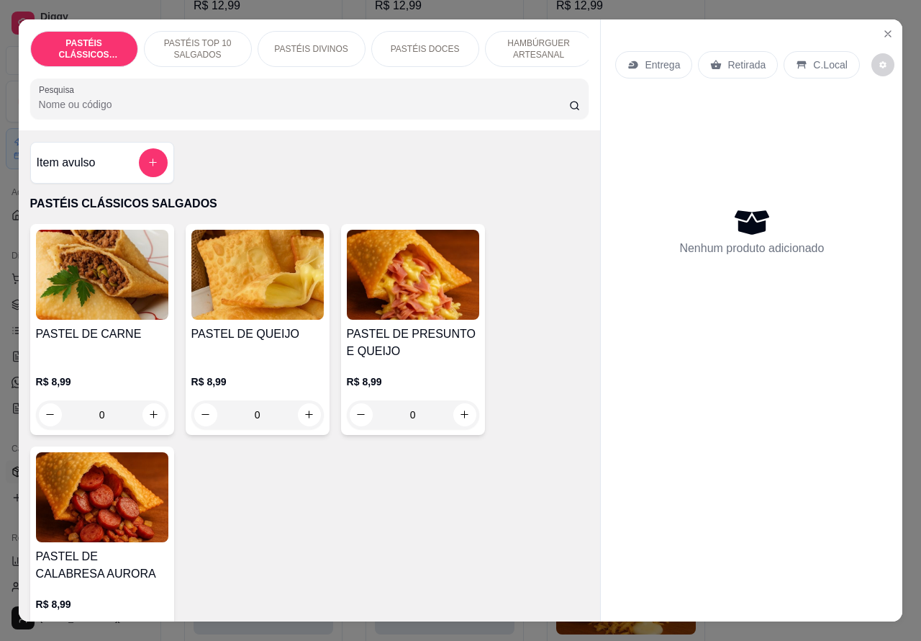
click at [189, 41] on p "PASTÉIS TOP 10 SALGADOS" at bounding box center [197, 48] width 83 height 23
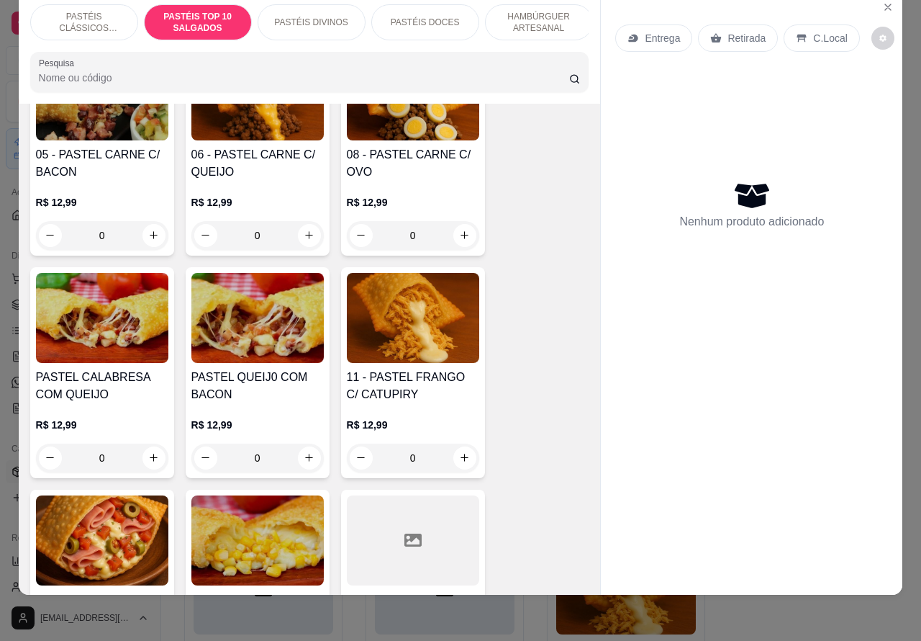
scroll to position [1103, 0]
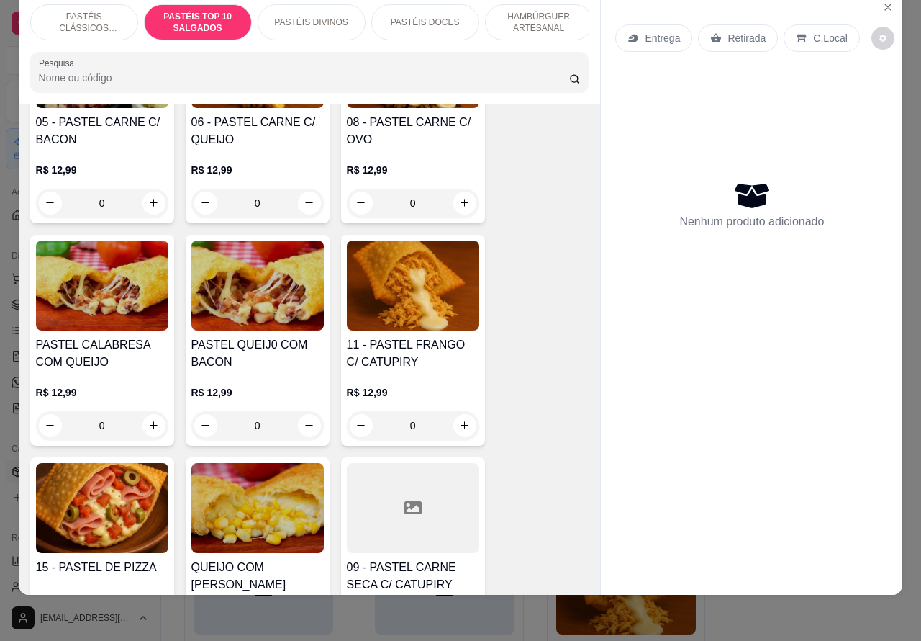
click at [456, 422] on div "0" at bounding box center [413, 425] width 132 height 29
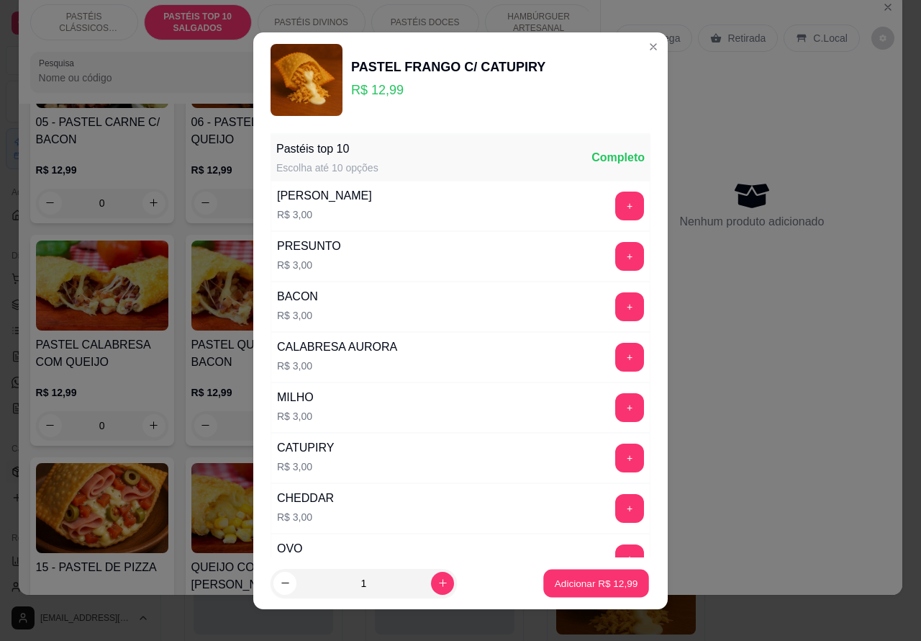
click at [559, 577] on p "Adicionar R$ 12,99" at bounding box center [596, 583] width 83 height 14
type input "1"
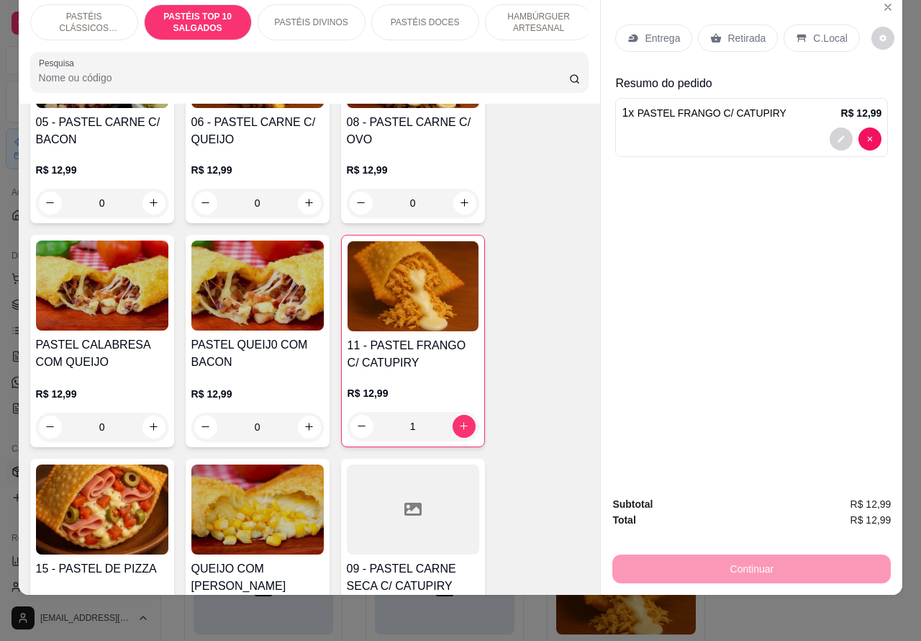
click at [535, 11] on p "HAMBÚRGUER ARTESANAL" at bounding box center [538, 22] width 83 height 23
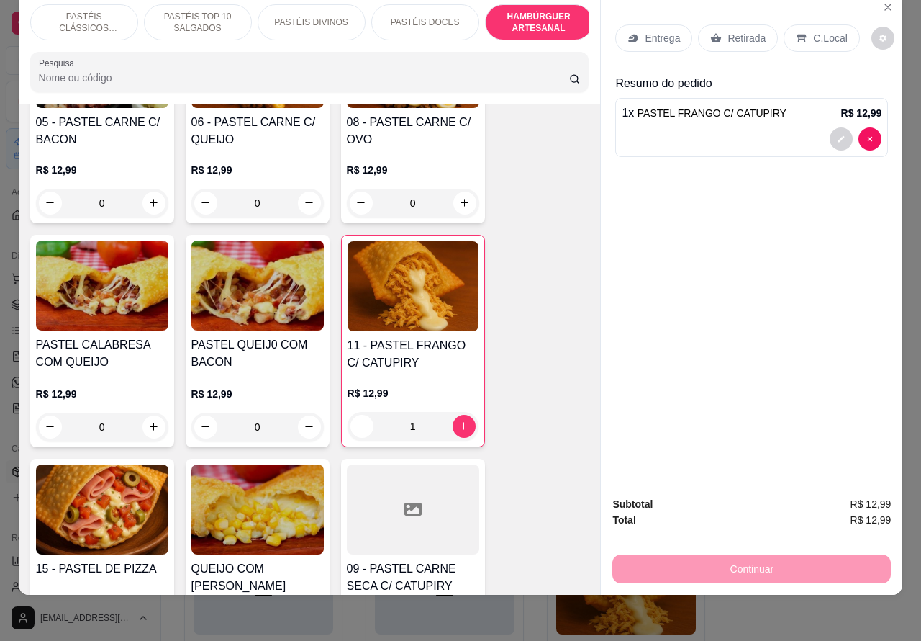
scroll to position [3055, 0]
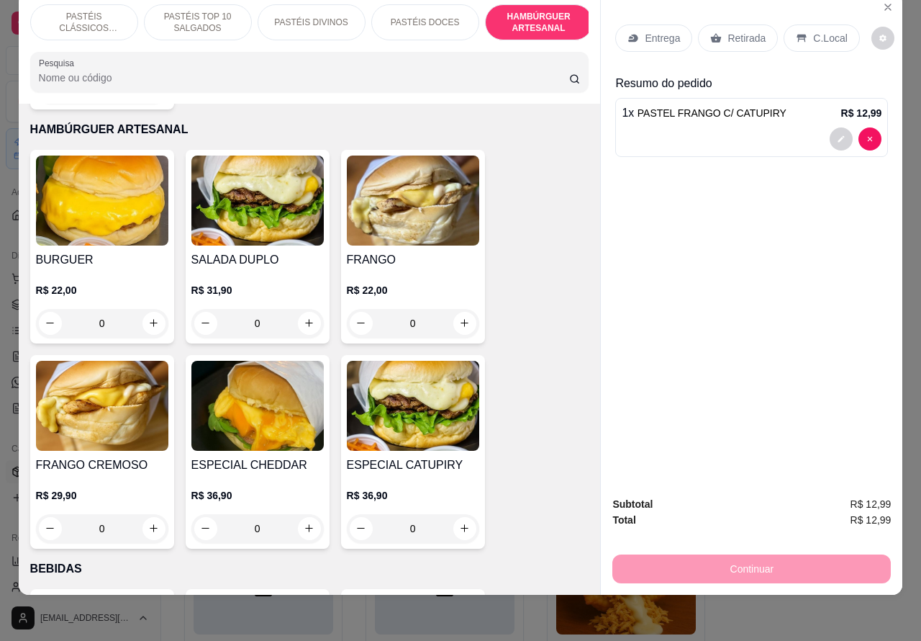
click at [300, 309] on div "0" at bounding box center [257, 323] width 132 height 29
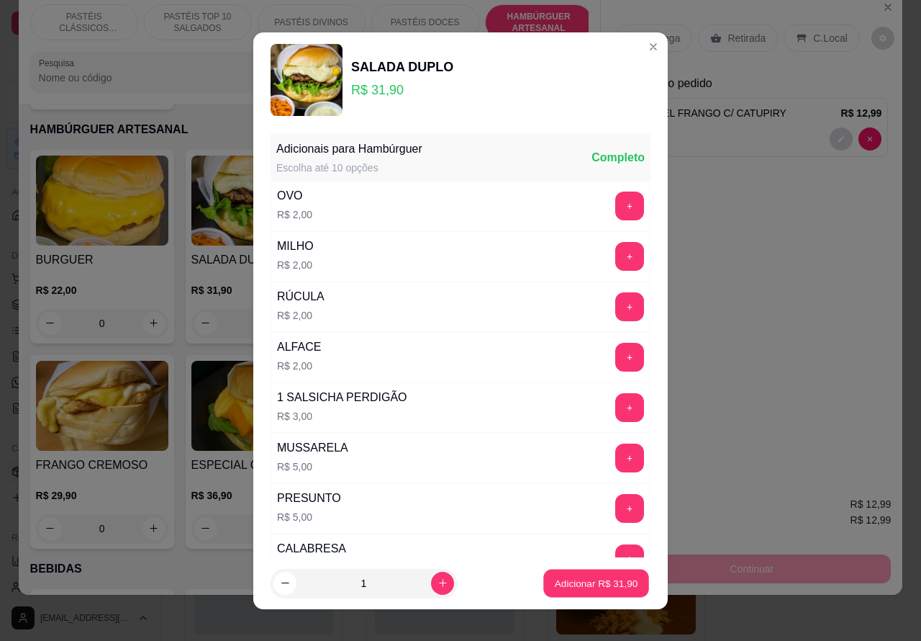
click at [594, 589] on p "Adicionar R$ 31,90" at bounding box center [596, 583] width 83 height 14
type input "1"
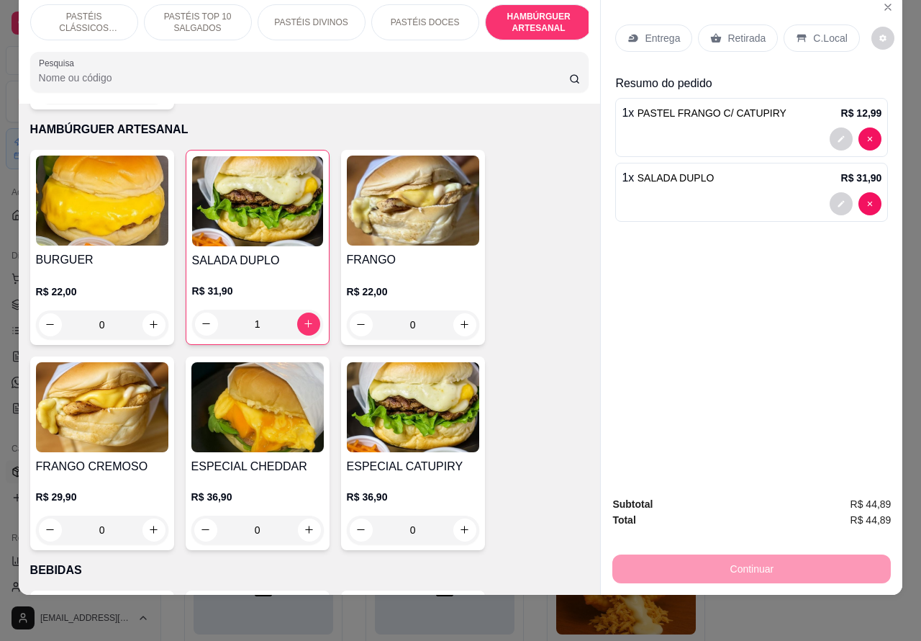
click at [645, 31] on p "Entrega" at bounding box center [662, 38] width 35 height 14
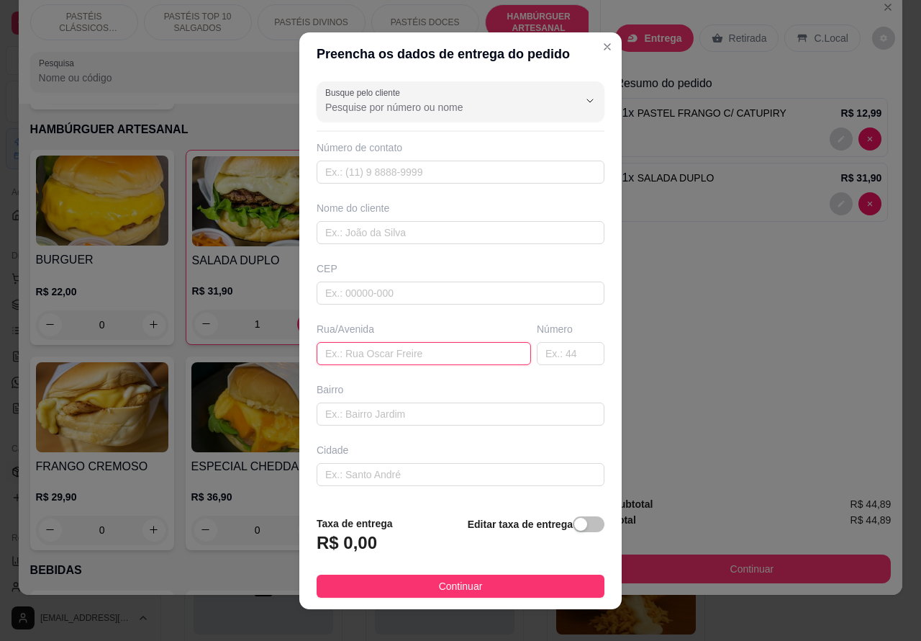
click at [371, 351] on input "text" at bounding box center [424, 353] width 214 height 23
paste input "Rua Benedita Maria de carvalho 31"
type input "Rua Benedita Maria de carvalho 31"
click at [573, 522] on span "button" at bounding box center [589, 524] width 32 height 16
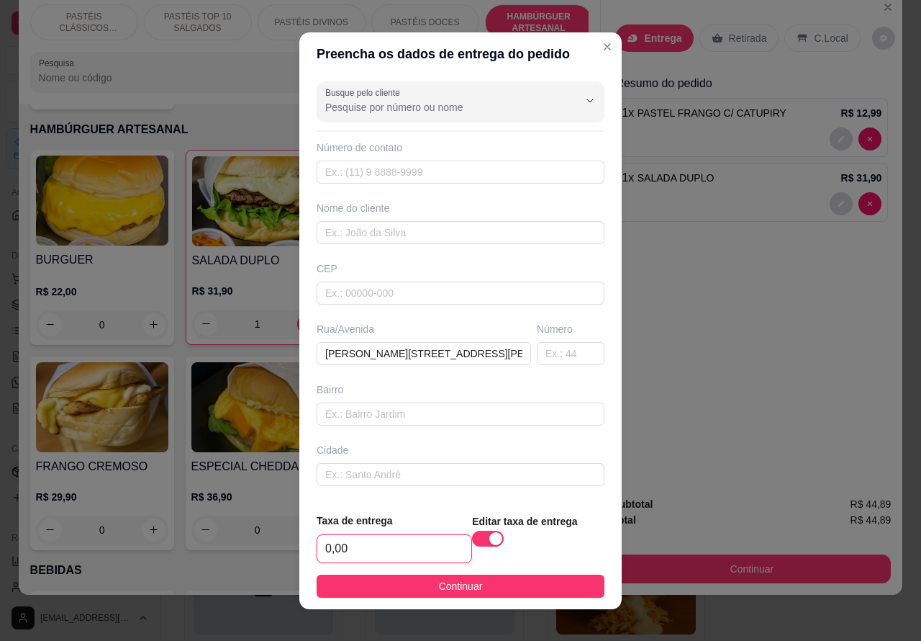
click at [327, 546] on input "0,00" at bounding box center [394, 548] width 154 height 27
type input "1,00"
click at [428, 166] on input "text" at bounding box center [461, 172] width 288 height 23
paste input "(14) 99750-4985"
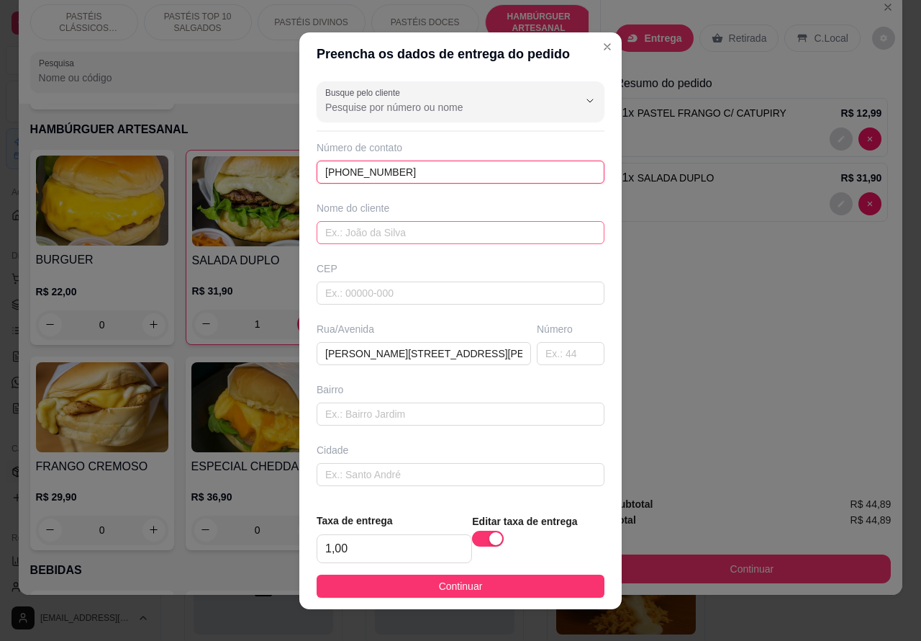
type input "(14) 99750-4985"
click at [427, 228] on input "text" at bounding box center [461, 232] width 288 height 23
type input "maycon"
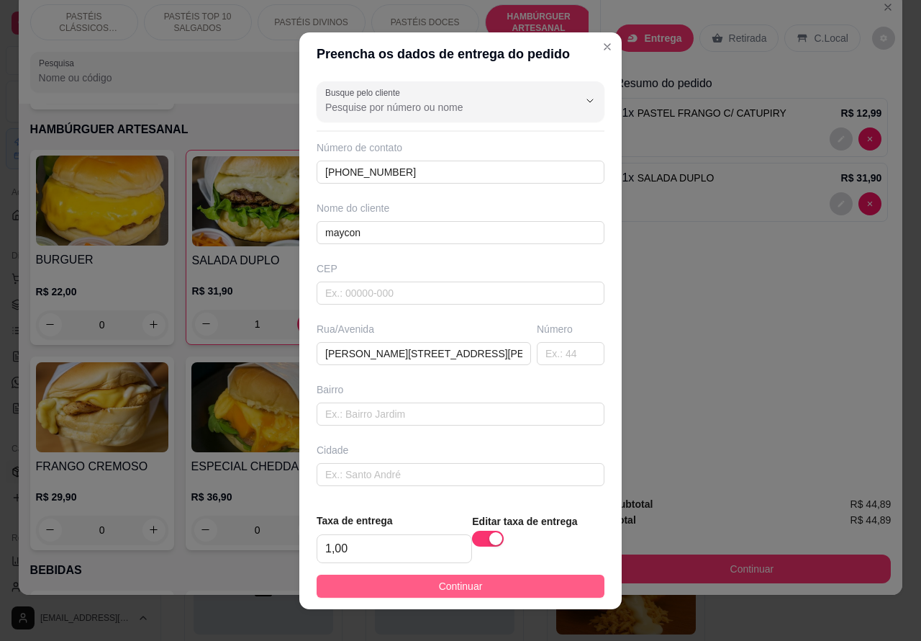
click at [479, 577] on button "Continuar" at bounding box center [461, 585] width 288 height 23
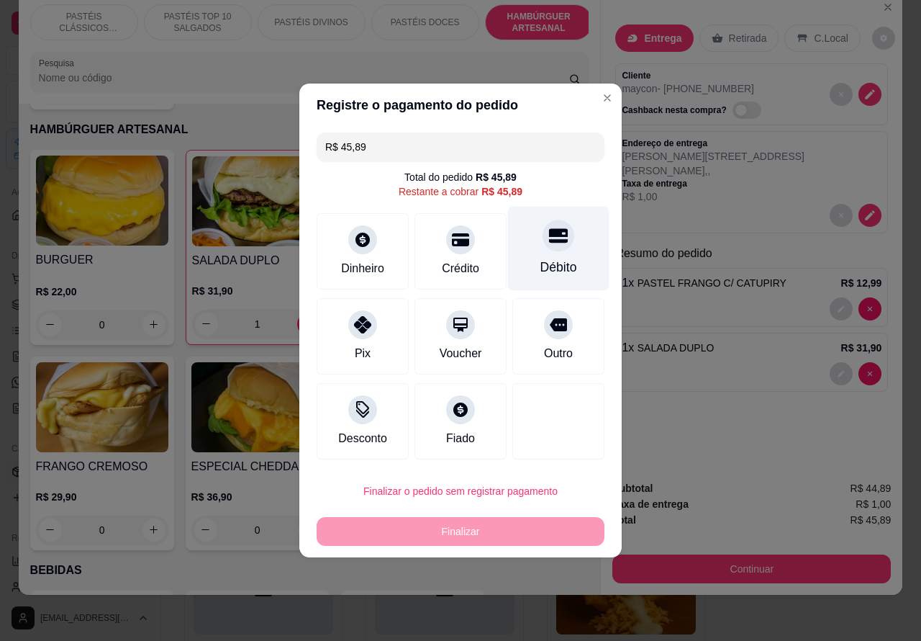
click at [560, 238] on div at bounding box center [559, 236] width 32 height 32
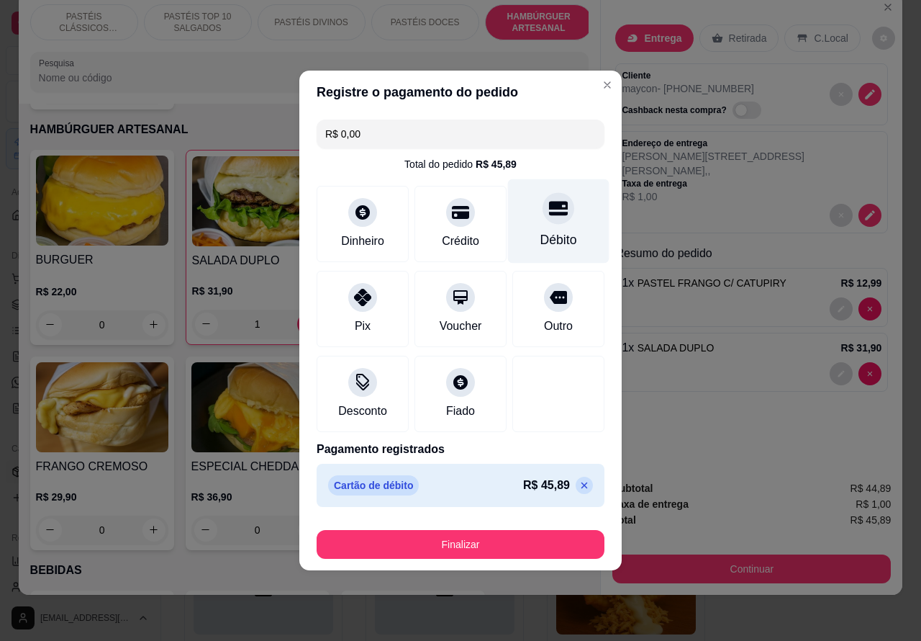
type input "R$ 0,00"
click at [542, 534] on button "Finalizar" at bounding box center [460, 544] width 279 height 28
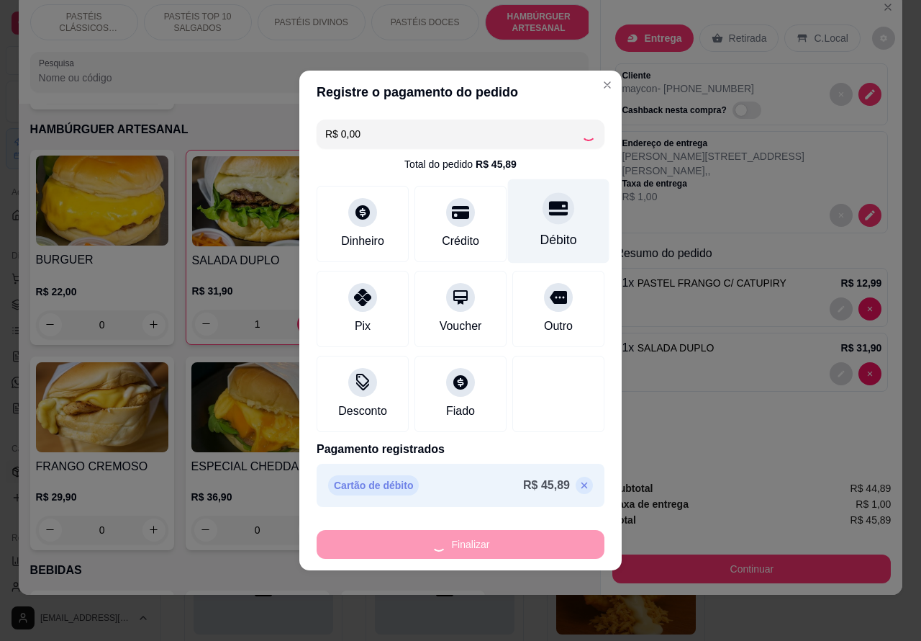
type input "0"
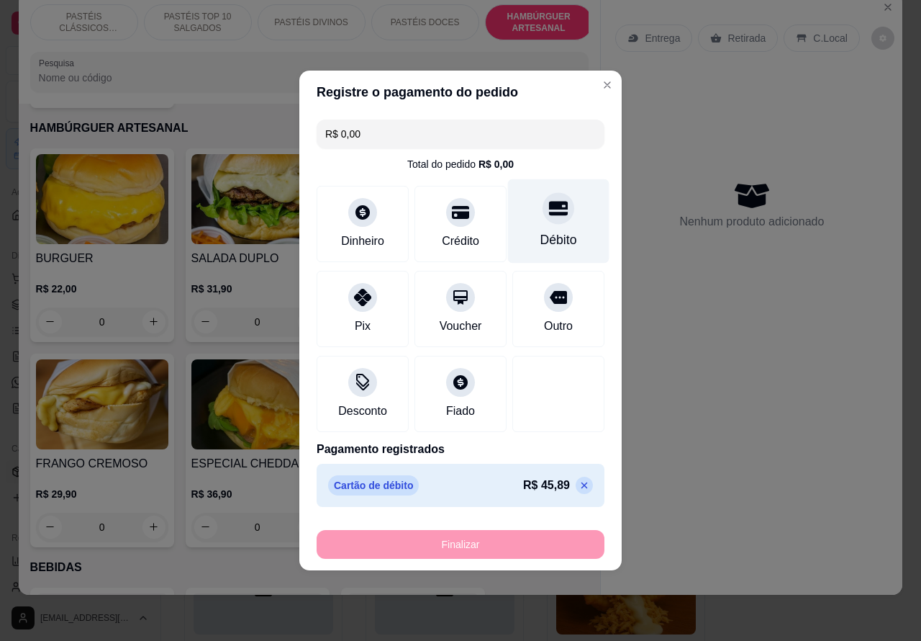
type input "-R$ 45,89"
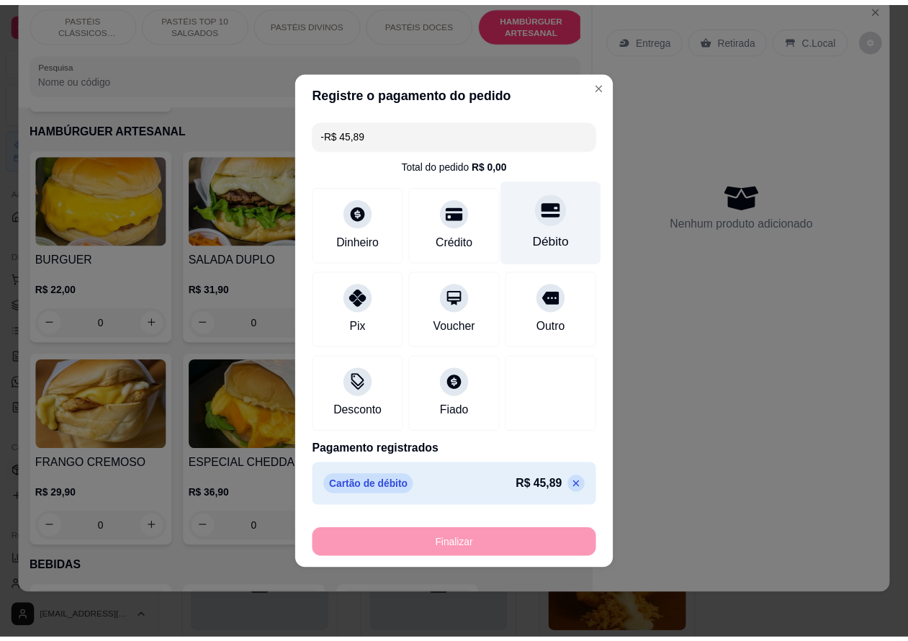
scroll to position [3053, 0]
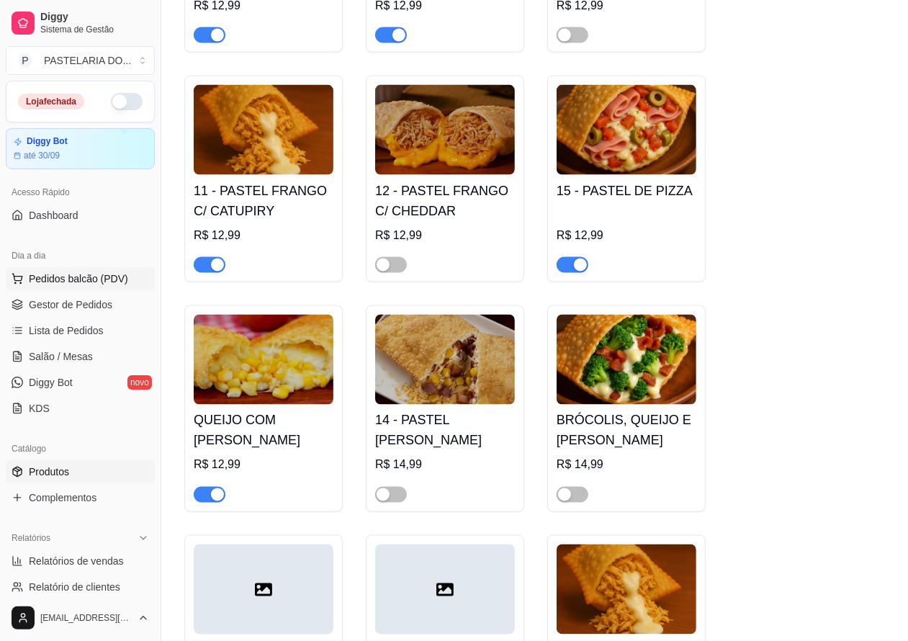
click at [84, 277] on span "Pedidos balcão (PDV)" at bounding box center [78, 278] width 99 height 14
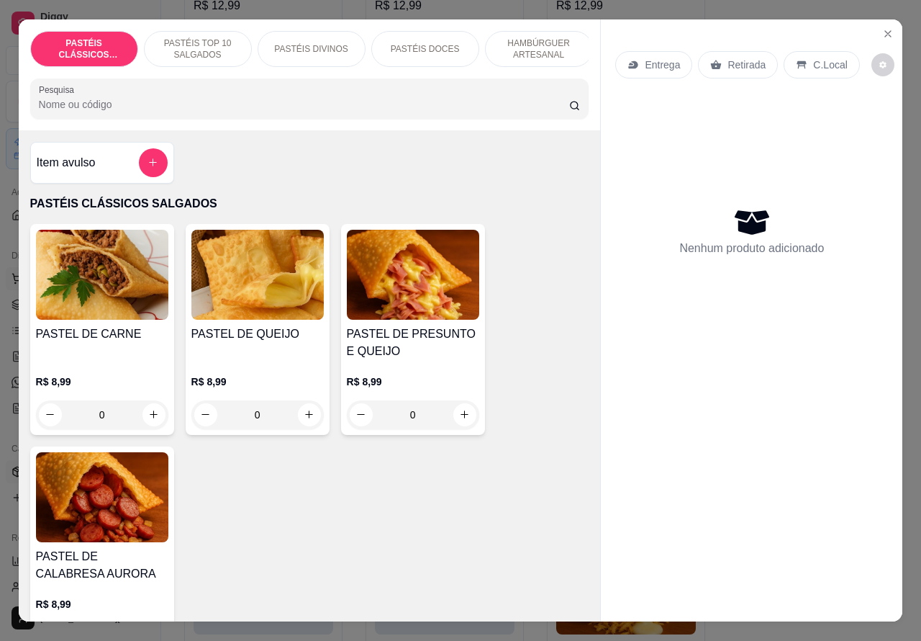
click at [882, 28] on icon "Close" at bounding box center [888, 34] width 12 height 12
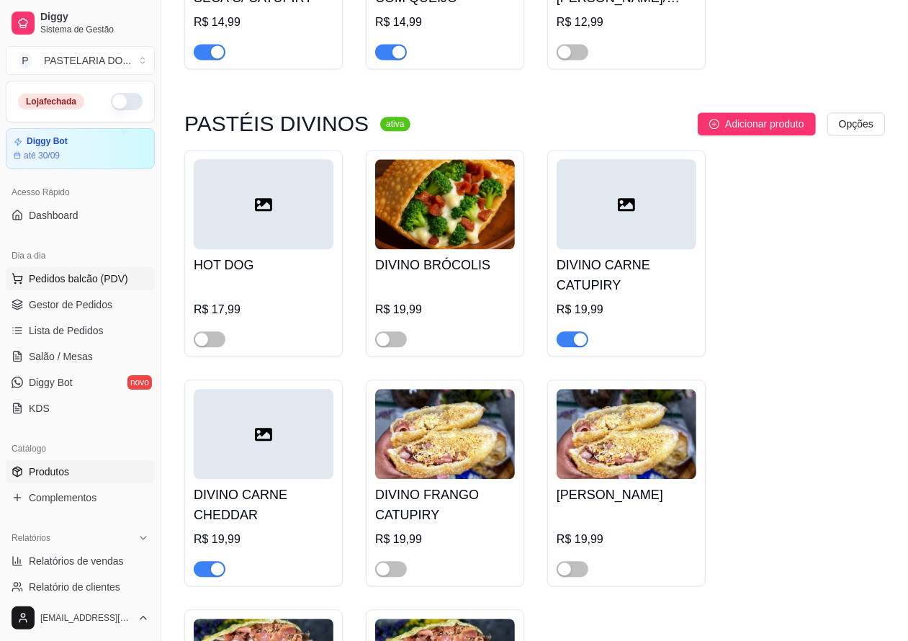
scroll to position [2212, 0]
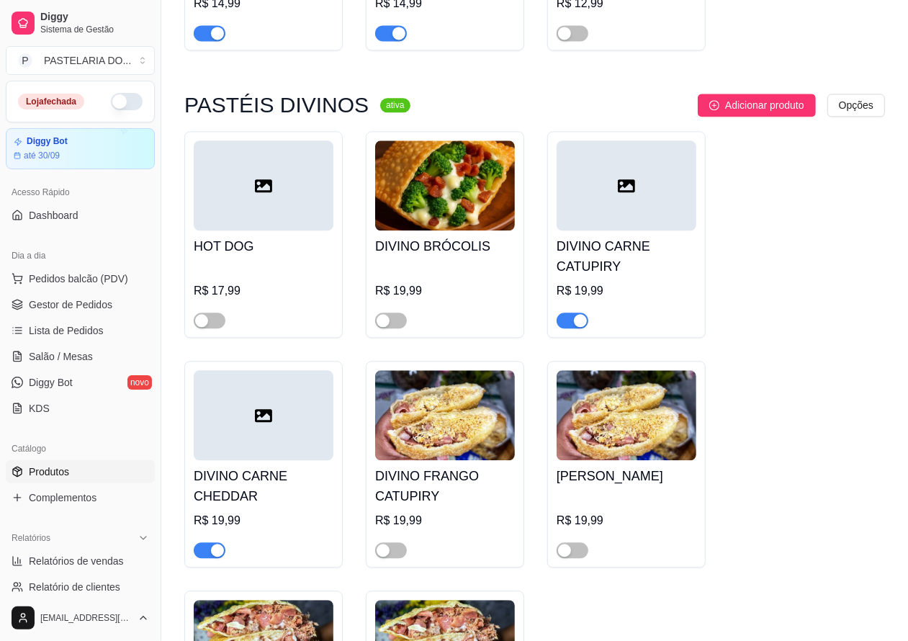
click at [225, 327] on div at bounding box center [210, 319] width 32 height 17
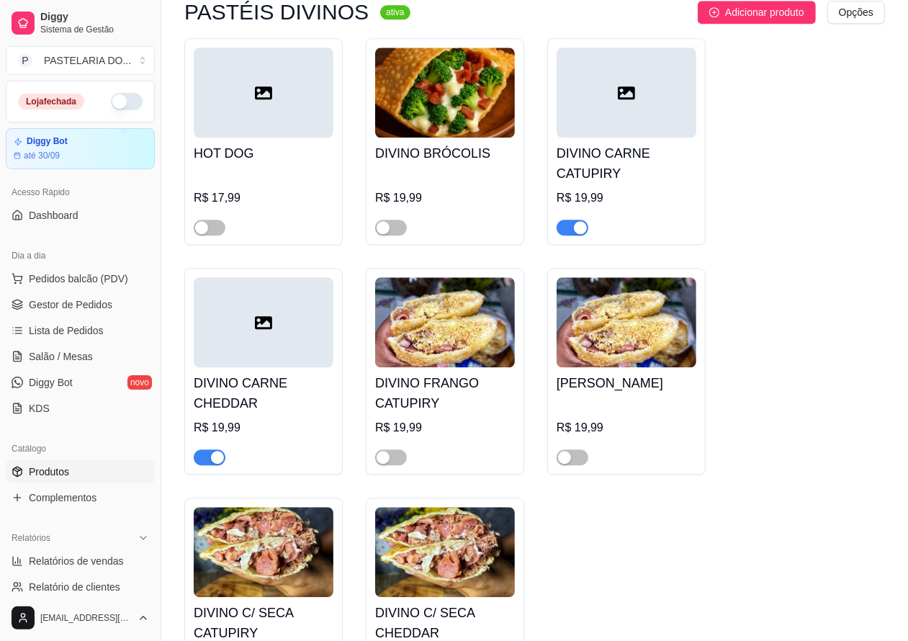
scroll to position [2313, 0]
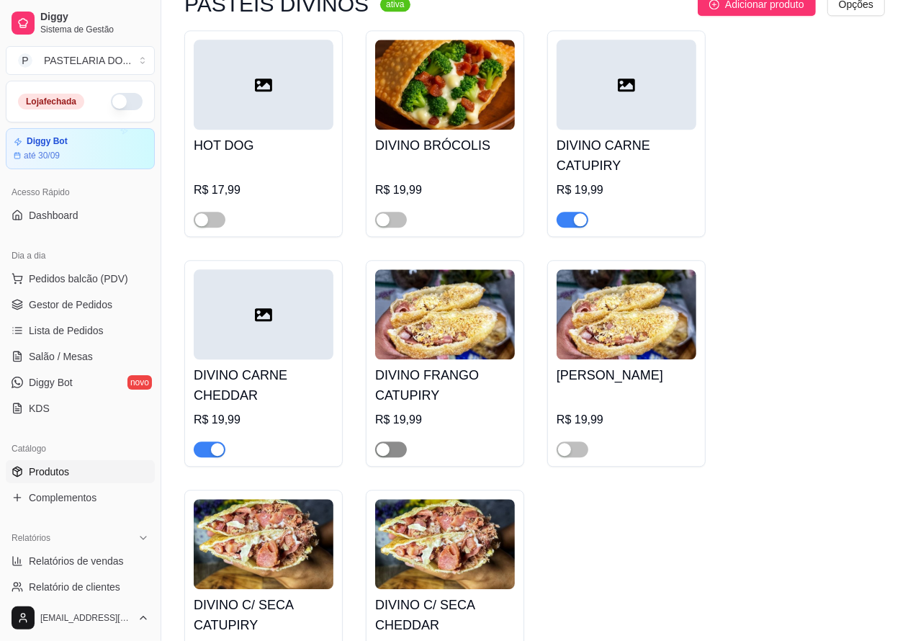
click at [390, 457] on span "button" at bounding box center [391, 449] width 32 height 16
click at [574, 457] on span "button" at bounding box center [572, 449] width 32 height 16
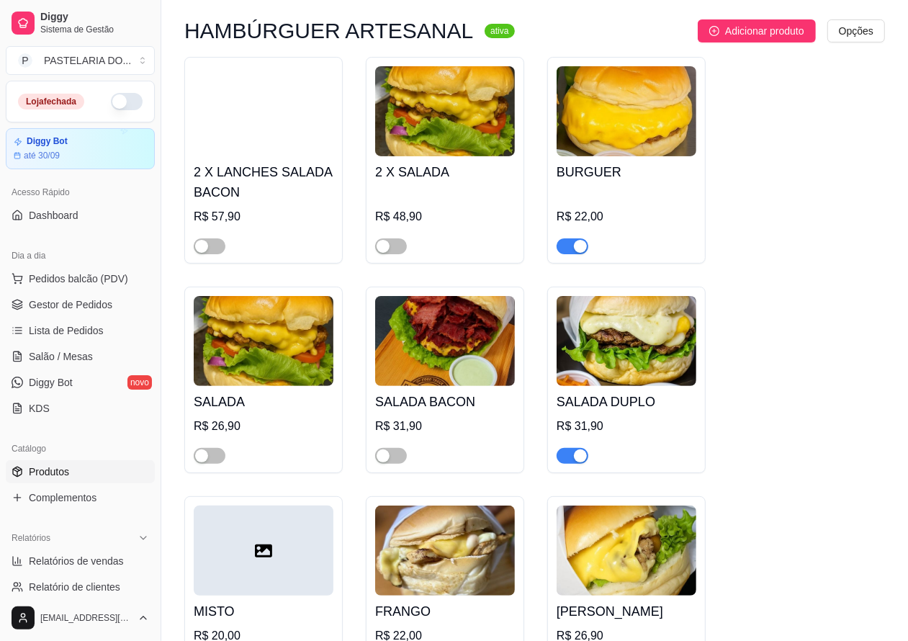
scroll to position [3784, 0]
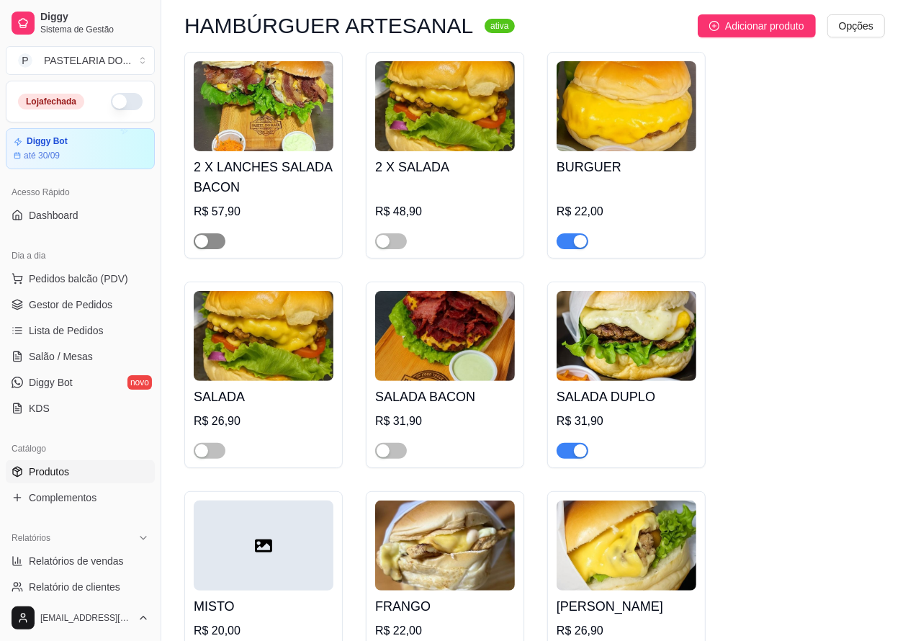
click at [220, 245] on span "button" at bounding box center [210, 241] width 32 height 16
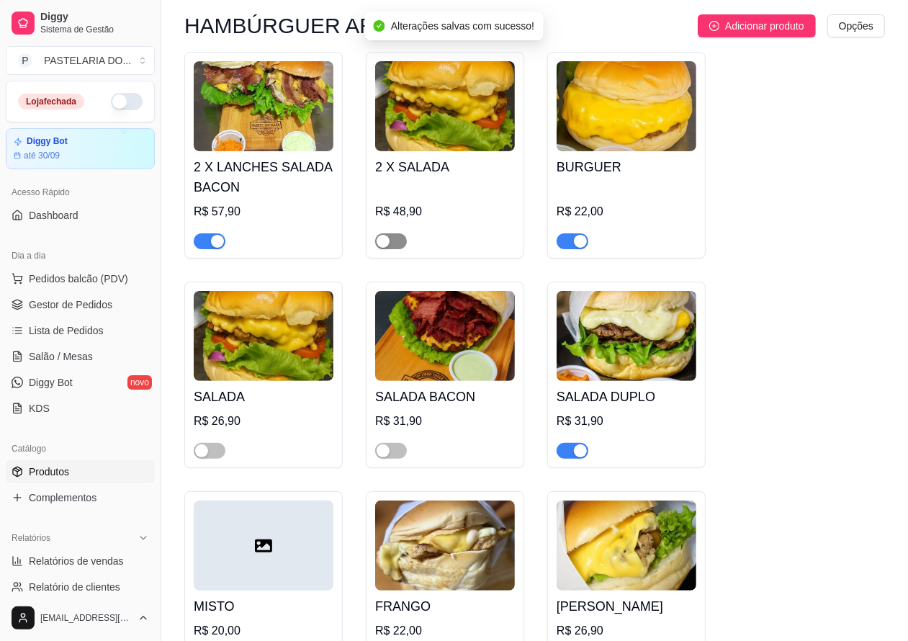
click at [393, 245] on span "button" at bounding box center [391, 241] width 32 height 16
click at [216, 454] on span "button" at bounding box center [210, 451] width 32 height 16
click at [397, 450] on span "button" at bounding box center [391, 451] width 32 height 16
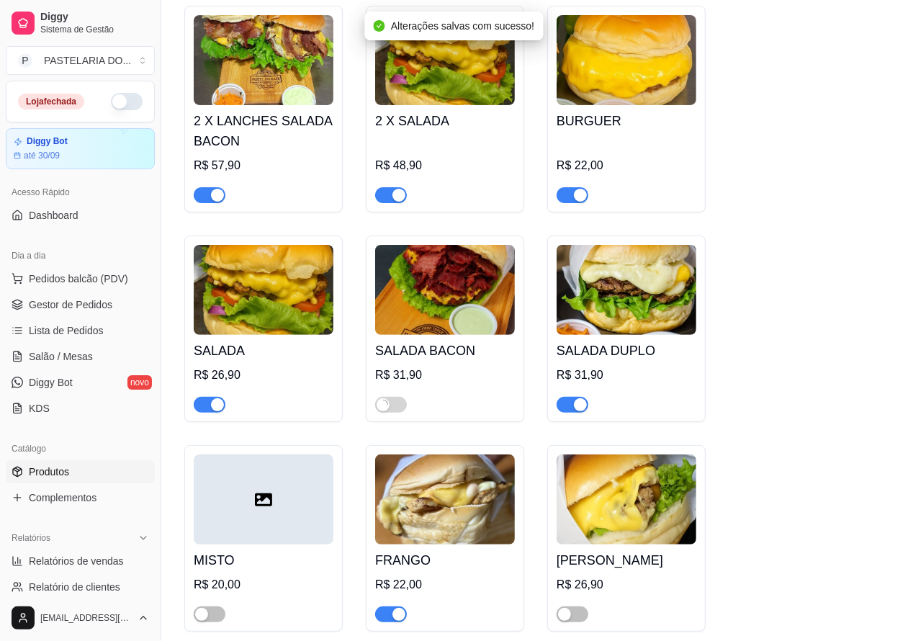
scroll to position [3936, 0]
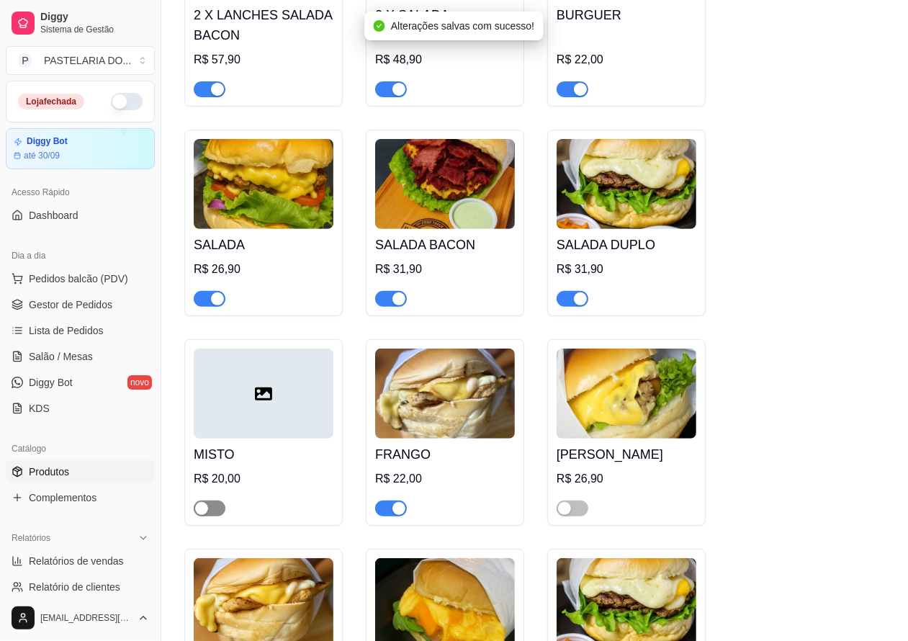
click at [213, 512] on span "button" at bounding box center [210, 508] width 32 height 16
click at [573, 512] on span "button" at bounding box center [572, 508] width 32 height 16
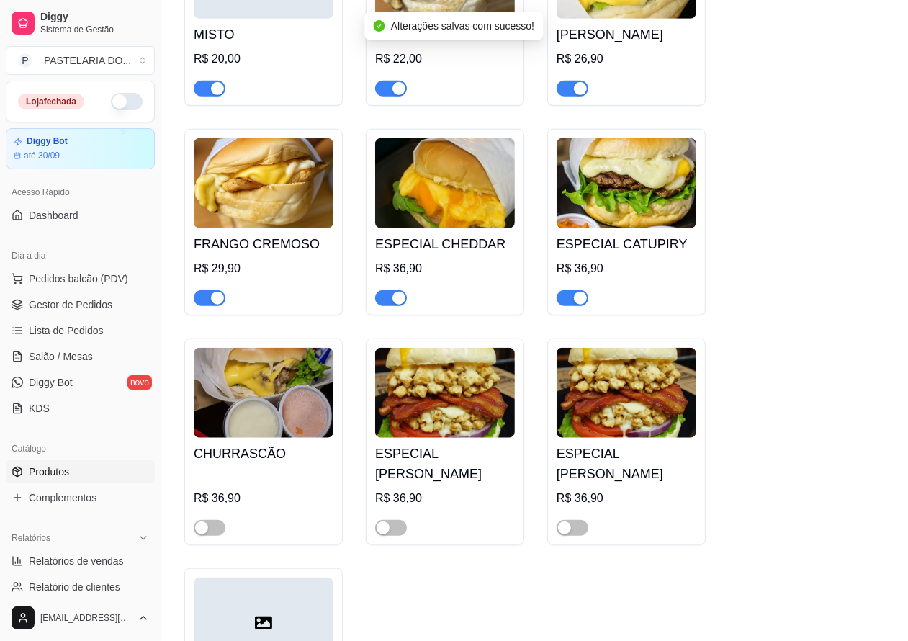
scroll to position [4356, 0]
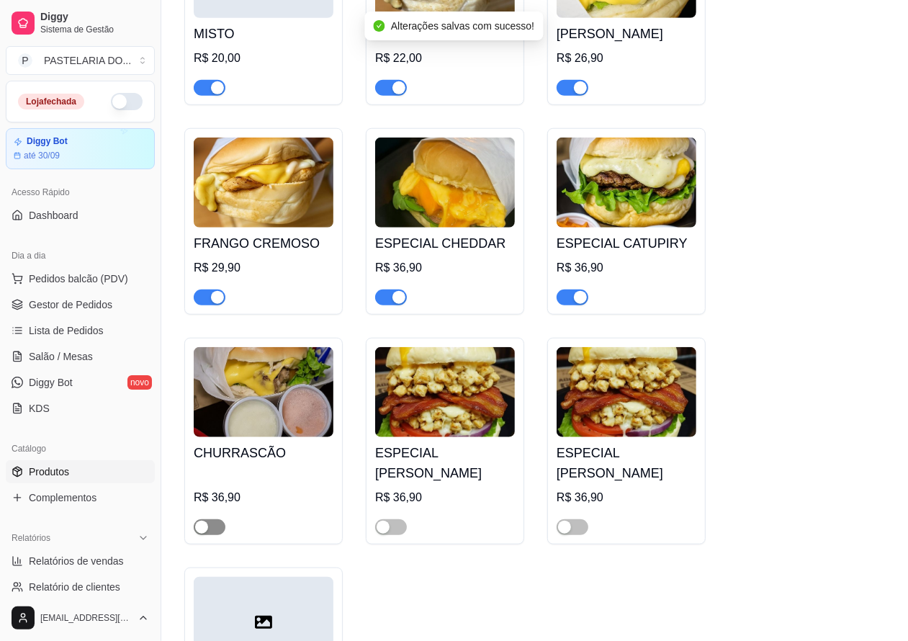
click at [217, 535] on span "button" at bounding box center [210, 527] width 32 height 16
click at [391, 531] on span "button" at bounding box center [391, 527] width 32 height 16
click at [577, 533] on span "button" at bounding box center [572, 527] width 32 height 16
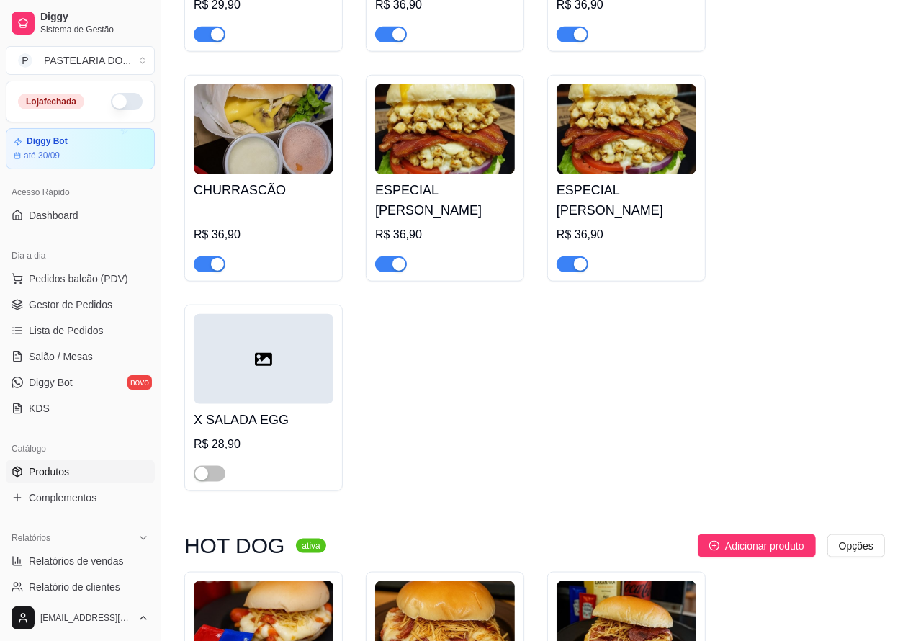
scroll to position [4621, 0]
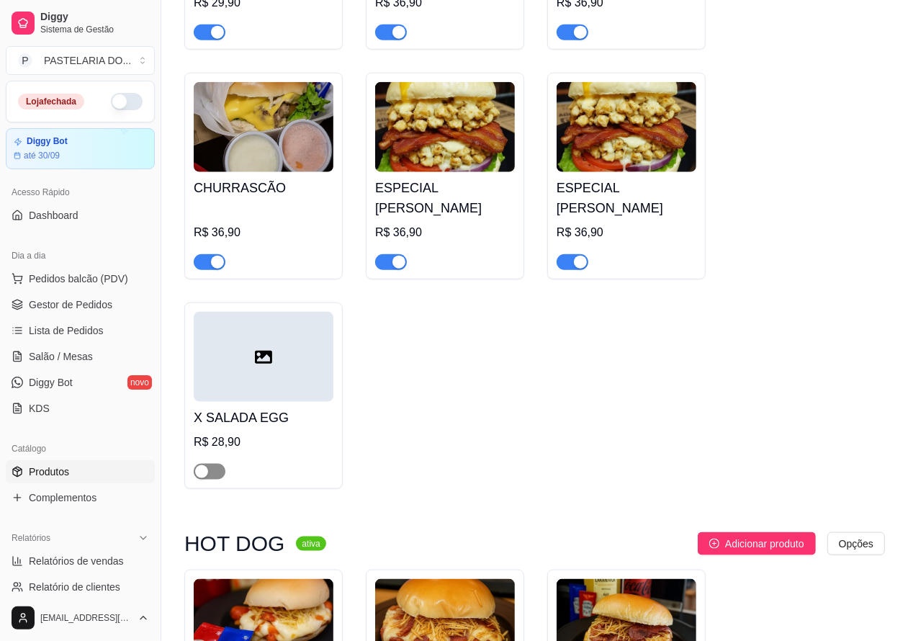
click at [220, 477] on span "button" at bounding box center [210, 472] width 32 height 16
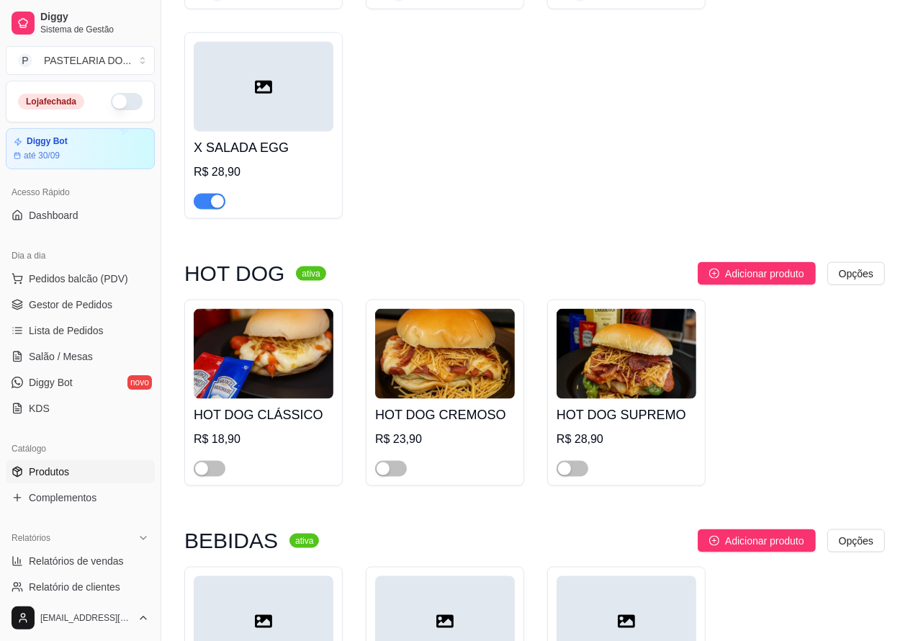
scroll to position [4925, 0]
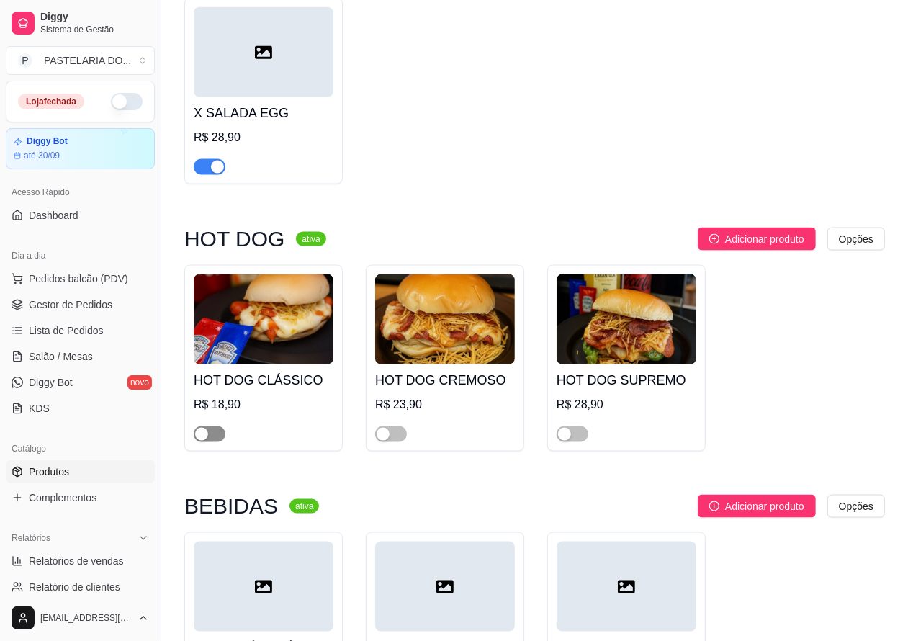
click at [220, 442] on span "button" at bounding box center [210, 434] width 32 height 16
click at [400, 442] on span "button" at bounding box center [391, 434] width 32 height 16
click at [569, 441] on div "button" at bounding box center [564, 434] width 13 height 13
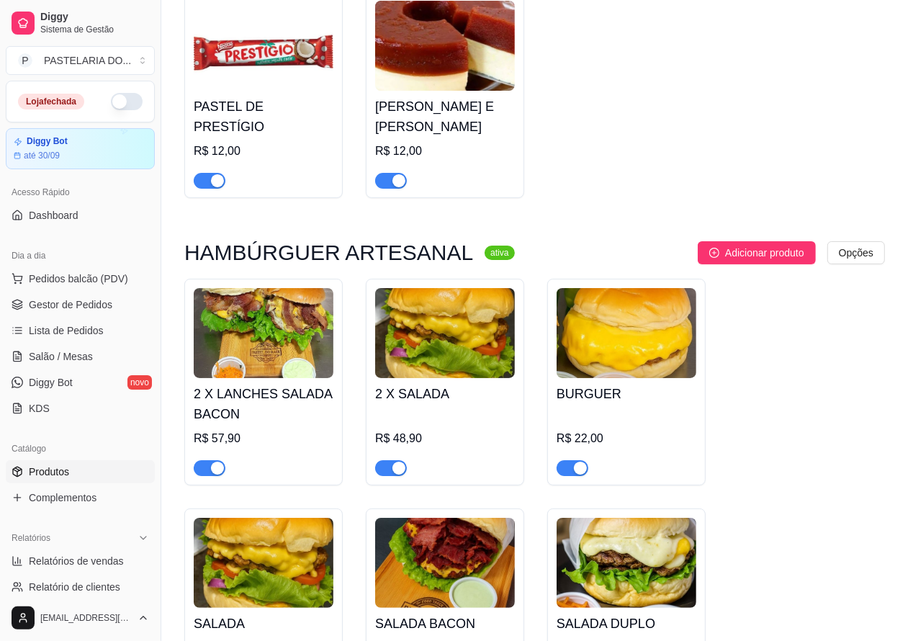
scroll to position [3548, 0]
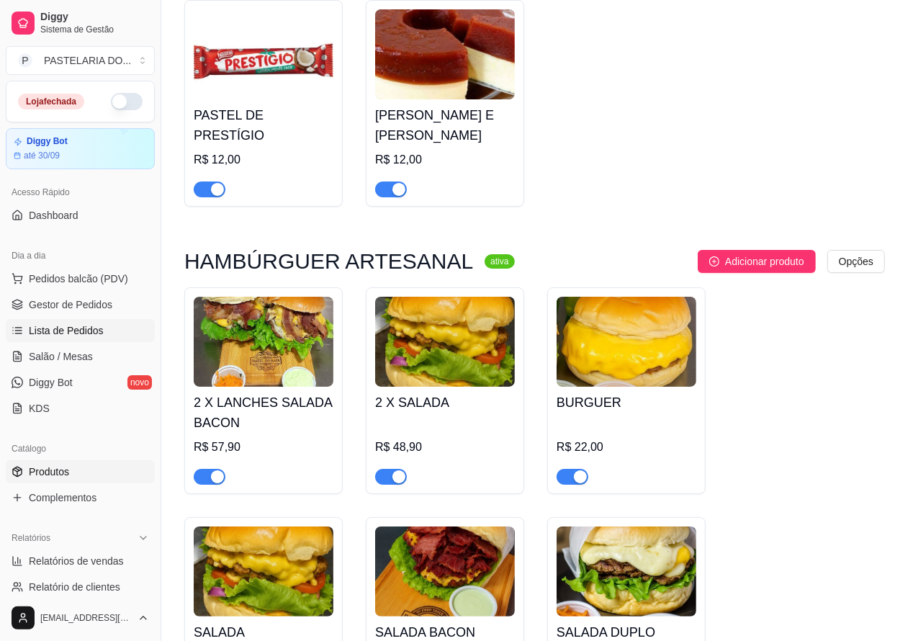
click at [74, 331] on span "Lista de Pedidos" at bounding box center [66, 330] width 75 height 14
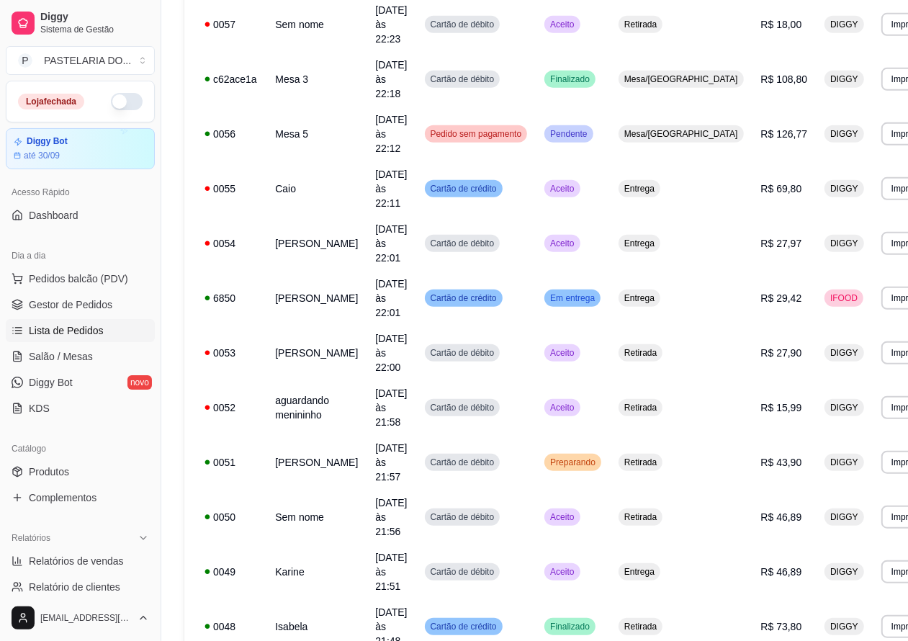
scroll to position [598, 0]
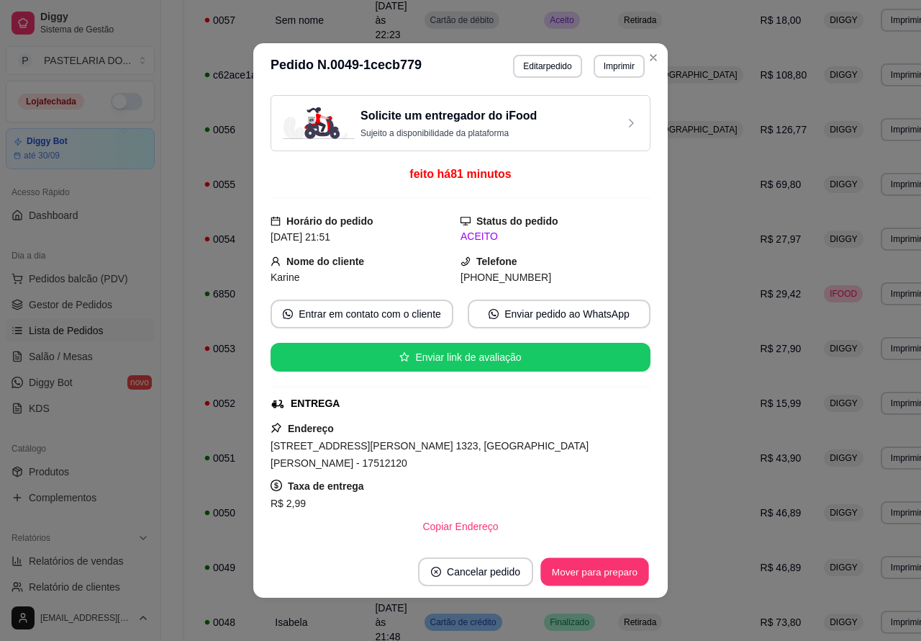
click at [592, 572] on button "Mover para preparo" at bounding box center [595, 572] width 108 height 28
click at [595, 571] on button "Mover para entrega" at bounding box center [595, 571] width 111 height 29
click at [590, 567] on button "Mover para finalizado" at bounding box center [590, 571] width 119 height 29
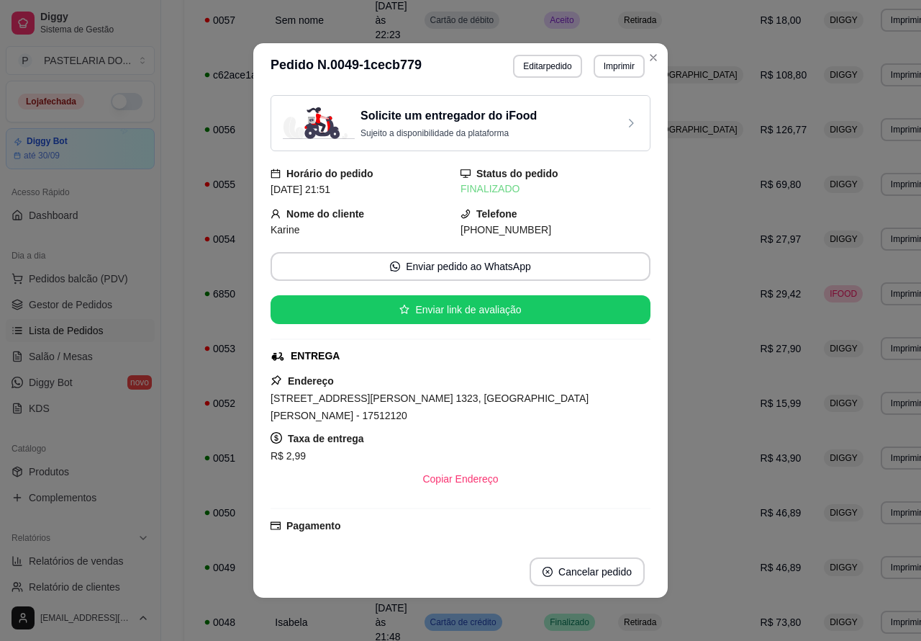
click at [886, 425] on div "**********" at bounding box center [568, 383] width 814 height 1864
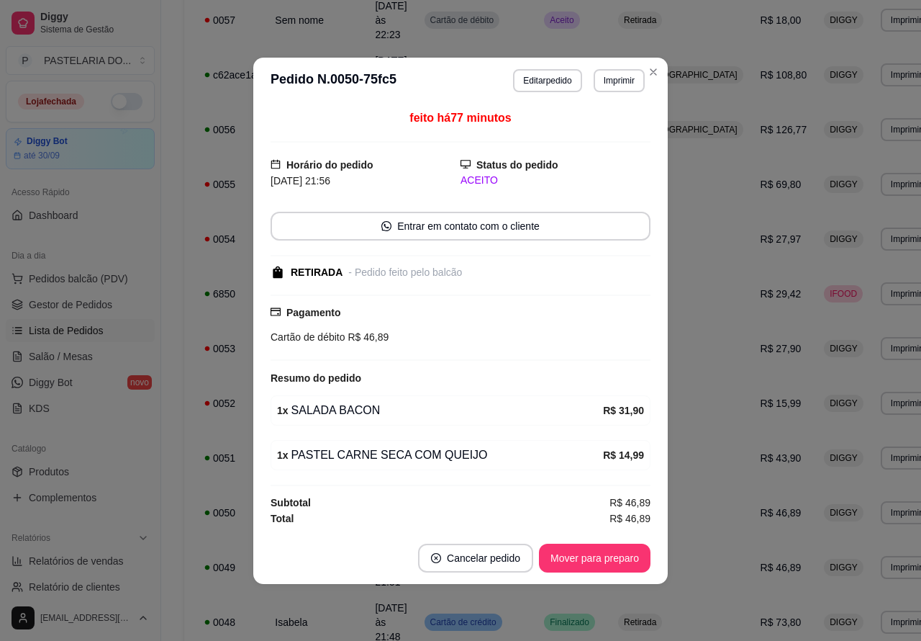
click at [580, 559] on button "Mover para preparo" at bounding box center [595, 557] width 112 height 29
click at [590, 558] on button "Mover para retirada disponível" at bounding box center [571, 557] width 154 height 28
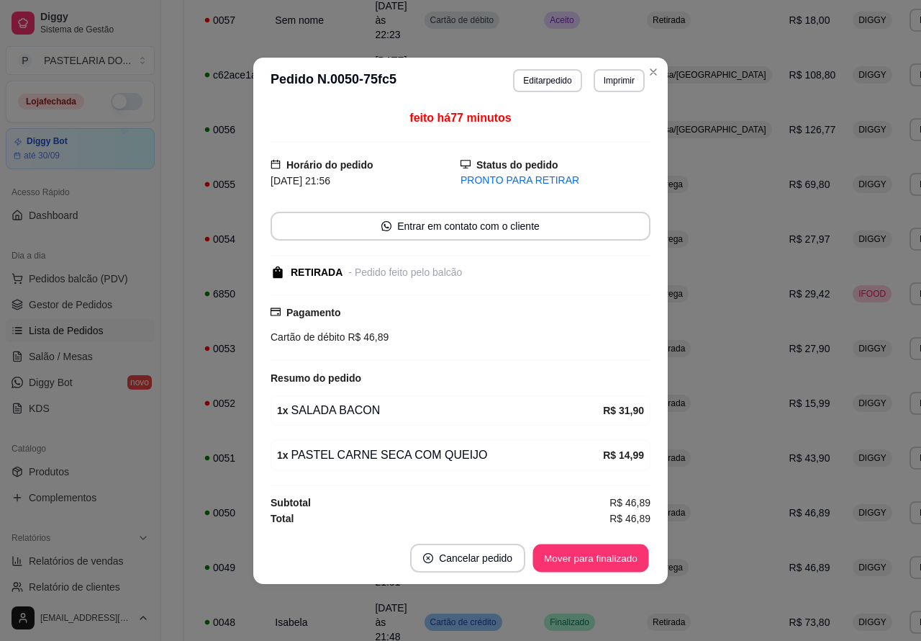
click at [605, 555] on button "Mover para finalizado" at bounding box center [591, 557] width 116 height 28
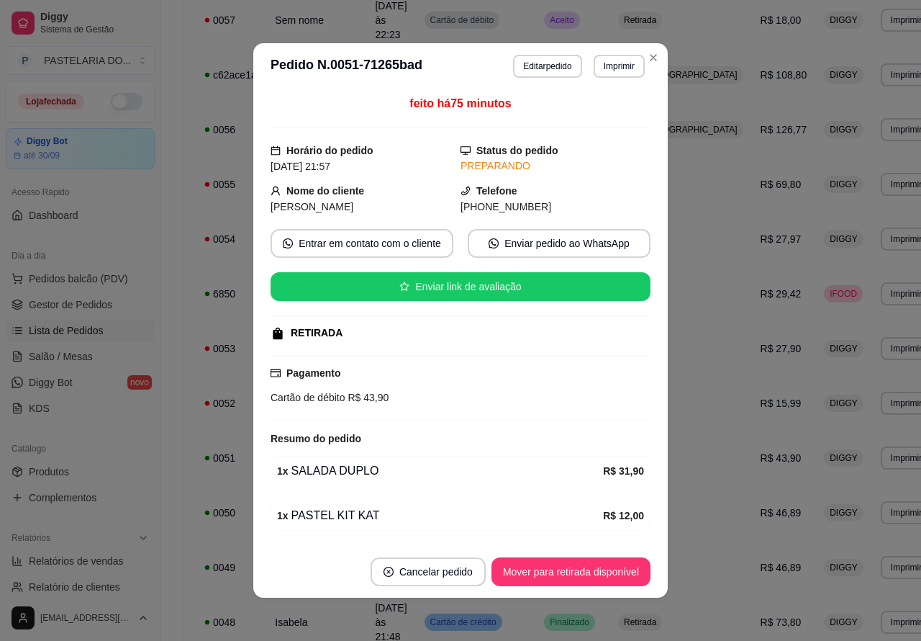
click at [572, 565] on button "Mover para retirada disponível" at bounding box center [571, 571] width 159 height 29
click at [577, 569] on button "Mover para finalizado" at bounding box center [590, 571] width 119 height 29
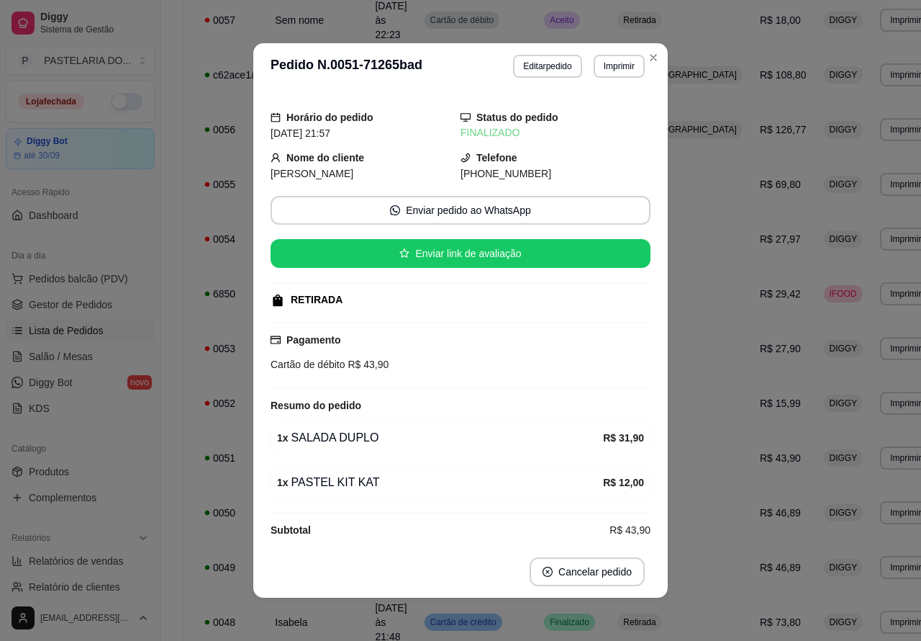
click at [900, 417] on div "**********" at bounding box center [568, 383] width 814 height 1864
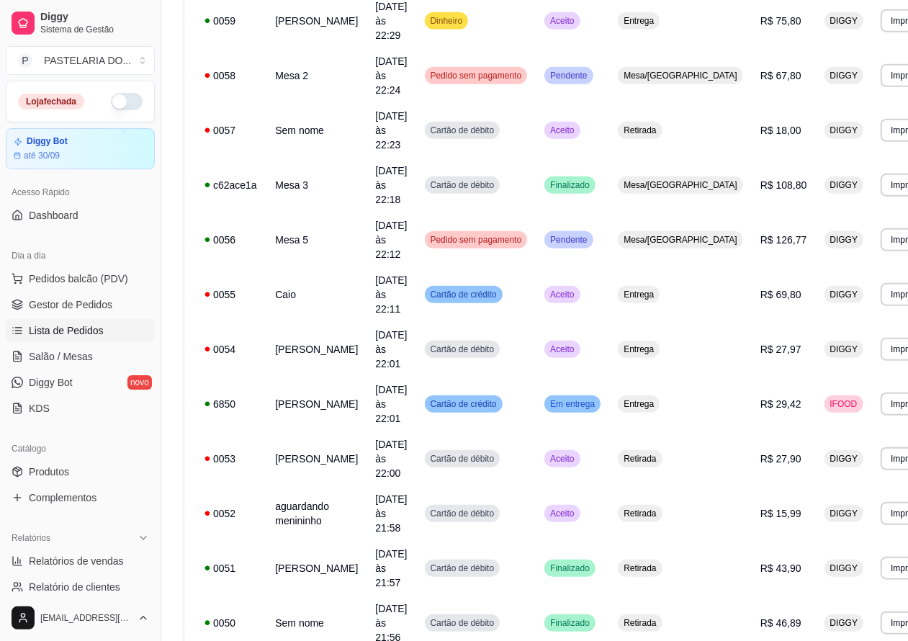
scroll to position [365, 0]
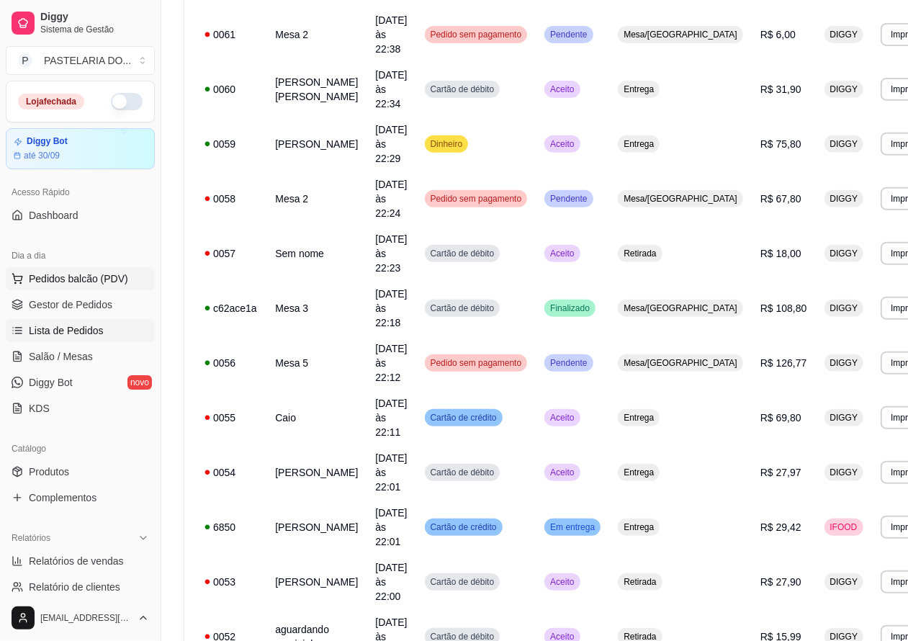
click at [77, 279] on span "Pedidos balcão (PDV)" at bounding box center [78, 278] width 99 height 14
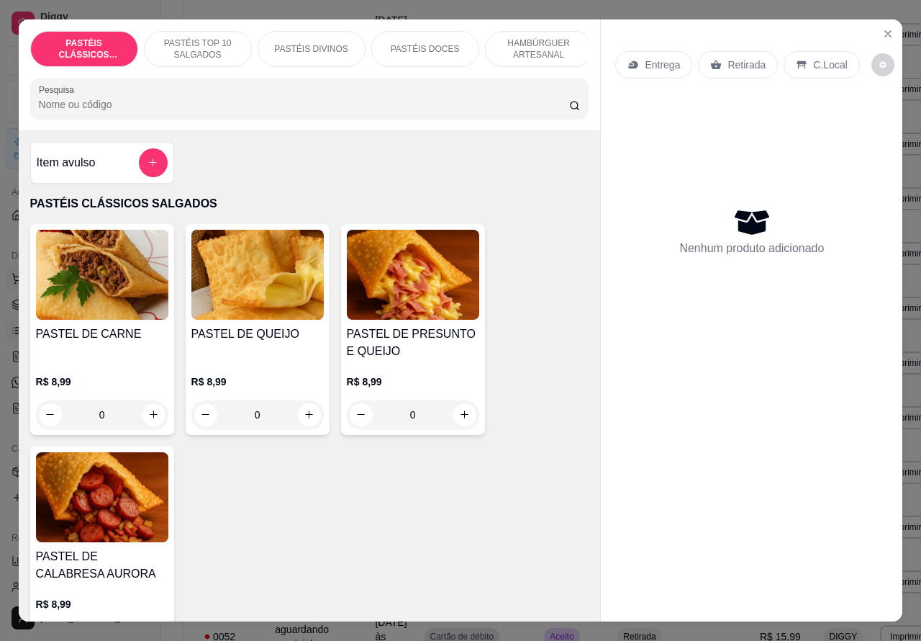
click at [885, 31] on icon "Close" at bounding box center [888, 34] width 6 height 6
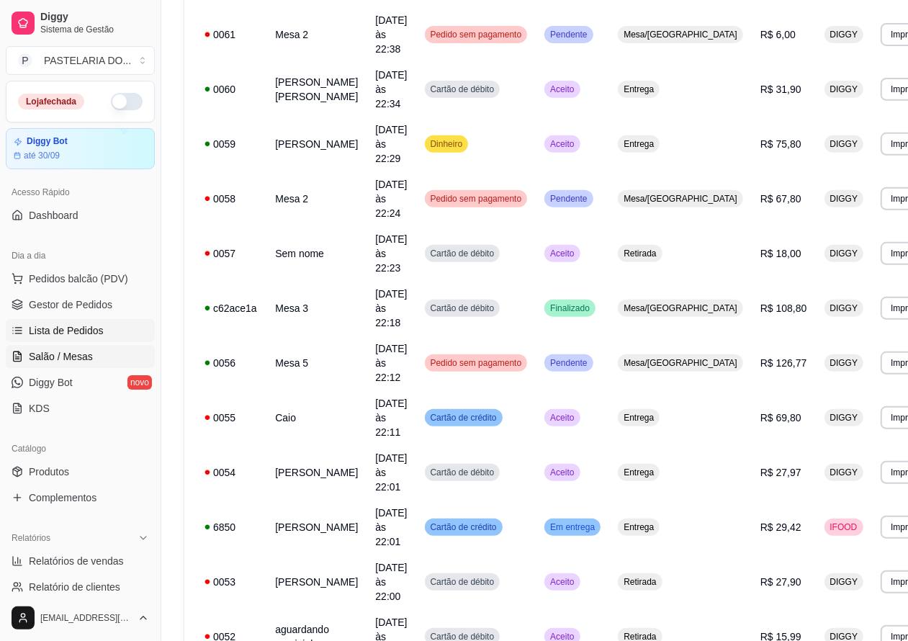
click at [68, 357] on span "Salão / Mesas" at bounding box center [61, 356] width 64 height 14
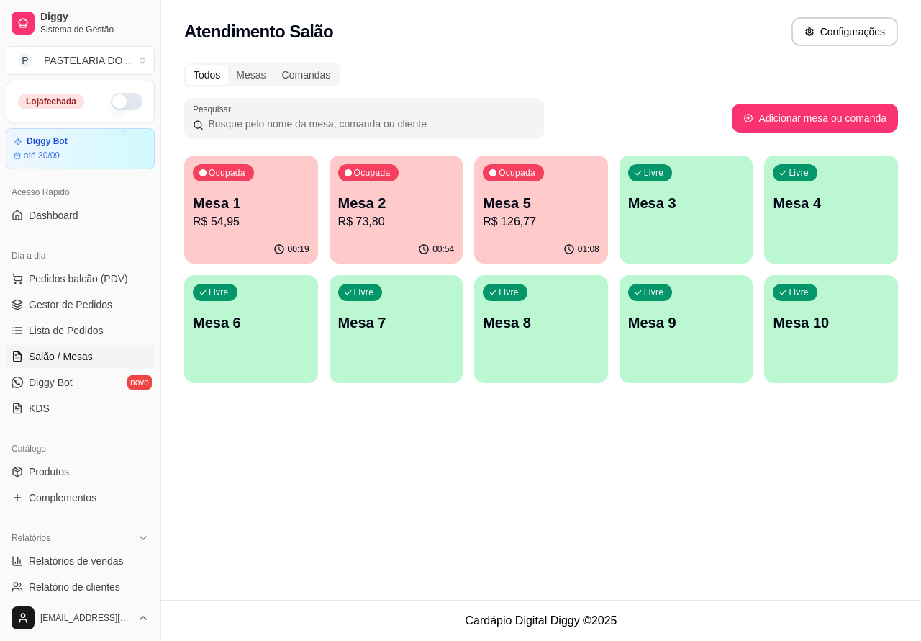
click at [235, 199] on p "Mesa 1" at bounding box center [251, 203] width 117 height 20
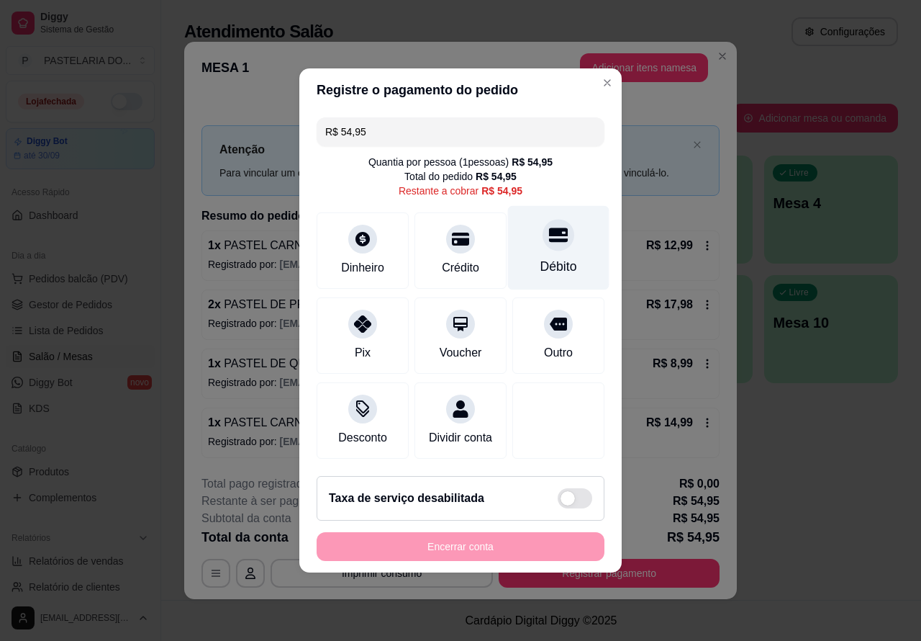
click at [549, 228] on icon at bounding box center [558, 235] width 19 height 14
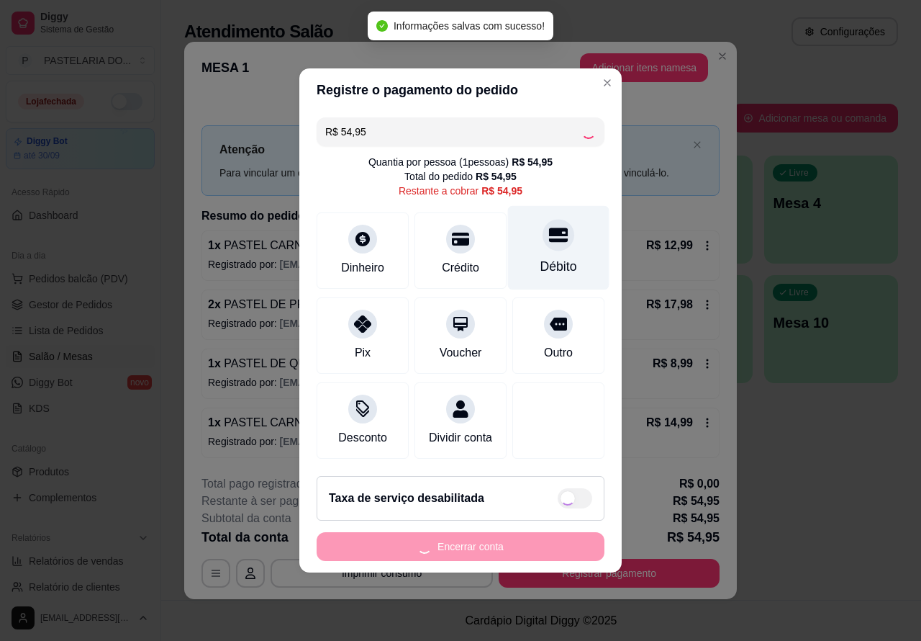
type input "R$ 0,00"
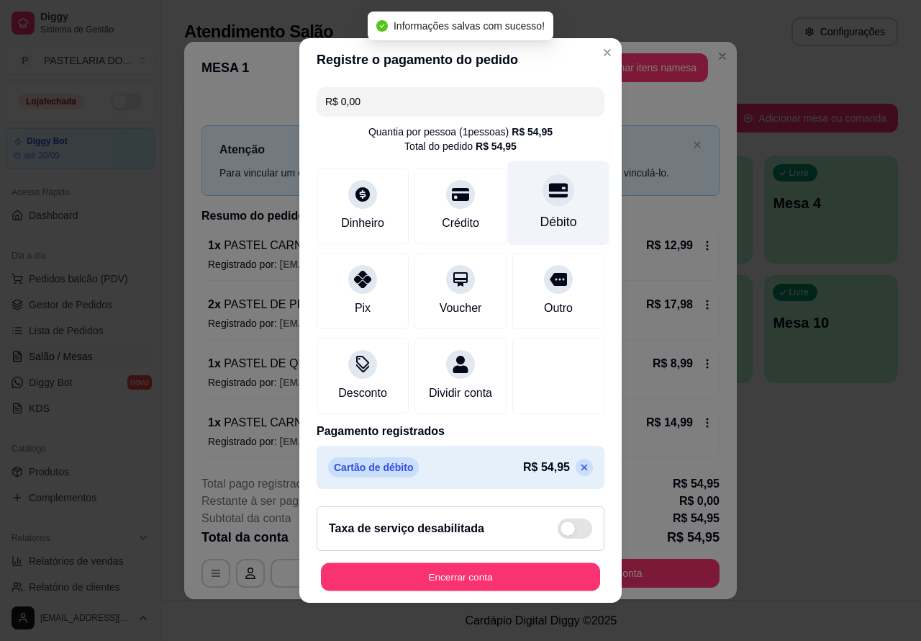
click at [535, 583] on button "Encerrar conta" at bounding box center [460, 577] width 279 height 28
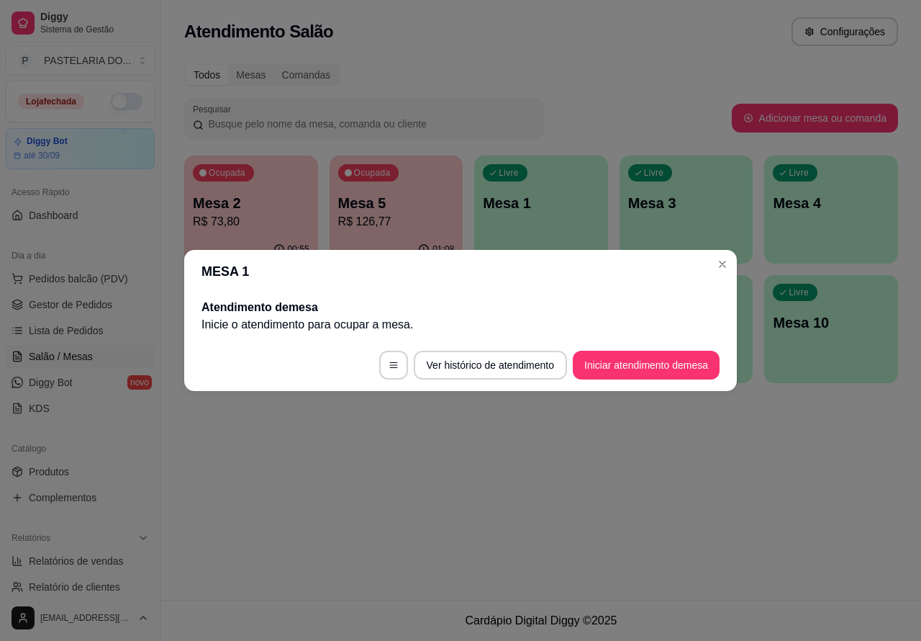
click at [810, 484] on div "Atendimento Salão Configurações Todos Mesas Comandas Pesquisar Adicionar mesa o…" at bounding box center [541, 300] width 760 height 600
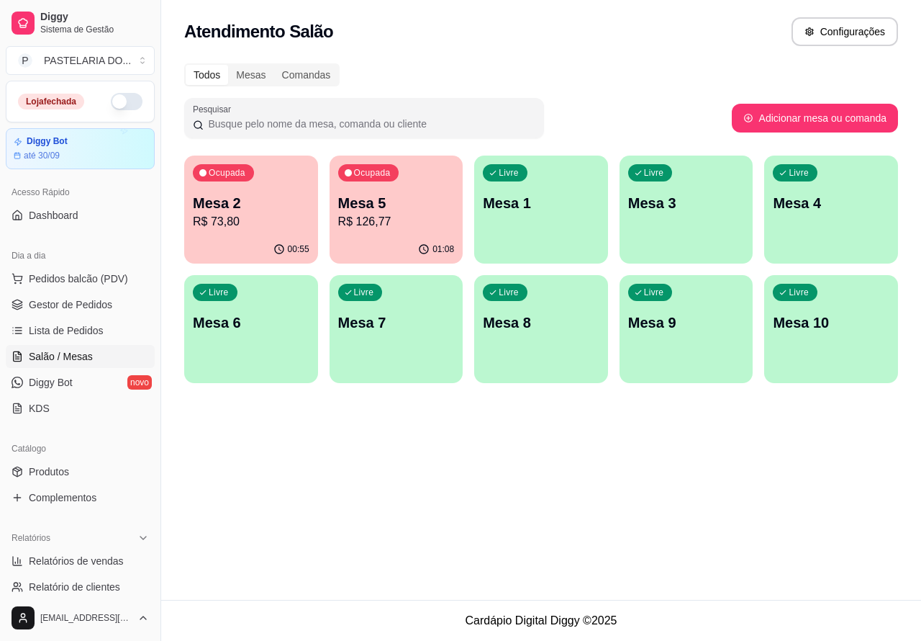
click at [260, 206] on p "Mesa 2" at bounding box center [251, 203] width 117 height 20
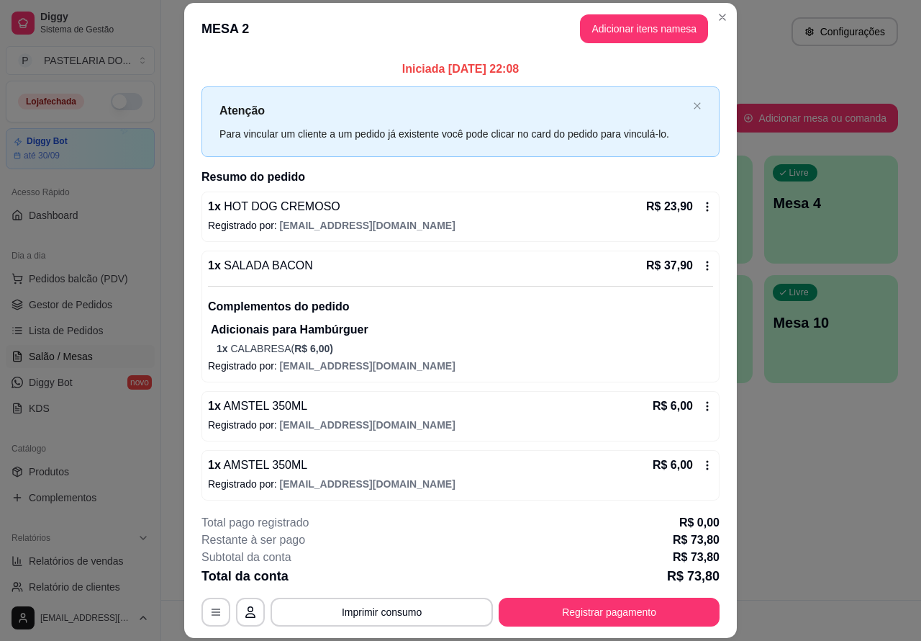
click at [379, 605] on button "Imprimir consumo" at bounding box center [382, 611] width 222 height 29
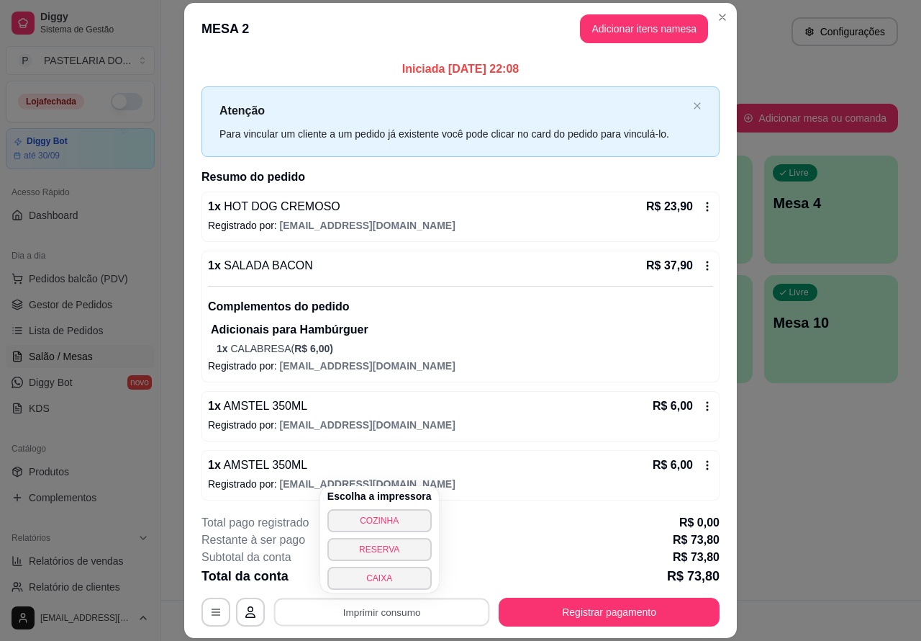
click at [389, 571] on button "CAIXA" at bounding box center [379, 577] width 104 height 23
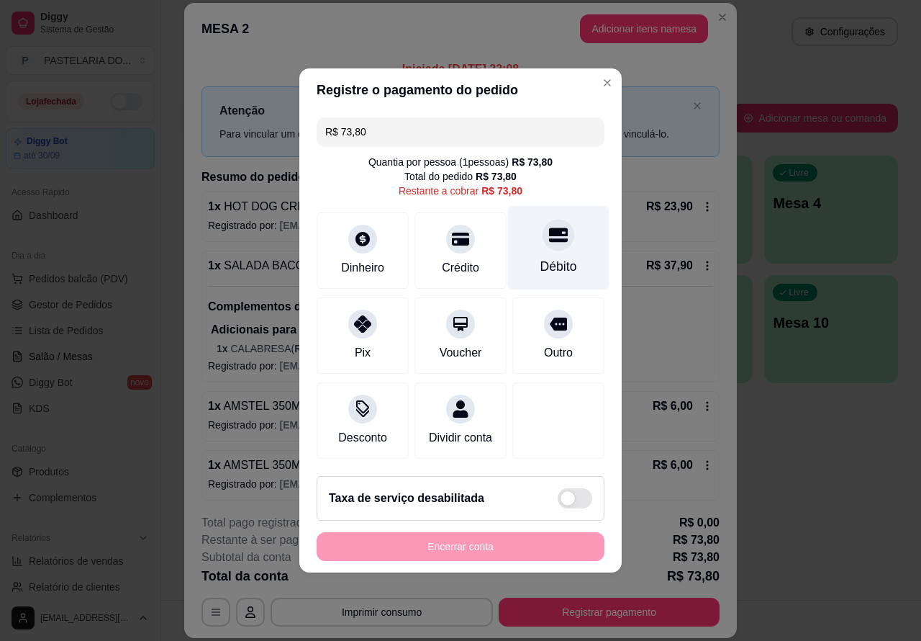
click at [561, 238] on div "Débito" at bounding box center [558, 248] width 101 height 84
type input "R$ 0,00"
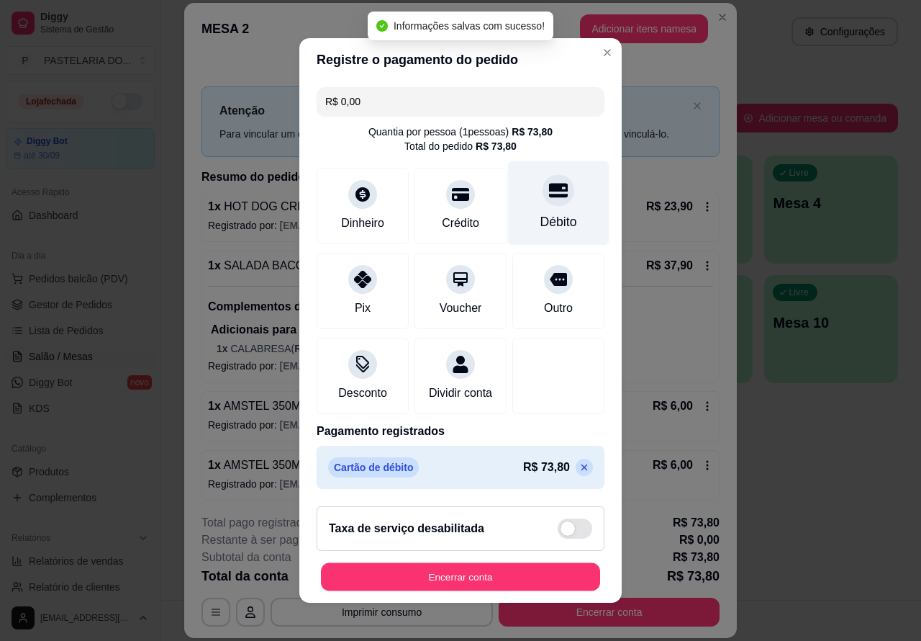
click at [511, 587] on button "Encerrar conta" at bounding box center [460, 577] width 279 height 28
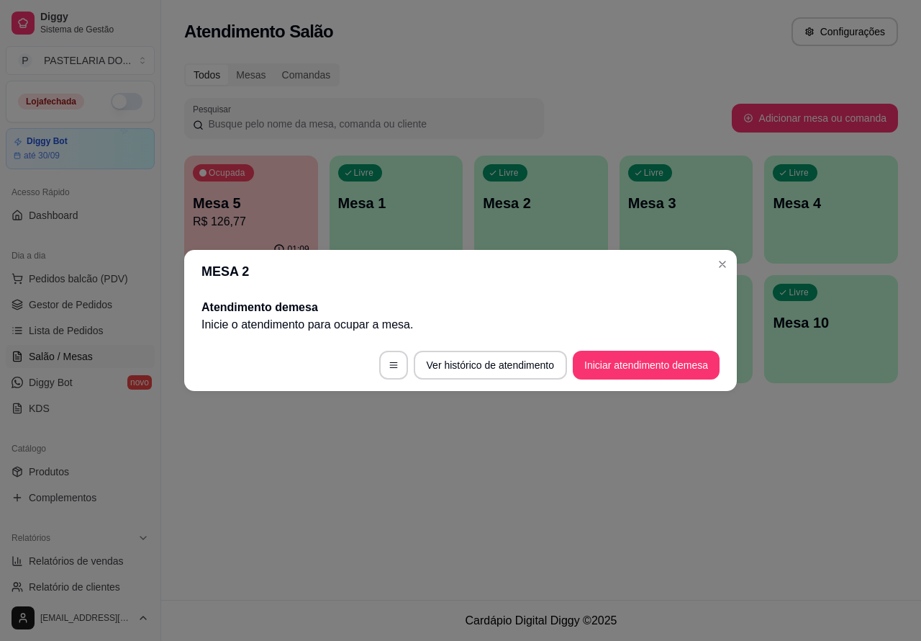
click at [751, 500] on div "Atendimento Salão Configurações Todos Mesas Comandas Pesquisar Adicionar mesa o…" at bounding box center [541, 300] width 760 height 600
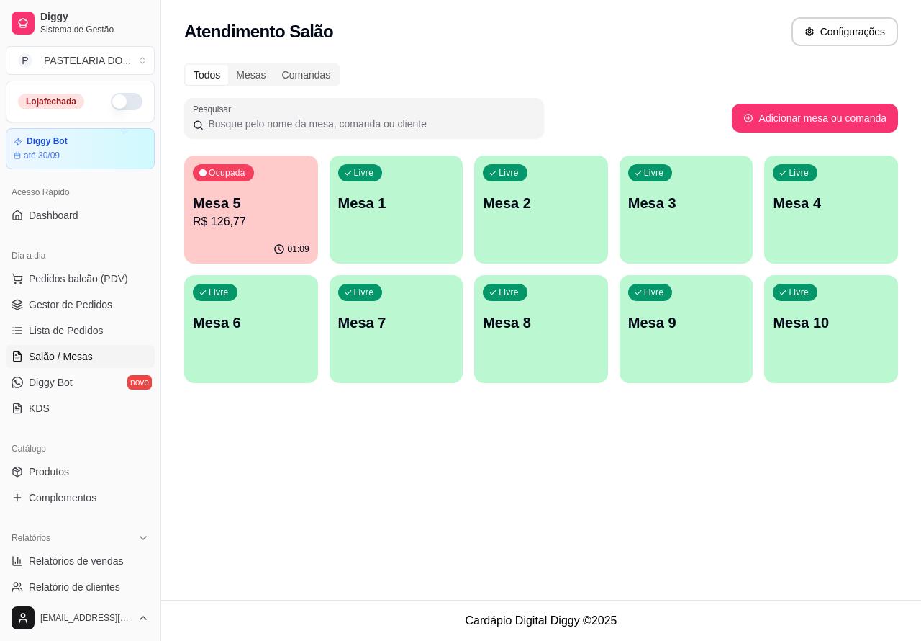
click at [250, 200] on p "Mesa 5" at bounding box center [251, 203] width 117 height 20
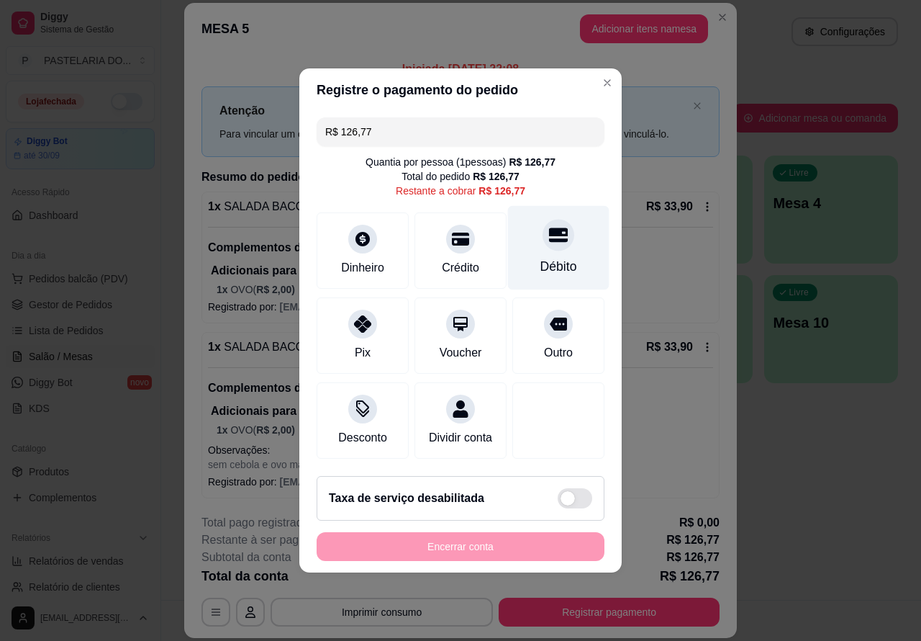
click at [549, 230] on icon at bounding box center [558, 235] width 19 height 14
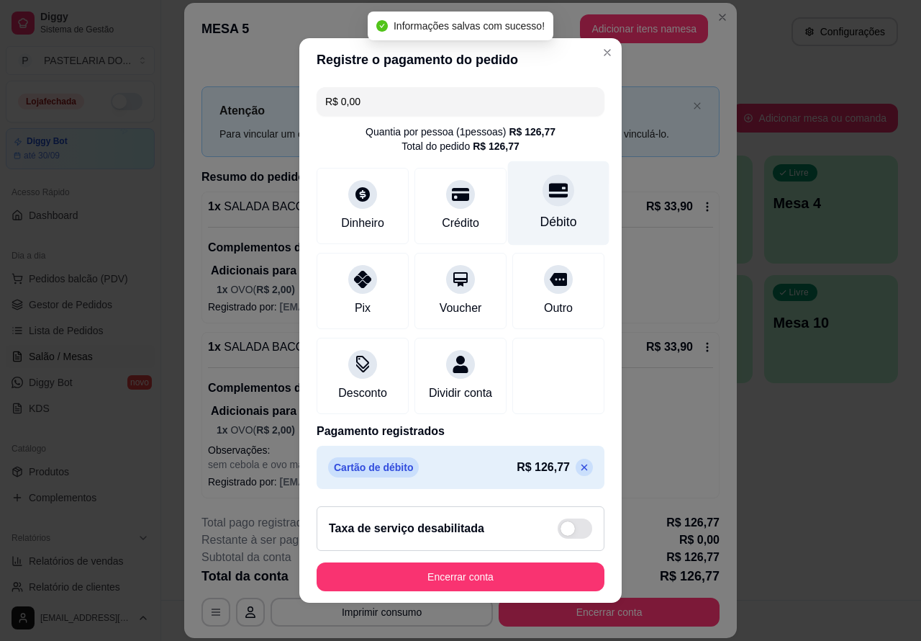
type input "R$ 0,00"
click at [479, 585] on button "Encerrar conta" at bounding box center [460, 577] width 279 height 28
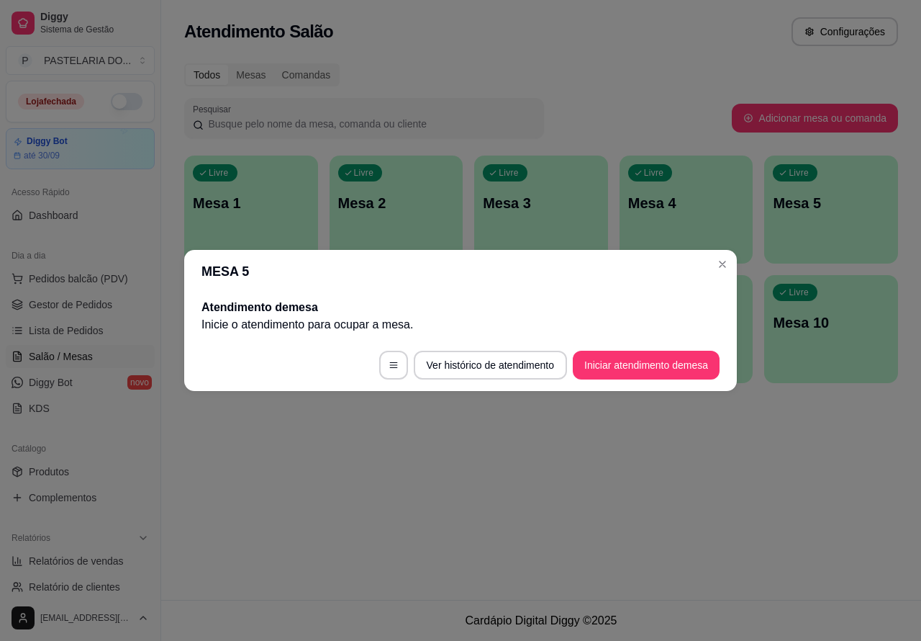
click at [386, 493] on div "Atendimento Salão Configurações Todos Mesas Comandas Pesquisar Adicionar mesa o…" at bounding box center [541, 300] width 760 height 600
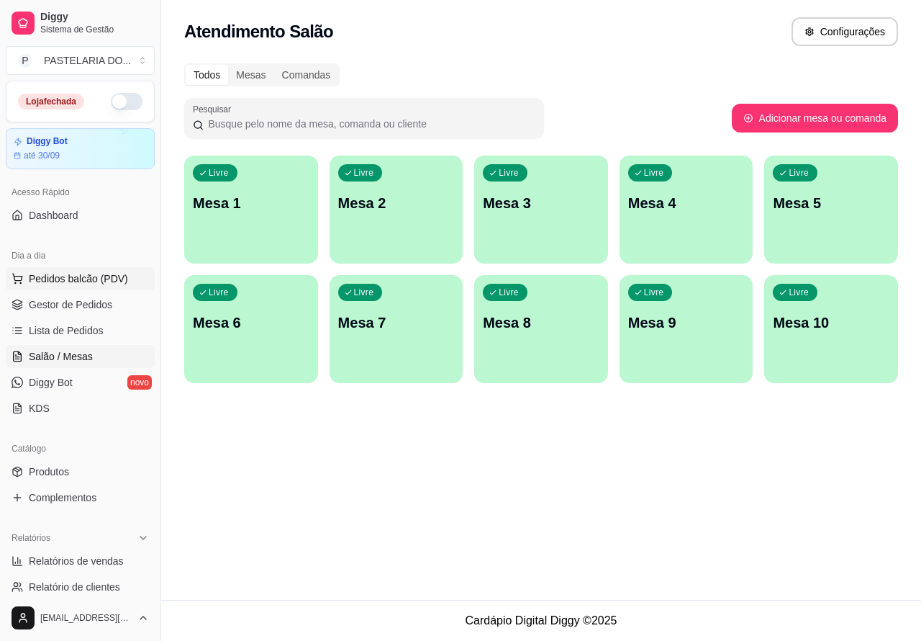
click at [99, 276] on span "Pedidos balcão (PDV)" at bounding box center [78, 278] width 99 height 14
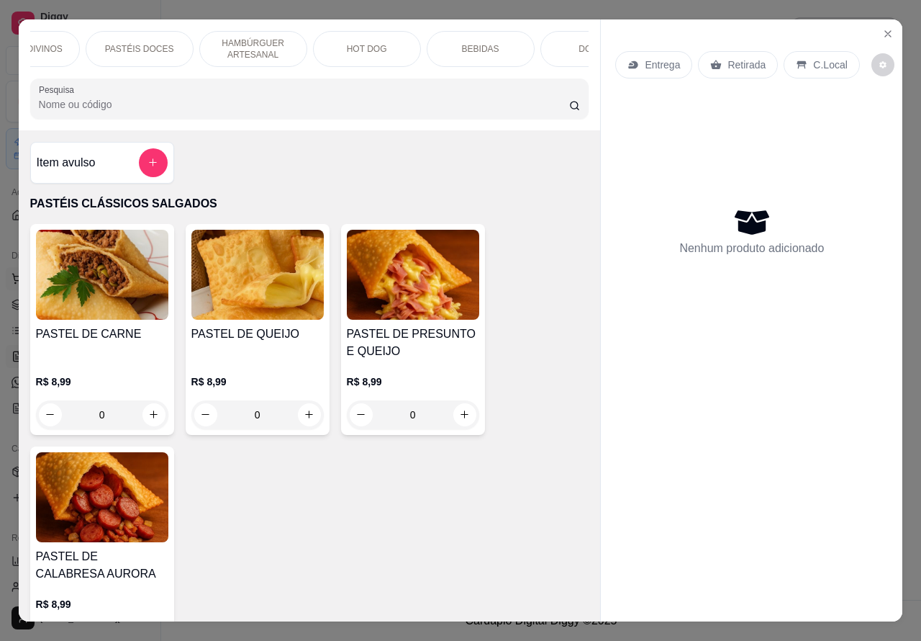
scroll to position [0, 345]
click at [418, 43] on p "BEBIDAS" at bounding box center [421, 49] width 37 height 12
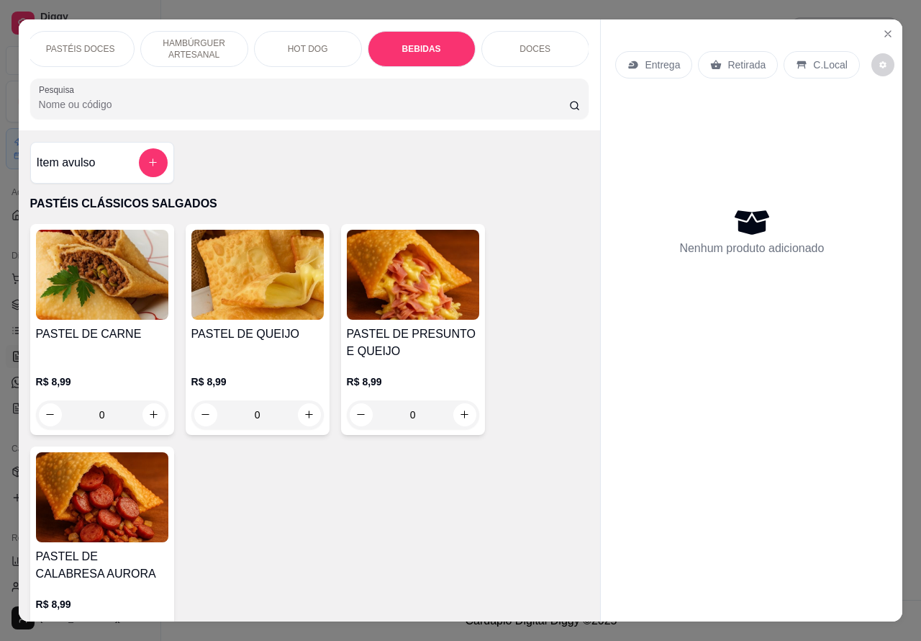
scroll to position [33, 0]
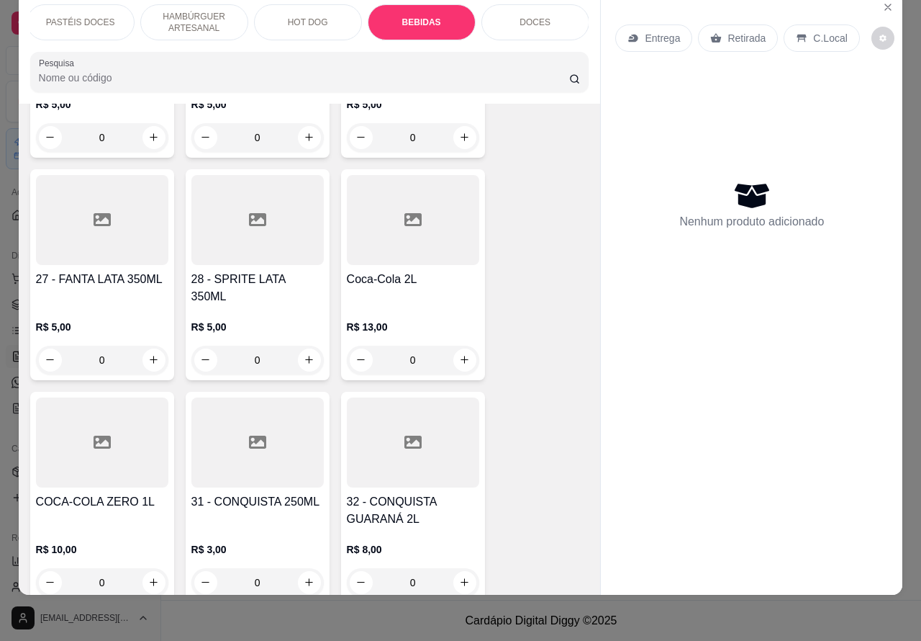
click at [533, 17] on p "DOCES" at bounding box center [535, 23] width 31 height 12
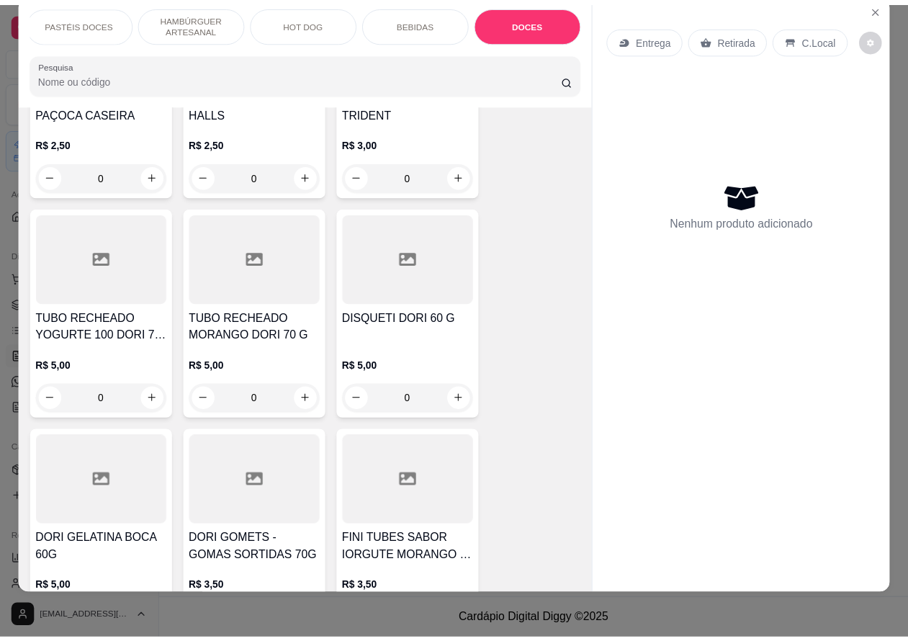
scroll to position [6521, 0]
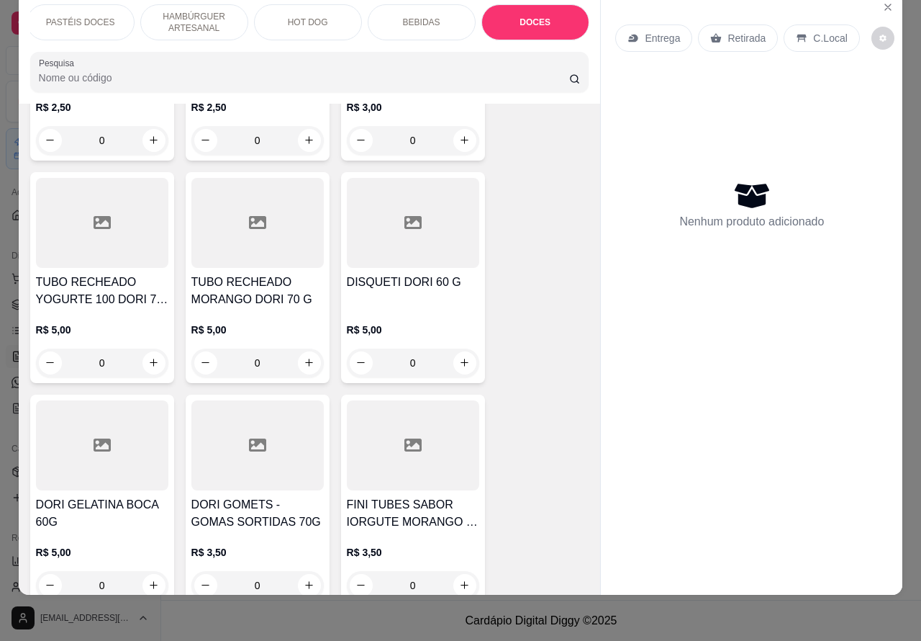
click at [148, 357] on icon "increase-product-quantity" at bounding box center [153, 362] width 11 height 11
type input "1"
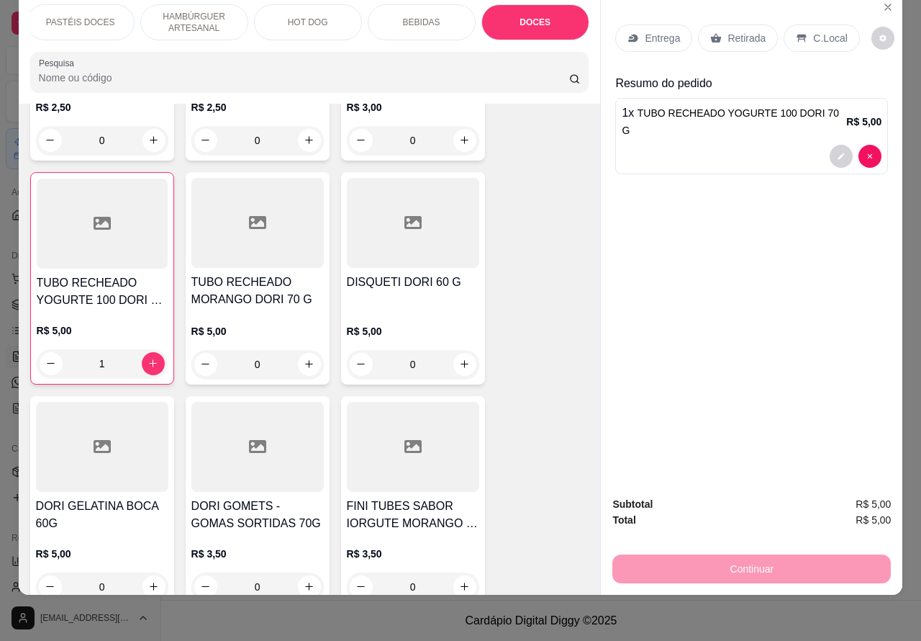
click at [728, 31] on p "Retirada" at bounding box center [747, 38] width 38 height 14
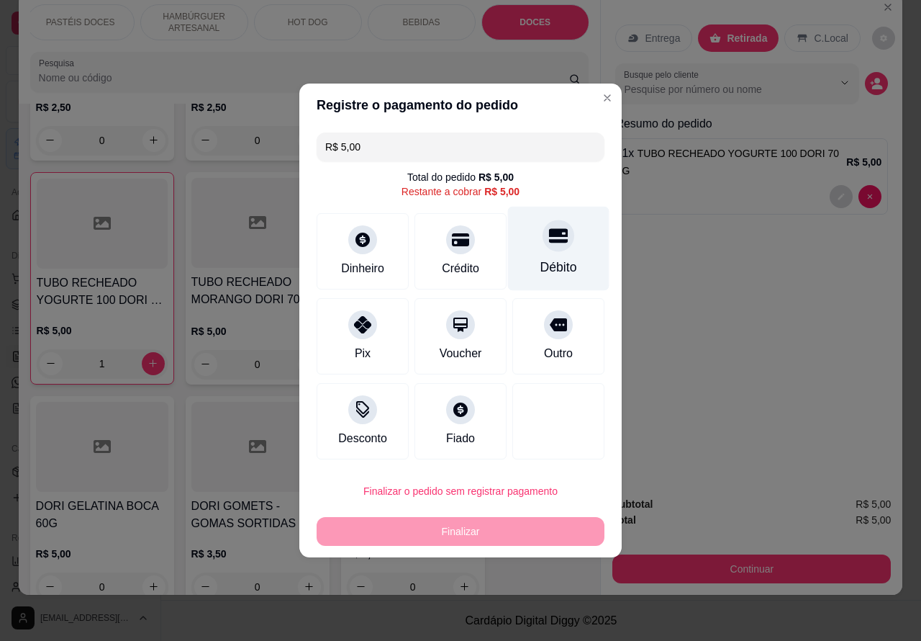
click at [559, 228] on div "Débito" at bounding box center [558, 249] width 101 height 84
type input "R$ 0,00"
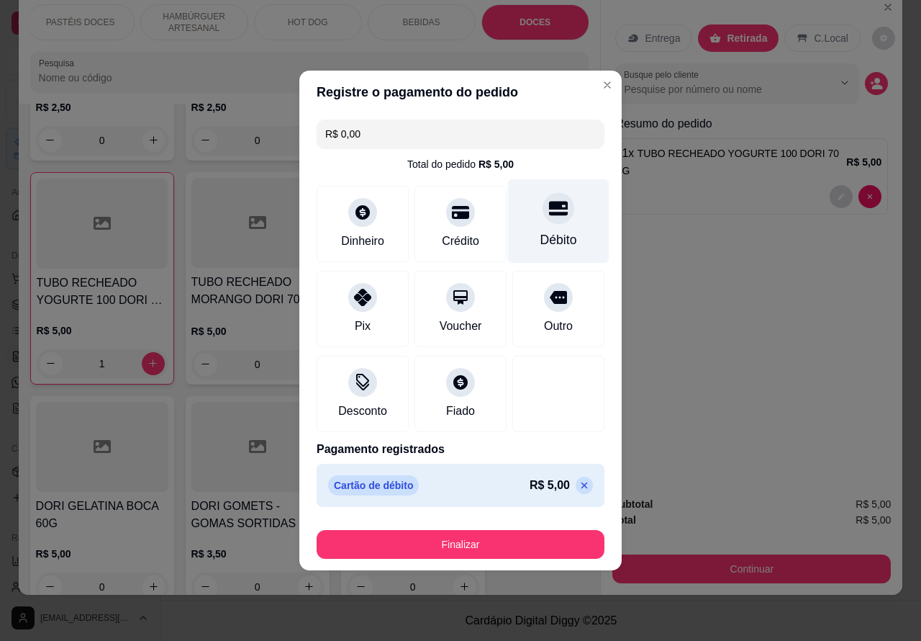
click at [505, 554] on button "Finalizar" at bounding box center [461, 544] width 288 height 29
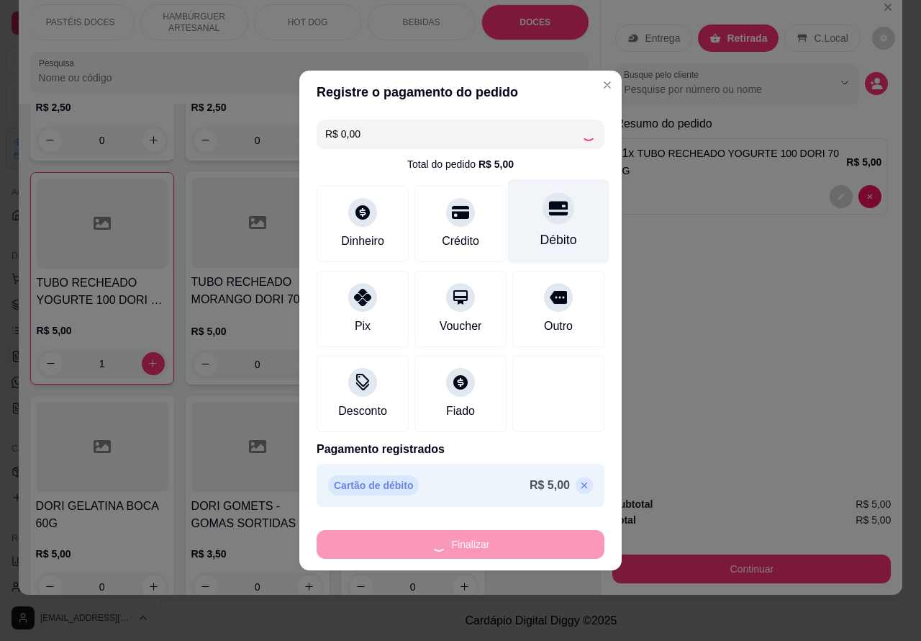
type input "0"
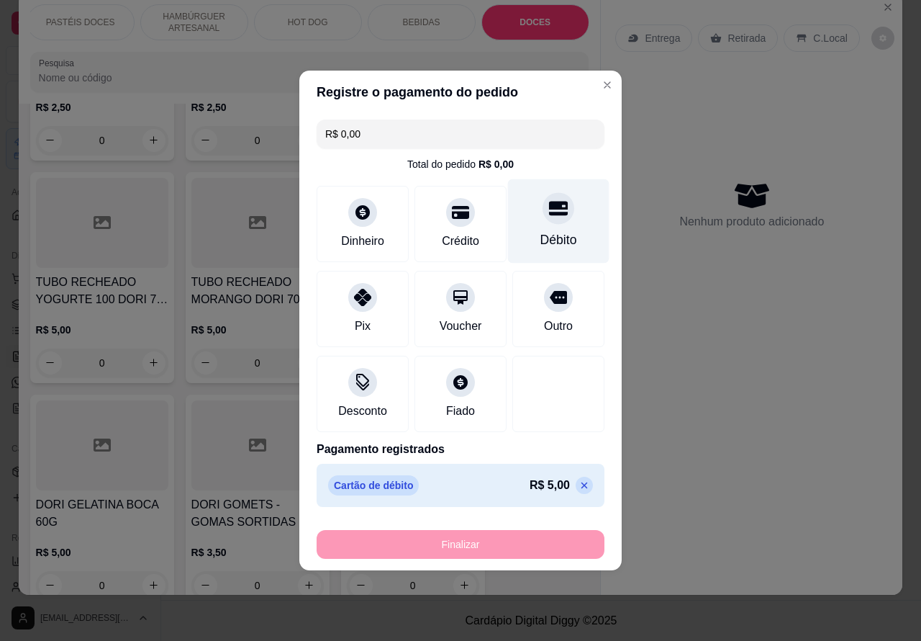
type input "-R$ 5,00"
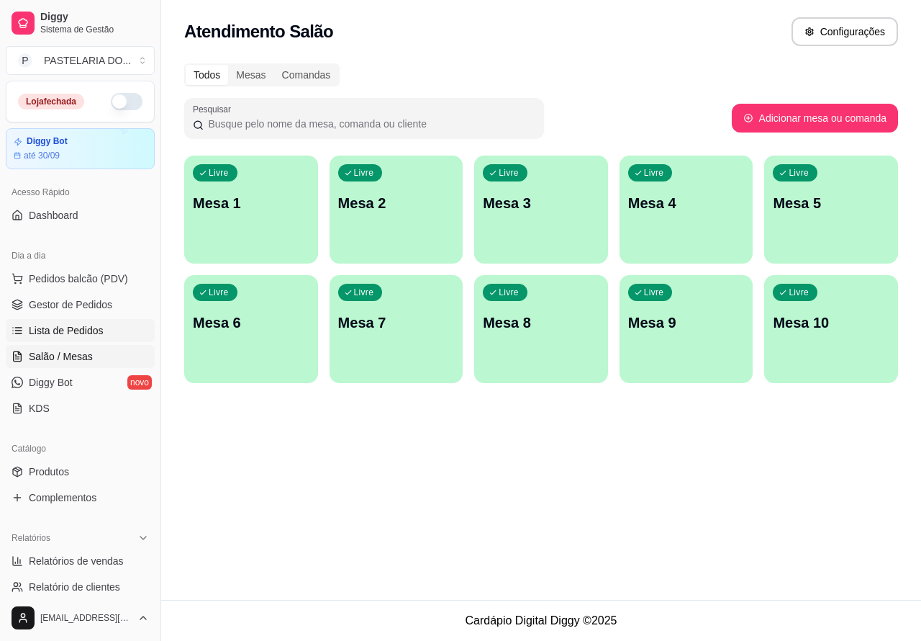
click at [73, 333] on span "Lista de Pedidos" at bounding box center [66, 330] width 75 height 14
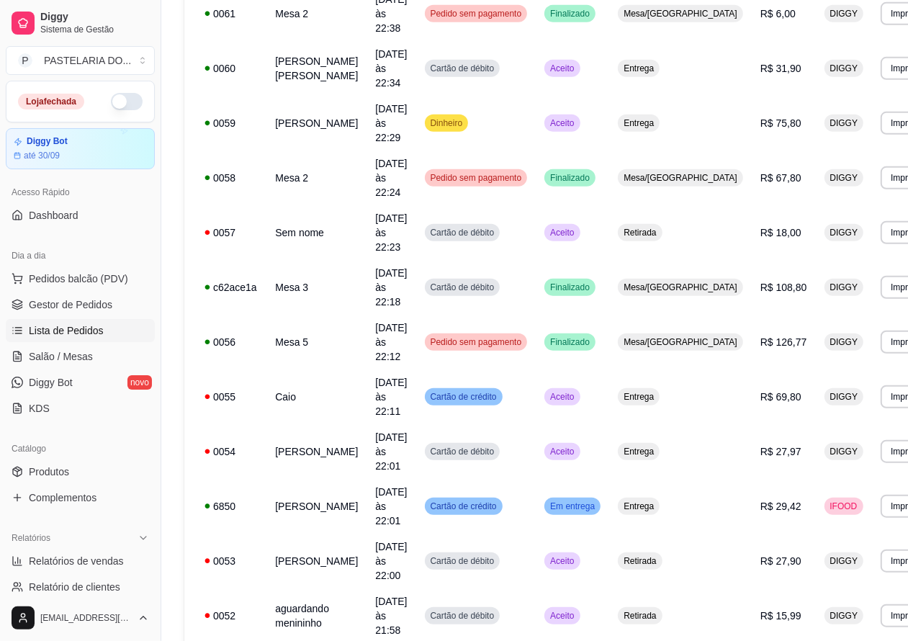
scroll to position [628, 0]
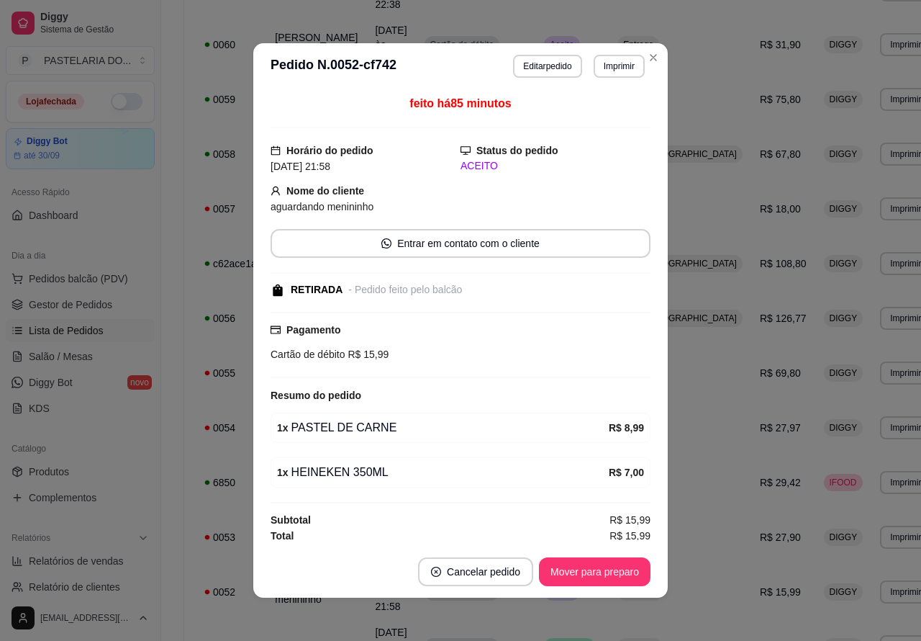
click at [597, 565] on button "Mover para preparo" at bounding box center [595, 571] width 112 height 29
click at [594, 566] on button "Mover para retirada disponível" at bounding box center [571, 571] width 159 height 29
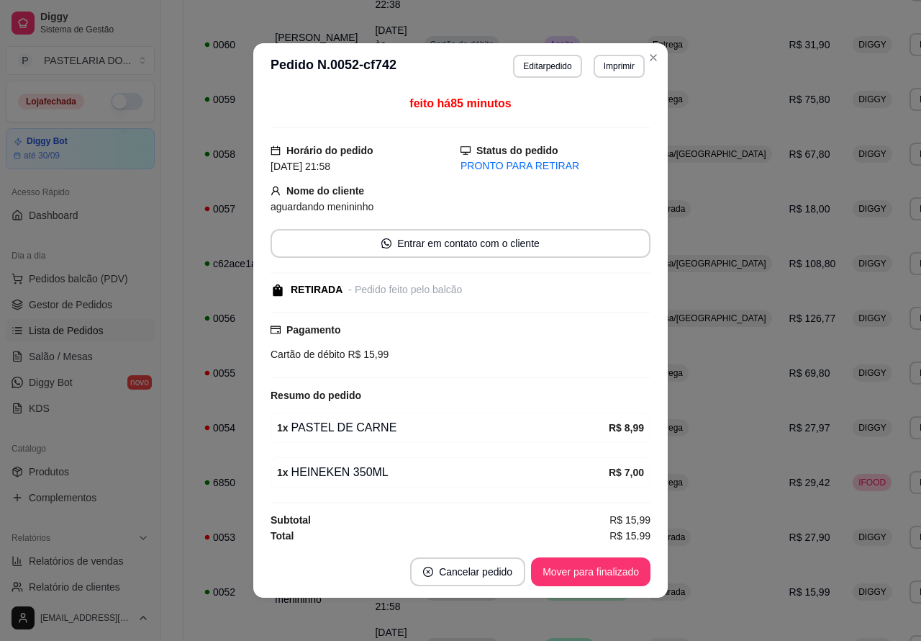
click at [592, 569] on button "Mover para finalizado" at bounding box center [590, 571] width 119 height 29
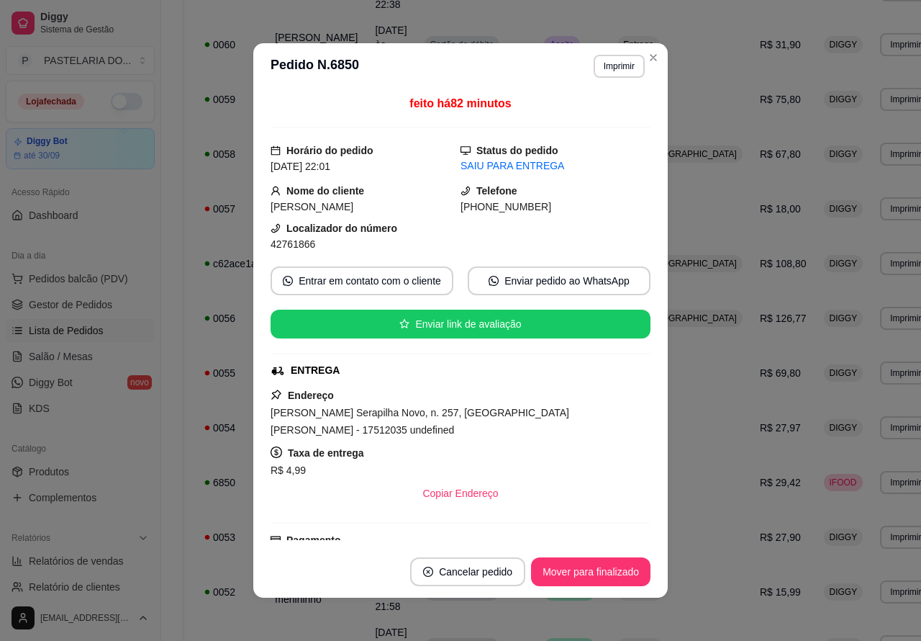
click at [570, 577] on button "Mover para finalizado" at bounding box center [590, 571] width 119 height 29
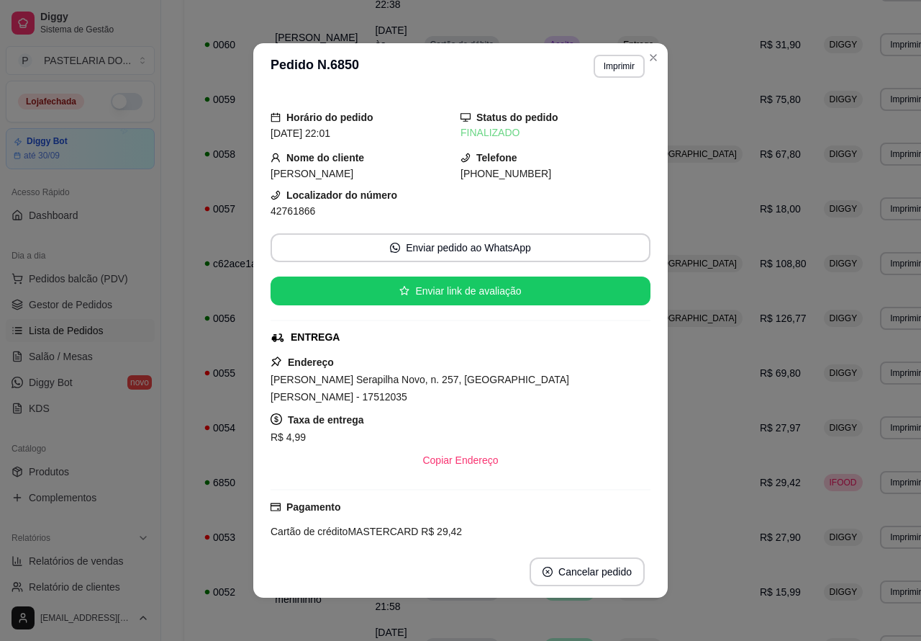
click at [882, 397] on div "**********" at bounding box center [568, 401] width 768 height 1731
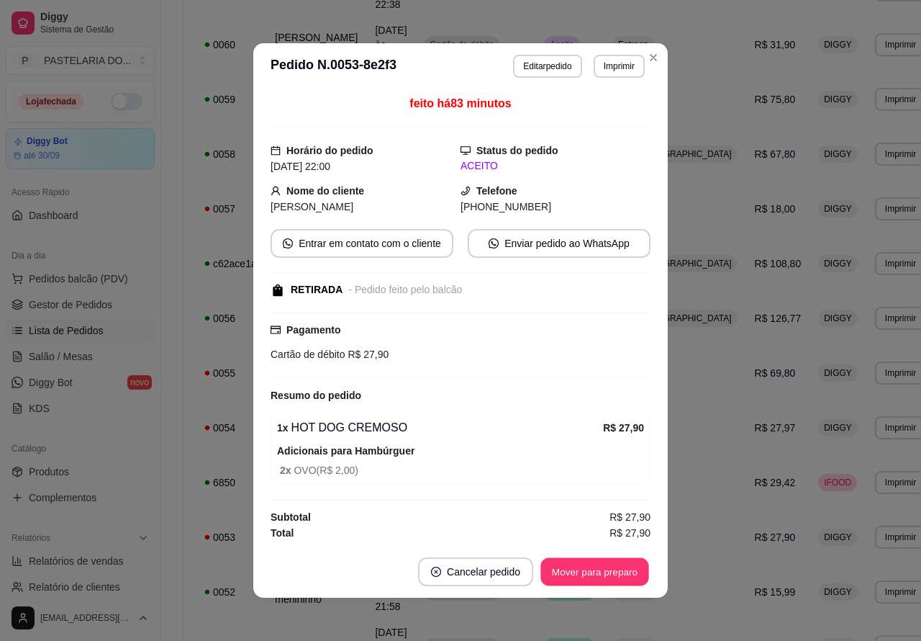
click at [600, 574] on button "Mover para preparo" at bounding box center [595, 572] width 108 height 28
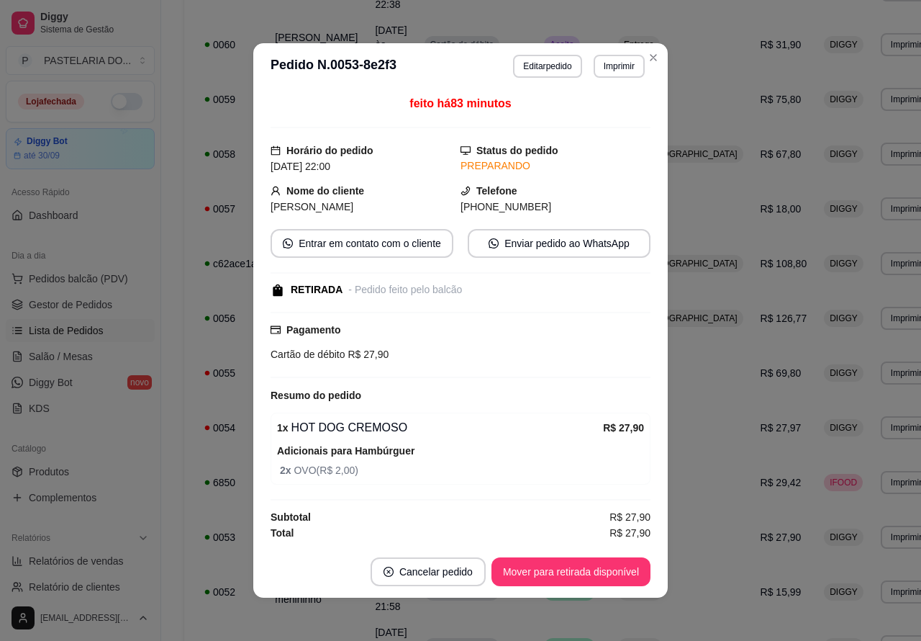
click at [602, 569] on button "Mover para retirada disponível" at bounding box center [571, 571] width 159 height 29
click at [609, 565] on button "Mover para finalizado" at bounding box center [591, 572] width 116 height 28
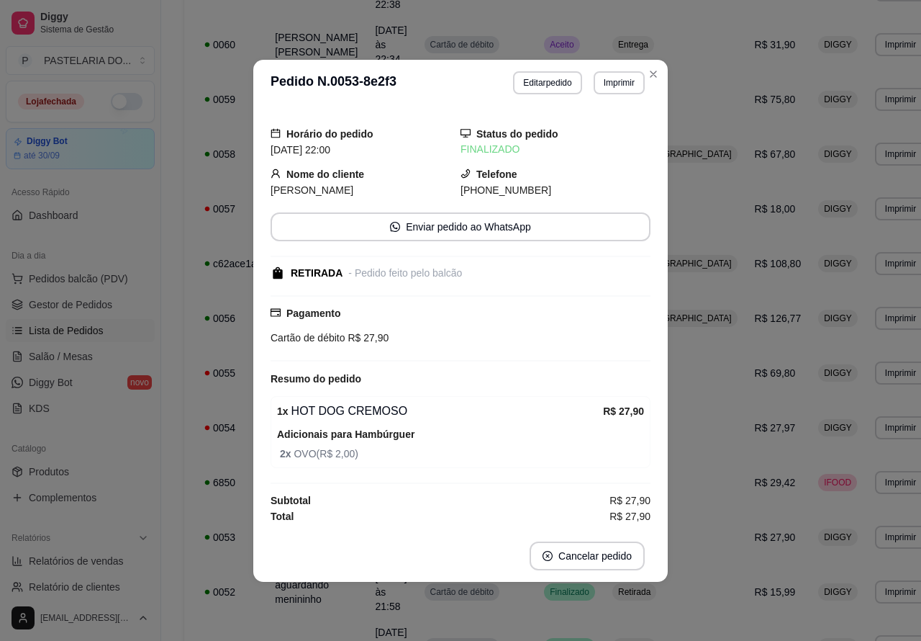
click at [907, 448] on div "**********" at bounding box center [565, 353] width 808 height 1864
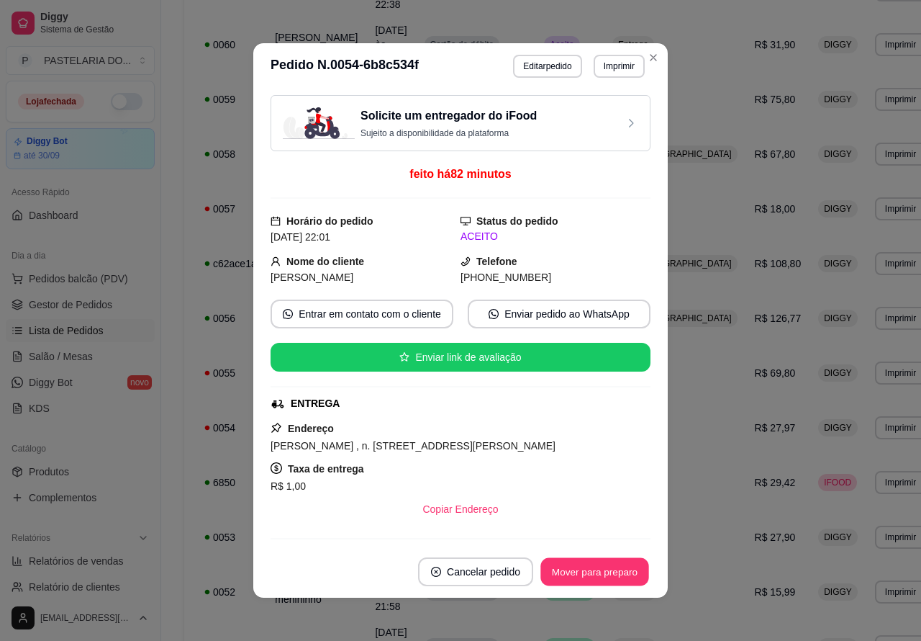
click at [595, 569] on button "Mover para preparo" at bounding box center [595, 572] width 108 height 28
click at [592, 567] on button "Mover para preparo" at bounding box center [595, 571] width 112 height 29
click at [589, 567] on button "Mover para entrega" at bounding box center [595, 571] width 111 height 29
click at [596, 569] on button "Mover para finalizado" at bounding box center [590, 571] width 119 height 29
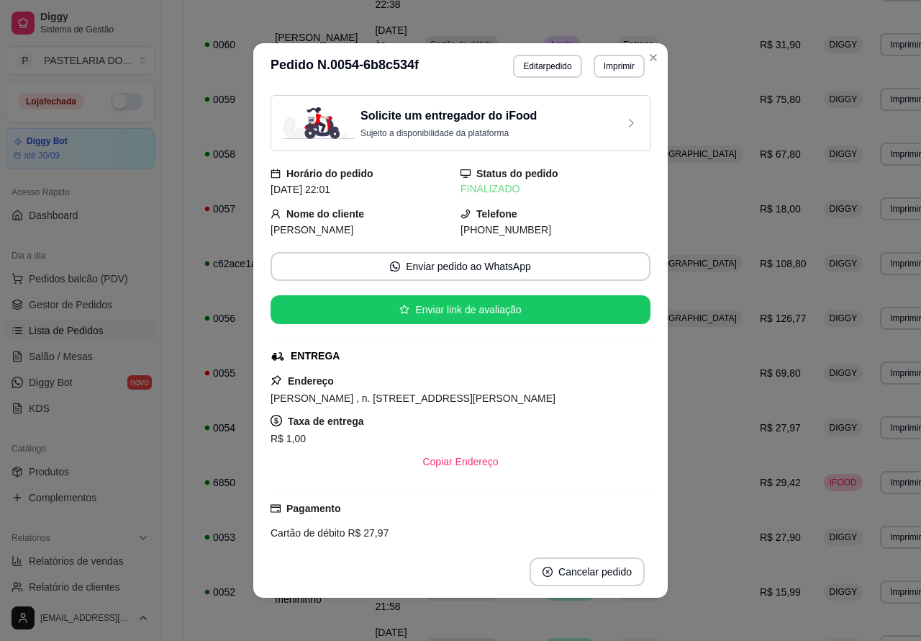
click at [602, 566] on button "Cancelar pedido" at bounding box center [587, 571] width 115 height 29
click at [587, 438] on div "R$ 1,00" at bounding box center [461, 438] width 380 height 17
click at [887, 358] on div "**********" at bounding box center [565, 353] width 808 height 1864
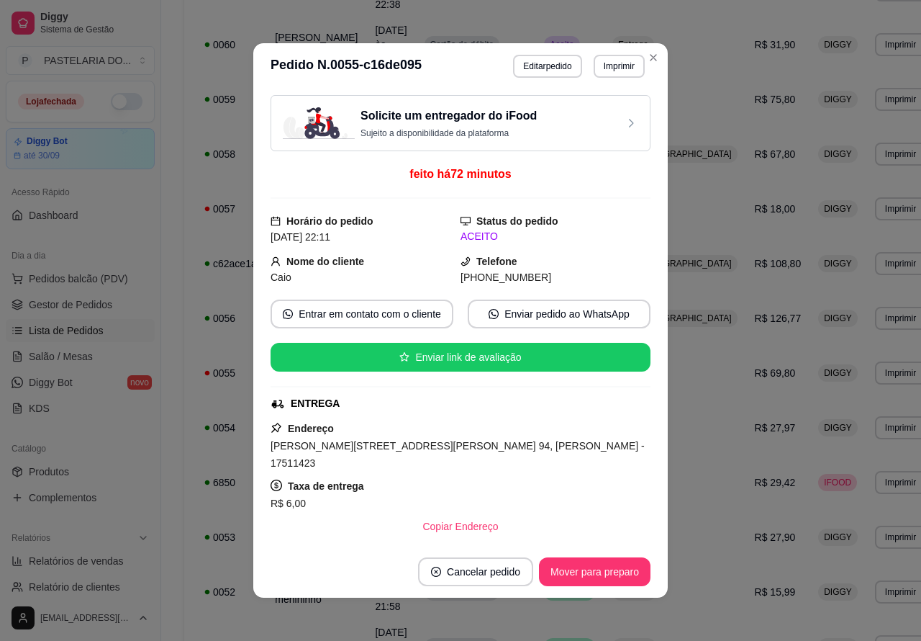
click at [569, 572] on button "Mover para preparo" at bounding box center [595, 571] width 112 height 29
click at [589, 566] on button "Mover para entrega" at bounding box center [595, 572] width 108 height 28
click at [598, 564] on button "Mover para finalizado" at bounding box center [590, 571] width 119 height 29
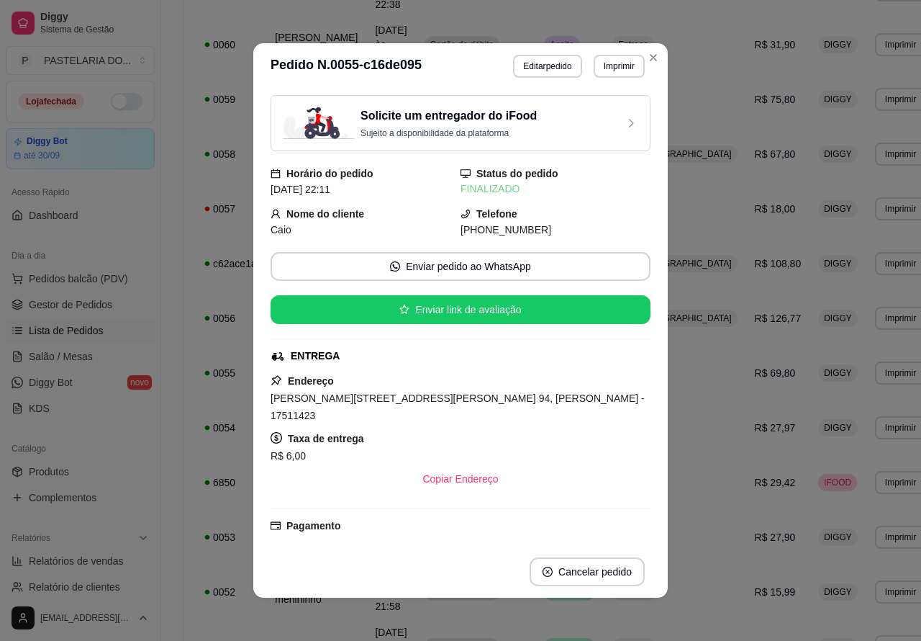
click at [885, 191] on div "**********" at bounding box center [565, 353] width 808 height 1864
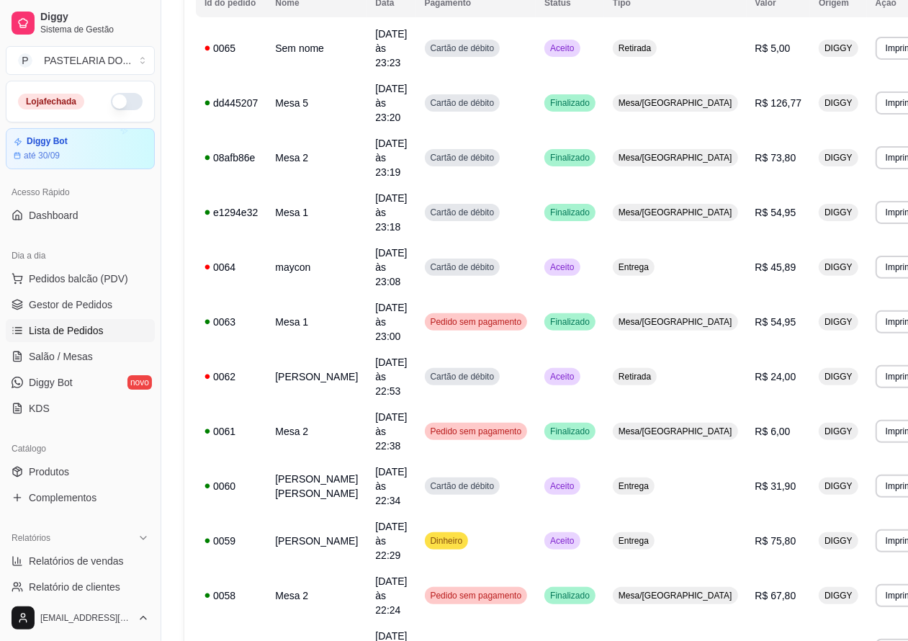
scroll to position [184, 0]
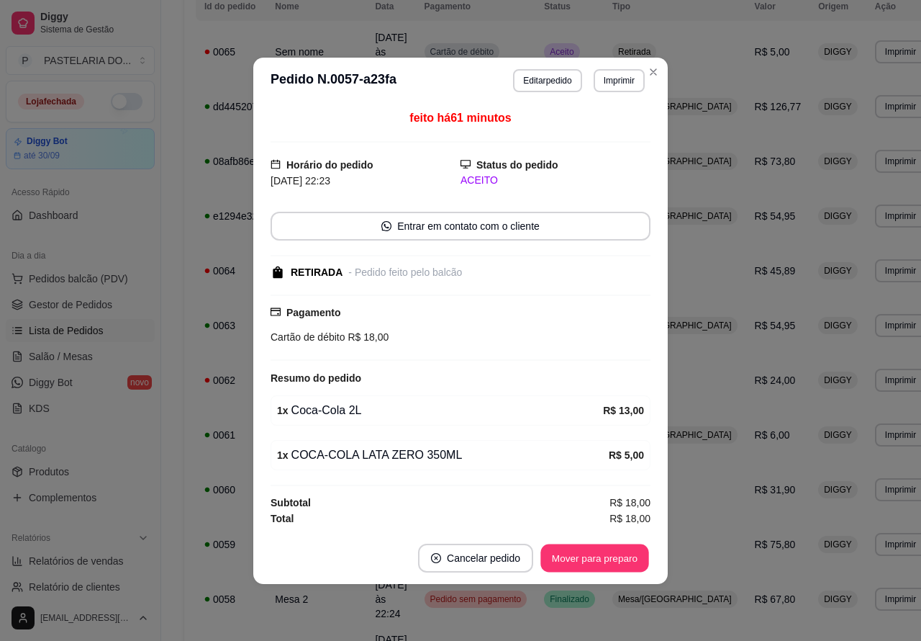
click at [599, 555] on button "Mover para preparo" at bounding box center [595, 557] width 108 height 28
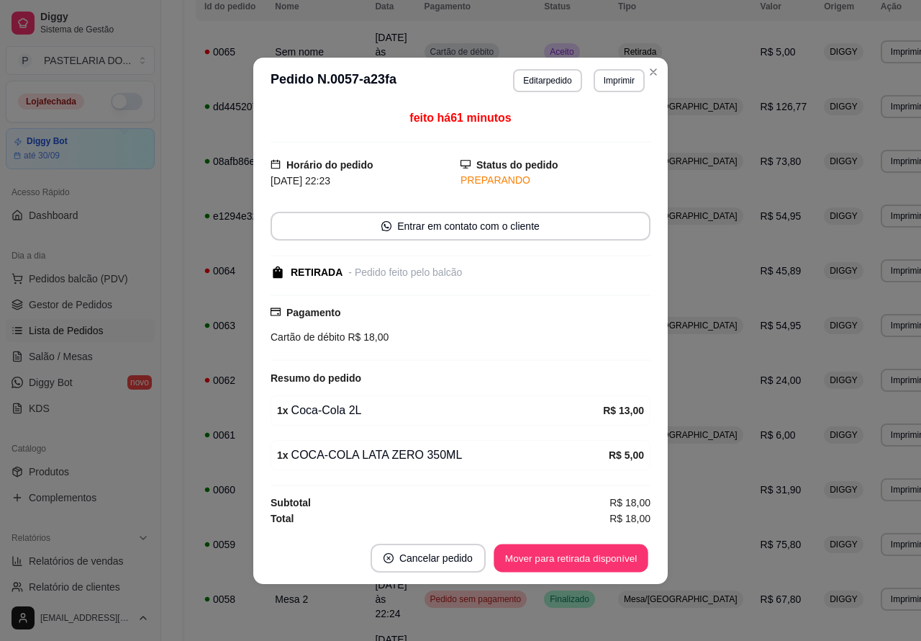
click at [599, 559] on button "Mover para retirada disponível" at bounding box center [571, 557] width 154 height 28
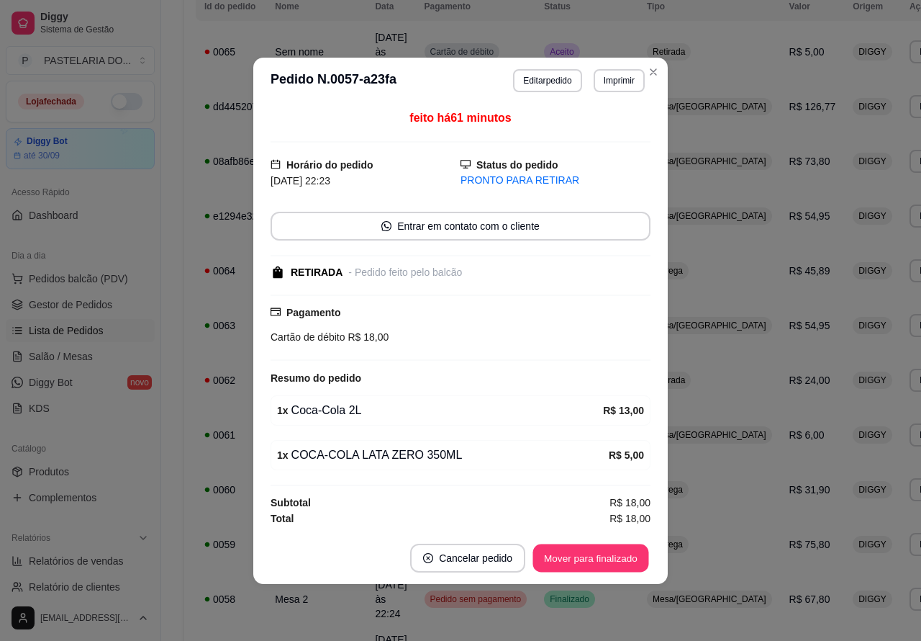
click at [608, 556] on button "Mover para finalizado" at bounding box center [591, 557] width 116 height 28
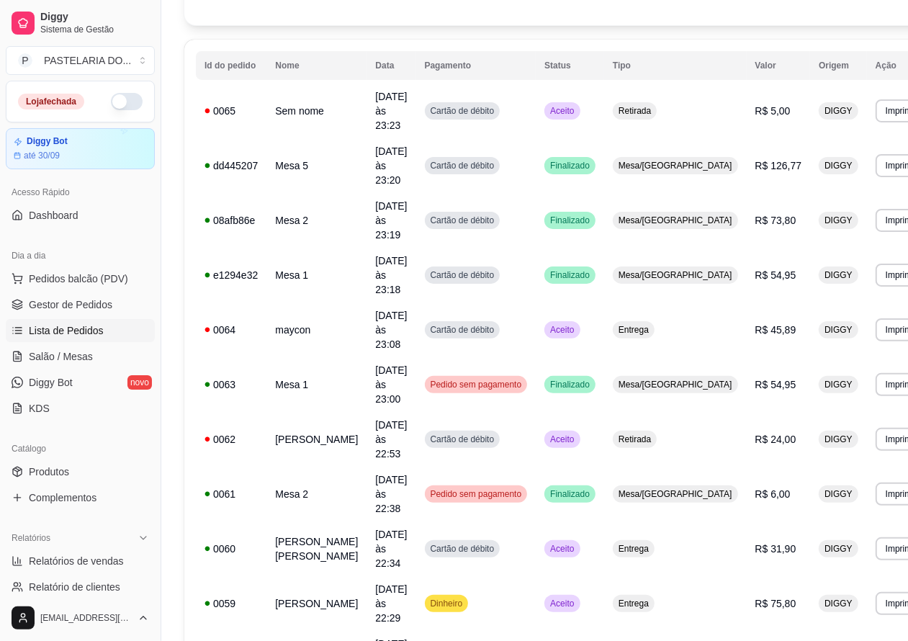
scroll to position [120, 0]
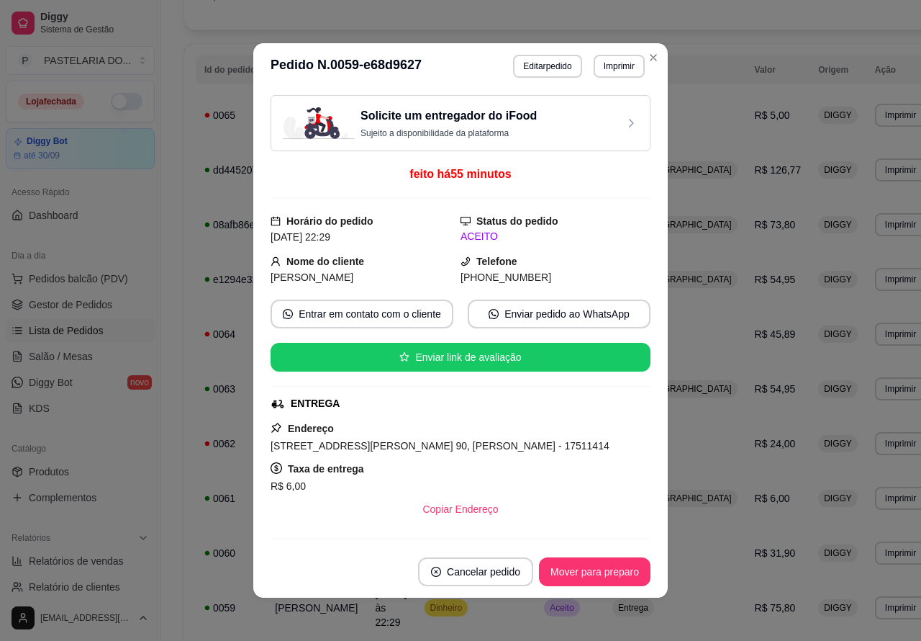
click at [592, 569] on button "Mover para preparo" at bounding box center [595, 571] width 112 height 29
click at [602, 566] on button "Mover para entrega" at bounding box center [595, 571] width 111 height 29
click at [601, 569] on button "Mover para finalizado" at bounding box center [590, 571] width 119 height 29
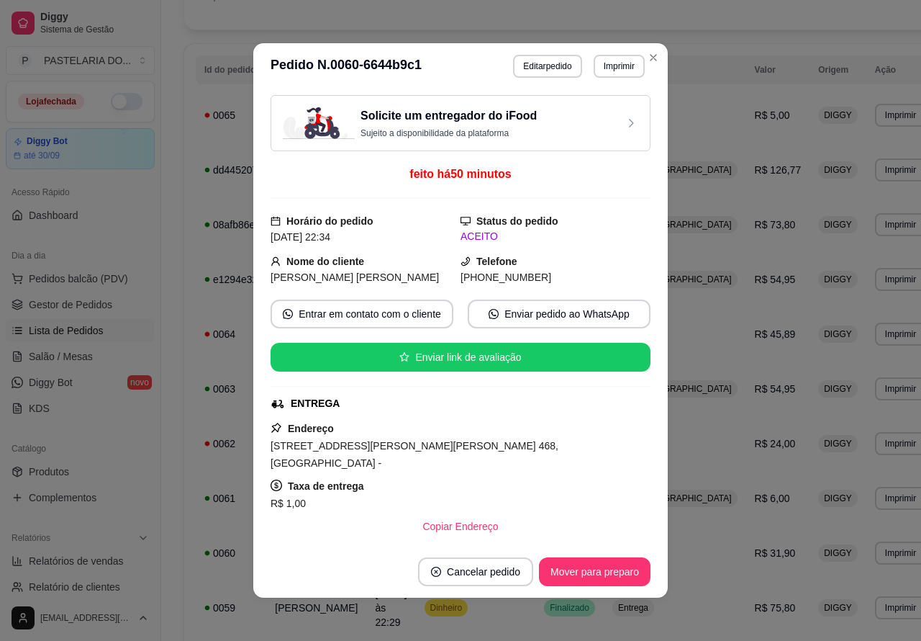
click at [598, 566] on button "Mover para preparo" at bounding box center [595, 571] width 112 height 29
click at [598, 566] on button "Mover para entrega" at bounding box center [595, 572] width 108 height 28
click at [605, 569] on button "Mover para finalizado" at bounding box center [590, 571] width 119 height 29
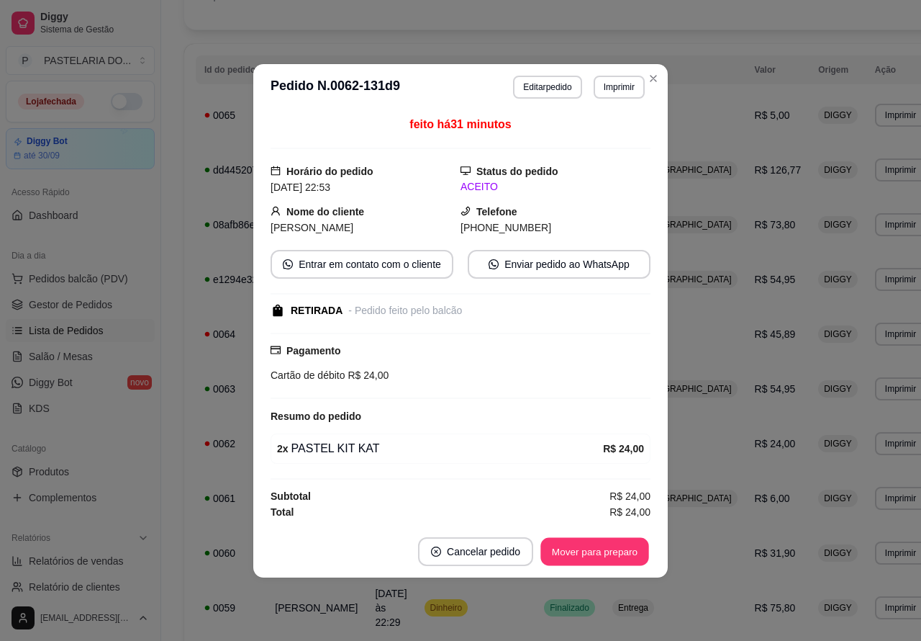
click at [601, 553] on button "Mover para preparo" at bounding box center [595, 551] width 108 height 28
click at [601, 552] on button "Mover para retirada disponível" at bounding box center [571, 551] width 159 height 29
click at [609, 556] on button "Mover para finalizado" at bounding box center [590, 551] width 119 height 29
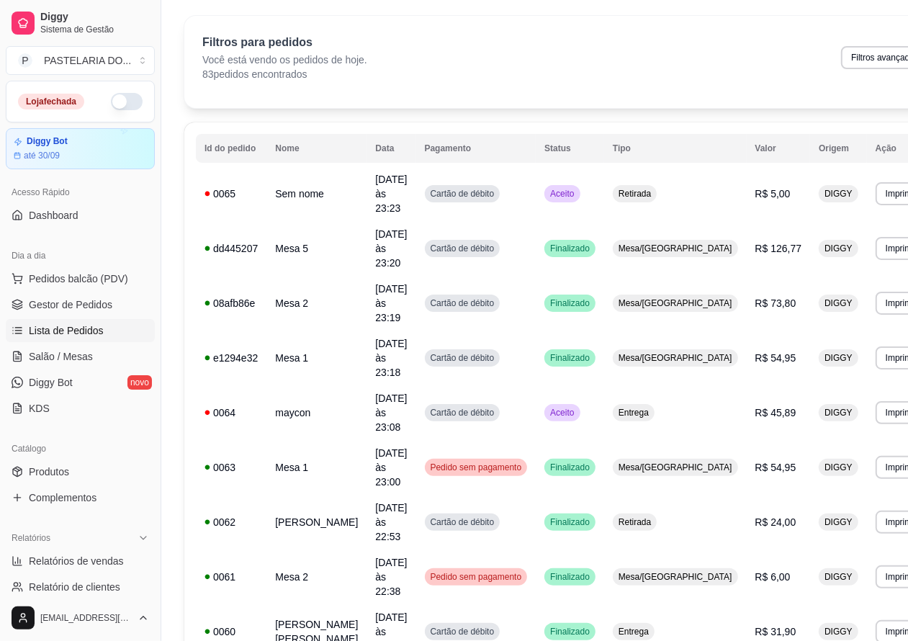
scroll to position [0, 0]
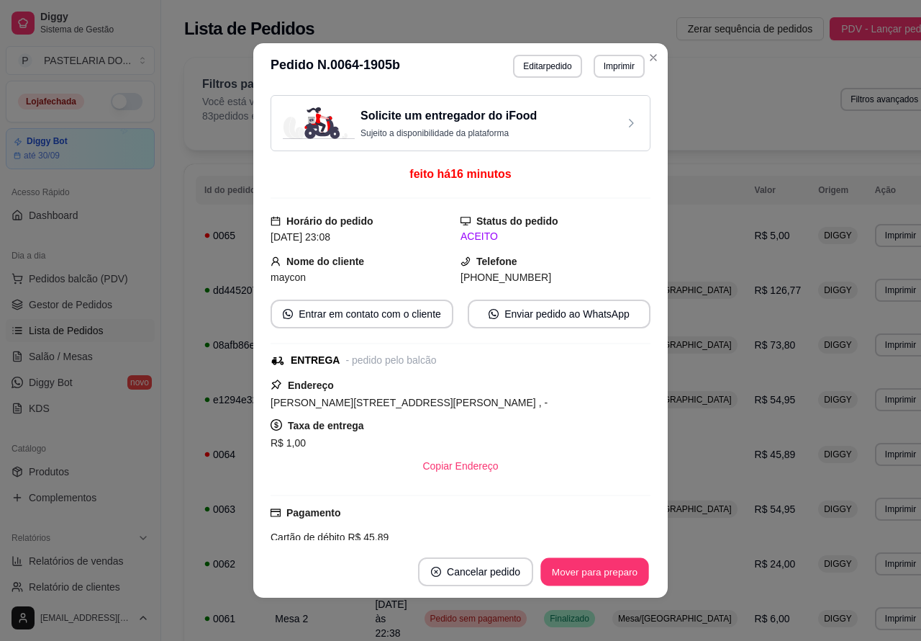
click at [603, 570] on button "Mover para preparo" at bounding box center [595, 572] width 108 height 28
click at [602, 566] on button "Mover para entrega" at bounding box center [595, 571] width 111 height 29
click at [582, 567] on button "Mover para finalizado" at bounding box center [590, 571] width 119 height 29
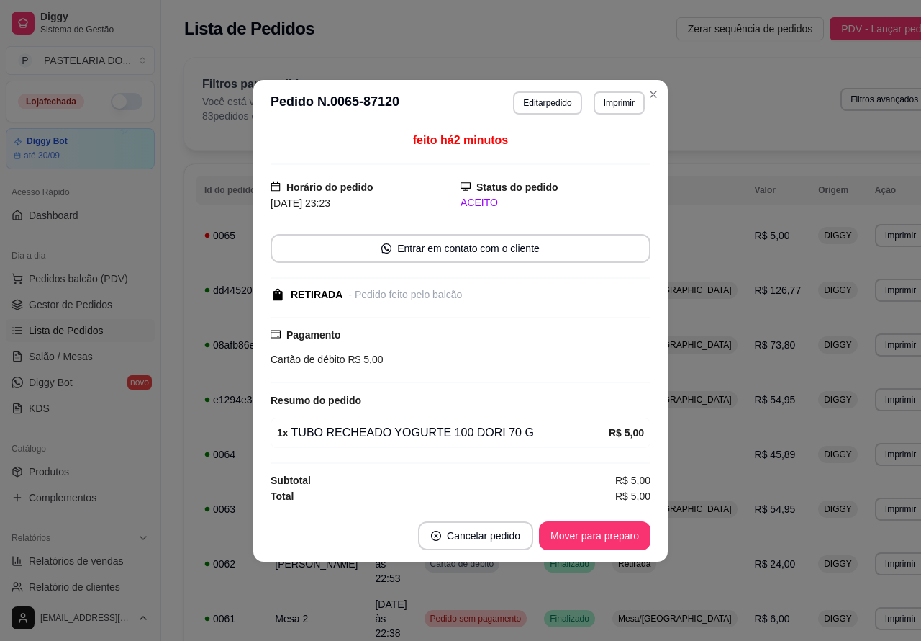
click at [600, 537] on button "Mover para preparo" at bounding box center [595, 535] width 112 height 29
click at [591, 534] on button "Mover para retirada disponível" at bounding box center [571, 535] width 159 height 29
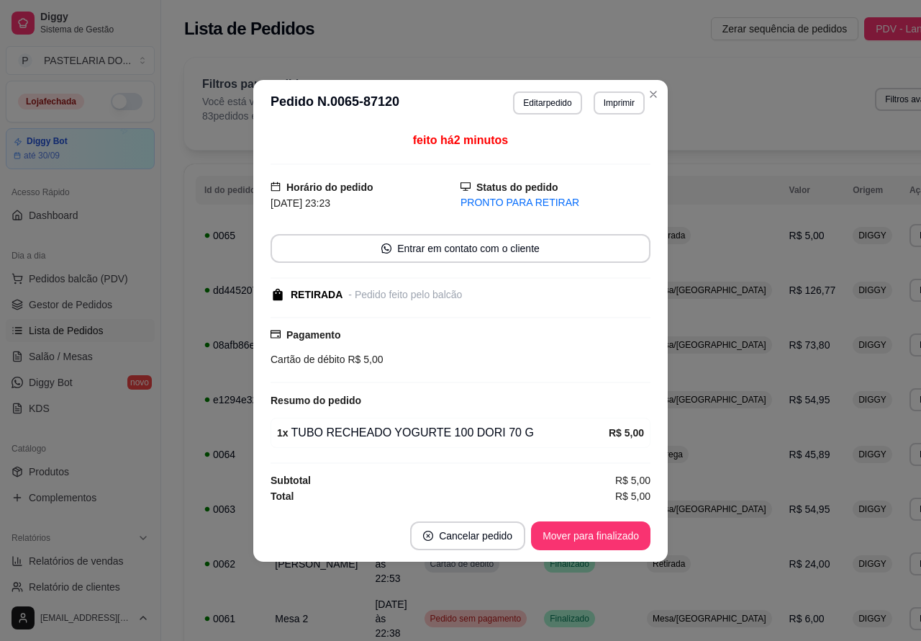
click at [601, 537] on button "Mover para finalizado" at bounding box center [590, 535] width 119 height 29
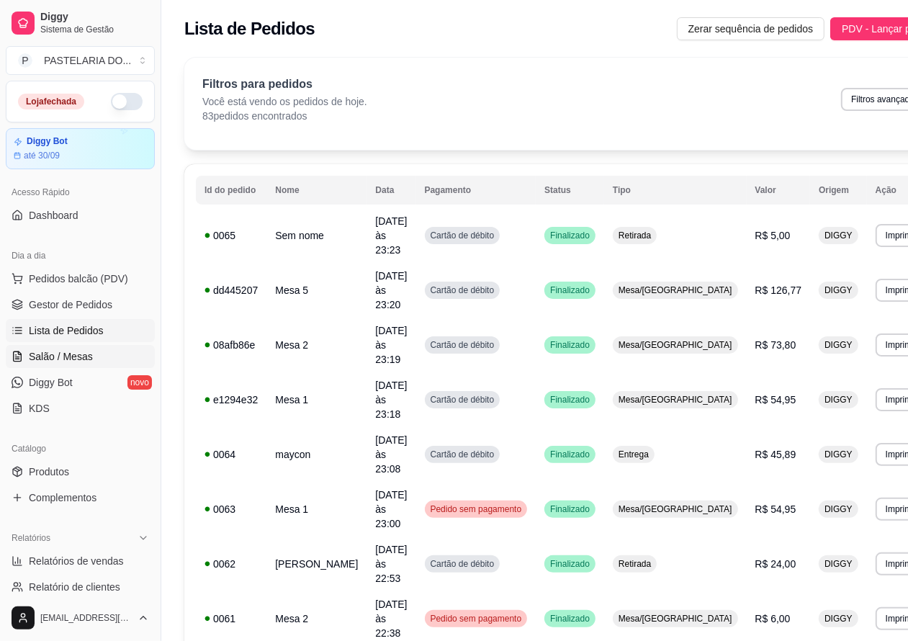
click at [81, 347] on link "Salão / Mesas" at bounding box center [80, 356] width 149 height 23
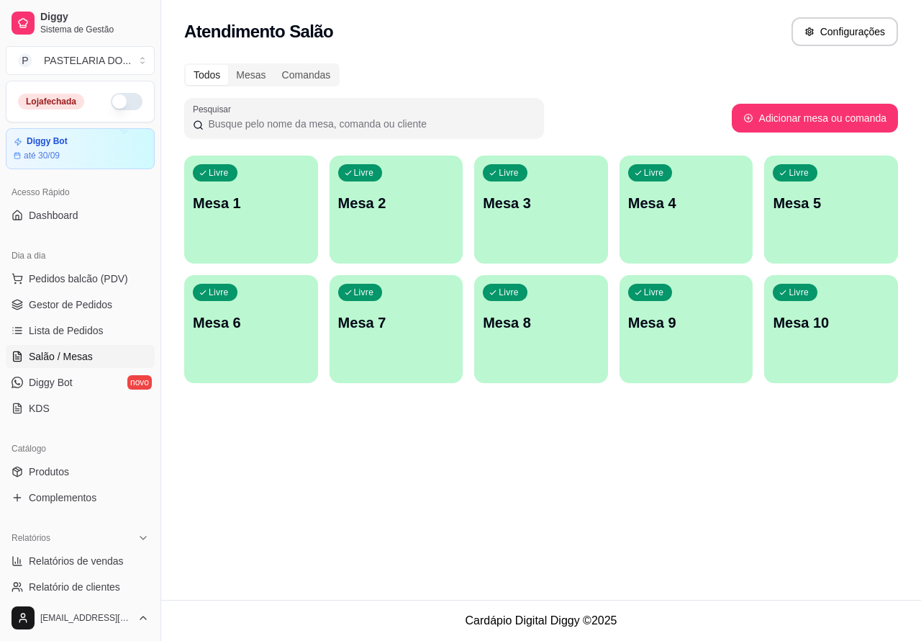
click at [830, 501] on div "Atendimento Salão Configurações Todos Mesas Comandas Pesquisar Adicionar mesa o…" at bounding box center [541, 300] width 760 height 600
click at [72, 329] on span "Lista de Pedidos" at bounding box center [66, 330] width 75 height 14
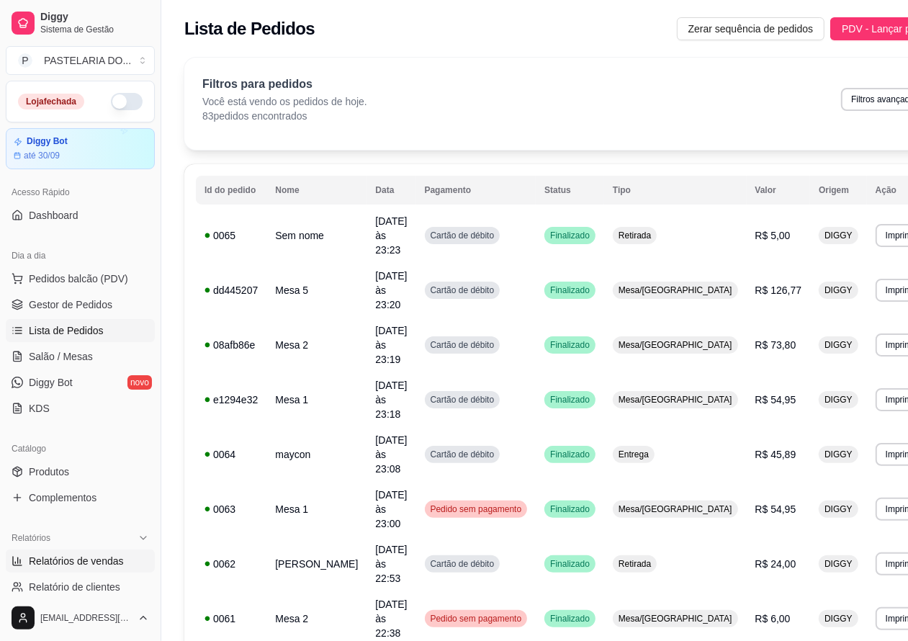
click at [83, 562] on span "Relatórios de vendas" at bounding box center [76, 561] width 95 height 14
select select "ALL"
select select "0"
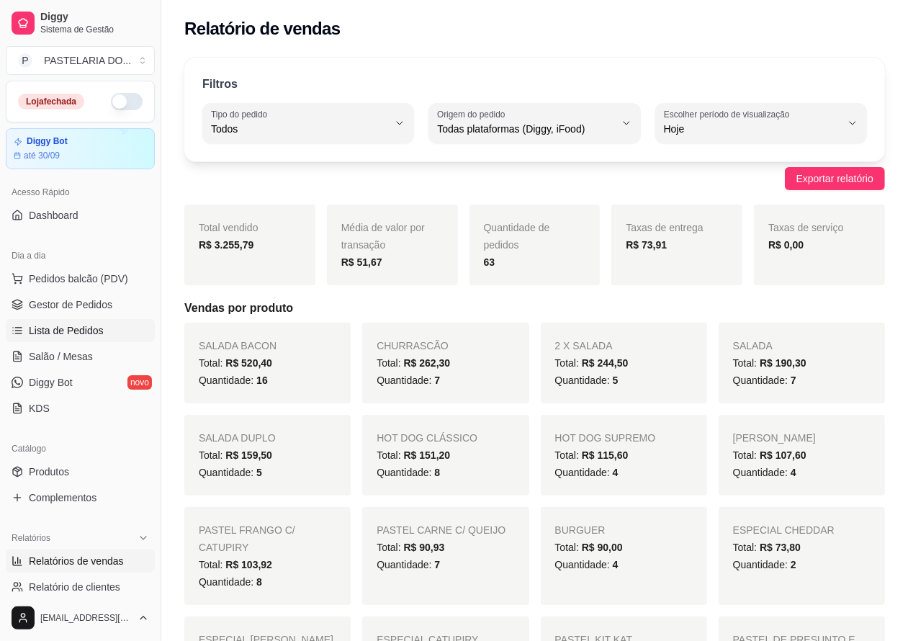
click at [83, 329] on span "Lista de Pedidos" at bounding box center [66, 330] width 75 height 14
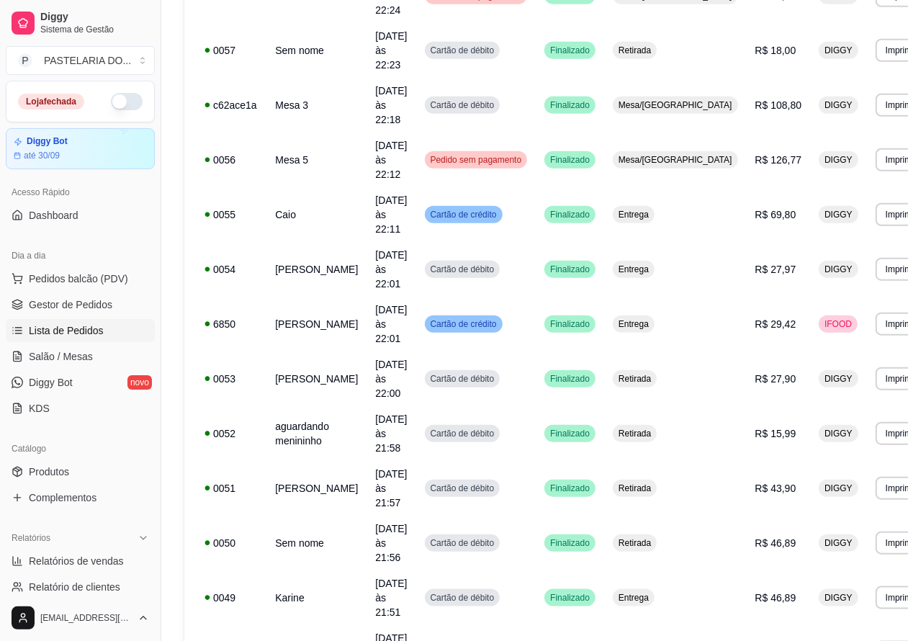
scroll to position [880, 0]
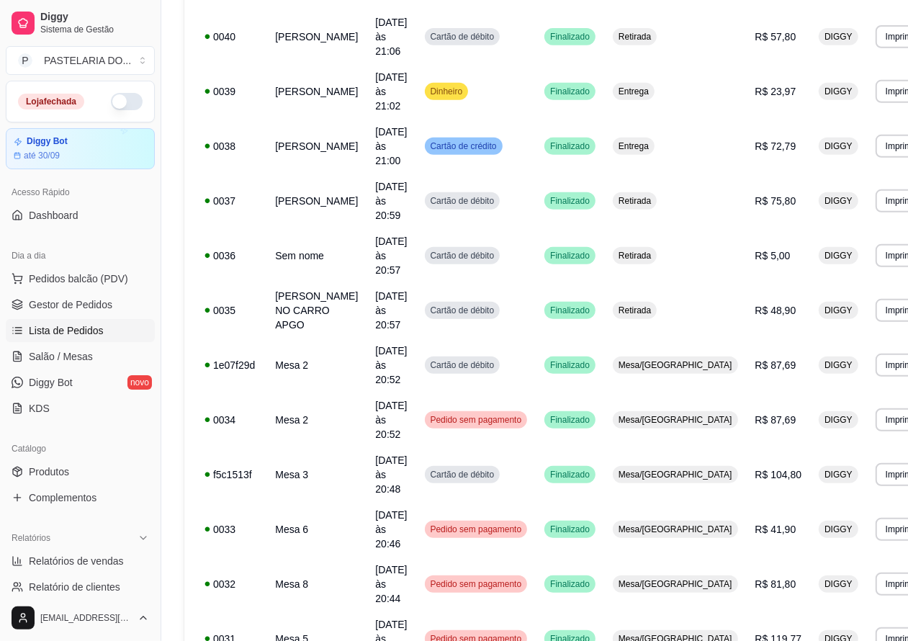
scroll to position [909, 0]
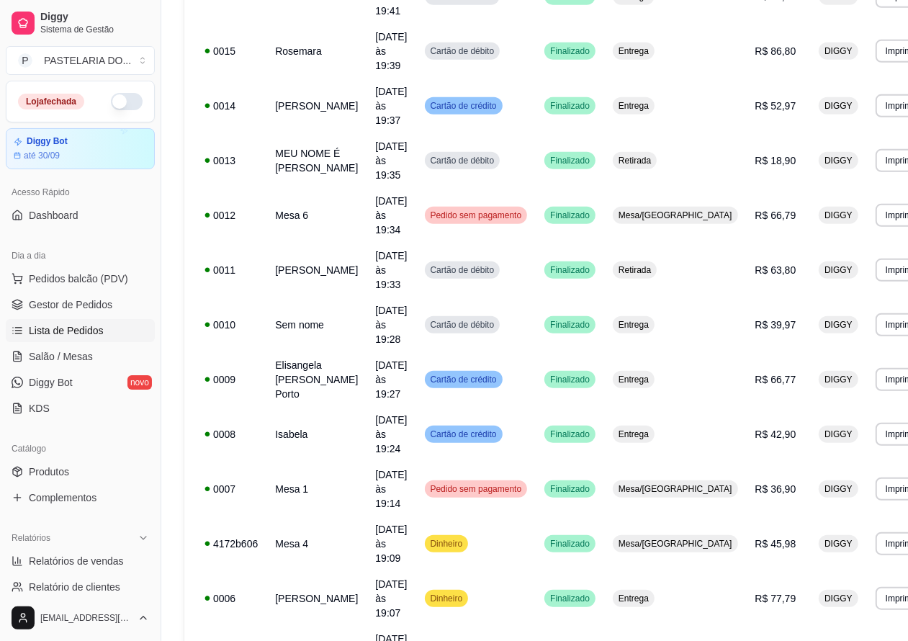
scroll to position [0, 0]
